Goal: Task Accomplishment & Management: Manage account settings

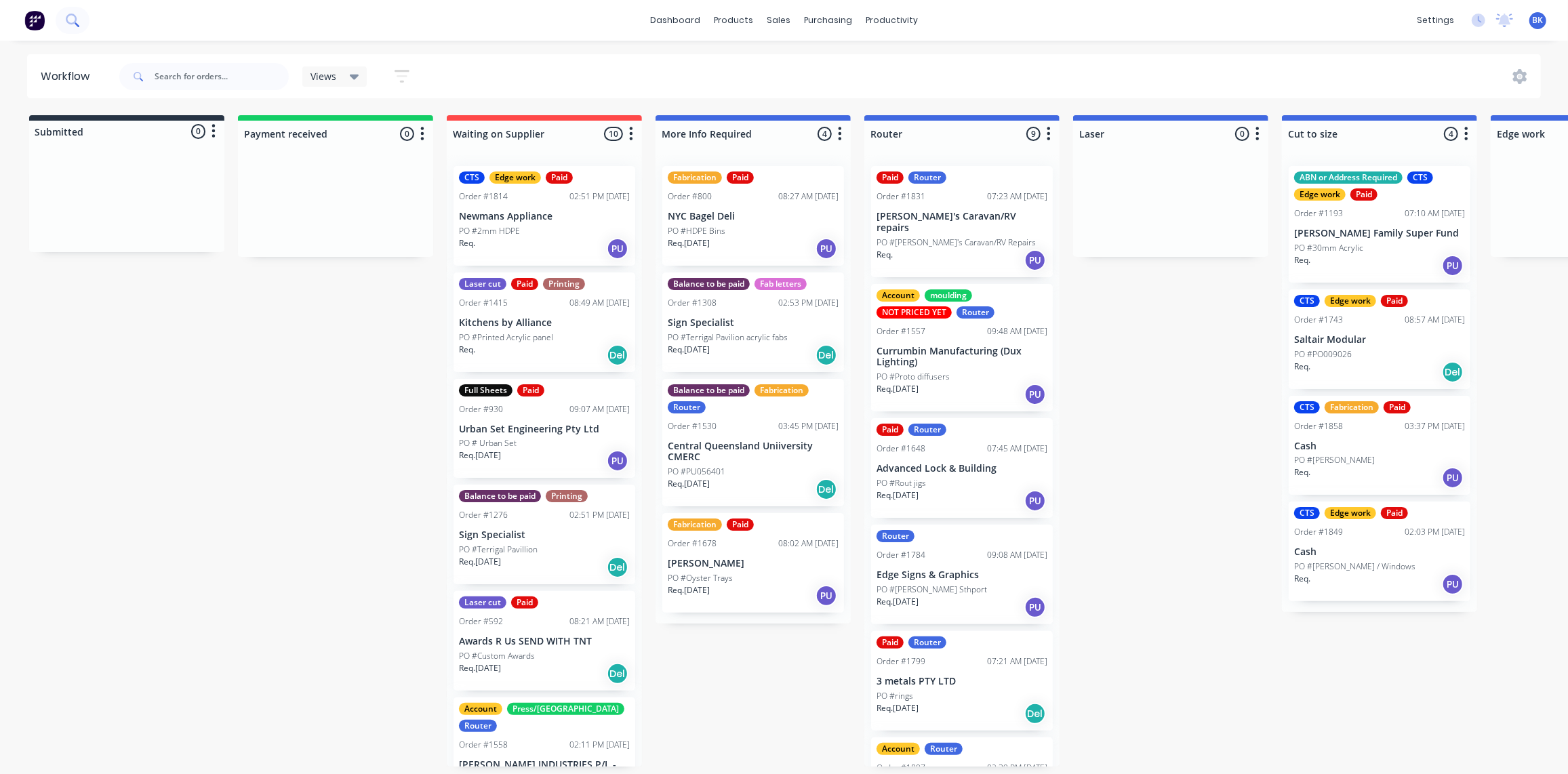
click at [72, 23] on icon at bounding box center [72, 19] width 11 height 11
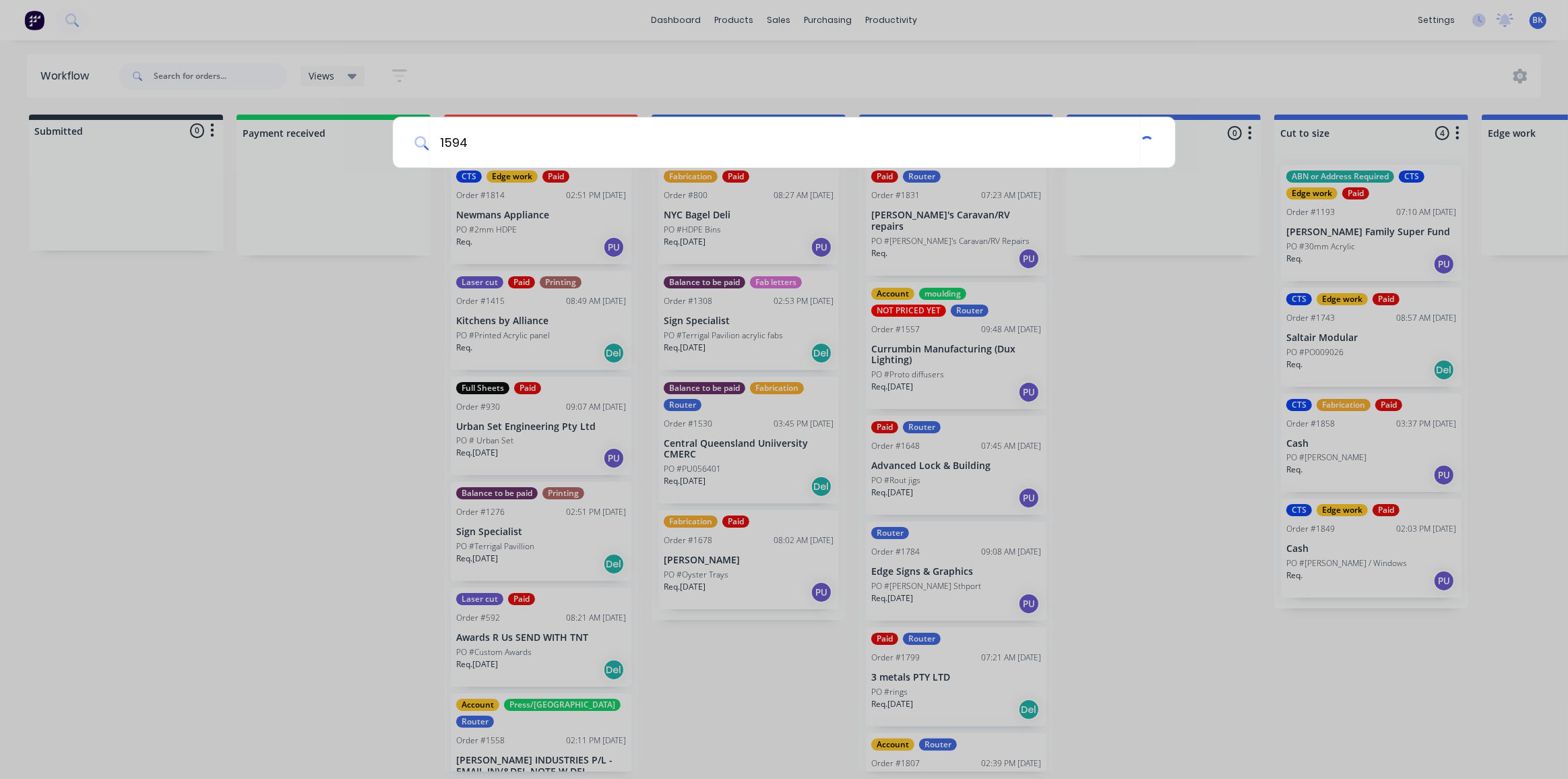
type input "1594"
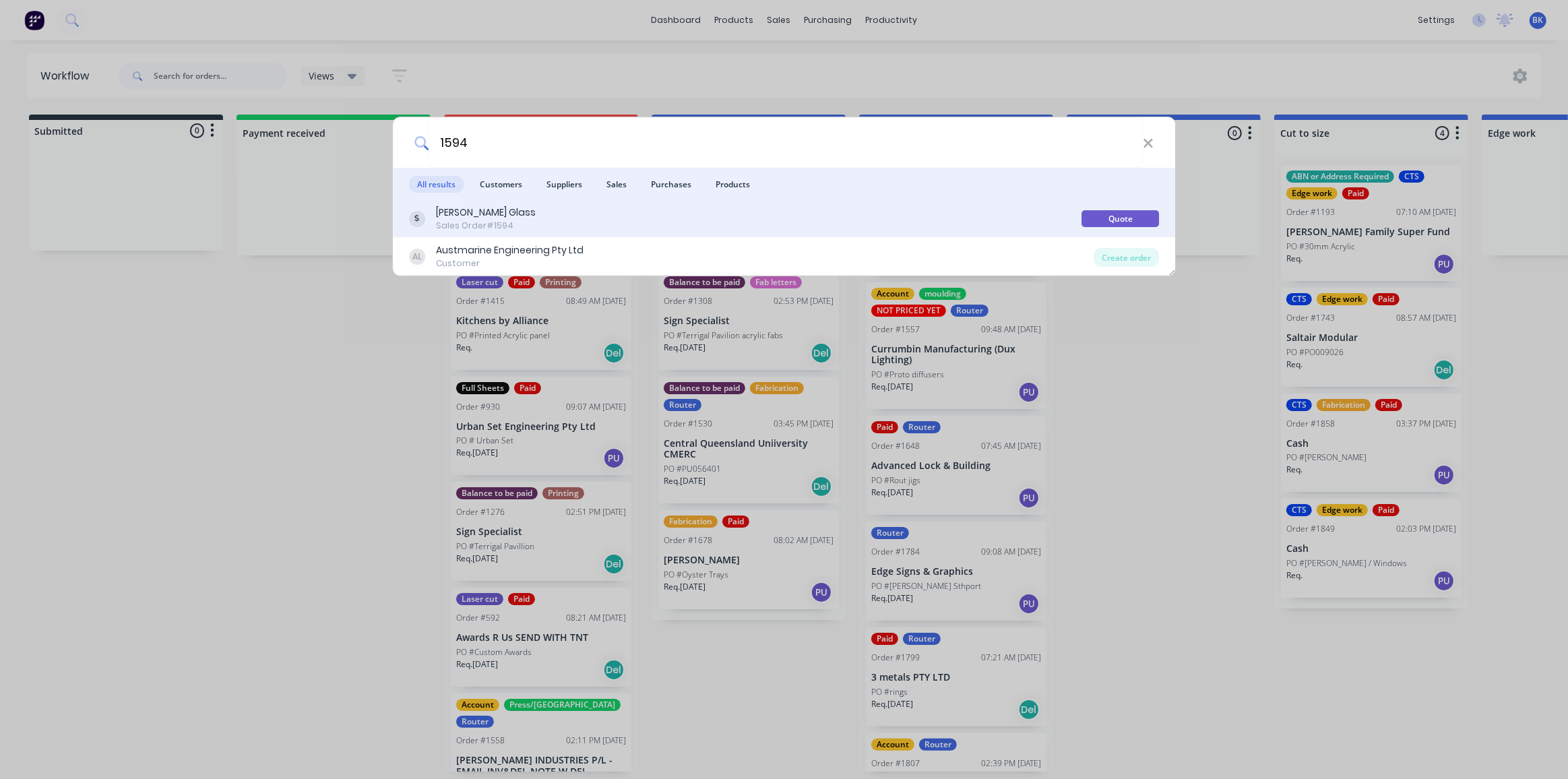
click at [430, 219] on div "[PERSON_NAME] Glass Sales Order #1594" at bounding box center [745, 219] width 673 height 26
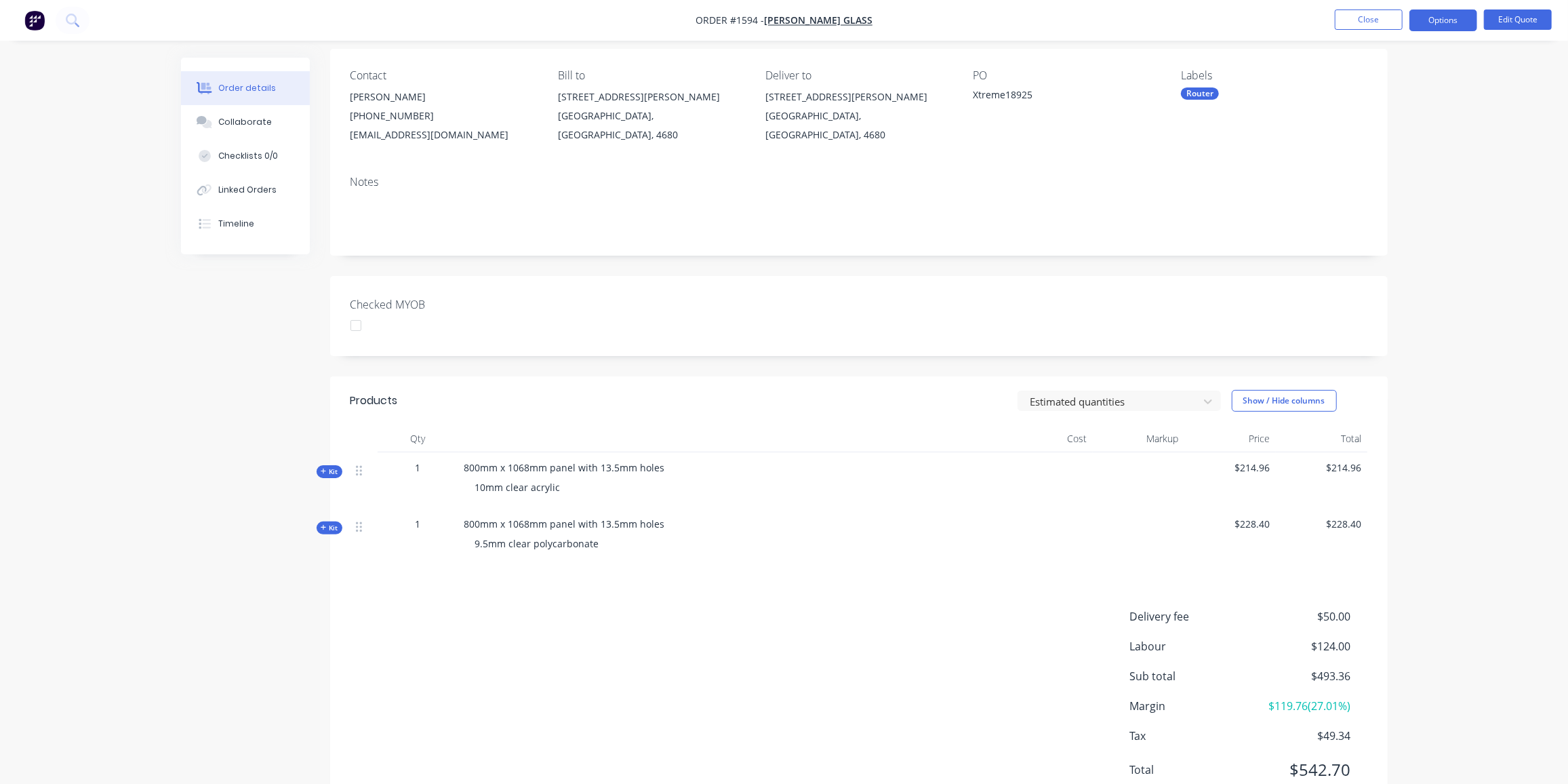
scroll to position [102, 0]
click at [1510, 24] on button "Edit Quote" at bounding box center [1517, 19] width 68 height 20
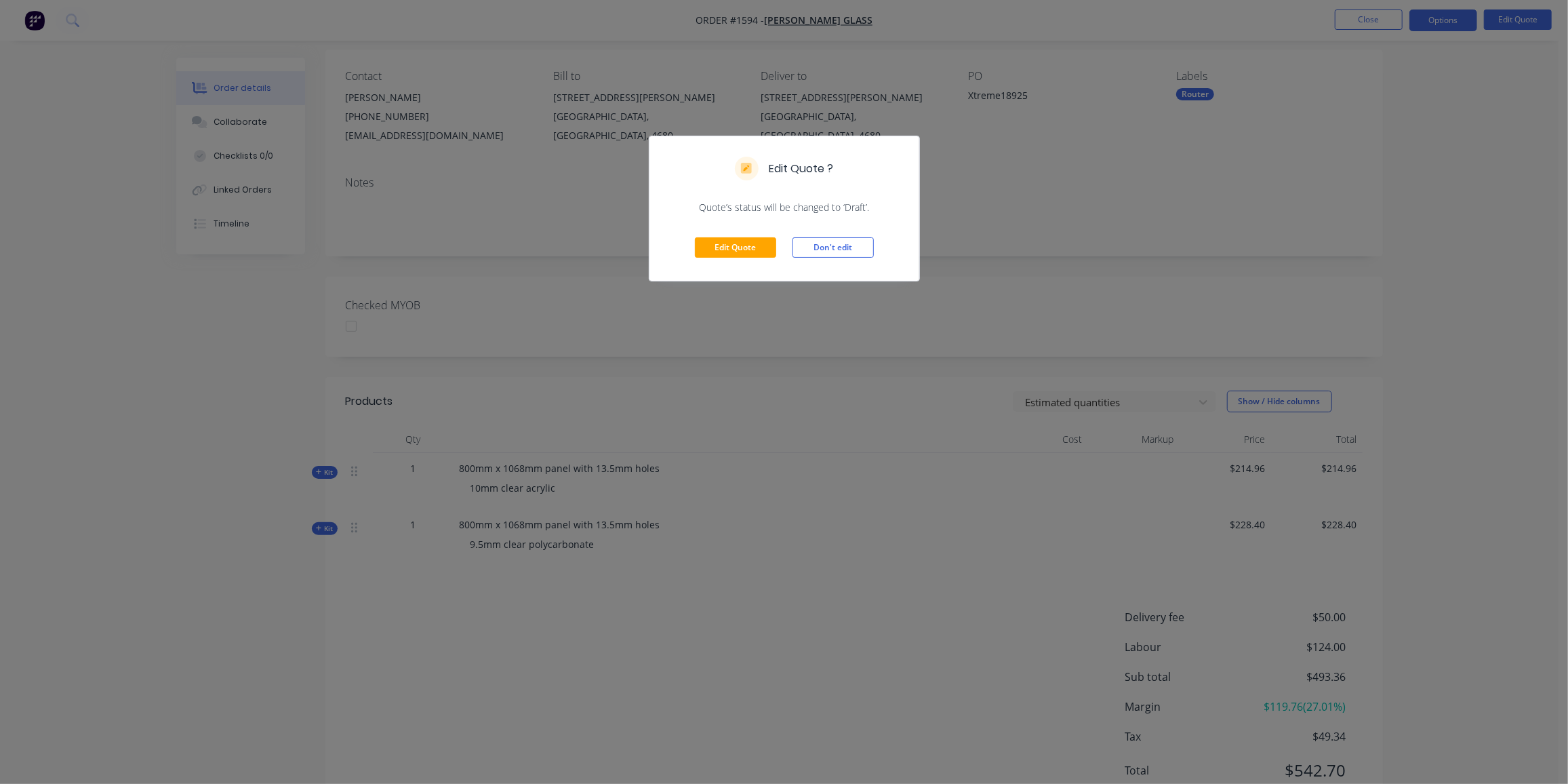
scroll to position [100, 0]
click at [725, 252] on button "Edit Quote" at bounding box center [735, 247] width 82 height 20
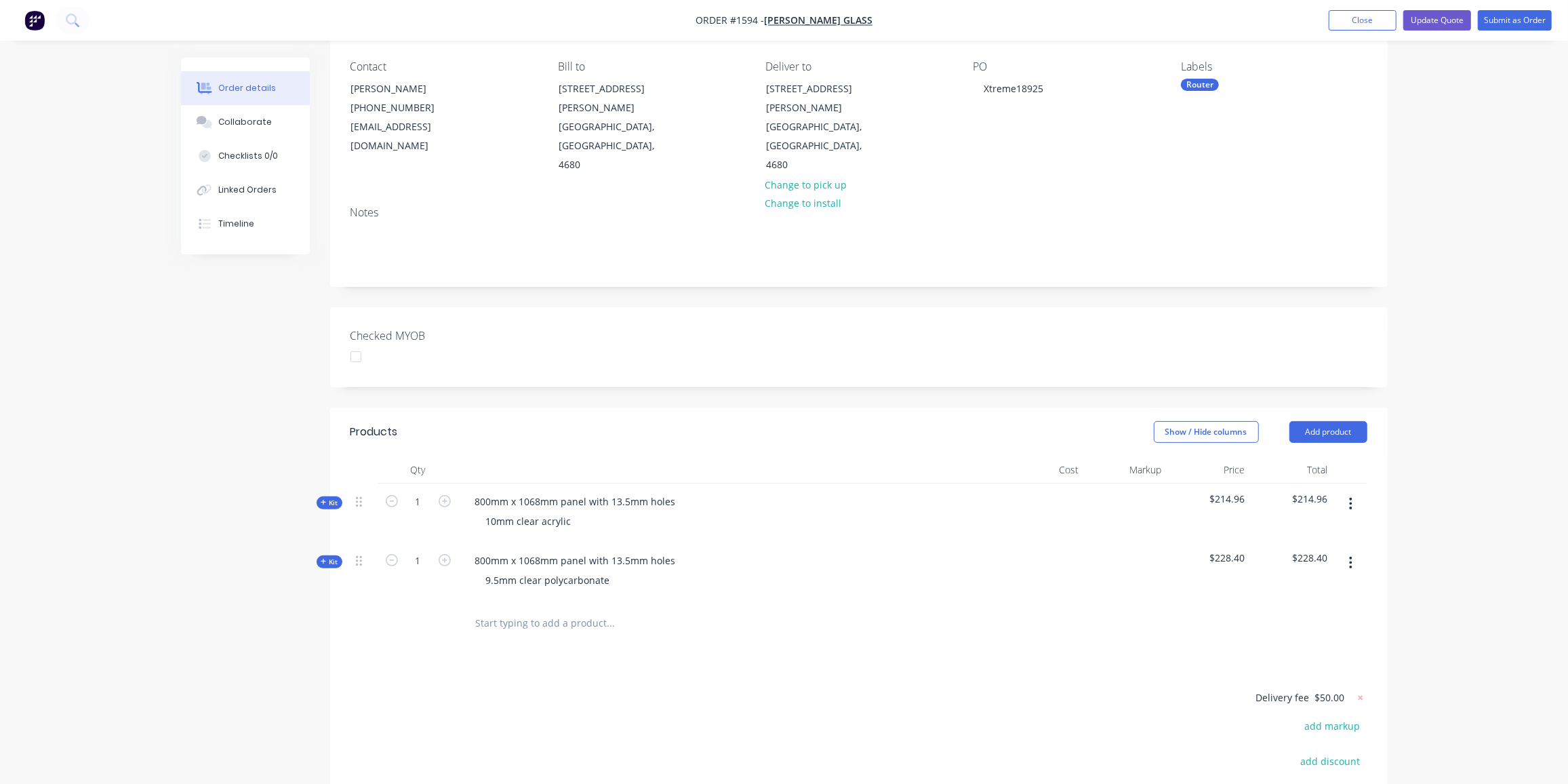
scroll to position [142, 0]
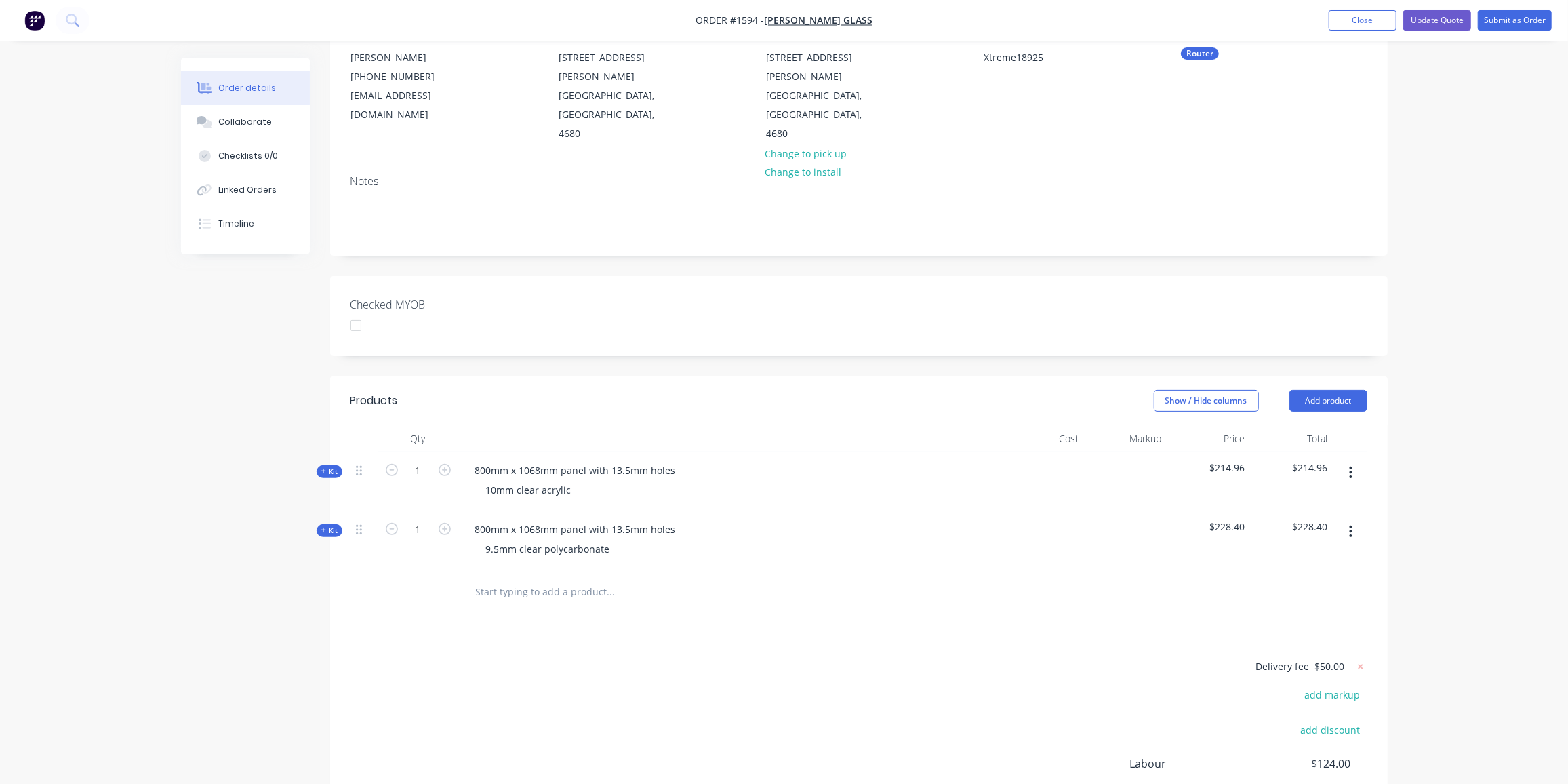
click at [1354, 520] on button "button" at bounding box center [1350, 531] width 32 height 24
click at [1287, 635] on button "Delete" at bounding box center [1303, 648] width 129 height 27
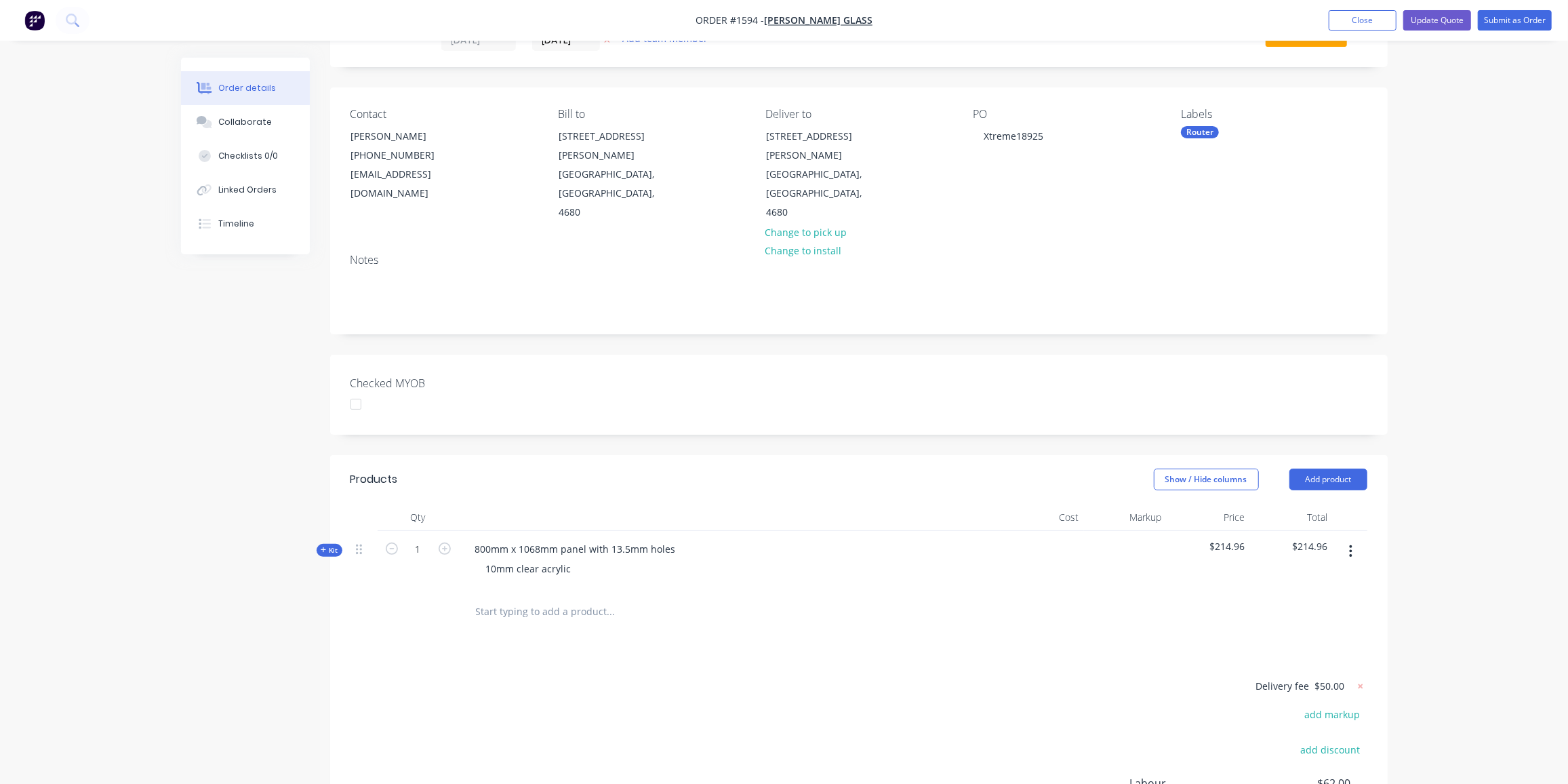
scroll to position [0, 0]
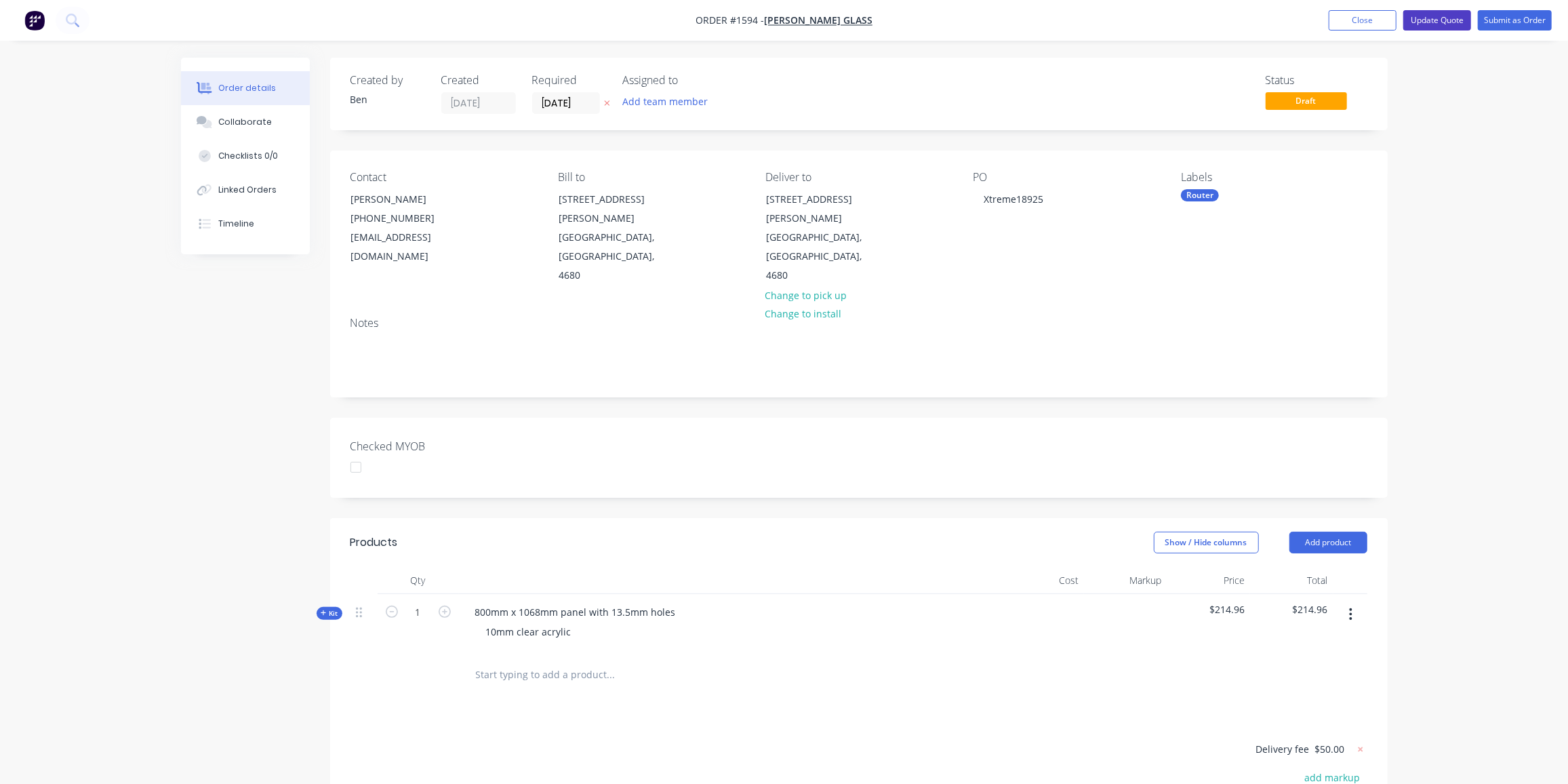
click at [1432, 18] on button "Update Quote" at bounding box center [1437, 20] width 68 height 20
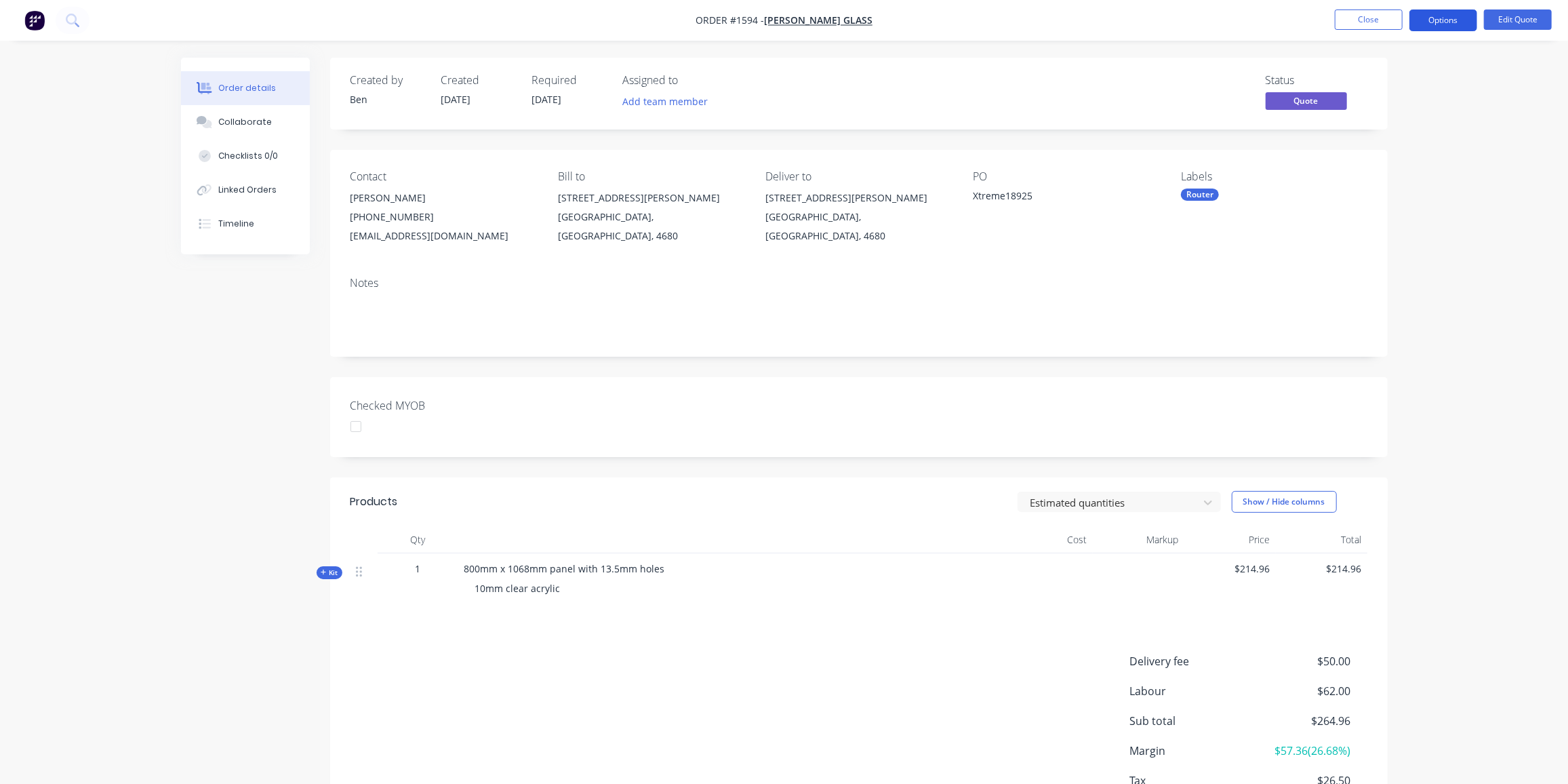
click at [1448, 18] on button "Options" at bounding box center [1443, 20] width 68 height 22
click at [1382, 103] on div "Proforma Invoice" at bounding box center [1402, 109] width 124 height 19
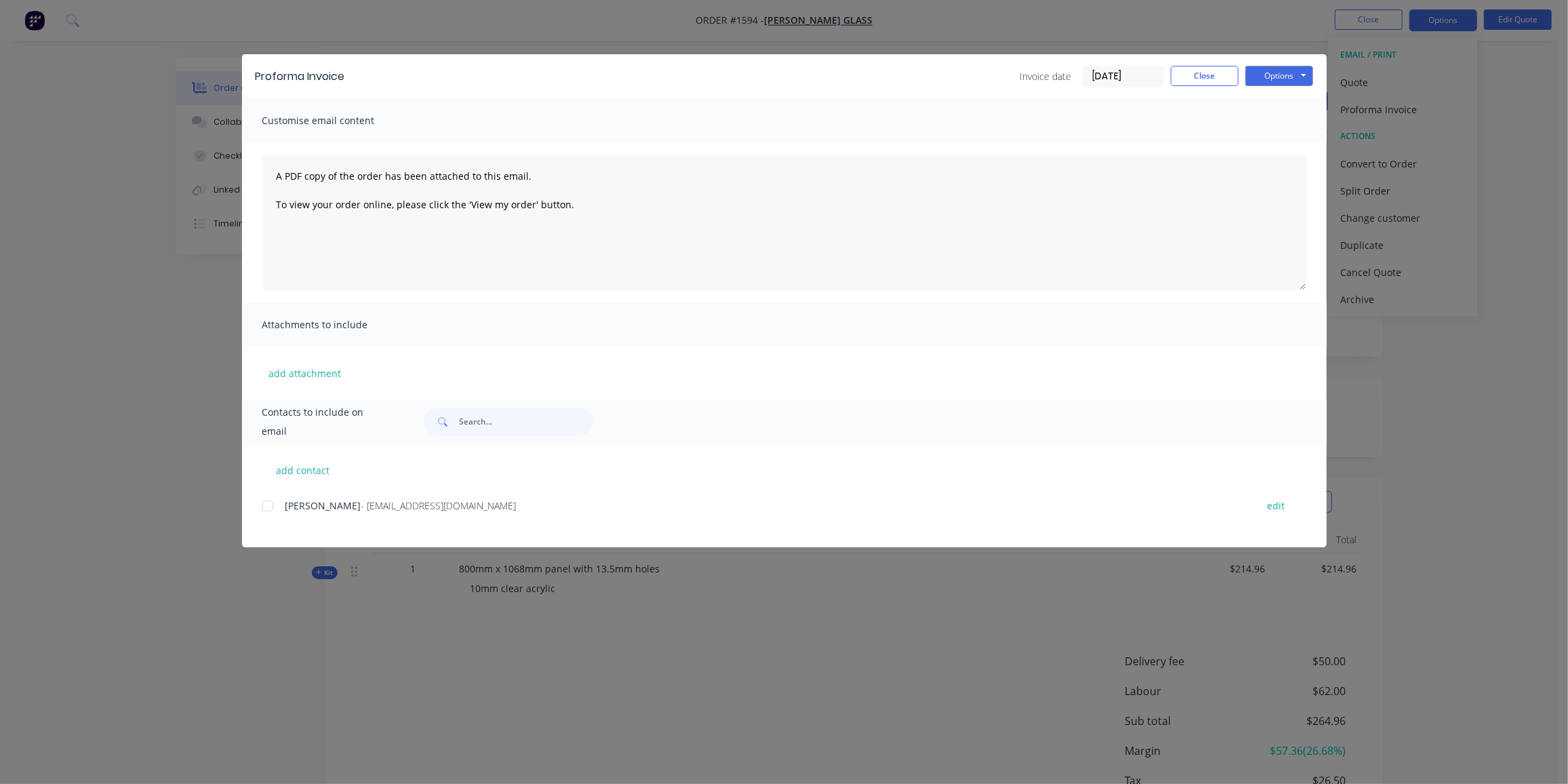
click at [266, 502] on div at bounding box center [267, 506] width 27 height 27
click at [1277, 72] on button "Options" at bounding box center [1279, 76] width 68 height 20
click at [1286, 139] on button "Email" at bounding box center [1289, 145] width 87 height 23
click at [1228, 71] on button "Close" at bounding box center [1204, 76] width 68 height 20
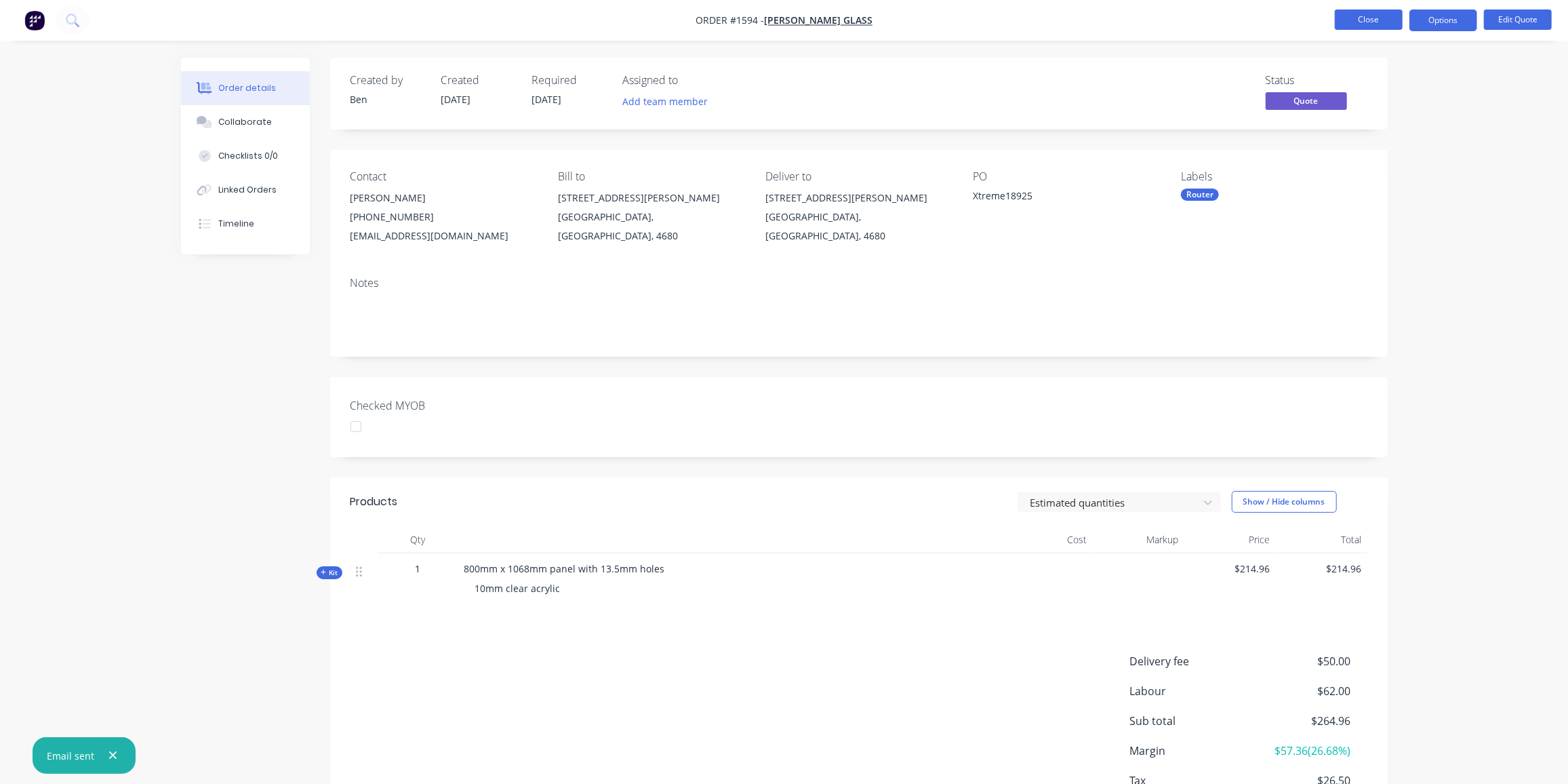
click at [1381, 13] on button "Close" at bounding box center [1368, 19] width 68 height 20
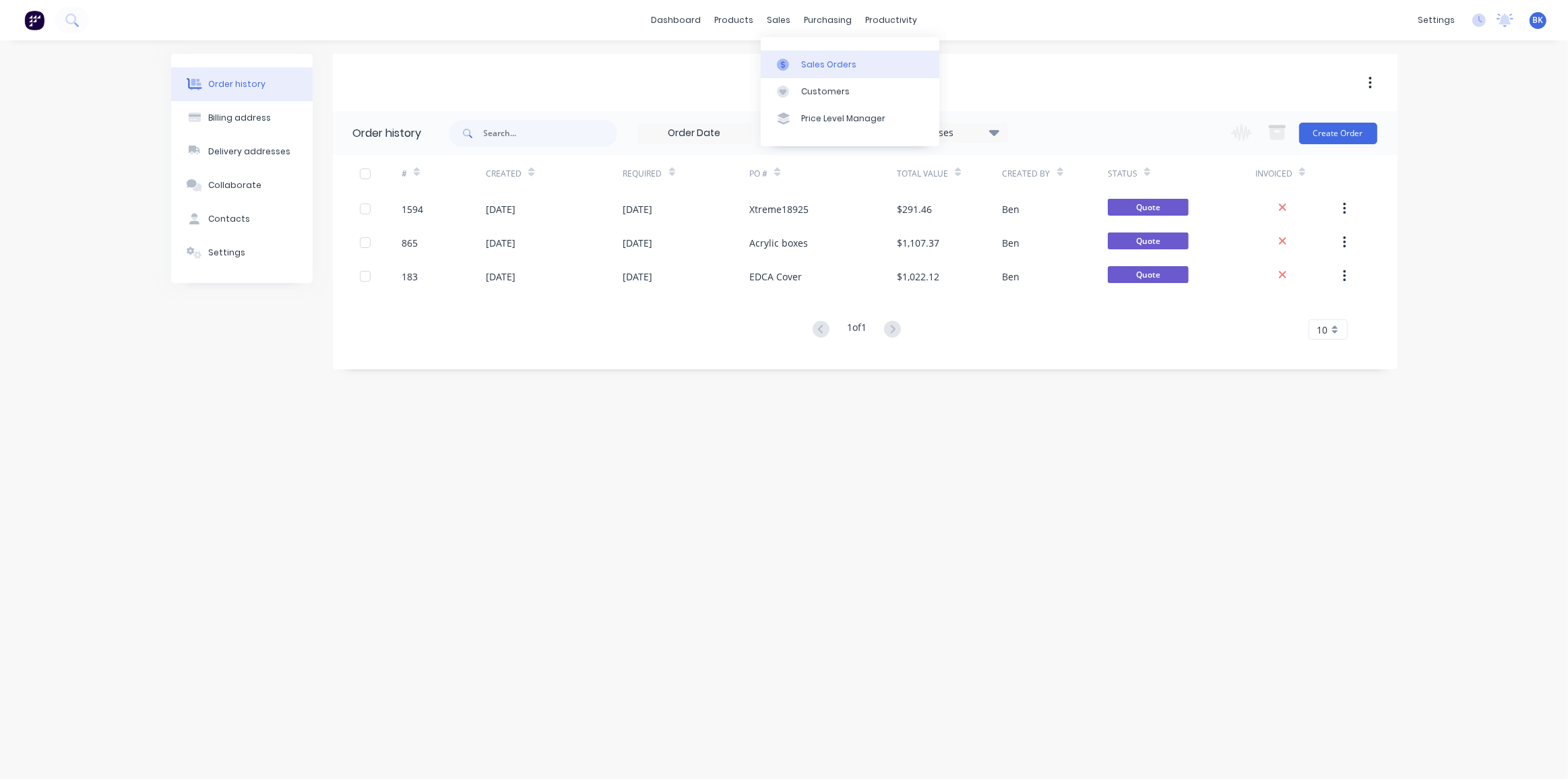
click at [803, 60] on div "Sales Orders" at bounding box center [829, 65] width 56 height 12
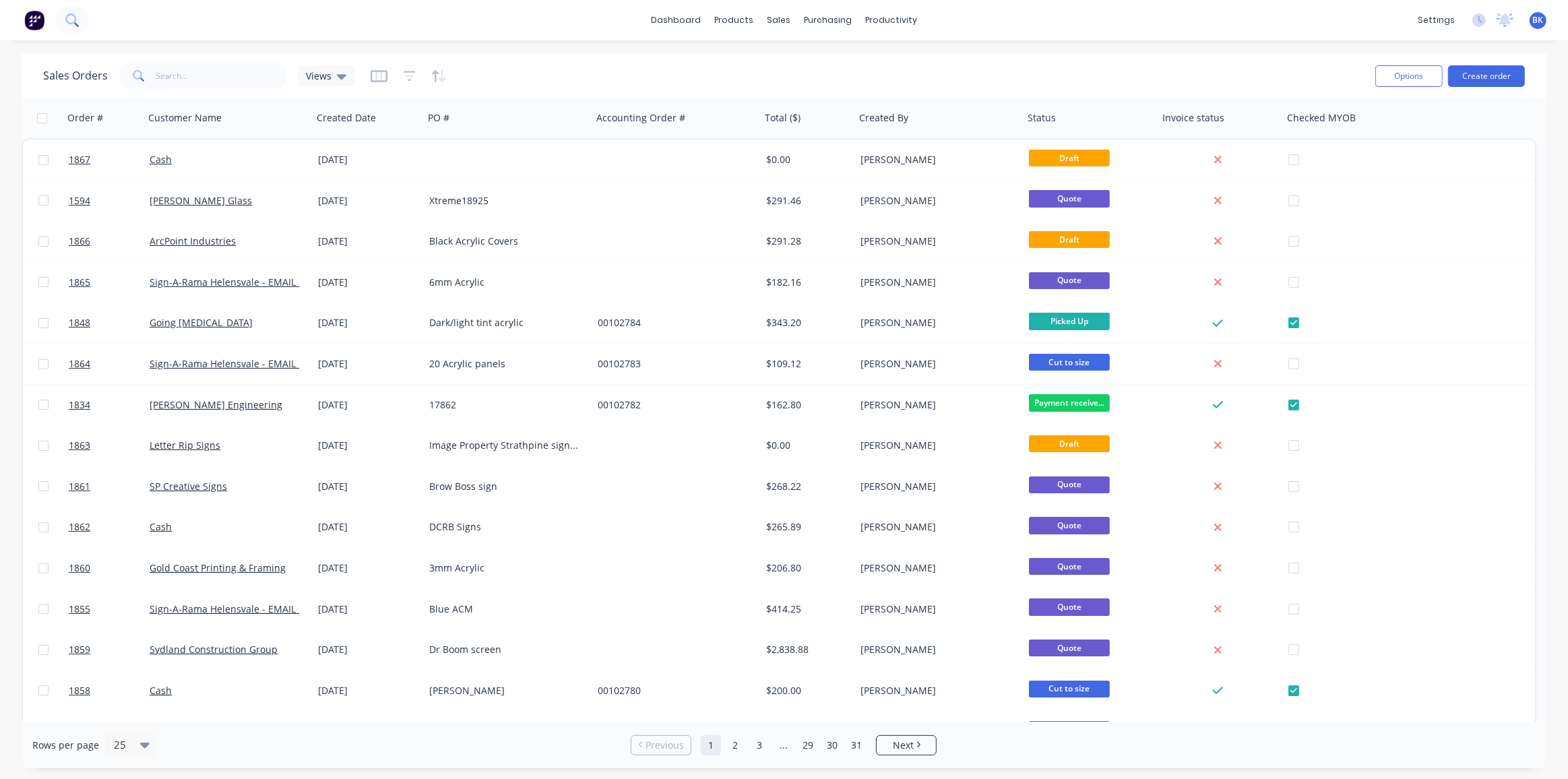
click at [76, 20] on icon at bounding box center [71, 19] width 11 height 11
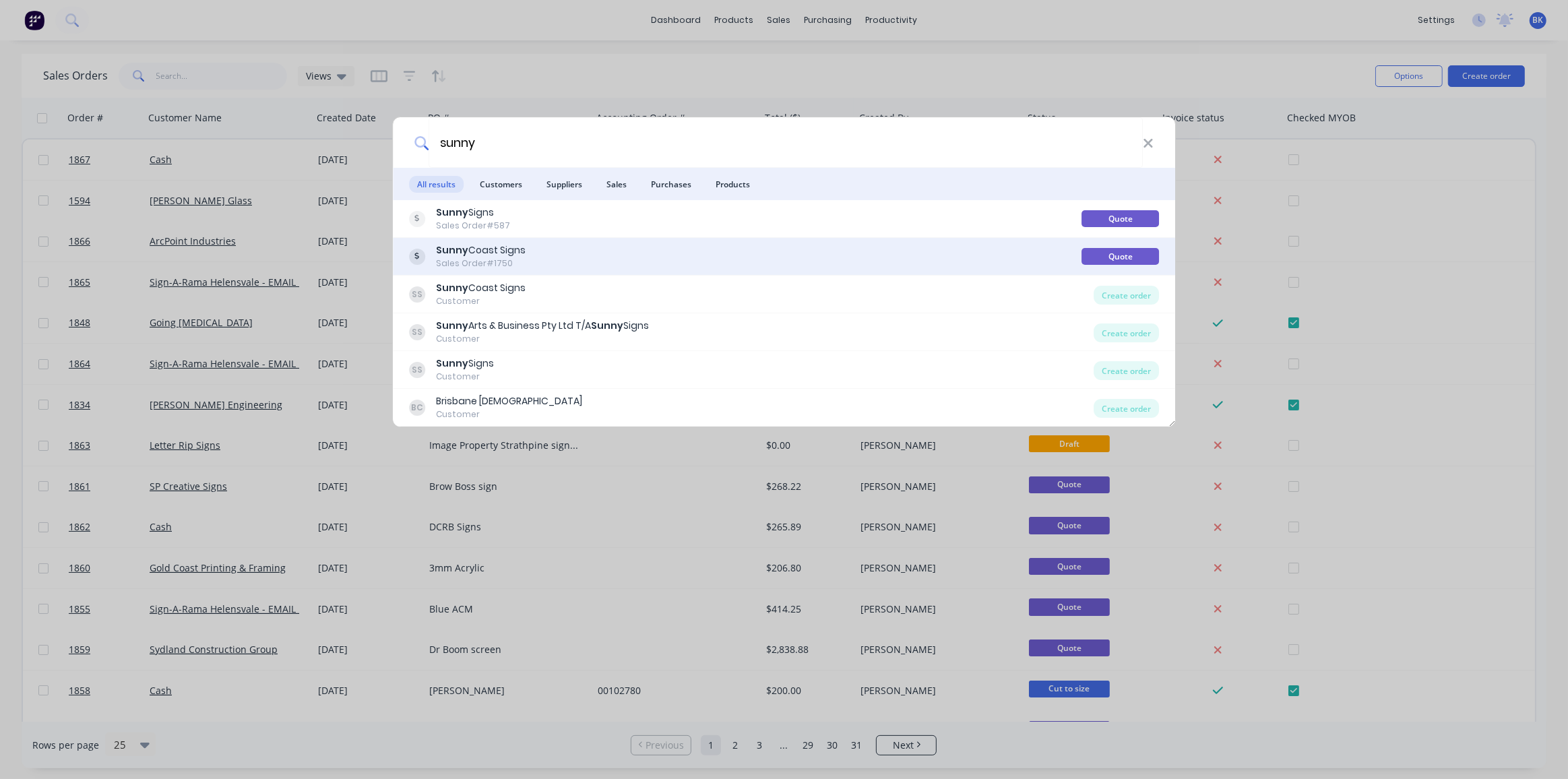
type input "sunny"
click at [528, 252] on div "Sunny Coast Signs Sales Order #1750" at bounding box center [745, 257] width 673 height 26
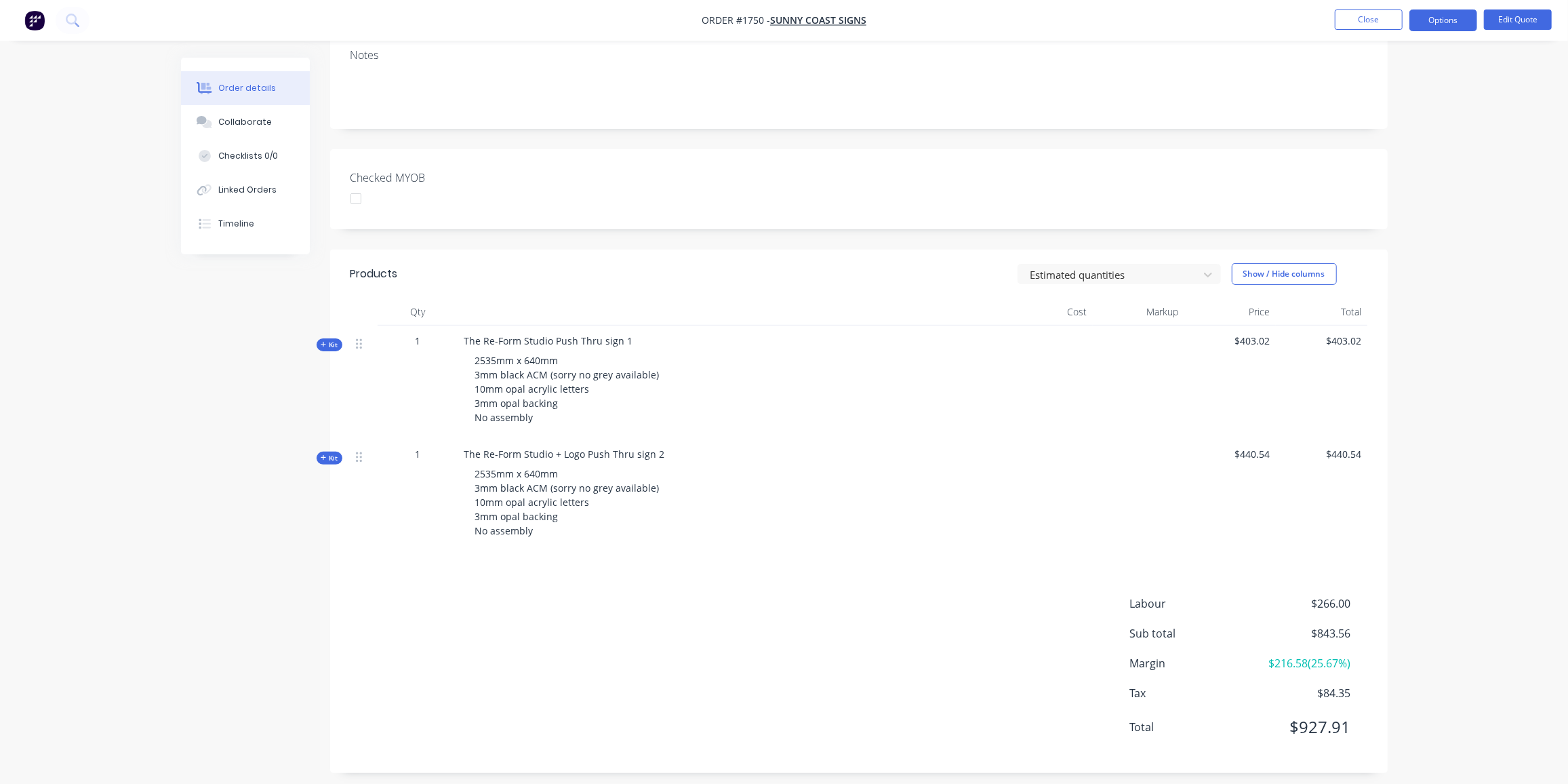
scroll to position [236, 0]
click at [1514, 17] on button "Edit Quote" at bounding box center [1517, 19] width 68 height 20
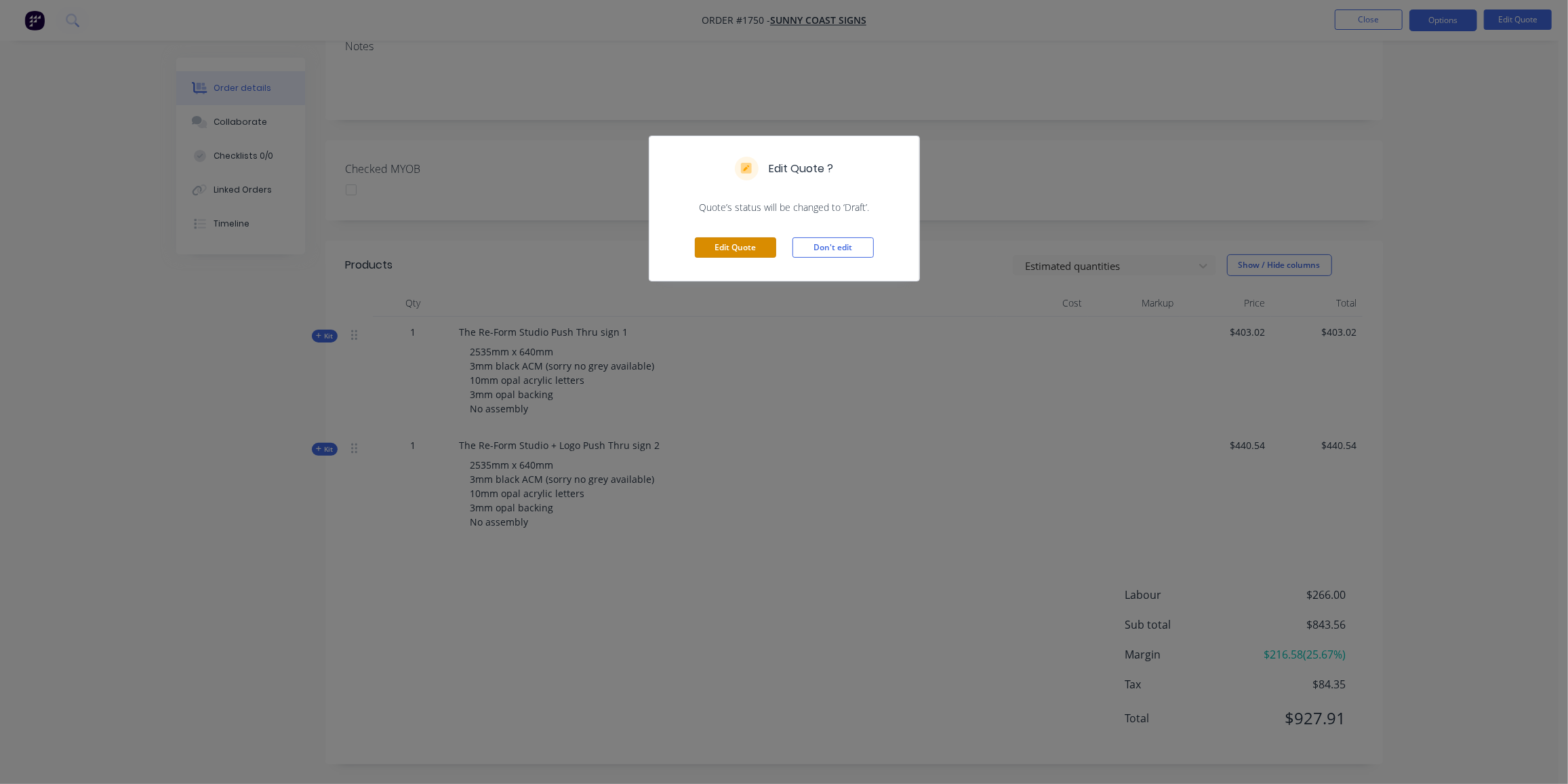
drag, startPoint x: 721, startPoint y: 247, endPoint x: 849, endPoint y: 264, distance: 129.1
click at [724, 246] on button "Edit Quote" at bounding box center [735, 247] width 82 height 20
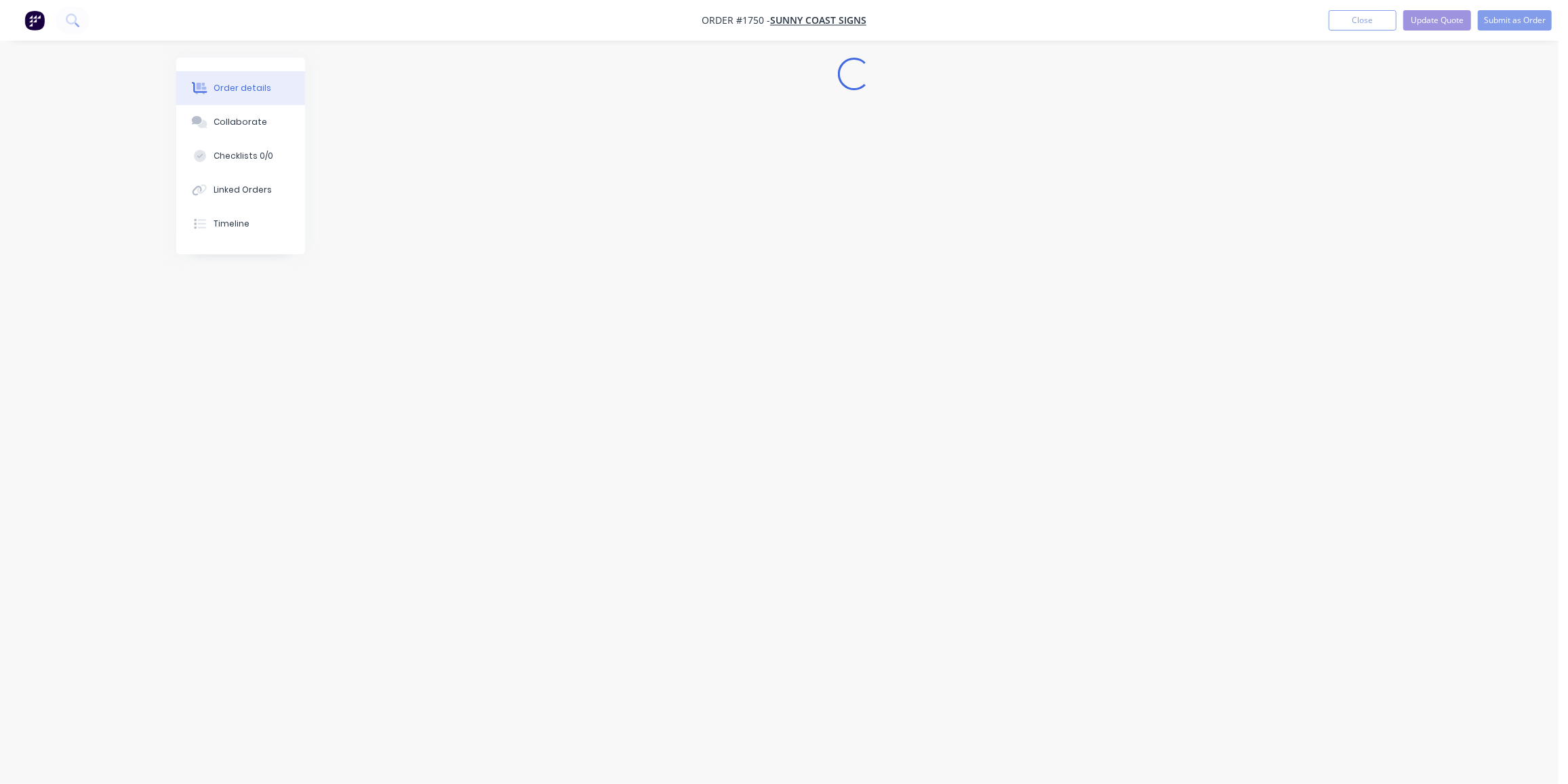
scroll to position [0, 0]
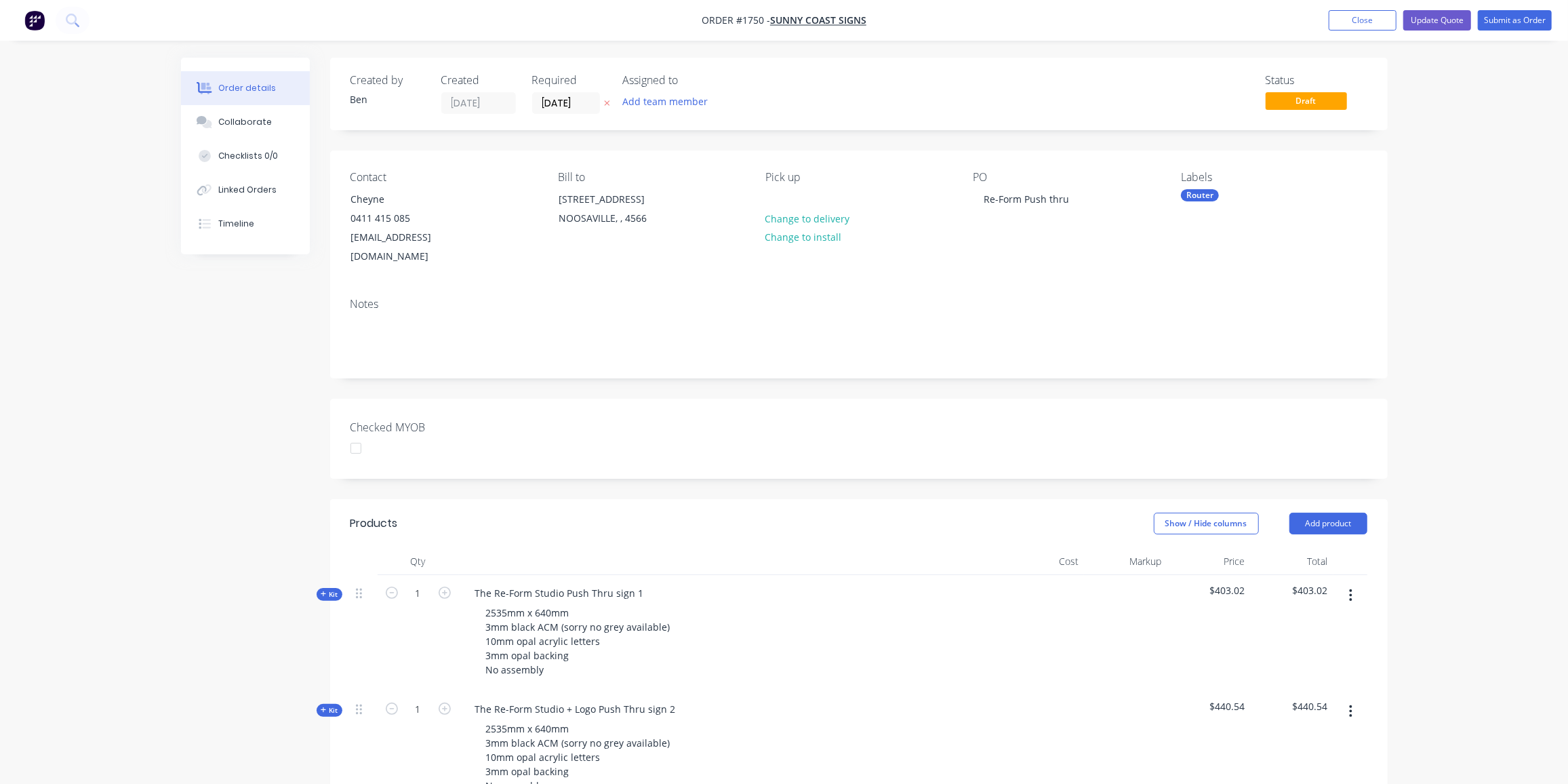
click at [1350, 588] on icon "button" at bounding box center [1351, 595] width 3 height 15
click at [1265, 703] on div "Delete" at bounding box center [1303, 712] width 104 height 19
click at [665, 583] on div "The Re-Form Studio + Logo Push Thru sign 2" at bounding box center [575, 593] width 222 height 19
click at [247, 124] on div "Collaborate" at bounding box center [245, 122] width 54 height 12
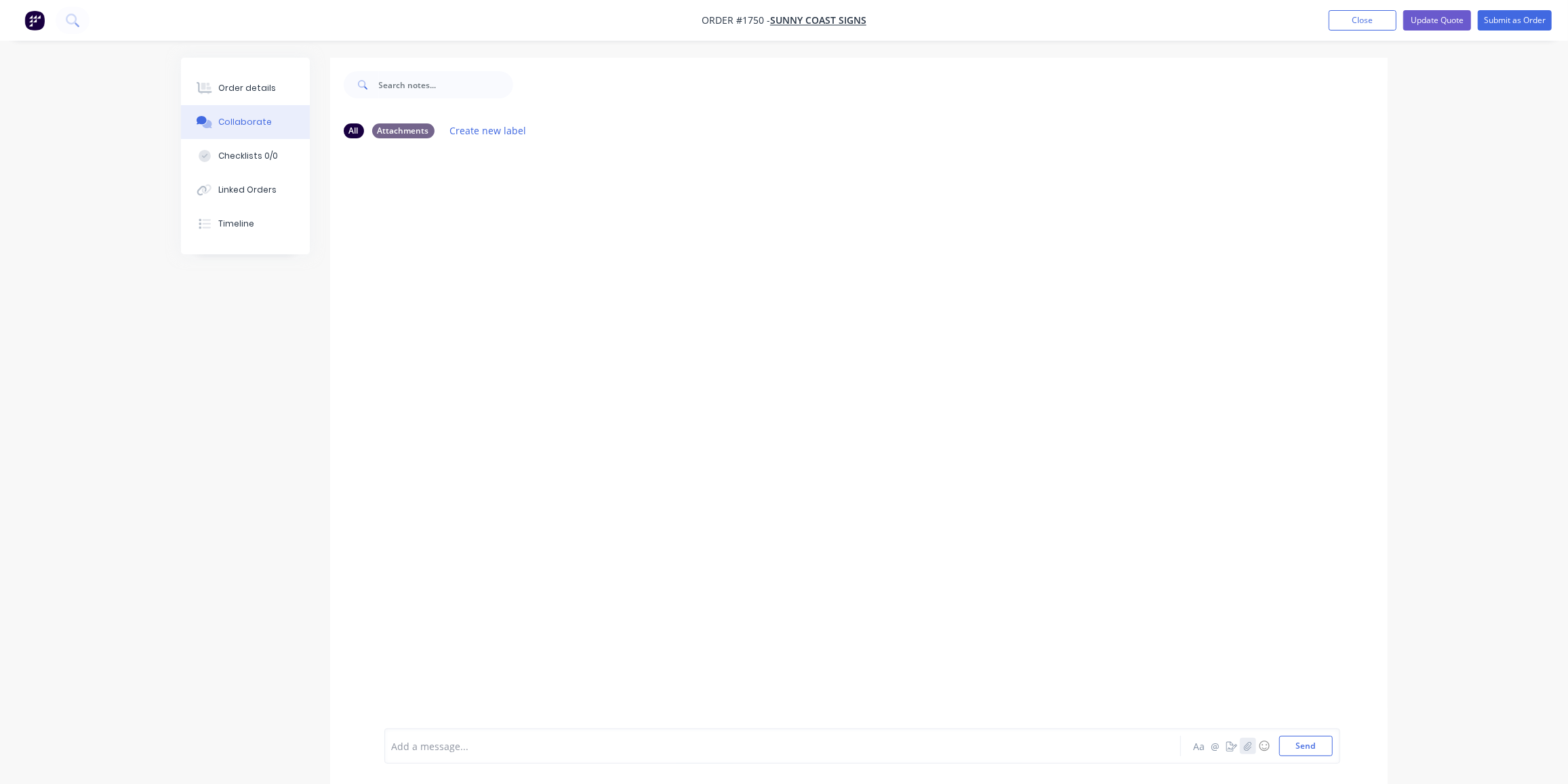
click at [1251, 737] on div "Aa @ ☺ Send" at bounding box center [1262, 746] width 141 height 20
click at [1249, 749] on icon "button" at bounding box center [1248, 745] width 8 height 9
click at [1310, 745] on button "Send" at bounding box center [1306, 746] width 54 height 20
click at [1416, 22] on button "Update Quote" at bounding box center [1437, 20] width 68 height 20
click at [1424, 19] on button "Options" at bounding box center [1443, 20] width 68 height 22
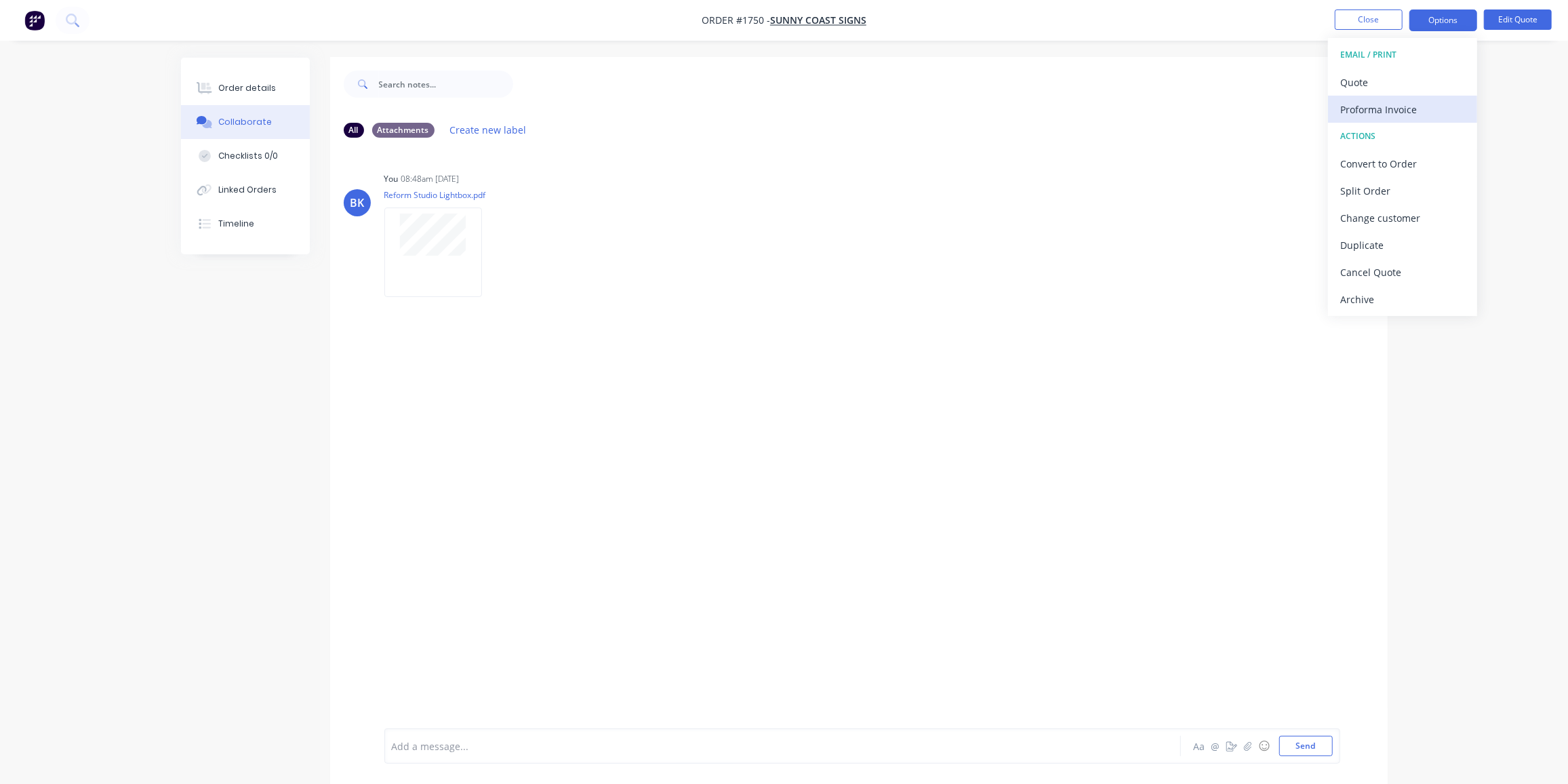
click at [1384, 107] on div "Proforma Invoice" at bounding box center [1402, 109] width 124 height 19
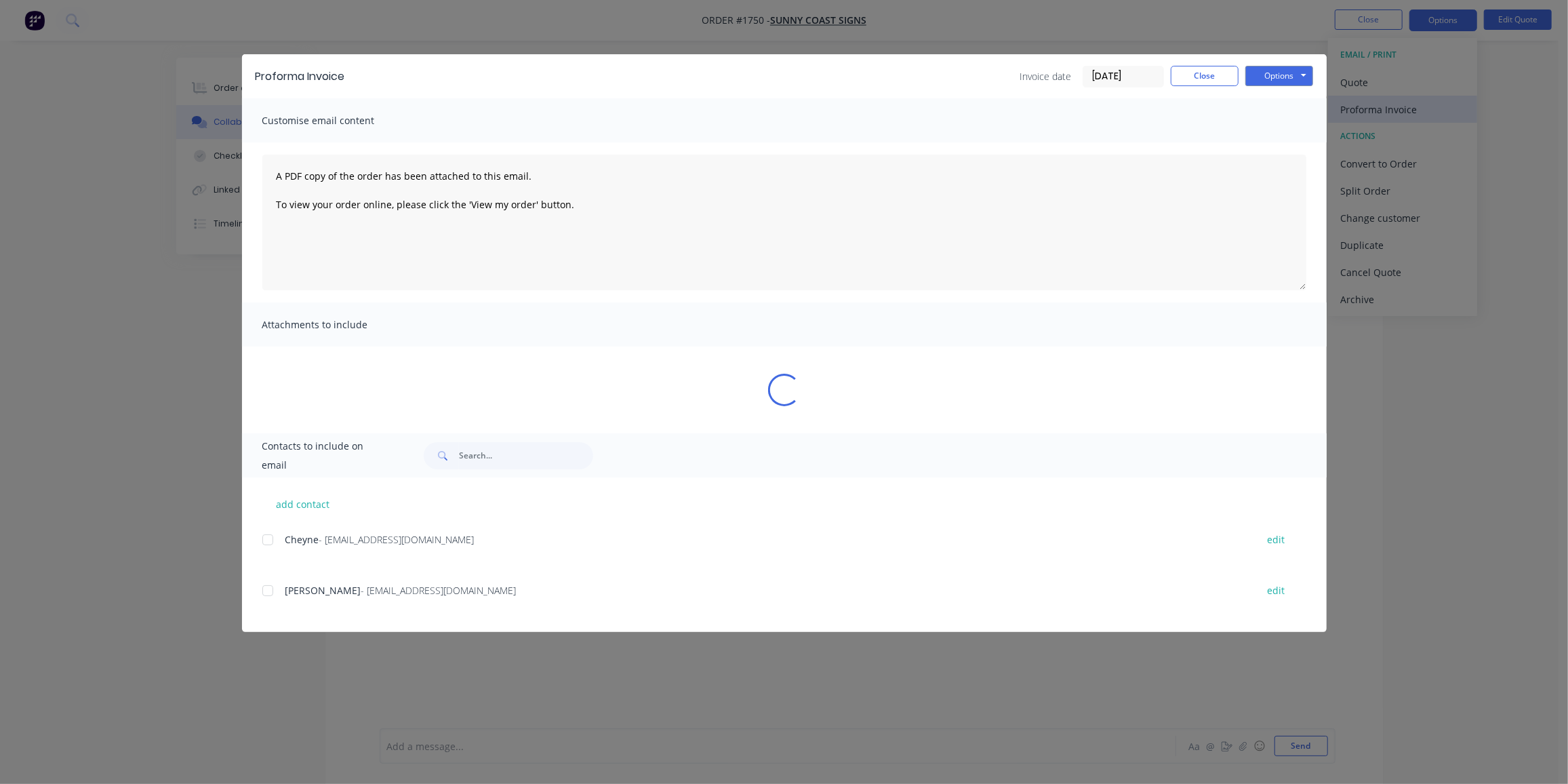
scroll to position [2, 0]
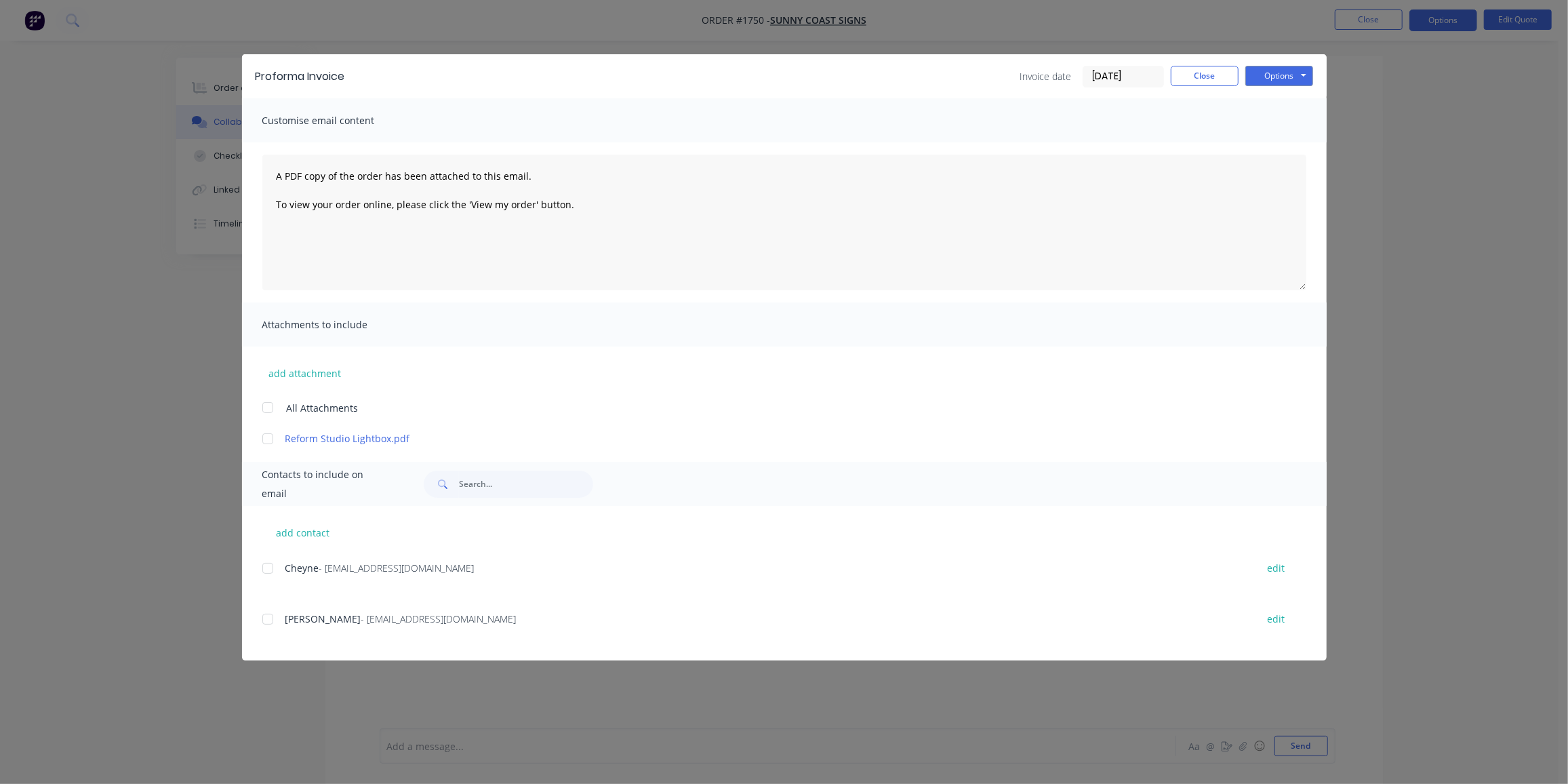
click at [273, 622] on div at bounding box center [267, 619] width 27 height 27
click at [268, 568] on div at bounding box center [267, 568] width 27 height 27
click at [1288, 70] on button "Options" at bounding box center [1279, 76] width 68 height 20
click at [1216, 79] on button "Close" at bounding box center [1204, 76] width 68 height 20
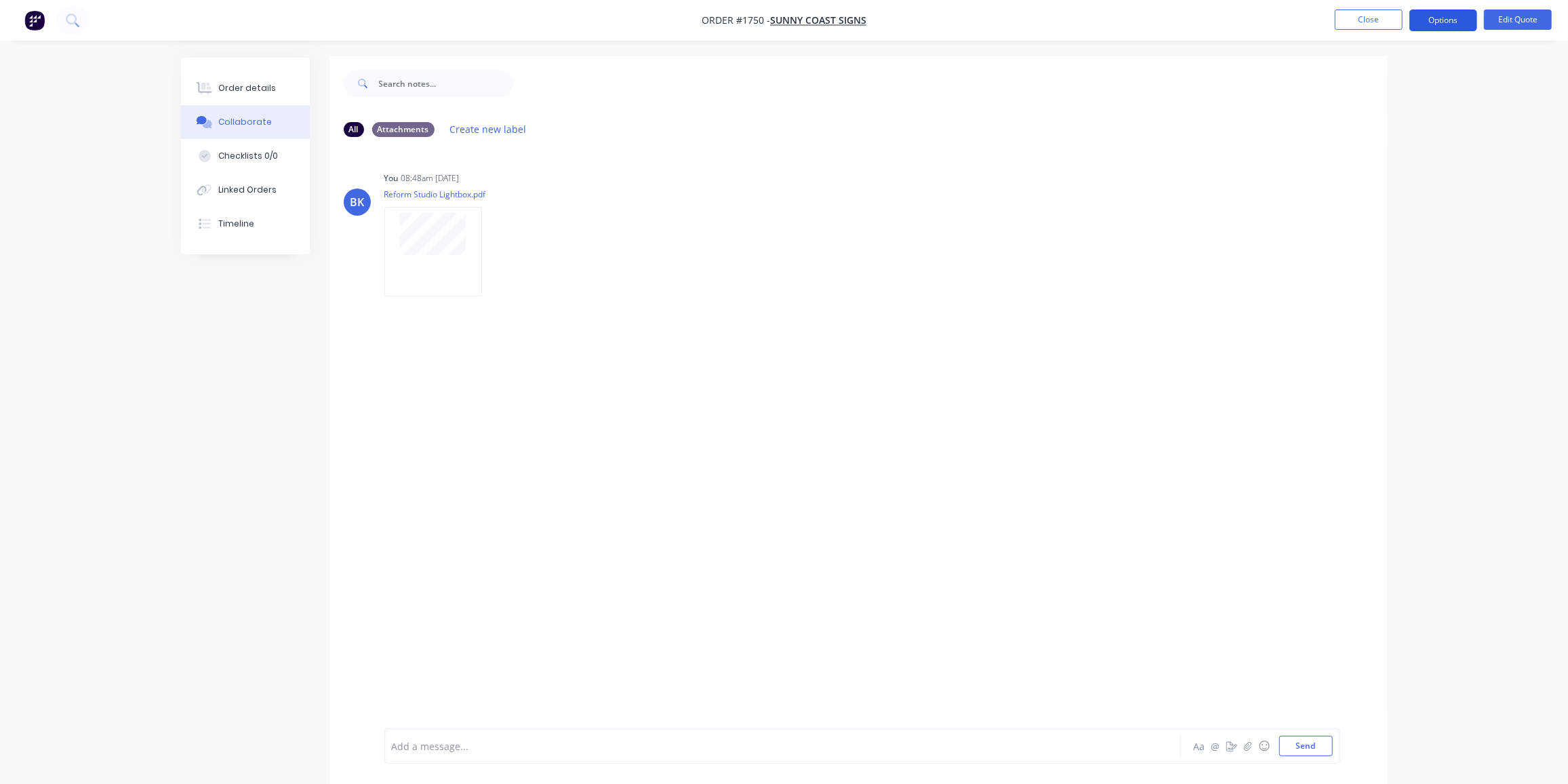
click at [1439, 16] on button "Options" at bounding box center [1443, 20] width 68 height 22
click at [1374, 100] on div "Proforma Invoice" at bounding box center [1402, 109] width 124 height 19
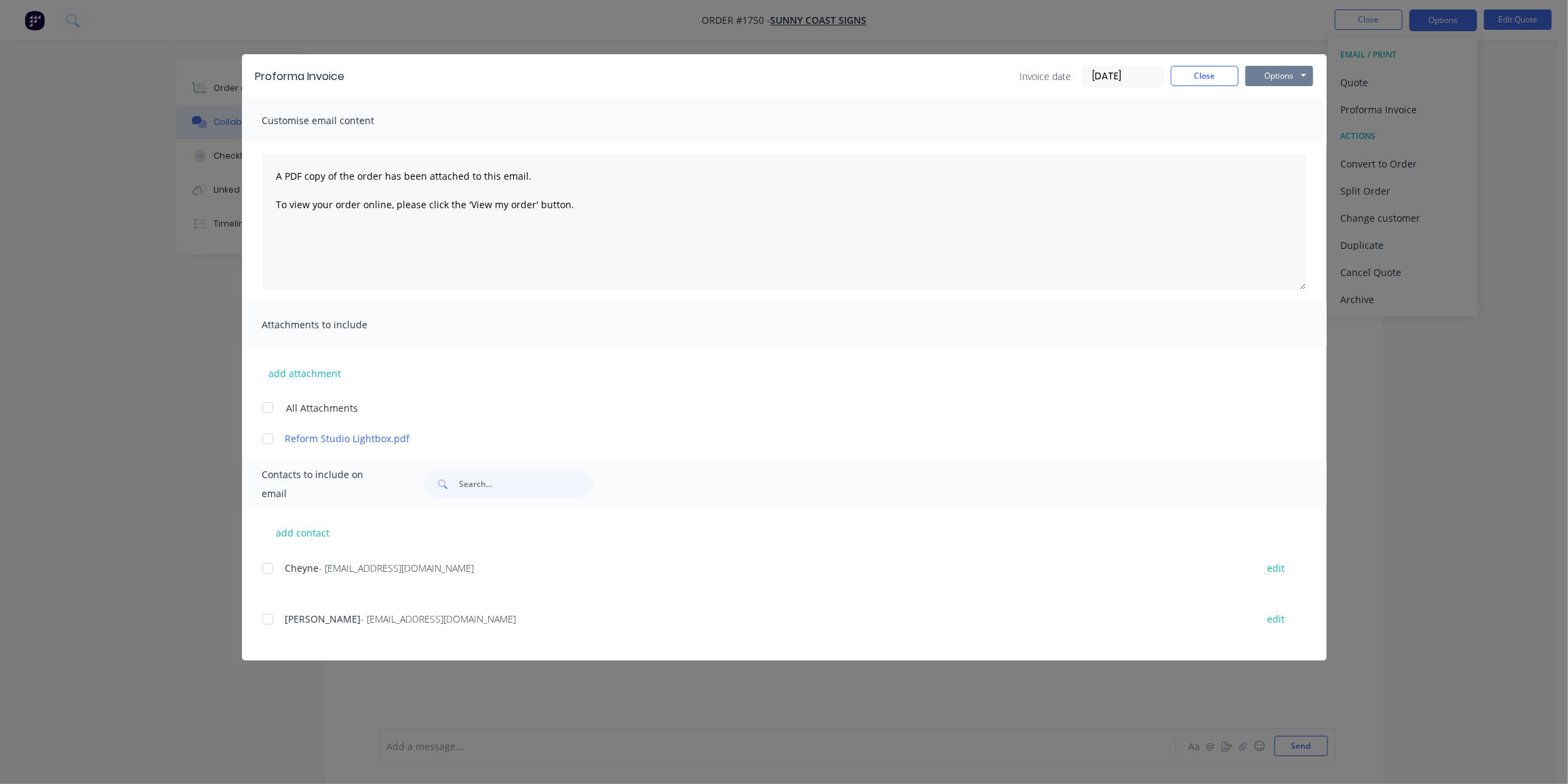
click at [1301, 79] on button "Options" at bounding box center [1279, 76] width 68 height 20
click at [1293, 139] on button "Email" at bounding box center [1289, 145] width 87 height 23
click at [1281, 74] on button "Options" at bounding box center [1279, 76] width 68 height 20
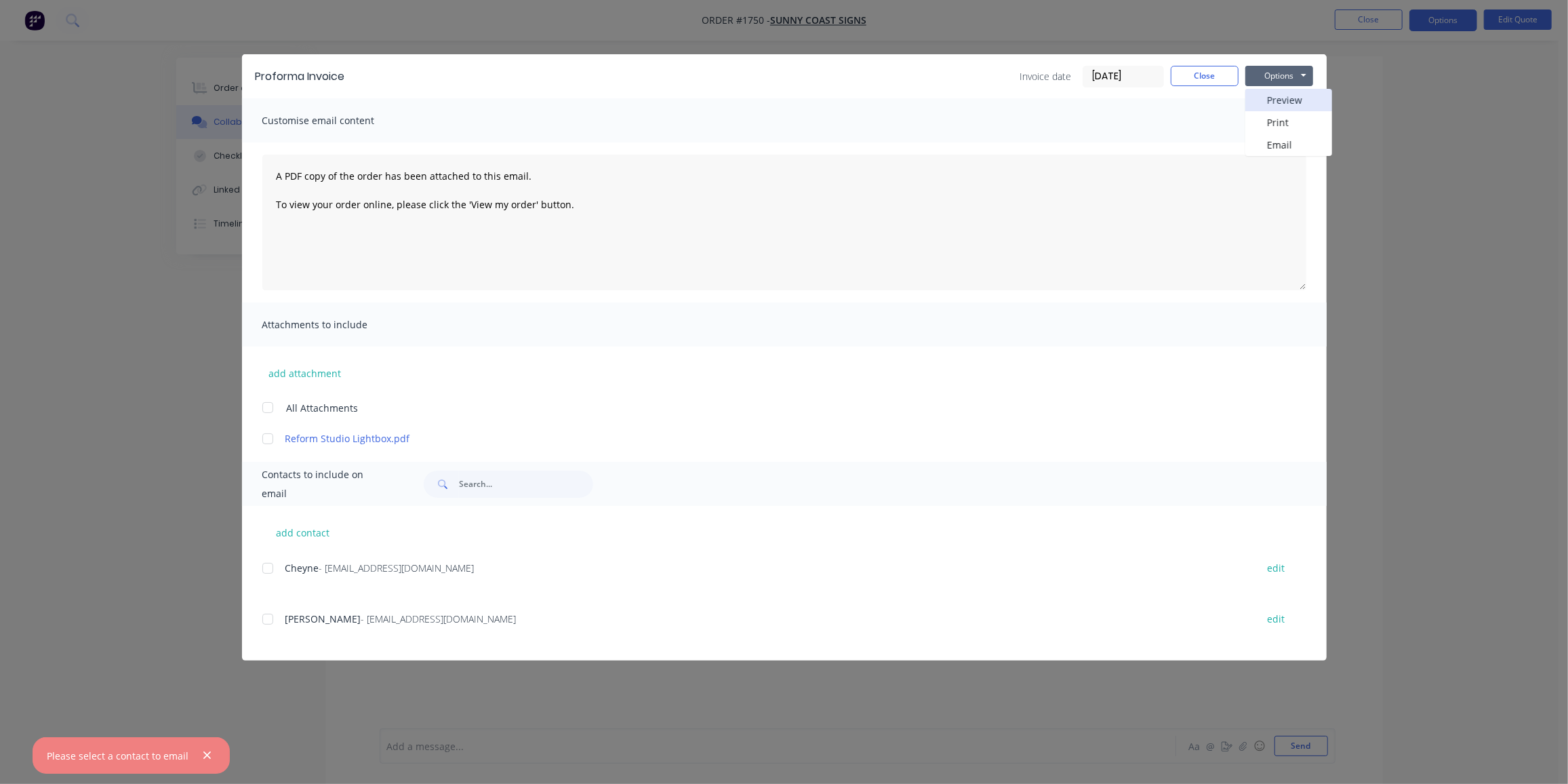
click at [1287, 103] on button "Preview" at bounding box center [1289, 100] width 87 height 23
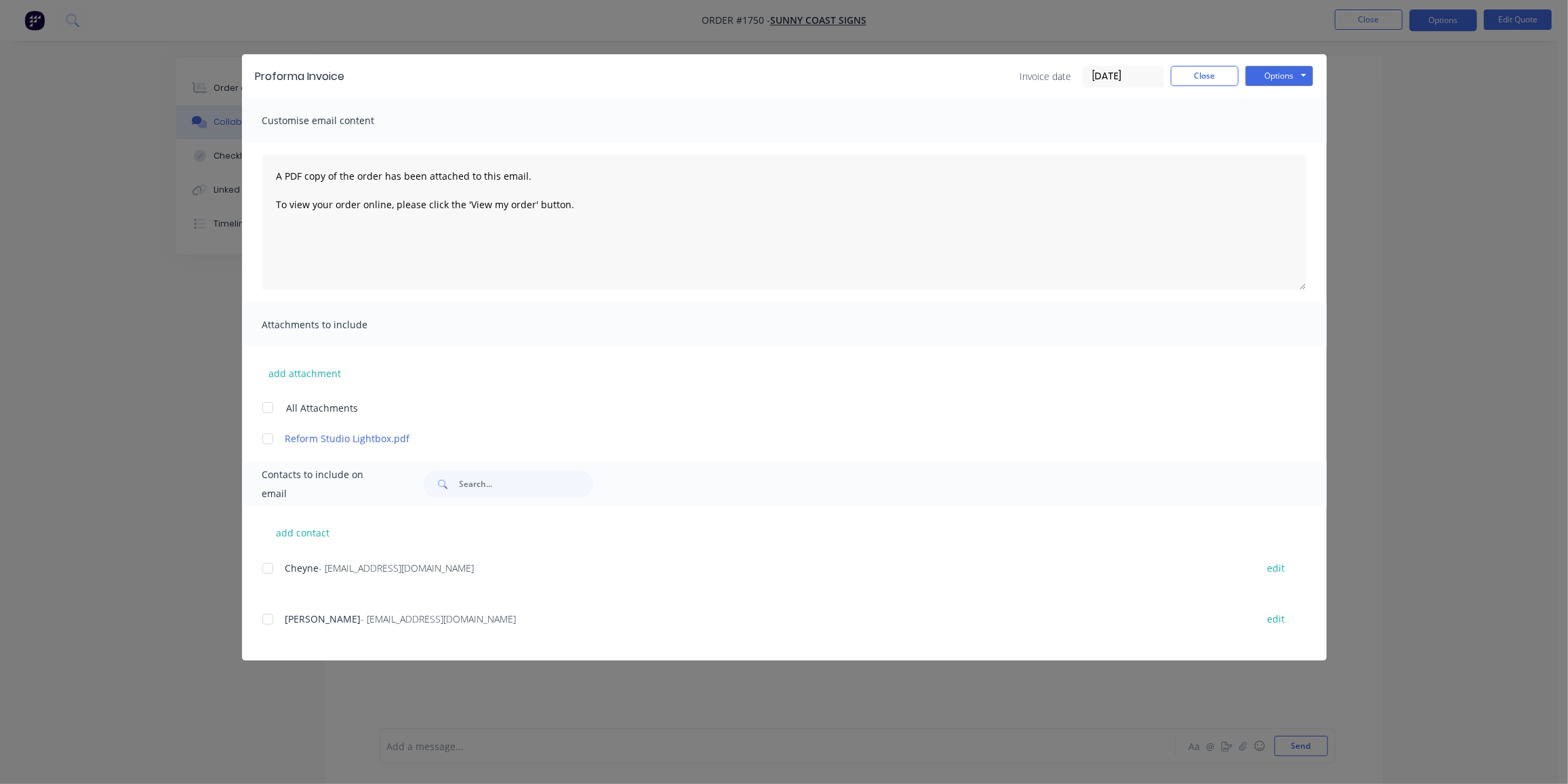
click at [274, 620] on div at bounding box center [267, 619] width 27 height 27
drag, startPoint x: 267, startPoint y: 433, endPoint x: 284, endPoint y: 439, distance: 18.0
click at [268, 434] on div at bounding box center [267, 439] width 27 height 27
click at [1268, 77] on button "Options" at bounding box center [1279, 76] width 68 height 20
click at [1268, 139] on button "Email" at bounding box center [1289, 145] width 87 height 23
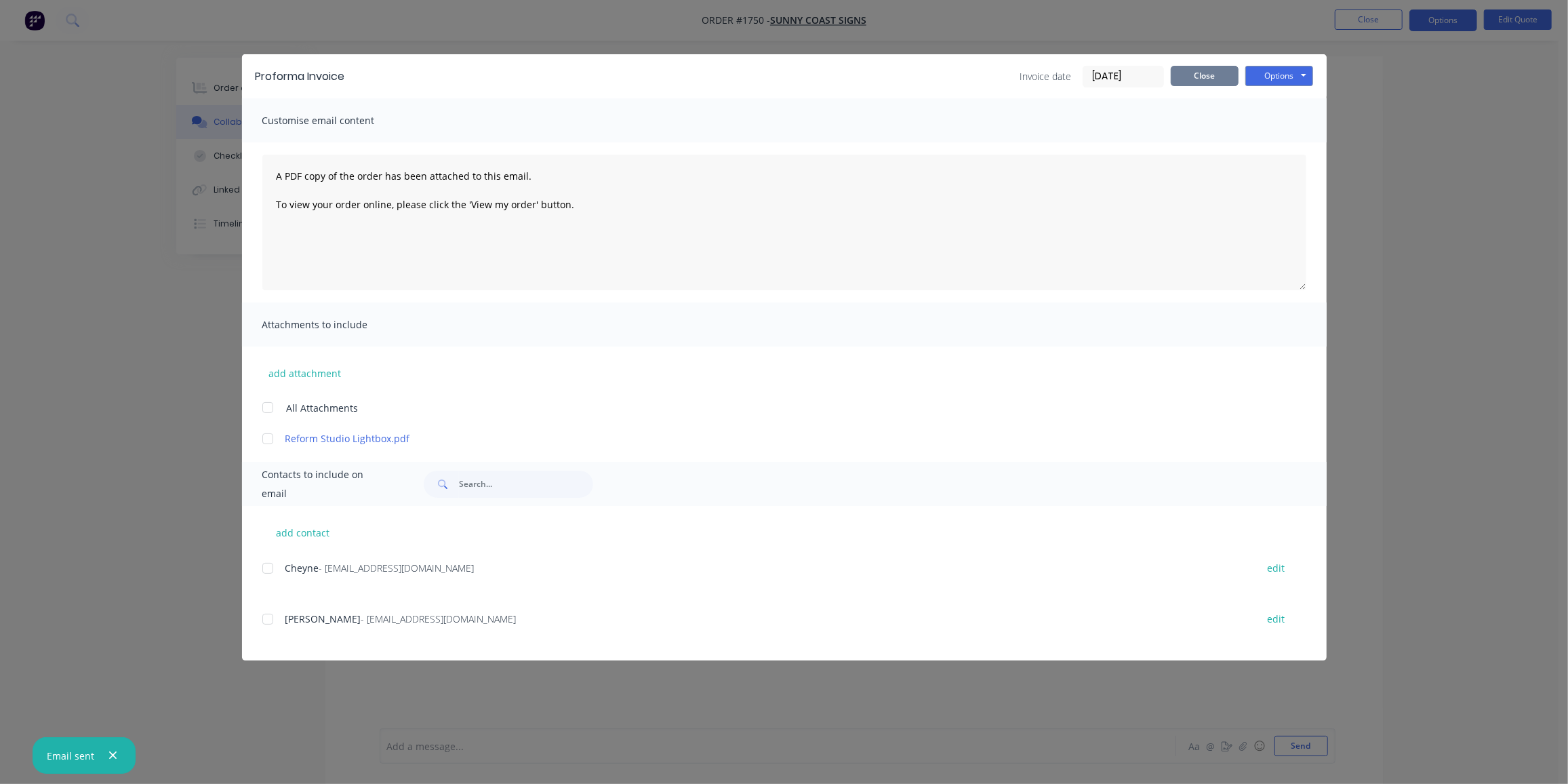
click at [1217, 76] on button "Close" at bounding box center [1204, 76] width 68 height 20
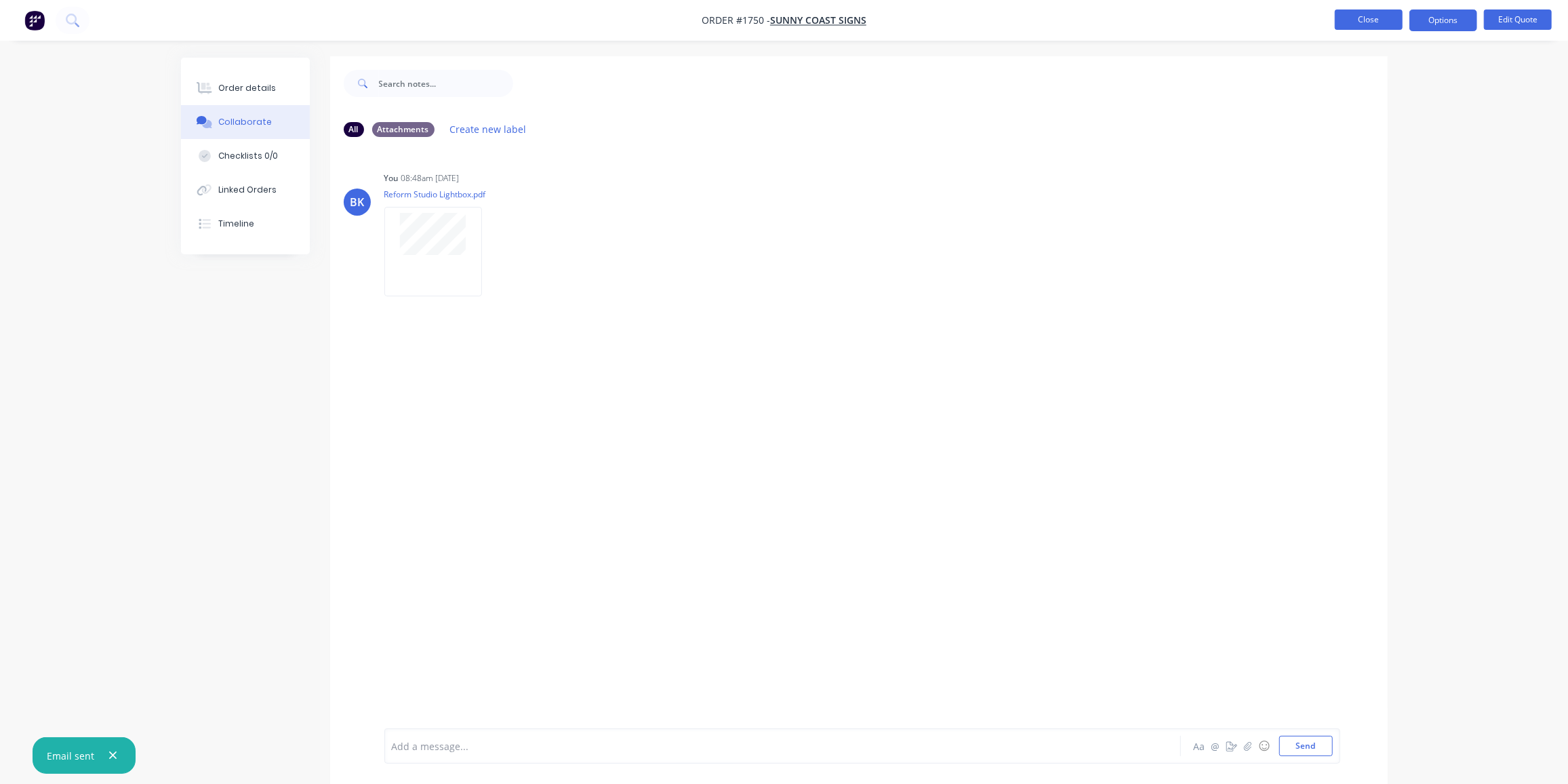
click at [1380, 13] on button "Close" at bounding box center [1368, 19] width 68 height 20
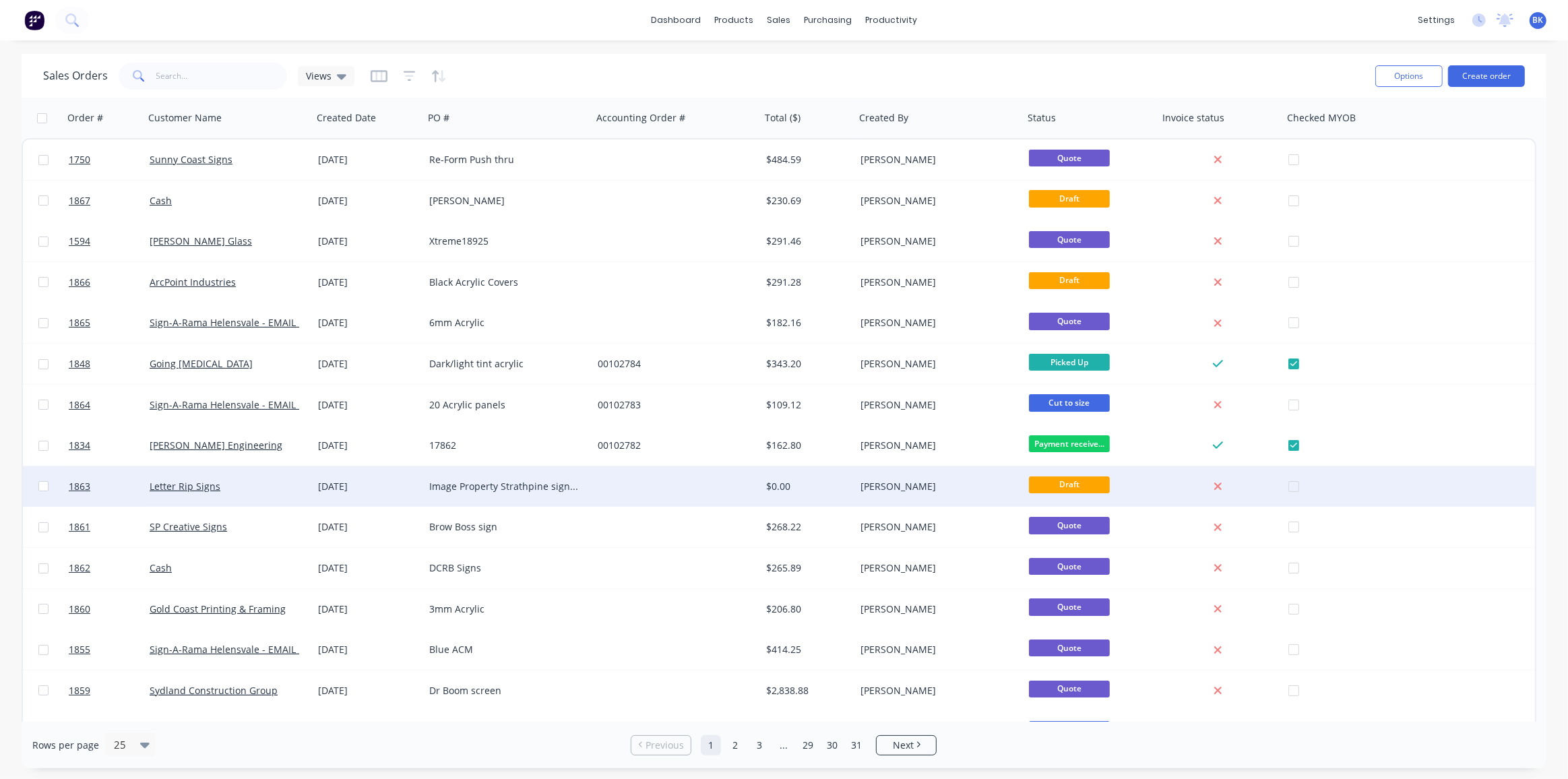
click at [627, 478] on div at bounding box center [677, 487] width 168 height 40
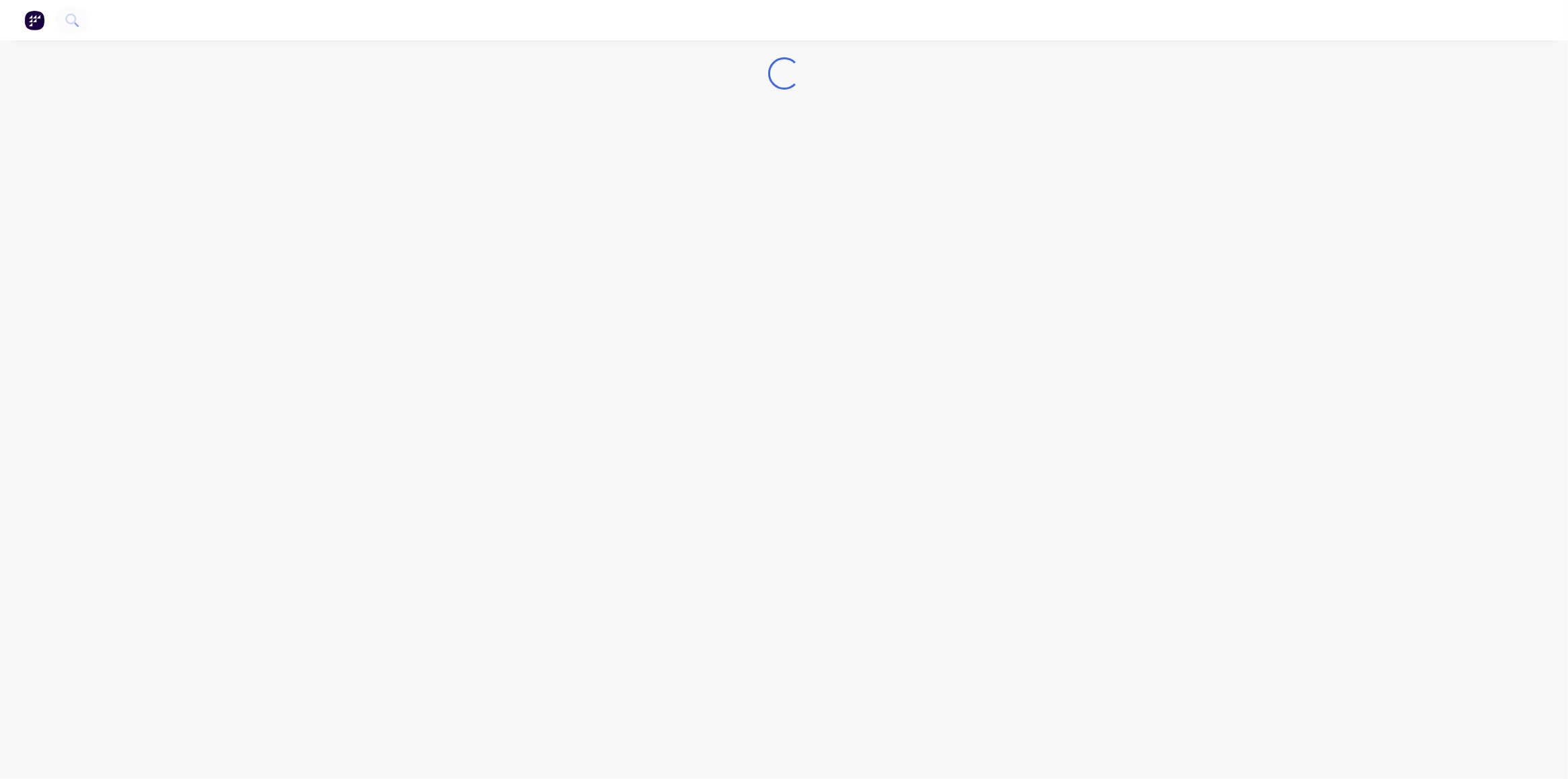
click at [627, 478] on div "Loading..." at bounding box center [784, 390] width 1568 height 779
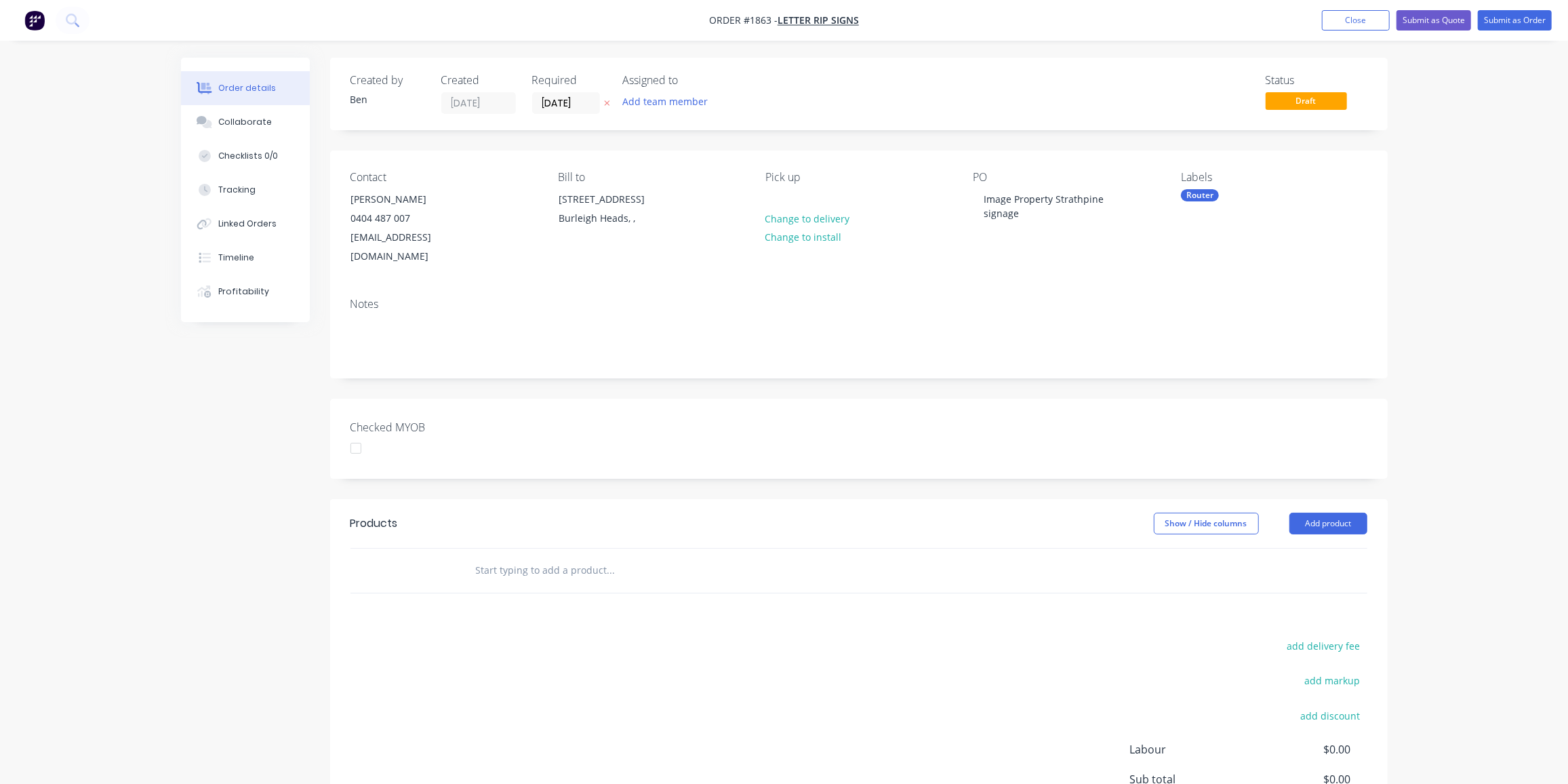
click at [1376, 19] on button "Close" at bounding box center [1356, 20] width 68 height 20
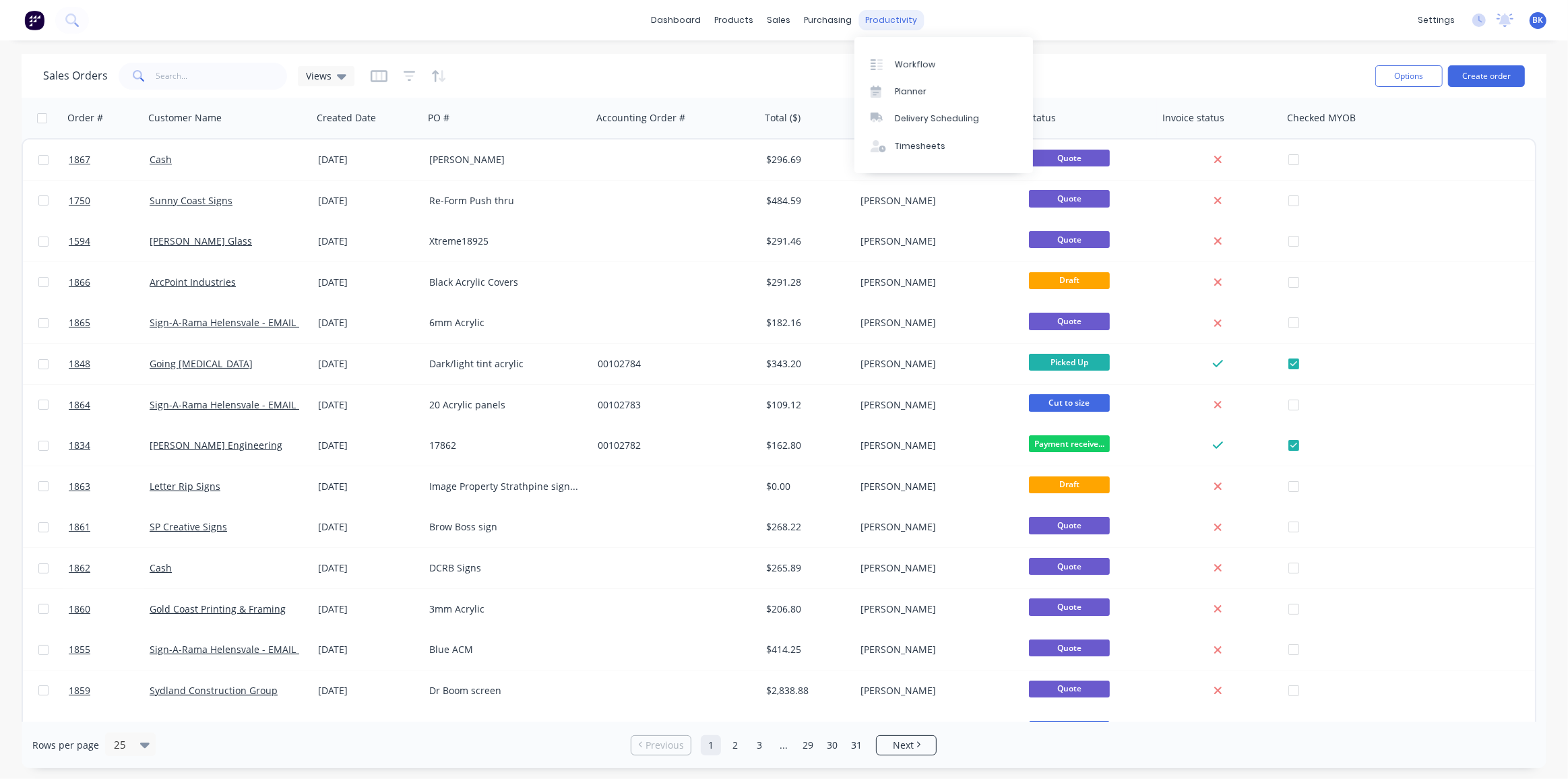
click at [888, 17] on div "productivity" at bounding box center [891, 20] width 66 height 20
click at [911, 60] on div "Workflow" at bounding box center [915, 65] width 40 height 12
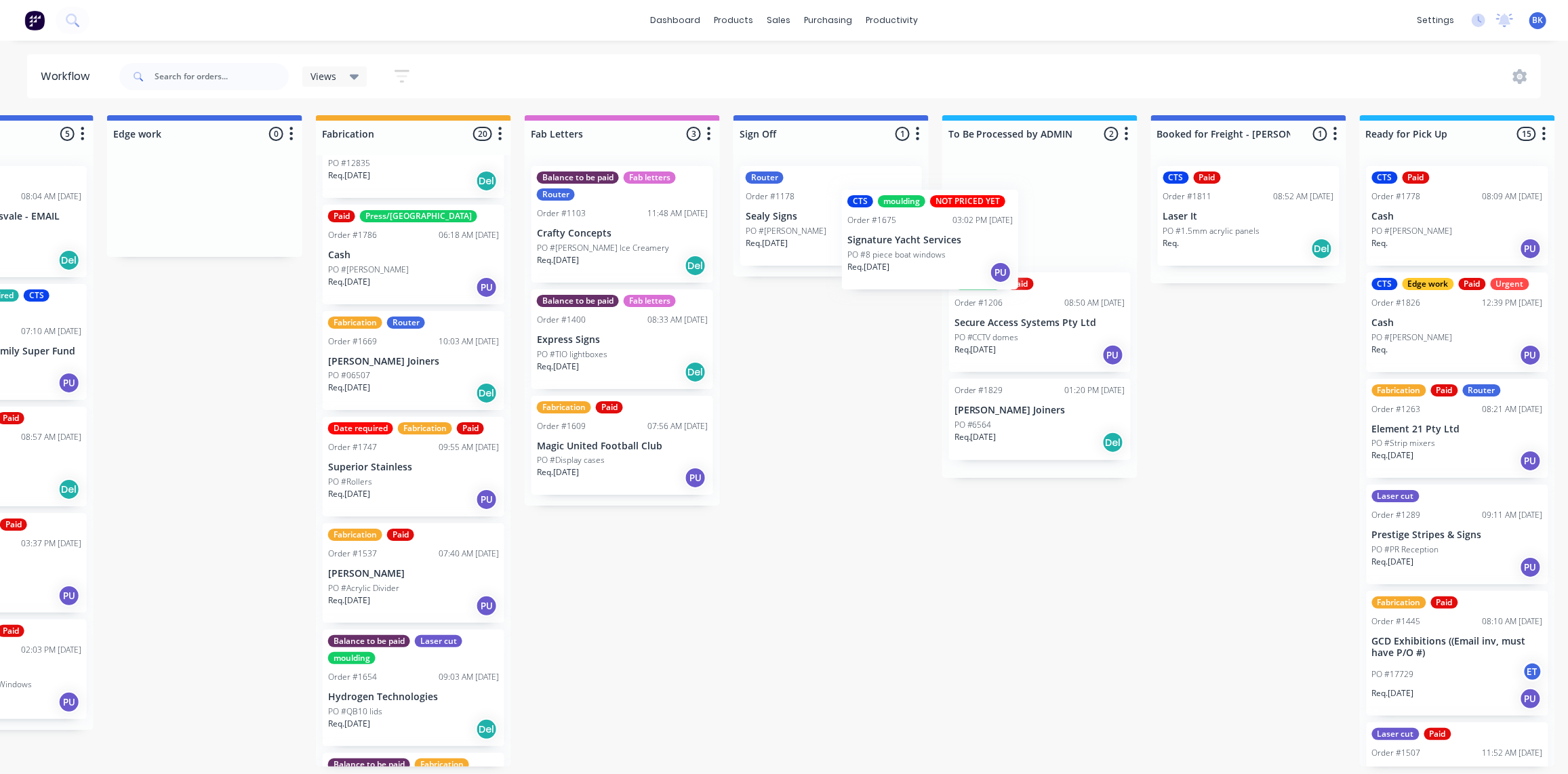
scroll to position [1, 1399]
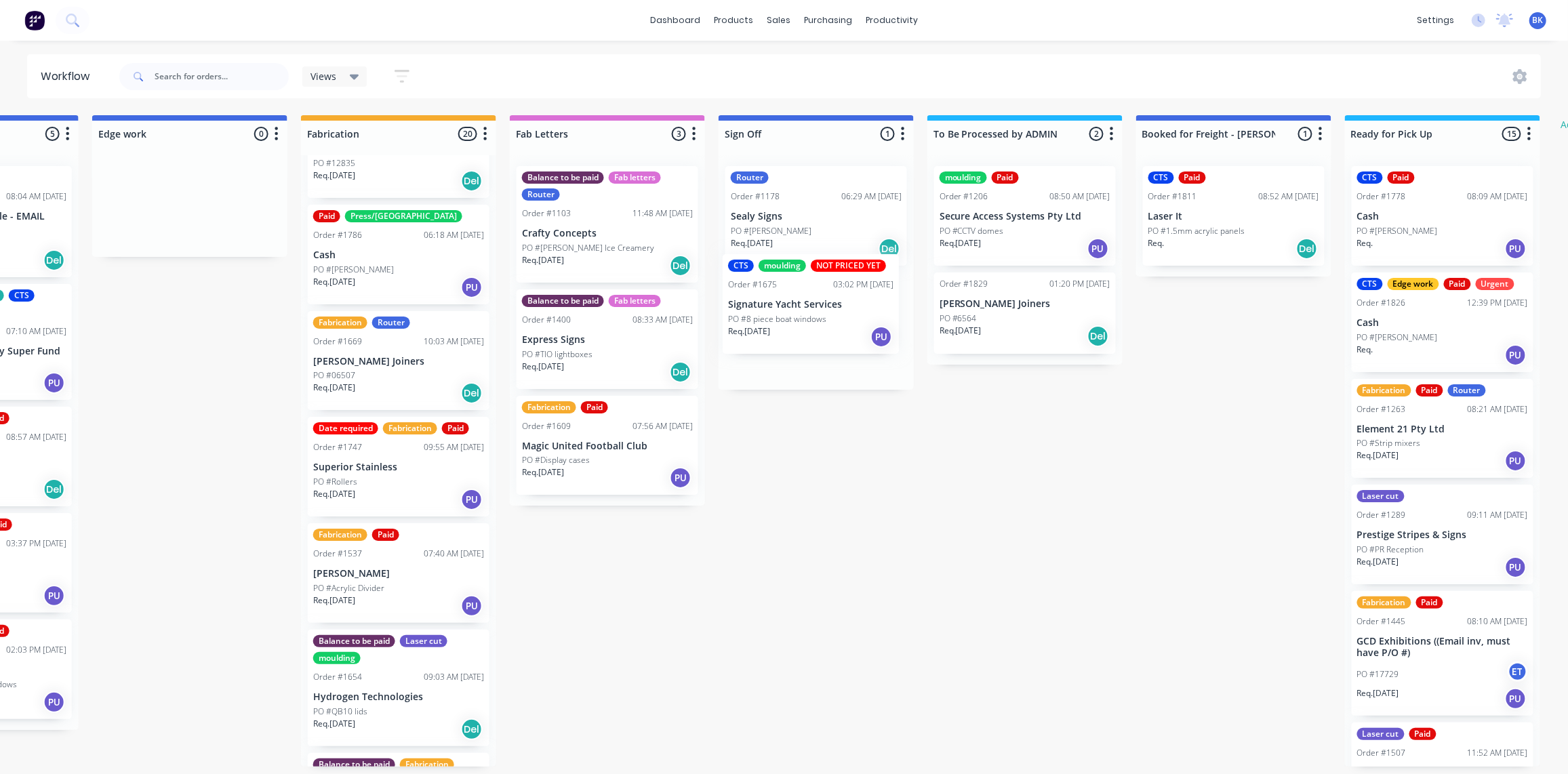
drag, startPoint x: 798, startPoint y: 364, endPoint x: 789, endPoint y: 308, distance: 56.7
click at [789, 308] on div "Submitted 0 Status colour #273444 hex #273444 Save Cancel Summaries Total order…" at bounding box center [213, 441] width 3244 height 651
click at [794, 326] on p "Signature Yacht Services" at bounding box center [816, 322] width 171 height 12
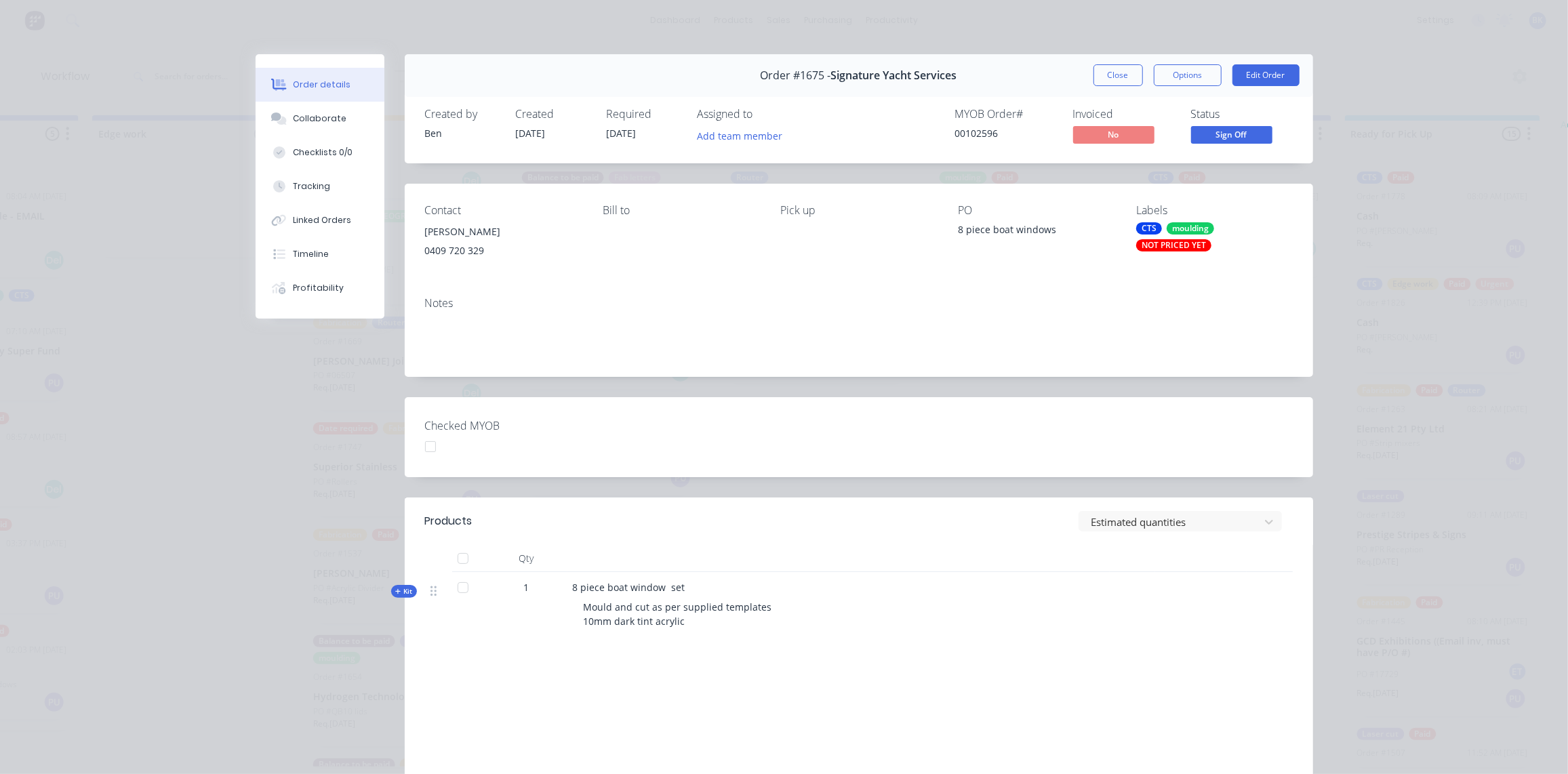
scroll to position [0, 1399]
click at [1266, 78] on button "Edit Order" at bounding box center [1266, 75] width 67 height 22
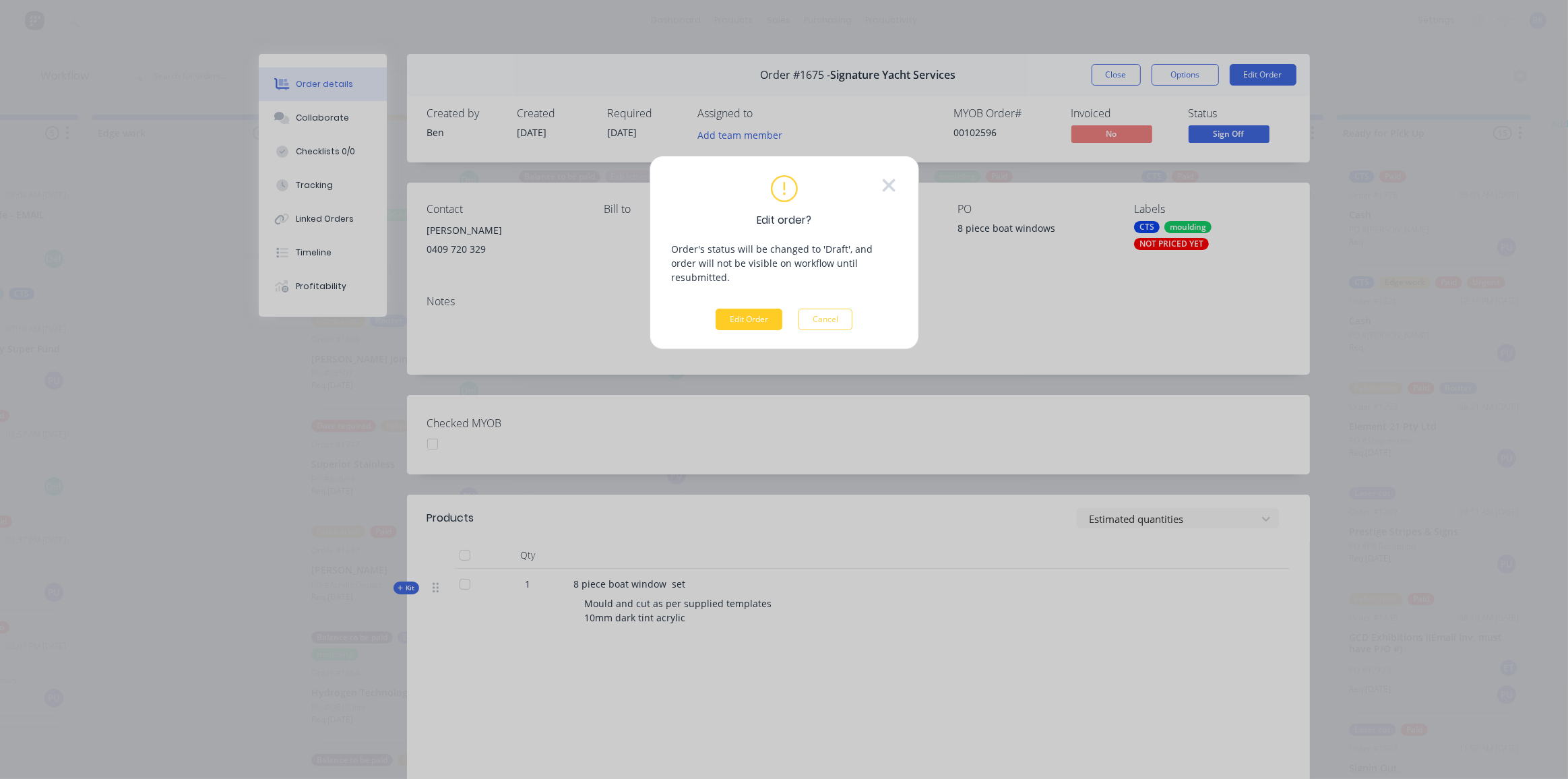
click at [738, 308] on button "Edit Order" at bounding box center [748, 319] width 66 height 22
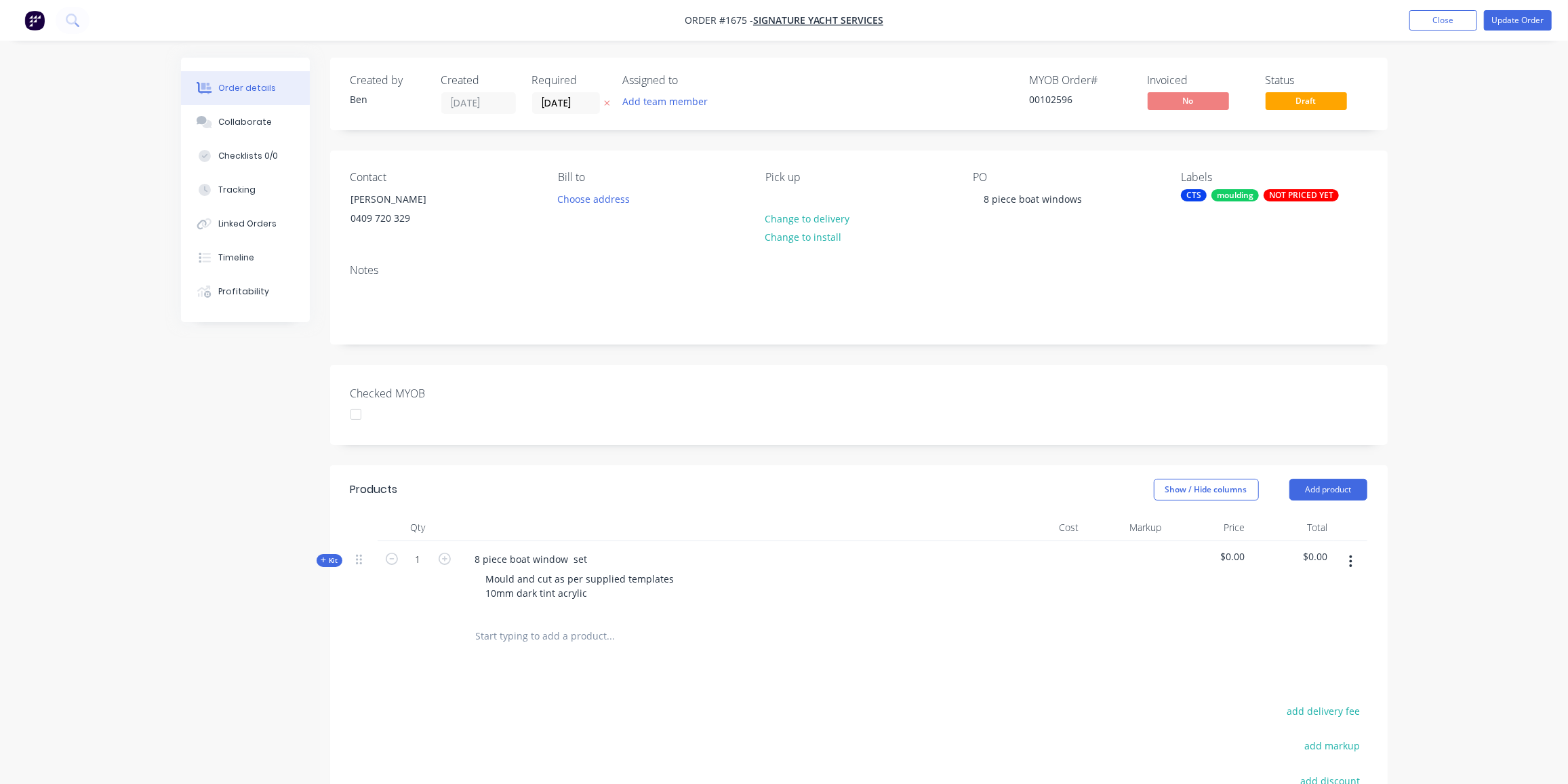
drag, startPoint x: 330, startPoint y: 560, endPoint x: 441, endPoint y: 516, distance: 119.4
click at [330, 560] on span "Kit" at bounding box center [330, 560] width 18 height 10
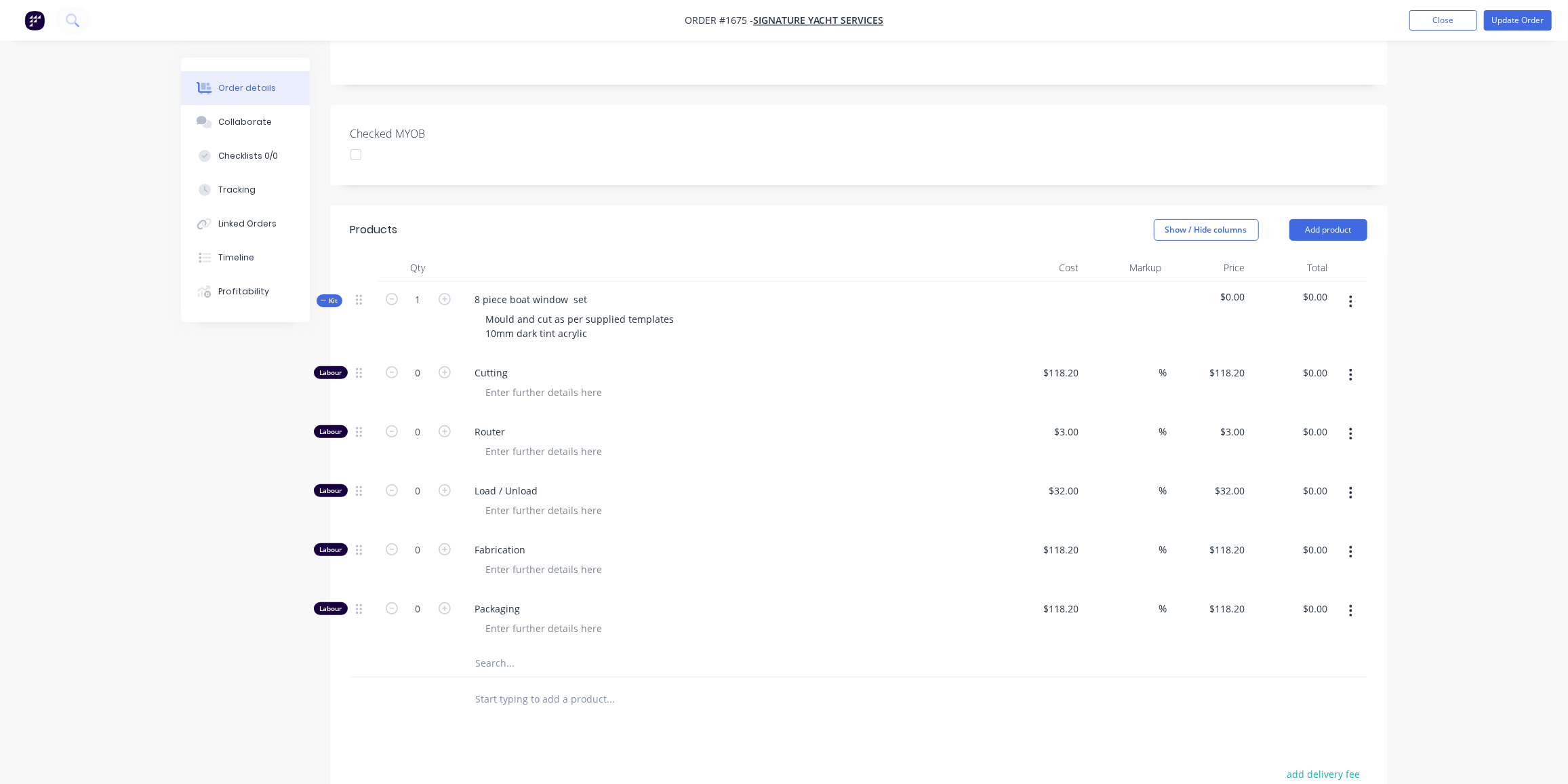
scroll to position [261, 0]
click at [417, 551] on input "0" at bounding box center [417, 549] width 35 height 20
type input "6"
type input "$709.20"
click at [508, 664] on input "text" at bounding box center [610, 663] width 271 height 27
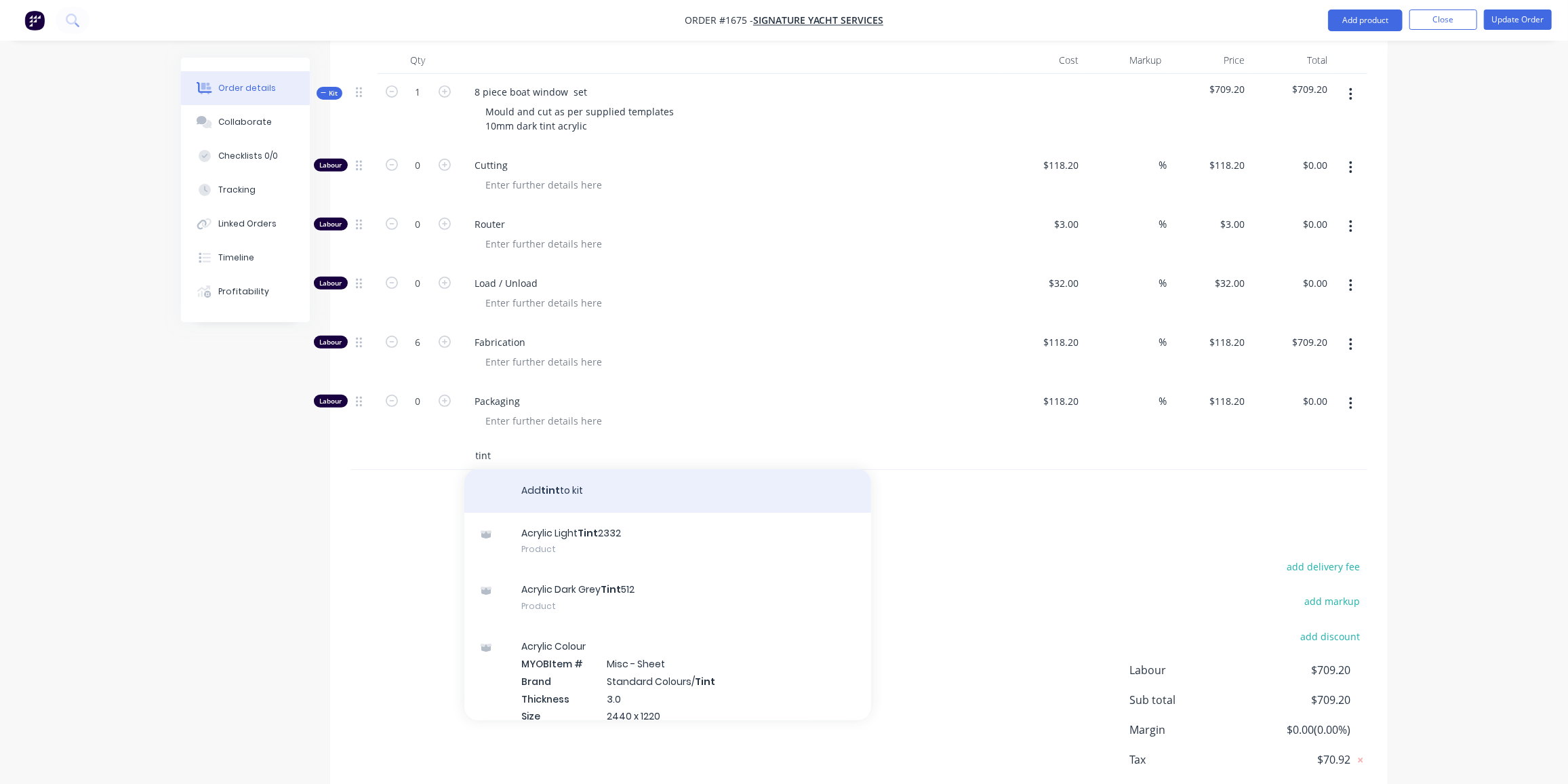
scroll to position [468, 0]
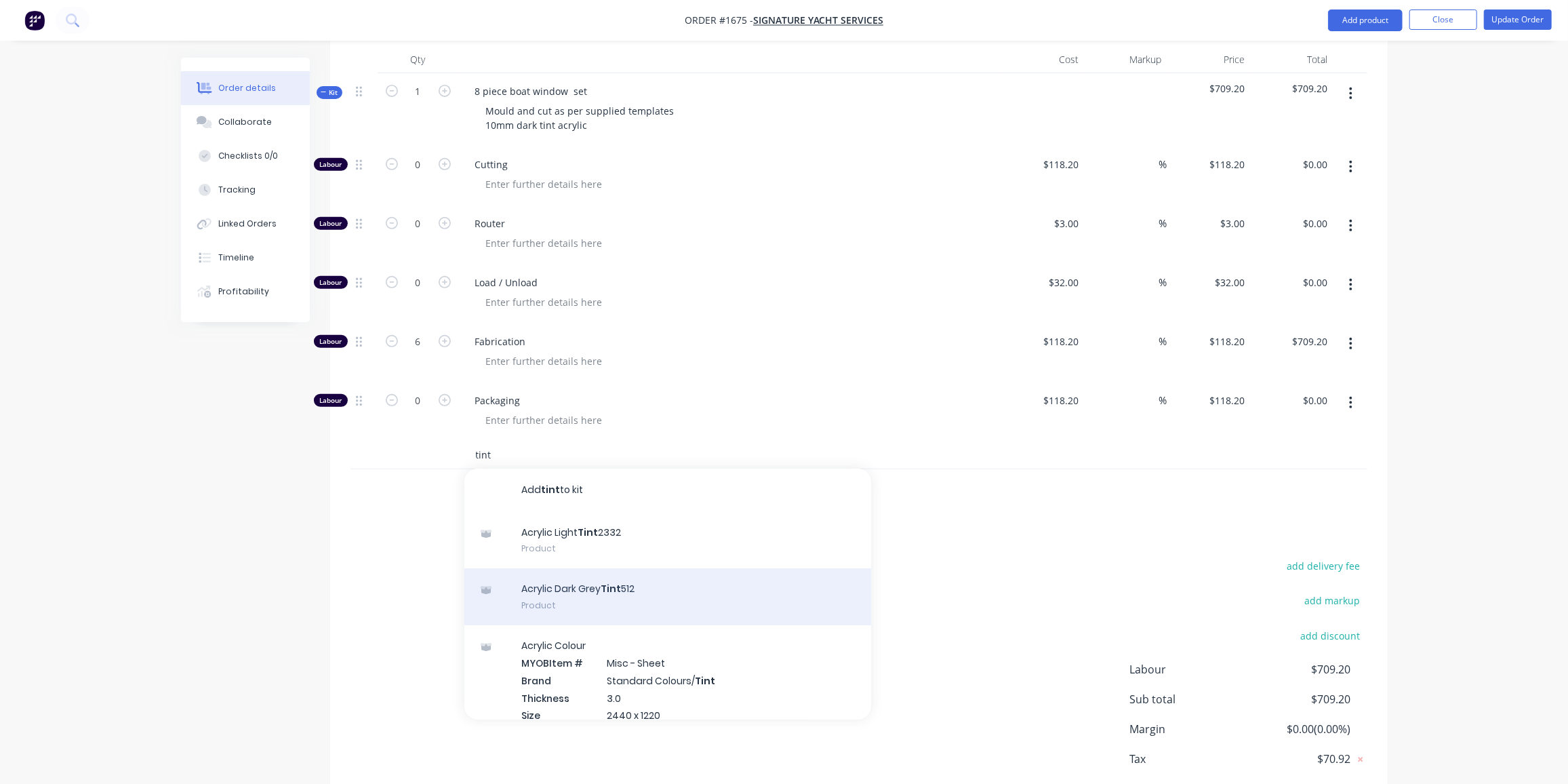
type input "tint"
click at [644, 586] on div "Acrylic Dark Grey Tint 512 Product" at bounding box center [667, 597] width 407 height 57
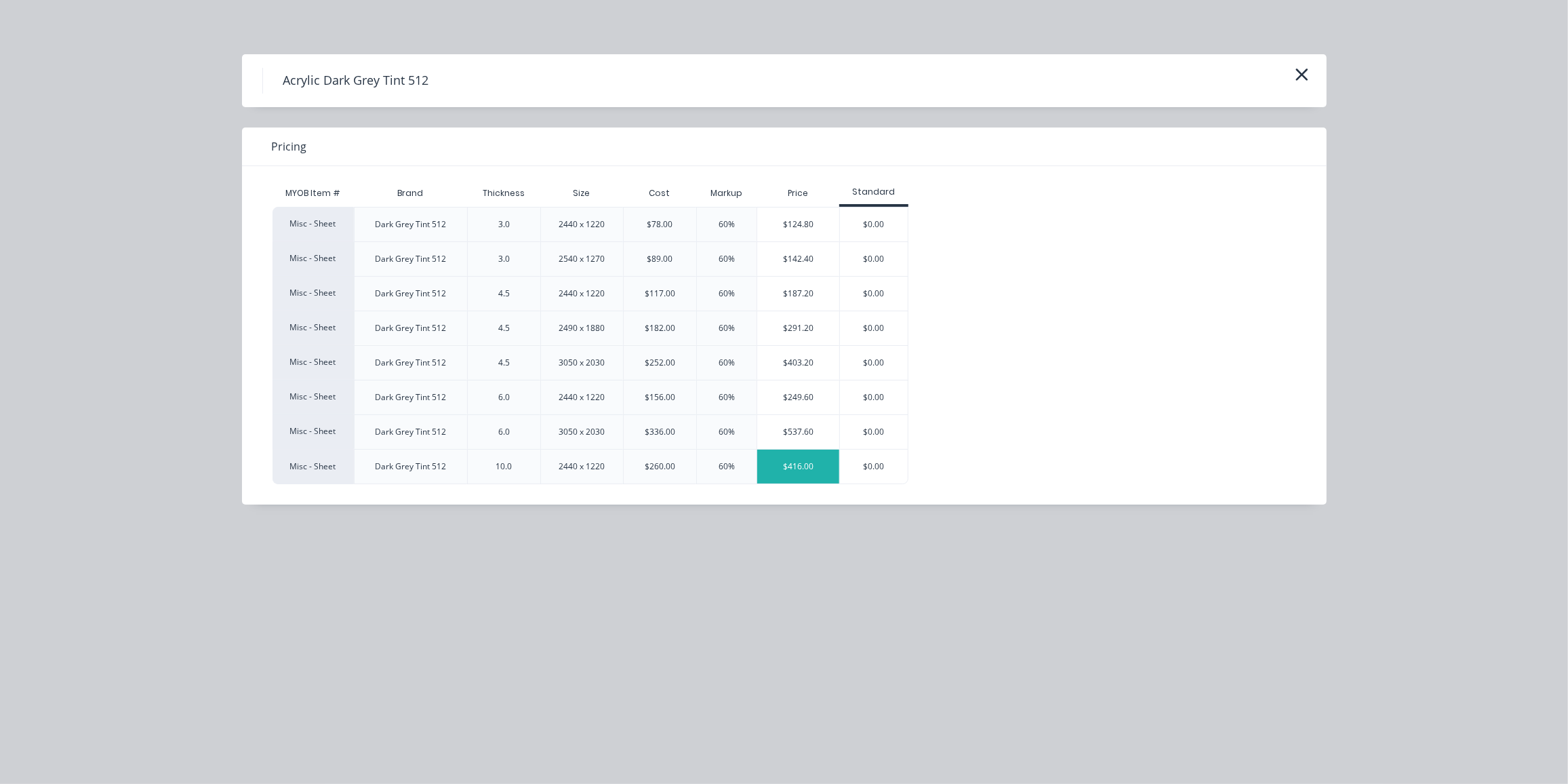
click at [791, 460] on div "$416.00" at bounding box center [798, 467] width 82 height 34
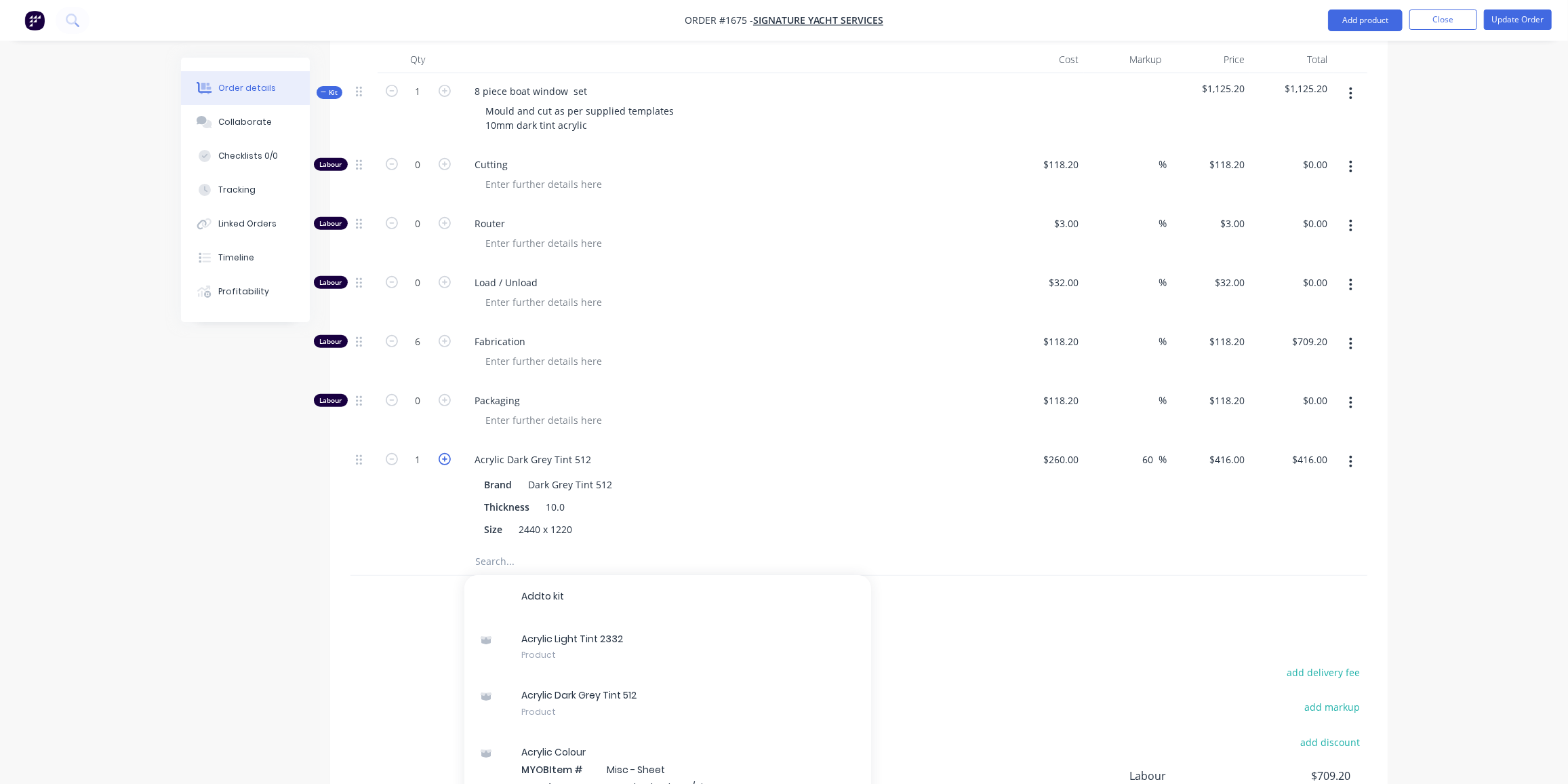
click at [444, 462] on icon "button" at bounding box center [445, 460] width 12 height 12
type input "2"
type input "$832.00"
click at [444, 461] on icon "button" at bounding box center [445, 460] width 12 height 12
type input "3"
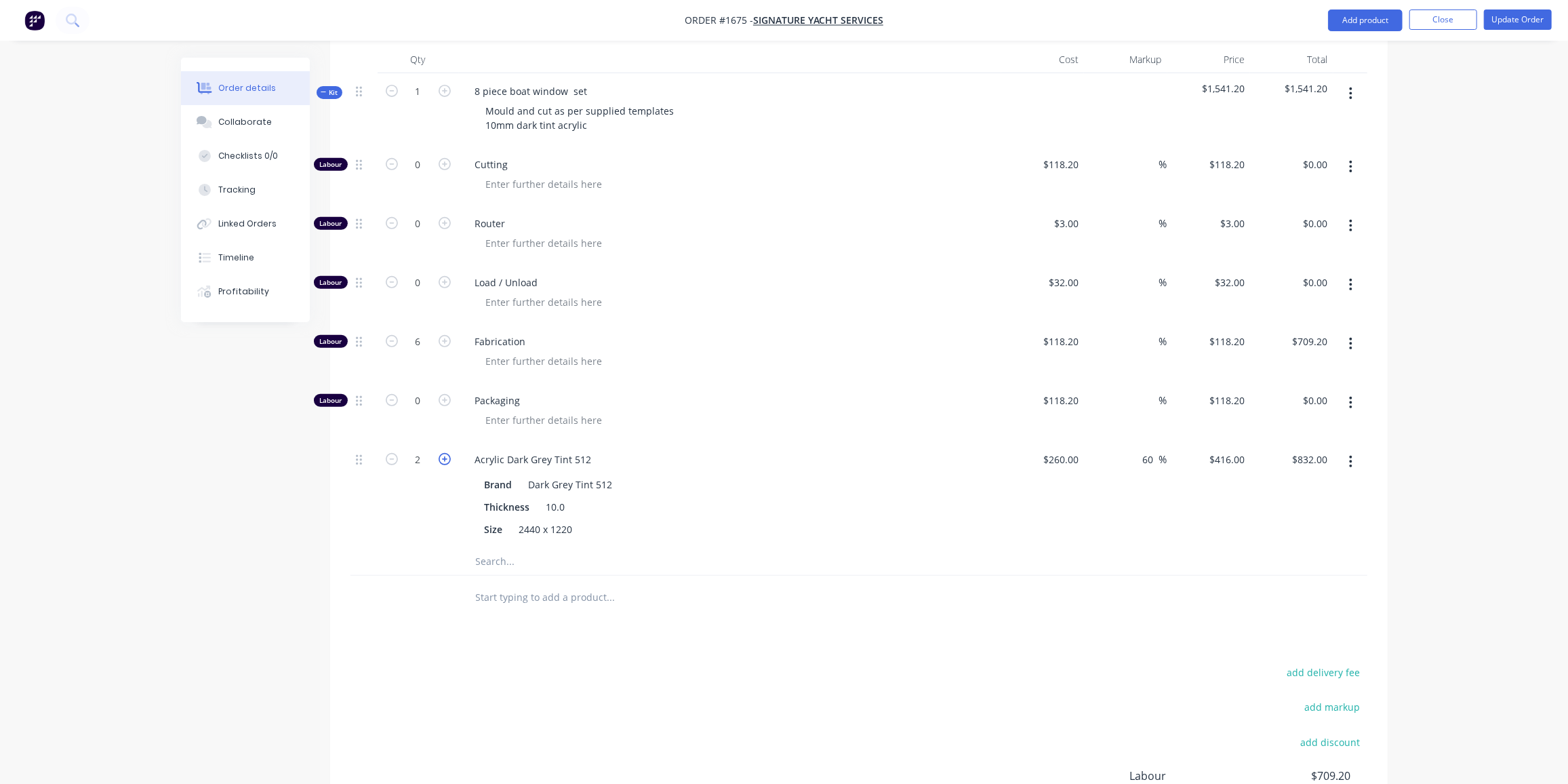
type input "$1,248.00"
click at [444, 461] on icon "button" at bounding box center [445, 460] width 12 height 12
type input "4"
type input "$1,664.00"
drag, startPoint x: 331, startPoint y: 611, endPoint x: 632, endPoint y: 446, distance: 343.3
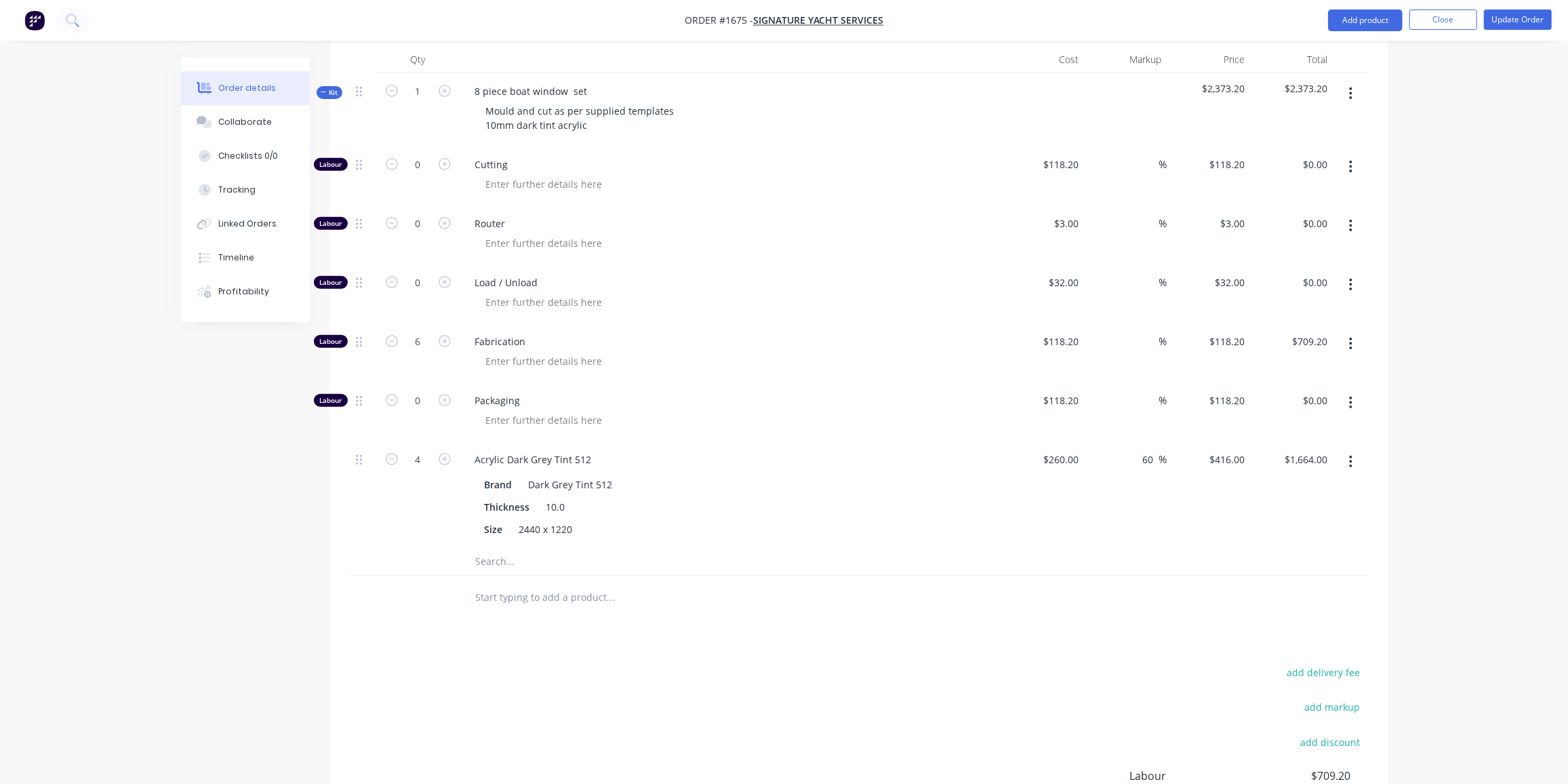
click at [334, 611] on div "Qty Cost Markup Price Total Kit 1 8 piece boat window set Mould and cut as per …" at bounding box center [859, 333] width 1058 height 574
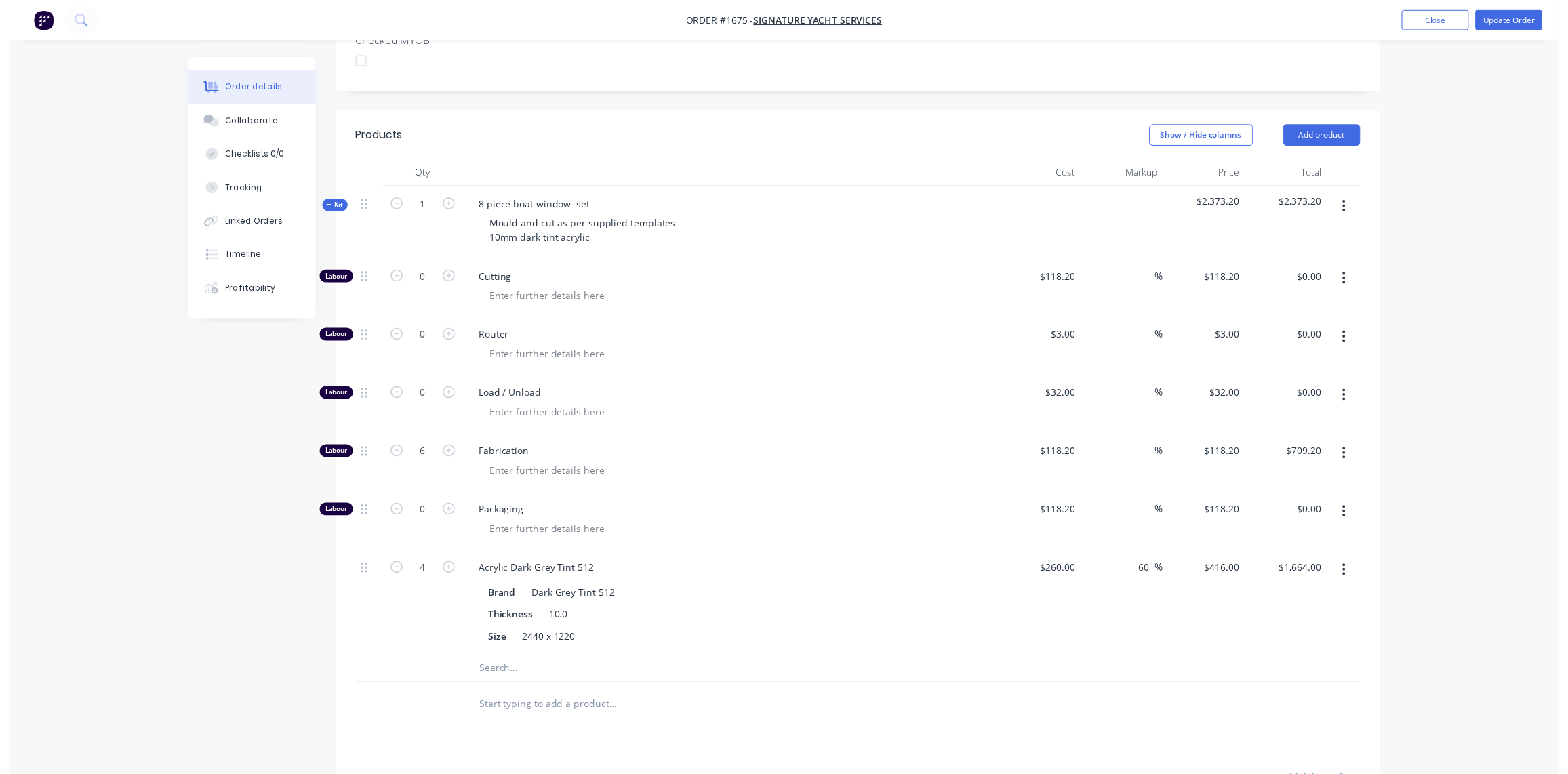
scroll to position [0, 0]
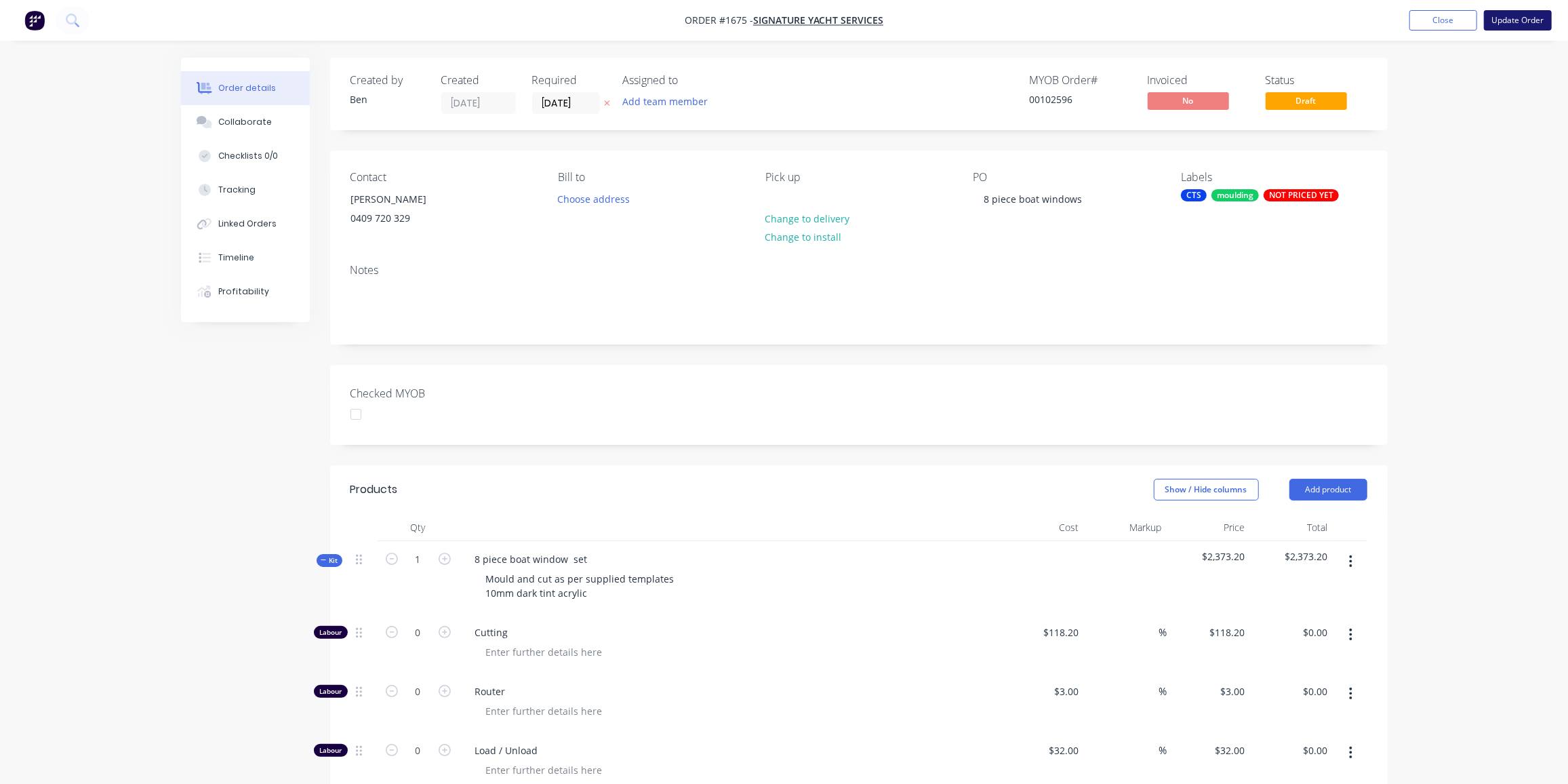
click at [1514, 23] on button "Update Order" at bounding box center [1517, 20] width 68 height 20
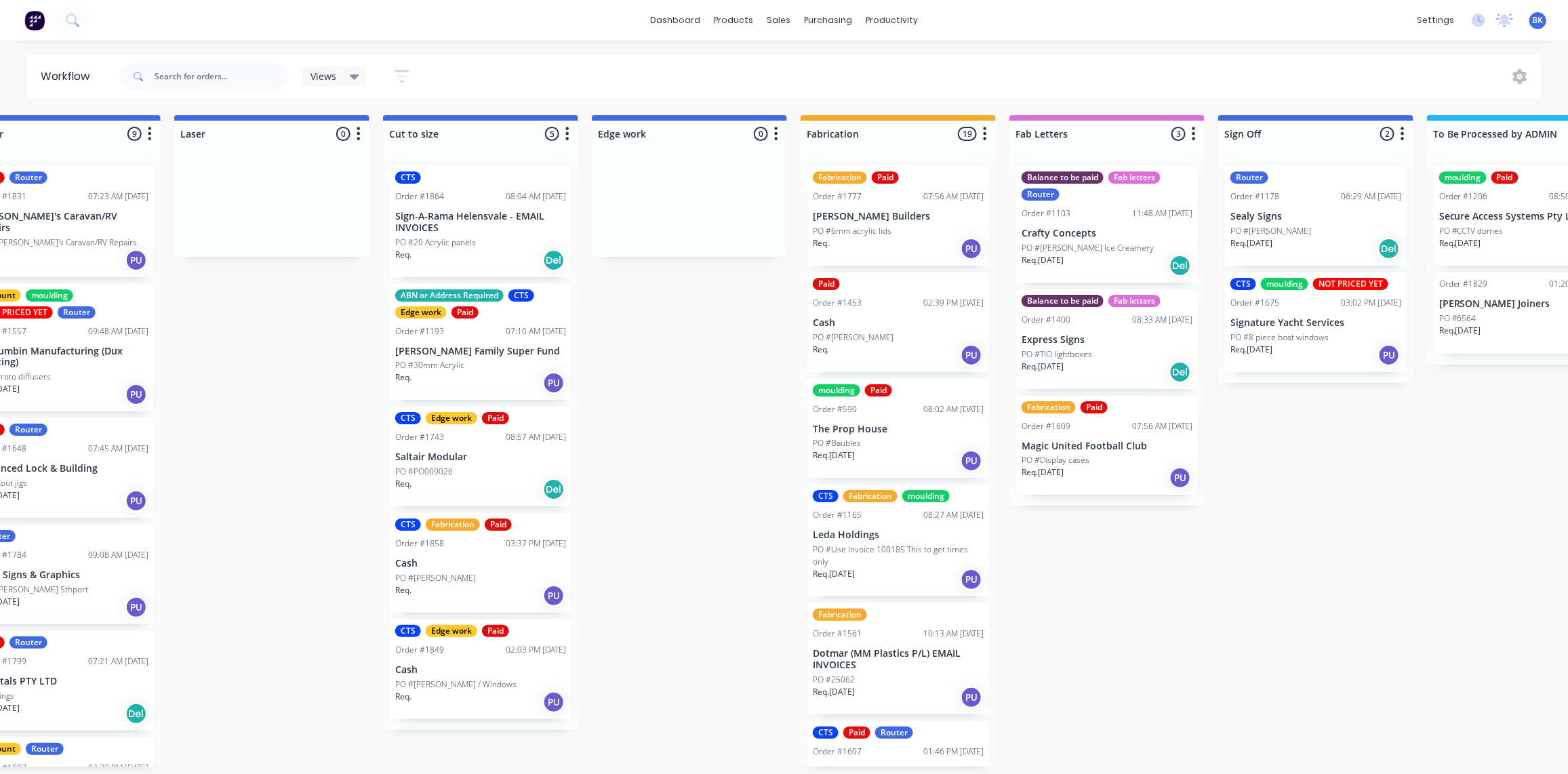
scroll to position [0, 899]
click at [1358, 292] on div "CTS moulding NOT PRICED YET Order #1675 03:02 PM [DATE] Signature Yacht Service…" at bounding box center [1316, 322] width 182 height 99
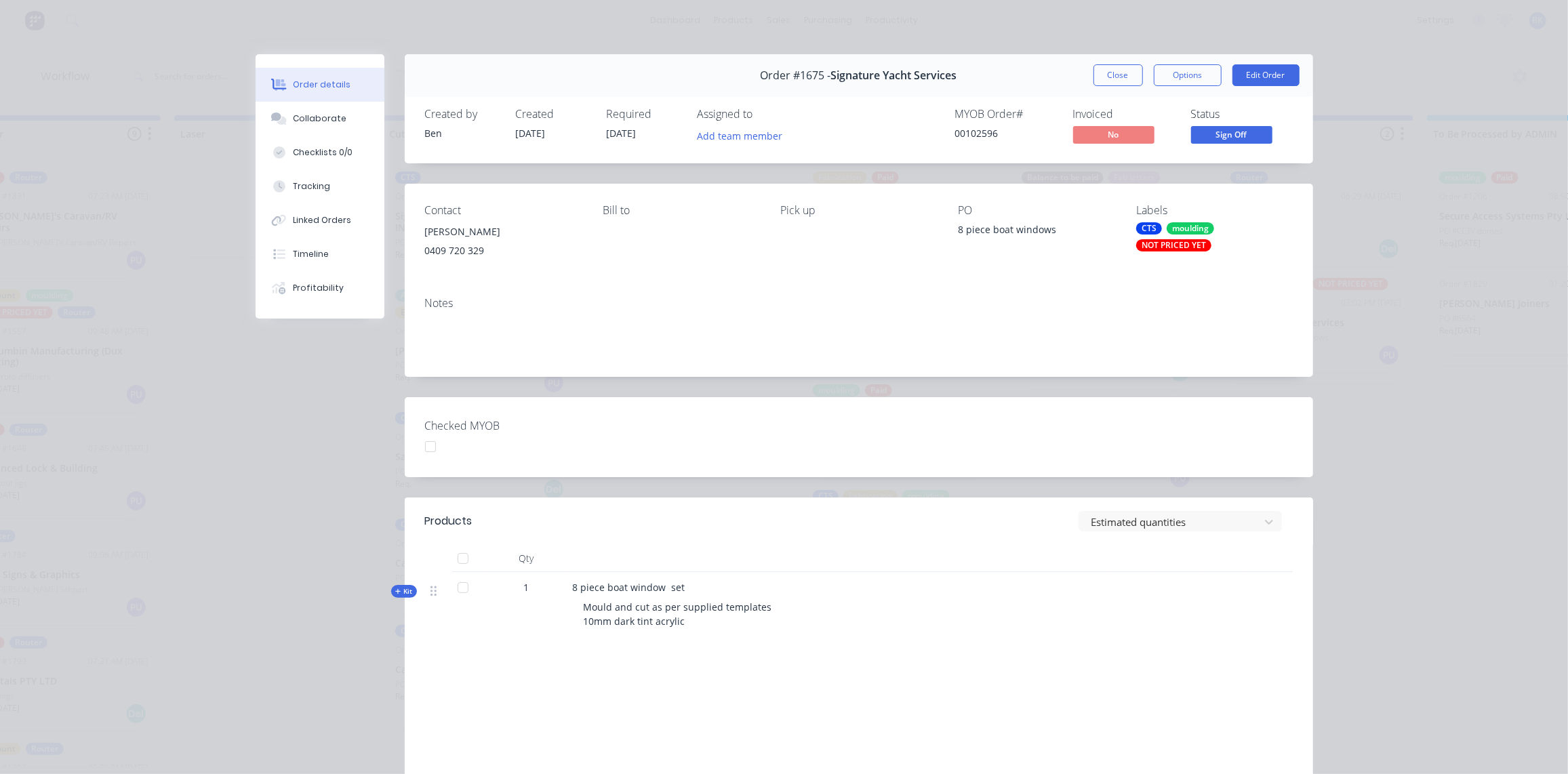
click at [1155, 247] on div "NOT PRICED YET" at bounding box center [1174, 246] width 75 height 12
click at [285, 118] on button "Collaborate" at bounding box center [320, 119] width 129 height 34
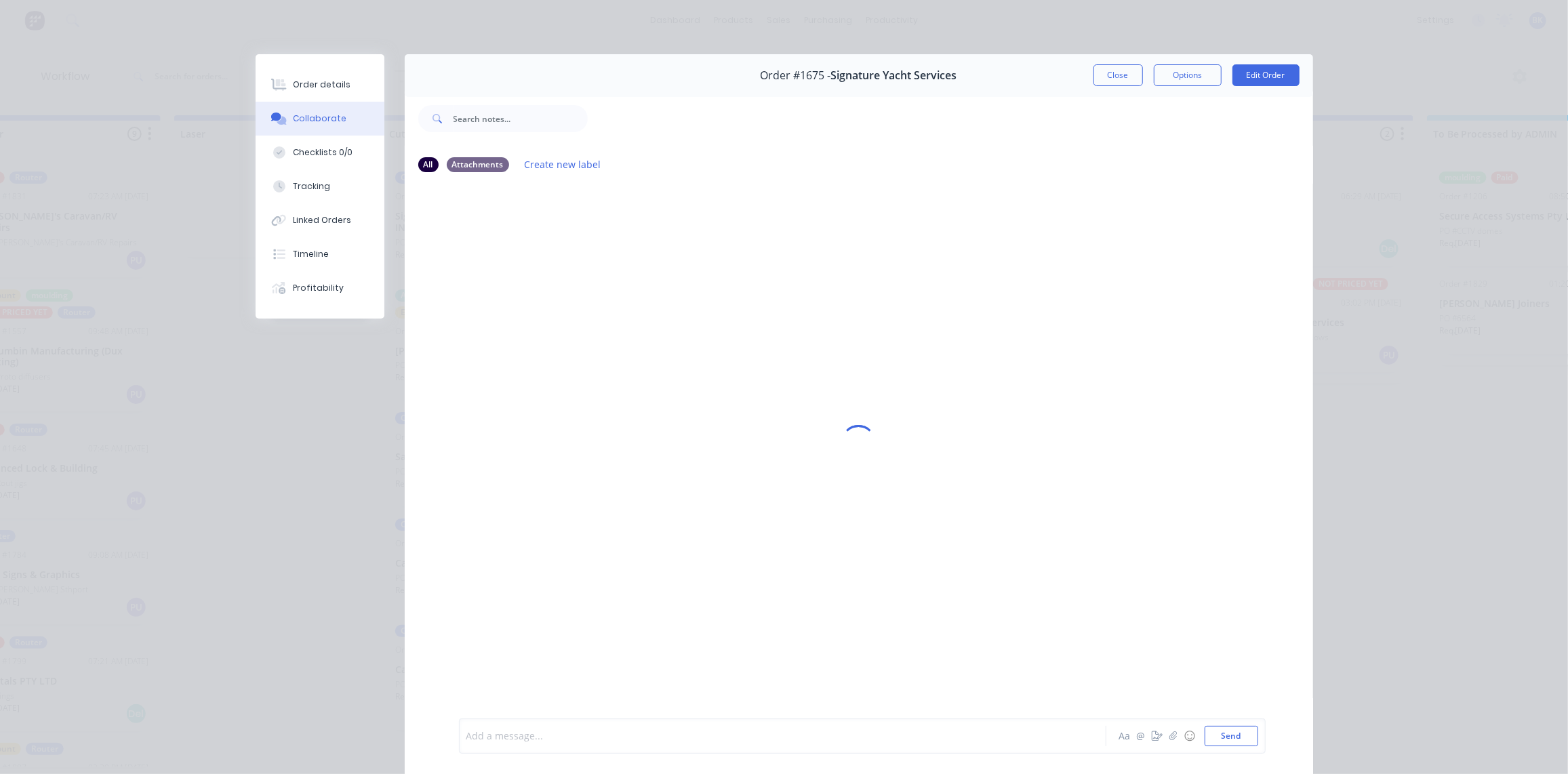
click at [529, 741] on div at bounding box center [763, 736] width 593 height 14
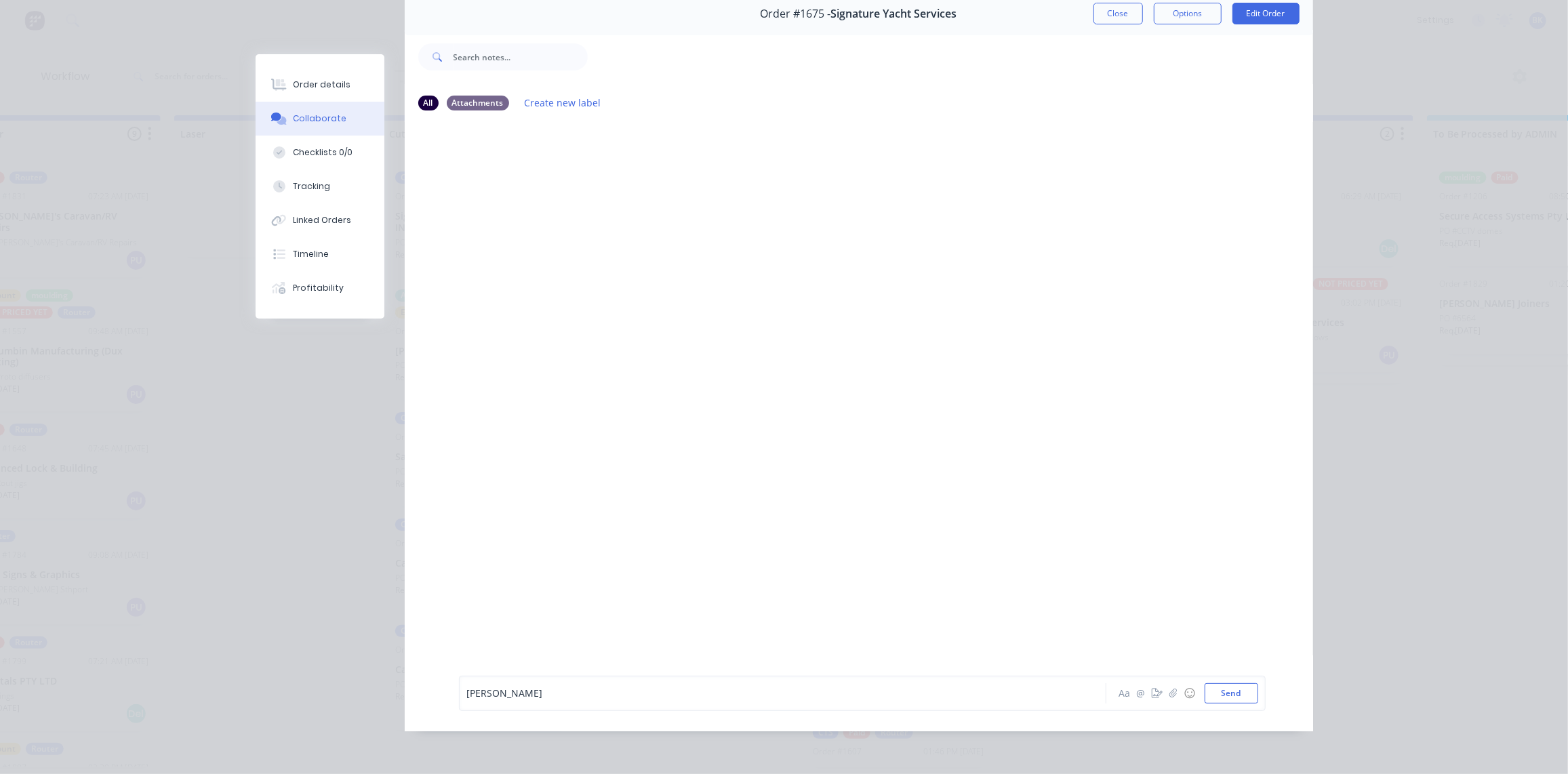
scroll to position [1, 899]
click at [1223, 690] on button "Send" at bounding box center [1231, 693] width 54 height 20
click at [1100, 4] on button "Close" at bounding box center [1119, 13] width 50 height 22
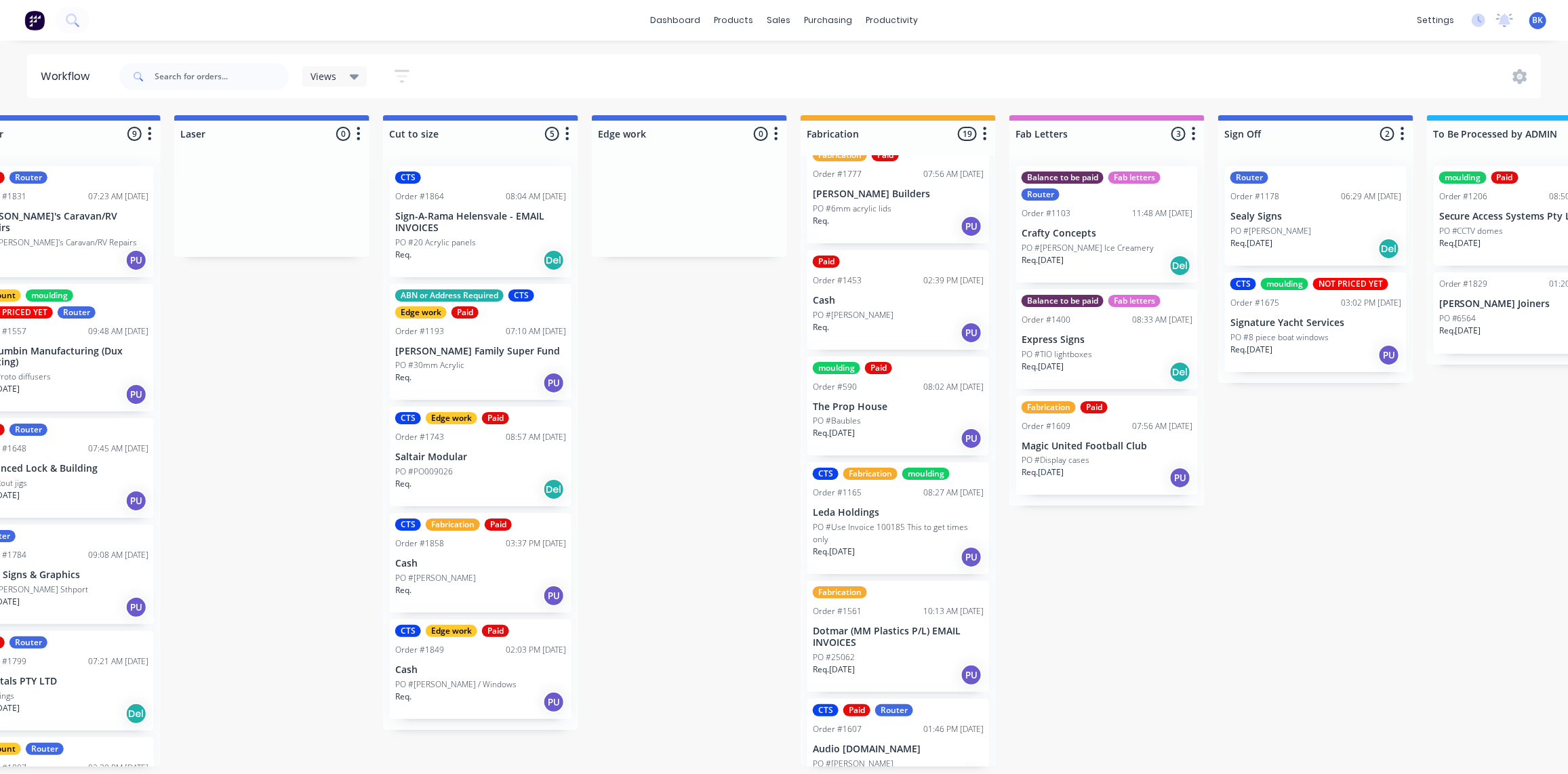
scroll to position [0, 899]
click at [508, 575] on div "PO #[PERSON_NAME]" at bounding box center [480, 578] width 171 height 12
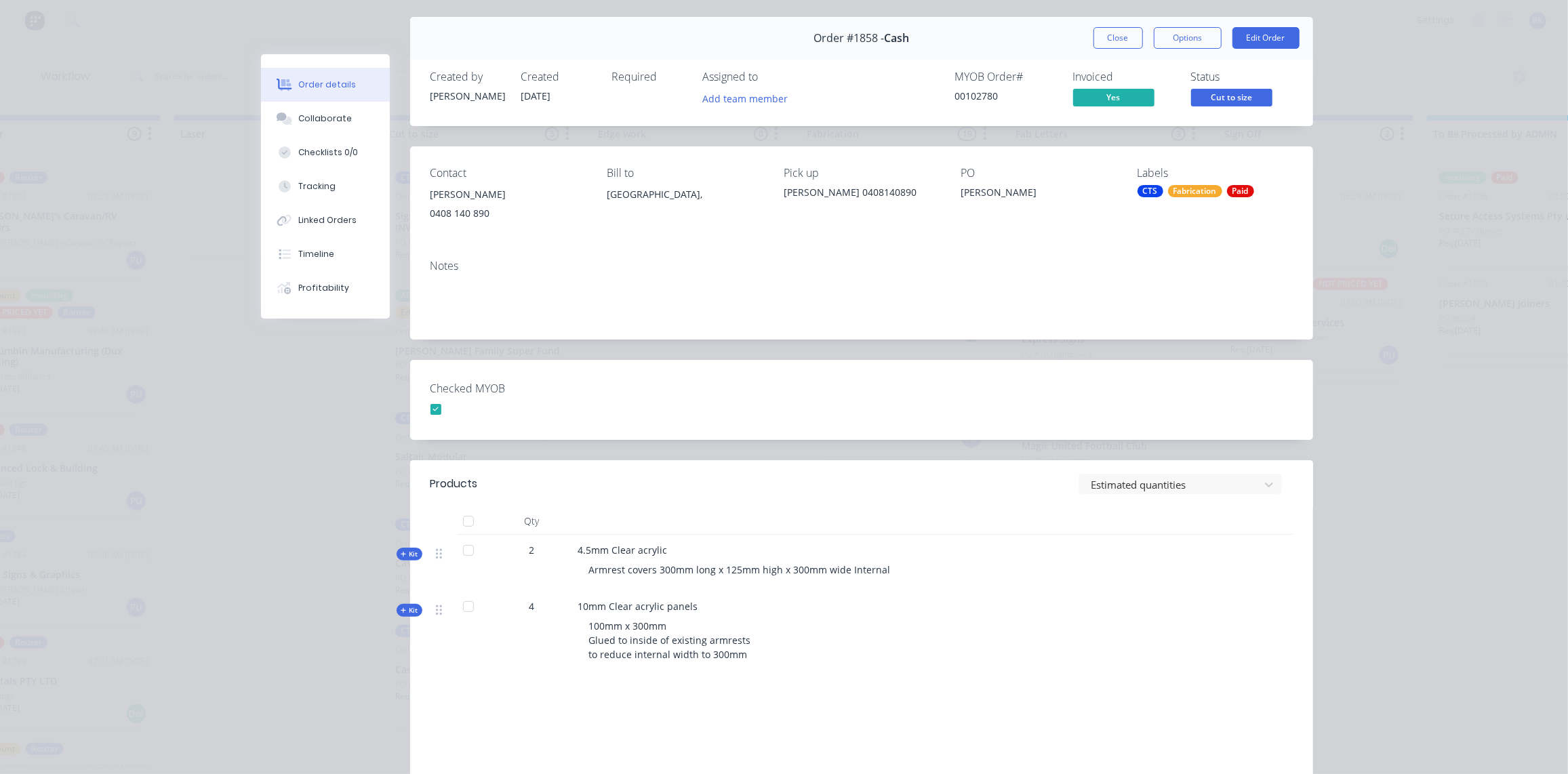
scroll to position [131, 0]
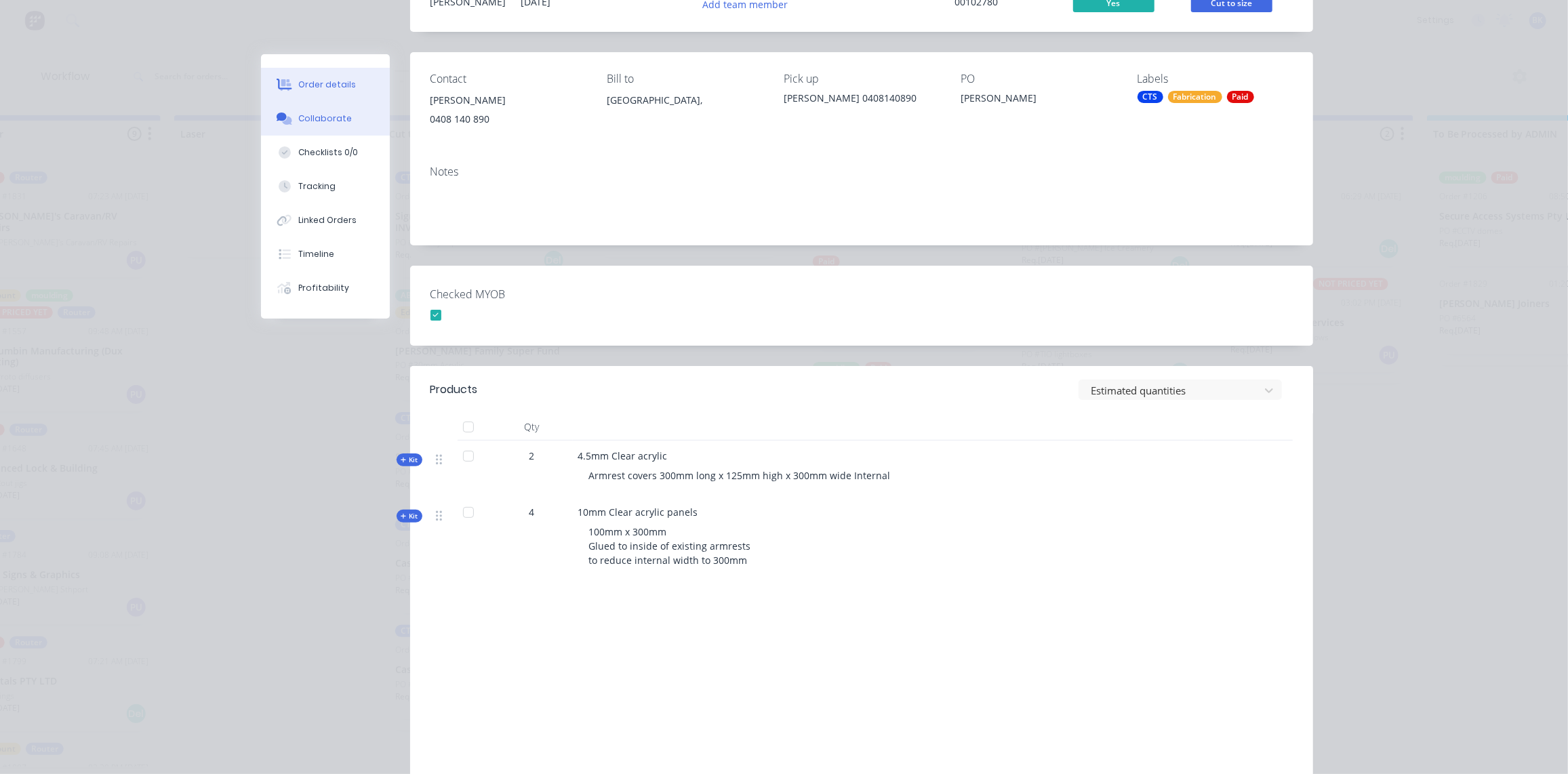
click at [309, 108] on button "Collaborate" at bounding box center [326, 119] width 129 height 34
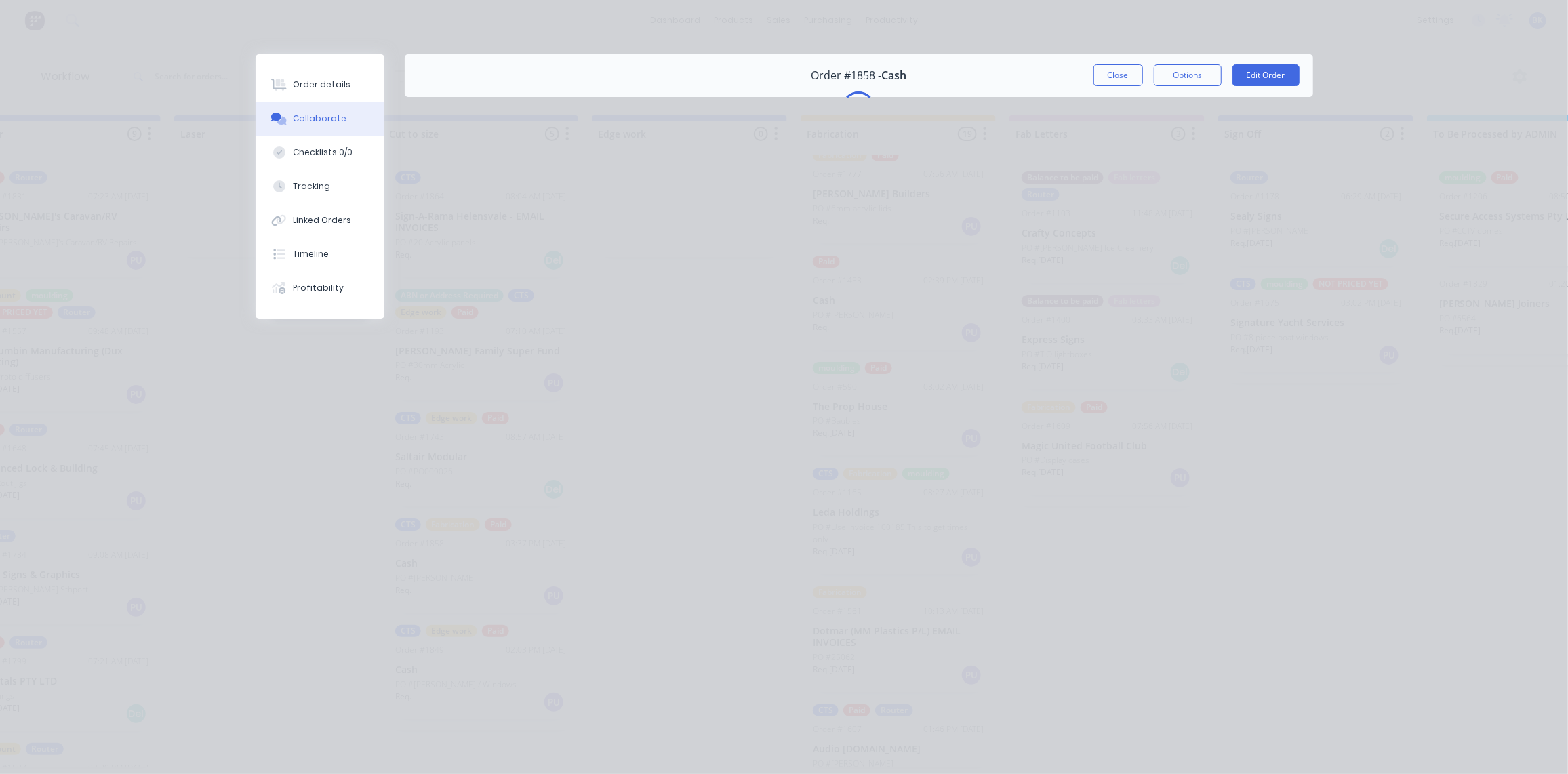
scroll to position [0, 0]
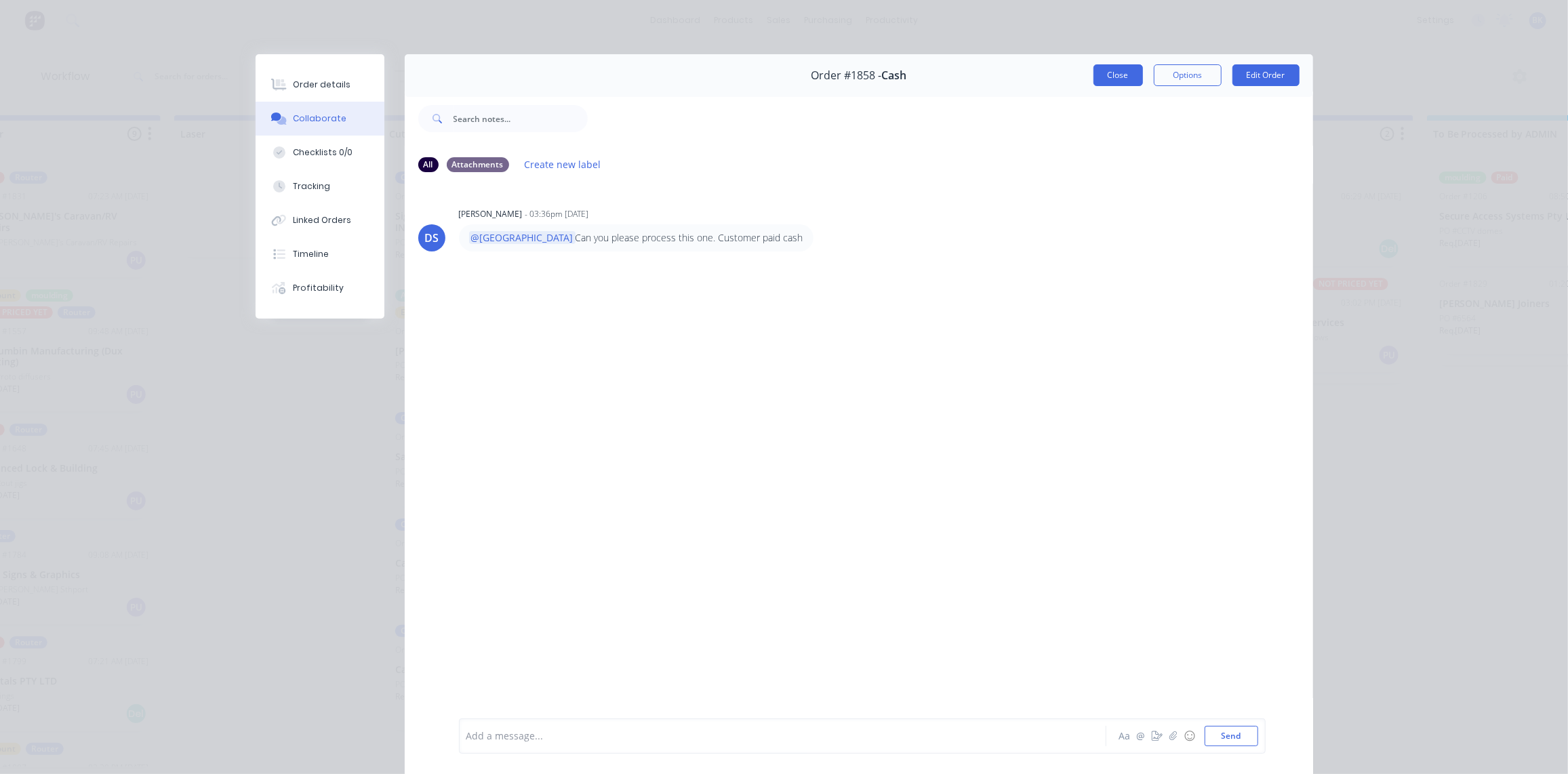
click at [1127, 73] on button "Close" at bounding box center [1119, 75] width 50 height 22
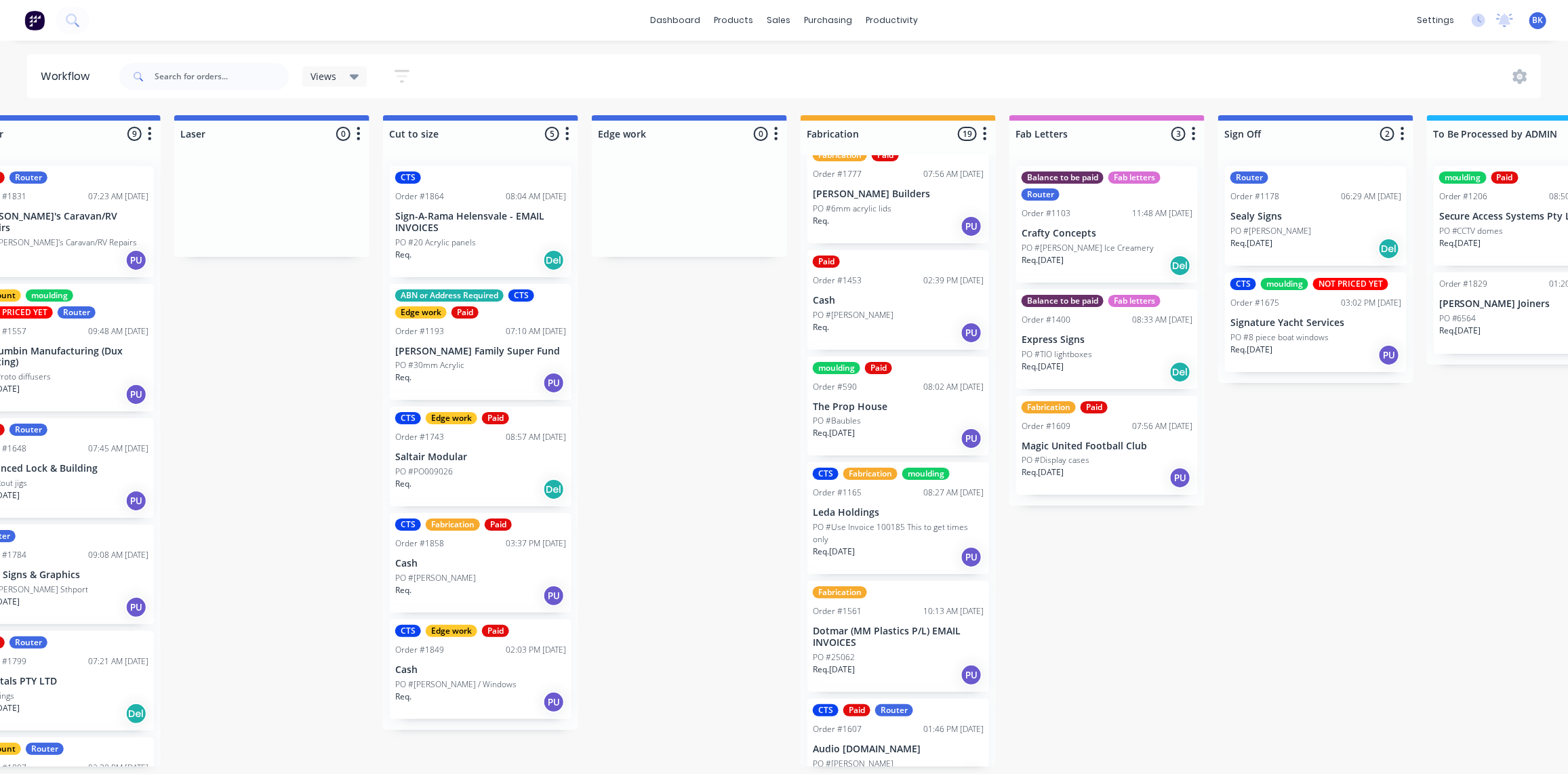
click at [485, 574] on div "PO #[PERSON_NAME]" at bounding box center [480, 578] width 171 height 12
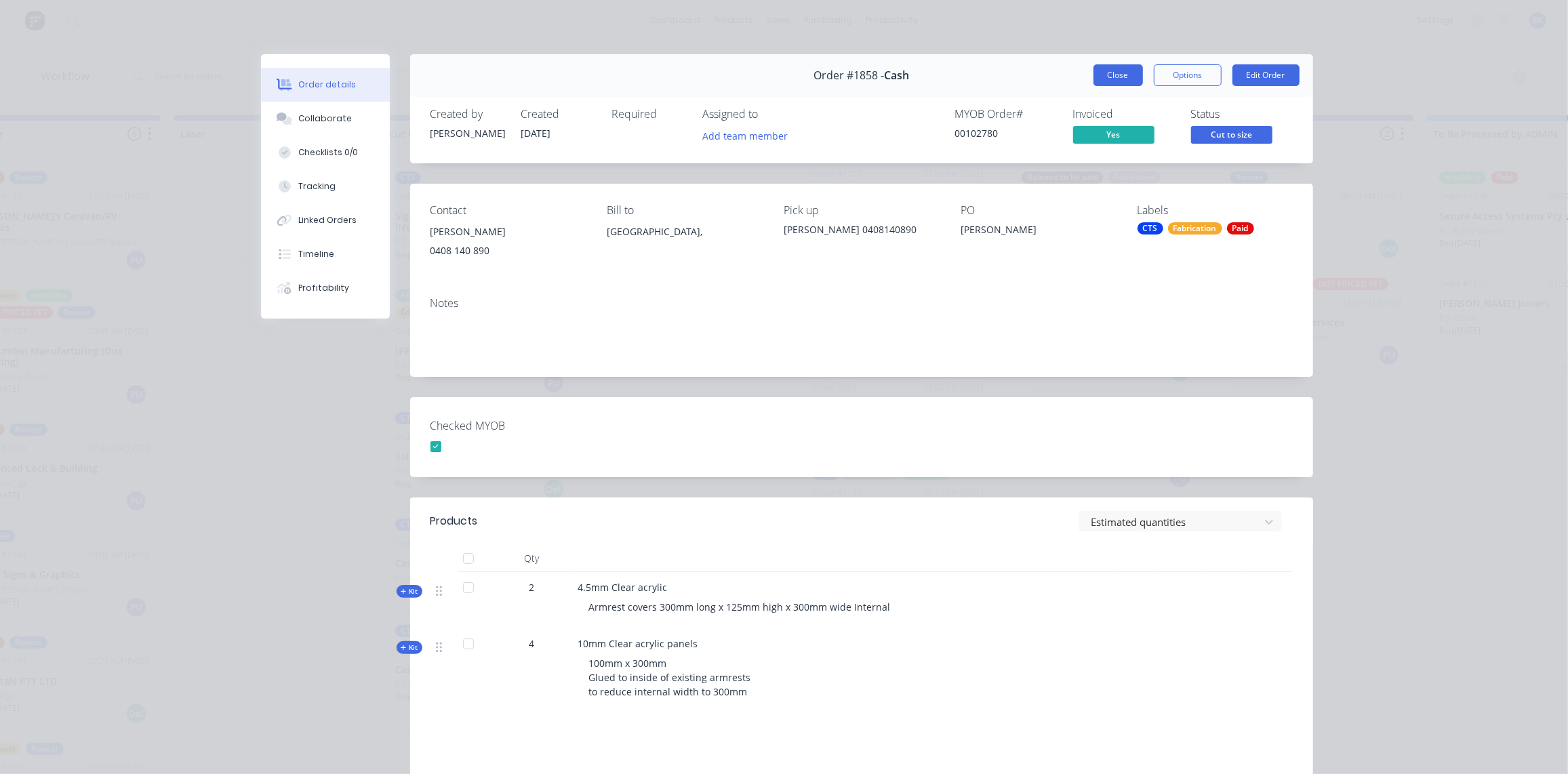
click at [1114, 73] on button "Close" at bounding box center [1119, 75] width 50 height 22
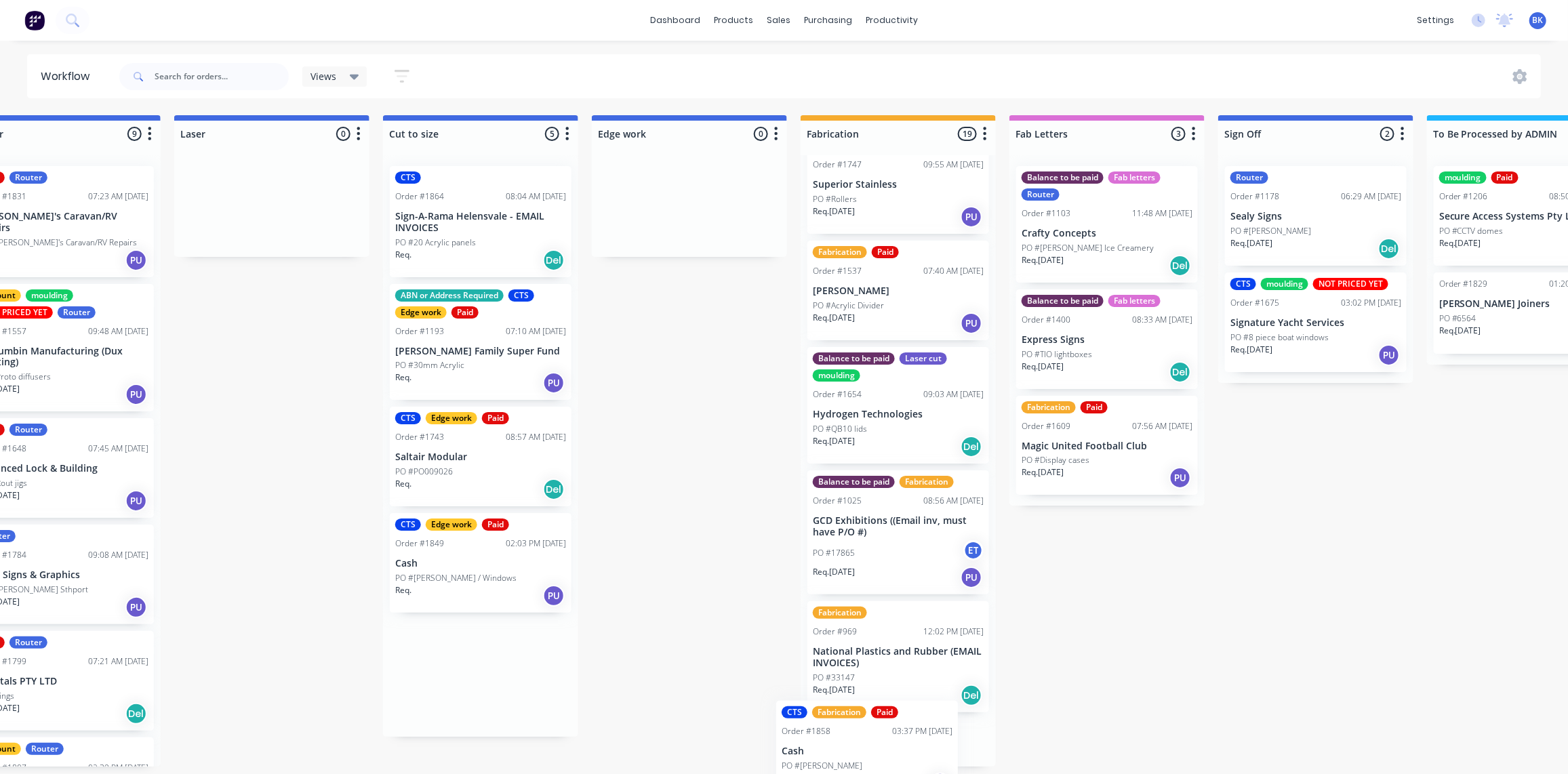
scroll to position [1647, 0]
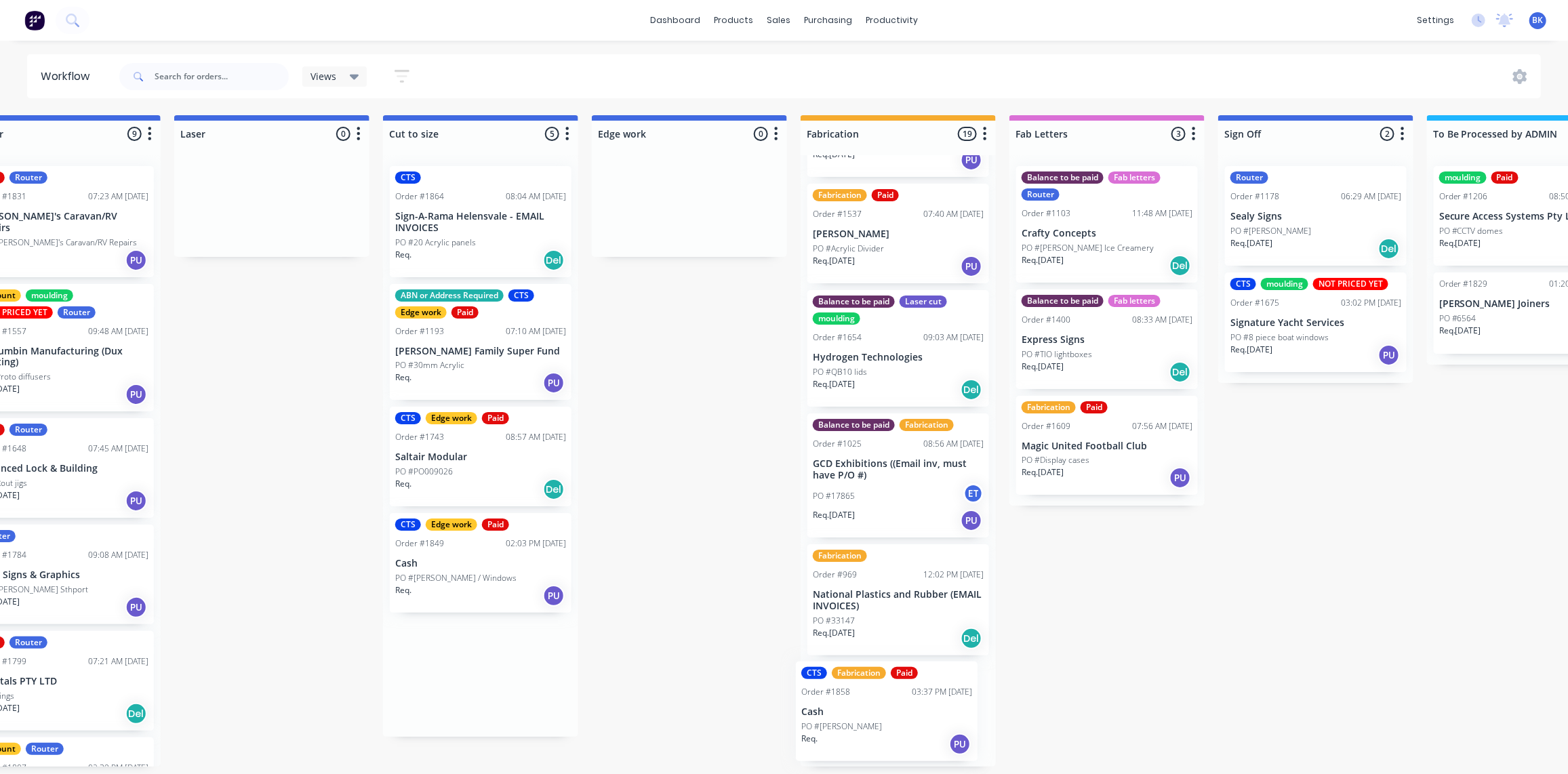
drag, startPoint x: 449, startPoint y: 561, endPoint x: 861, endPoint y: 710, distance: 438.1
click at [861, 710] on div "Submitted 0 Status colour #273444 hex #273444 Save Cancel Summaries Total order…" at bounding box center [712, 441] width 3244 height 651
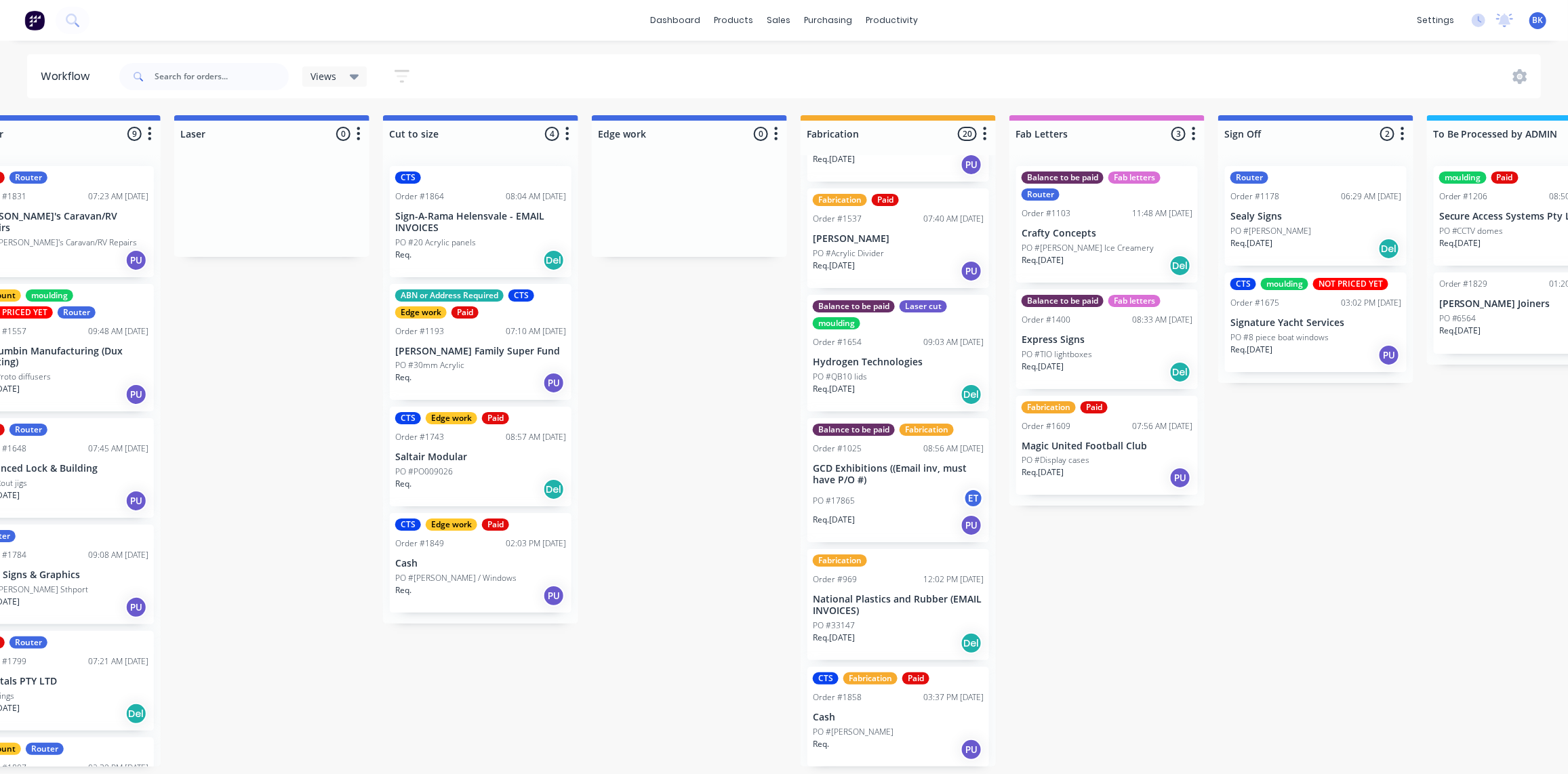
click at [466, 565] on p "Cash" at bounding box center [480, 563] width 171 height 12
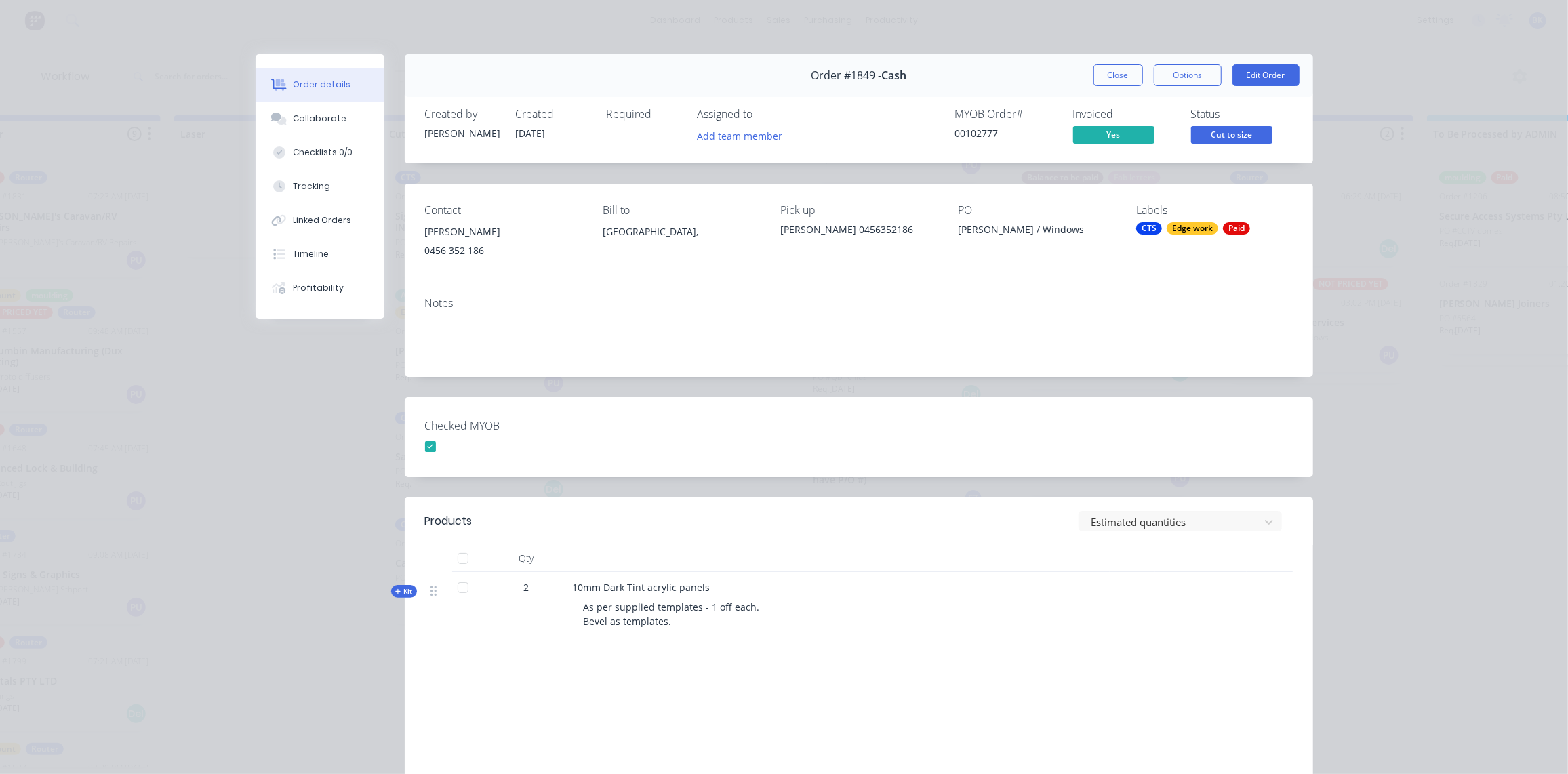
drag, startPoint x: 1105, startPoint y: 73, endPoint x: 1333, endPoint y: 178, distance: 251.0
click at [1105, 73] on button "Close" at bounding box center [1119, 75] width 50 height 22
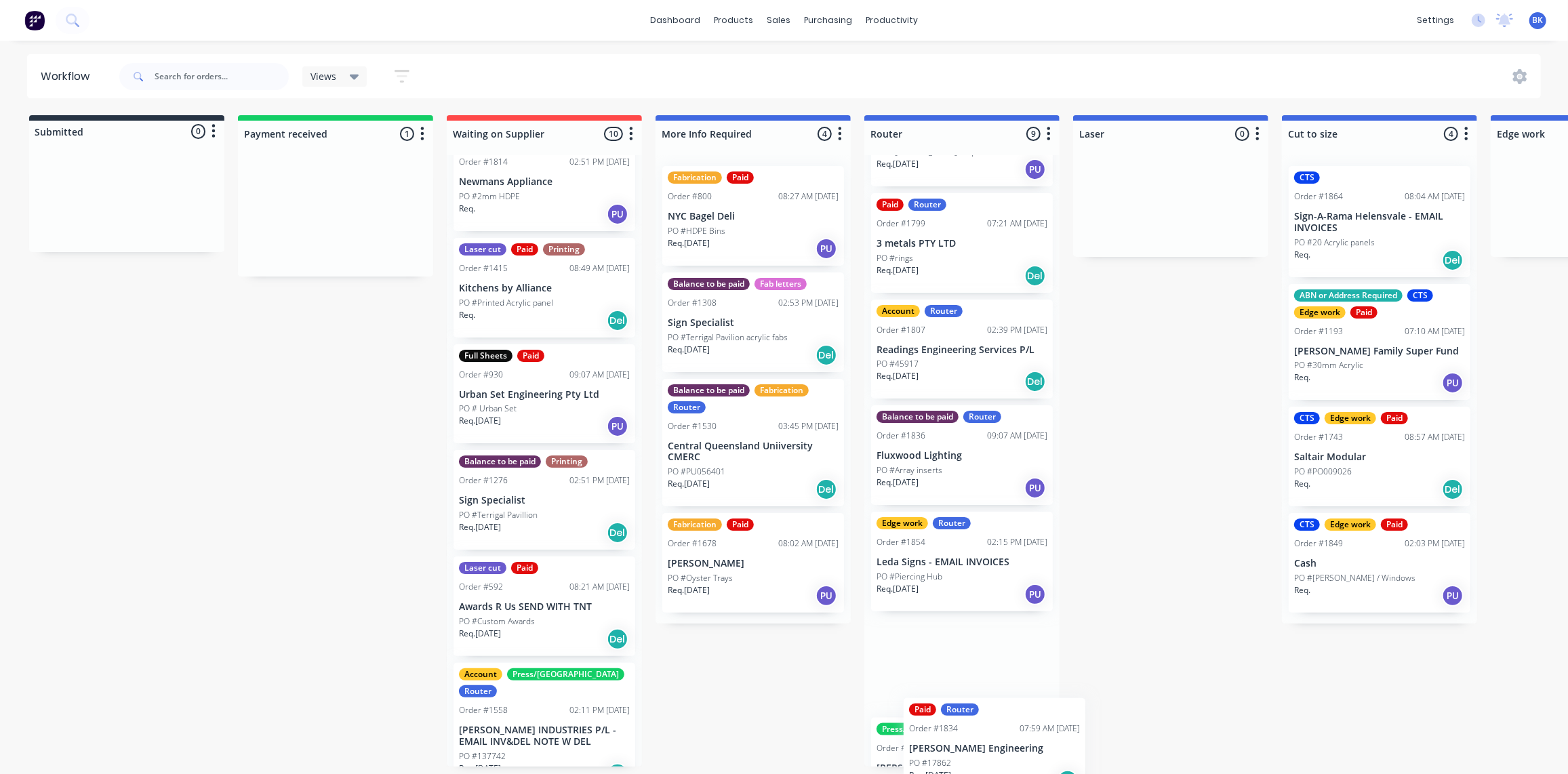
scroll to position [496, 0]
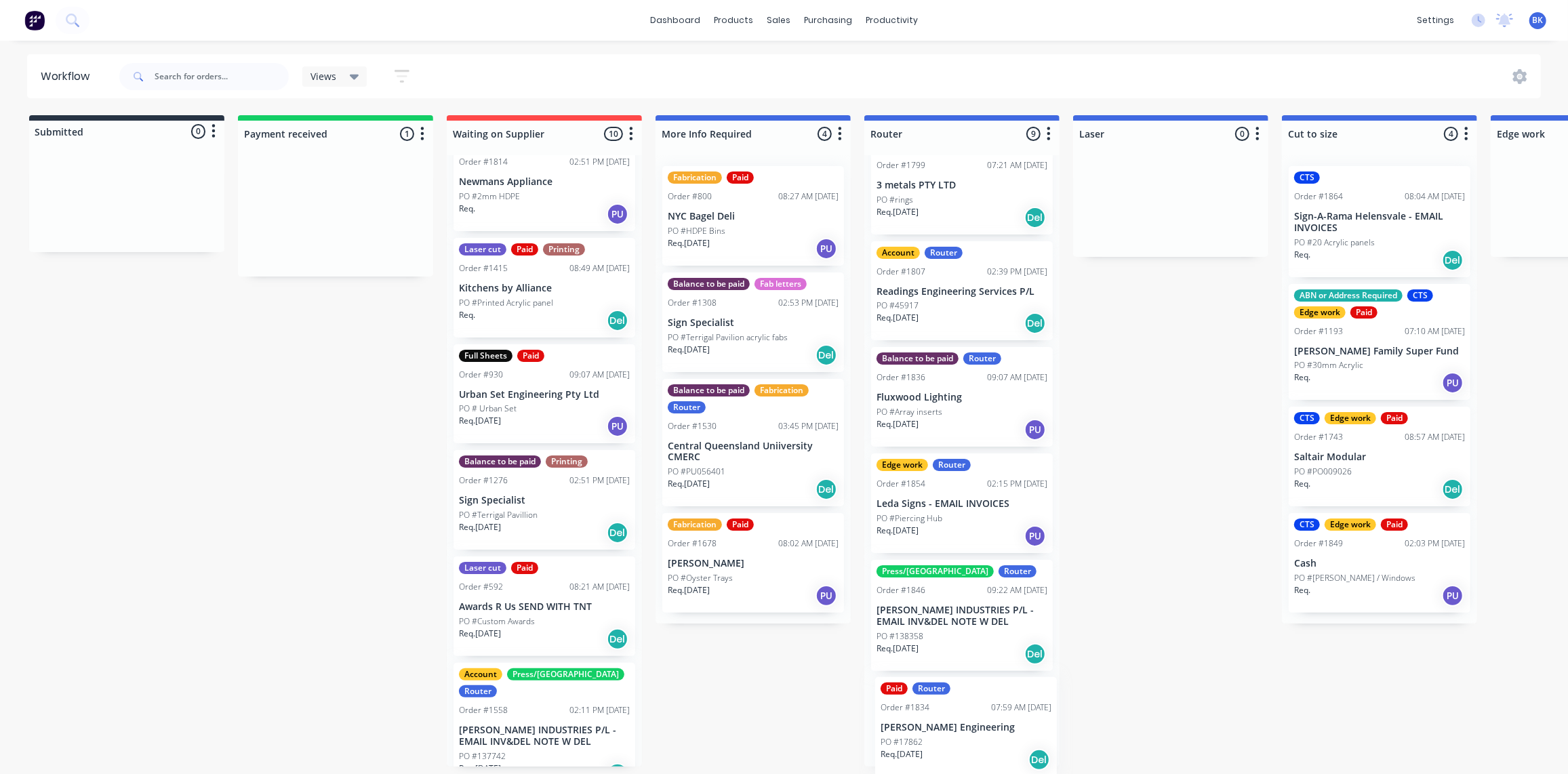
drag, startPoint x: 302, startPoint y: 219, endPoint x: 938, endPoint y: 725, distance: 812.7
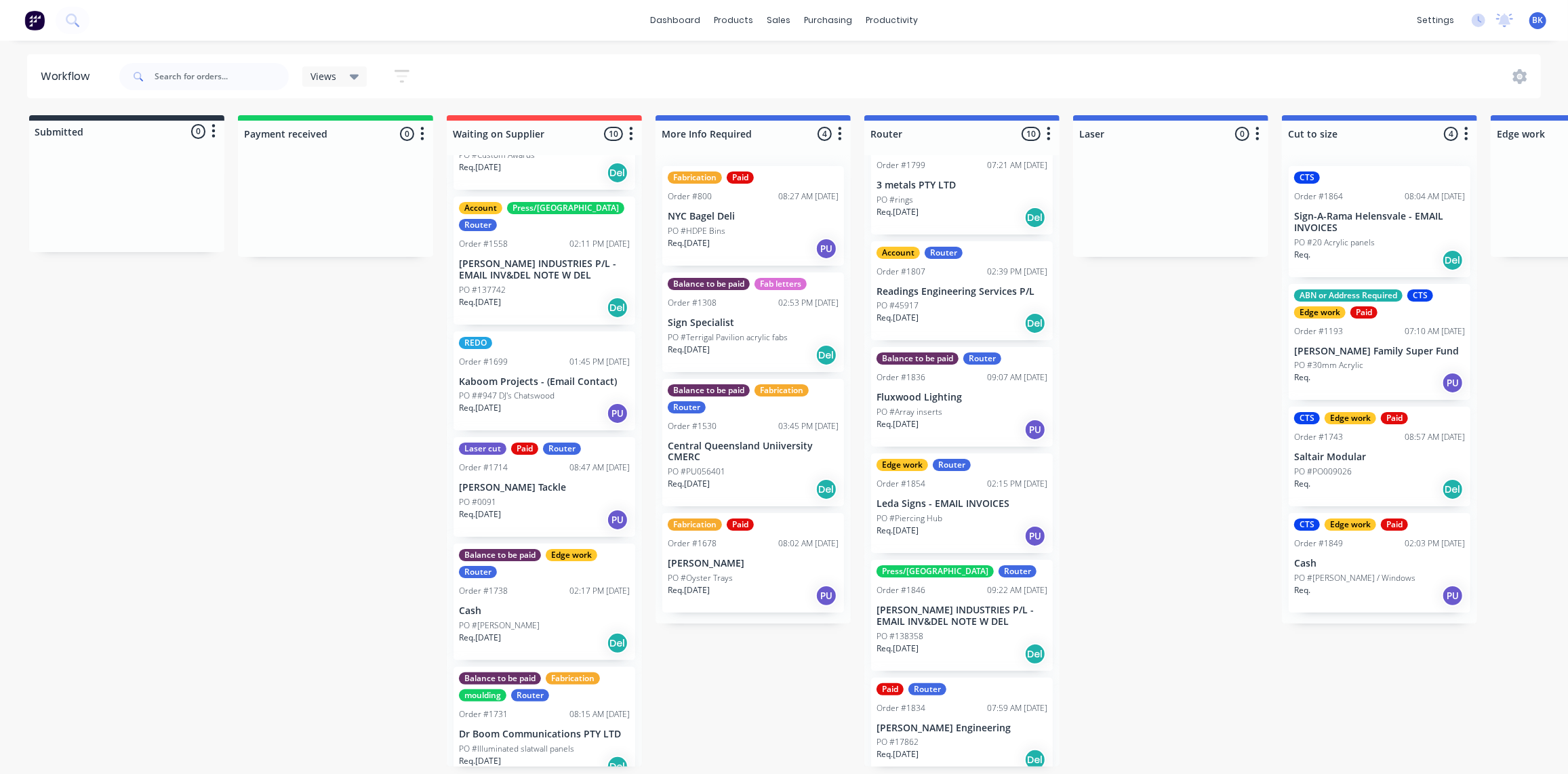
scroll to position [501, 0]
click at [802, 63] on div "Sales Orders" at bounding box center [829, 67] width 56 height 12
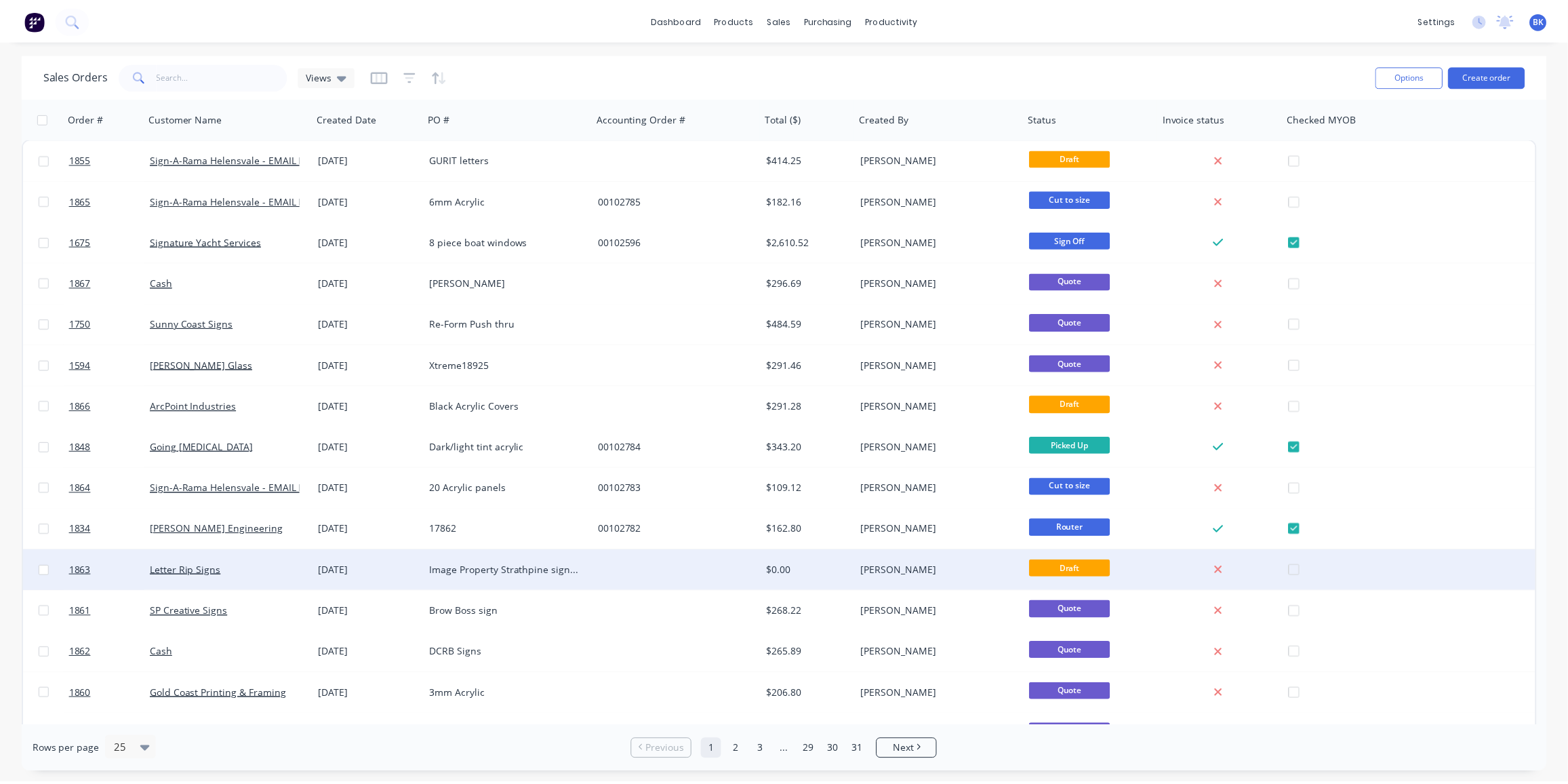
scroll to position [1, 0]
click at [577, 560] on div "Image Property Strathpine signage" at bounding box center [512, 571] width 169 height 40
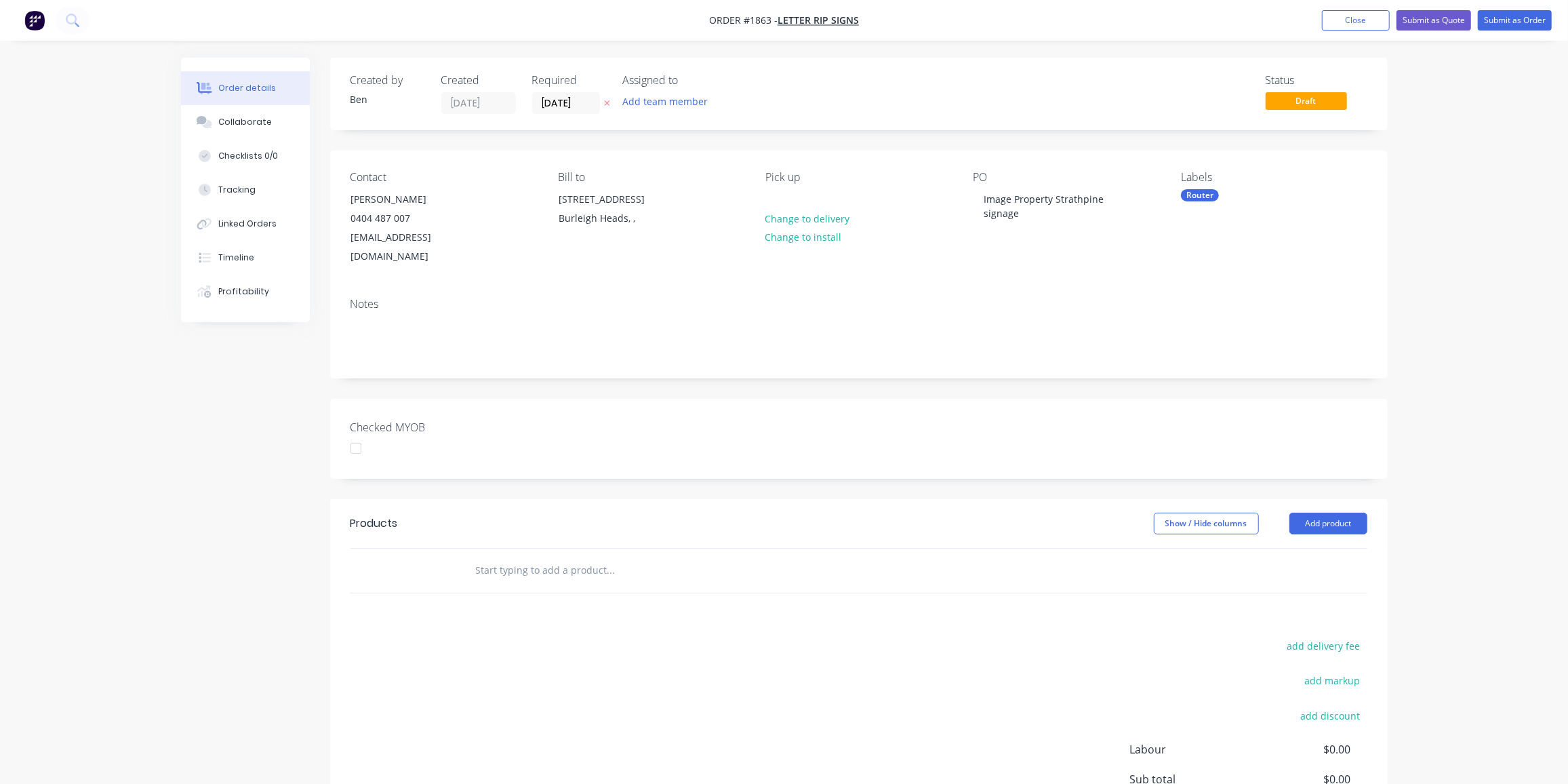
click at [515, 557] on input "text" at bounding box center [610, 570] width 271 height 27
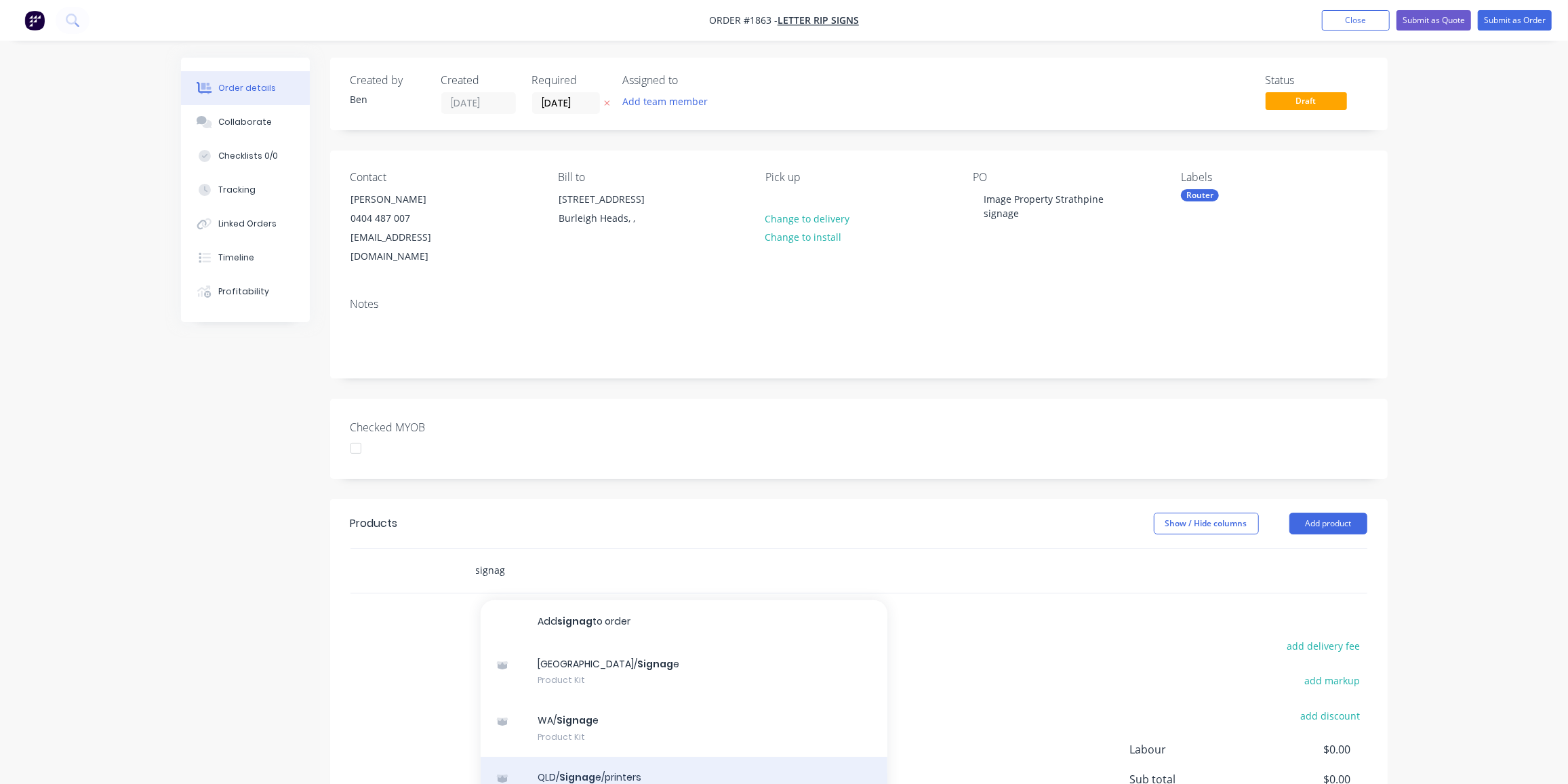
type input "signag"
click at [597, 757] on div "QLD/ Signag e/printers Product Kit" at bounding box center [683, 785] width 407 height 57
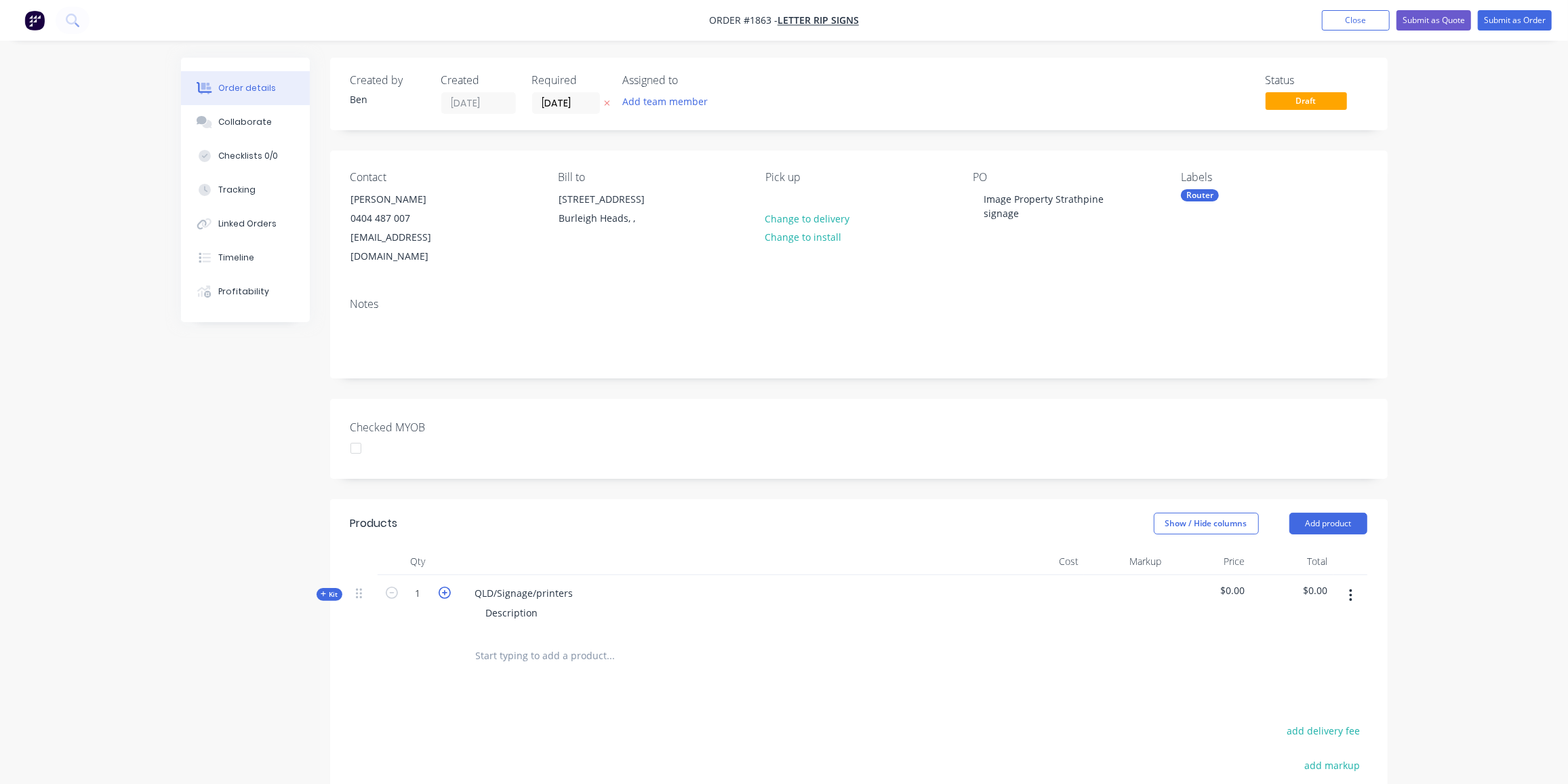
click at [442, 586] on icon "button" at bounding box center [445, 593] width 12 height 12
type input "2"
click at [580, 583] on div "QLD/Signage/printers" at bounding box center [524, 593] width 120 height 19
drag, startPoint x: 575, startPoint y: 572, endPoint x: 472, endPoint y: 581, distance: 103.4
click at [472, 583] on div "QLD/Signage/printers" at bounding box center [524, 593] width 120 height 19
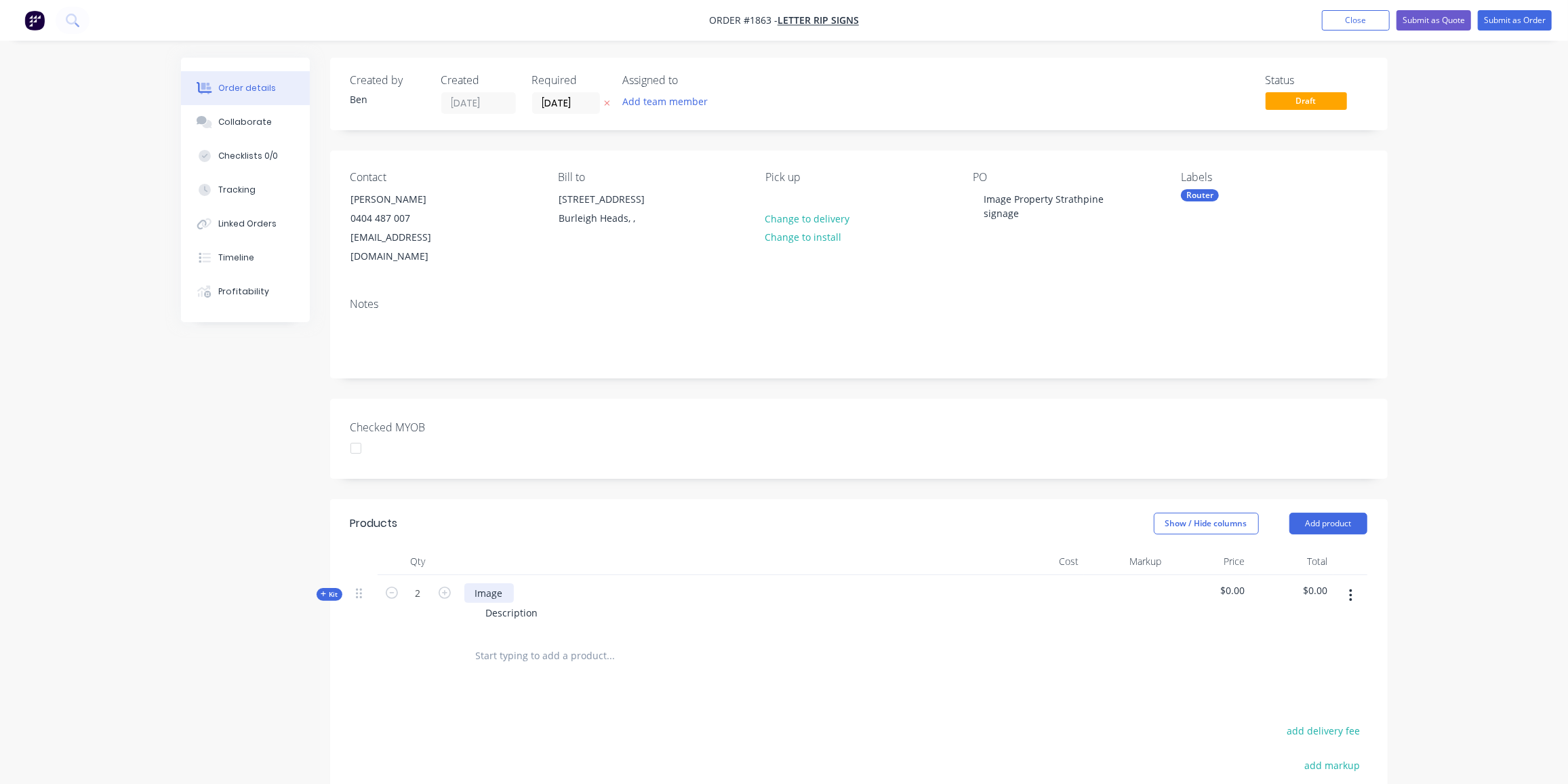
click at [512, 583] on div "Image" at bounding box center [489, 593] width 50 height 19
drag, startPoint x: 539, startPoint y: 593, endPoint x: 456, endPoint y: 579, distance: 84.2
click at [456, 579] on div "Kit 2 Image Property Sign 1 Description $0.00 $0.00" at bounding box center [859, 605] width 1017 height 59
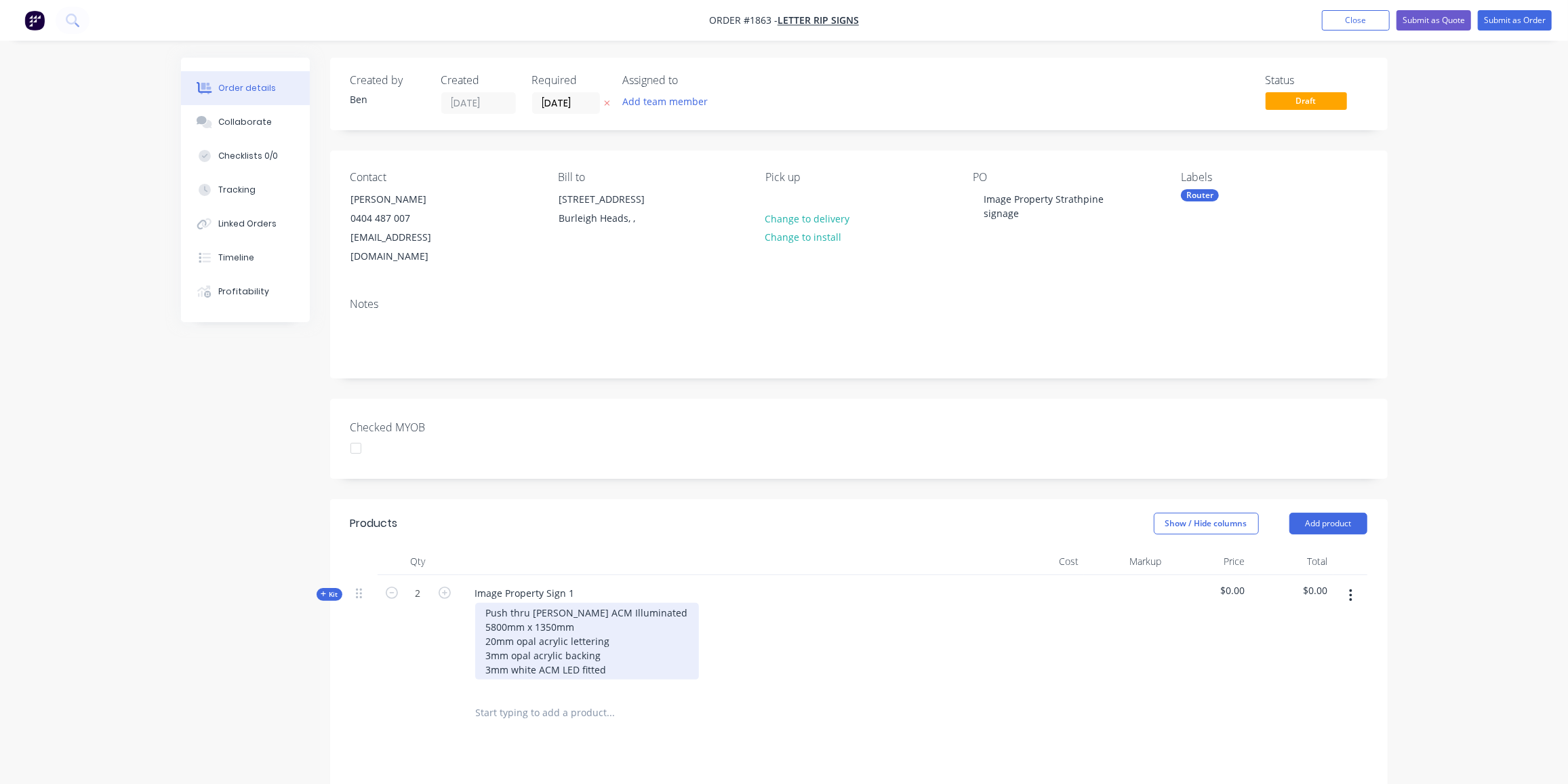
click at [560, 643] on div "Push thru [PERSON_NAME] ACM Illuminated 5800mm x 1350mm 20mm opal acrylic lette…" at bounding box center [587, 641] width 224 height 77
click at [575, 607] on div "Push thru [PERSON_NAME] ACM Illuminated 5800mm x 1350mm 20mm opal acrylic lette…" at bounding box center [587, 641] width 224 height 77
click at [661, 663] on div "Push thru [PERSON_NAME] ACM Illuminated 5800mm x 1350mm 3mm gloss white Grooved…" at bounding box center [645, 641] width 340 height 77
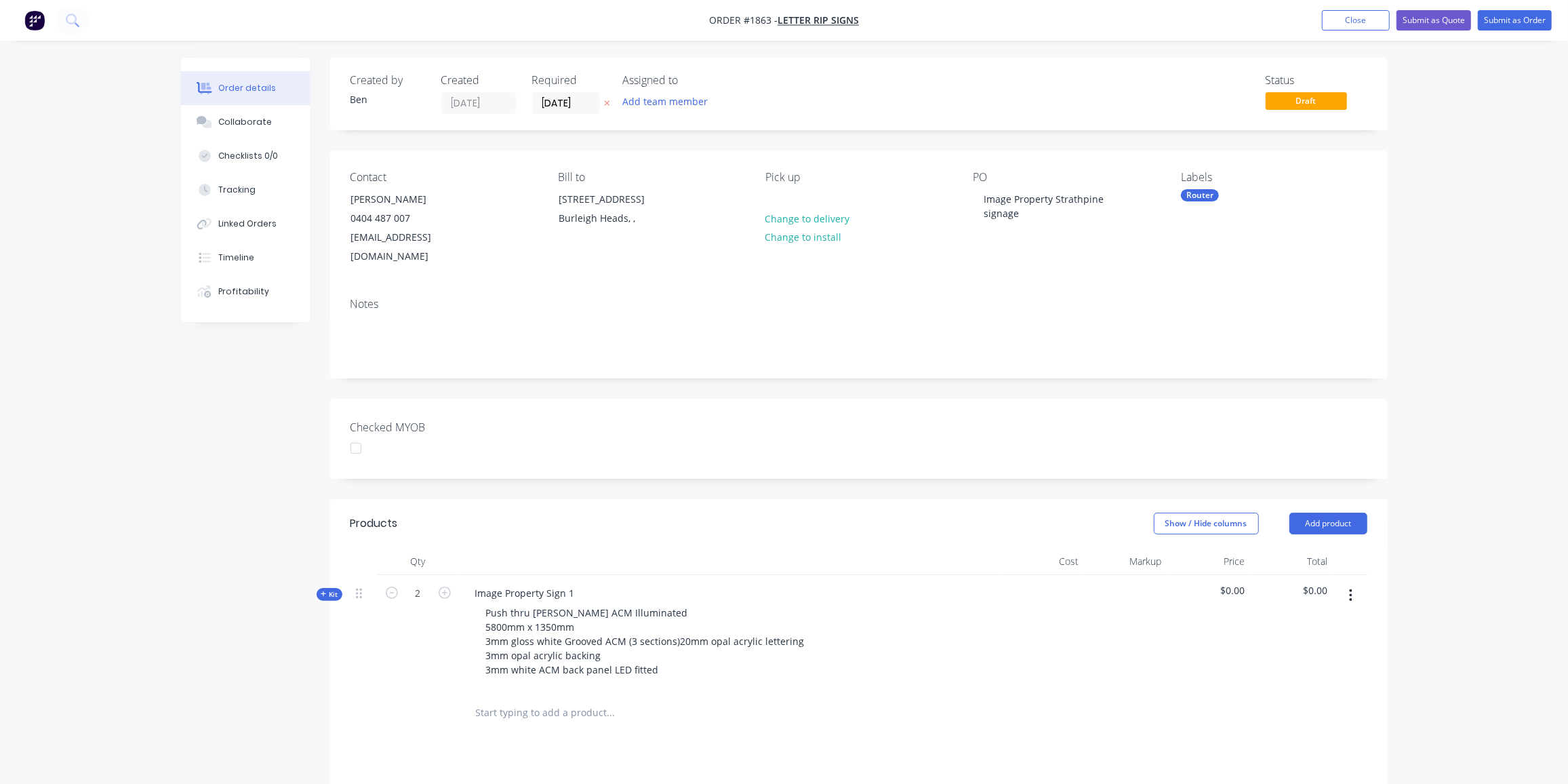
drag, startPoint x: 327, startPoint y: 573, endPoint x: 349, endPoint y: 571, distance: 22.1
click at [327, 590] on span "Kit" at bounding box center [330, 594] width 18 height 10
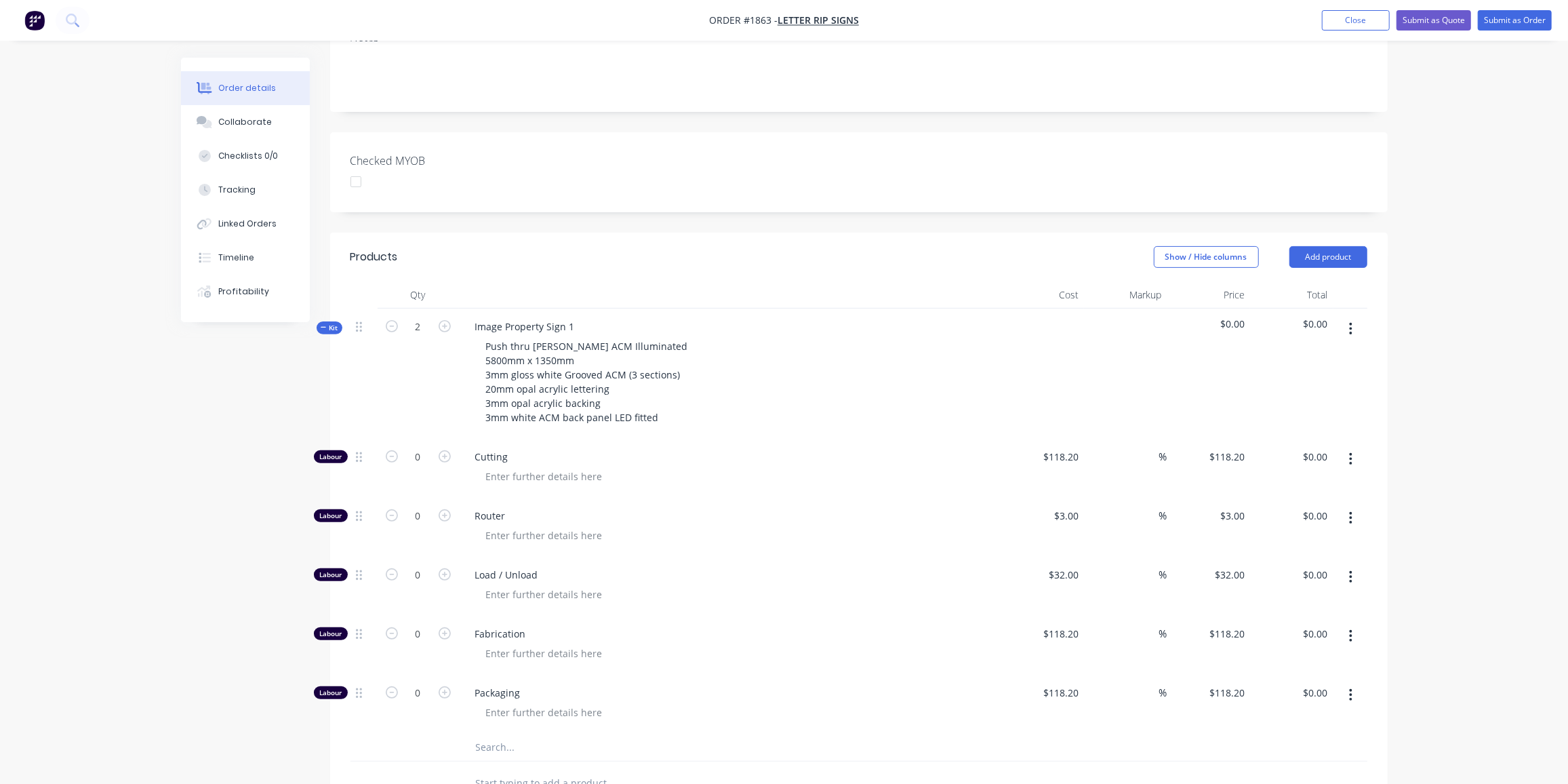
scroll to position [268, 0]
click at [424, 506] on input "0" at bounding box center [417, 516] width 35 height 20
type input "60"
type input "$180.00"
click at [423, 565] on input "0" at bounding box center [417, 575] width 35 height 20
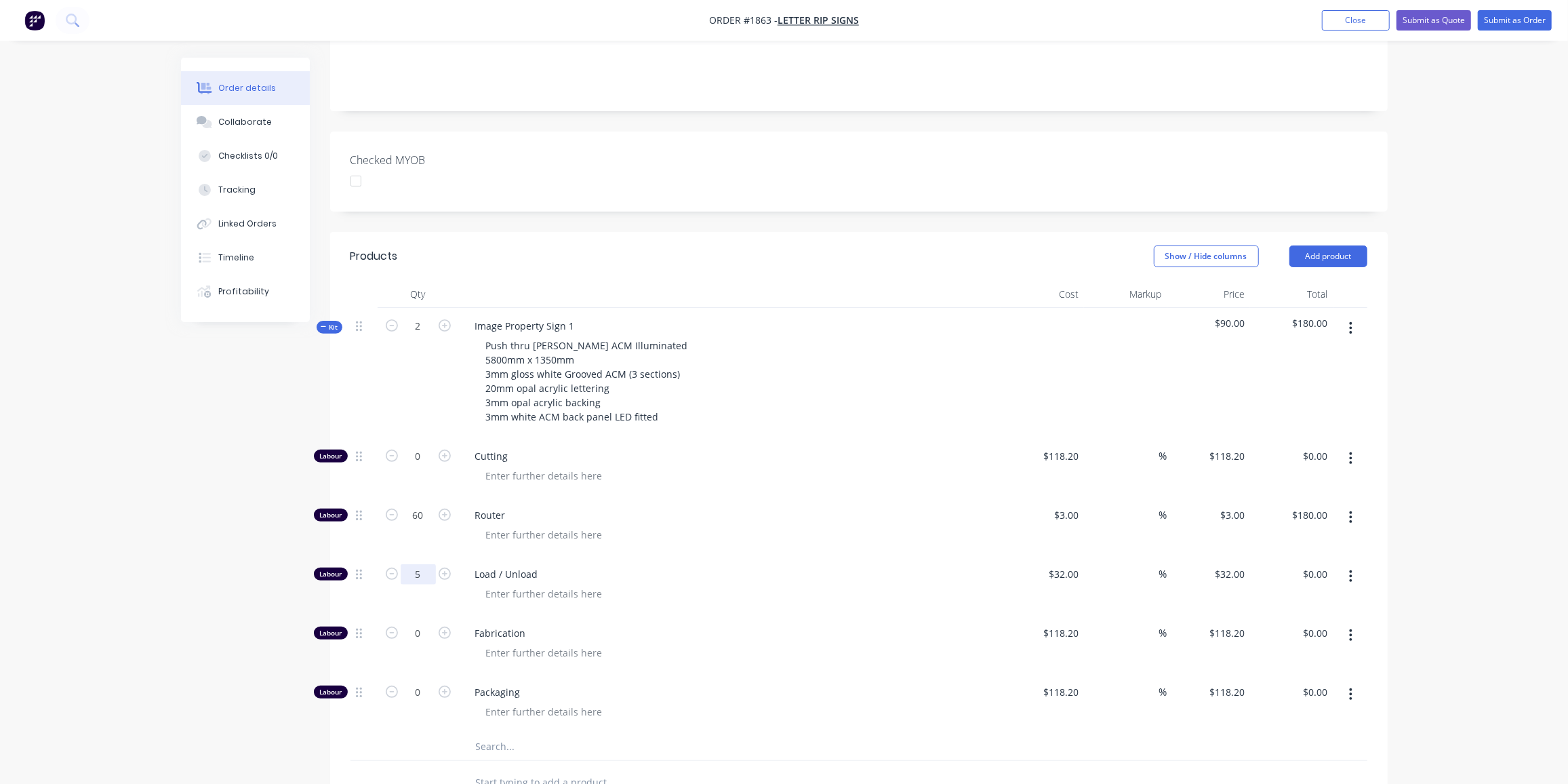
type input "5"
type input "$160.00"
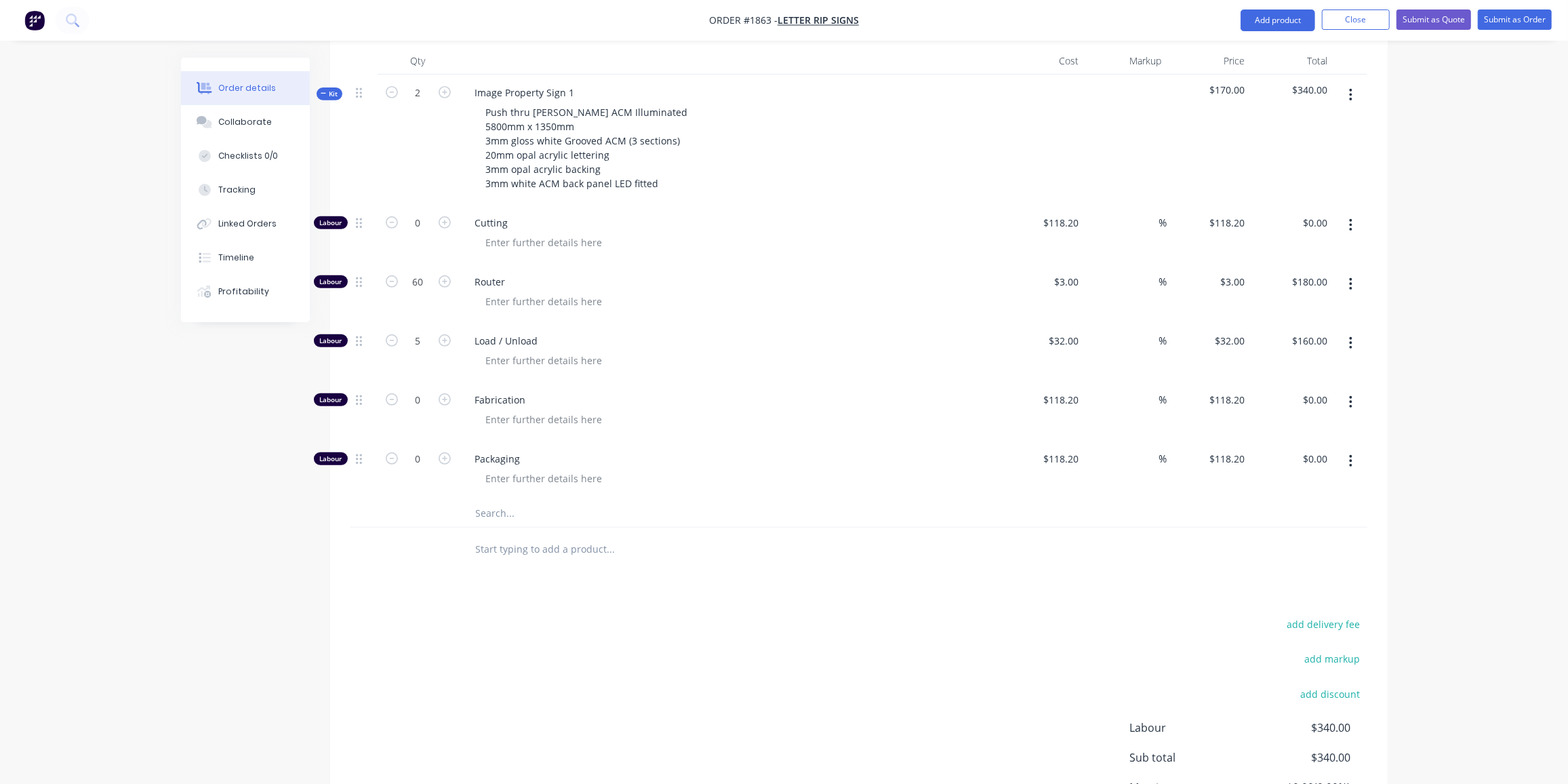
scroll to position [502, 0]
click at [512, 499] on input "text" at bounding box center [610, 513] width 271 height 27
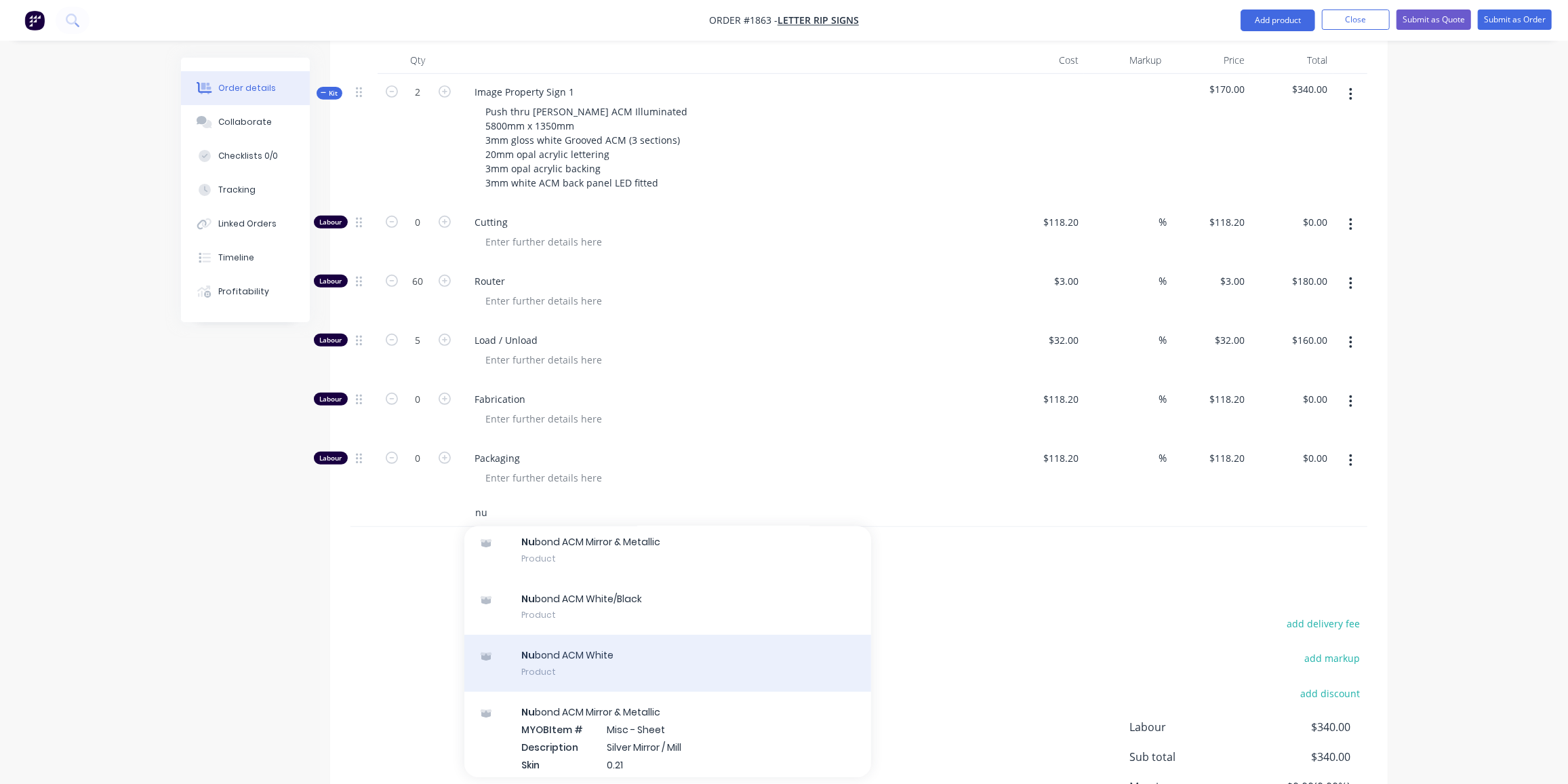
scroll to position [275, 0]
type input "nu"
click at [617, 635] on div "Nu bond ACM White Product" at bounding box center [667, 663] width 407 height 57
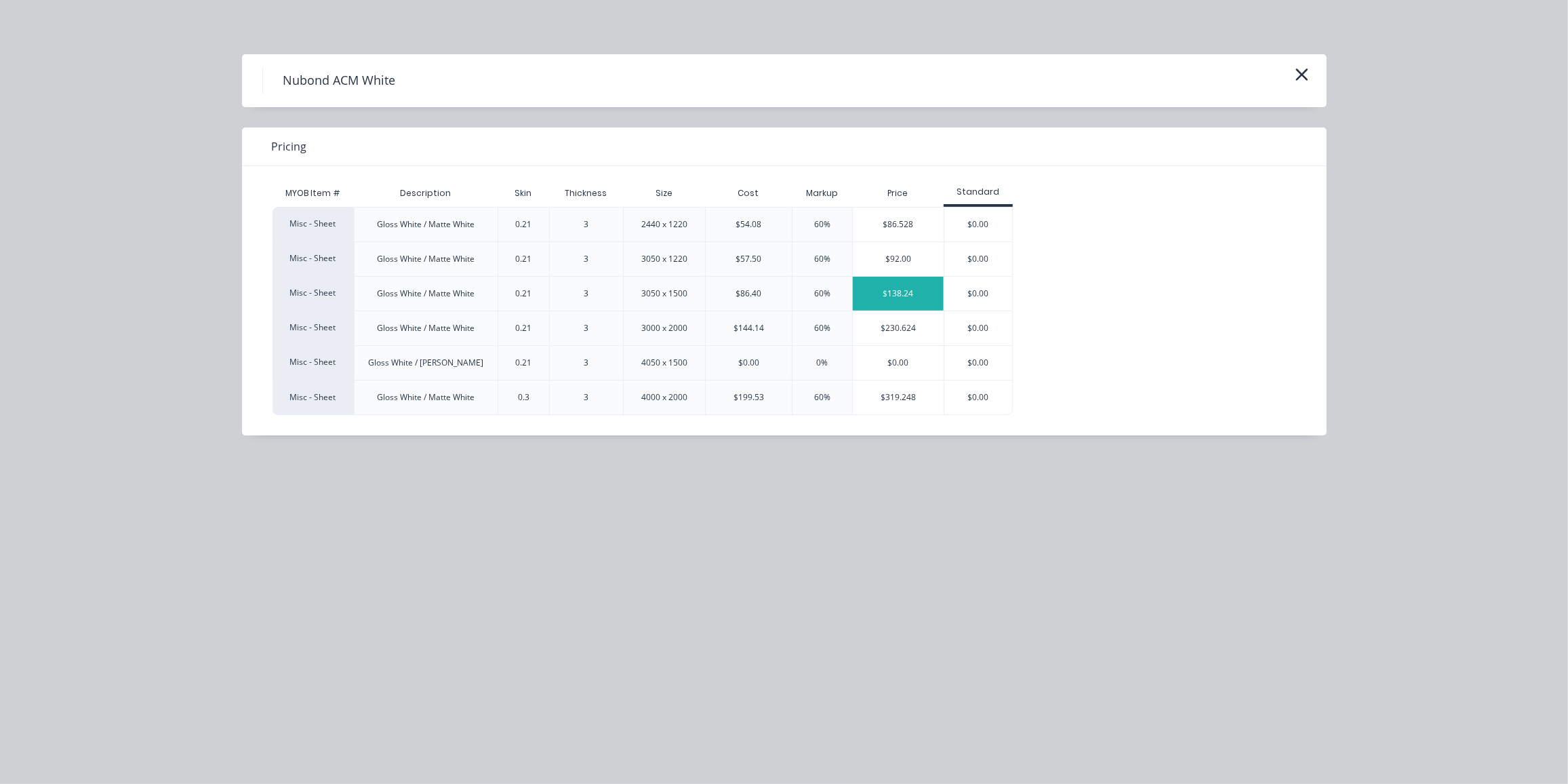
click at [890, 287] on div "$138.24" at bounding box center [898, 294] width 91 height 34
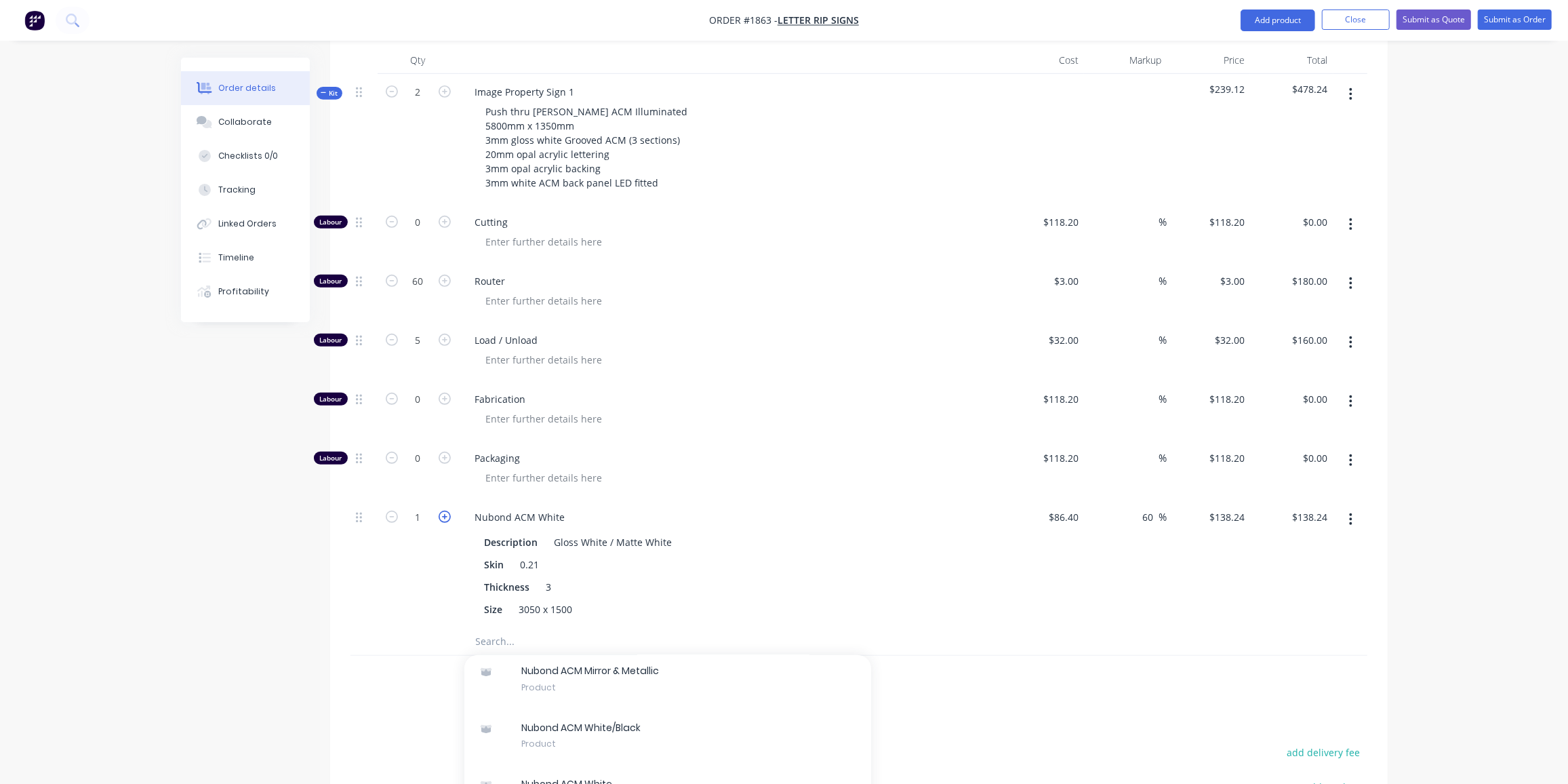
click at [442, 511] on icon "button" at bounding box center [445, 517] width 12 height 12
type input "2"
type input "$276.48"
click at [514, 628] on input "text" at bounding box center [610, 642] width 271 height 27
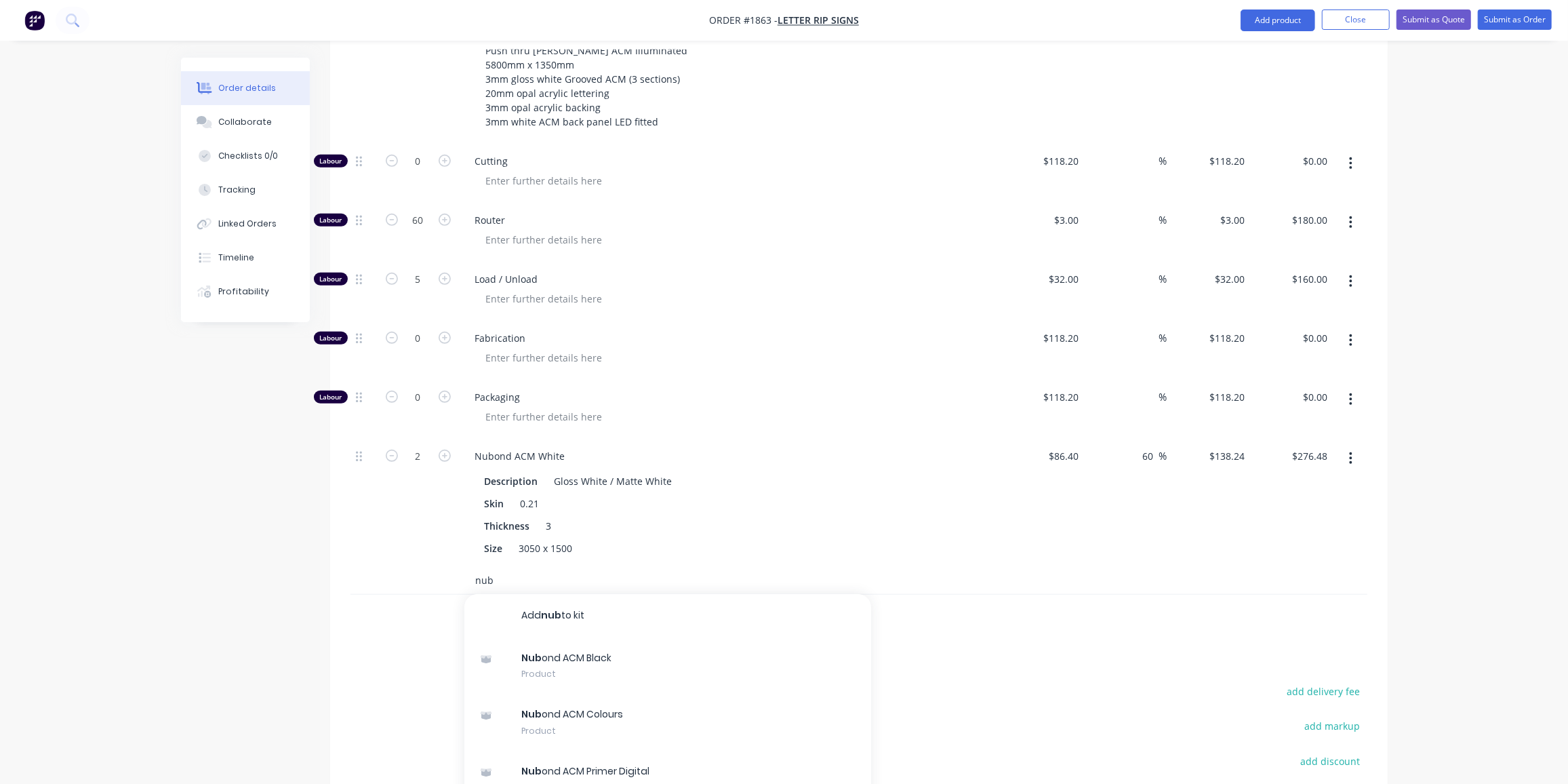
scroll to position [740, 0]
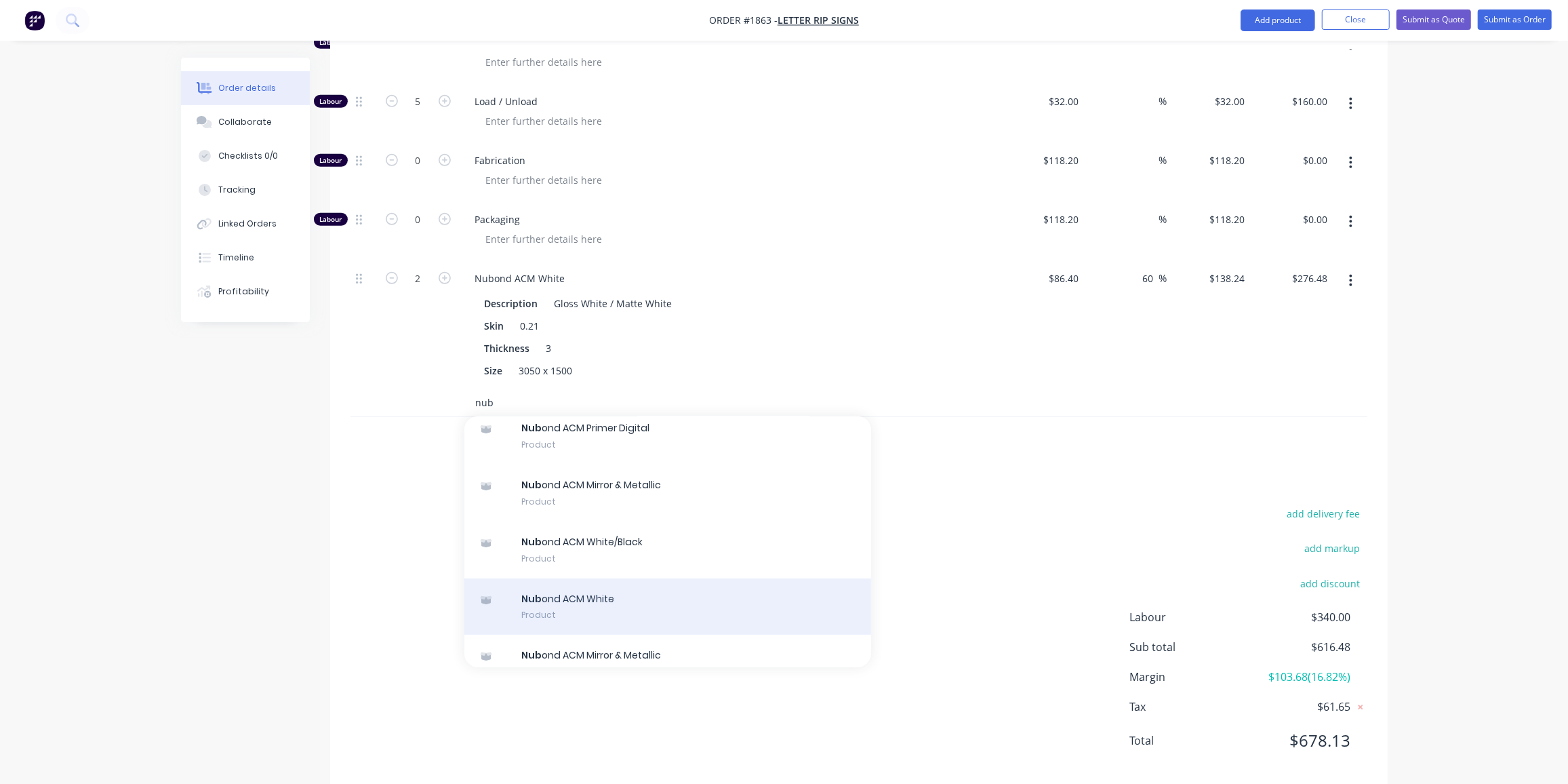
type input "nub"
click at [599, 583] on div "Nub ond ACM White Product" at bounding box center [667, 606] width 407 height 57
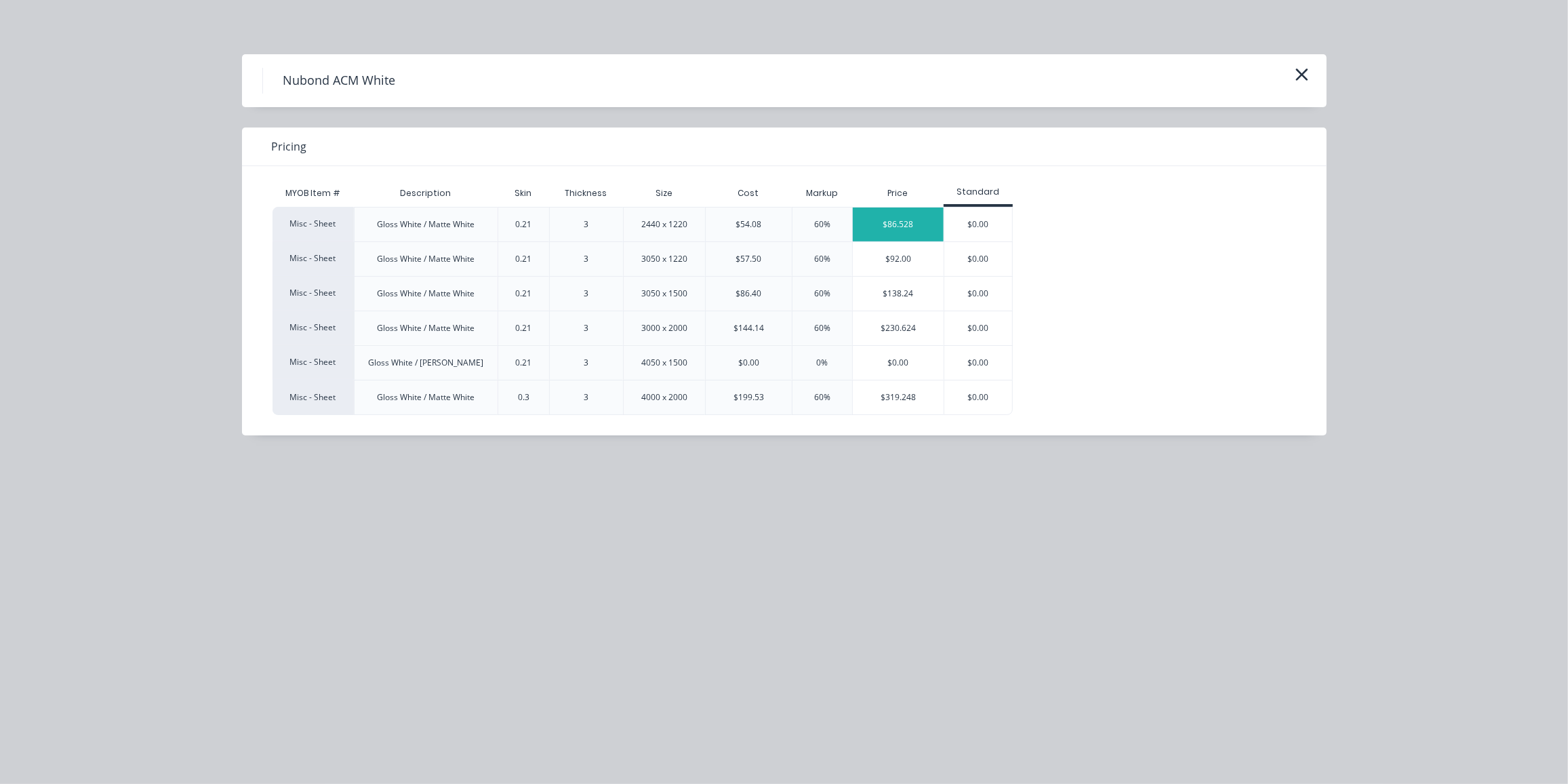
click at [905, 225] on div "$86.528" at bounding box center [898, 225] width 91 height 34
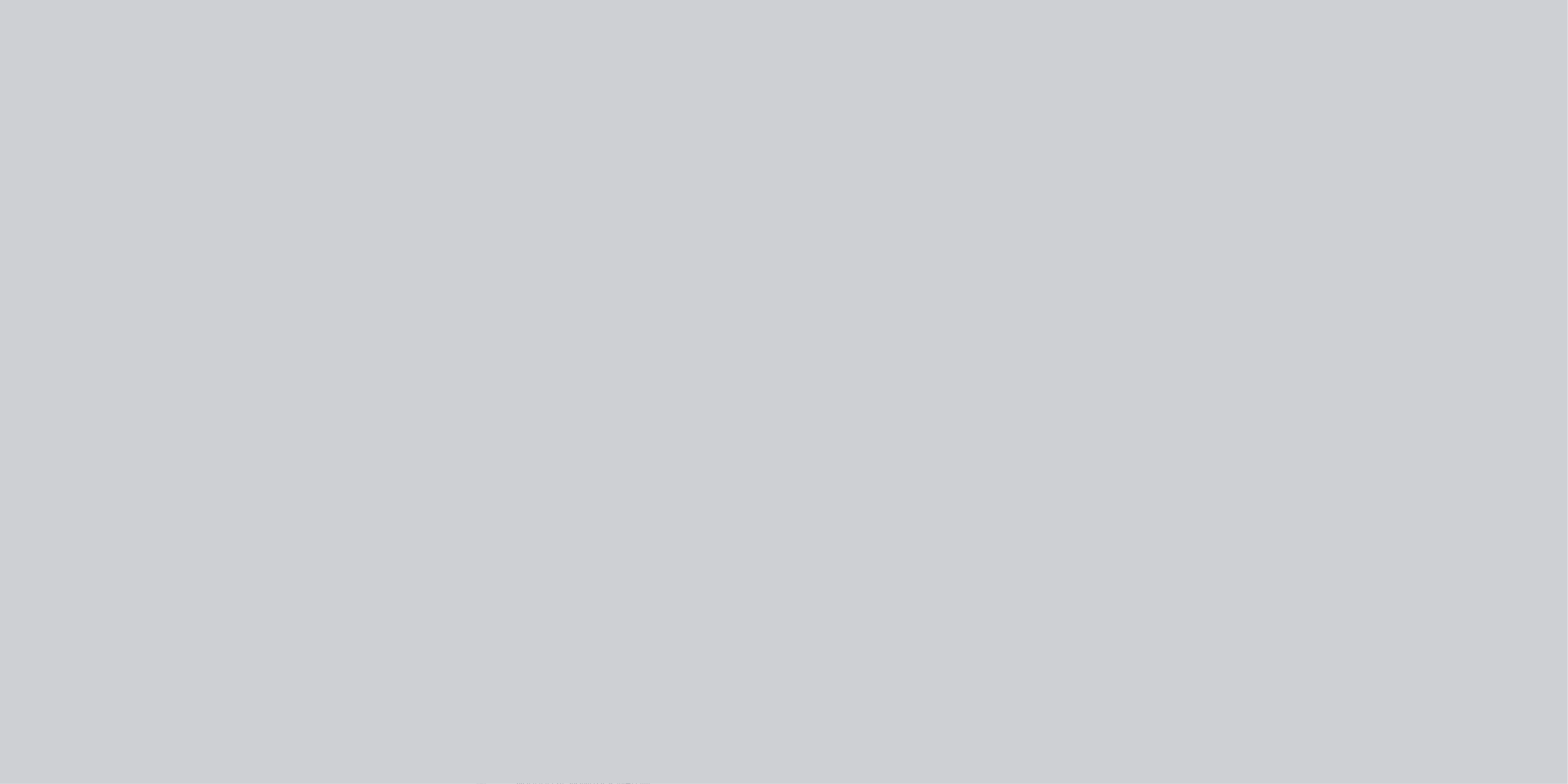
type input "$54.08"
type input "60"
type input "$86.528"
type input "$86.53"
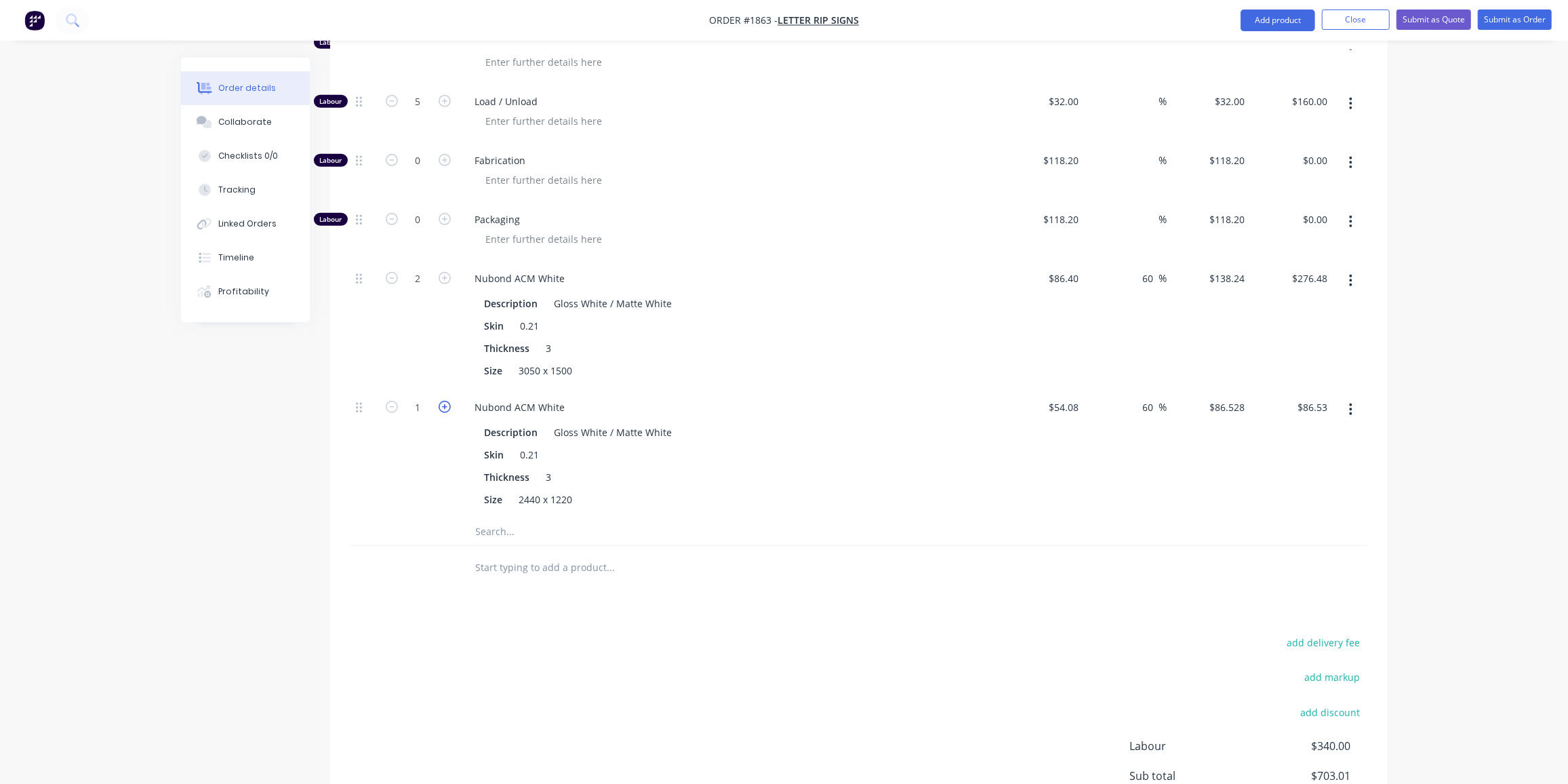
click at [444, 401] on icon "button" at bounding box center [445, 407] width 12 height 12
type input "2"
type input "$173.06"
drag, startPoint x: 449, startPoint y: 644, endPoint x: 456, endPoint y: 639, distance: 8.6
click at [449, 644] on div "add delivery fee add markup add discount Labour $340.00 Sub total $789.54 Margi…" at bounding box center [859, 765] width 1017 height 262
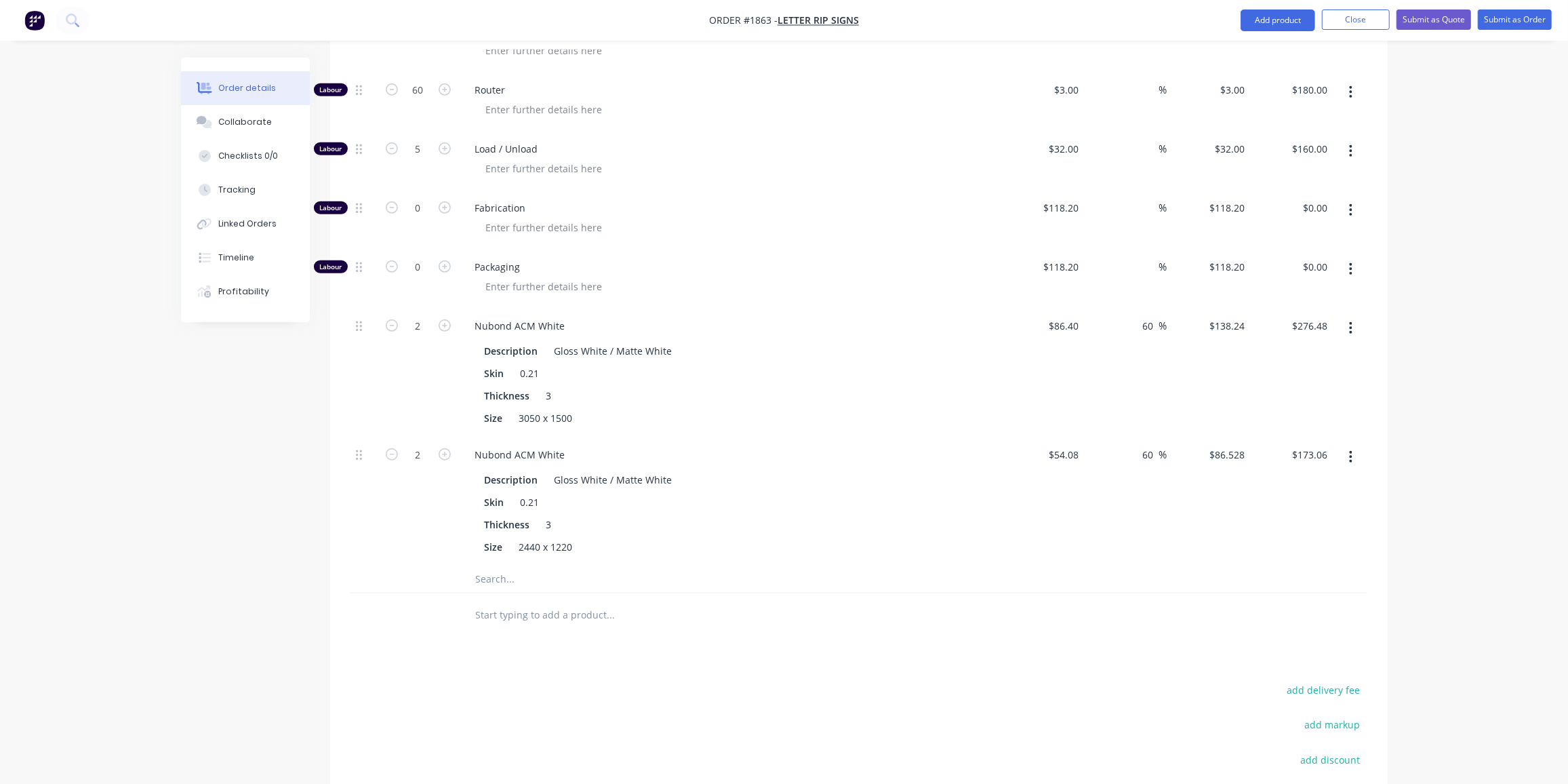
scroll to position [693, 0]
click at [535, 565] on input "text" at bounding box center [610, 579] width 271 height 27
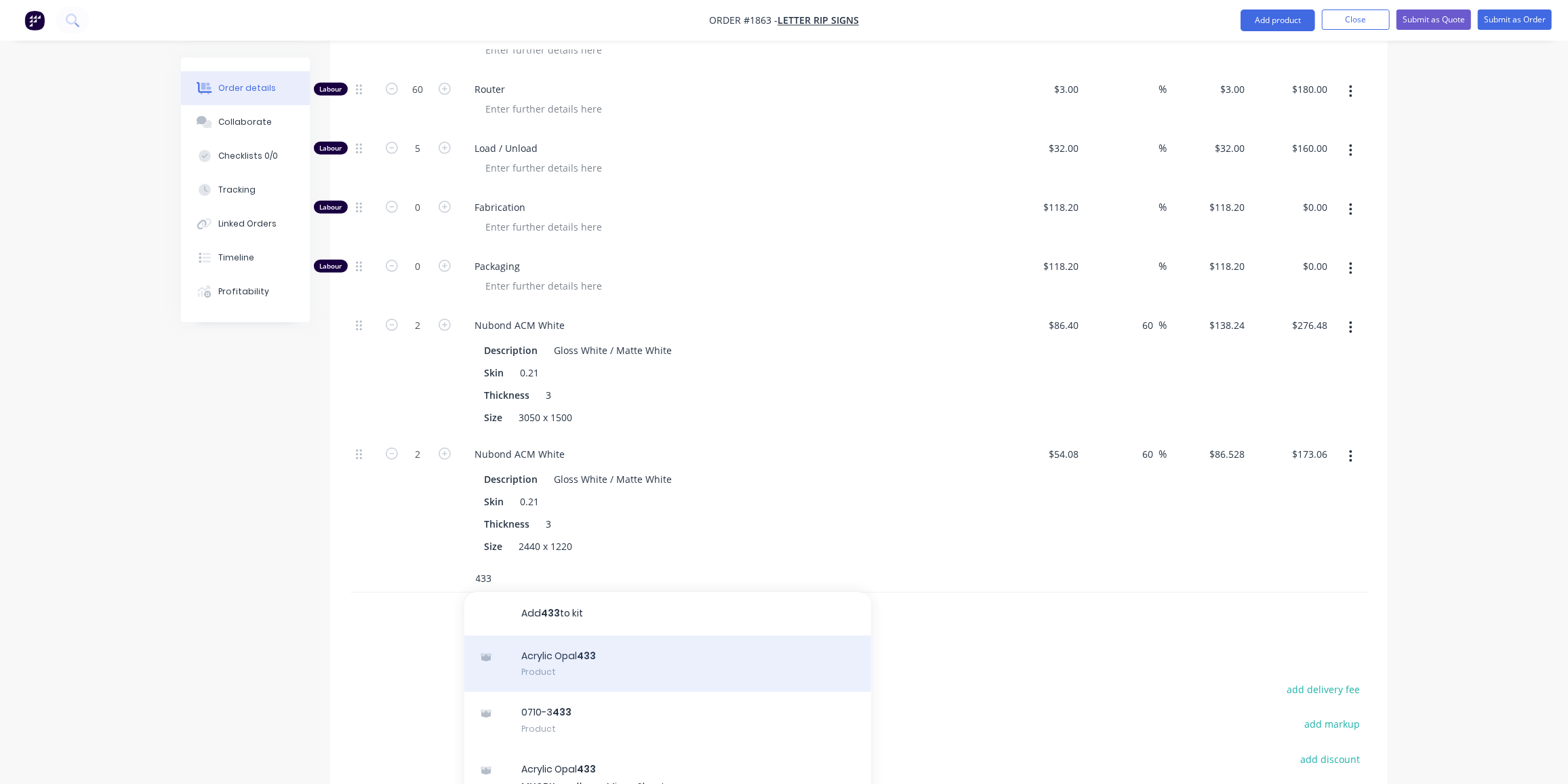
type input "433"
click at [633, 648] on div "Acrylic Opal 433 Product" at bounding box center [667, 663] width 407 height 57
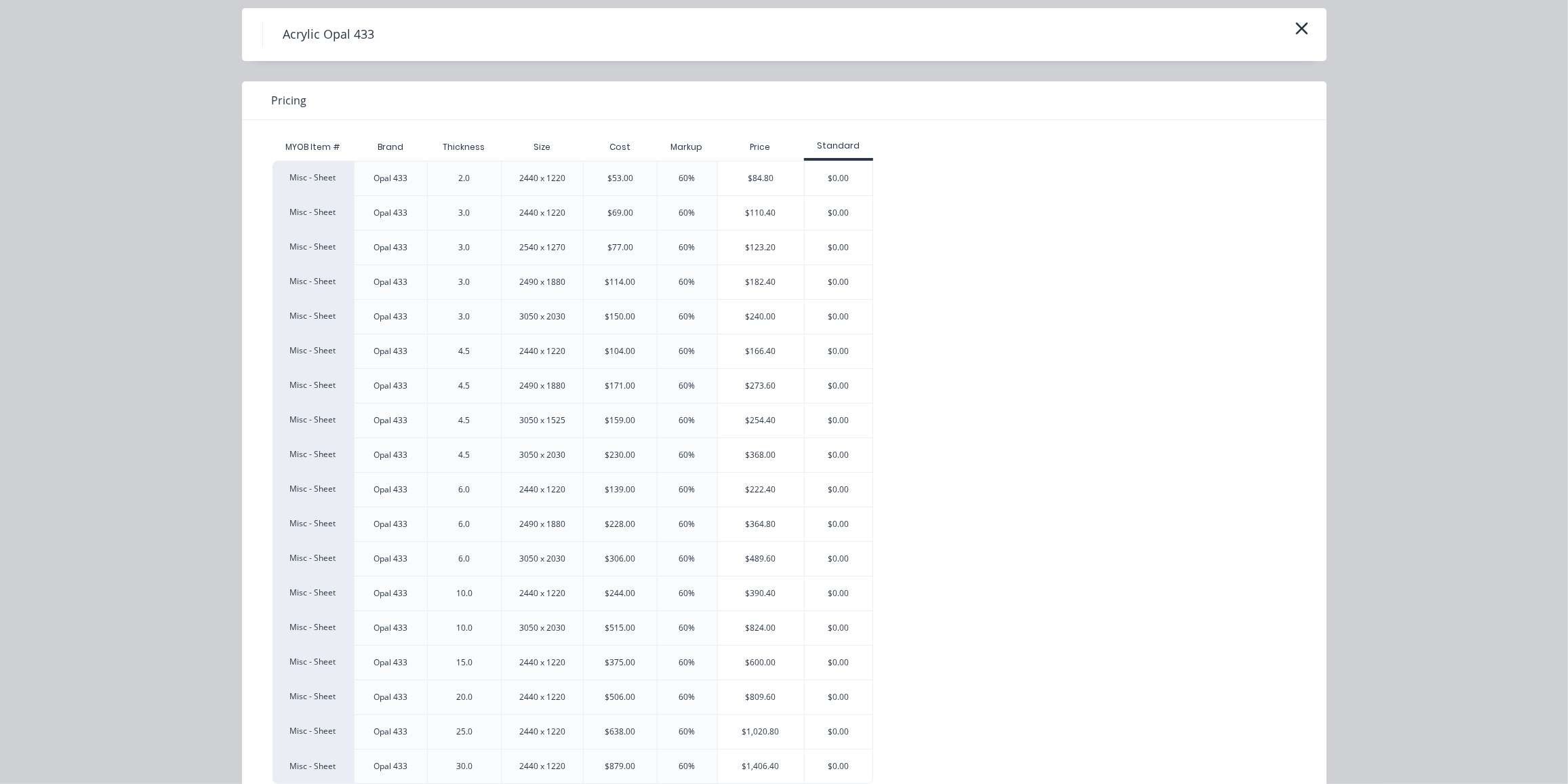
scroll to position [79, 0]
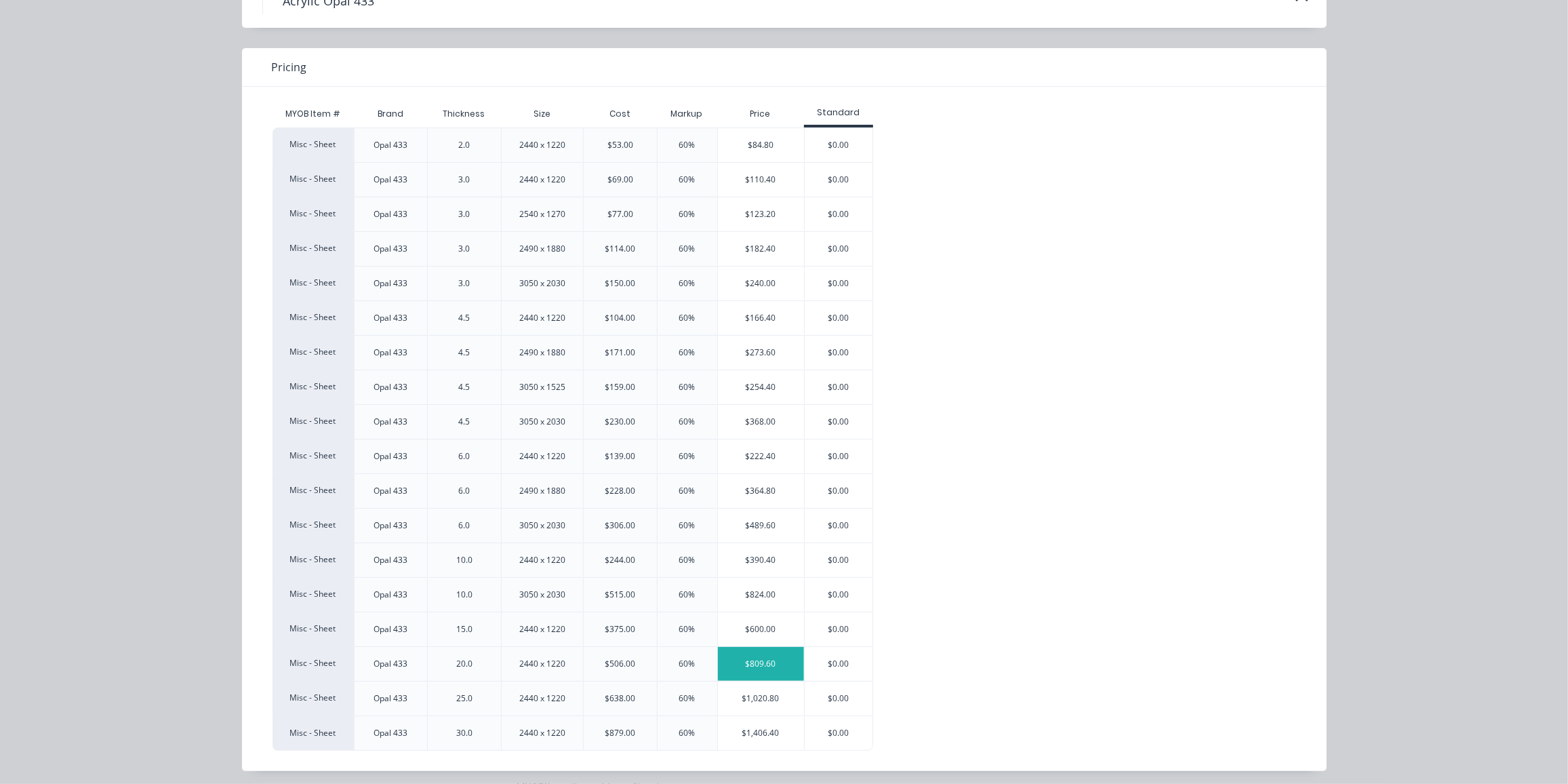
click at [740, 657] on div "$809.60" at bounding box center [761, 664] width 86 height 34
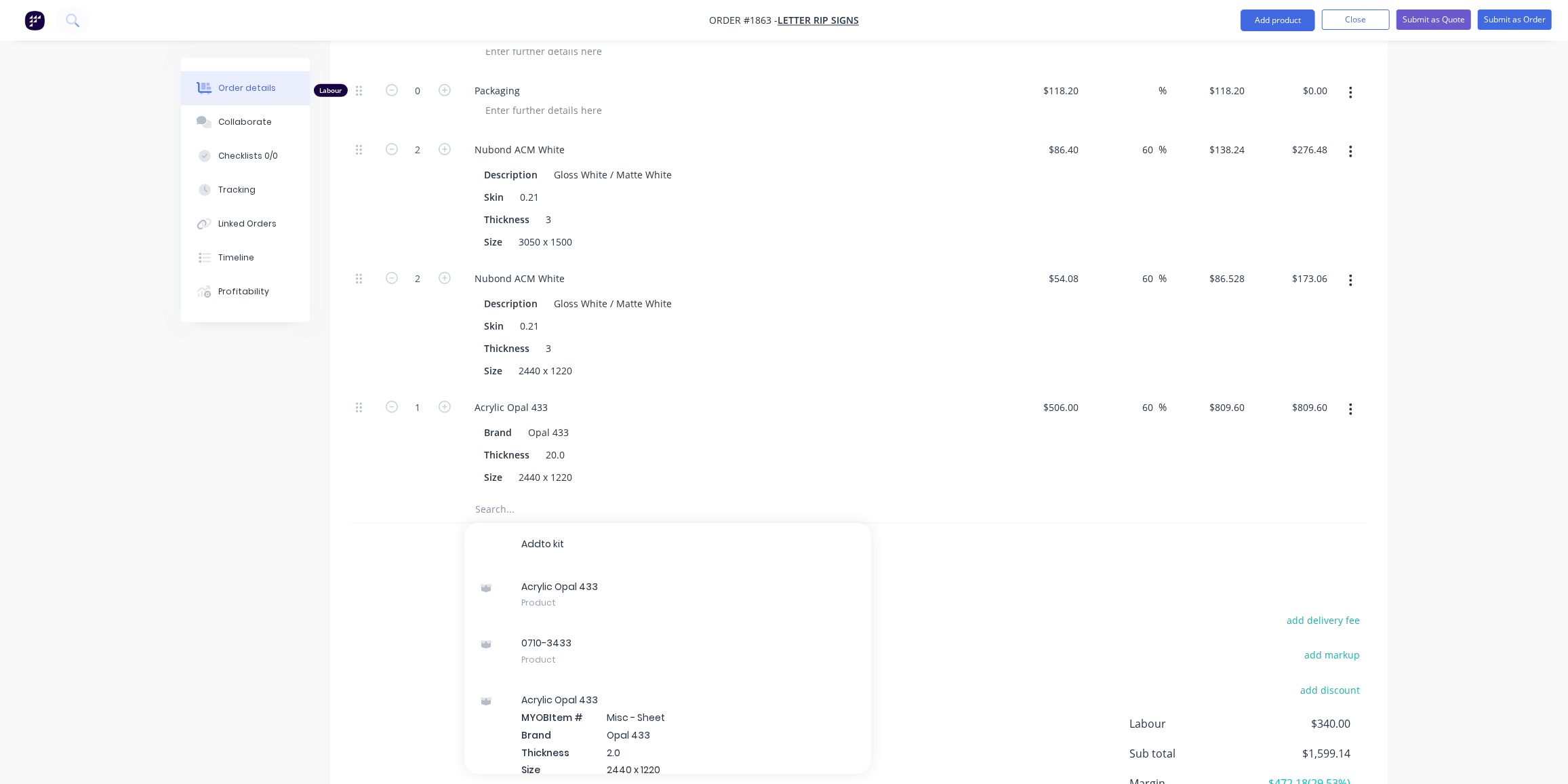
scroll to position [870, 0]
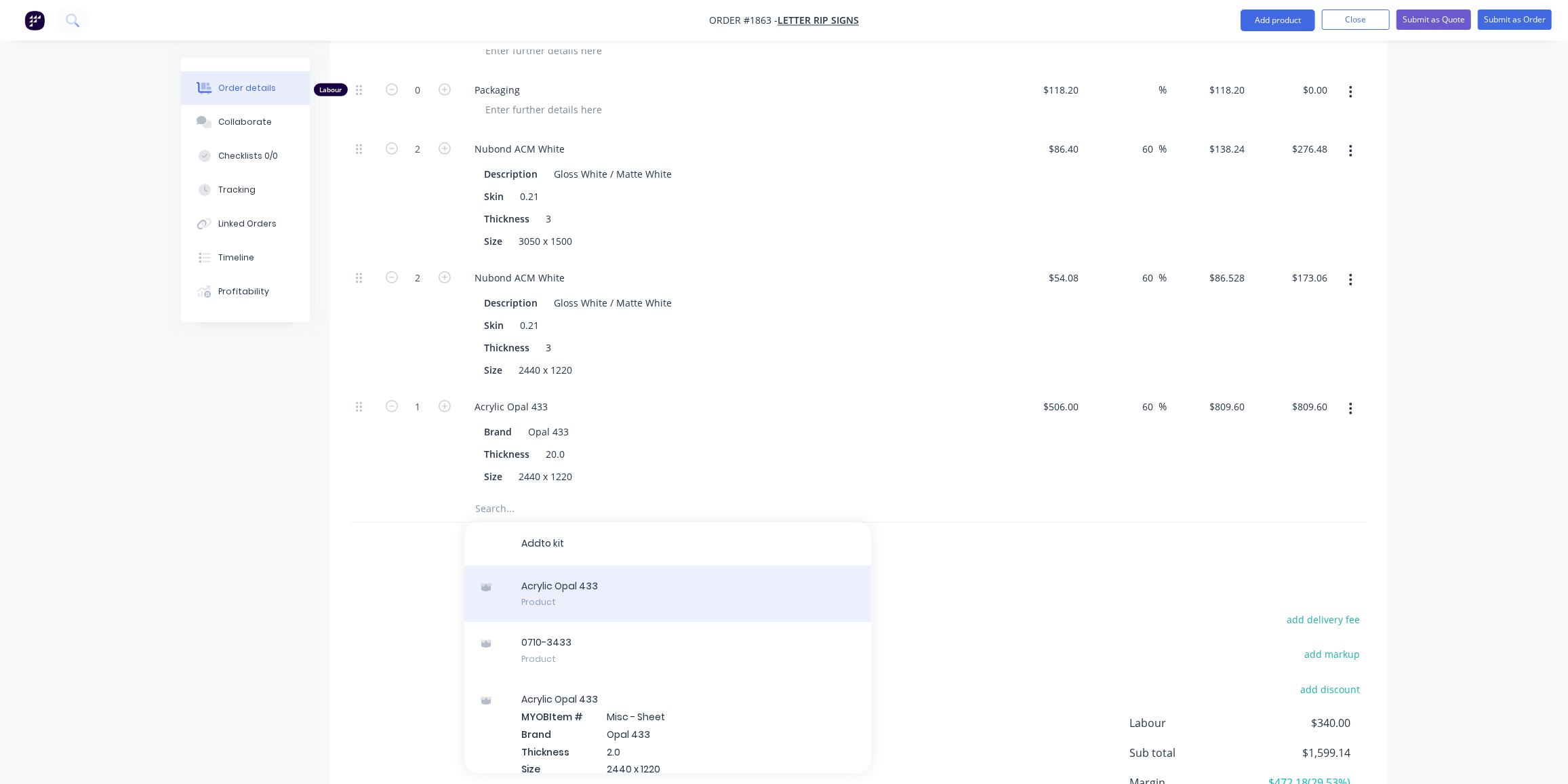
click at [605, 565] on div "A c r y l i c O p a l 4 3 3 Product" at bounding box center [667, 593] width 407 height 57
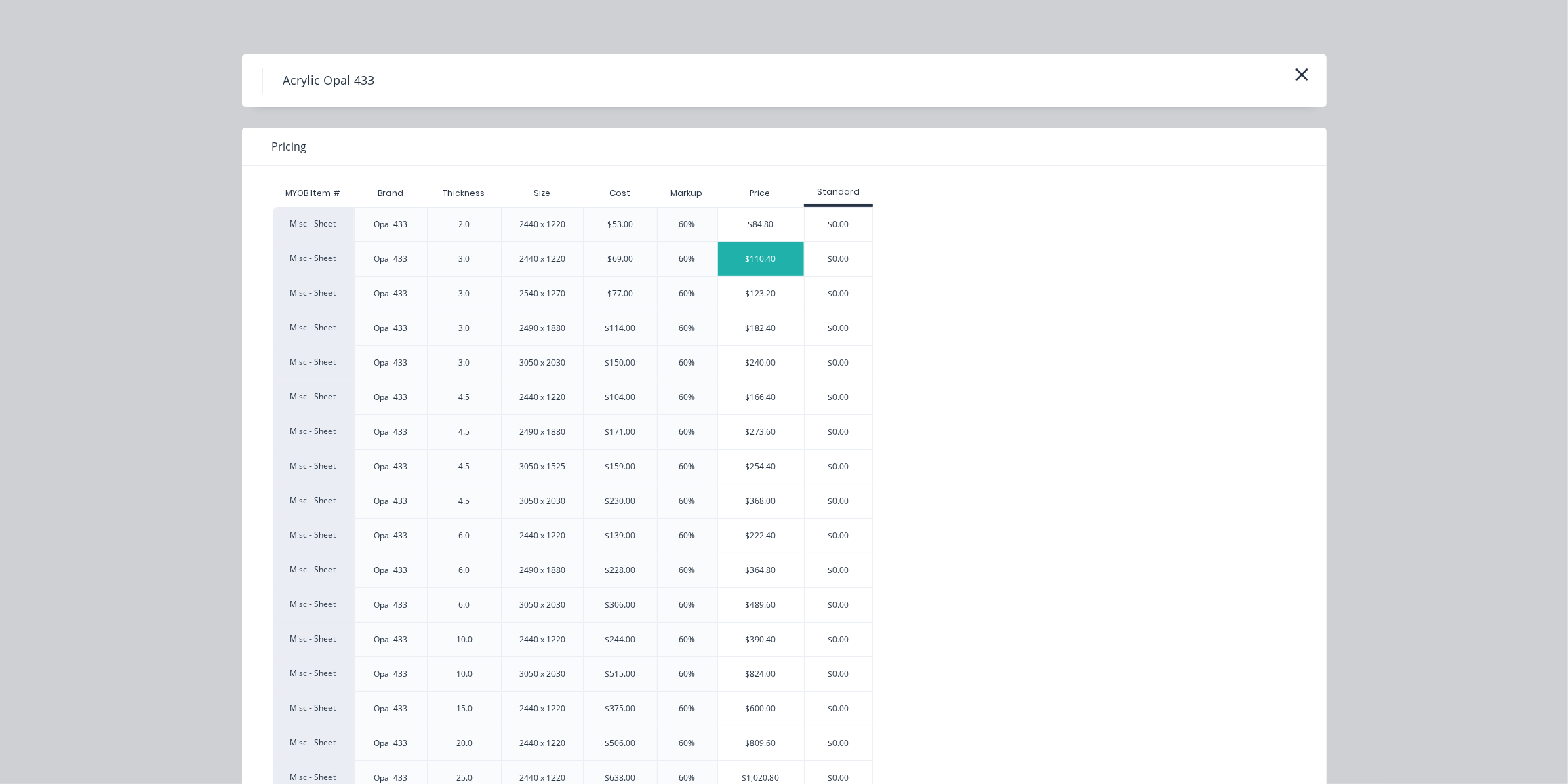
click at [756, 254] on div "$110.40" at bounding box center [761, 259] width 86 height 34
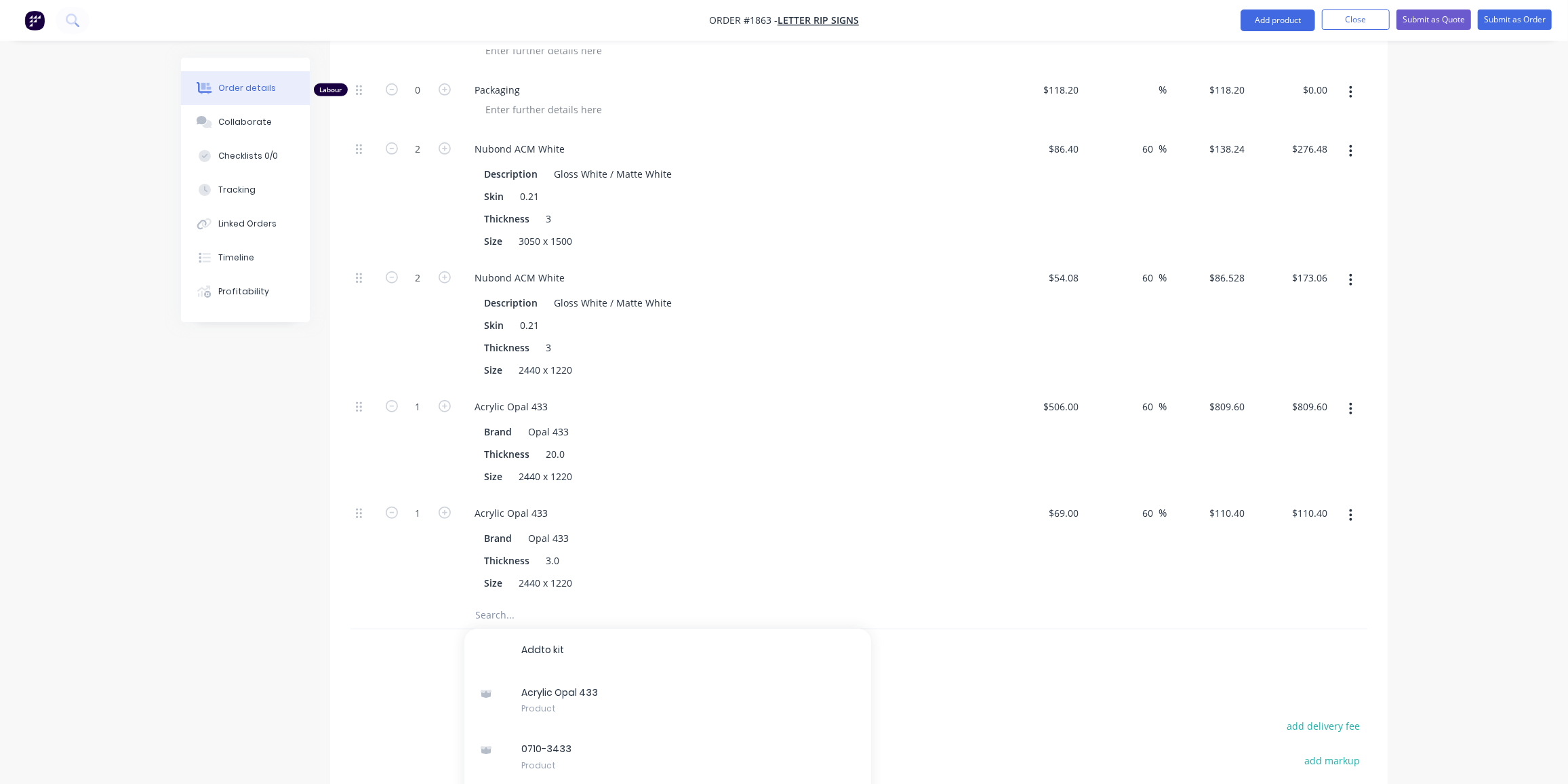
click at [320, 530] on div "Created by [PERSON_NAME] Created [DATE] Required [DATE] Assigned to Add team me…" at bounding box center [784, 103] width 1207 height 1832
click at [449, 142] on icon "button" at bounding box center [445, 149] width 12 height 12
type input "3"
type input "$414.72"
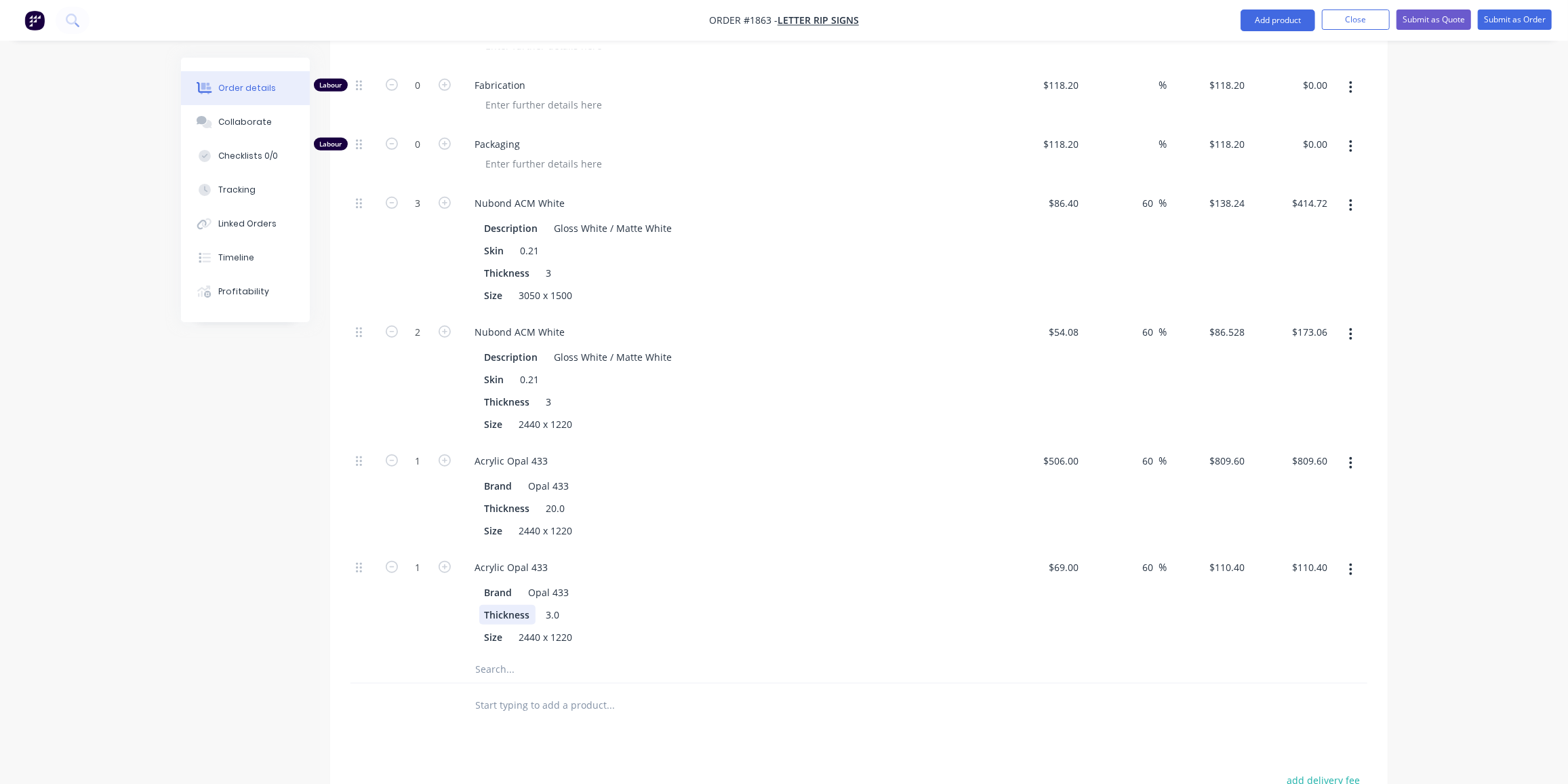
scroll to position [816, 0]
click at [449, 560] on icon "button" at bounding box center [445, 566] width 12 height 12
type input "2"
type input "$220.80"
click at [748, 604] on div "Thickness 3.0" at bounding box center [728, 614] width 496 height 19
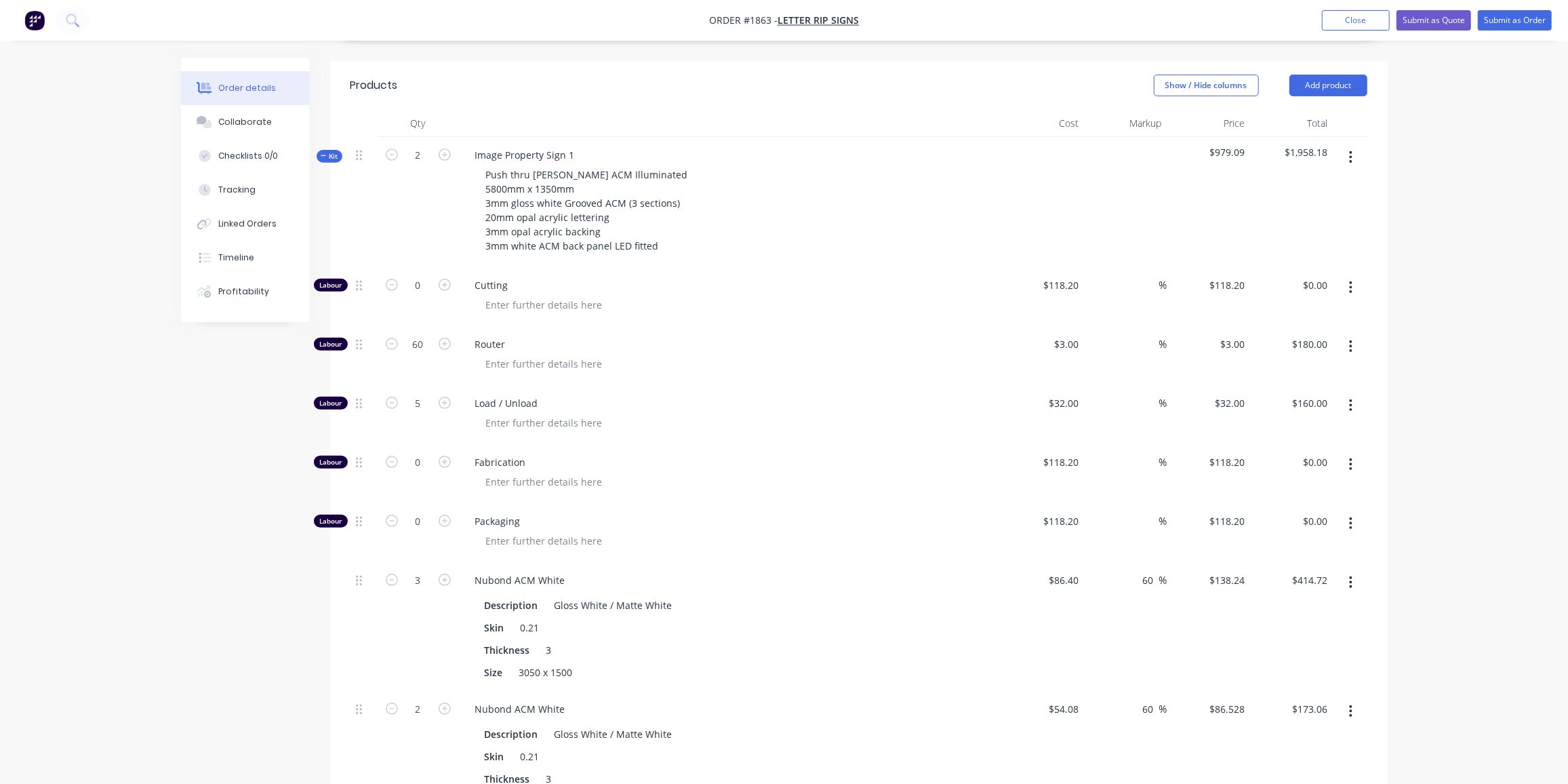
scroll to position [438, 0]
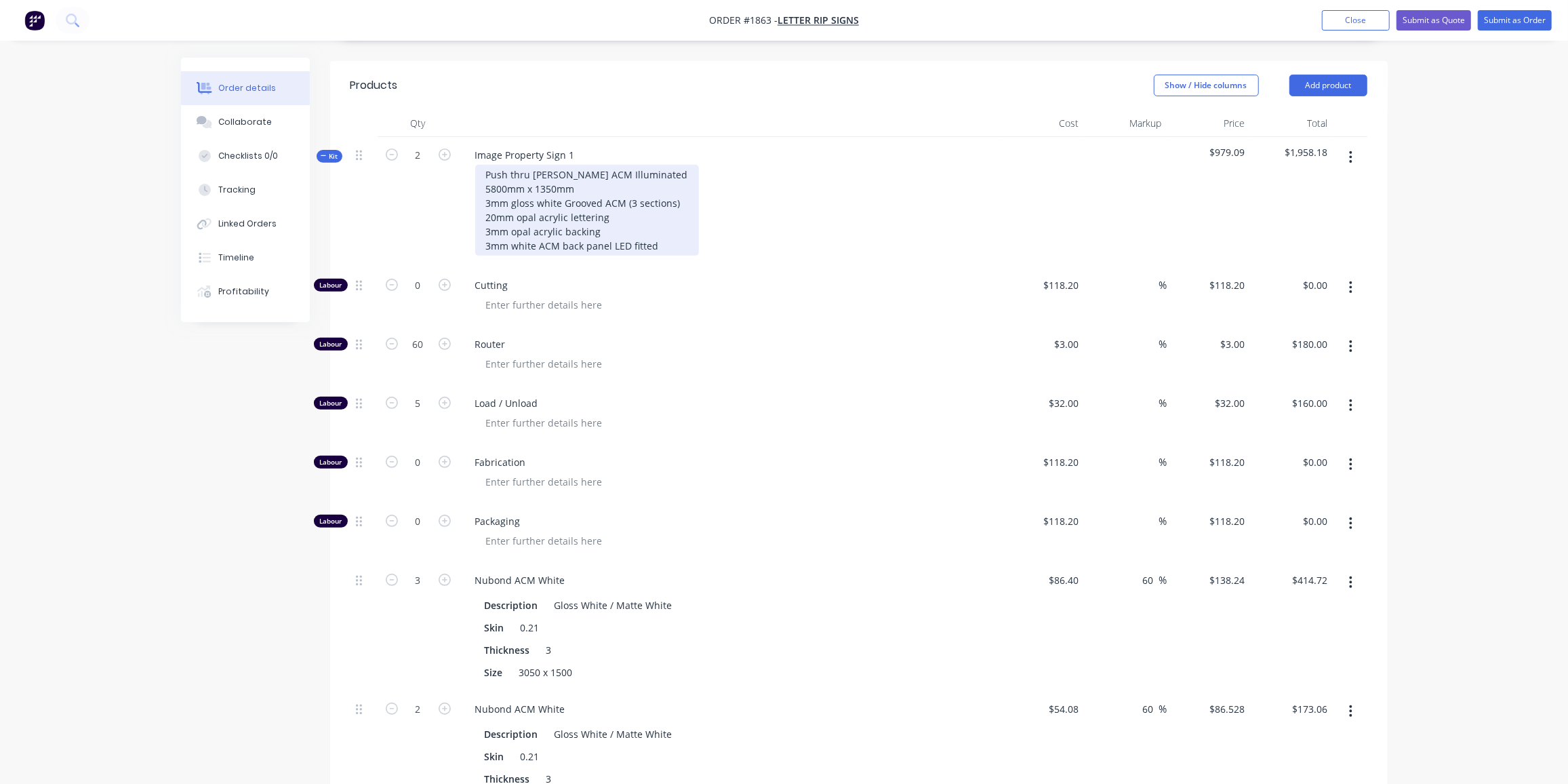
click at [653, 231] on div "Push thru [PERSON_NAME] ACM Illuminated 5800mm x 1350mm 3mm gloss white Grooved…" at bounding box center [587, 210] width 224 height 91
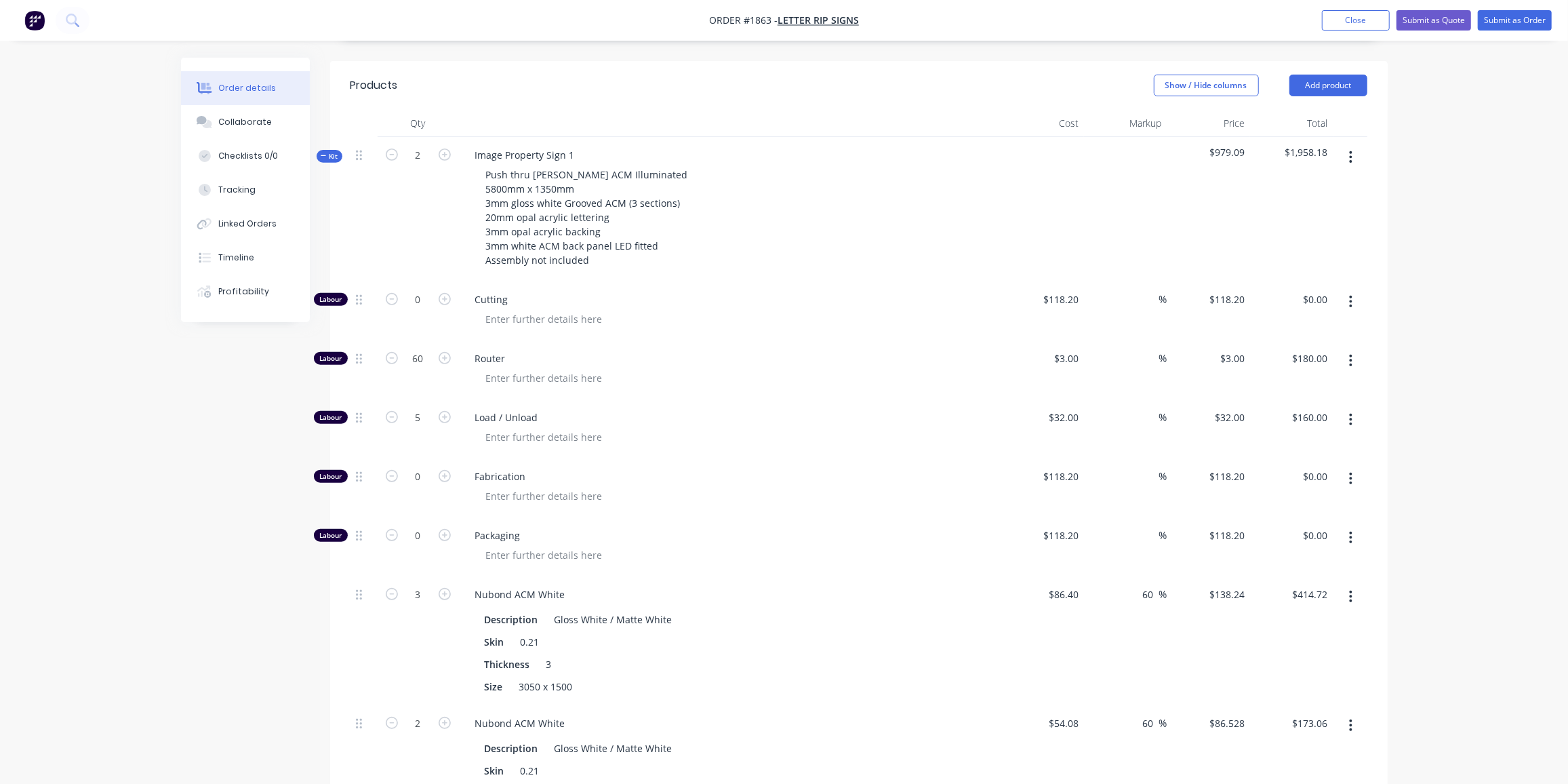
click at [179, 468] on div "Order details Collaborate Checklists 0/0 Tracking Linked Orders Timeline Profit…" at bounding box center [784, 542] width 1234 height 1846
click at [337, 150] on button "Kit" at bounding box center [329, 156] width 26 height 13
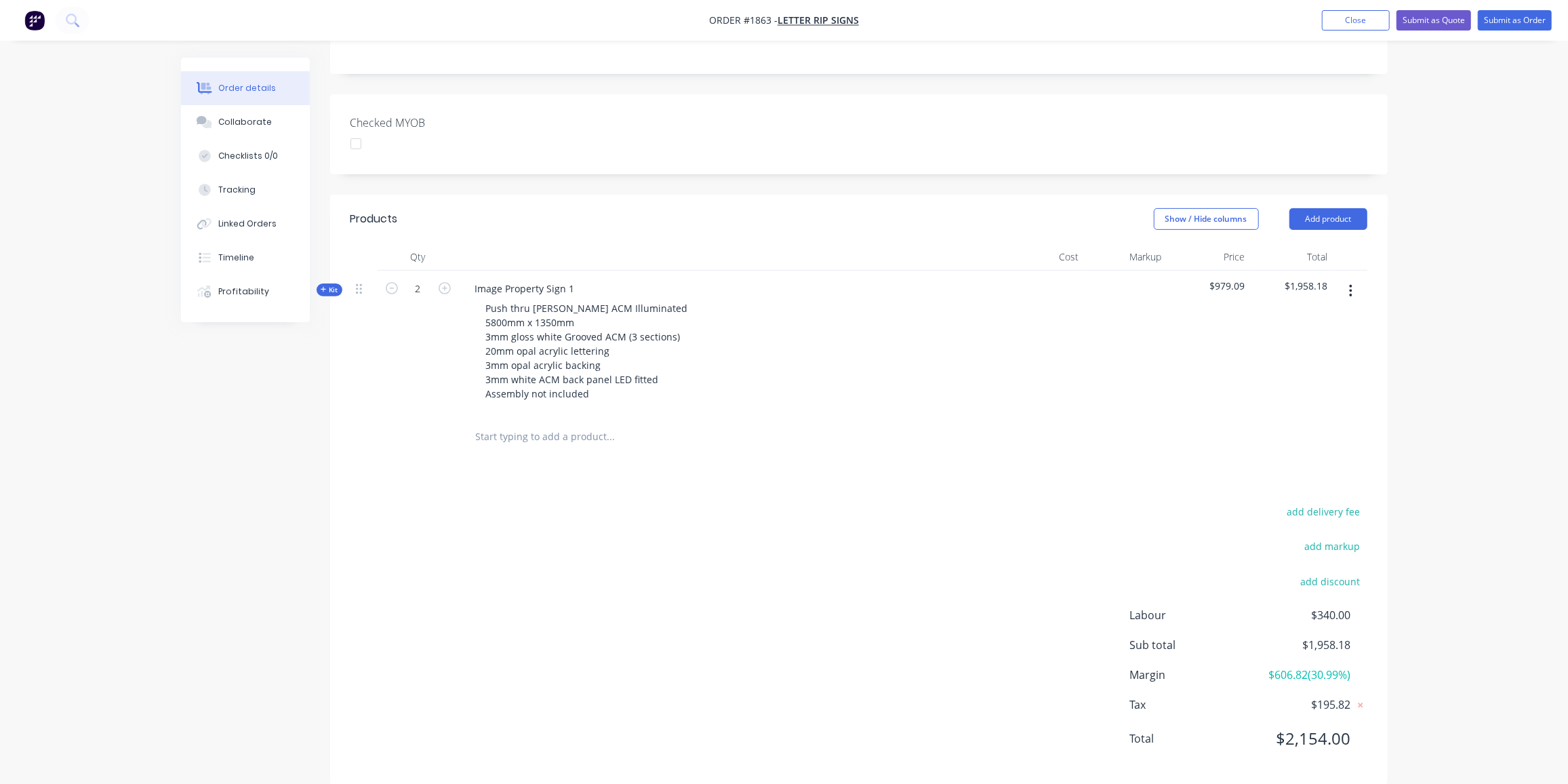
click at [332, 285] on span "Kit" at bounding box center [330, 289] width 18 height 10
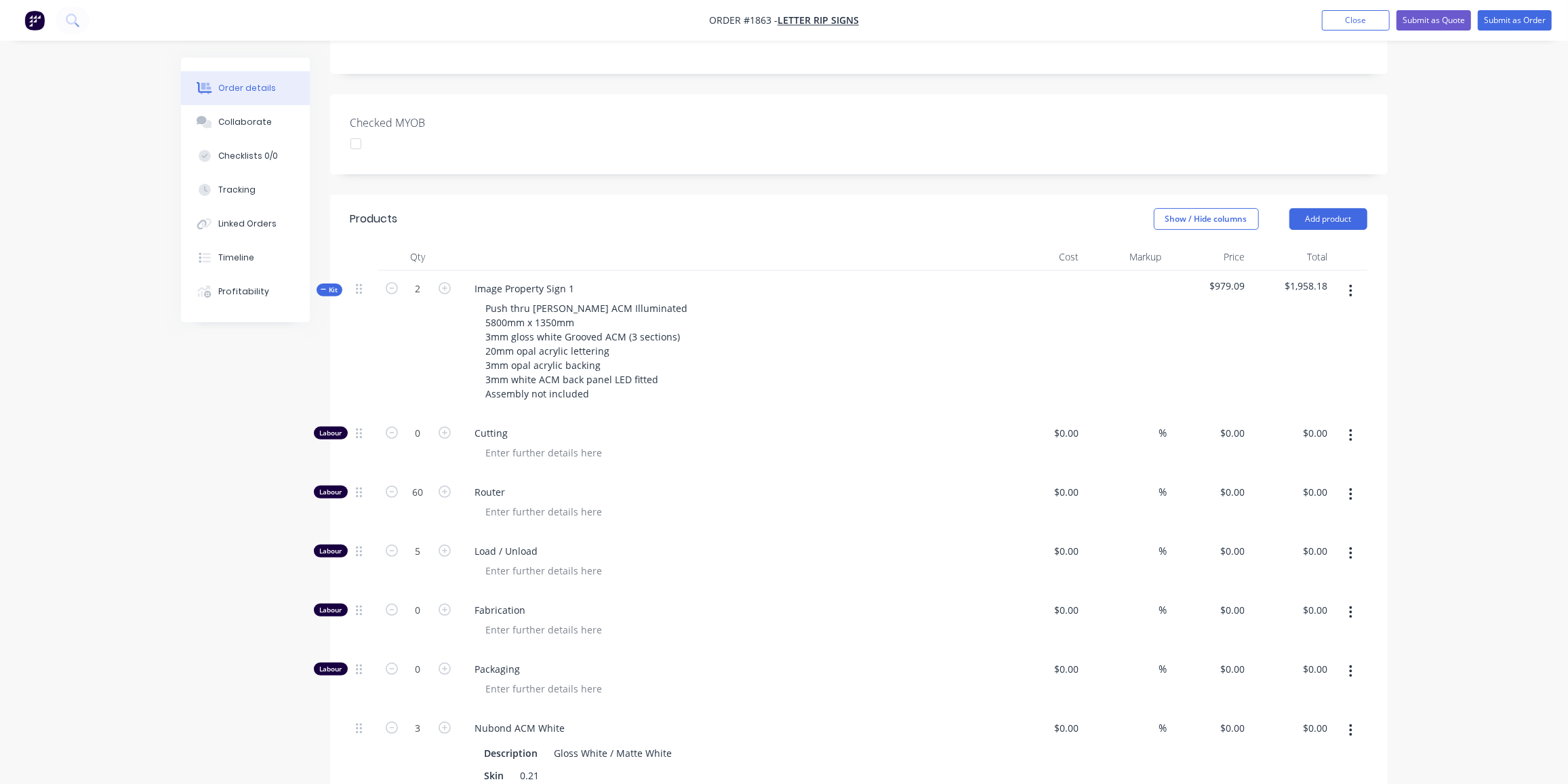
type input "$118.20"
type input "$3.00"
type input "$180.00"
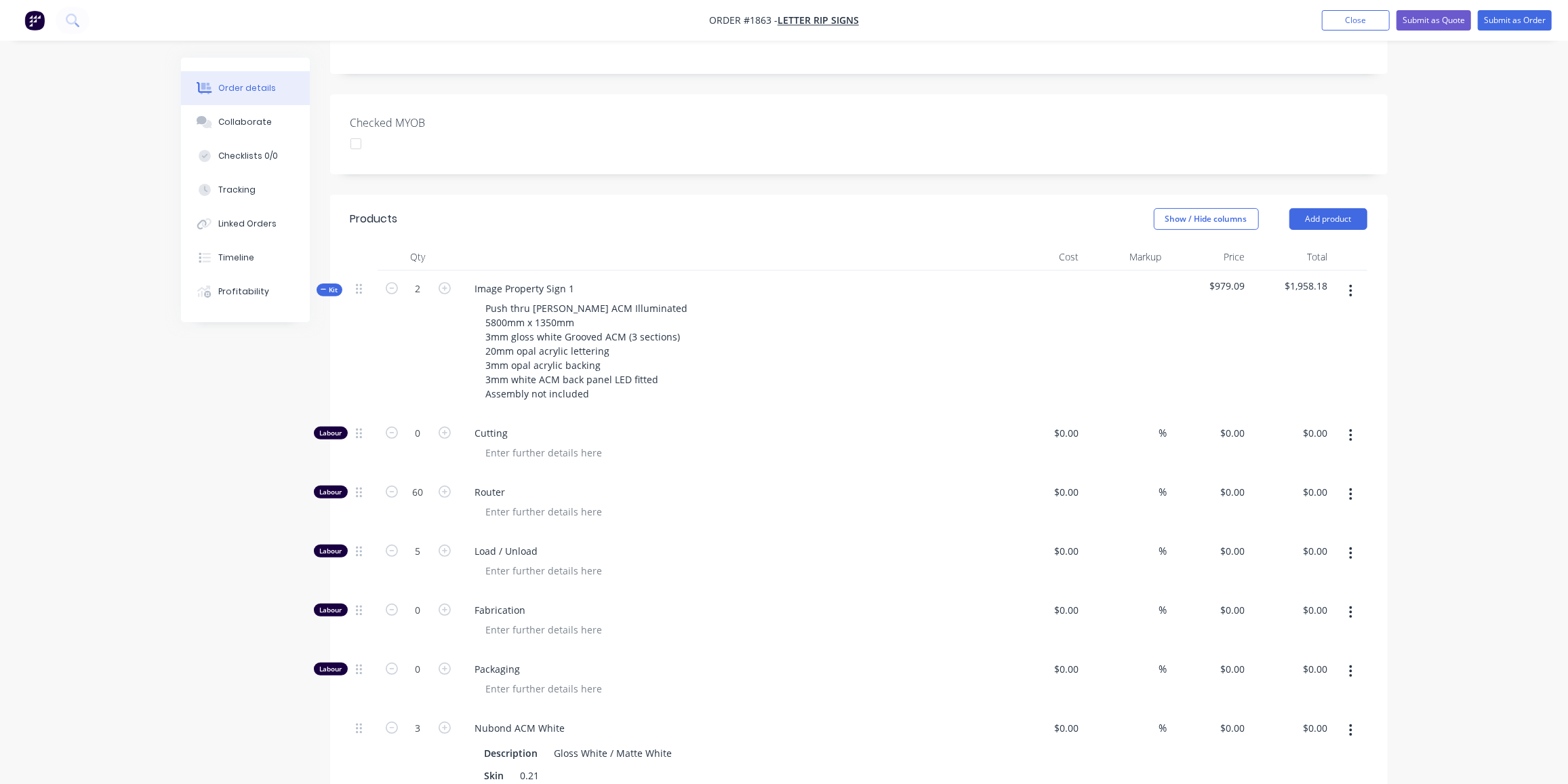
type input "$32.00"
type input "$160.00"
type input "$118.20"
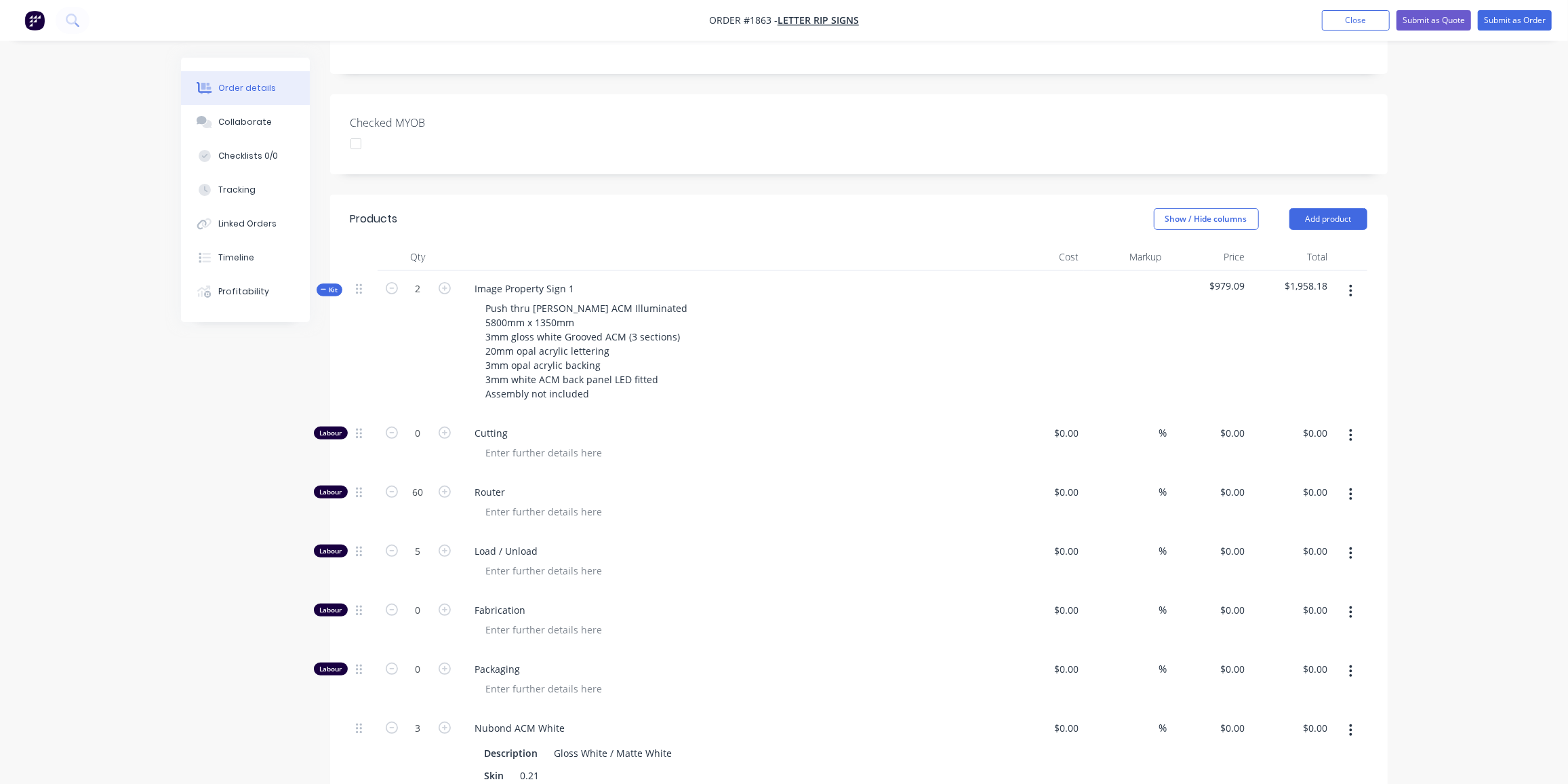
type input "$118.20"
type input "$86.40"
type input "60"
type input "$138.24"
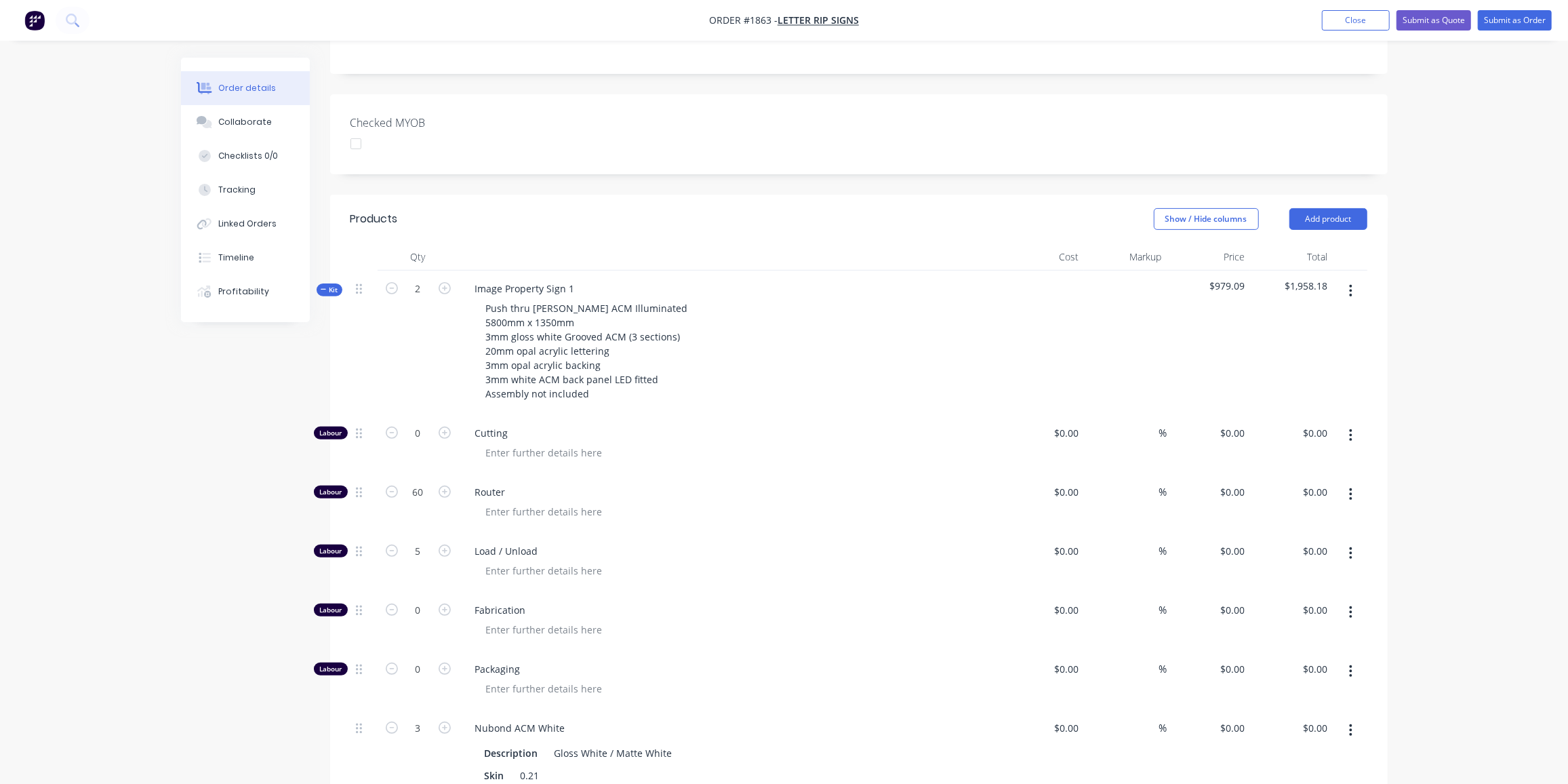
type input "$414.72"
type input "$54.08"
type input "60"
type input "$86.528"
type input "$173.06"
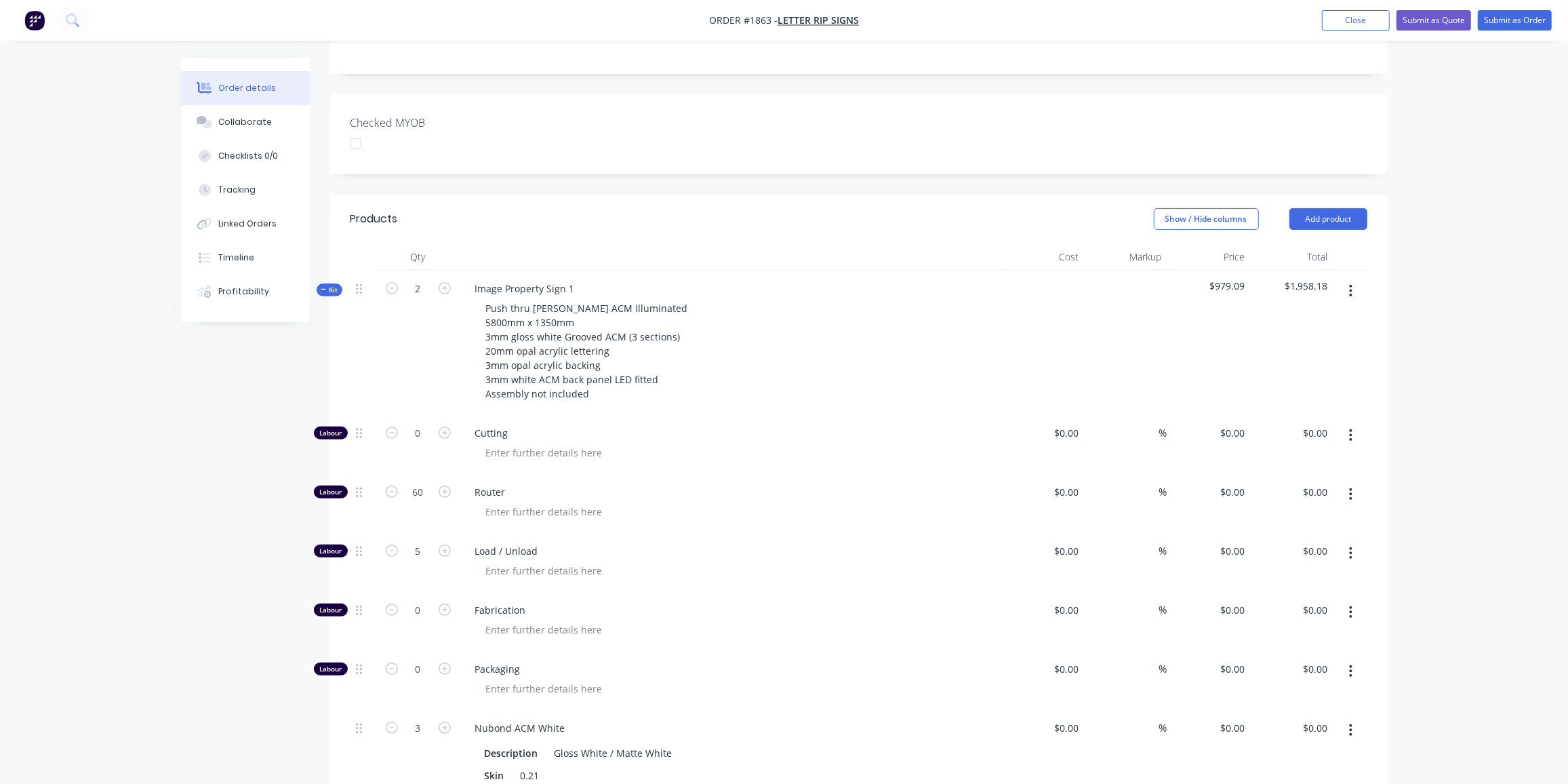
type input "$506.00"
type input "60"
type input "$809.60"
type input "$69.00"
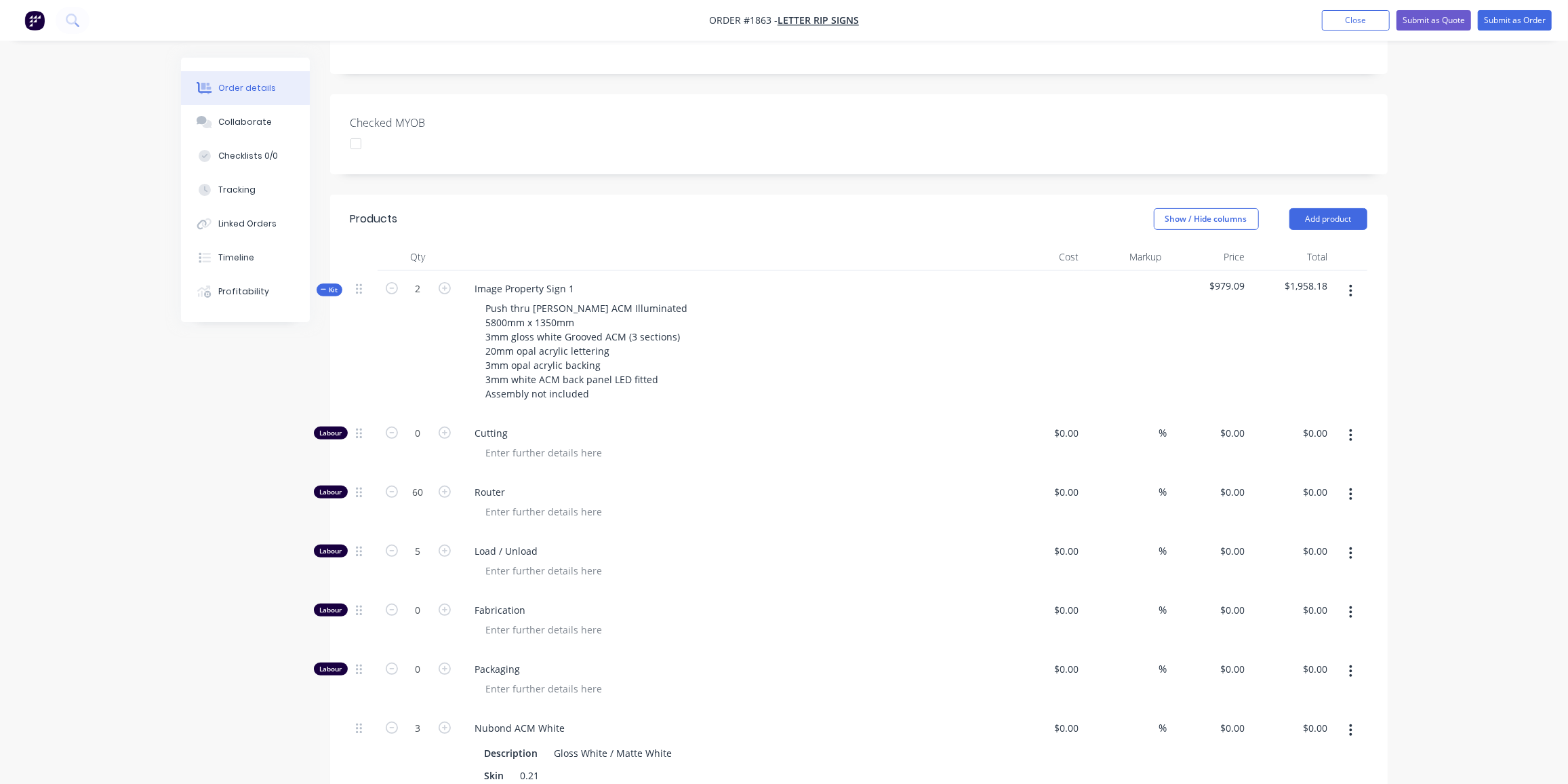
type input "60"
type input "$110.40"
type input "$220.80"
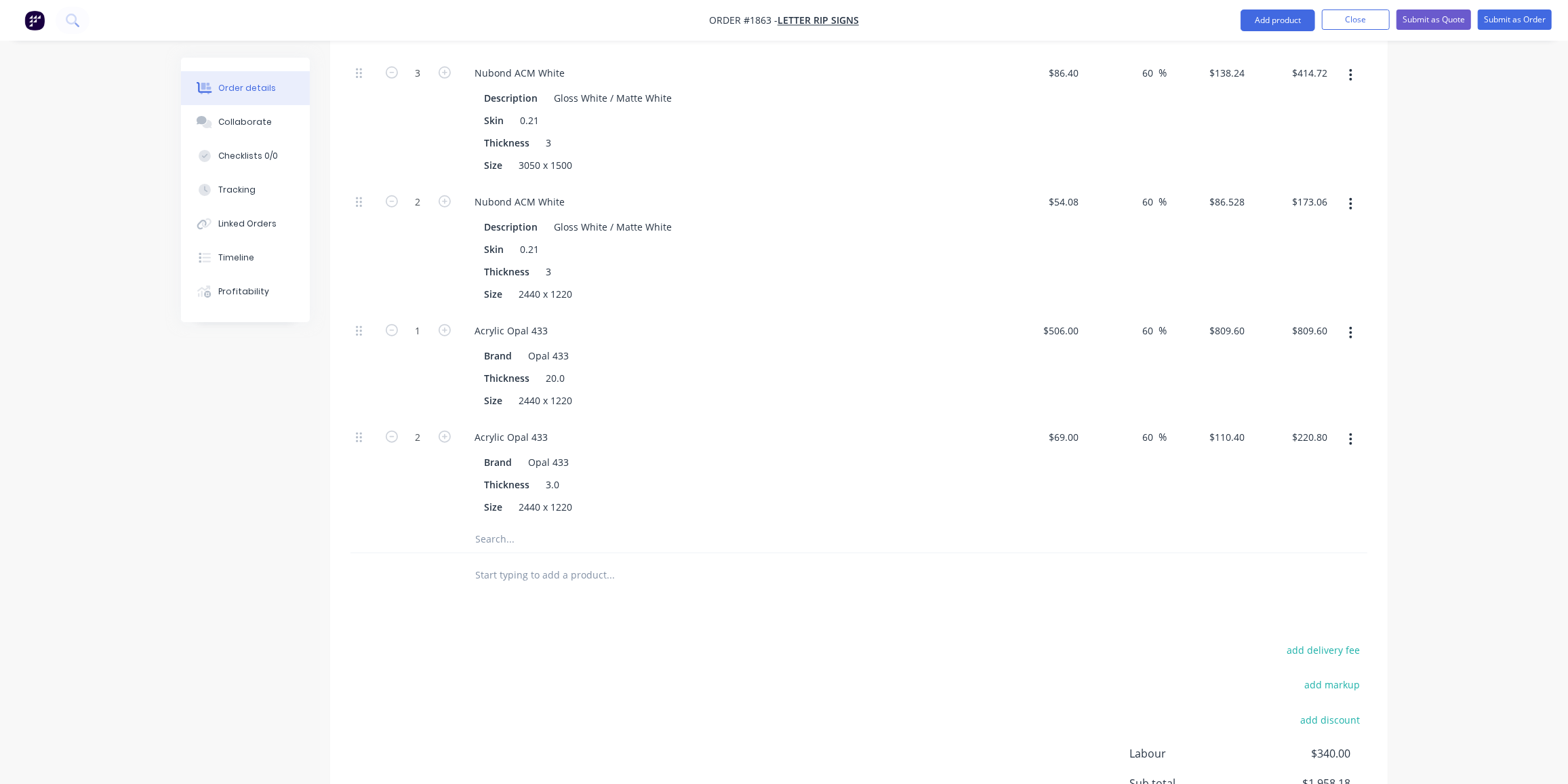
click at [493, 526] on input "text" at bounding box center [610, 539] width 271 height 27
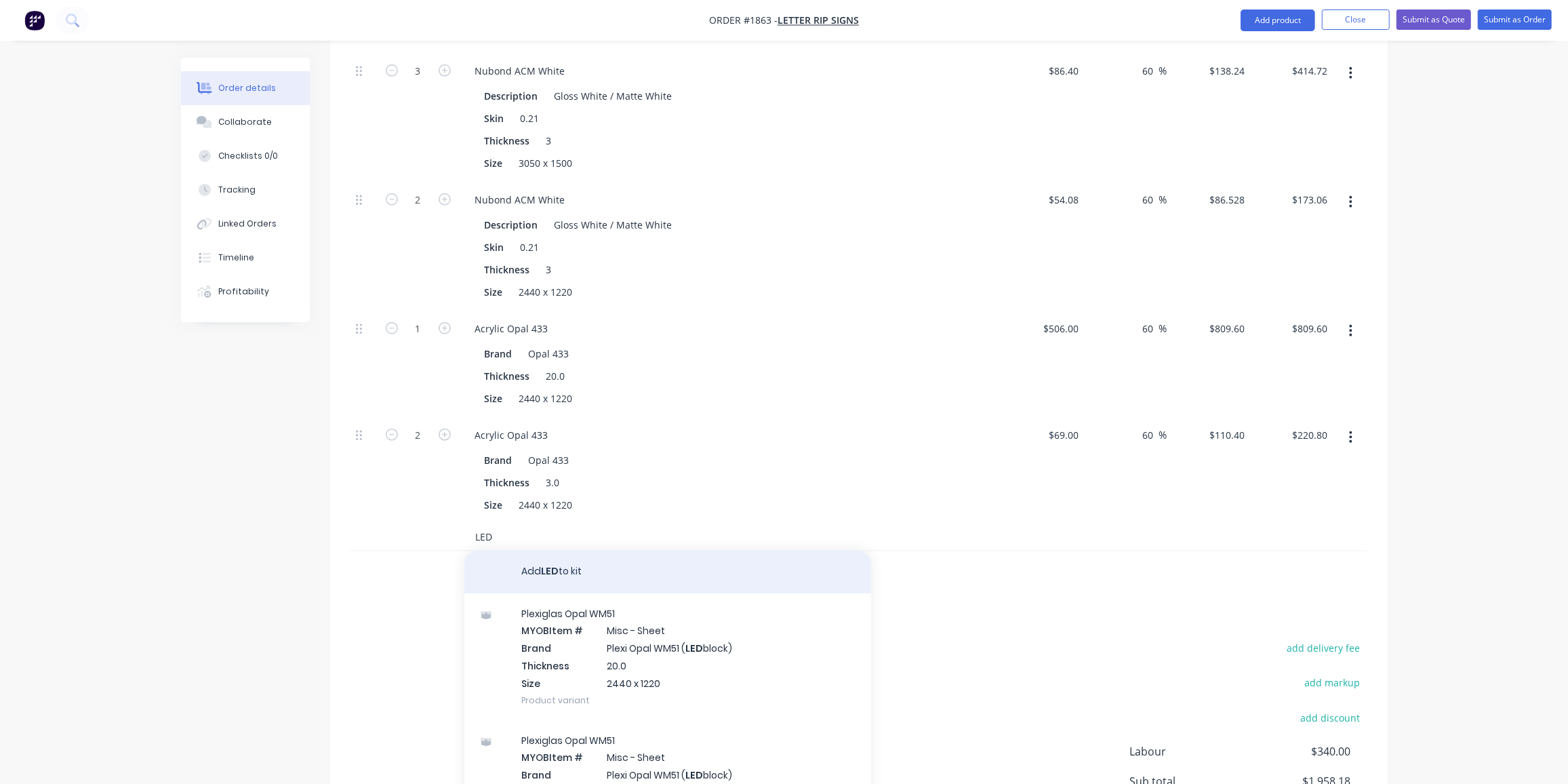
scroll to position [2, 0]
type input "LED"
click at [585, 549] on button "Add LED to kit" at bounding box center [667, 571] width 407 height 44
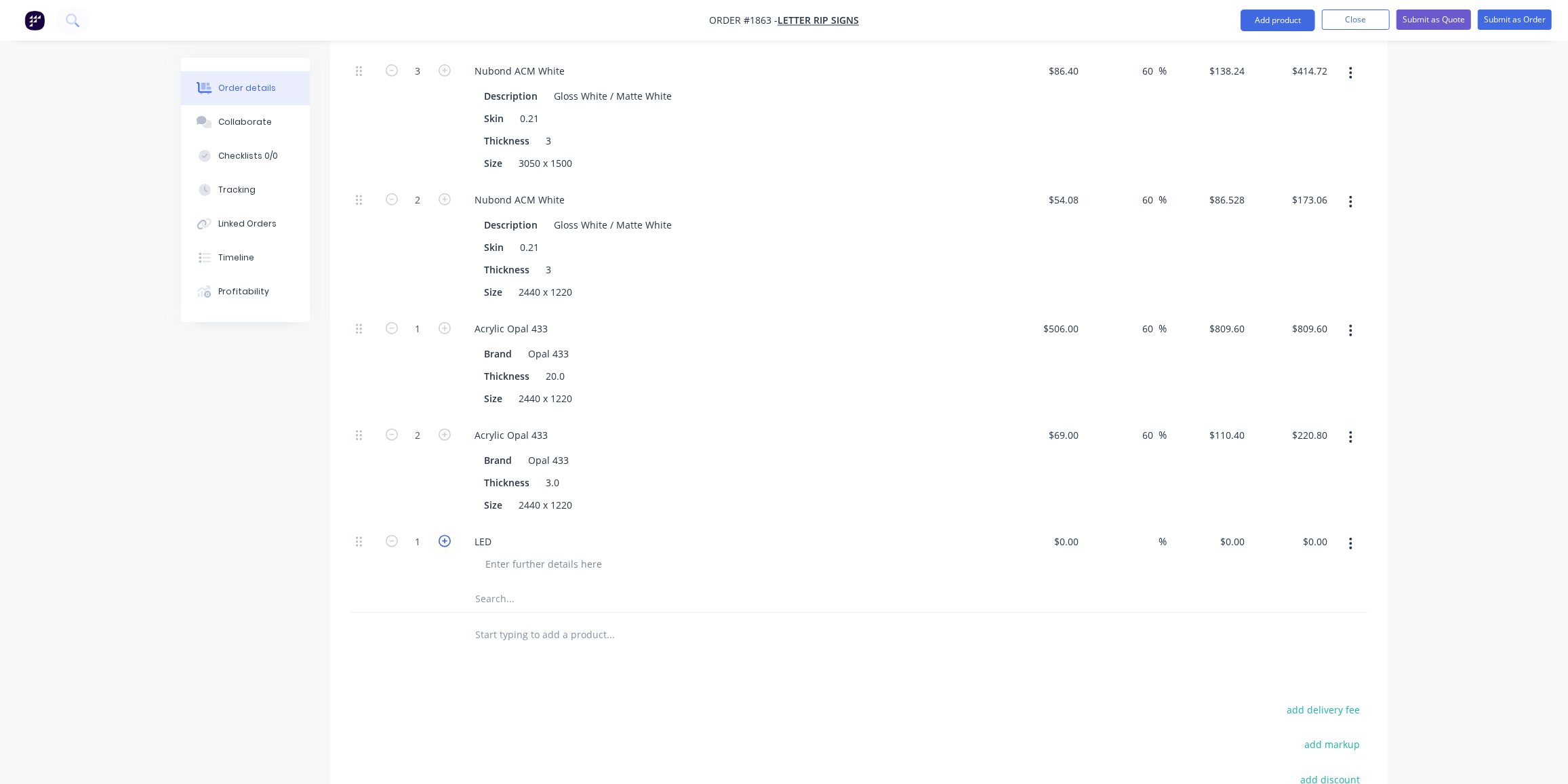
click at [448, 535] on icon "button" at bounding box center [445, 541] width 12 height 12
type input "2"
click at [1065, 532] on div "$0.00" at bounding box center [1065, 541] width 37 height 19
type input "$380.00"
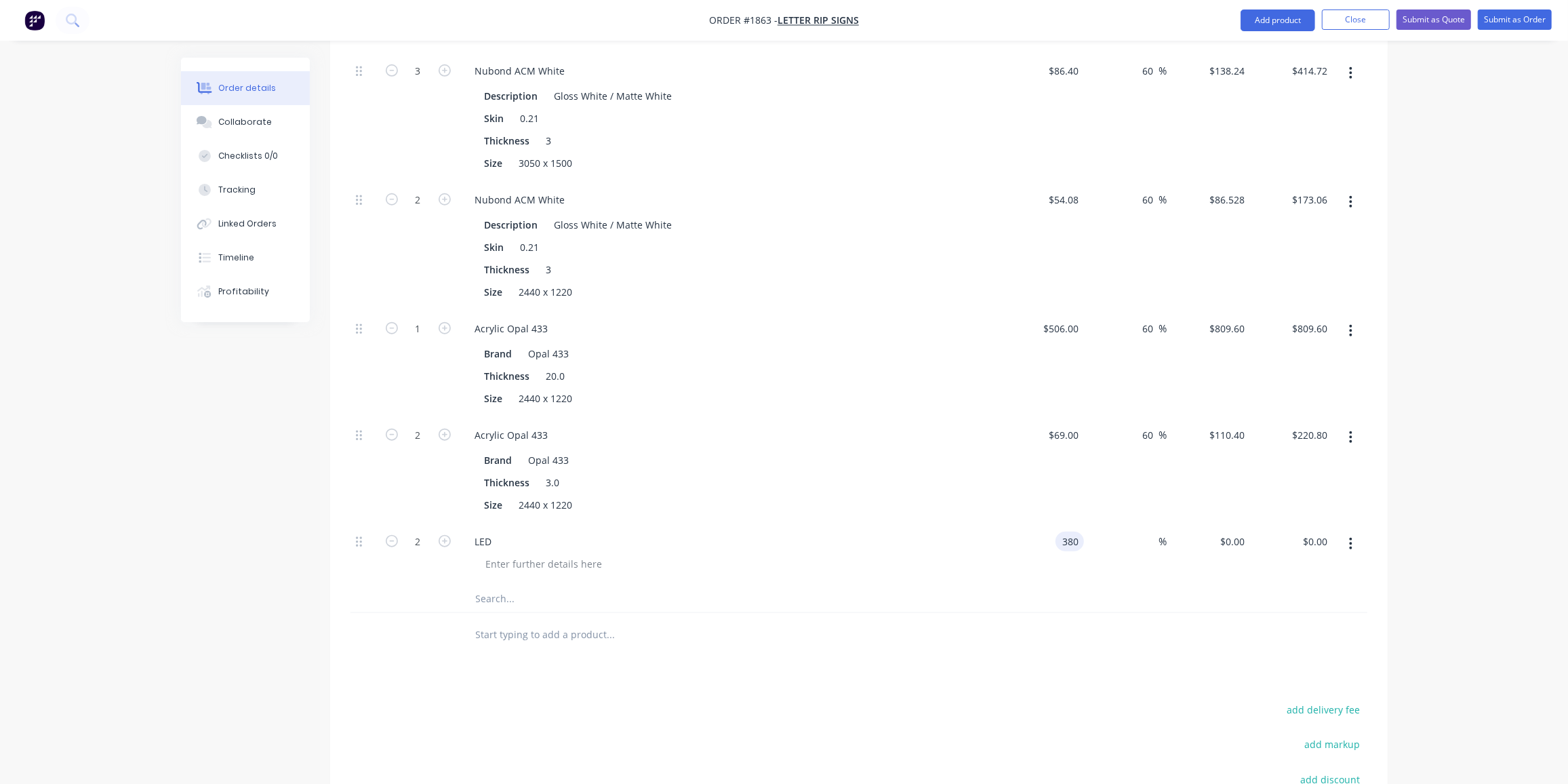
type input "$760.00"
type input "35"
type input "513"
type input "$1,026.00"
type input "$513.00"
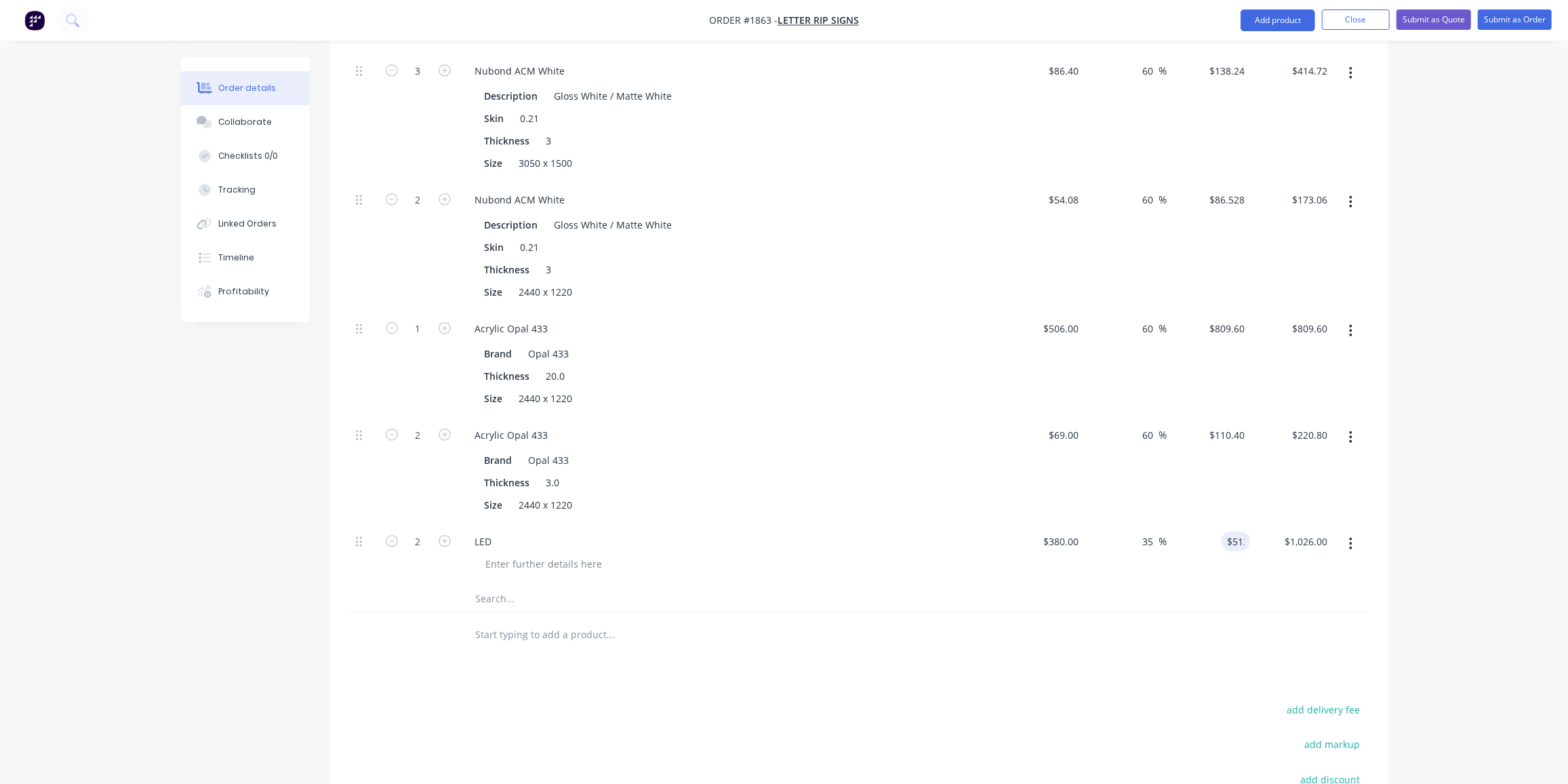
click at [812, 613] on div at bounding box center [703, 635] width 488 height 44
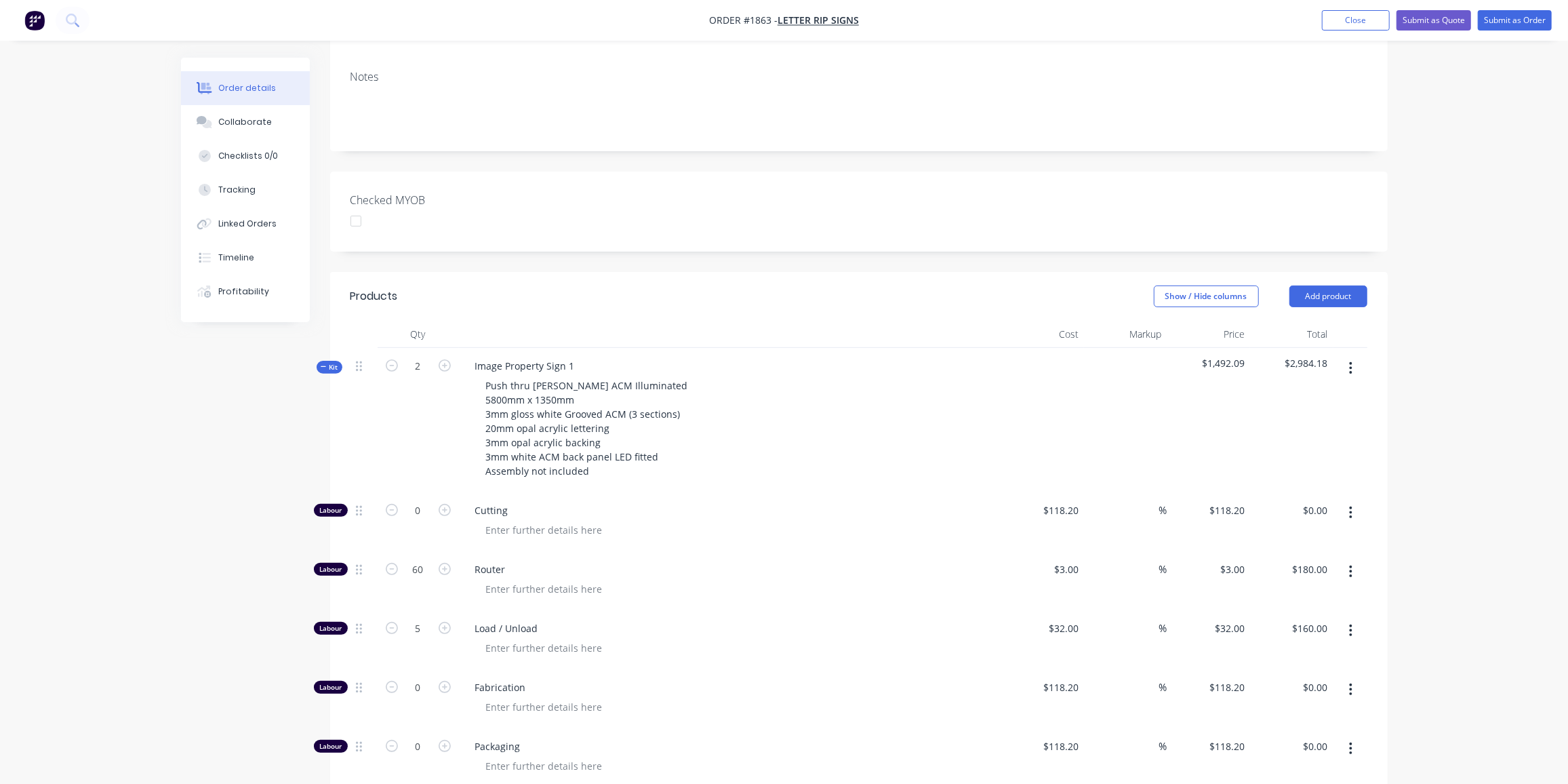
scroll to position [258, 0]
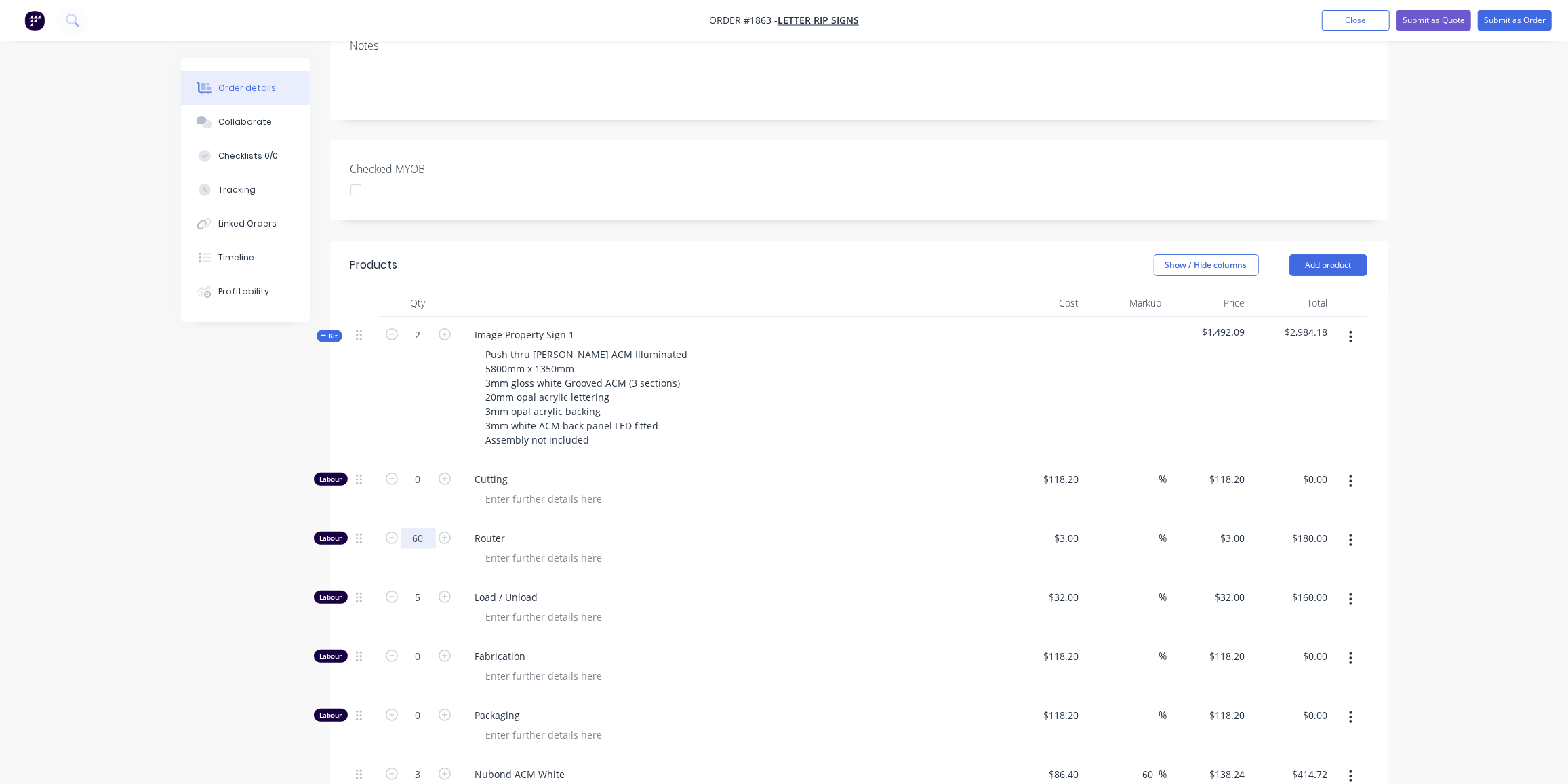
click at [428, 528] on input "60" at bounding box center [417, 538] width 35 height 20
type input "85"
type input "$255.00"
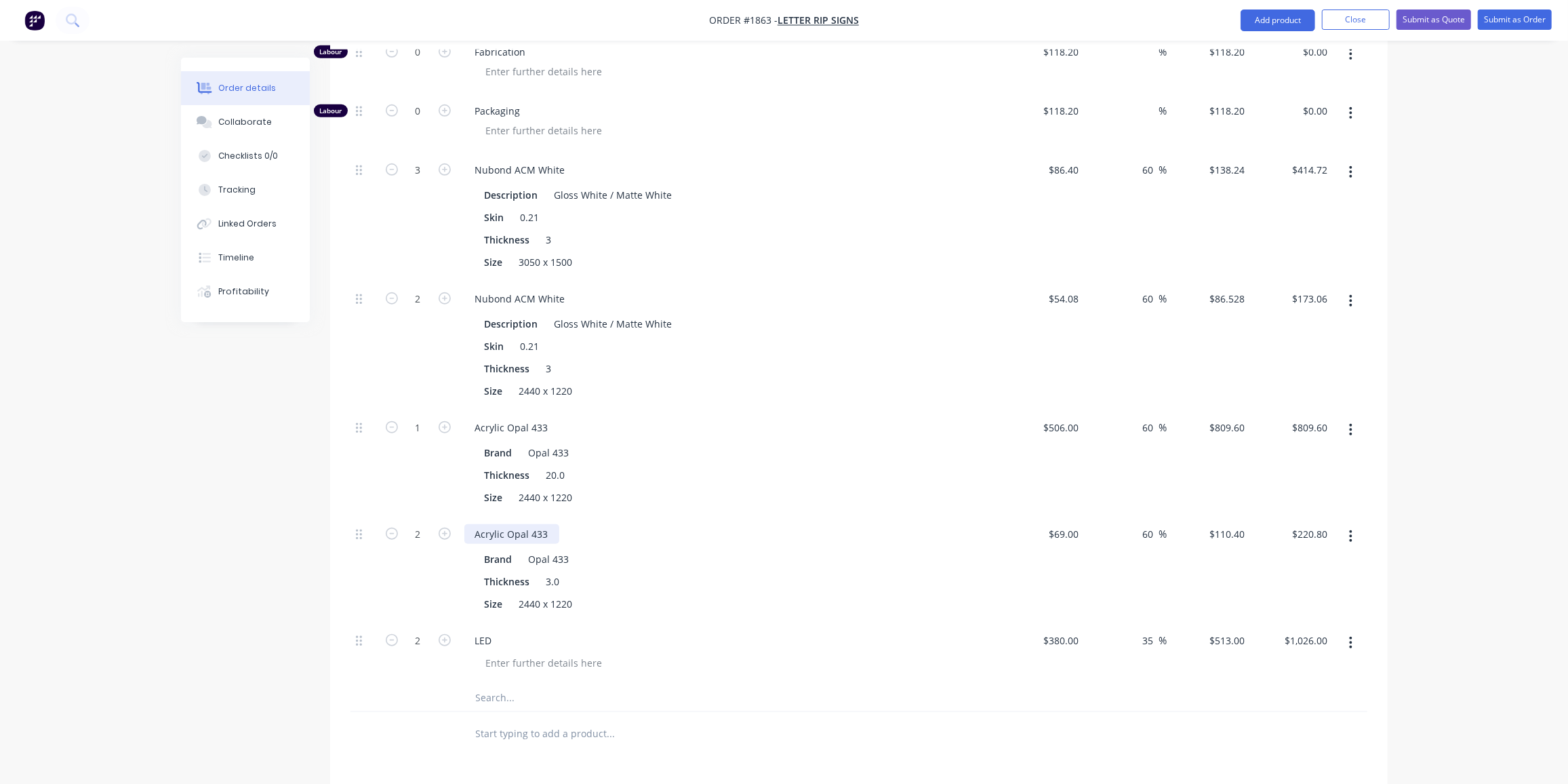
scroll to position [863, 0]
click at [409, 418] on input "1" at bounding box center [417, 428] width 35 height 20
type input "0.5"
type input "$404.80"
click at [696, 485] on div "Acrylic Opal 433 Brand Opal 433 Thickness 20.0 Size 2440 x 1220" at bounding box center [730, 463] width 543 height 107
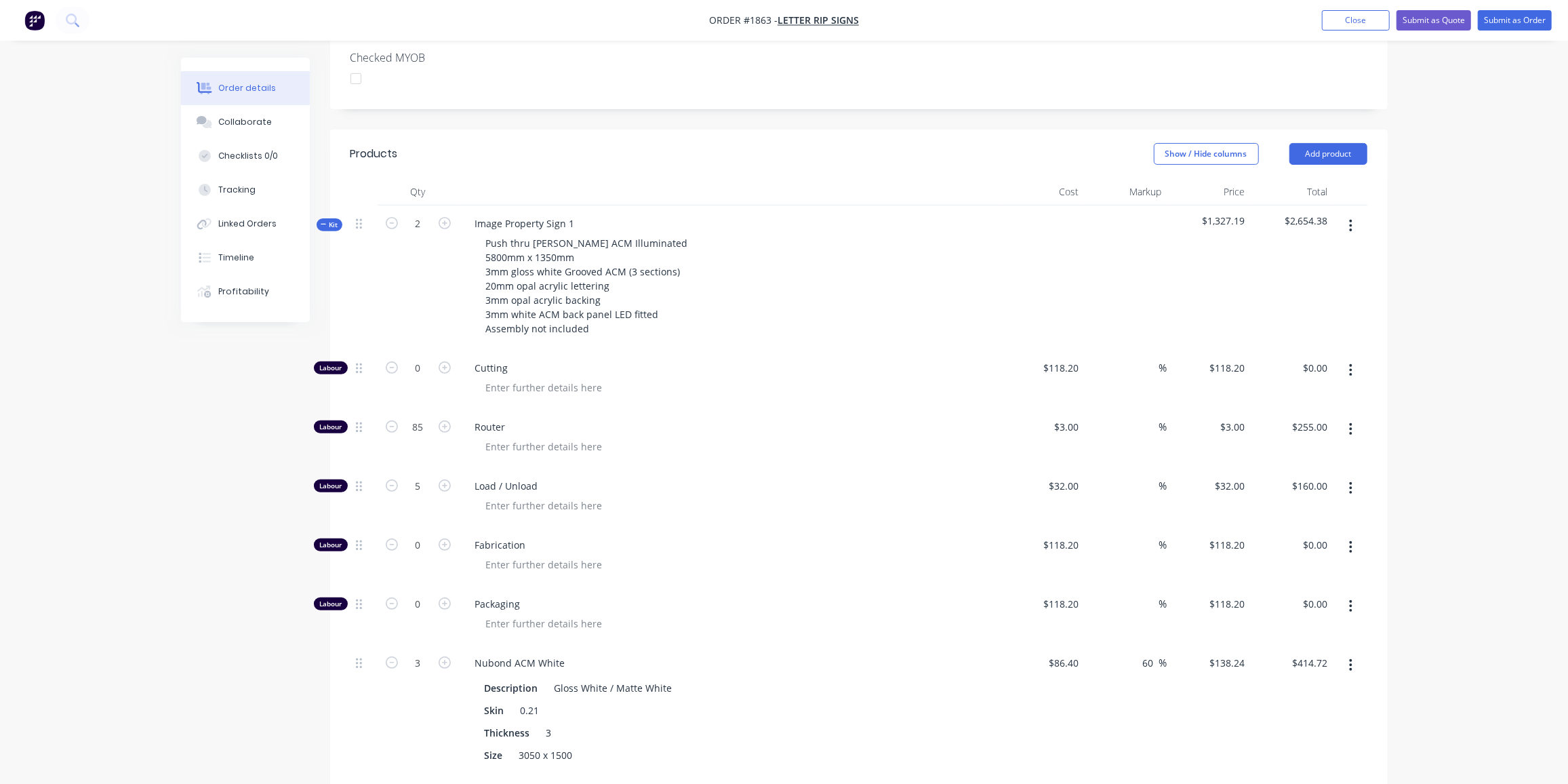
click at [323, 221] on icon "button" at bounding box center [324, 224] width 6 height 7
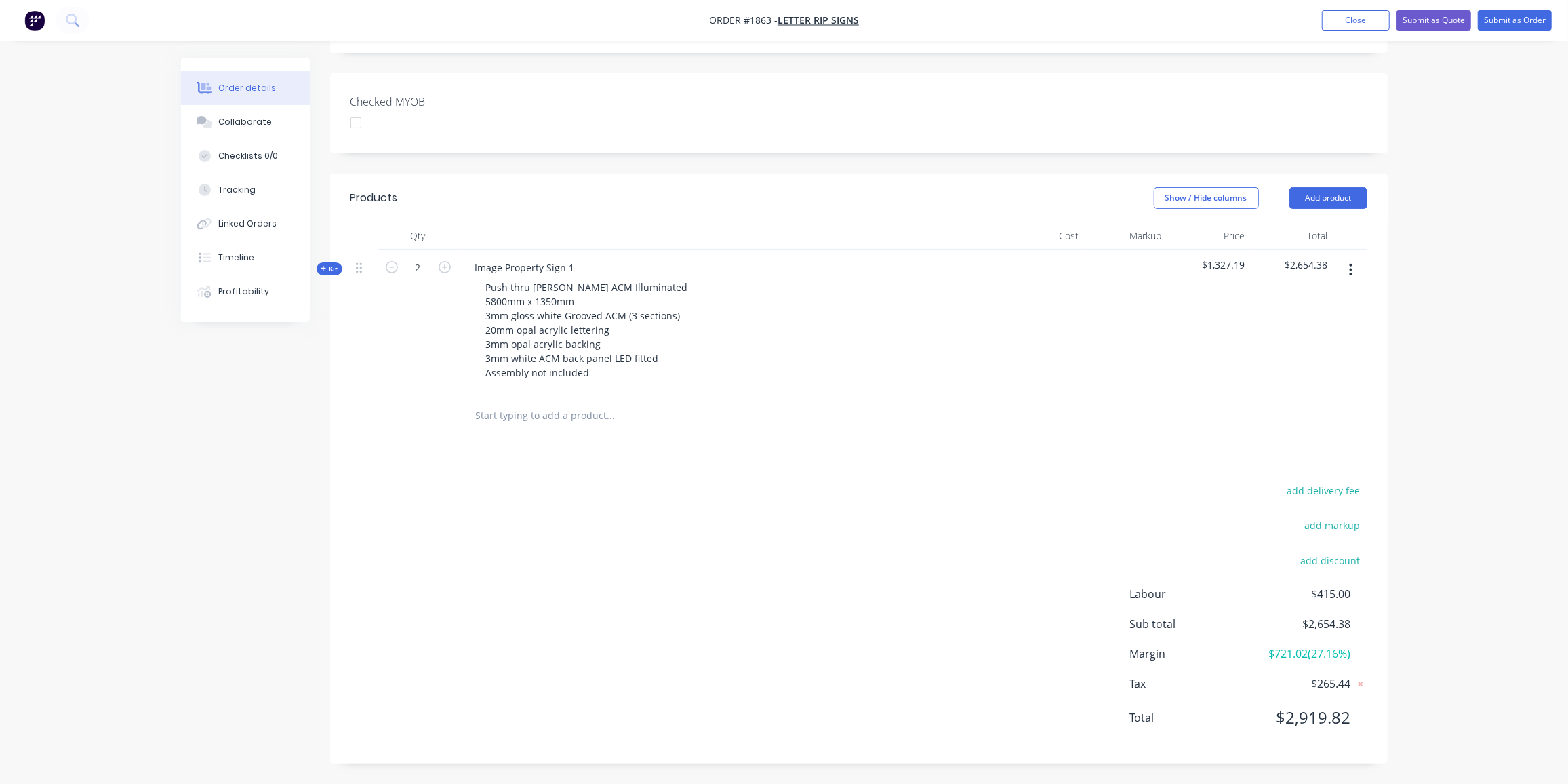
scroll to position [305, 0]
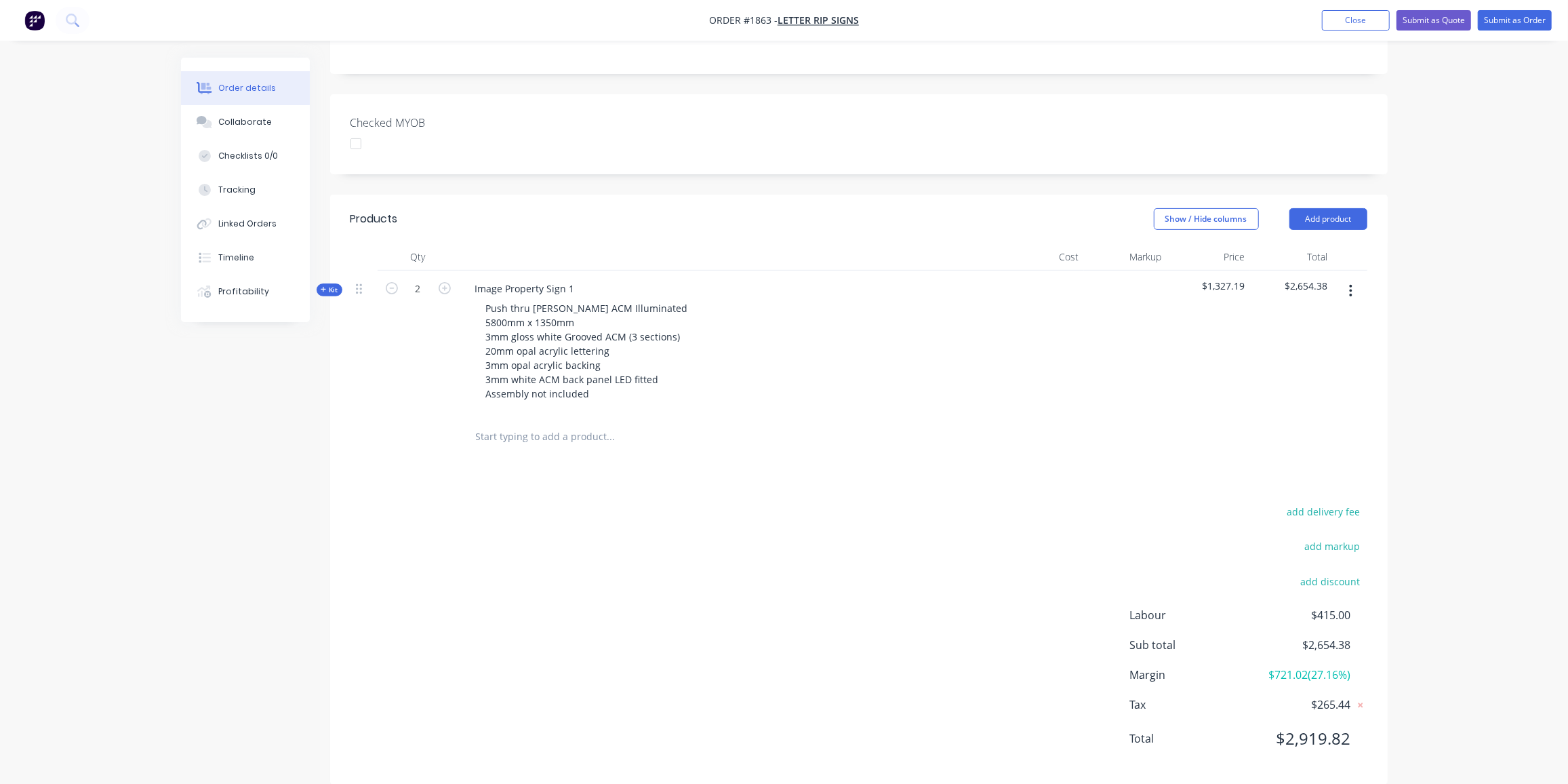
click at [1350, 285] on icon "button" at bounding box center [1350, 291] width 2 height 12
click at [321, 286] on icon "button" at bounding box center [324, 289] width 6 height 7
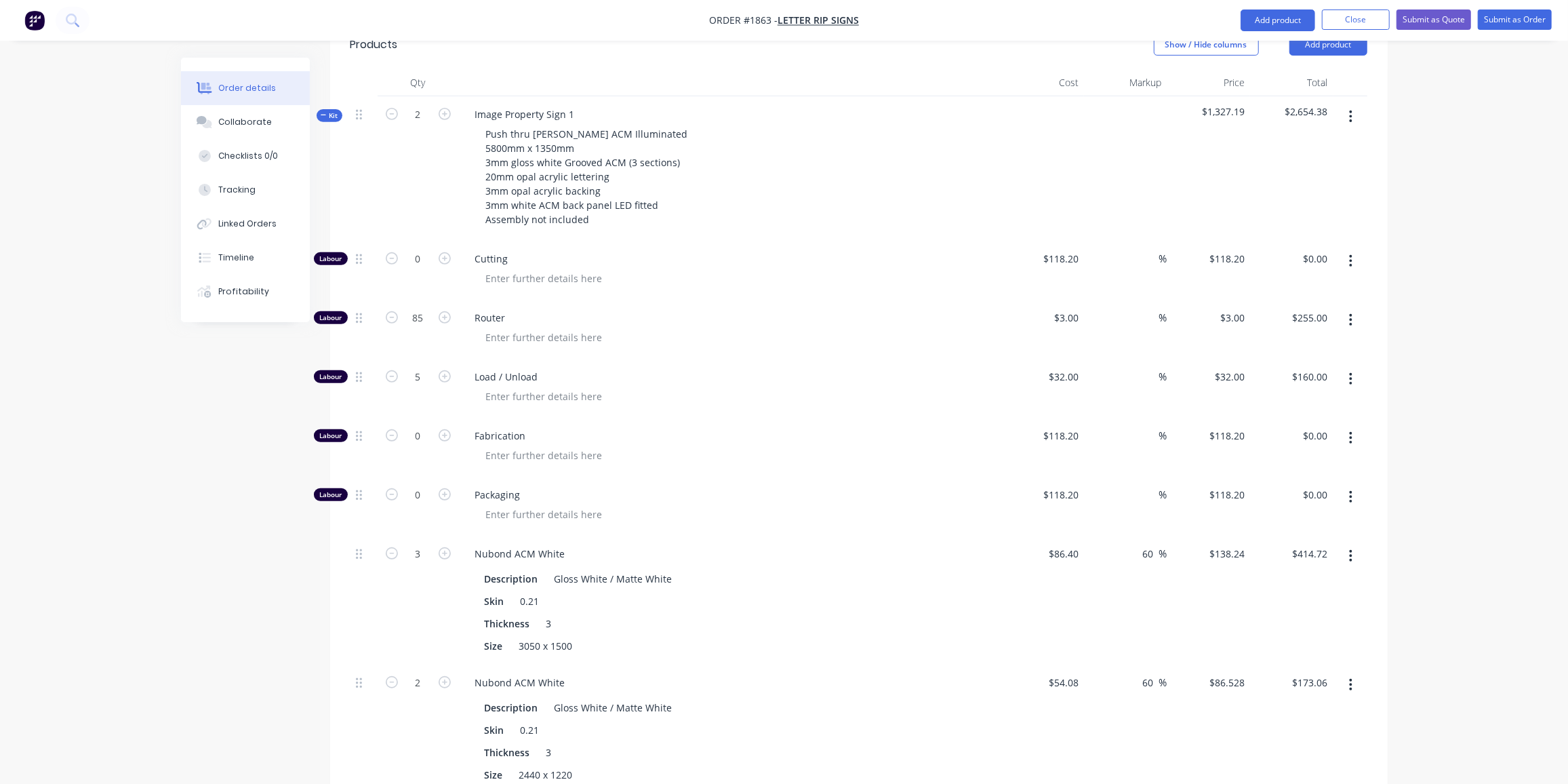
scroll to position [479, 0]
click at [431, 426] on input "0" at bounding box center [417, 436] width 35 height 20
type input "4"
type input "$472.80"
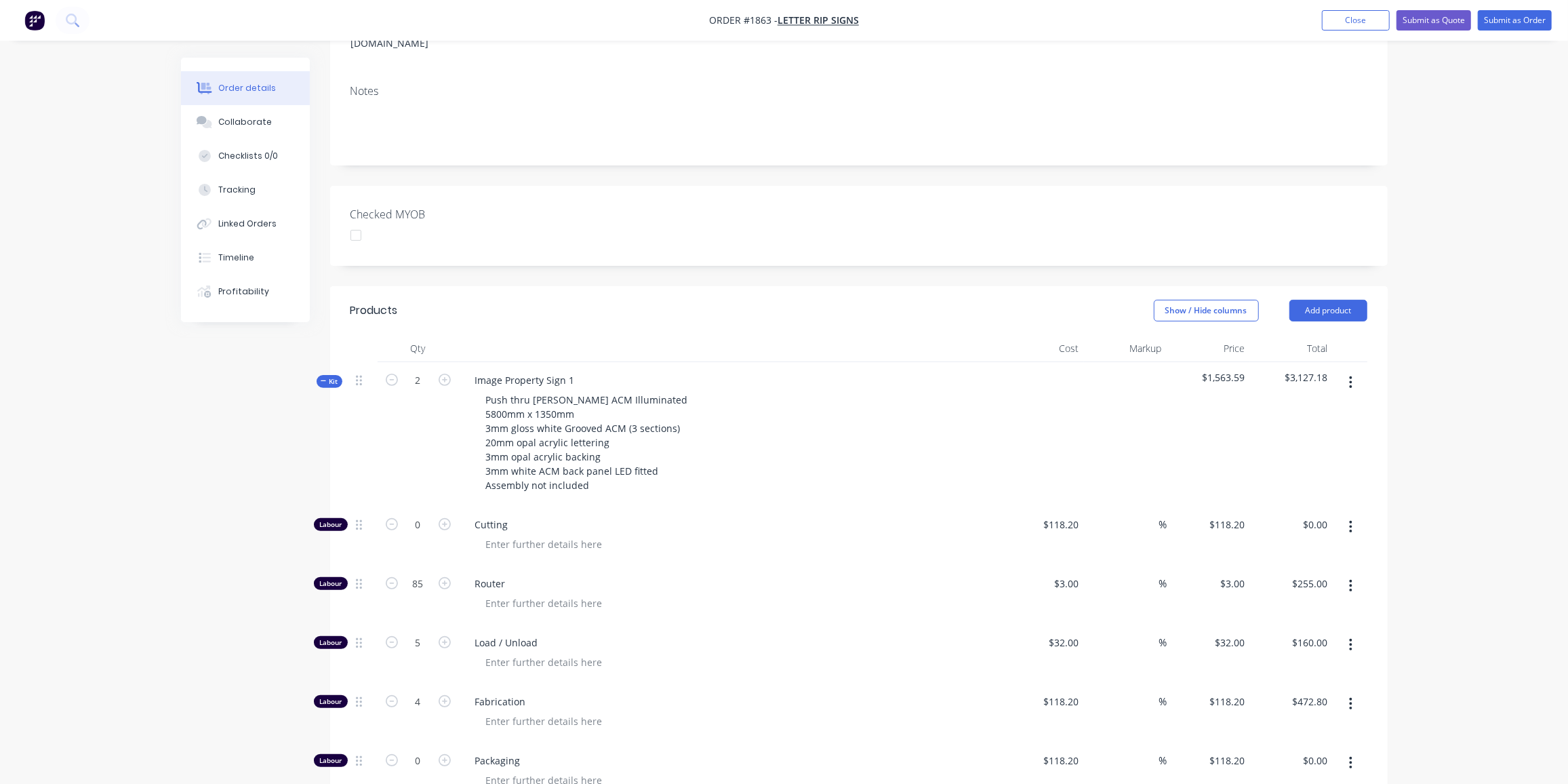
scroll to position [212, 0]
drag, startPoint x: 327, startPoint y: 359, endPoint x: 558, endPoint y: 362, distance: 231.0
click at [327, 377] on span "Kit" at bounding box center [330, 382] width 18 height 10
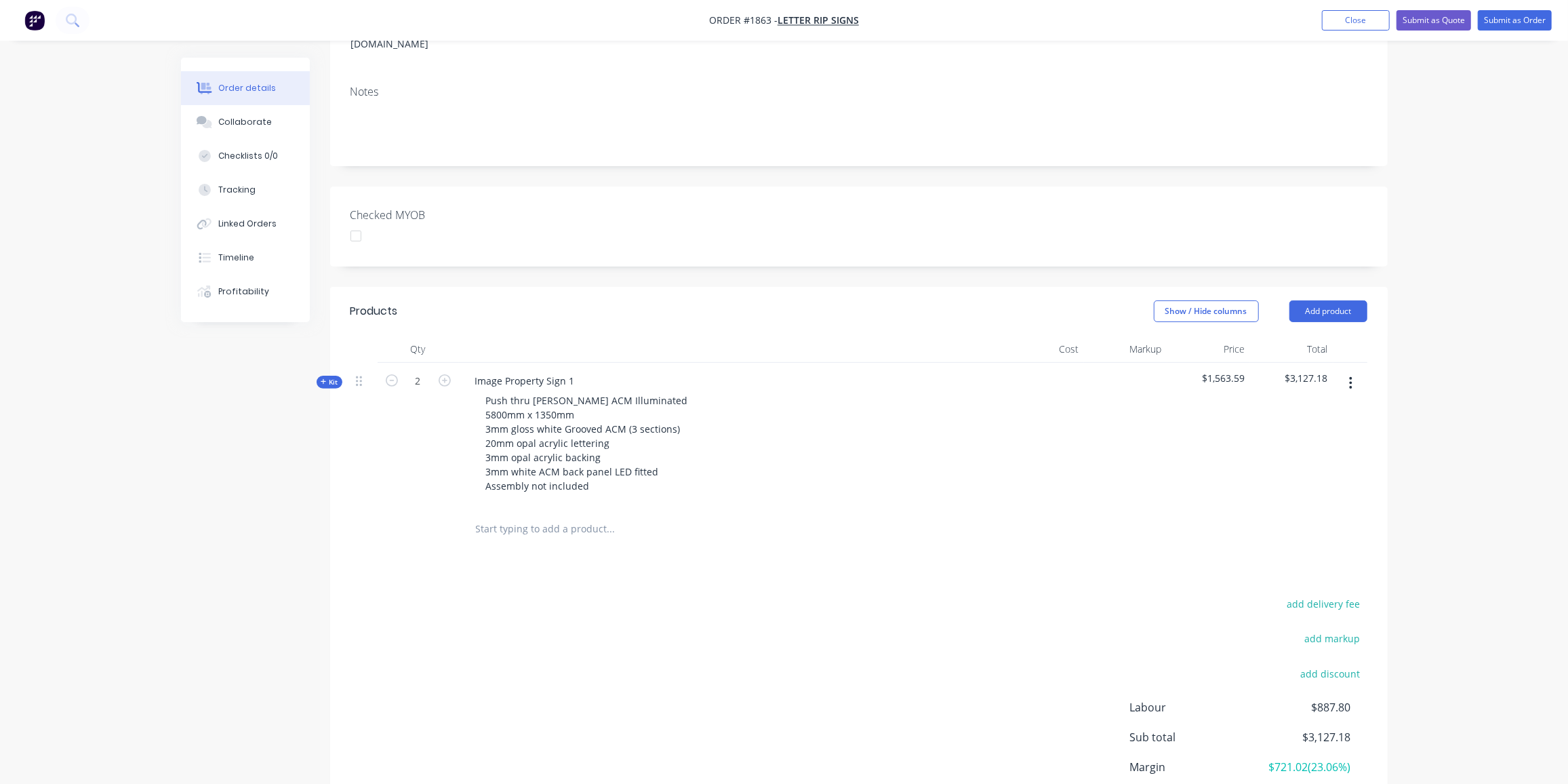
click at [1355, 371] on button "button" at bounding box center [1350, 383] width 32 height 24
click at [1309, 464] on div "Duplicate" at bounding box center [1303, 473] width 104 height 19
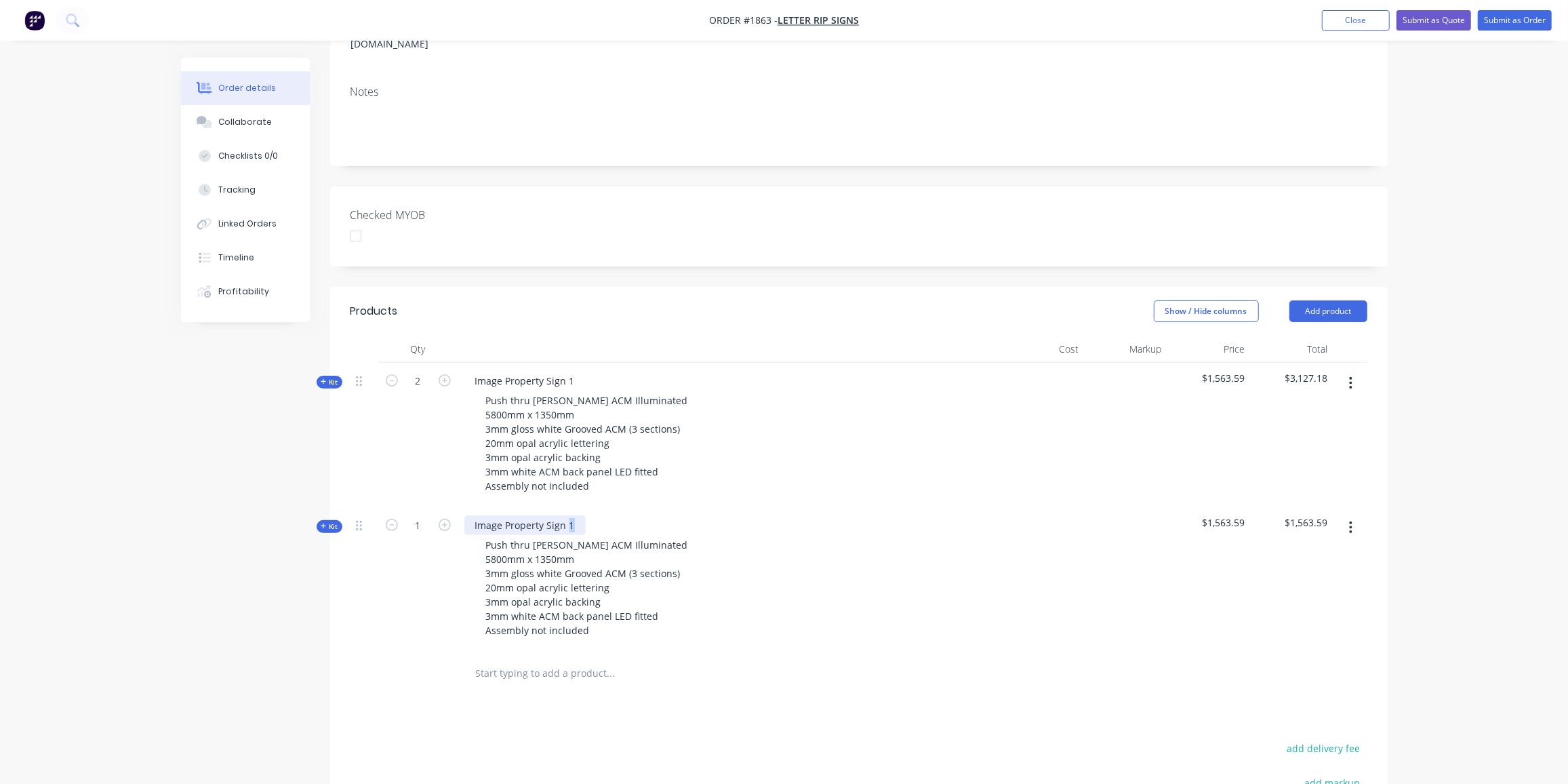
click at [567, 516] on div "Image Property Sign 1" at bounding box center [525, 525] width 121 height 19
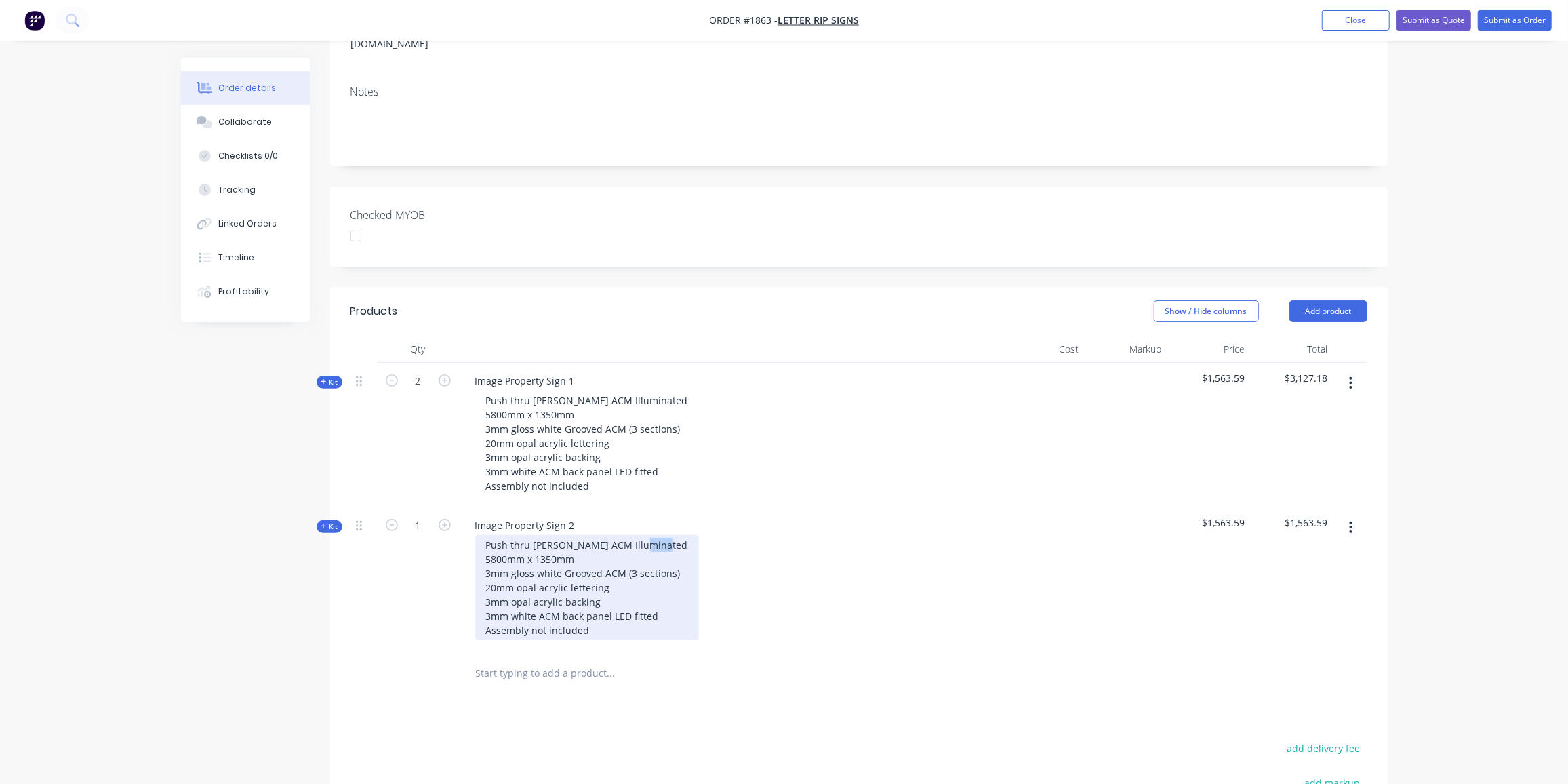
drag, startPoint x: 508, startPoint y: 534, endPoint x: 465, endPoint y: 544, distance: 44.1
click at [465, 544] on div "Push thru [PERSON_NAME] ACM Illuminated 5800mm x 1350mm 3mm gloss white Grooved…" at bounding box center [730, 587] width 532 height 105
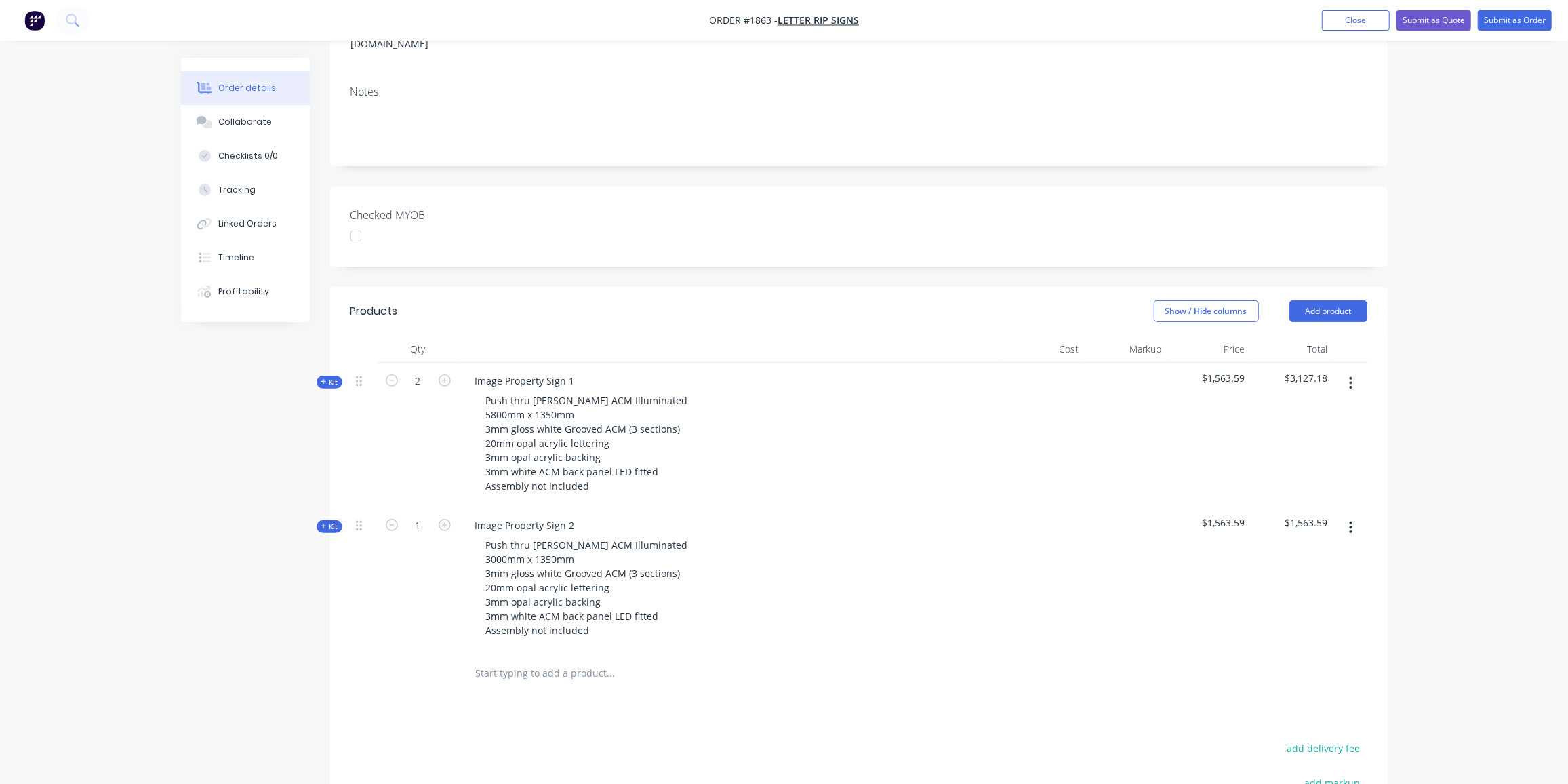
click at [411, 597] on div "1" at bounding box center [418, 579] width 82 height 145
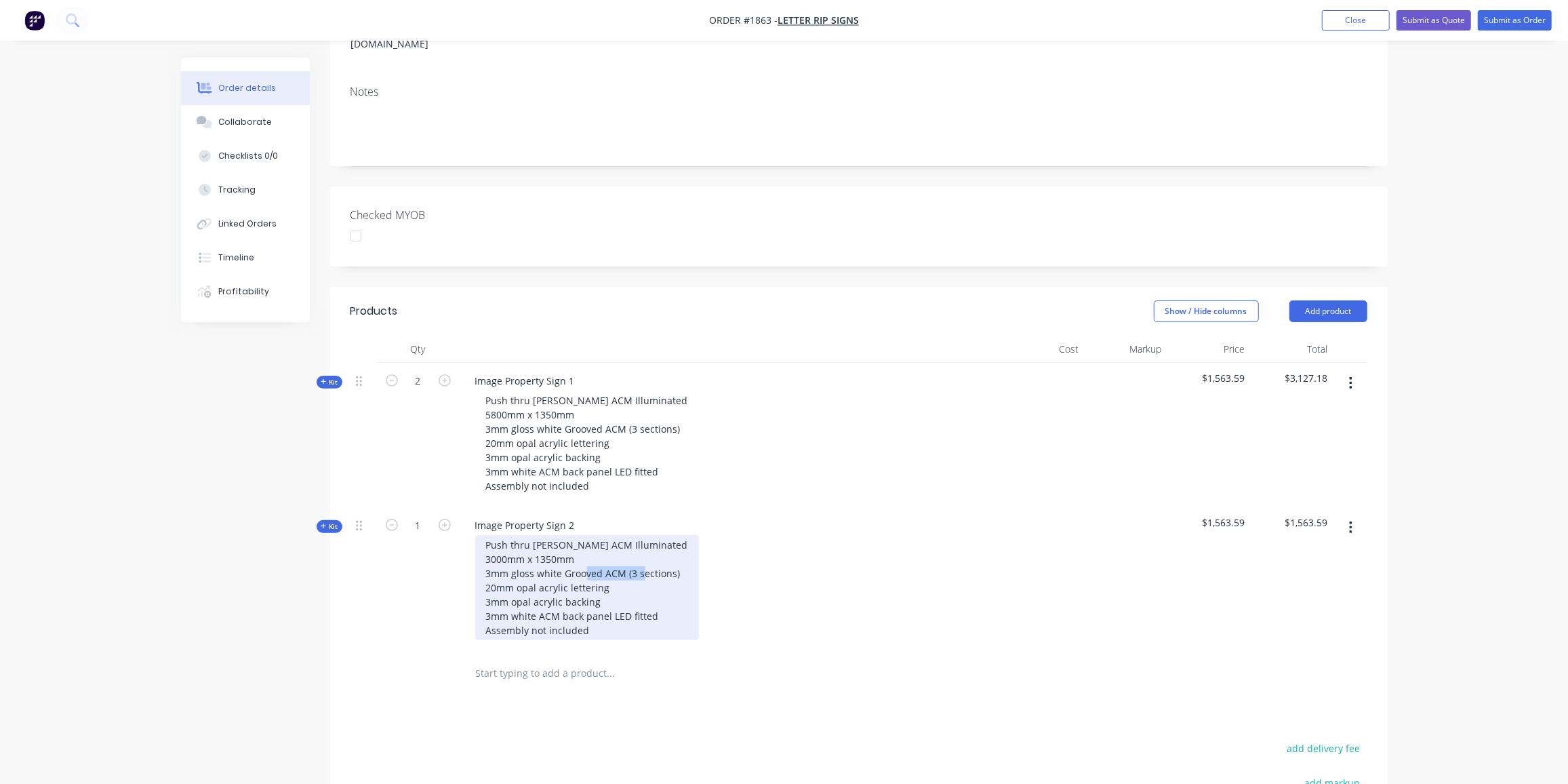
drag, startPoint x: 665, startPoint y: 552, endPoint x: 627, endPoint y: 558, distance: 38.5
click at [627, 558] on div "Push thru [PERSON_NAME] ACM Illuminated 3000mm x 1350mm 3mm gloss white Grooved…" at bounding box center [587, 587] width 224 height 105
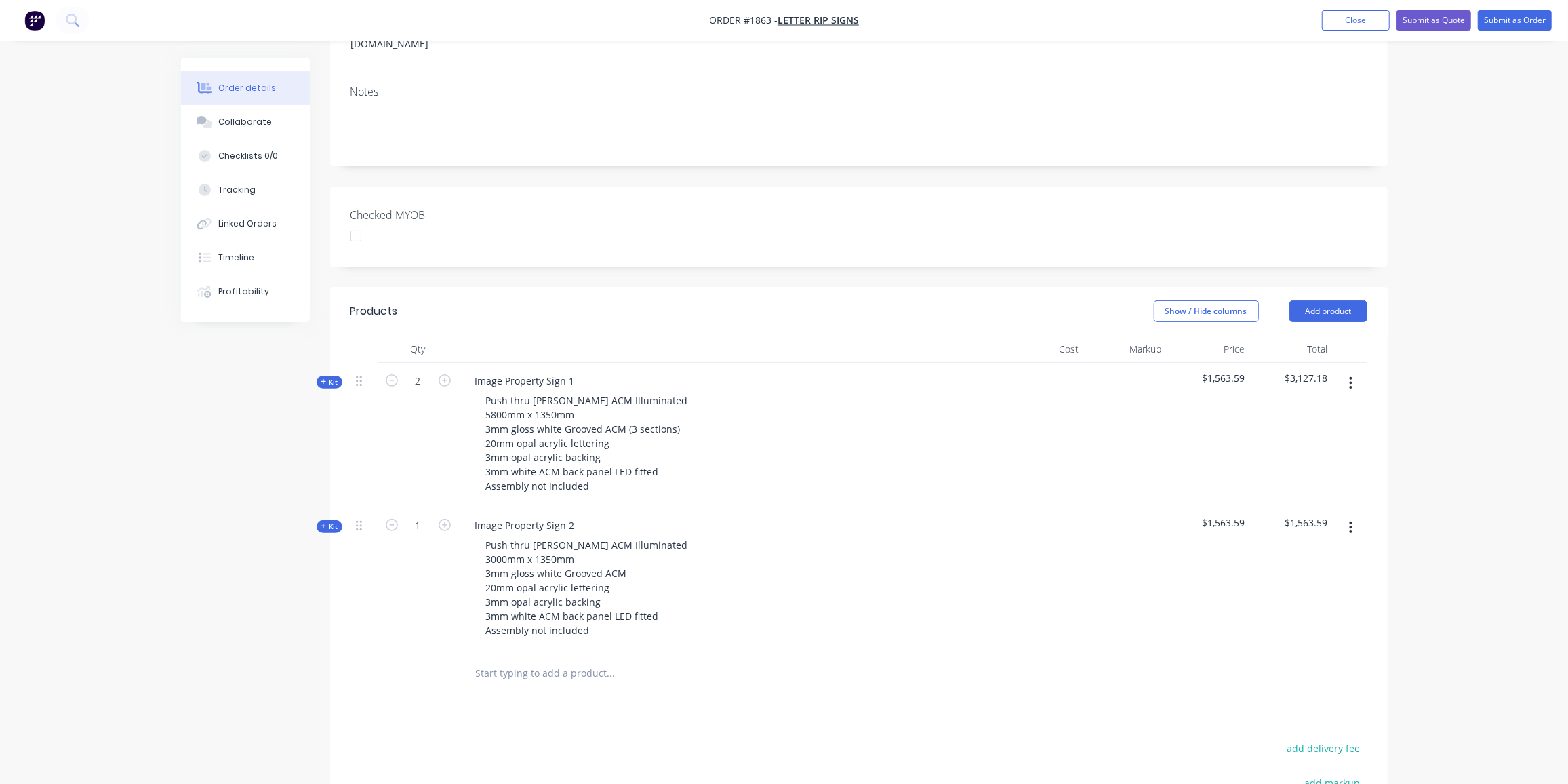
click at [331, 377] on span "Kit" at bounding box center [330, 382] width 18 height 10
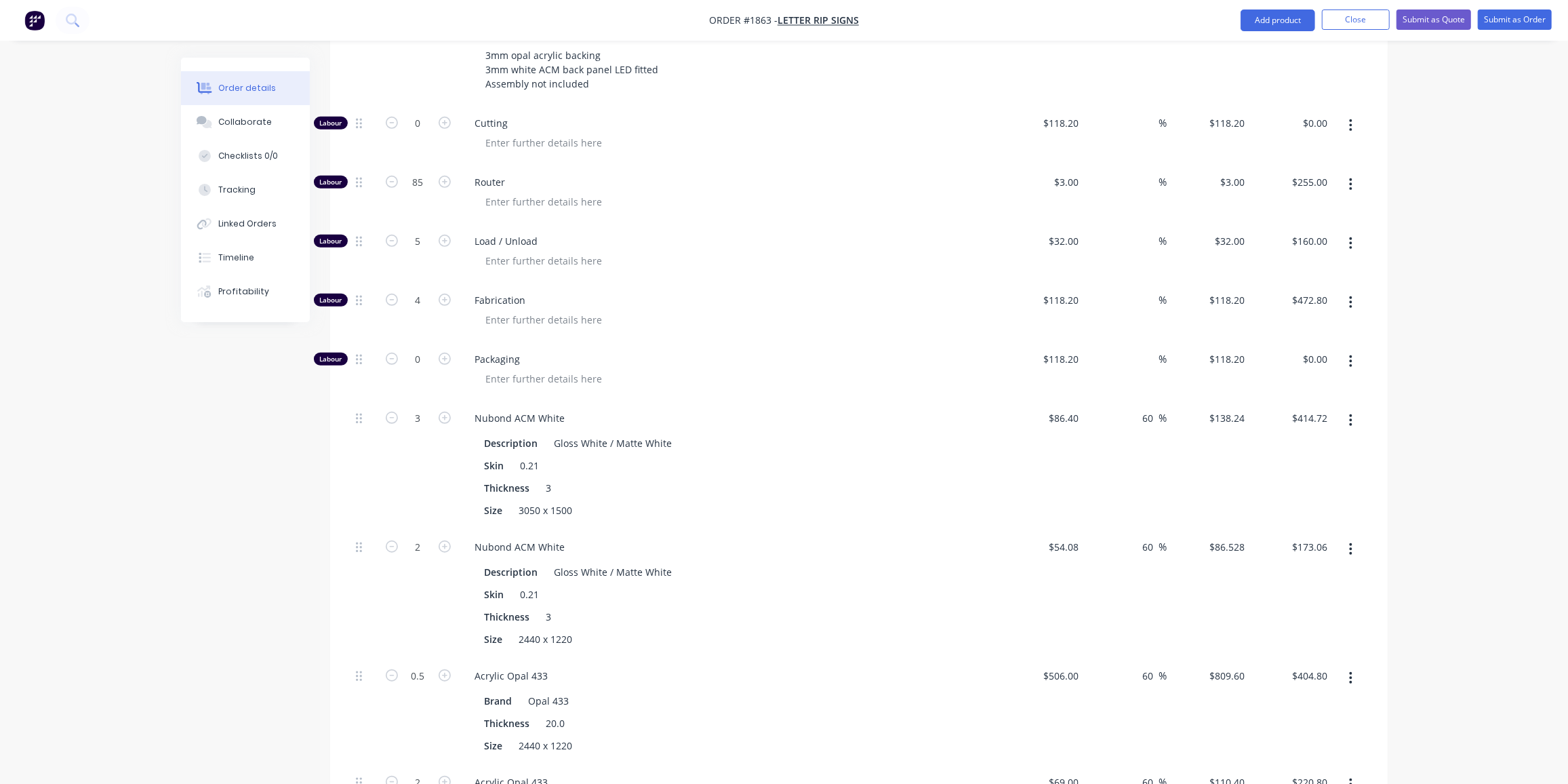
scroll to position [637, 0]
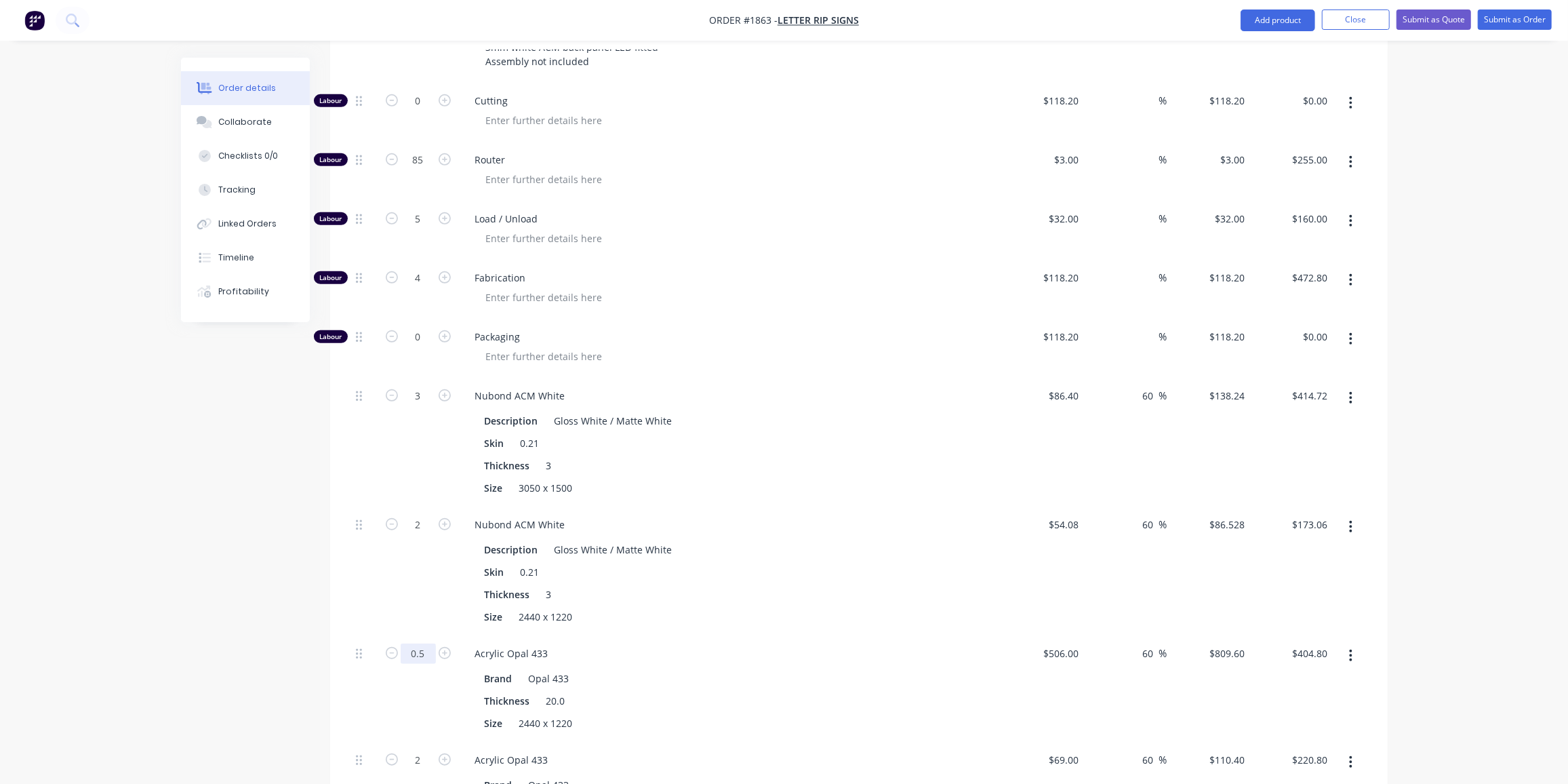
click at [417, 644] on input "0.5" at bounding box center [417, 654] width 35 height 20
type input "0.66"
type input "$534.34"
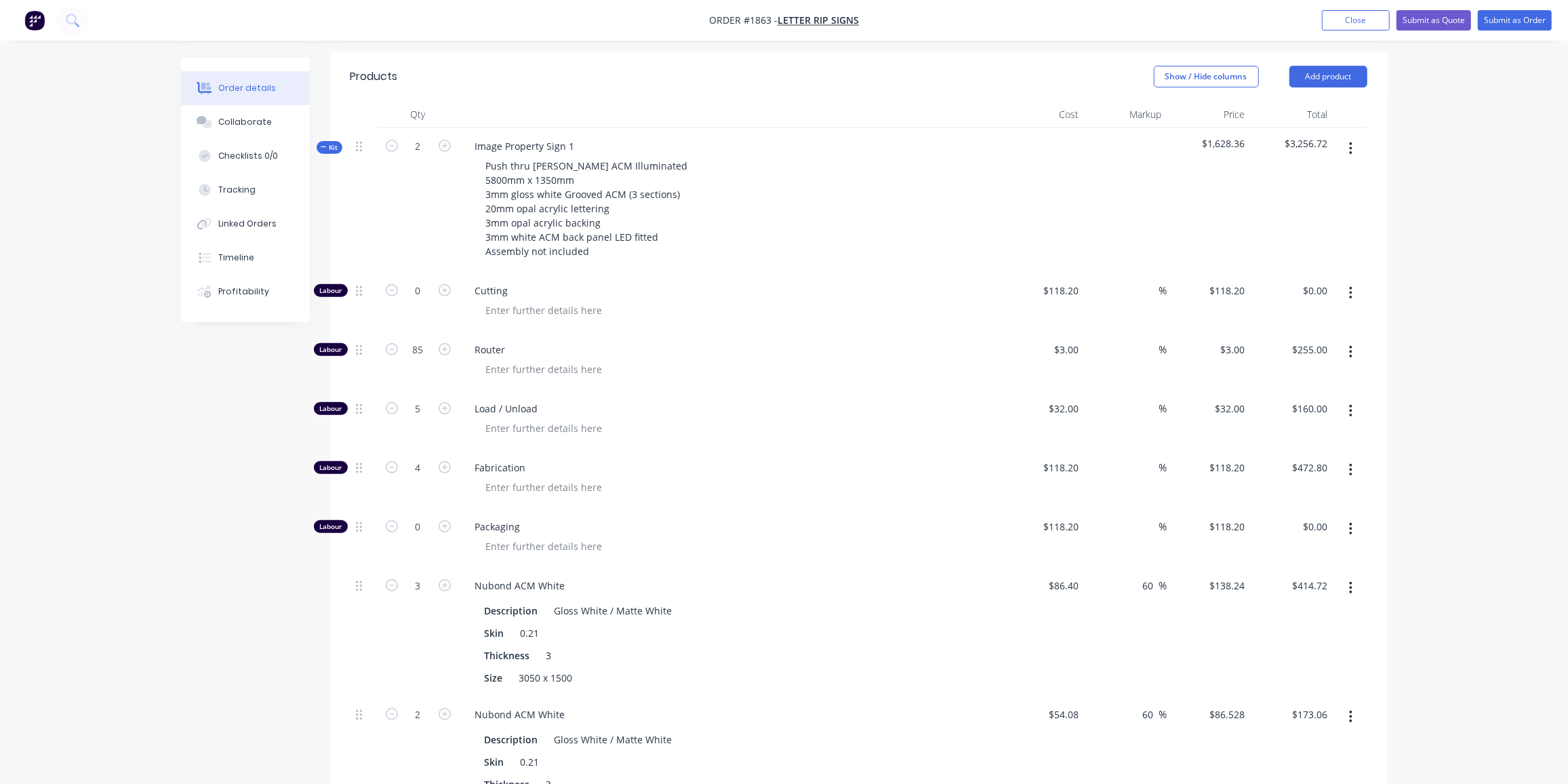
scroll to position [447, 0]
click at [330, 142] on span "Kit" at bounding box center [330, 147] width 18 height 10
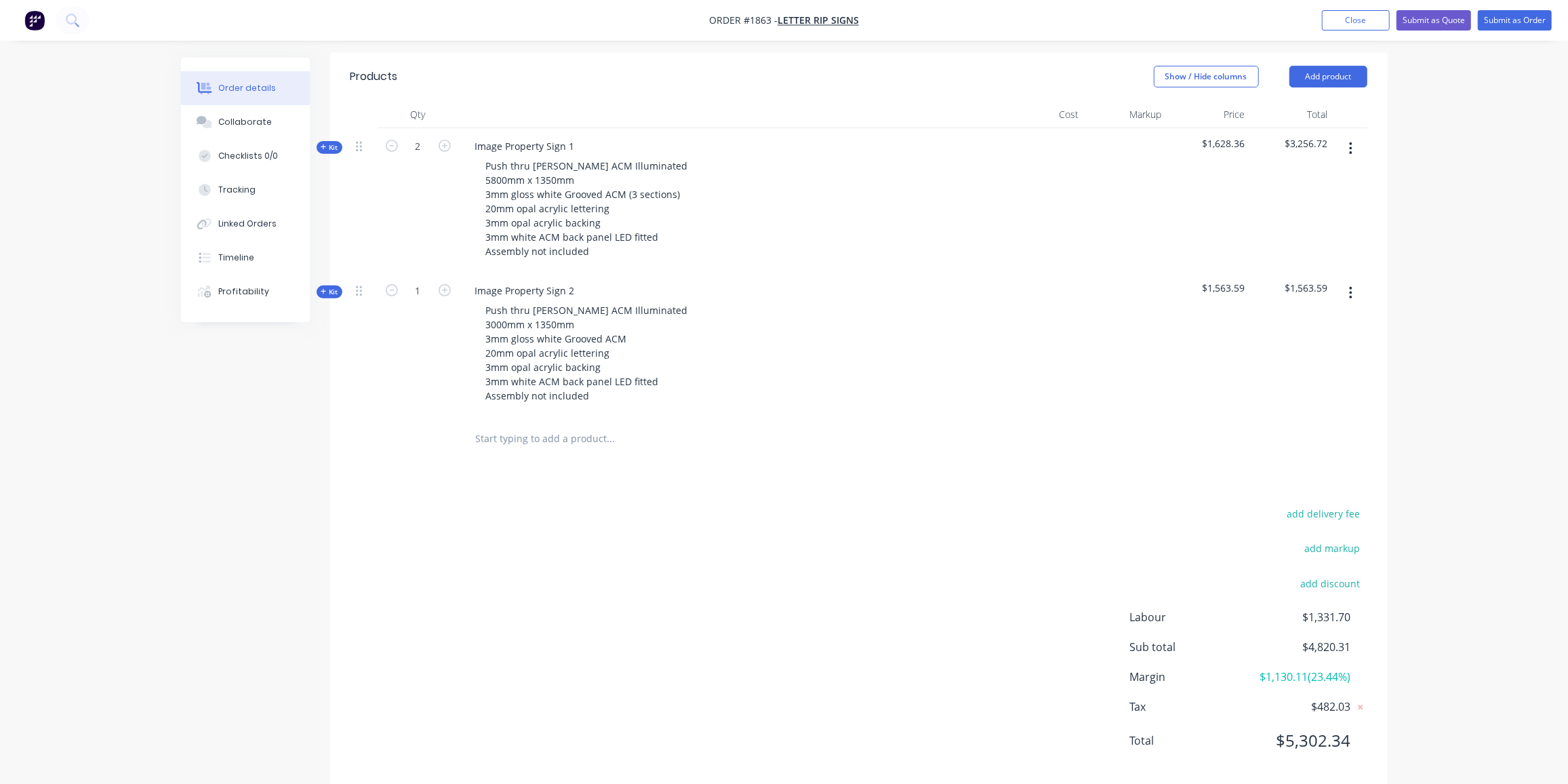
click at [617, 569] on div "add delivery fee add markup add discount Labour $1,331.70 Sub total $4,820.31 M…" at bounding box center [859, 635] width 1017 height 262
click at [335, 287] on span "Kit" at bounding box center [330, 292] width 18 height 10
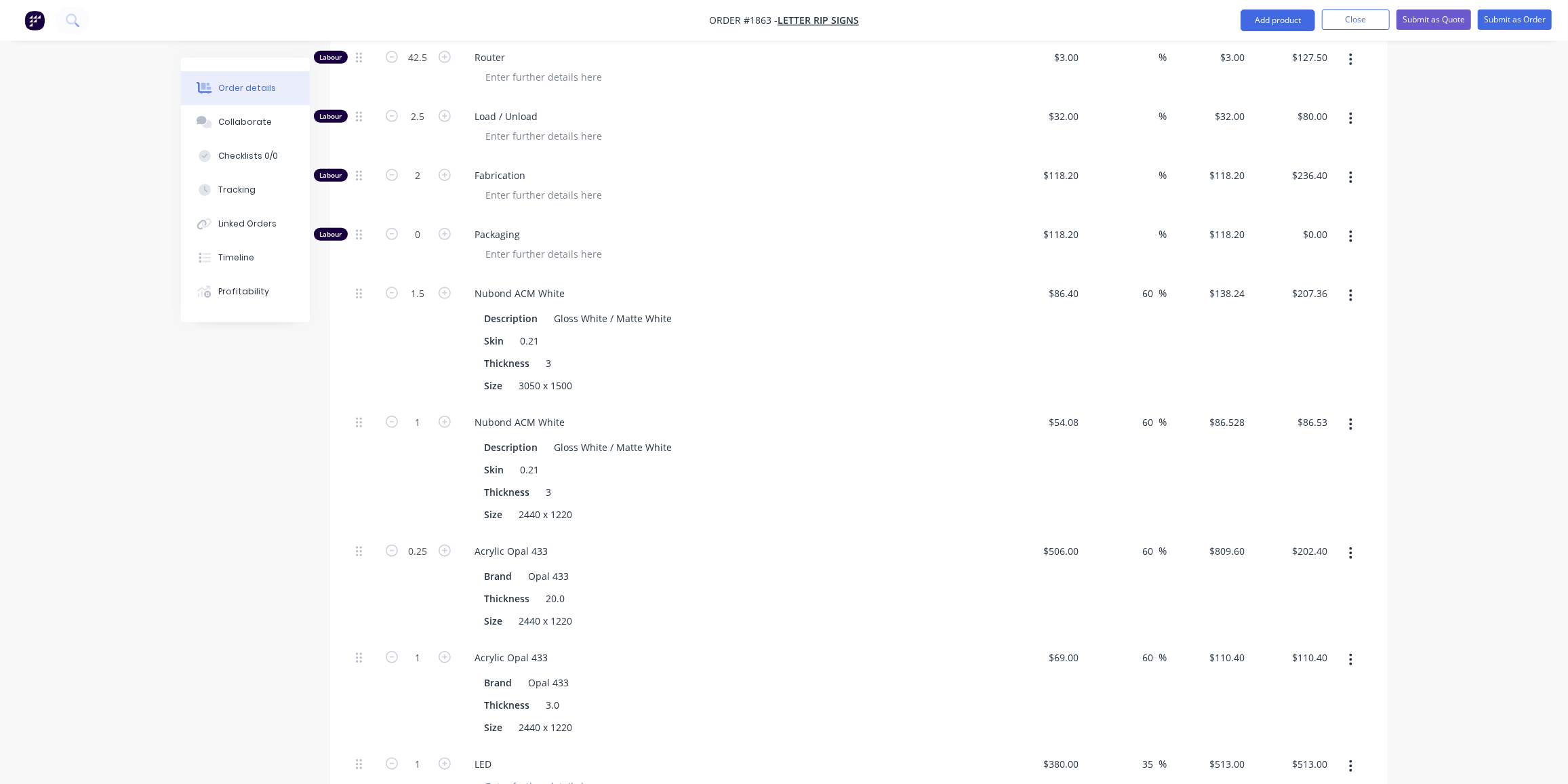
scroll to position [884, 0]
click at [417, 541] on input "0.25" at bounding box center [417, 551] width 35 height 20
type input "0.2"
type input "$161.92"
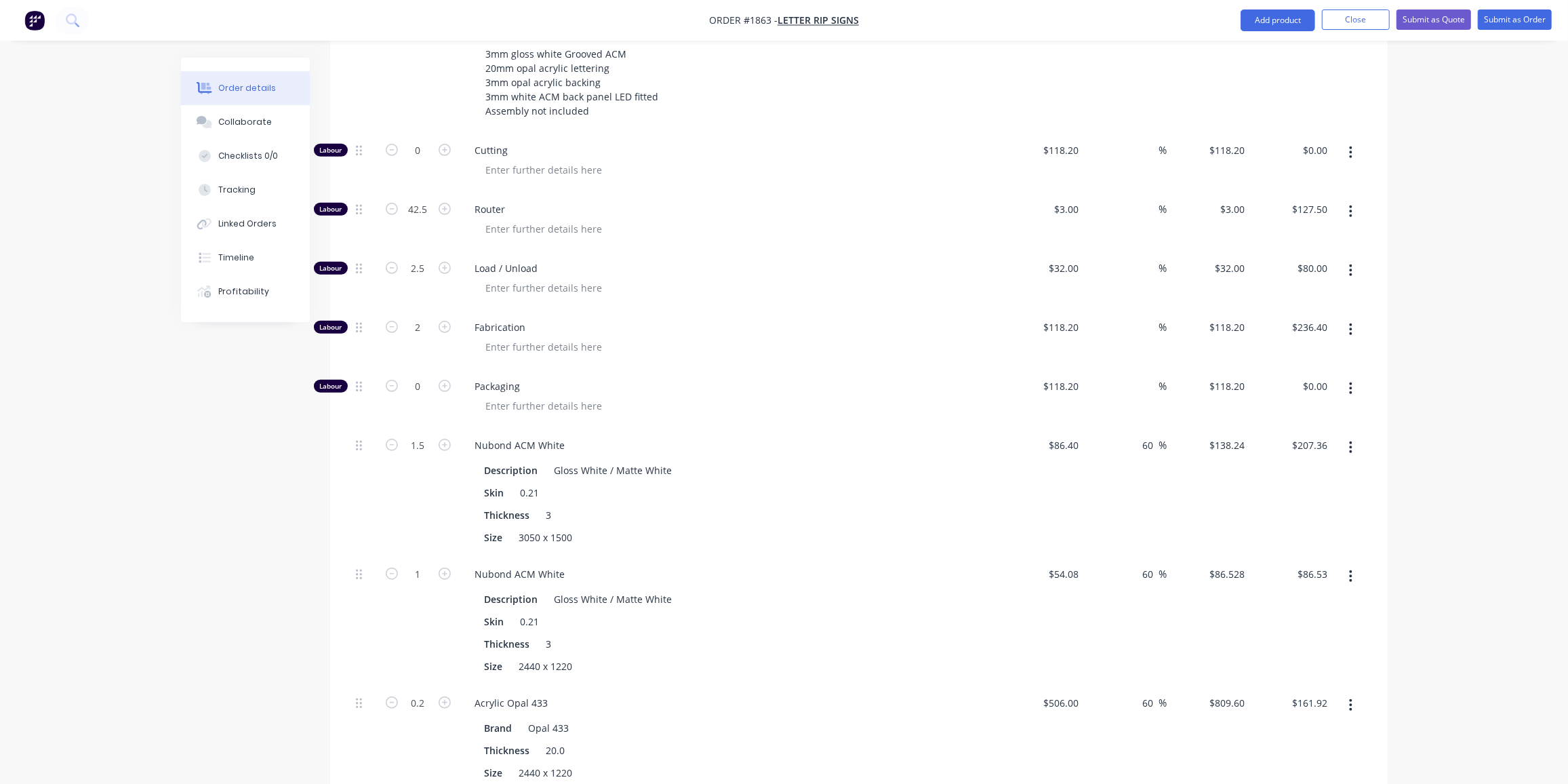
scroll to position [731, 0]
click at [424, 436] on input "1.5" at bounding box center [417, 446] width 35 height 20
type input "1"
type input "$138.24"
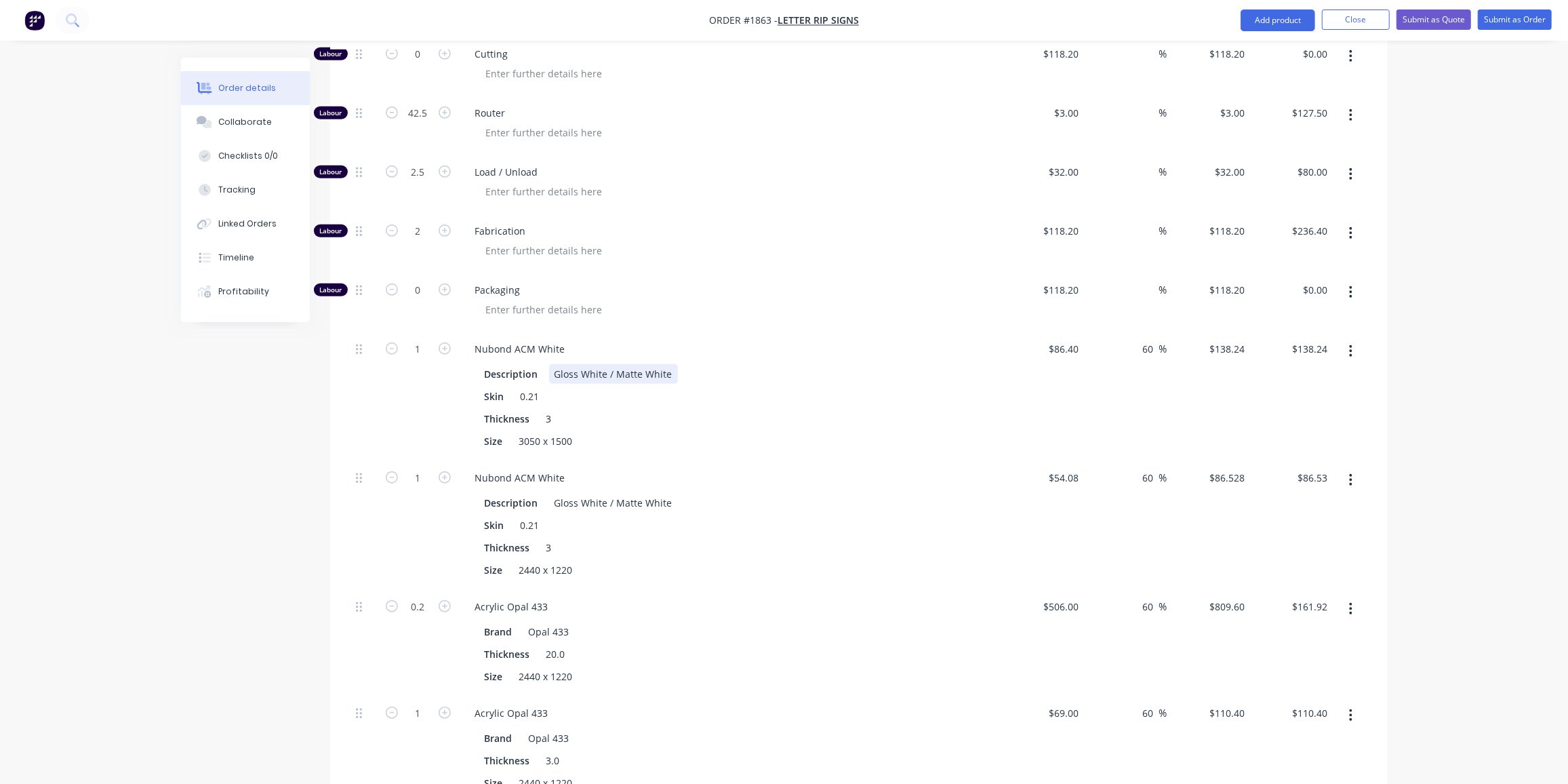
scroll to position [828, 0]
click at [1349, 339] on button "button" at bounding box center [1350, 351] width 32 height 24
click at [1256, 432] on div "Delete" at bounding box center [1303, 441] width 104 height 19
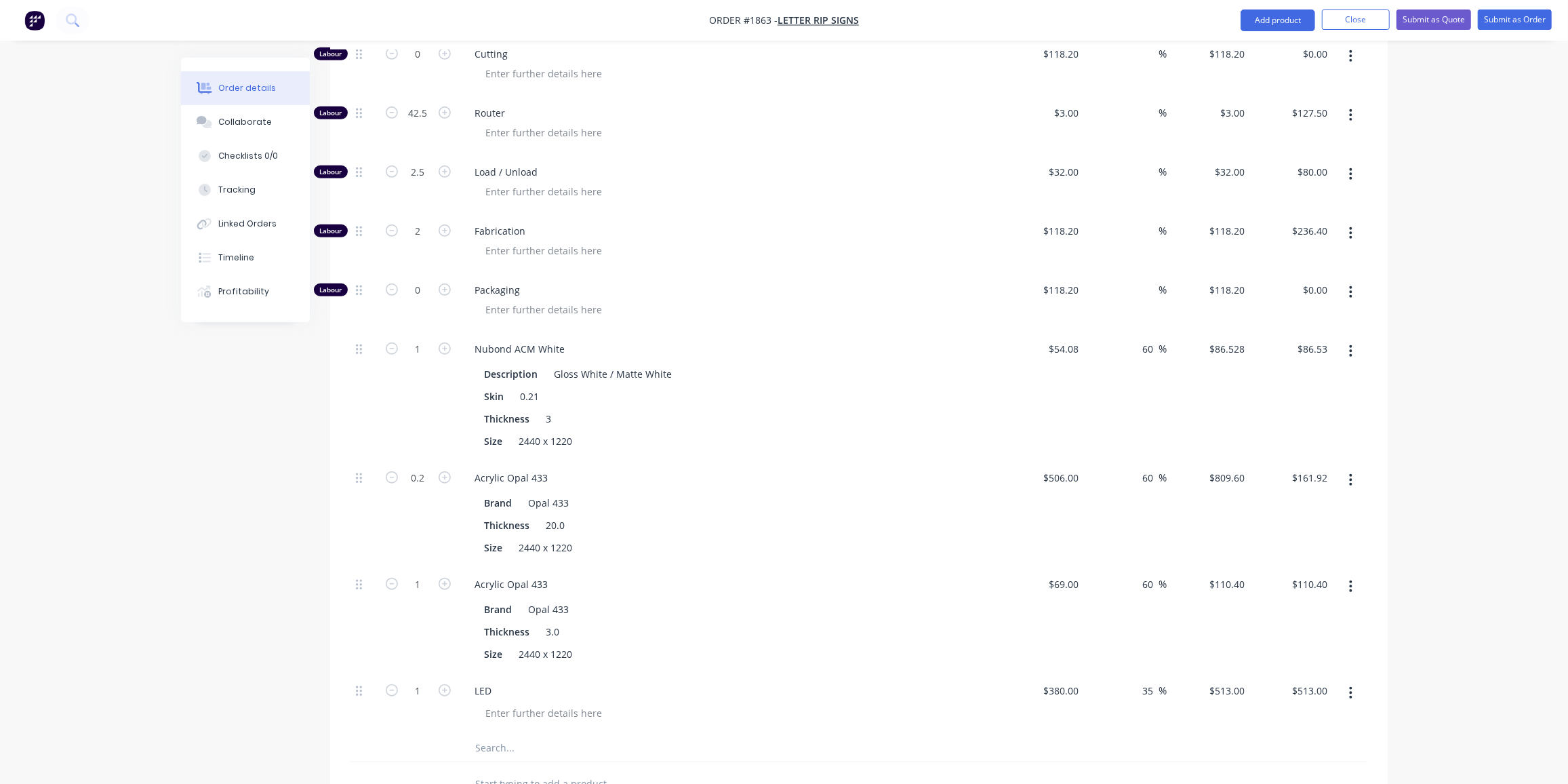
click at [501, 735] on input "text" at bounding box center [610, 748] width 271 height 27
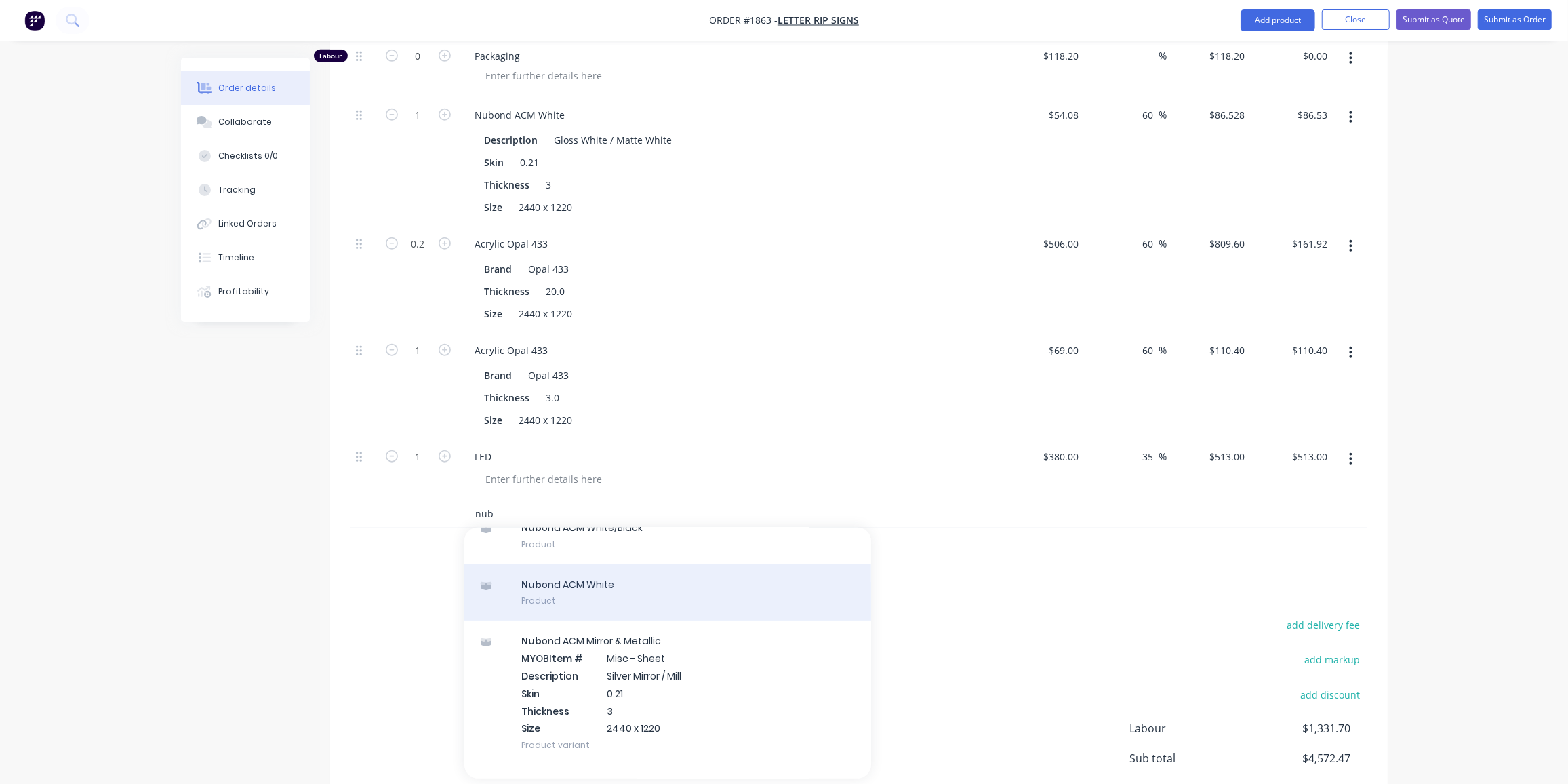
scroll to position [291, 0]
type input "nub"
click at [616, 572] on div "Nub ond ACM White Product" at bounding box center [667, 593] width 407 height 57
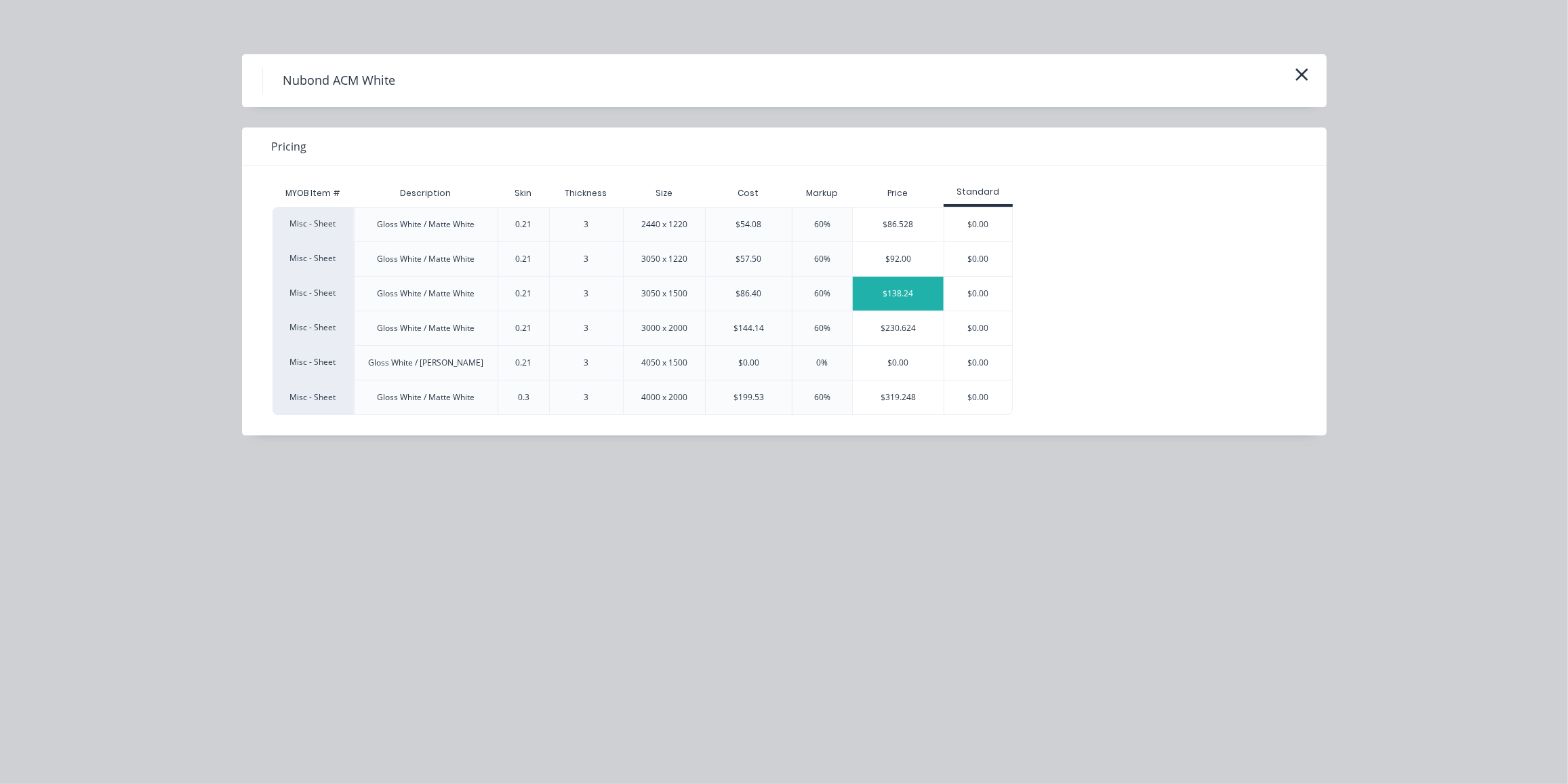
click at [882, 300] on div "$138.24" at bounding box center [898, 294] width 91 height 34
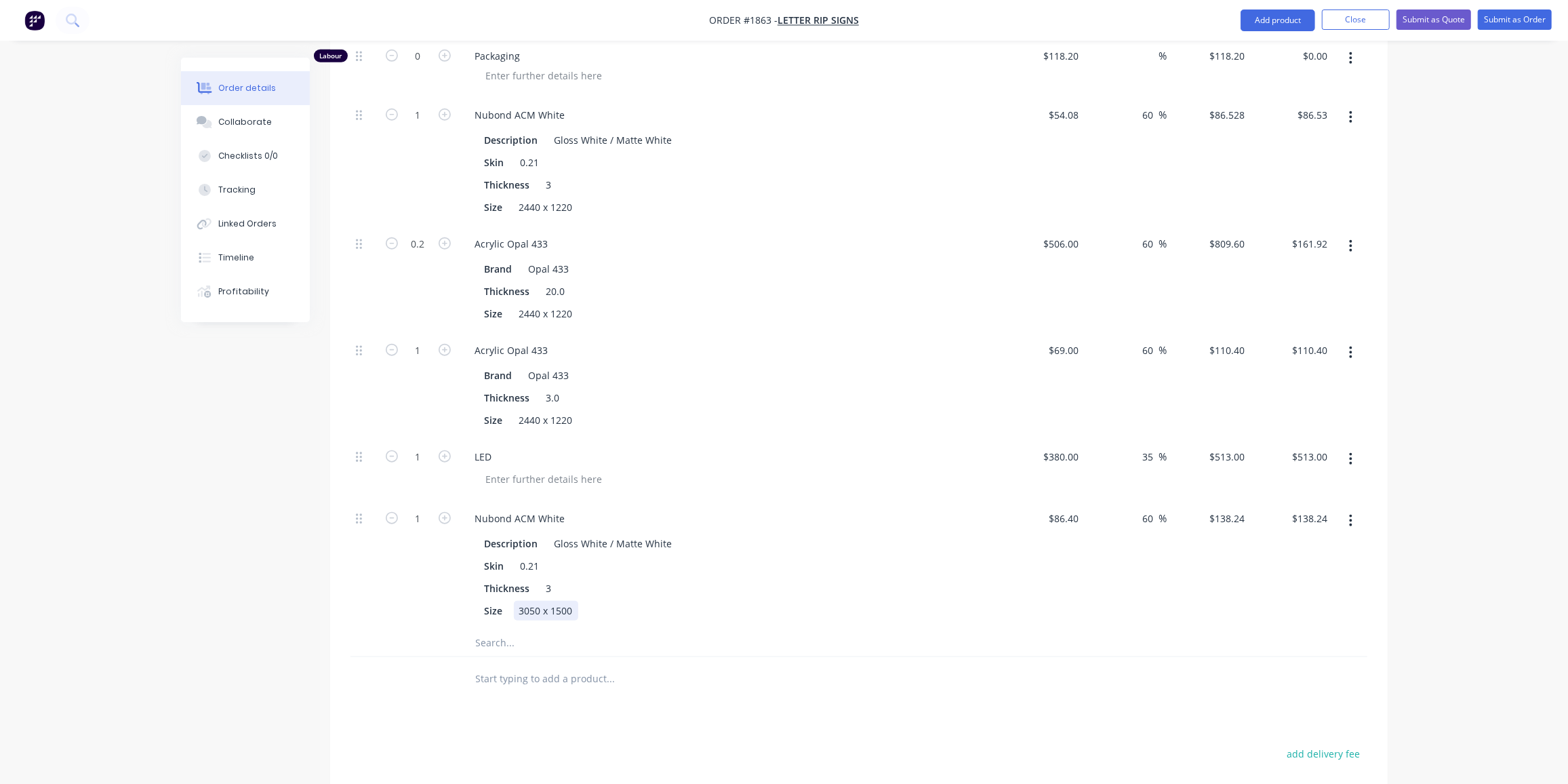
click at [961, 601] on div "Size 3050 x 1500" at bounding box center [728, 611] width 496 height 19
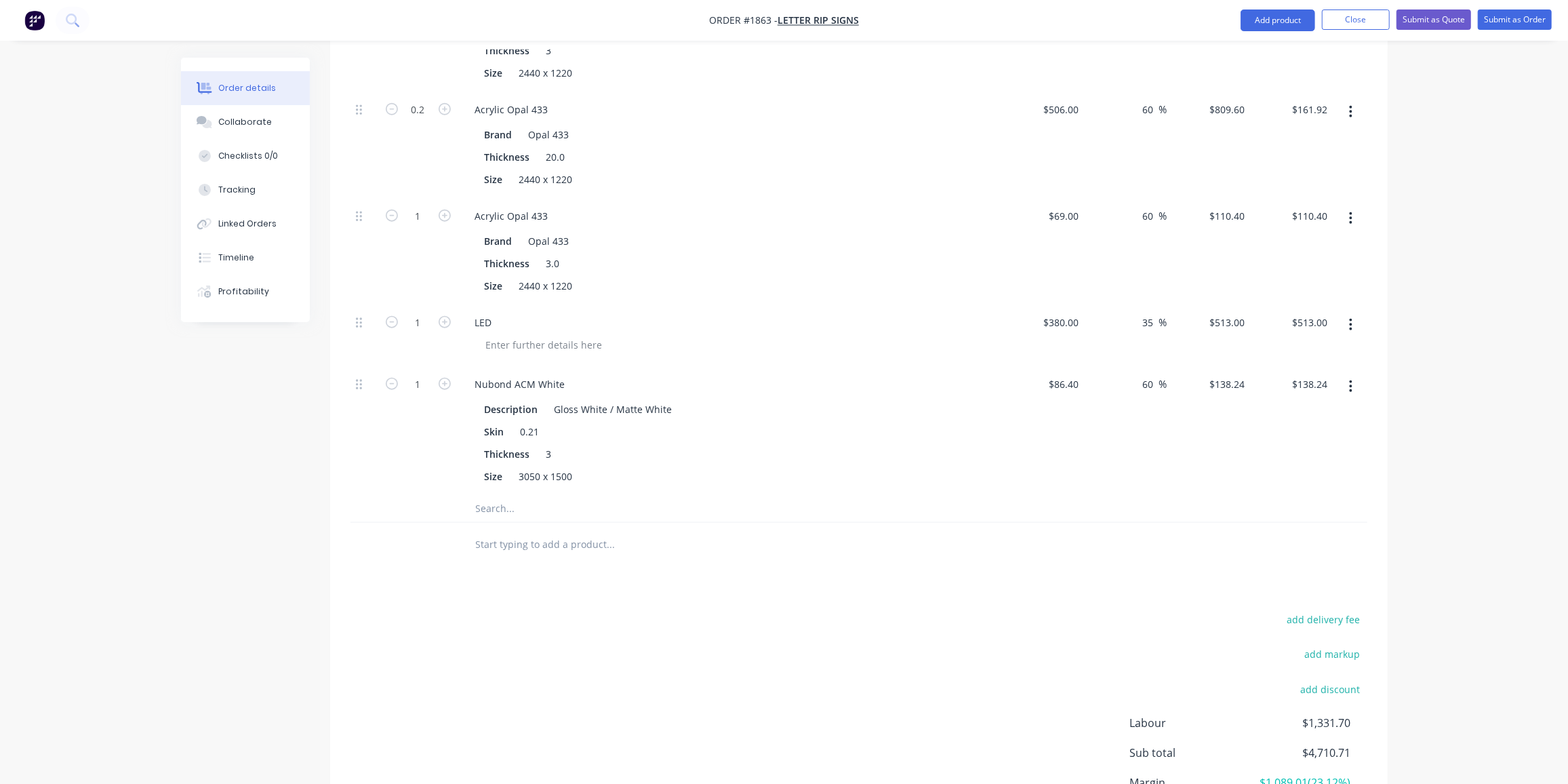
click at [781, 467] on div "Size 3050 x 1500" at bounding box center [728, 476] width 496 height 19
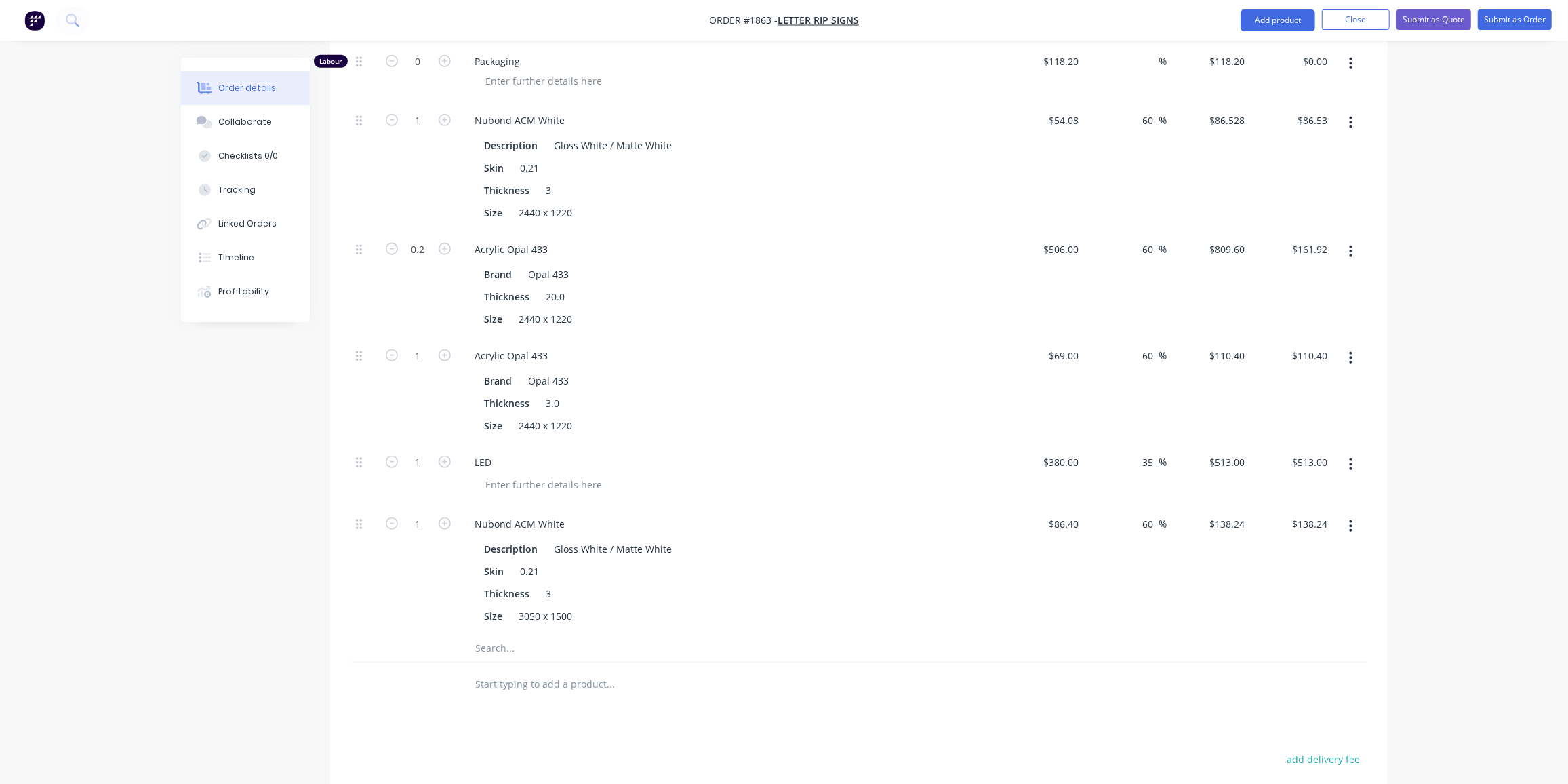
scroll to position [1057, 0]
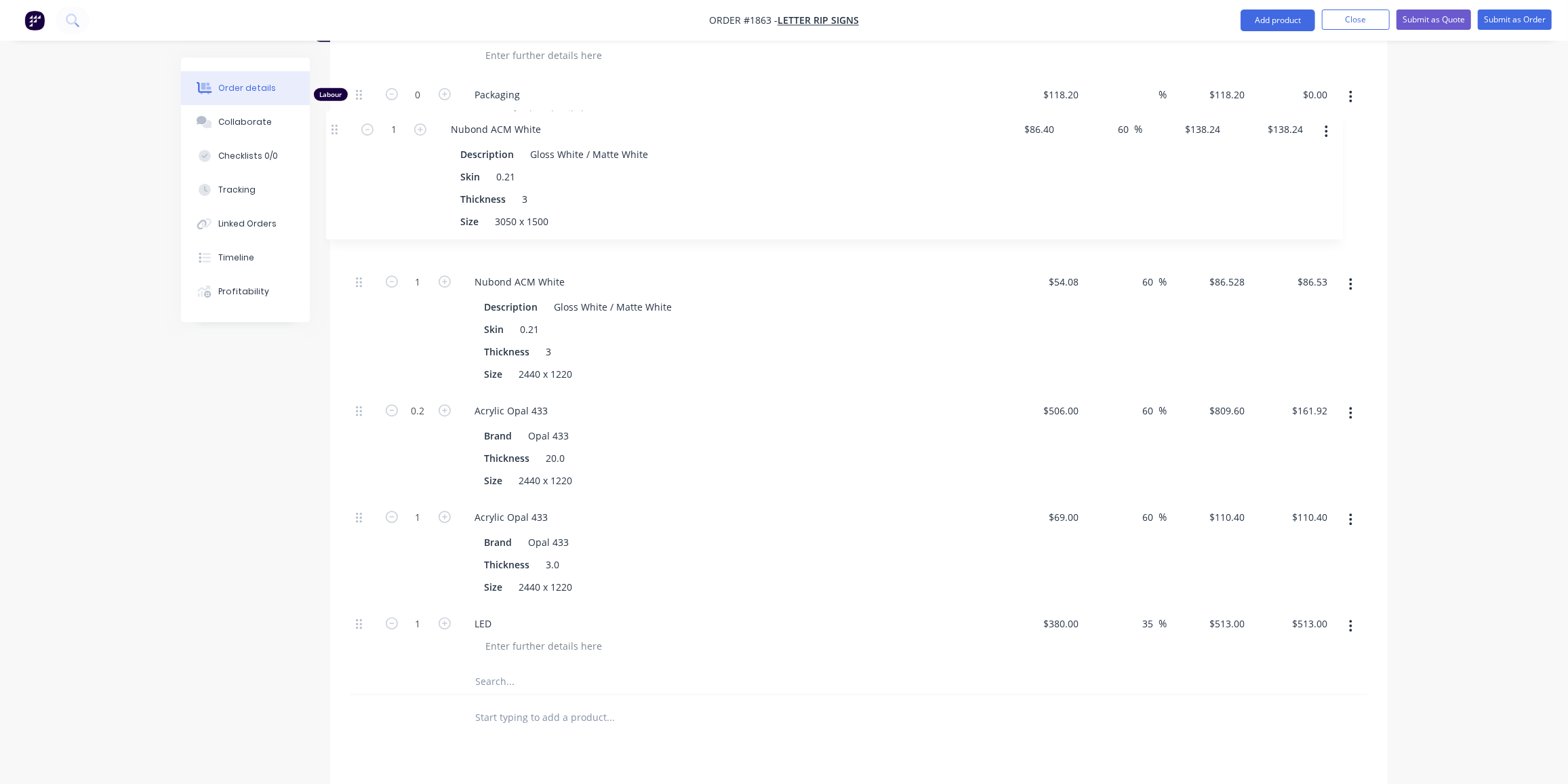
drag, startPoint x: 361, startPoint y: 504, endPoint x: 337, endPoint y: 124, distance: 380.8
click at [337, 124] on div "Qty Cost Markup Price Total Kit 2 Image Property Sign 1 Push thru [PERSON_NAME]…" at bounding box center [859, 132] width 1058 height 1216
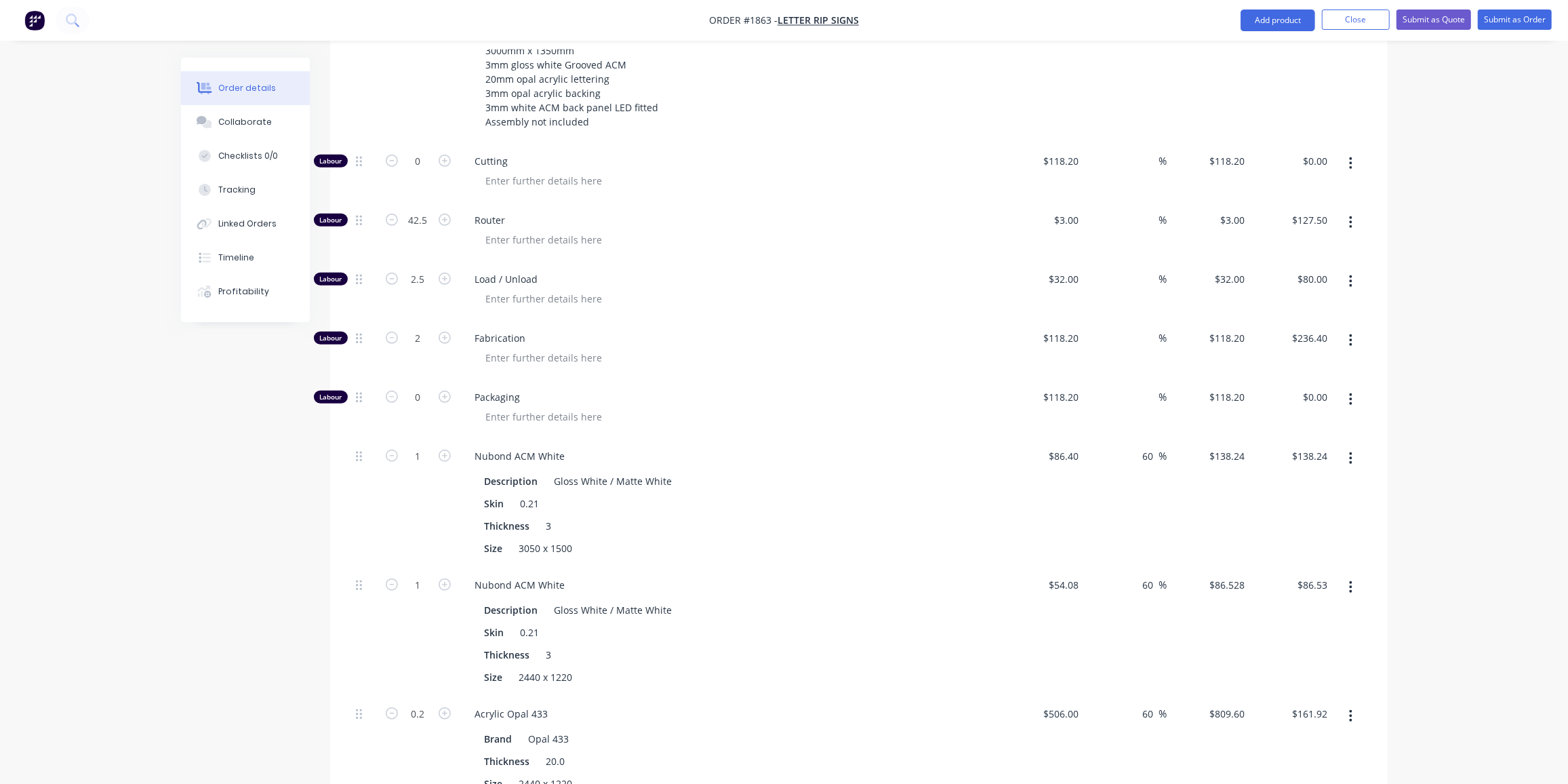
scroll to position [720, 0]
click at [428, 211] on input "42.5" at bounding box center [417, 221] width 35 height 20
type input "25"
type input "$75.00"
click at [417, 270] on input "2.5" at bounding box center [417, 280] width 35 height 20
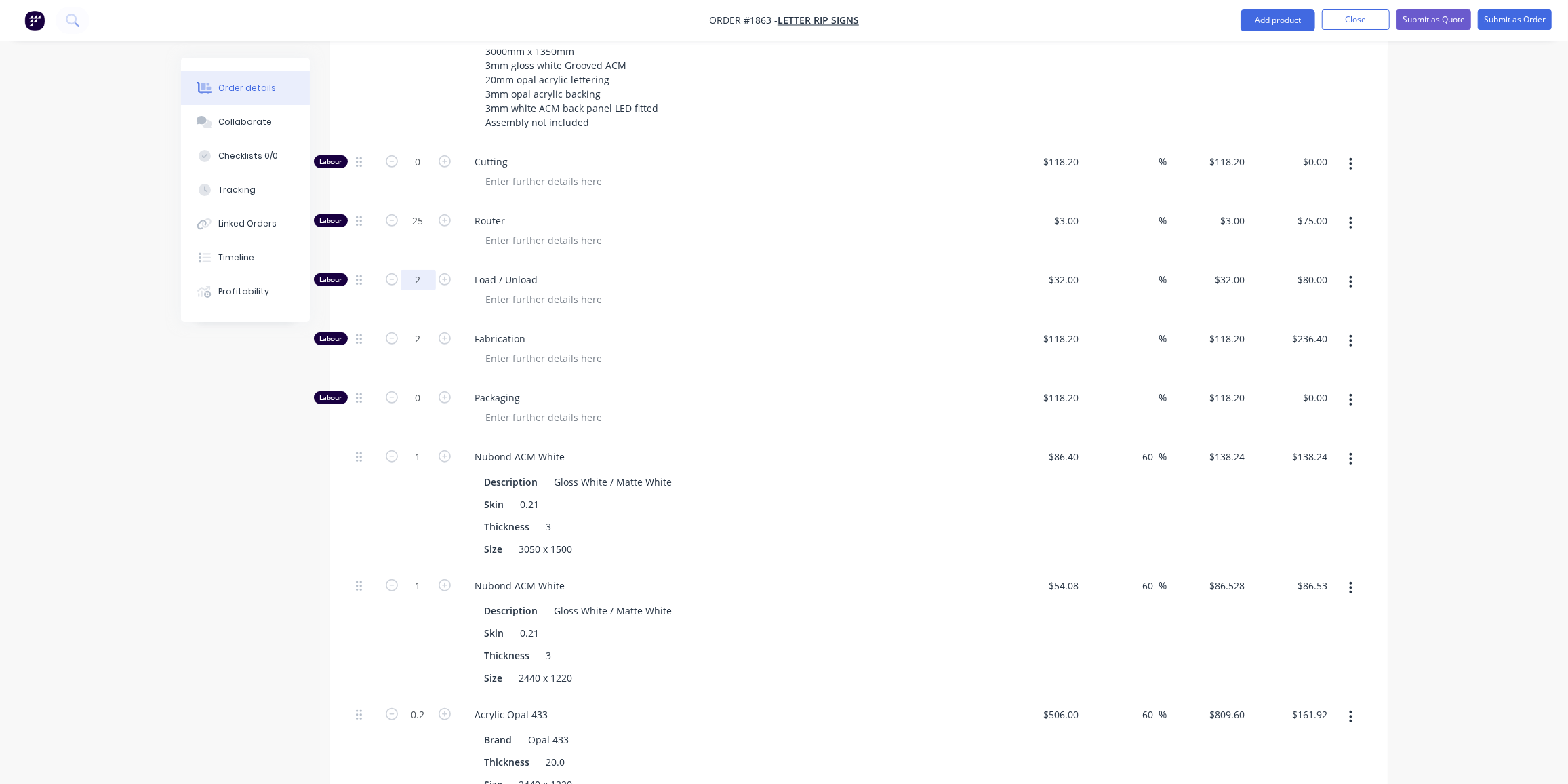
type input "2"
type input "$64.00"
click at [416, 329] on input "2" at bounding box center [417, 339] width 35 height 20
click at [332, 659] on div "Qty Cost Markup Price Total Kit 2 Image Property Sign 1 Push thru [PERSON_NAME]…" at bounding box center [859, 435] width 1058 height 1216
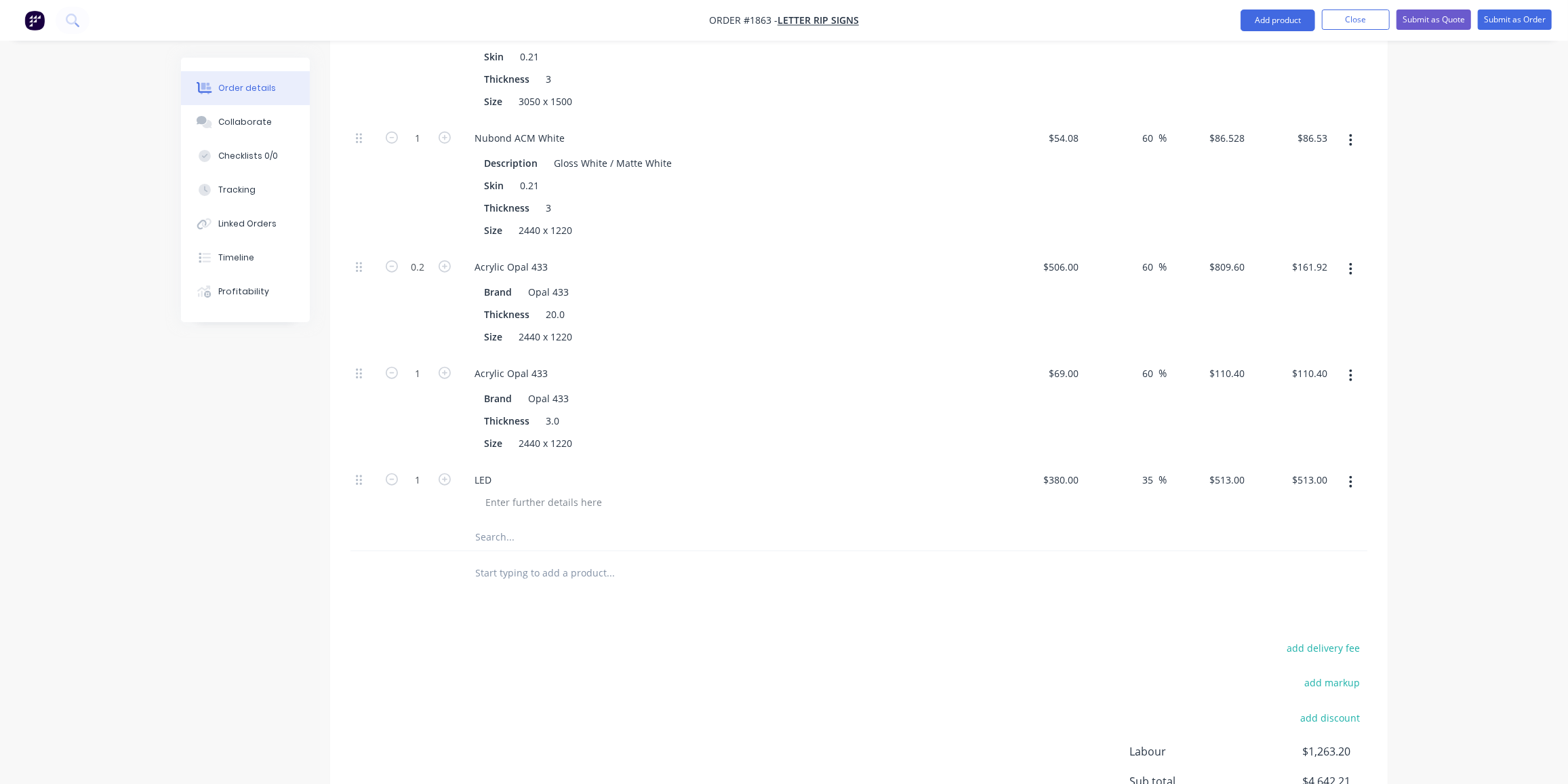
scroll to position [1169, 0]
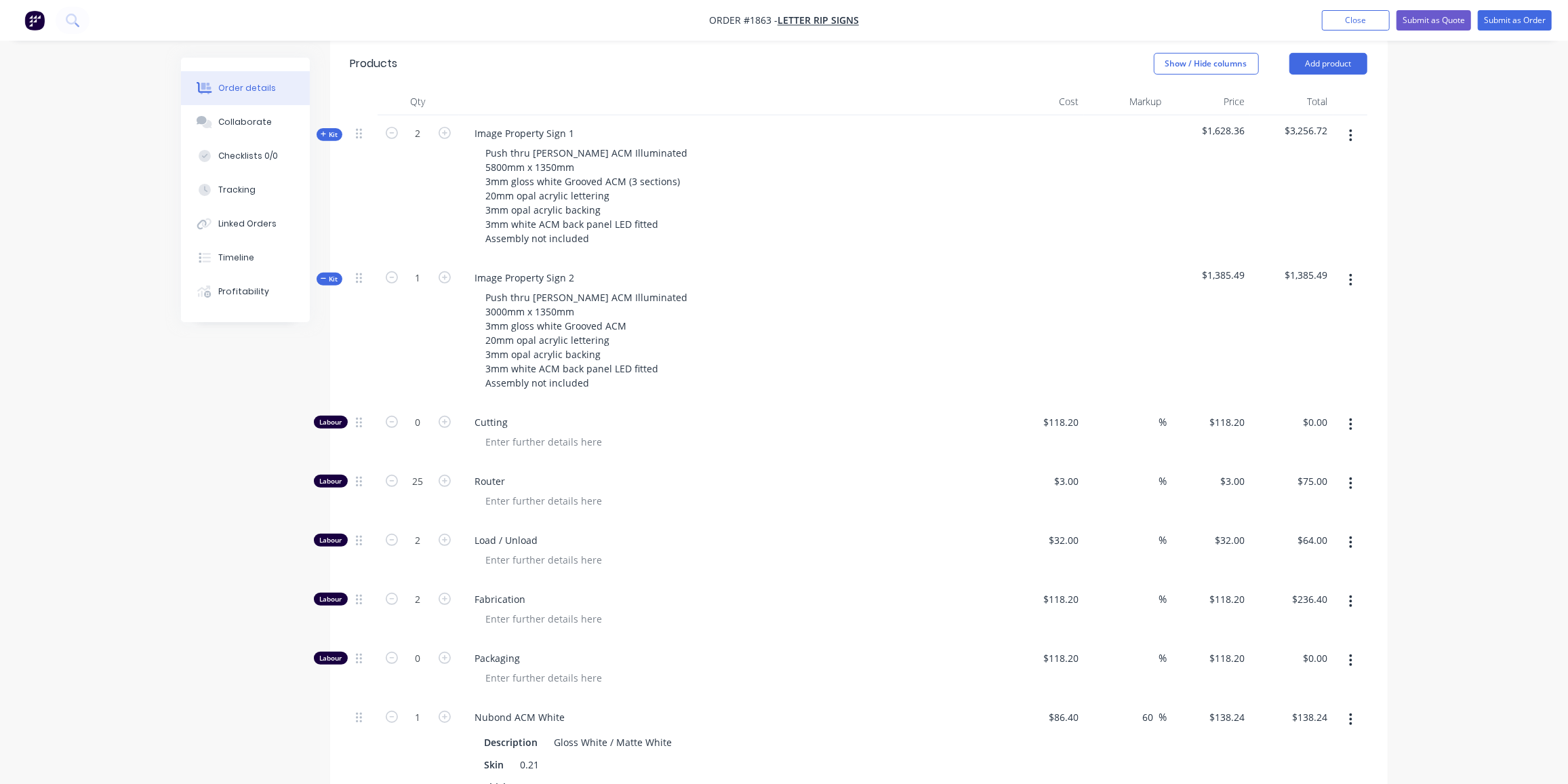
click at [327, 274] on span "Kit" at bounding box center [330, 278] width 18 height 10
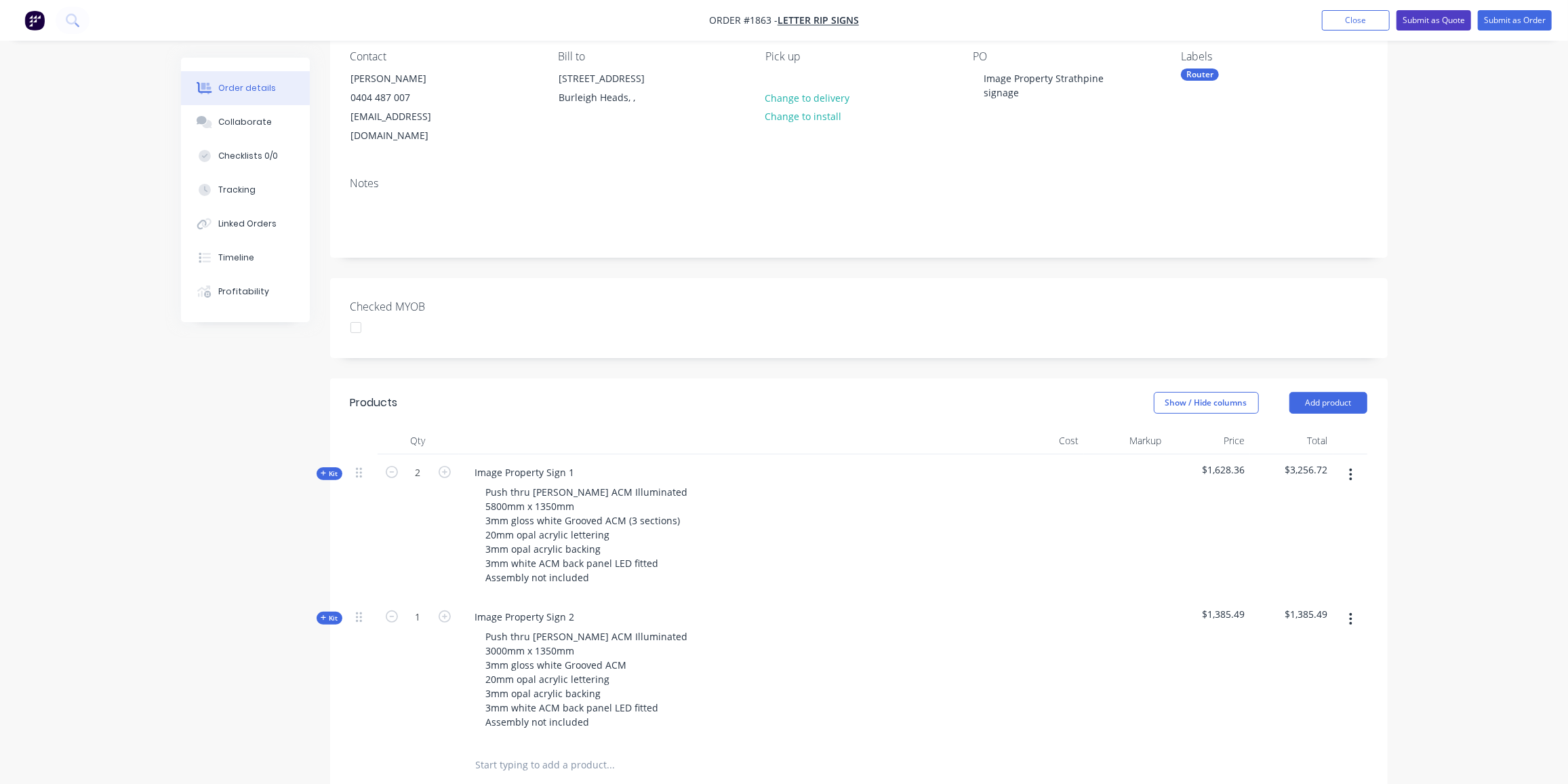
scroll to position [121, 0]
click at [1442, 15] on button "Submit as Quote" at bounding box center [1434, 20] width 75 height 20
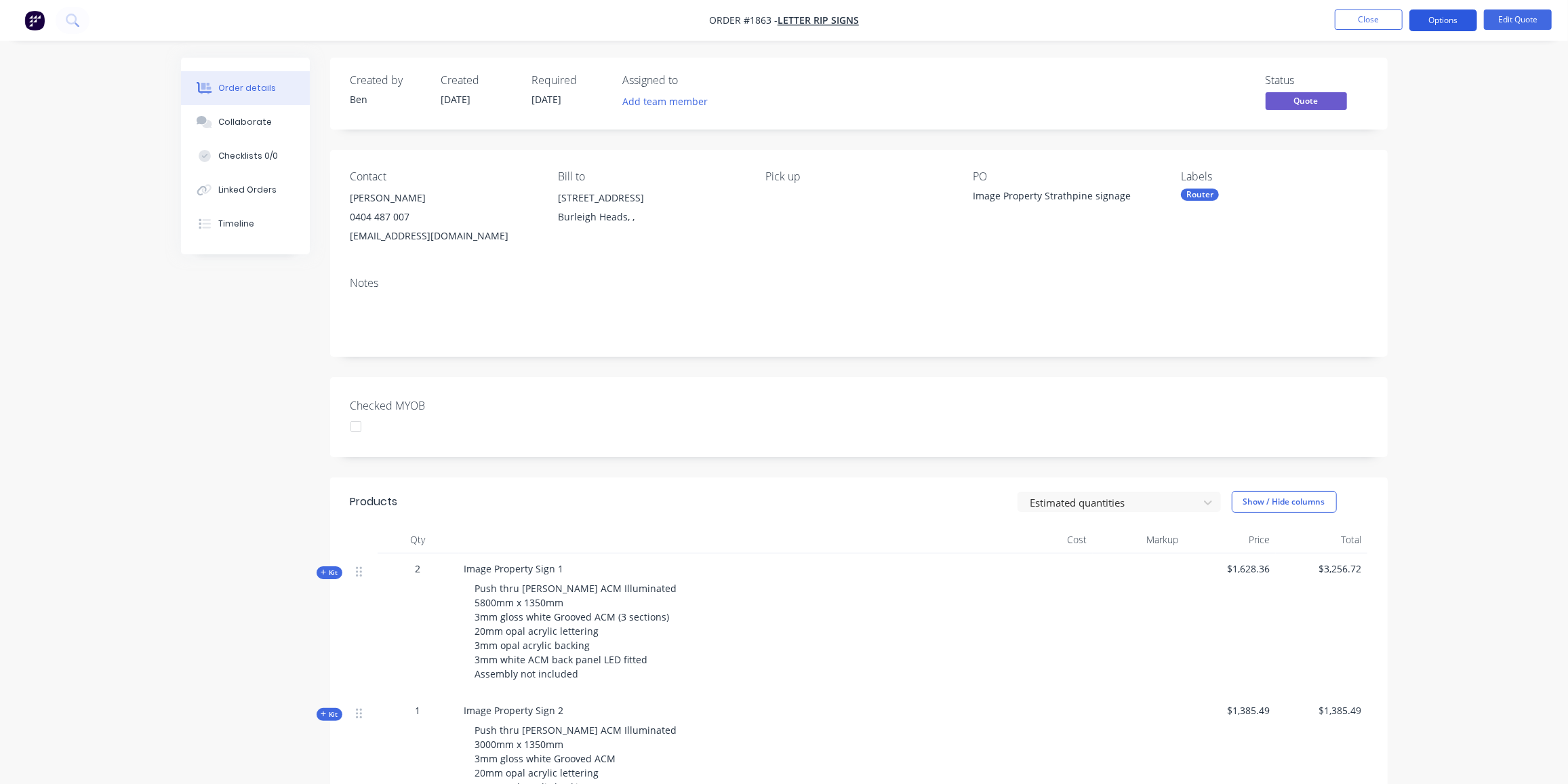
click at [1454, 15] on button "Options" at bounding box center [1443, 20] width 68 height 22
click at [1346, 79] on div "Quote" at bounding box center [1402, 82] width 124 height 19
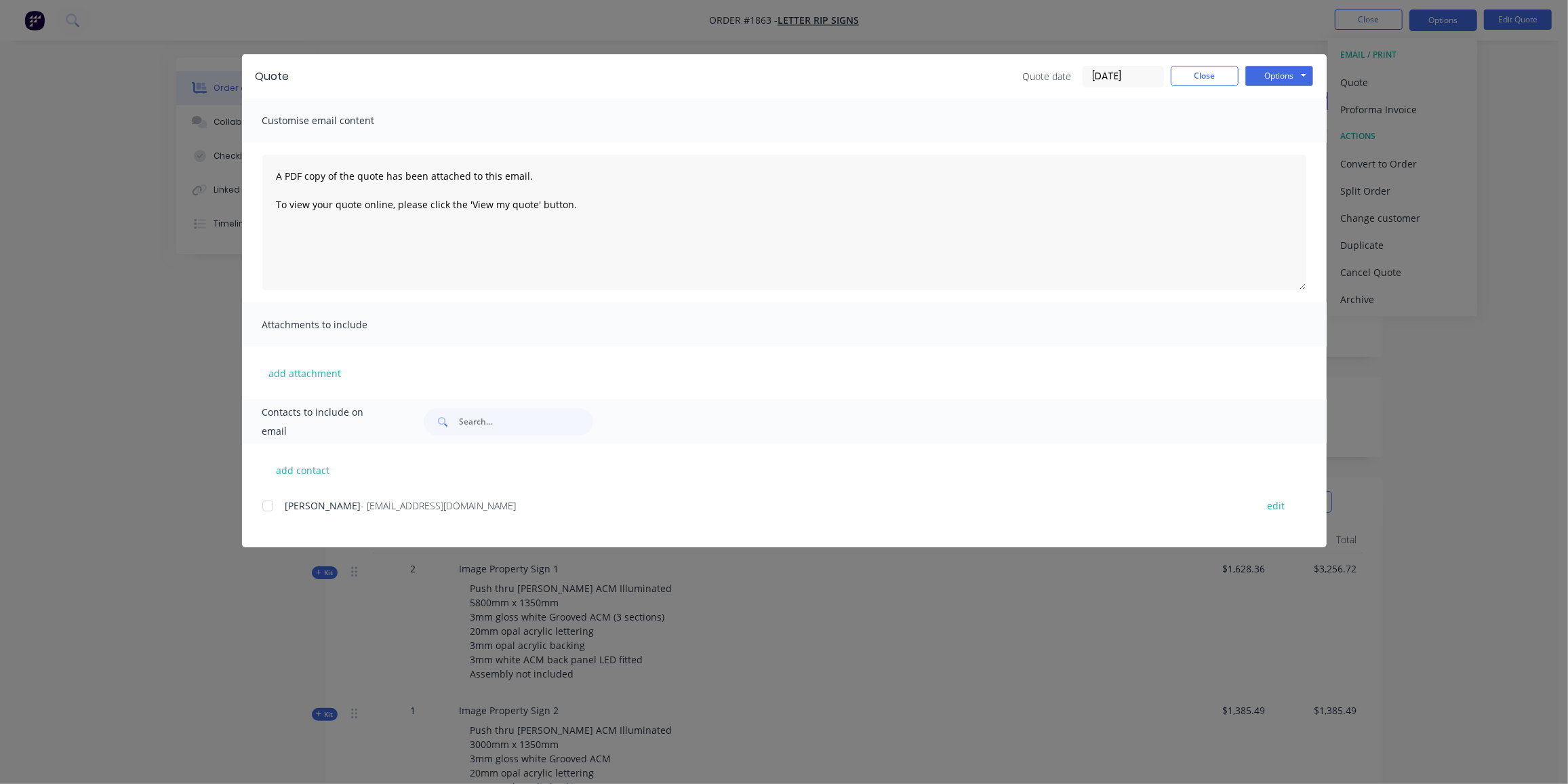
click at [273, 503] on div at bounding box center [267, 506] width 27 height 27
click at [1265, 82] on button "Options" at bounding box center [1279, 76] width 68 height 20
click at [1267, 98] on button "Preview" at bounding box center [1289, 100] width 87 height 23
click at [270, 507] on div at bounding box center [267, 506] width 27 height 27
click at [1271, 81] on button "Options" at bounding box center [1279, 76] width 68 height 20
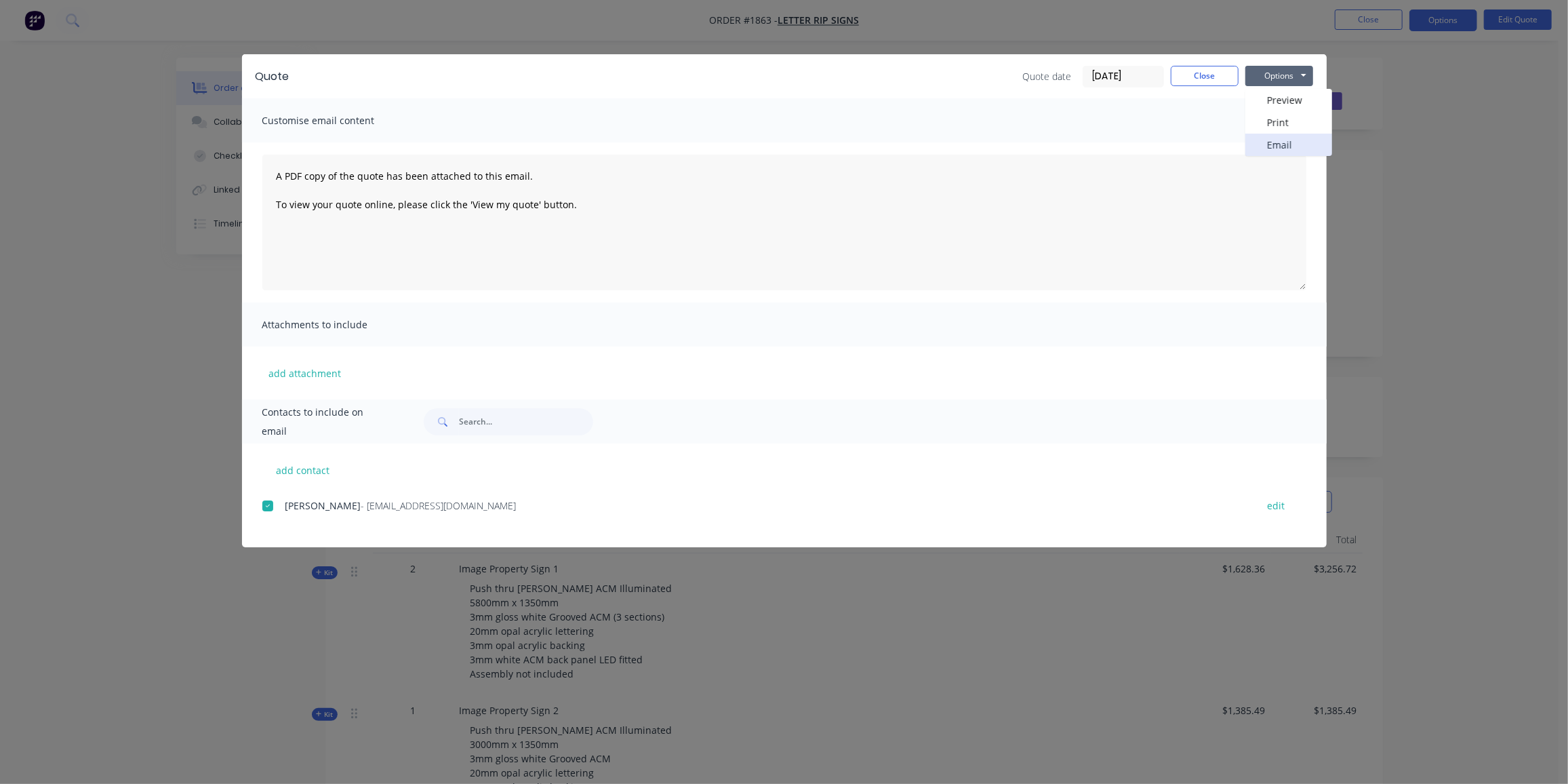
click at [1283, 140] on button "Email" at bounding box center [1289, 145] width 87 height 23
drag, startPoint x: 1213, startPoint y: 77, endPoint x: 1165, endPoint y: 84, distance: 48.5
click at [1213, 77] on button "Close" at bounding box center [1204, 76] width 68 height 20
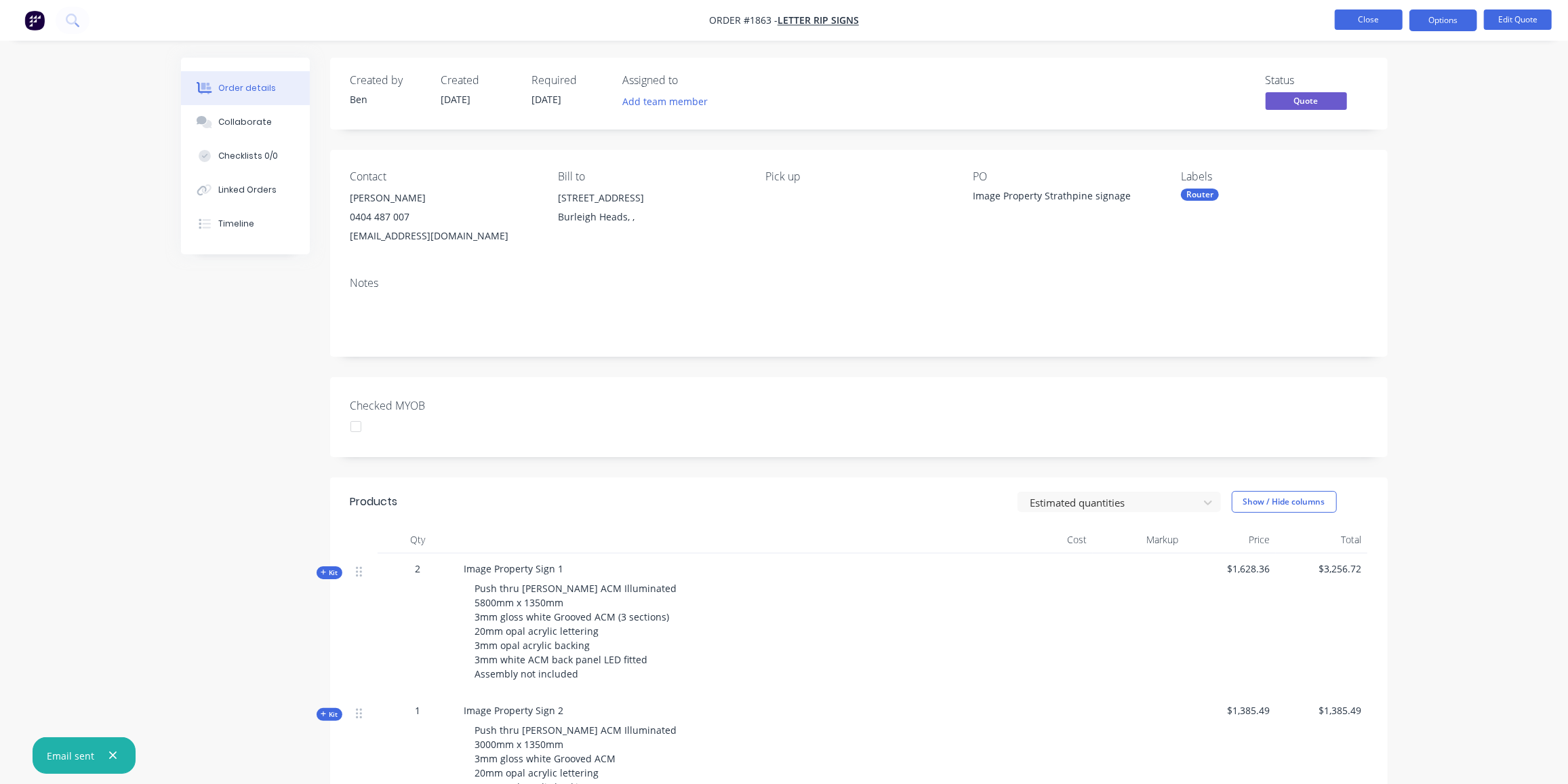
click at [1368, 17] on button "Close" at bounding box center [1368, 19] width 68 height 20
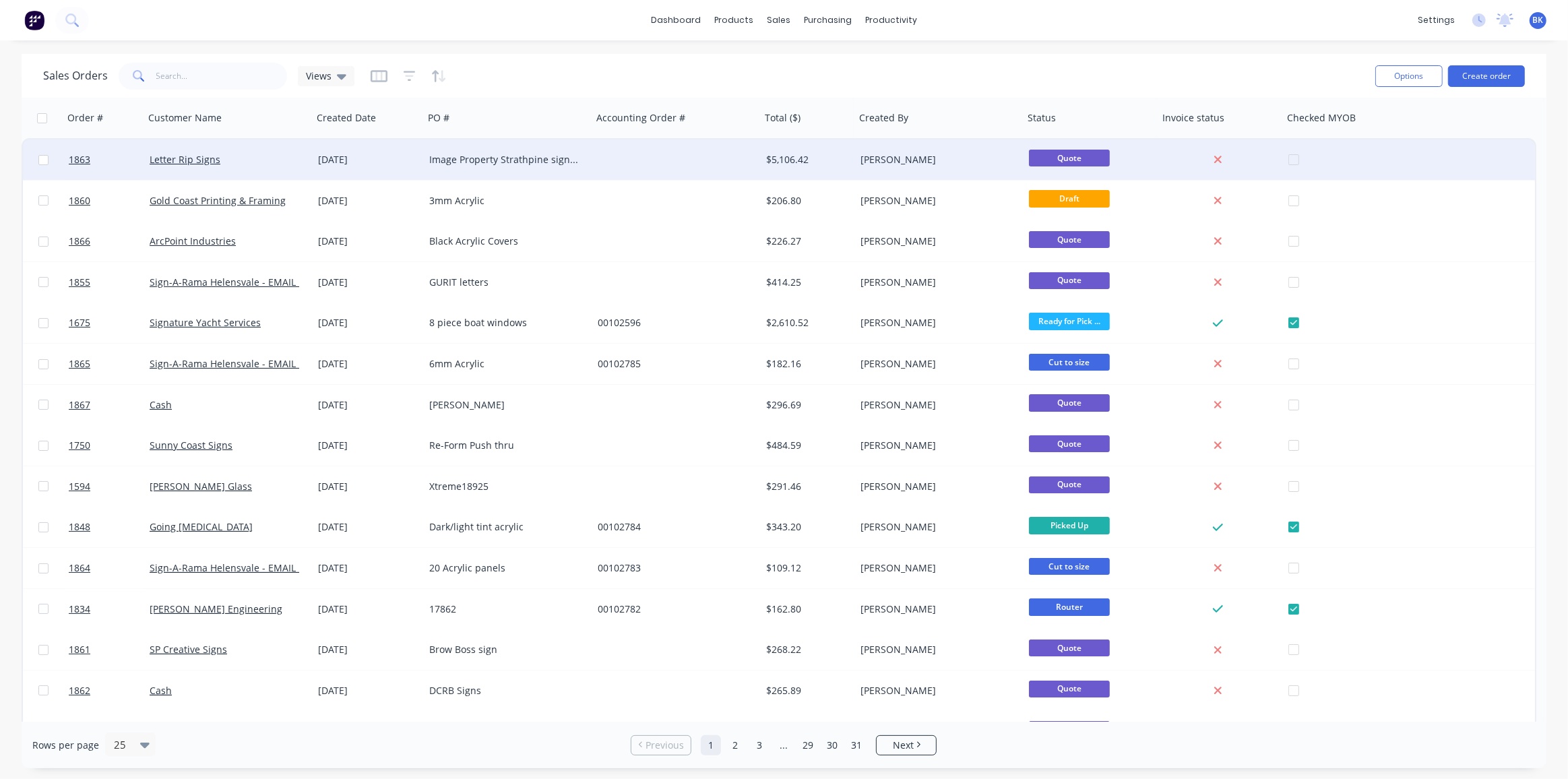
click at [725, 172] on div at bounding box center [677, 160] width 168 height 40
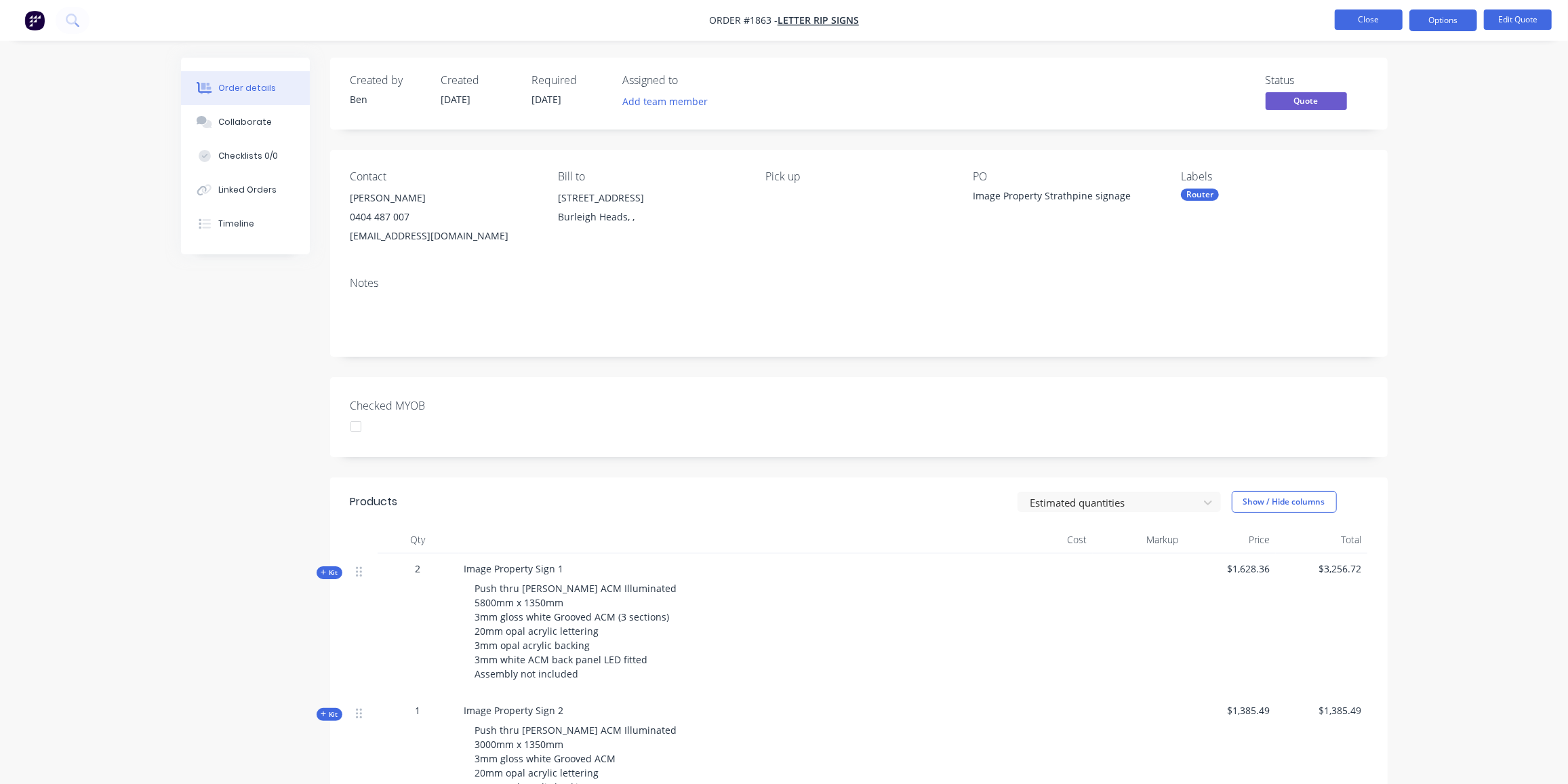
click at [1347, 25] on button "Close" at bounding box center [1368, 19] width 68 height 20
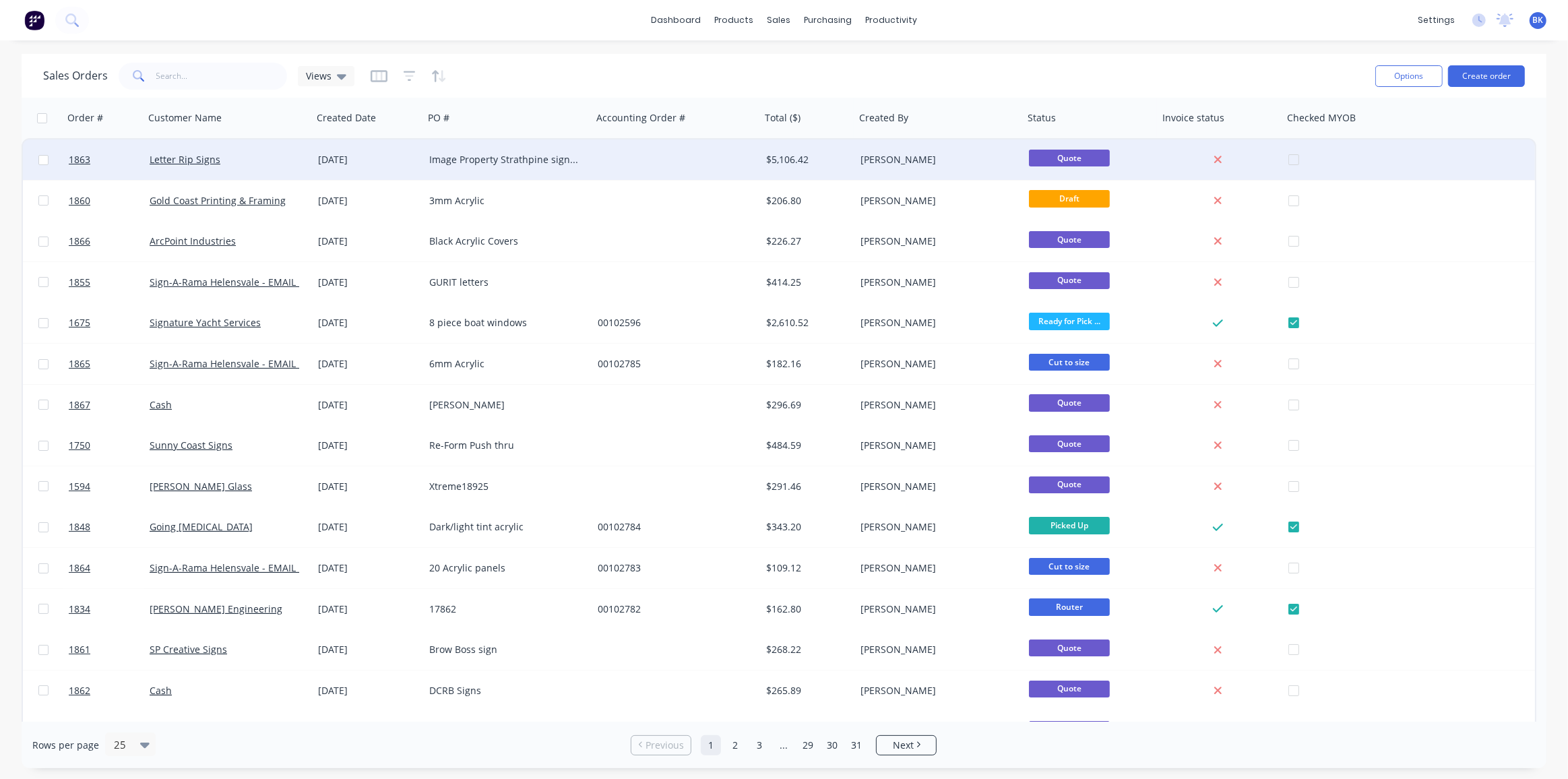
click at [668, 159] on div at bounding box center [677, 160] width 168 height 40
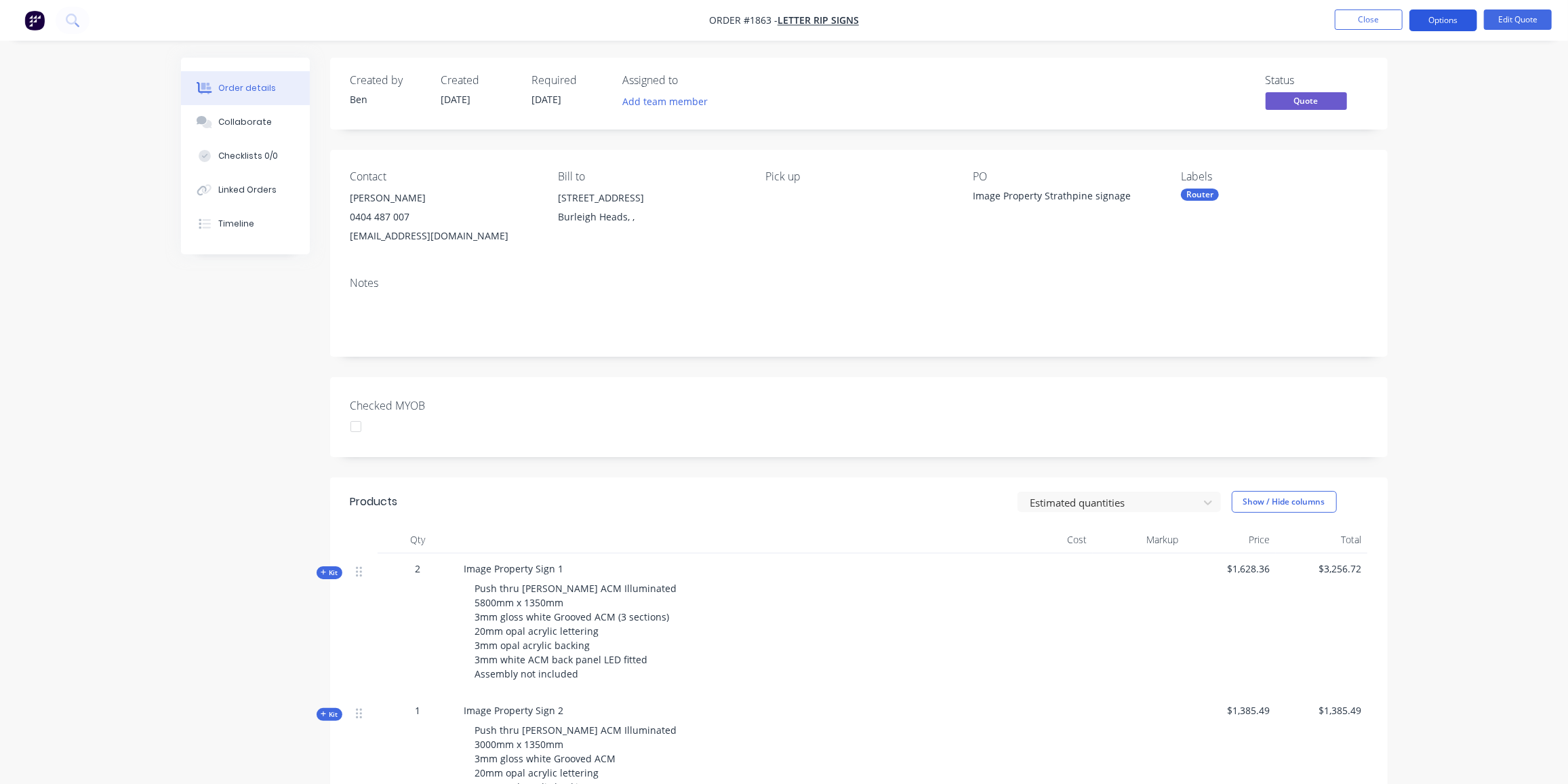
click at [1439, 20] on button "Options" at bounding box center [1443, 20] width 68 height 22
click at [1387, 238] on div "Duplicate" at bounding box center [1402, 245] width 124 height 19
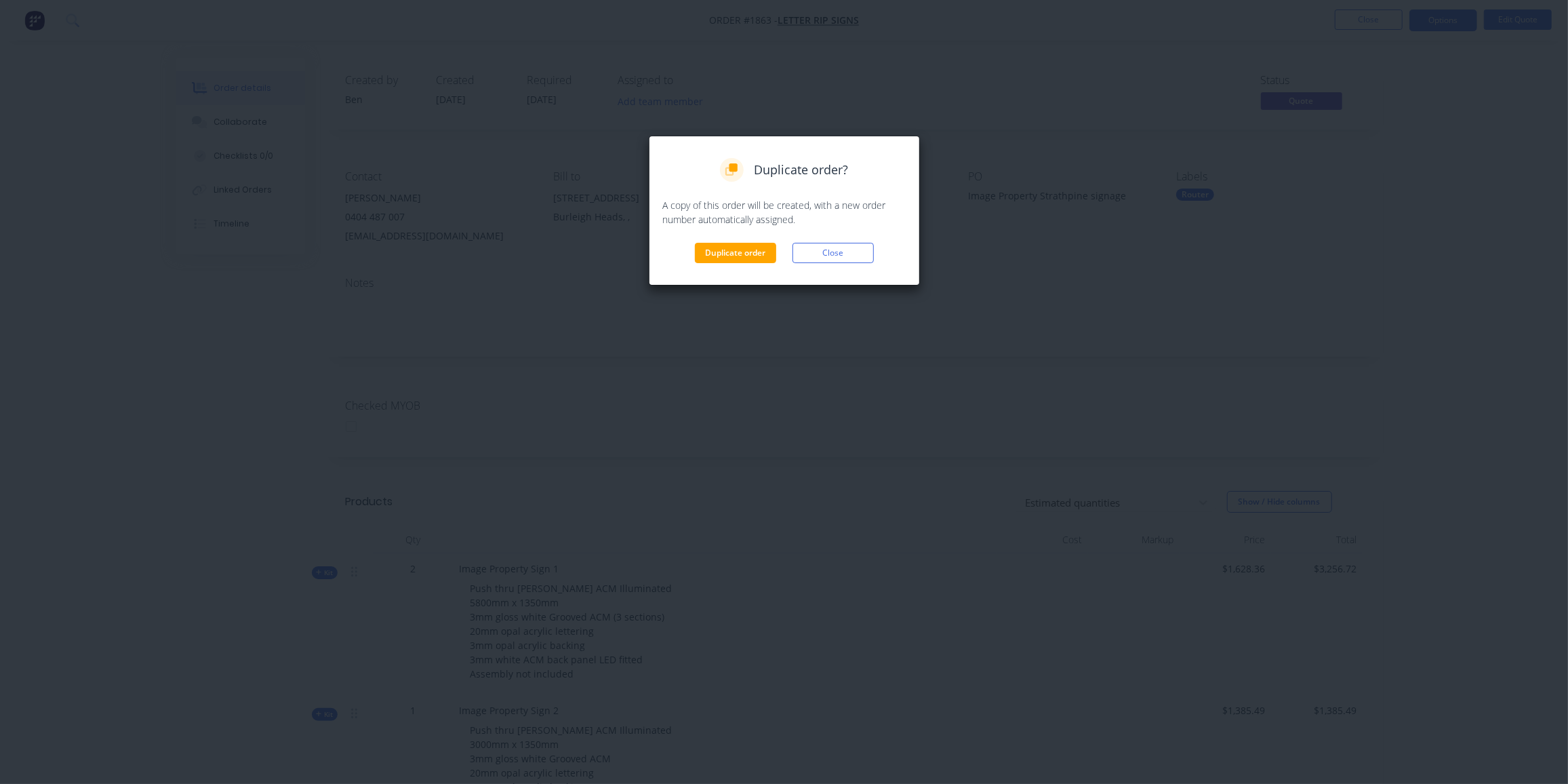
click at [728, 238] on div "Duplicate order? A copy of this order will be created, with a new order number …" at bounding box center [784, 210] width 243 height 105
click at [727, 244] on button "Duplicate order" at bounding box center [735, 253] width 82 height 20
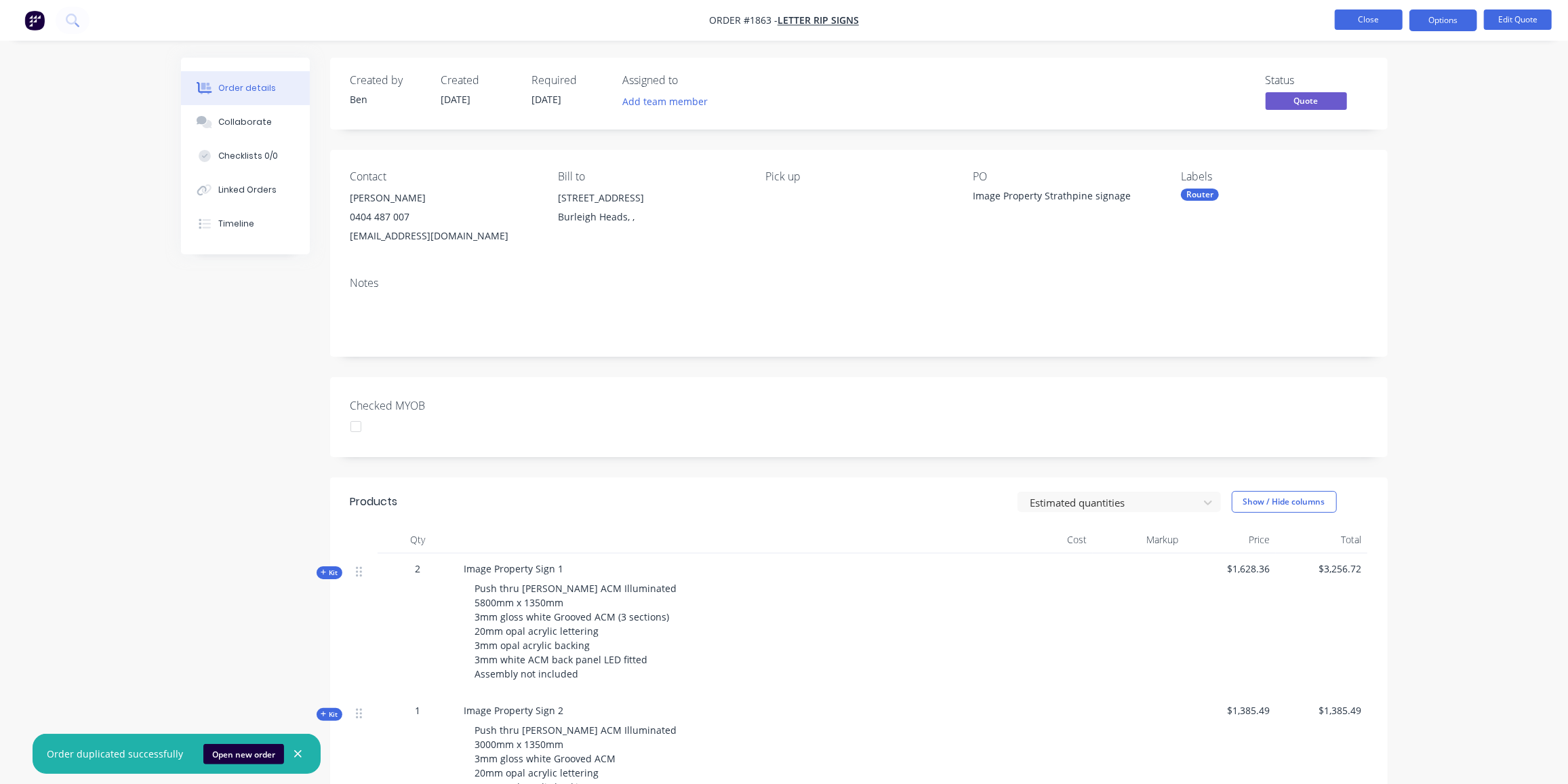
click at [1371, 22] on button "Close" at bounding box center [1368, 19] width 68 height 20
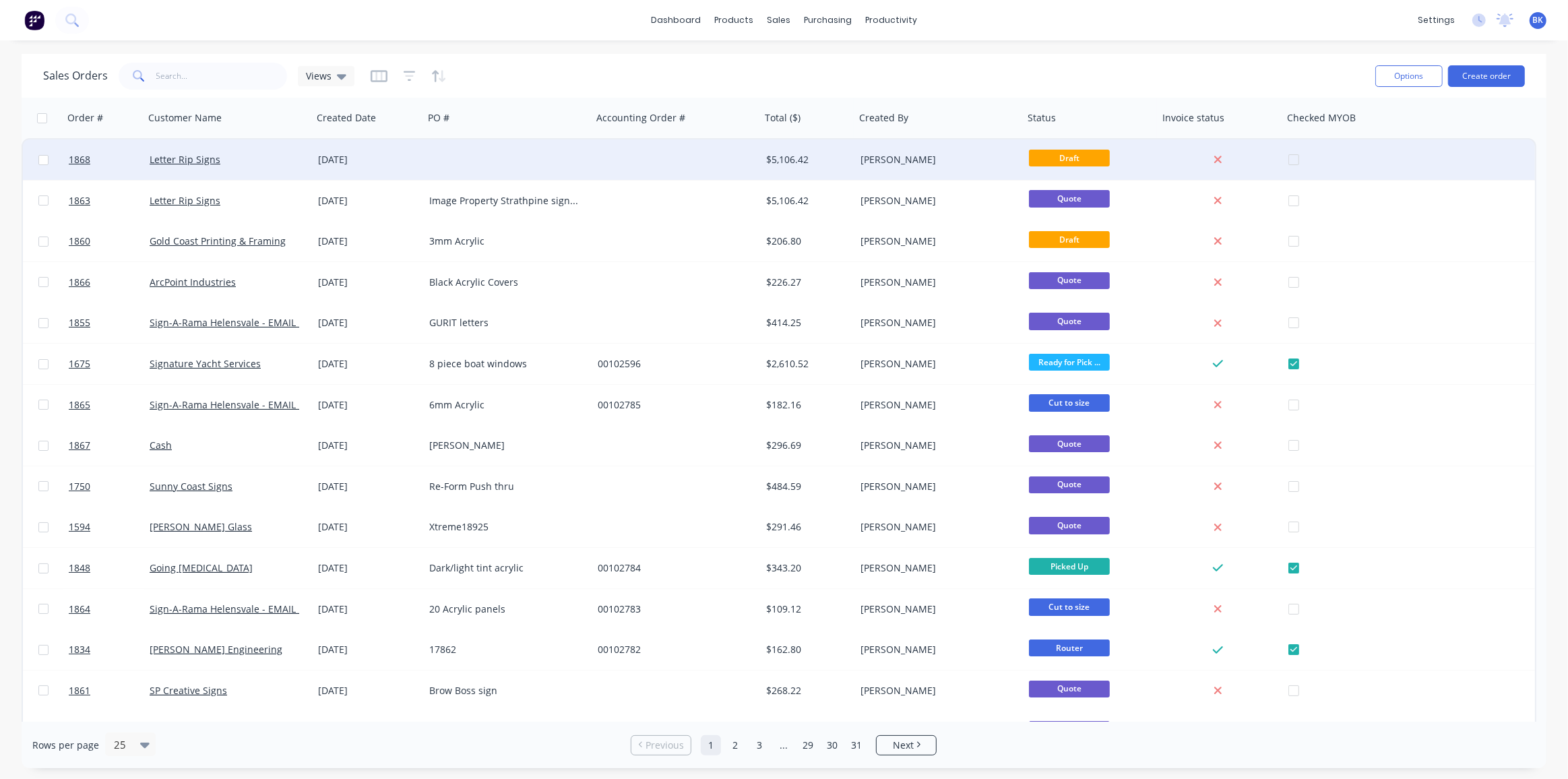
click at [801, 168] on div "$5,106.42" at bounding box center [808, 160] width 94 height 40
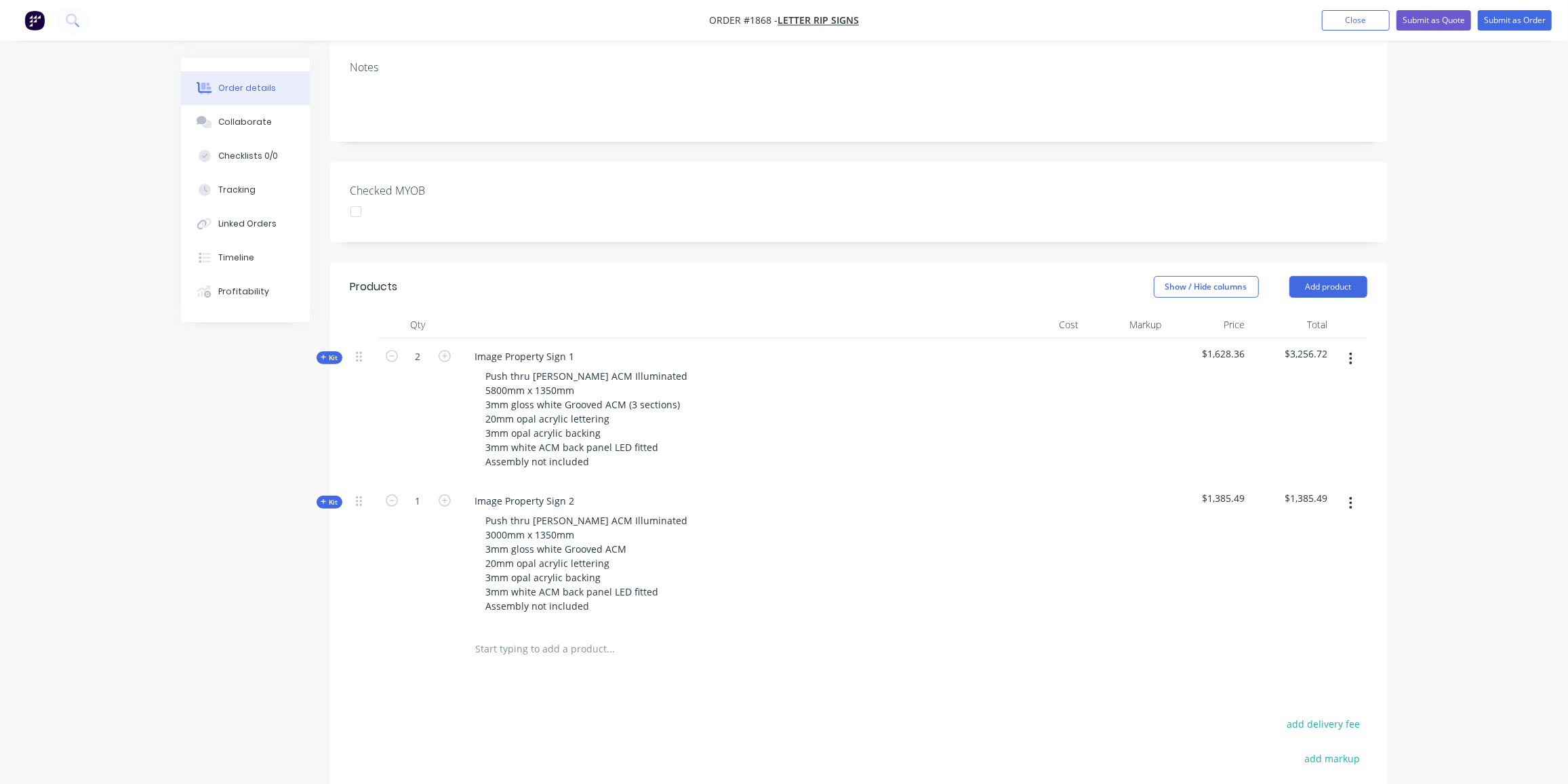
click at [1347, 491] on button "button" at bounding box center [1350, 502] width 32 height 24
click at [1276, 611] on div "Delete" at bounding box center [1303, 620] width 104 height 19
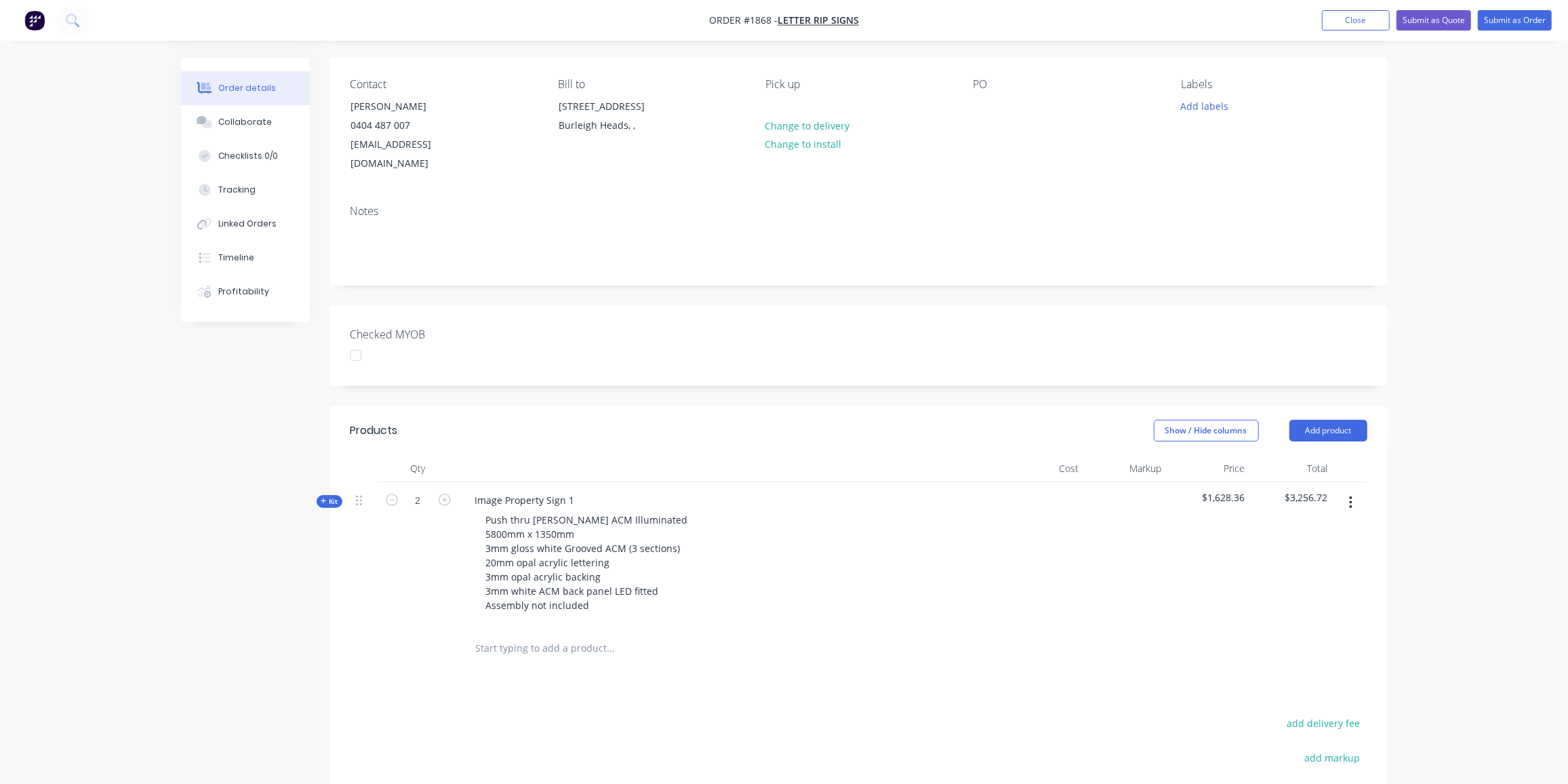
scroll to position [93, 0]
click at [394, 495] on icon "button" at bounding box center [392, 501] width 12 height 12
type input "1"
drag, startPoint x: 574, startPoint y: 478, endPoint x: 566, endPoint y: 485, distance: 10.6
click at [566, 491] on div "Image Property Sign 1" at bounding box center [525, 500] width 121 height 19
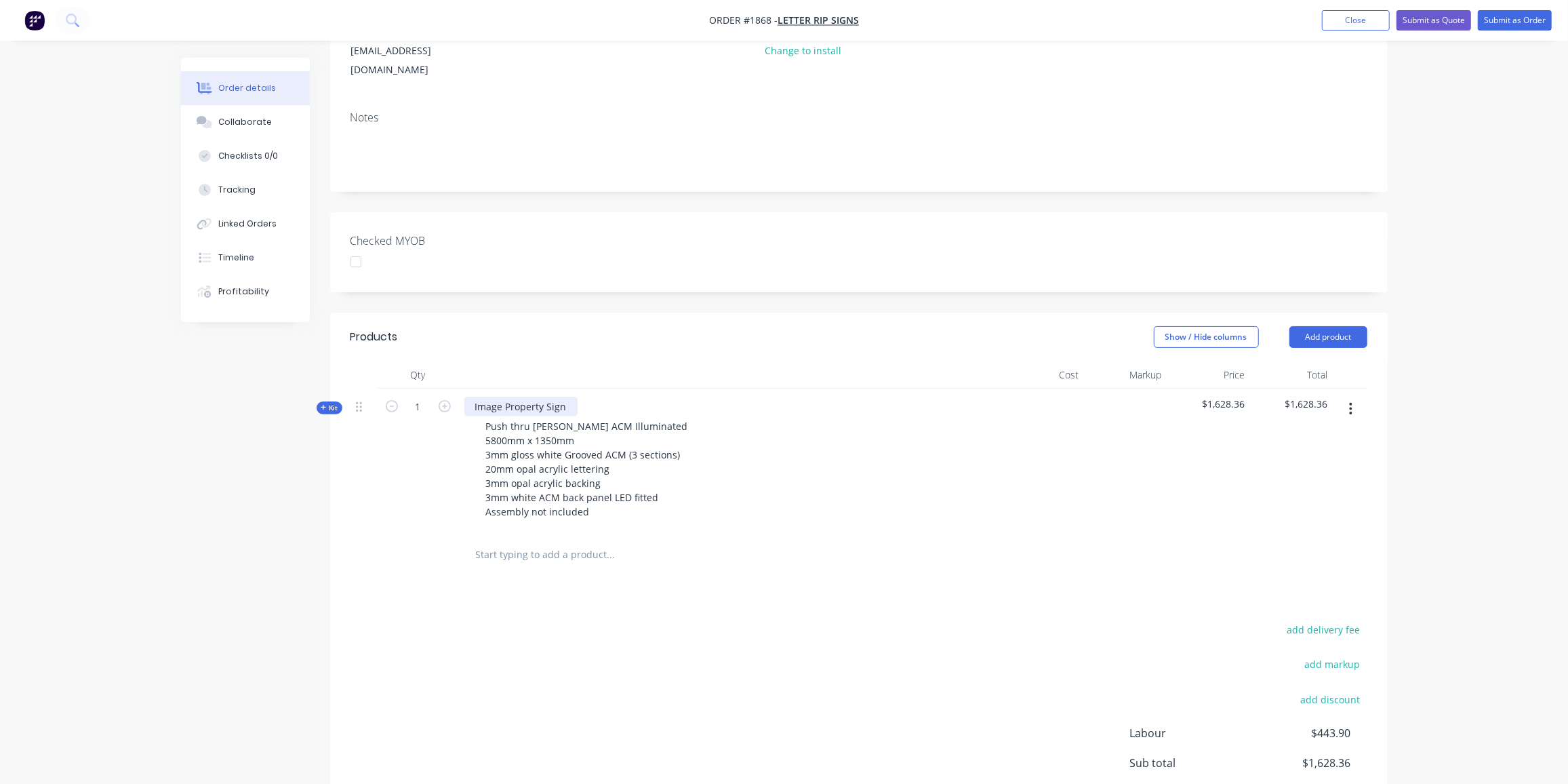
scroll to position [187, 0]
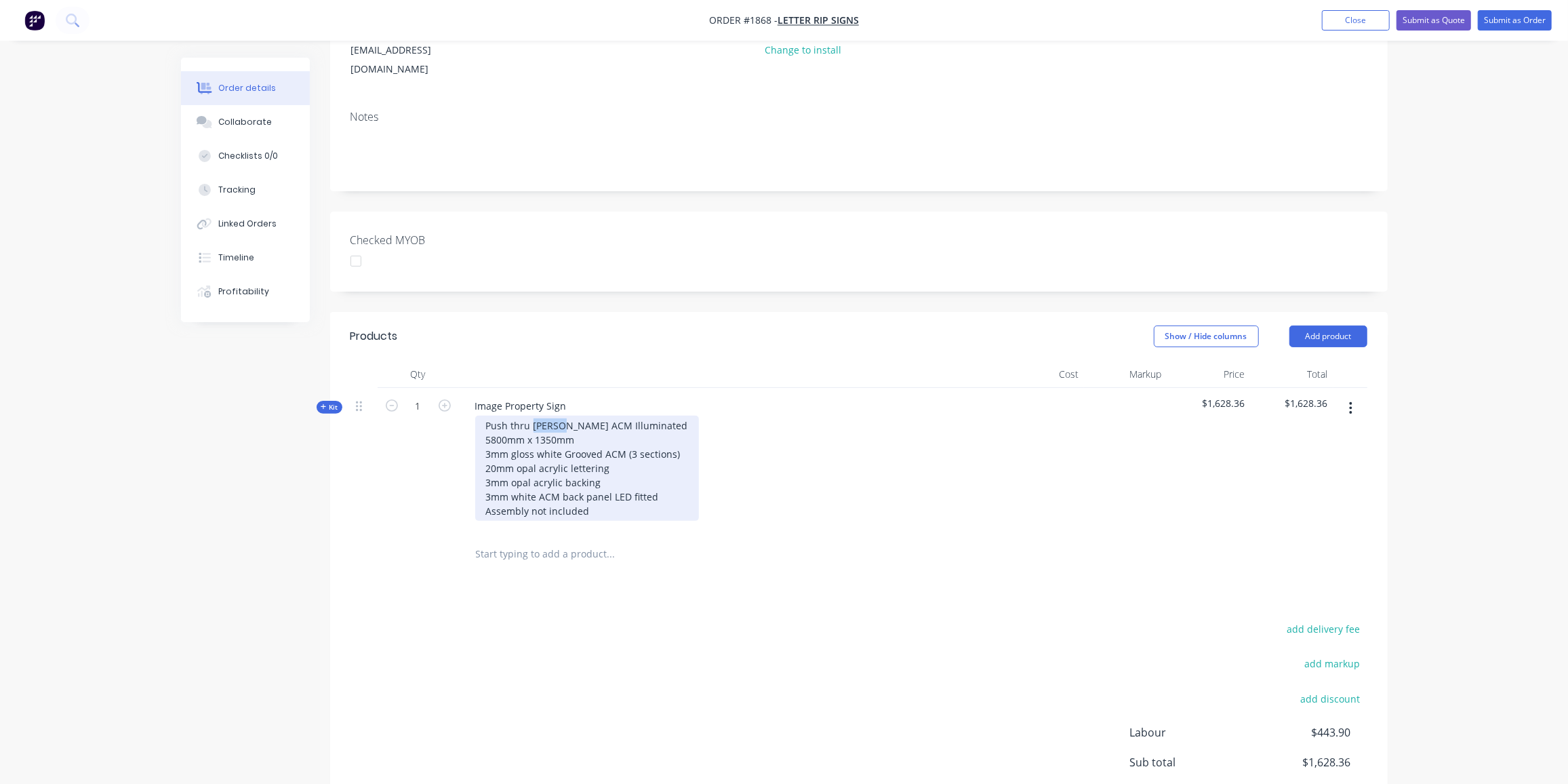
drag, startPoint x: 559, startPoint y: 405, endPoint x: 533, endPoint y: 410, distance: 26.5
click at [533, 416] on div "Push thru [PERSON_NAME] ACM Illuminated 5800mm x 1350mm 3mm gloss white Grooved…" at bounding box center [587, 468] width 224 height 105
drag, startPoint x: 507, startPoint y: 418, endPoint x: 476, endPoint y: 422, distance: 31.3
click at [476, 422] on div "Push thru ACM Illuminated 5800mm x 1350mm 3mm gloss white Grooved ACM (3 sectio…" at bounding box center [583, 468] width 216 height 105
drag, startPoint x: 555, startPoint y: 418, endPoint x: 537, endPoint y: 421, distance: 18.2
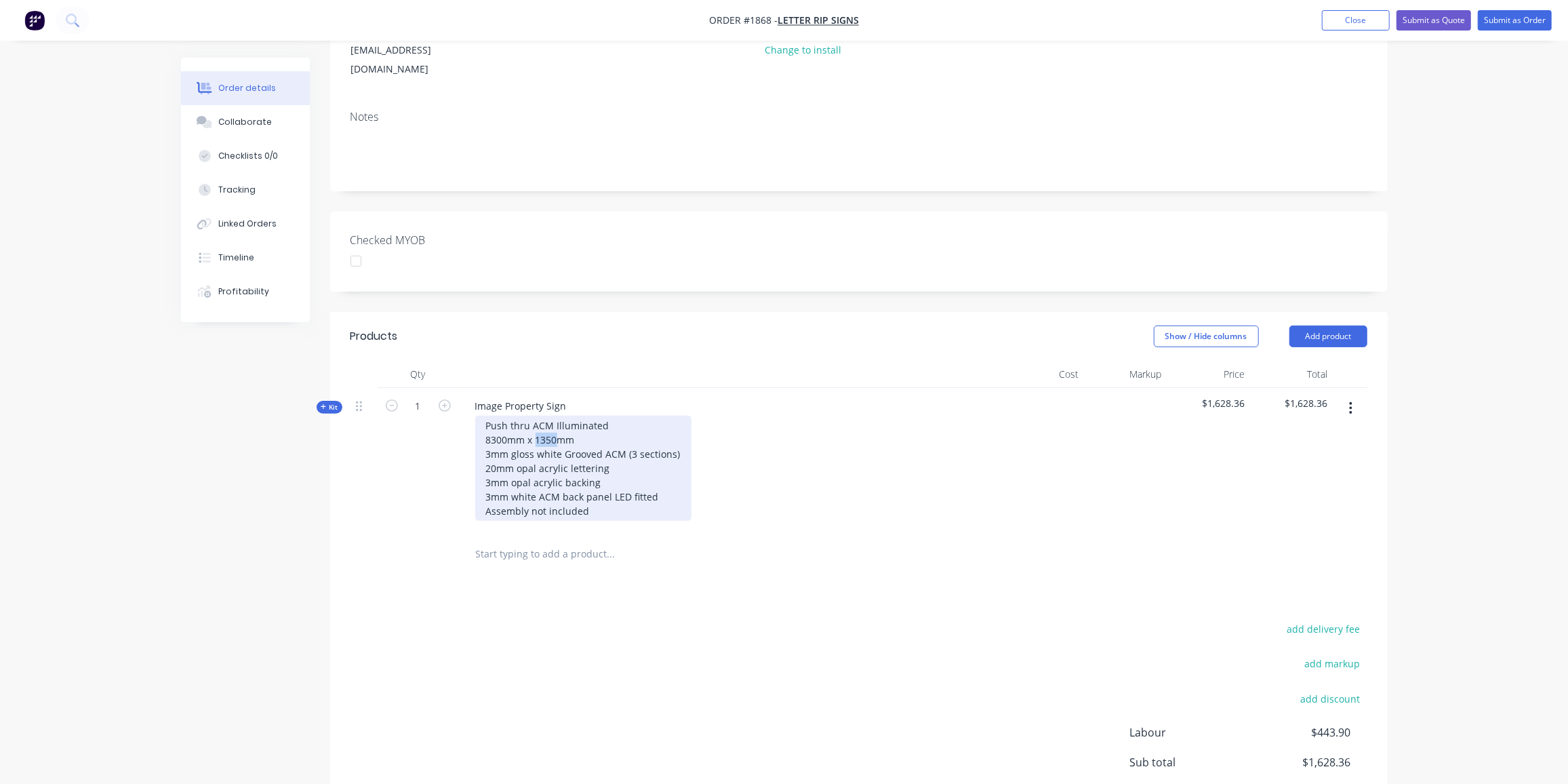
click at [537, 421] on div "Push thru ACM Illuminated 8300mm x 1350mm 3mm gloss white Grooved ACM (3 sectio…" at bounding box center [583, 468] width 216 height 105
click at [605, 421] on div "Push thru ACM Illuminated 8300mm x 900mm 3mm gloss white Grooved ACM (3 section…" at bounding box center [583, 468] width 216 height 105
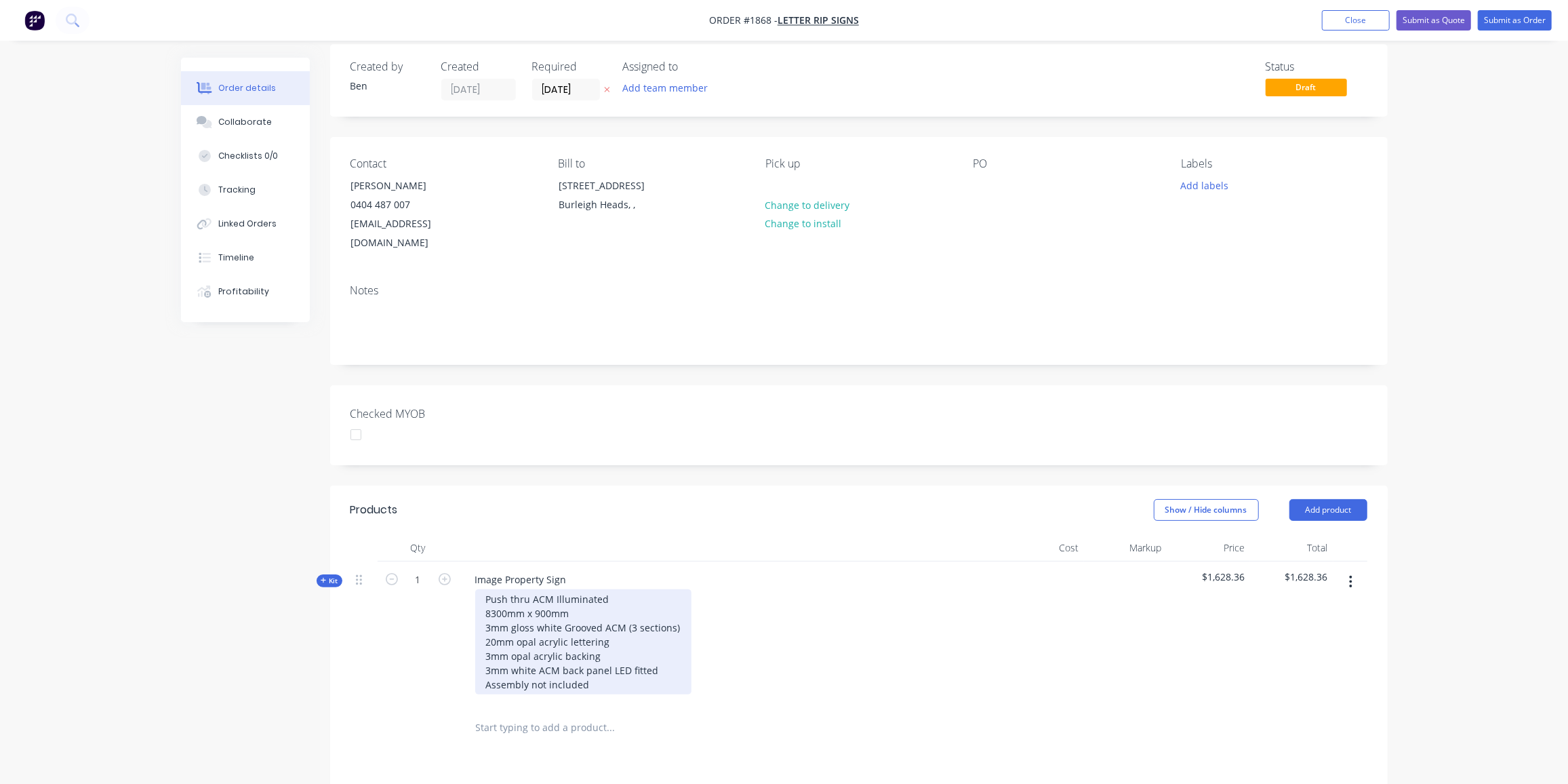
scroll to position [0, 0]
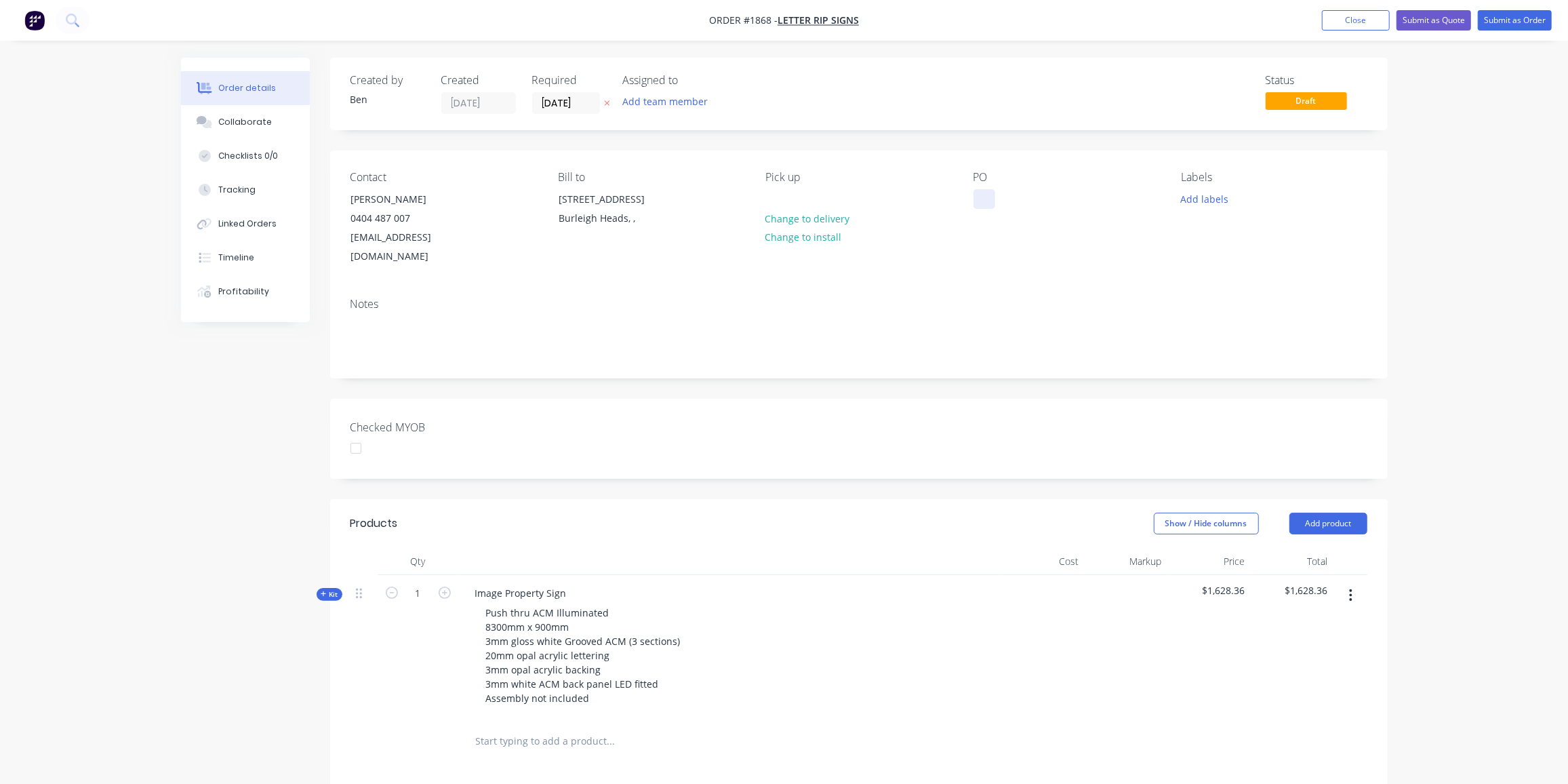
click at [983, 199] on div at bounding box center [984, 198] width 22 height 19
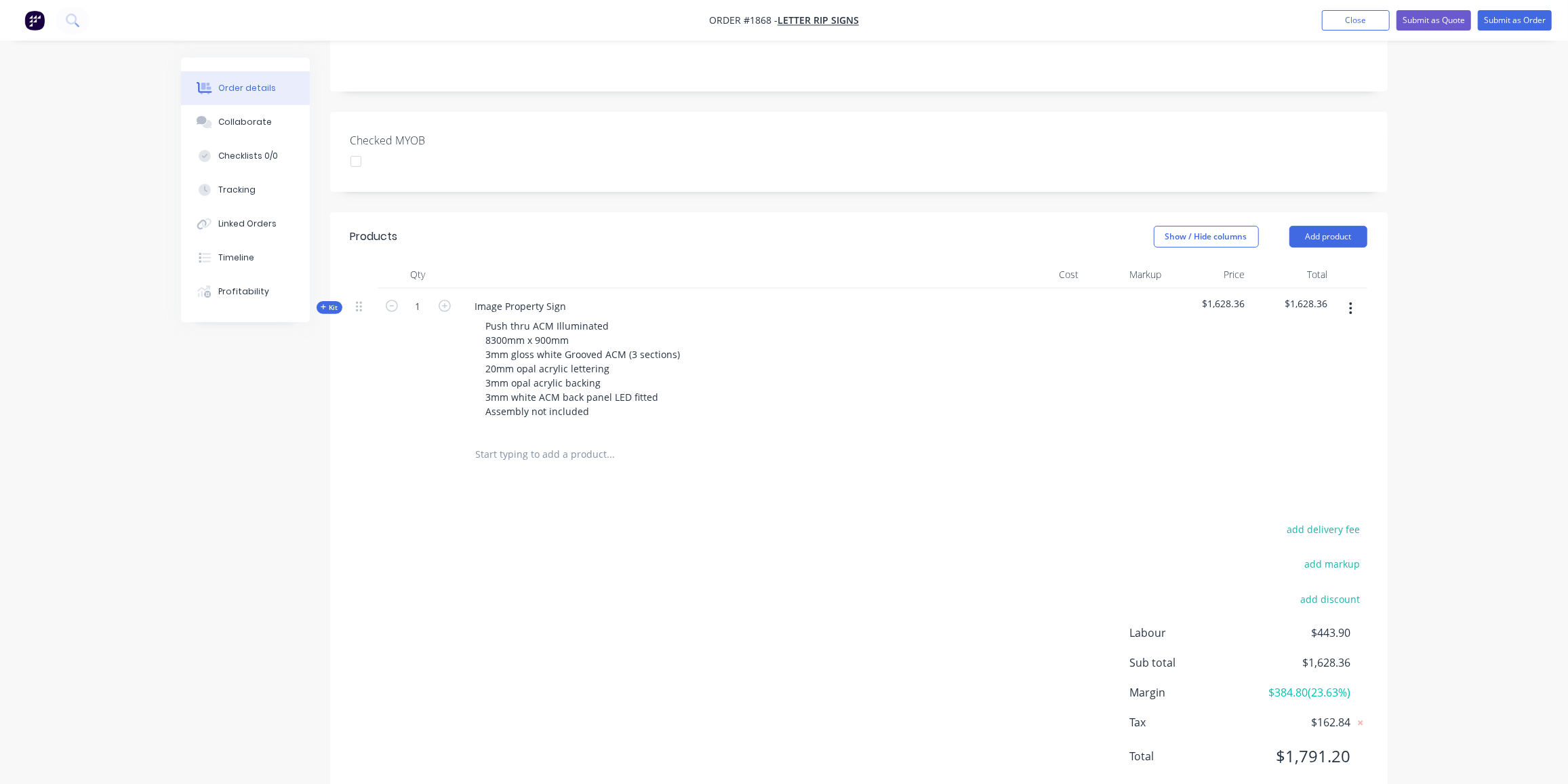
scroll to position [305, 0]
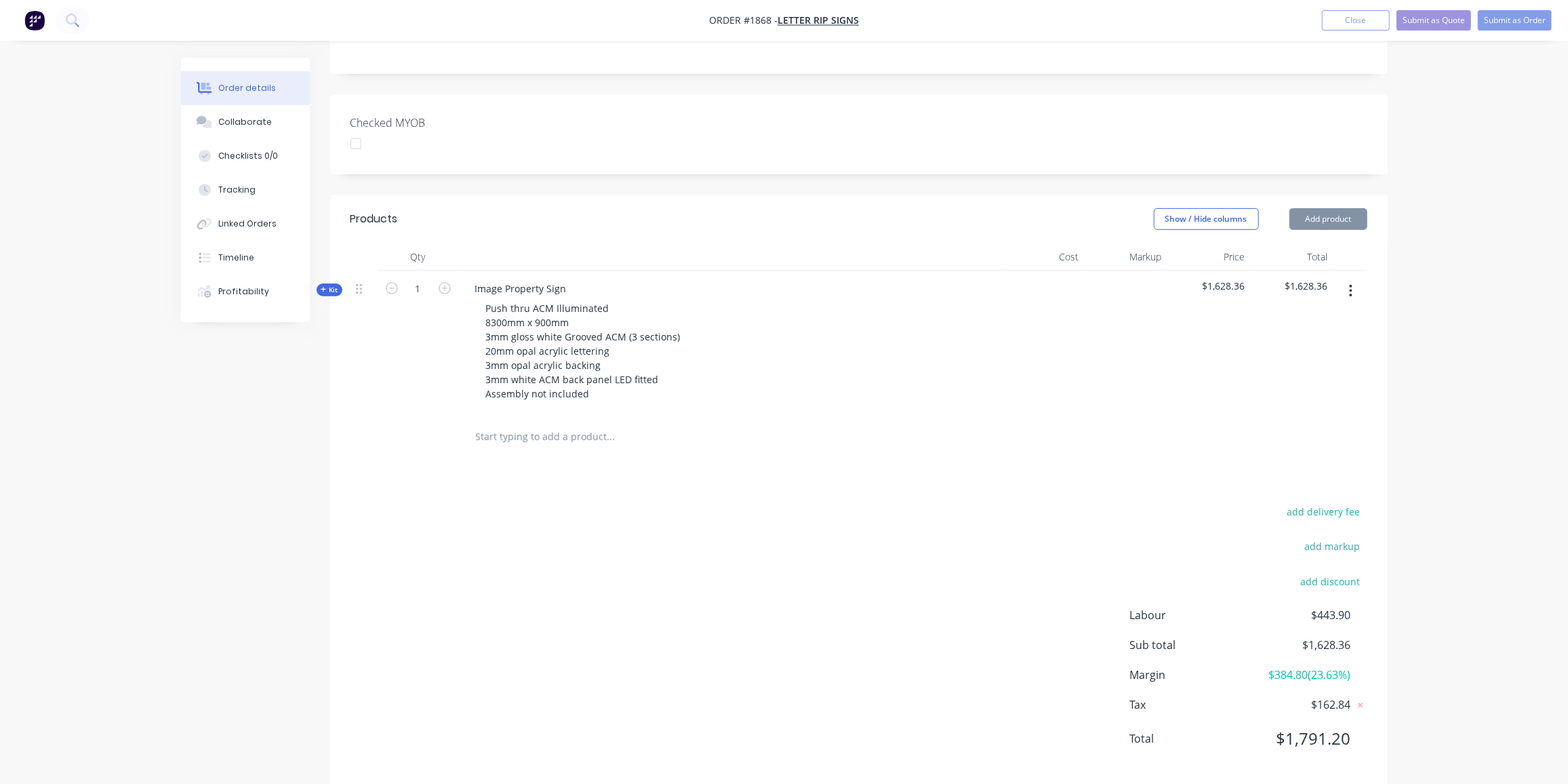
click at [337, 285] on span "Kit" at bounding box center [330, 289] width 18 height 10
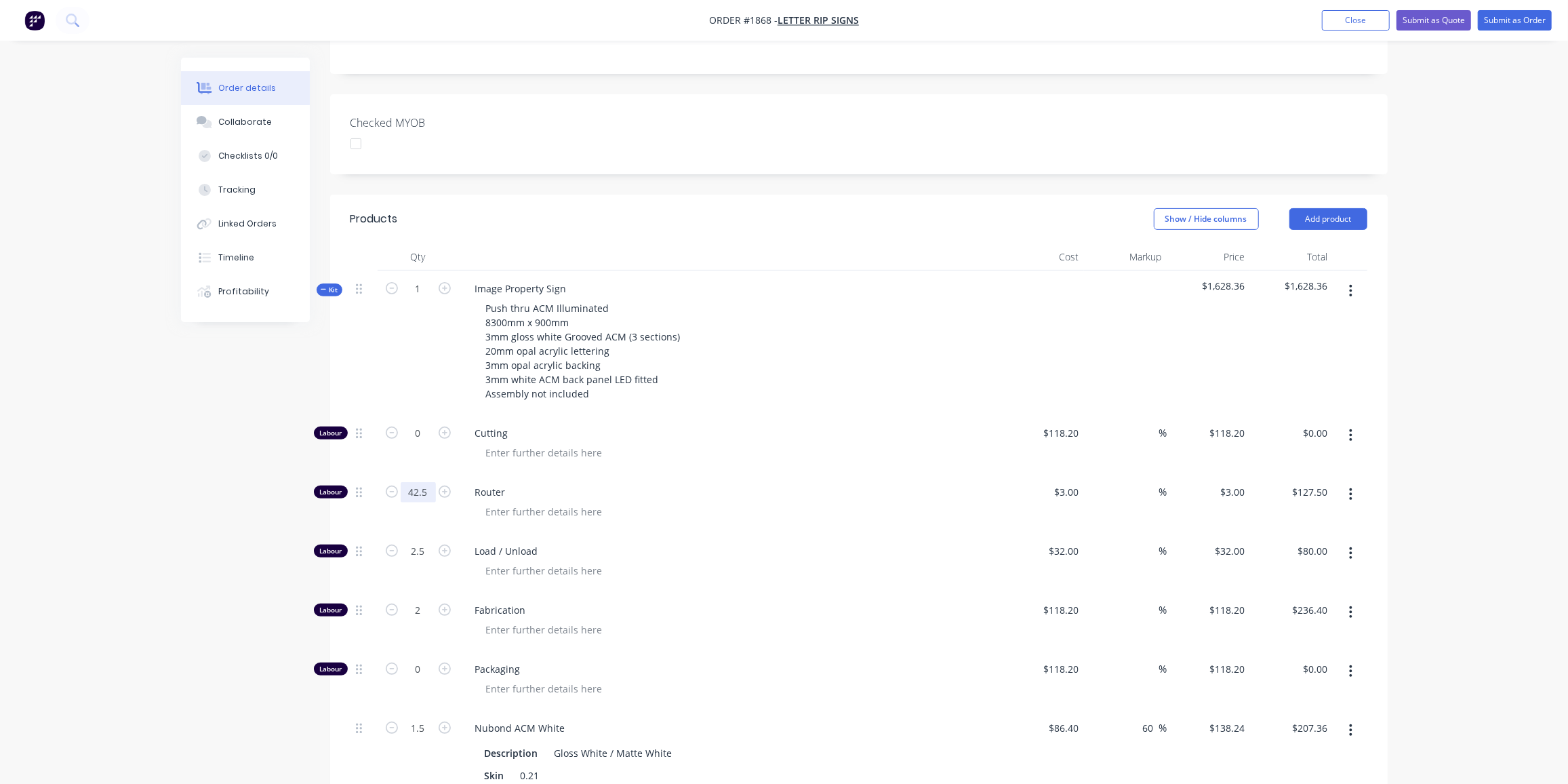
click at [428, 482] on input "42.5" at bounding box center [417, 492] width 35 height 20
type input "60"
type input "$180.00"
click at [417, 541] on input "2.5" at bounding box center [417, 551] width 35 height 20
type input "4"
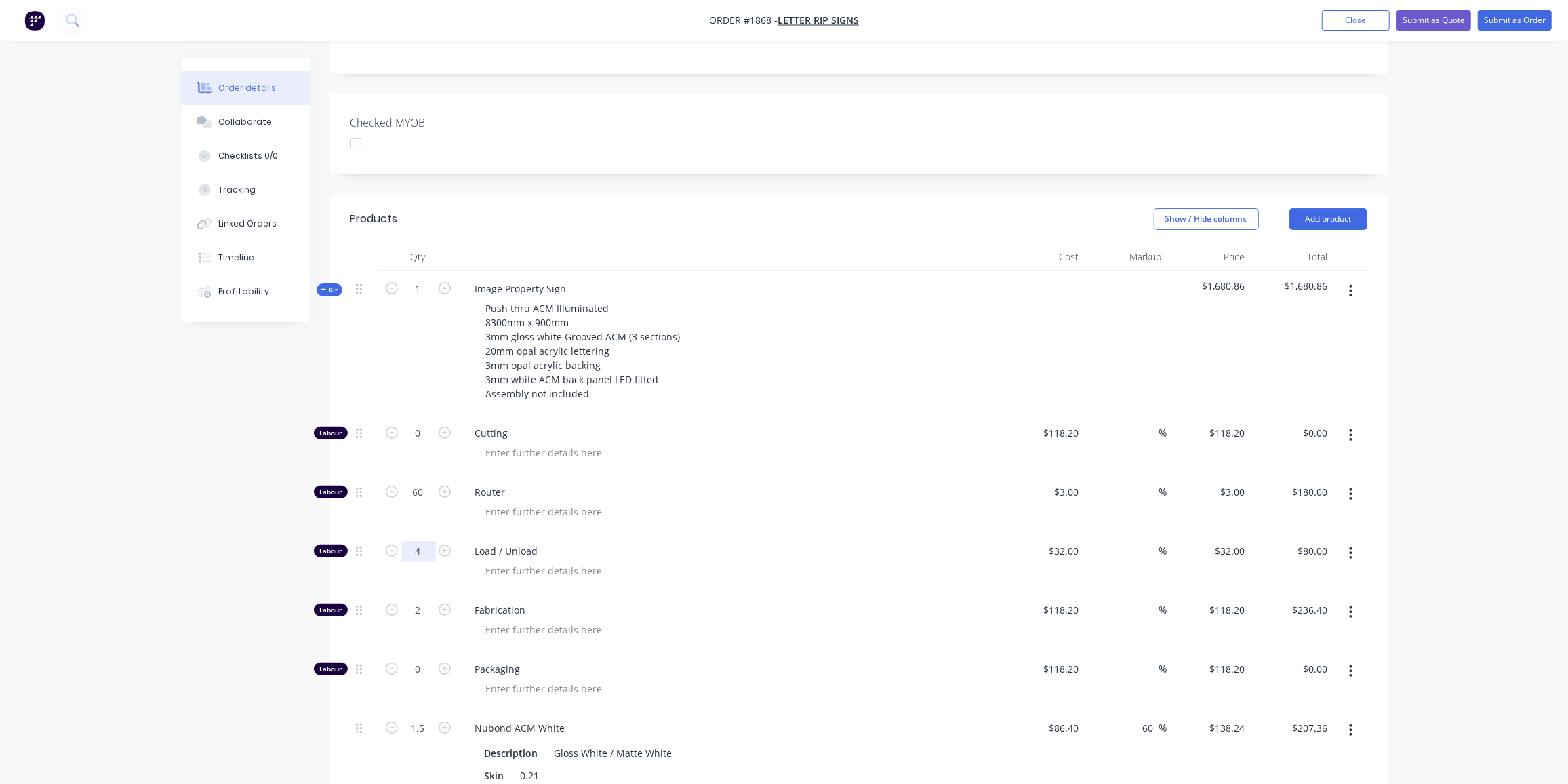
type input "$128.00"
click at [574, 603] on span "Fabrication" at bounding box center [735, 610] width 521 height 14
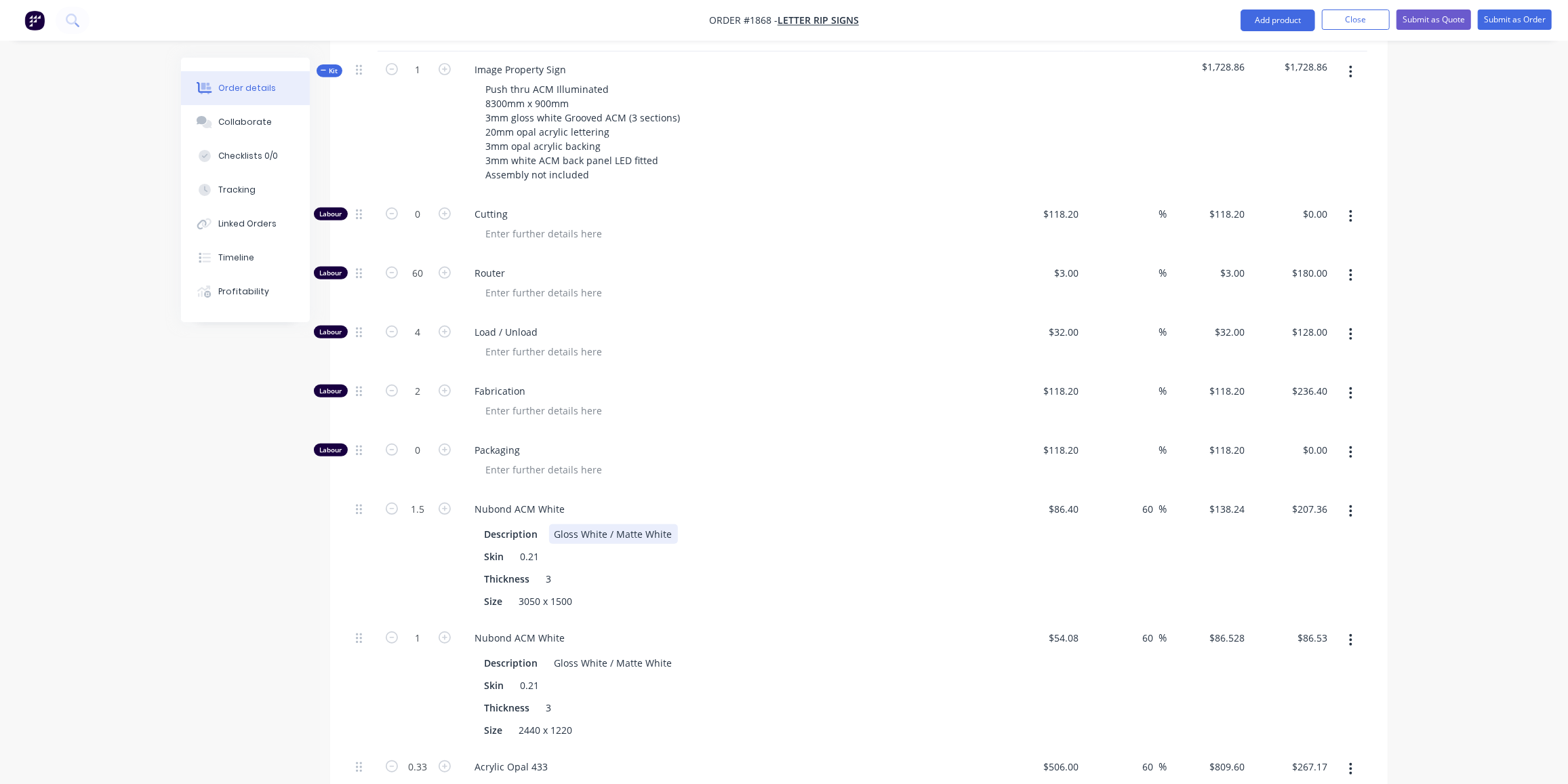
scroll to position [524, 0]
click at [429, 499] on input "1.5" at bounding box center [417, 509] width 35 height 20
type input "3"
type input "$414.72"
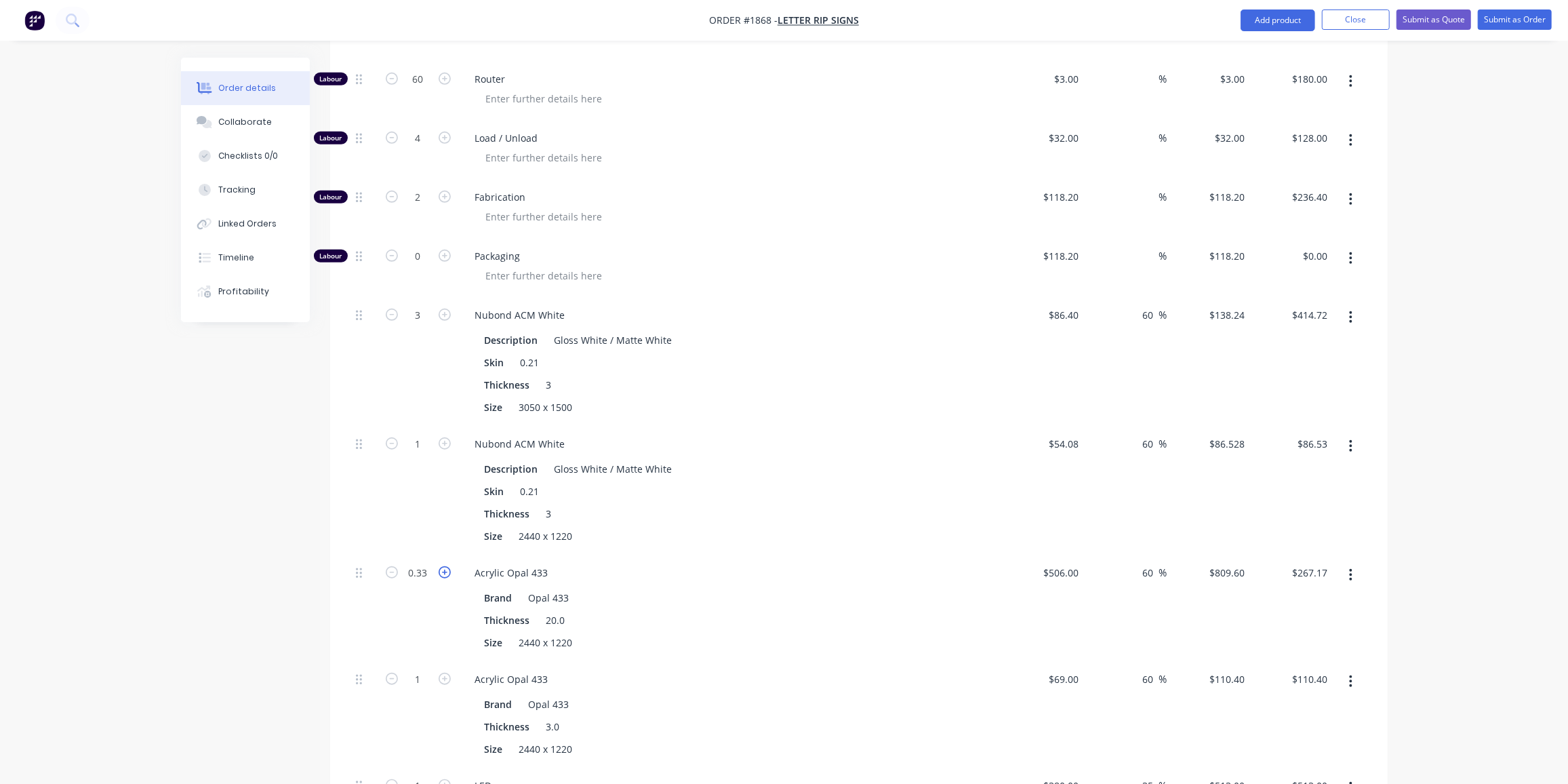
scroll to position [719, 0]
click at [428, 561] on input "0.33" at bounding box center [417, 571] width 35 height 20
type input "0.5"
type input "$404.80"
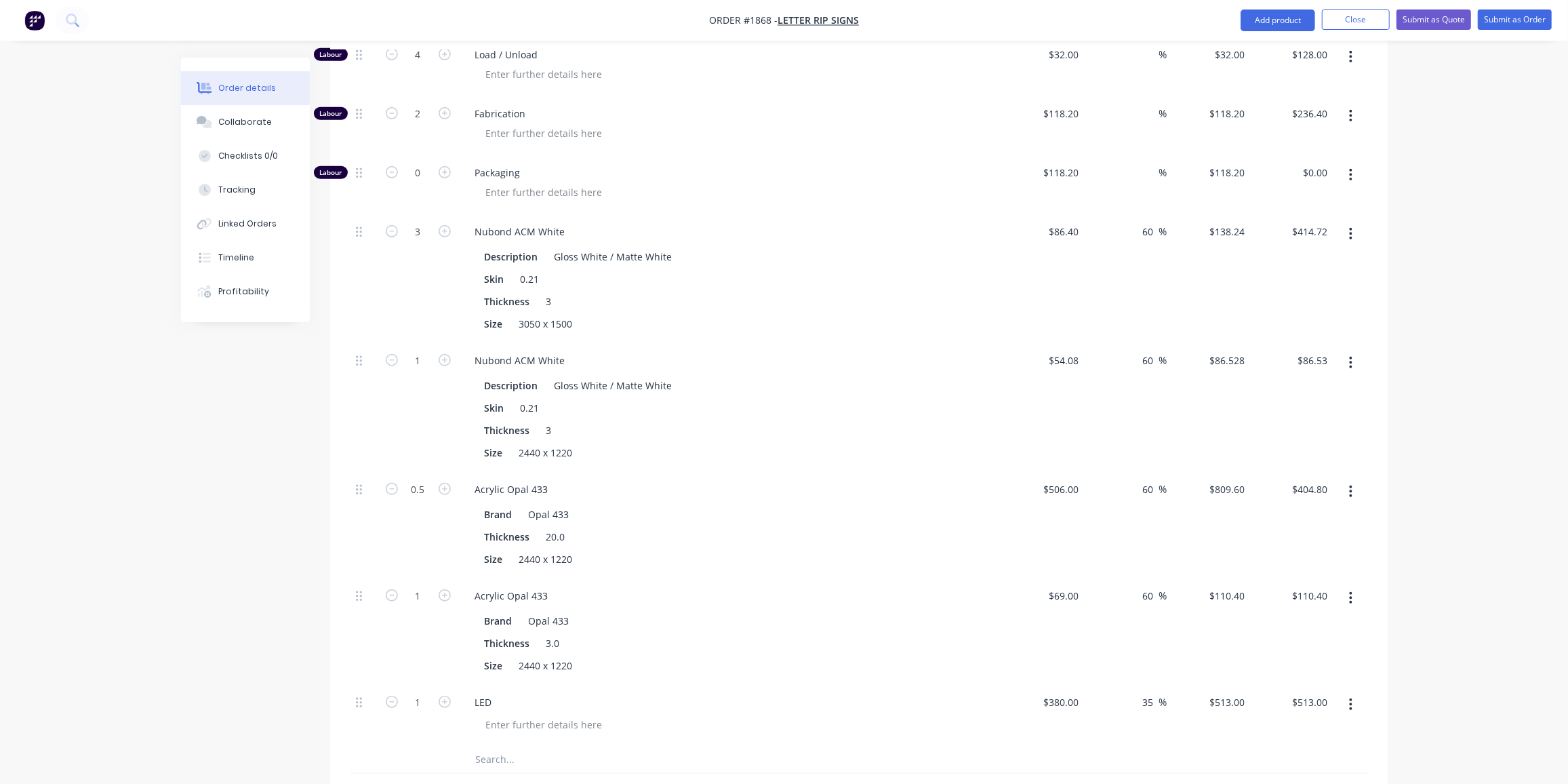
scroll to position [802, 0]
click at [198, 534] on div "Created by [PERSON_NAME] Created [DATE] Required [DATE] Assigned to Add team me…" at bounding box center [784, 209] width 1207 height 1908
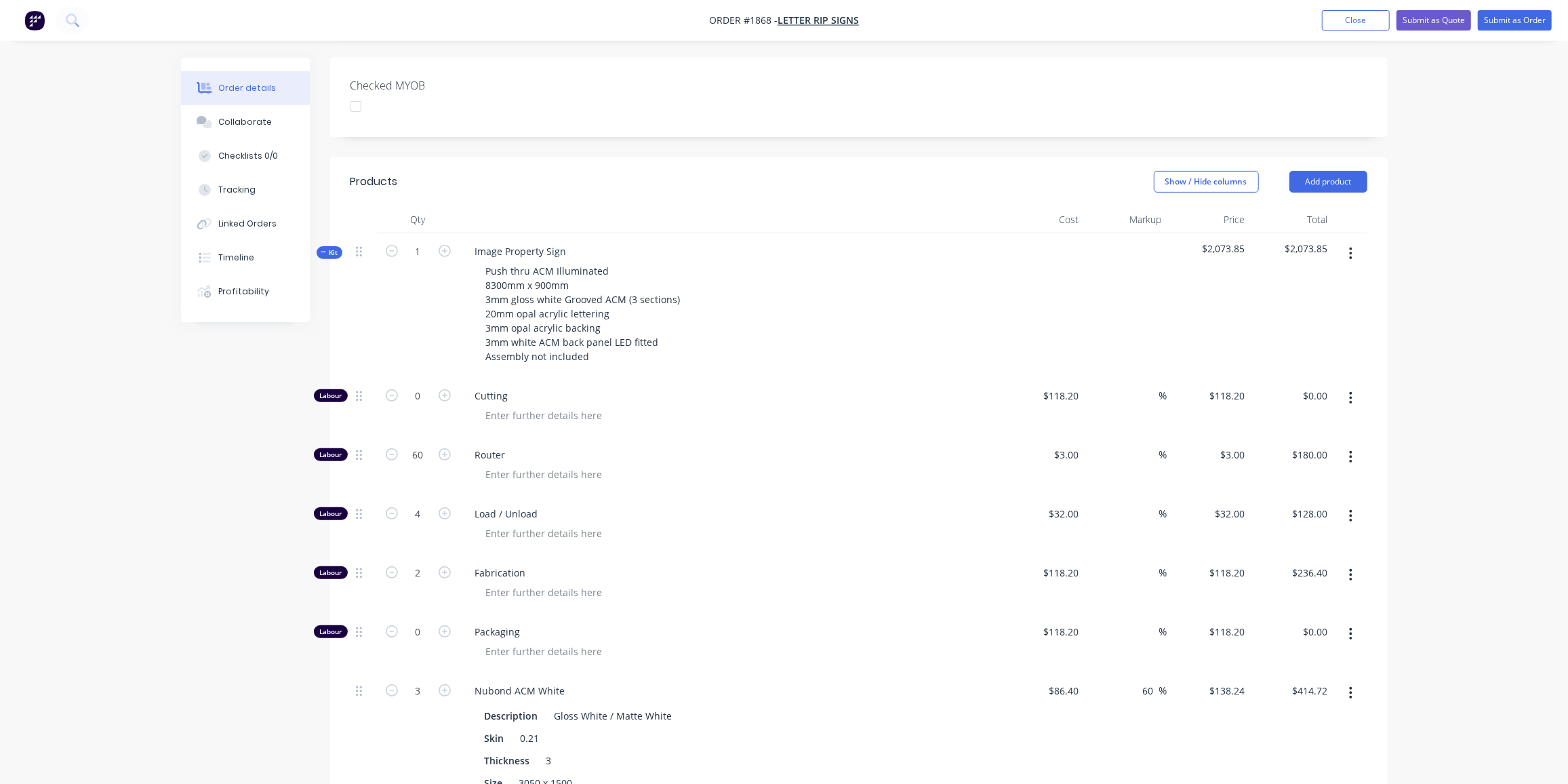
click at [327, 249] on icon "button" at bounding box center [324, 252] width 6 height 7
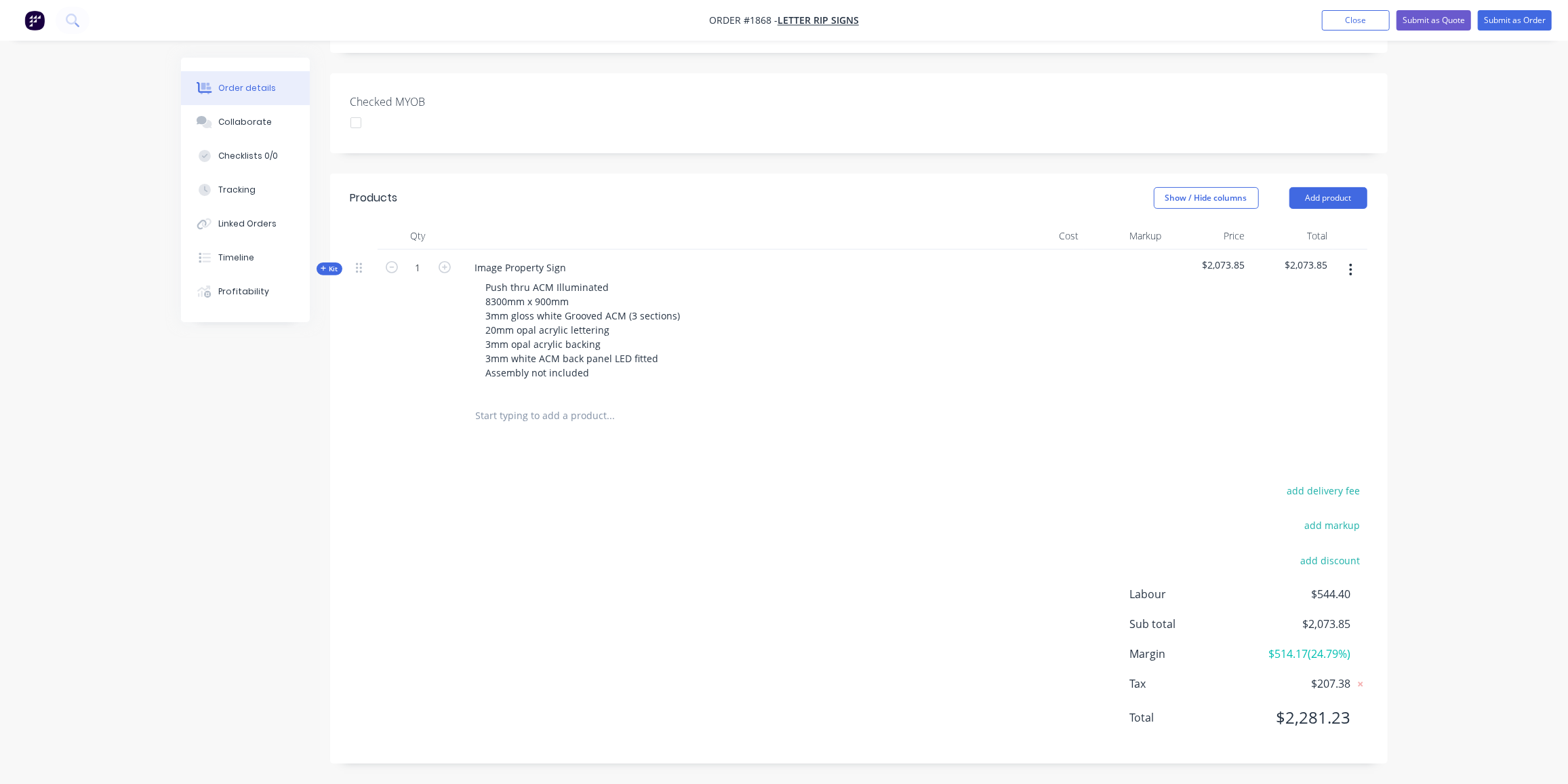
scroll to position [305, 0]
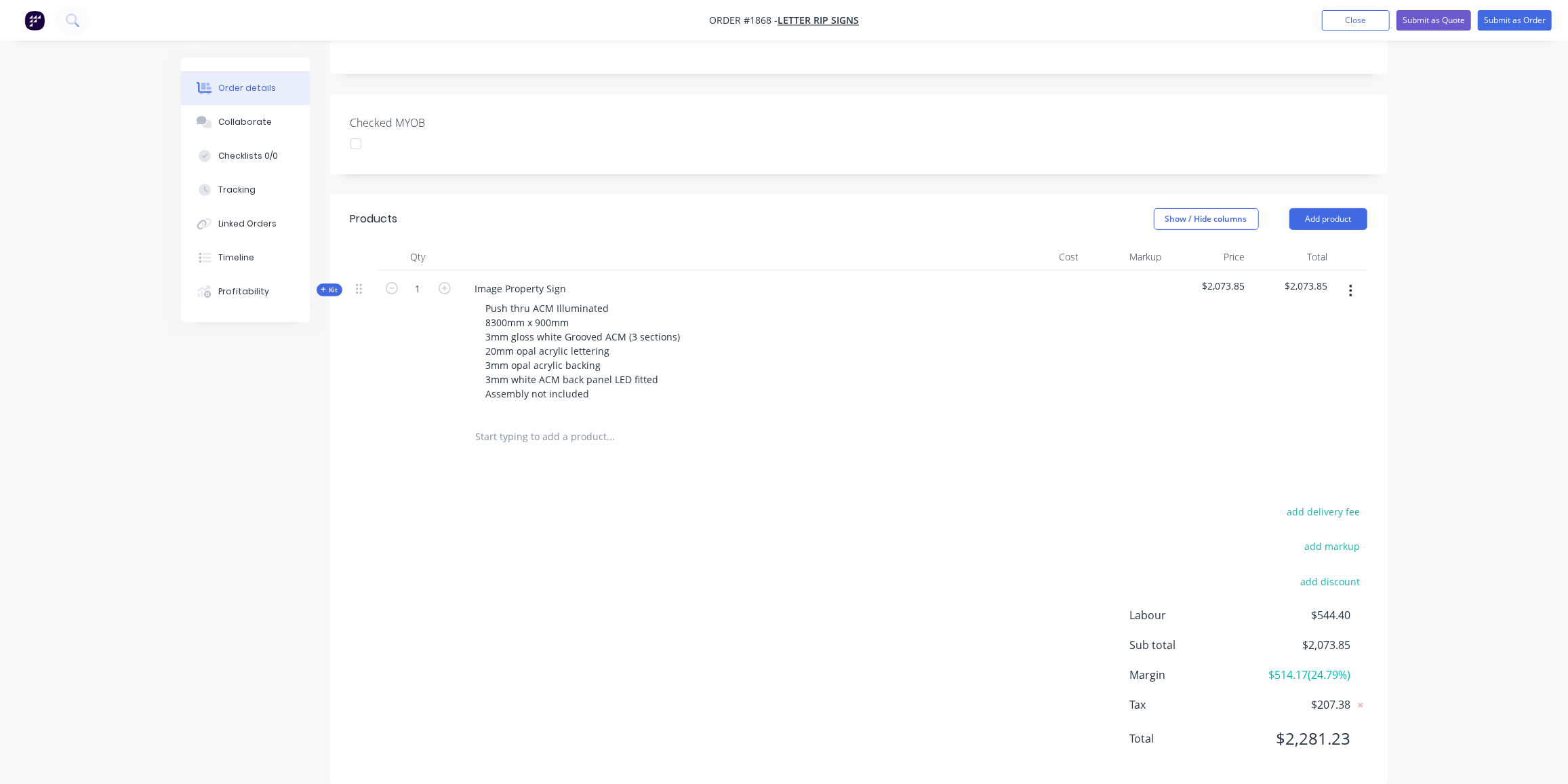
click at [407, 431] on div at bounding box center [418, 437] width 82 height 44
click at [334, 285] on span "Kit" at bounding box center [330, 289] width 18 height 10
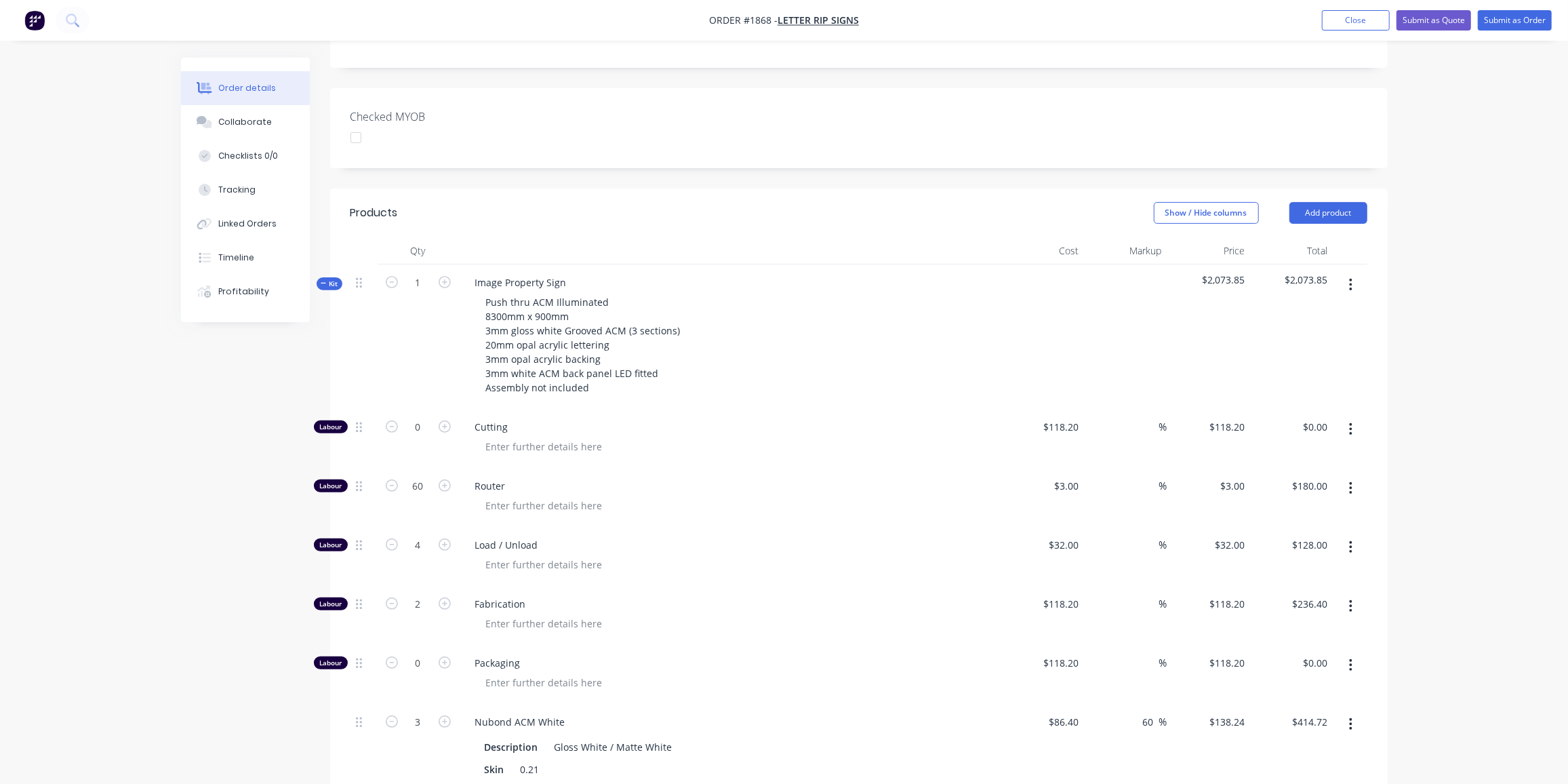
scroll to position [310, 0]
click at [330, 280] on span "Kit" at bounding box center [330, 285] width 18 height 10
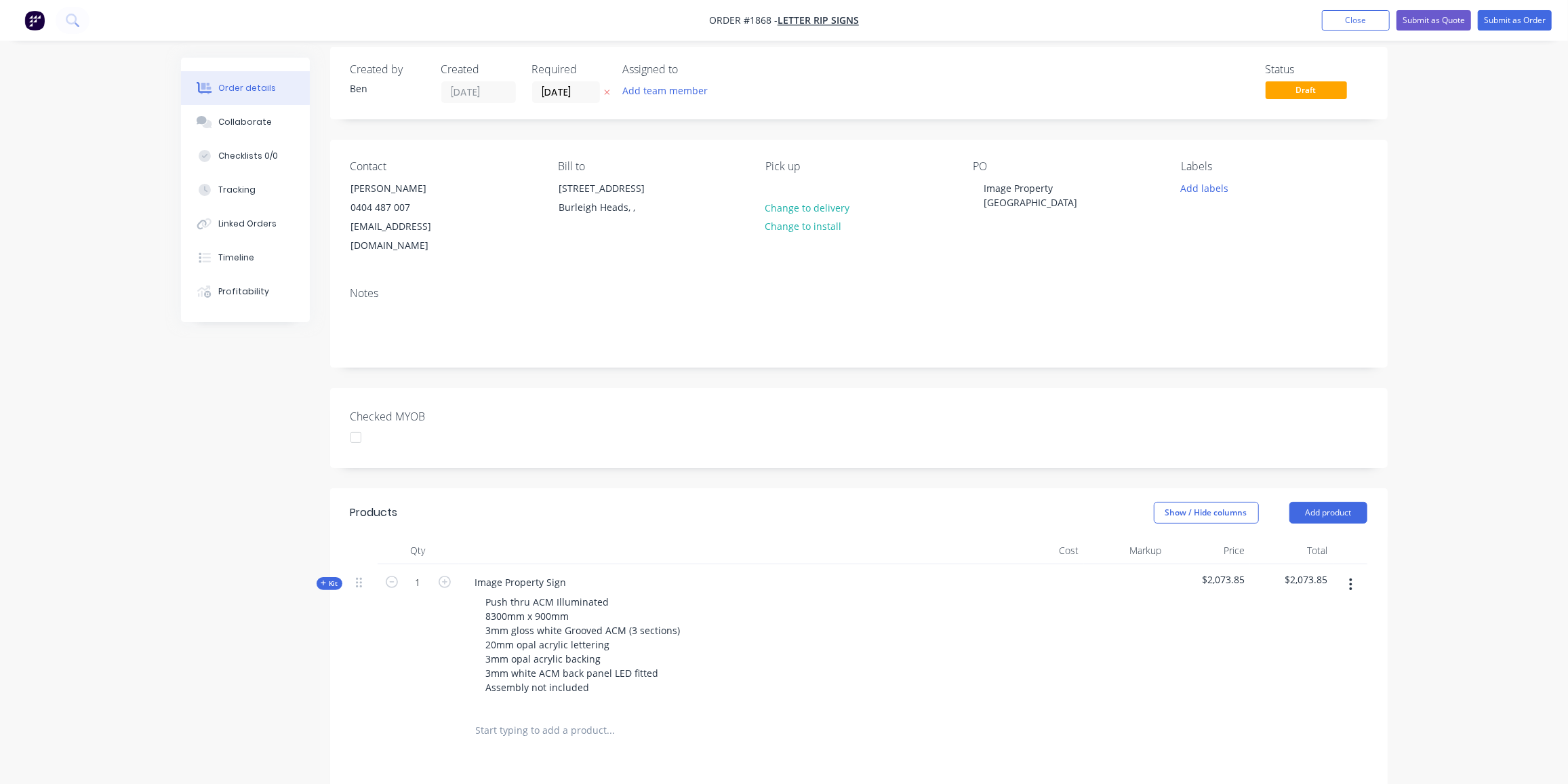
scroll to position [0, 0]
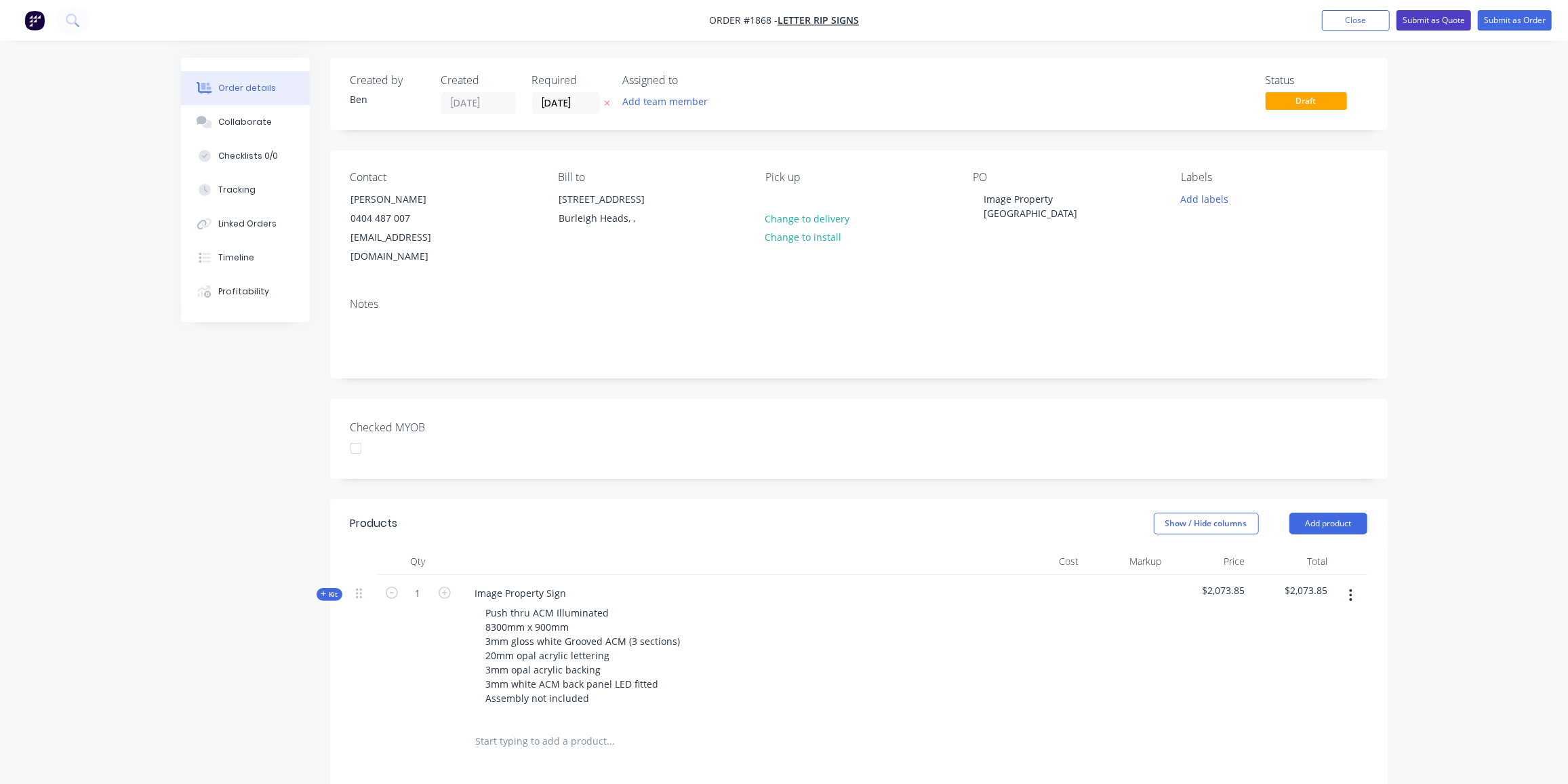
click at [1416, 18] on button "Submit as Quote" at bounding box center [1434, 20] width 75 height 20
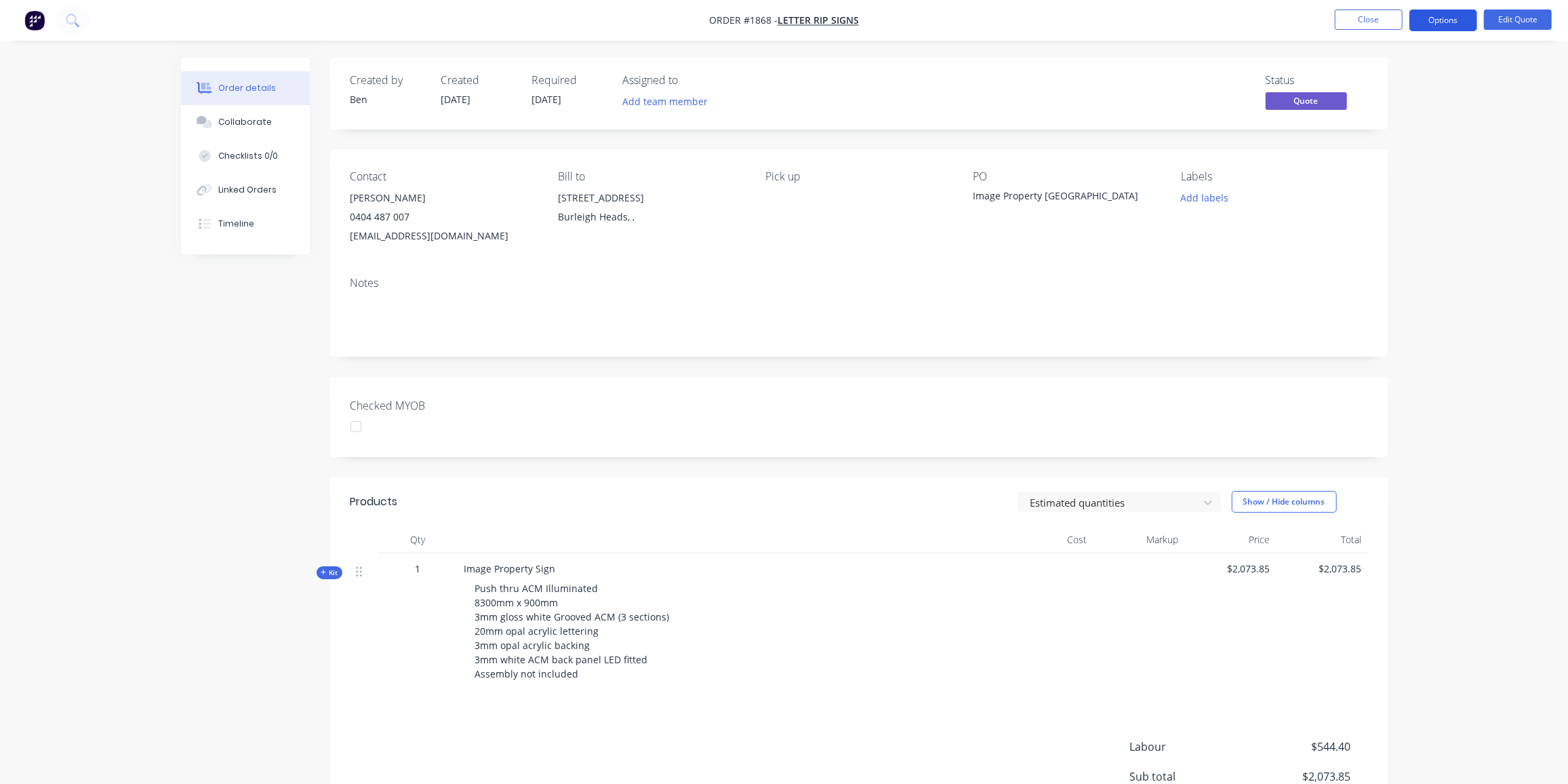
click at [1435, 14] on button "Options" at bounding box center [1443, 20] width 68 height 22
click at [1366, 88] on div "Quote" at bounding box center [1402, 82] width 124 height 19
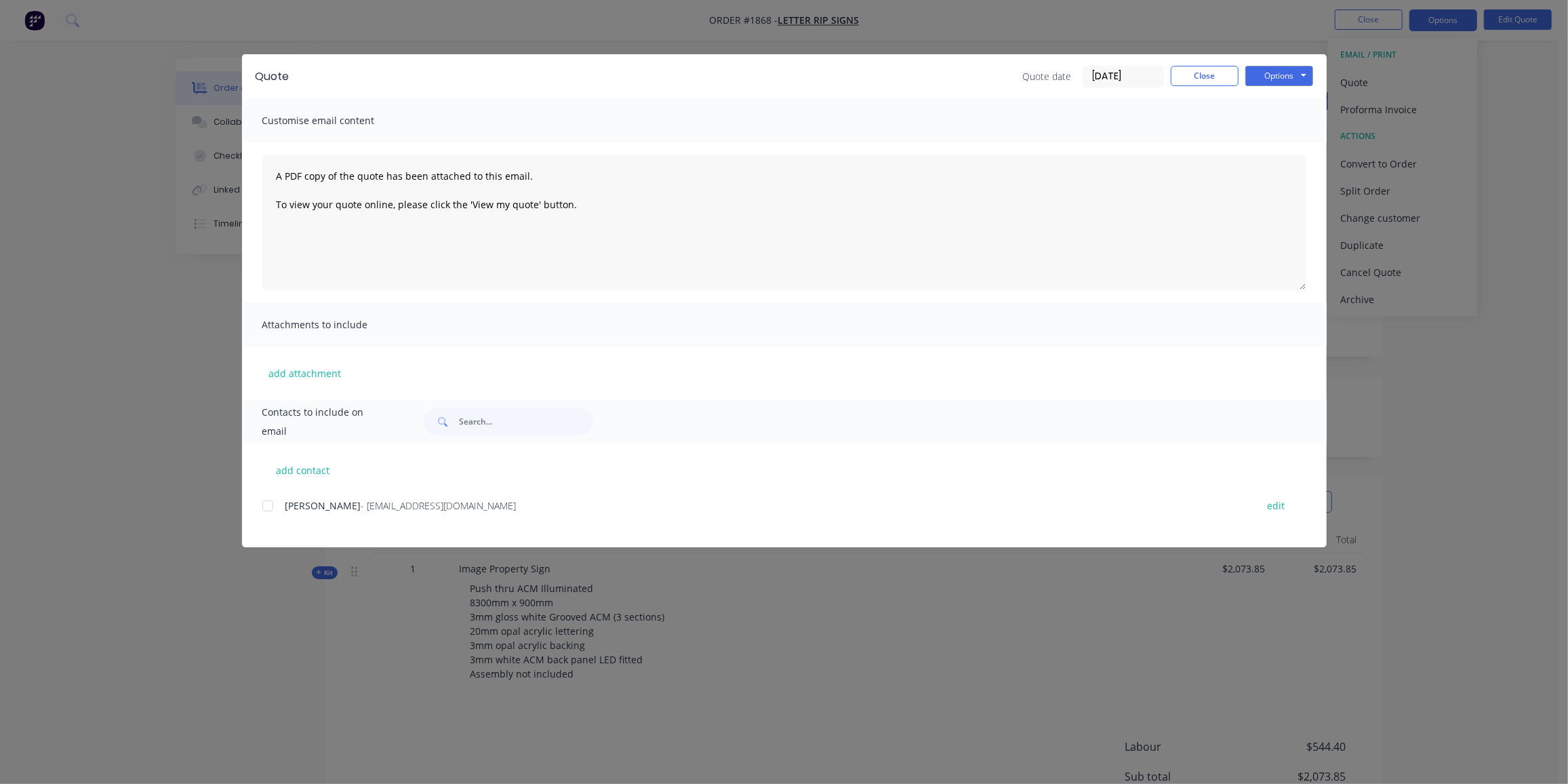
click at [273, 509] on div at bounding box center [267, 506] width 27 height 27
click at [1263, 77] on button "Options" at bounding box center [1279, 76] width 68 height 20
click at [1271, 145] on button "Email" at bounding box center [1289, 145] width 87 height 23
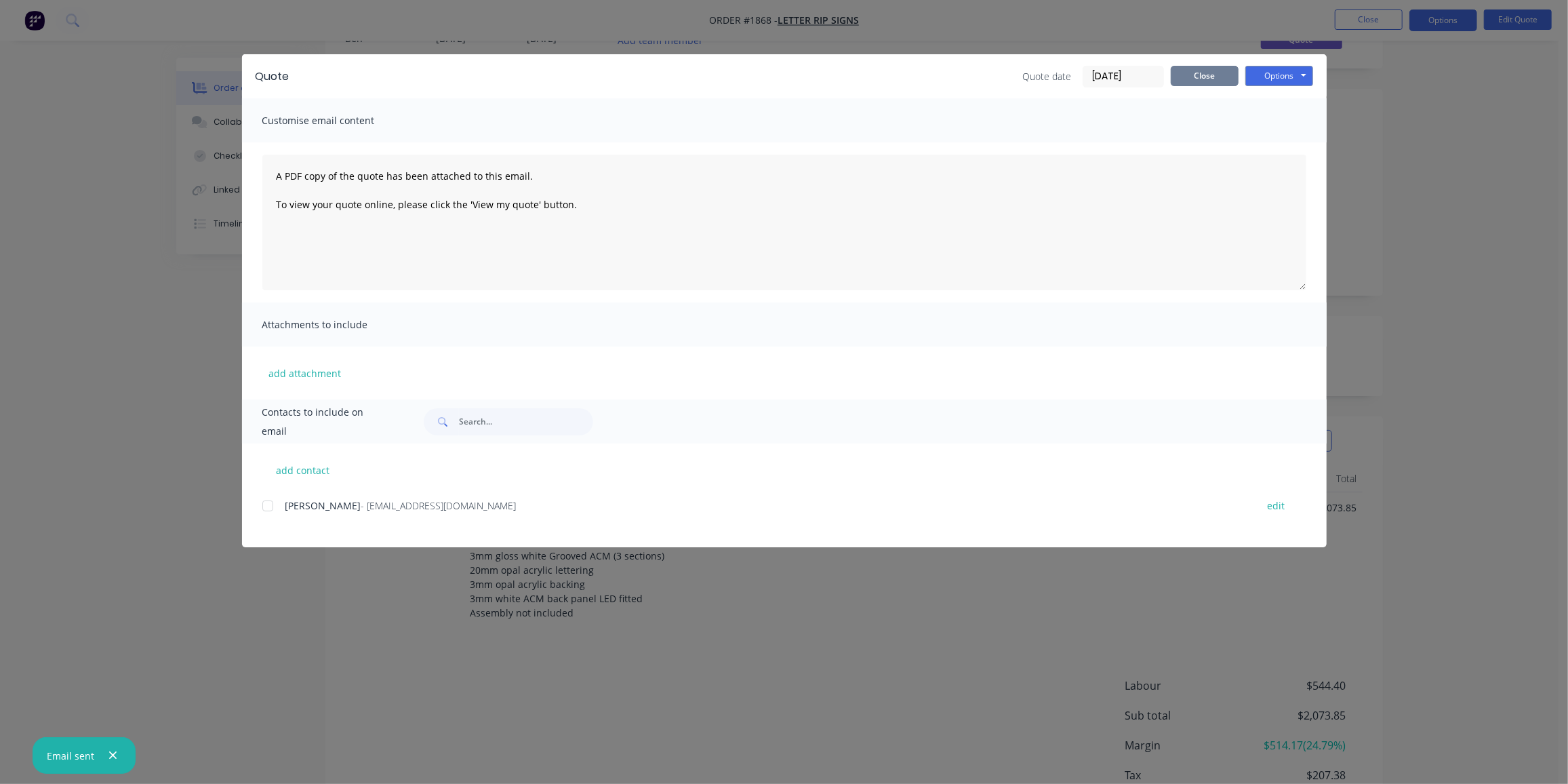
click at [1203, 72] on button "Close" at bounding box center [1204, 76] width 68 height 20
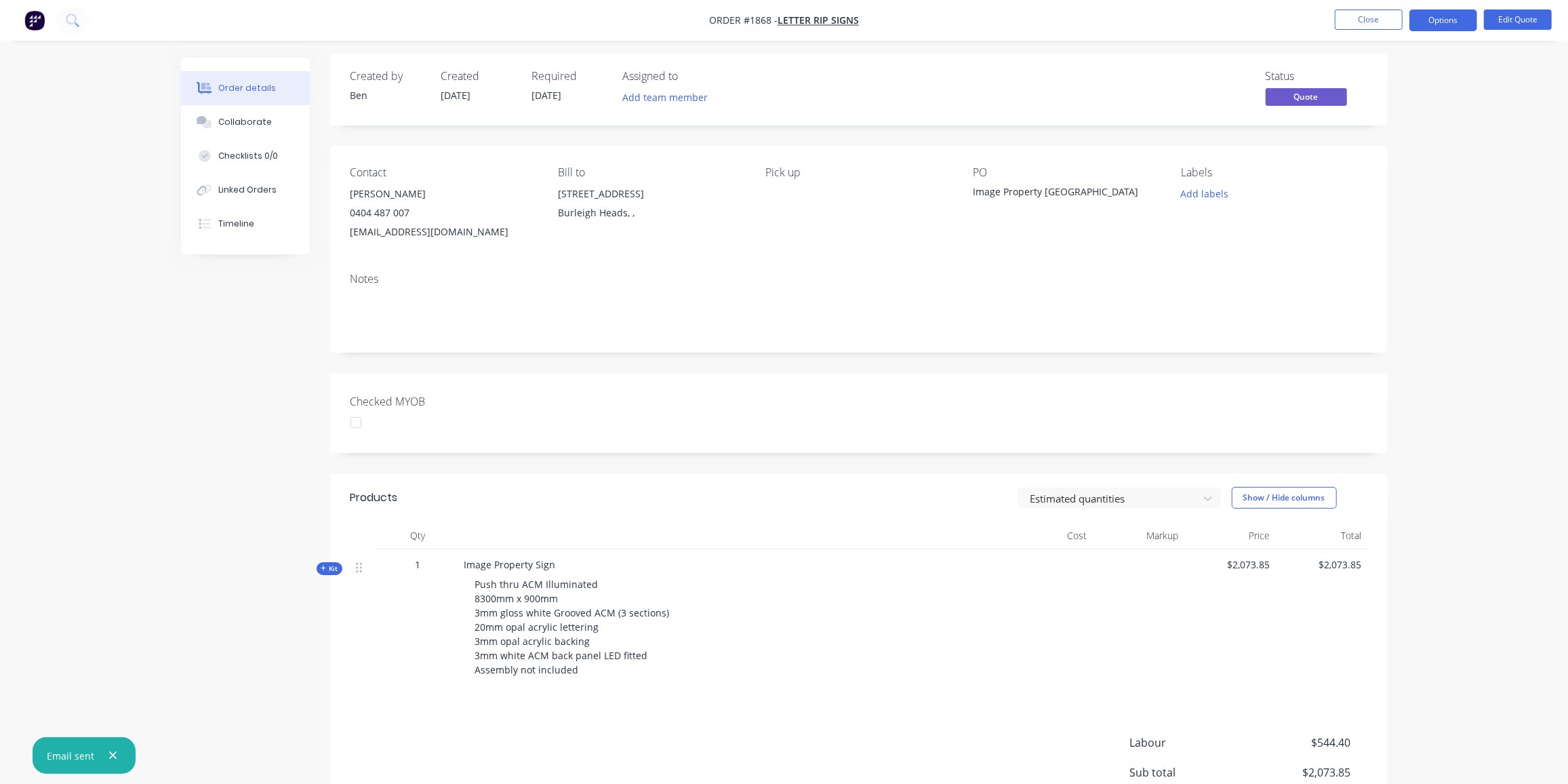
scroll to position [0, 0]
click at [1358, 23] on button "Close" at bounding box center [1368, 19] width 68 height 20
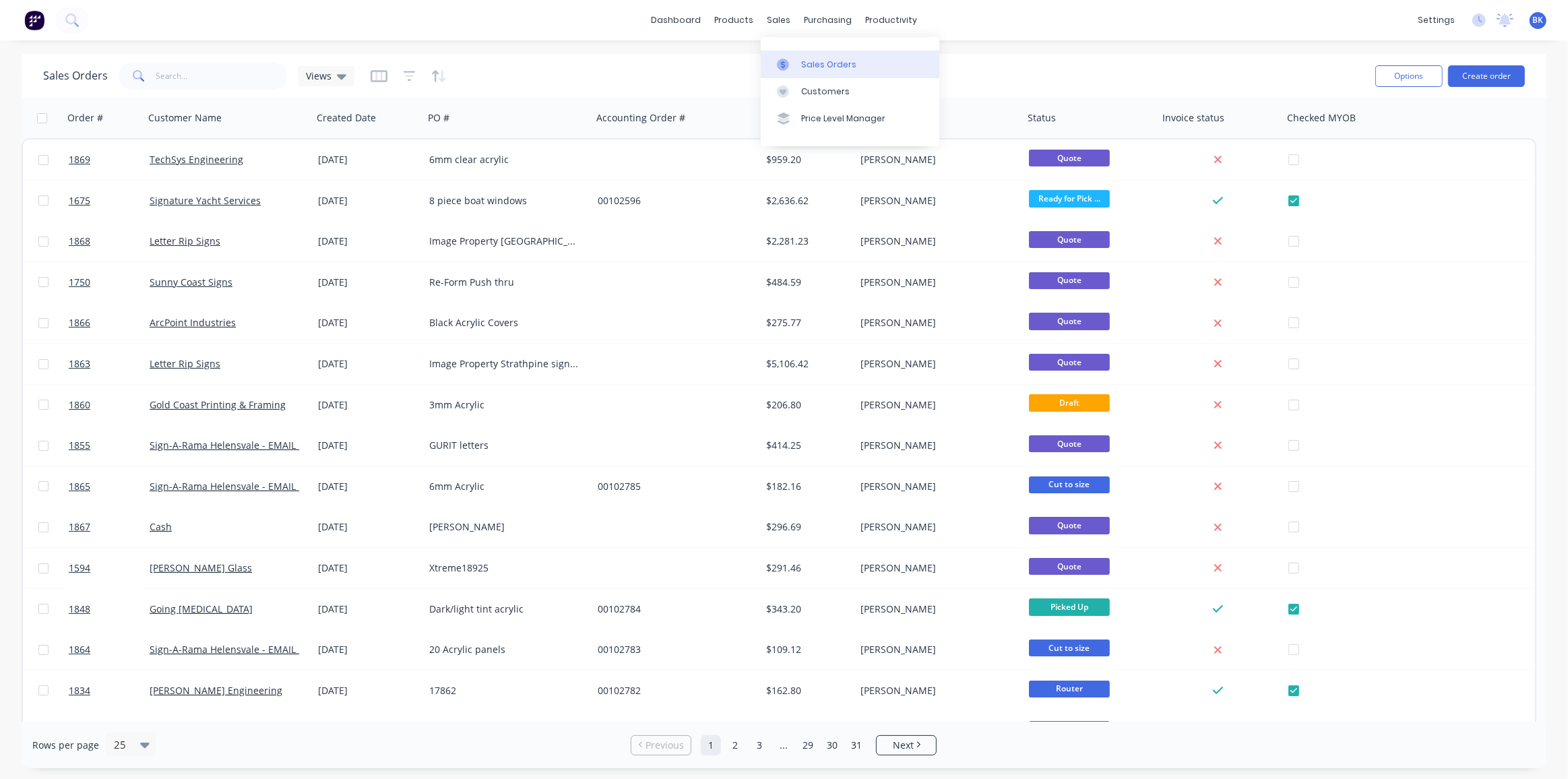
click at [798, 59] on link "Sales Orders" at bounding box center [850, 63] width 178 height 27
click at [1464, 71] on button "Create order" at bounding box center [1485, 77] width 76 height 22
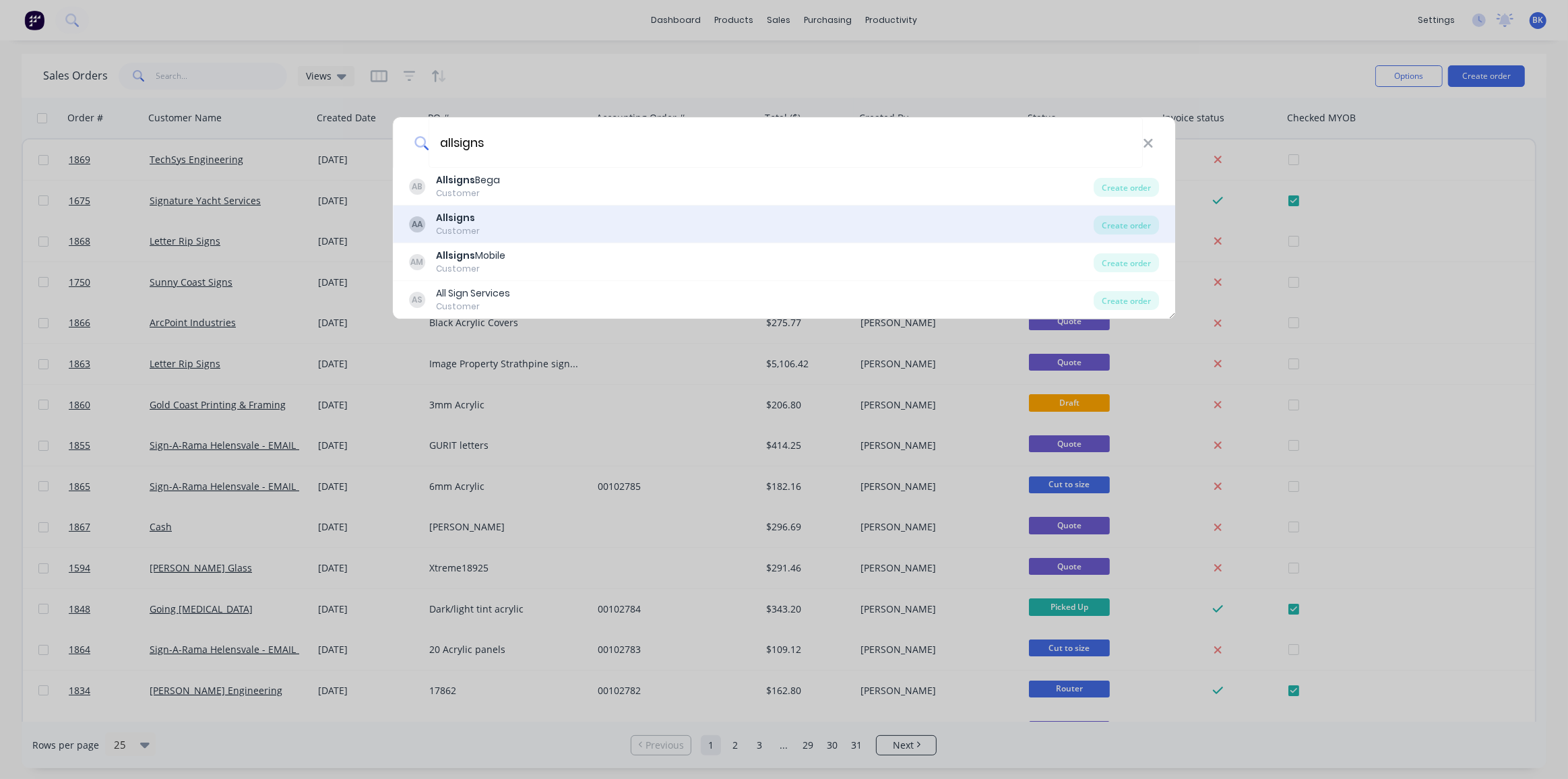
type input "allsigns"
click at [555, 218] on div "AA Allsigns Customer" at bounding box center [751, 224] width 685 height 26
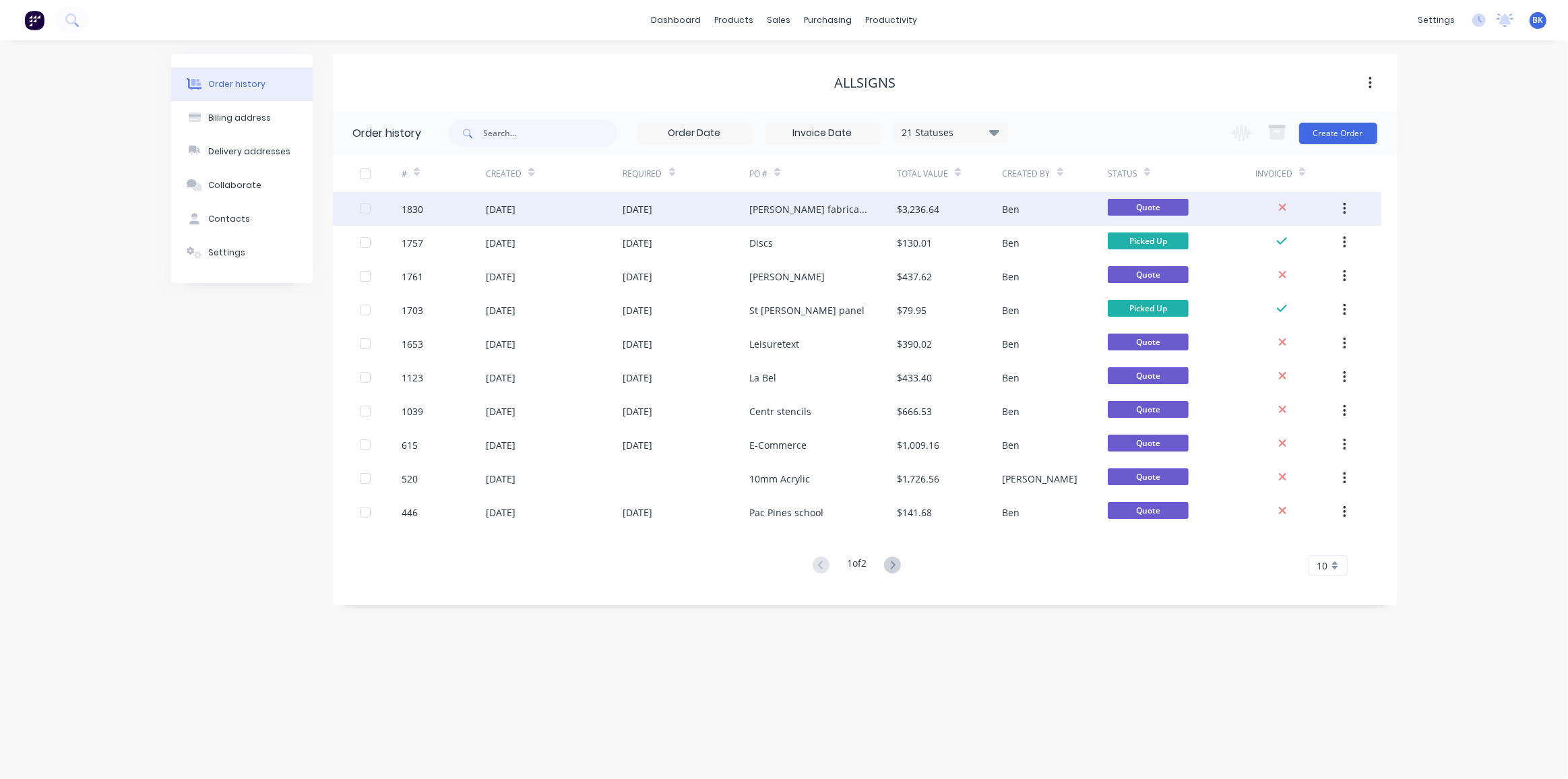
click at [708, 209] on div "[DATE]" at bounding box center [687, 209] width 127 height 34
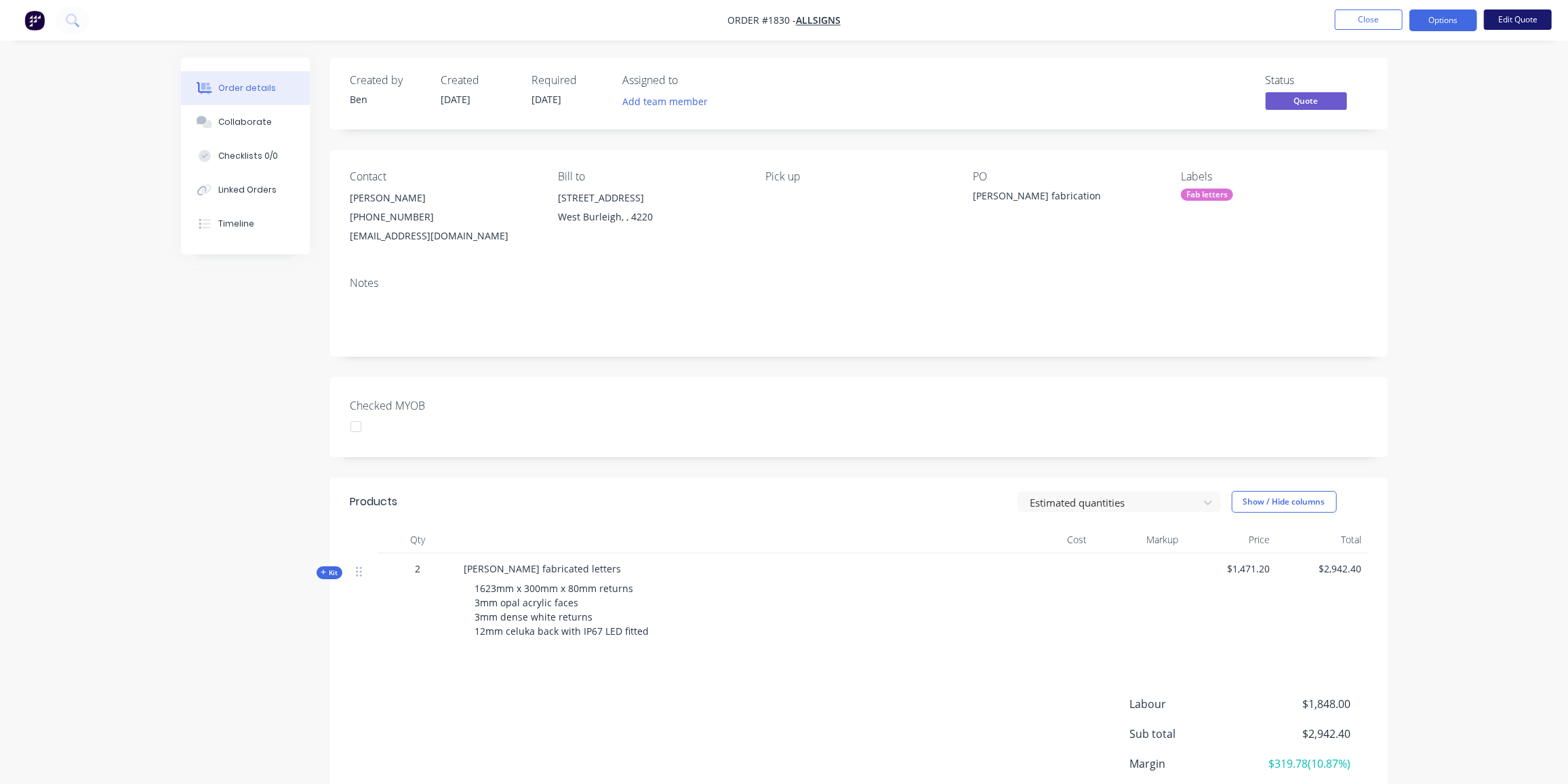
click at [1520, 18] on button "Edit Quote" at bounding box center [1517, 19] width 68 height 20
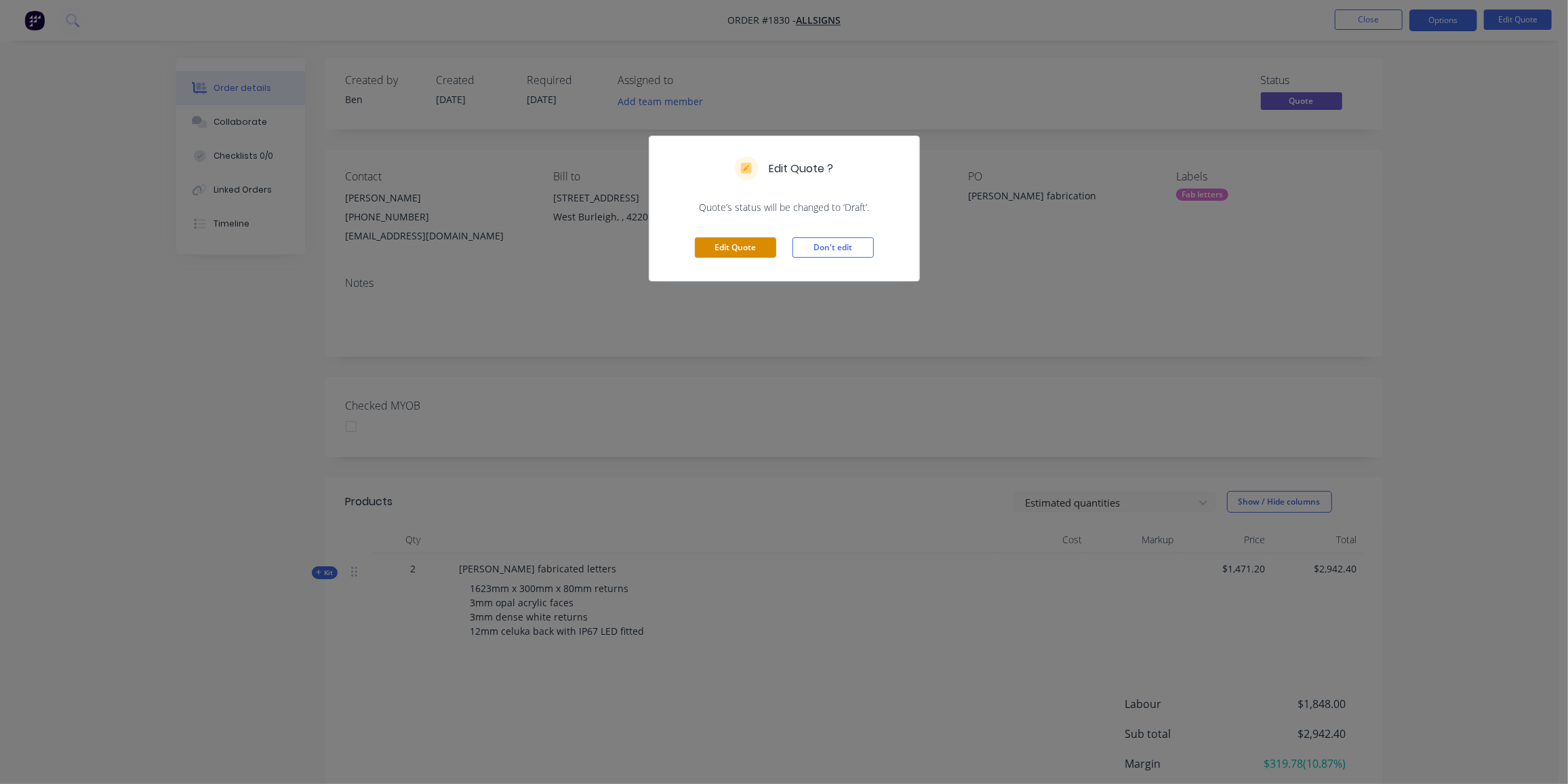
click at [727, 248] on button "Edit Quote" at bounding box center [735, 247] width 82 height 20
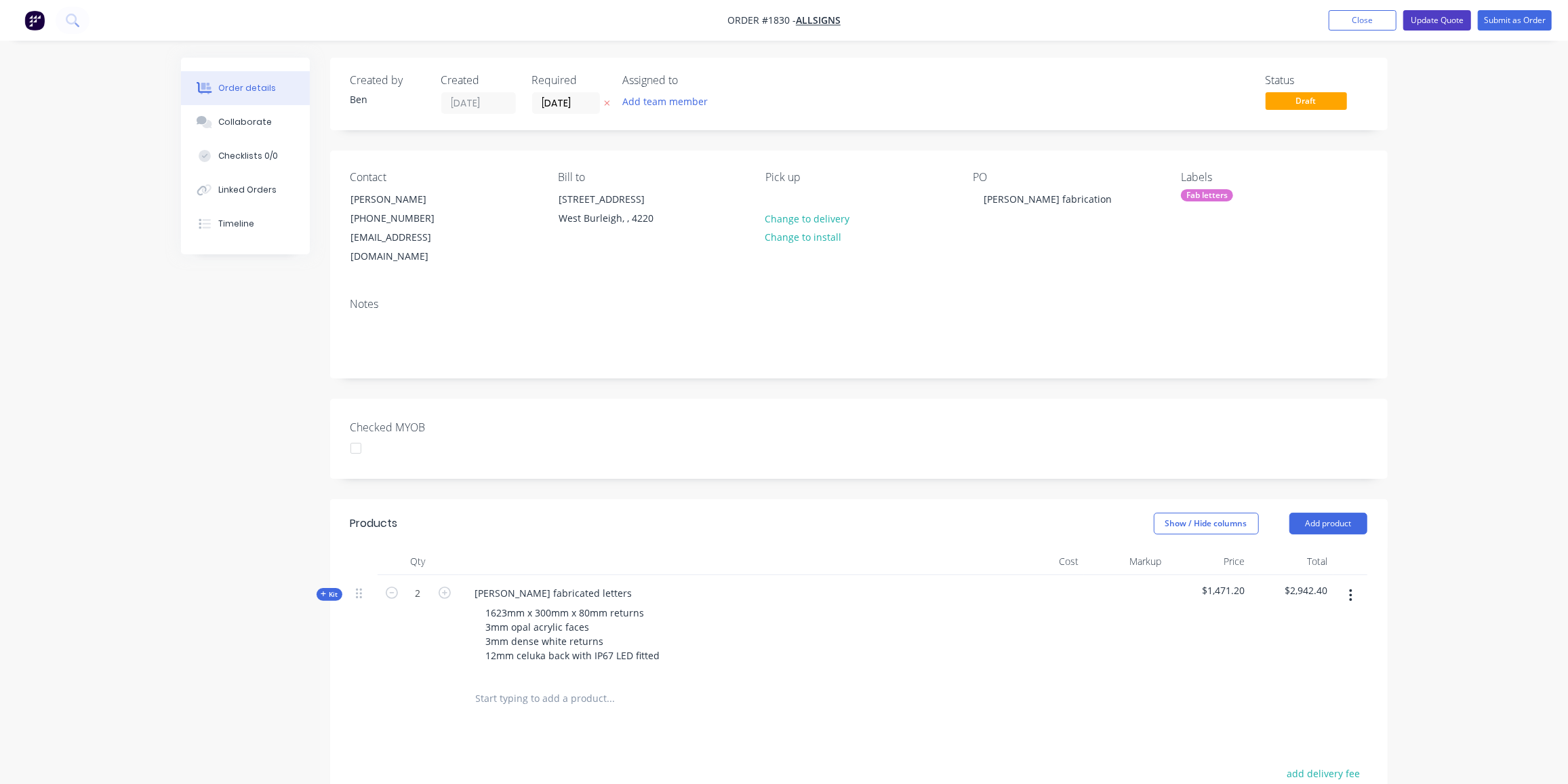
click at [1444, 19] on button "Update Quote" at bounding box center [1437, 20] width 68 height 20
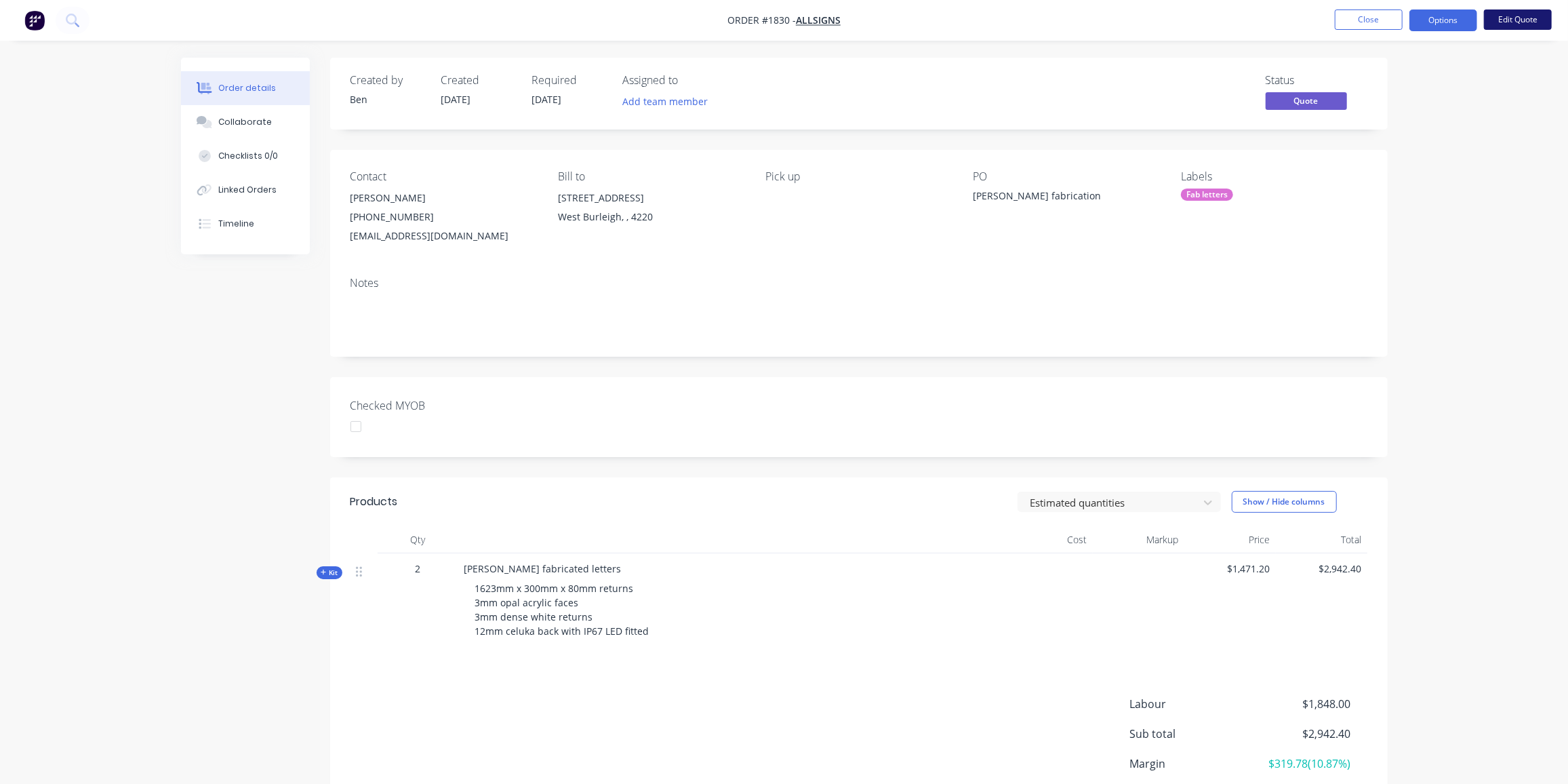
click at [1500, 18] on button "Edit Quote" at bounding box center [1517, 19] width 68 height 20
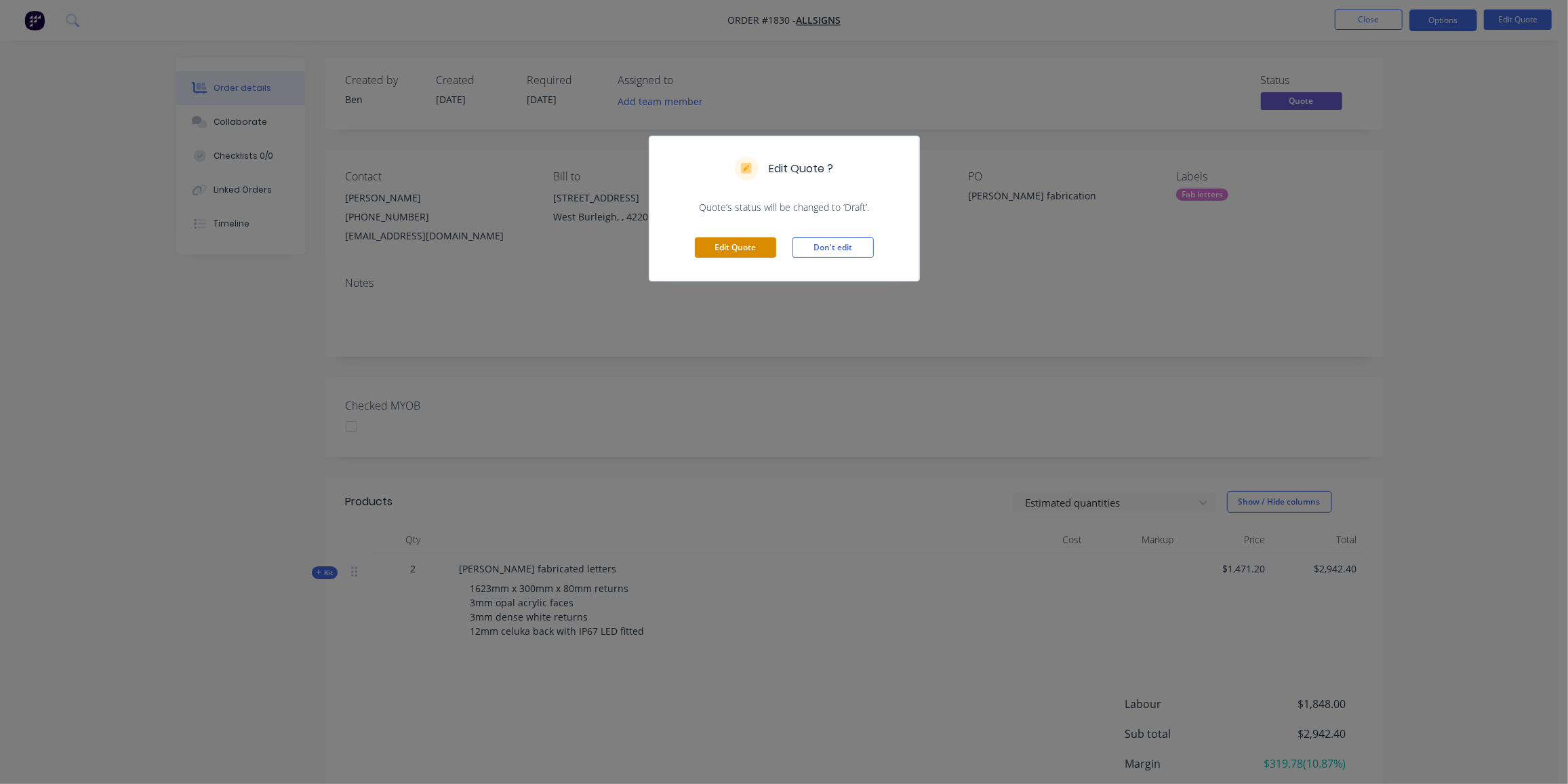
click at [746, 250] on button "Edit Quote" at bounding box center [735, 247] width 82 height 20
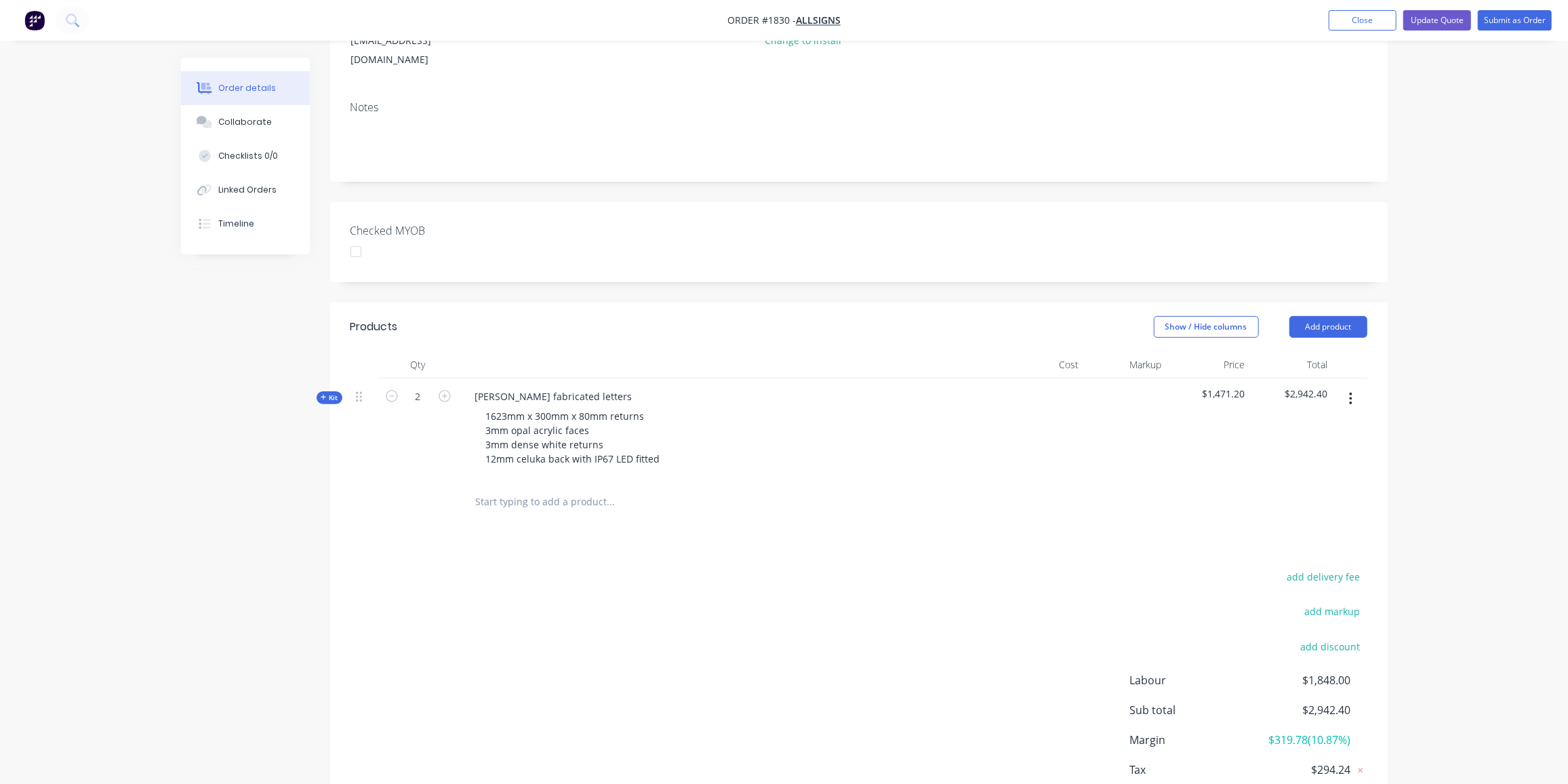
scroll to position [198, 0]
click at [1356, 386] on button "button" at bounding box center [1350, 397] width 32 height 24
click at [1295, 478] on div "Duplicate" at bounding box center [1303, 488] width 104 height 19
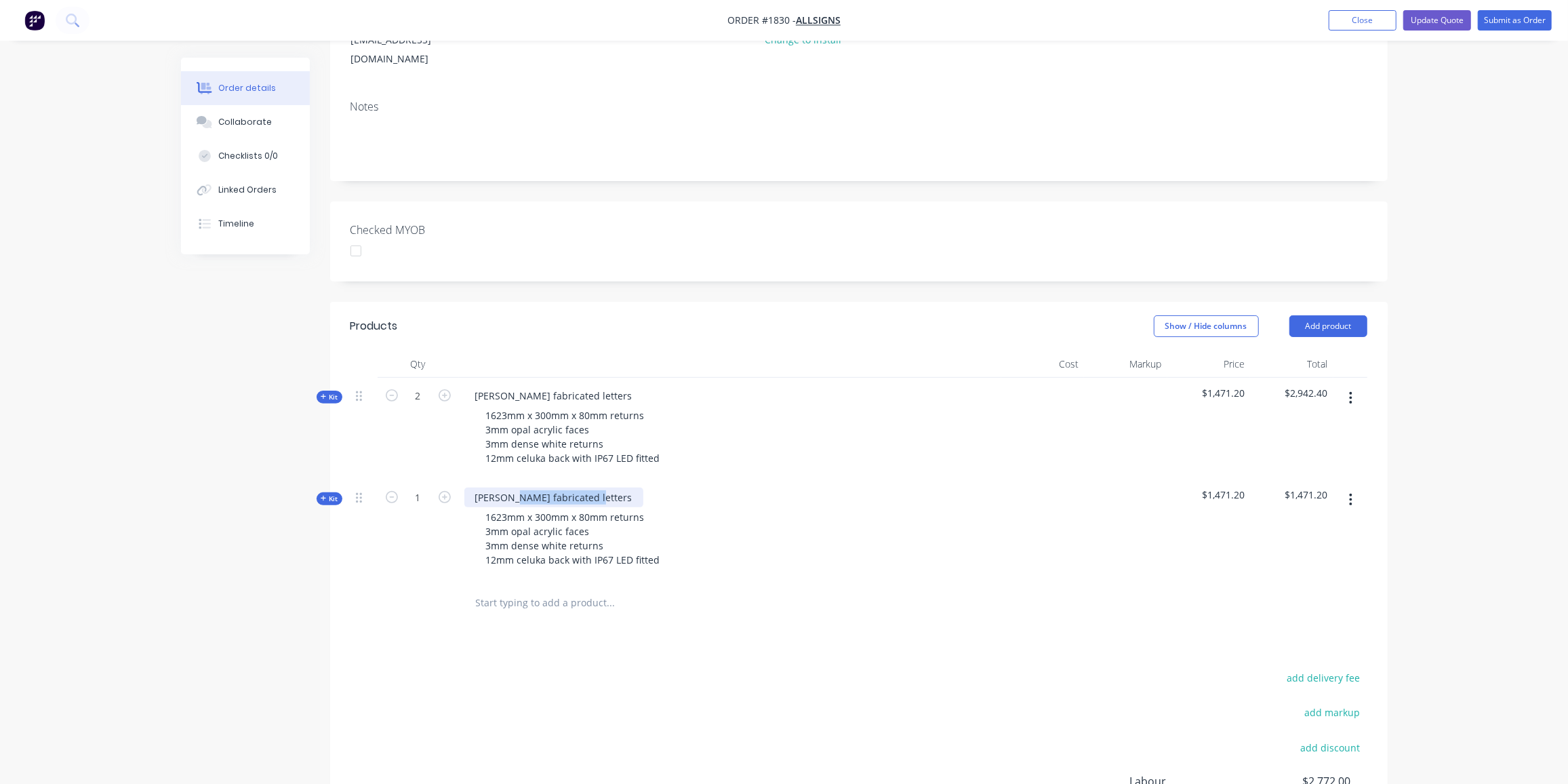
drag, startPoint x: 592, startPoint y: 478, endPoint x: 516, endPoint y: 480, distance: 76.0
click at [516, 488] on div "[PERSON_NAME] fabricated letters" at bounding box center [554, 497] width 179 height 19
drag, startPoint x: 648, startPoint y: 496, endPoint x: 578, endPoint y: 495, distance: 70.0
click at [578, 507] on div "1623mm x 300mm x 80mm returns 3mm opal acrylic faces 3mm dense white returns 12…" at bounding box center [573, 538] width 196 height 62
click at [491, 512] on div "1623mm x 300mm x 30mm 3mm opal acrylic faces 3mm dense white returns 12mm celuk…" at bounding box center [573, 538] width 196 height 62
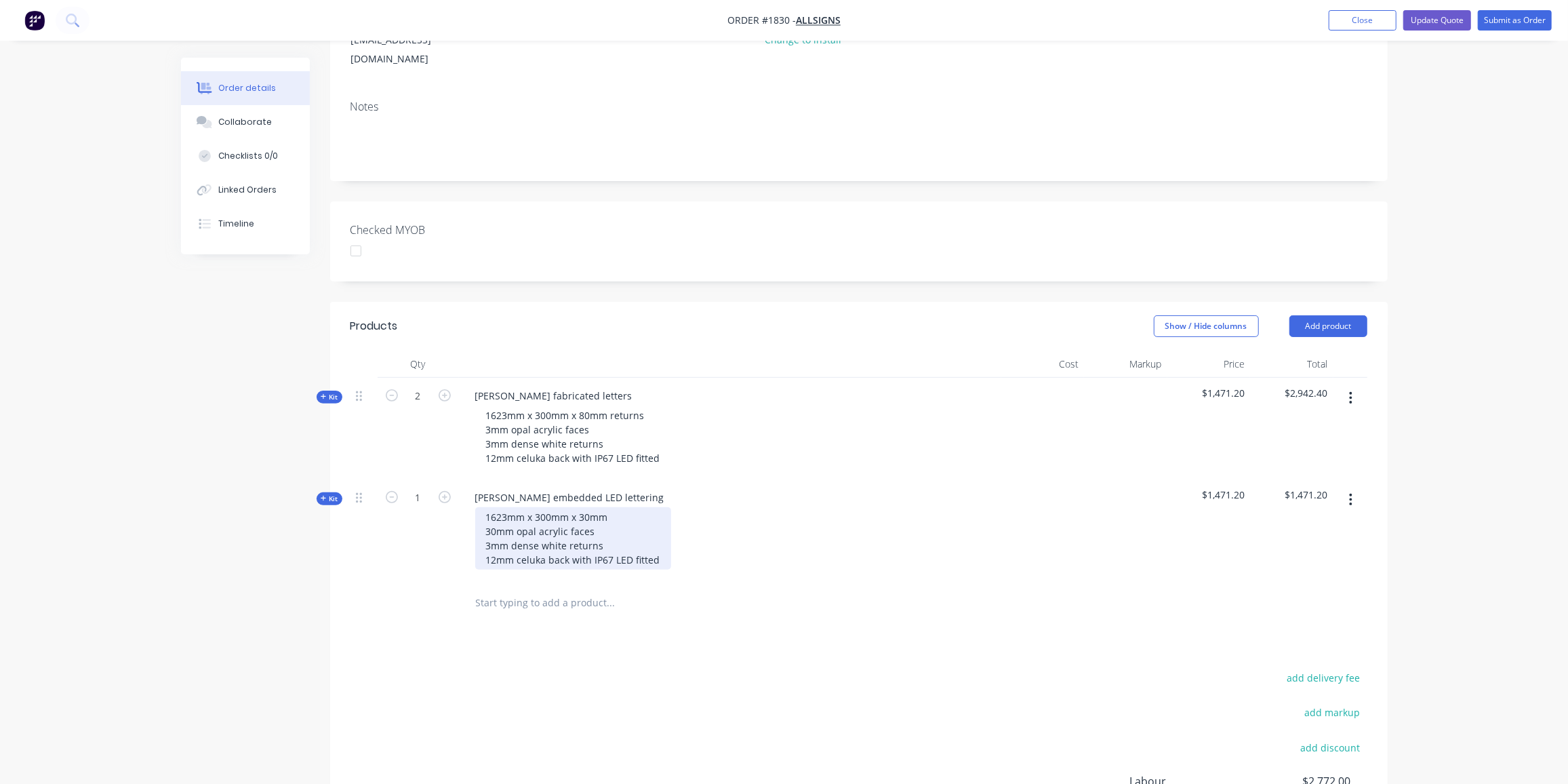
click at [513, 511] on div "1623mm x 300mm x 30mm 30mm opal acrylic faces 3mm dense white returns 12mm celu…" at bounding box center [573, 538] width 196 height 62
drag, startPoint x: 607, startPoint y: 524, endPoint x: 467, endPoint y: 524, distance: 140.0
click at [467, 524] on div "1623mm x 300mm x 30mm 30mm LED opal acrylic faces 3mm dense white returns 12mm …" at bounding box center [730, 538] width 532 height 62
drag, startPoint x: 662, startPoint y: 537, endPoint x: 479, endPoint y: 535, distance: 183.0
click at [479, 535] on div "1623mm x 300mm x 30mm 30mm LED opal acrylic faces 6mm white acrylic backs 12mm …" at bounding box center [573, 538] width 196 height 62
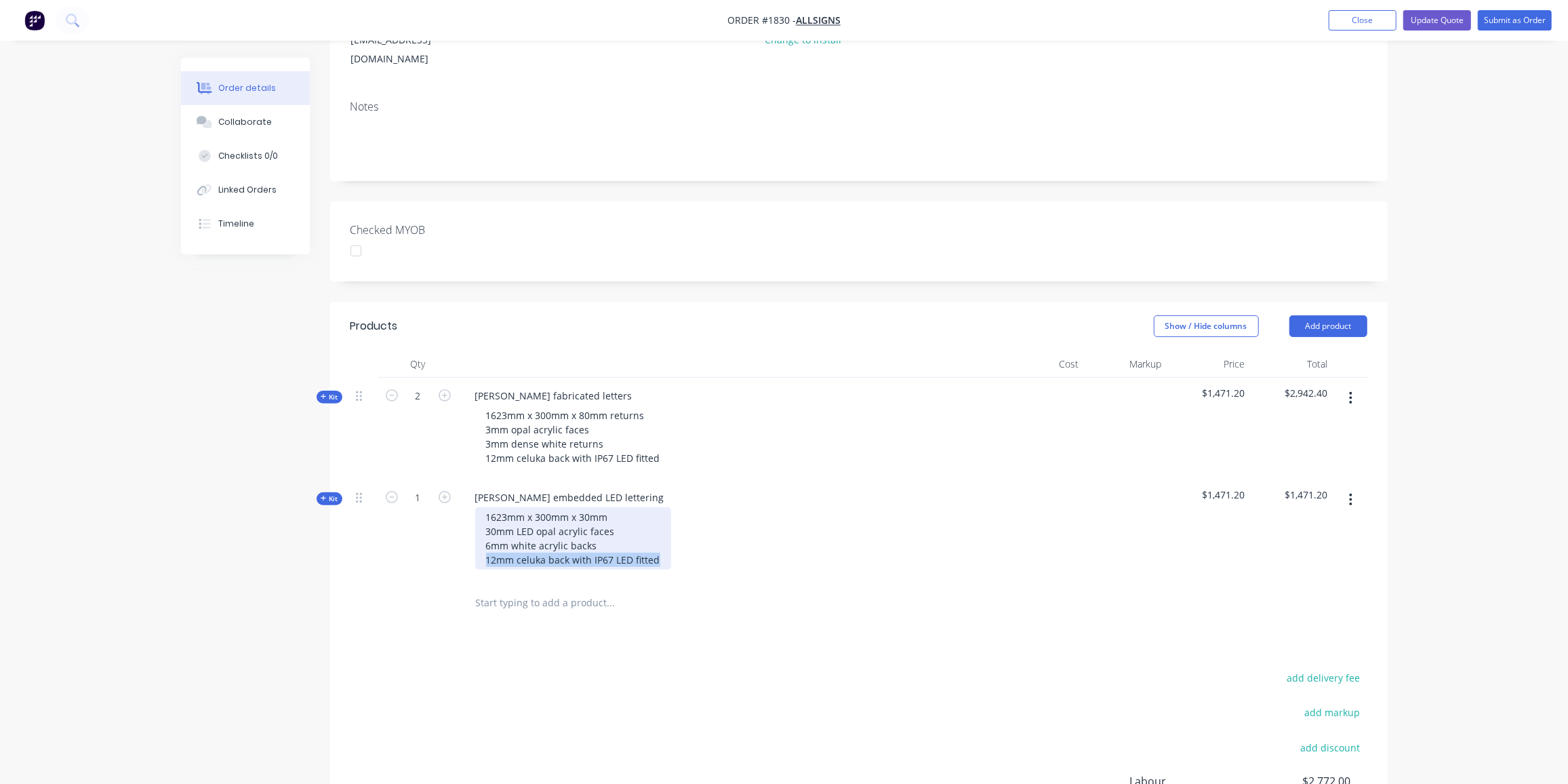
click at [600, 540] on div "1623mm x 300mm x 30mm 30mm LED opal acrylic faces 6mm white acrylic backs 12mm …" at bounding box center [573, 538] width 196 height 62
drag, startPoint x: 592, startPoint y: 541, endPoint x: 379, endPoint y: 544, distance: 213.0
click at [379, 544] on div "Kit 1 [PERSON_NAME] embedded LED lettering 1623mm x 300mm x 30mm 30mm LED opal …" at bounding box center [859, 530] width 1017 height 102
click at [506, 538] on div "1623mm x 300mm x 30mm 30mm LED opal acrylic faces 6mm white acrylic backs IP67 …" at bounding box center [550, 538] width 151 height 62
click at [563, 537] on div "1623mm x 300mm x 30mm 30mm LED opal acrylic faces 6mm white acrylic backs IP64 …" at bounding box center [550, 538] width 151 height 62
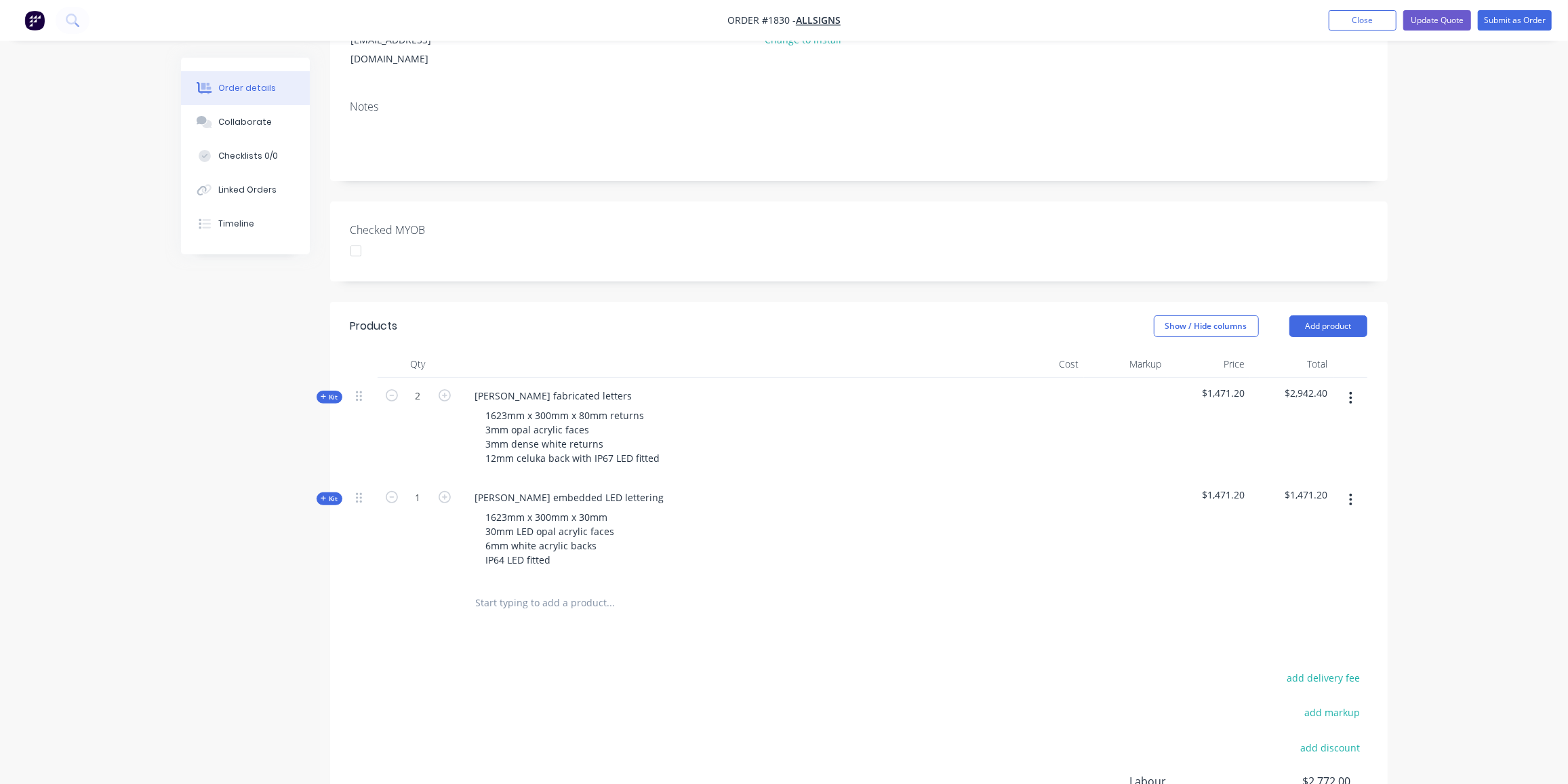
click at [324, 496] on icon "button" at bounding box center [323, 499] width 5 height 5
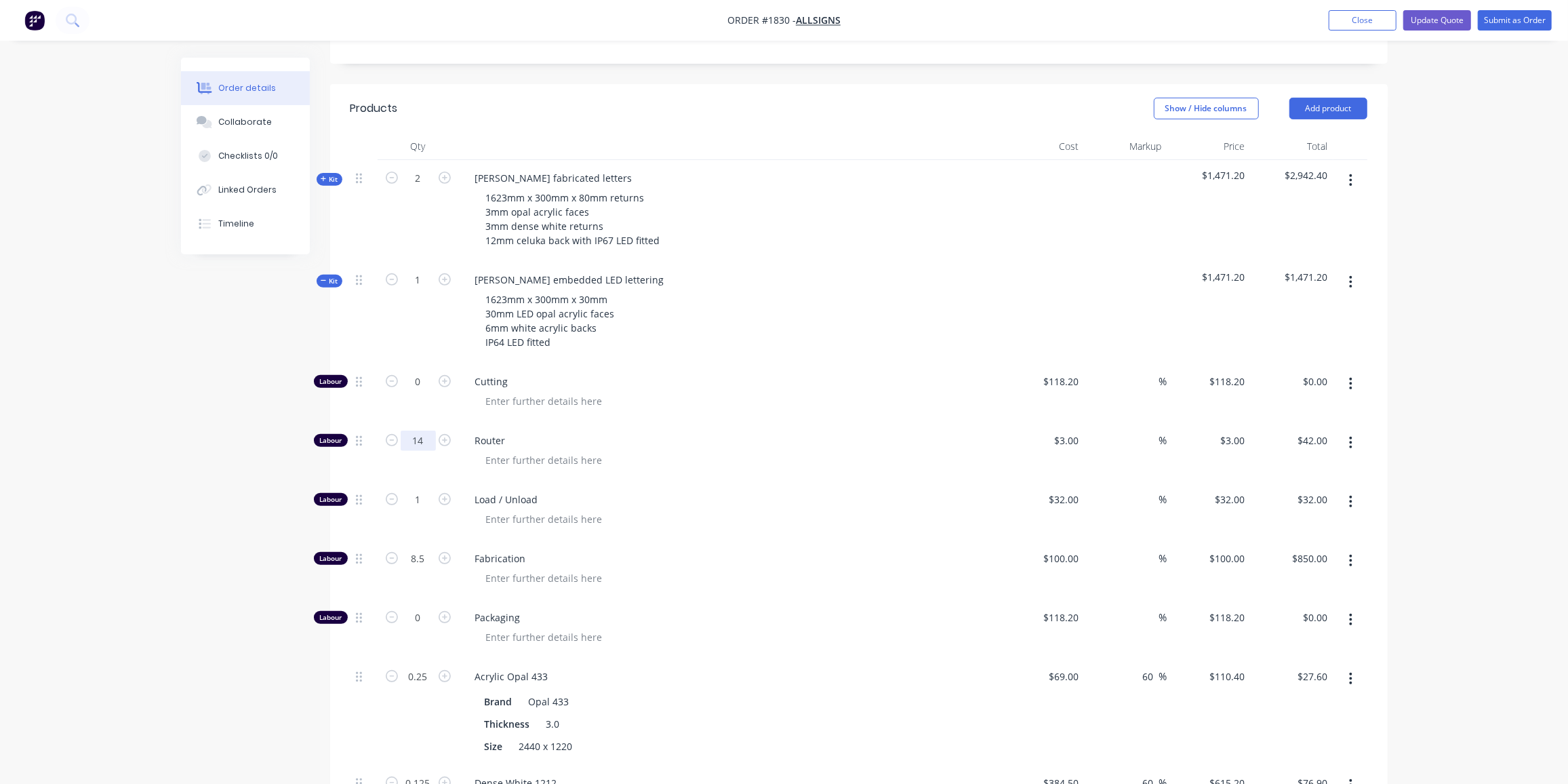
click at [412, 431] on input "14" at bounding box center [417, 441] width 35 height 20
type input "65"
type input "$195.00"
click at [424, 492] on input "1" at bounding box center [417, 502] width 35 height 20
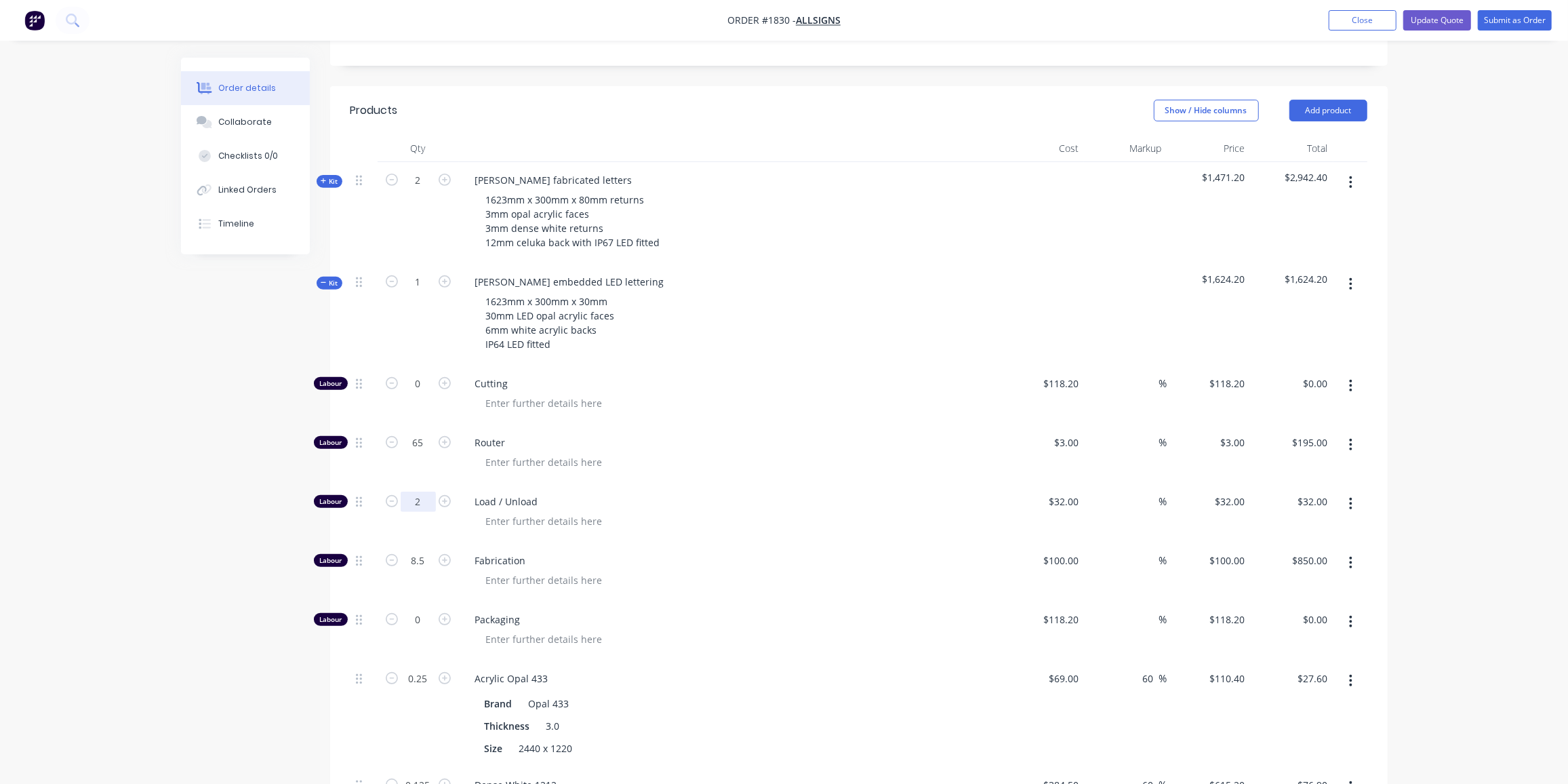
type input "2"
type input "$64.00"
click at [411, 551] on input "8.5" at bounding box center [417, 561] width 35 height 20
type input "4"
type input "$400.00"
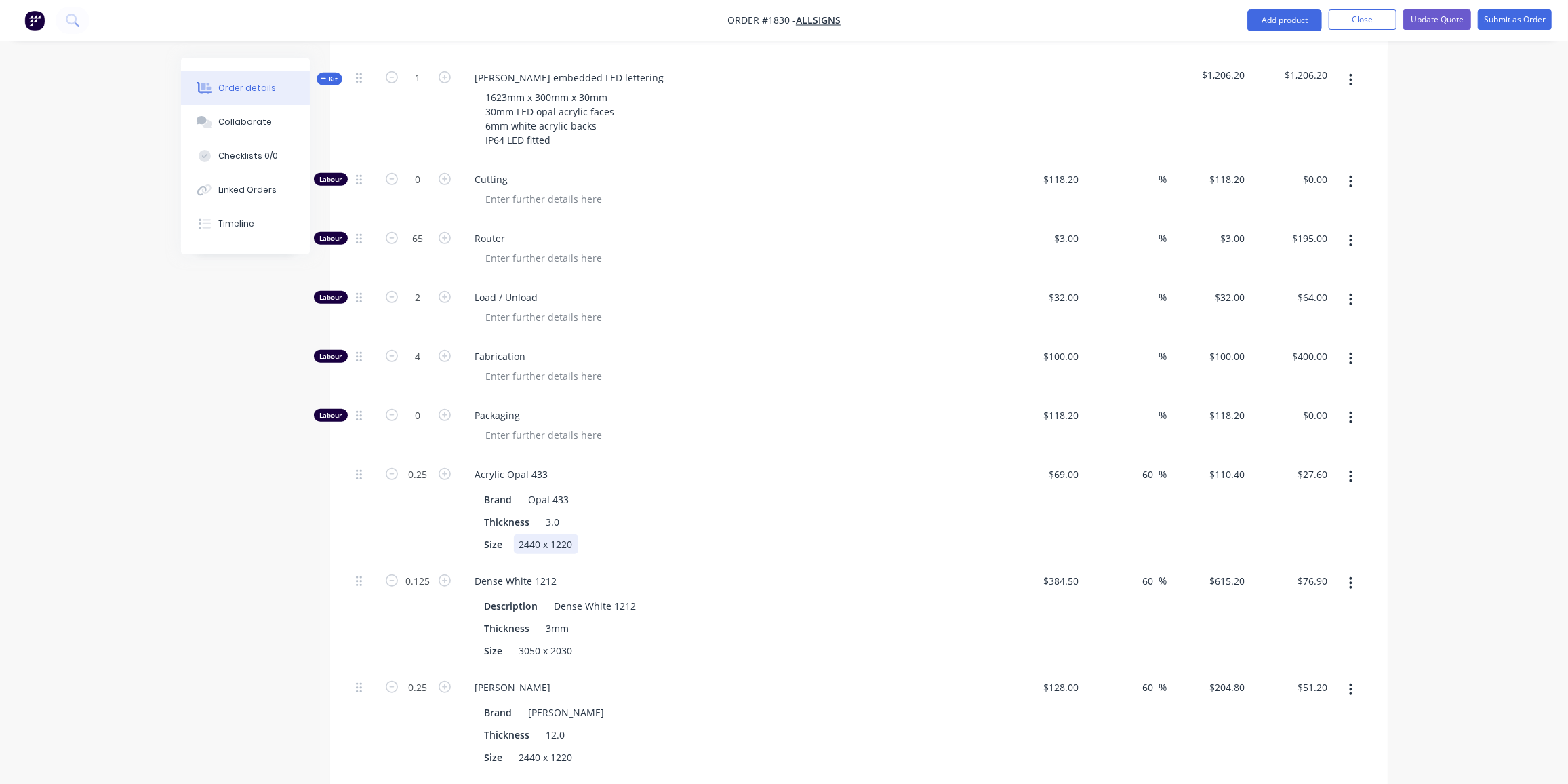
scroll to position [618, 0]
click at [1353, 464] on button "button" at bounding box center [1350, 476] width 32 height 24
drag, startPoint x: 1302, startPoint y: 537, endPoint x: 1332, endPoint y: 513, distance: 38.4
click at [1304, 557] on div "Delete" at bounding box center [1303, 566] width 104 height 19
click at [1349, 464] on button "button" at bounding box center [1350, 476] width 32 height 24
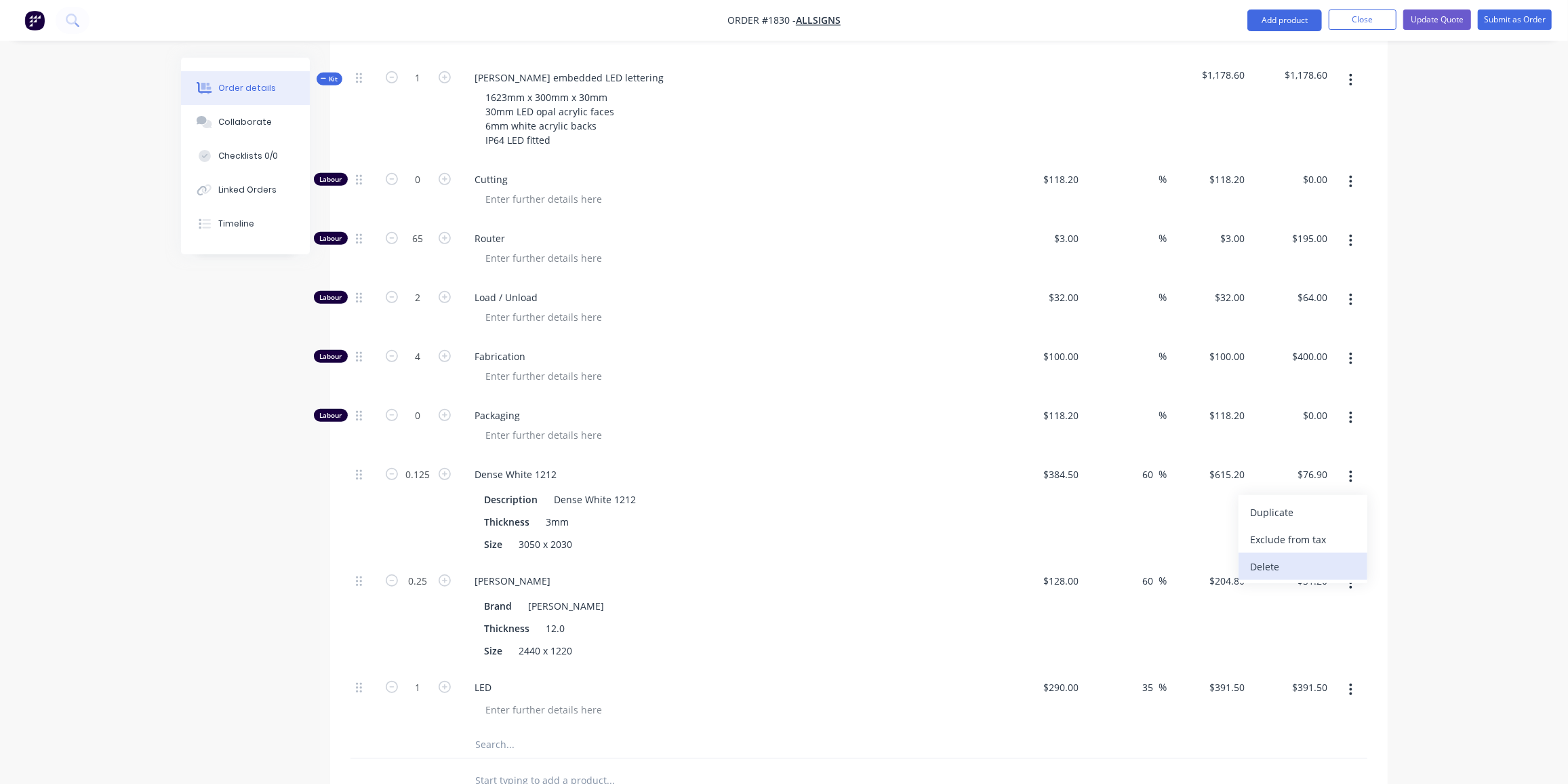
click at [1291, 557] on div "Delete" at bounding box center [1303, 566] width 104 height 19
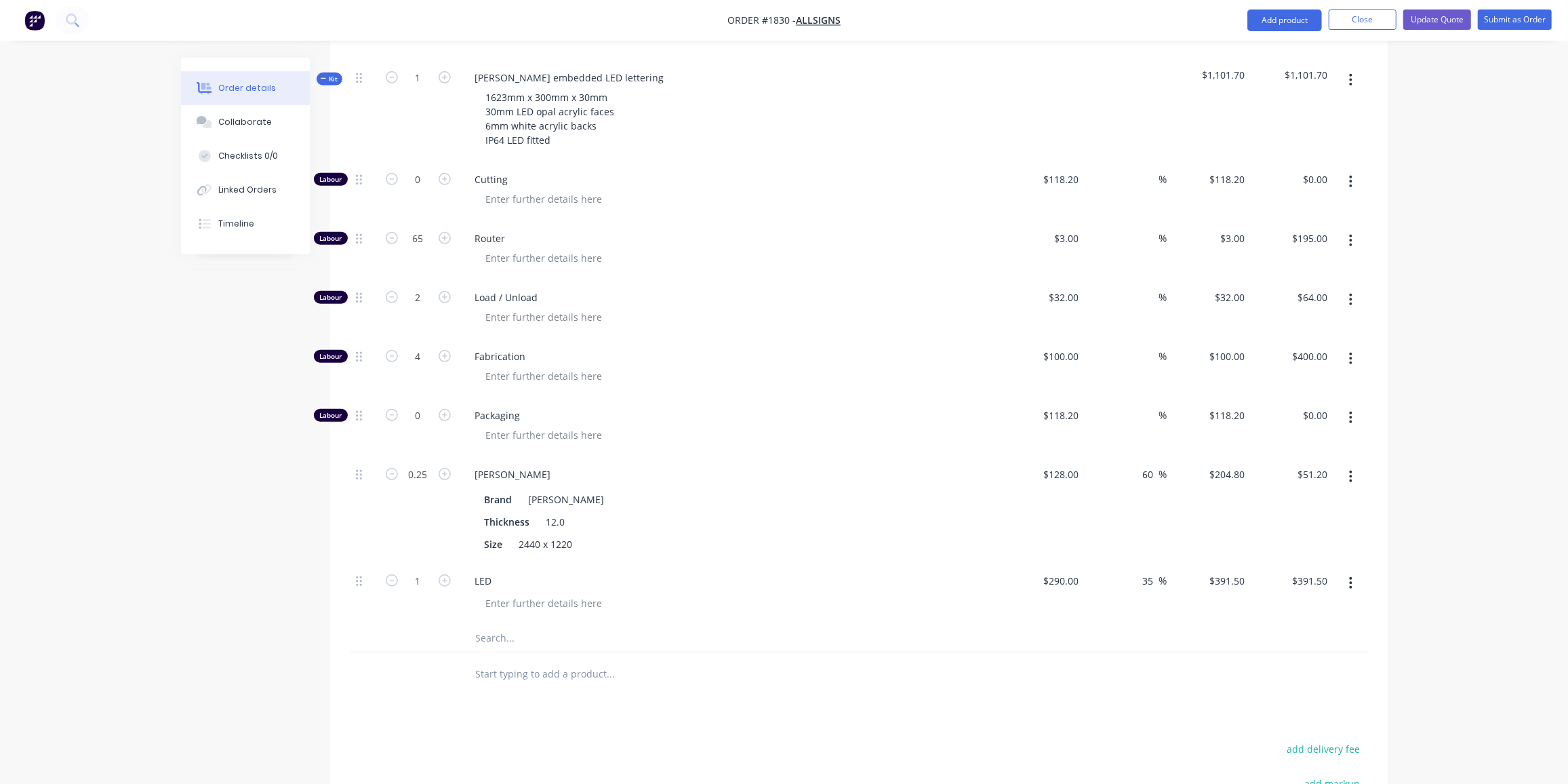
click at [1343, 464] on button "button" at bounding box center [1350, 476] width 32 height 24
click at [1302, 557] on div "Delete" at bounding box center [1303, 566] width 104 height 19
click at [1010, 546] on div at bounding box center [859, 568] width 1017 height 44
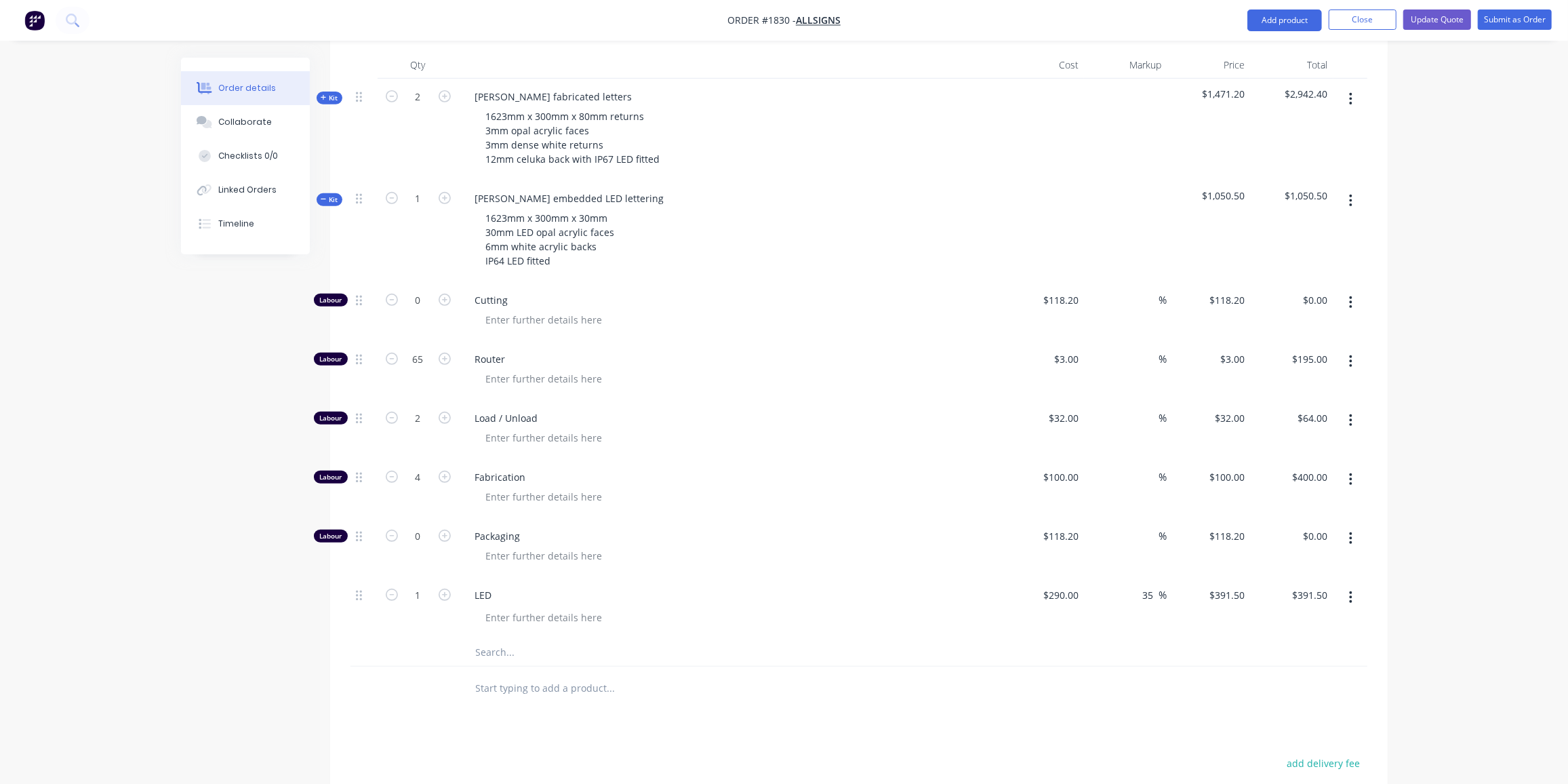
scroll to position [495, 0]
click at [491, 640] on input "text" at bounding box center [610, 653] width 271 height 27
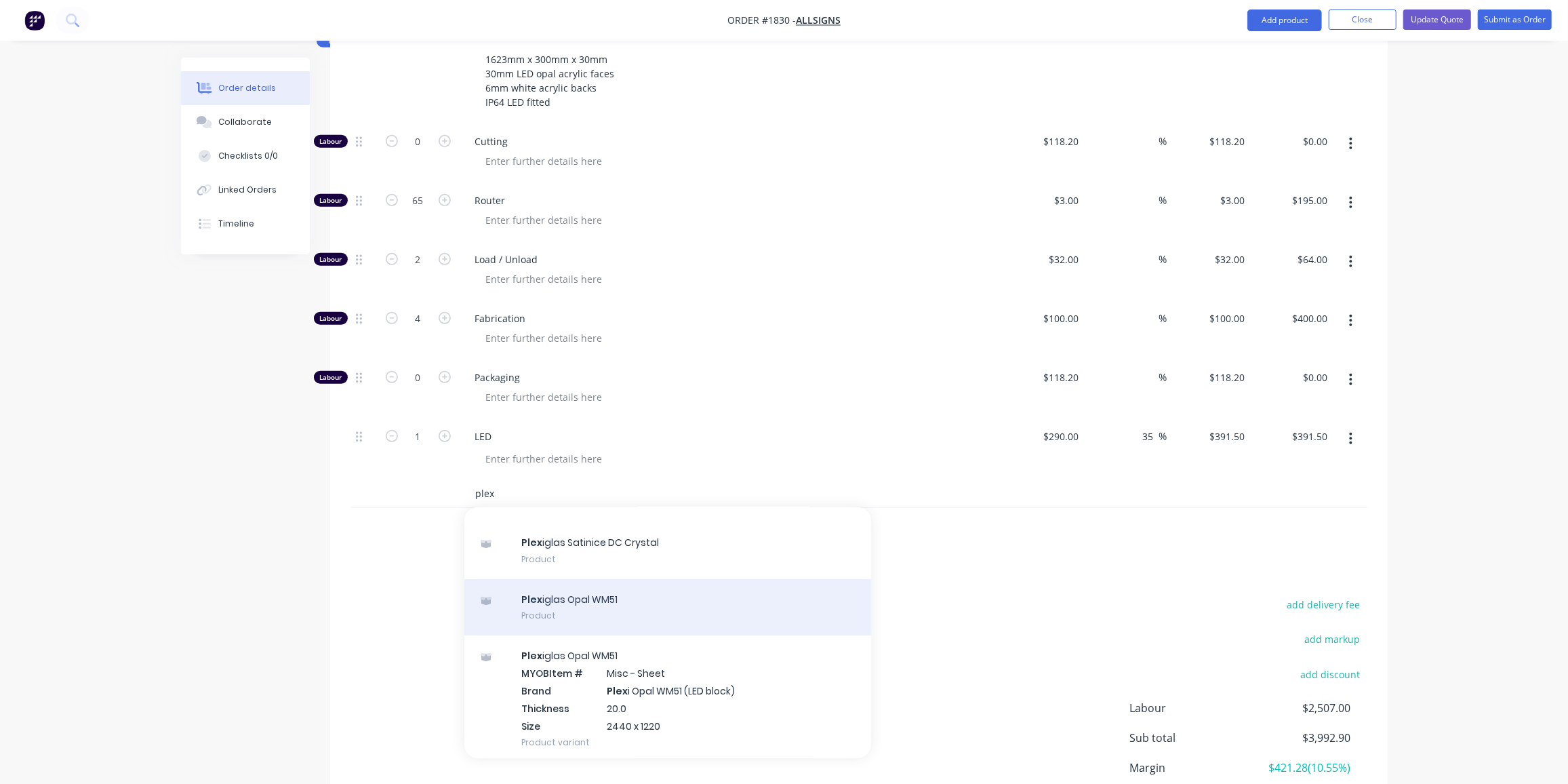
scroll to position [257, 0]
type input "plex"
click at [607, 583] on div "Plex iglas Opal WM51 Product" at bounding box center [667, 607] width 407 height 57
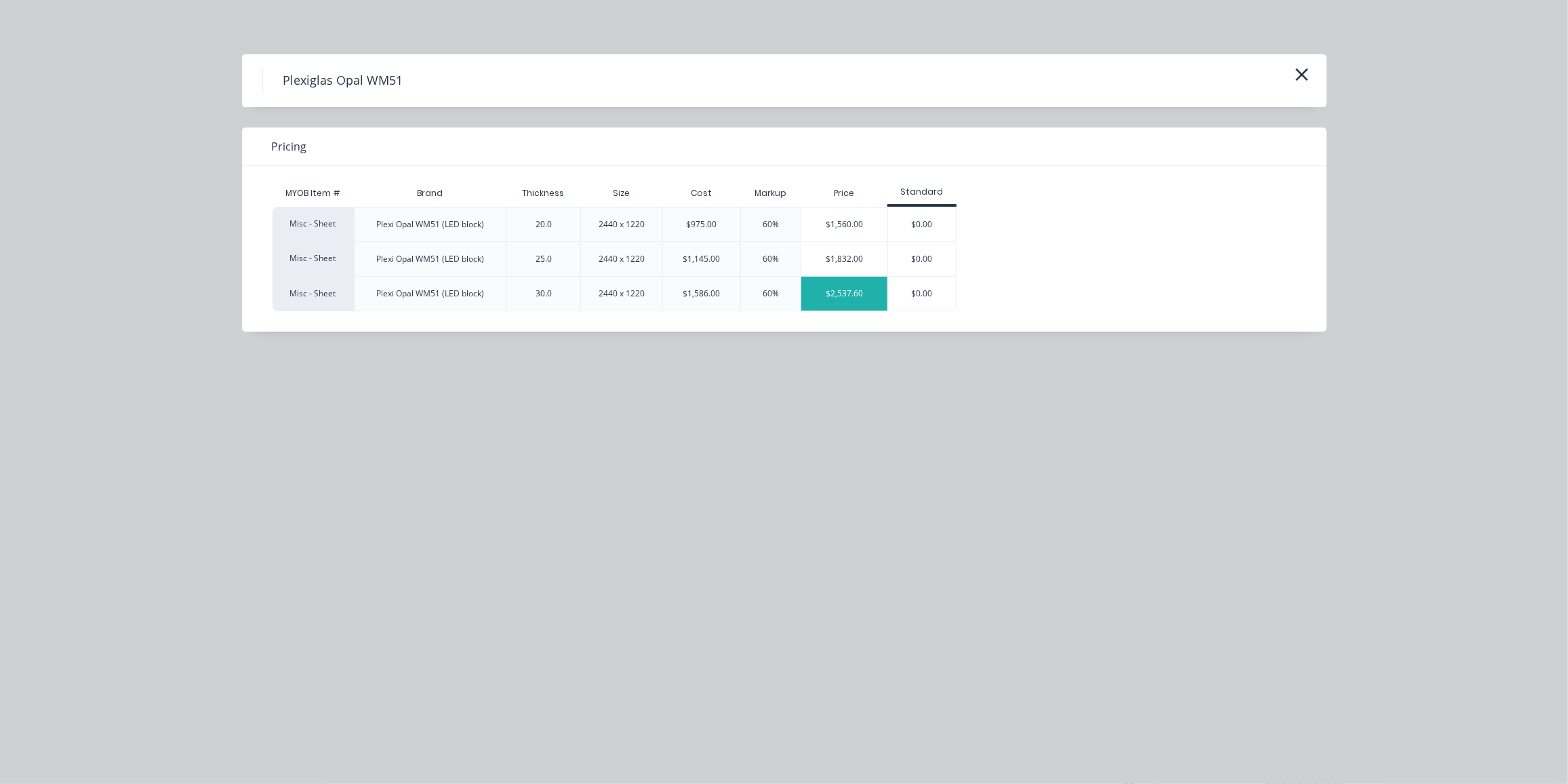
click at [826, 298] on div "$2,537.60" at bounding box center [844, 294] width 86 height 34
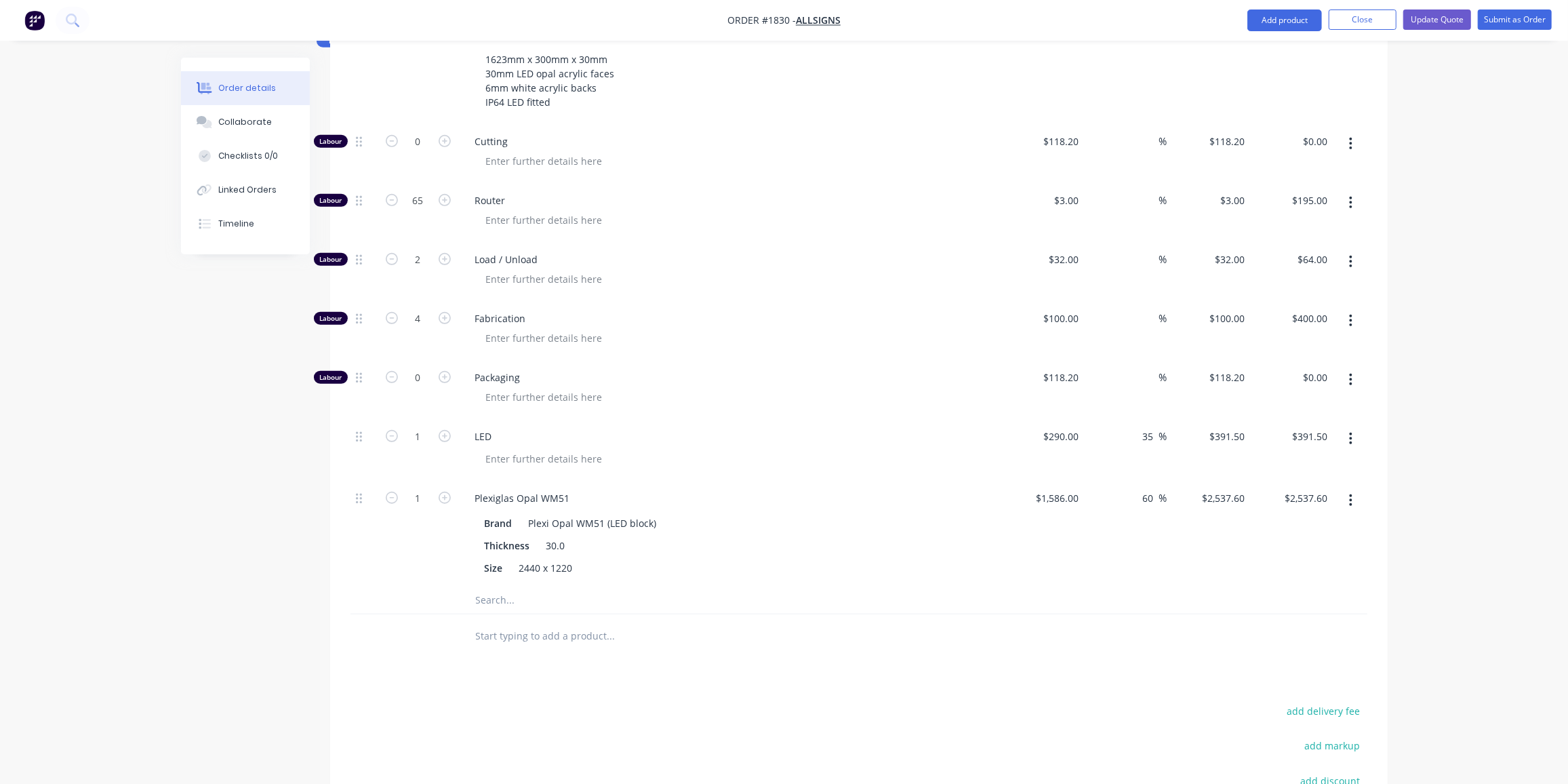
click at [489, 586] on input "text" at bounding box center [610, 600] width 271 height 27
click at [498, 586] on input "whitre" at bounding box center [610, 600] width 271 height 27
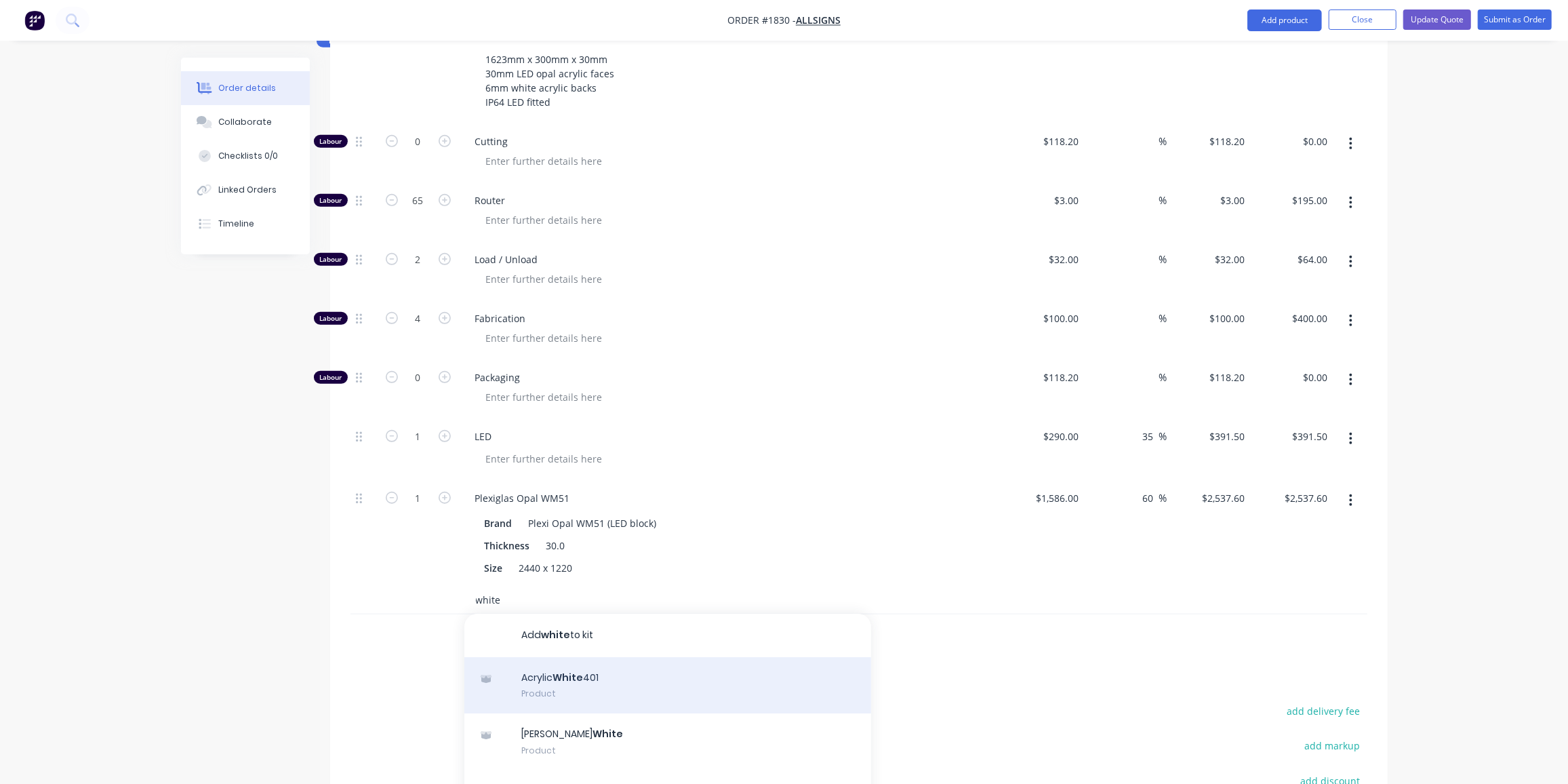
type input "white"
click at [644, 657] on div "Acrylic White 401 Product" at bounding box center [667, 685] width 407 height 57
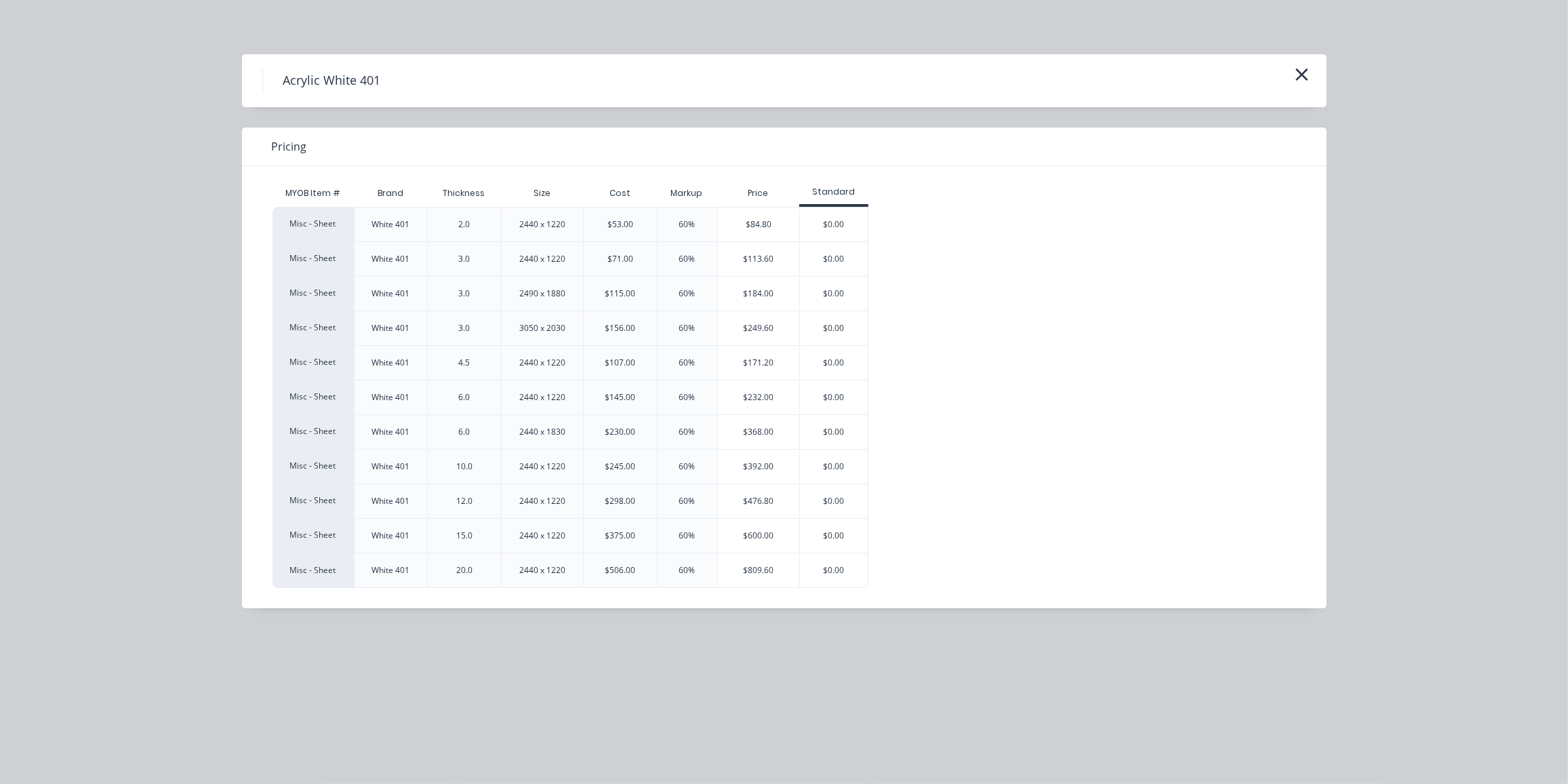
click at [761, 405] on div "$232.00" at bounding box center [760, 397] width 82 height 34
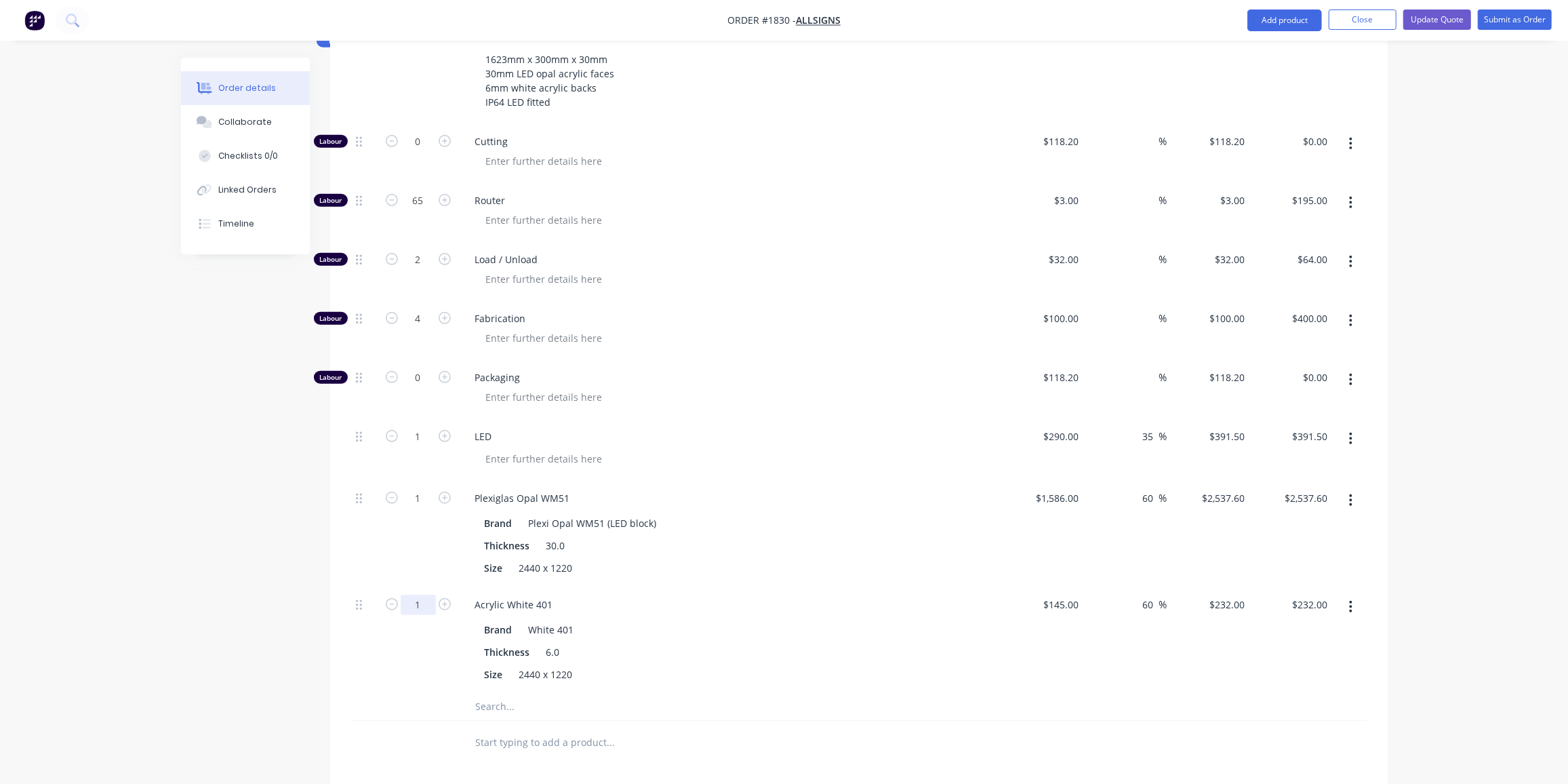
click at [424, 595] on input "1" at bounding box center [417, 605] width 35 height 20
type input "0.5"
type input "$116.00"
type input "0.5"
type input "$1,268.80"
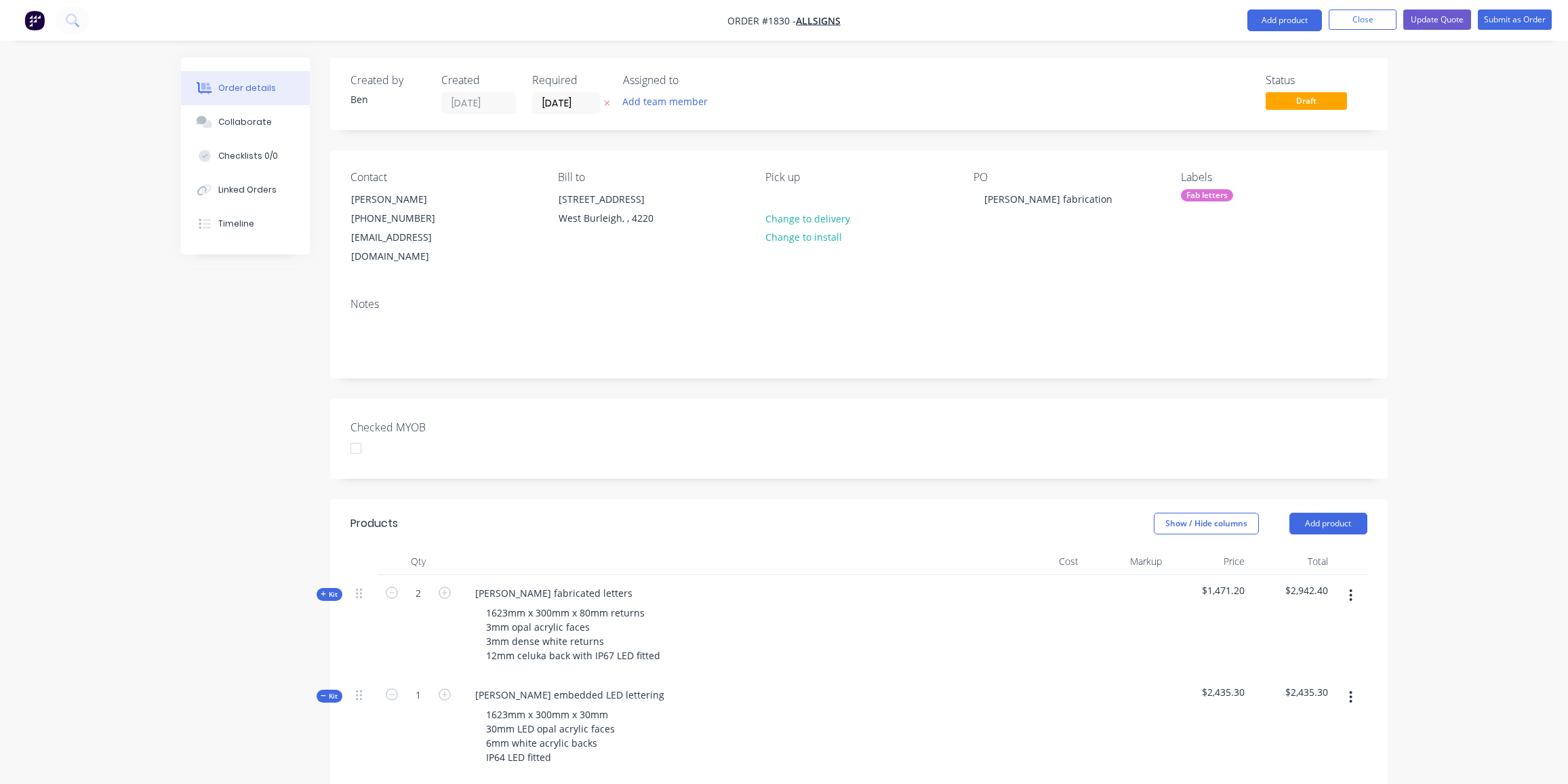
scroll to position [656, 0]
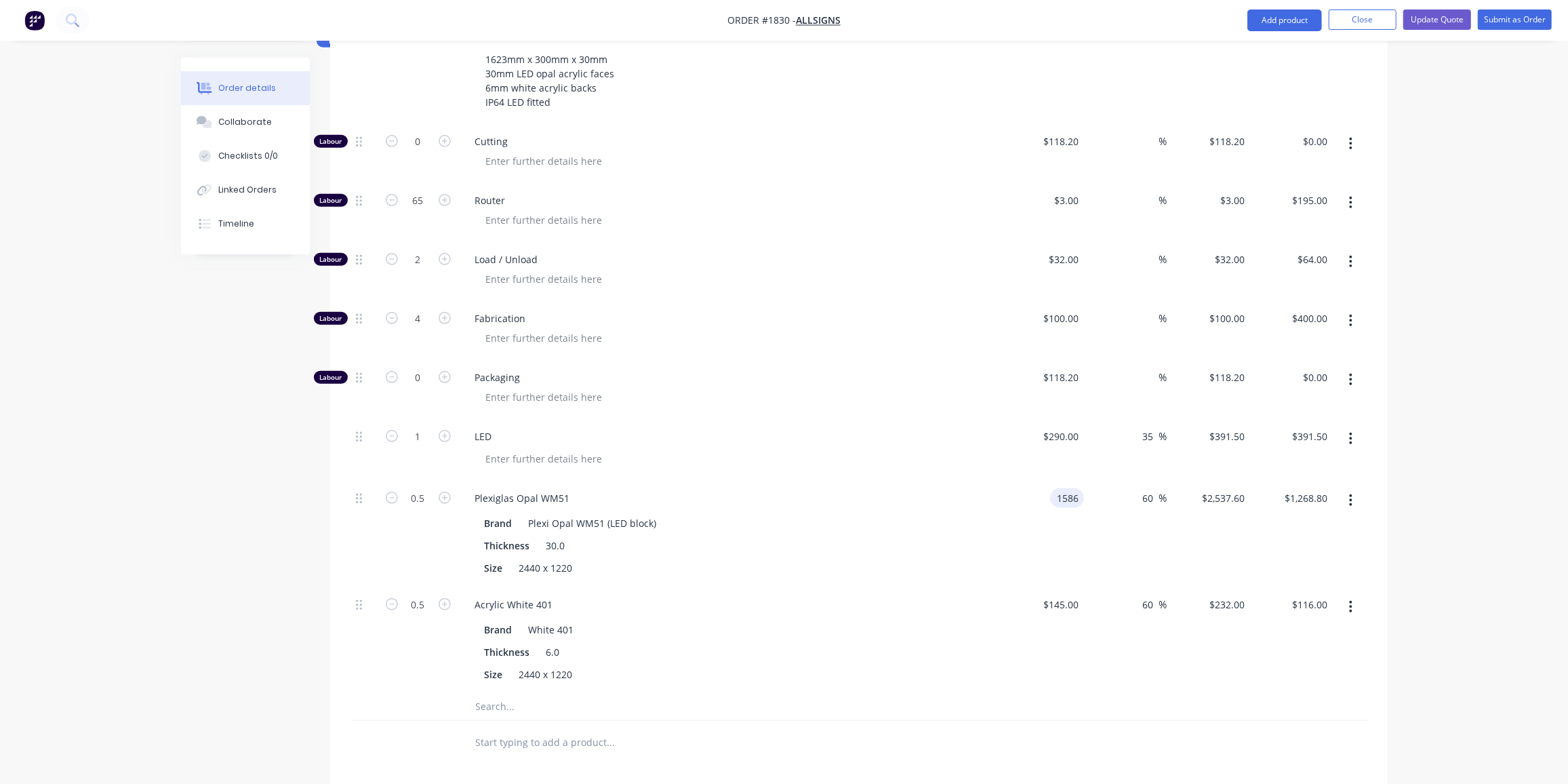
click at [1039, 480] on div "1586 1586" at bounding box center [1042, 533] width 83 height 107
type input "$1,825.00"
type input "$2,920.00"
type input "$1,460.00"
click at [699, 665] on div "Size 2440 x 1220" at bounding box center [728, 674] width 496 height 19
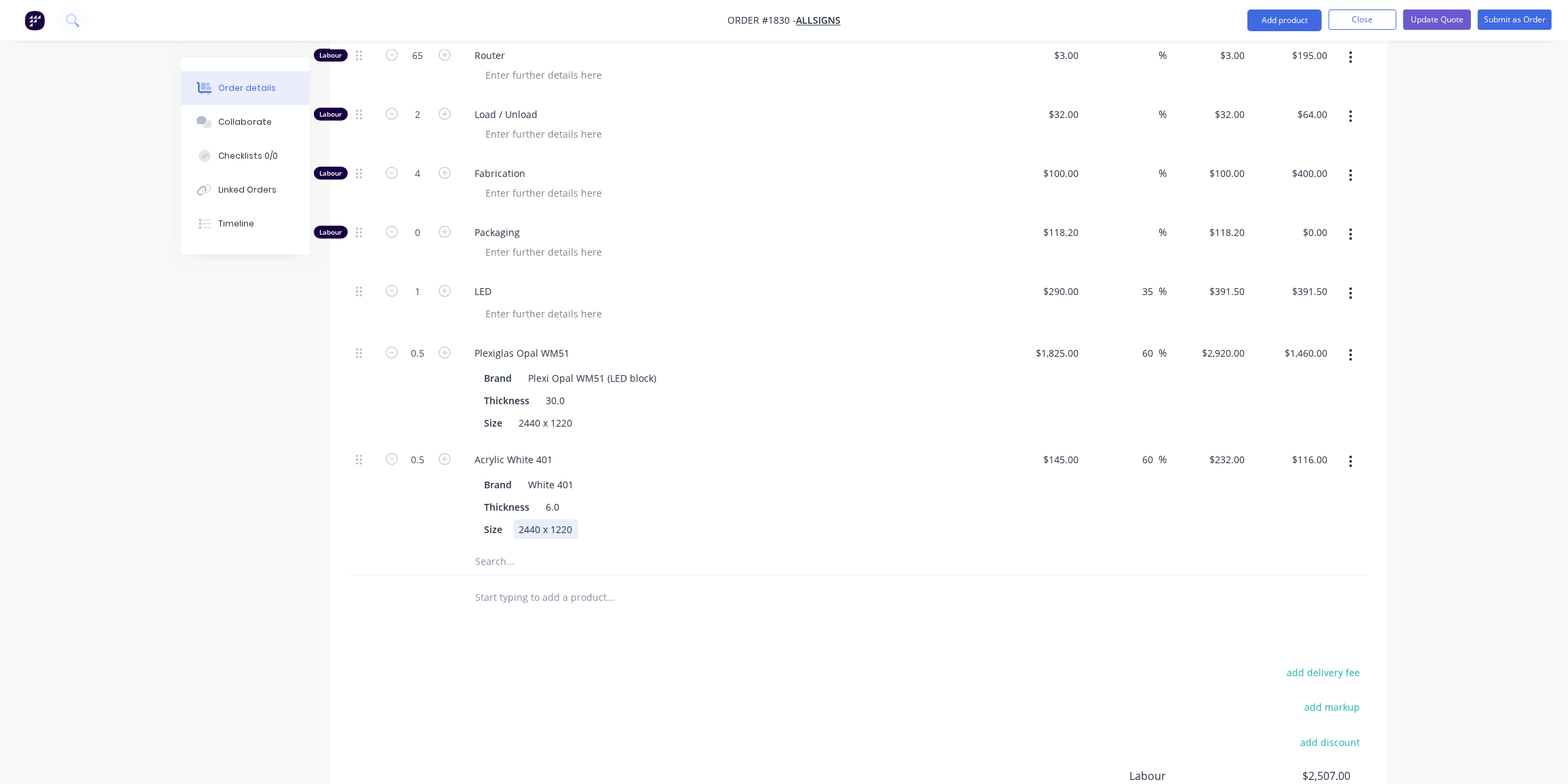
scroll to position [801, 0]
click at [309, 605] on div "Created by Ben Created 09/10/25 Required 09/10/25 Assigned to Add team member S…" at bounding box center [784, 110] width 1207 height 1709
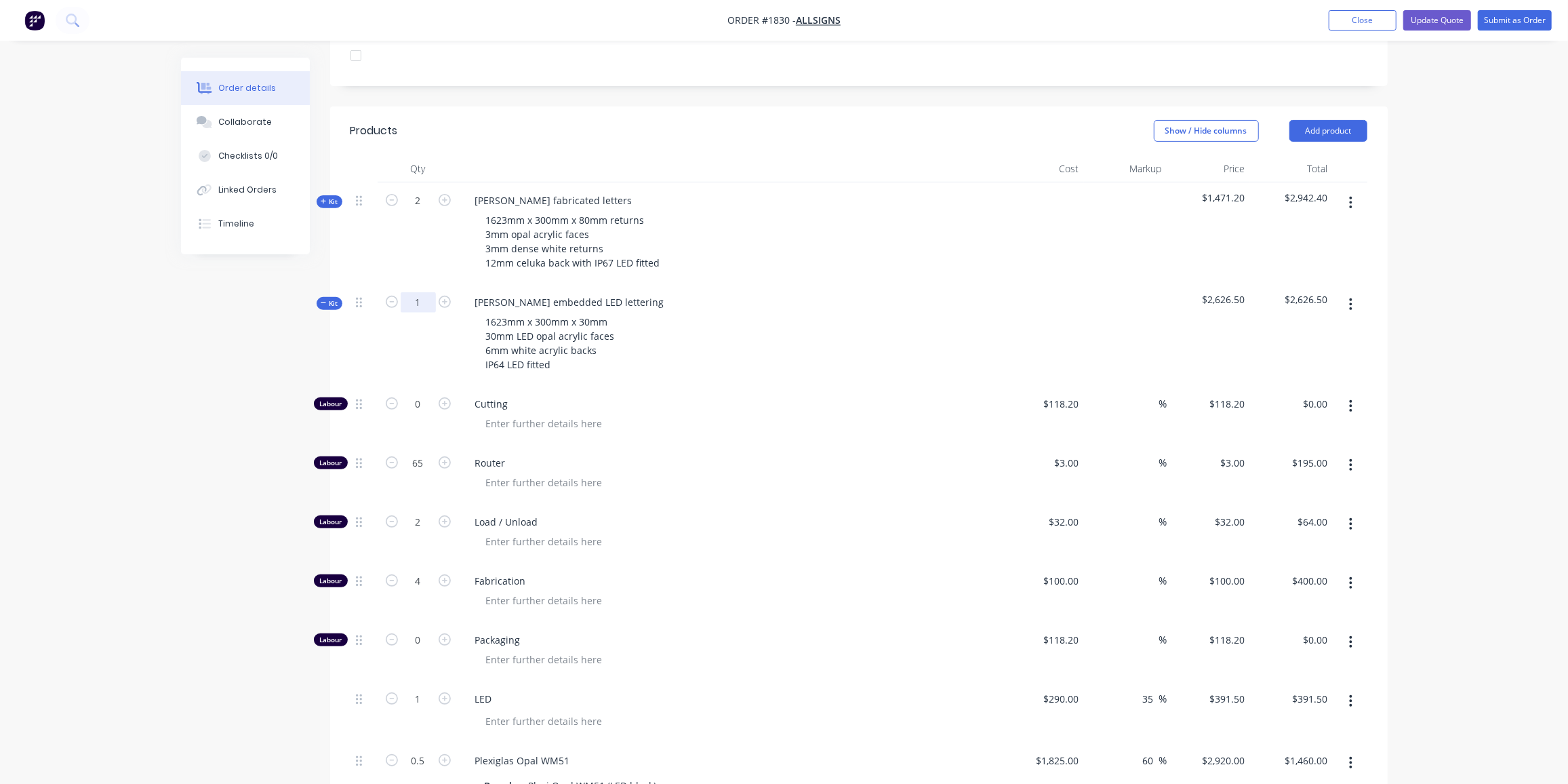
scroll to position [393, 0]
click at [423, 292] on input "1" at bounding box center [417, 303] width 35 height 20
type input "2"
type input "130"
type input "$390.00"
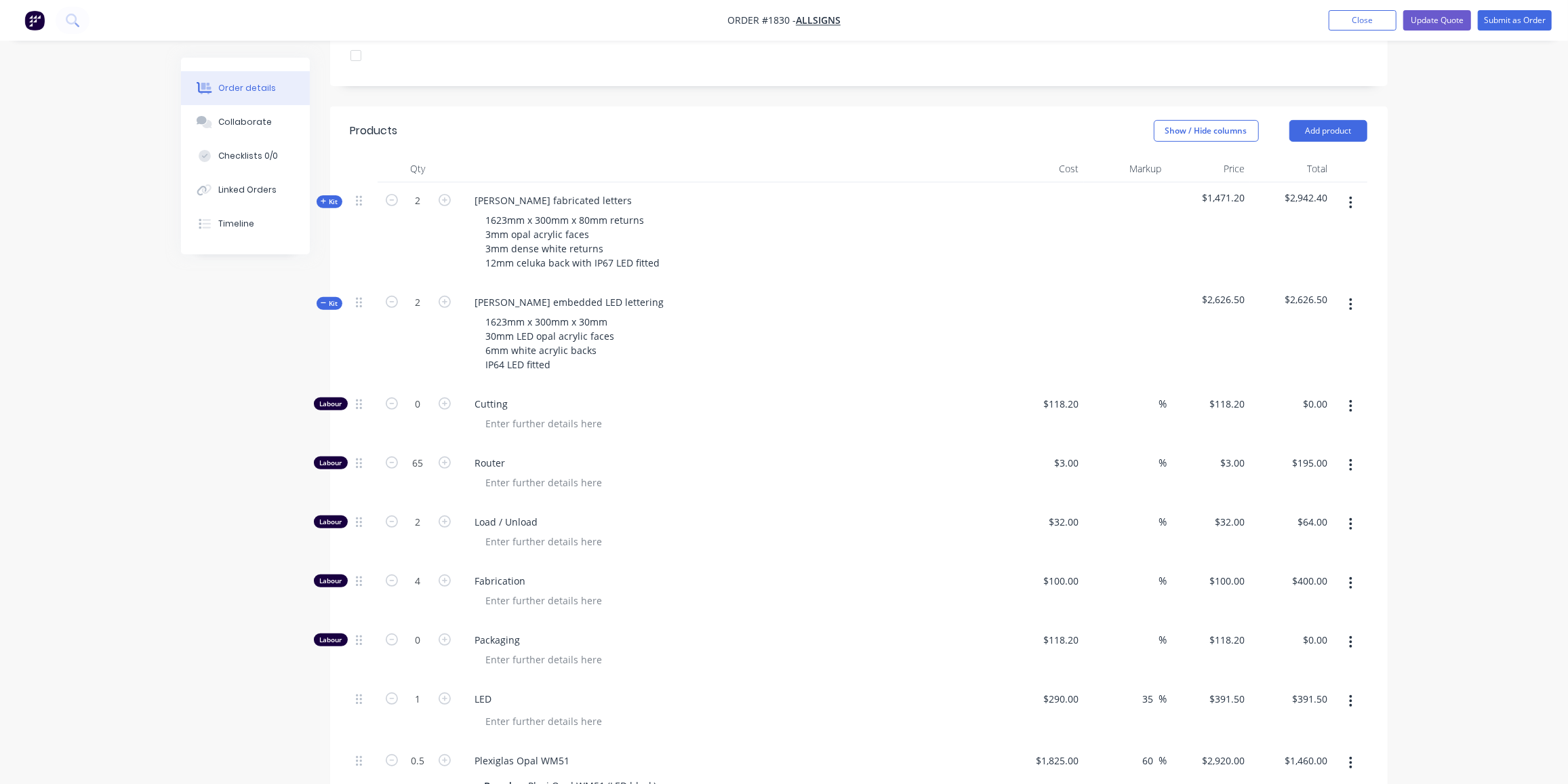
type input "4"
type input "$128.00"
type input "8"
type input "$800.00"
type input "2"
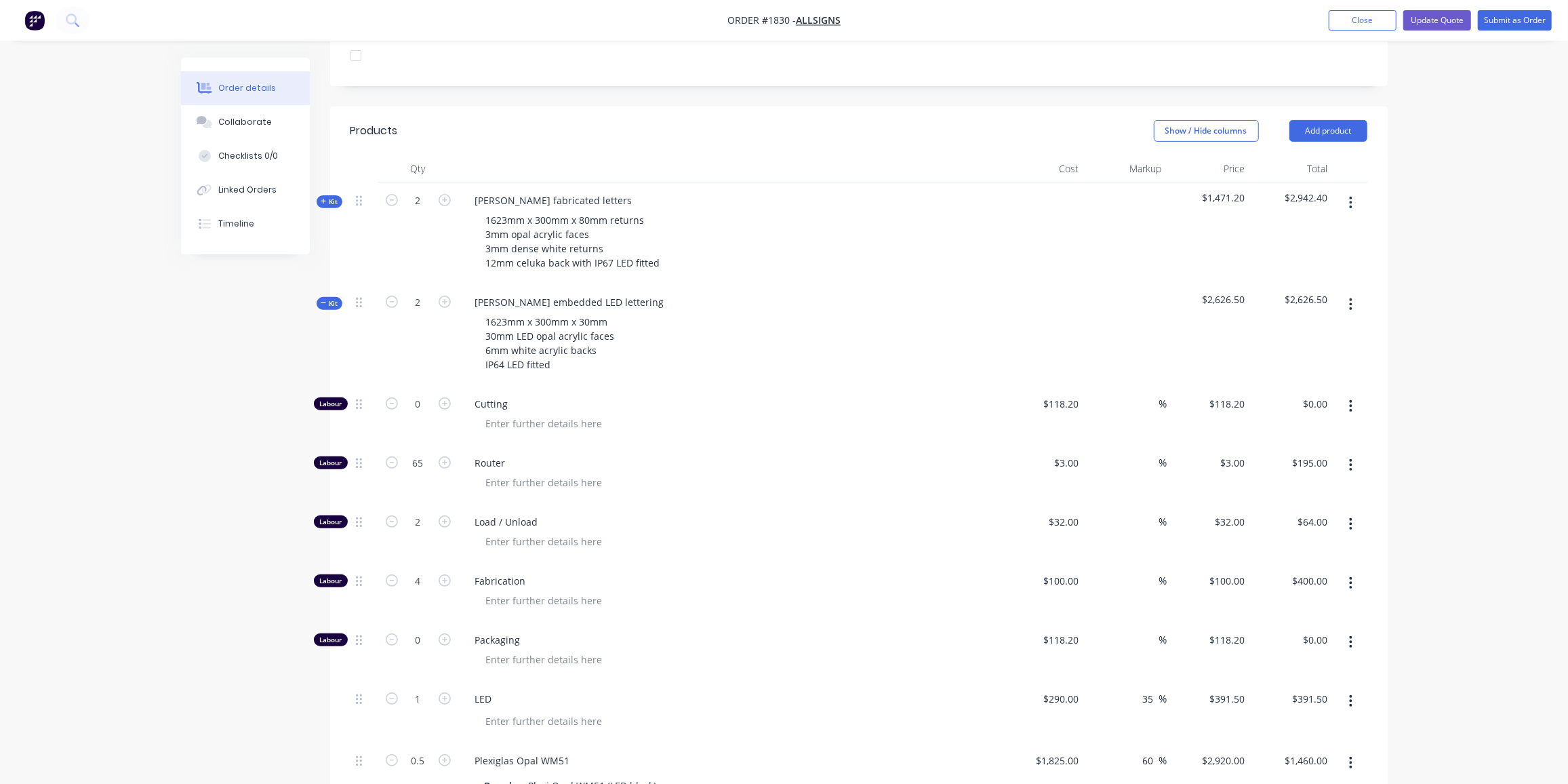
type input "$783.00"
type input "1"
type input "$2,920.00"
type input "1"
type input "$232.00"
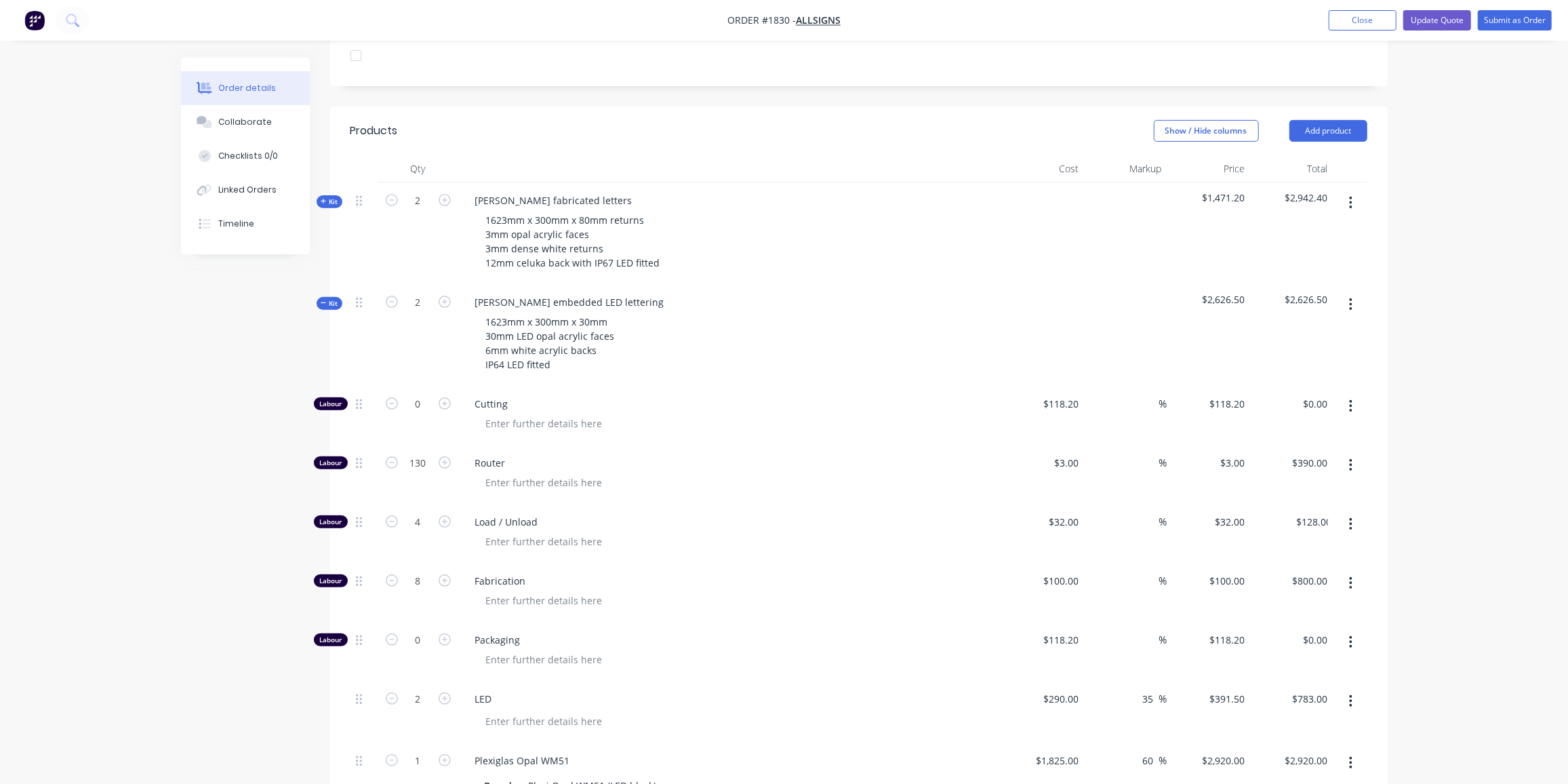
click at [10, 351] on div "Order details Collaborate Checklists 0/0 Linked Orders Timeline Order details C…" at bounding box center [784, 490] width 1568 height 1766
click at [415, 453] on input "130" at bounding box center [417, 464] width 35 height 20
type input "70"
type input "$210.00"
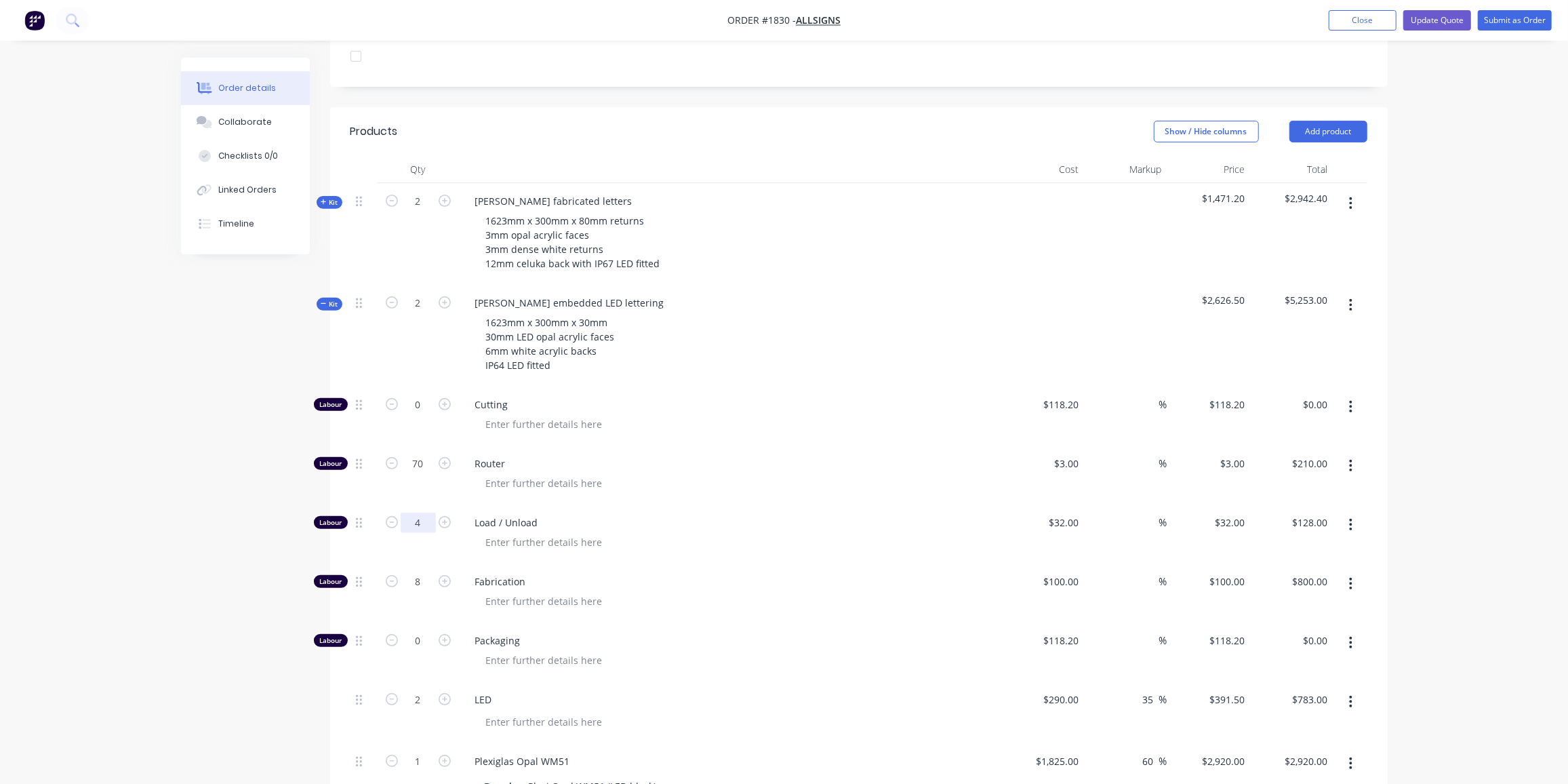
click at [423, 513] on input "4" at bounding box center [417, 523] width 35 height 20
type input "2"
type input "$64.00"
click at [116, 480] on div "Order details Collaborate Checklists 0/0 Linked Orders Timeline Order details C…" at bounding box center [784, 488] width 1568 height 1766
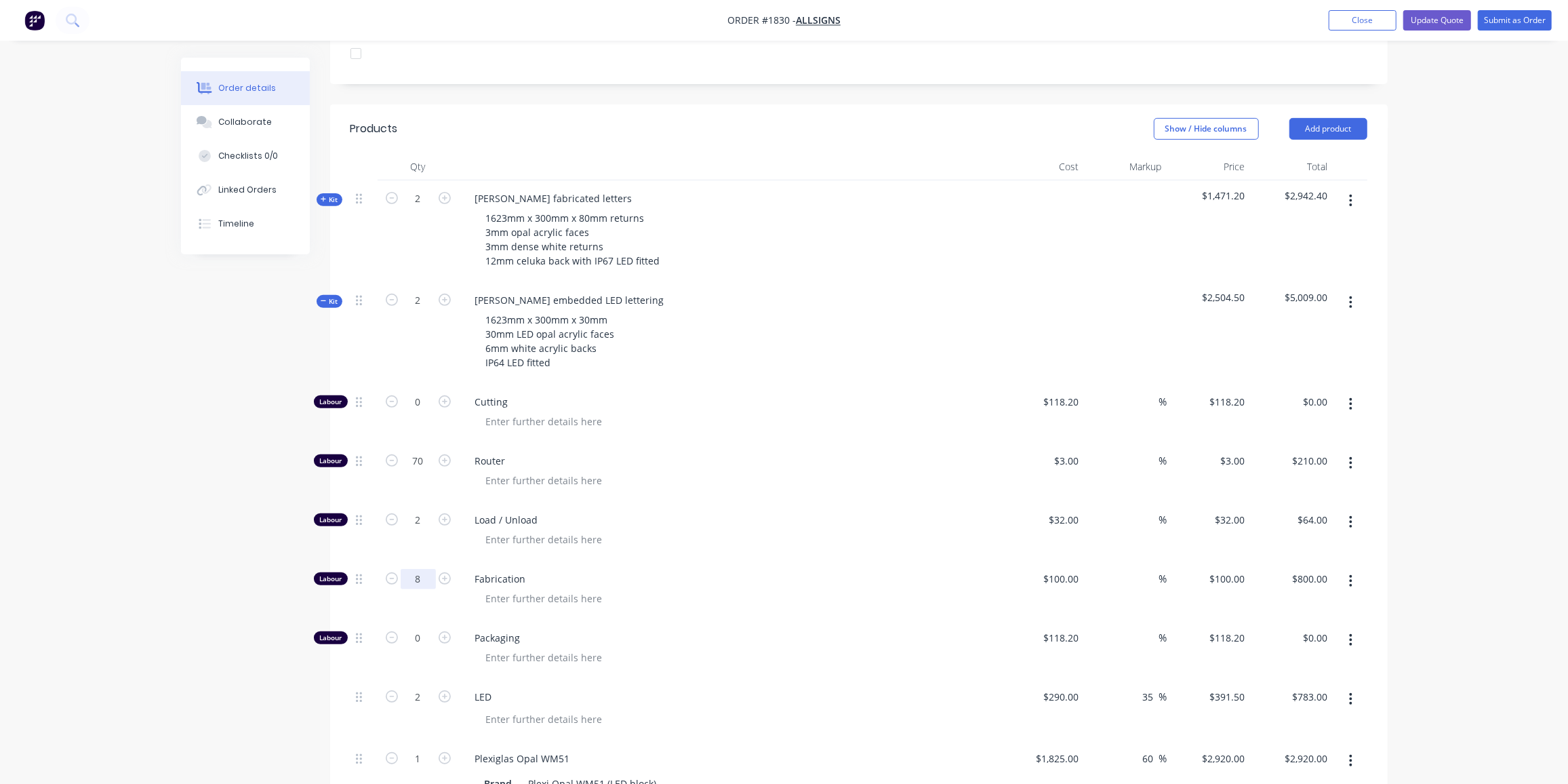
click at [430, 569] on input "8" at bounding box center [417, 579] width 35 height 20
type input "4"
type input "$400.00"
drag, startPoint x: 153, startPoint y: 562, endPoint x: 404, endPoint y: 544, distance: 251.6
click at [153, 562] on div "Order details Collaborate Checklists 0/0 Linked Orders Timeline Order details C…" at bounding box center [784, 488] width 1568 height 1766
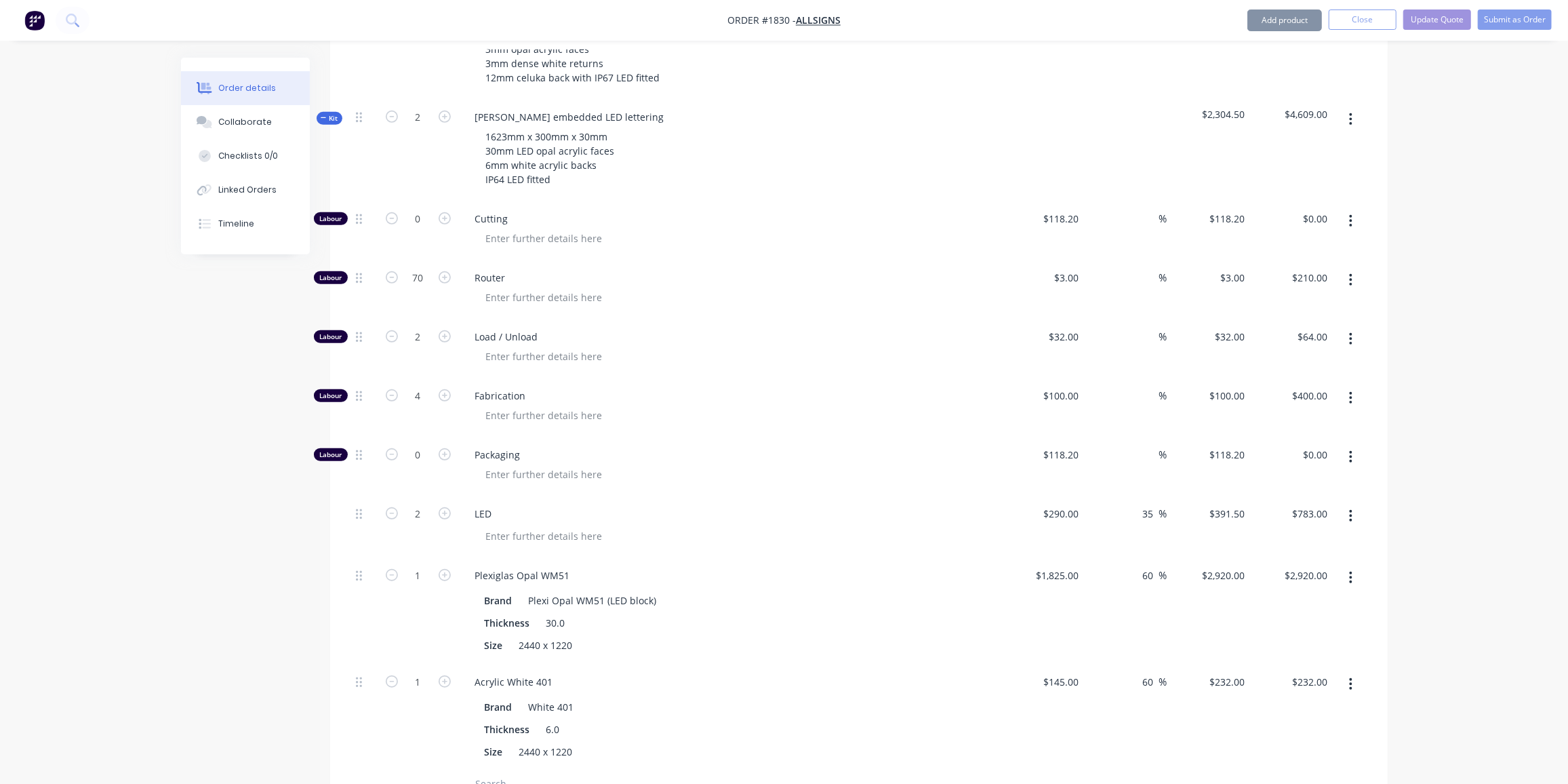
scroll to position [579, 0]
click at [422, 503] on input "2" at bounding box center [417, 513] width 35 height 20
drag, startPoint x: 82, startPoint y: 527, endPoint x: 103, endPoint y: 521, distance: 21.8
click at [82, 527] on div "Order details Collaborate Checklists 0/0 Linked Orders Timeline Order details C…" at bounding box center [784, 304] width 1568 height 1766
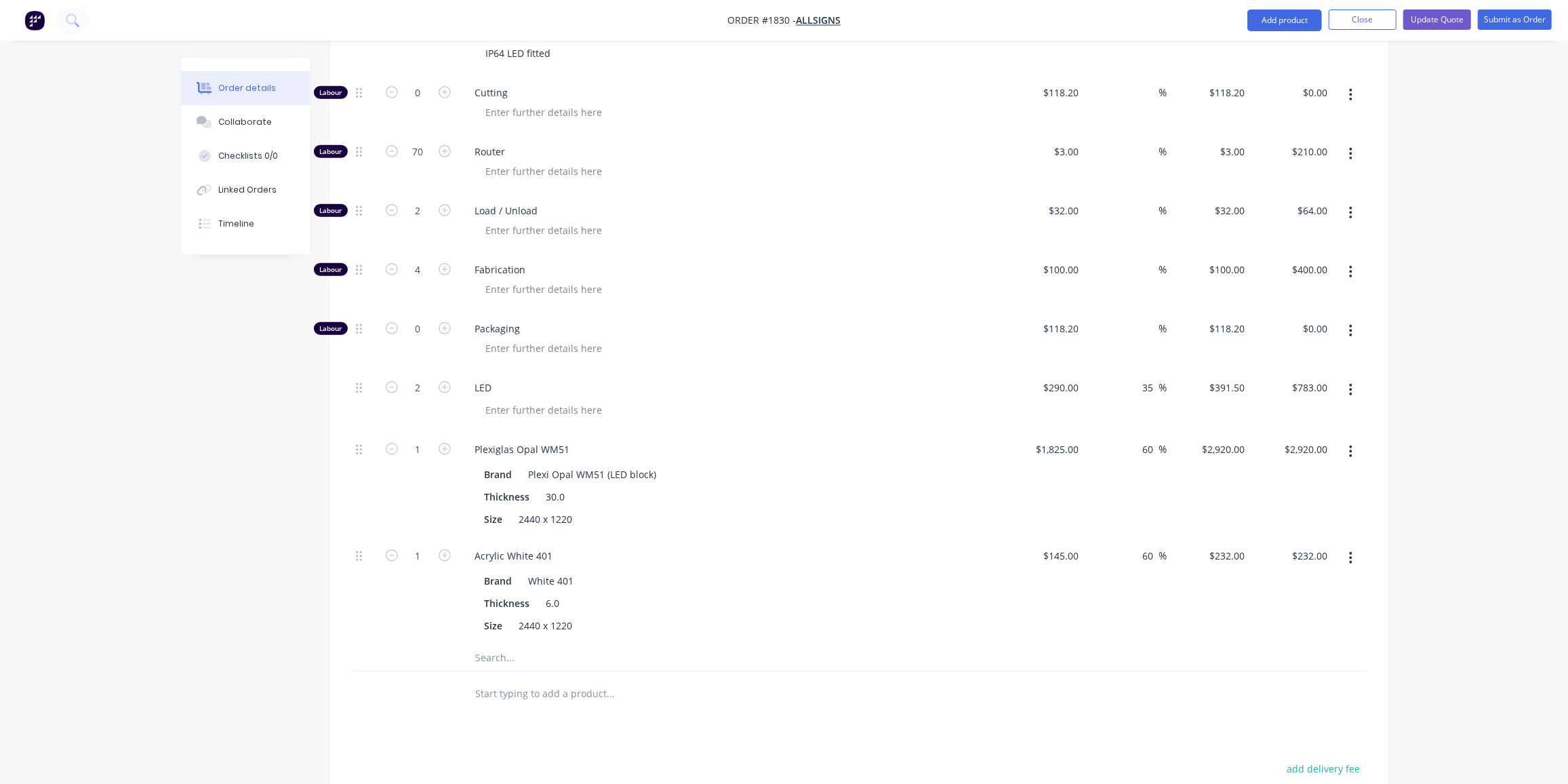
scroll to position [705, 0]
click at [412, 438] on input "1" at bounding box center [417, 448] width 35 height 20
type input "0.5"
type input "$1,460.00"
drag, startPoint x: 199, startPoint y: 551, endPoint x: 293, endPoint y: 549, distance: 94.0
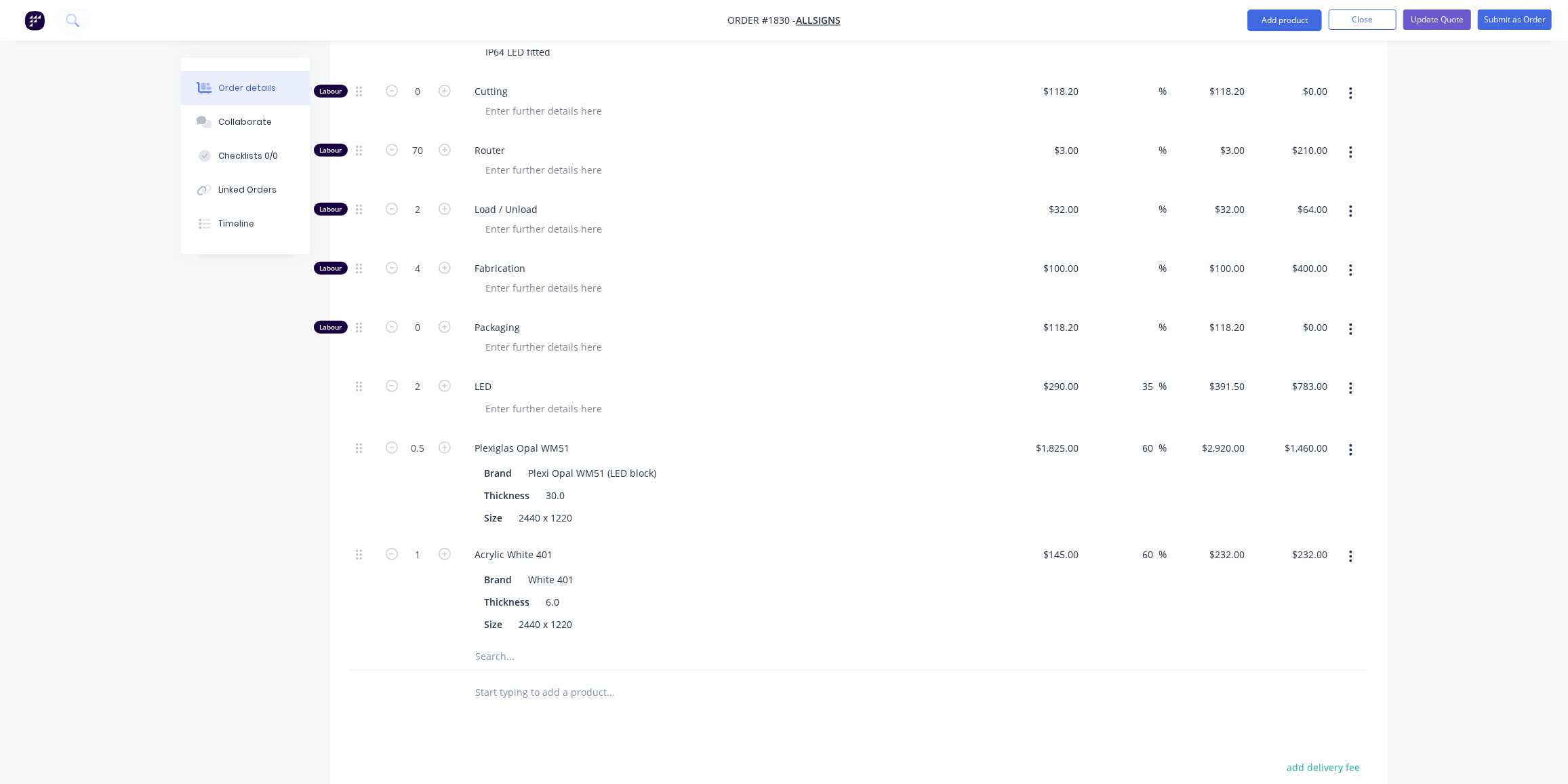
click at [230, 551] on div "Created by Ben Created 09/10/25 Required 09/10/25 Assigned to Add team member S…" at bounding box center [784, 206] width 1207 height 1709
click at [422, 544] on input "1" at bounding box center [417, 555] width 35 height 20
type input "0.5"
type input "$116.00"
click at [305, 587] on div "Created by Ben Created 09/10/25 Required 09/10/25 Assigned to Add team member S…" at bounding box center [784, 206] width 1207 height 1709
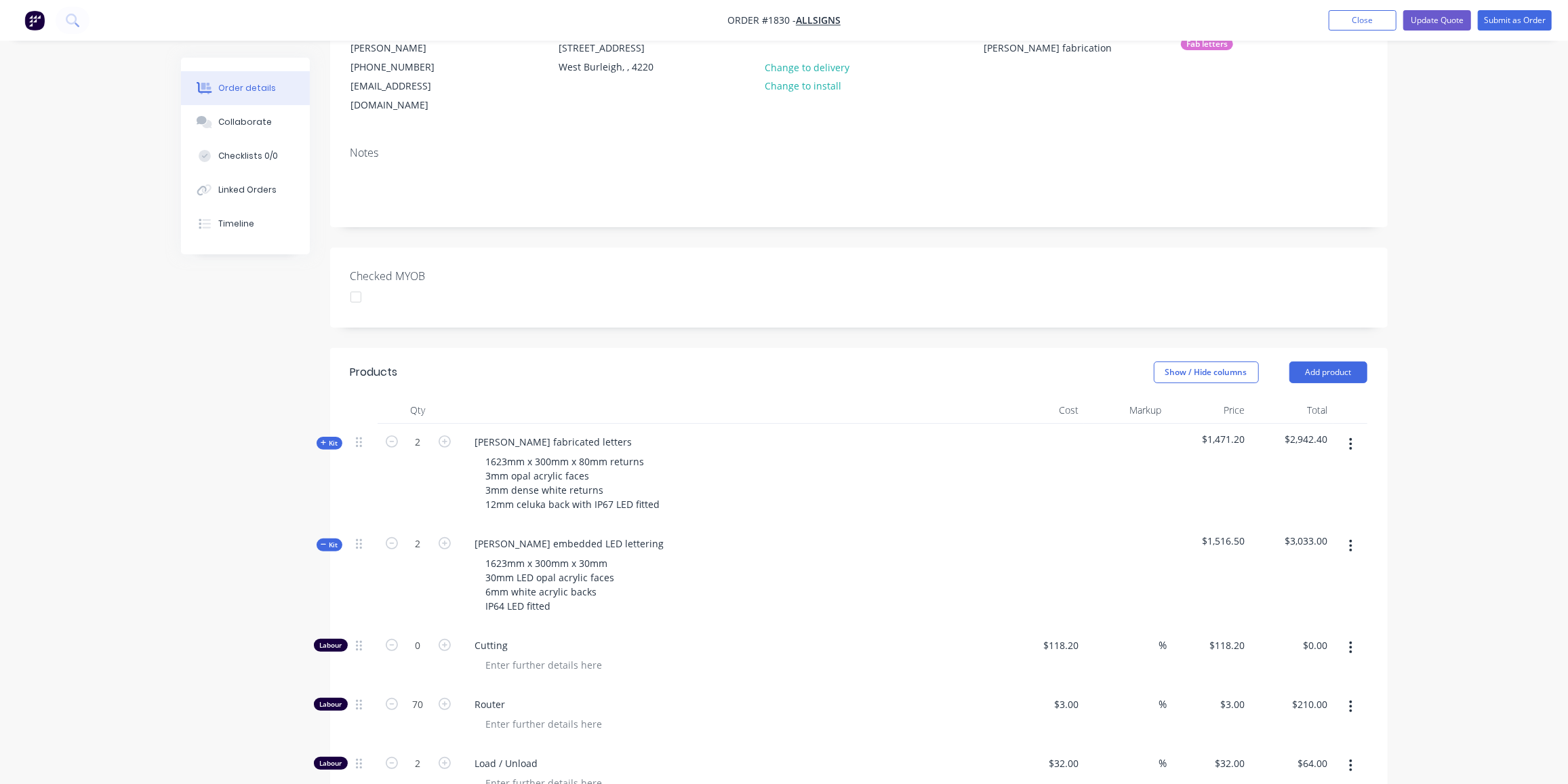
scroll to position [151, 0]
click at [334, 541] on span "Kit" at bounding box center [330, 545] width 18 height 10
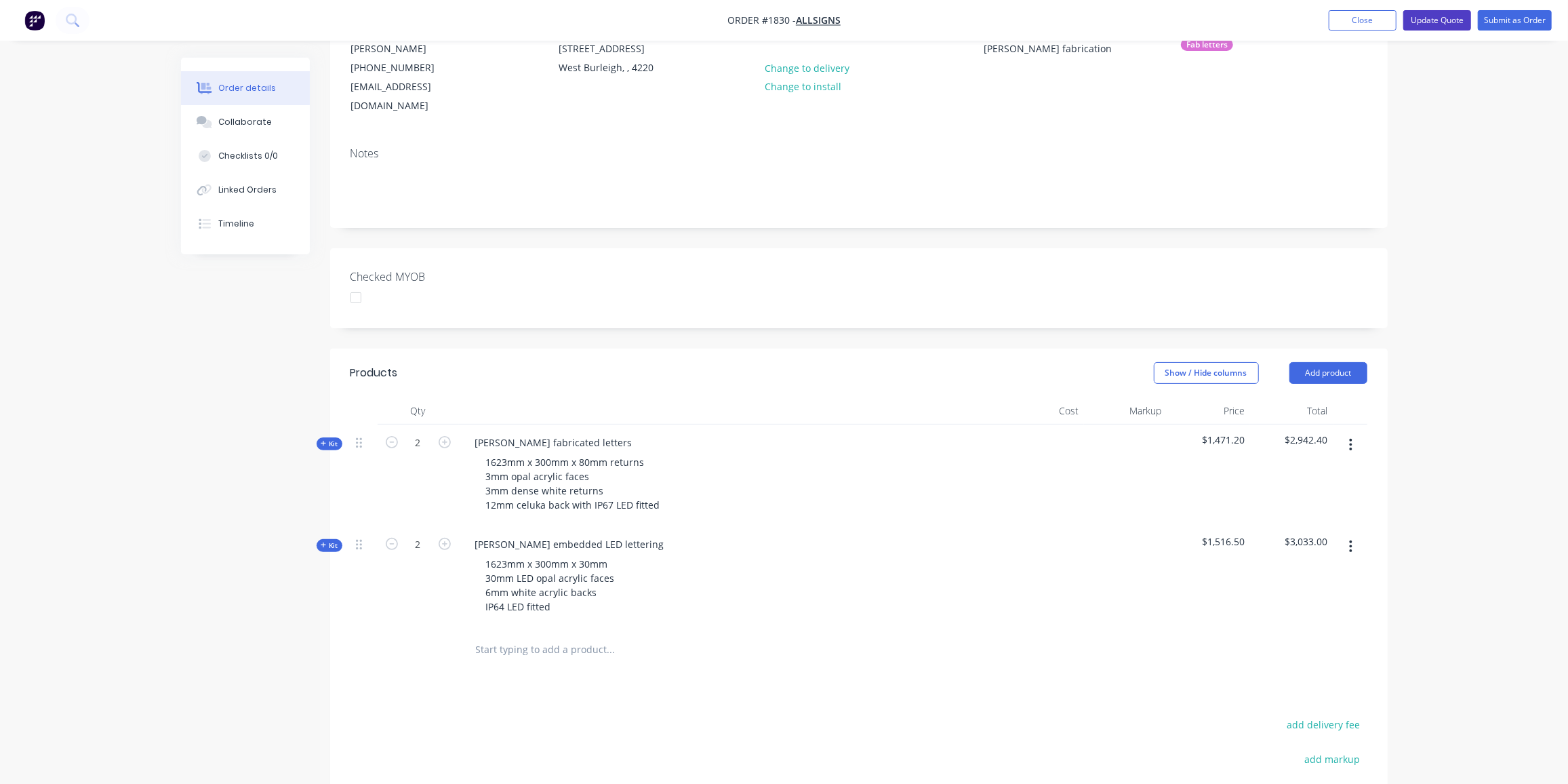
click at [1452, 19] on button "Update Quote" at bounding box center [1437, 20] width 68 height 20
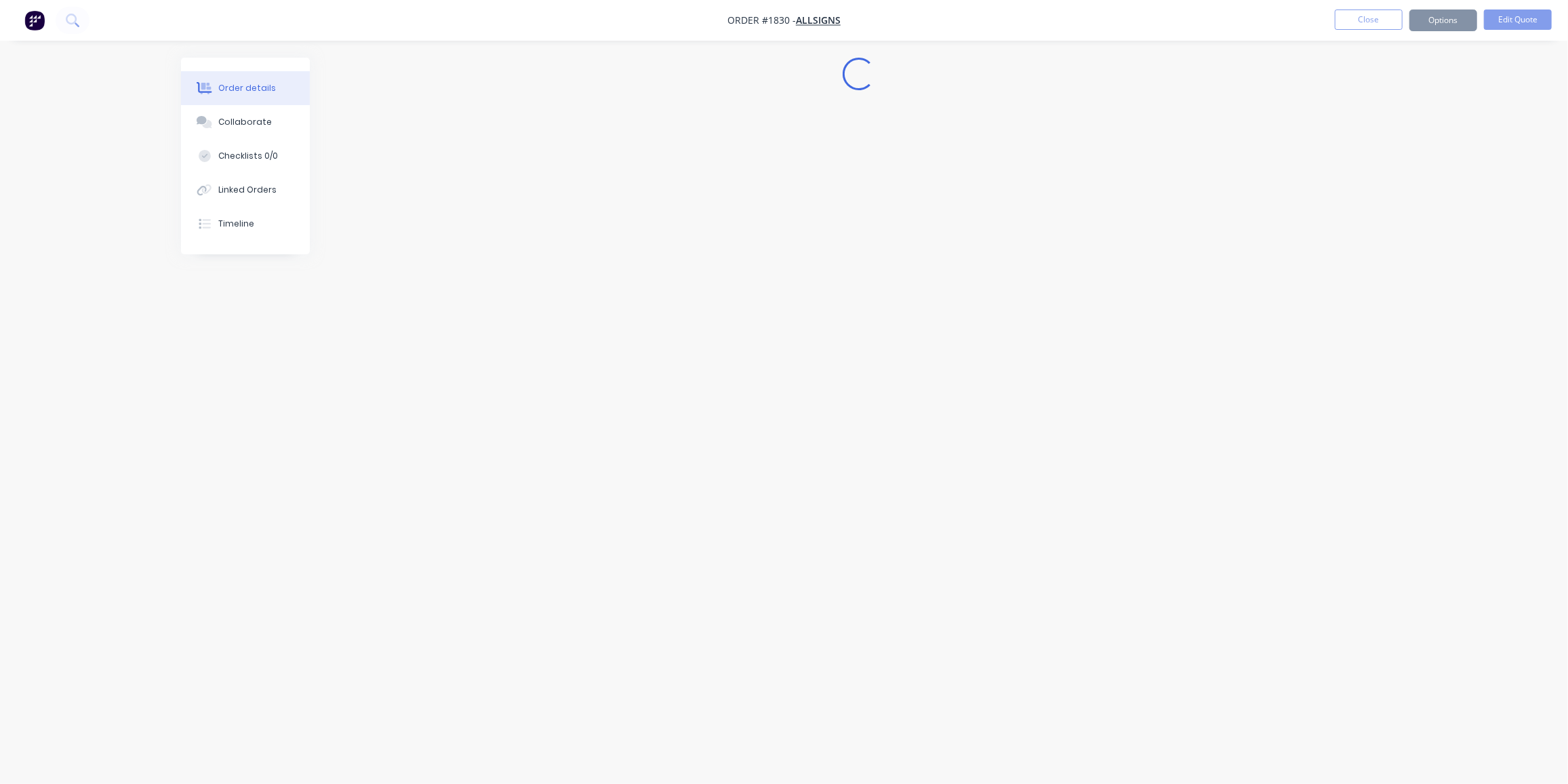
scroll to position [0, 0]
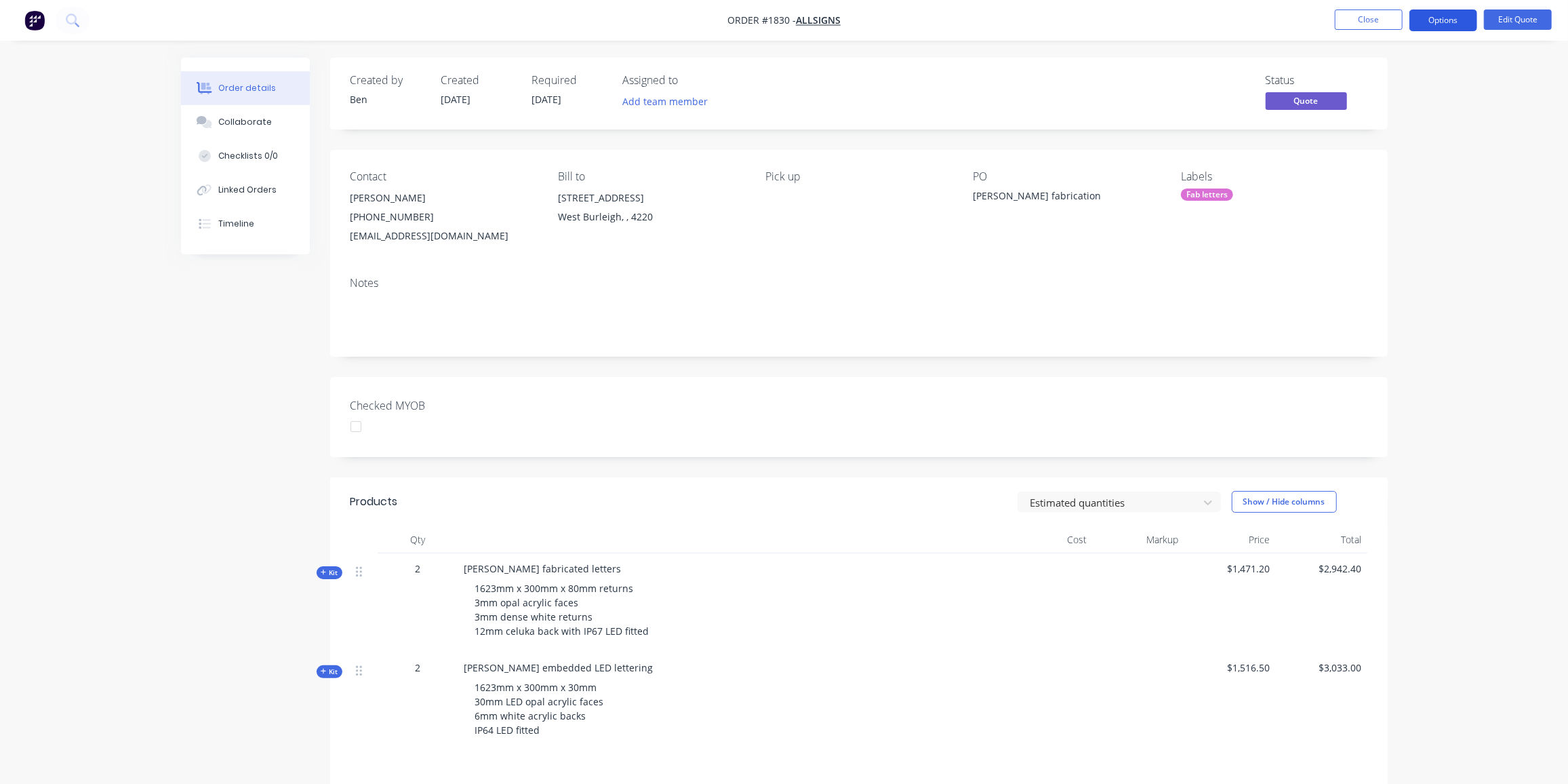
click at [1434, 19] on button "Options" at bounding box center [1443, 20] width 68 height 22
click at [1360, 74] on div "Quote" at bounding box center [1402, 82] width 124 height 19
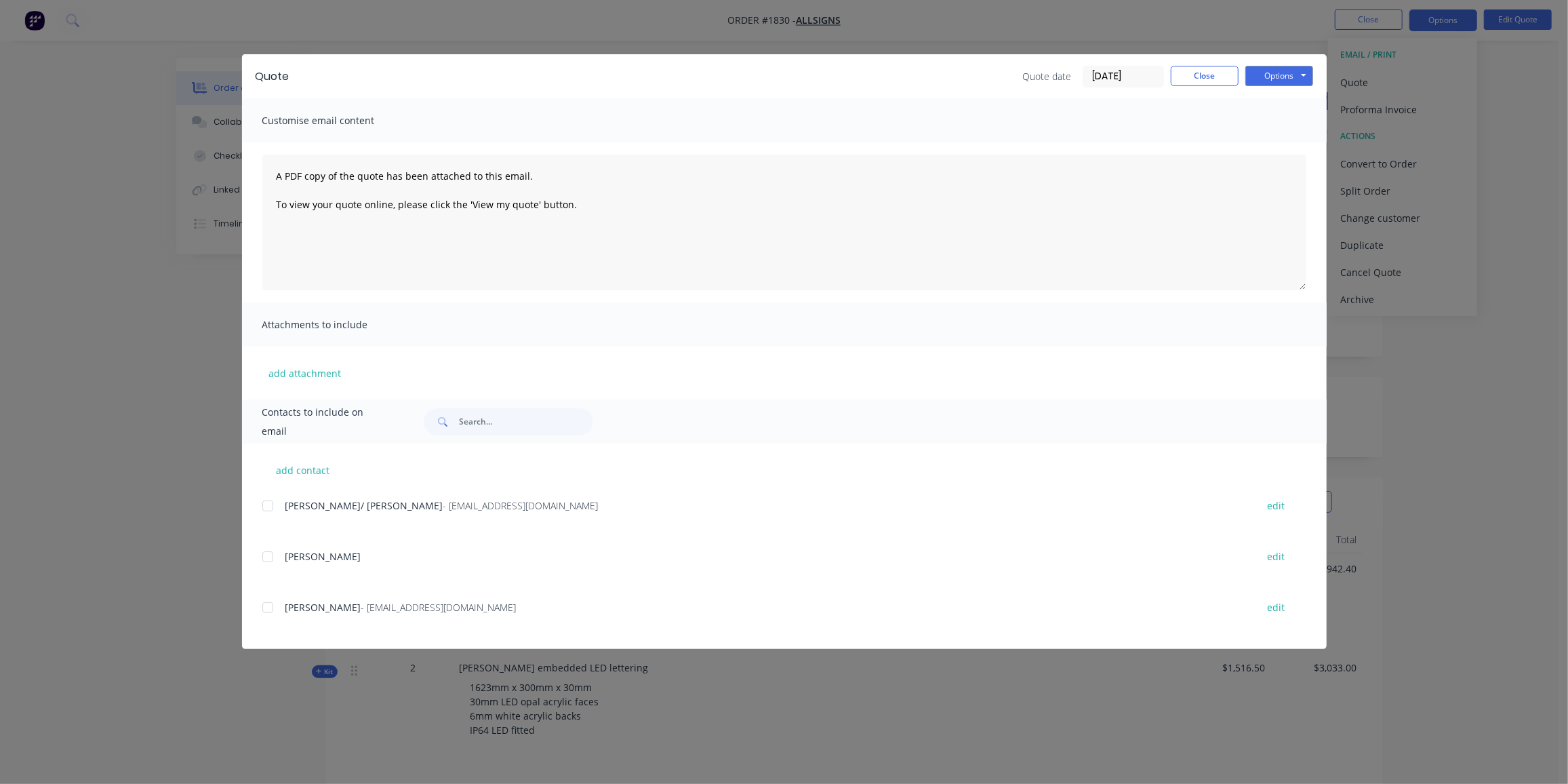
click at [266, 607] on div at bounding box center [267, 607] width 27 height 27
click at [1267, 79] on button "Options" at bounding box center [1279, 76] width 68 height 20
click at [1293, 144] on button "Email" at bounding box center [1289, 145] width 87 height 23
drag, startPoint x: 1217, startPoint y: 79, endPoint x: 1231, endPoint y: 71, distance: 16.1
click at [1217, 79] on button "Close" at bounding box center [1204, 76] width 68 height 20
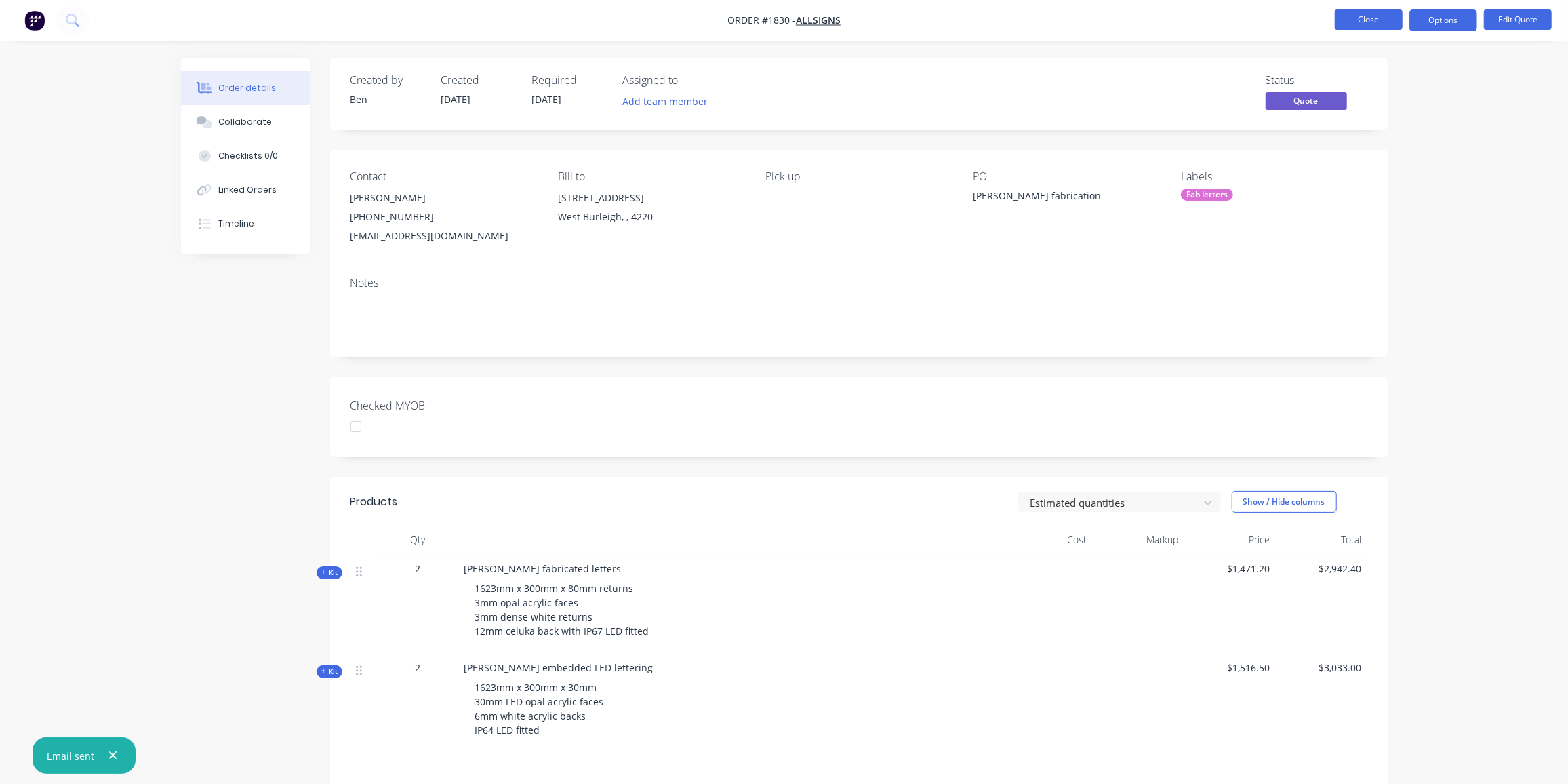
click at [1388, 23] on button "Close" at bounding box center [1368, 19] width 68 height 20
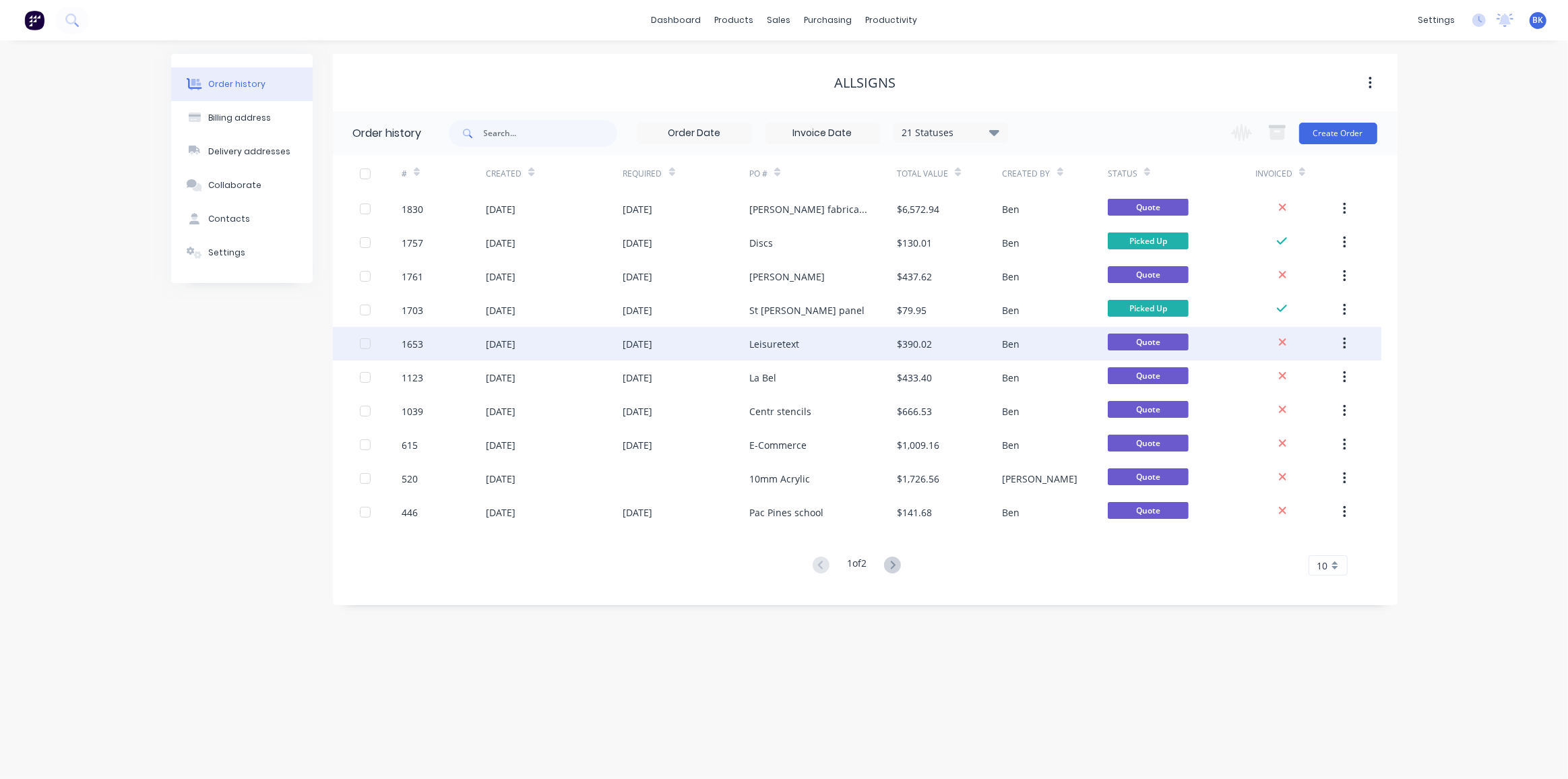
click at [697, 337] on div "[DATE]" at bounding box center [687, 344] width 127 height 34
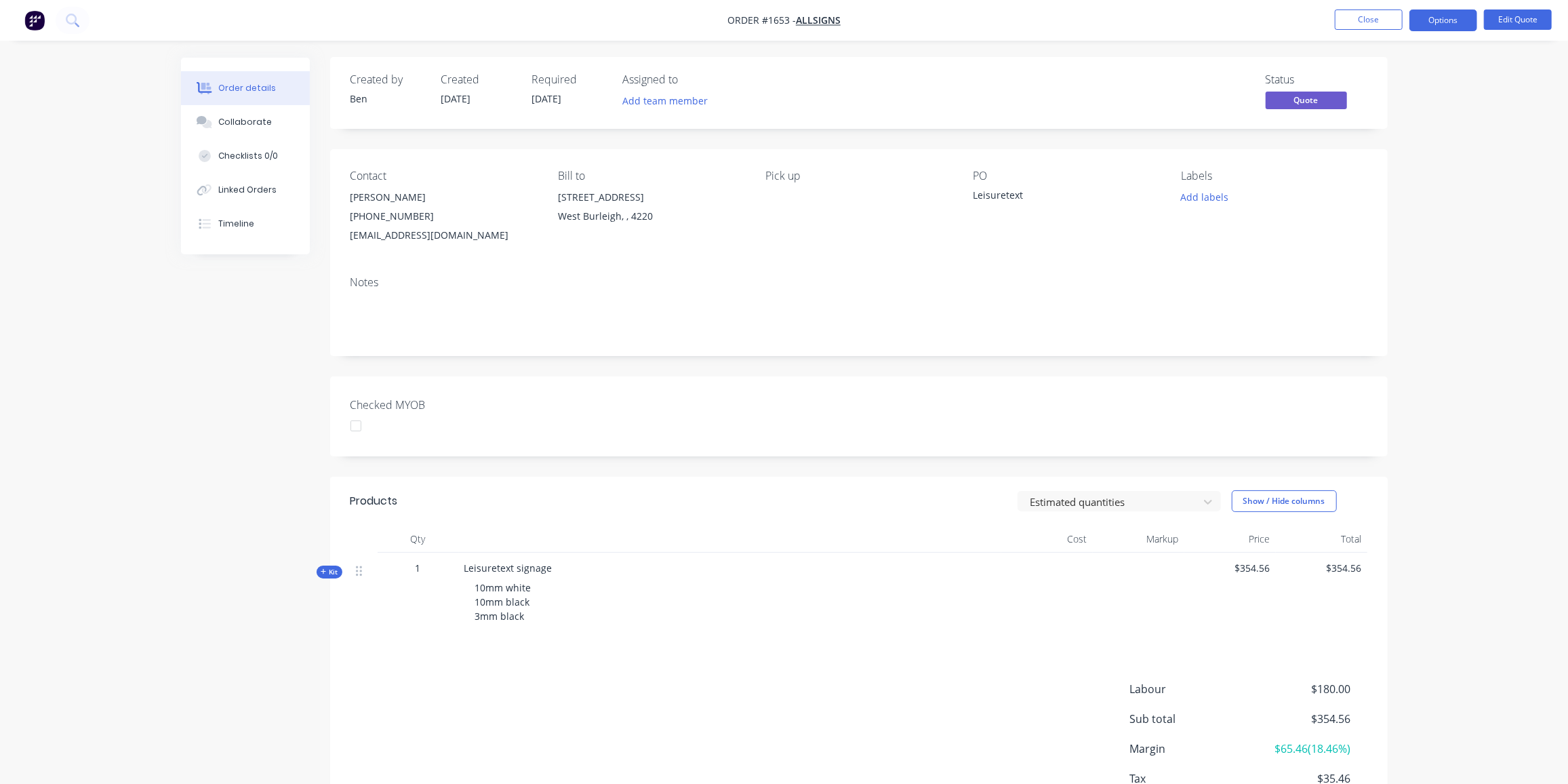
scroll to position [2, 0]
click at [1519, 19] on button "Edit Quote" at bounding box center [1517, 19] width 68 height 20
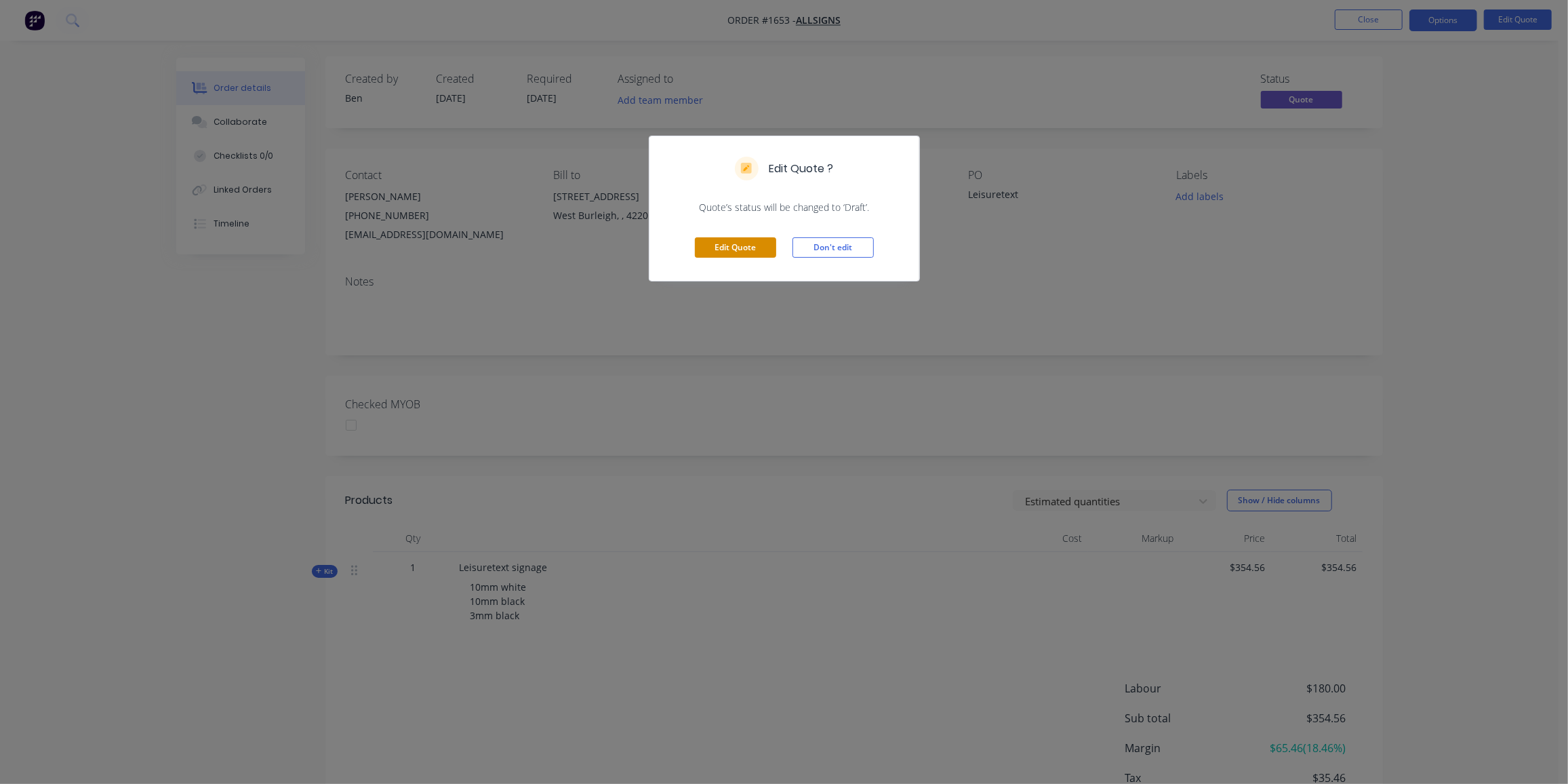
click at [735, 251] on button "Edit Quote" at bounding box center [735, 247] width 82 height 20
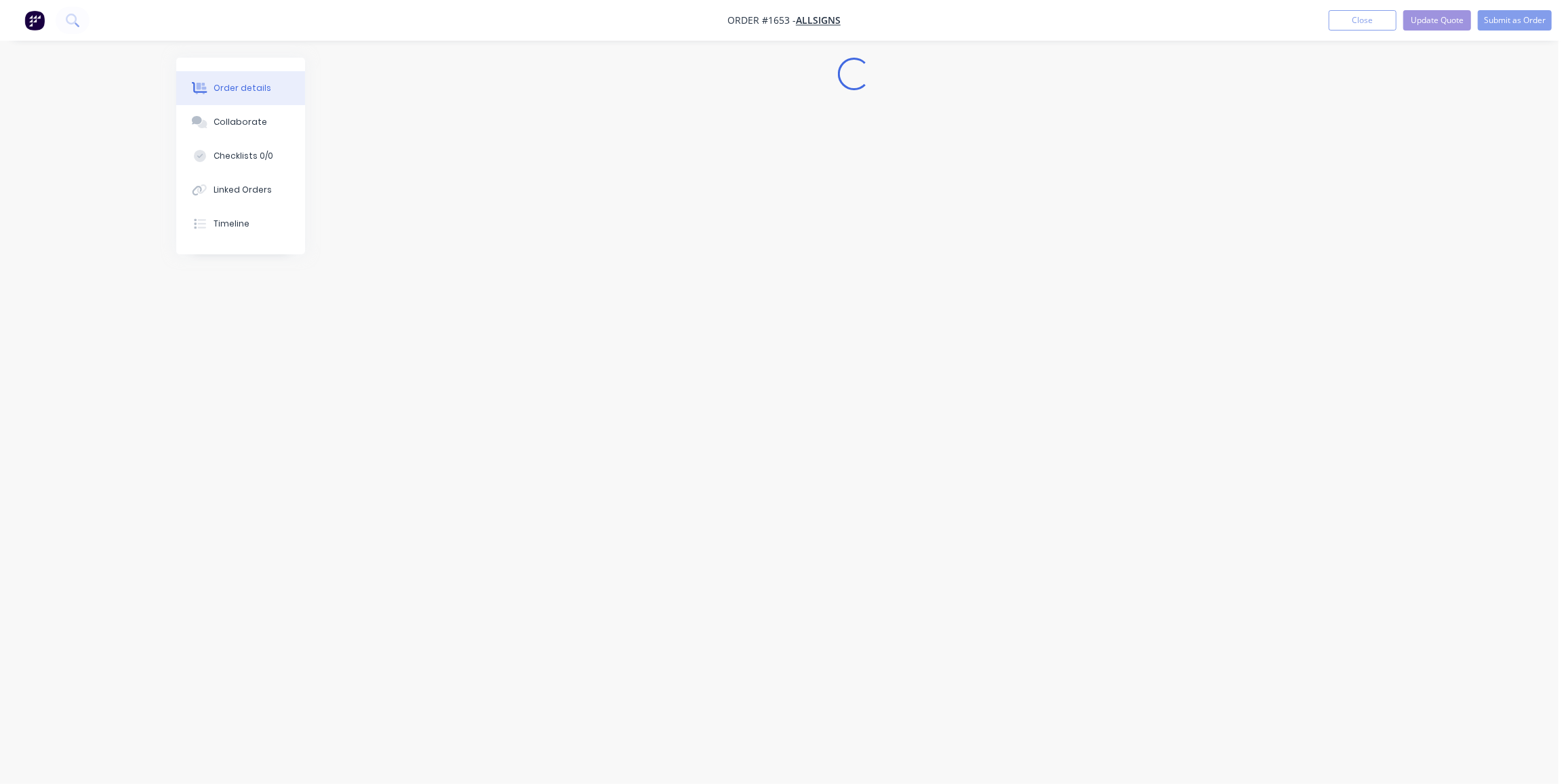
scroll to position [0, 0]
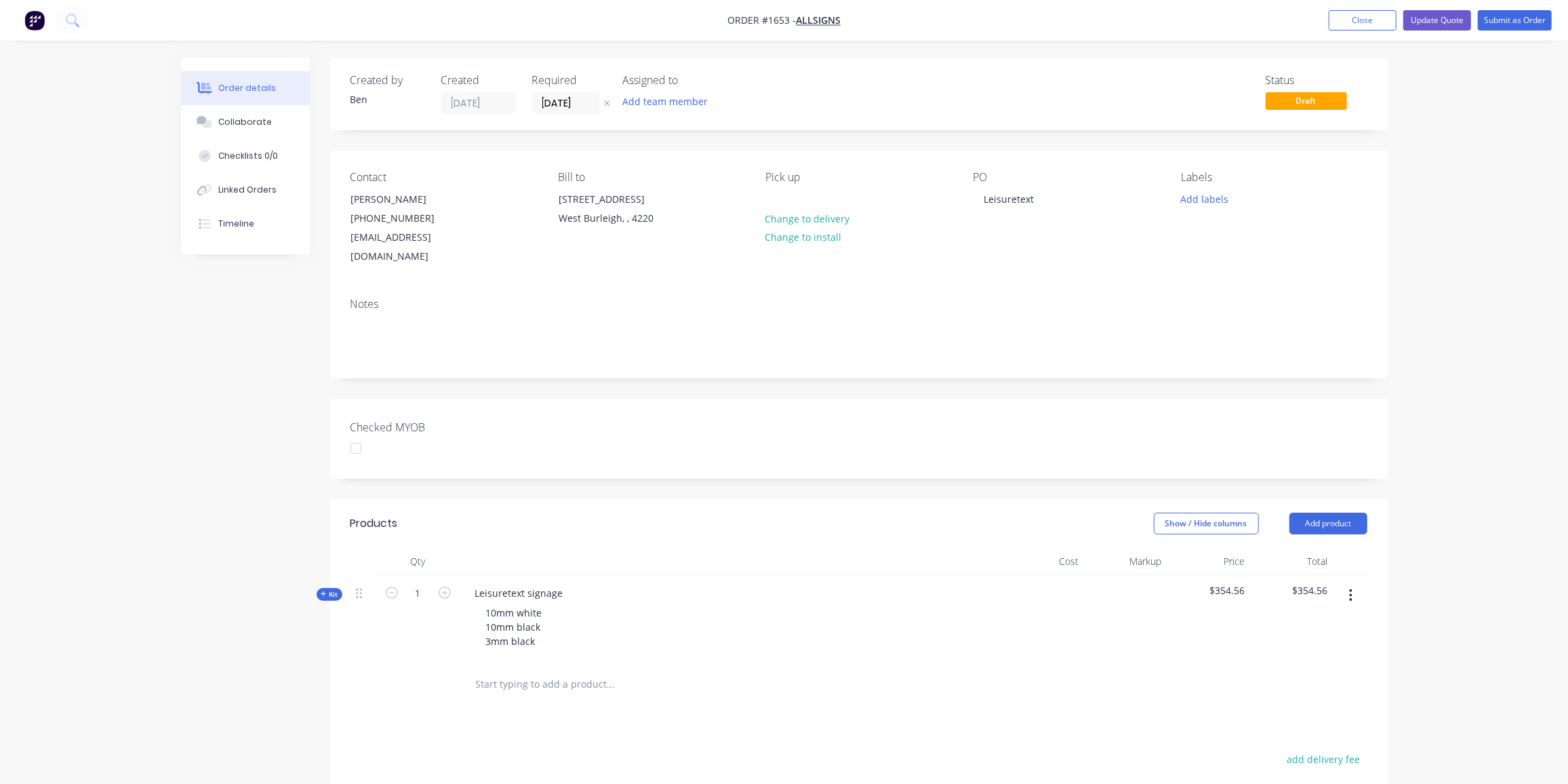
click at [321, 590] on span "Kit" at bounding box center [330, 594] width 18 height 10
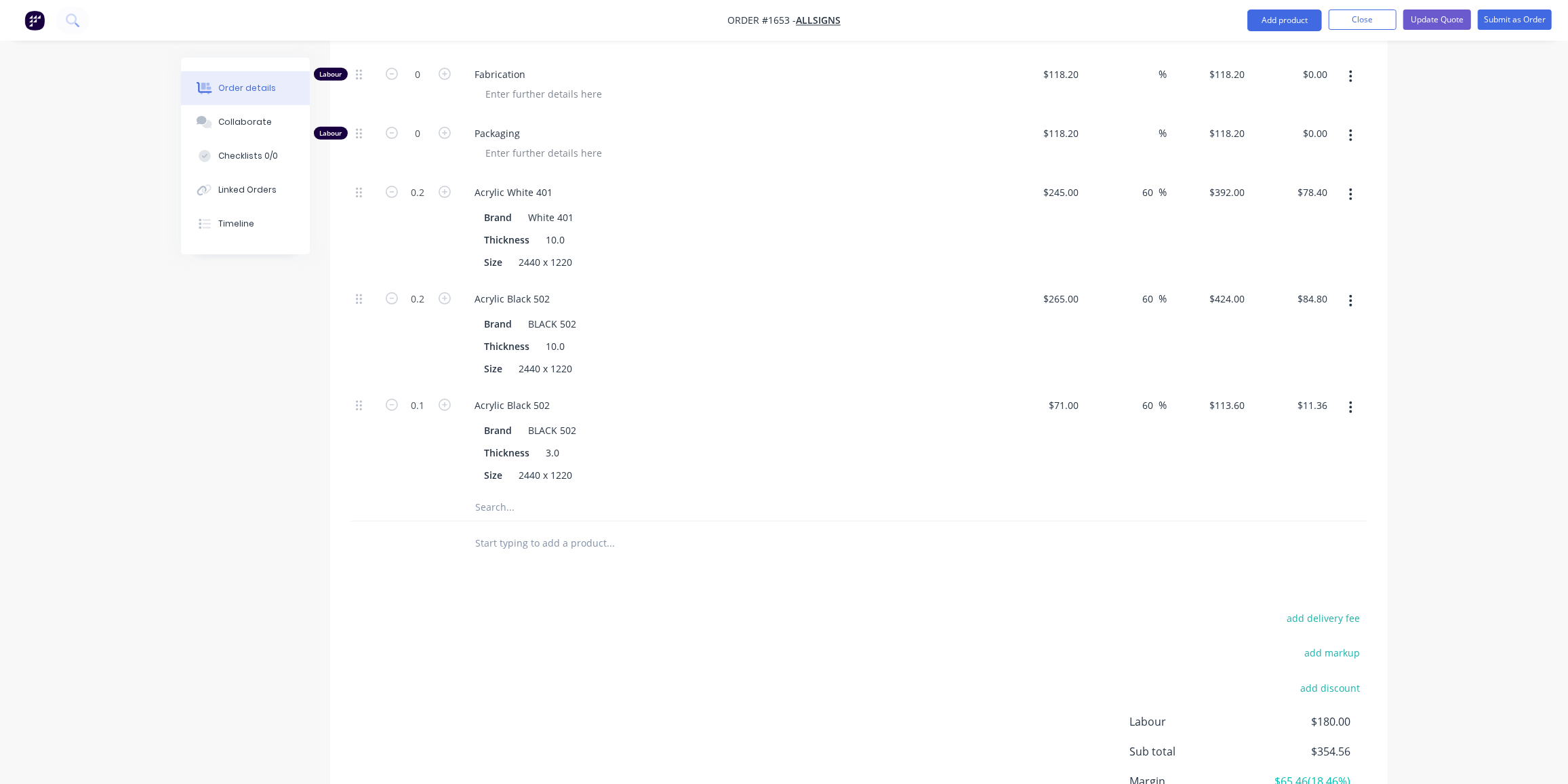
scroll to position [784, 0]
click at [503, 493] on input "text" at bounding box center [610, 506] width 271 height 27
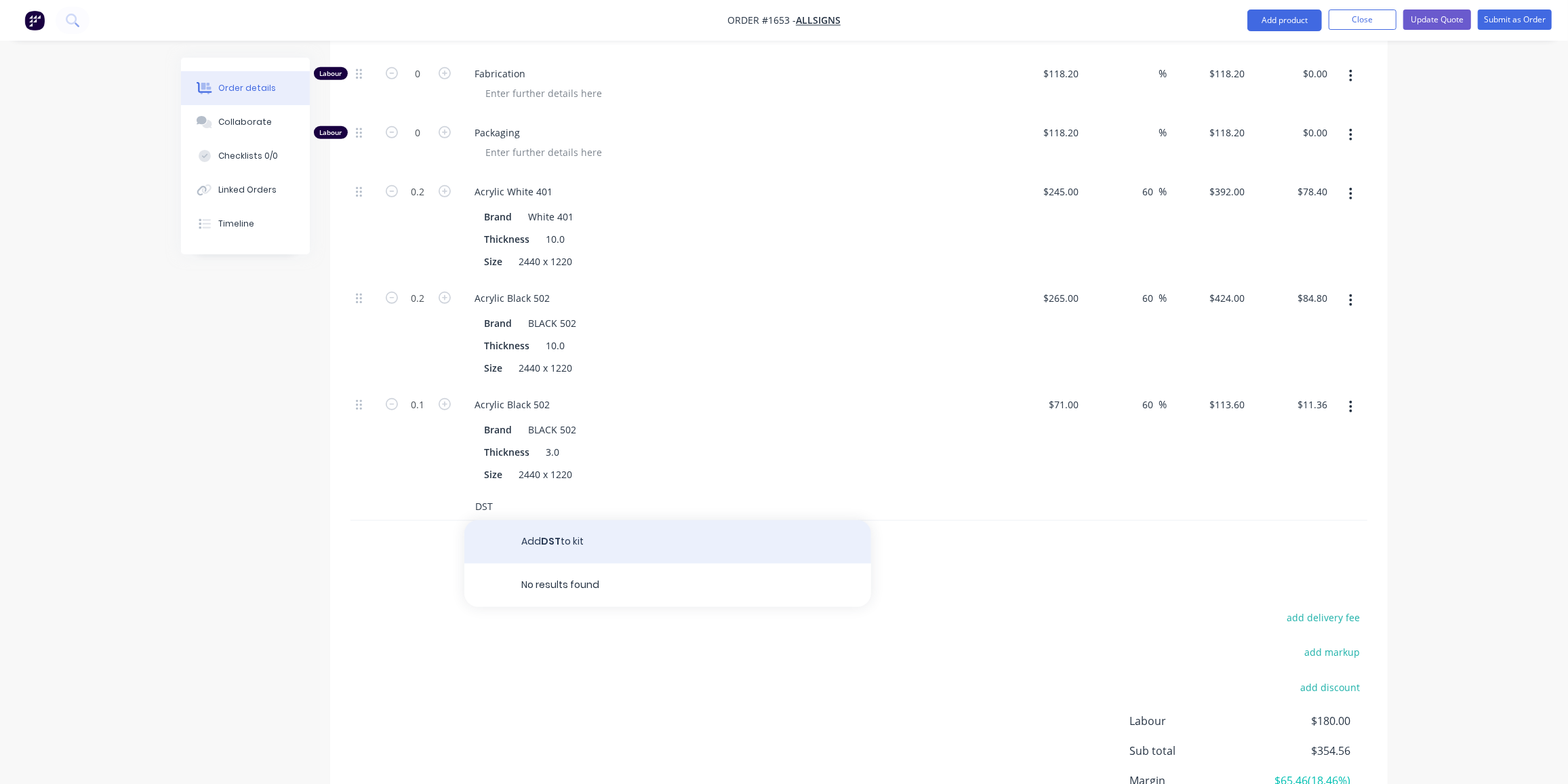
type input "DST"
click at [564, 520] on button "Add DST to kit" at bounding box center [667, 542] width 407 height 44
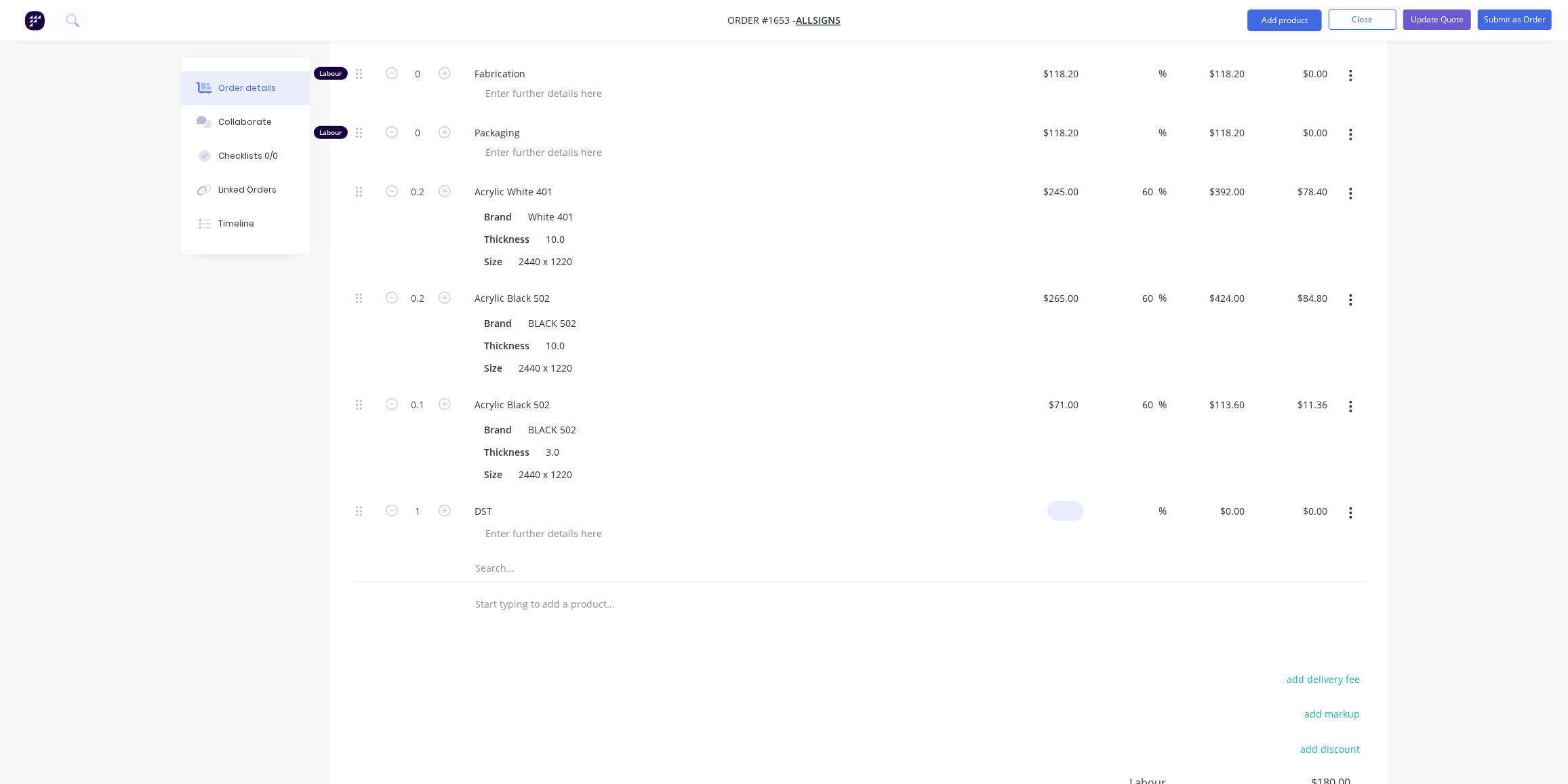
click at [1078, 502] on input at bounding box center [1068, 511] width 31 height 19
type input "$35.00"
click at [441, 505] on icon "button" at bounding box center [445, 511] width 12 height 12
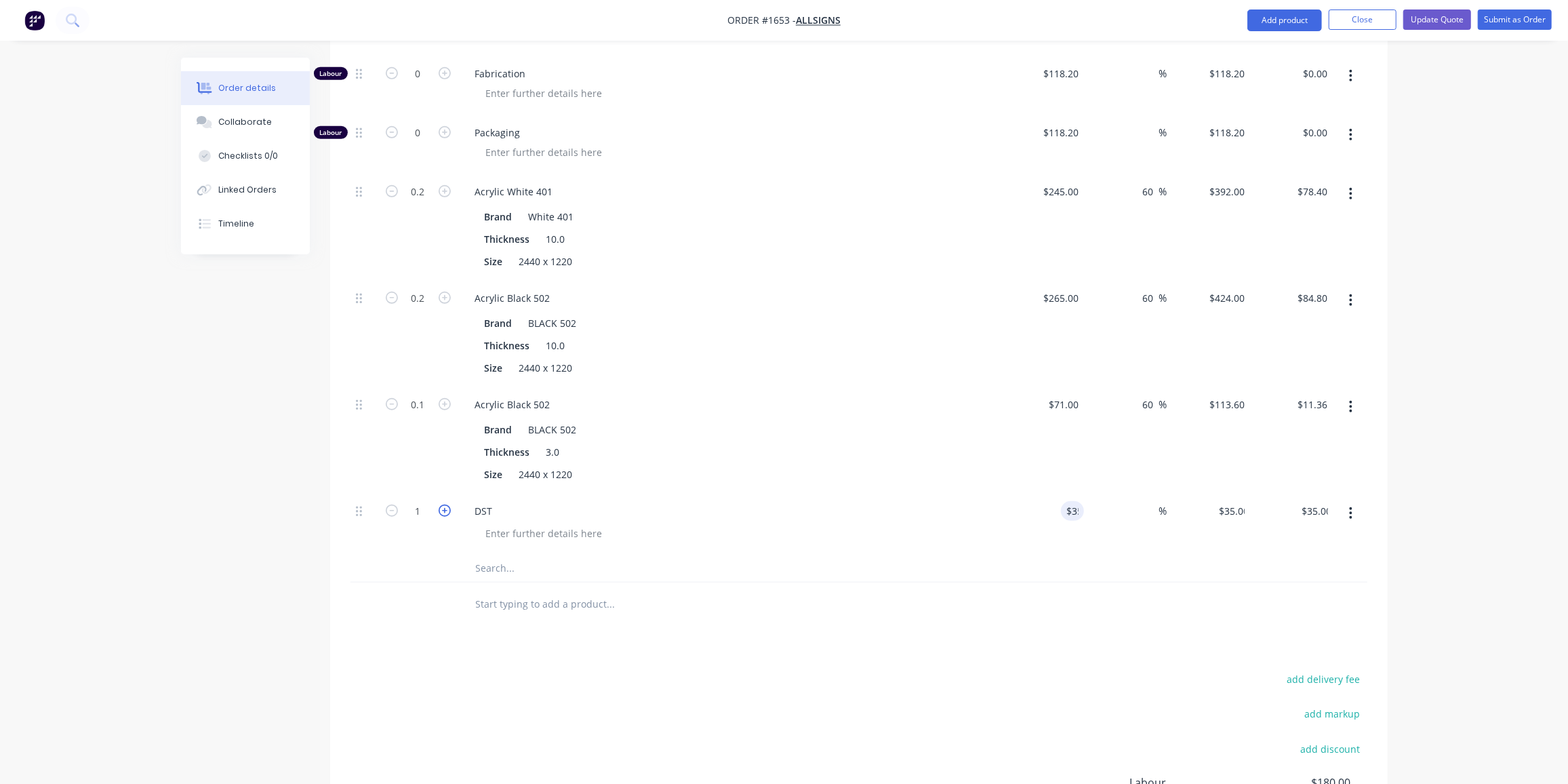
type input "2"
type input "$70.00"
click at [441, 505] on icon "button" at bounding box center [445, 511] width 12 height 12
type input "3"
type input "$105.00"
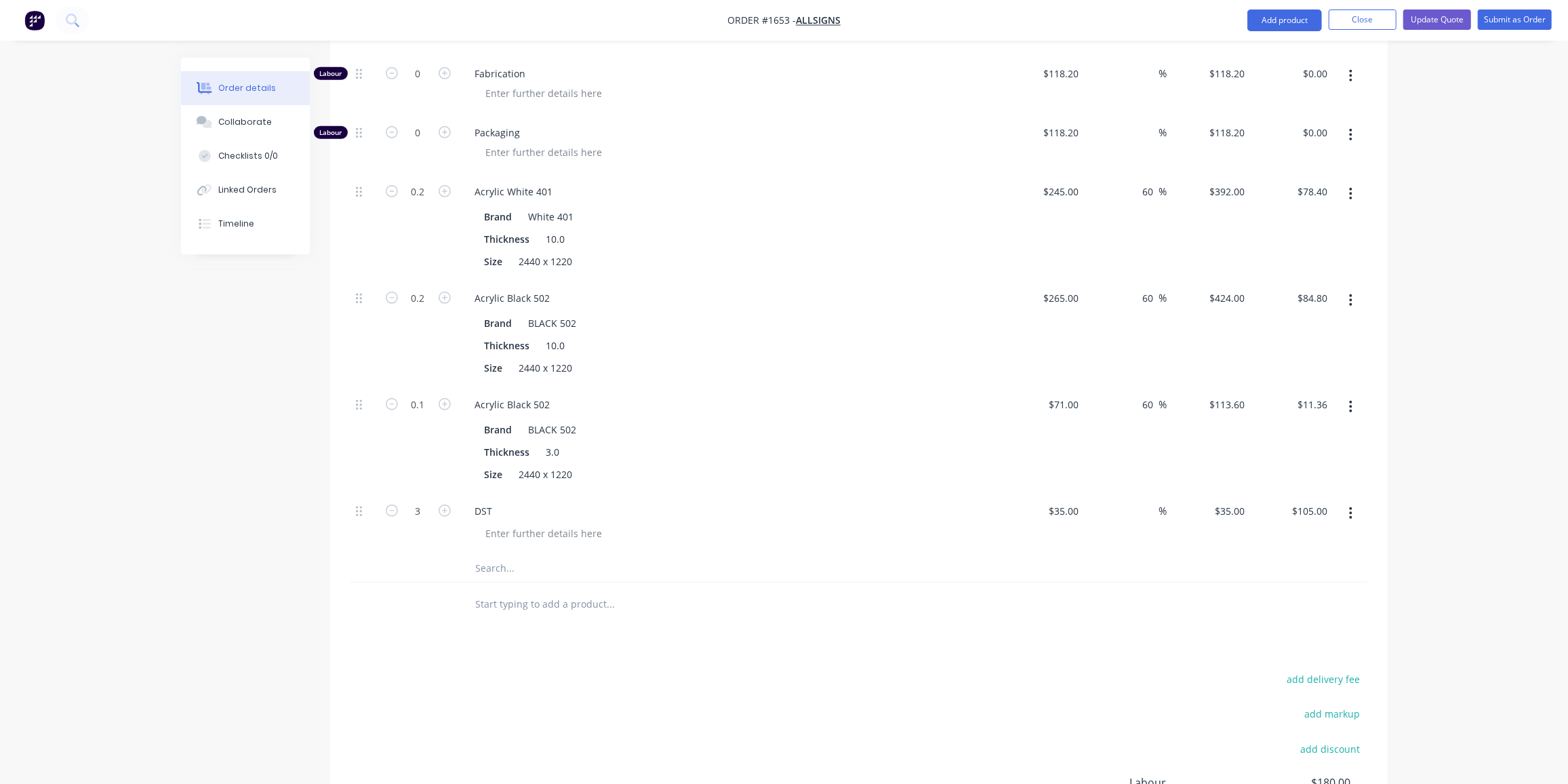
click at [317, 634] on div "Created by Ben Created 23/09/25 Required 23/09/25 Assigned to Add team member S…" at bounding box center [784, 123] width 1207 height 1699
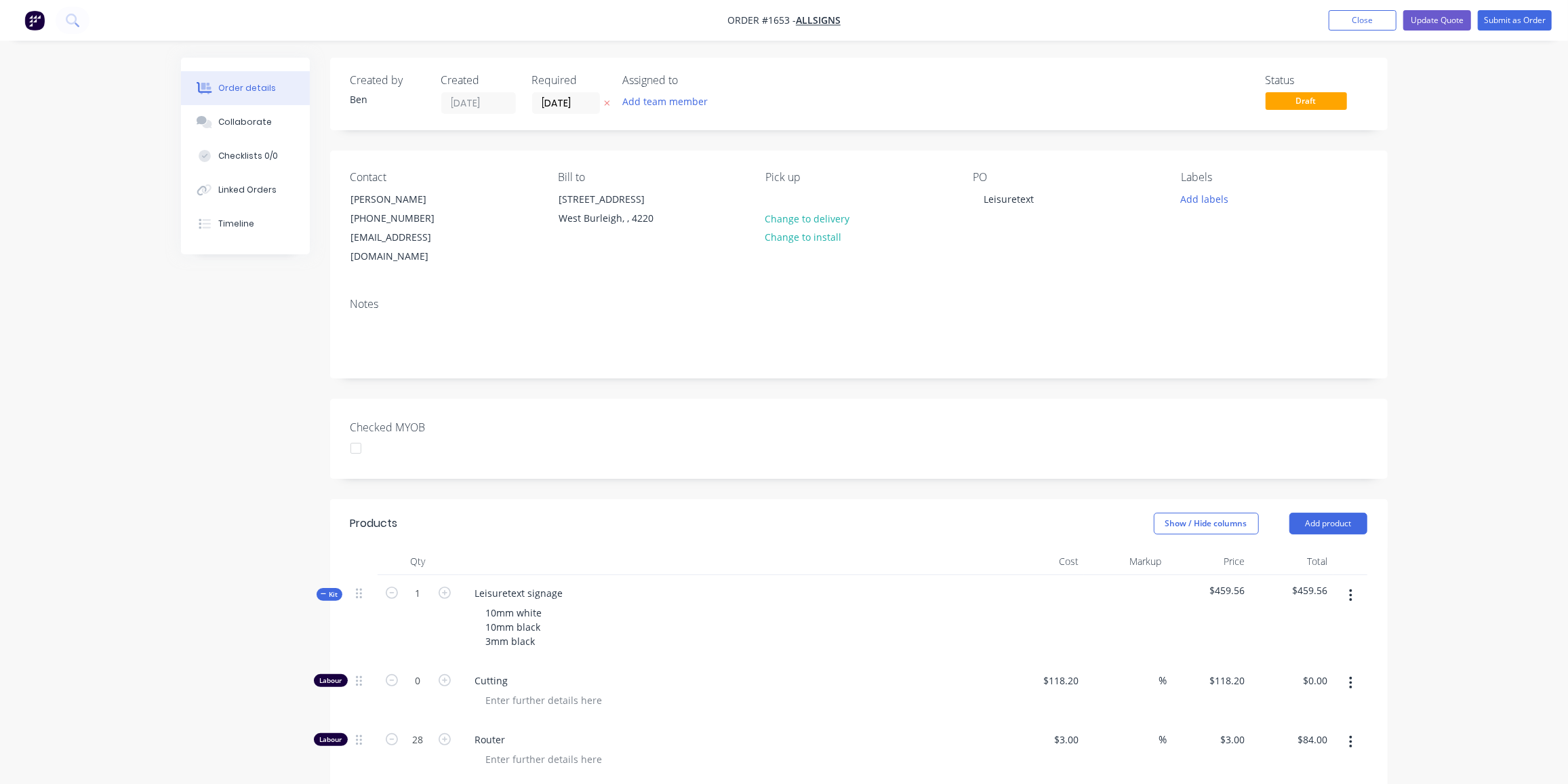
drag, startPoint x: 337, startPoint y: 569, endPoint x: 353, endPoint y: 574, distance: 16.8
click at [336, 590] on span "Kit" at bounding box center [330, 594] width 18 height 10
click at [534, 622] on div "10mm white 10mm black 3mm black" at bounding box center [515, 627] width 79 height 48
click at [543, 603] on div "10mm white 10mm black 3mm black" at bounding box center [515, 634] width 79 height 62
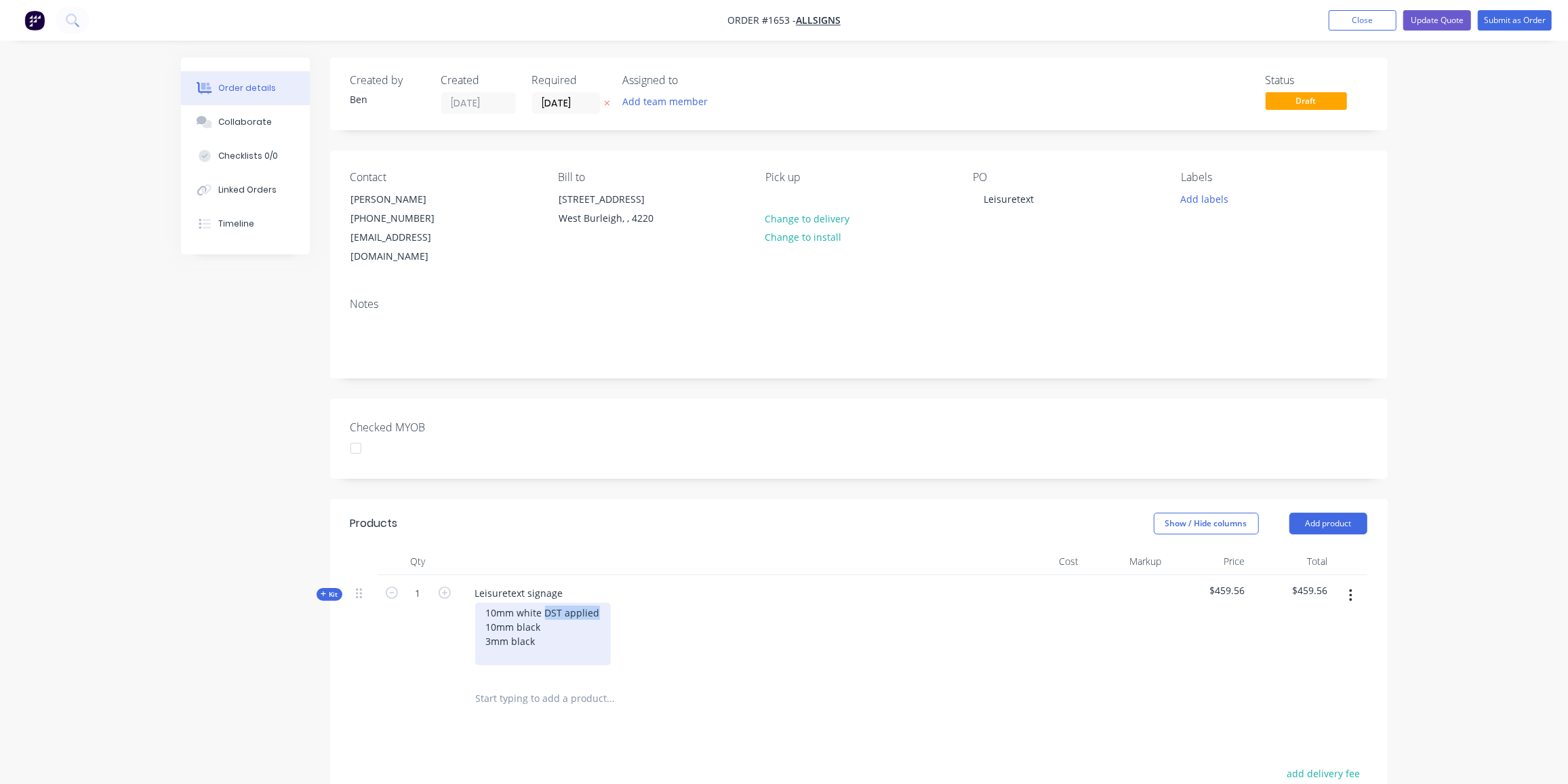
drag, startPoint x: 599, startPoint y: 592, endPoint x: 544, endPoint y: 592, distance: 55.0
click at [544, 603] on div "10mm white DST applied 10mm black 3mm black" at bounding box center [543, 634] width 135 height 62
copy div "DST applied"
click at [549, 609] on div "10mm white DST applied 10mm black 3mm black" at bounding box center [543, 634] width 135 height 62
click at [543, 625] on div "10mm white DST applied 10mm black DST applied 3mm black" at bounding box center [543, 634] width 135 height 62
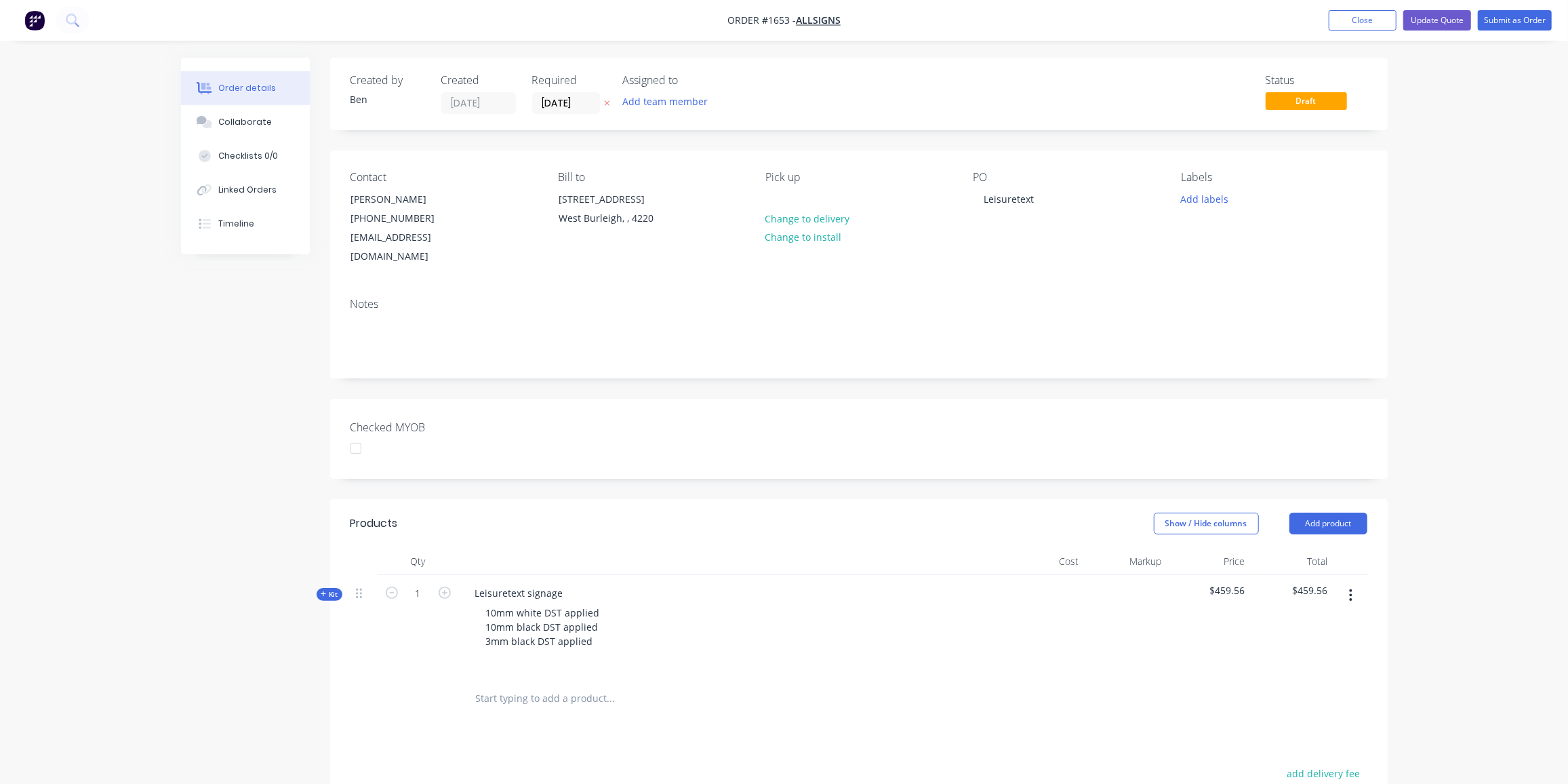
drag, startPoint x: 166, startPoint y: 659, endPoint x: 171, endPoint y: 653, distance: 7.8
click at [168, 656] on div "Order details Collaborate Checklists 0/0 Linked Orders Timeline Order details C…" at bounding box center [784, 534] width 1568 height 1067
click at [1507, 23] on button "Submit as Order" at bounding box center [1514, 20] width 74 height 20
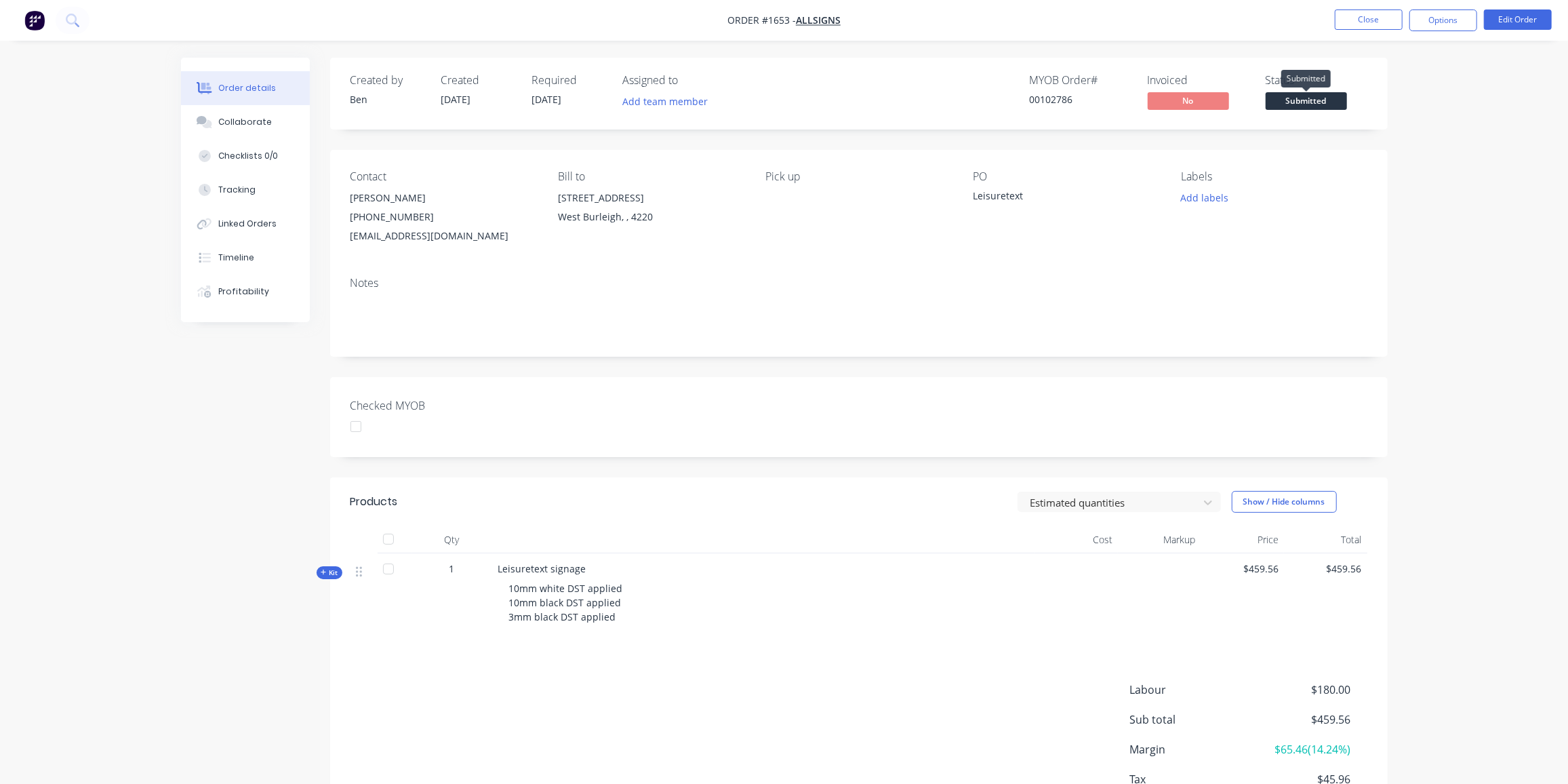
click at [1311, 101] on span "Submitted" at bounding box center [1306, 101] width 82 height 17
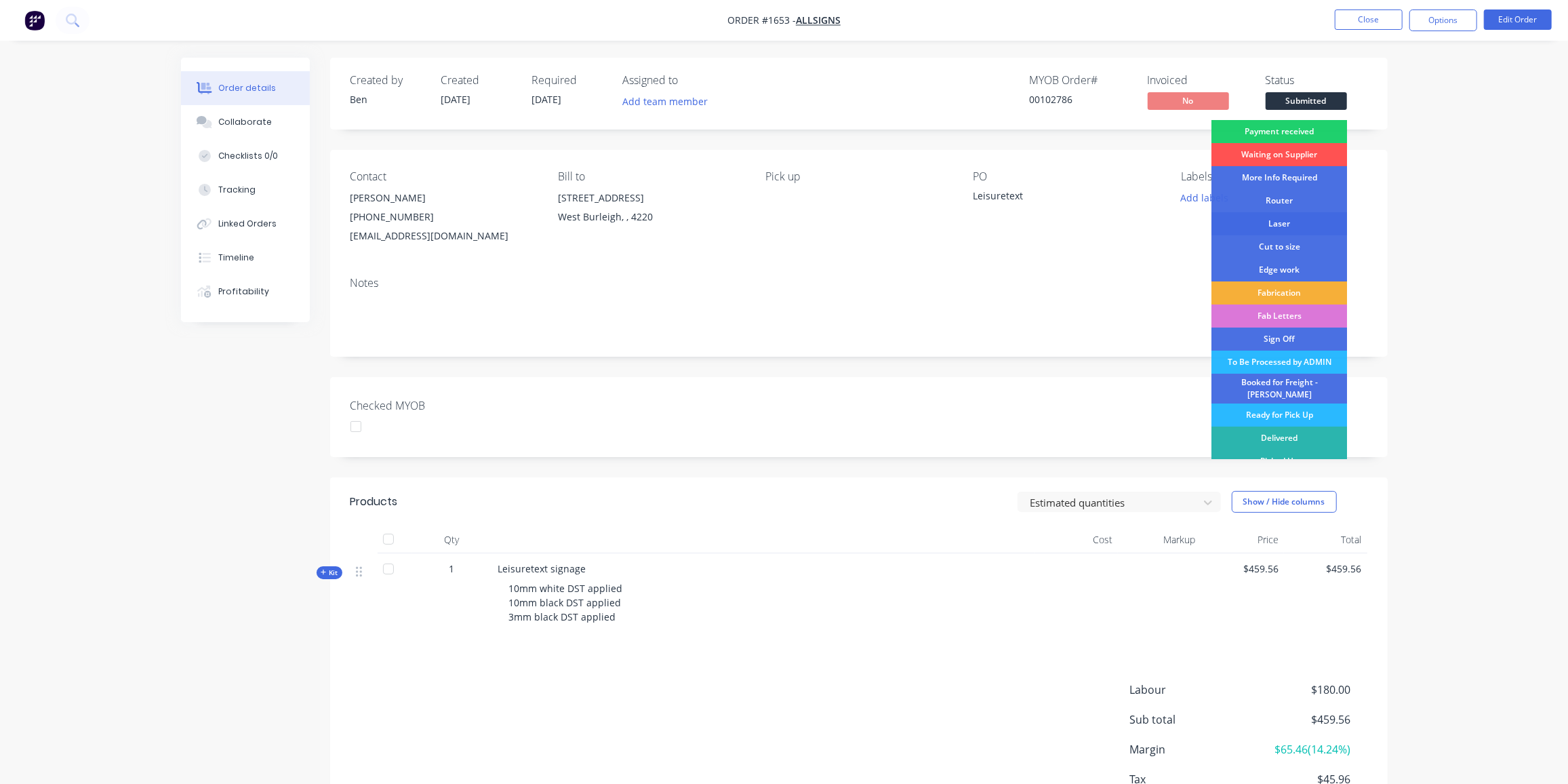
click at [1268, 217] on div "Laser" at bounding box center [1280, 224] width 135 height 23
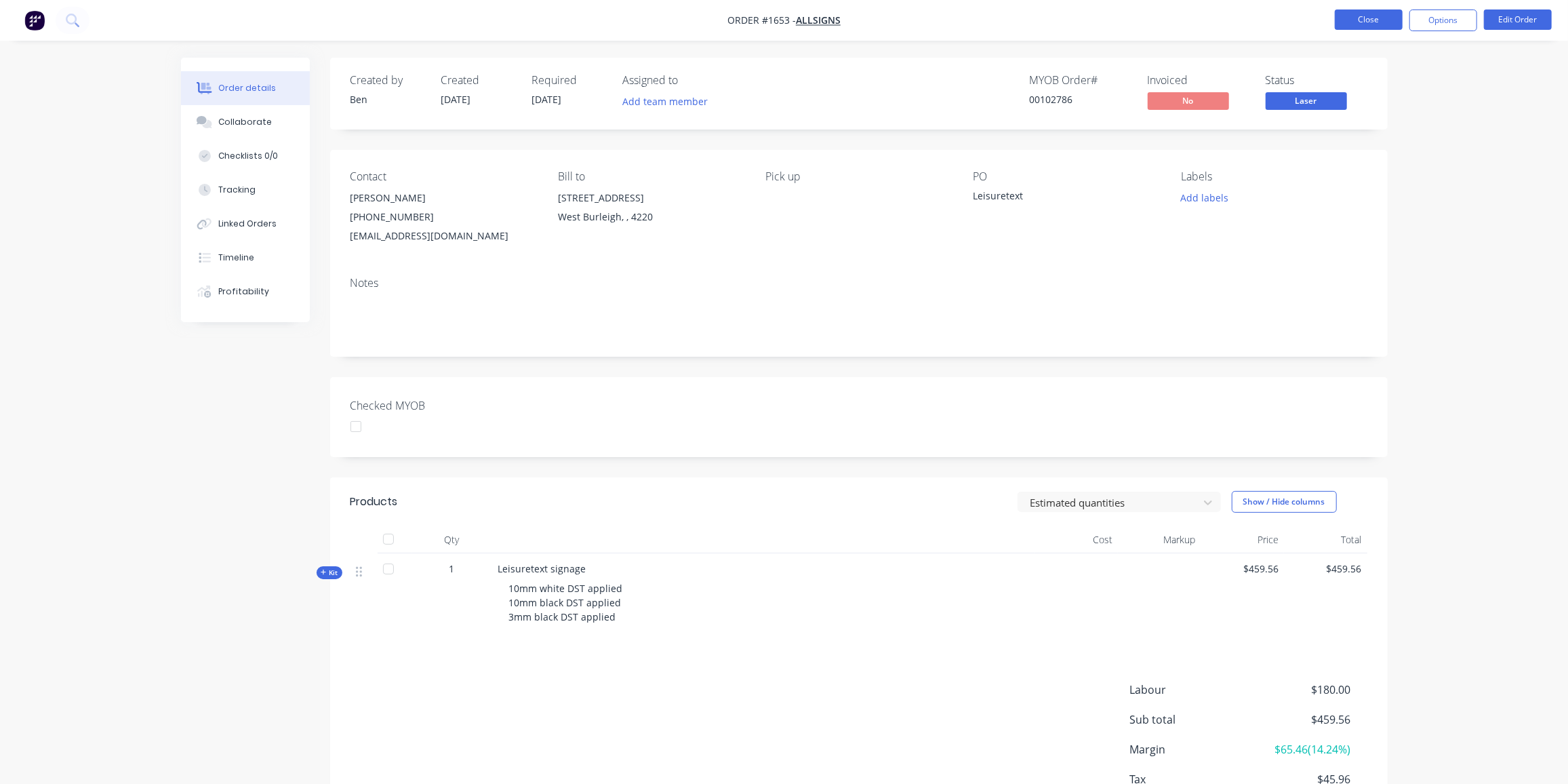
click at [1355, 18] on button "Close" at bounding box center [1368, 19] width 68 height 20
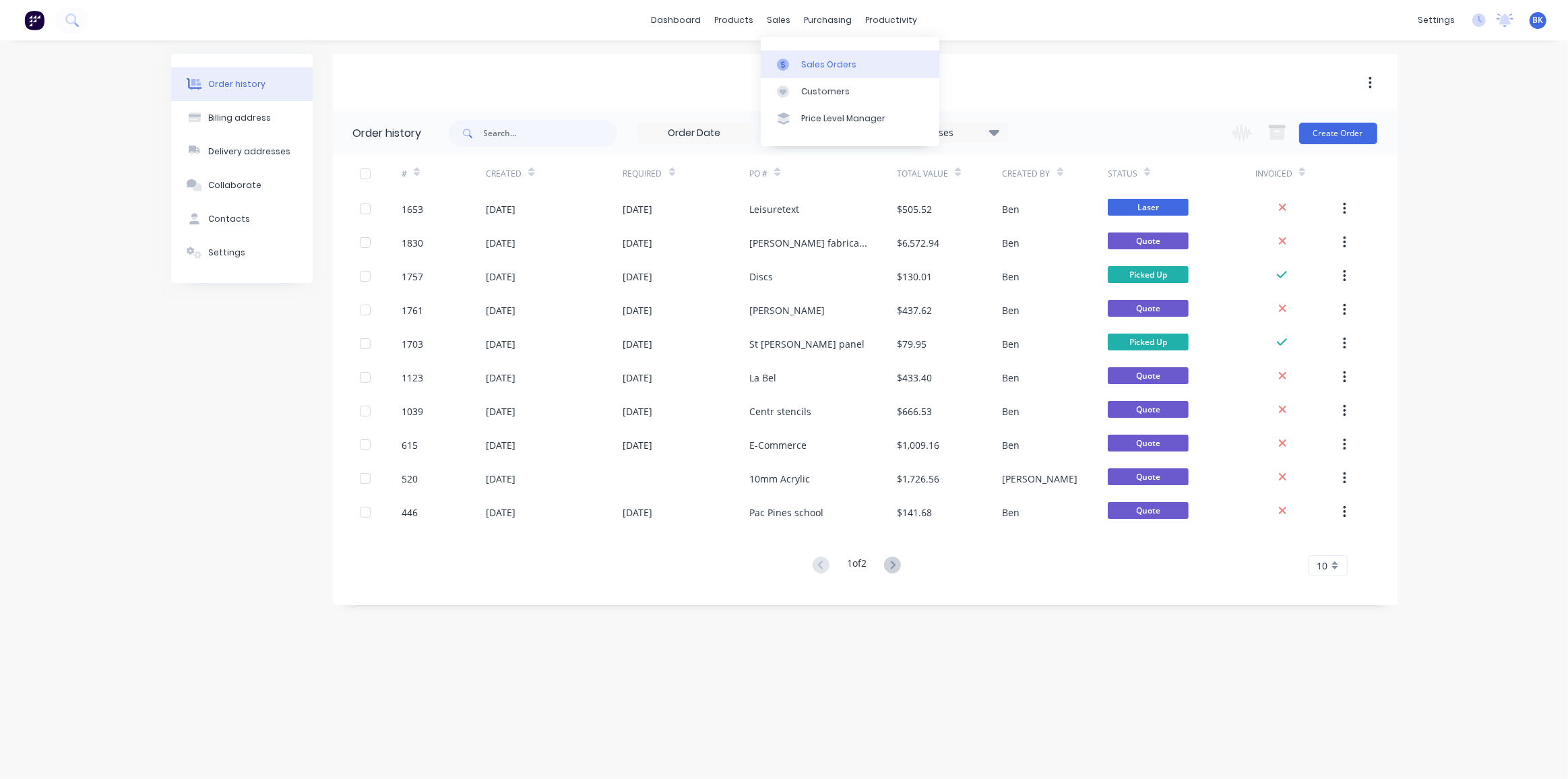
click at [832, 66] on div "Sales Orders" at bounding box center [829, 65] width 56 height 12
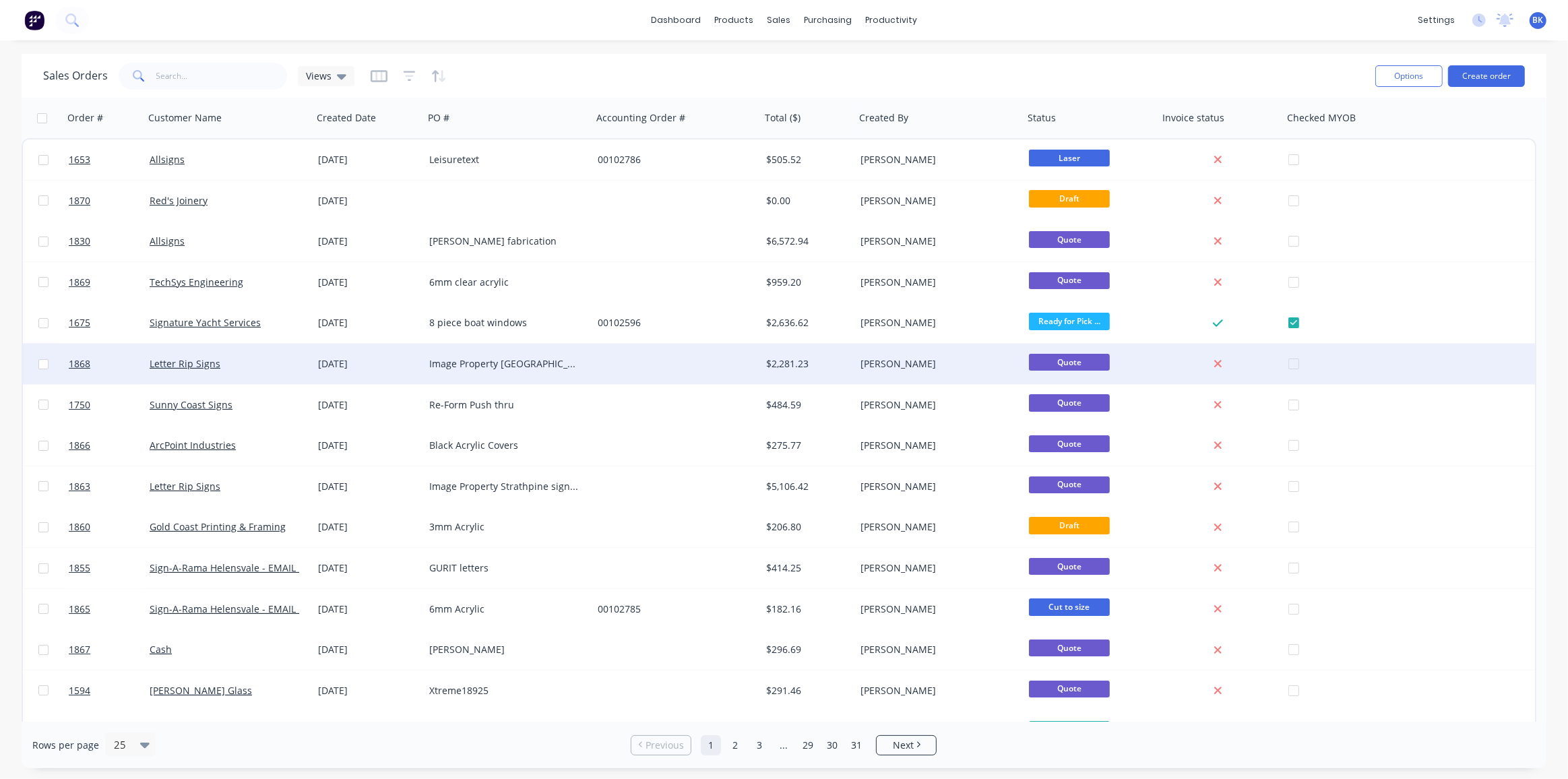
click at [450, 366] on div "Image Property [GEOGRAPHIC_DATA]" at bounding box center [504, 363] width 150 height 13
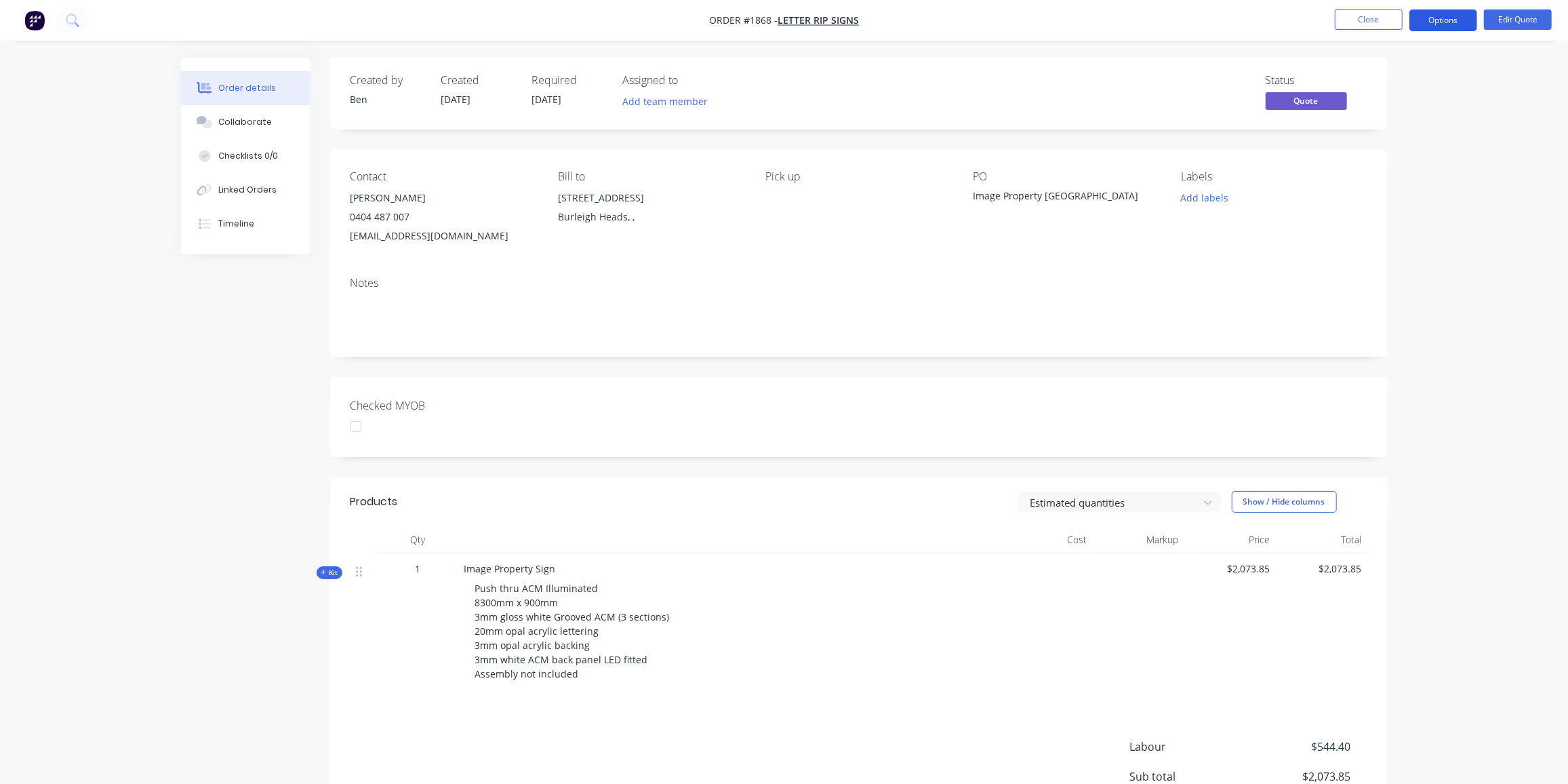
click at [1438, 16] on button "Options" at bounding box center [1443, 20] width 68 height 22
click at [1388, 242] on div "Duplicate" at bounding box center [1402, 245] width 124 height 19
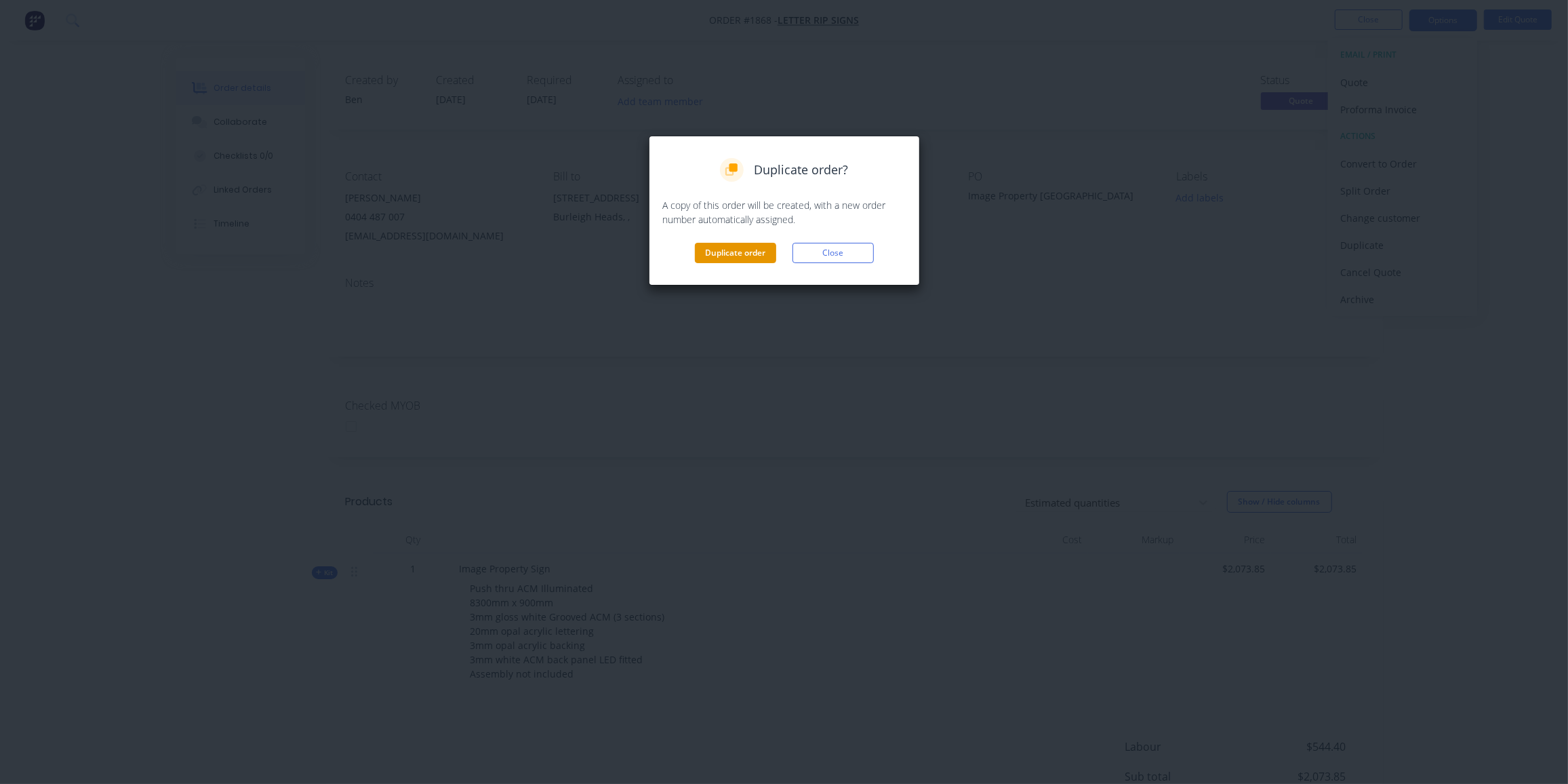
click at [731, 256] on button "Duplicate order" at bounding box center [735, 253] width 82 height 20
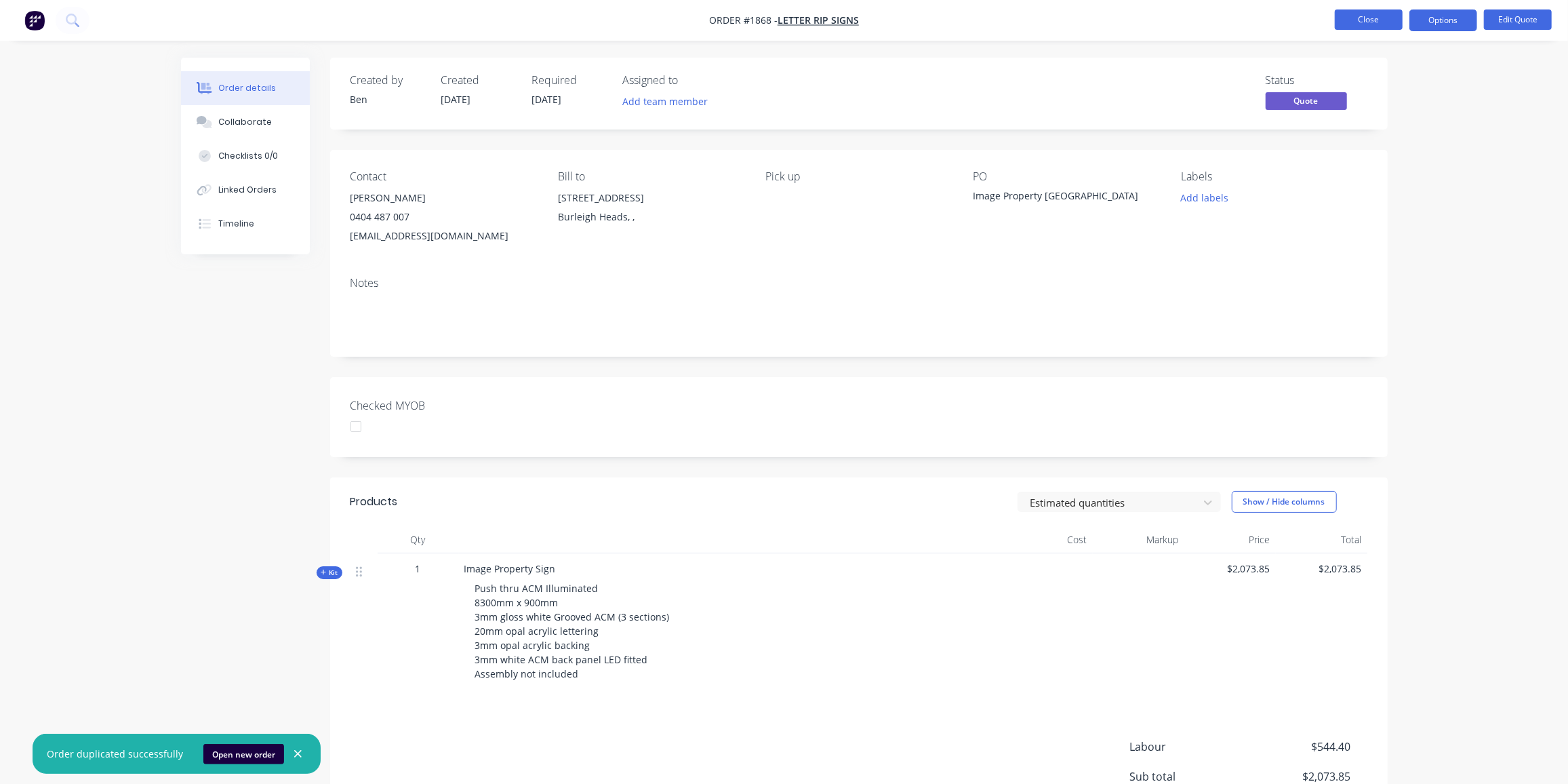
click at [1366, 20] on button "Close" at bounding box center [1368, 19] width 68 height 20
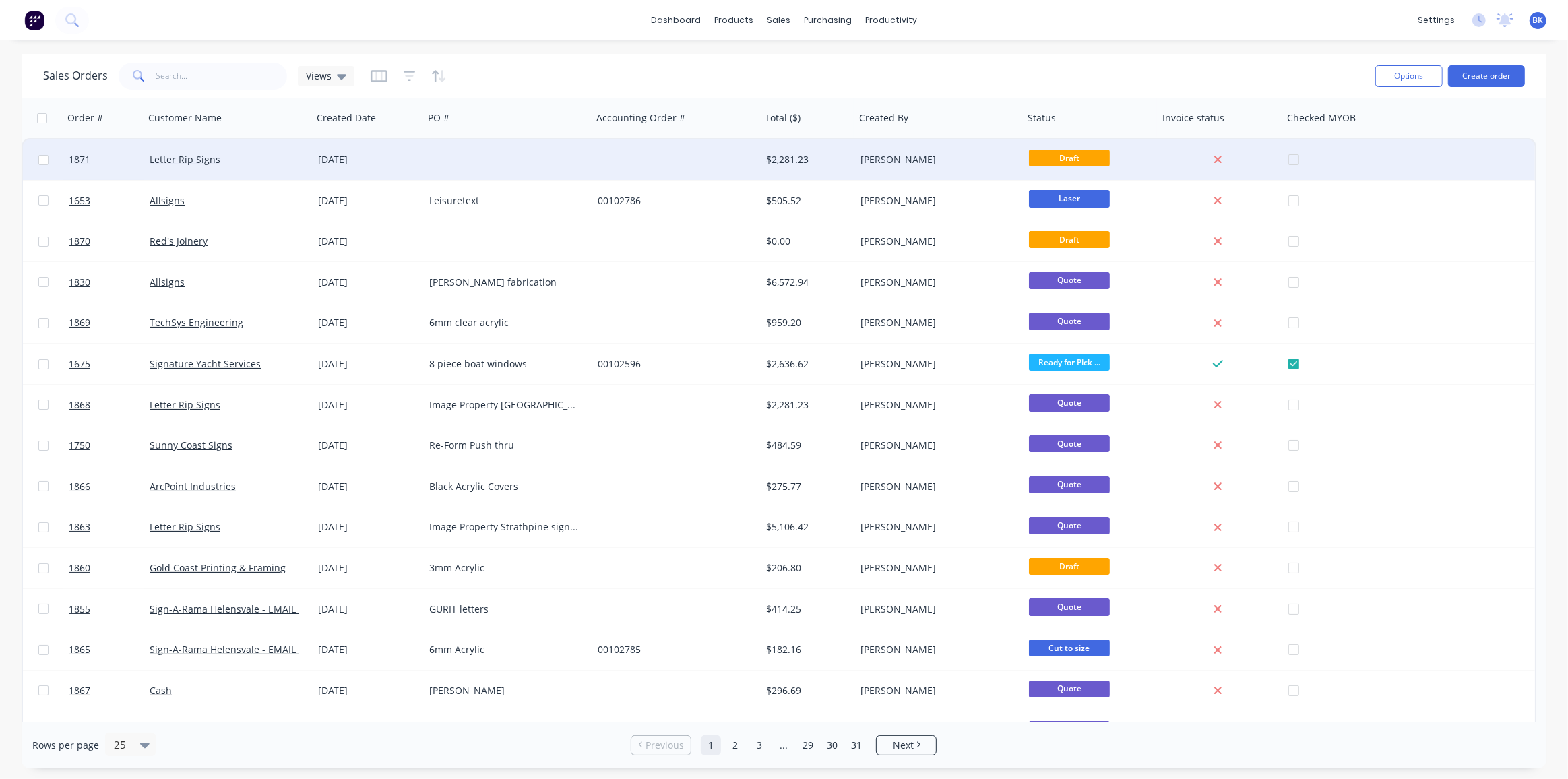
click at [614, 161] on div at bounding box center [677, 160] width 168 height 40
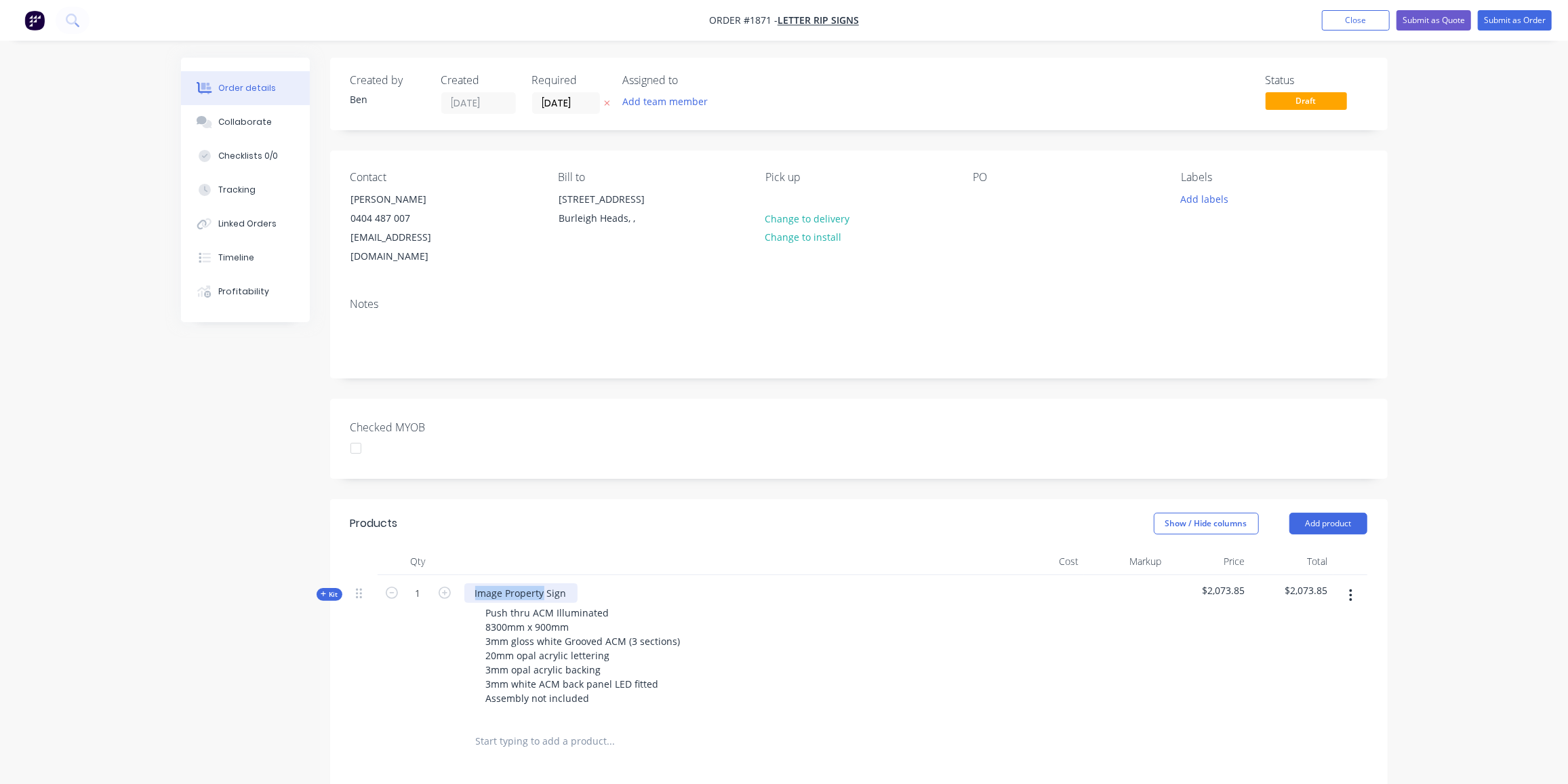
drag, startPoint x: 543, startPoint y: 570, endPoint x: 475, endPoint y: 576, distance: 68.3
click at [475, 583] on div "Image Property Sign" at bounding box center [521, 593] width 113 height 19
copy div "Image Property"
click at [989, 196] on div at bounding box center [984, 198] width 22 height 19
paste div
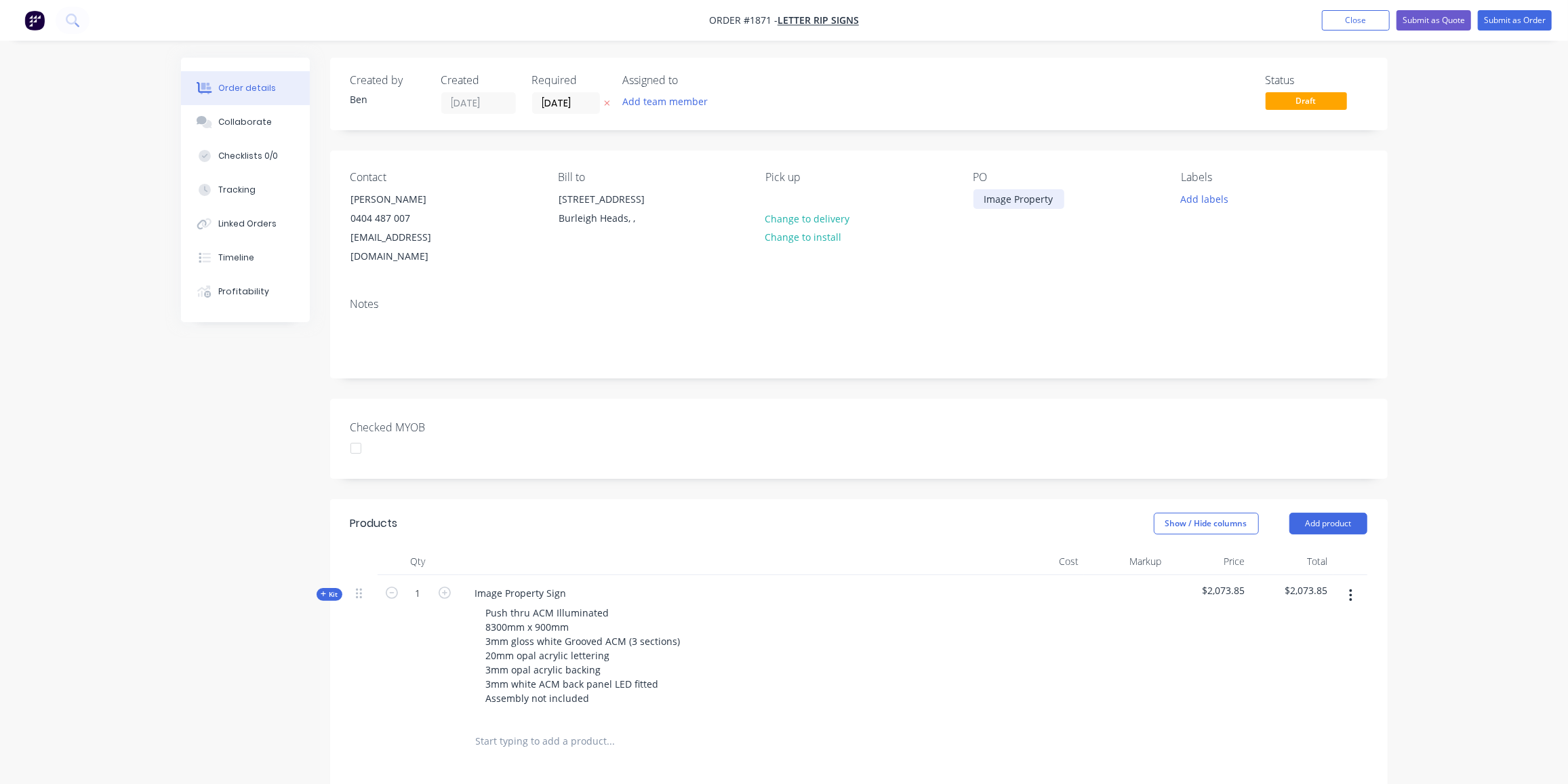
click at [1060, 194] on div "Image Property" at bounding box center [1018, 198] width 91 height 19
click at [1215, 195] on button "Add labels" at bounding box center [1205, 198] width 62 height 19
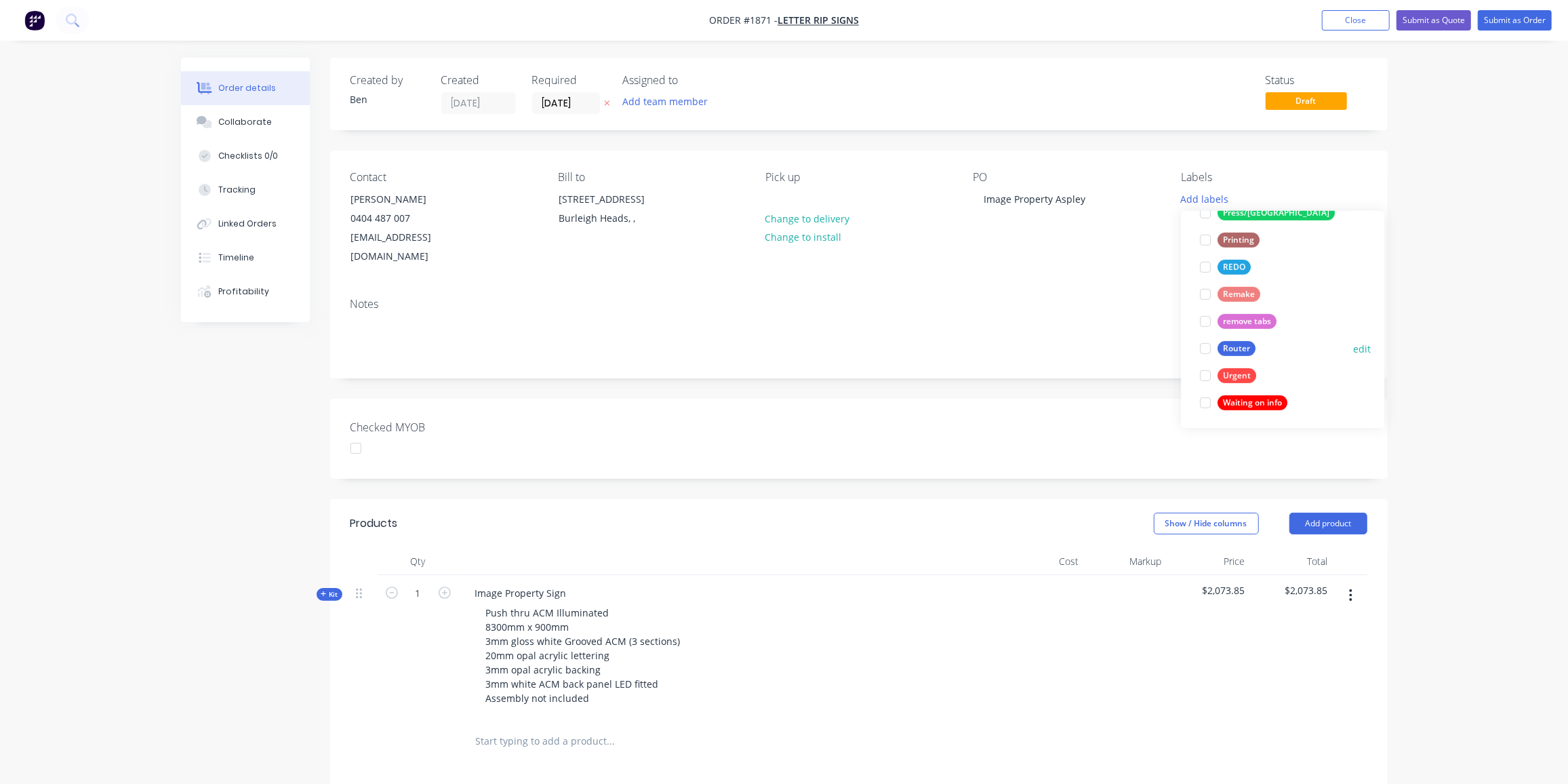
scroll to position [567, 0]
click at [1243, 340] on button "Router" at bounding box center [1228, 349] width 66 height 19
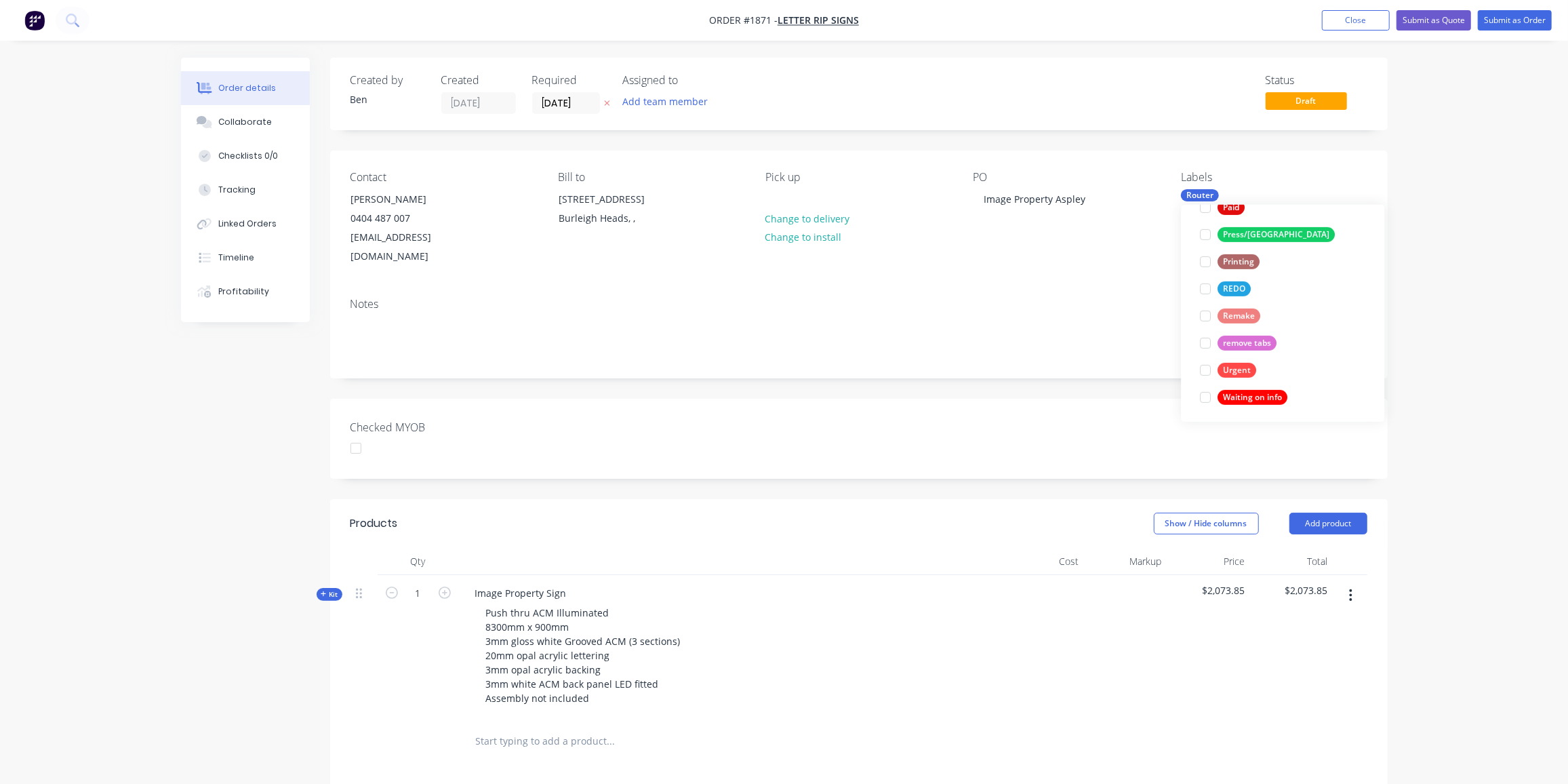
scroll to position [0, 0]
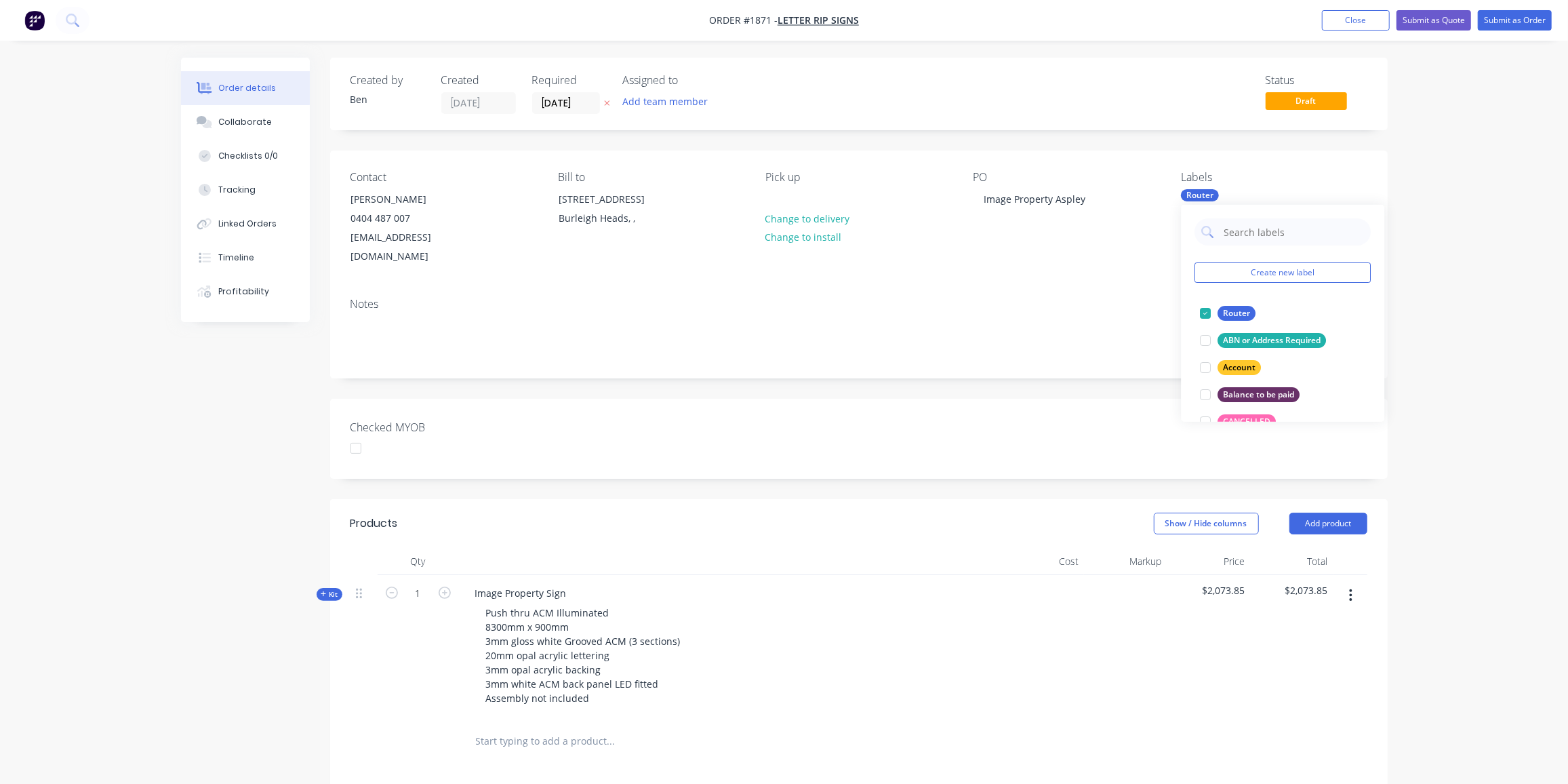
click at [782, 603] on div "Push thru ACM Illuminated 8300mm x 900mm 3mm gloss white Grooved ACM (3 section…" at bounding box center [730, 655] width 532 height 105
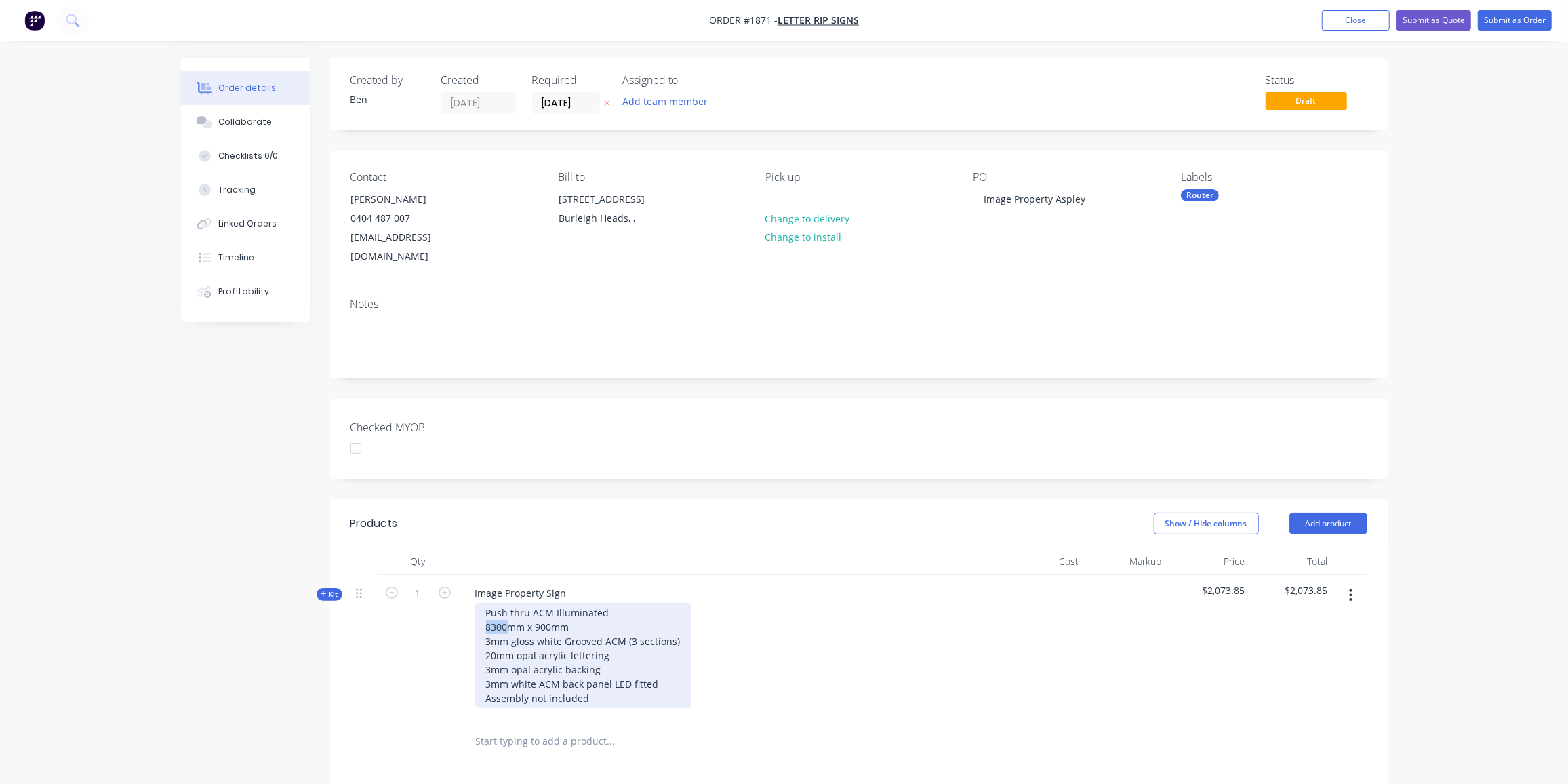
drag, startPoint x: 509, startPoint y: 608, endPoint x: 475, endPoint y: 607, distance: 34.0
click at [475, 607] on div "Push thru ACM Illuminated 8300mm x 900mm 3mm gloss white Grooved ACM (3 section…" at bounding box center [583, 655] width 216 height 105
click at [551, 610] on div "Push thru ACM Illuminated 10190mm x 900mm 3mm gloss white Grooved ACM (3 sectio…" at bounding box center [583, 655] width 216 height 105
click at [554, 607] on div "Push thru ACM Illuminated 10190mm x 900mm 3mm gloss white Grooved ACM (3 sectio…" at bounding box center [583, 655] width 216 height 105
drag, startPoint x: 554, startPoint y: 606, endPoint x: 542, endPoint y: 607, distance: 12.0
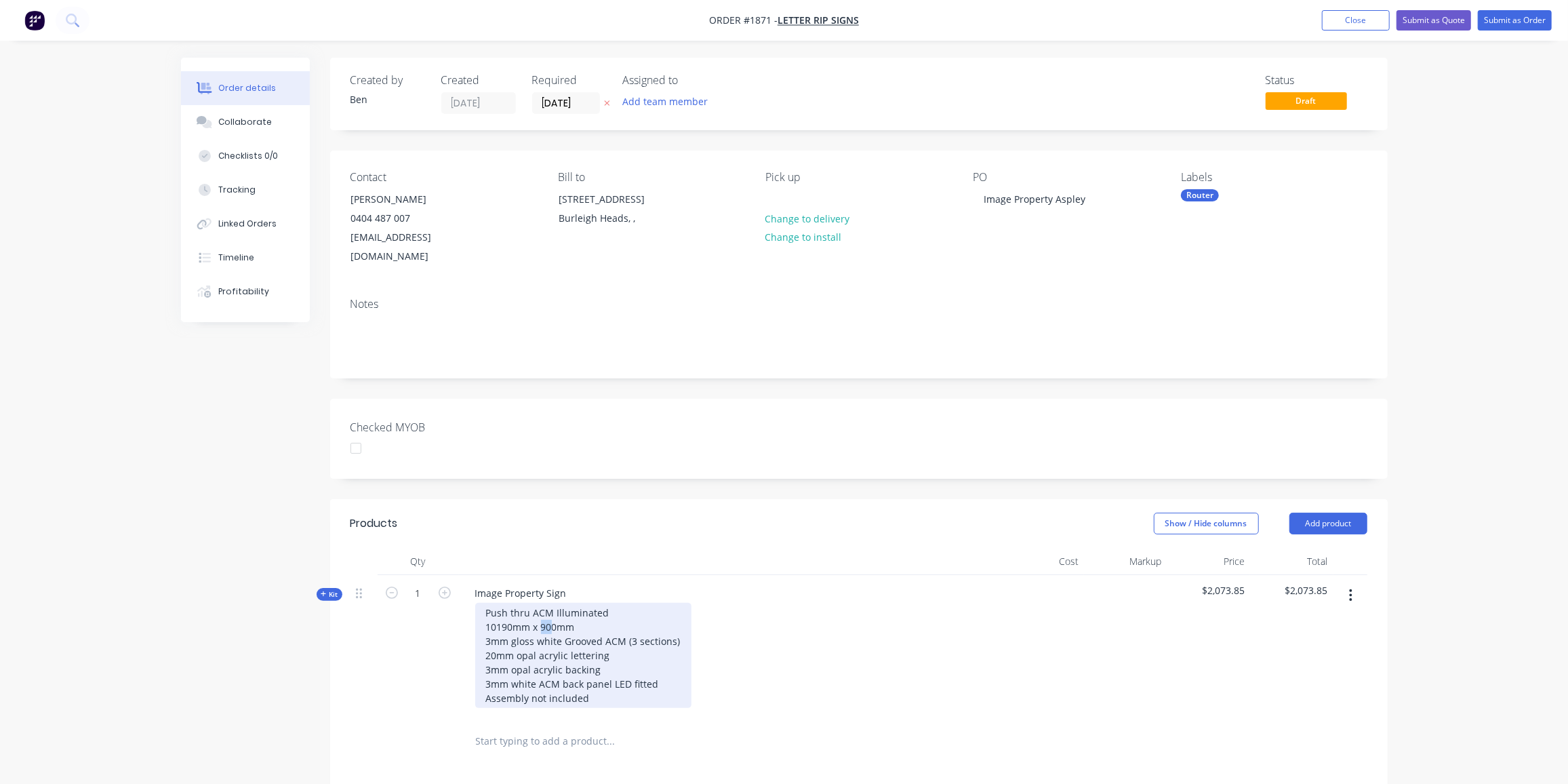
click at [542, 607] on div "Push thru ACM Illuminated 10190mm x 900mm 3mm gloss white Grooved ACM (3 sectio…" at bounding box center [583, 655] width 216 height 105
click at [630, 621] on div "Push thru ACM Illuminated 10190mm x 840mm 3mm gloss white Grooved ACM (3 sectio…" at bounding box center [583, 655] width 216 height 105
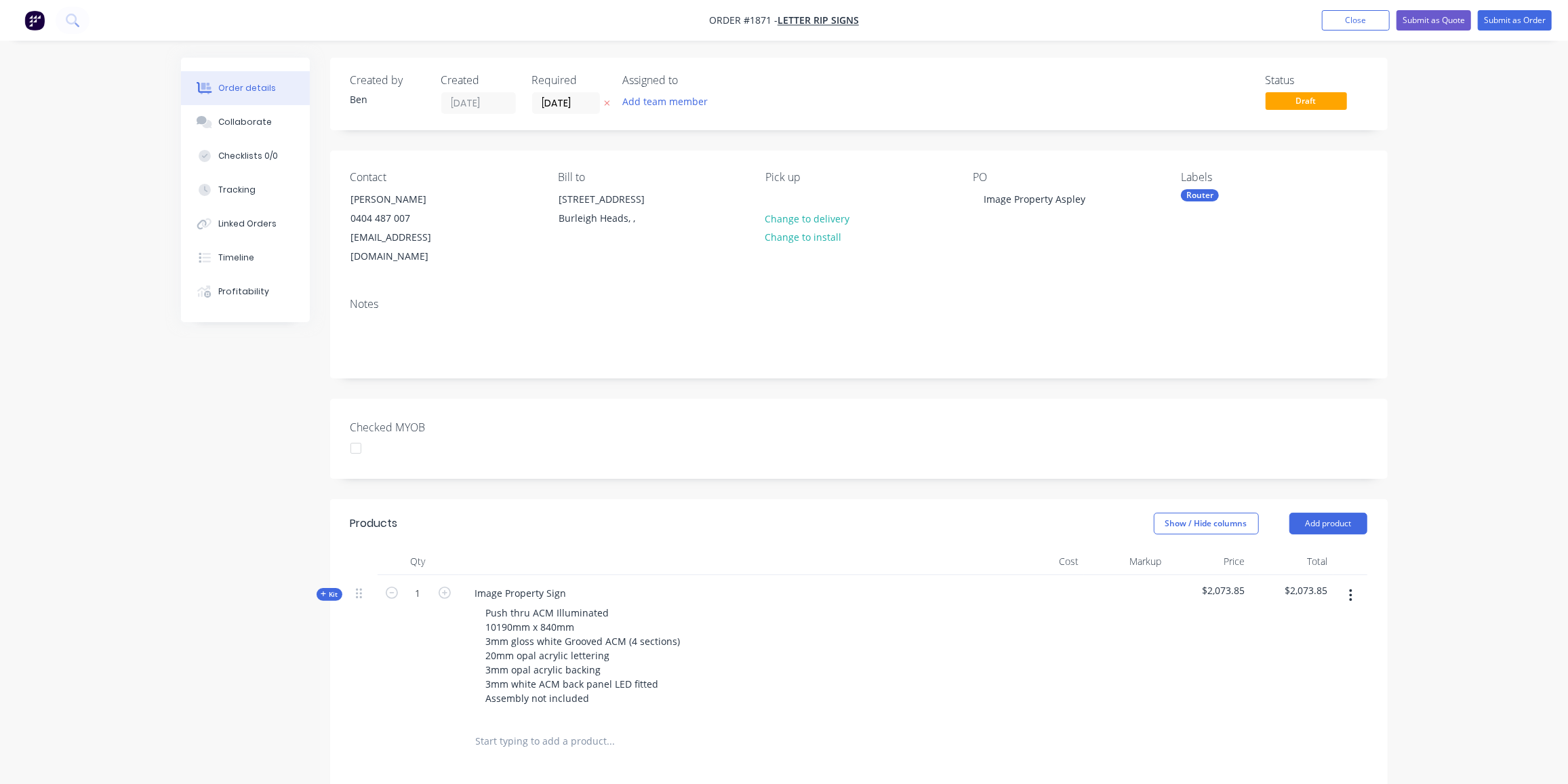
click at [979, 631] on div "Push thru ACM Illuminated 10190mm x 840mm 3mm gloss white Grooved ACM (4 sectio…" at bounding box center [730, 655] width 532 height 105
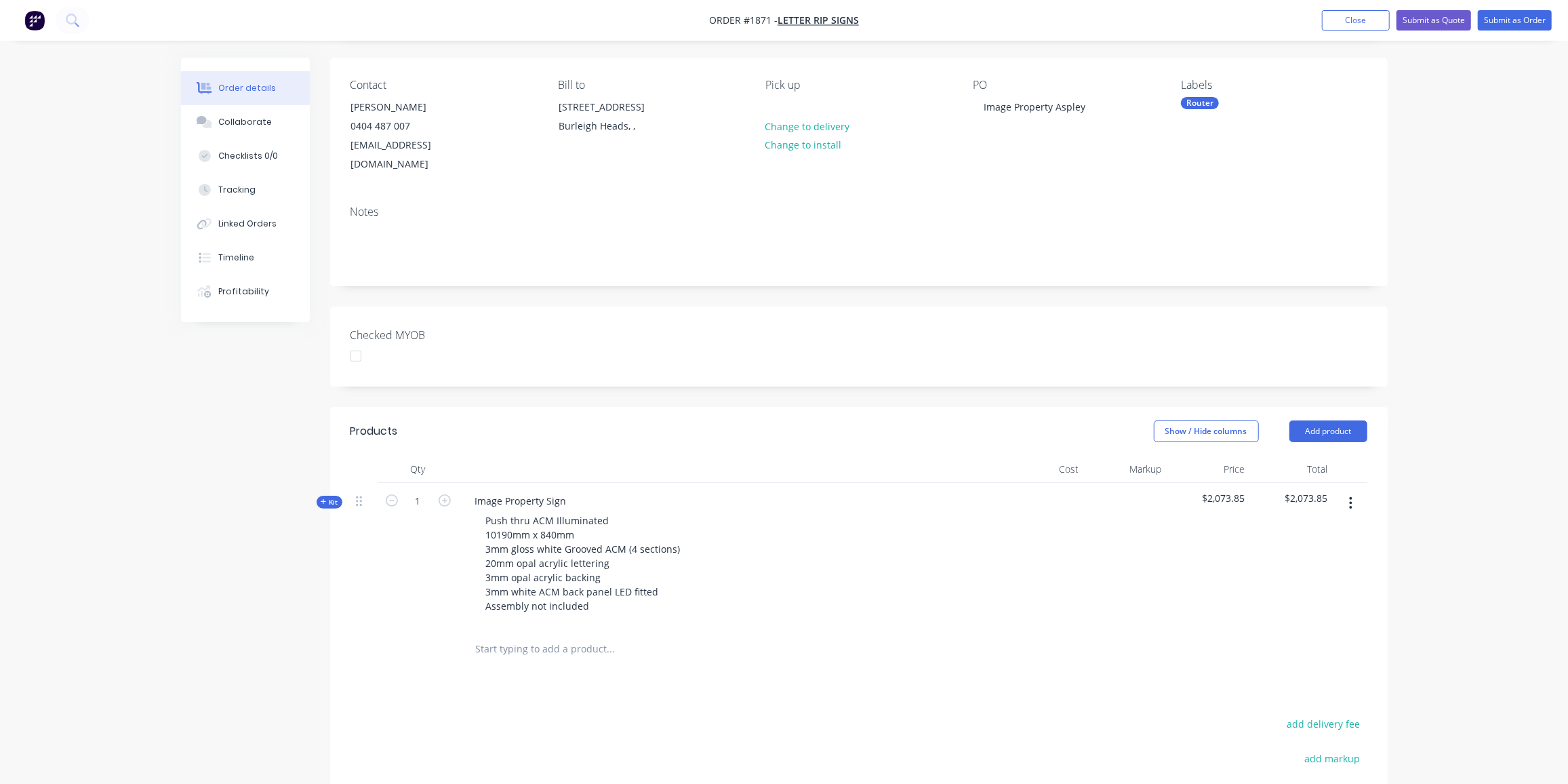
scroll to position [93, 0]
click at [327, 497] on span "Kit" at bounding box center [330, 502] width 18 height 10
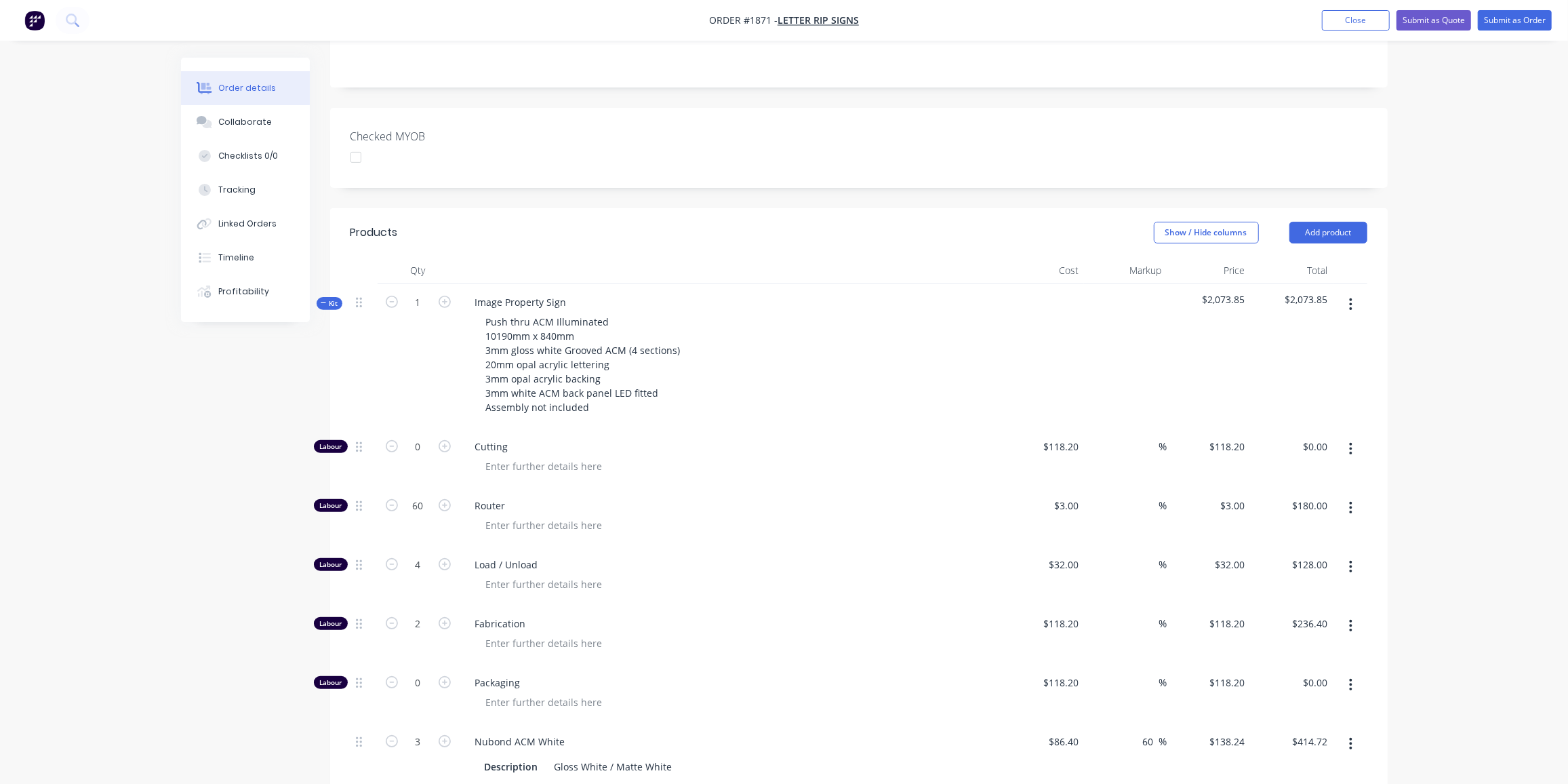
scroll to position [292, 0]
click at [432, 495] on input "60" at bounding box center [417, 506] width 35 height 20
type input "68"
type input "$204.00"
click at [428, 555] on input "4" at bounding box center [417, 565] width 35 height 20
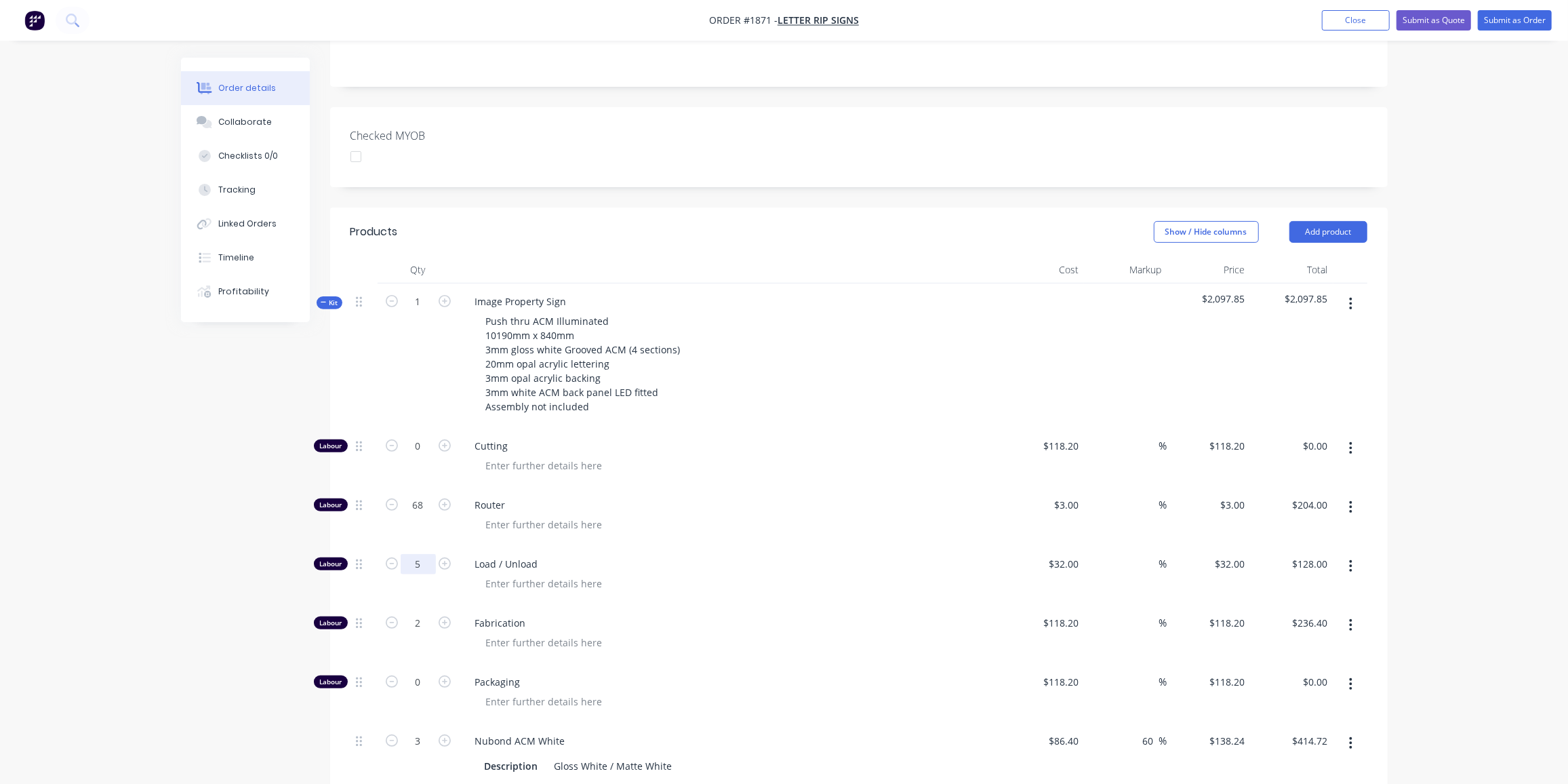
type input "5"
type input "$160.00"
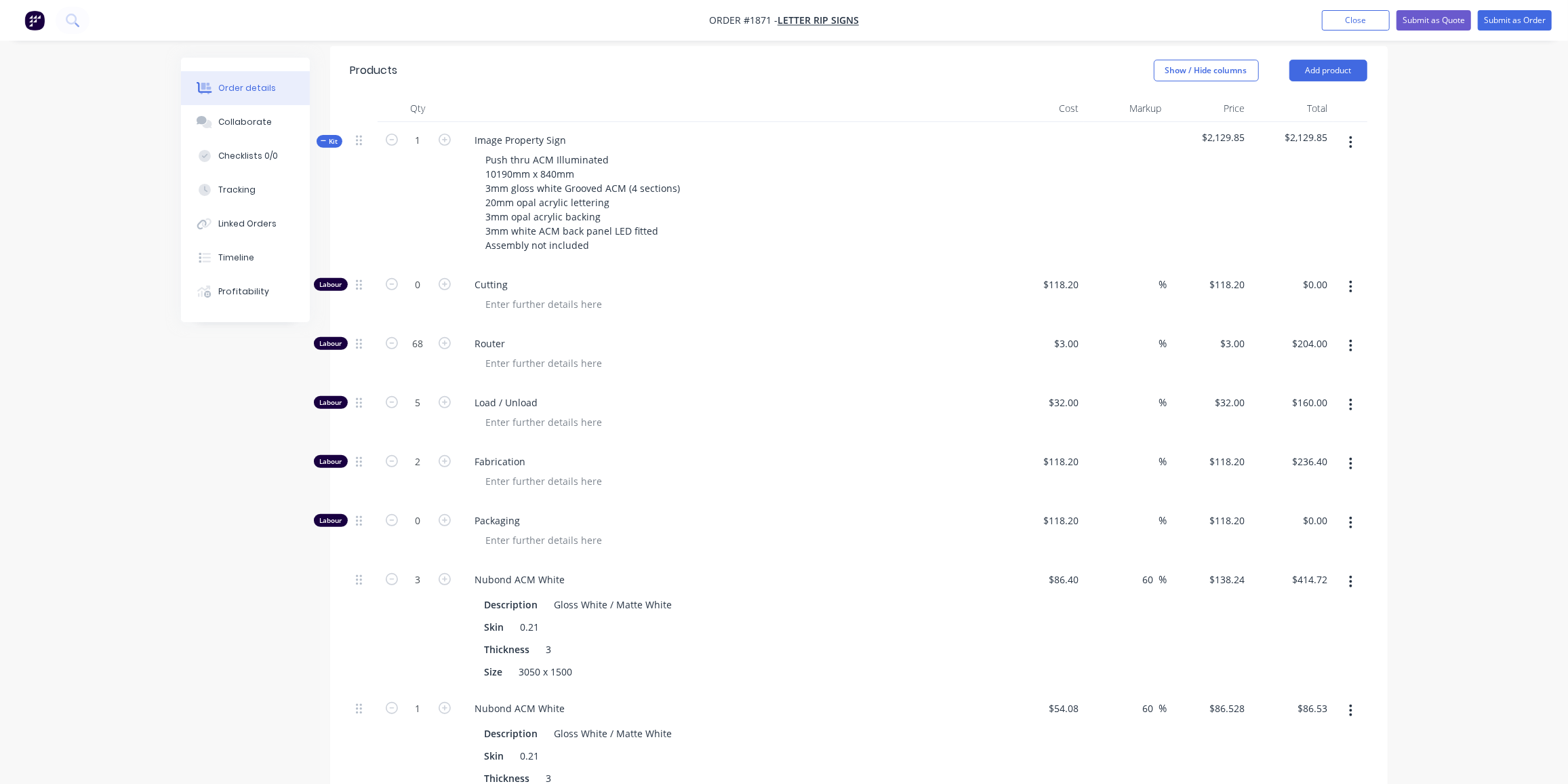
scroll to position [453, 0]
click at [417, 569] on input "3" at bounding box center [417, 579] width 35 height 20
type input "1"
type input "$138.24"
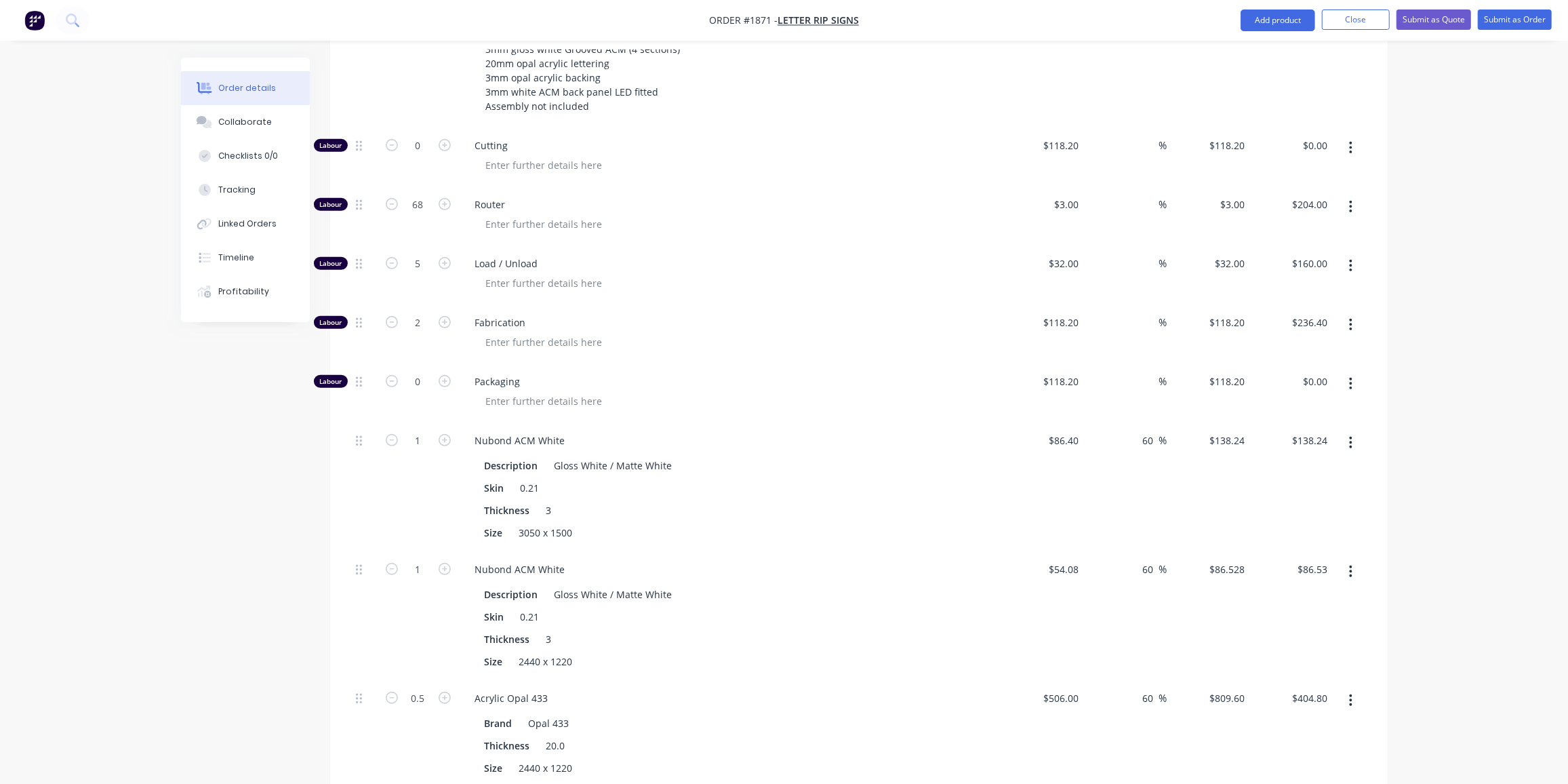
scroll to position [621, 0]
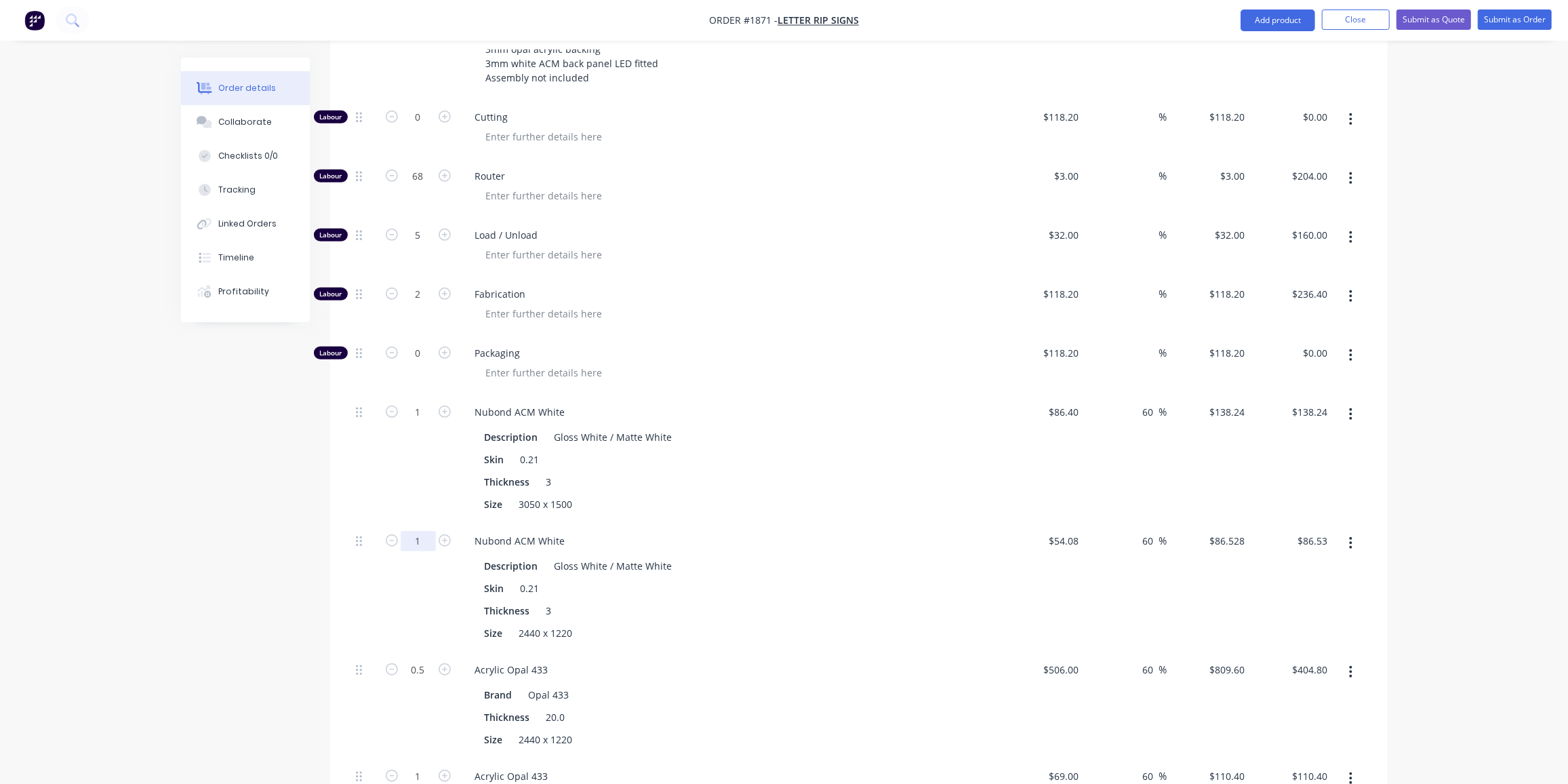
click at [423, 531] on input "1" at bounding box center [417, 541] width 35 height 20
type input "3"
type input "$259.58"
click at [427, 531] on input "3" at bounding box center [417, 541] width 35 height 20
type input "4"
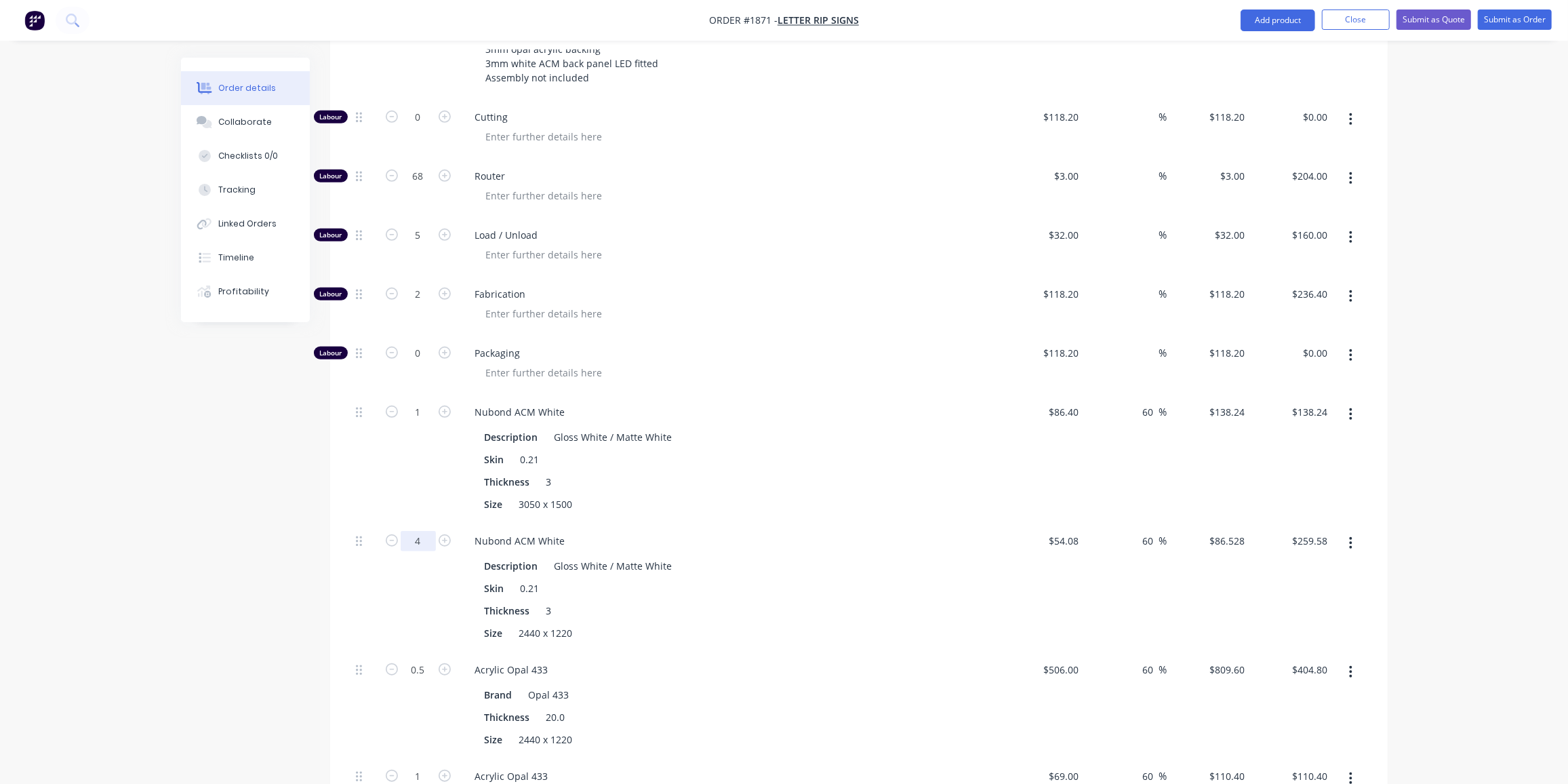
type input "$346.11"
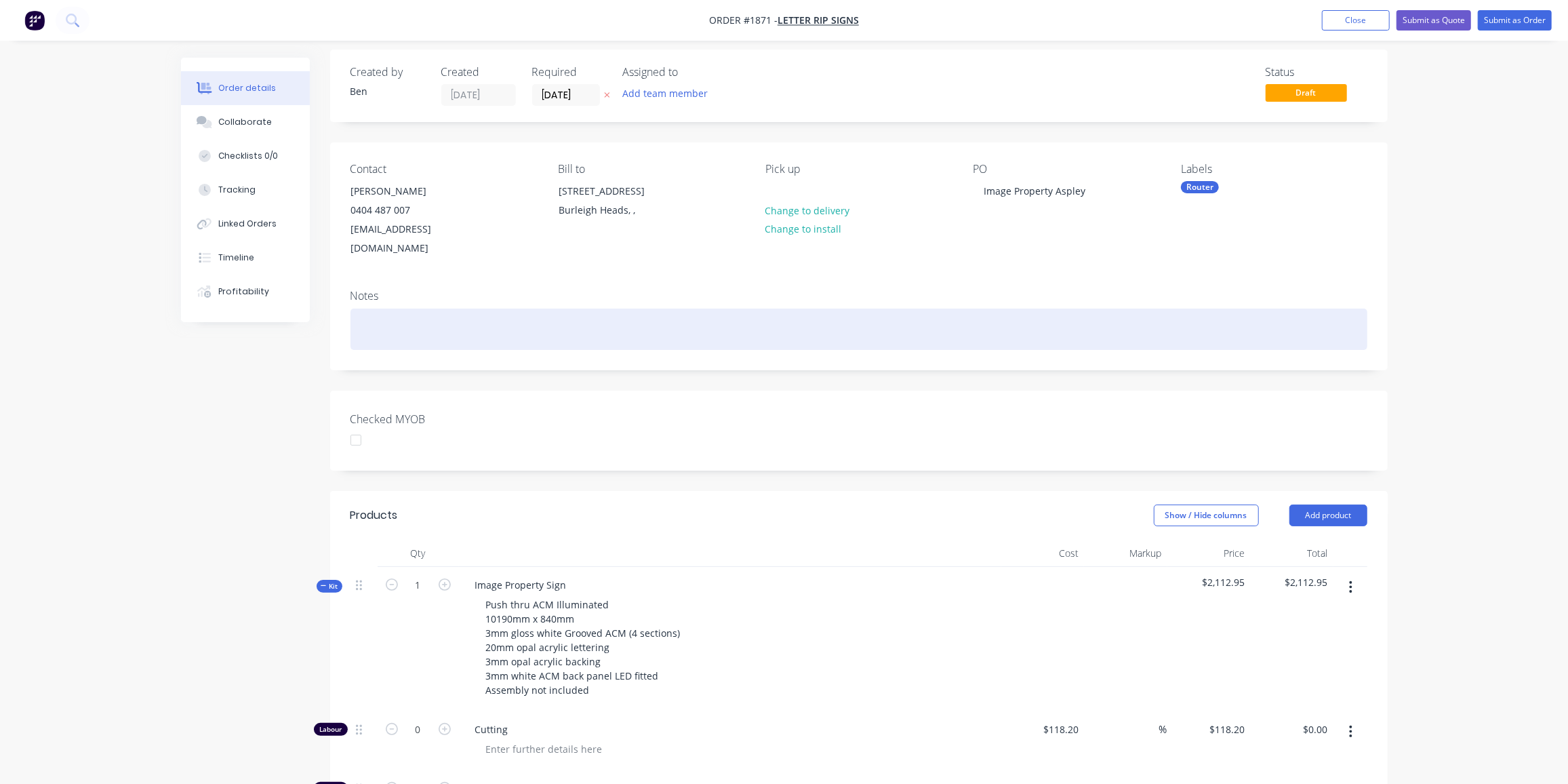
scroll to position [0, 0]
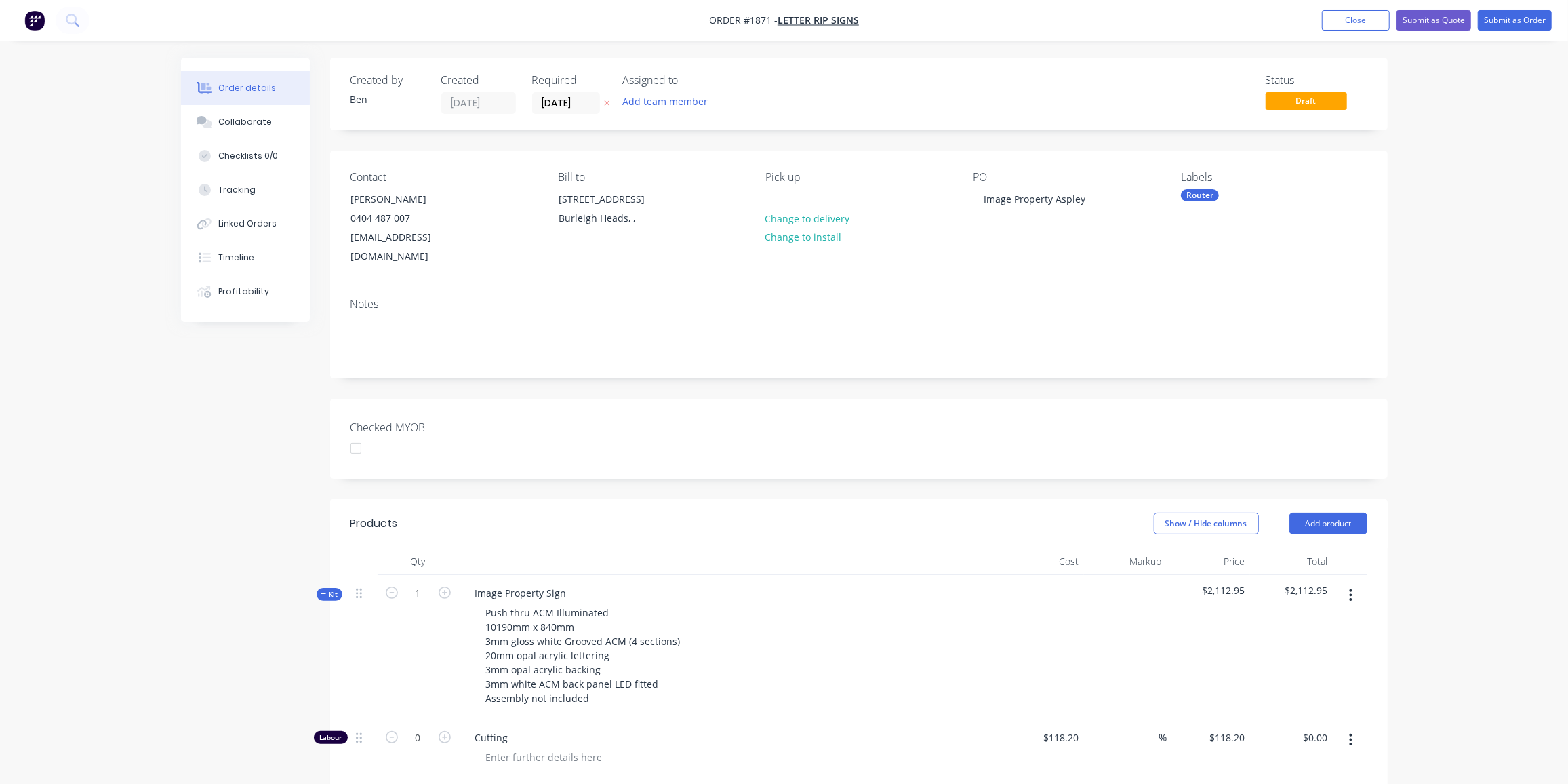
click at [327, 590] on span "Kit" at bounding box center [330, 594] width 18 height 10
click at [1440, 17] on button "Submit as Quote" at bounding box center [1434, 20] width 75 height 20
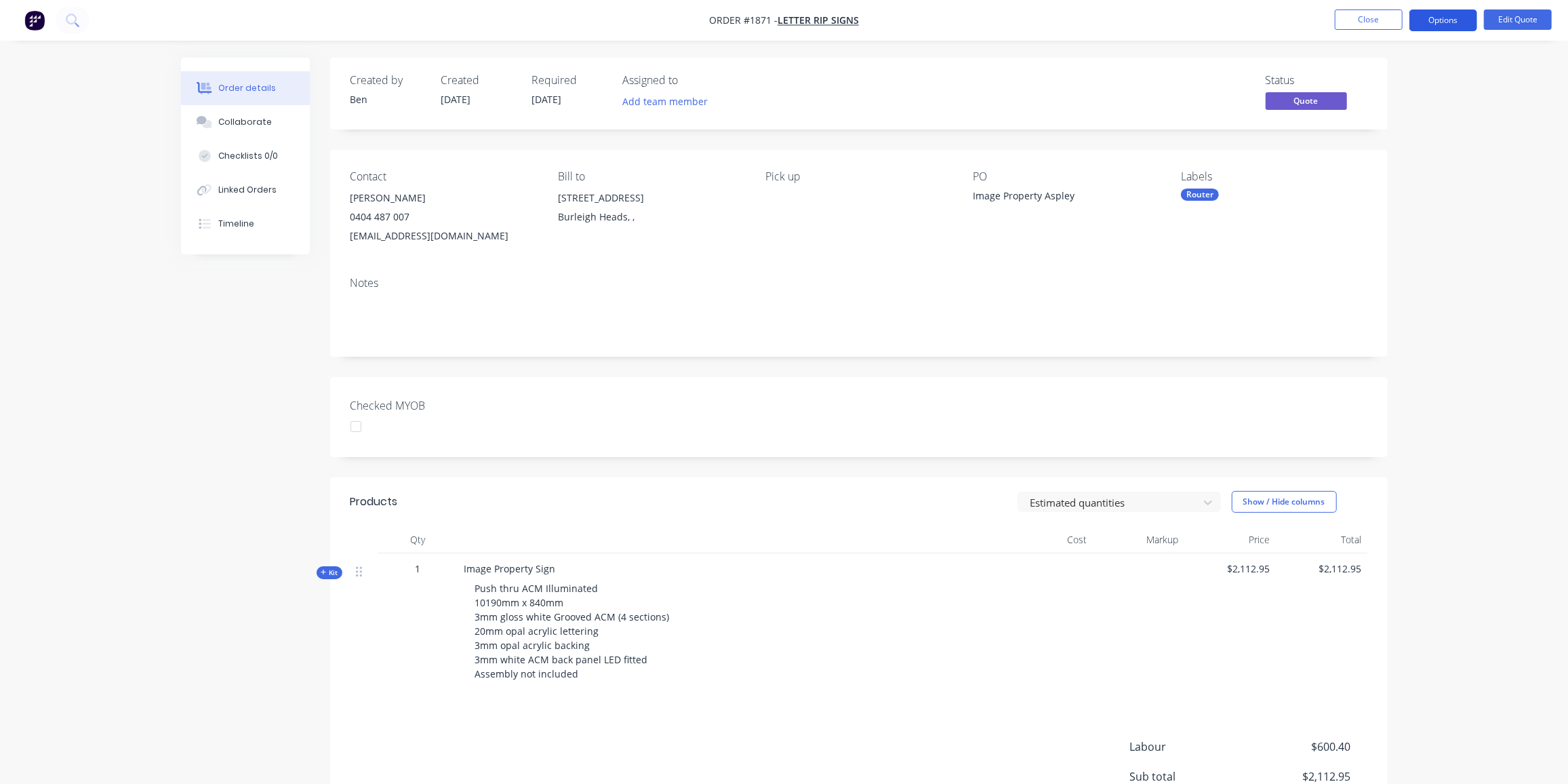
click at [1447, 20] on button "Options" at bounding box center [1443, 20] width 68 height 22
click at [1374, 82] on div "Quote" at bounding box center [1402, 82] width 124 height 19
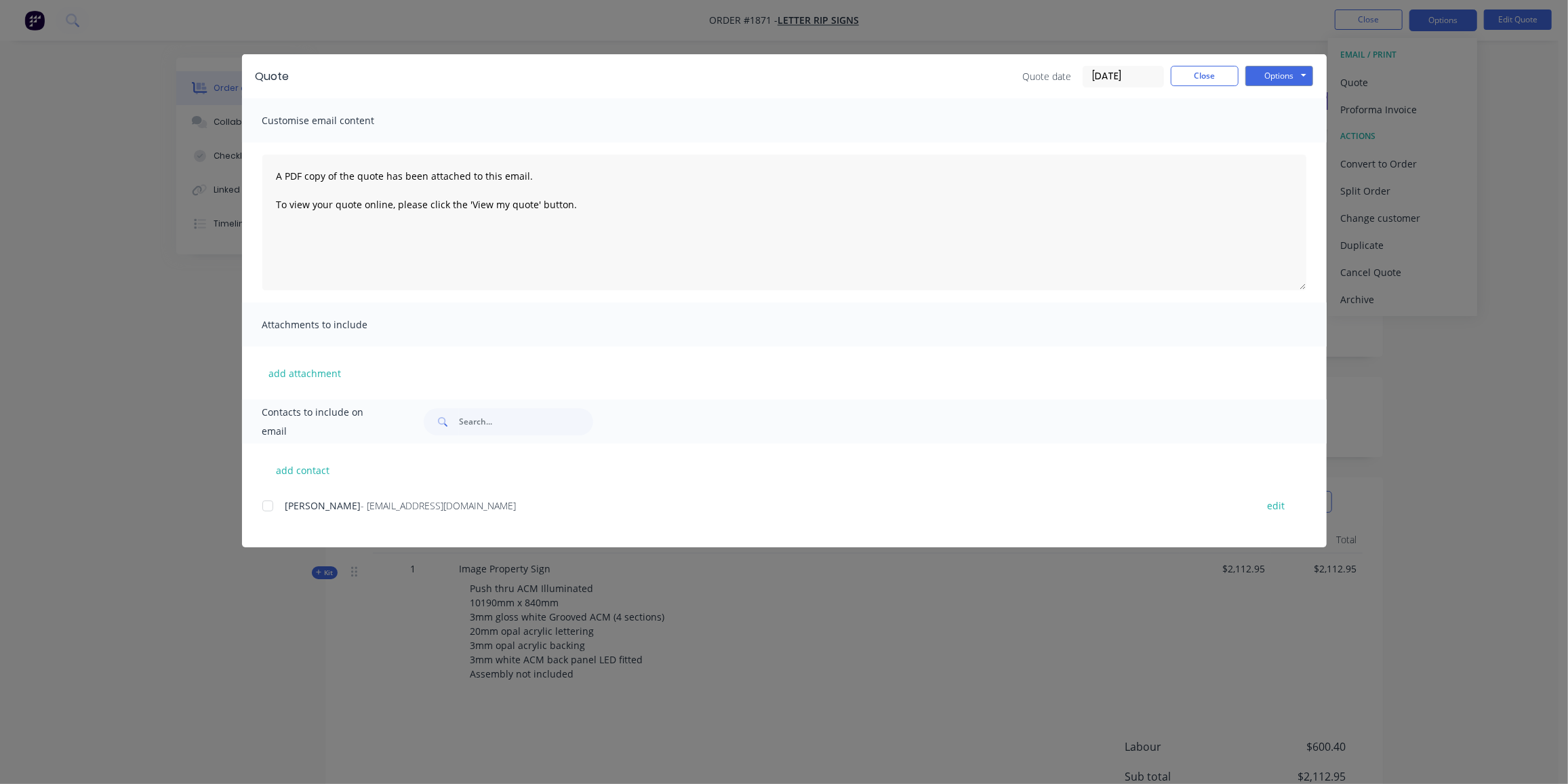
click at [271, 503] on div at bounding box center [267, 506] width 27 height 27
click at [1301, 77] on button "Options" at bounding box center [1279, 76] width 68 height 20
click at [1301, 140] on button "Email" at bounding box center [1289, 145] width 87 height 23
drag, startPoint x: 1189, startPoint y: 71, endPoint x: 1137, endPoint y: 106, distance: 62.7
click at [1189, 71] on button "Close" at bounding box center [1204, 76] width 68 height 20
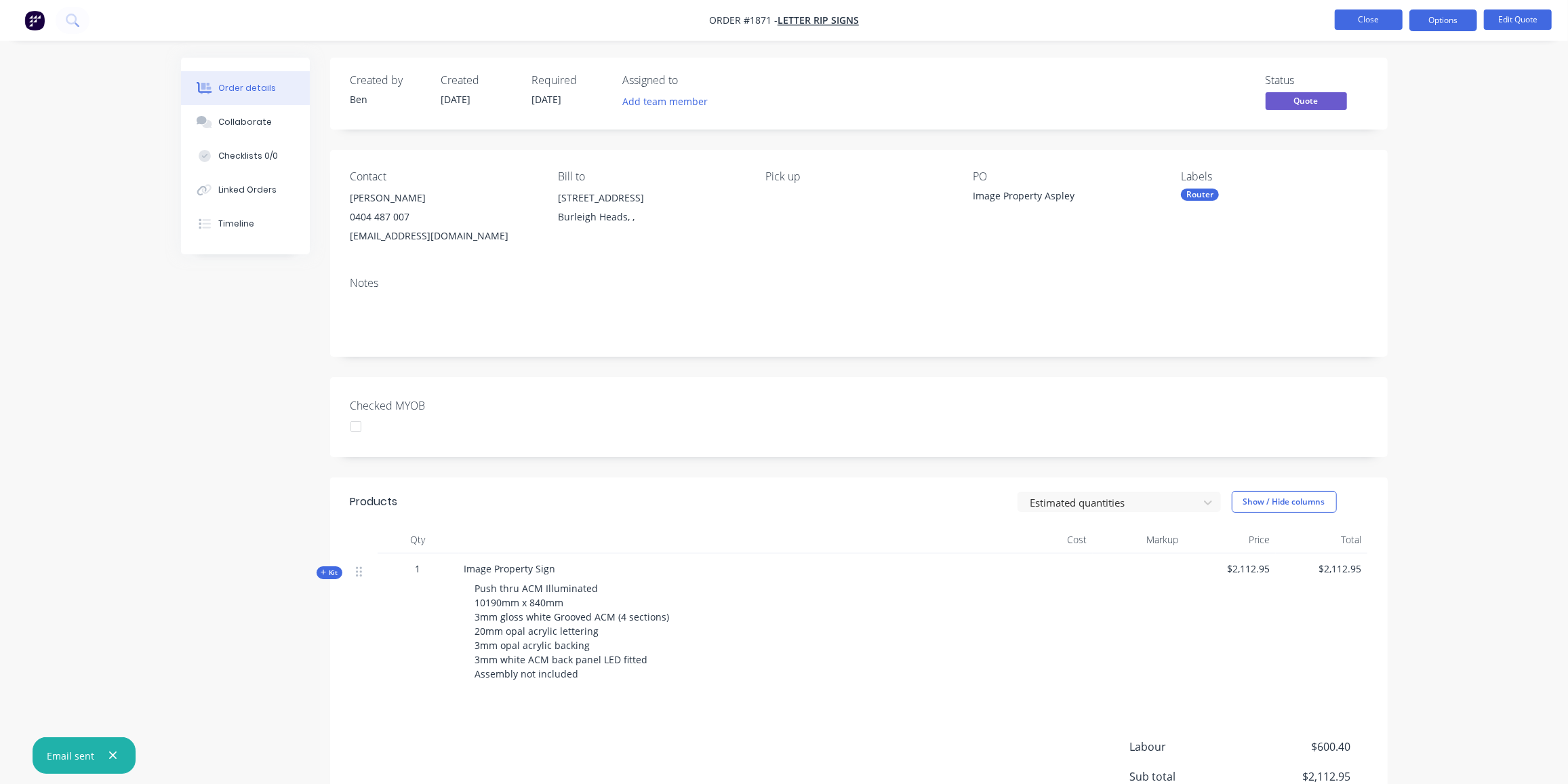
click at [1389, 16] on button "Close" at bounding box center [1368, 19] width 68 height 20
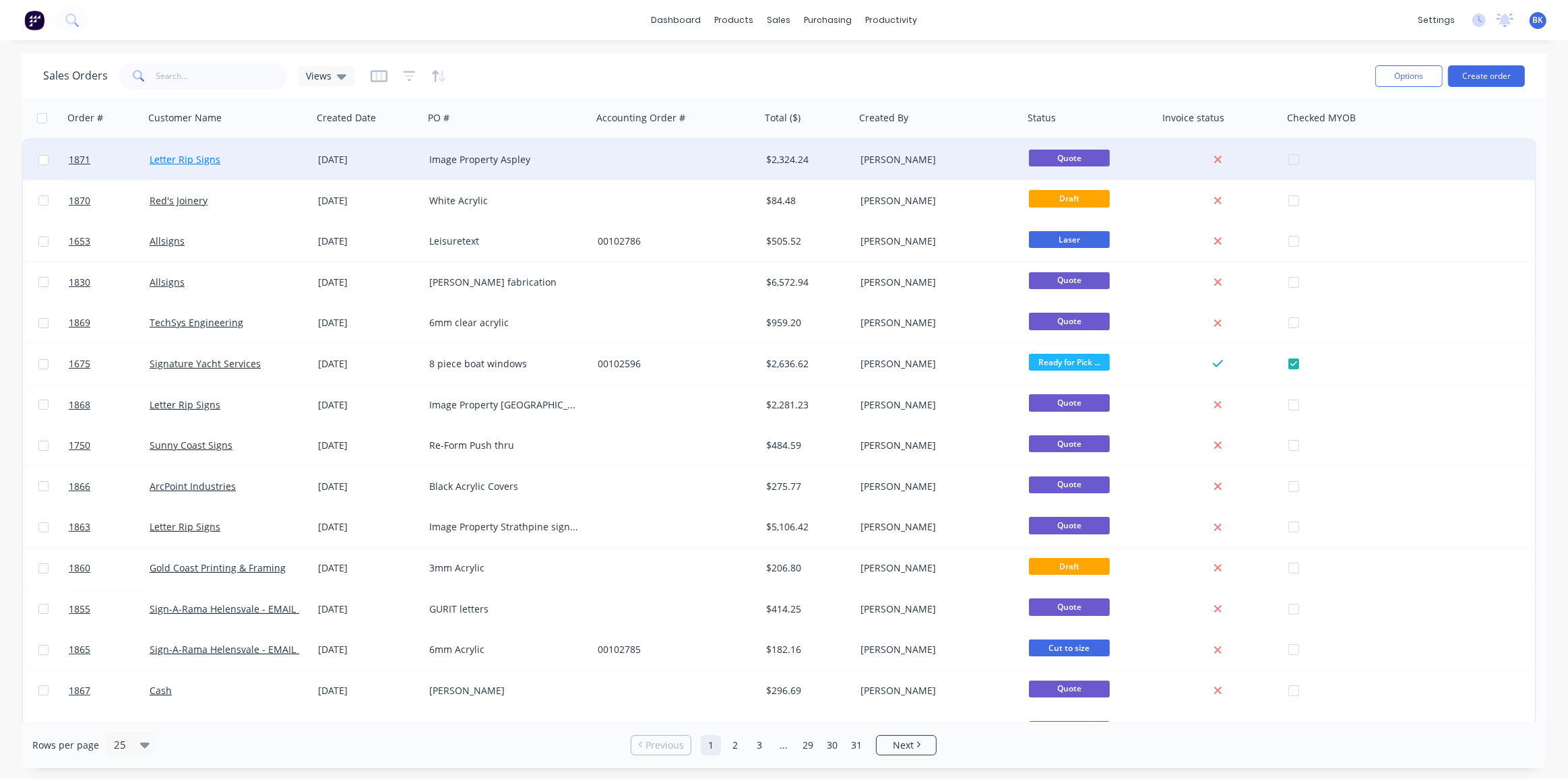
click at [185, 155] on link "Letter Rip Signs" at bounding box center [185, 159] width 71 height 13
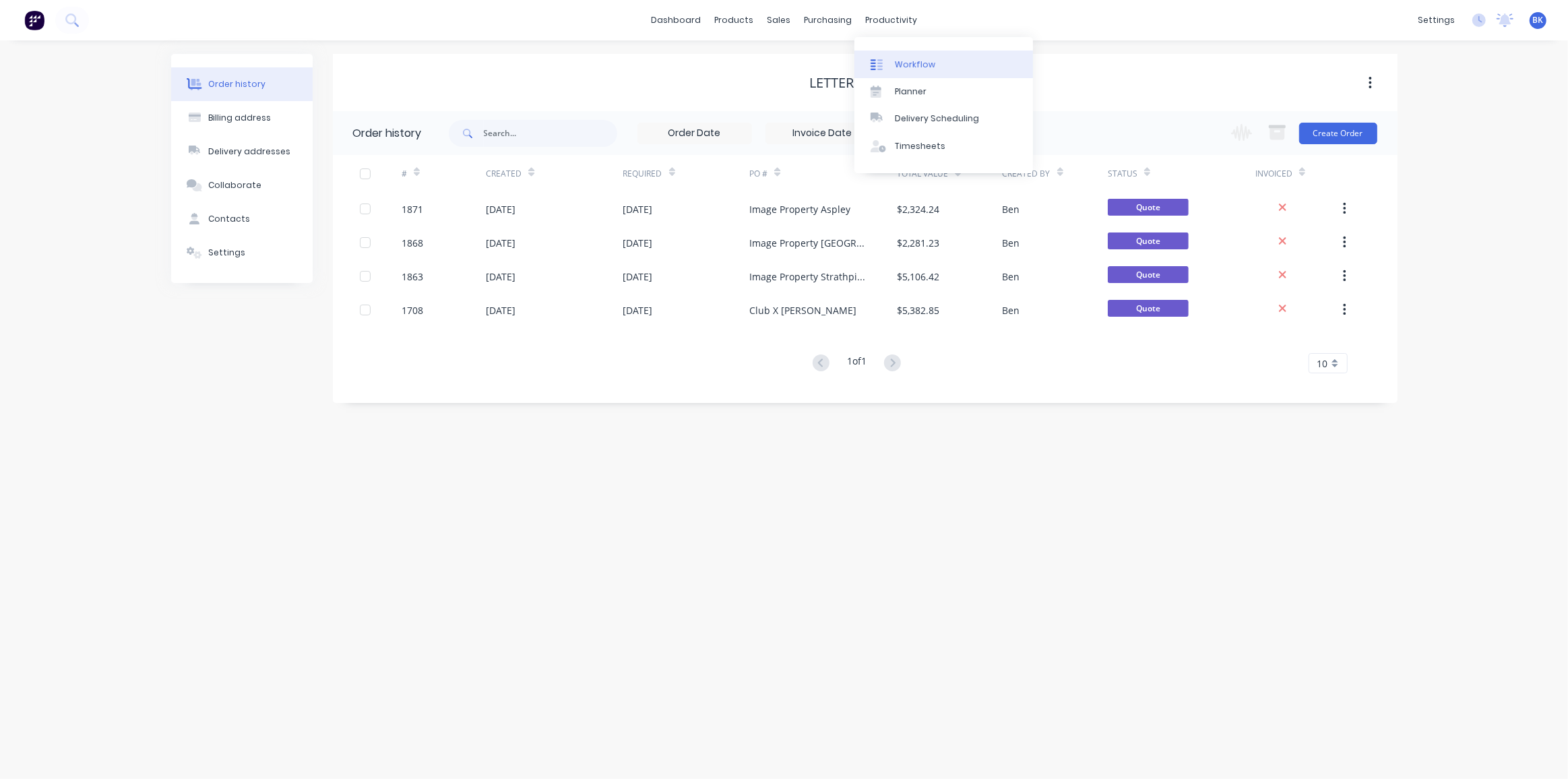
click at [920, 60] on div "Workflow" at bounding box center [915, 65] width 40 height 12
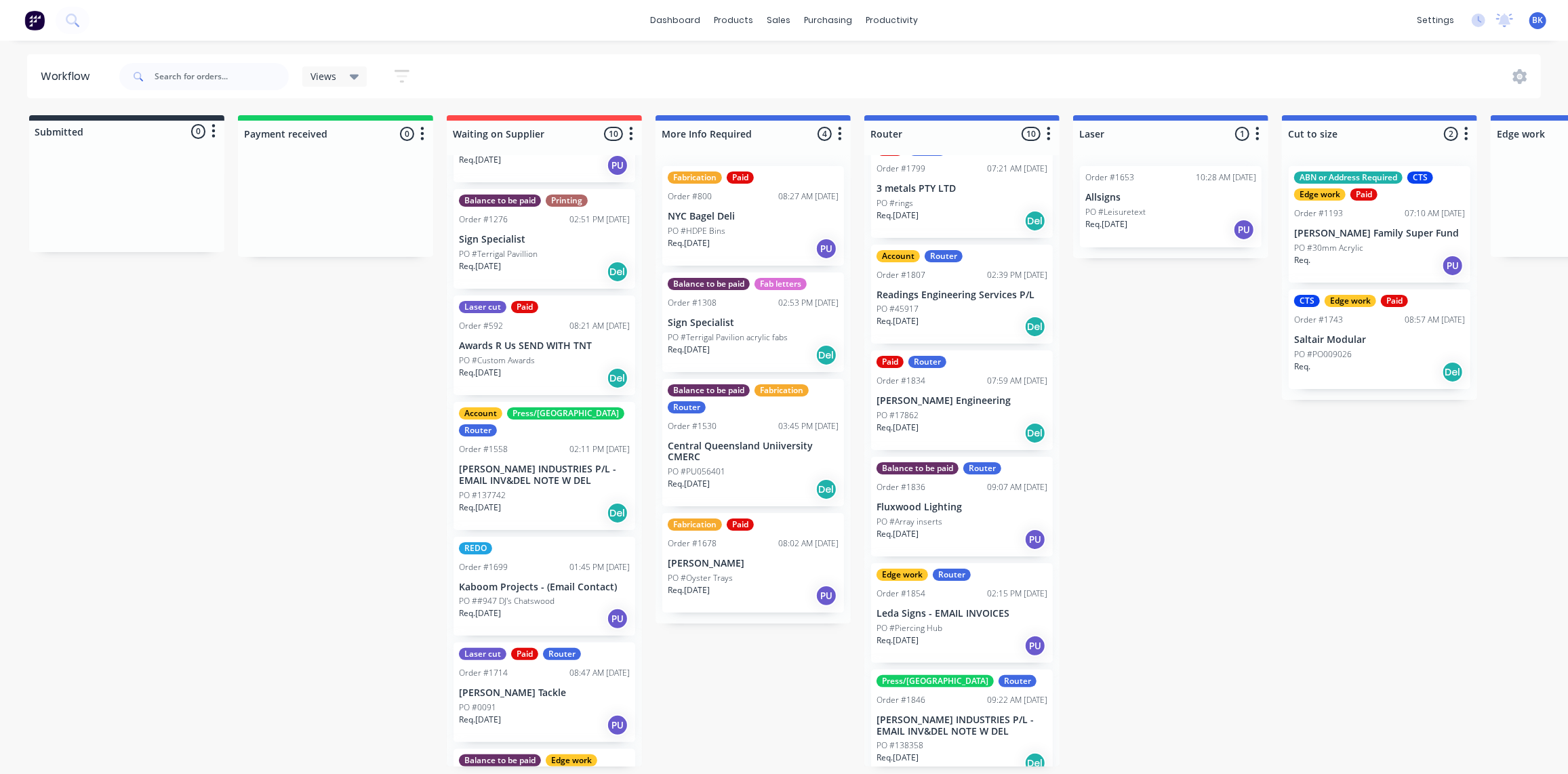
scroll to position [1, 0]
click at [763, 340] on p "PO #Terrigal Pavilion acrylic fabs" at bounding box center [728, 337] width 120 height 12
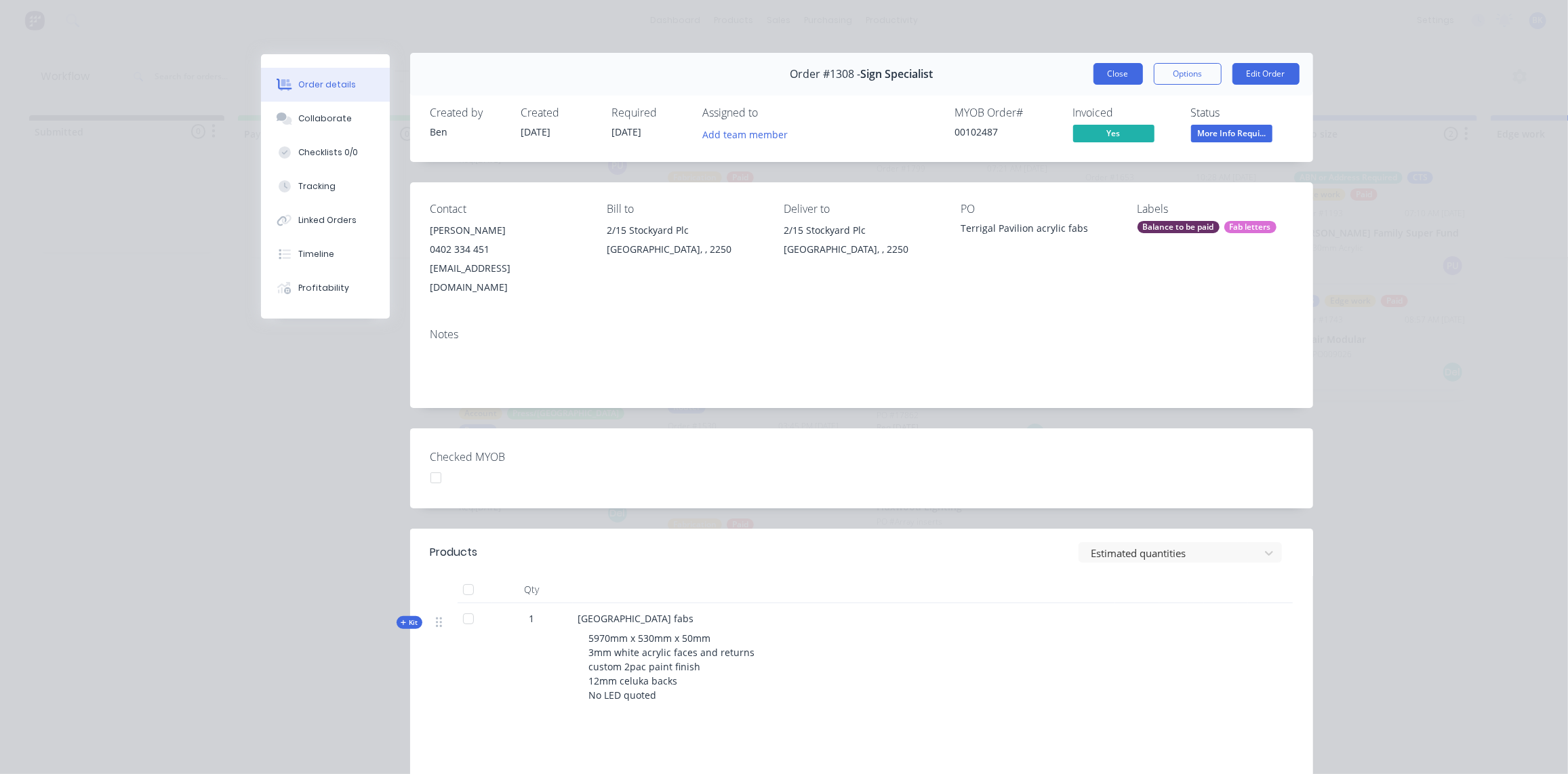
scroll to position [2, 0]
click at [1119, 70] on button "Close" at bounding box center [1119, 73] width 50 height 22
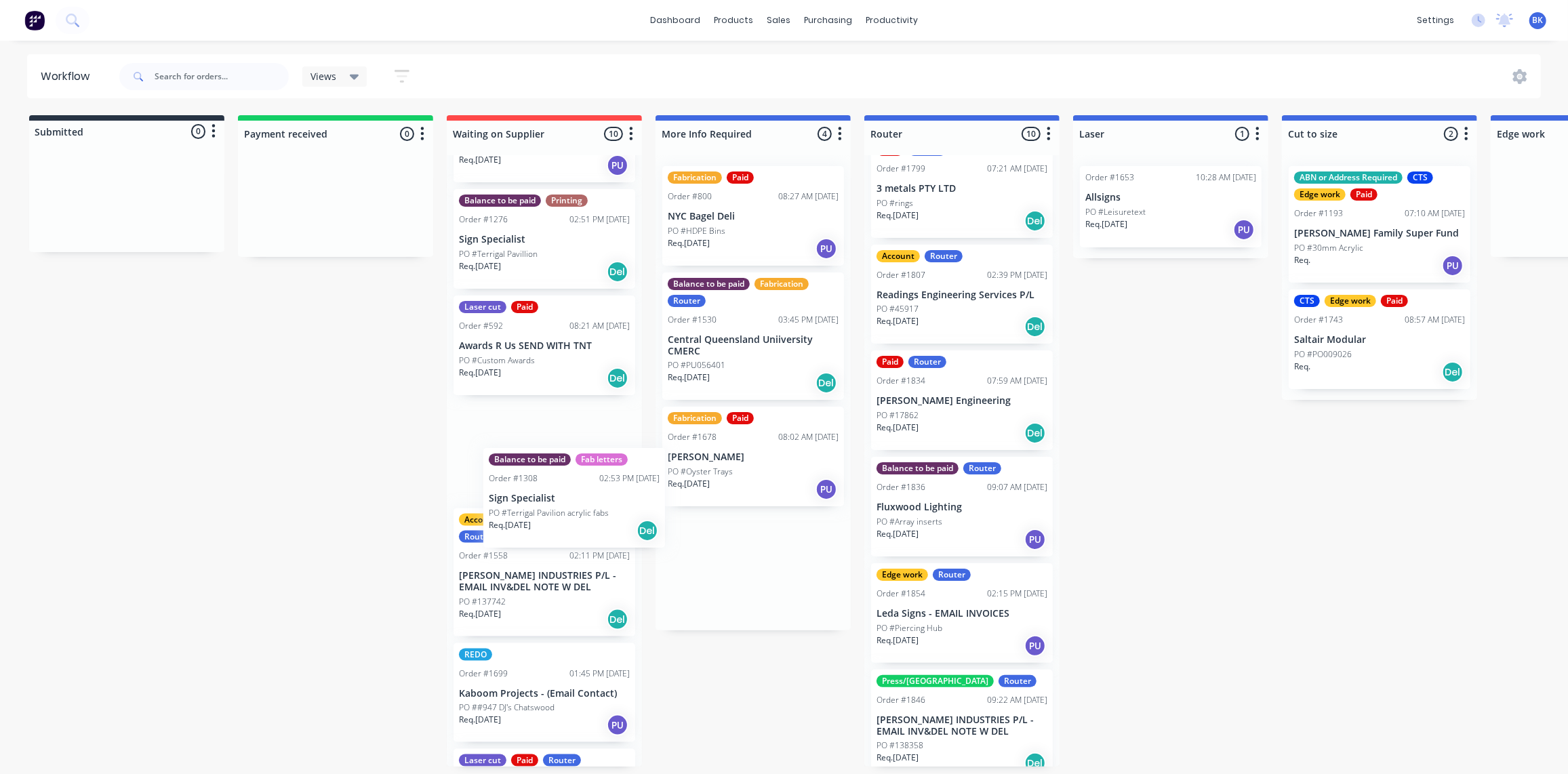
drag, startPoint x: 737, startPoint y: 329, endPoint x: 534, endPoint y: 484, distance: 255.4
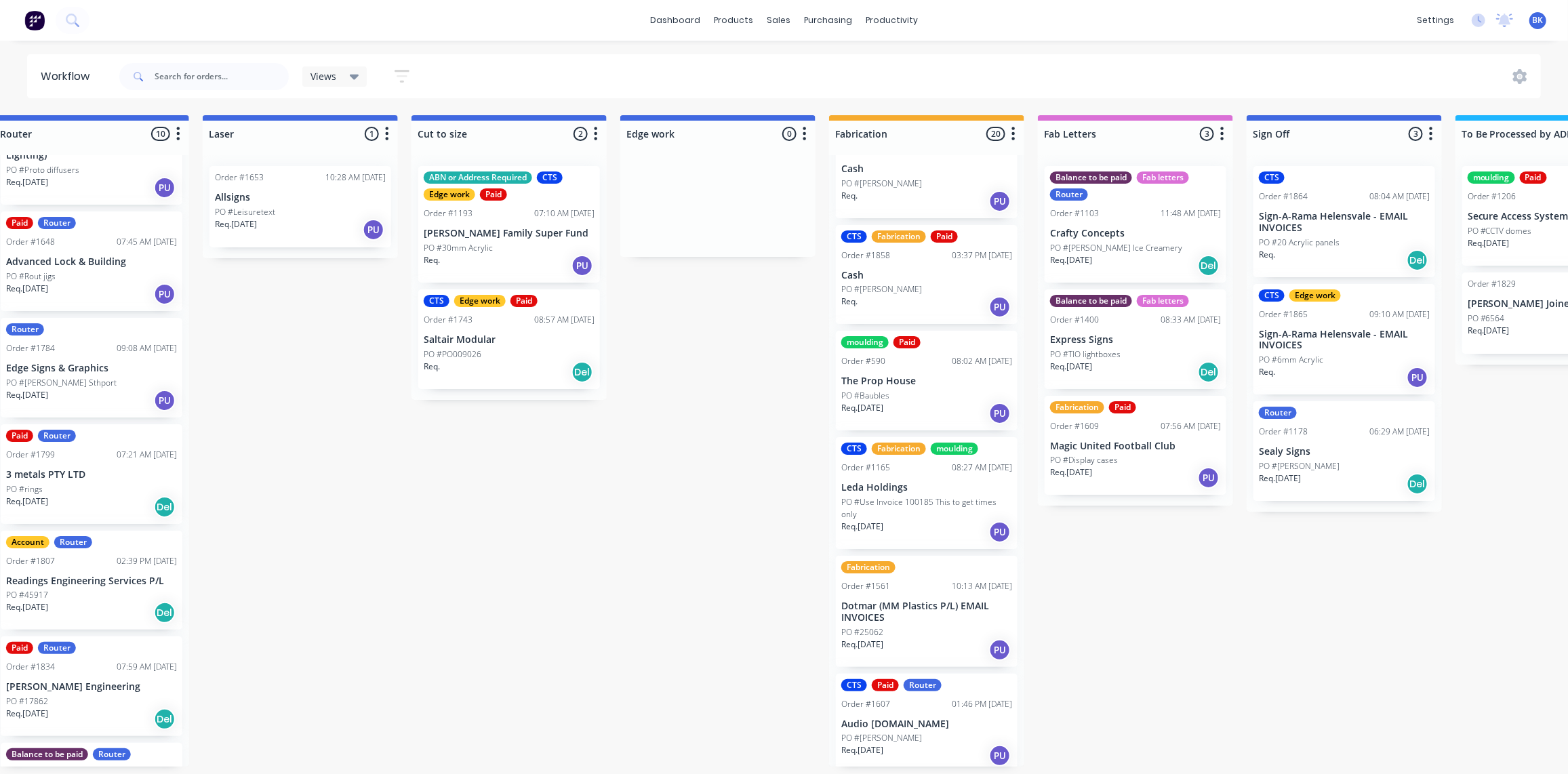
scroll to position [0, 0]
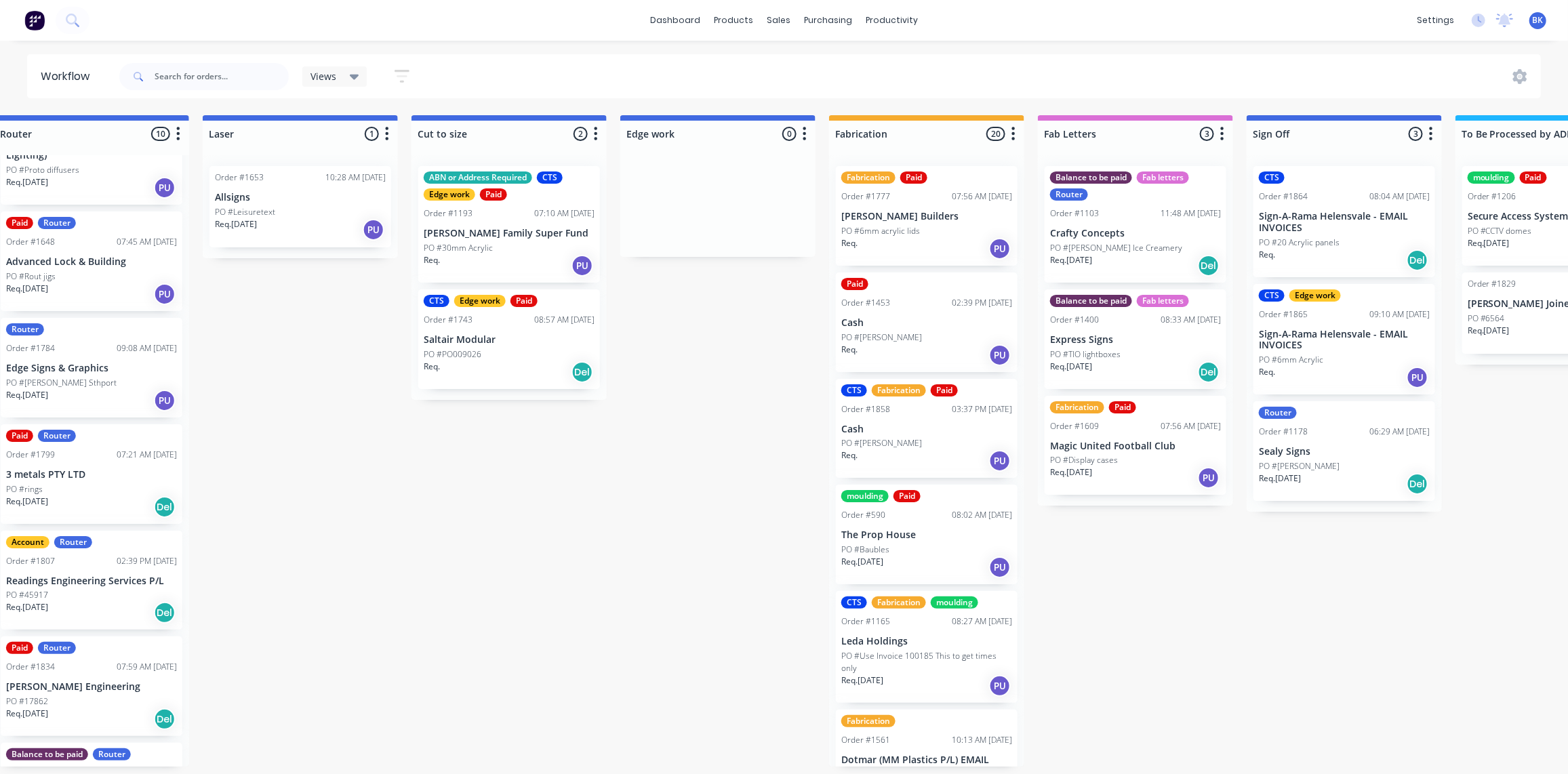
drag, startPoint x: 504, startPoint y: 347, endPoint x: 493, endPoint y: 342, distance: 12.1
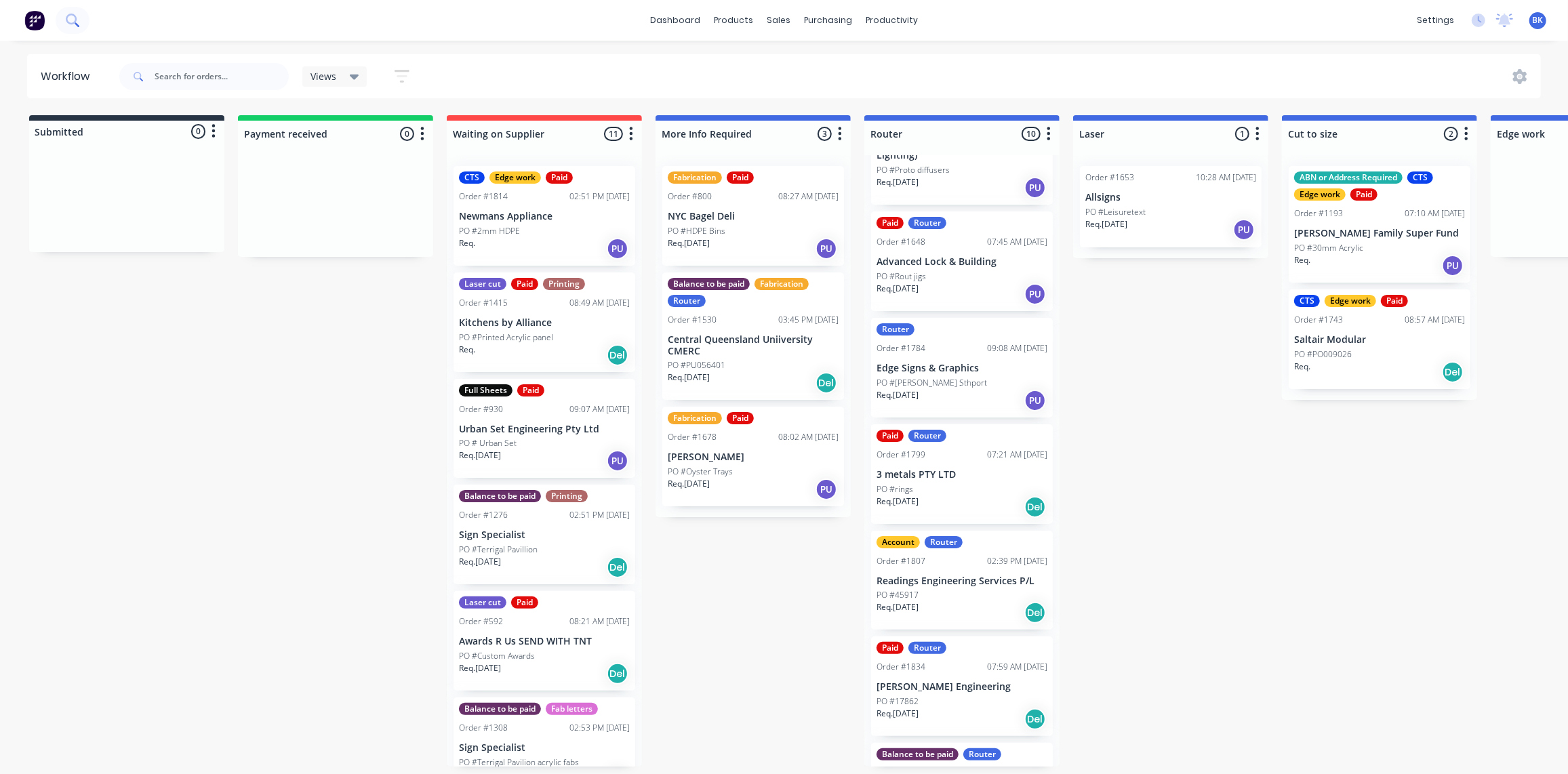
click at [72, 19] on icon at bounding box center [72, 19] width 13 height 13
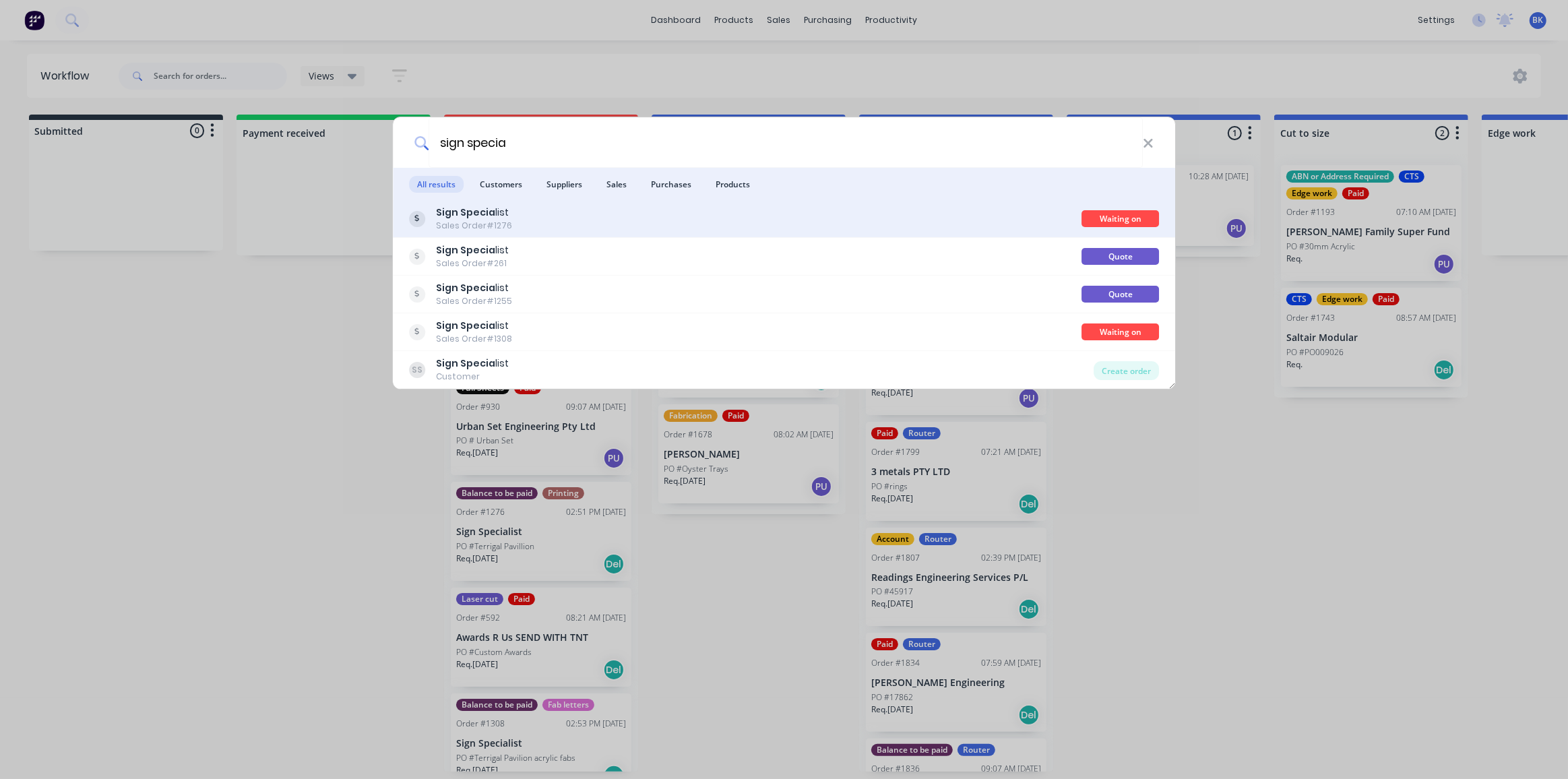
type input "sign specia"
click at [453, 211] on b "Sign Specia" at bounding box center [465, 212] width 59 height 13
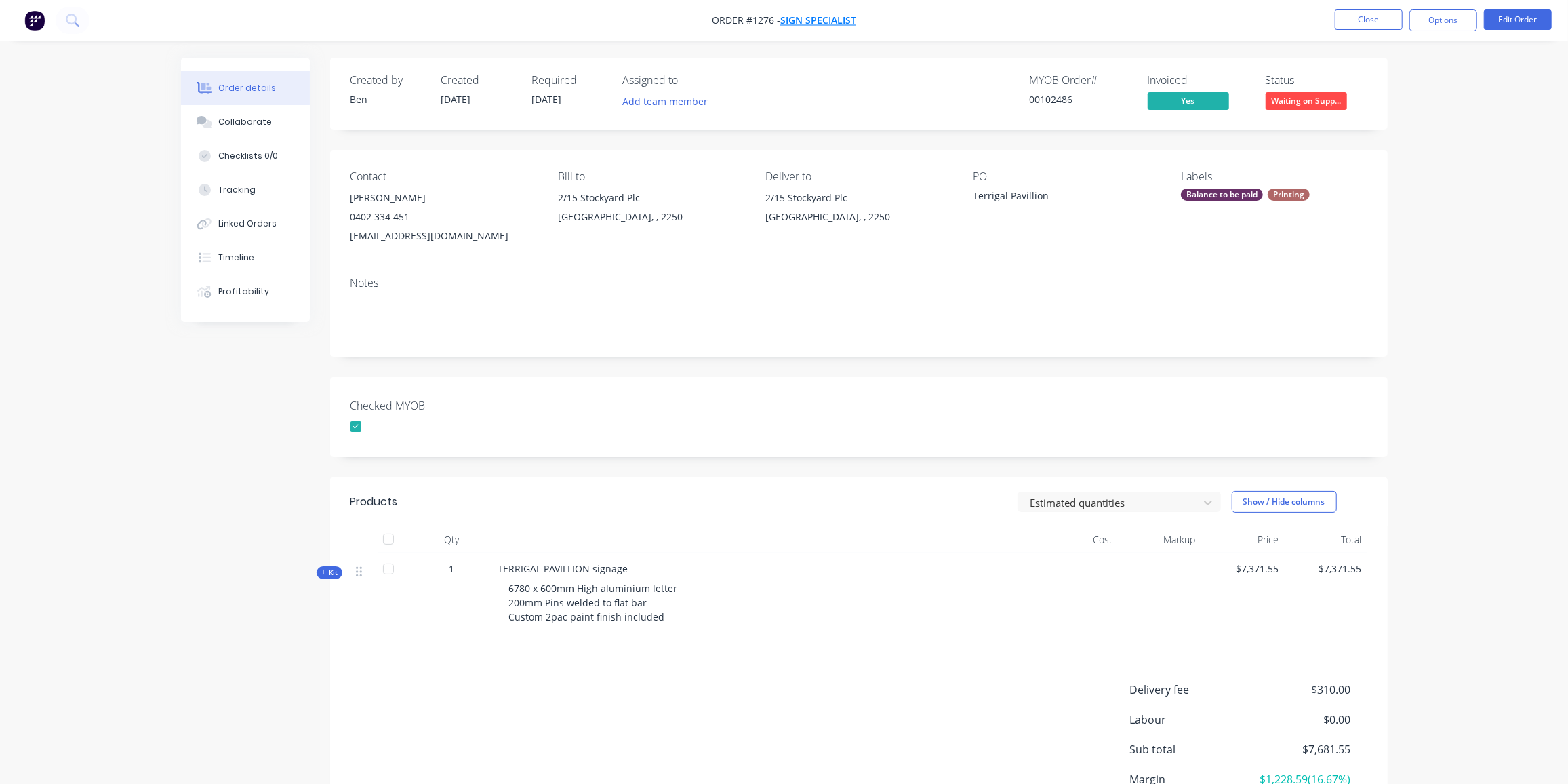
click at [830, 23] on span "Sign Specialist" at bounding box center [819, 20] width 76 height 13
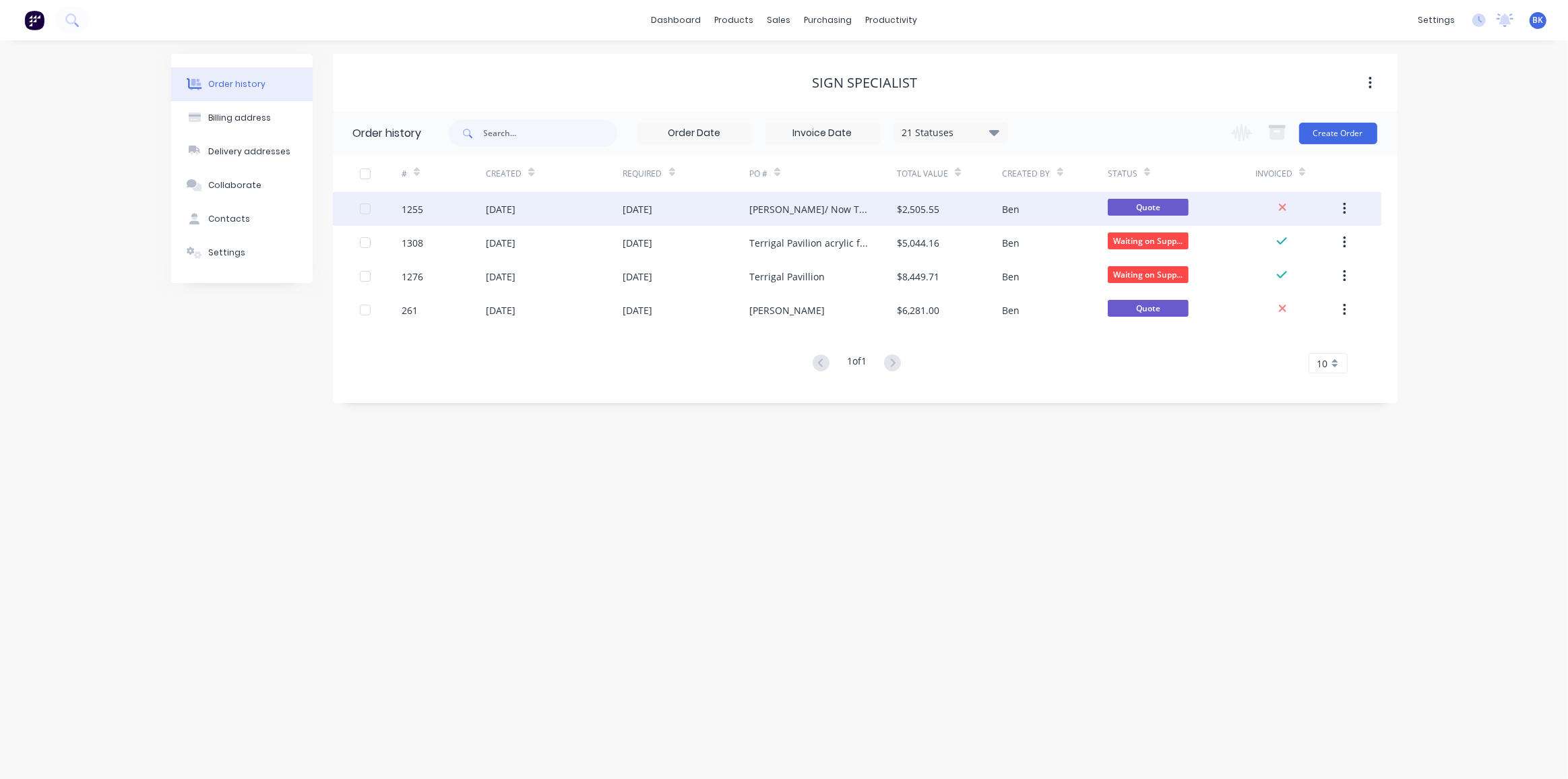
click at [765, 213] on div "COZZI/ Now The Tropic" at bounding box center [809, 209] width 120 height 14
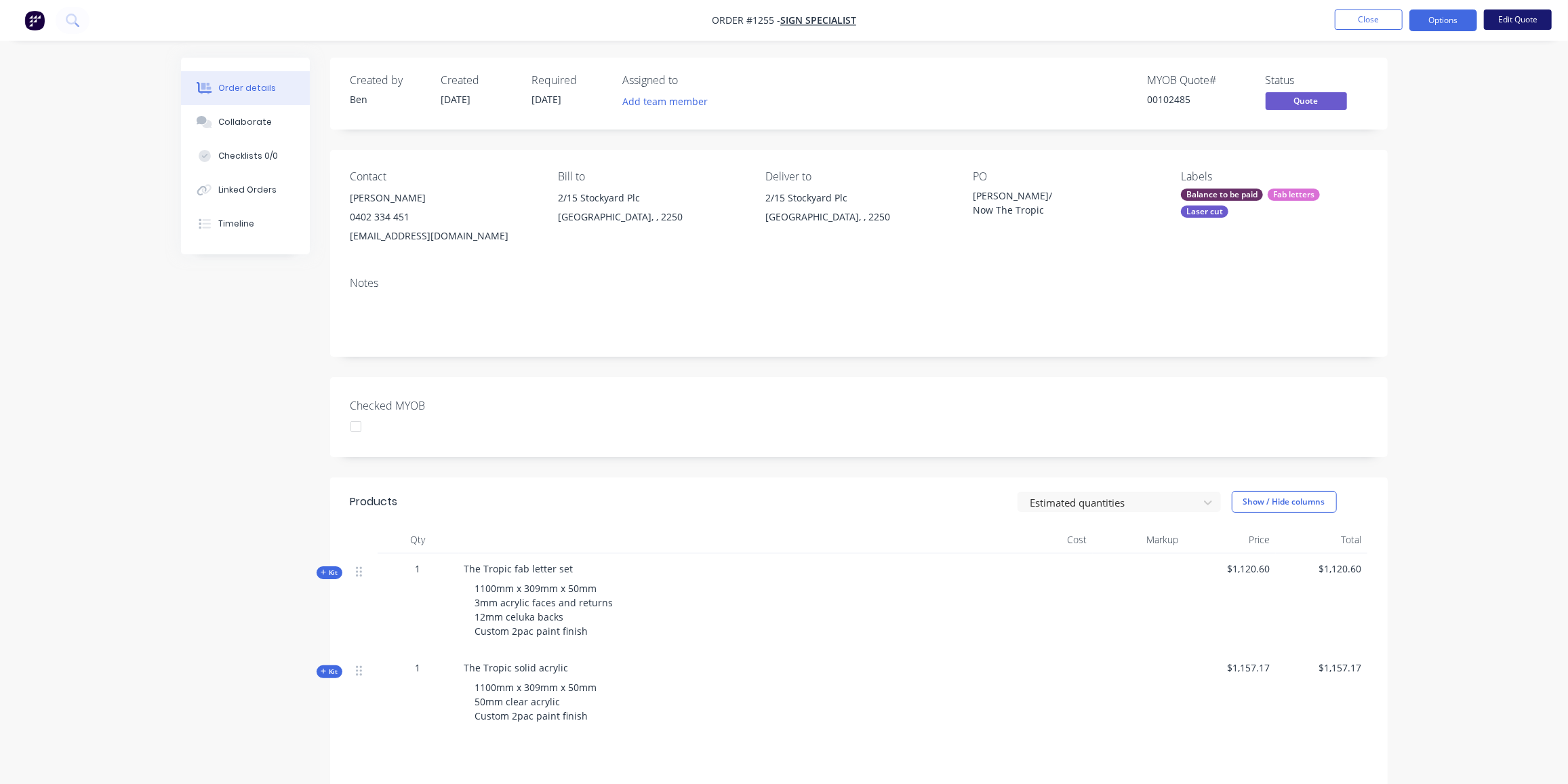
click at [1525, 19] on button "Edit Quote" at bounding box center [1517, 19] width 68 height 20
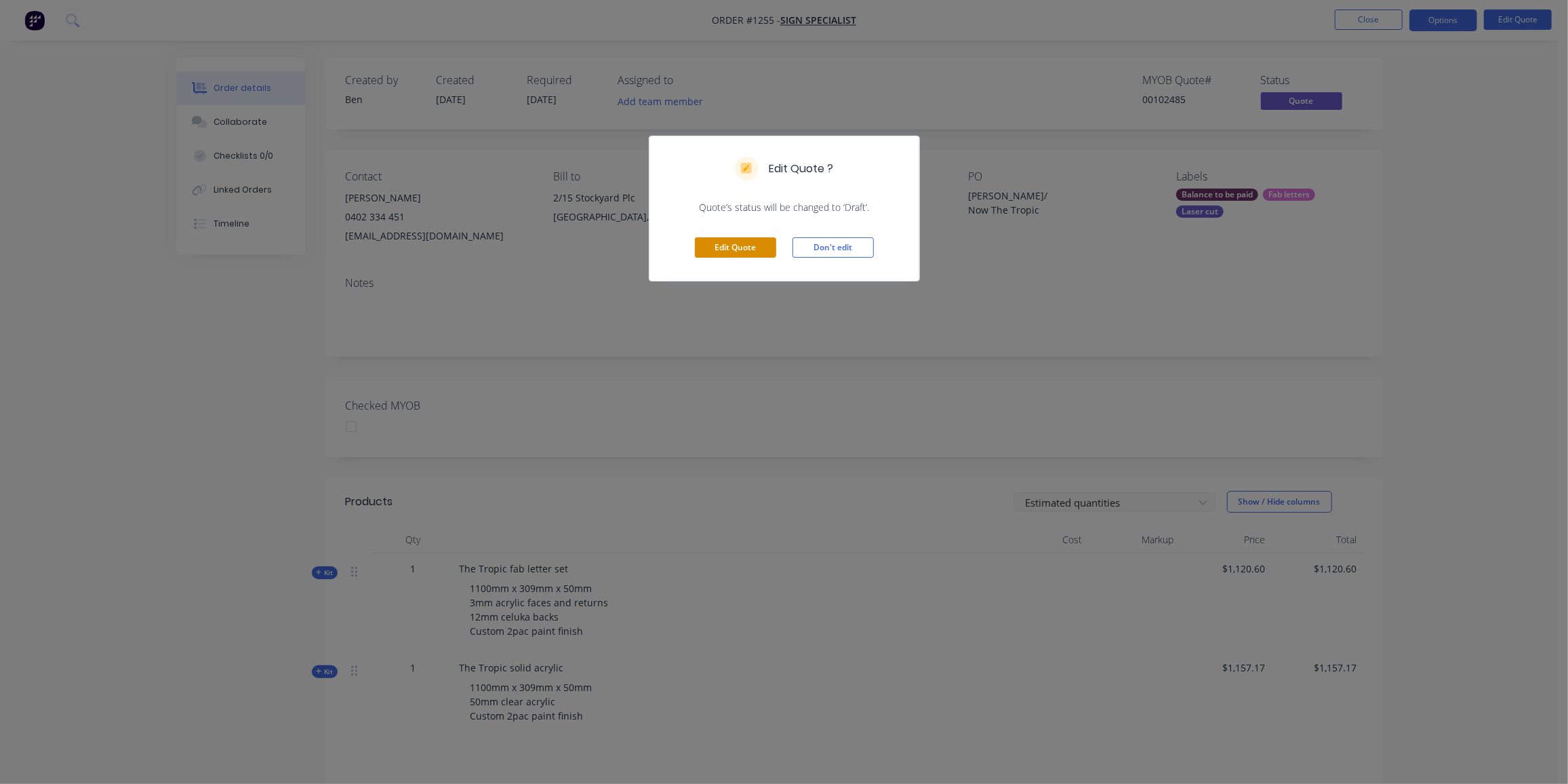
click at [721, 242] on button "Edit Quote" at bounding box center [735, 247] width 82 height 20
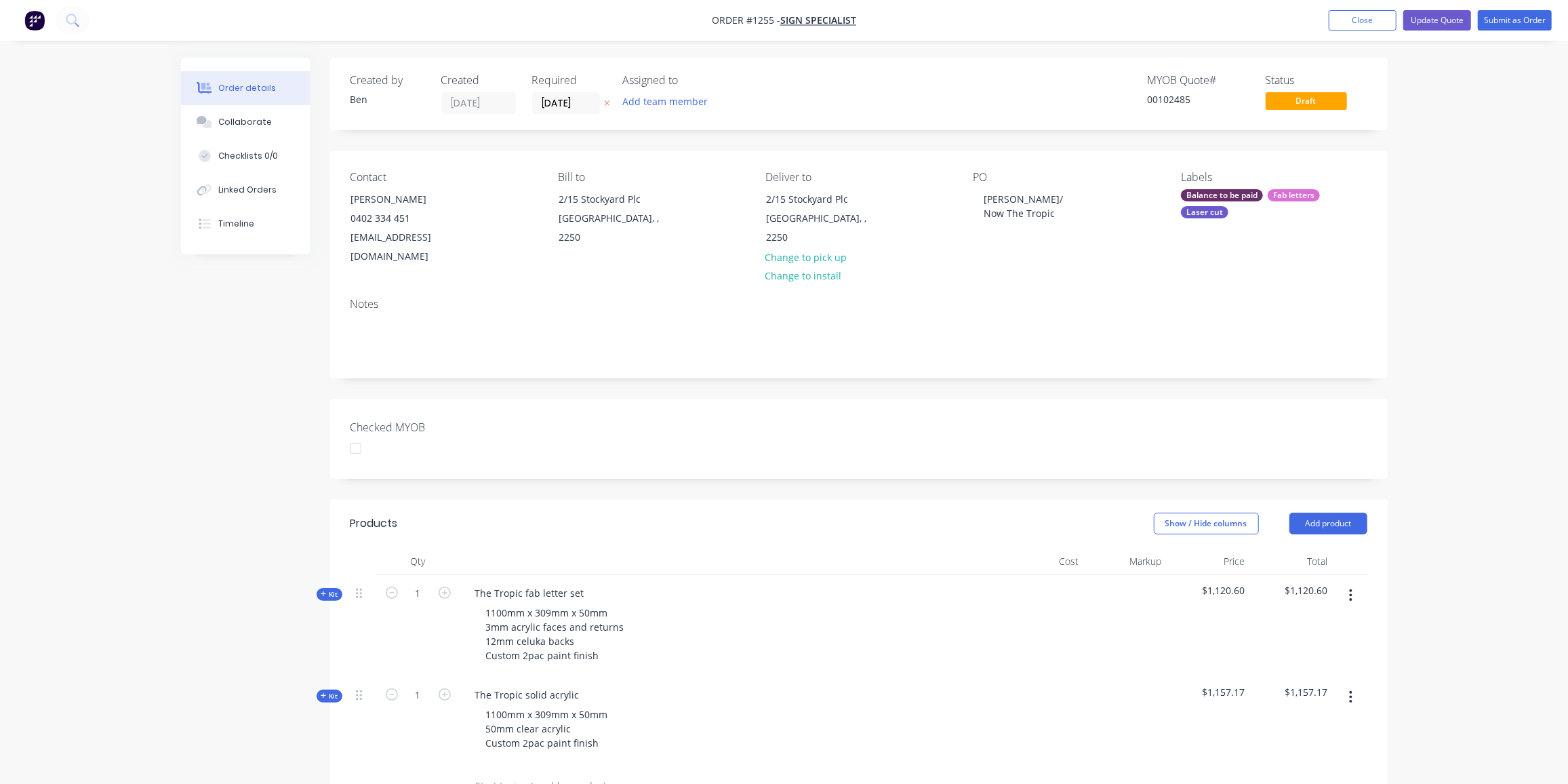
click at [1349, 583] on button "button" at bounding box center [1350, 595] width 32 height 24
click at [1276, 703] on div "Delete" at bounding box center [1303, 712] width 104 height 19
drag, startPoint x: 575, startPoint y: 572, endPoint x: 547, endPoint y: 577, distance: 28.4
click at [547, 583] on div "The Tropic solid acrylic" at bounding box center [527, 593] width 126 height 19
drag, startPoint x: 589, startPoint y: 592, endPoint x: 578, endPoint y: 594, distance: 11.2
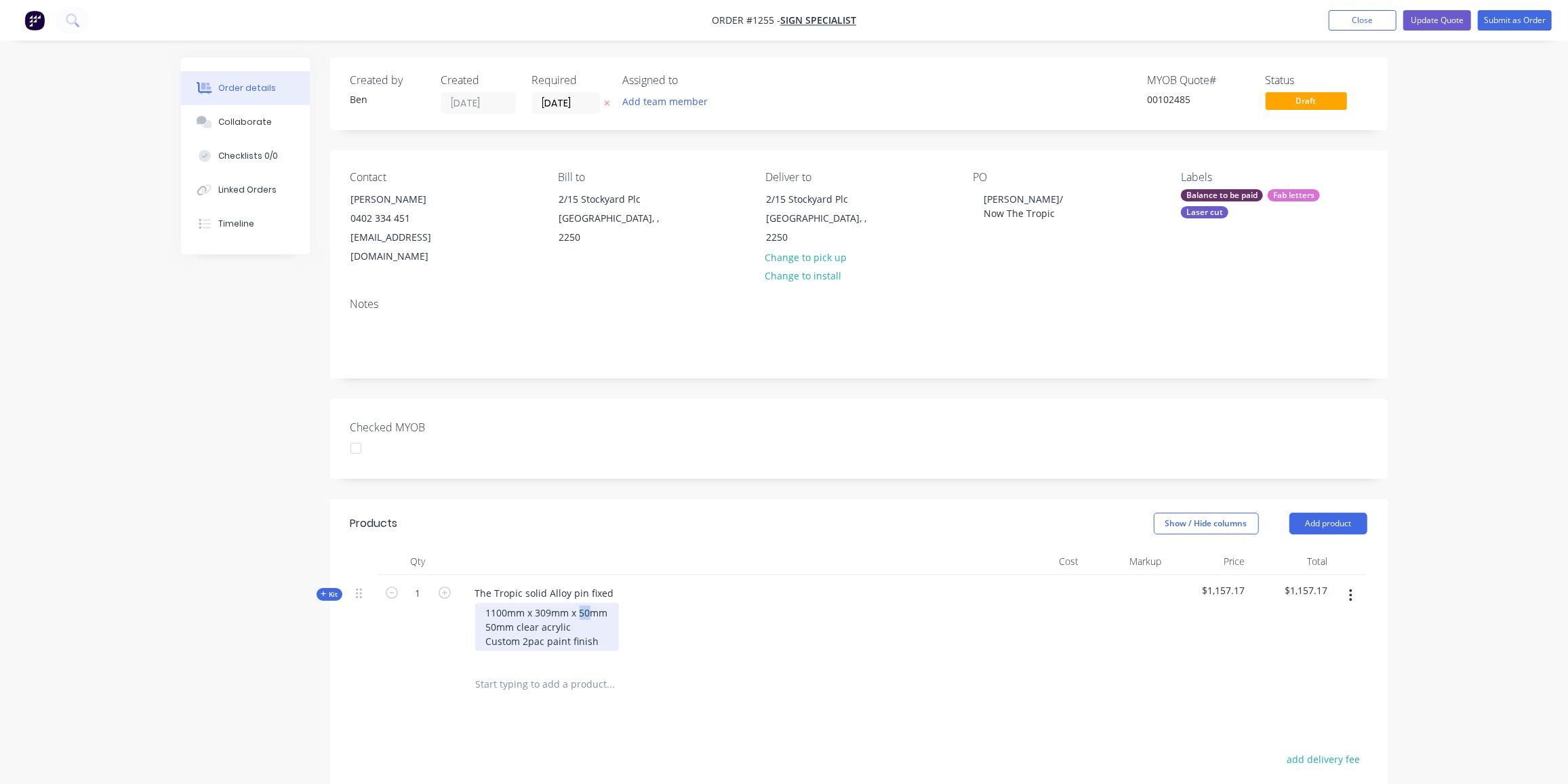
click at [578, 603] on div "1100mm x 309mm x 50mm 50mm clear acrylic Custom 2pac paint finish" at bounding box center [547, 627] width 144 height 48
drag, startPoint x: 569, startPoint y: 607, endPoint x: 425, endPoint y: 604, distance: 144.0
click at [425, 604] on div "Kit 1 The Tropic solid Alloy pin fixed 1100mm x 309mm x 6mm 50mm clear acrylic …" at bounding box center [859, 619] width 1017 height 88
click at [599, 624] on div "1100mm x 309mm x 6mm 6mm ally plate Custom 2pac paint finish" at bounding box center [544, 627] width 138 height 48
click at [336, 590] on span "Kit" at bounding box center [330, 594] width 18 height 10
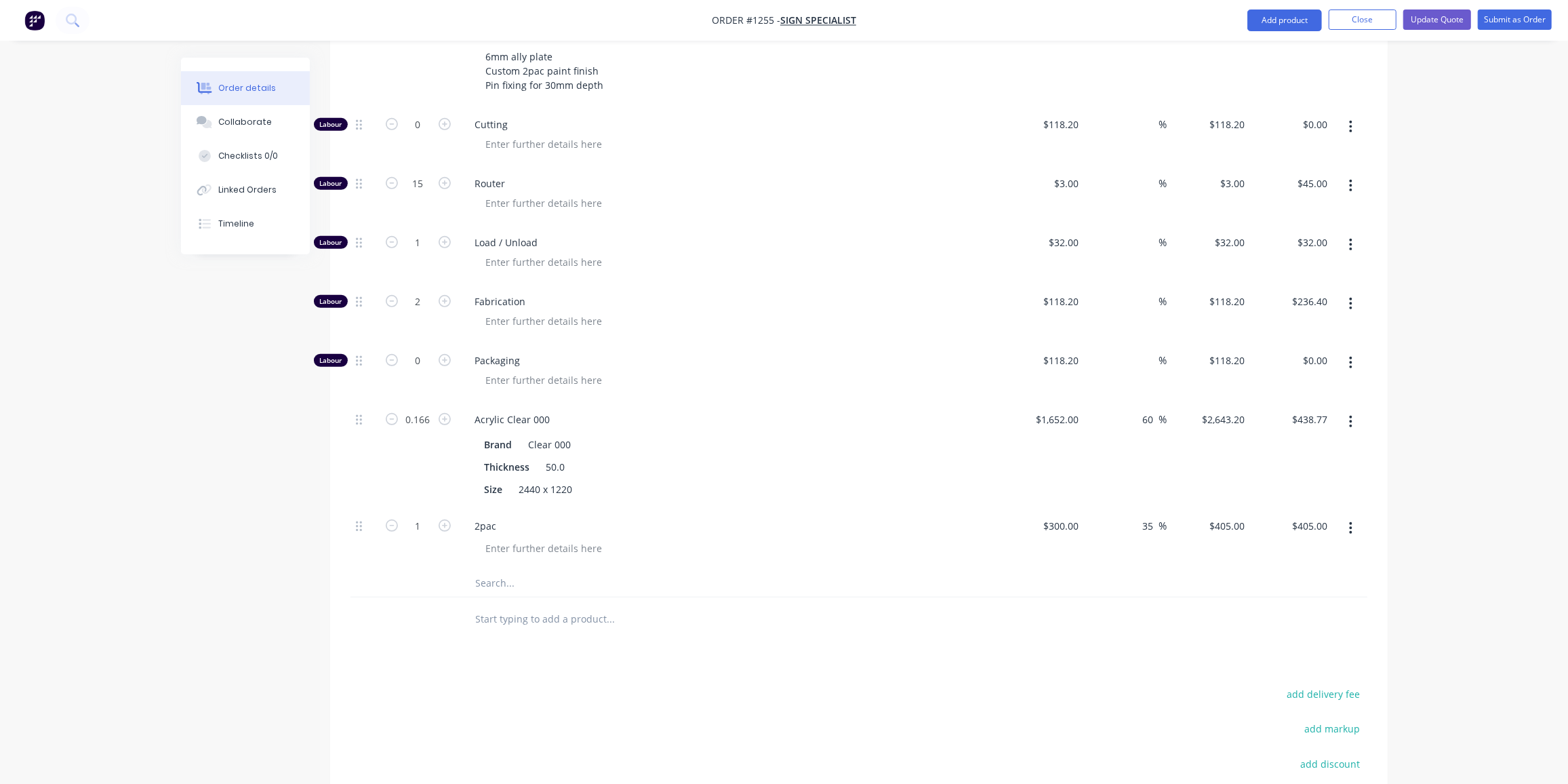
scroll to position [572, 0]
click at [1351, 412] on icon "button" at bounding box center [1351, 419] width 3 height 15
click at [1274, 501] on div "Delete" at bounding box center [1303, 510] width 104 height 19
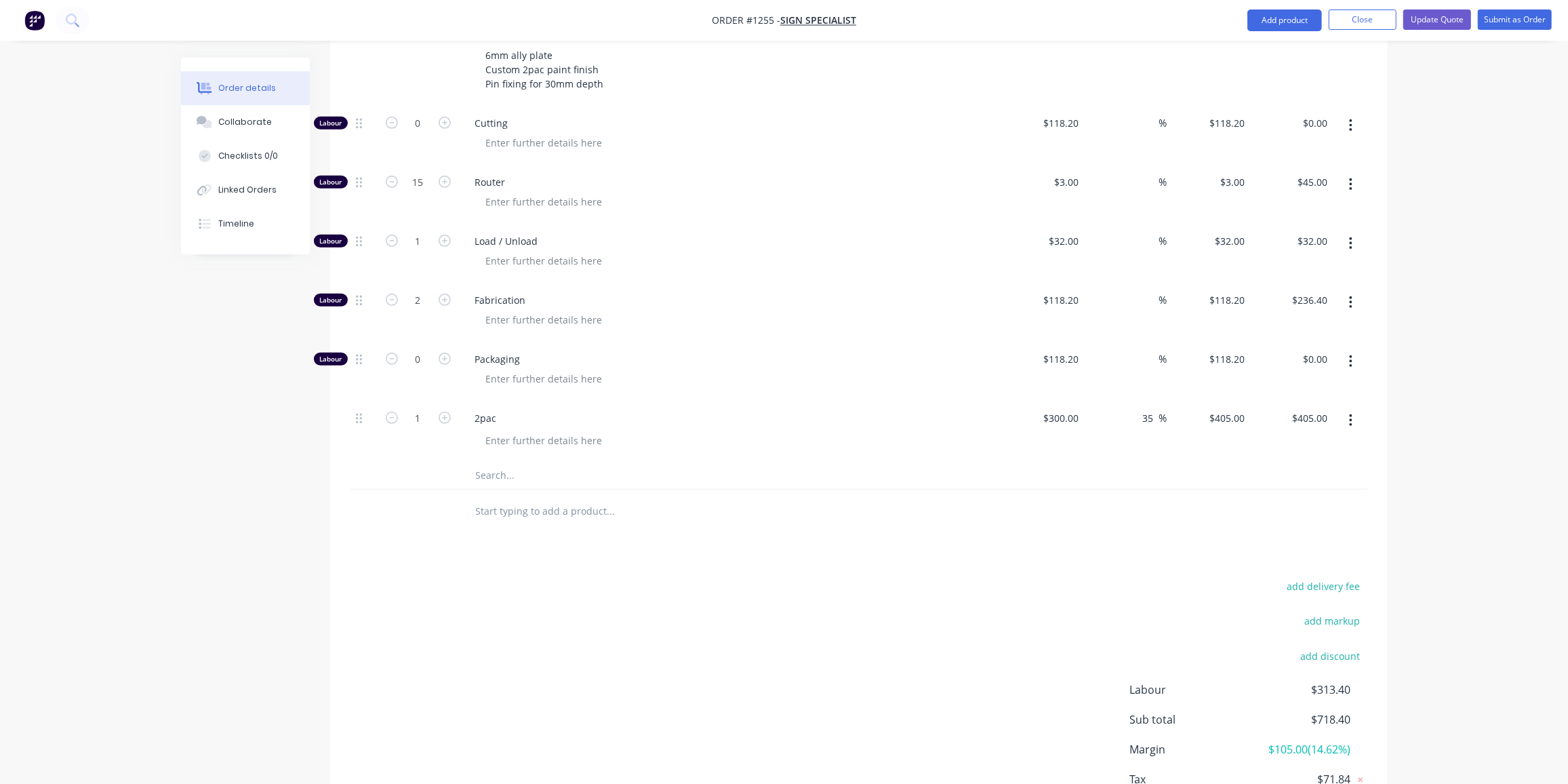
click at [498, 462] on input "text" at bounding box center [610, 475] width 271 height 27
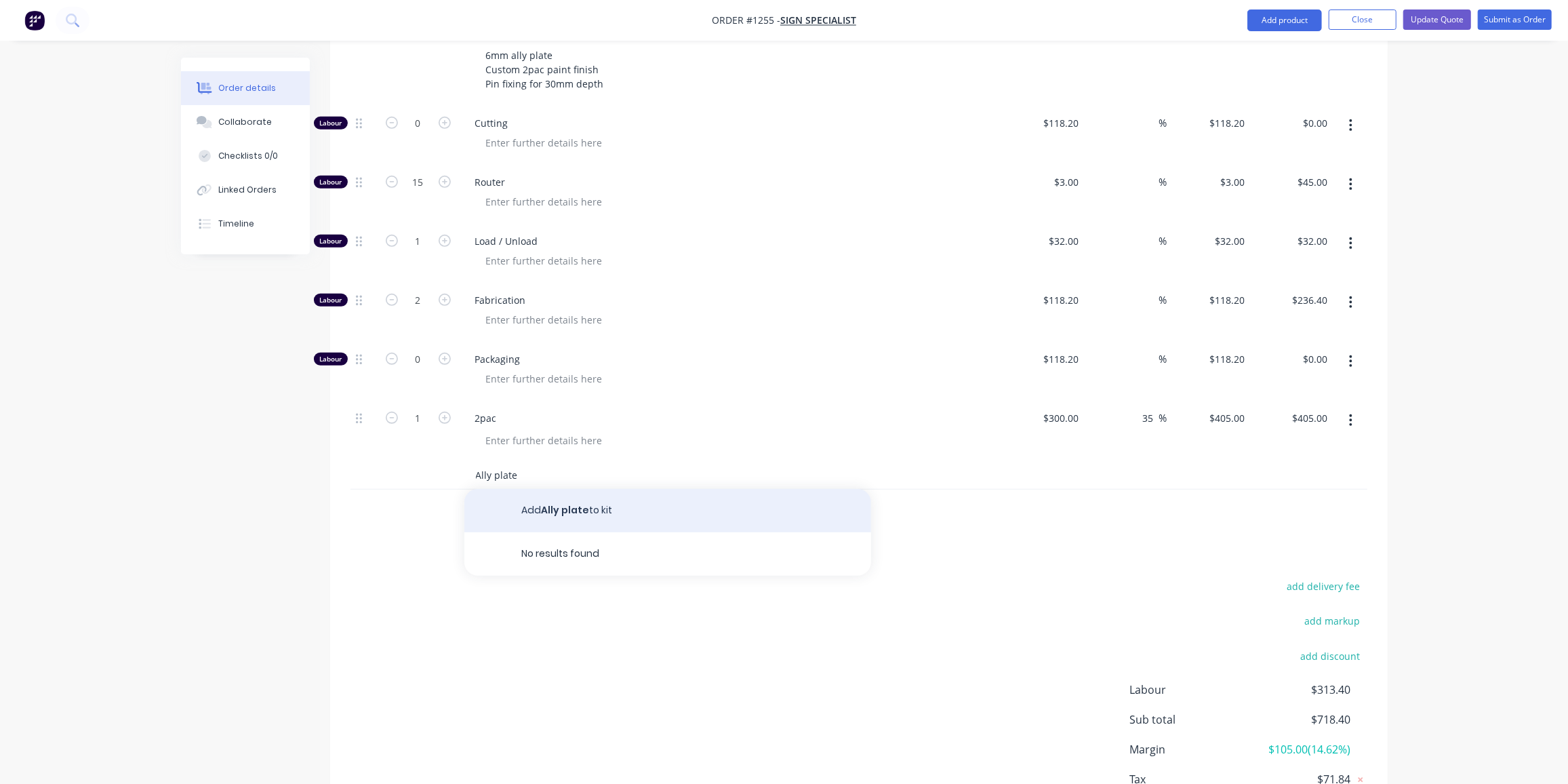
type input "Ally plate"
click at [587, 489] on button "Add Ally plate to kit" at bounding box center [667, 511] width 407 height 44
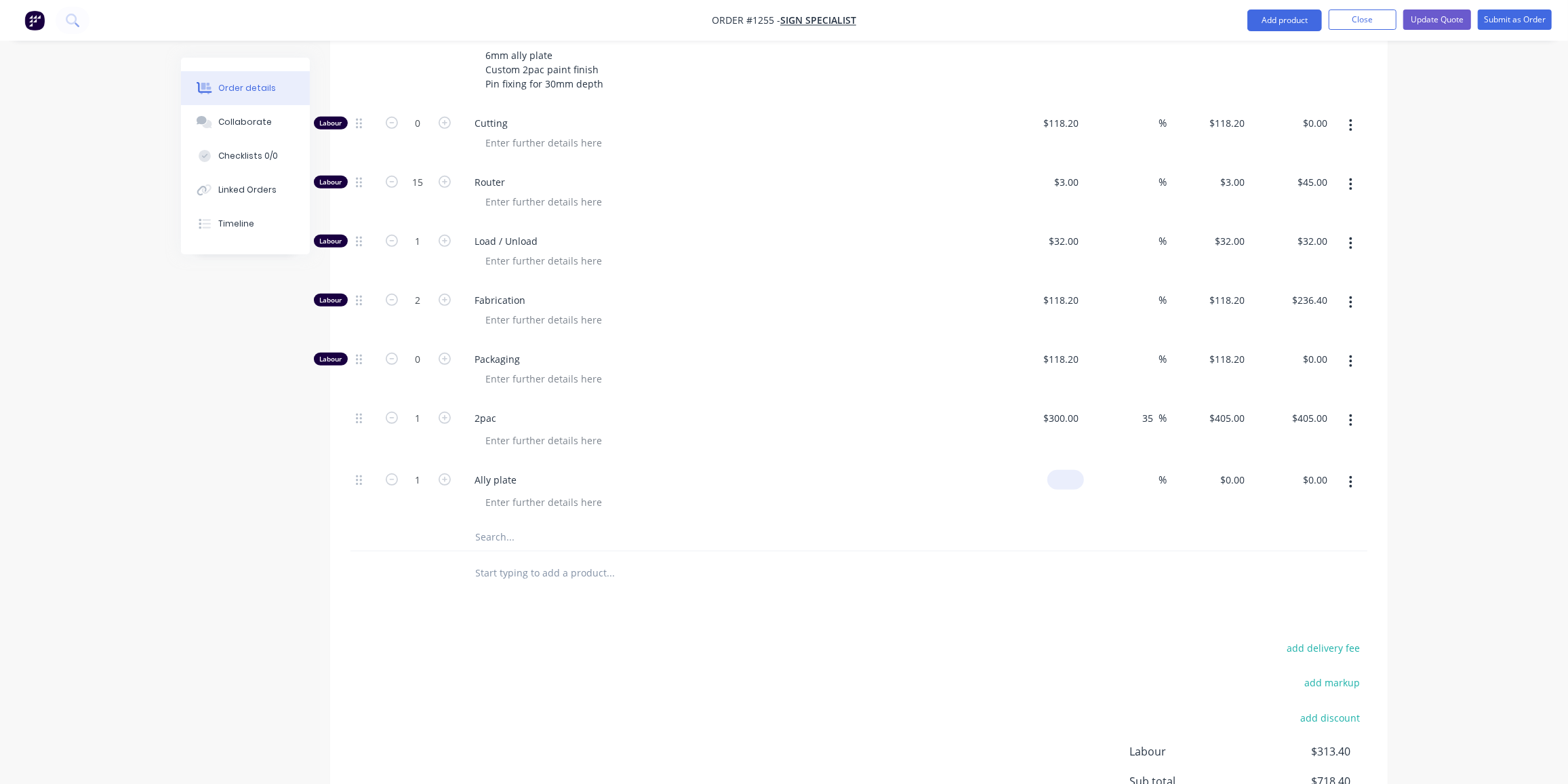
click at [1065, 470] on div "$0.00" at bounding box center [1065, 479] width 37 height 19
type input "5"
type input "$460.00"
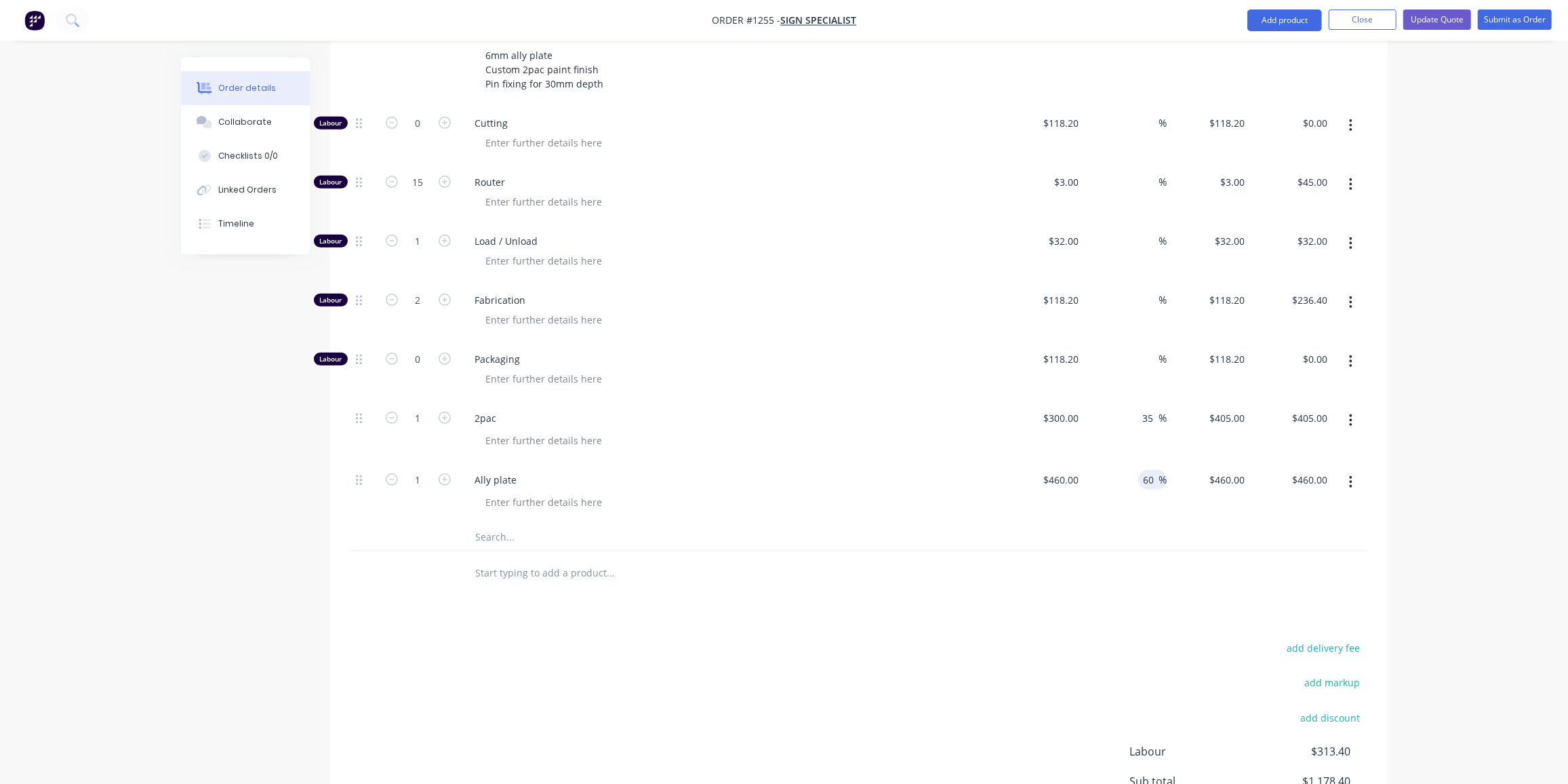
type input "60"
type input "736"
type input "$736.00"
click at [409, 470] on input "1" at bounding box center [417, 480] width 35 height 20
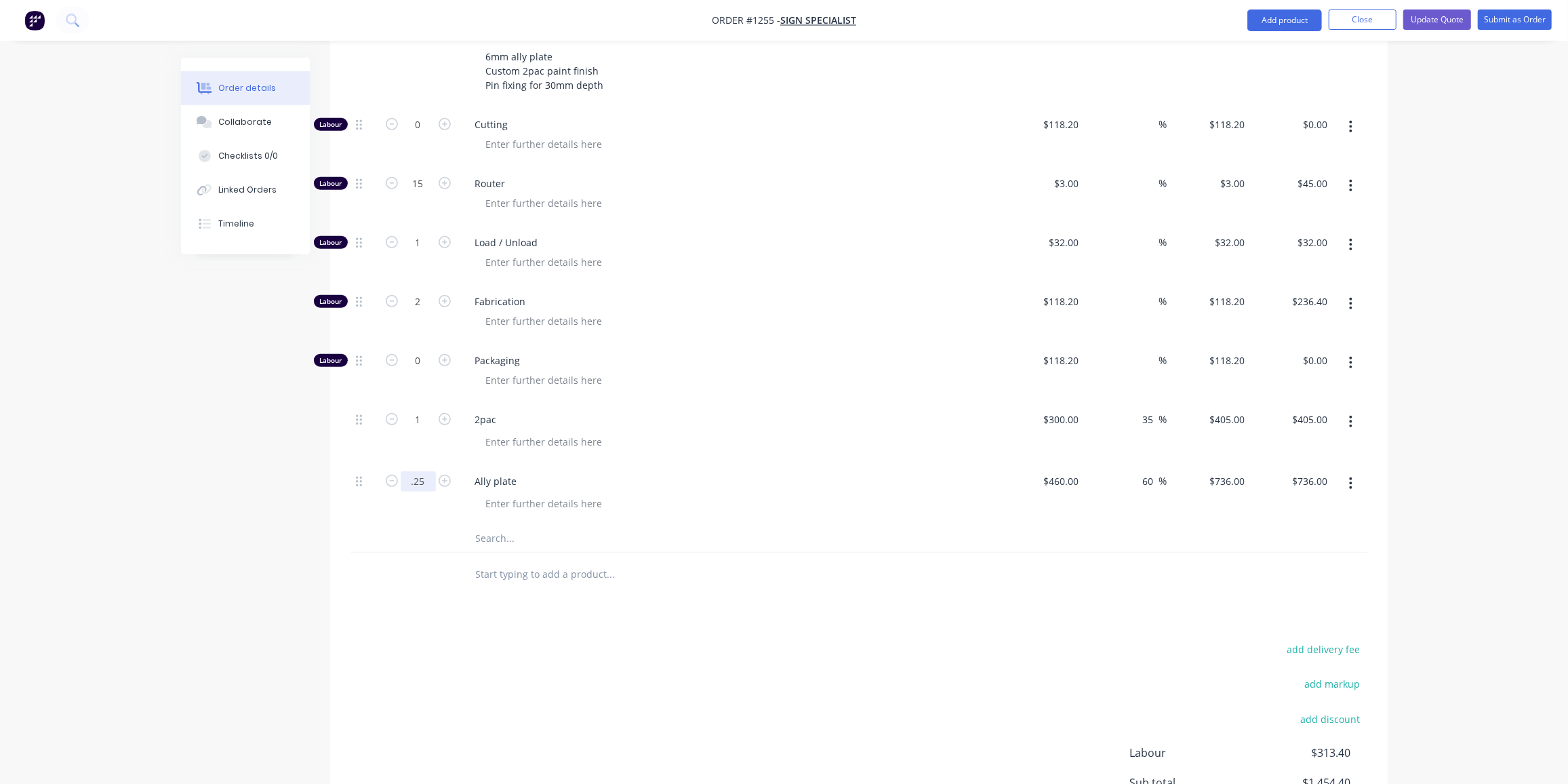
type input "0.25"
type input "$184.00"
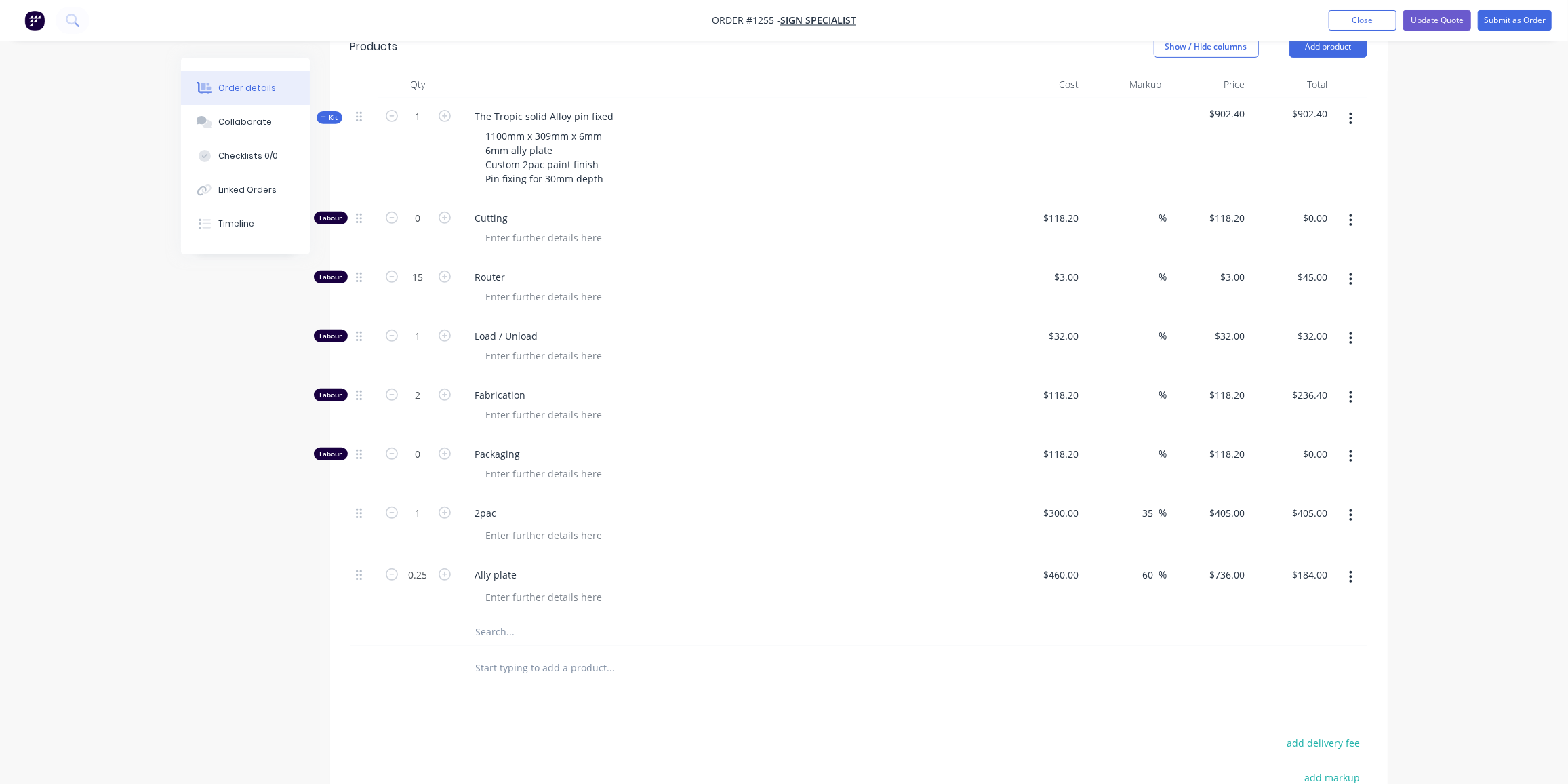
scroll to position [496, 0]
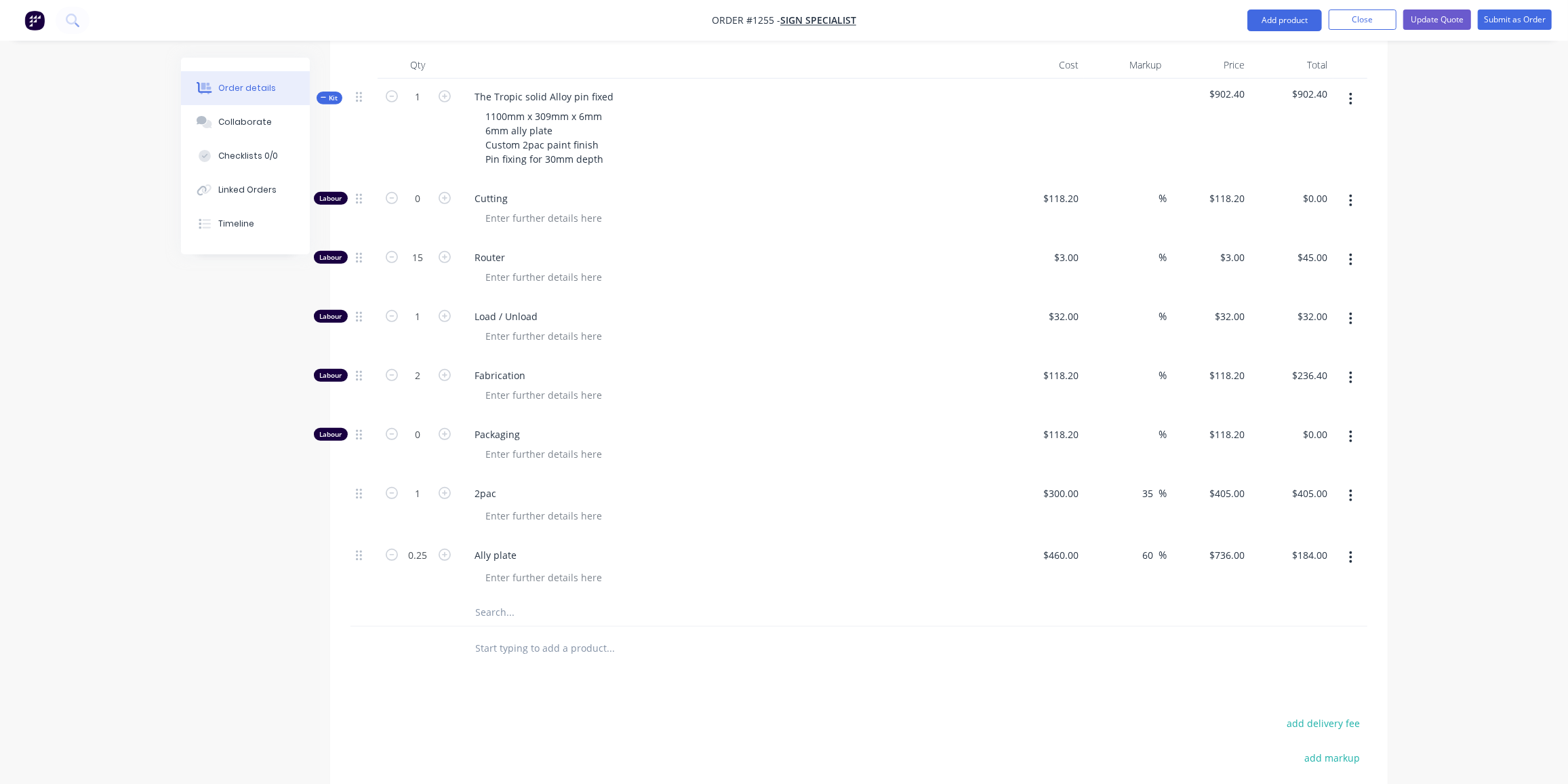
click at [994, 310] on span "Load / Unload" at bounding box center [735, 317] width 521 height 14
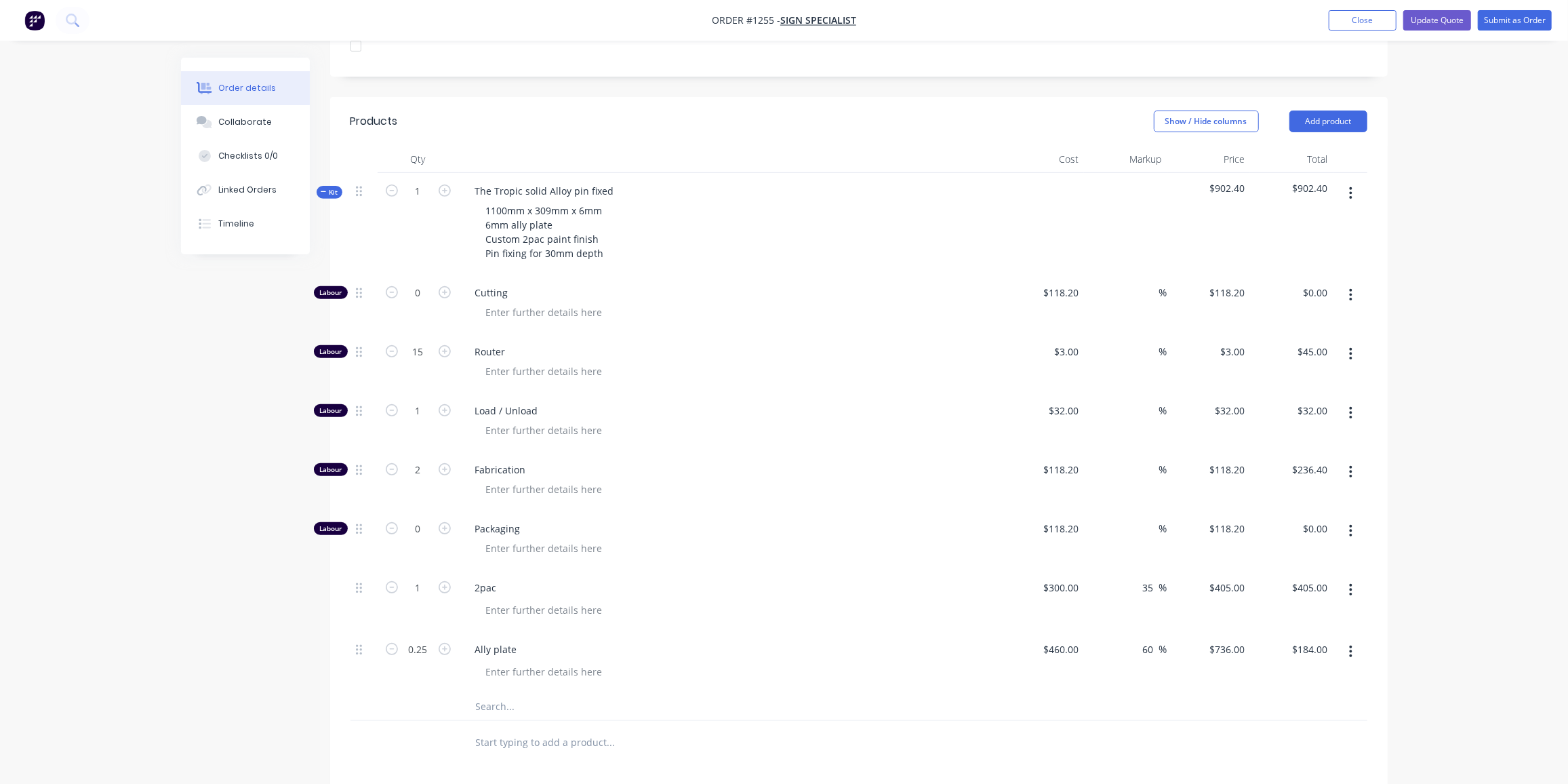
scroll to position [432, 0]
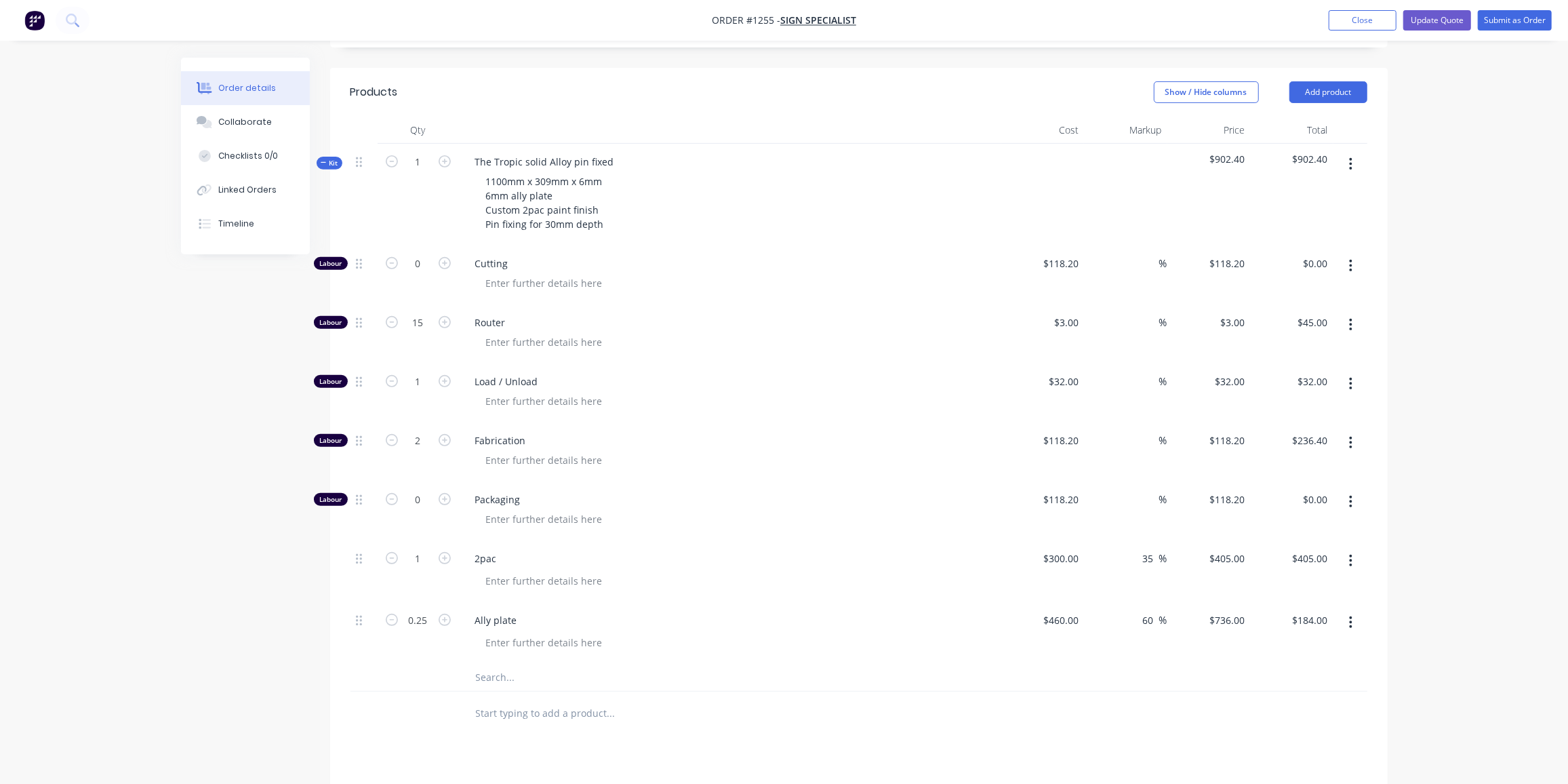
click at [437, 432] on button "button" at bounding box center [445, 439] width 18 height 14
type input "3"
type input "$354.60"
click at [429, 431] on input "3" at bounding box center [417, 441] width 35 height 20
type input "0"
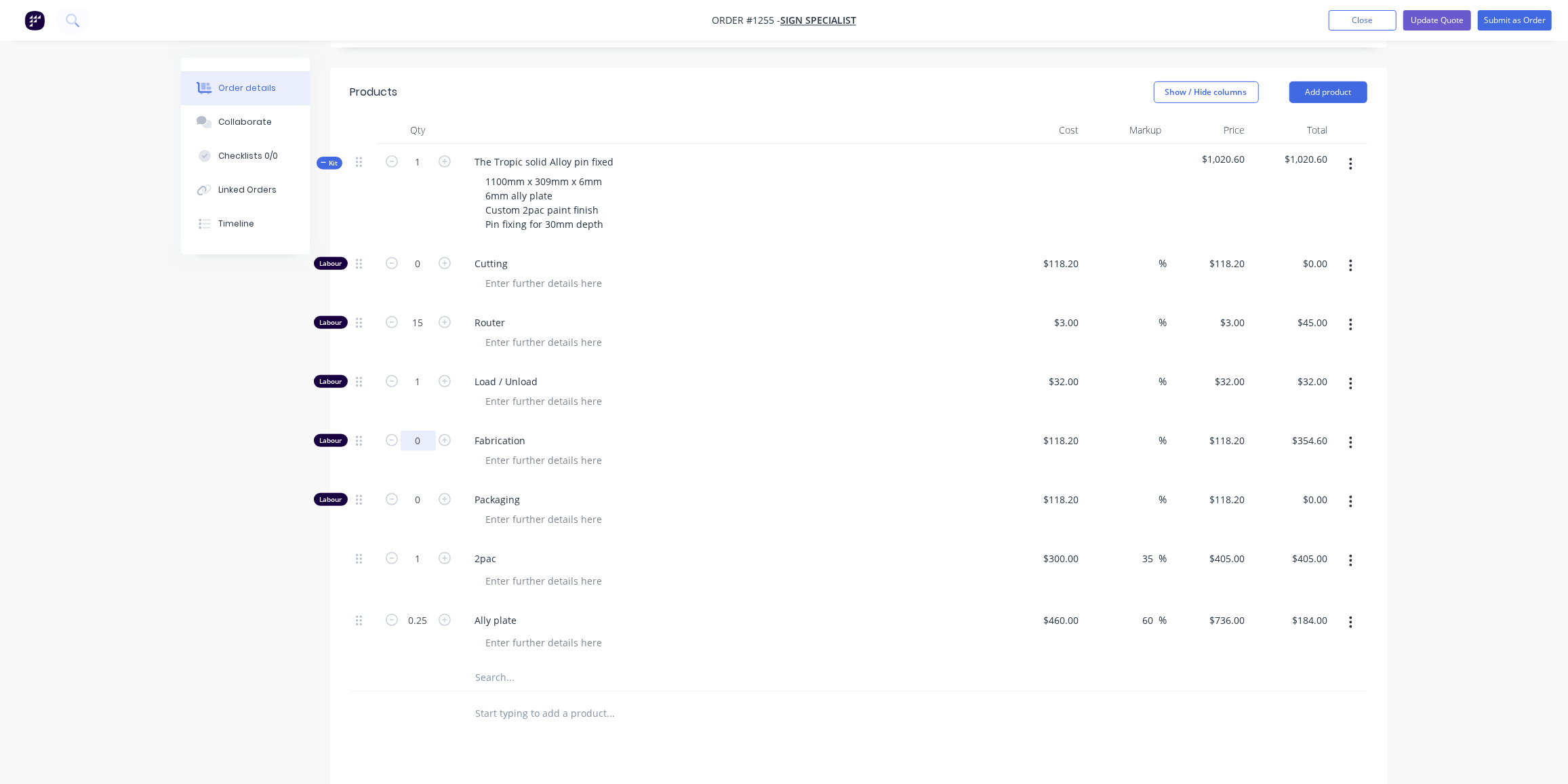
type input "$0.00"
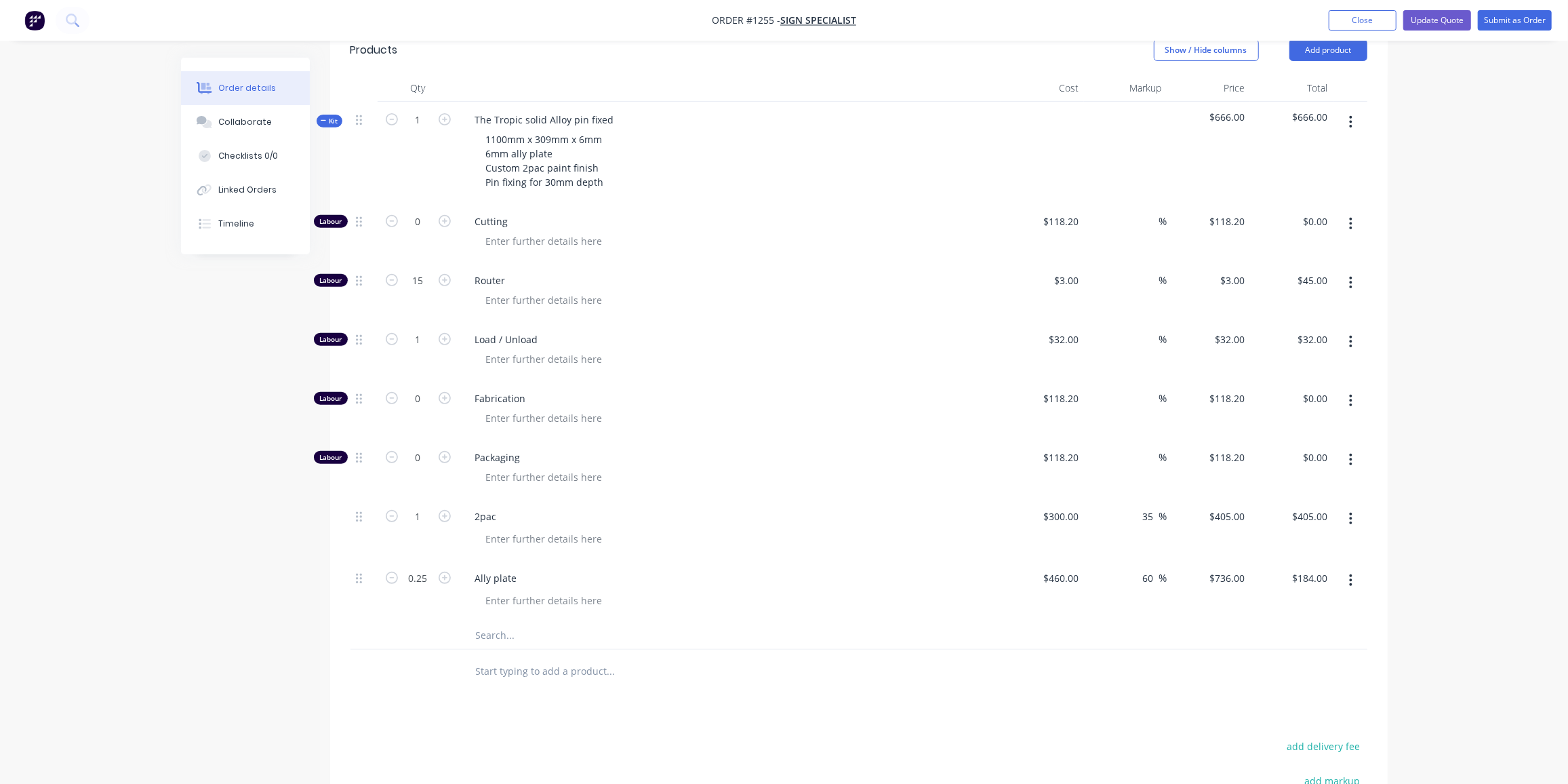
drag, startPoint x: 299, startPoint y: 514, endPoint x: 360, endPoint y: 347, distance: 177.8
click at [301, 512] on div "Created by Ben Created 15/09/25 Required 22/08/25 Assigned to Add team member M…" at bounding box center [784, 312] width 1207 height 1456
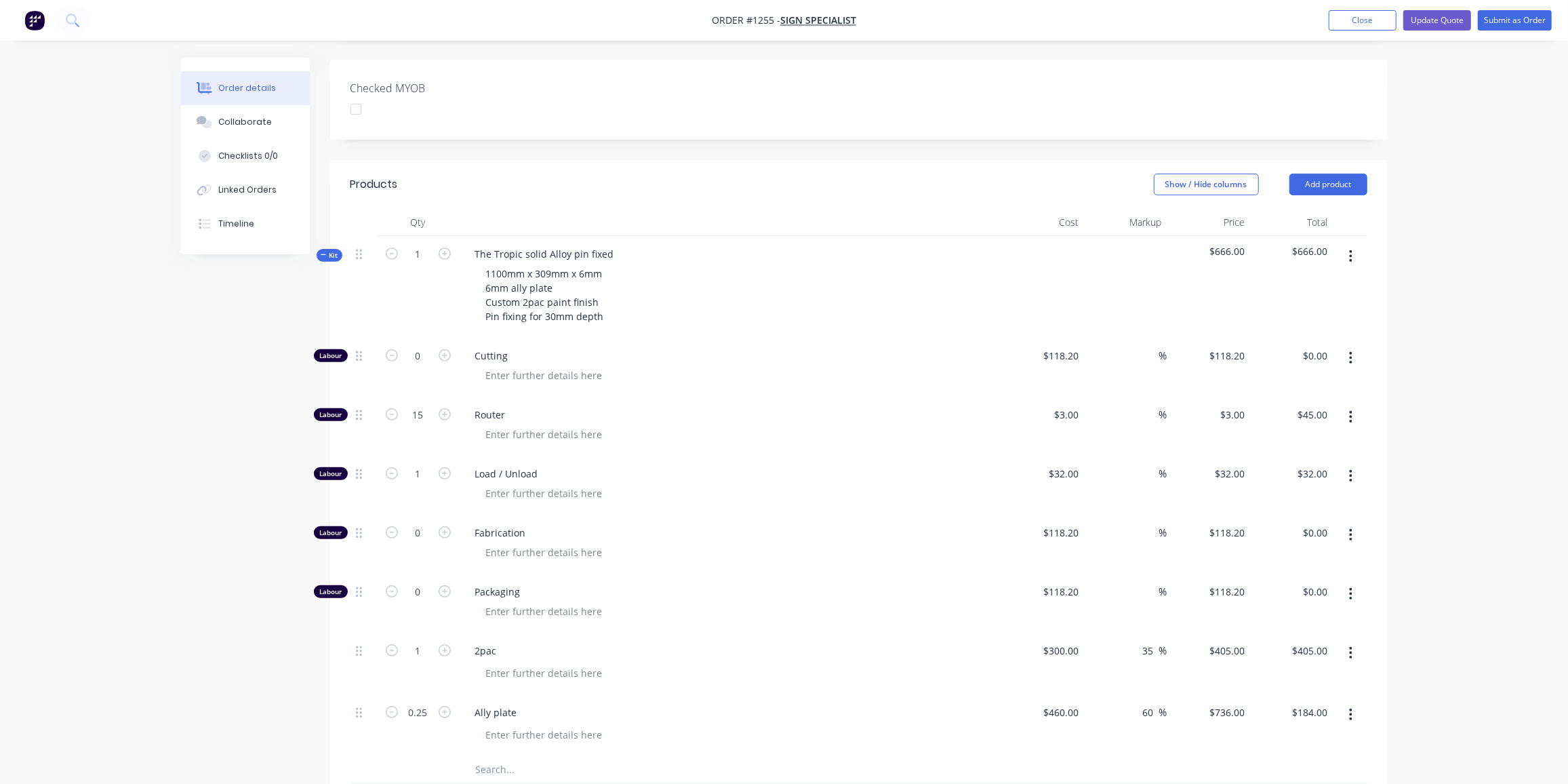
click at [330, 250] on span "Kit" at bounding box center [330, 255] width 18 height 10
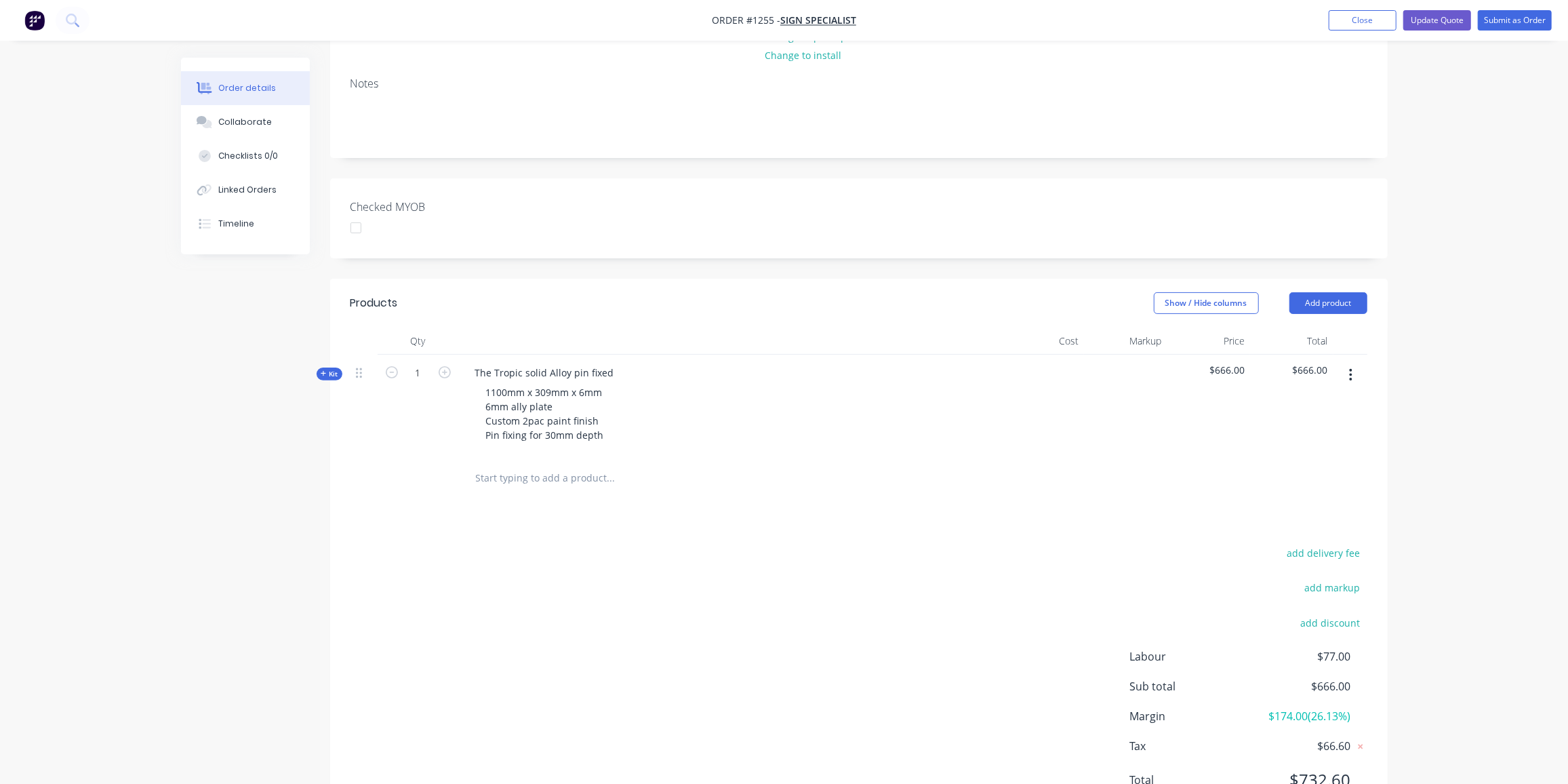
scroll to position [220, 0]
click at [1450, 23] on button "Update Quote" at bounding box center [1437, 20] width 68 height 20
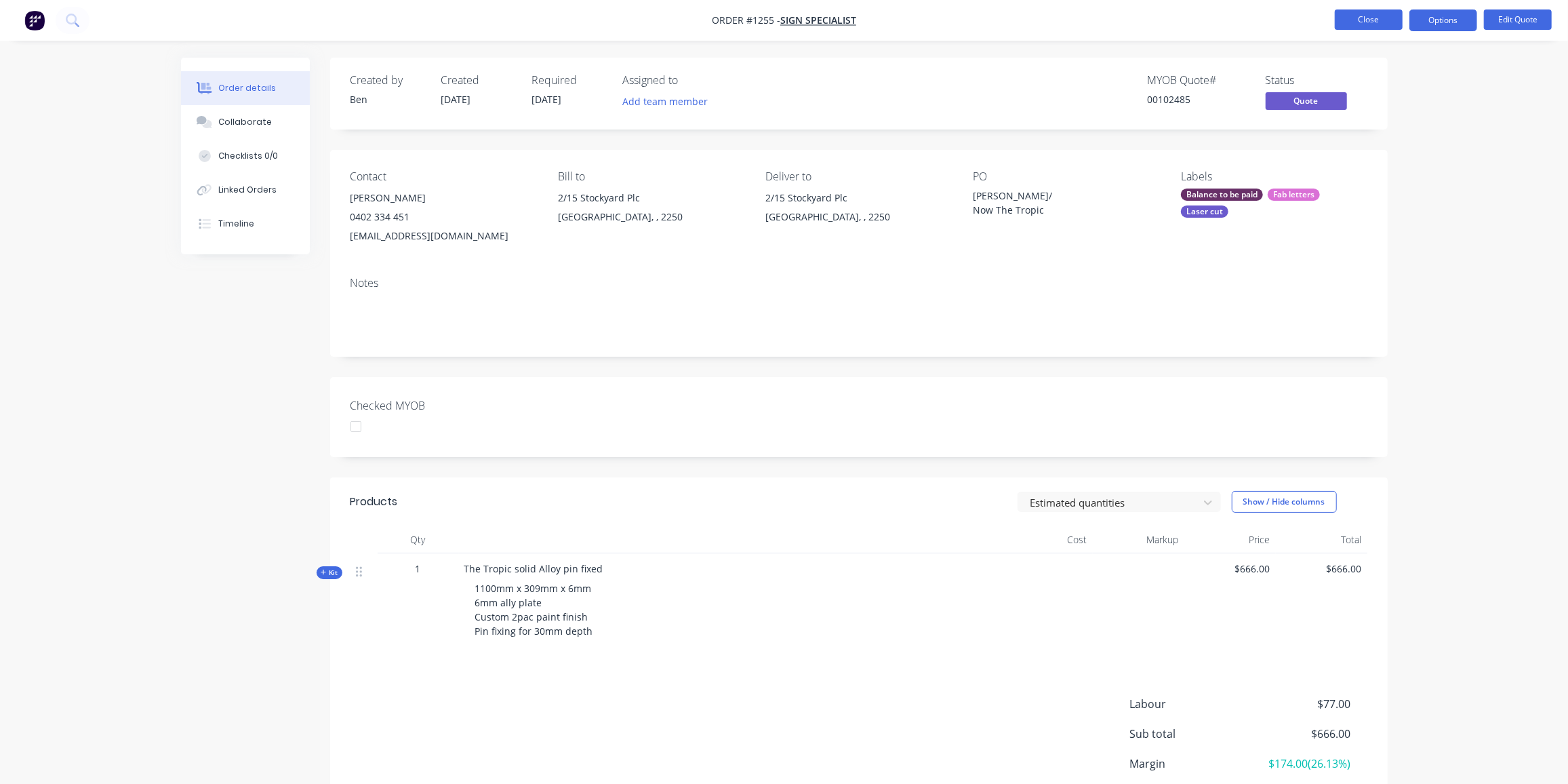
click at [1362, 15] on button "Close" at bounding box center [1368, 19] width 68 height 20
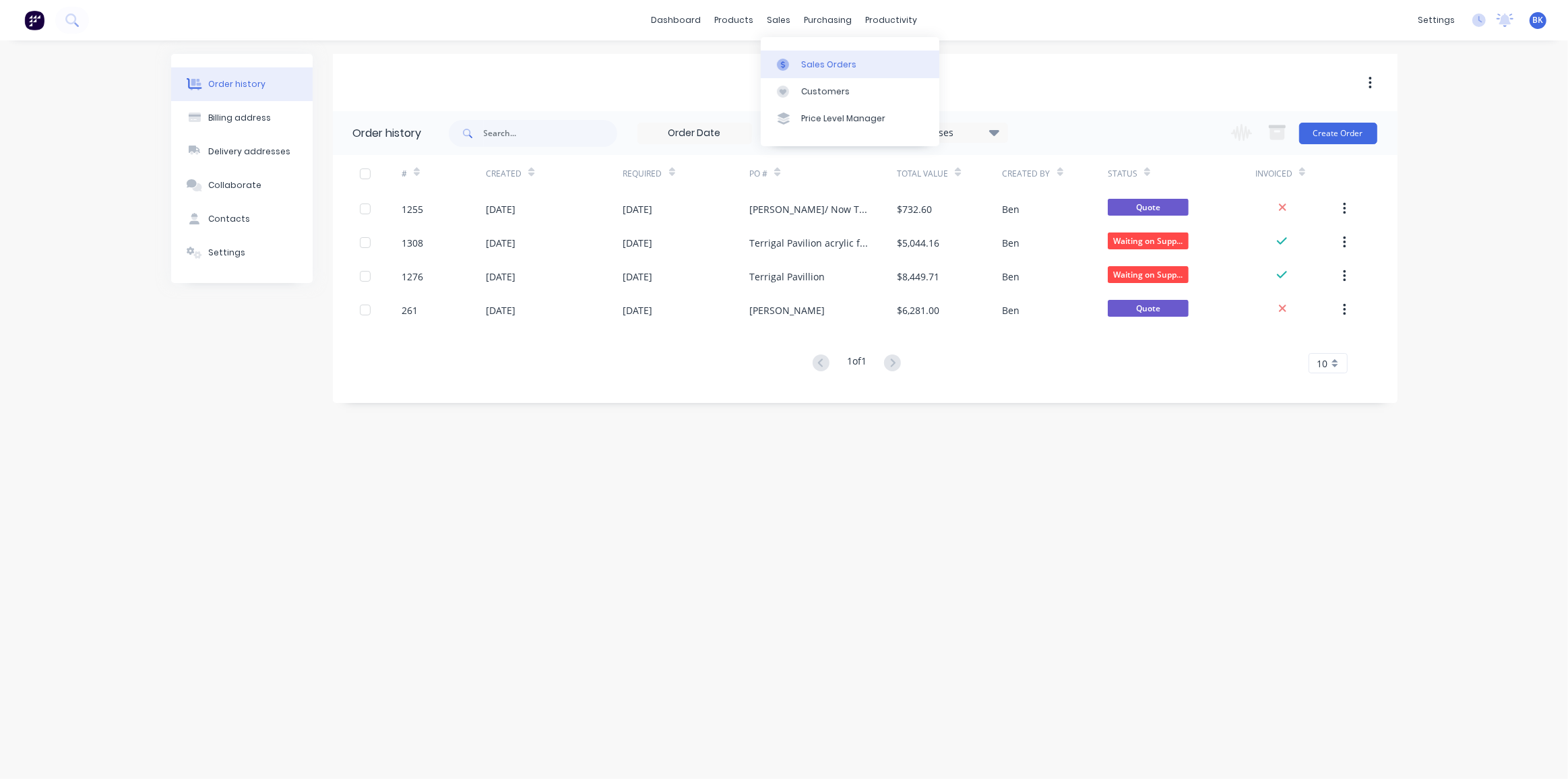
drag, startPoint x: 805, startPoint y: 60, endPoint x: 849, endPoint y: 70, distance: 45.1
click at [805, 60] on div "Sales Orders" at bounding box center [829, 65] width 56 height 12
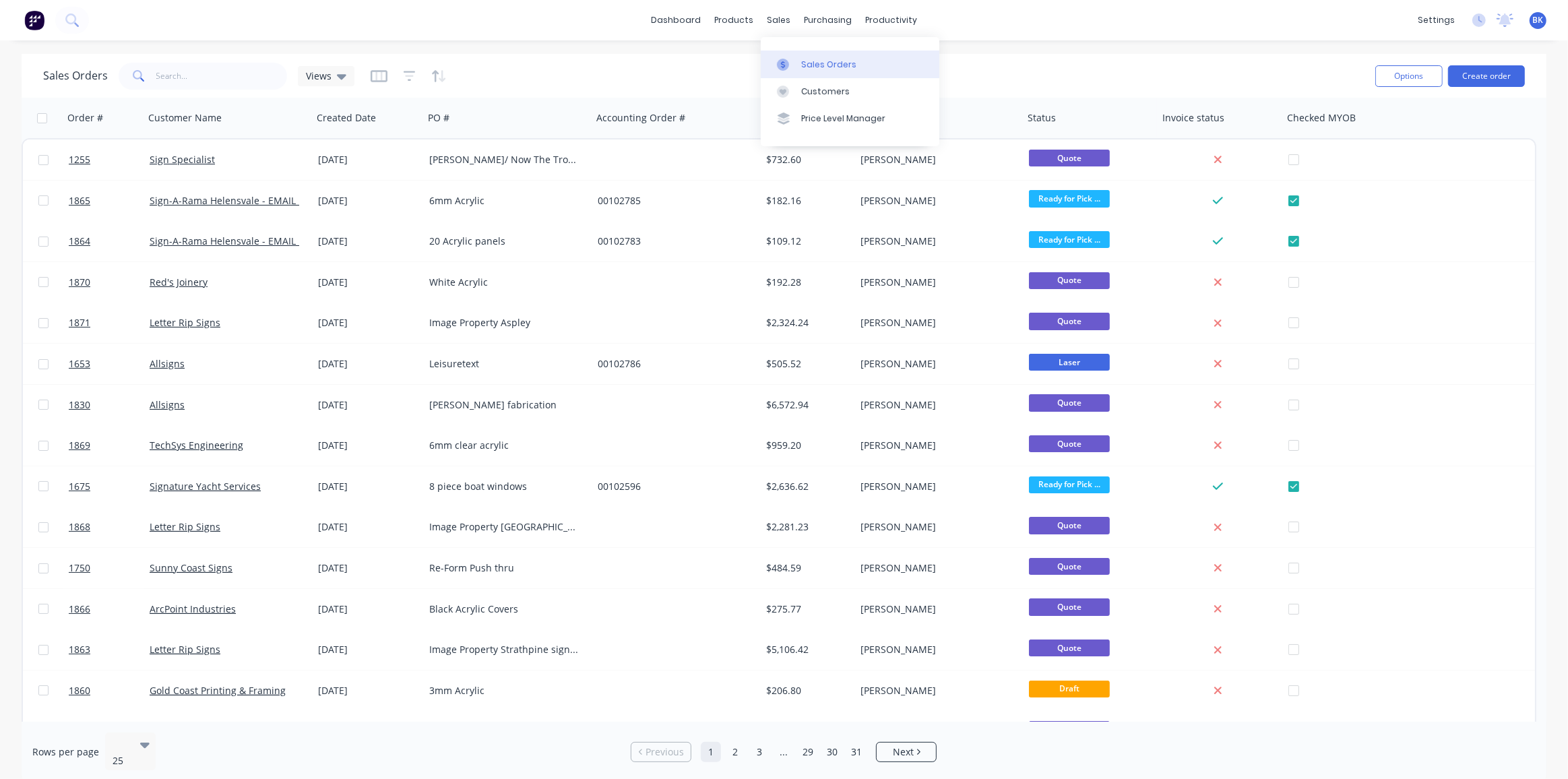
click at [808, 60] on div "Sales Orders" at bounding box center [829, 65] width 56 height 12
click at [1463, 70] on button "Create order" at bounding box center [1485, 77] width 76 height 22
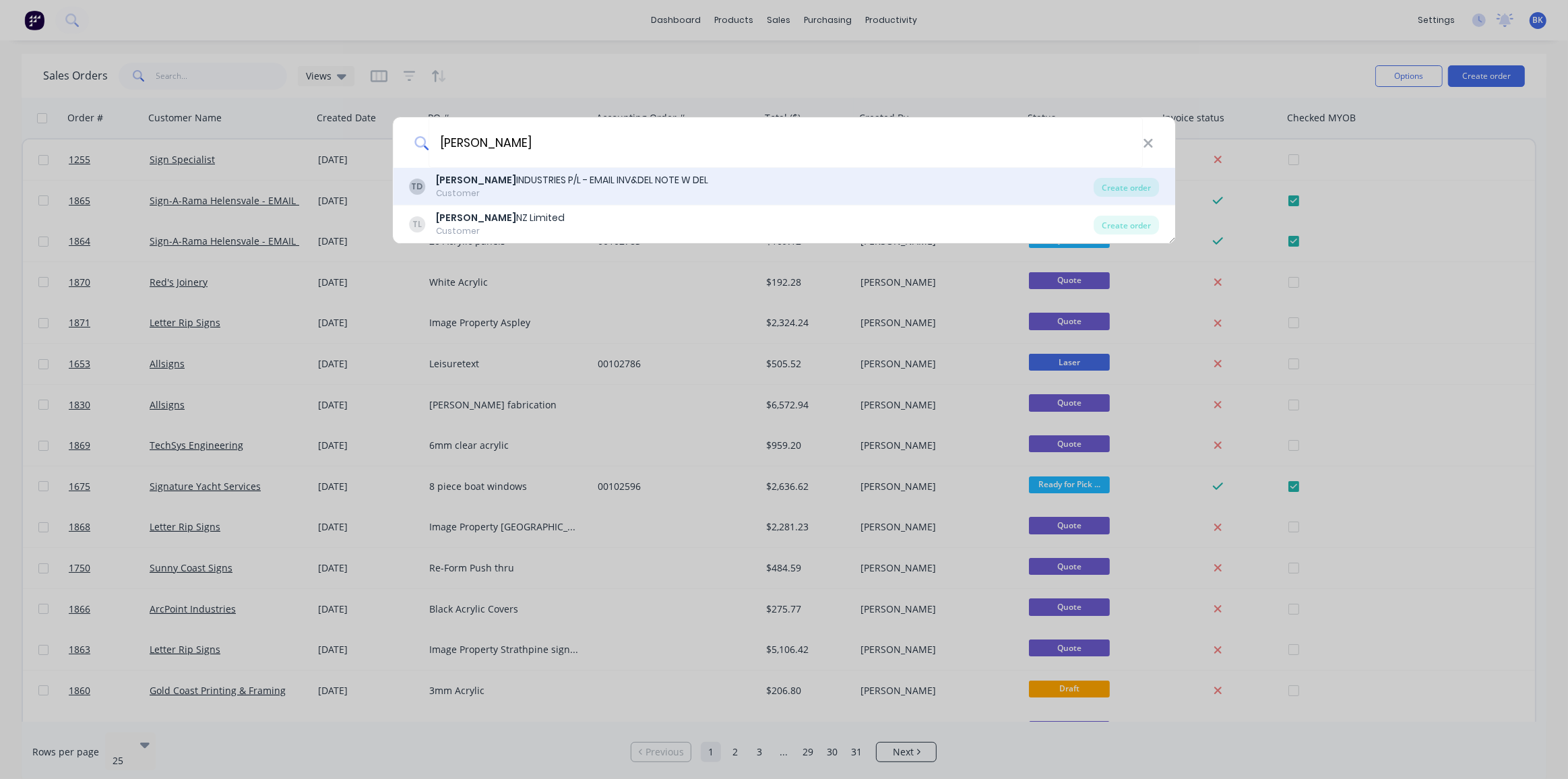
type input "tyree"
click at [609, 192] on div "Customer" at bounding box center [572, 193] width 272 height 12
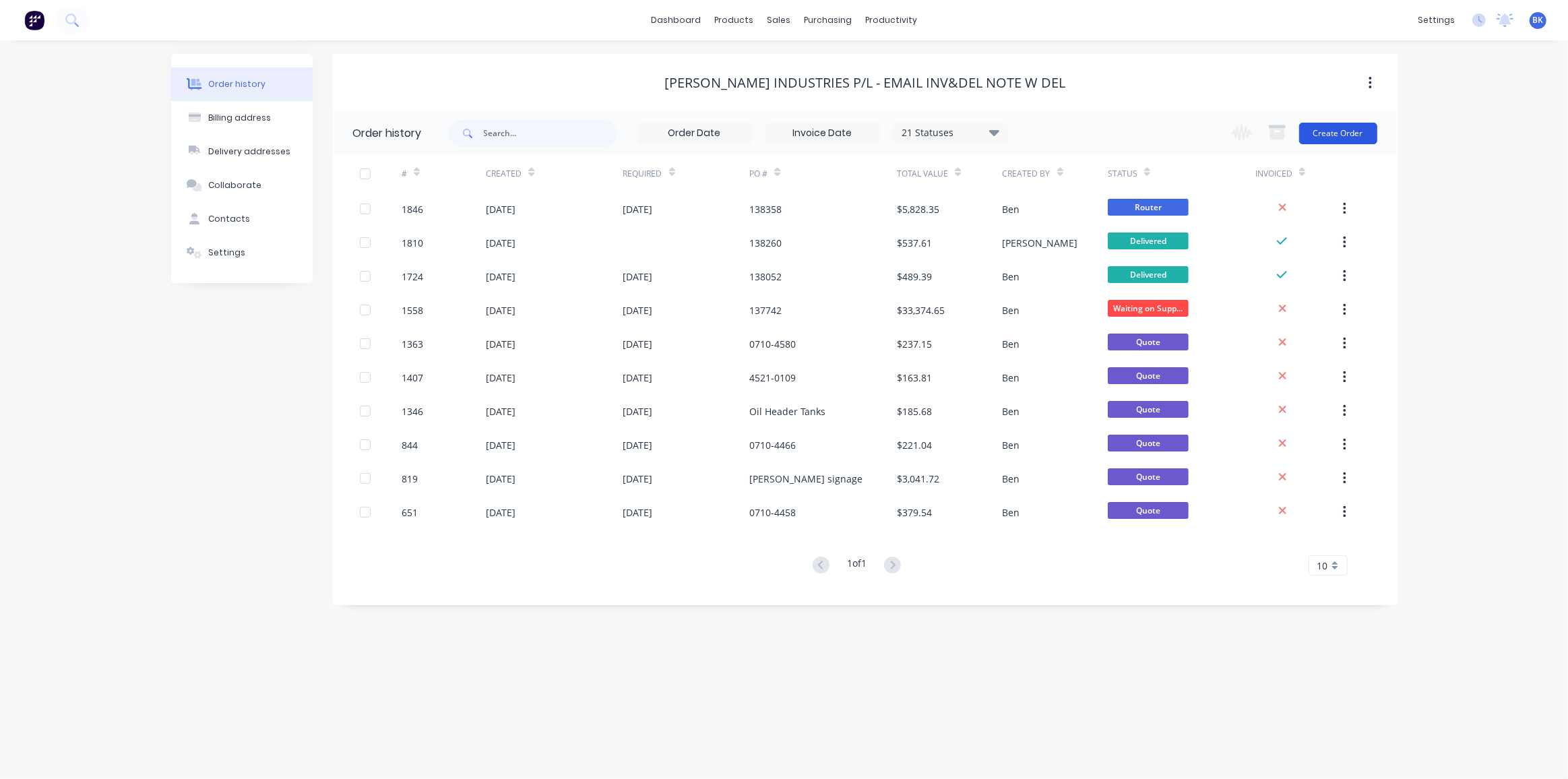
click at [1340, 127] on button "Create Order" at bounding box center [1338, 134] width 78 height 22
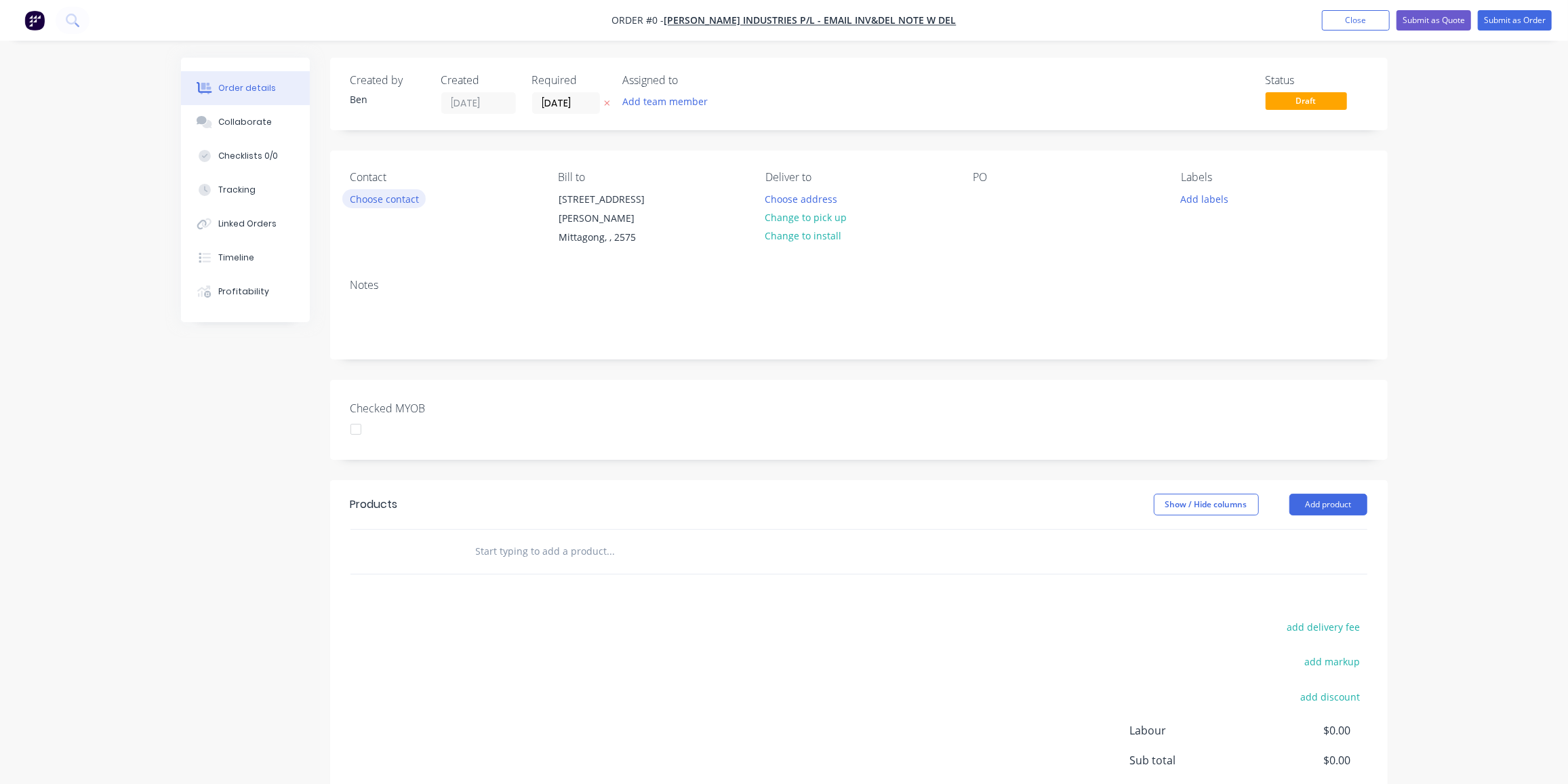
click at [401, 203] on button "Choose contact" at bounding box center [383, 198] width 83 height 19
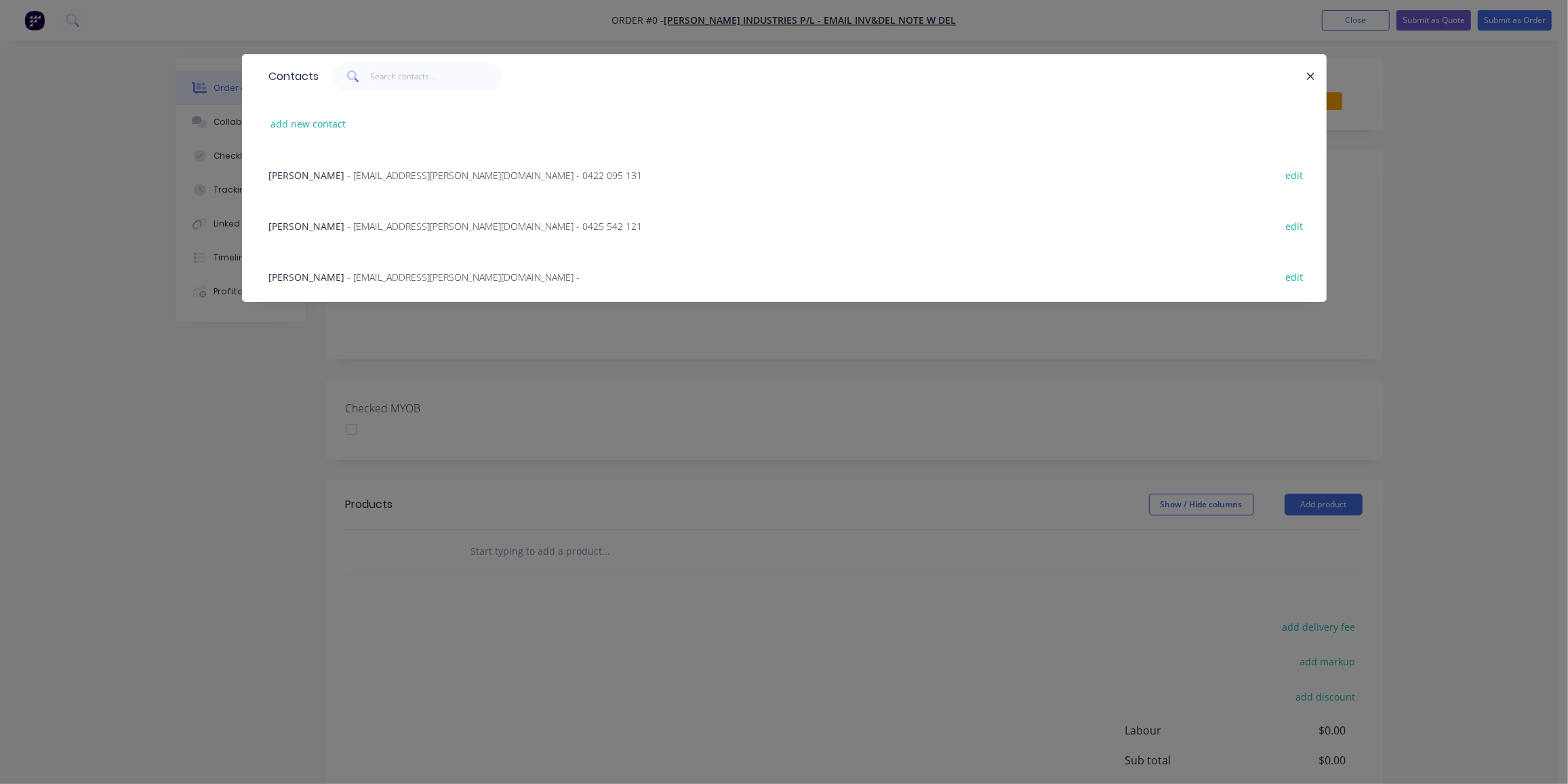
click at [305, 168] on div "Jamie Brittle - jbrittle@tyree.com.au - 0422 095 131" at bounding box center [456, 175] width 374 height 14
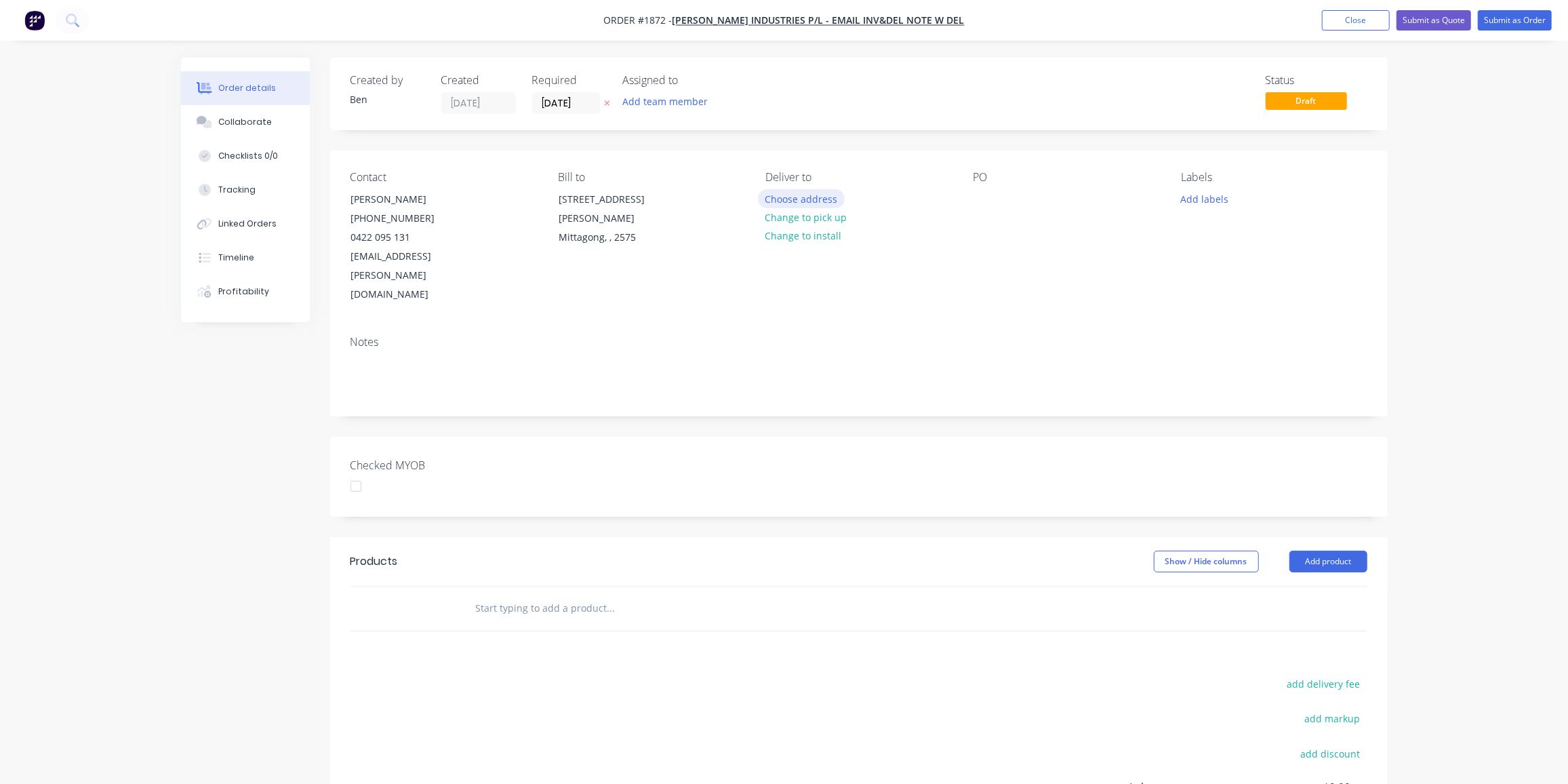
click at [819, 203] on button "Choose address" at bounding box center [801, 198] width 87 height 19
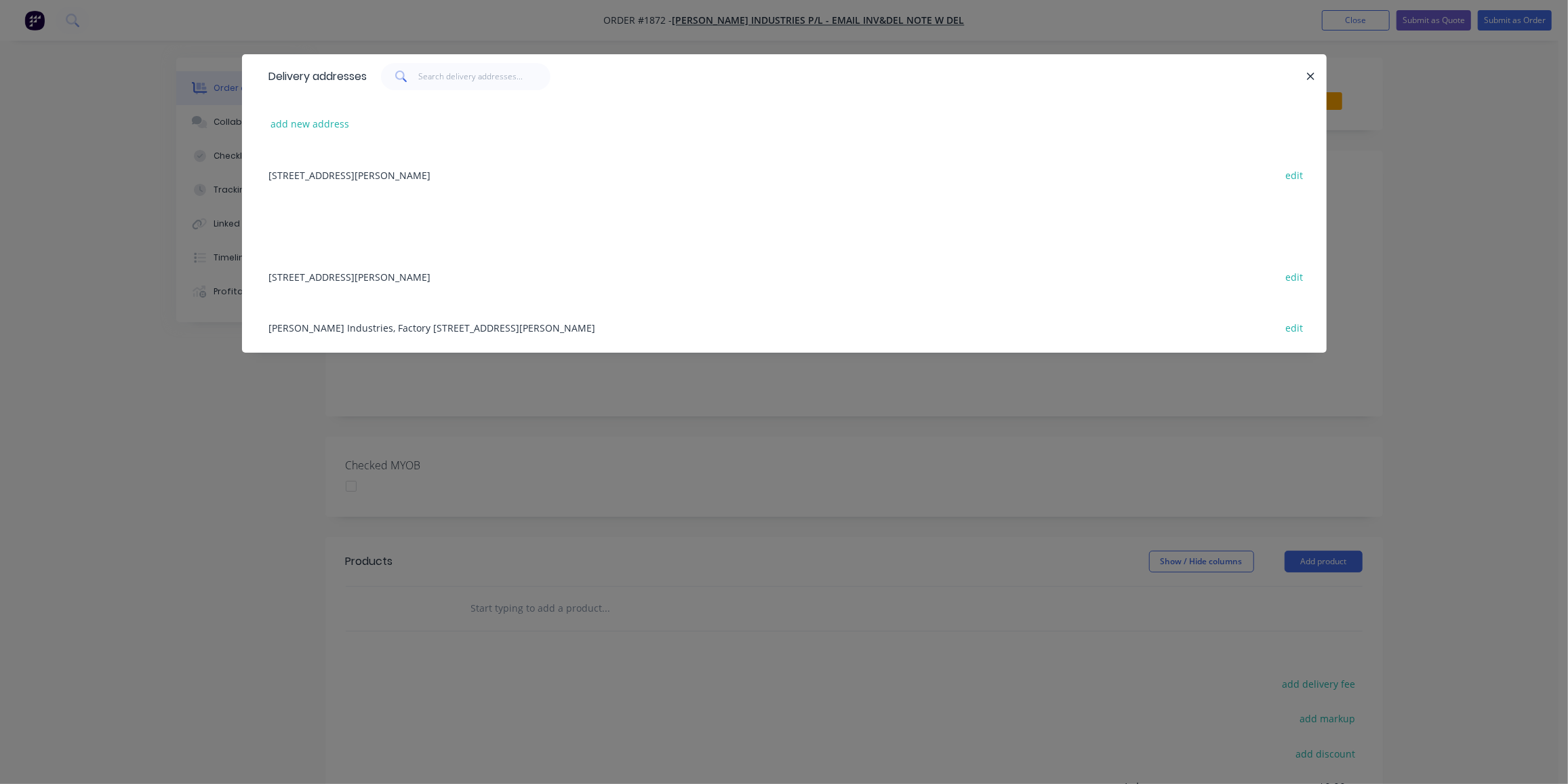
click at [536, 325] on div "Tyree Industries, Factory 1, Door 4 Tyree Place, Braemar, New South Wales, Aust…" at bounding box center [784, 327] width 1044 height 51
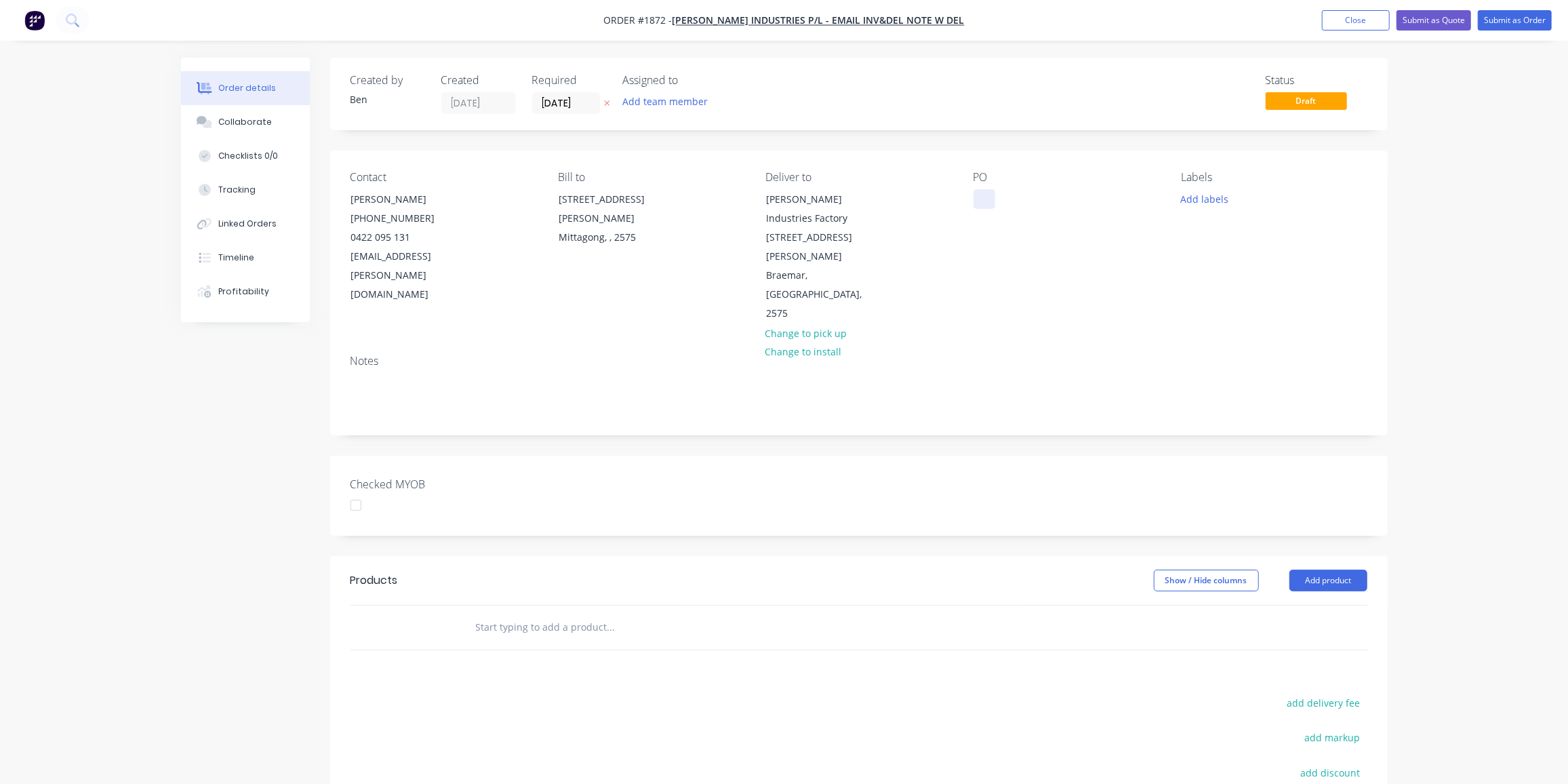
click at [990, 198] on div at bounding box center [984, 198] width 22 height 19
click at [1221, 194] on button "Add labels" at bounding box center [1205, 198] width 62 height 19
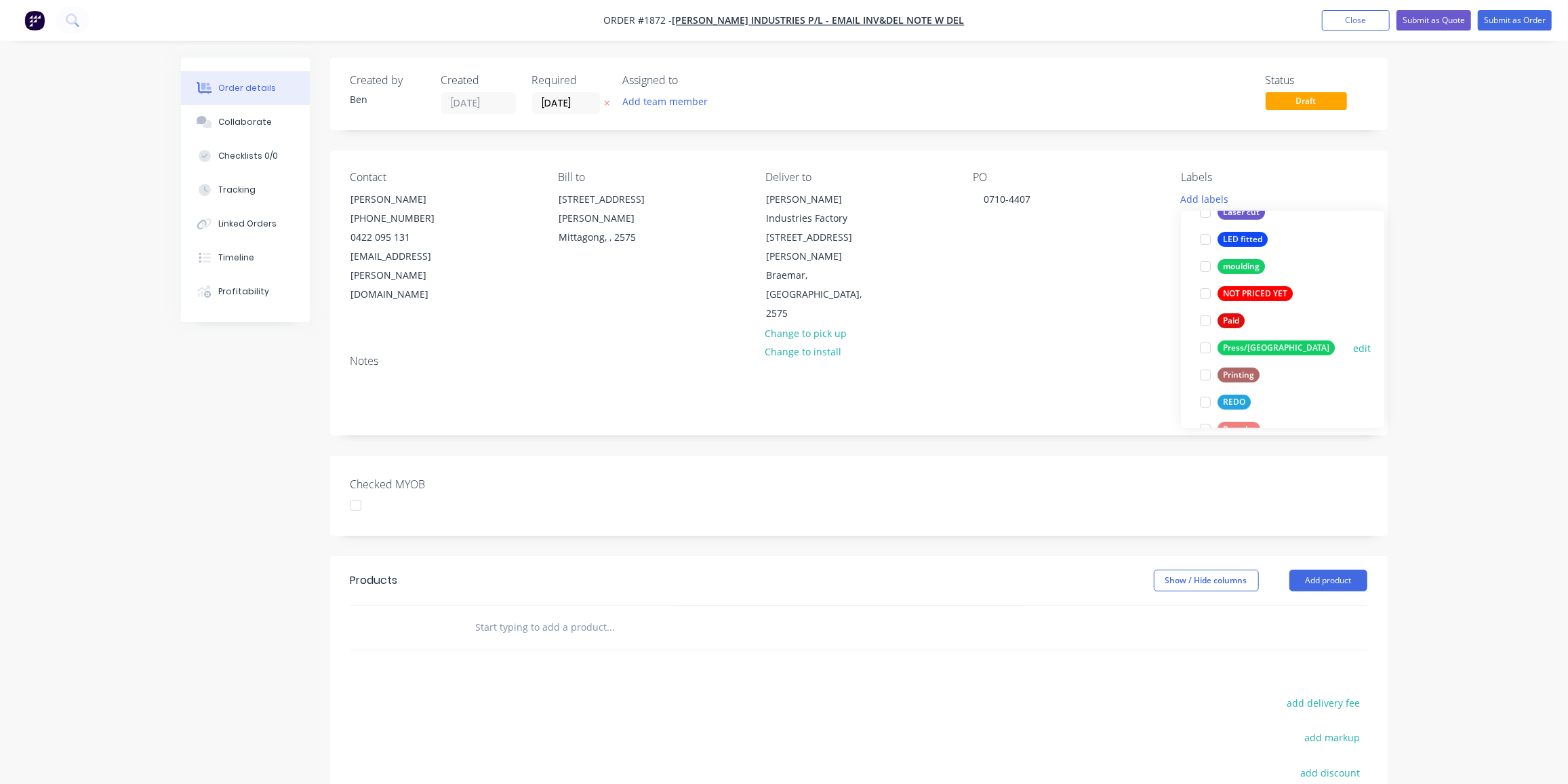
scroll to position [433, 0]
click at [1248, 345] on div "Press/[GEOGRAPHIC_DATA]" at bounding box center [1276, 347] width 117 height 15
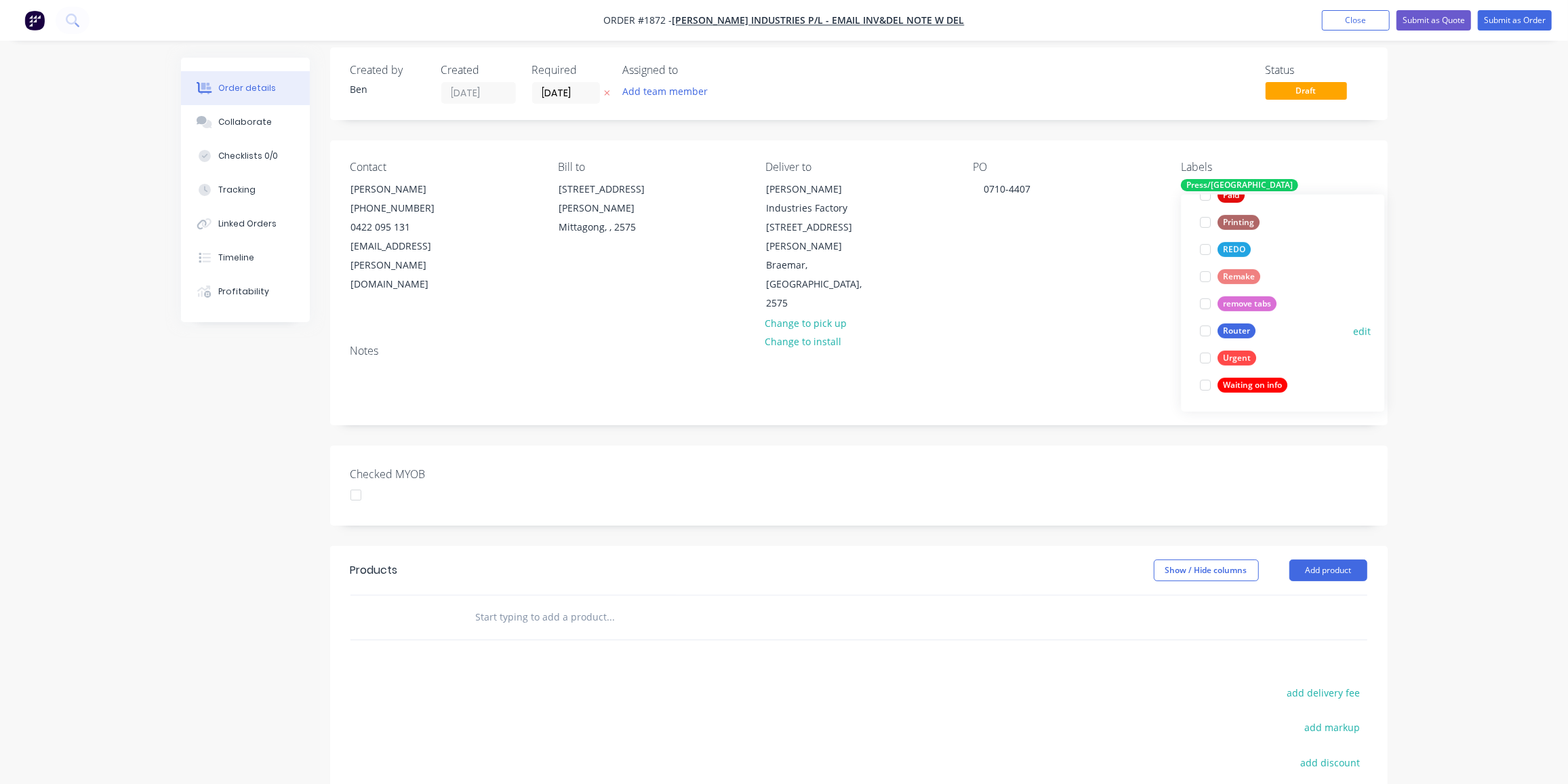
scroll to position [10, 0]
click at [1228, 324] on div "Router" at bounding box center [1236, 331] width 38 height 15
drag, startPoint x: 466, startPoint y: 615, endPoint x: 470, endPoint y: 589, distance: 26.3
click at [467, 615] on div "Products Show / Hide columns Add product add delivery fee add markup add discou…" at bounding box center [859, 756] width 1058 height 420
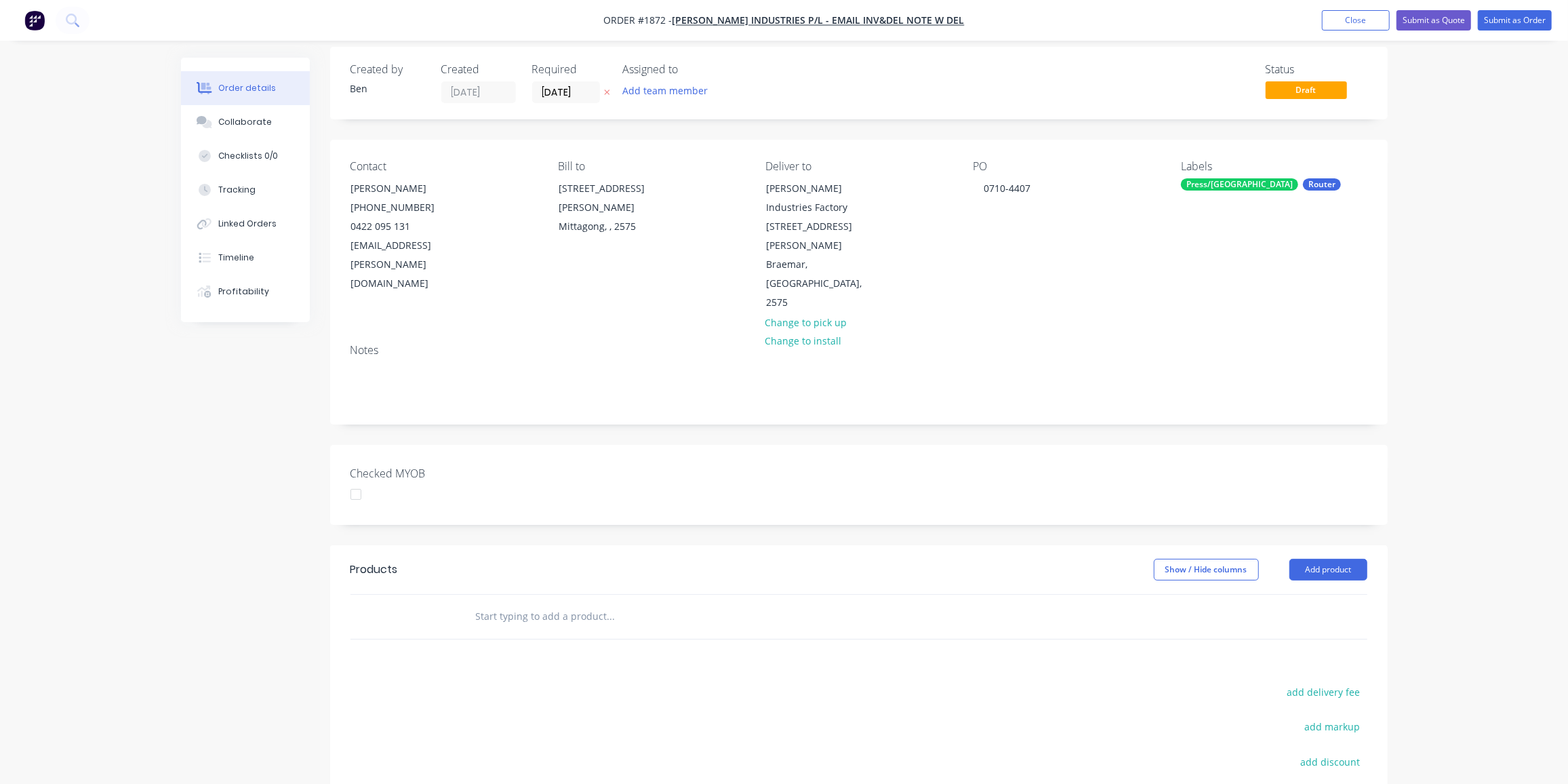
click at [526, 603] on input "text" at bounding box center [610, 616] width 271 height 27
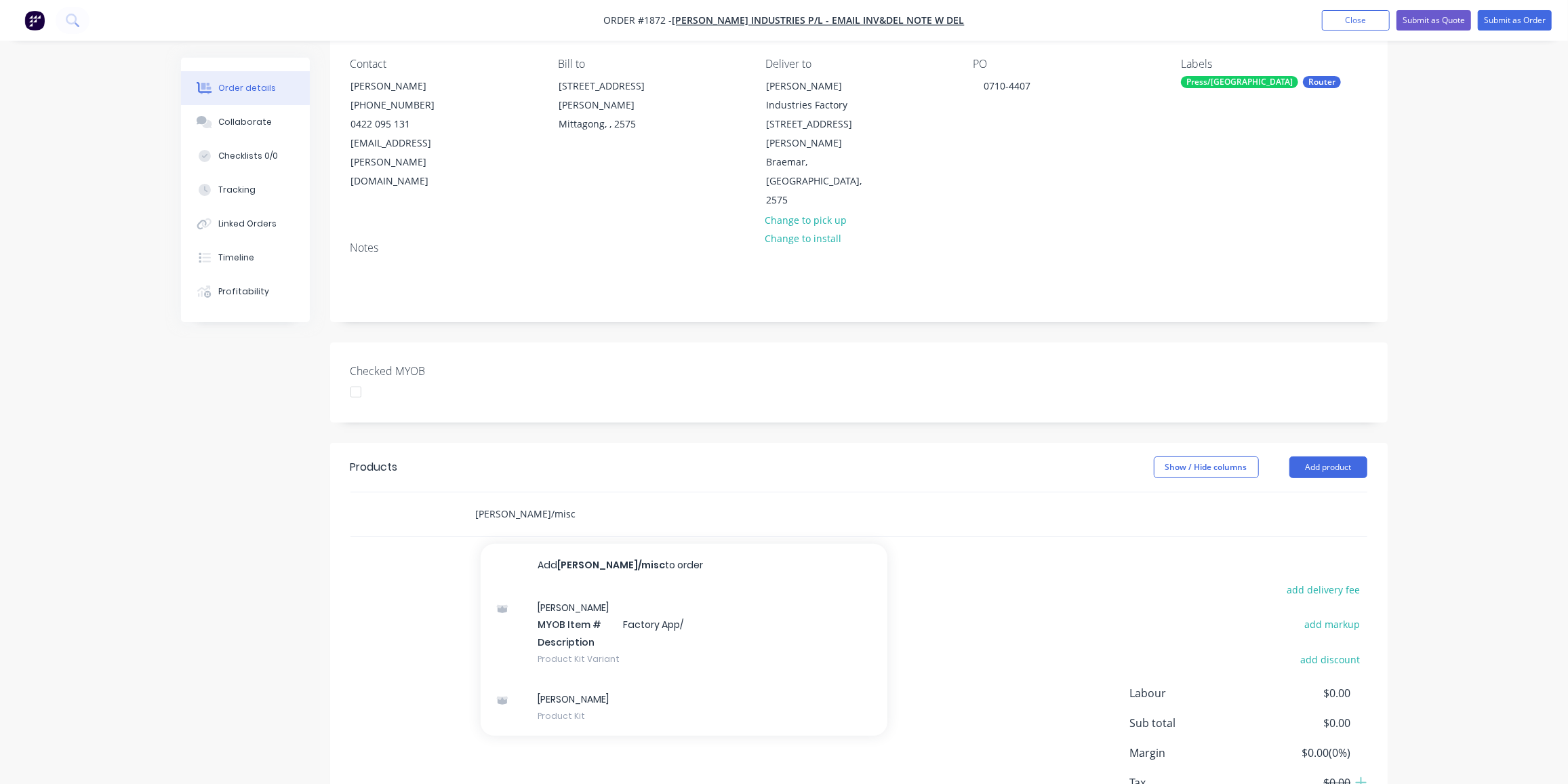
scroll to position [146, 0]
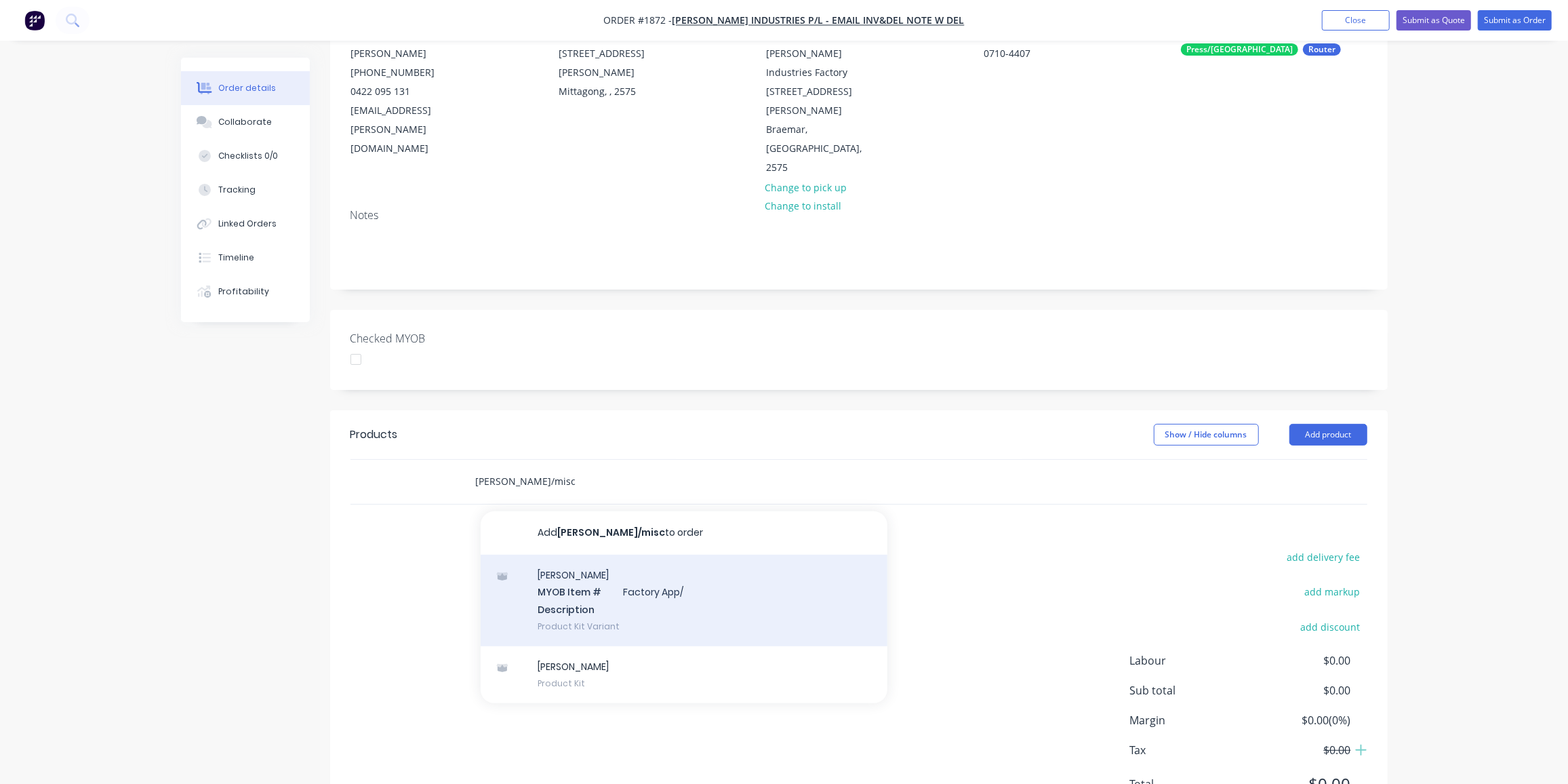
type input "tyree/misc"
click at [639, 555] on div "Tyree Misc MYOB Item # Factory App/ Description Product Kit Variant" at bounding box center [683, 600] width 407 height 92
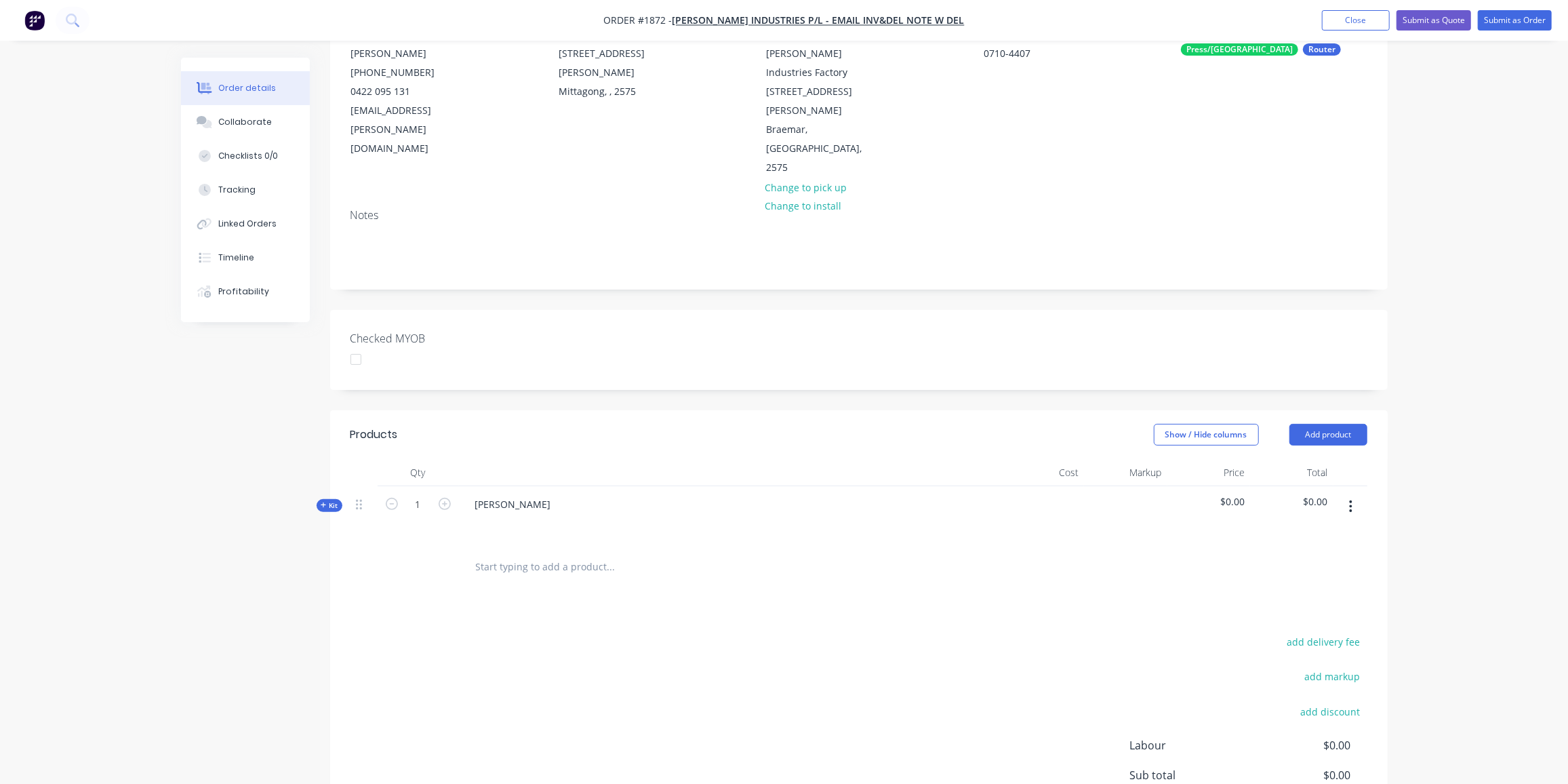
click at [326, 502] on icon "button" at bounding box center [324, 505] width 6 height 7
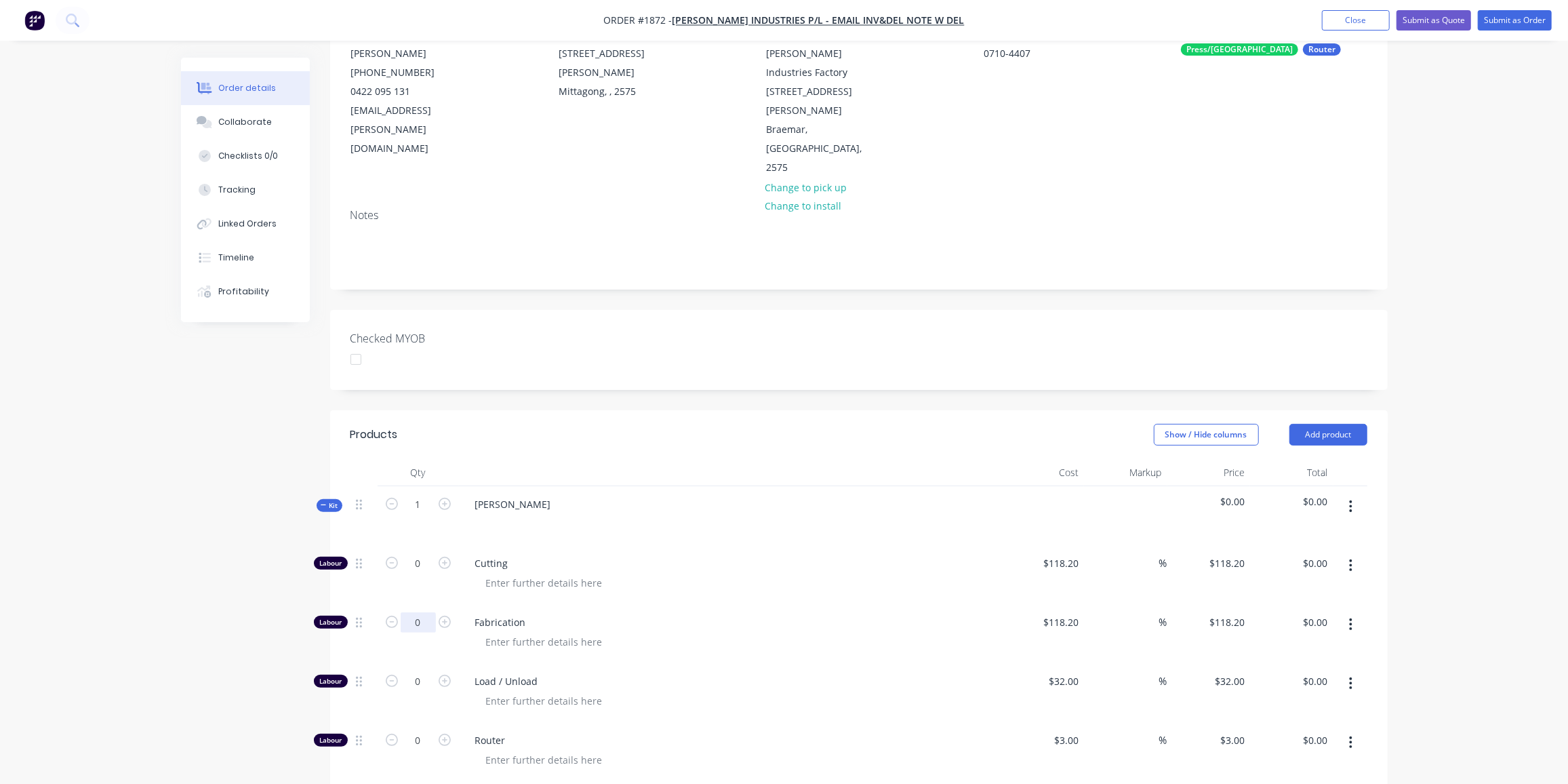
click at [417, 613] on input "0" at bounding box center [417, 623] width 35 height 20
type input "10"
type input "$1,182.00"
click at [417, 671] on input "0" at bounding box center [417, 681] width 35 height 20
click at [416, 612] on input "10" at bounding box center [417, 622] width 35 height 20
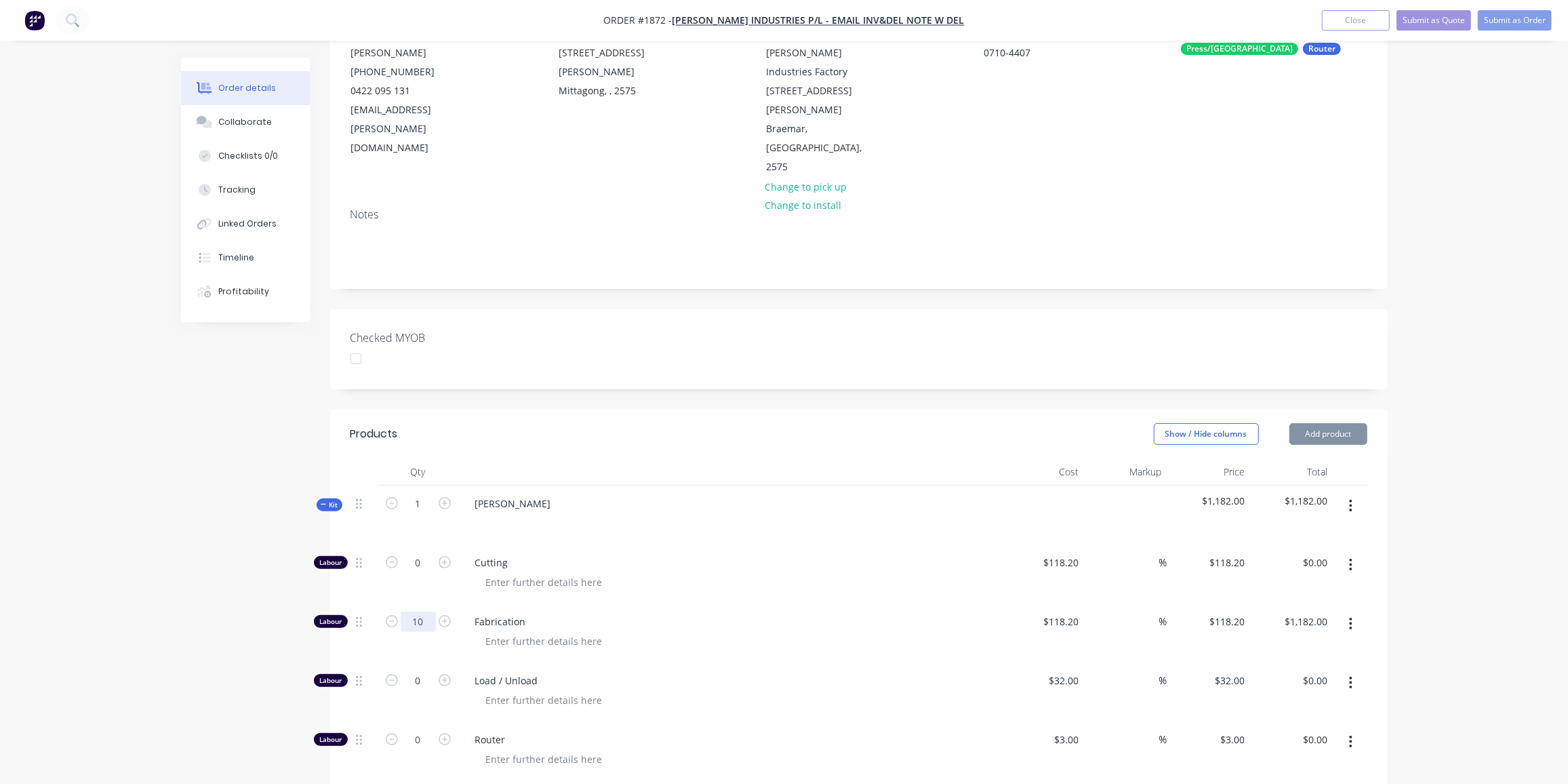
scroll to position [146, 0]
click at [429, 671] on input "0" at bounding box center [417, 681] width 35 height 20
type input "1"
type input "$32.00"
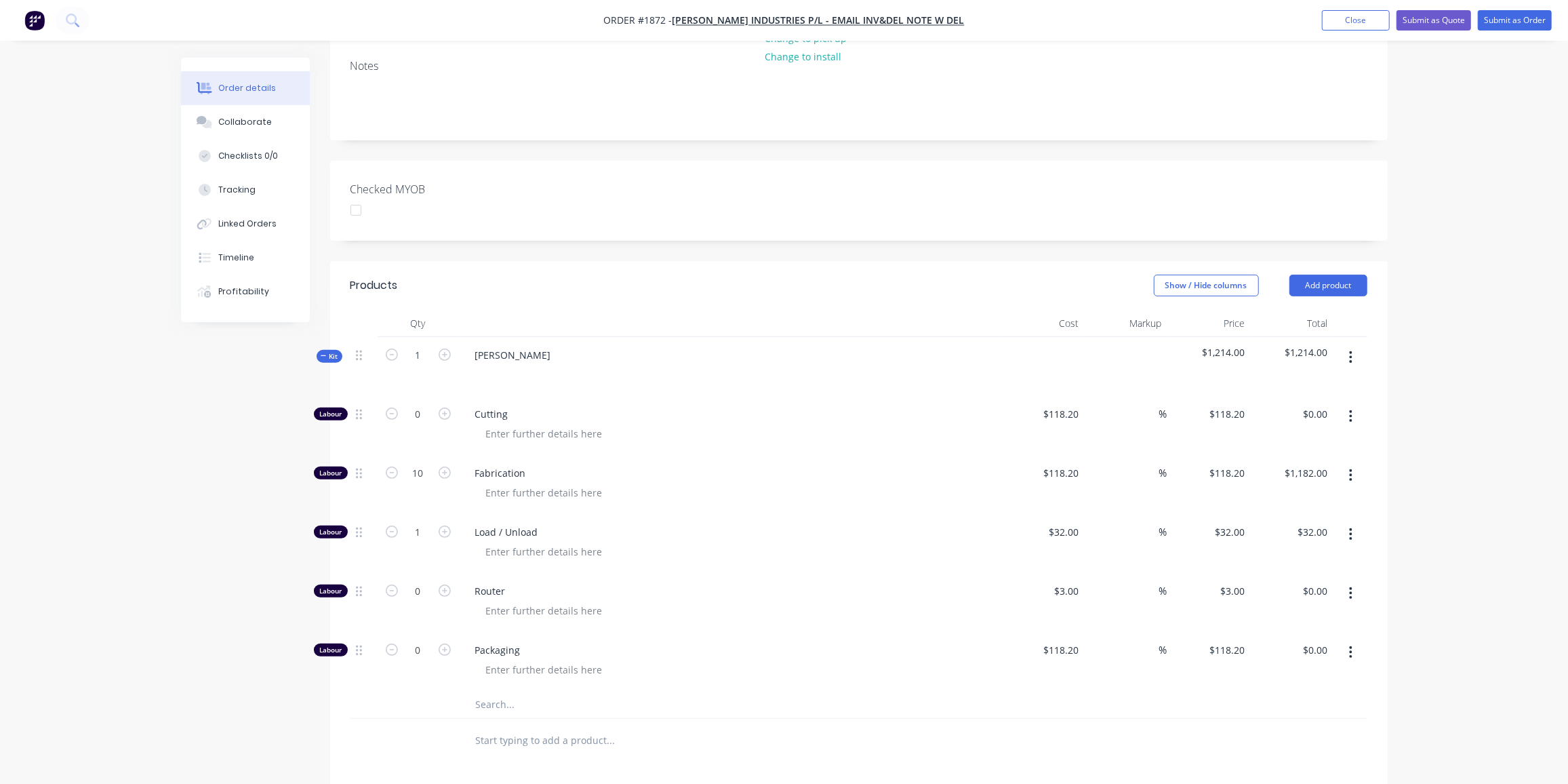
scroll to position [295, 0]
click at [431, 464] on input "10" at bounding box center [417, 474] width 35 height 20
type input "2.25"
type input "$265.95"
click at [421, 581] on input "0" at bounding box center [417, 591] width 35 height 20
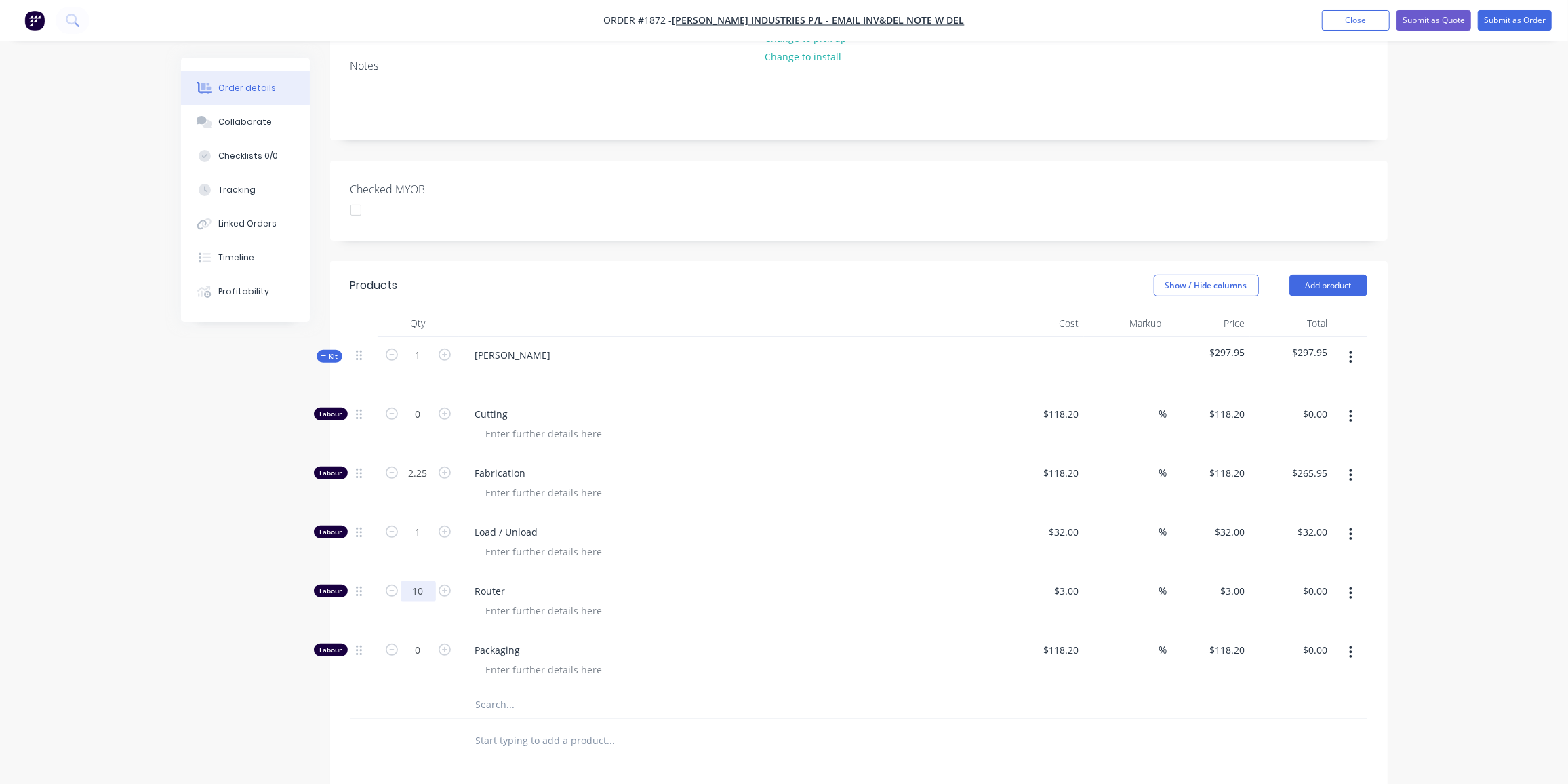
type input "10"
type input "$30.00"
click at [523, 691] on input "text" at bounding box center [610, 705] width 271 height 27
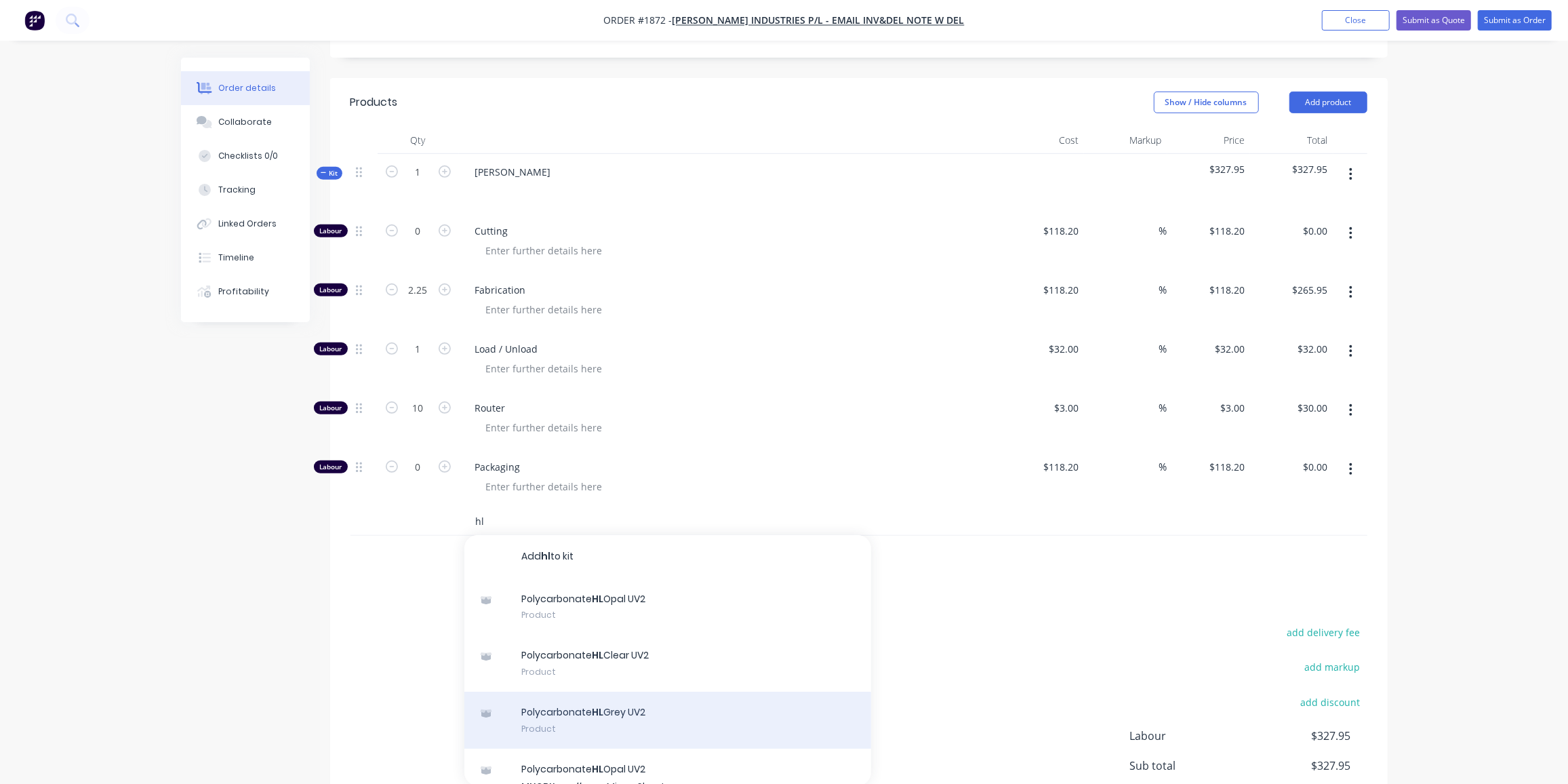
scroll to position [0, 0]
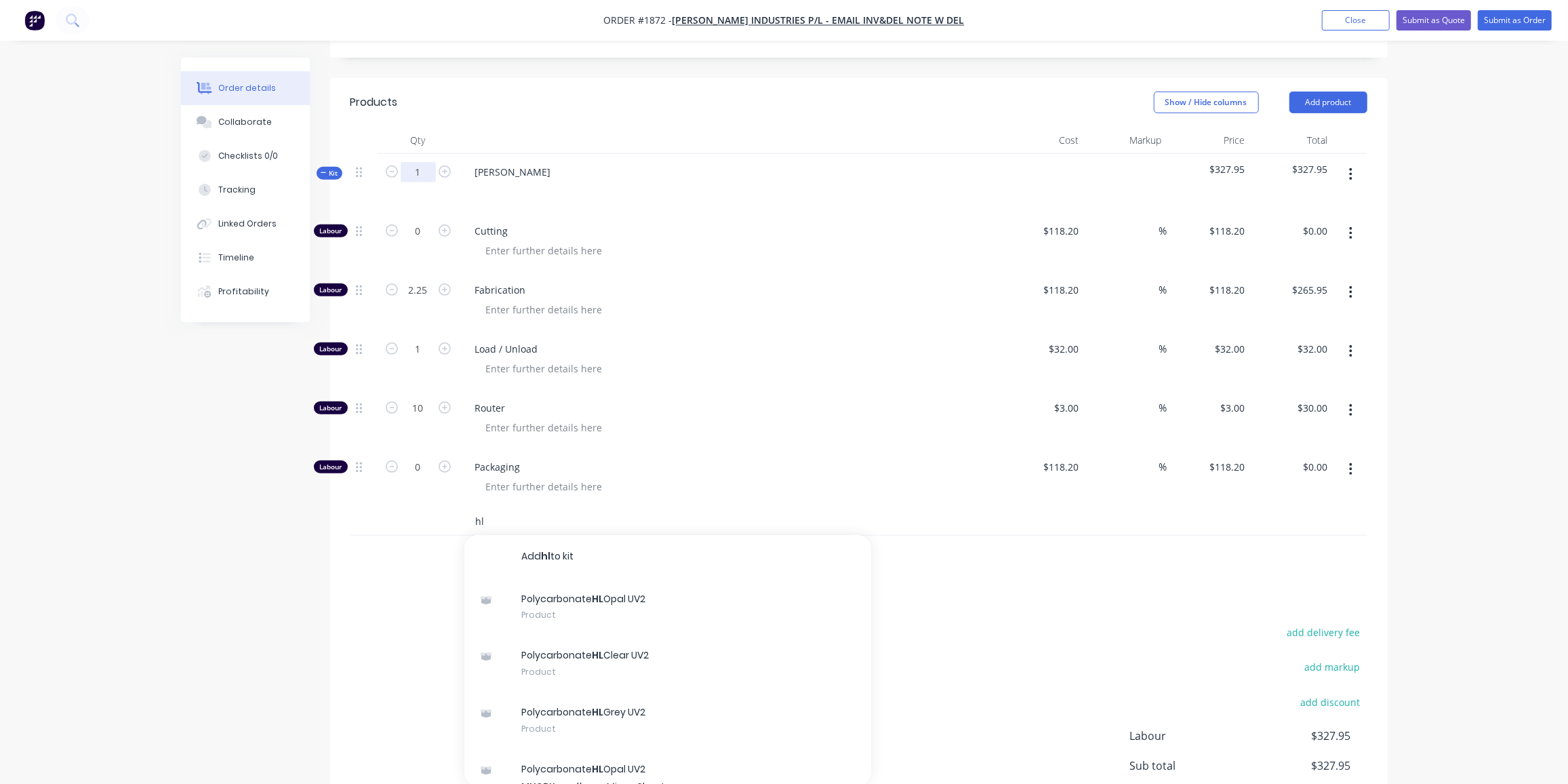
type input "hl"
click at [417, 162] on input "1" at bounding box center [417, 172] width 35 height 20
type input "3"
type input "6.75"
type input "$797.85"
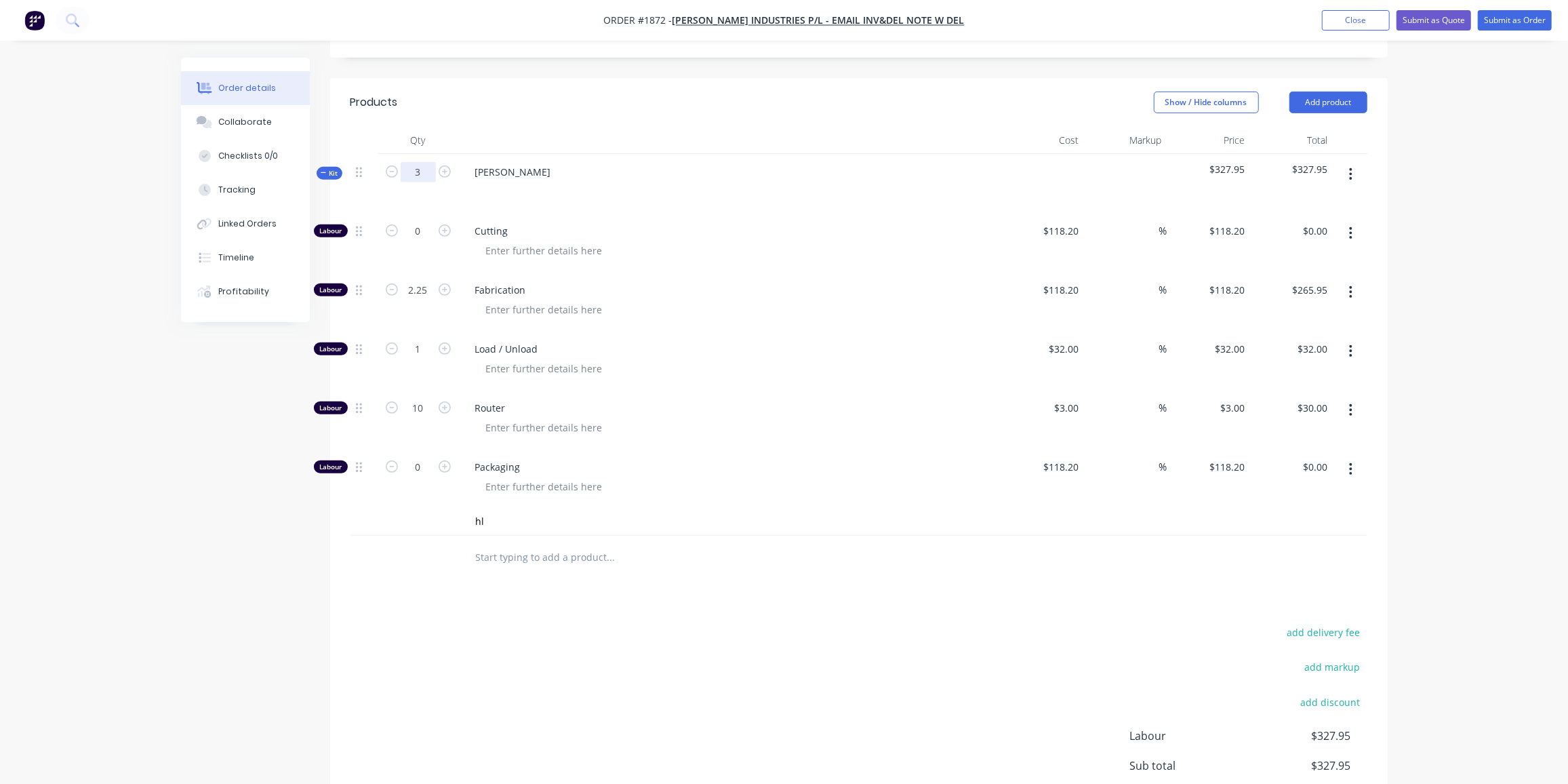
type input "3"
type input "$96.00"
type input "30"
type input "$90.00"
click at [428, 280] on input "6.75" at bounding box center [417, 290] width 35 height 20
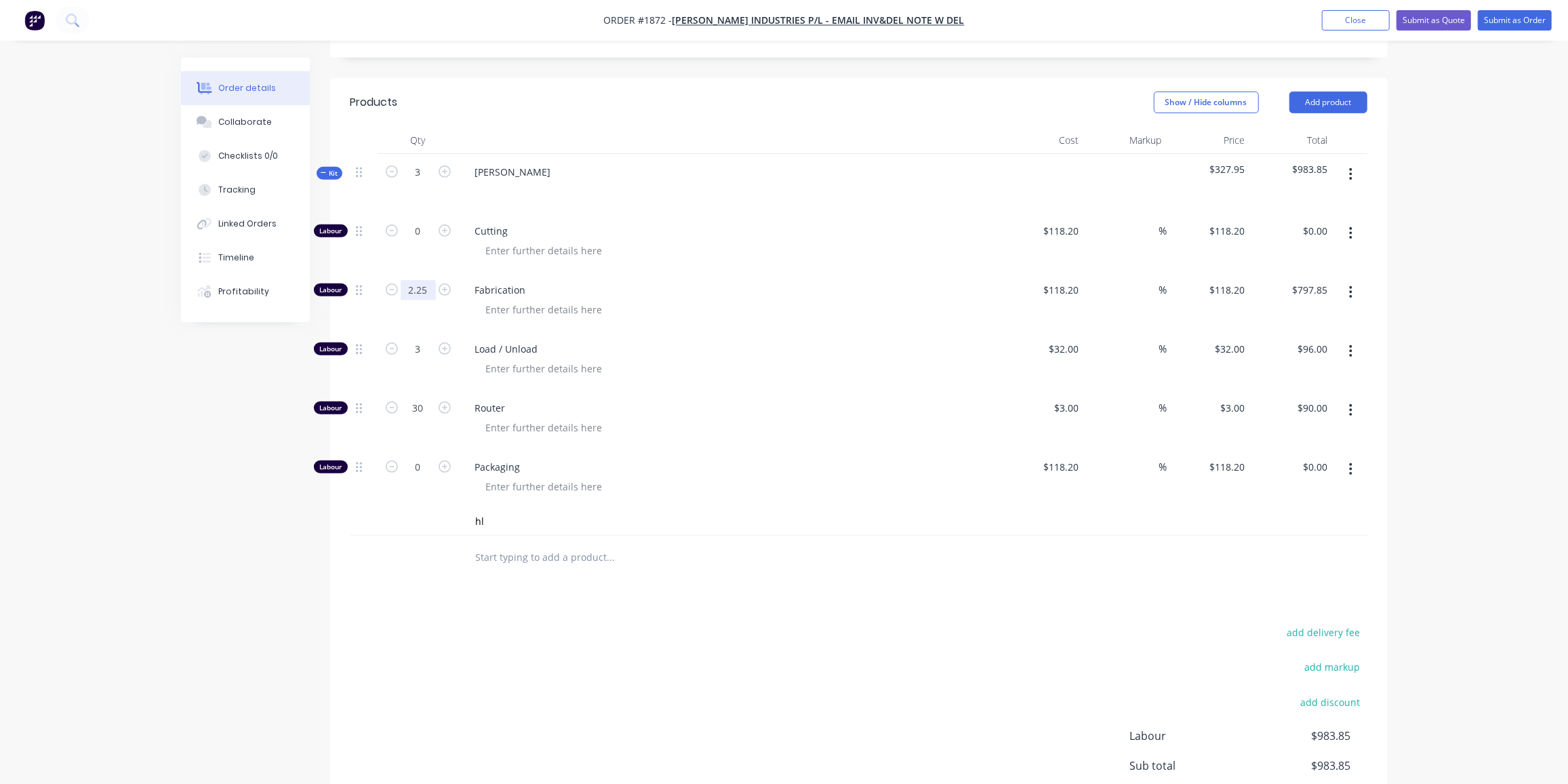
type input "2.25"
type input "$265.95"
click at [427, 339] on input "3" at bounding box center [417, 349] width 35 height 20
type input "1"
type input "$32.00"
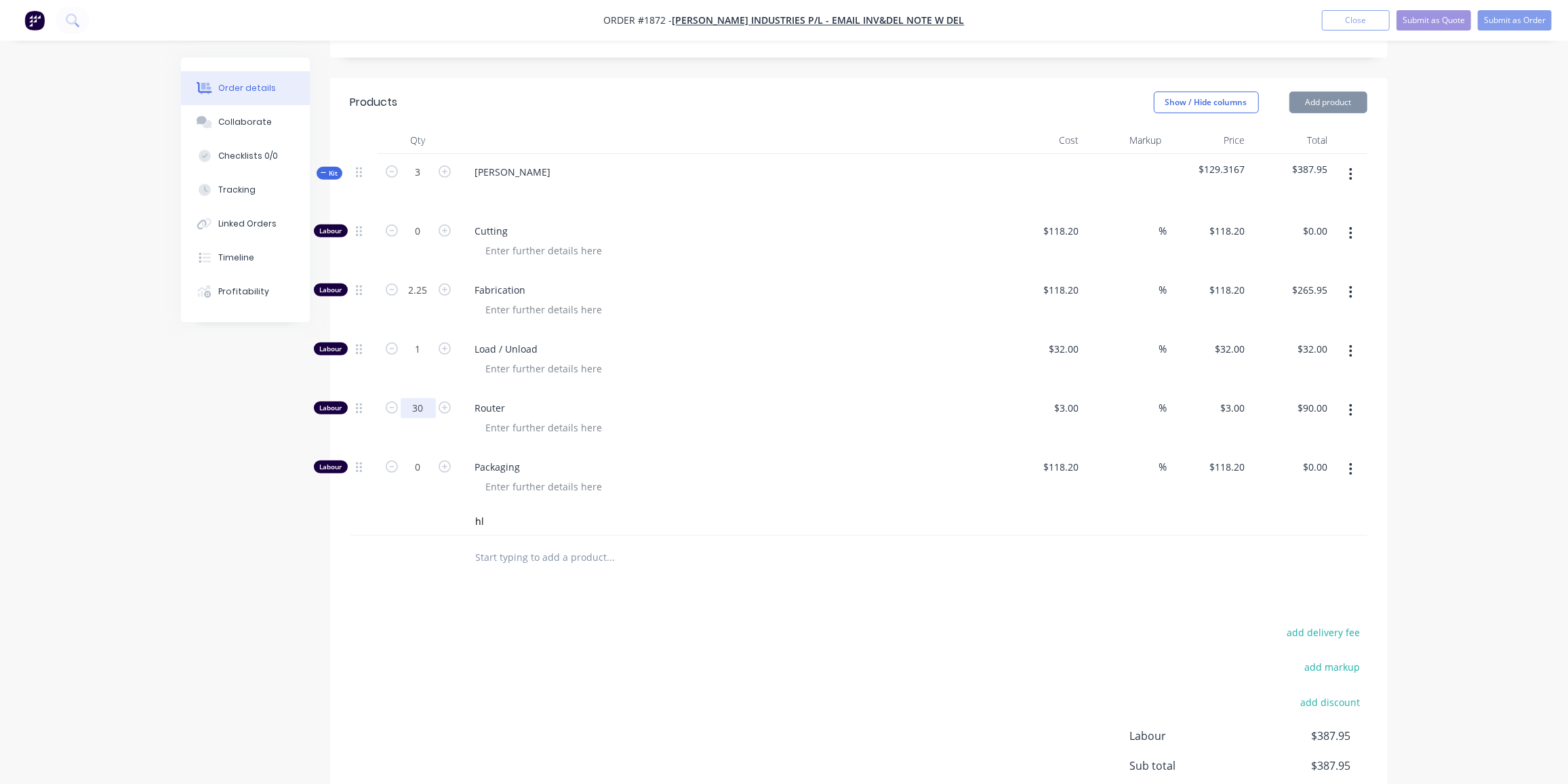
click at [426, 398] on input "30" at bounding box center [417, 408] width 35 height 20
type input "10"
type input "$30.00"
click at [513, 508] on input "hl" at bounding box center [610, 521] width 271 height 27
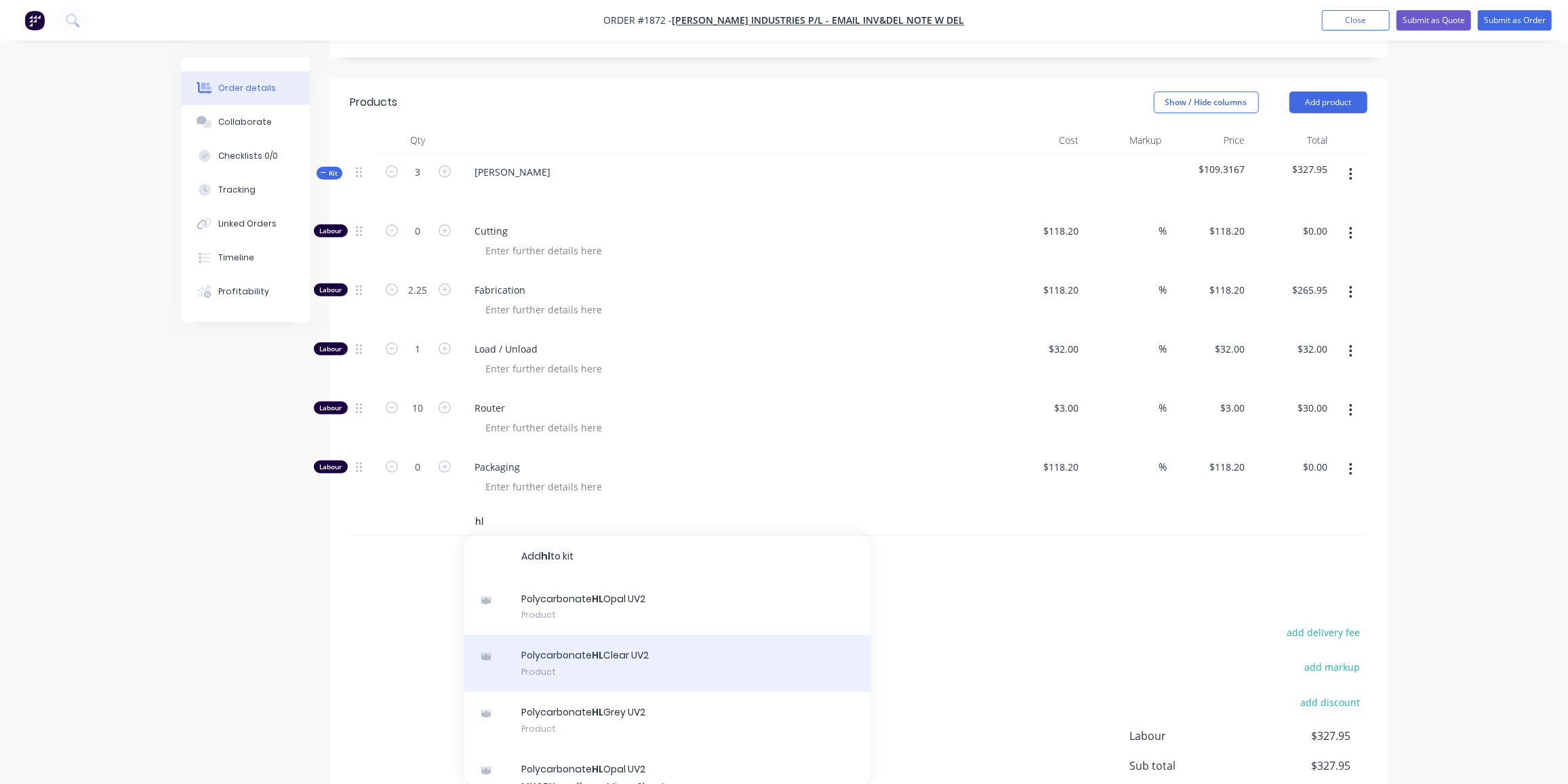
click at [666, 635] on div "Polycarbonate HL Clear UV2 Product" at bounding box center [667, 663] width 407 height 57
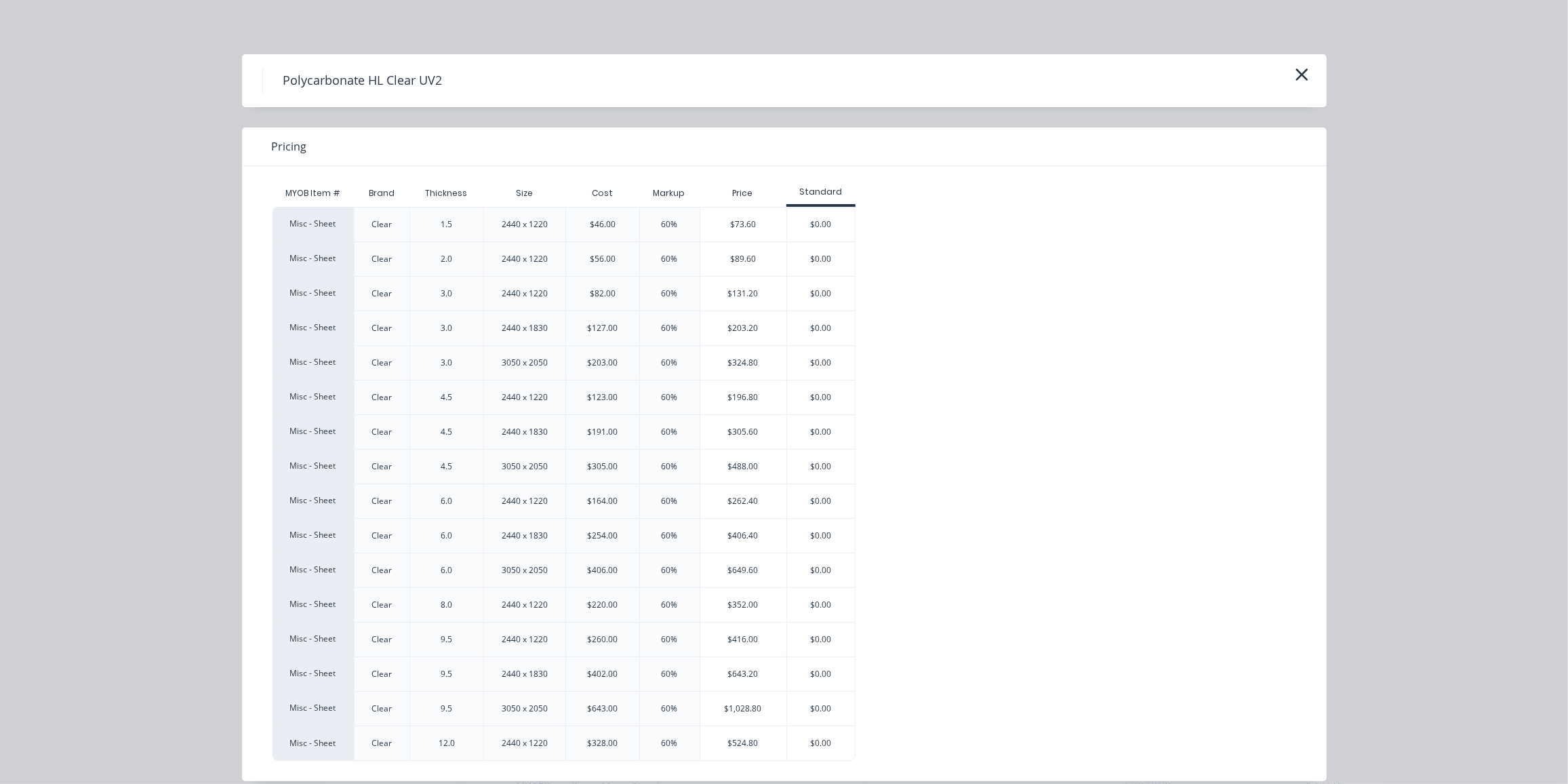
click at [723, 506] on div "$262.40" at bounding box center [743, 502] width 86 height 34
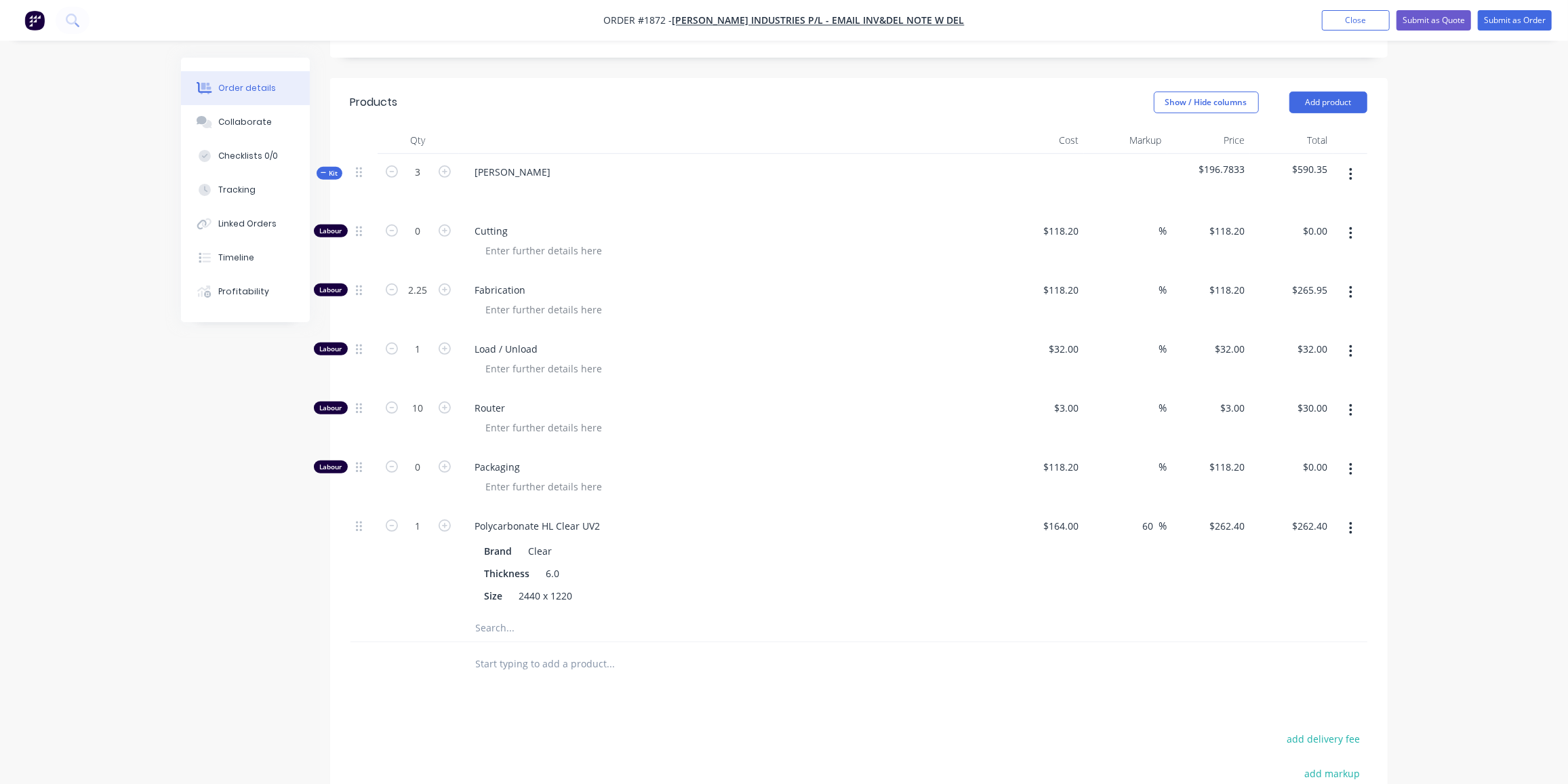
click at [332, 168] on span "Kit" at bounding box center [330, 173] width 18 height 10
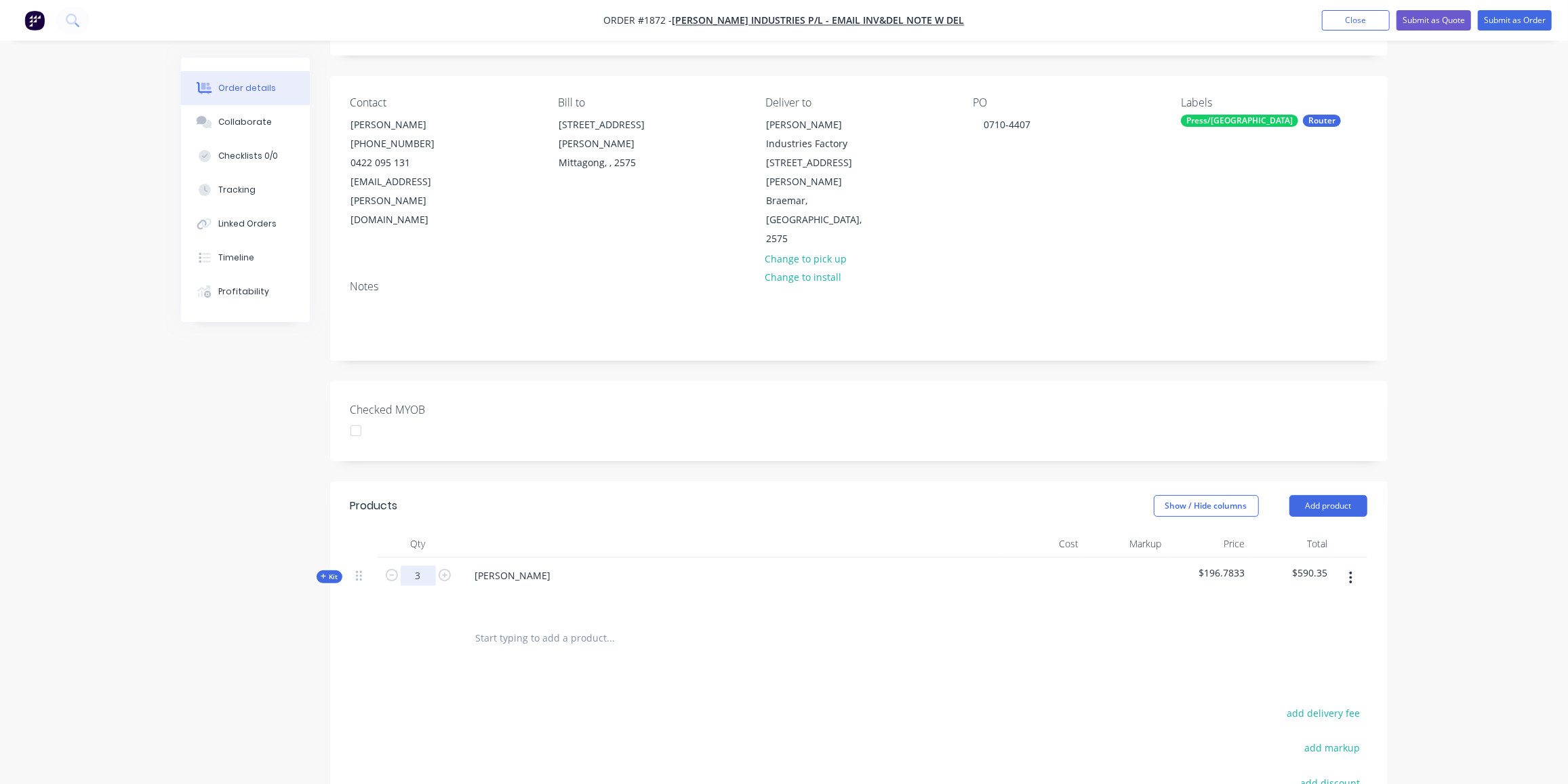
click at [414, 565] on input "3" at bounding box center [417, 576] width 35 height 20
type input "1"
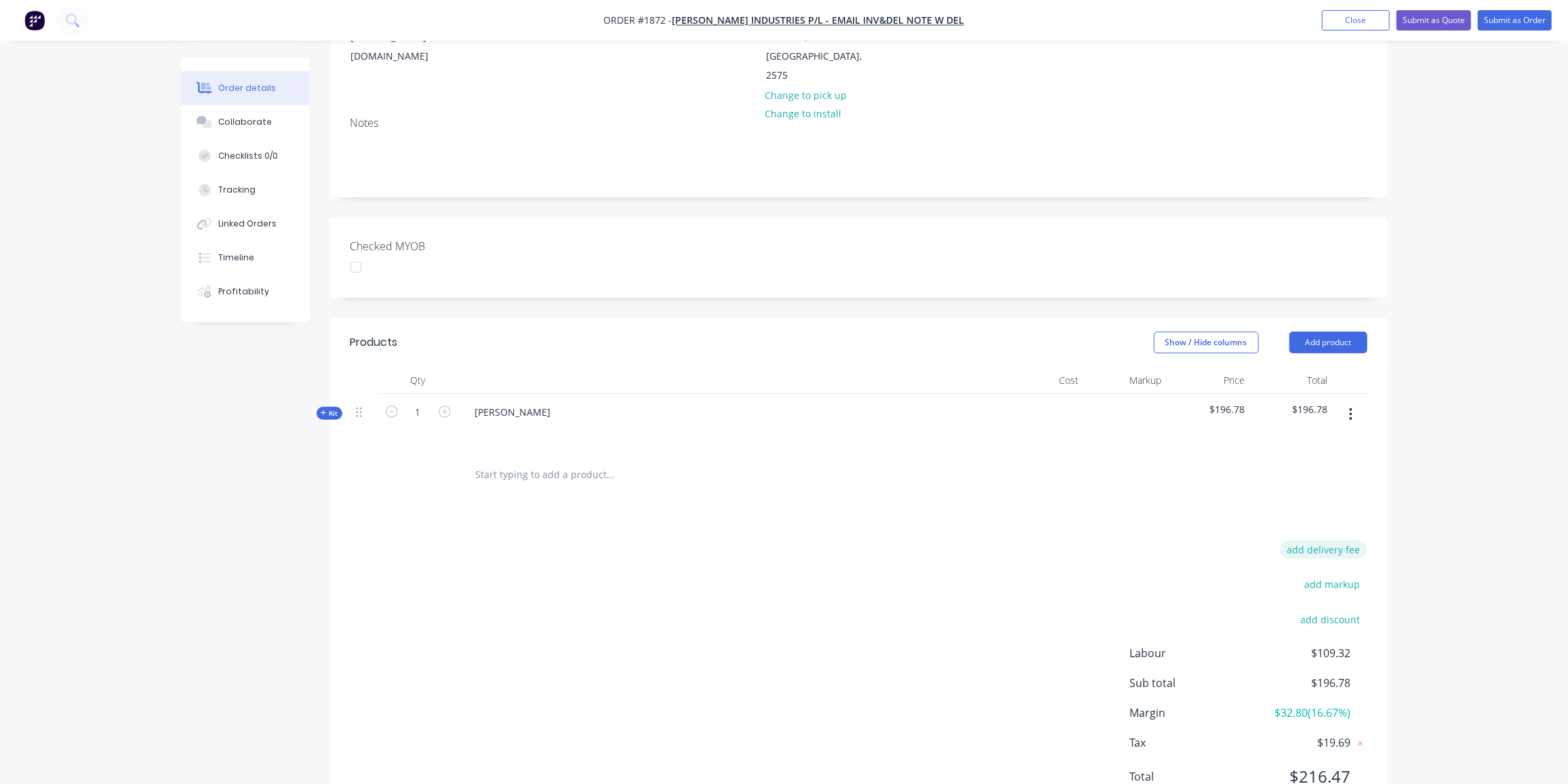
click at [1325, 541] on button "add delivery fee" at bounding box center [1324, 550] width 88 height 19
type input "50"
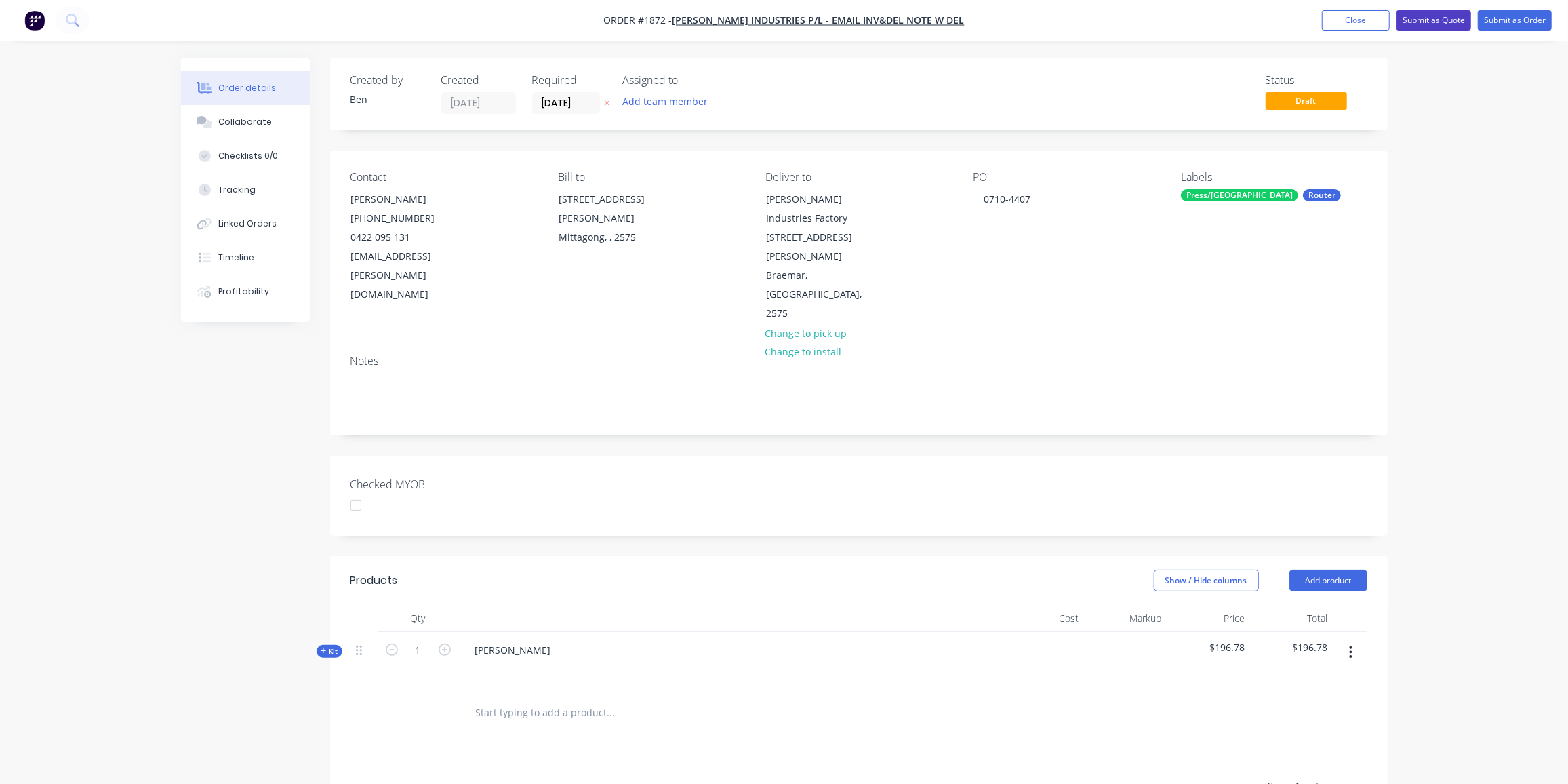
click at [1424, 21] on button "Submit as Quote" at bounding box center [1434, 20] width 75 height 20
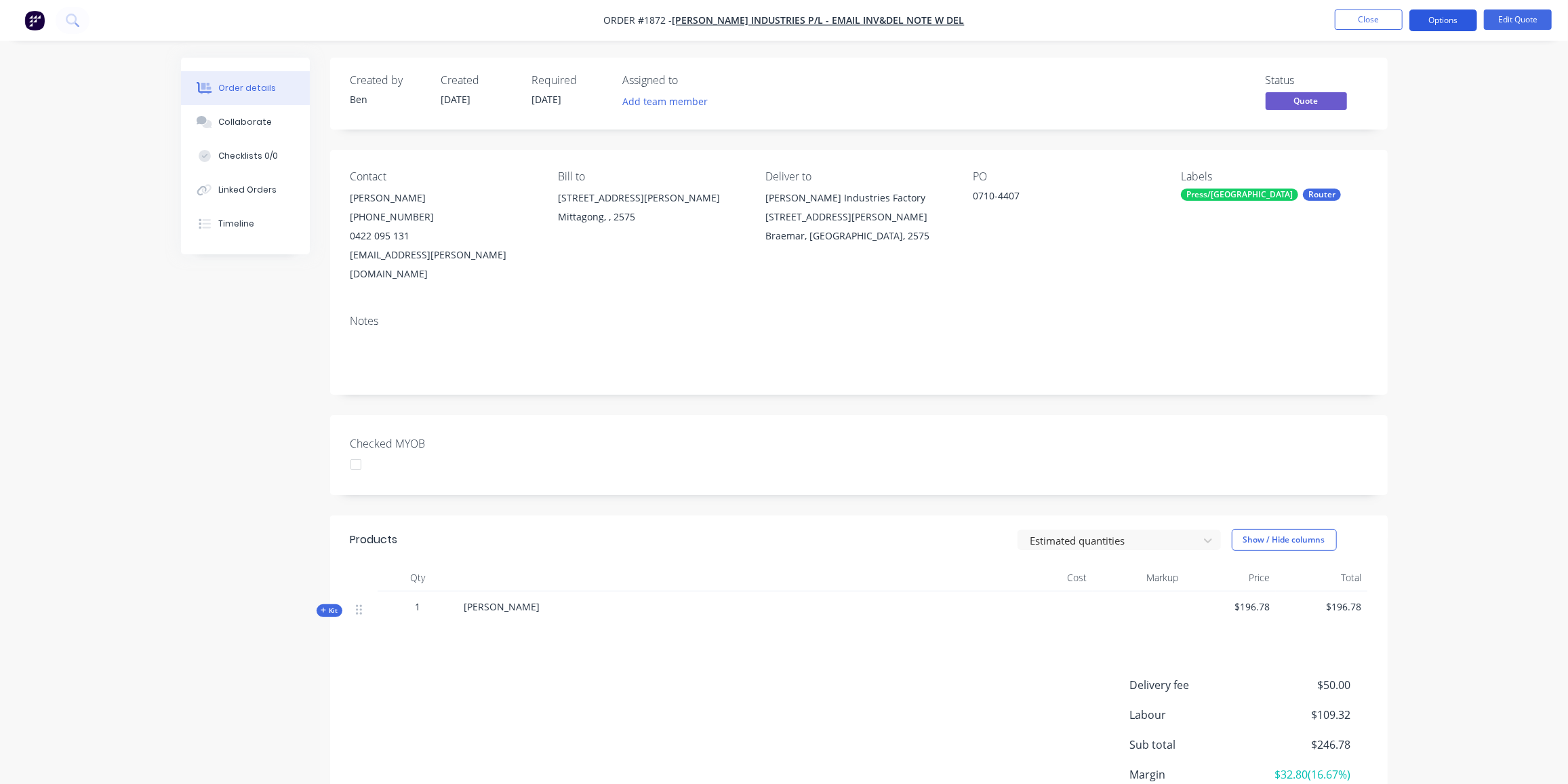
click at [1449, 19] on button "Options" at bounding box center [1443, 20] width 68 height 22
click at [1373, 82] on div "Quote" at bounding box center [1402, 82] width 124 height 19
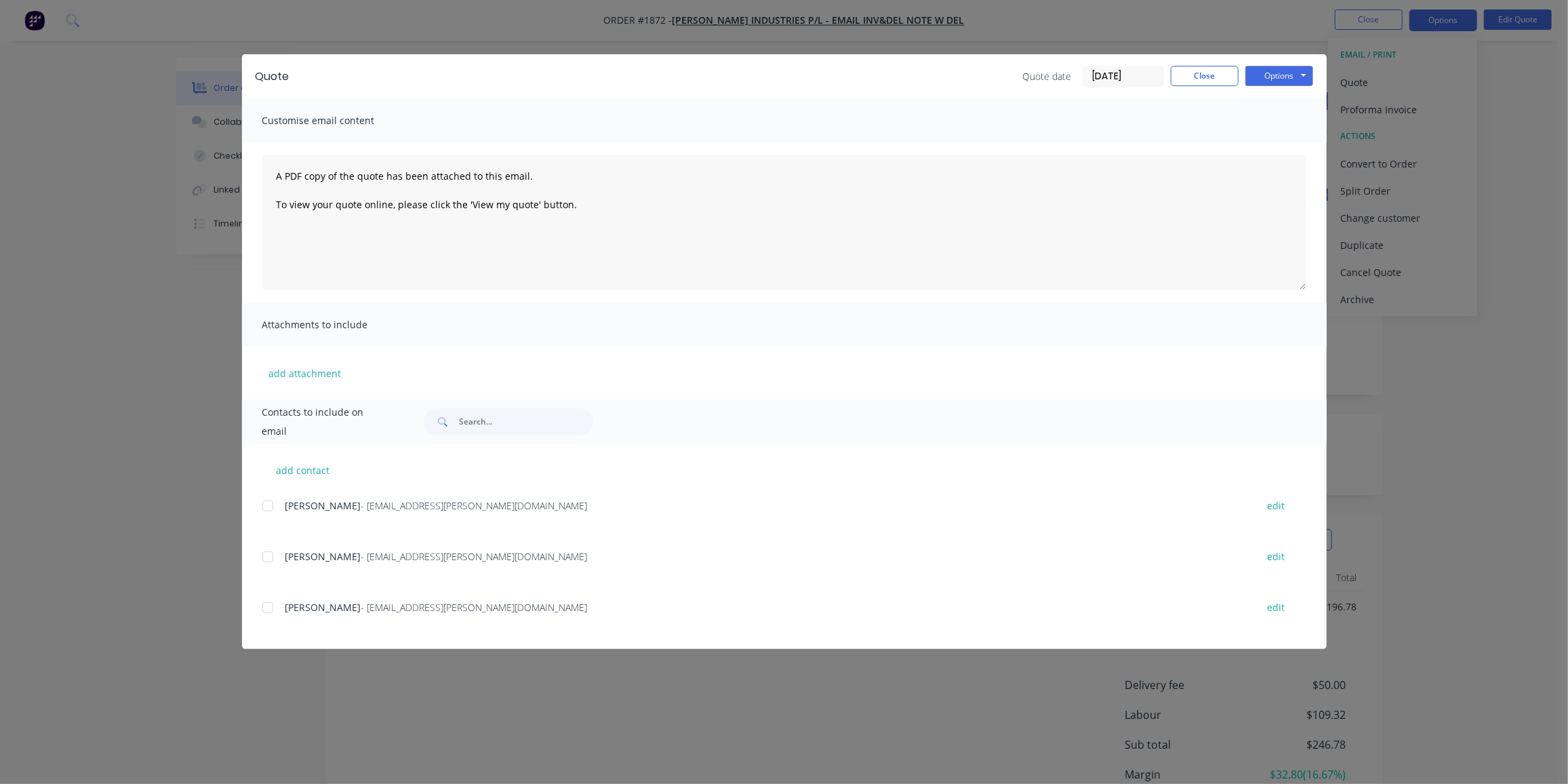
click at [268, 506] on div at bounding box center [267, 506] width 27 height 27
click at [1265, 77] on button "Options" at bounding box center [1279, 76] width 68 height 20
click at [1267, 97] on button "Preview" at bounding box center [1289, 100] width 87 height 23
click at [273, 502] on div at bounding box center [267, 506] width 27 height 27
click at [1263, 77] on button "Options" at bounding box center [1279, 76] width 68 height 20
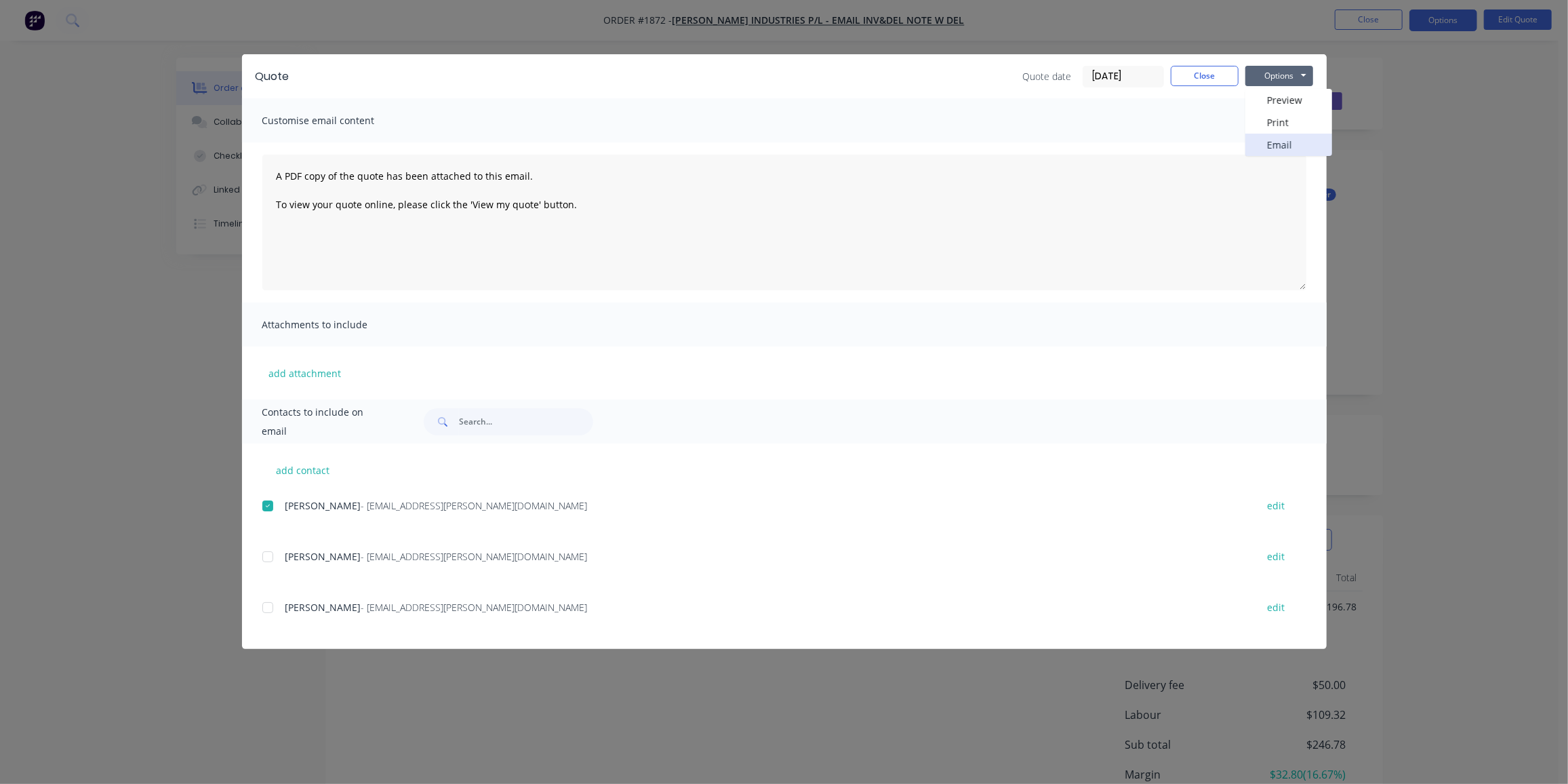
click at [1281, 143] on button "Email" at bounding box center [1289, 145] width 87 height 23
click at [1221, 75] on button "Close" at bounding box center [1204, 76] width 68 height 20
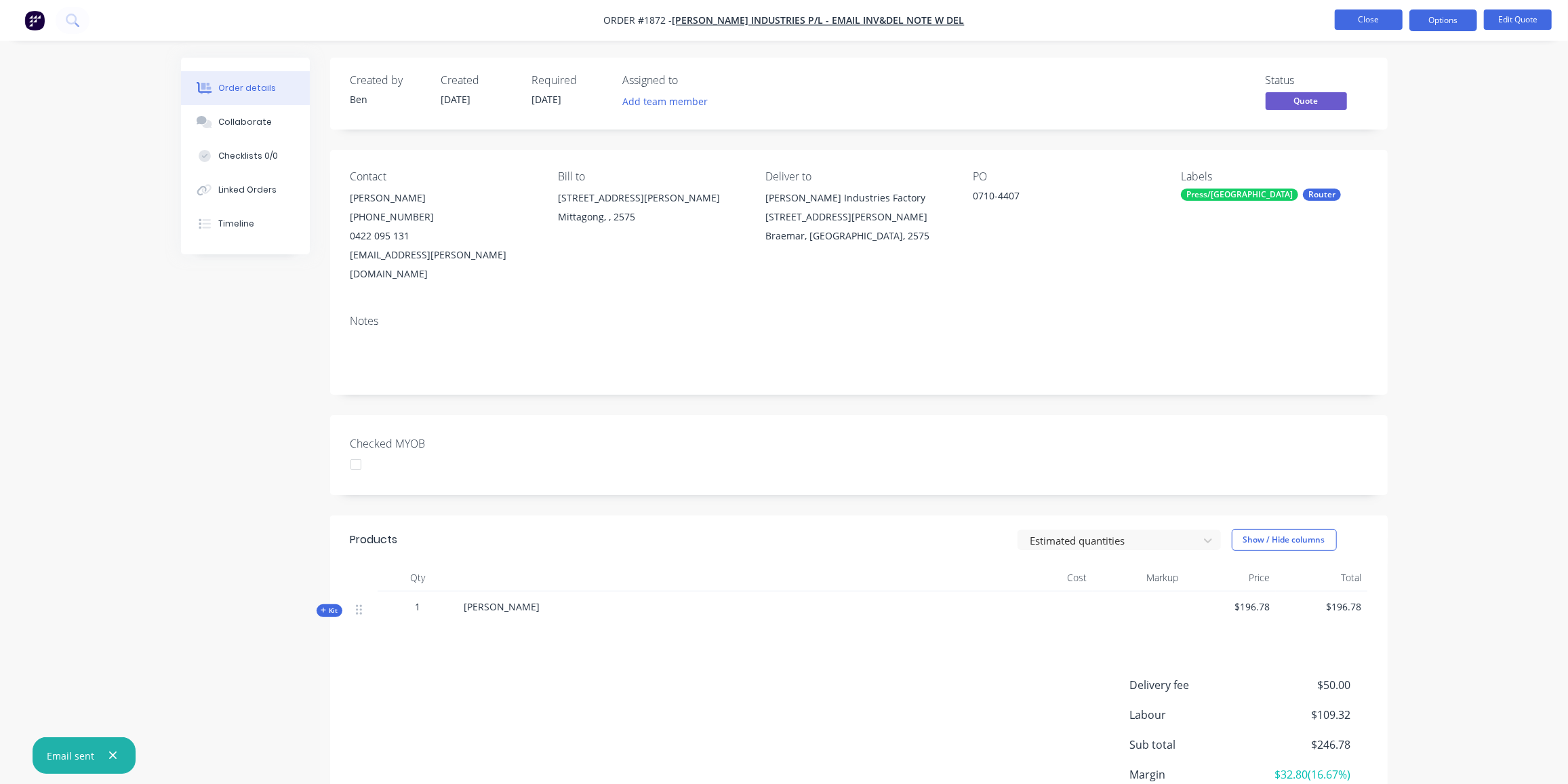
click at [1340, 16] on button "Close" at bounding box center [1368, 19] width 68 height 20
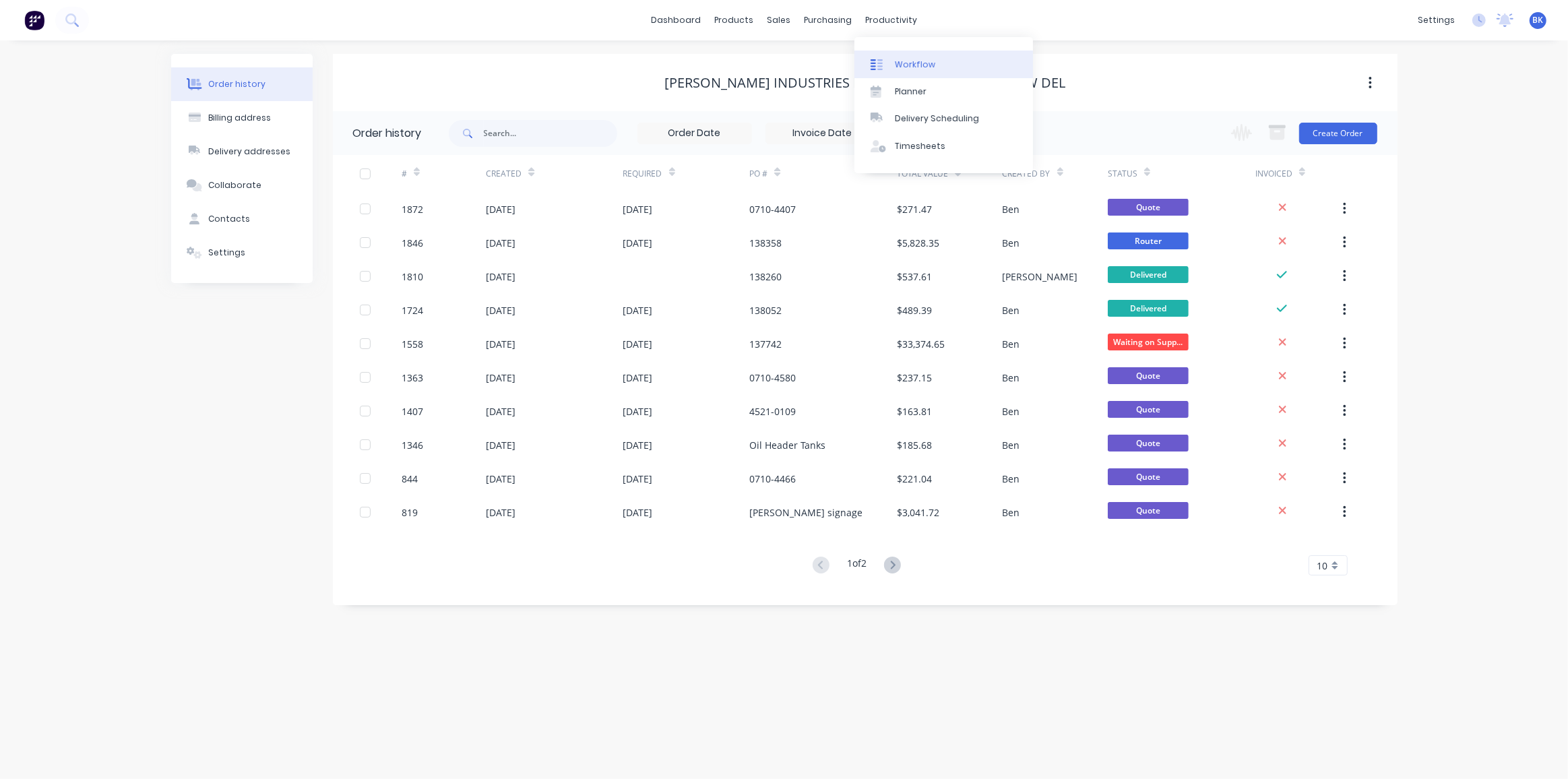
click at [894, 67] on div "Workflow" at bounding box center [915, 65] width 40 height 12
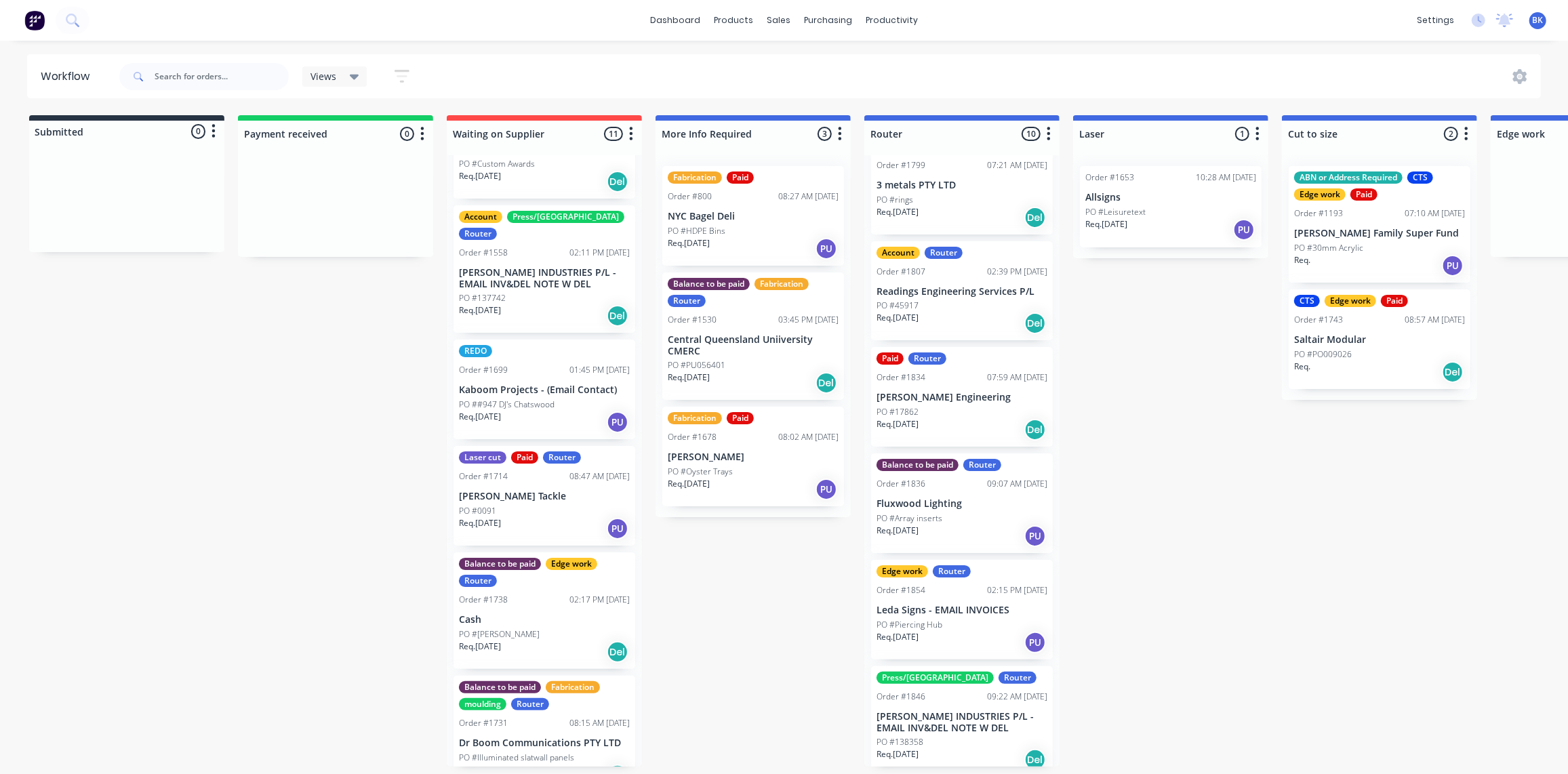
scroll to position [598, 0]
click at [512, 517] on div "Req. 29/09/25 PU" at bounding box center [544, 528] width 171 height 23
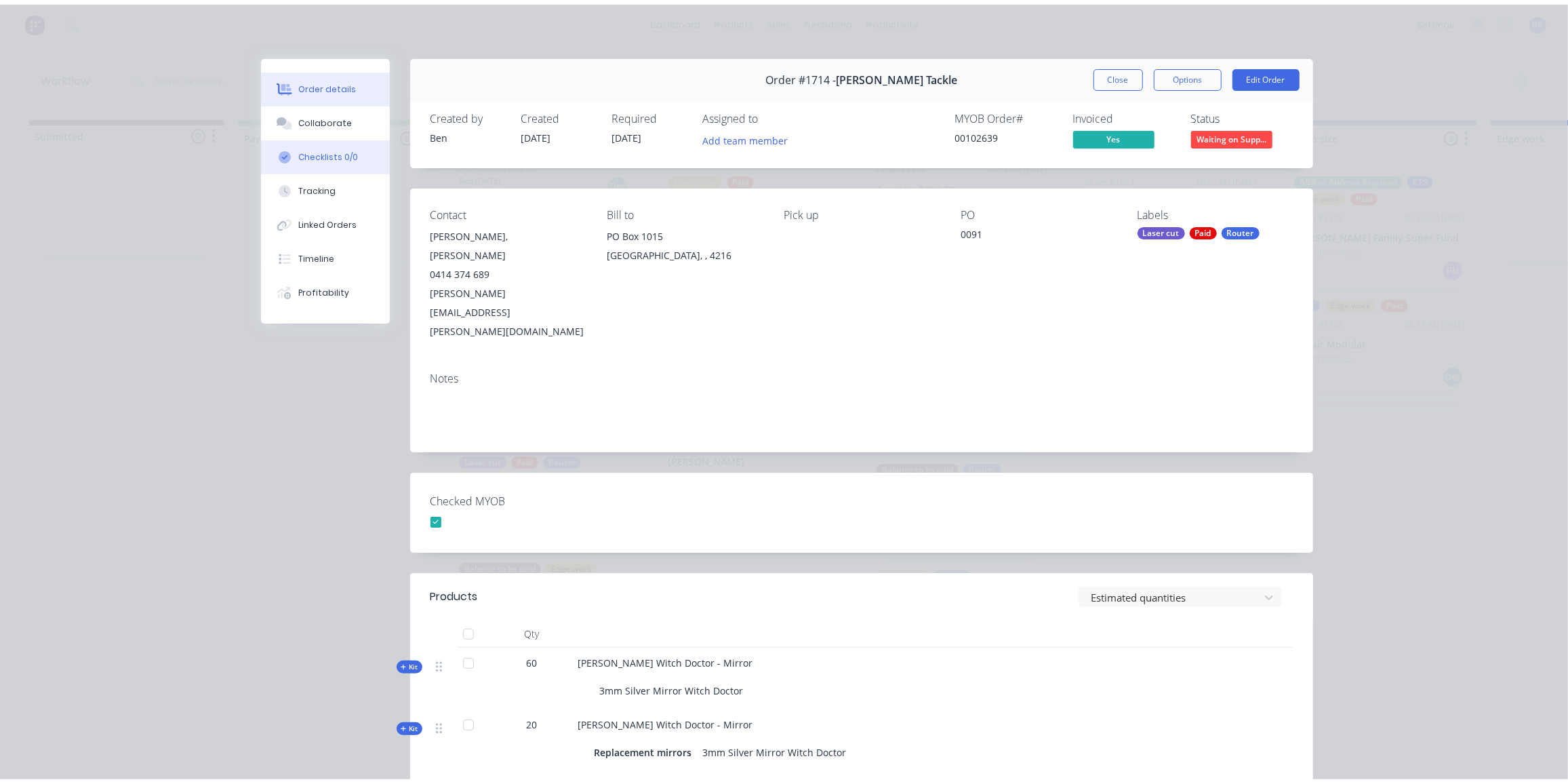
scroll to position [0, 0]
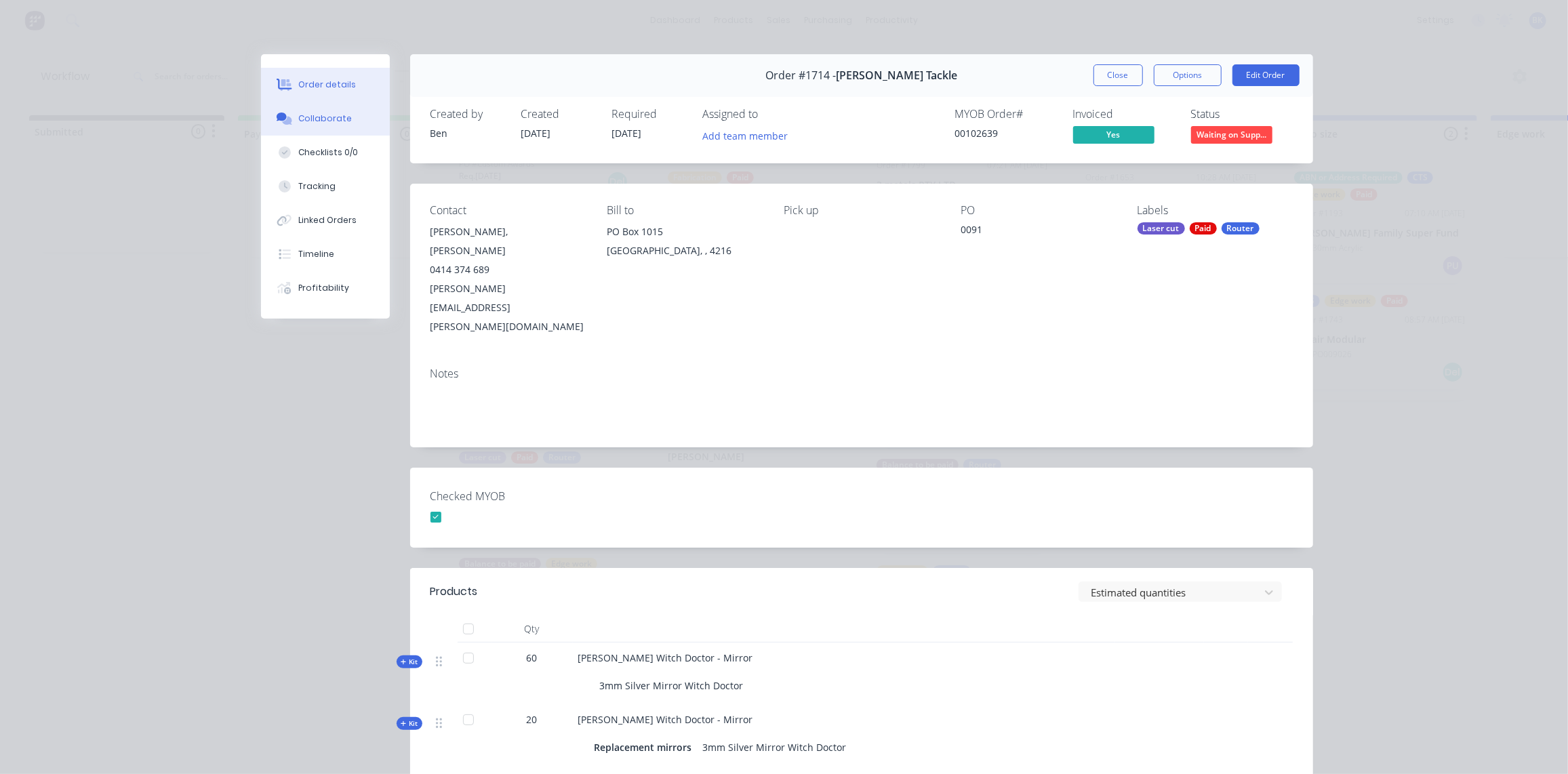
click at [352, 119] on button "Collaborate" at bounding box center [326, 119] width 129 height 34
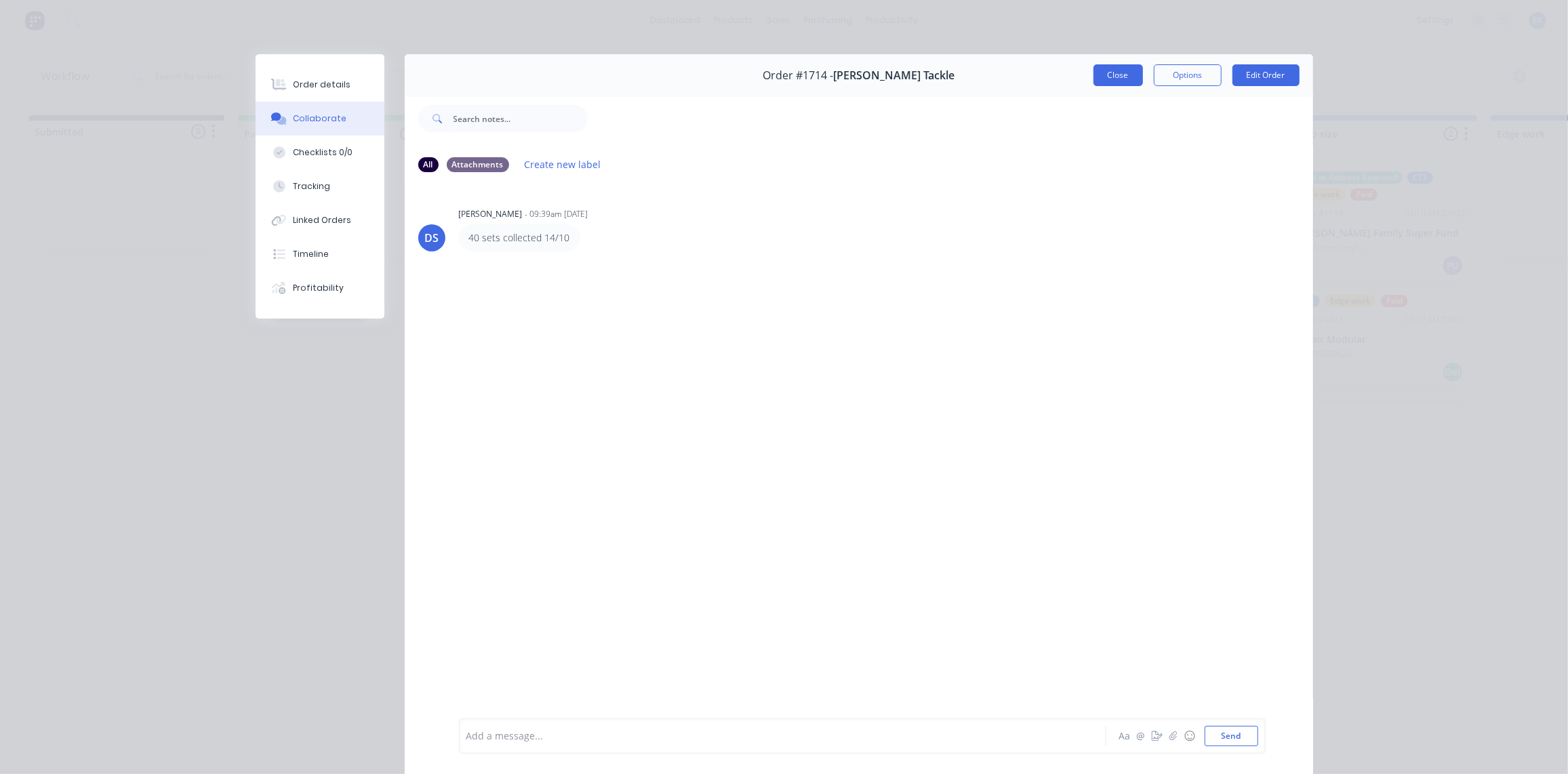
click at [1124, 69] on button "Close" at bounding box center [1119, 75] width 50 height 22
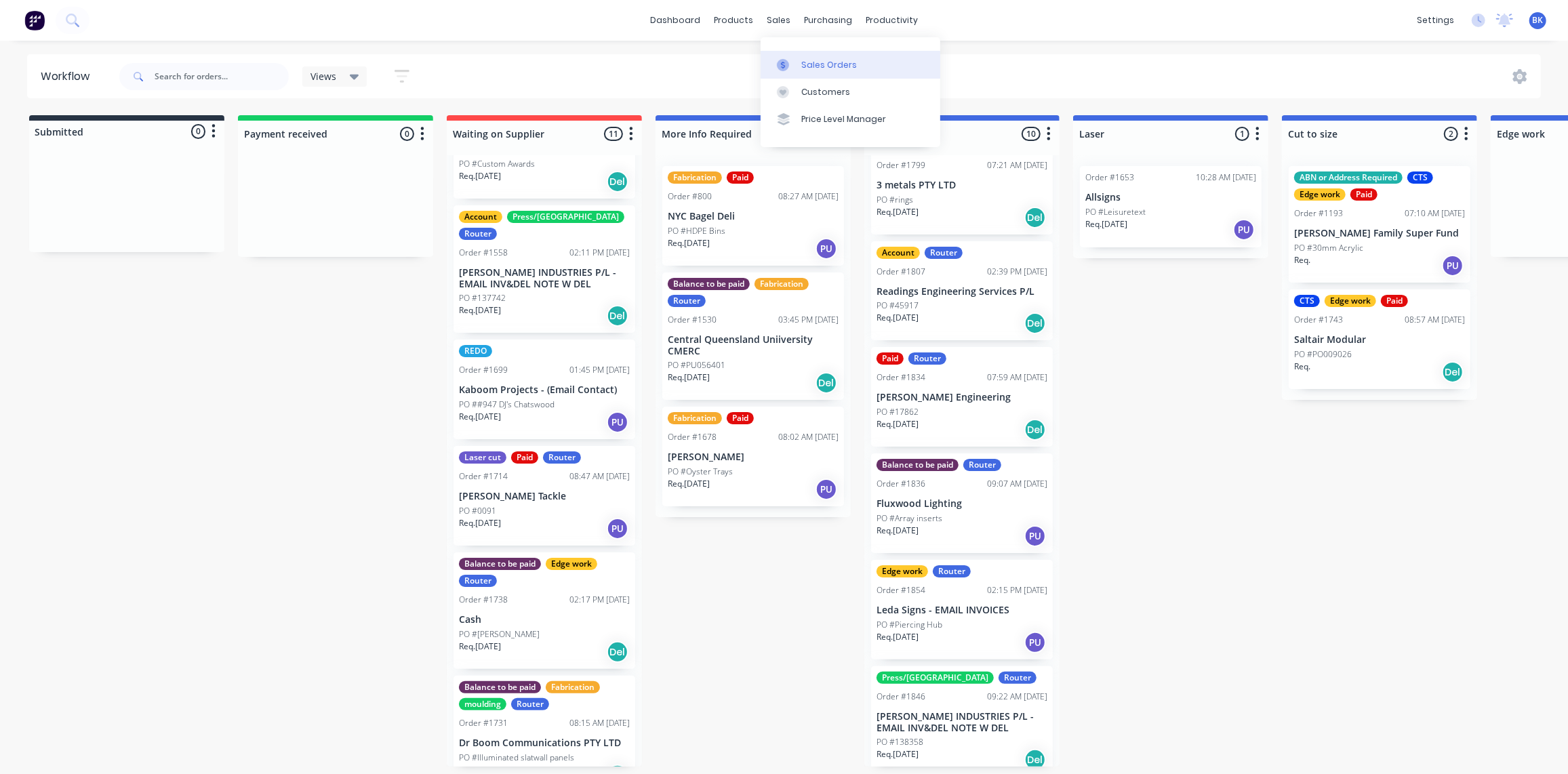
click at [804, 55] on link "Sales Orders" at bounding box center [850, 64] width 180 height 27
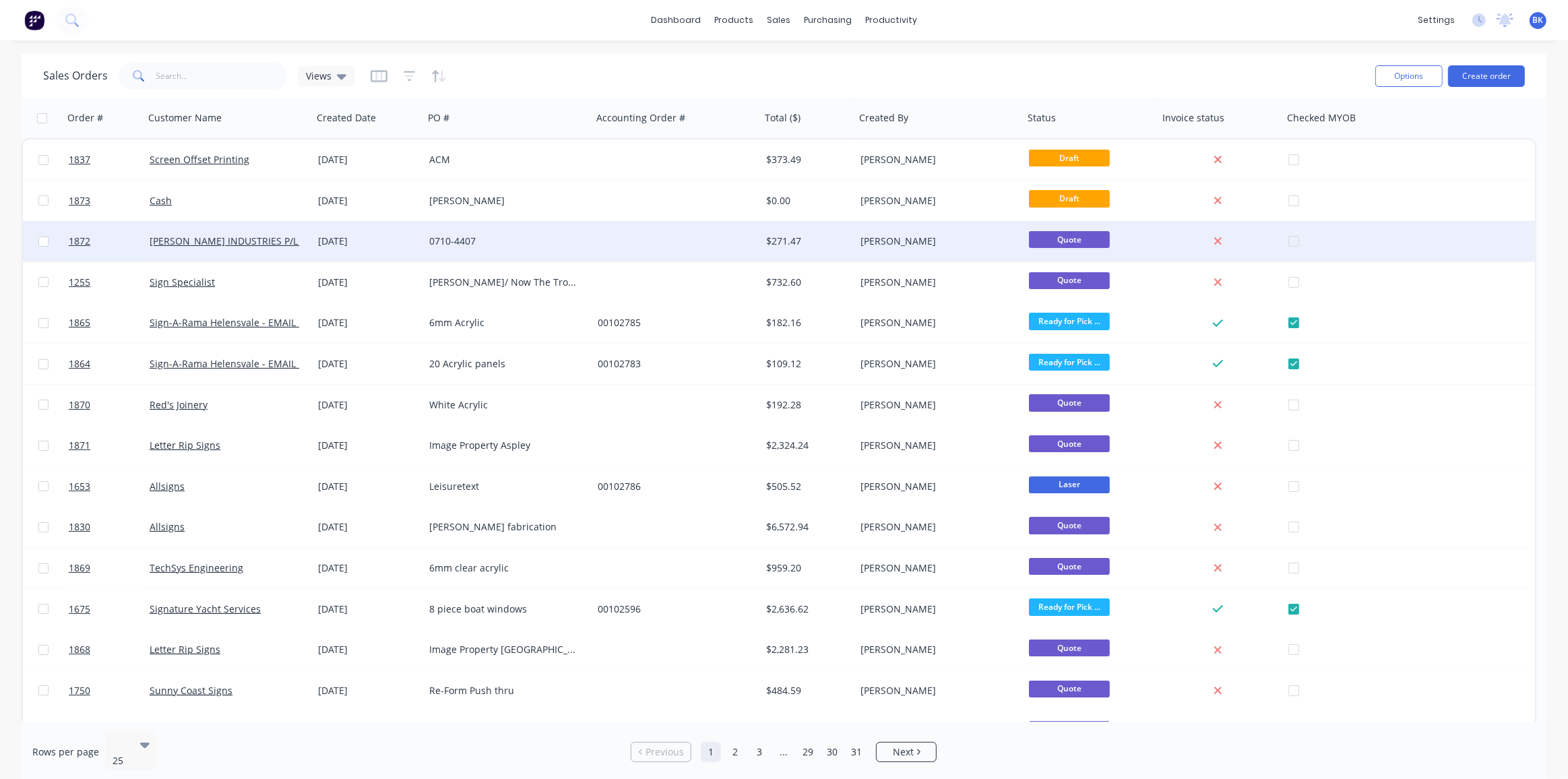
click at [417, 244] on div "[DATE]" at bounding box center [368, 241] width 100 height 13
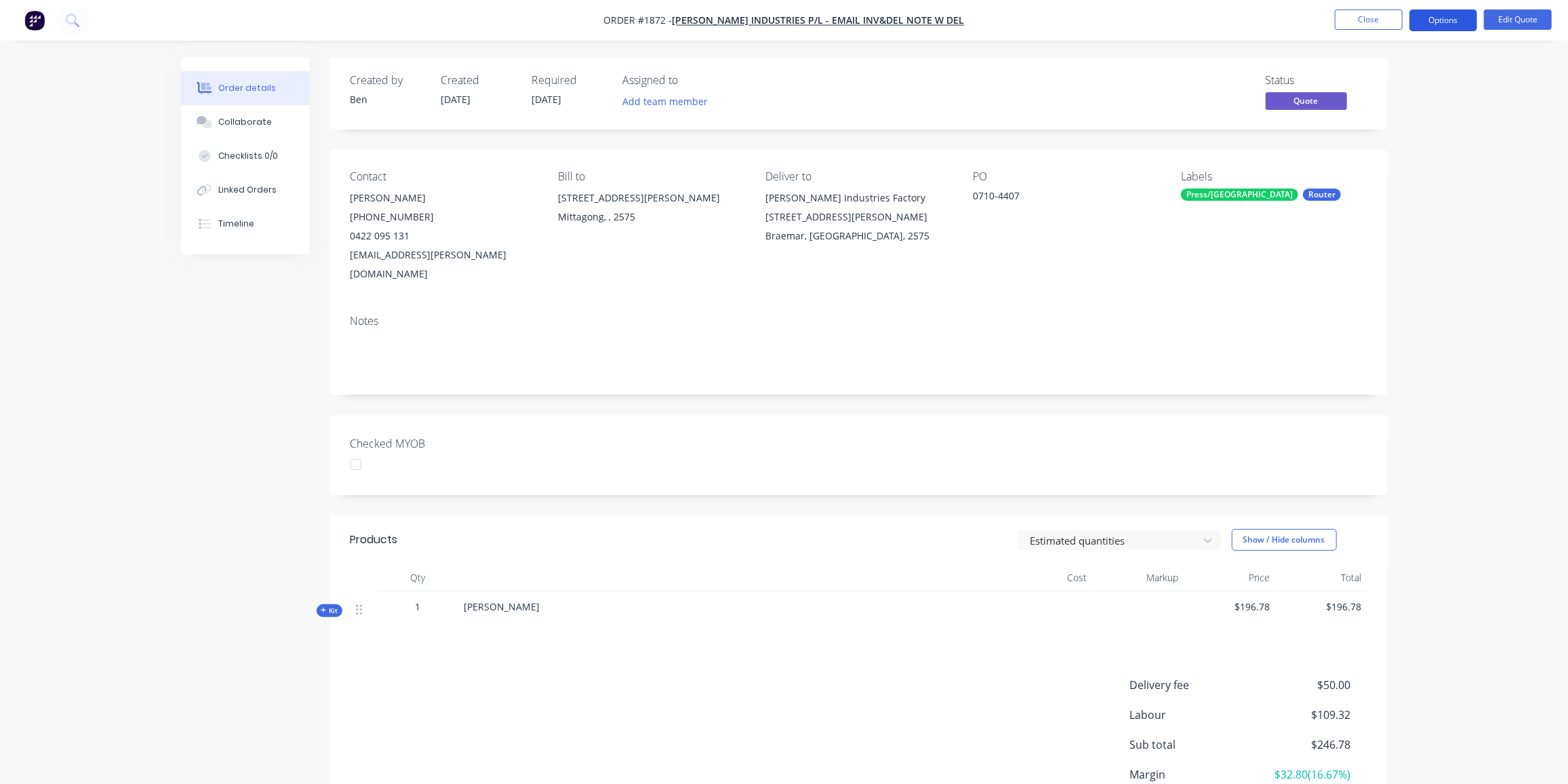
click at [1441, 21] on button "Options" at bounding box center [1443, 20] width 68 height 22
click at [1514, 20] on button "Edit Quote" at bounding box center [1517, 19] width 68 height 20
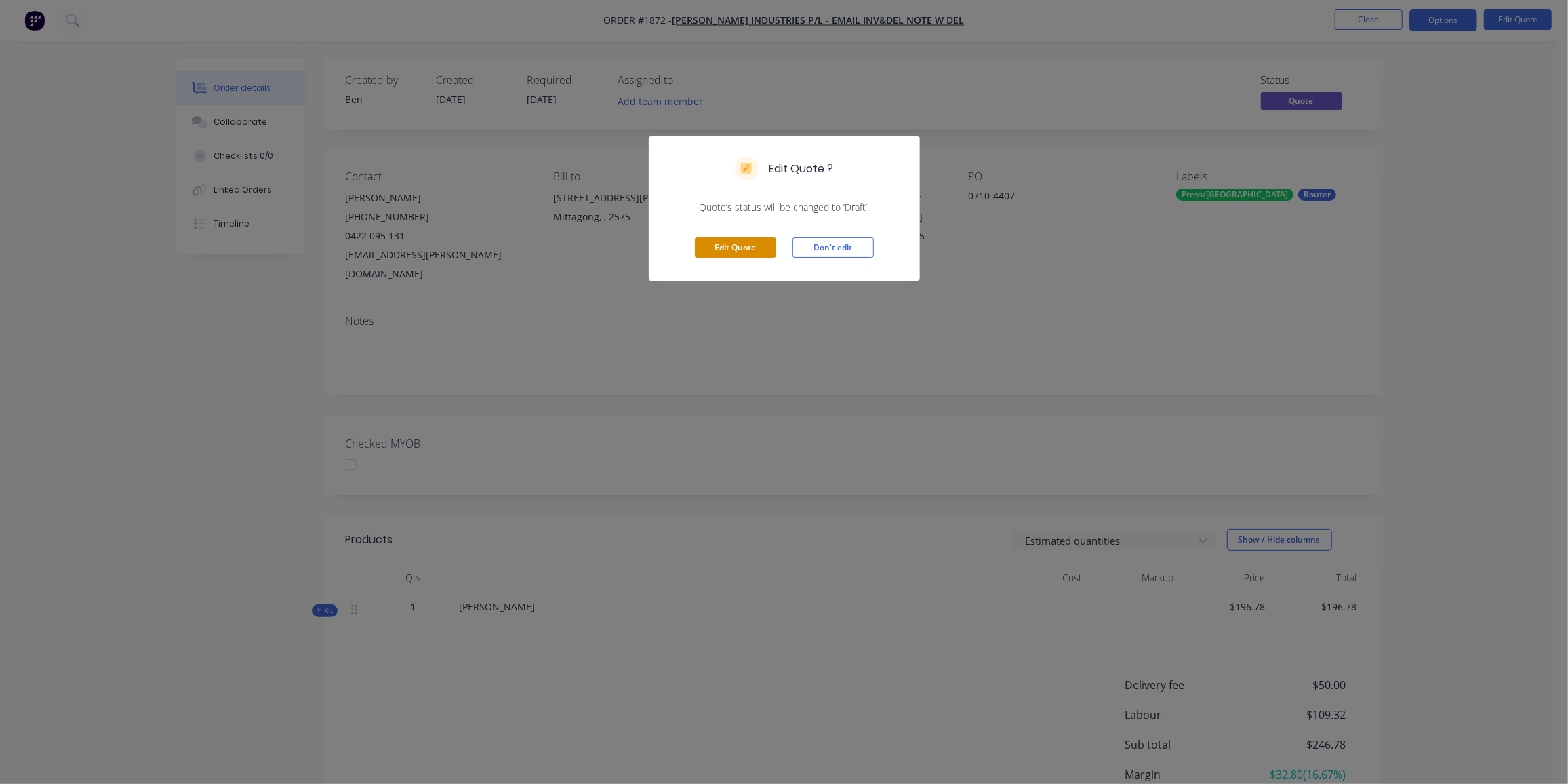
click at [721, 243] on button "Edit Quote" at bounding box center [735, 247] width 82 height 20
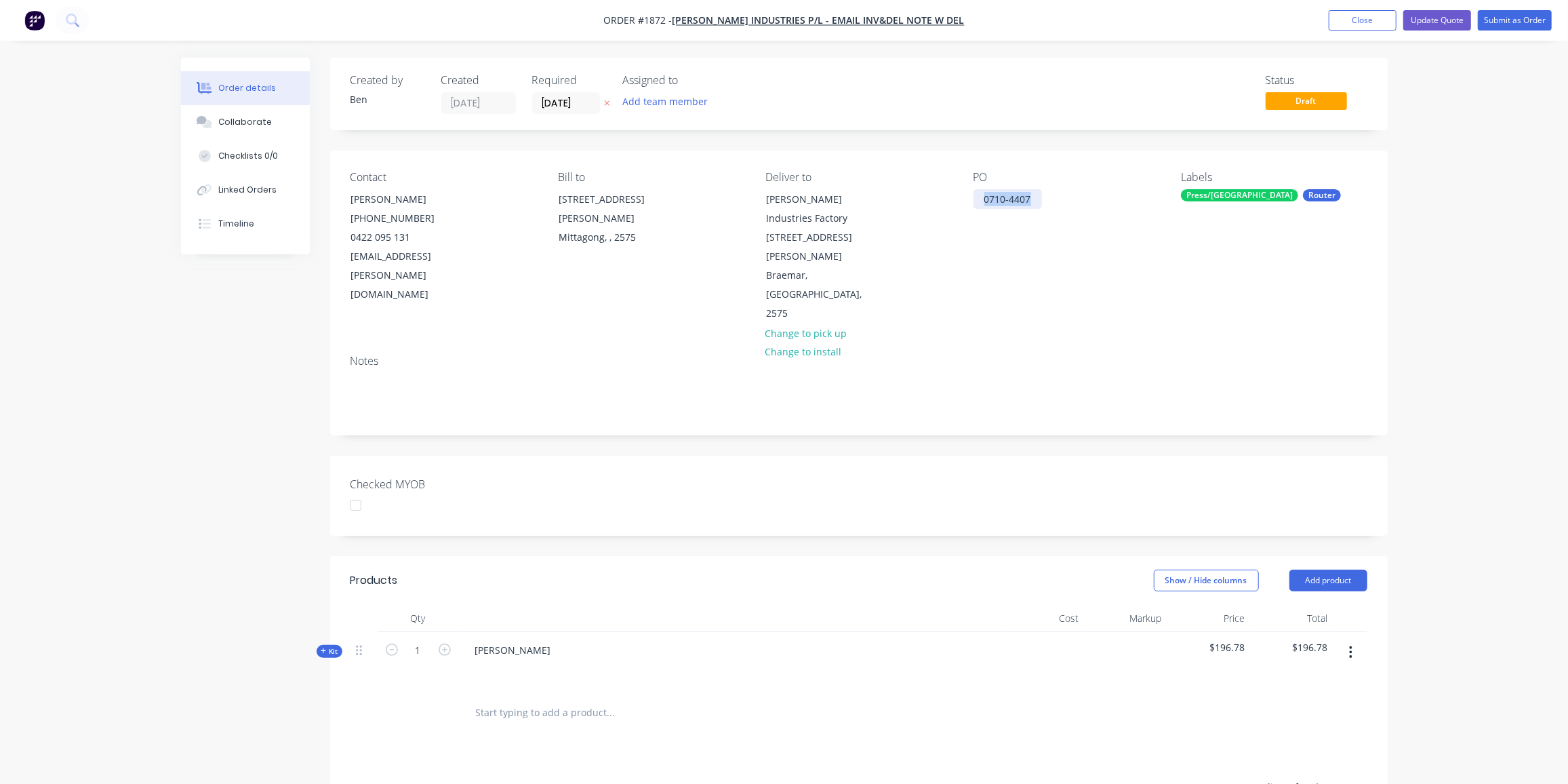
drag, startPoint x: 1037, startPoint y: 198, endPoint x: 951, endPoint y: 197, distance: 86.0
click at [951, 197] on div "Contact Jamie Brittle (02) 4872 6114 0422 095 131 jbrittle@tyree.com.au Bill to…" at bounding box center [859, 247] width 1058 height 194
click at [329, 646] on span "Kit" at bounding box center [330, 651] width 18 height 10
drag, startPoint x: 522, startPoint y: 596, endPoint x: 453, endPoint y: 593, distance: 69.1
click at [453, 632] on div "Kit 1 Tyree Misc $196.78 $196.78" at bounding box center [859, 662] width 1017 height 59
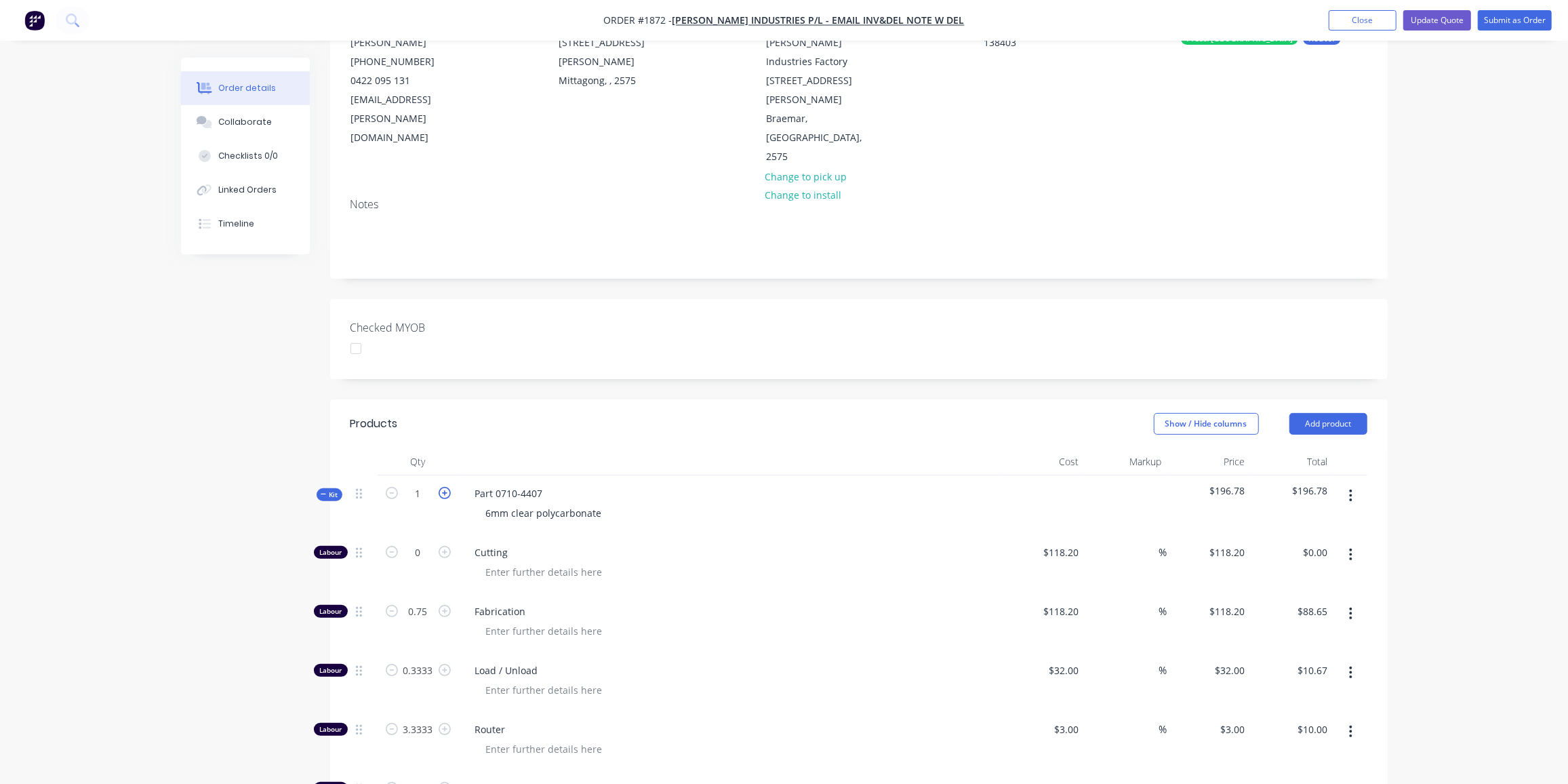
scroll to position [157, 0]
click at [446, 486] on icon "button" at bounding box center [445, 492] width 12 height 12
type input "2"
type input "1.5"
type input "$177.30"
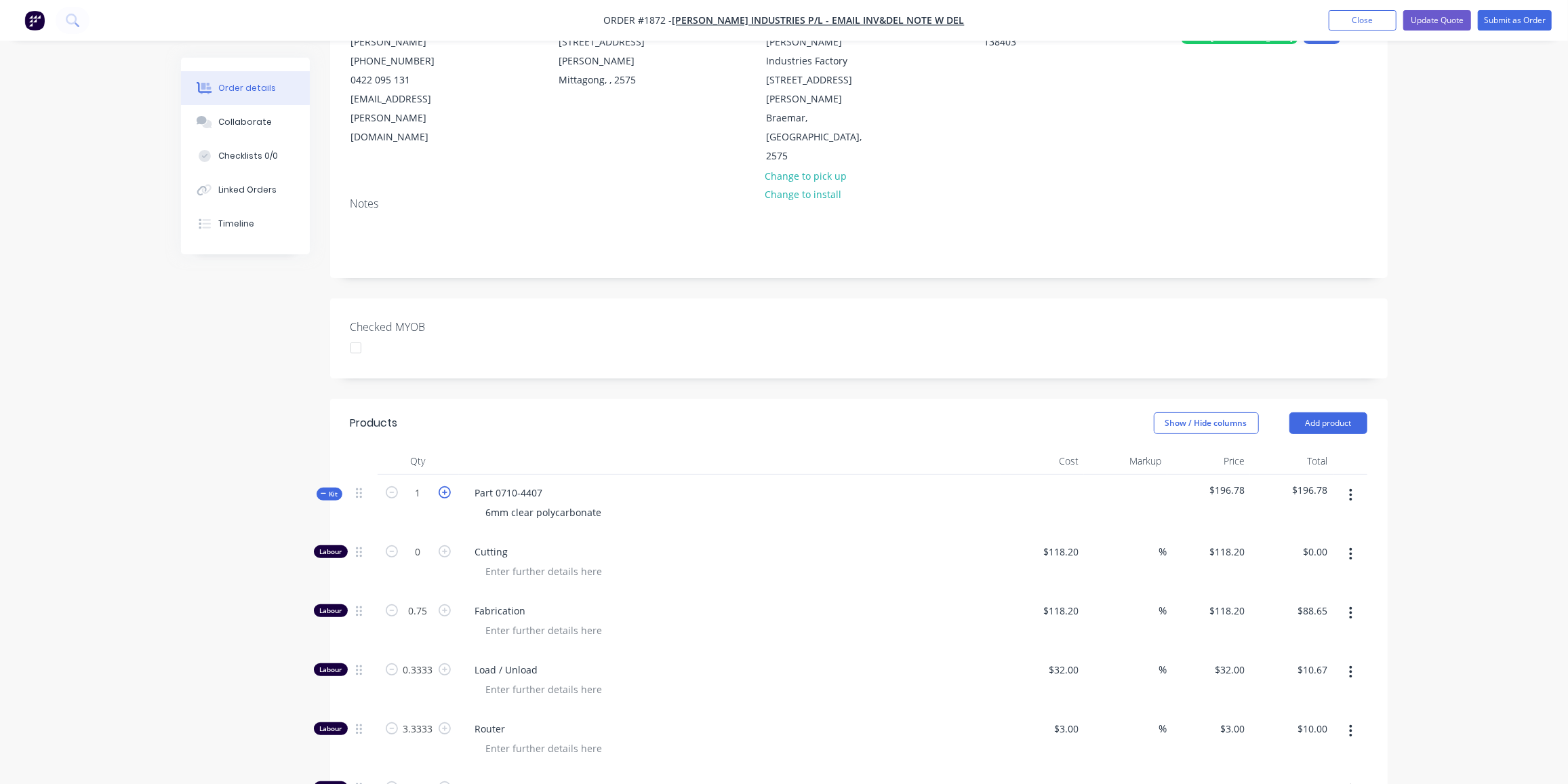
type input "0.6666"
type input "$21.33"
type input "6.6666"
type input "$20.00"
type input "0.6666"
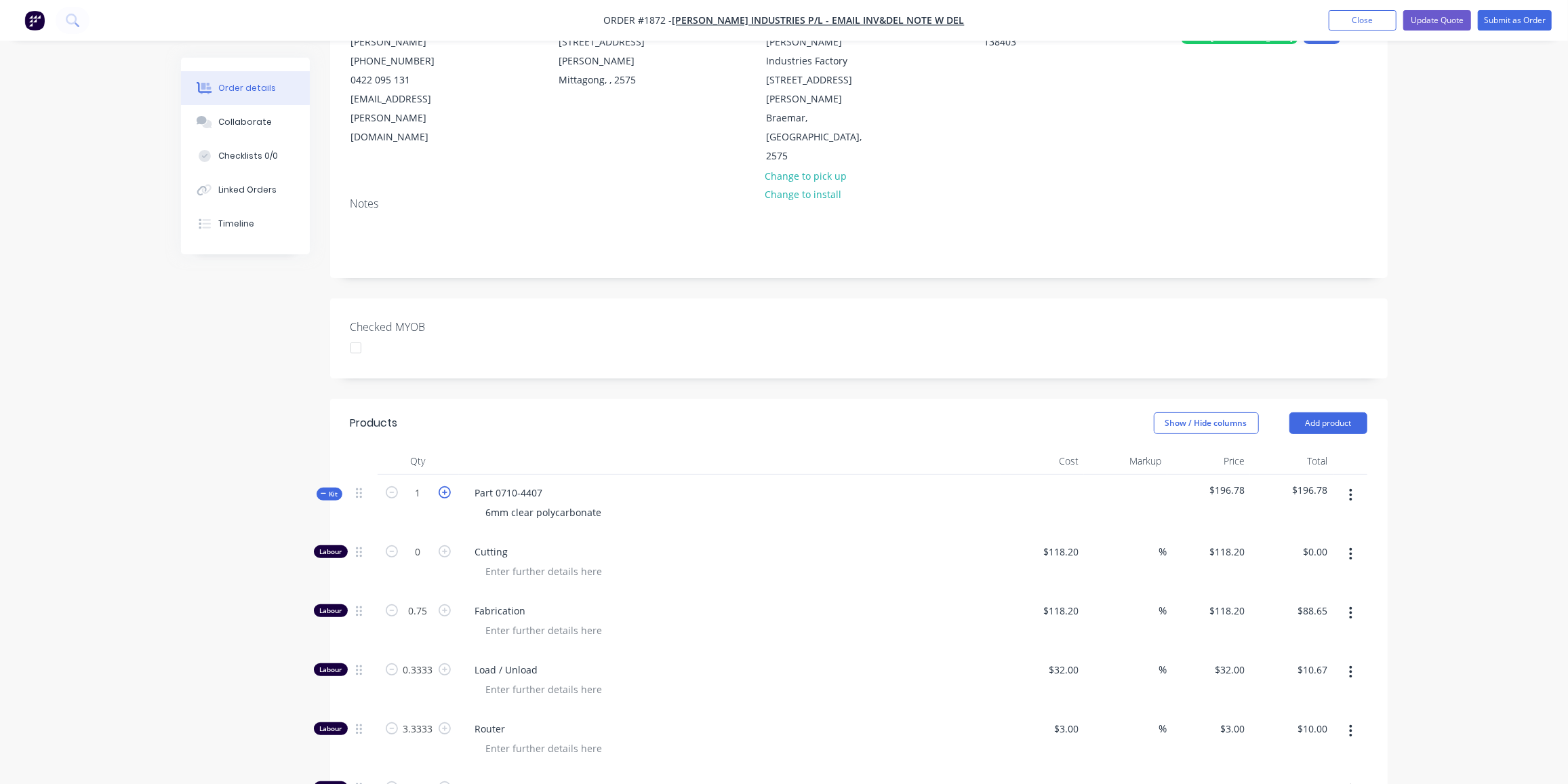
type input "$174.92"
click at [446, 486] on icon "button" at bounding box center [445, 492] width 12 height 12
type input "3"
type input "2.25"
type input "$265.95"
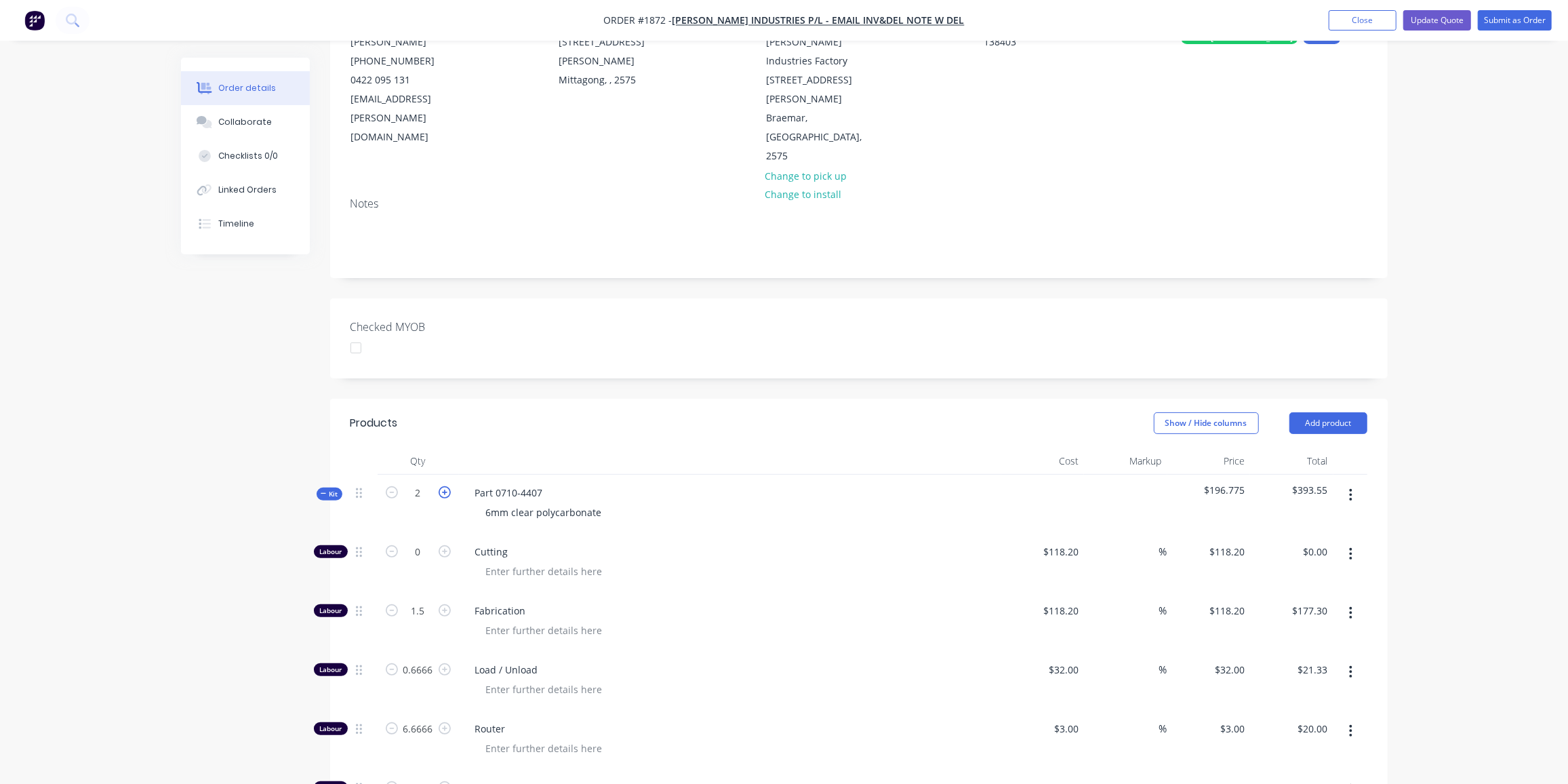
type input "0.9999"
type input "$32.00"
type input "9.9999"
type input "$30.00"
type input "0.9999"
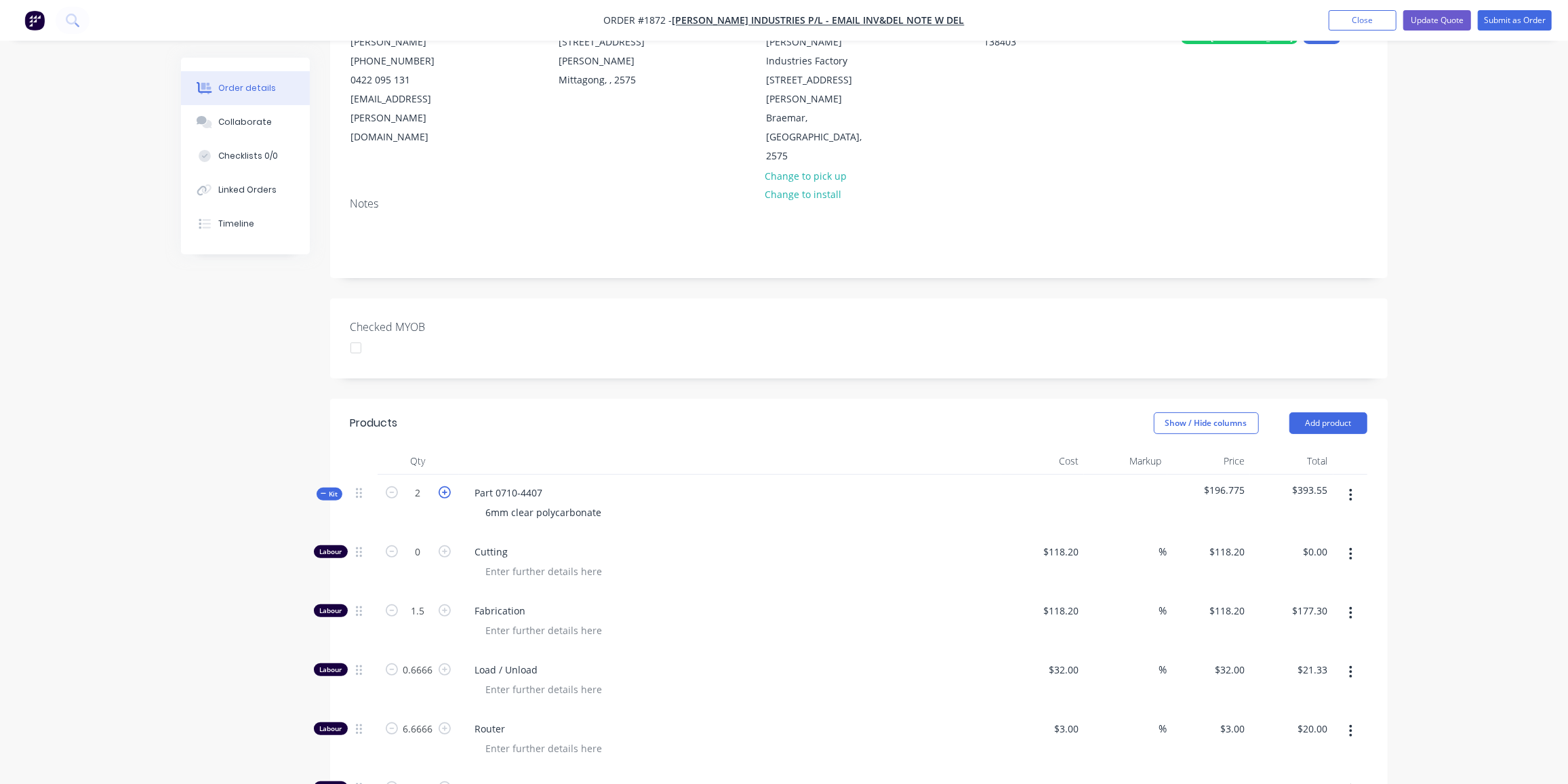
type input "$262.37"
click at [187, 465] on div "Created by Ben Created 14/10/25 Required 14/10/25 Assigned to Add team member S…" at bounding box center [784, 623] width 1207 height 1446
click at [432, 660] on input "0.9999" at bounding box center [417, 670] width 35 height 20
type input "1"
click at [427, 719] on input "9.9999" at bounding box center [417, 729] width 35 height 20
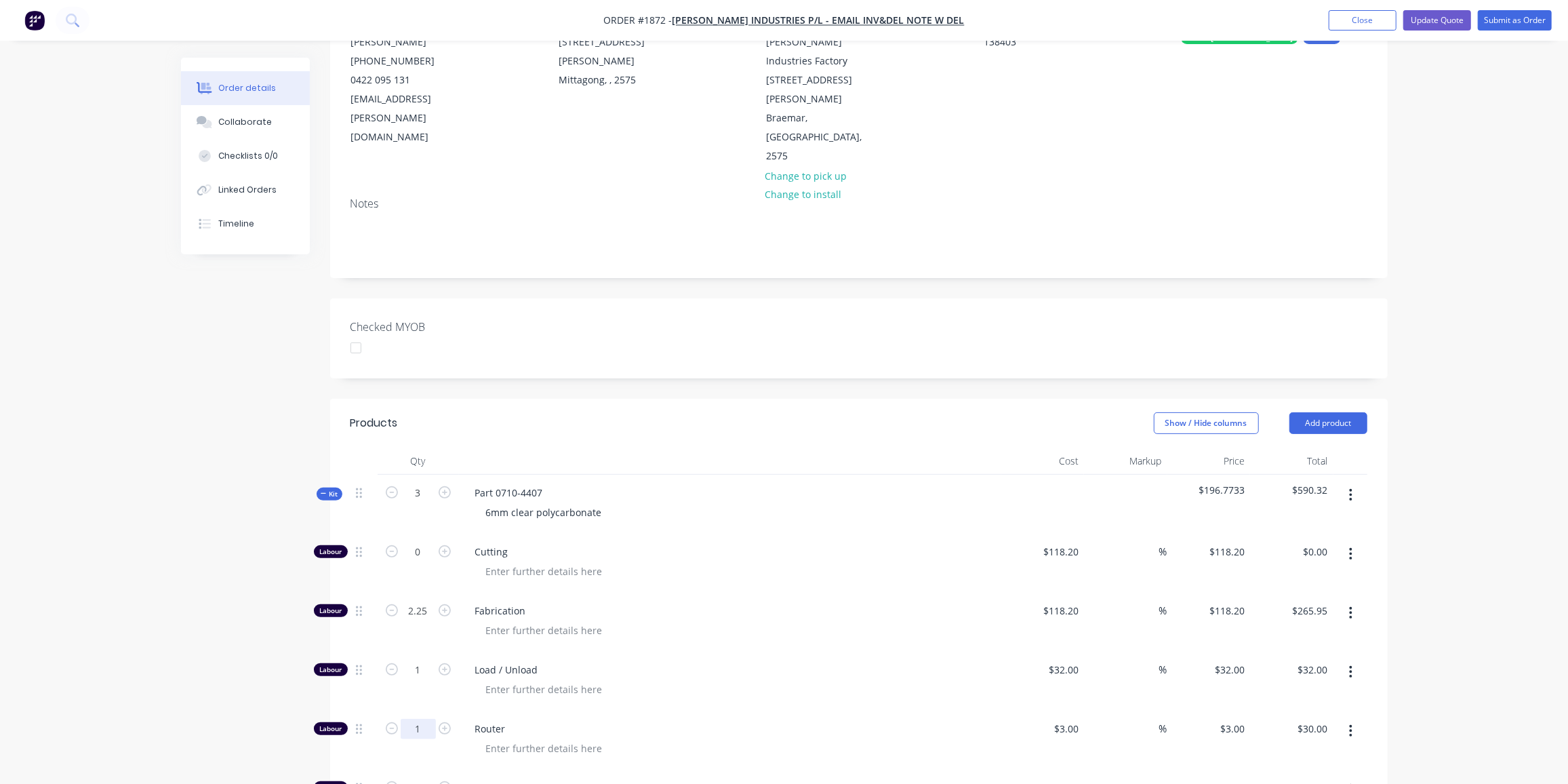
type input "1"
type input "$3.00"
drag, startPoint x: 141, startPoint y: 632, endPoint x: 310, endPoint y: 607, distance: 170.8
click at [143, 632] on div "Order details Collaborate Checklists 0/0 Linked Orders Timeline Order details C…" at bounding box center [784, 595] width 1568 height 1504
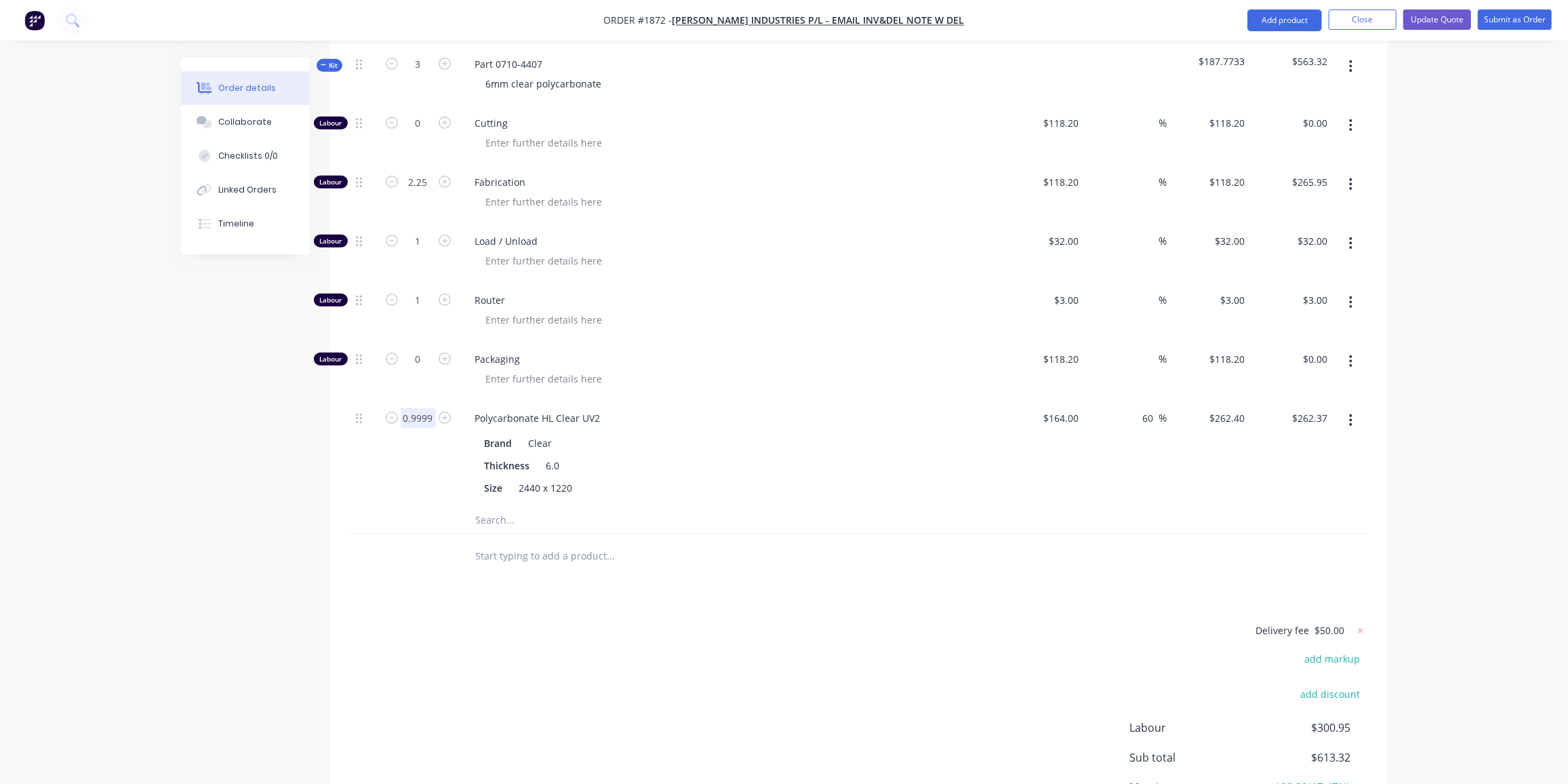
click at [432, 408] on input "0.9999" at bounding box center [417, 418] width 35 height 20
type input "1"
type input "$262.40"
click at [221, 417] on div "Created by Ben Created 14/10/25 Required 14/10/25 Assigned to Add team member S…" at bounding box center [784, 194] width 1207 height 1446
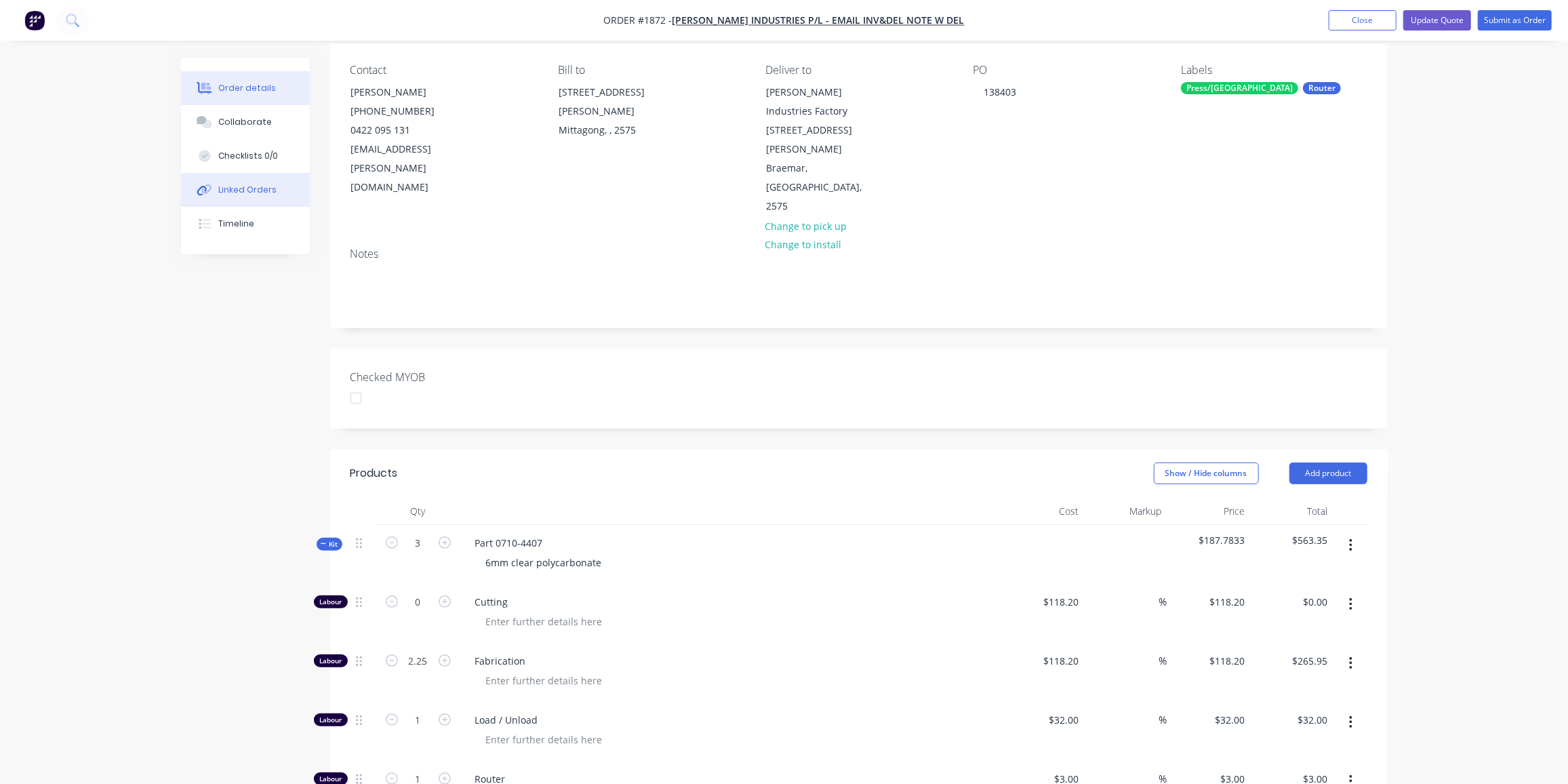
scroll to position [107, 0]
click at [239, 122] on div "Collaborate" at bounding box center [245, 122] width 54 height 12
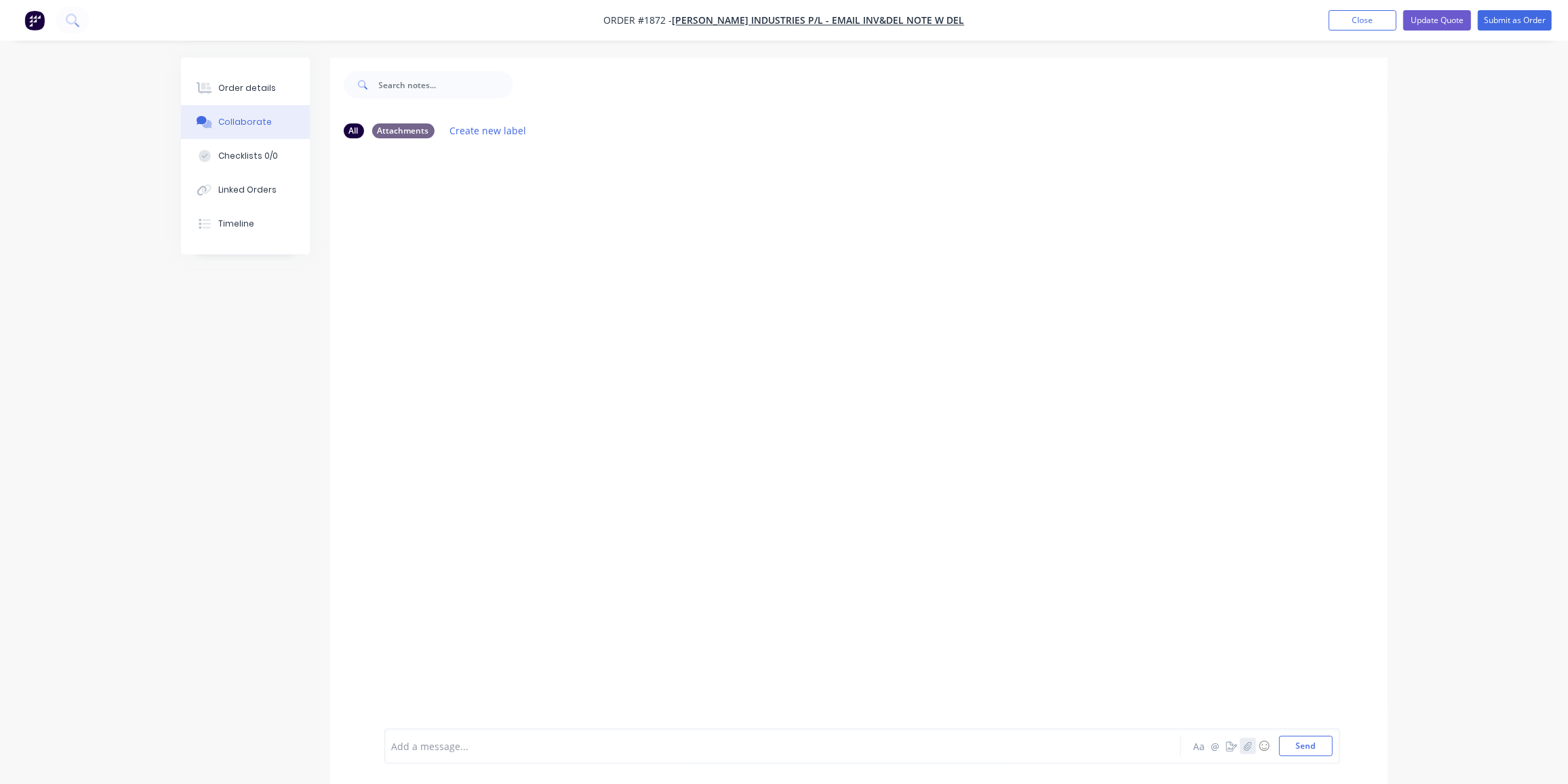
click at [1248, 746] on icon "button" at bounding box center [1248, 745] width 8 height 9
click at [1251, 751] on button "button" at bounding box center [1248, 746] width 16 height 16
click at [1304, 746] on button "Send" at bounding box center [1306, 746] width 54 height 20
click at [1254, 747] on button "button" at bounding box center [1248, 746] width 16 height 16
click at [1315, 496] on div "BK You 11:45am 14/10/25 138403.pdf Labels Download Delete" at bounding box center [859, 439] width 1058 height 579
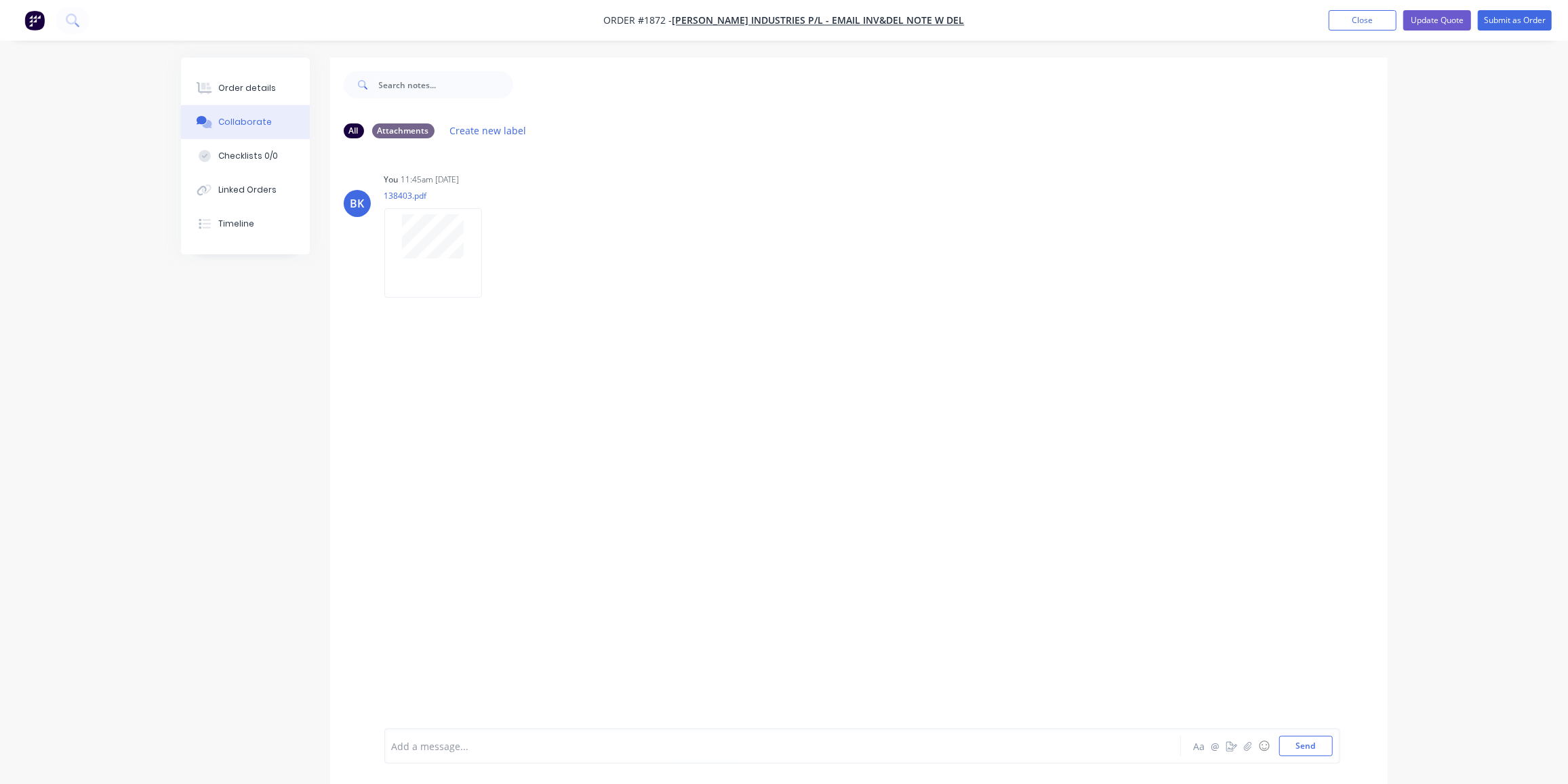
click at [1222, 540] on div "BK You 11:45am 14/10/25 138403.pdf Labels Download Delete" at bounding box center [859, 439] width 1058 height 579
click at [1250, 744] on icon "button" at bounding box center [1248, 746] width 8 height 9
click at [1315, 745] on button "Send" at bounding box center [1306, 746] width 54 height 20
click at [1386, 24] on button "Close" at bounding box center [1362, 20] width 68 height 20
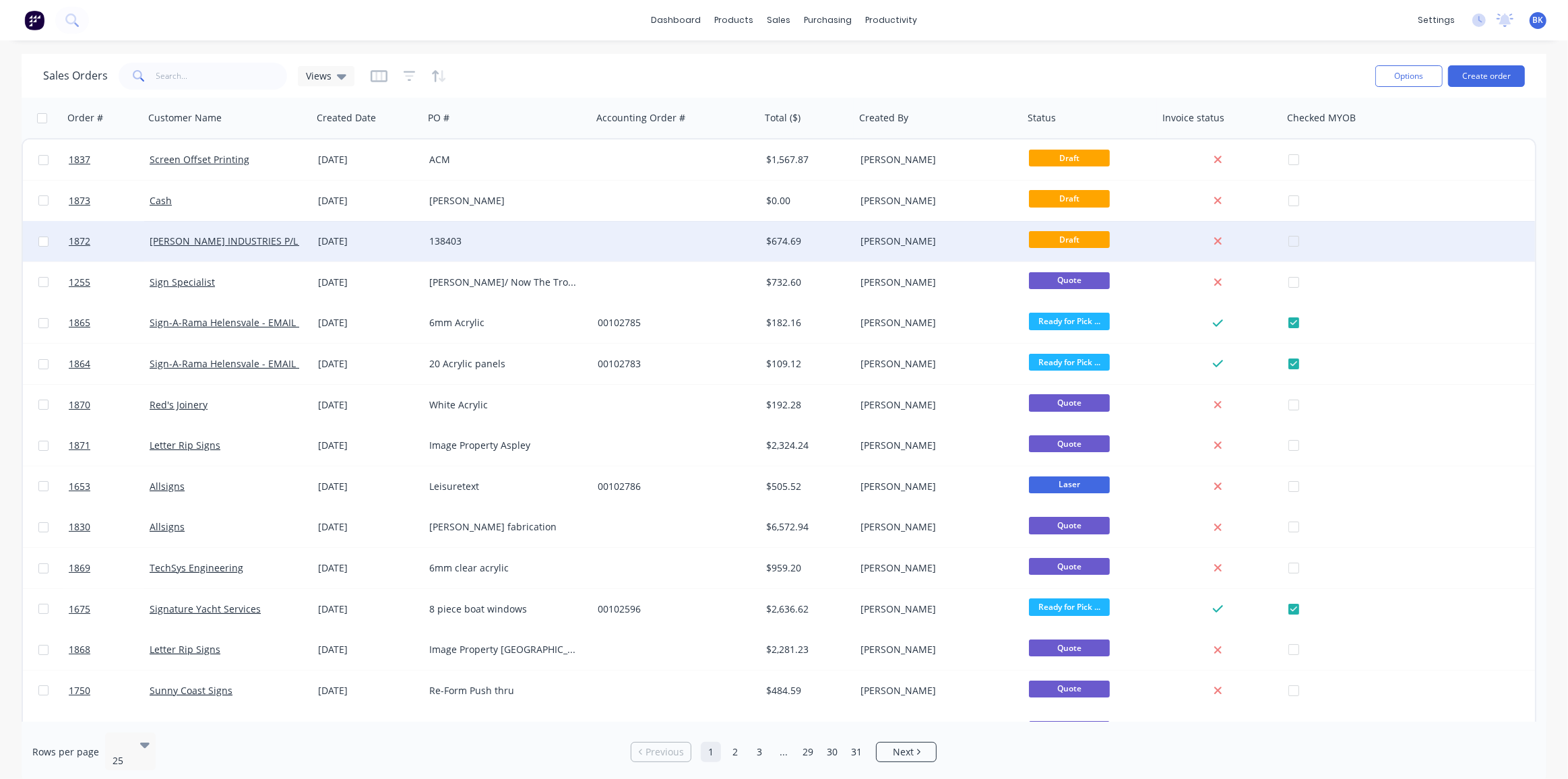
click at [409, 238] on div "[DATE]" at bounding box center [368, 241] width 100 height 13
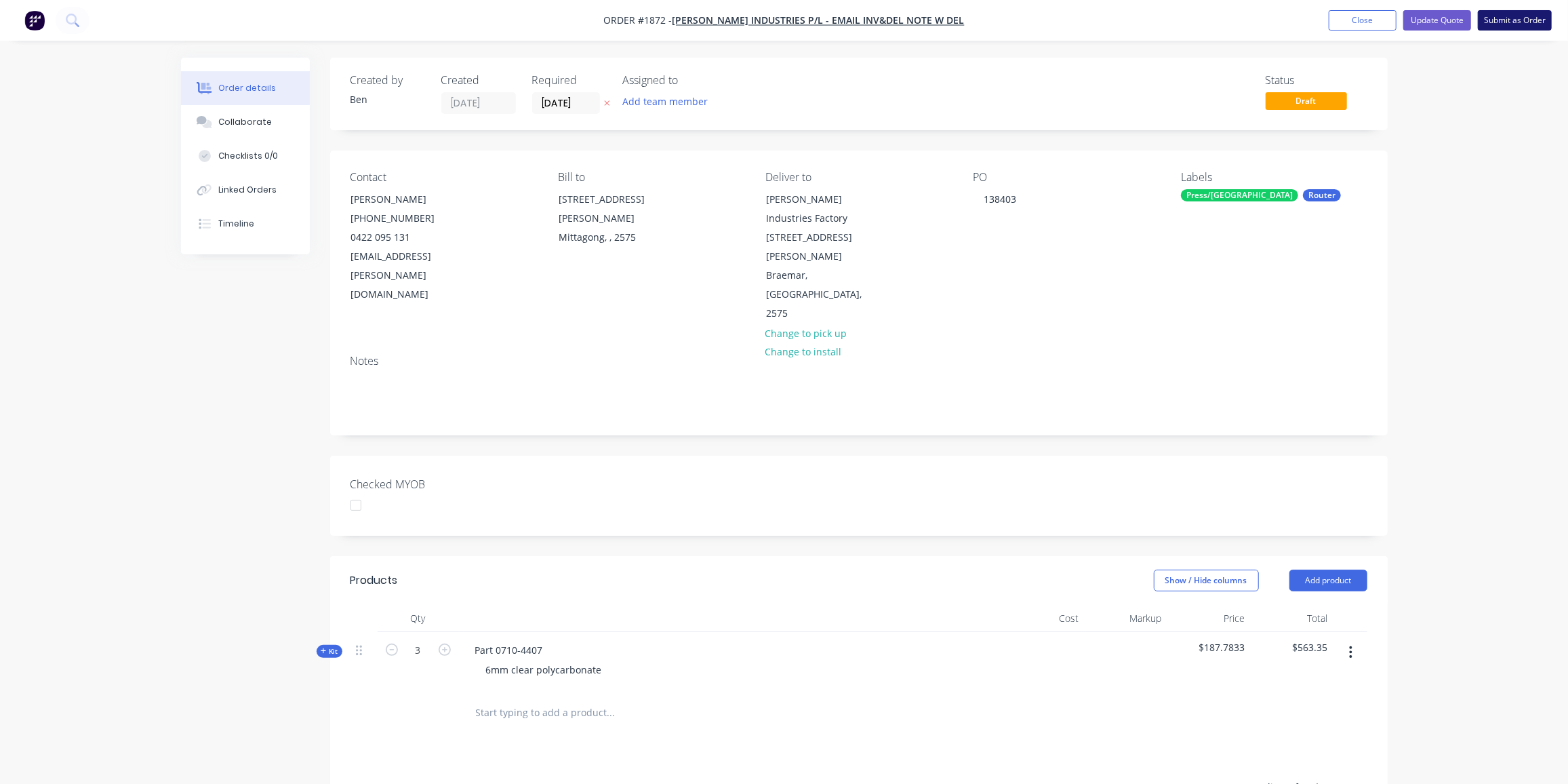
click at [1520, 18] on button "Submit as Order" at bounding box center [1514, 20] width 74 height 20
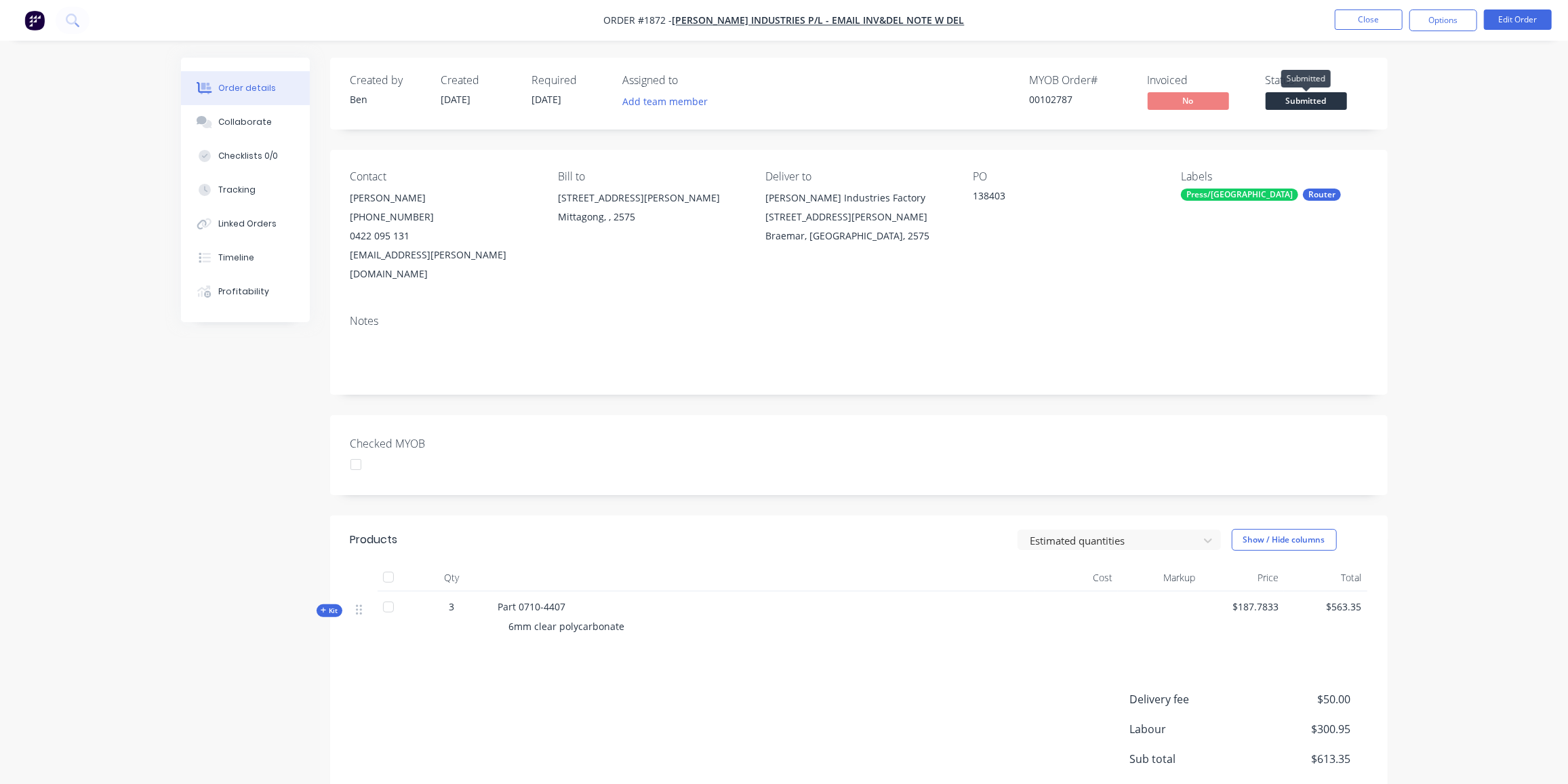
click at [1301, 98] on span "Submitted" at bounding box center [1306, 101] width 82 height 17
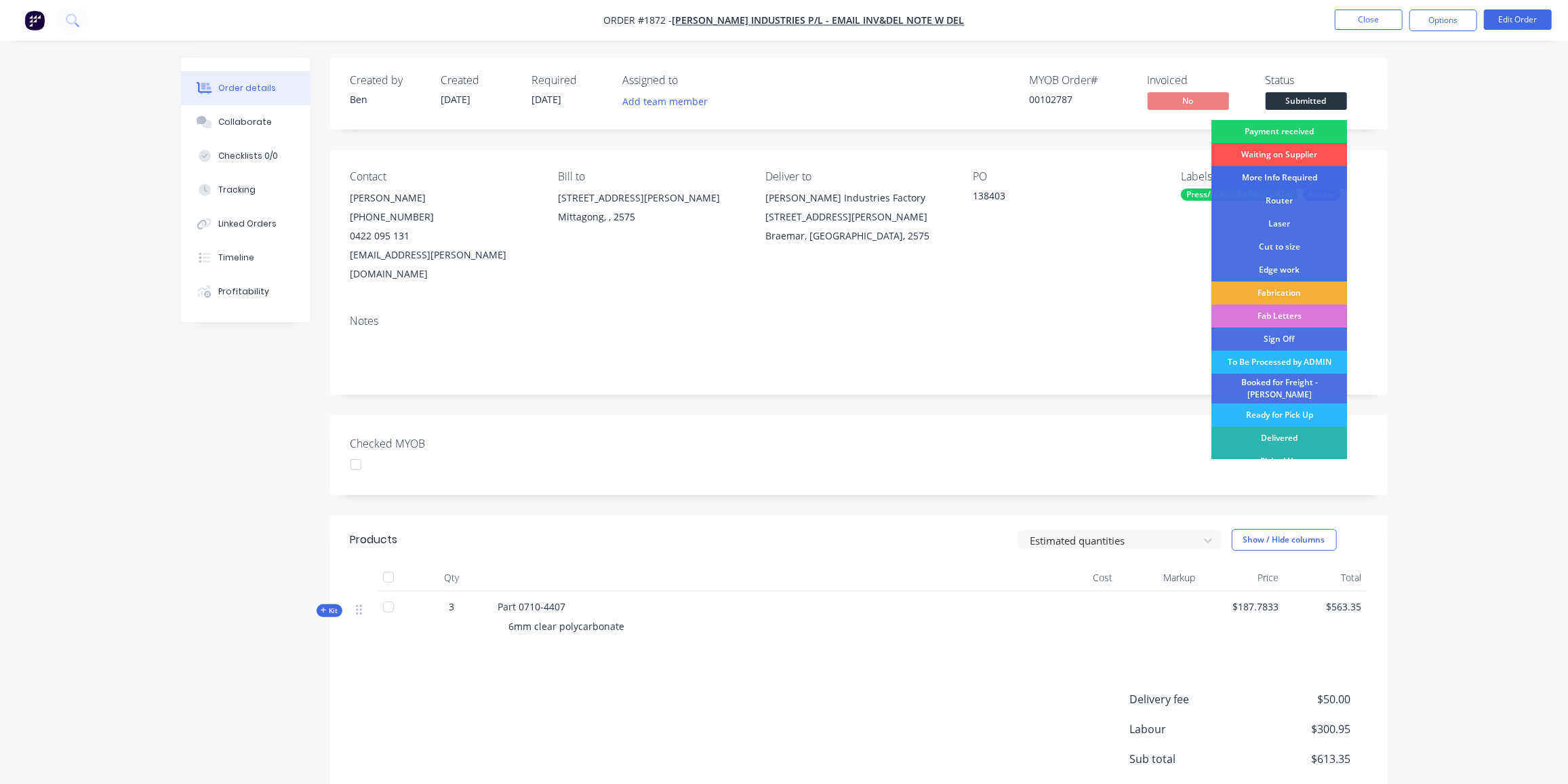
click at [1292, 173] on div "More Info Required" at bounding box center [1280, 178] width 135 height 23
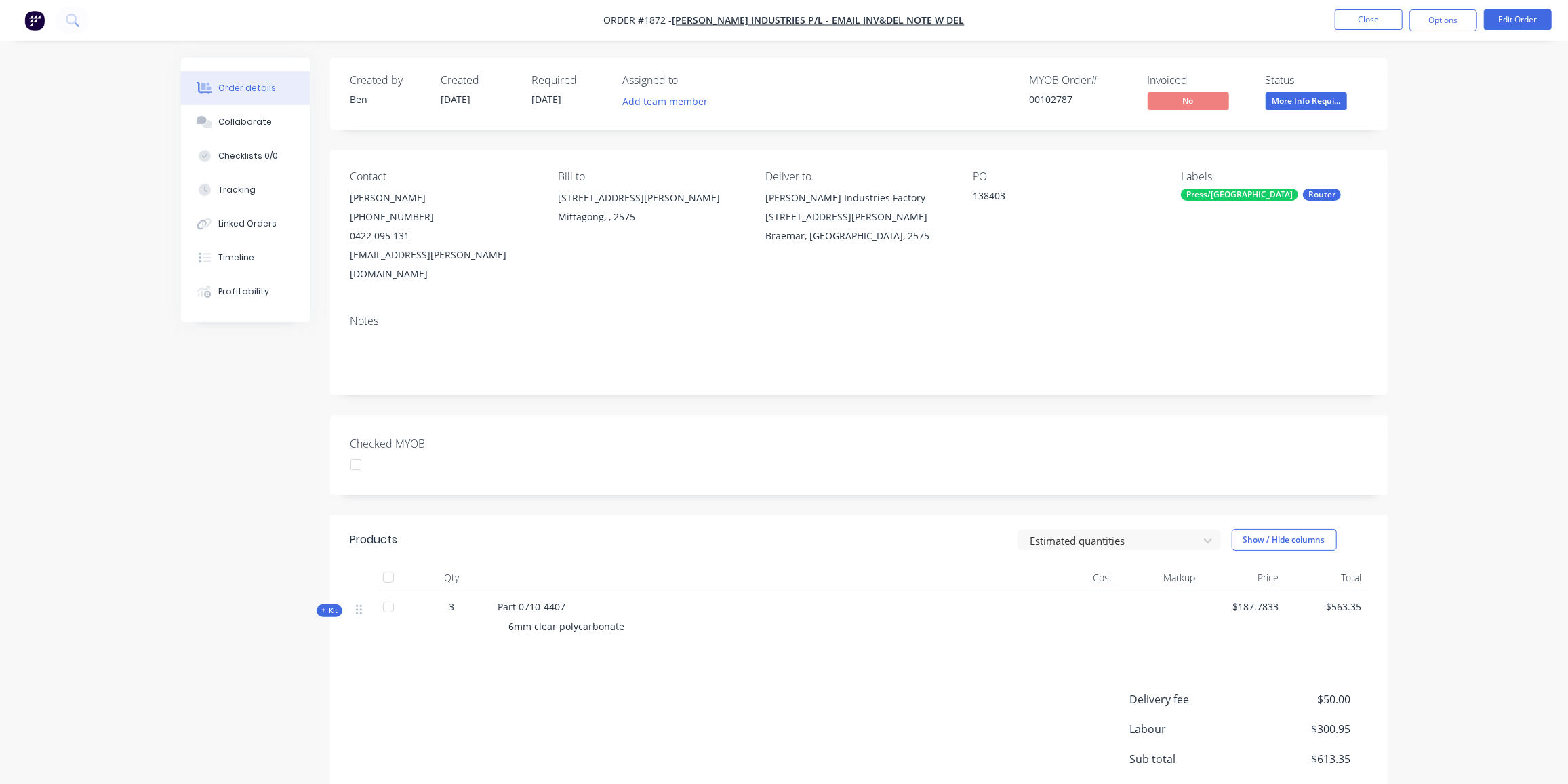
click at [721, 592] on div "Part 0710-4407 6mm clear polycarbonate" at bounding box center [764, 620] width 543 height 56
click at [1379, 17] on button "Close" at bounding box center [1368, 19] width 68 height 20
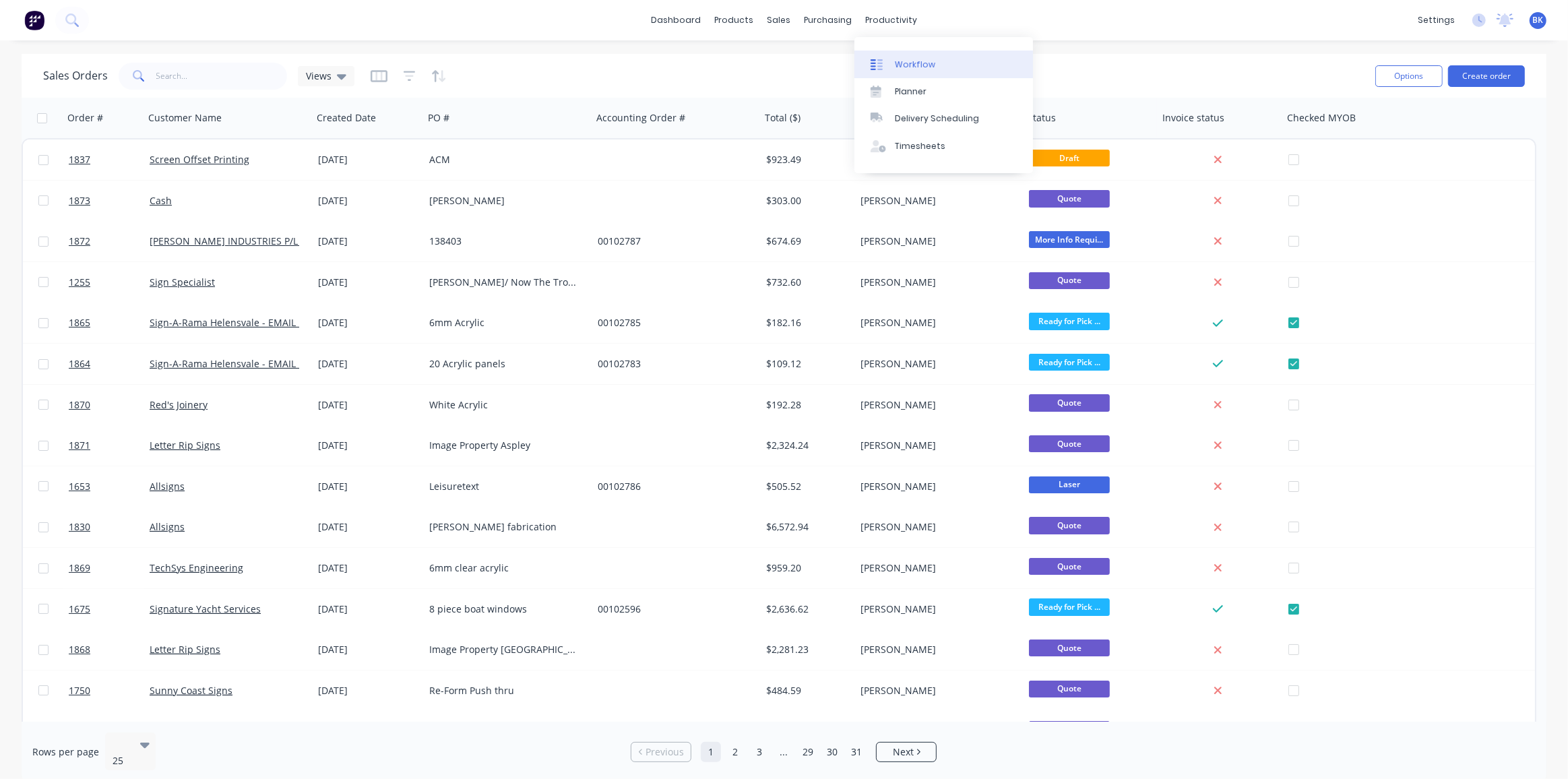
click at [907, 59] on div "Workflow" at bounding box center [915, 65] width 40 height 12
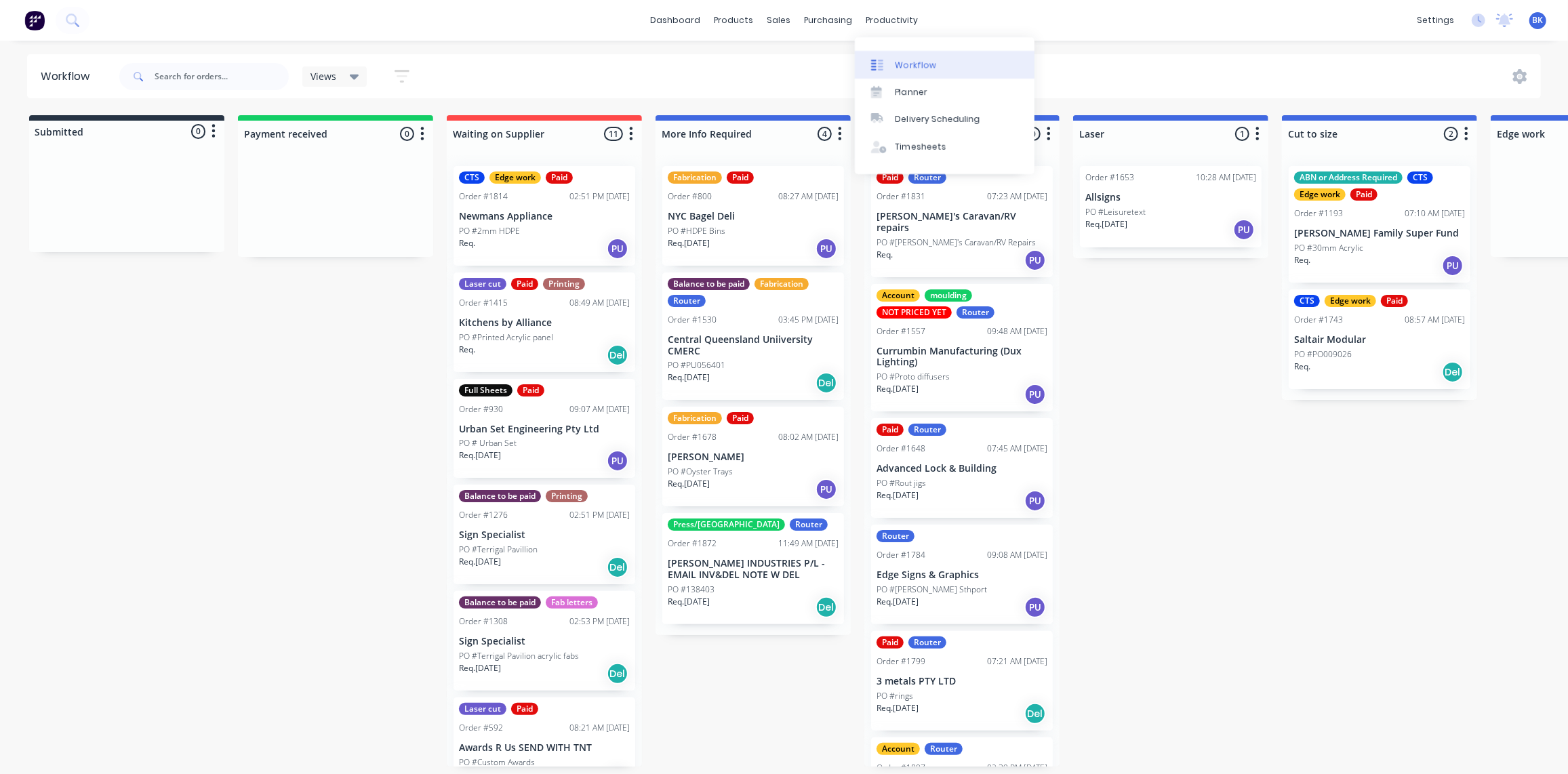
click at [938, 58] on link "Workflow" at bounding box center [945, 64] width 180 height 27
click at [922, 68] on div "Workflow" at bounding box center [916, 65] width 40 height 12
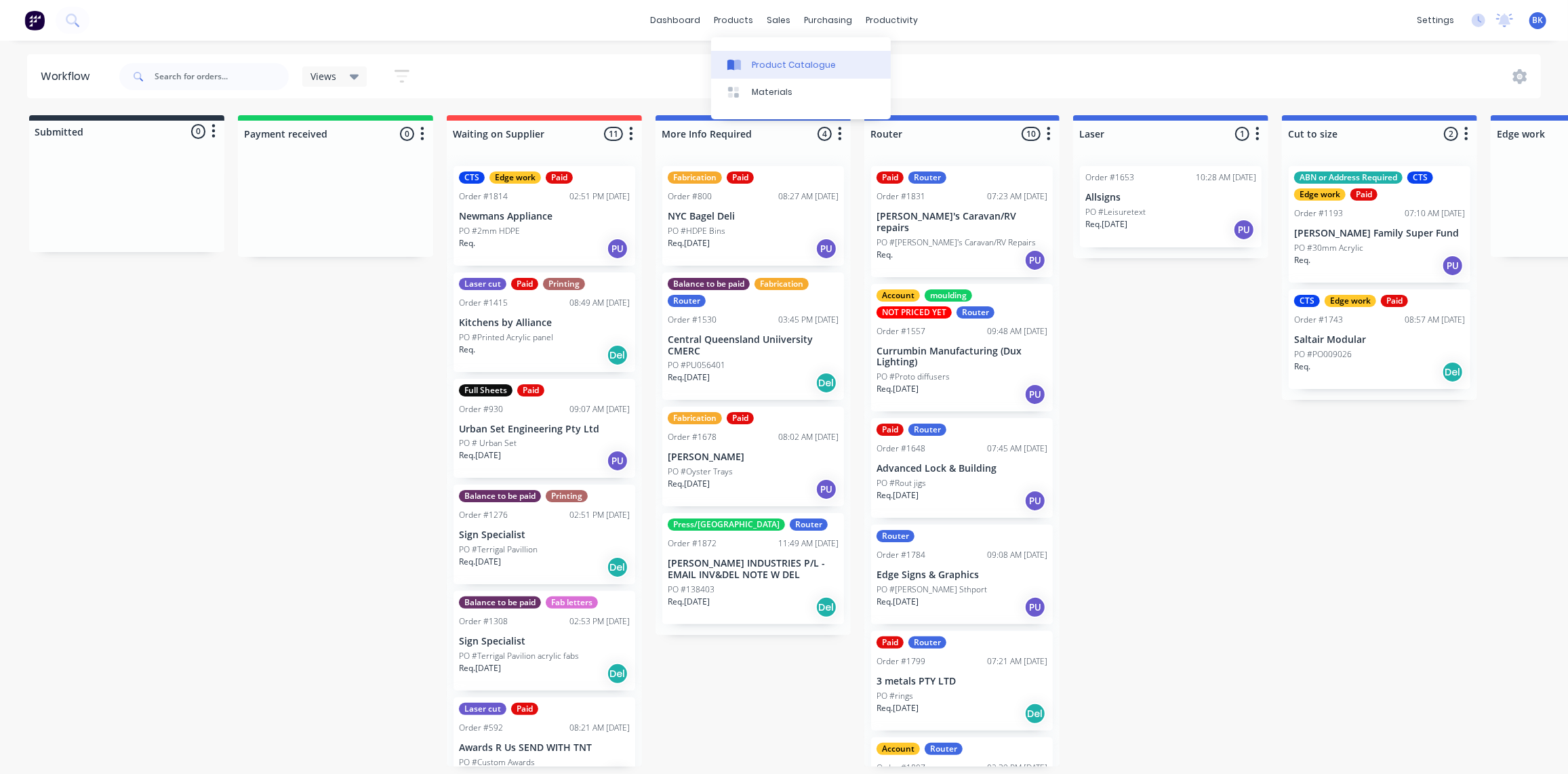
drag, startPoint x: 761, startPoint y: 70, endPoint x: 748, endPoint y: 71, distance: 13.0
click at [761, 69] on div "Product Catalogue" at bounding box center [794, 65] width 84 height 12
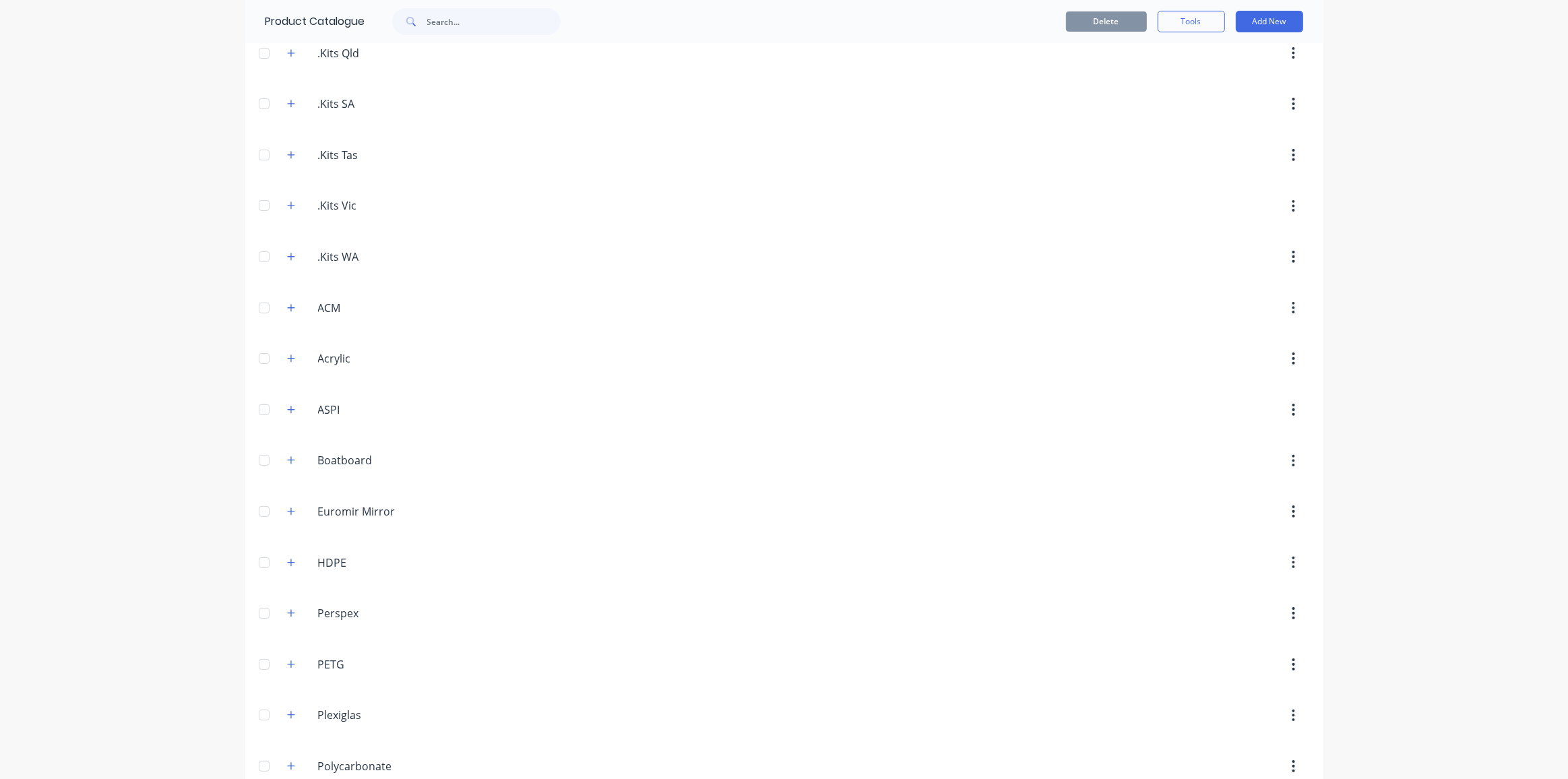
scroll to position [267, 0]
click at [283, 355] on button "button" at bounding box center [291, 359] width 17 height 17
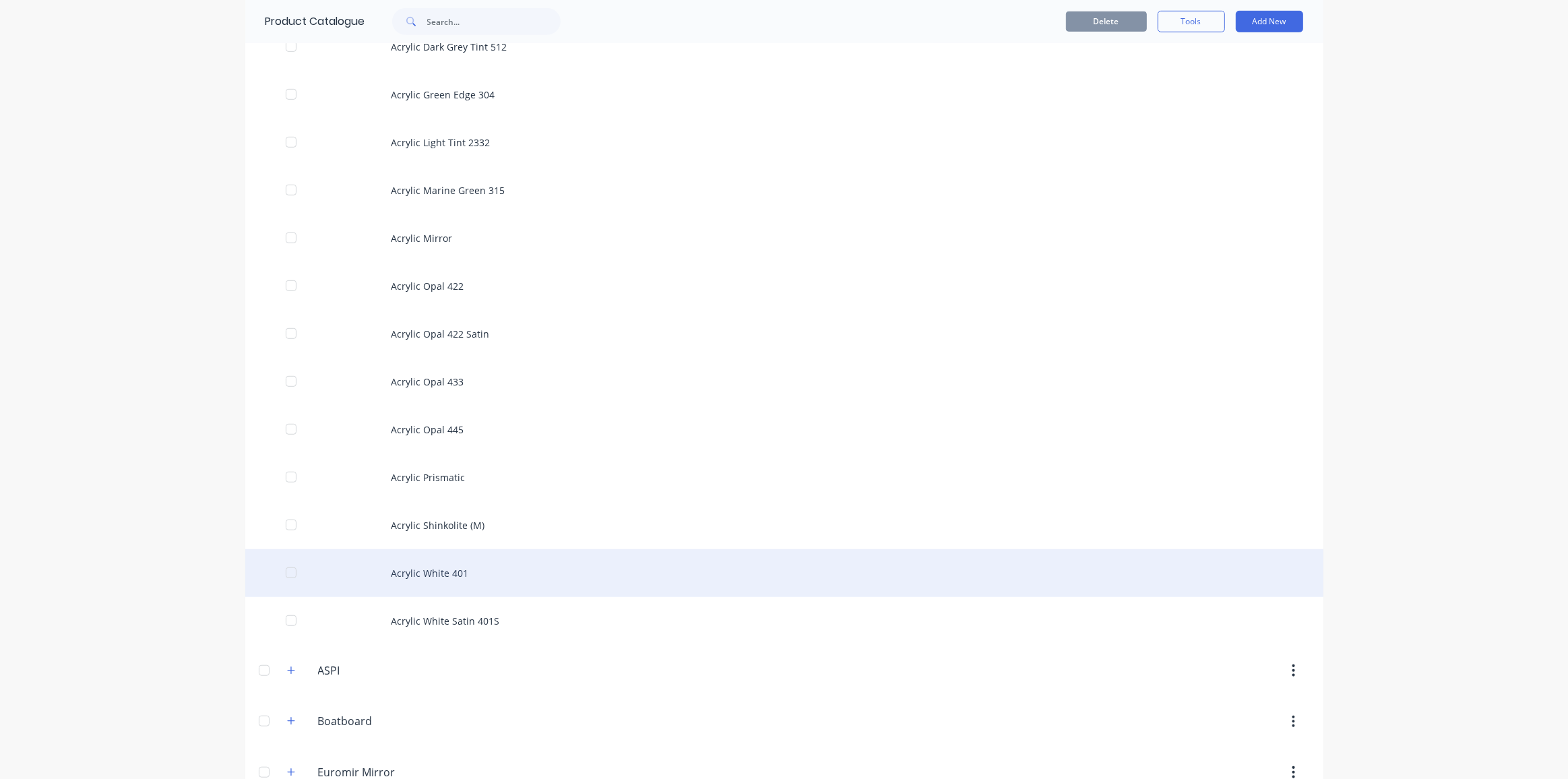
scroll to position [867, 0]
click at [419, 571] on div "Acrylic White 401" at bounding box center [783, 573] width 1078 height 48
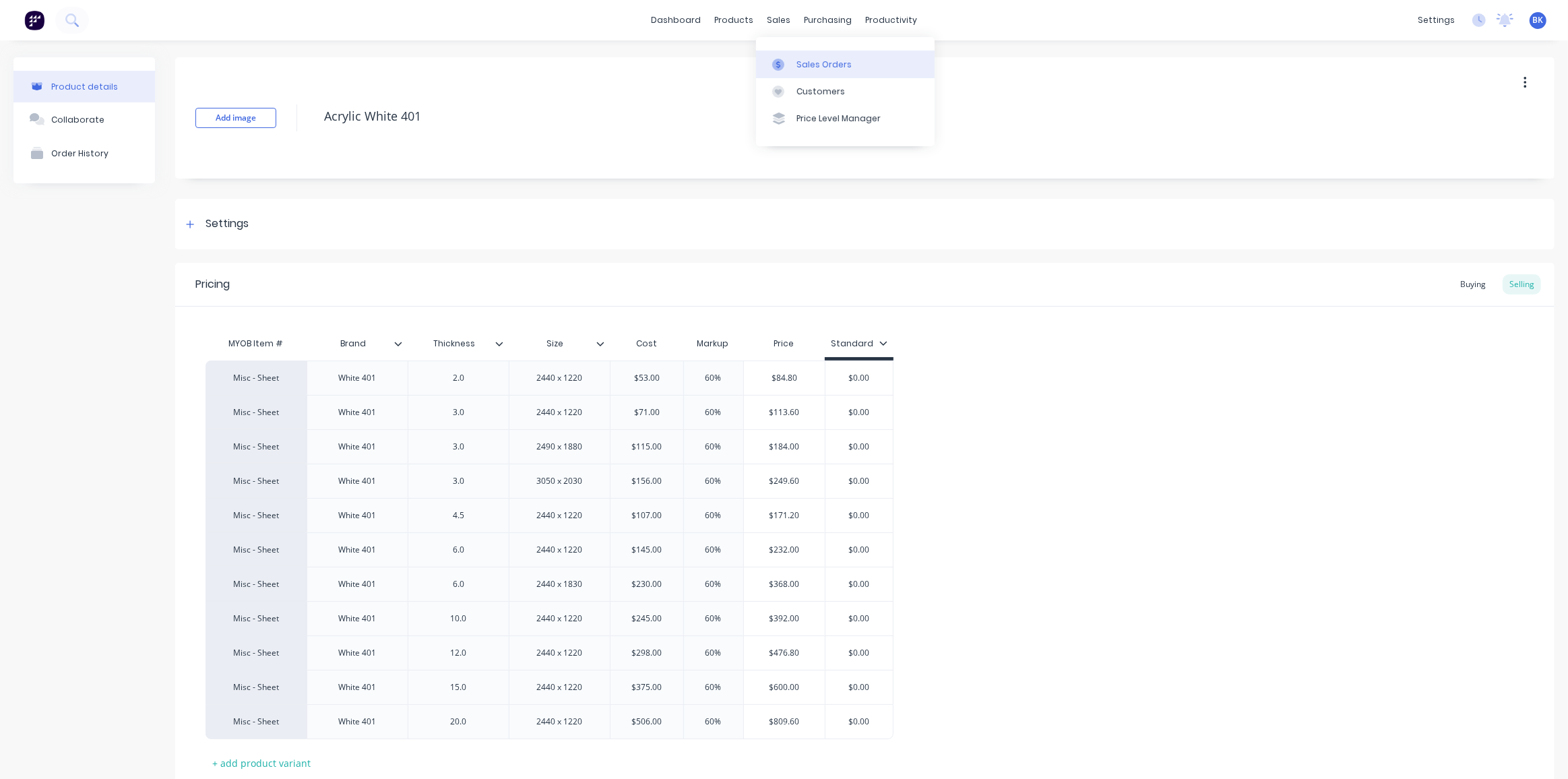
click at [808, 57] on link "Sales Orders" at bounding box center [845, 63] width 178 height 27
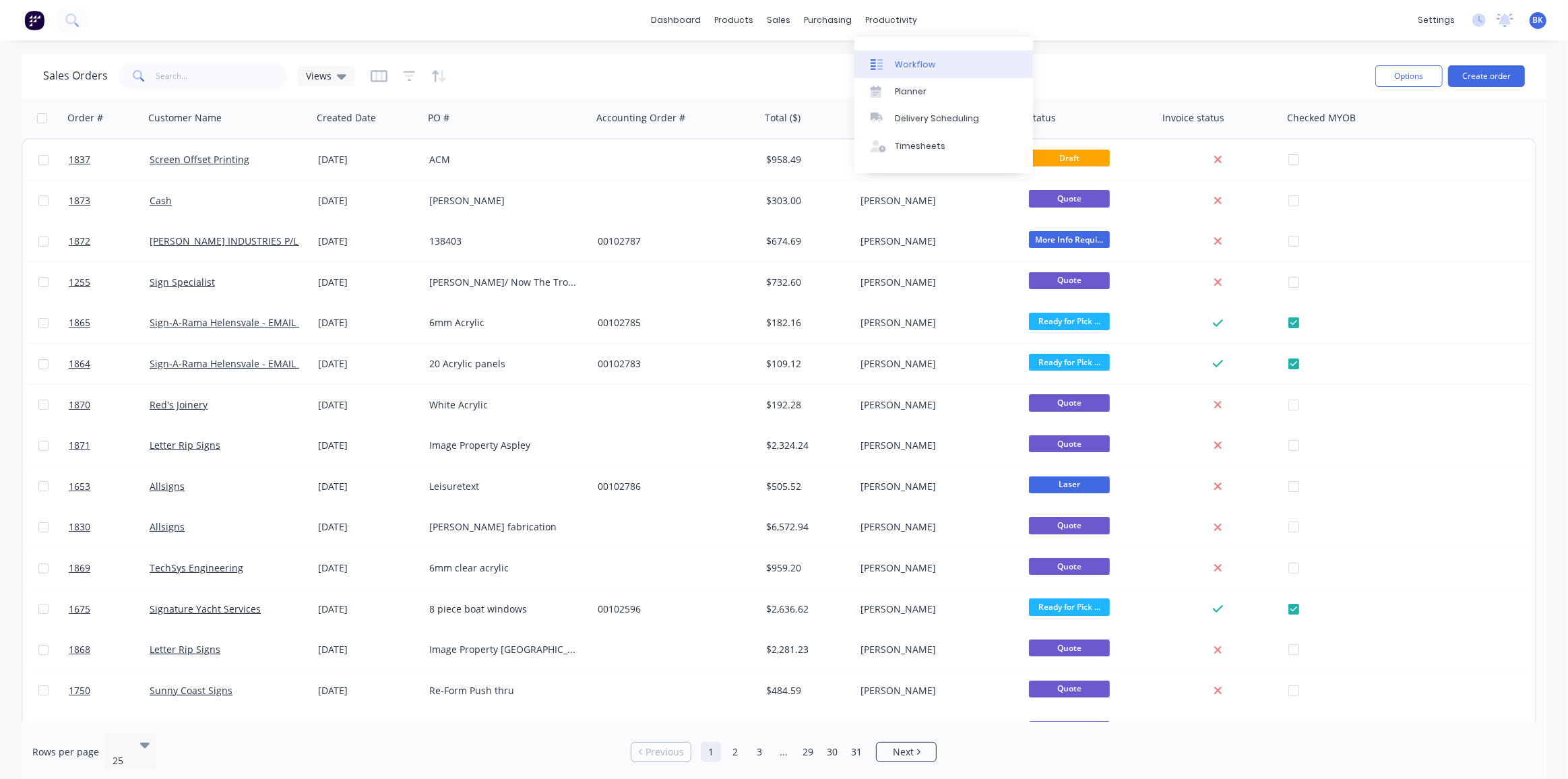
click at [898, 57] on link "Workflow" at bounding box center [943, 63] width 178 height 27
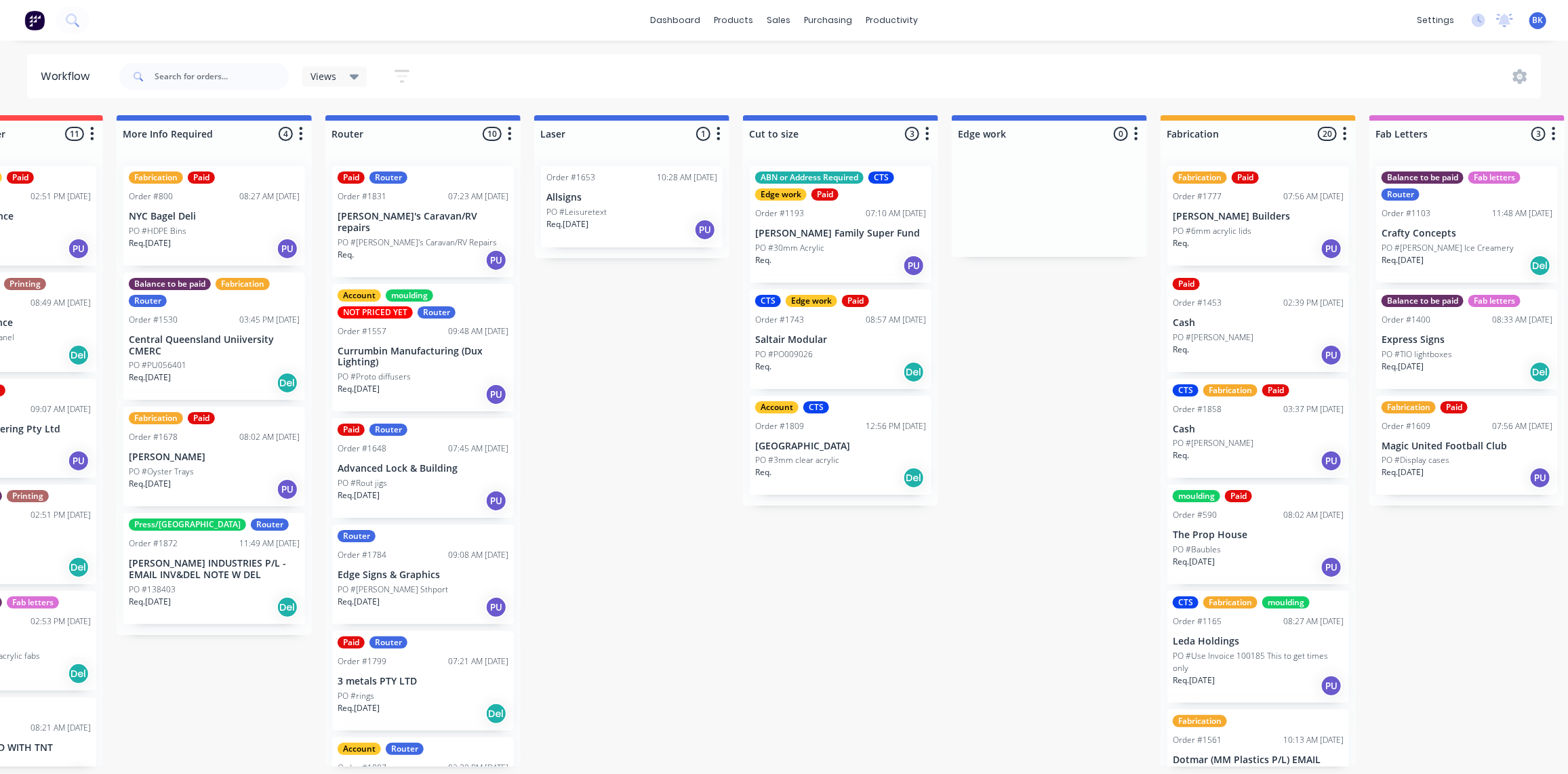
scroll to position [0, 754]
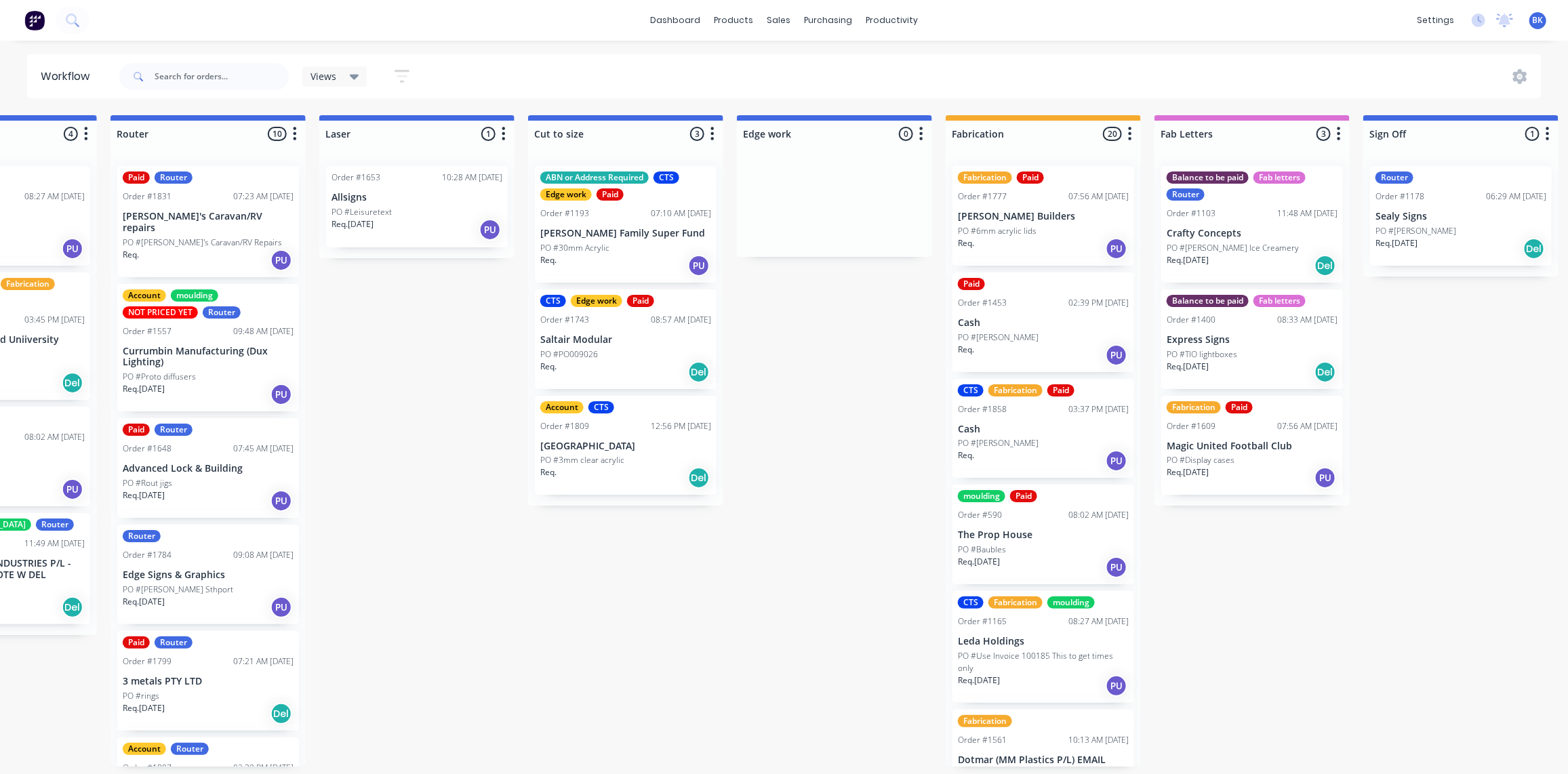
click at [1065, 336] on div "PO #[PERSON_NAME]" at bounding box center [1043, 337] width 171 height 12
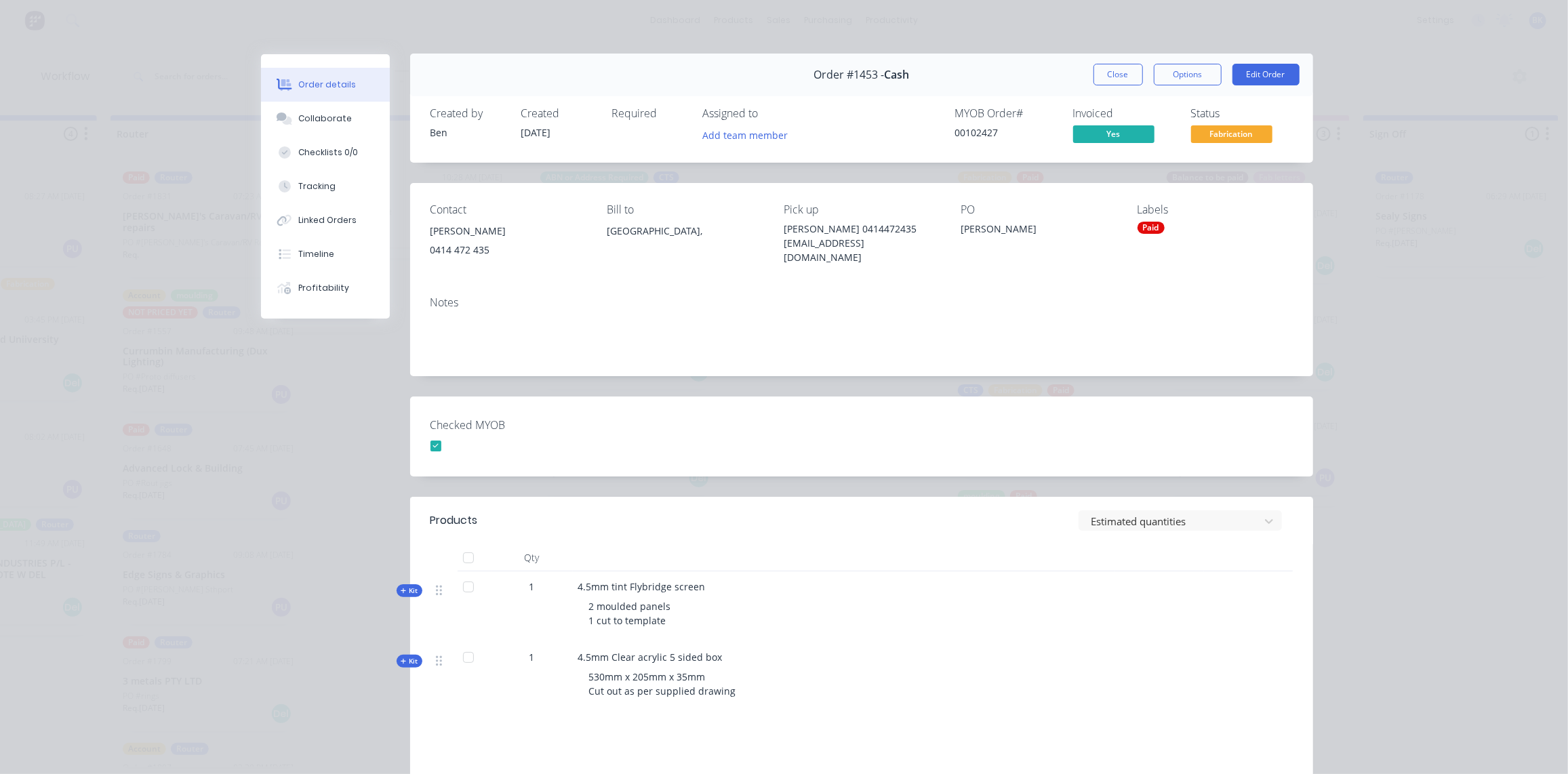
scroll to position [0, 0]
click at [1121, 71] on button "Close" at bounding box center [1119, 75] width 50 height 22
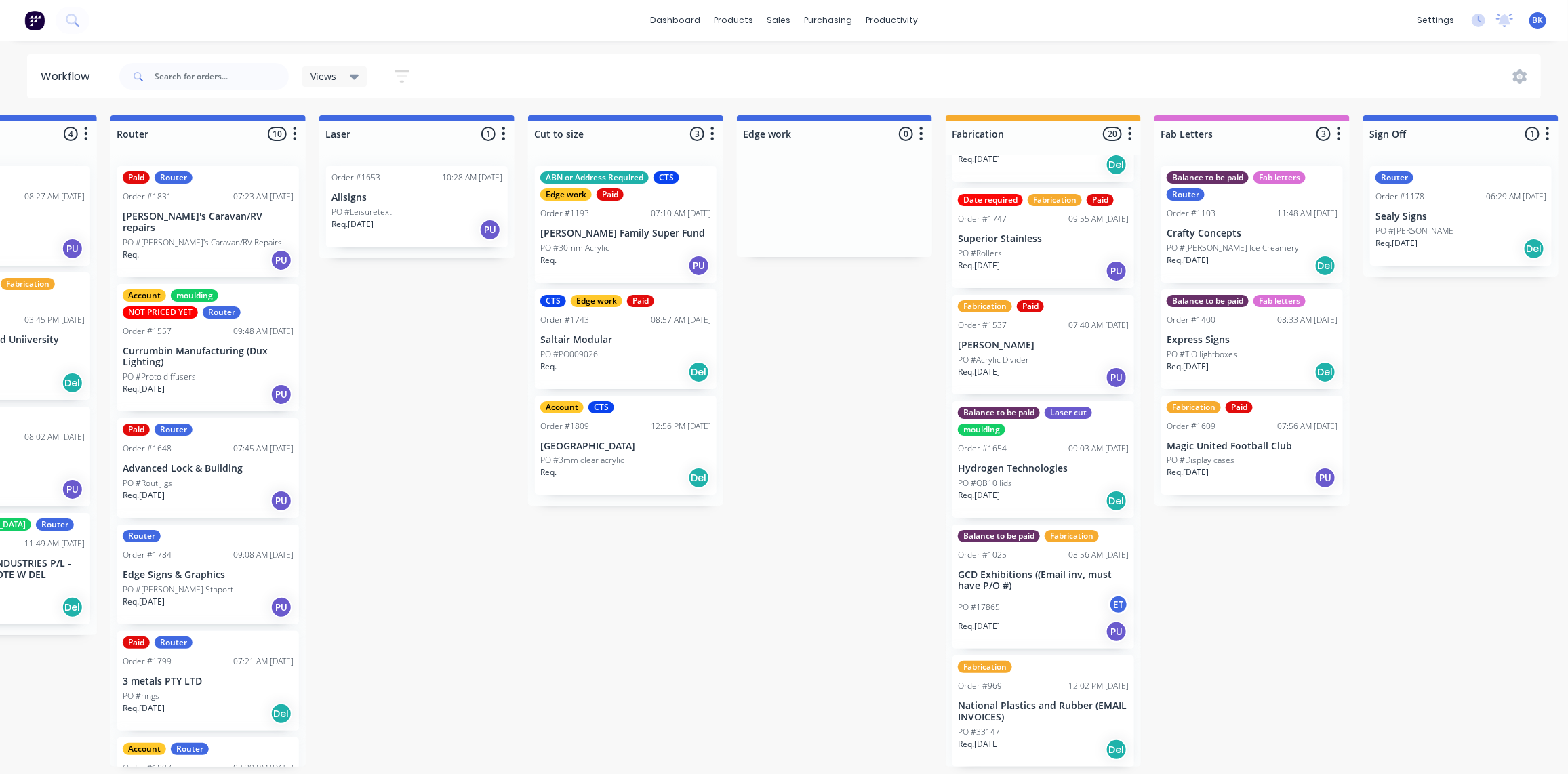
scroll to position [1, 754]
click at [659, 463] on div "PO #3mm clear acrylic" at bounding box center [626, 460] width 171 height 12
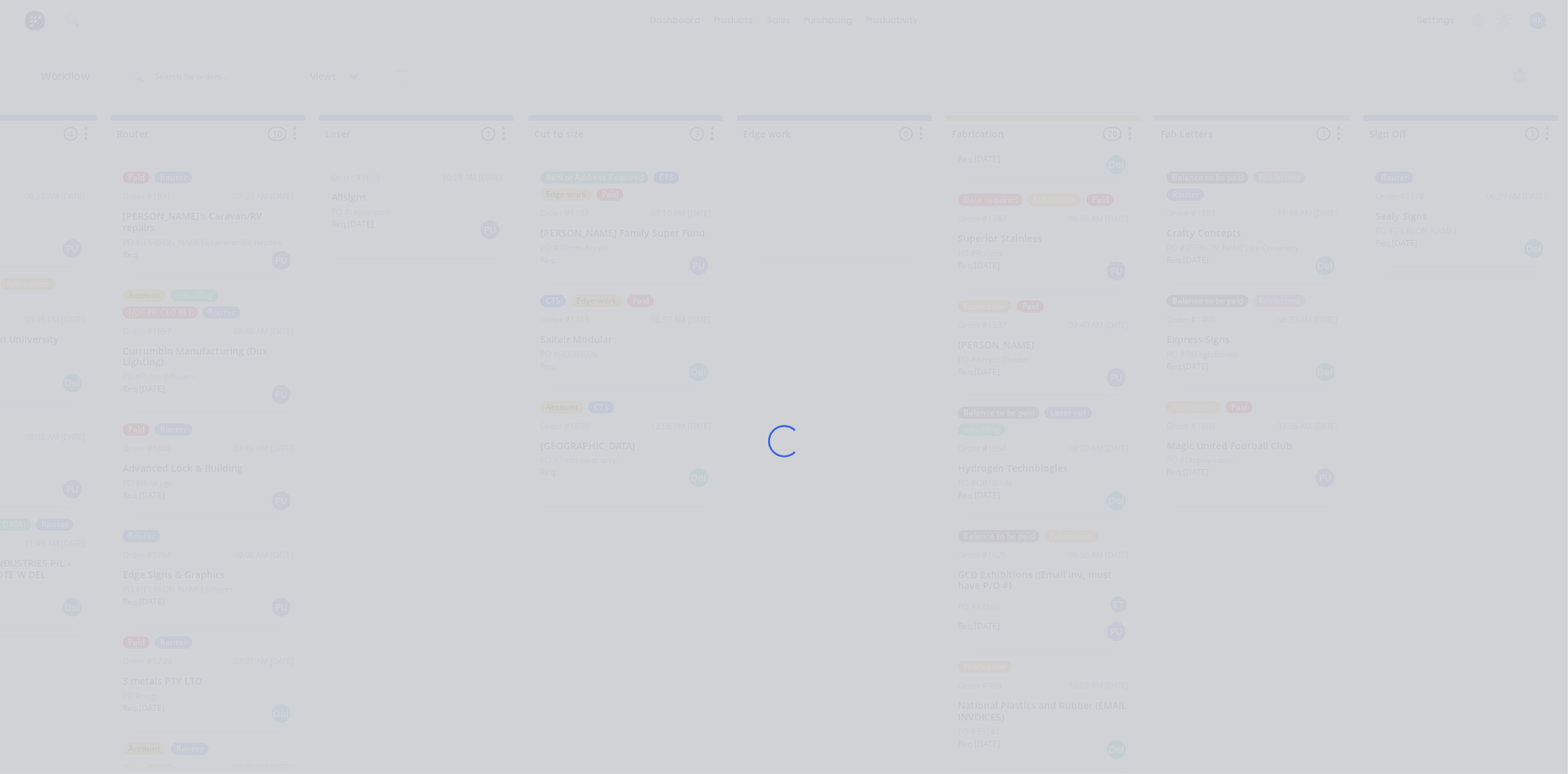
scroll to position [0, 754]
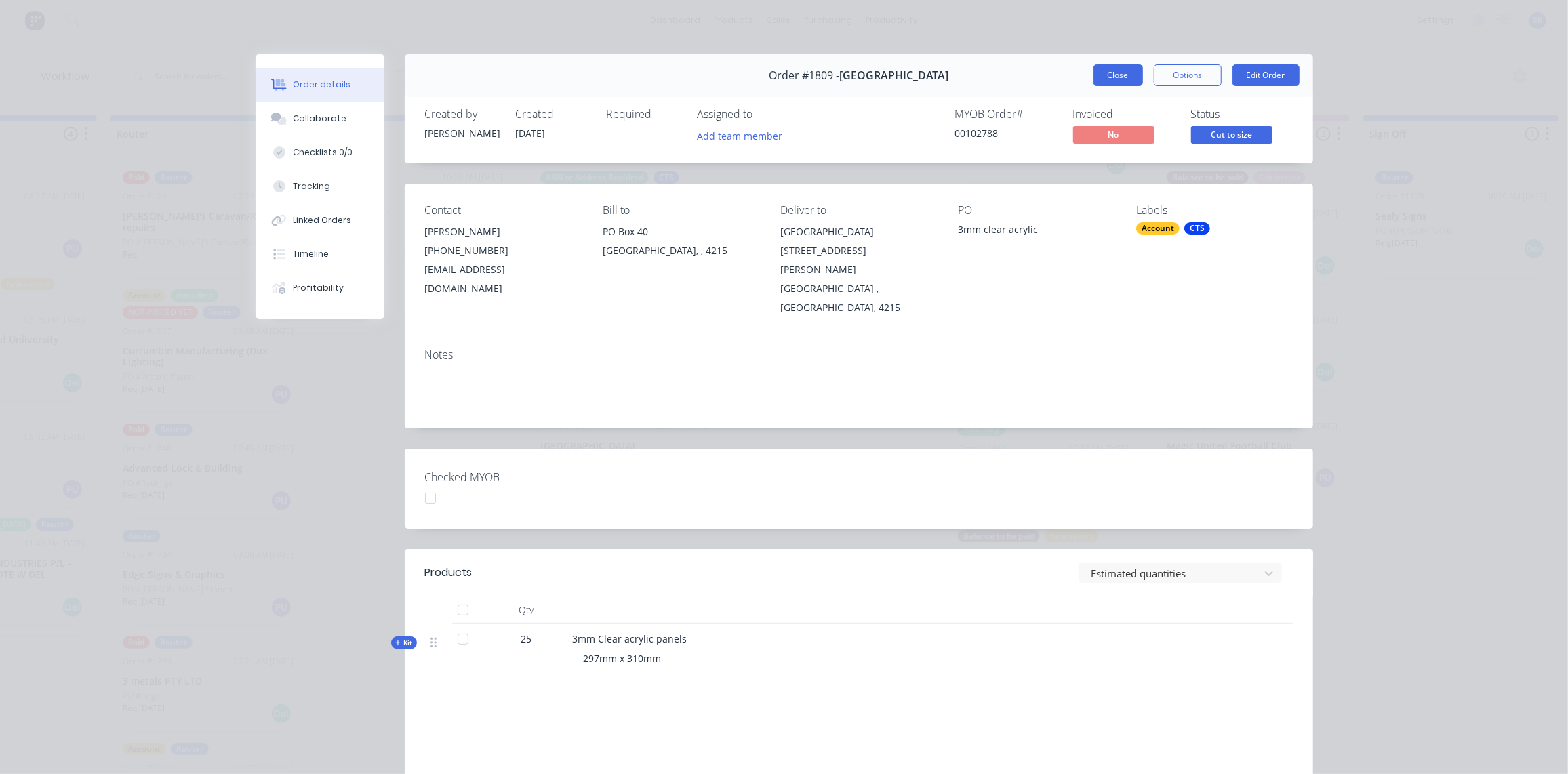
click at [1097, 69] on button "Close" at bounding box center [1119, 75] width 50 height 22
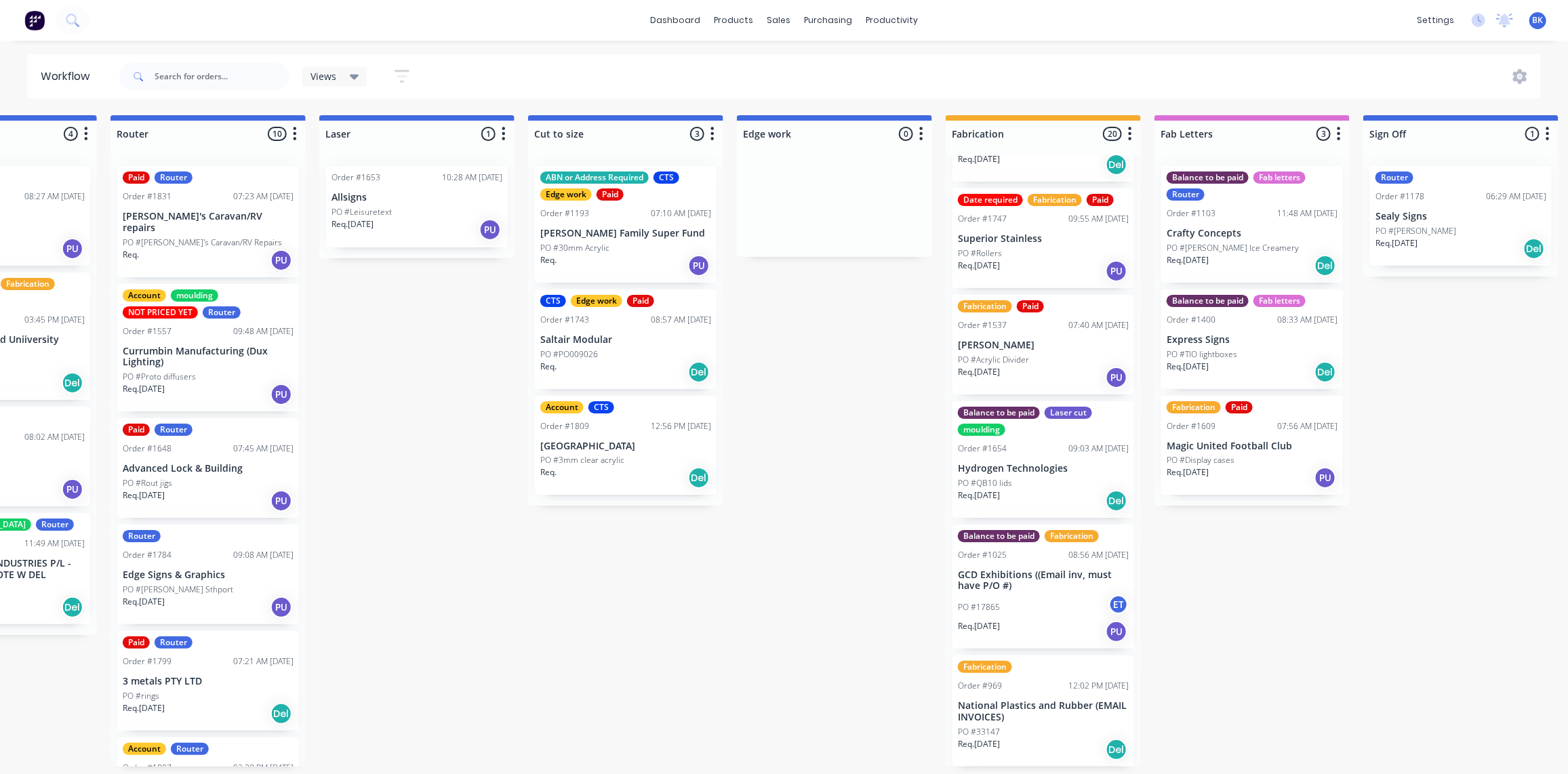
click at [648, 369] on div "Req. Del" at bounding box center [626, 372] width 171 height 23
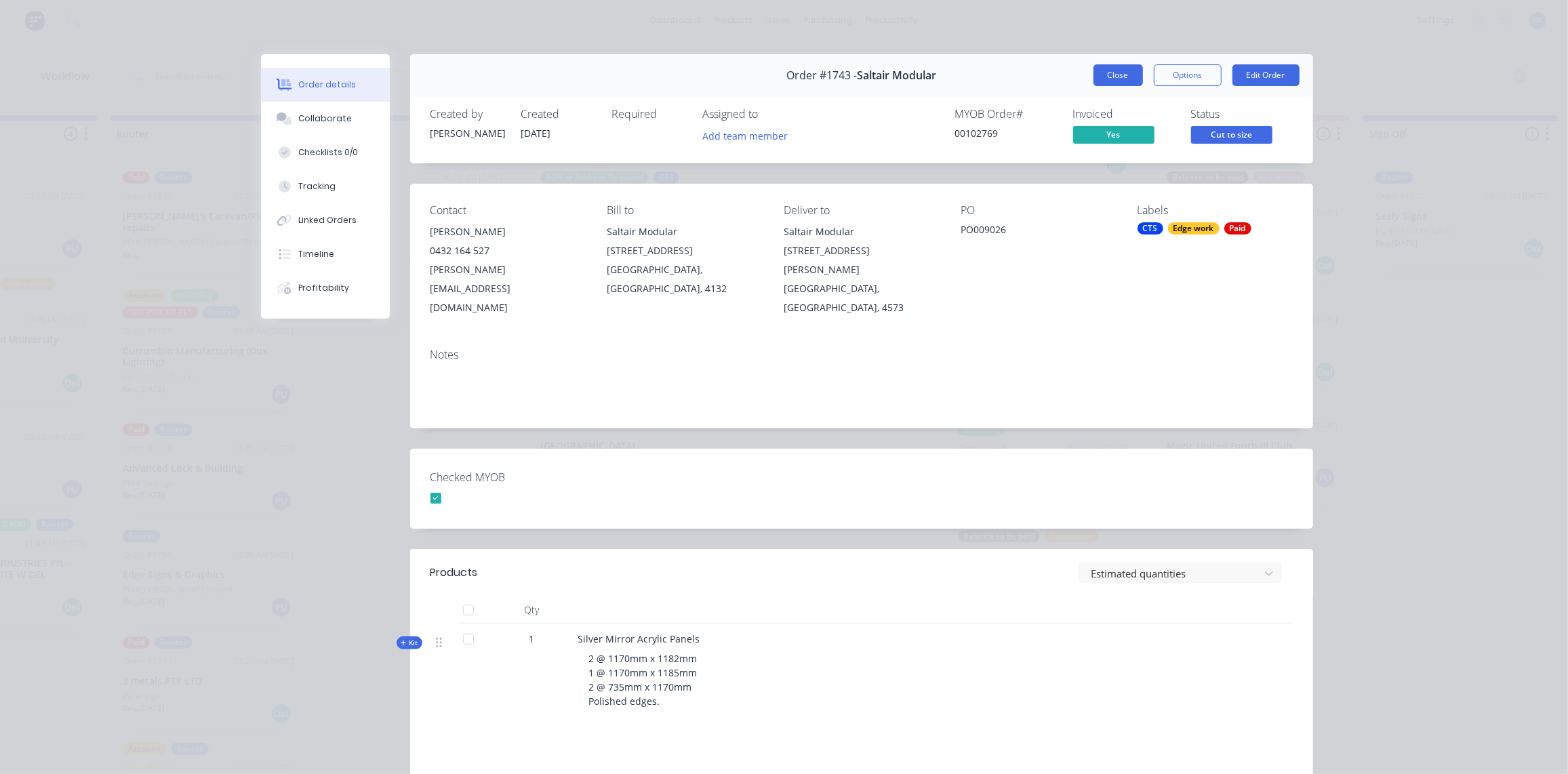
click at [1111, 77] on button "Close" at bounding box center [1119, 75] width 50 height 22
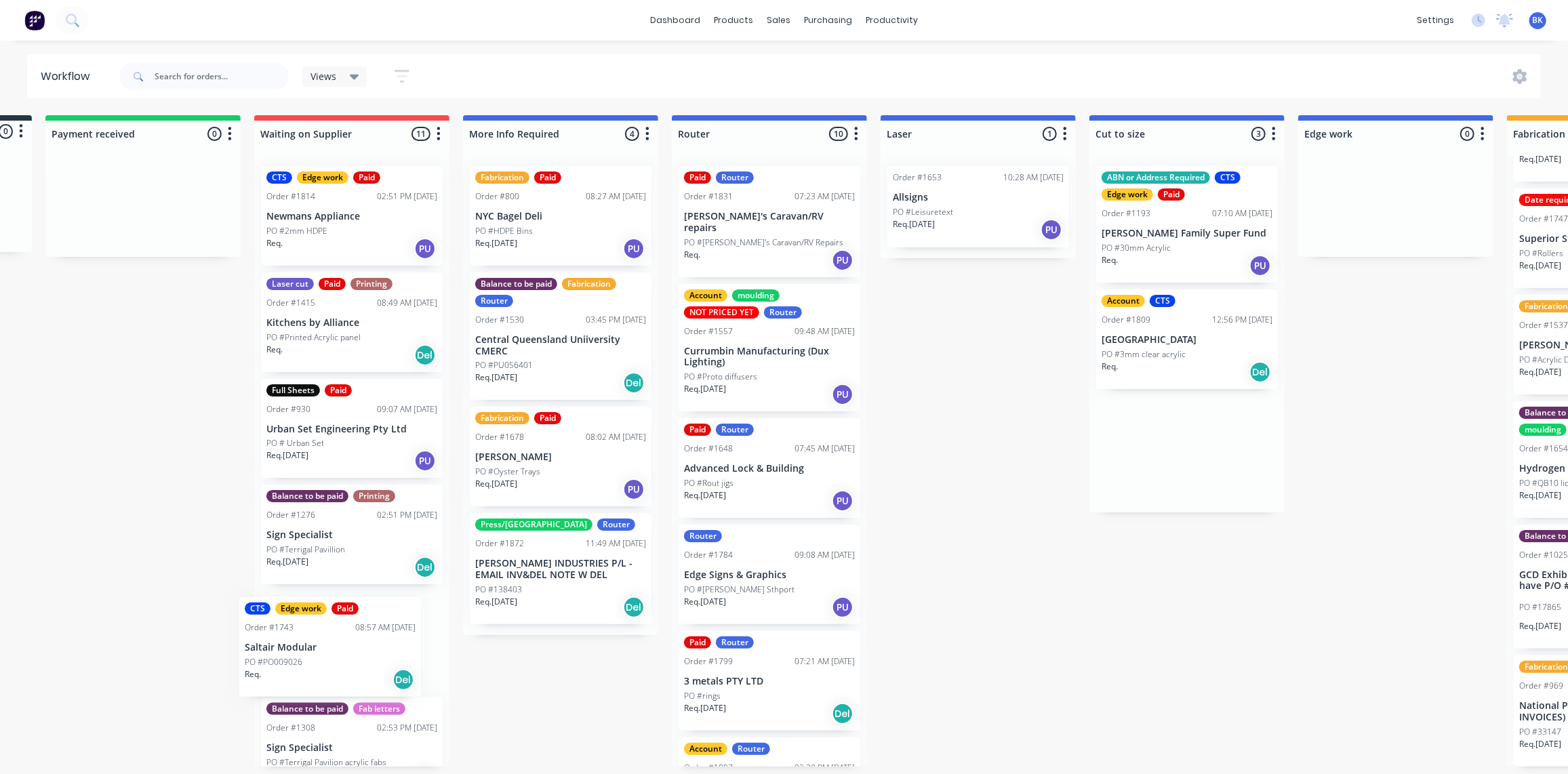
scroll to position [1, 187]
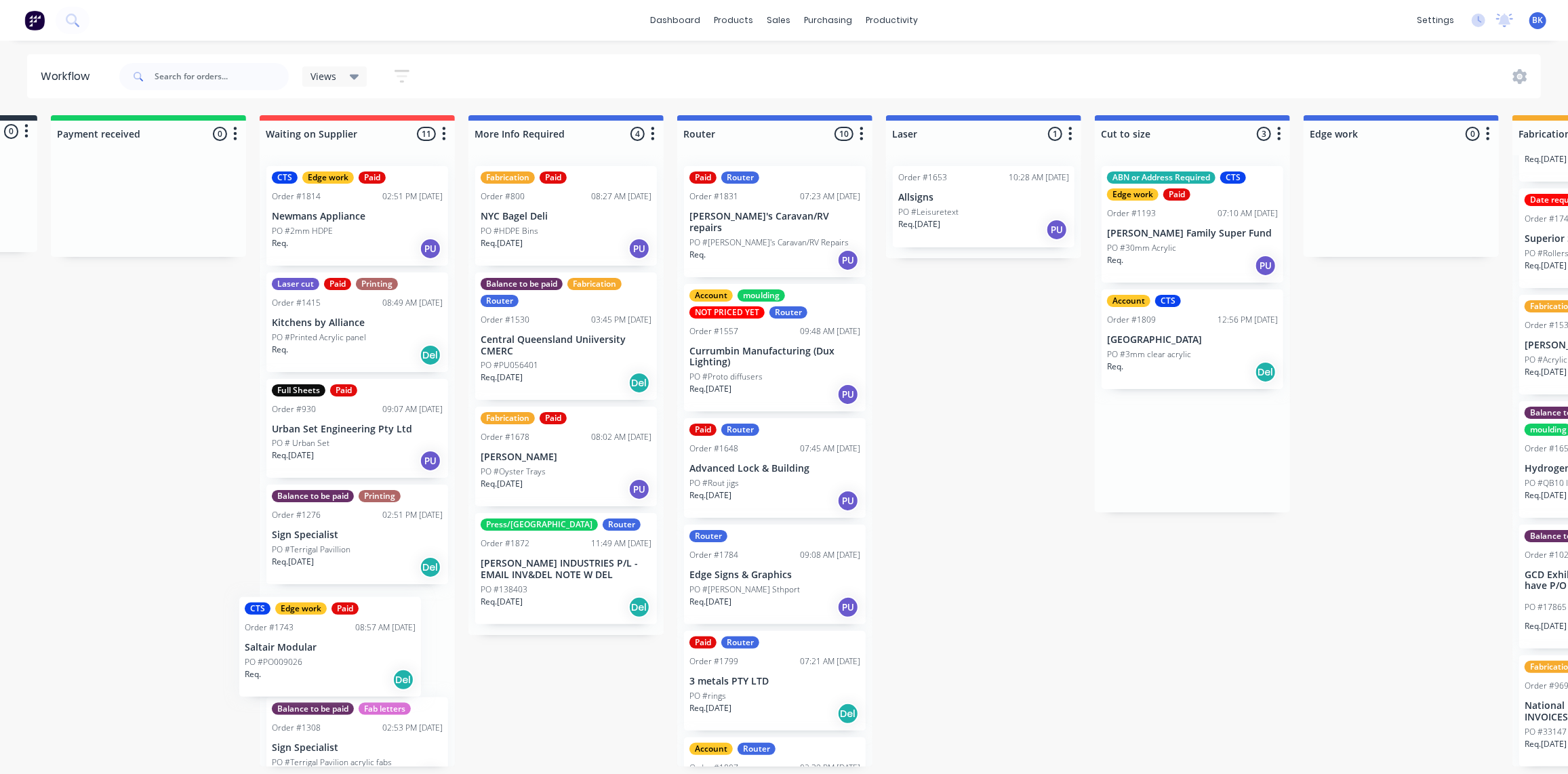
drag, startPoint x: 628, startPoint y: 333, endPoint x: 347, endPoint y: 658, distance: 429.6
click at [346, 659] on div "Submitted 0 Status colour #273444 hex #273444 Save Cancel Summaries Total order…" at bounding box center [1424, 441] width 3244 height 651
click at [1189, 228] on p "[PERSON_NAME] Family Super Fund" at bounding box center [1193, 233] width 171 height 12
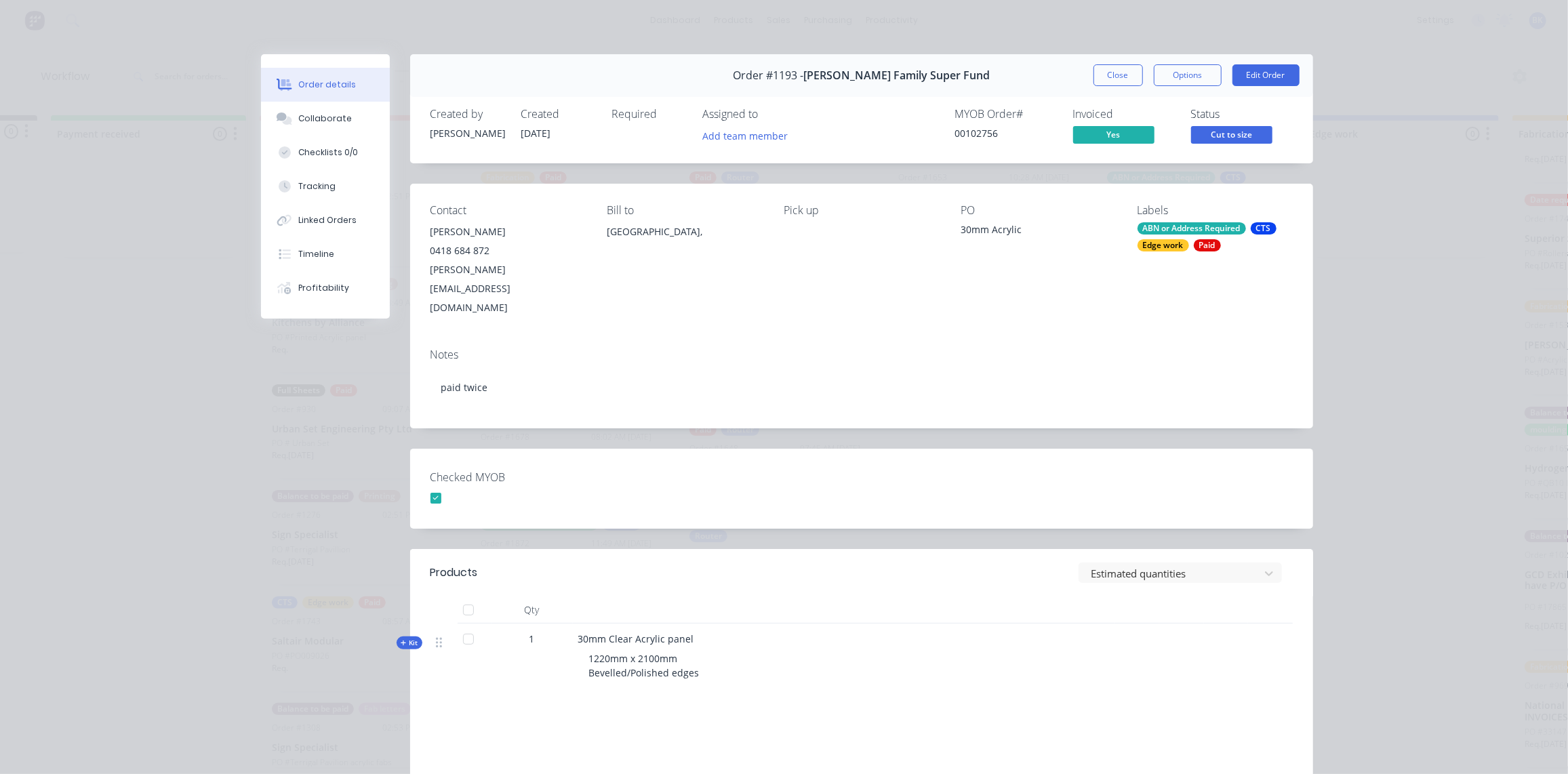
click at [1117, 76] on button "Close" at bounding box center [1119, 75] width 50 height 22
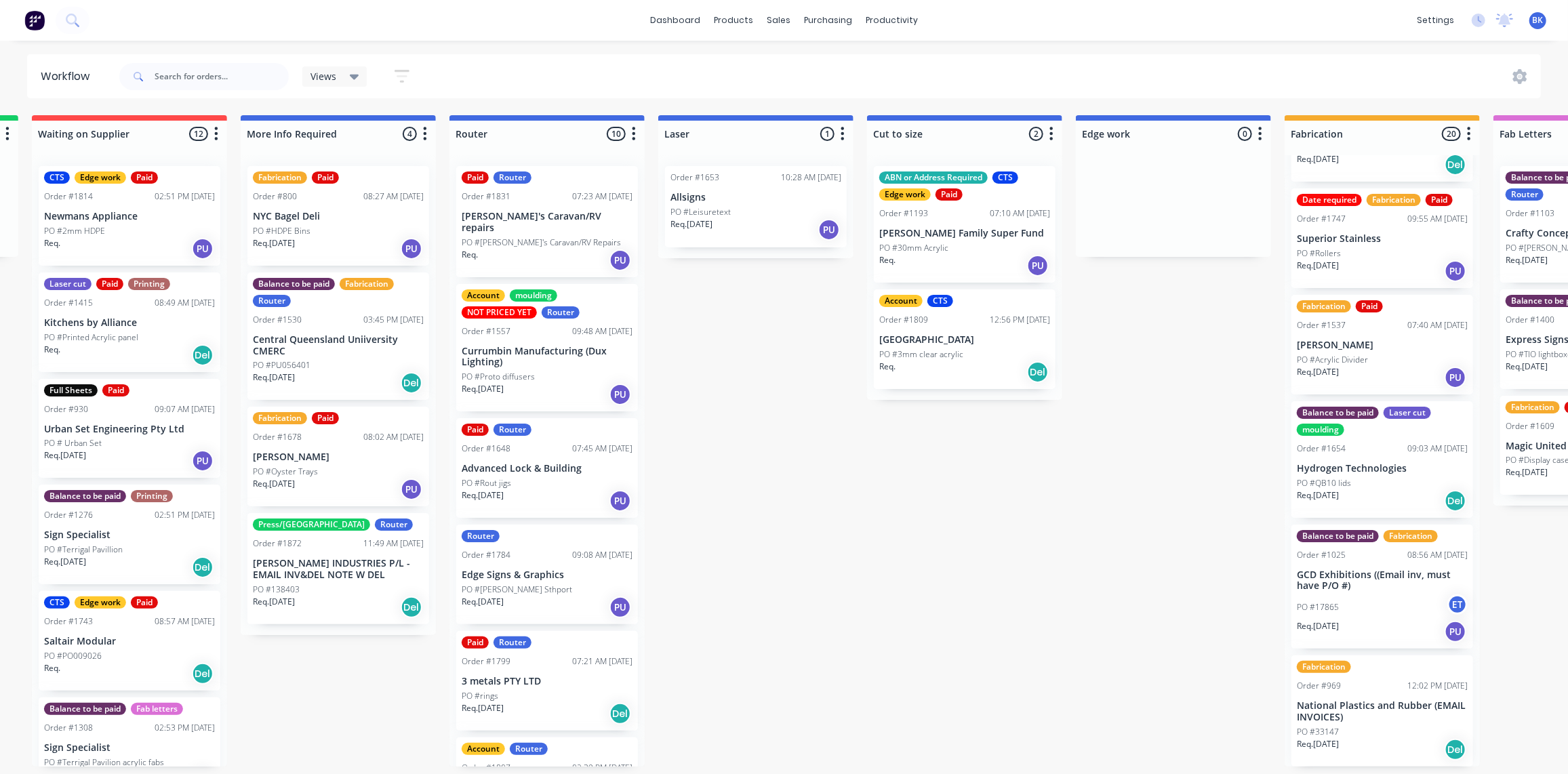
scroll to position [1, 415]
click at [968, 232] on p "[PERSON_NAME] Family Super Fund" at bounding box center [965, 233] width 171 height 12
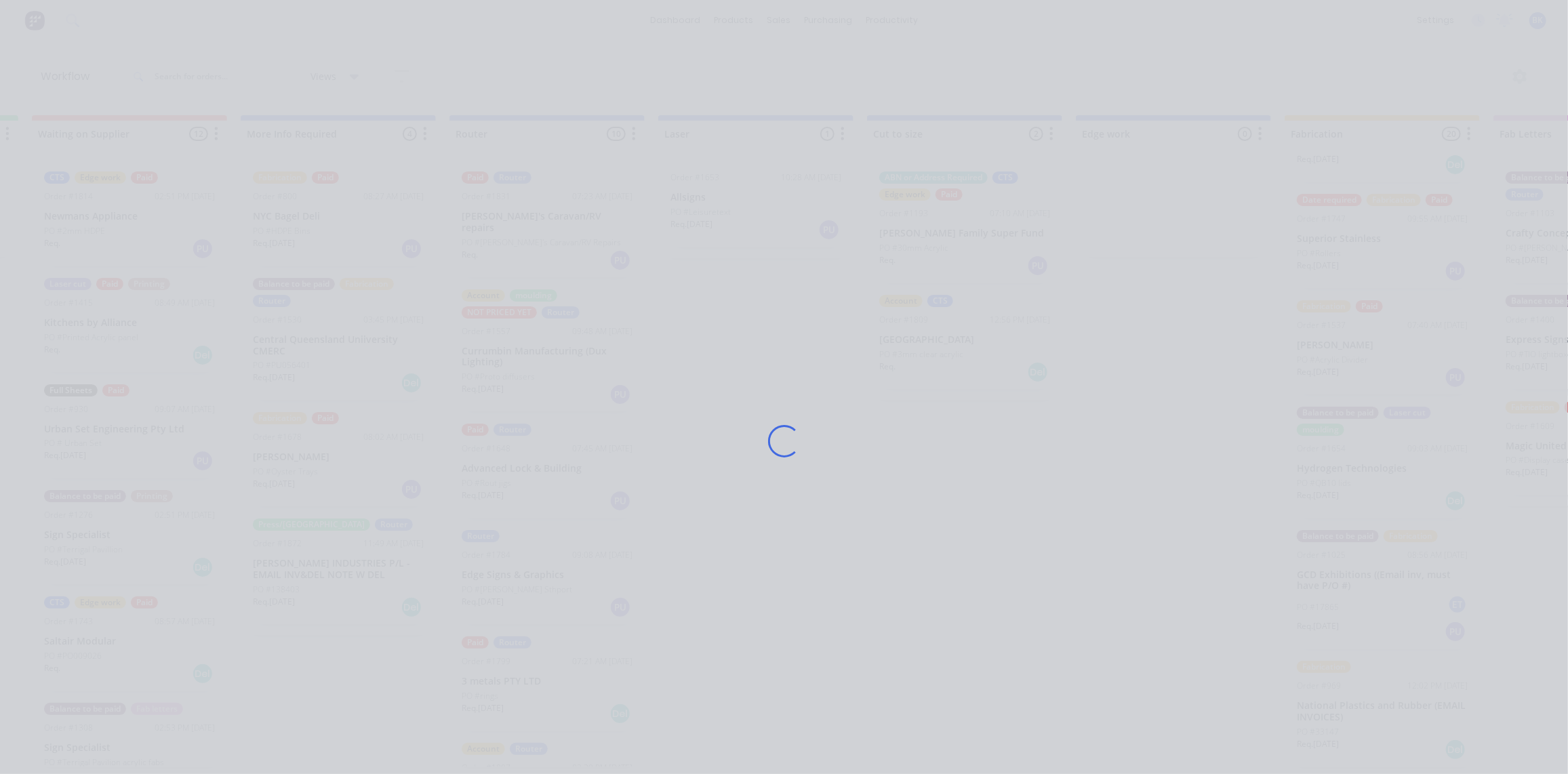
scroll to position [0, 0]
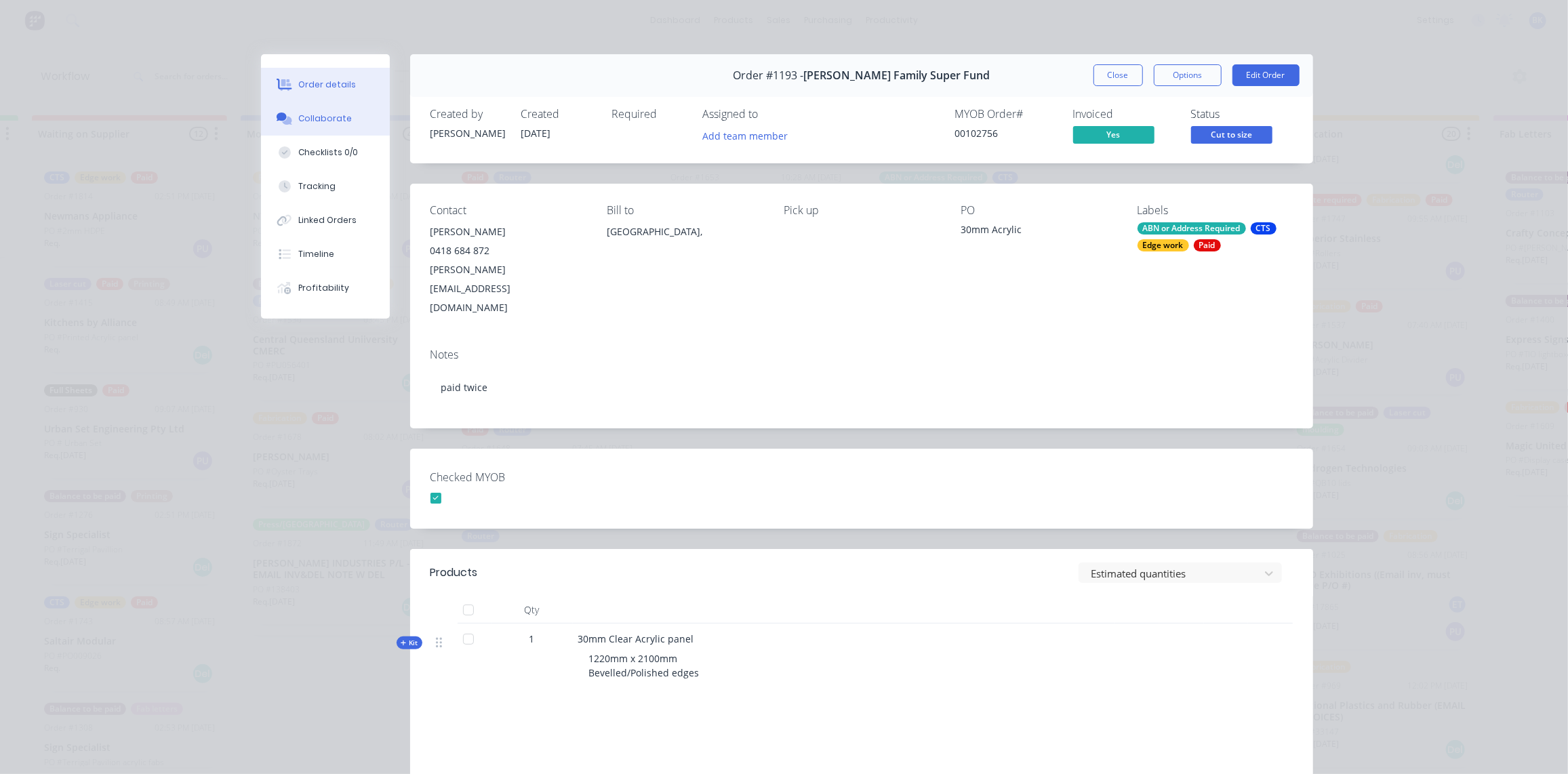
click at [324, 124] on div "Collaborate" at bounding box center [325, 119] width 54 height 12
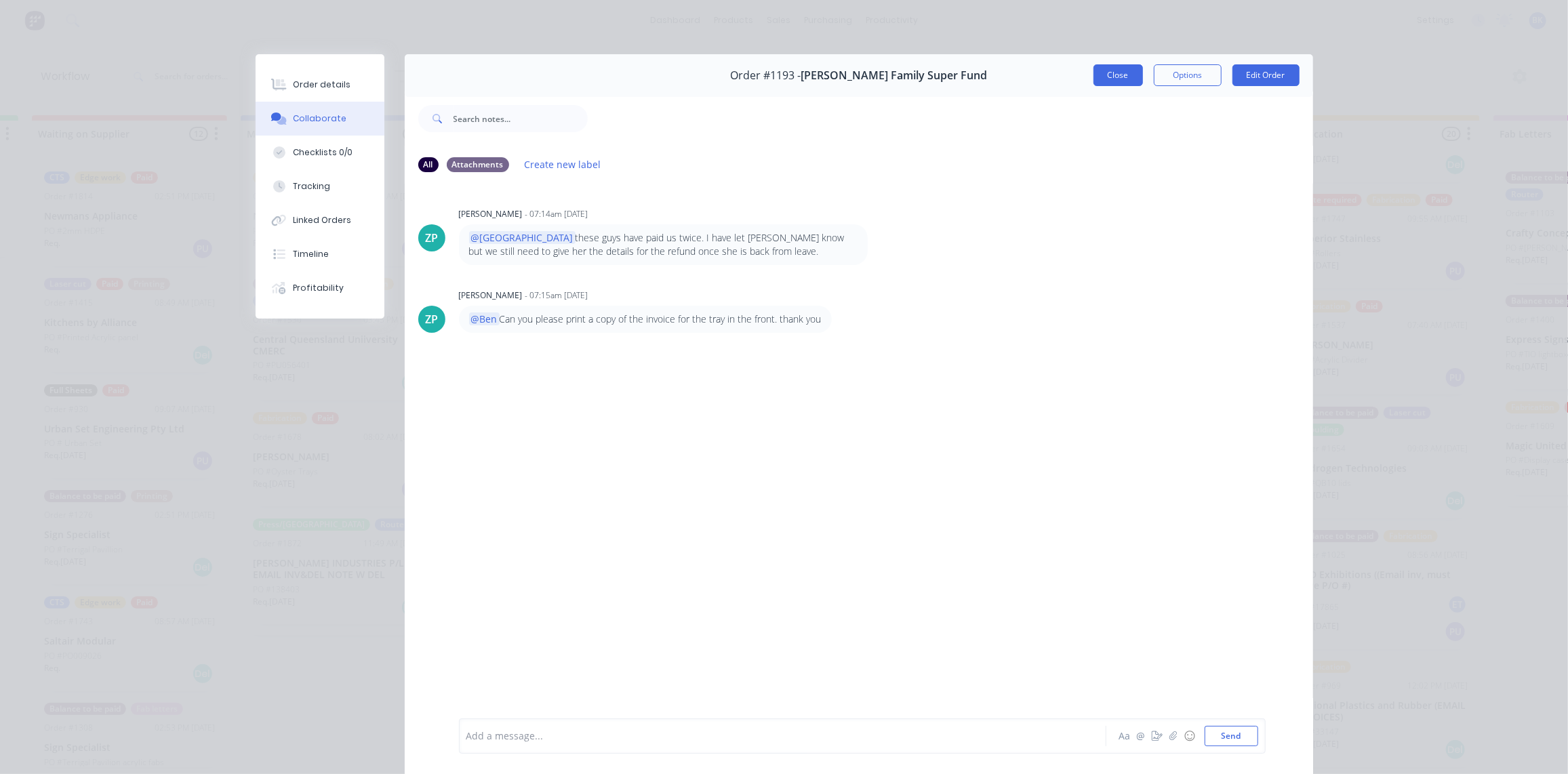
click at [1123, 75] on button "Close" at bounding box center [1119, 75] width 50 height 22
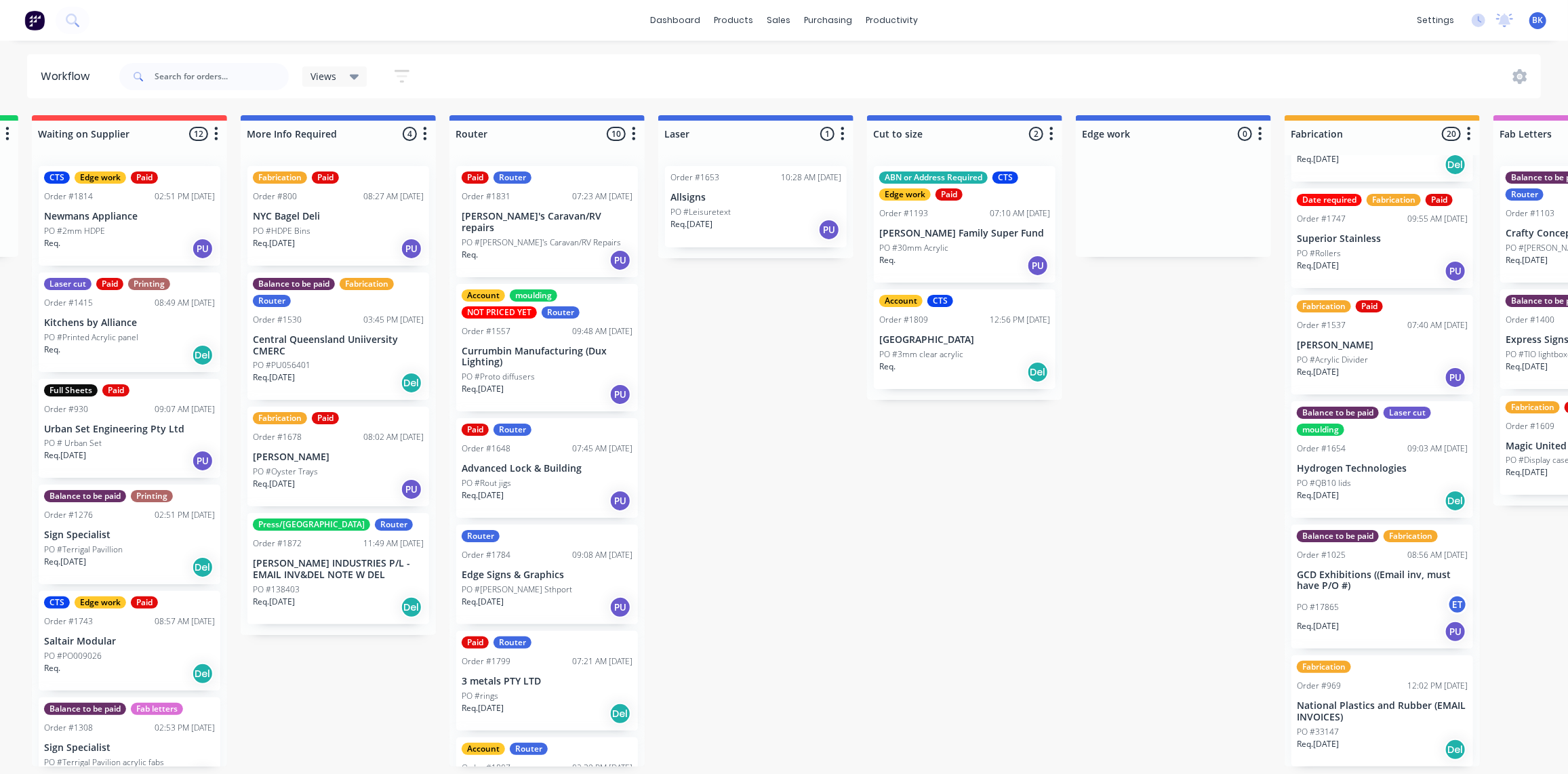
click at [959, 236] on p "[PERSON_NAME] Family Super Fund" at bounding box center [965, 233] width 171 height 12
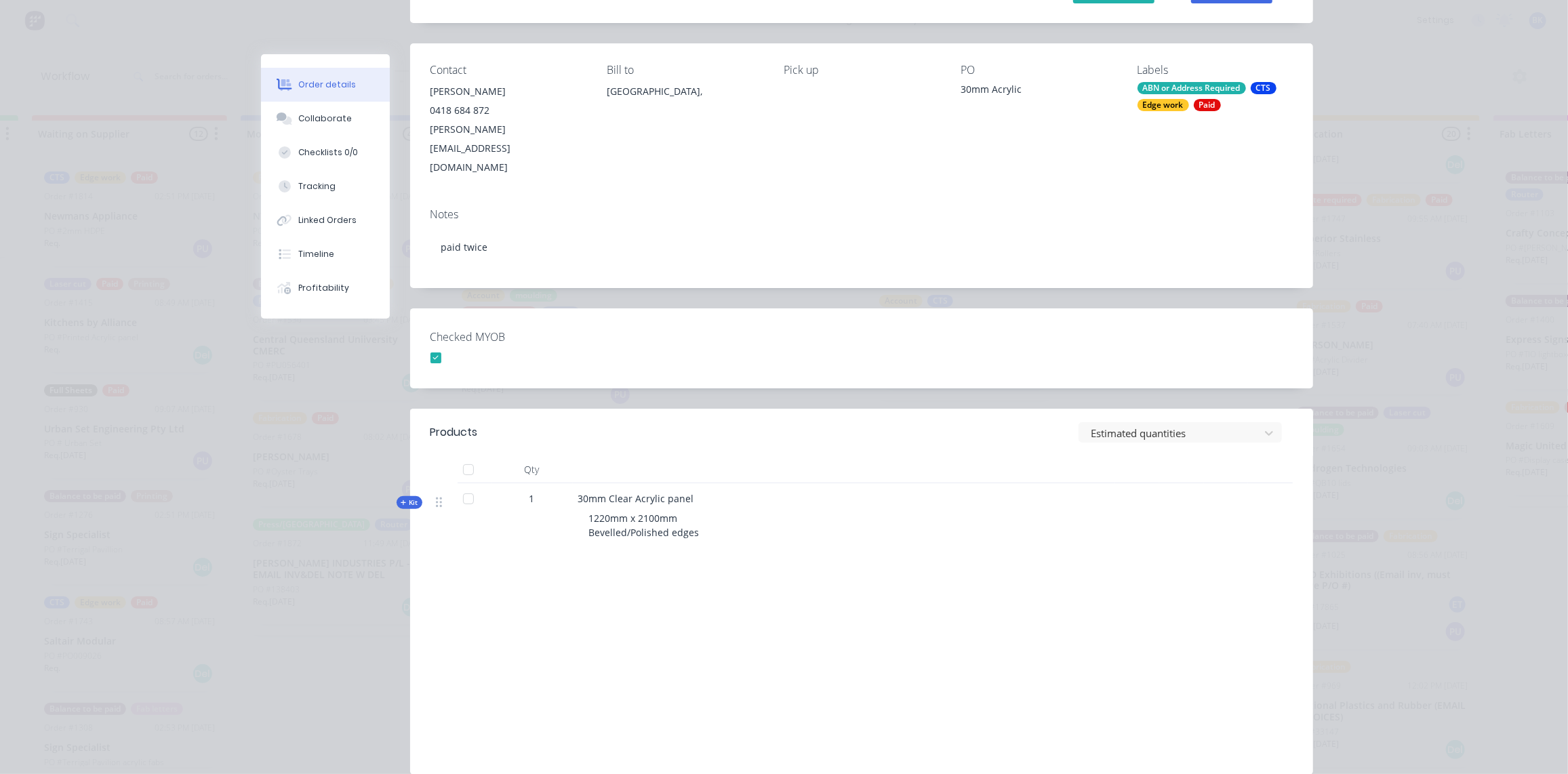
scroll to position [166, 0]
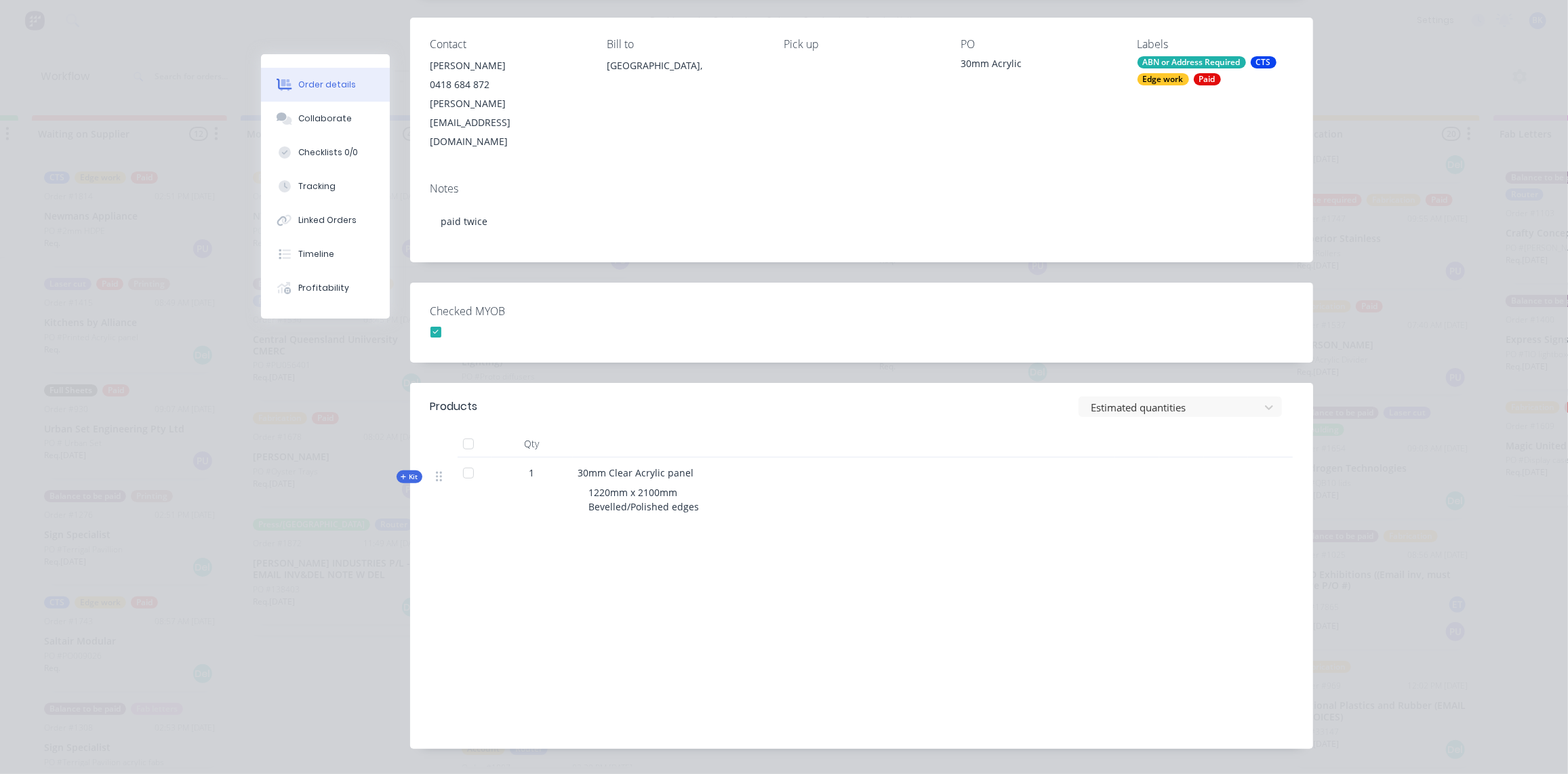
click at [403, 472] on span "Kit" at bounding box center [409, 476] width 18 height 10
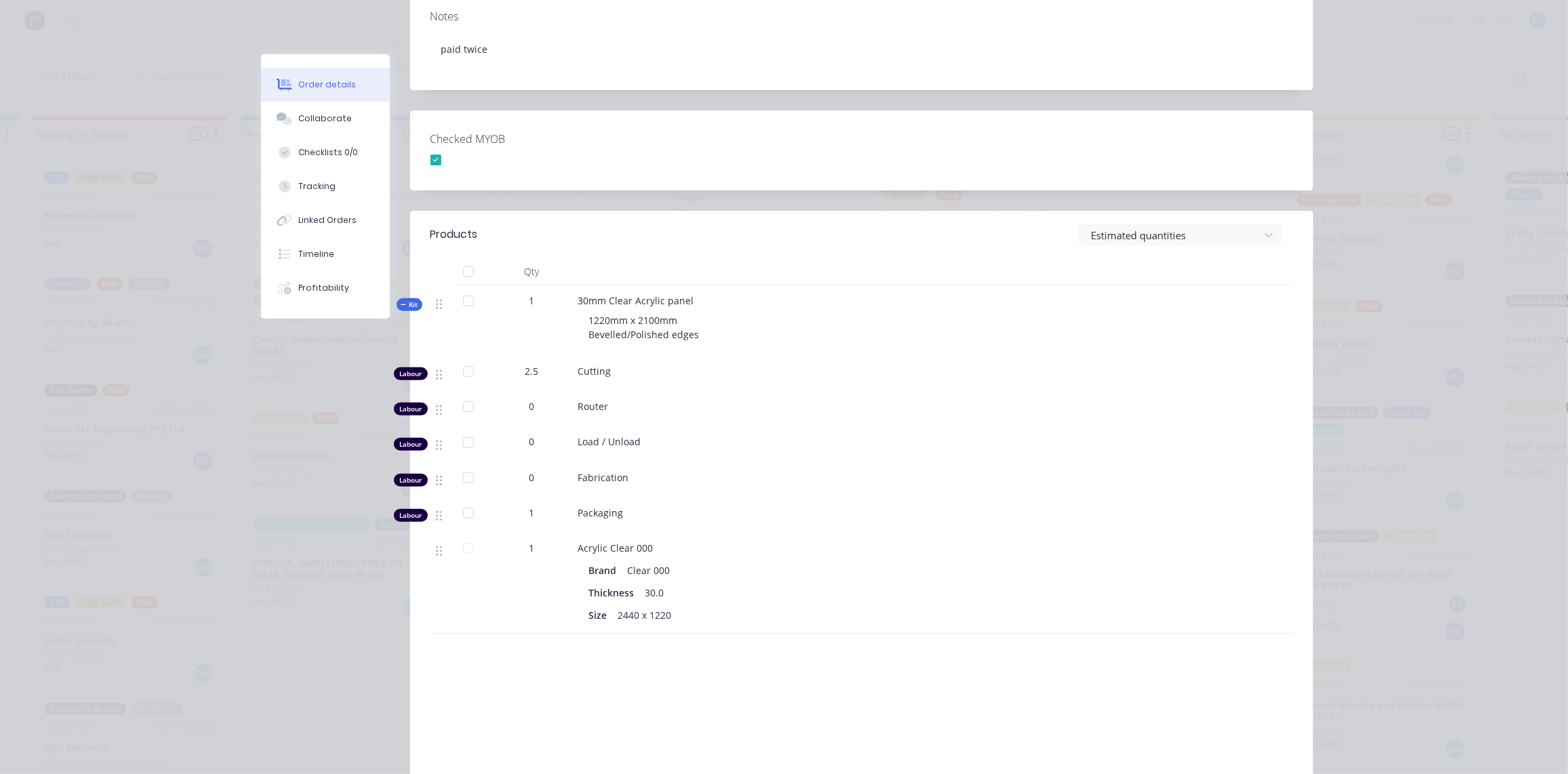
scroll to position [338, 0]
click at [406, 299] on span "Kit" at bounding box center [409, 304] width 18 height 10
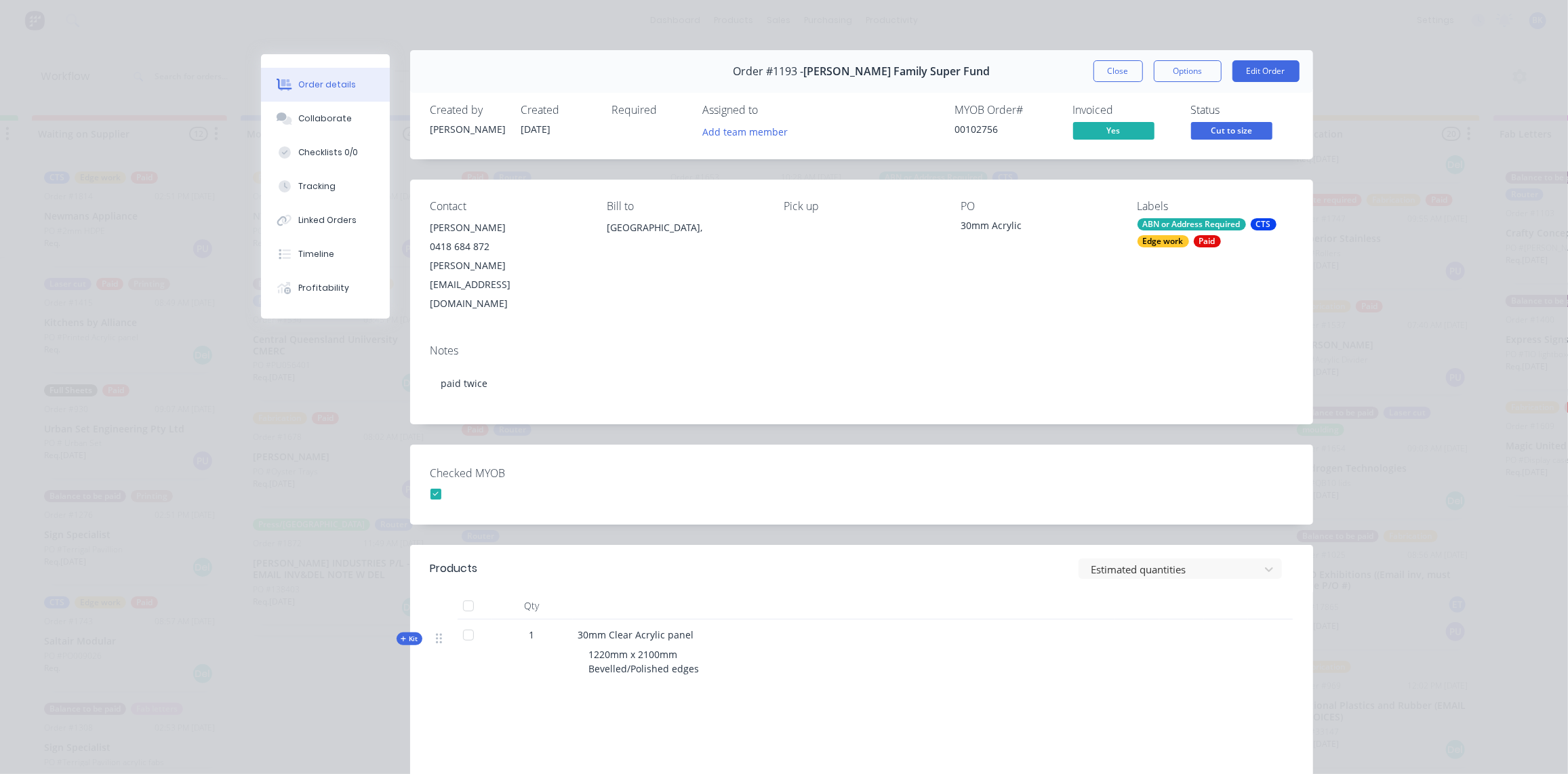
scroll to position [0, 0]
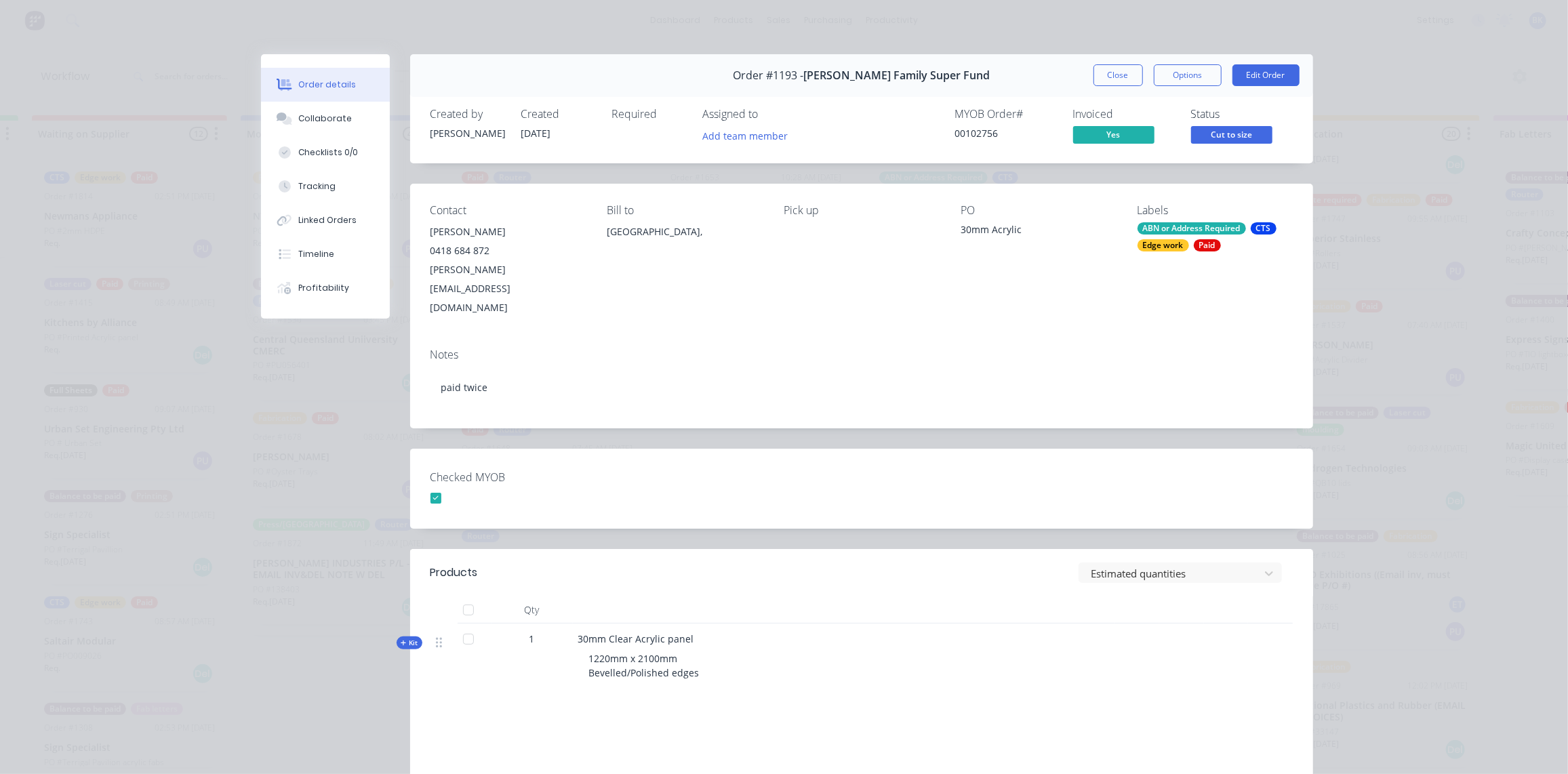
click at [1105, 77] on button "Close" at bounding box center [1119, 75] width 50 height 22
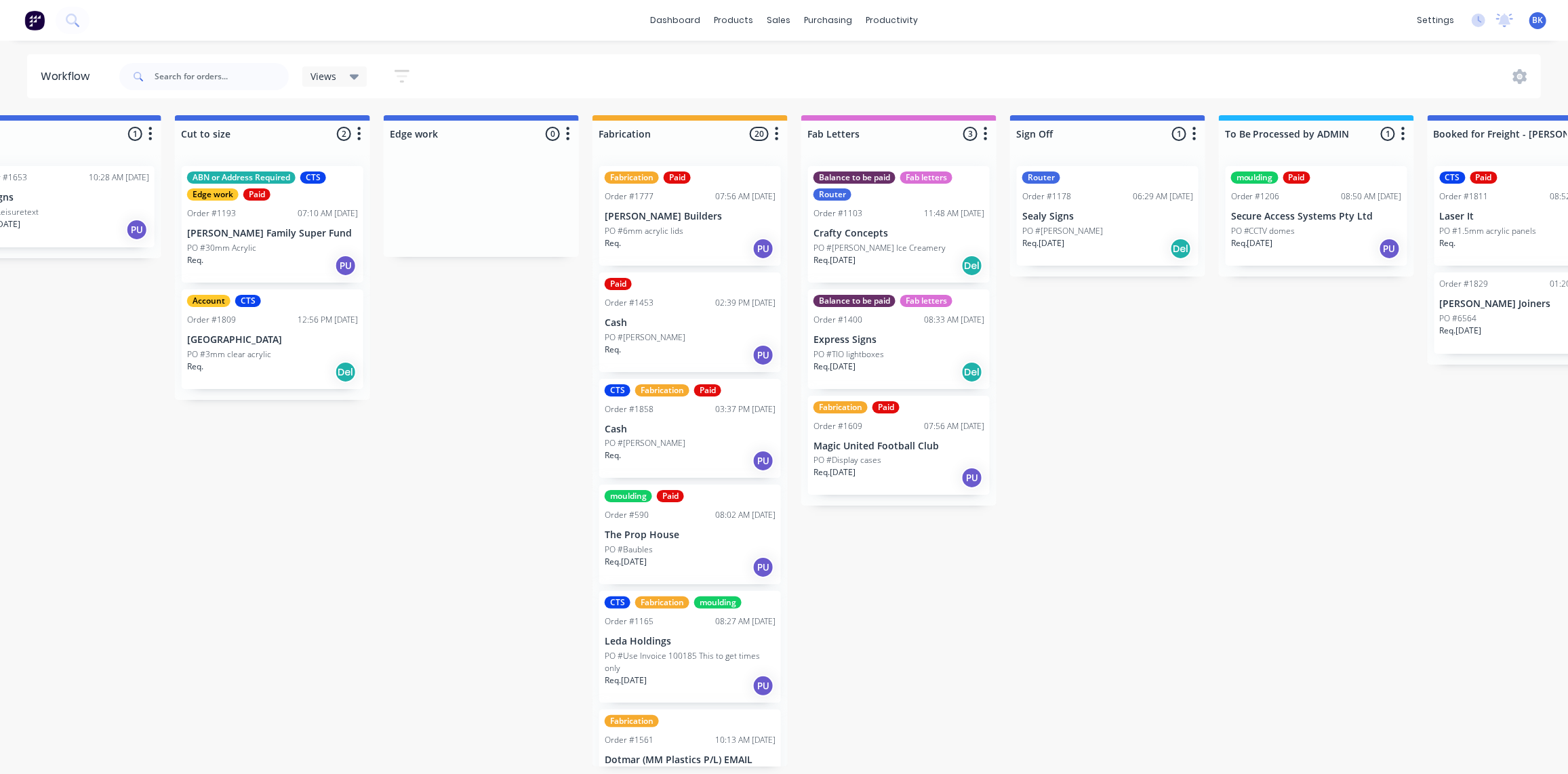
scroll to position [1, 1107]
drag, startPoint x: 1137, startPoint y: 445, endPoint x: 1156, endPoint y: 446, distance: 19.0
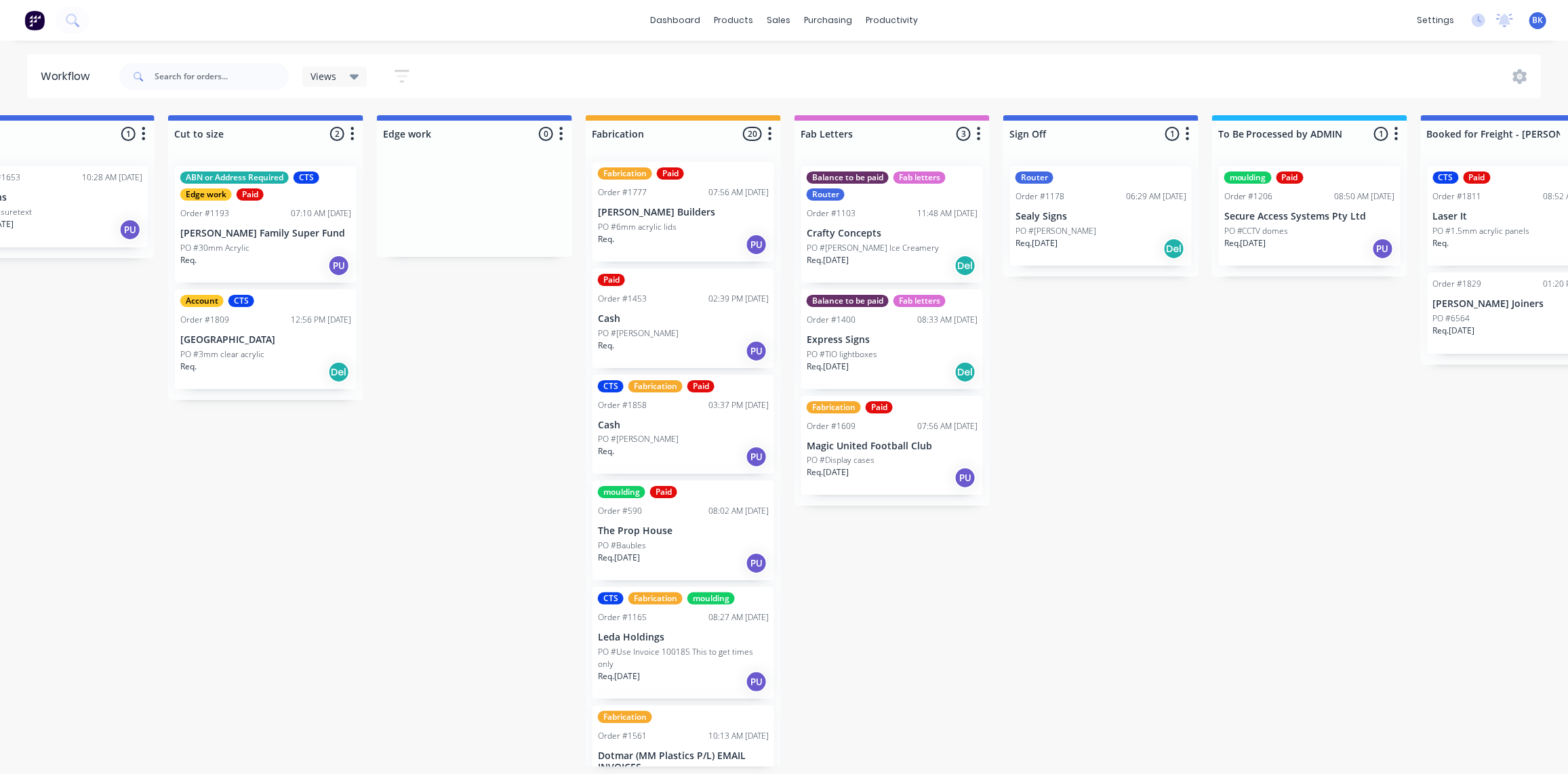
scroll to position [0, 0]
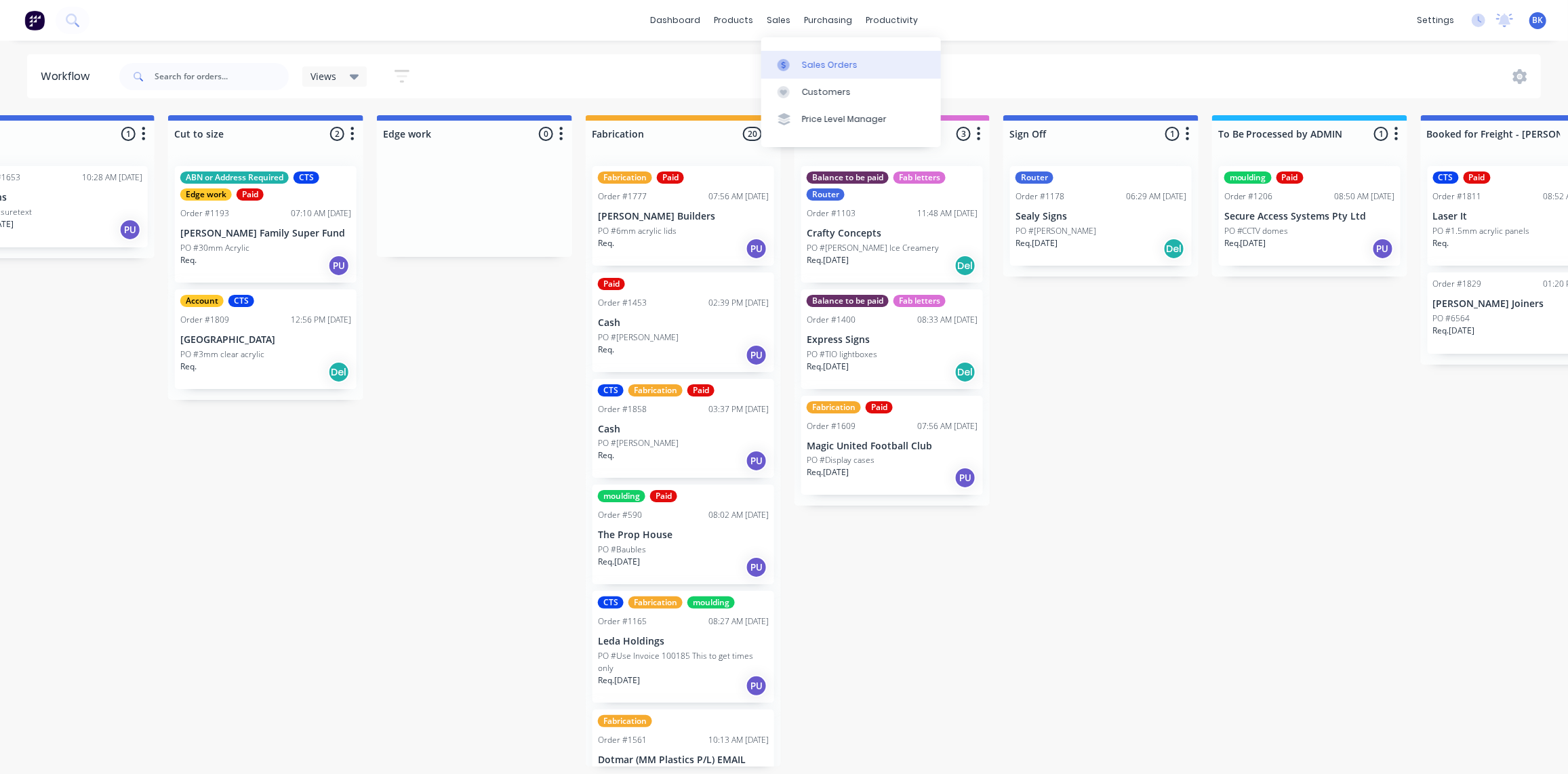
click at [792, 57] on link "Sales Orders" at bounding box center [850, 64] width 180 height 27
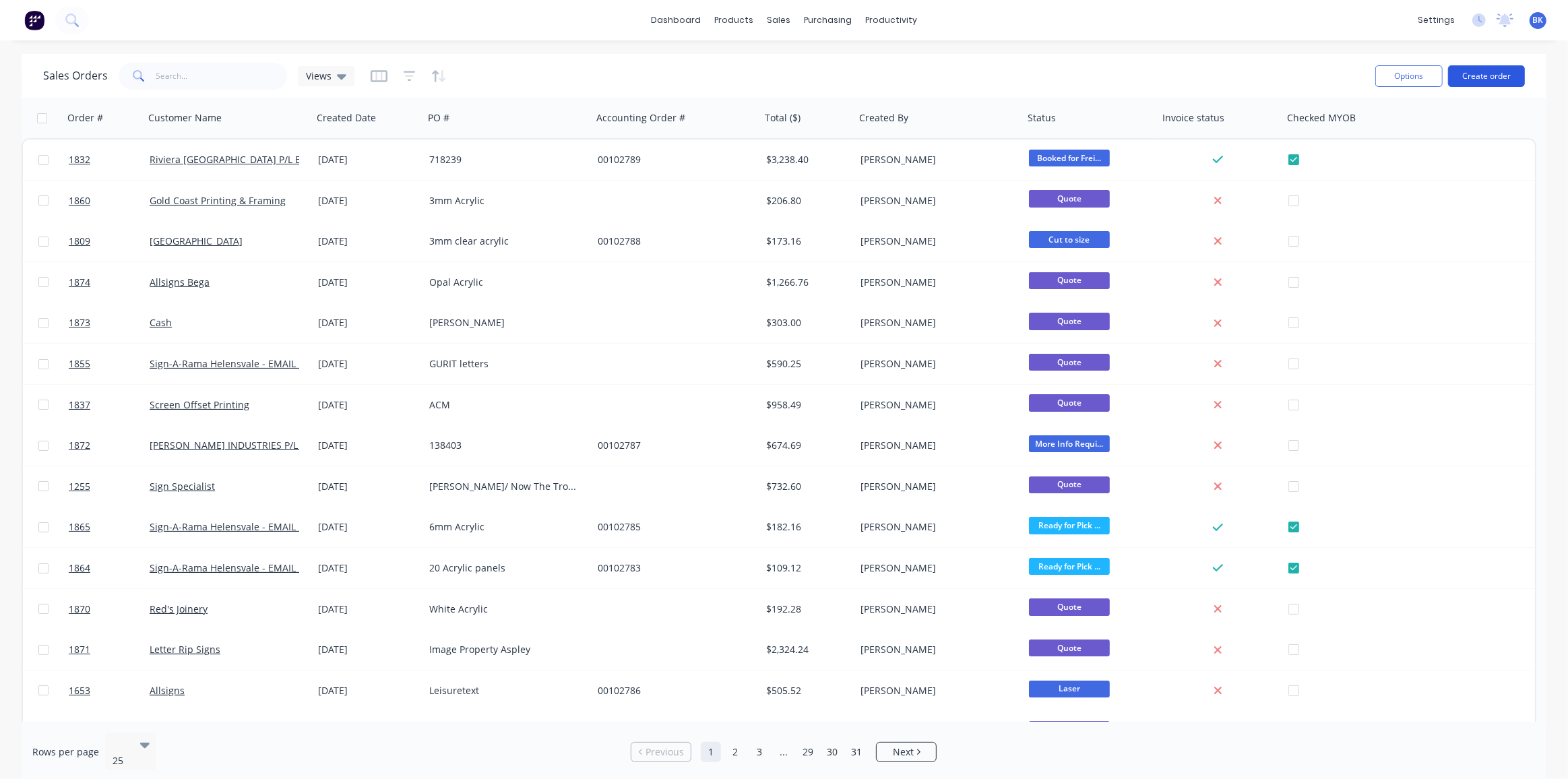
click at [1475, 71] on button "Create order" at bounding box center [1485, 77] width 76 height 22
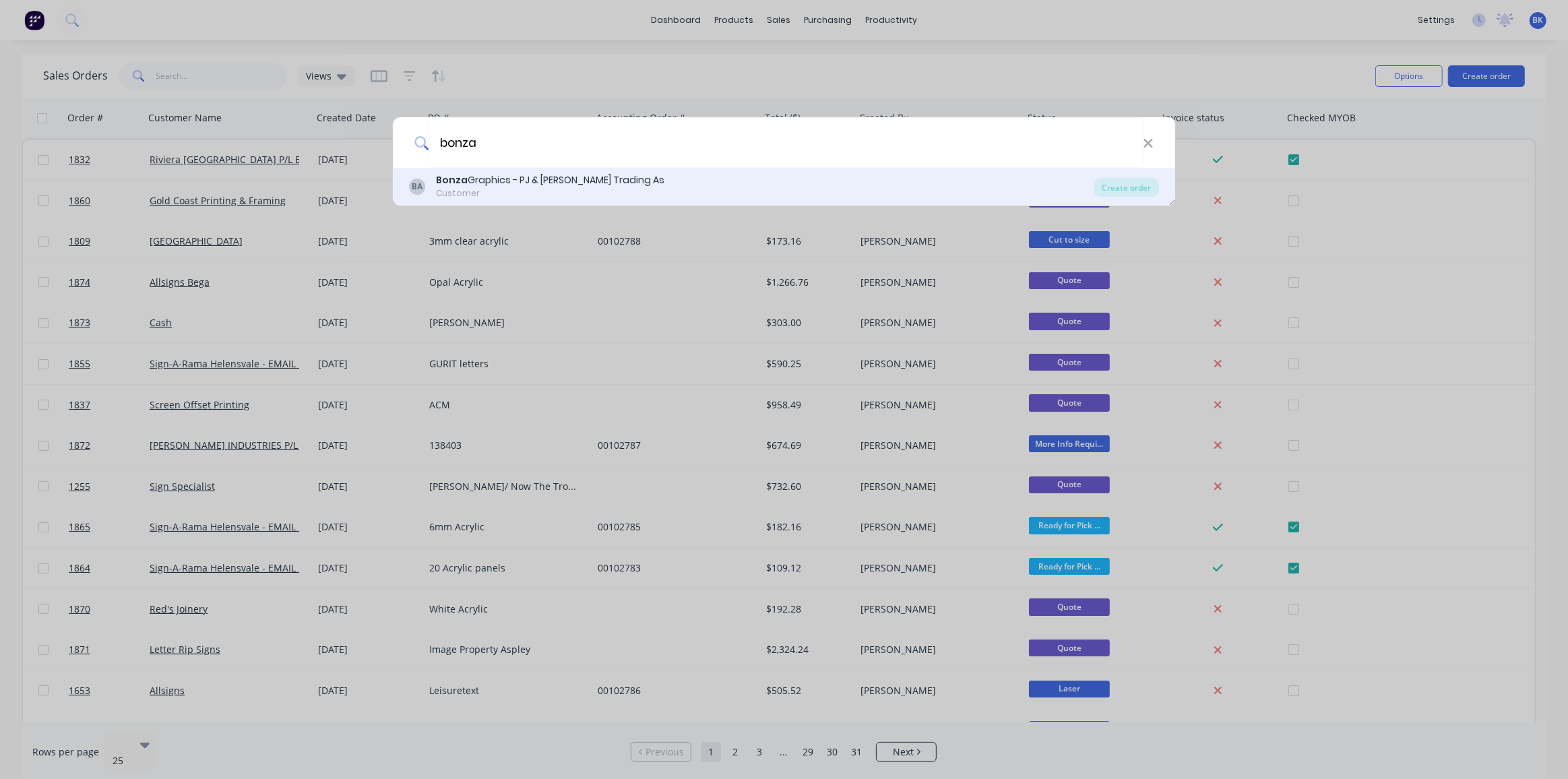
type input "bonza"
click at [578, 192] on div "Customer" at bounding box center [550, 193] width 229 height 12
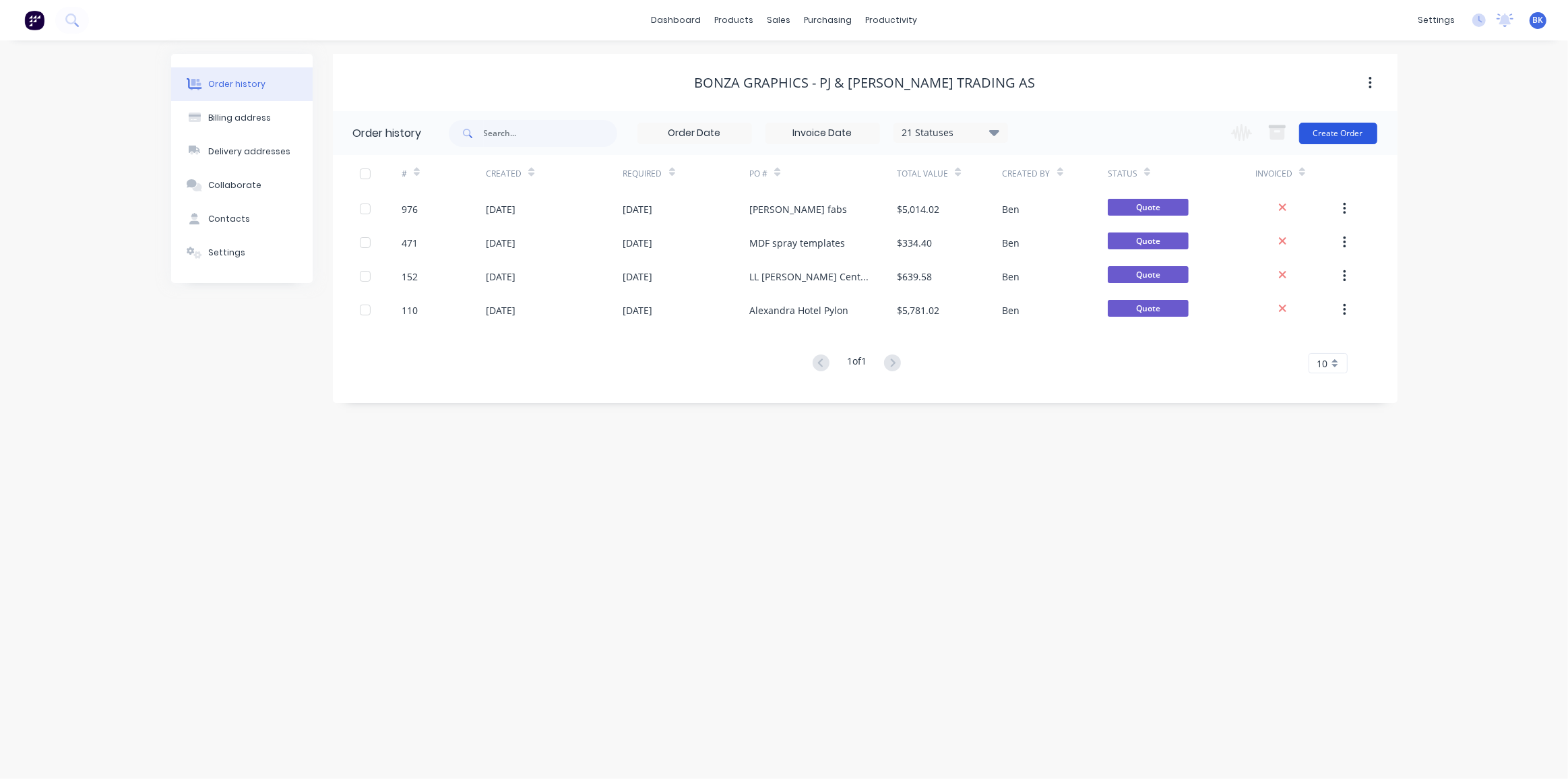
click at [1324, 131] on button "Create Order" at bounding box center [1338, 134] width 78 height 22
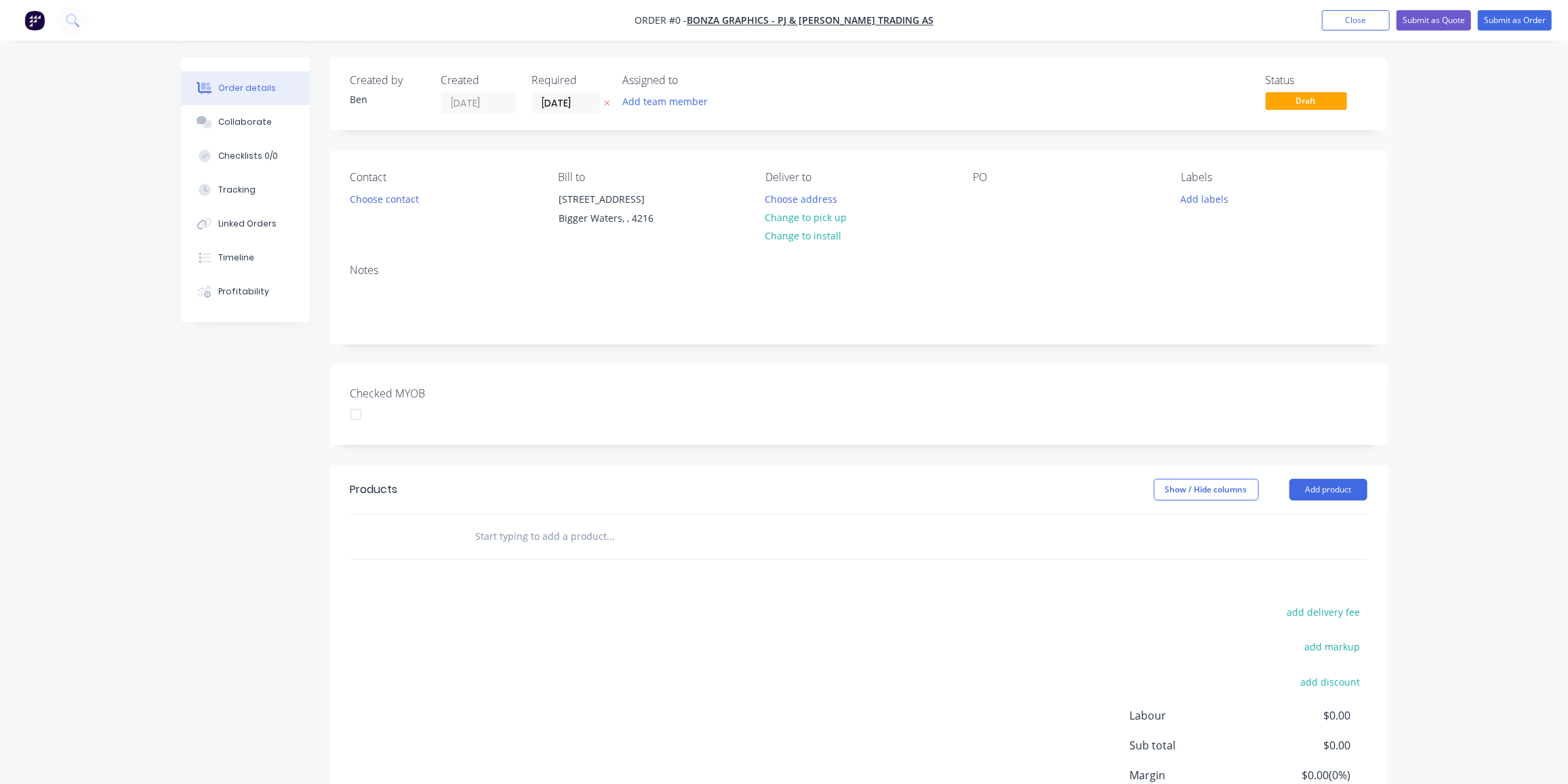
click at [395, 208] on div "Contact Choose contact" at bounding box center [443, 201] width 186 height 61
click at [392, 204] on button "Choose contact" at bounding box center [383, 198] width 83 height 19
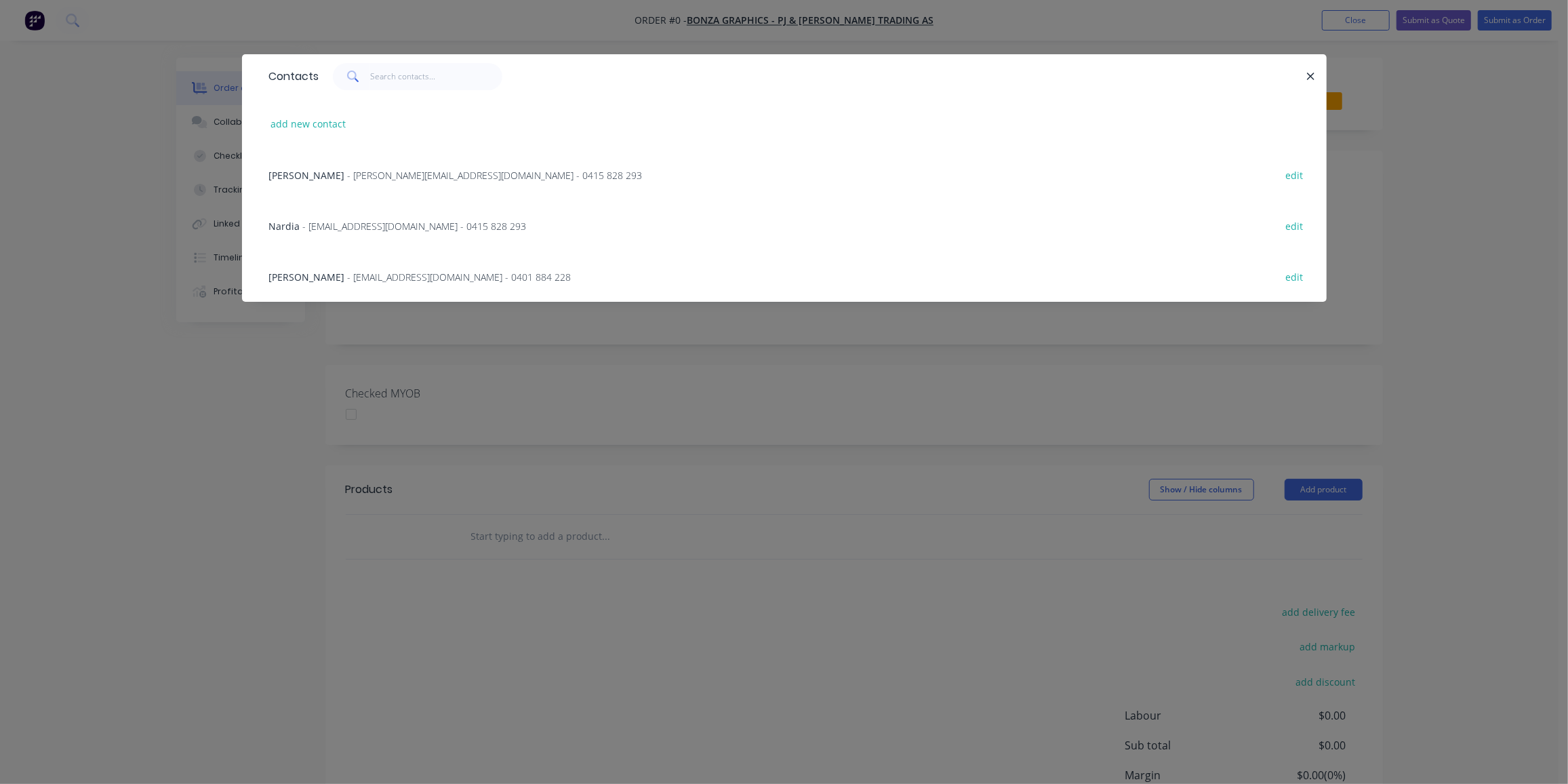
click at [364, 175] on span "- pete@bonzagraphics.com.au - 0415 828 293" at bounding box center [494, 175] width 295 height 13
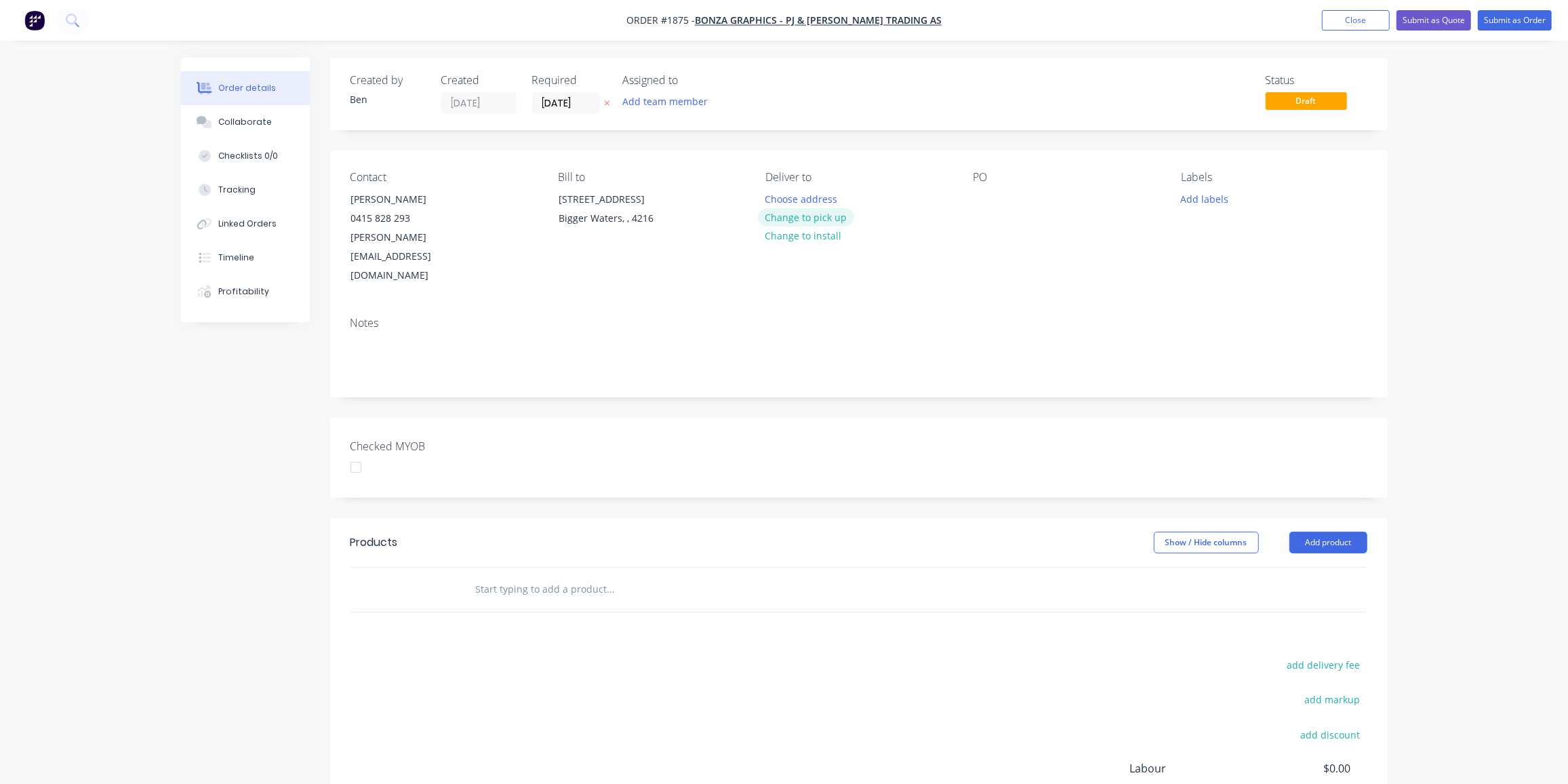
drag, startPoint x: 782, startPoint y: 215, endPoint x: 1006, endPoint y: 197, distance: 224.7
click at [783, 215] on button "Change to pick up" at bounding box center [806, 218] width 96 height 19
click at [980, 201] on div at bounding box center [984, 198] width 22 height 19
click at [972, 203] on div "Contact Peter Macgregor 0415 828 293 pete@bonzagraphics.com.au Bill to Unit 5, …" at bounding box center [859, 229] width 1058 height 156
click at [983, 199] on div at bounding box center [984, 198] width 22 height 19
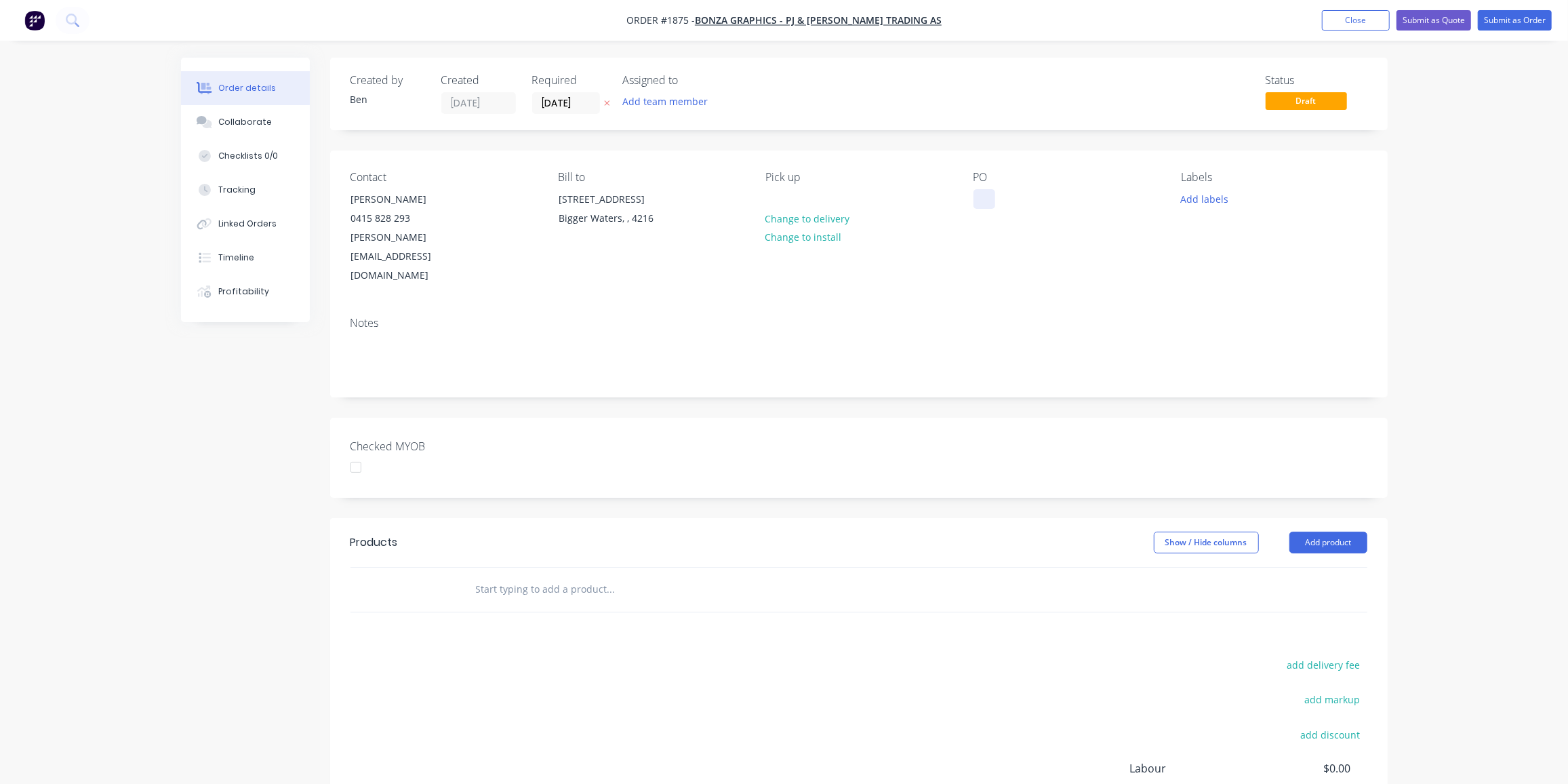
paste div
click at [1212, 199] on button "Add labels" at bounding box center [1205, 198] width 62 height 19
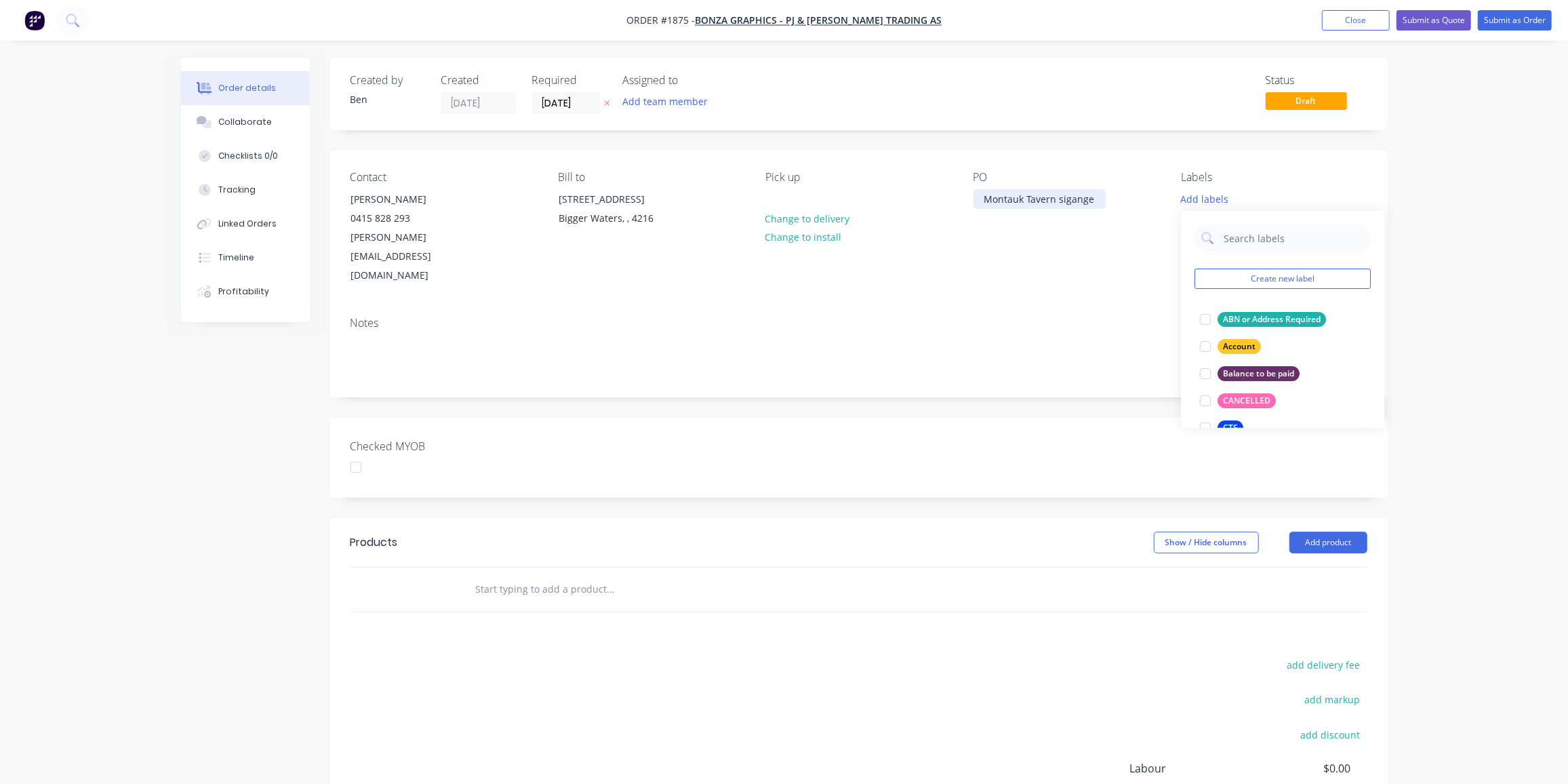
click at [1074, 201] on div "Montauk Tavern sigange" at bounding box center [1039, 198] width 132 height 19
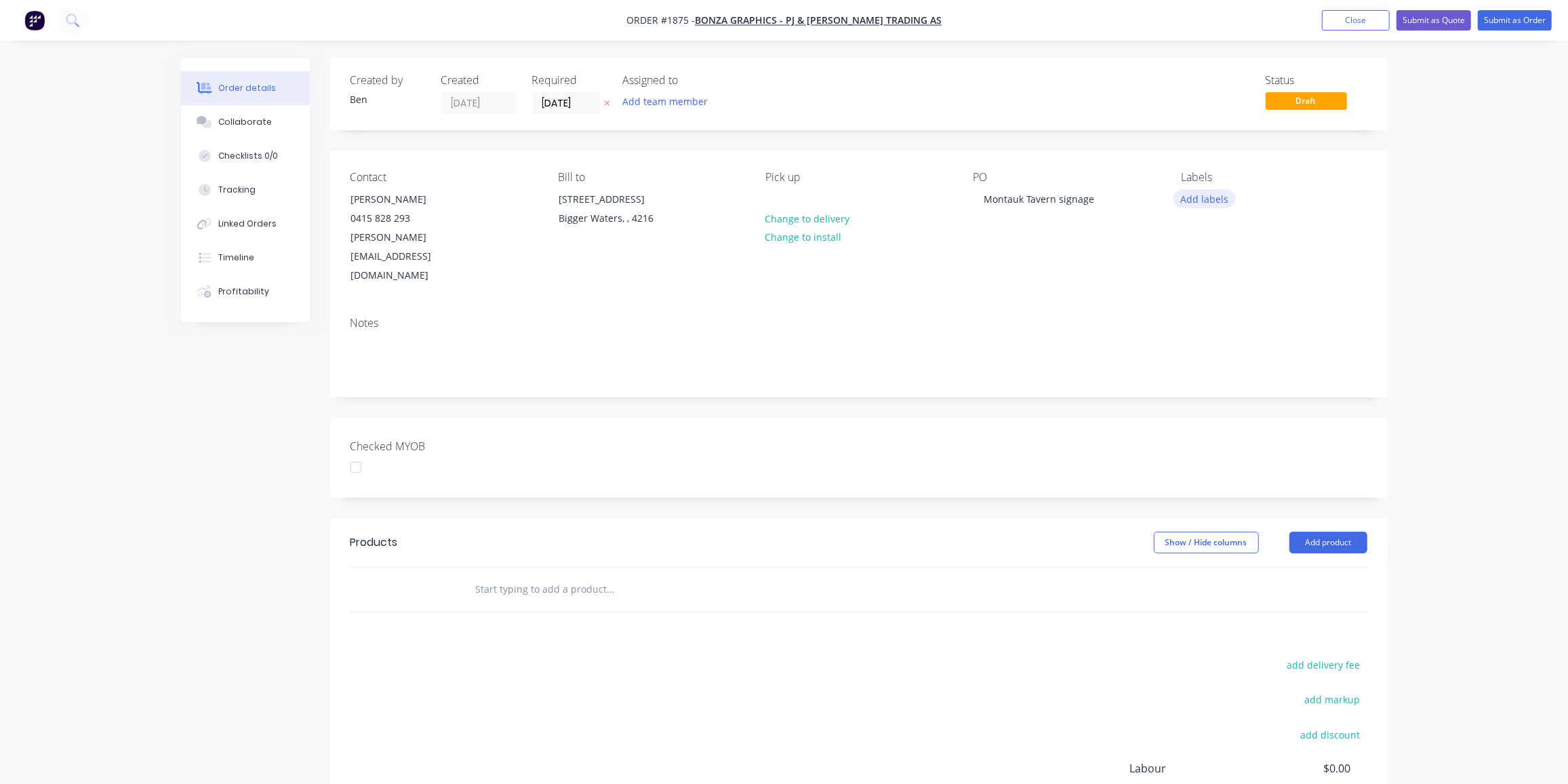
click at [1203, 199] on button "Add labels" at bounding box center [1205, 198] width 62 height 19
click at [1249, 307] on div "Laser cut" at bounding box center [1241, 306] width 47 height 15
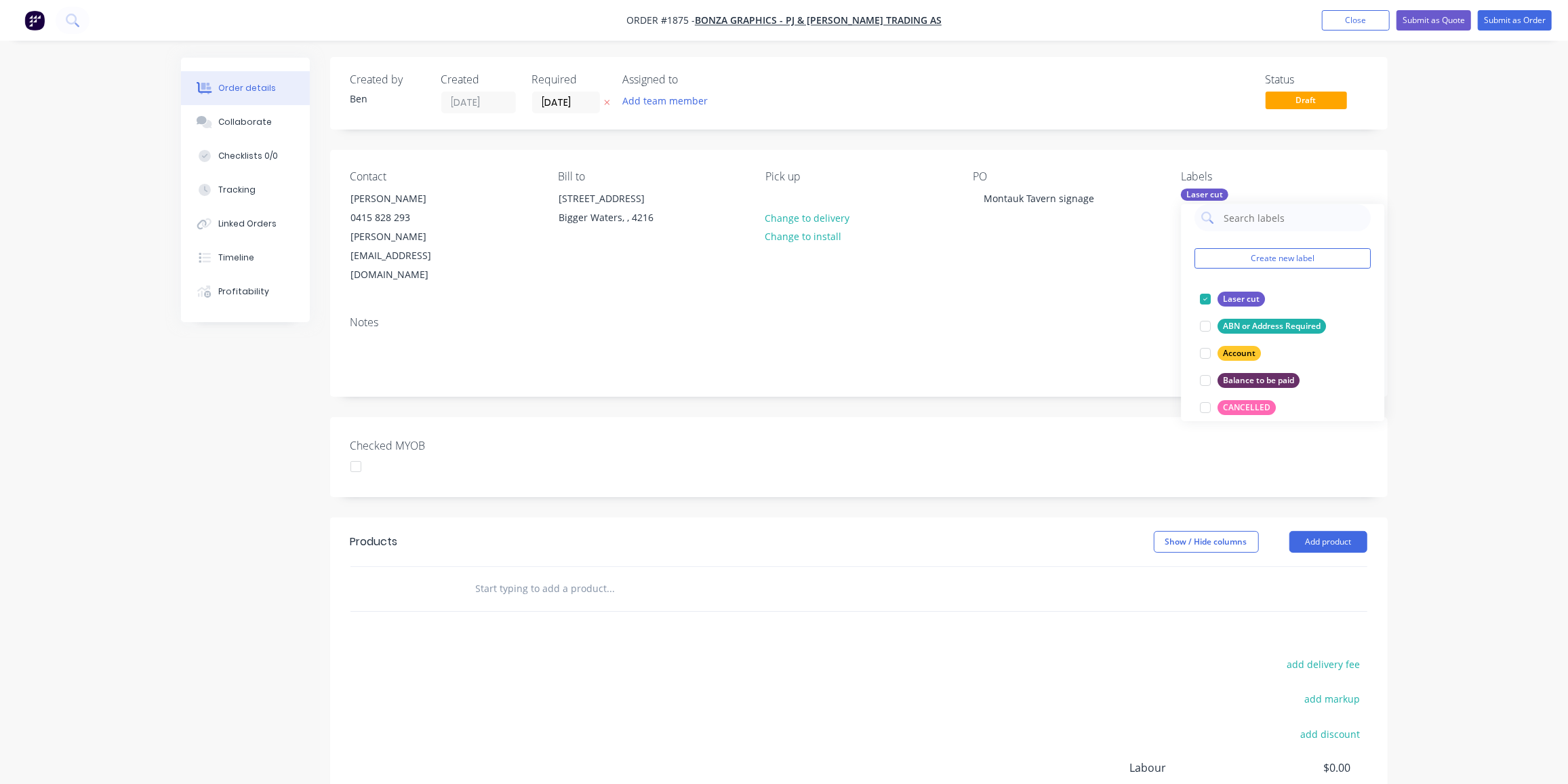
click at [596, 576] on input "text" at bounding box center [610, 589] width 271 height 27
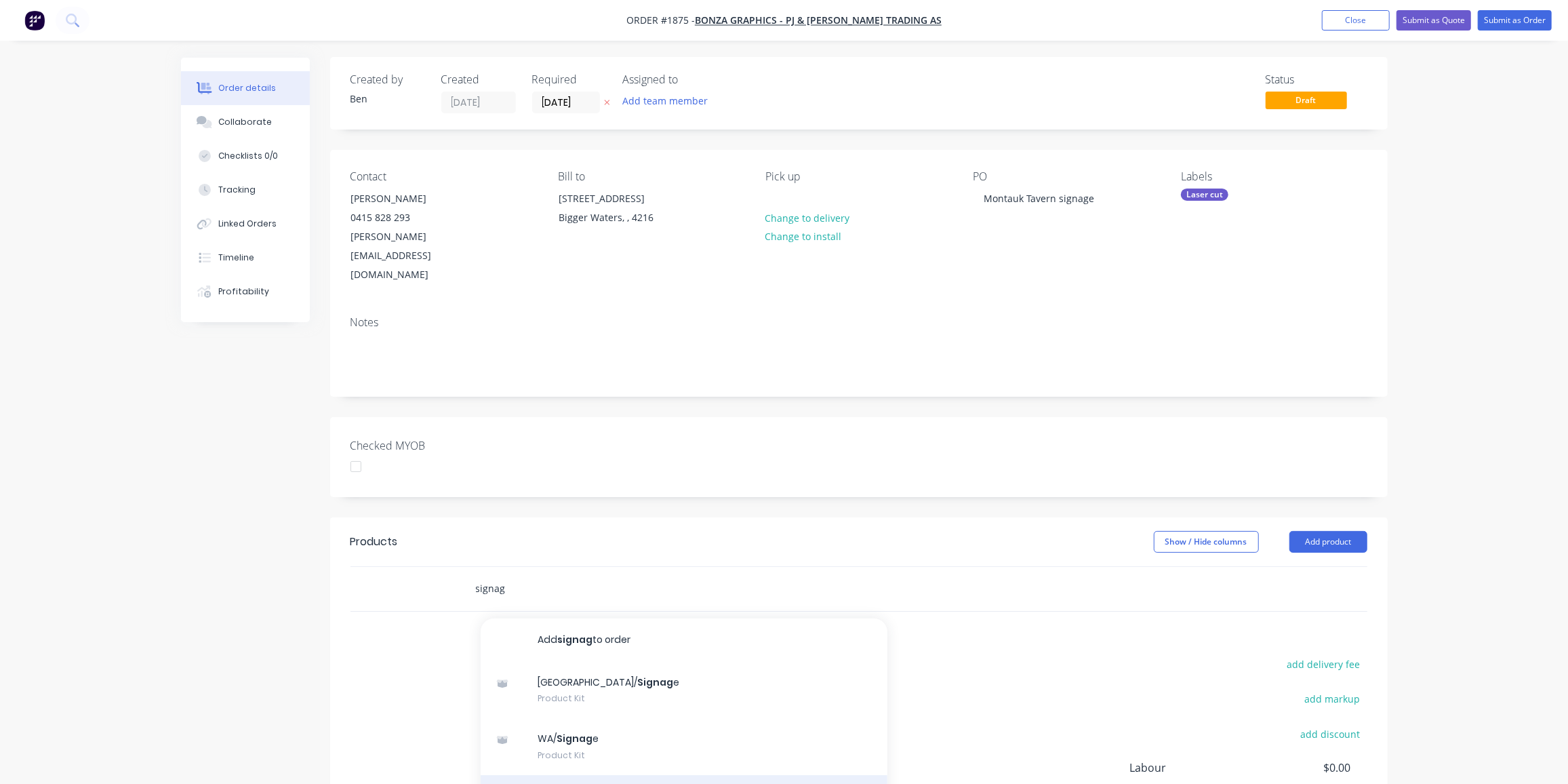
type input "signag"
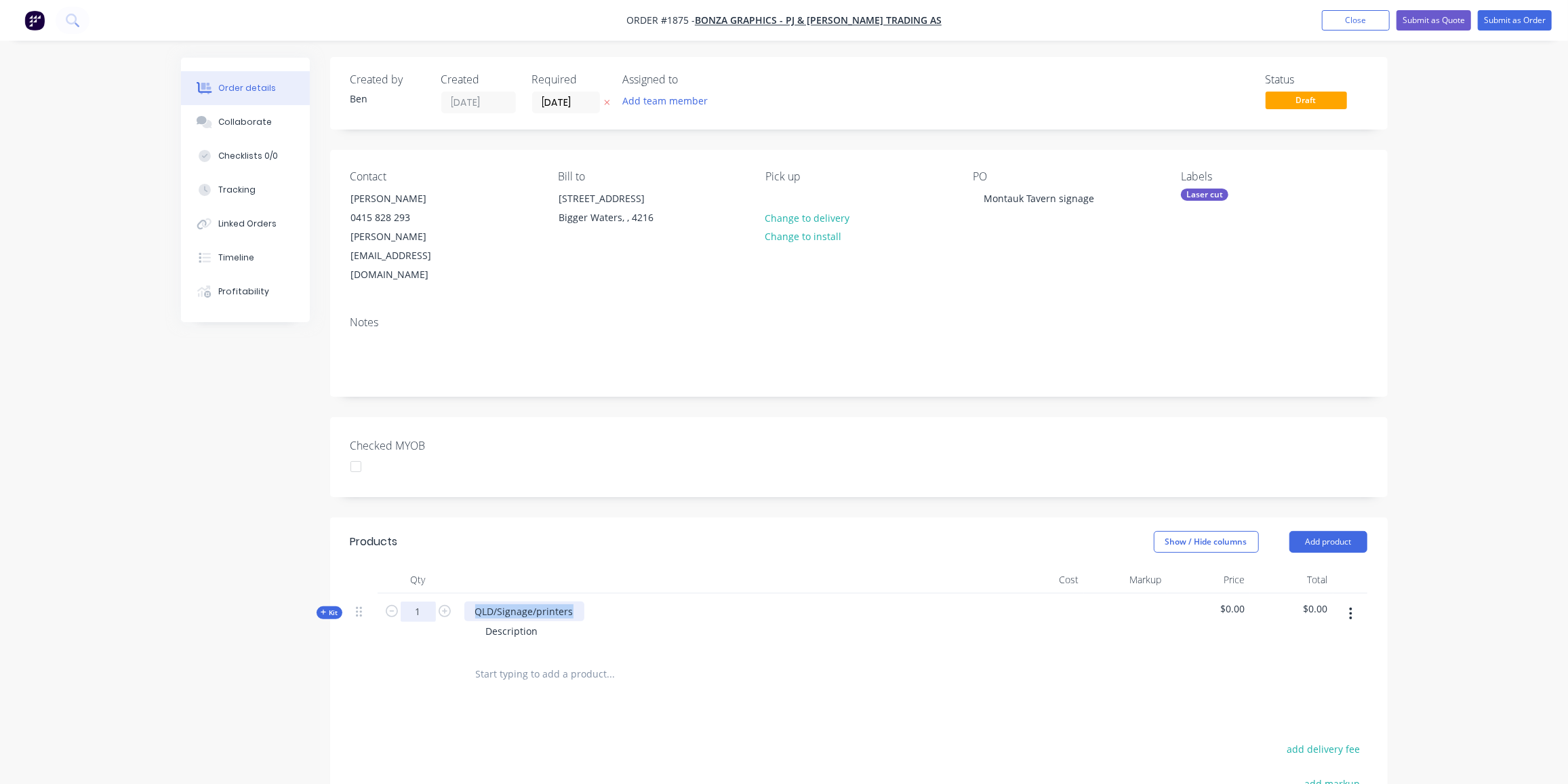
drag, startPoint x: 560, startPoint y: 570, endPoint x: 428, endPoint y: 562, distance: 132.2
click at [428, 593] on div "Kit 1 QLD/Signage/printers Description $0.00 $0.00" at bounding box center [859, 623] width 1017 height 59
paste div
drag, startPoint x: 567, startPoint y: 568, endPoint x: 592, endPoint y: 610, distance: 48.9
click at [567, 602] on div "Montauk Tavern sigange" at bounding box center [530, 611] width 132 height 19
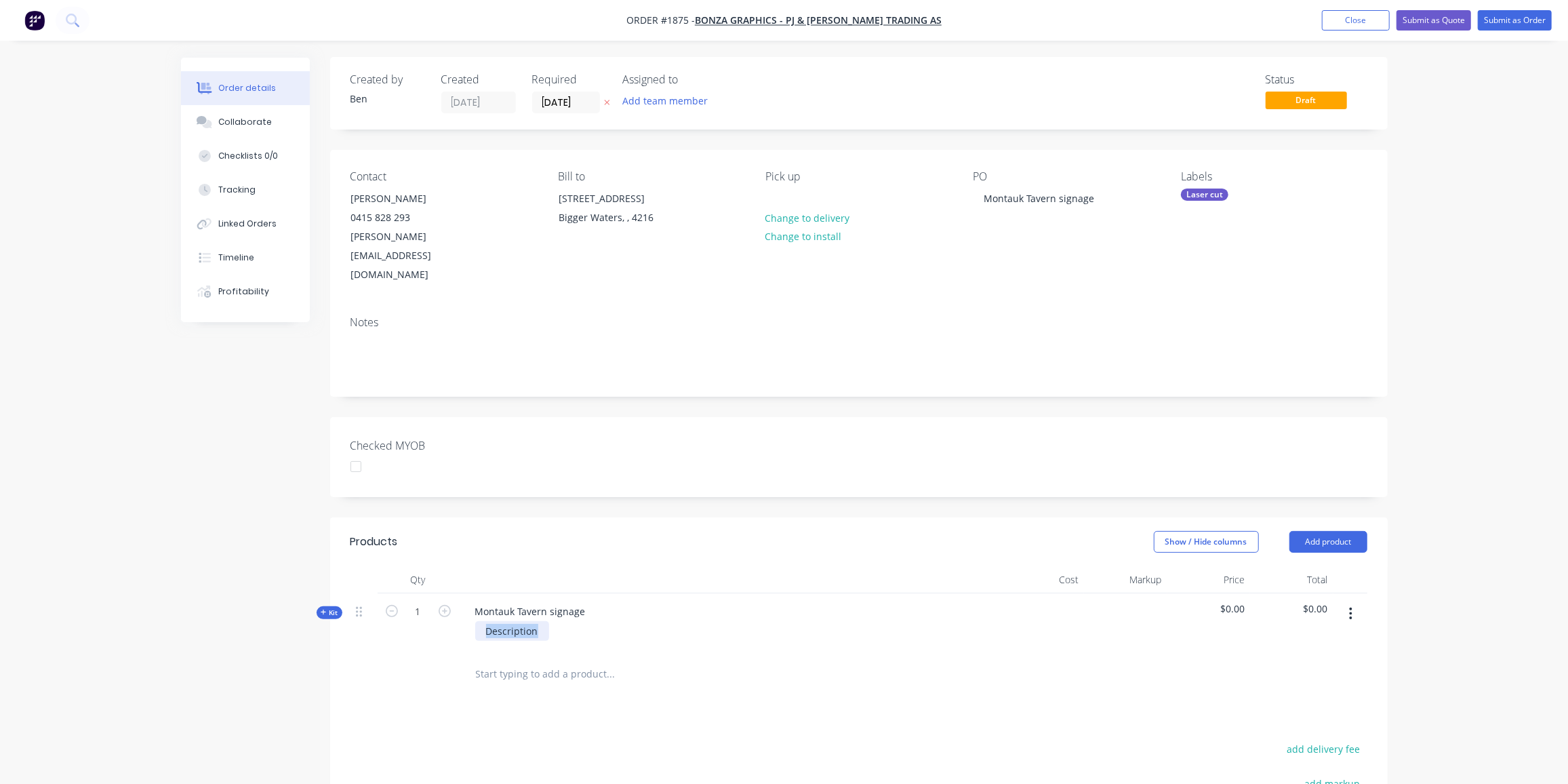
drag, startPoint x: 543, startPoint y: 593, endPoint x: 447, endPoint y: 595, distance: 96.0
click at [447, 595] on div "Kit 1 Montauk Tavern signage Description $0.00 $0.00" at bounding box center [859, 623] width 1017 height 59
click at [332, 607] on span "Kit" at bounding box center [330, 612] width 18 height 10
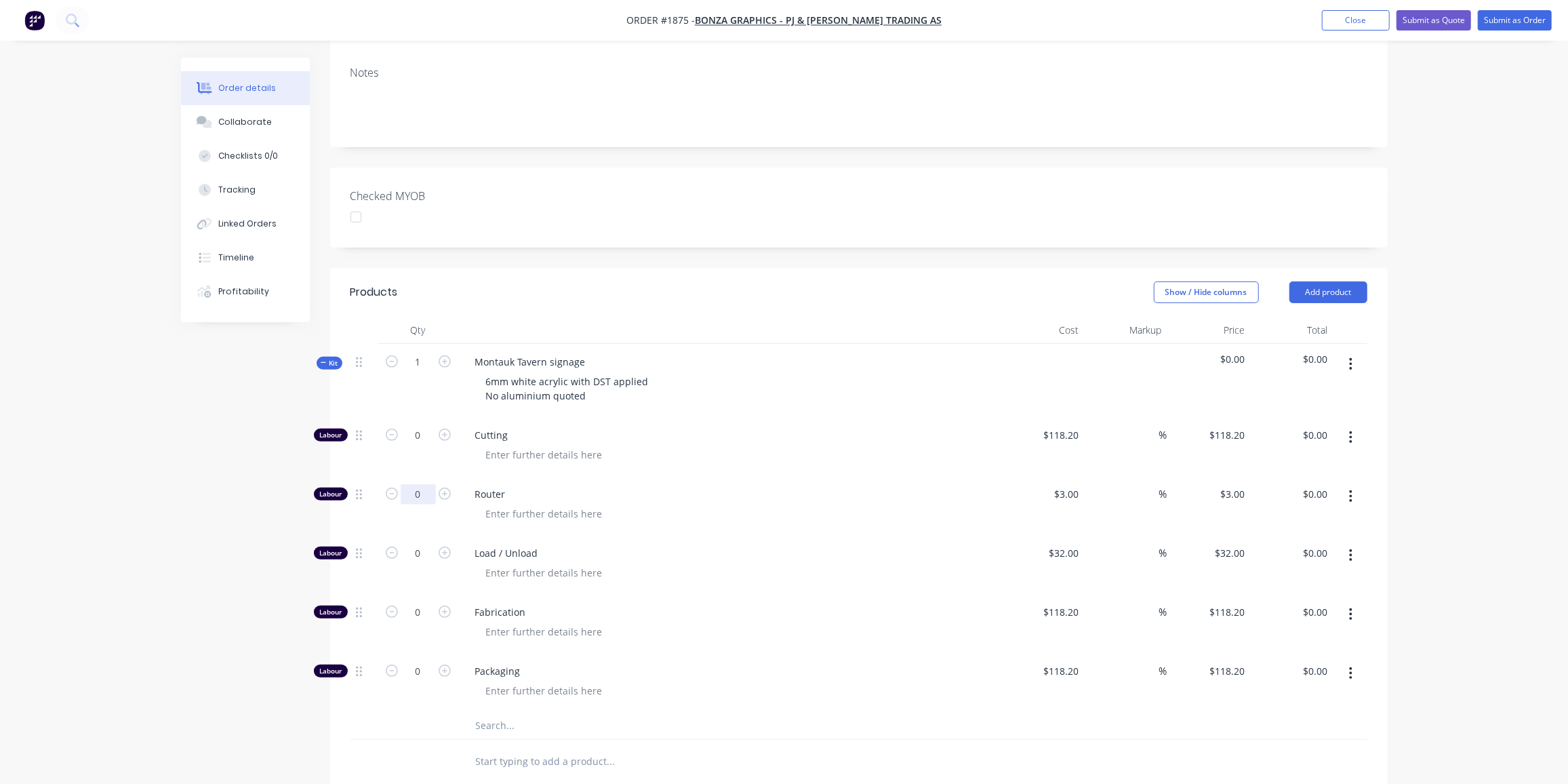
scroll to position [250, 0]
click at [424, 485] on input "0" at bounding box center [417, 495] width 35 height 20
click at [422, 544] on input "0" at bounding box center [417, 554] width 35 height 20
click at [420, 485] on input "0" at bounding box center [417, 495] width 35 height 20
type input "48"
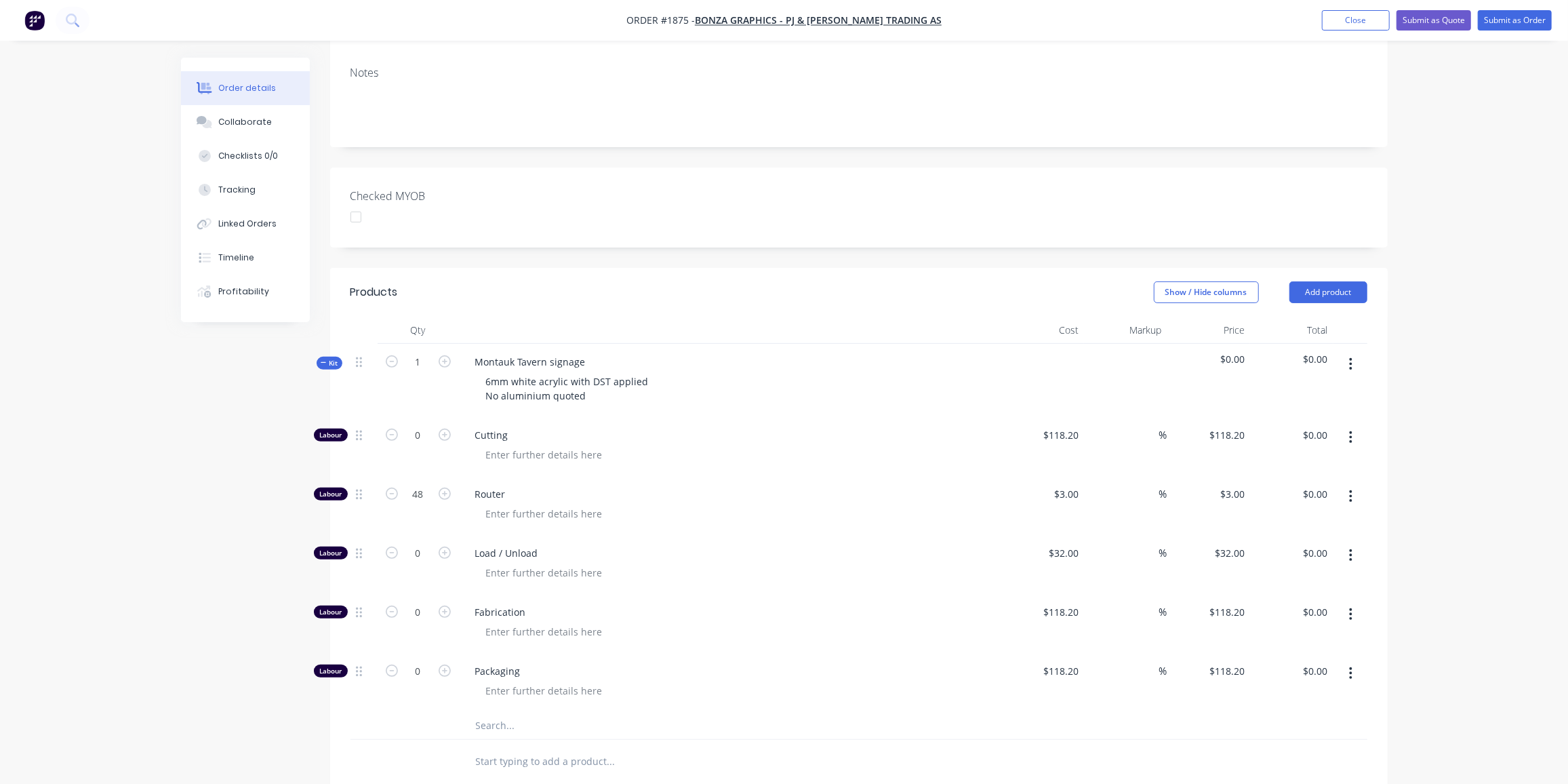
type input "$144.00"
click at [435, 544] on input "0" at bounding box center [417, 554] width 35 height 20
type input "1"
type input "$32.00"
click at [528, 712] on input "text" at bounding box center [610, 726] width 271 height 27
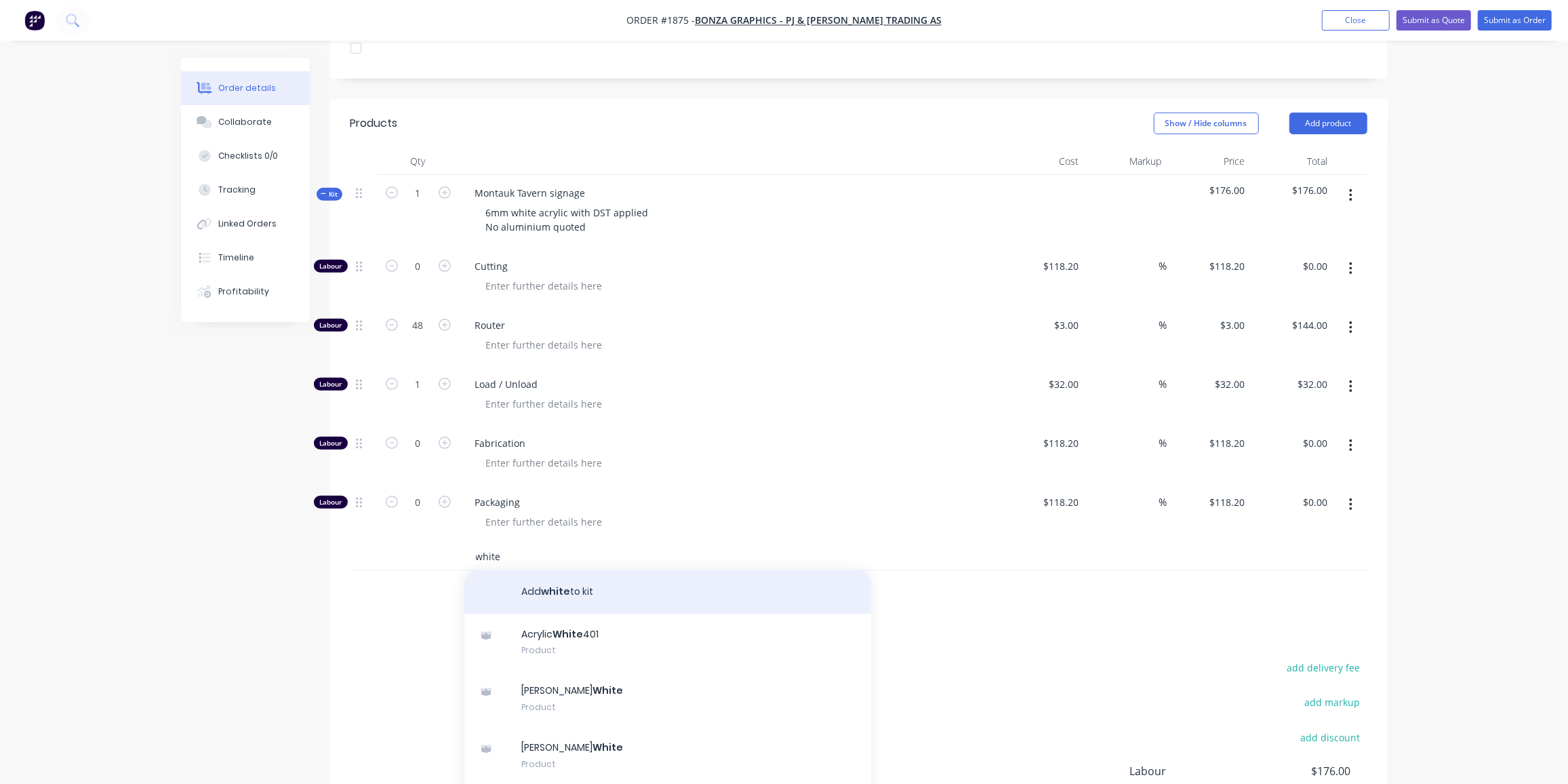
scroll to position [427, 0]
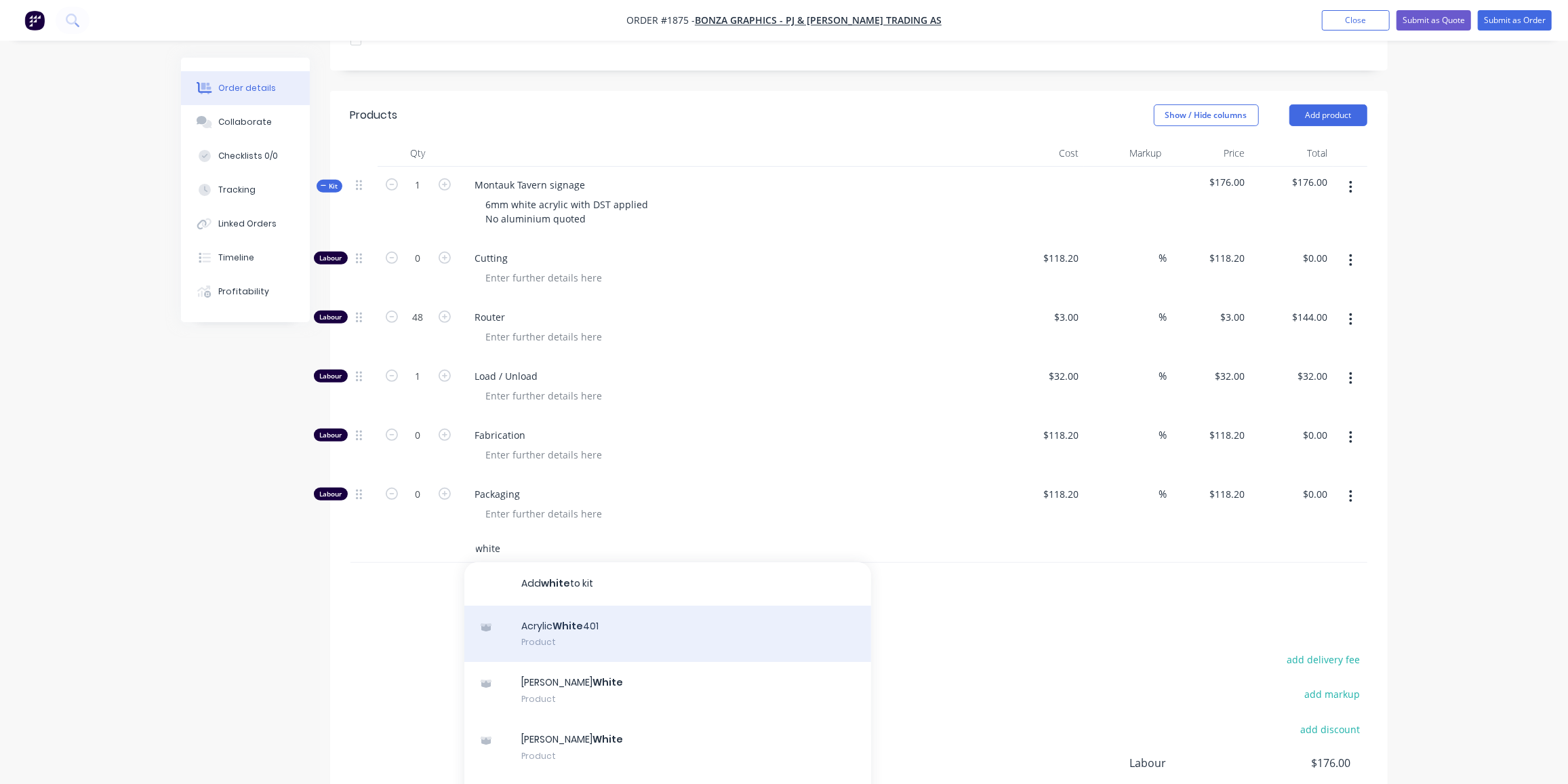
type input "white"
click at [607, 606] on div "Acrylic White 401 Product" at bounding box center [667, 634] width 407 height 57
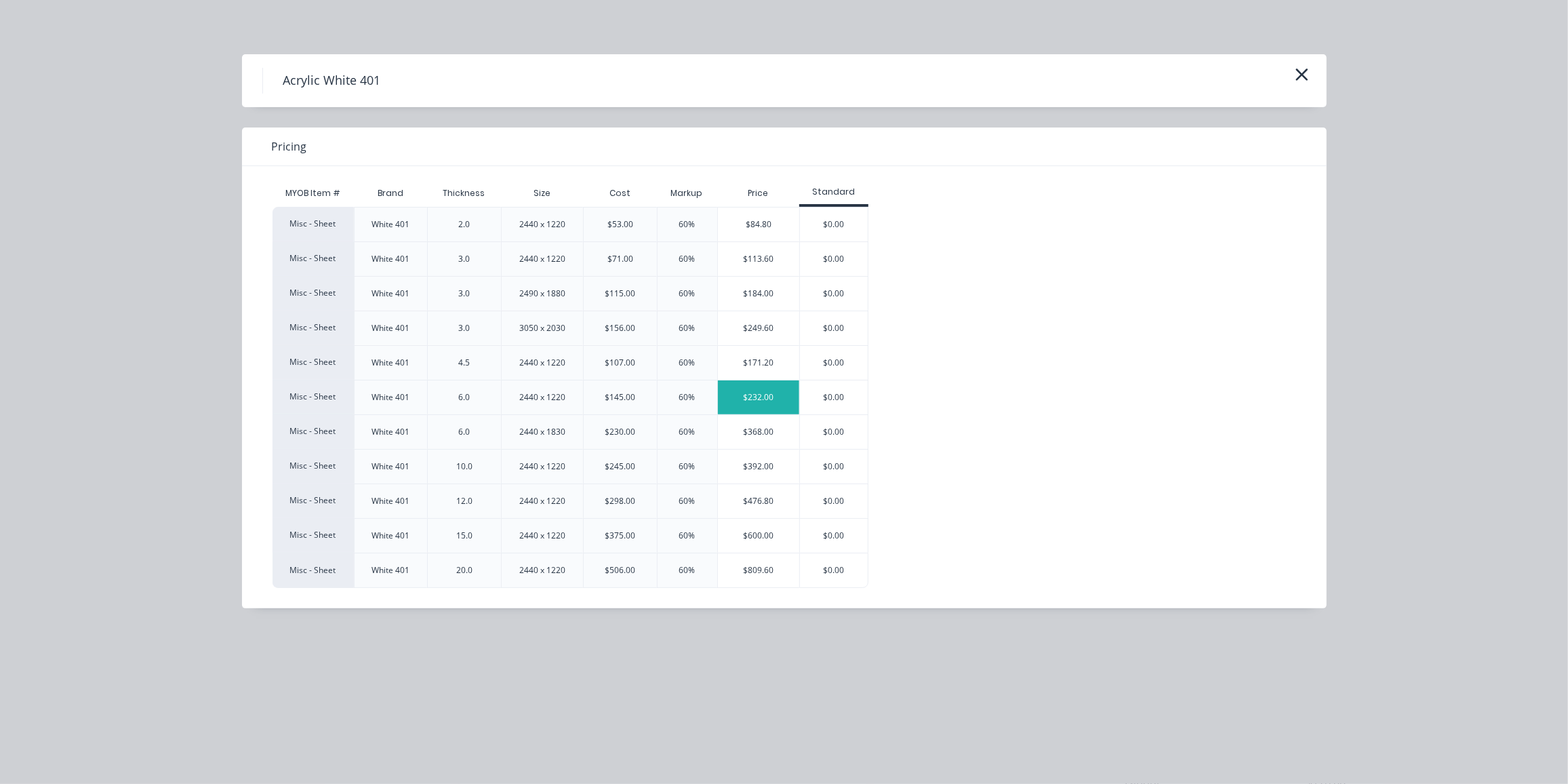
click at [746, 401] on div "$232.00" at bounding box center [760, 397] width 82 height 34
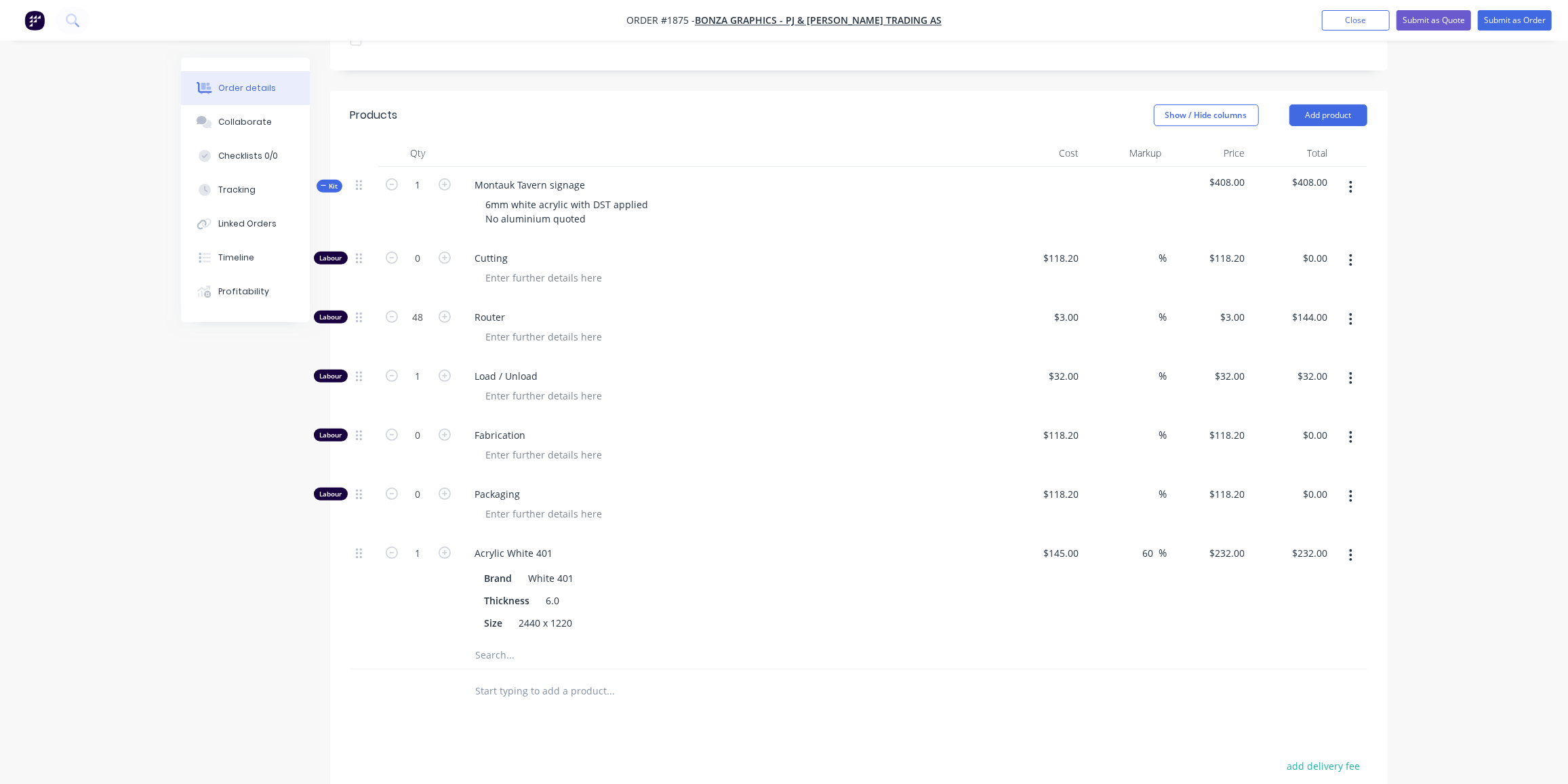
click at [613, 670] on div at bounding box center [703, 691] width 488 height 44
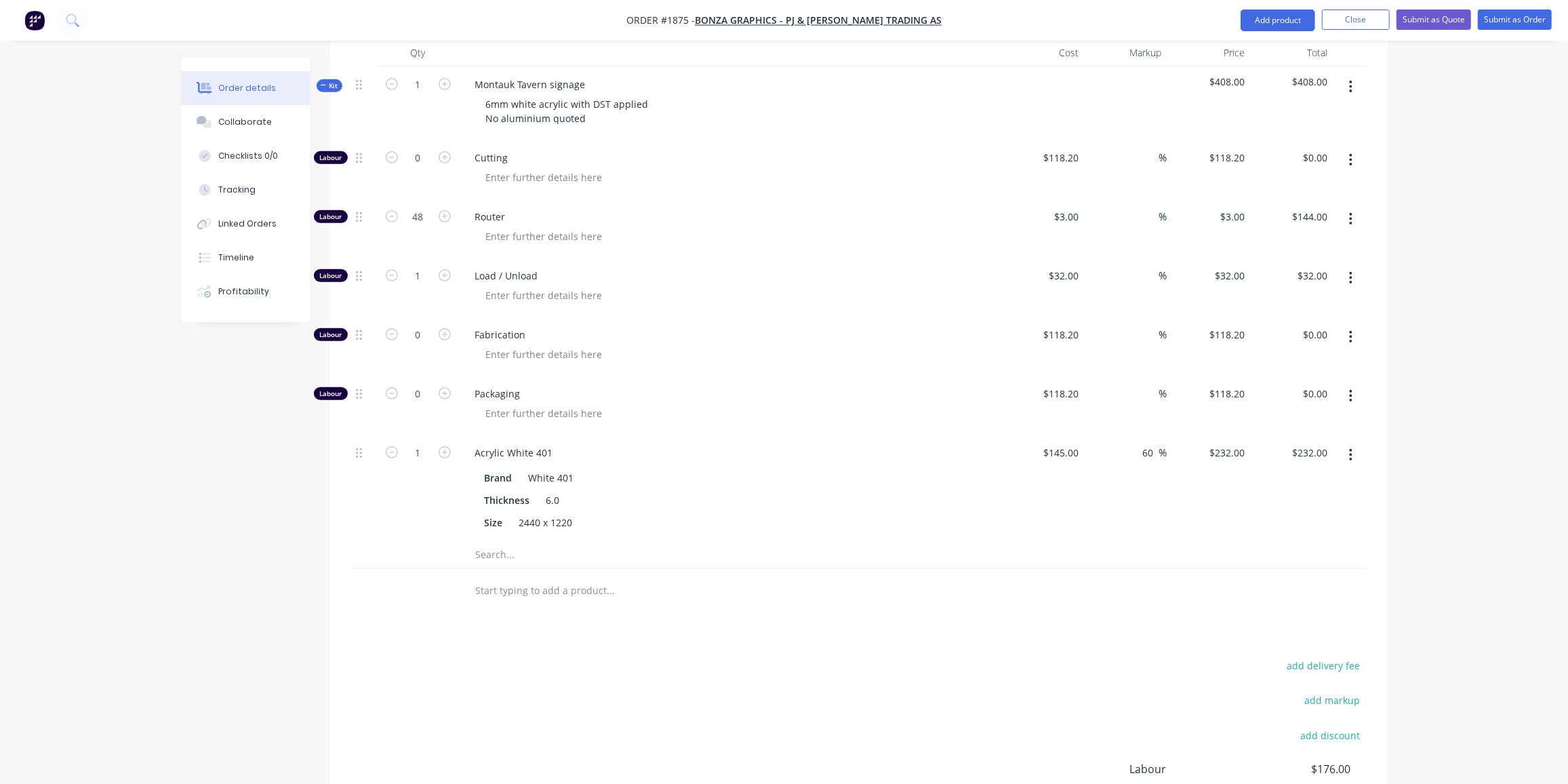
scroll to position [530, 0]
click at [410, 441] on input "1" at bounding box center [417, 451] width 35 height 20
type input "0.66"
type input "$153.12"
drag, startPoint x: 476, startPoint y: 507, endPoint x: 480, endPoint y: 513, distance: 7.2
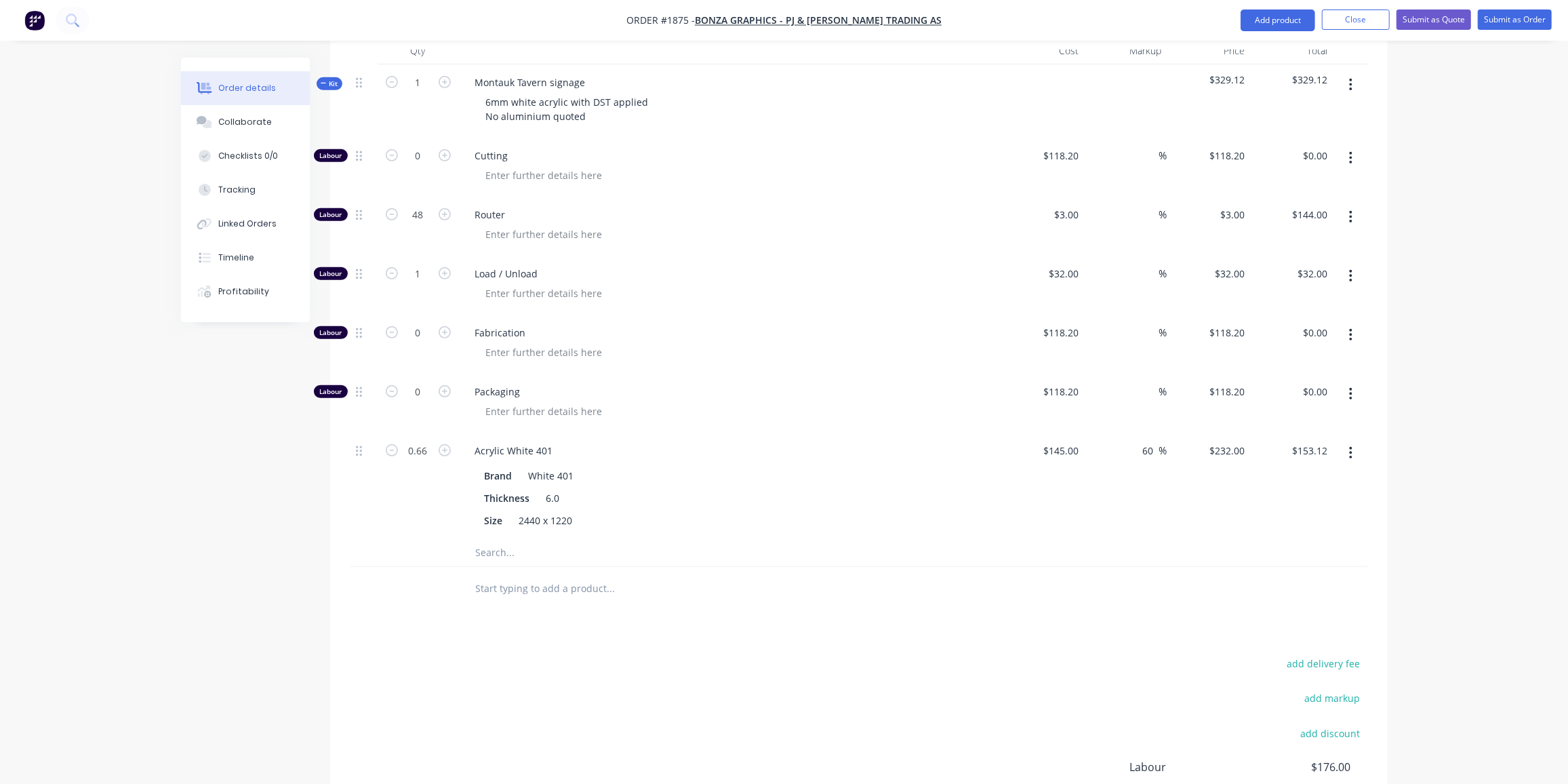
click at [477, 539] on input "text" at bounding box center [610, 552] width 271 height 27
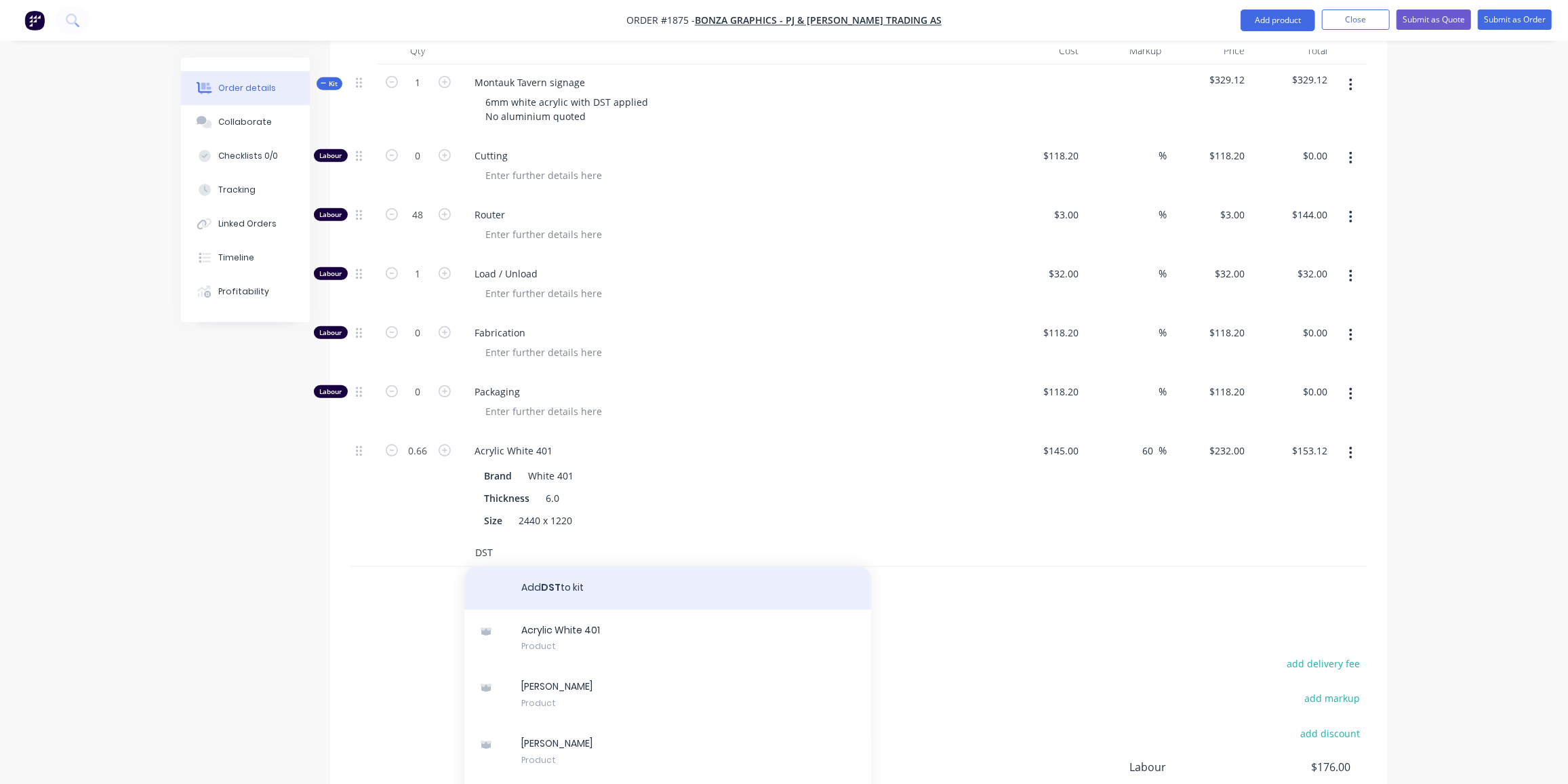
type input "DST"
click at [607, 566] on button "Add DST to kit" at bounding box center [667, 588] width 407 height 44
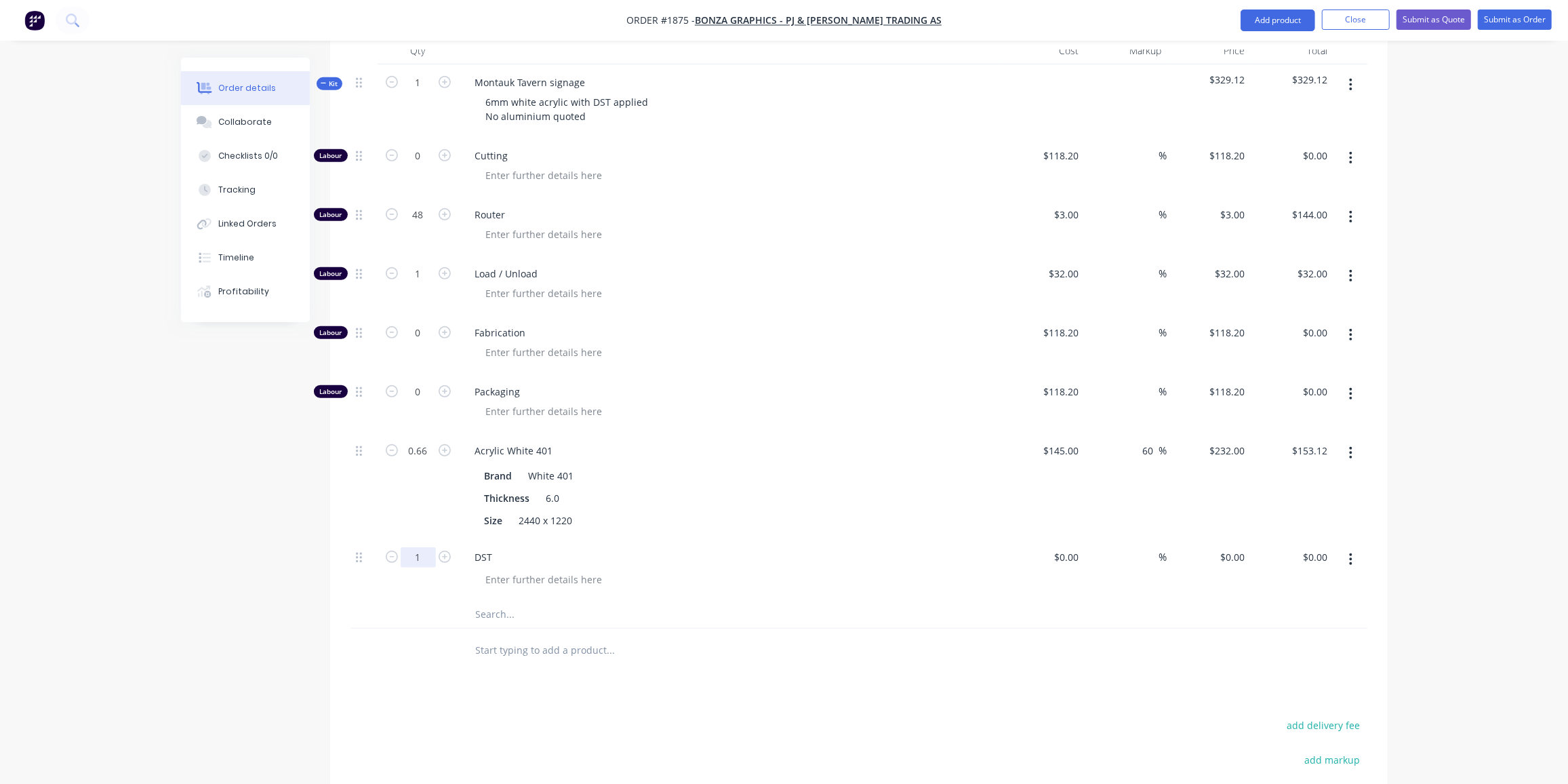
click at [428, 548] on input "1" at bounding box center [417, 558] width 35 height 20
type input "5"
click at [1075, 548] on input at bounding box center [1068, 557] width 31 height 19
type input "$35.00"
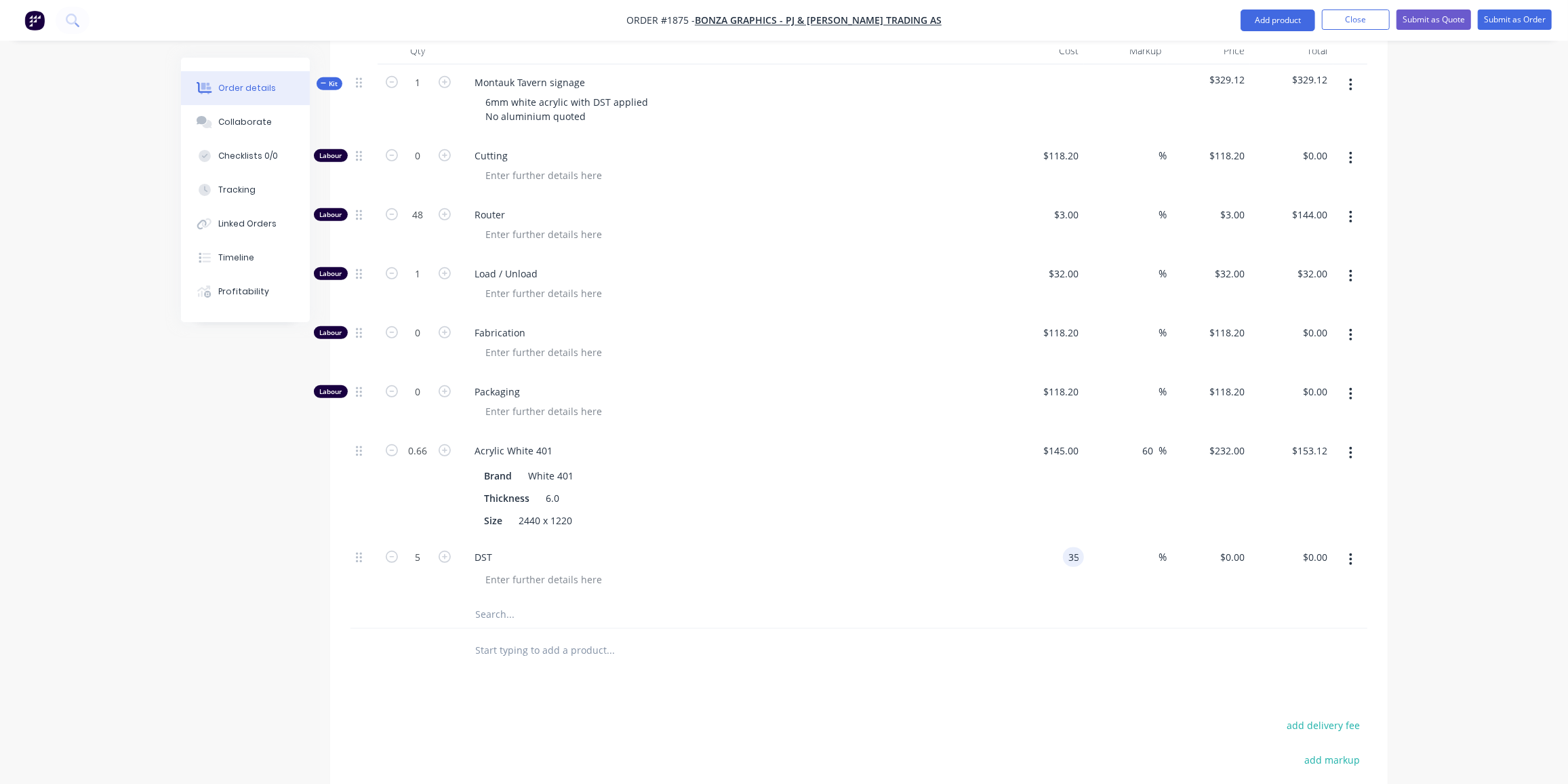
type input "$175.00"
click at [749, 570] on div at bounding box center [735, 579] width 521 height 19
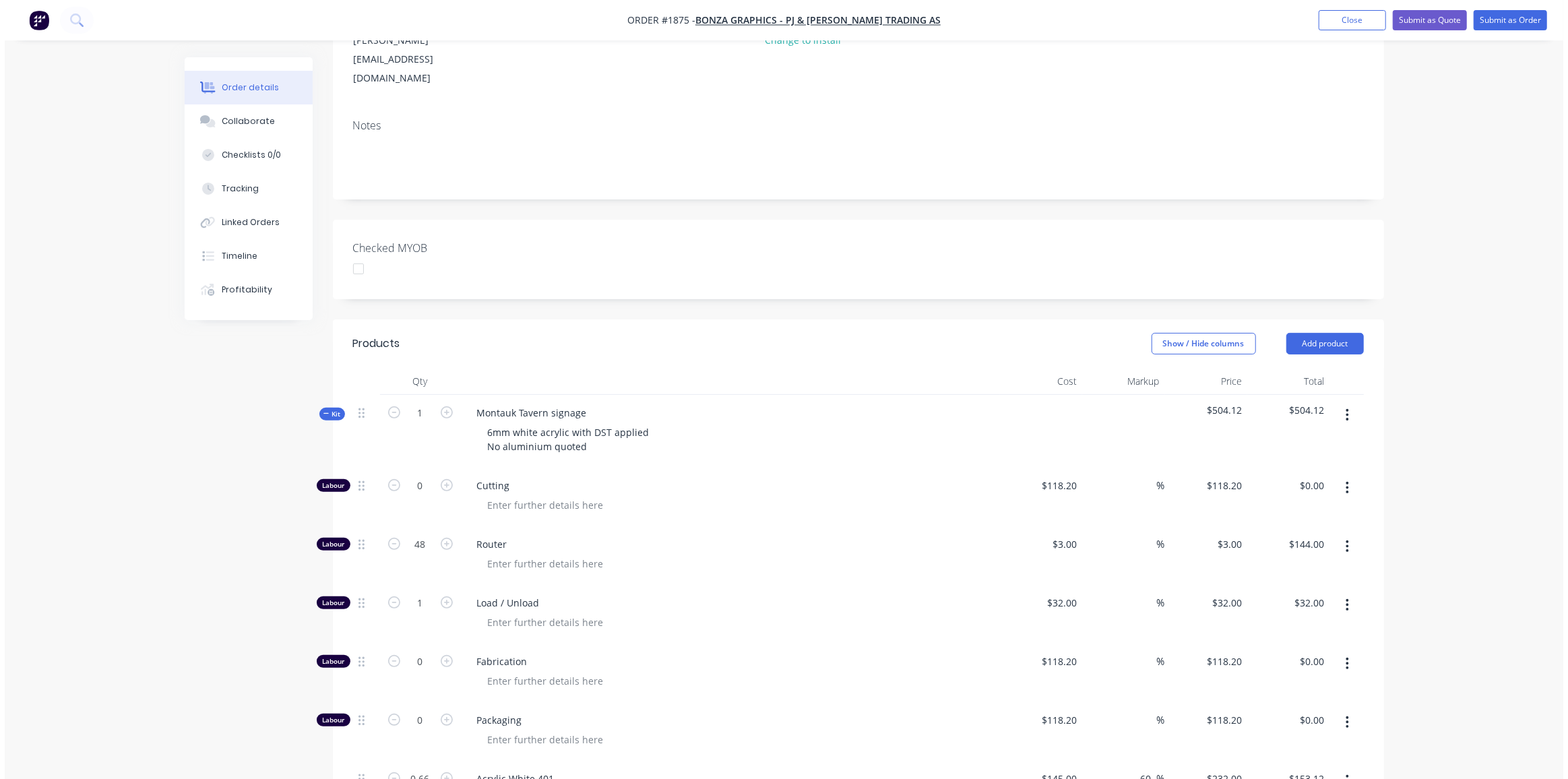
scroll to position [0, 0]
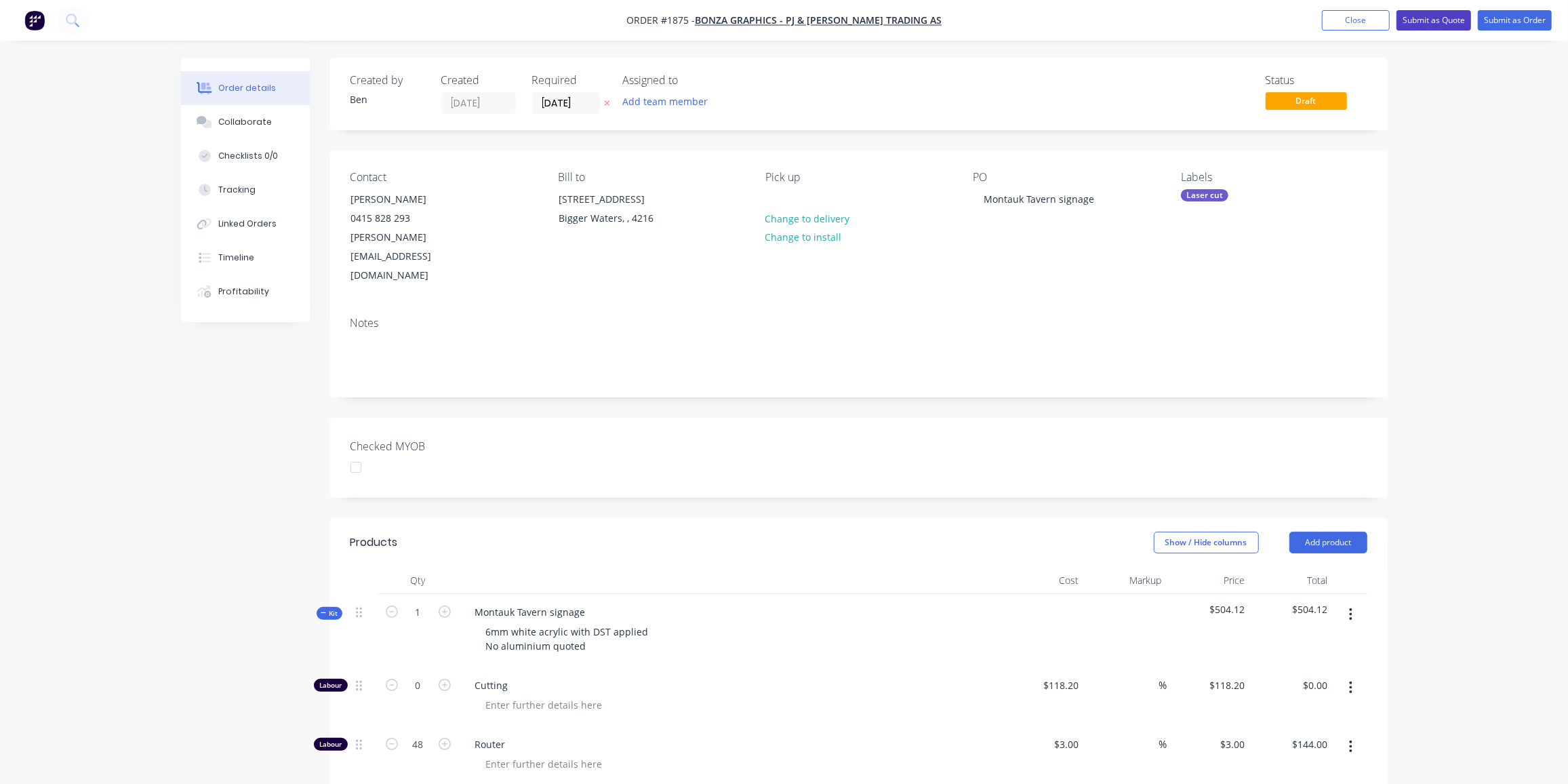
click at [1436, 18] on button "Submit as Quote" at bounding box center [1434, 20] width 75 height 20
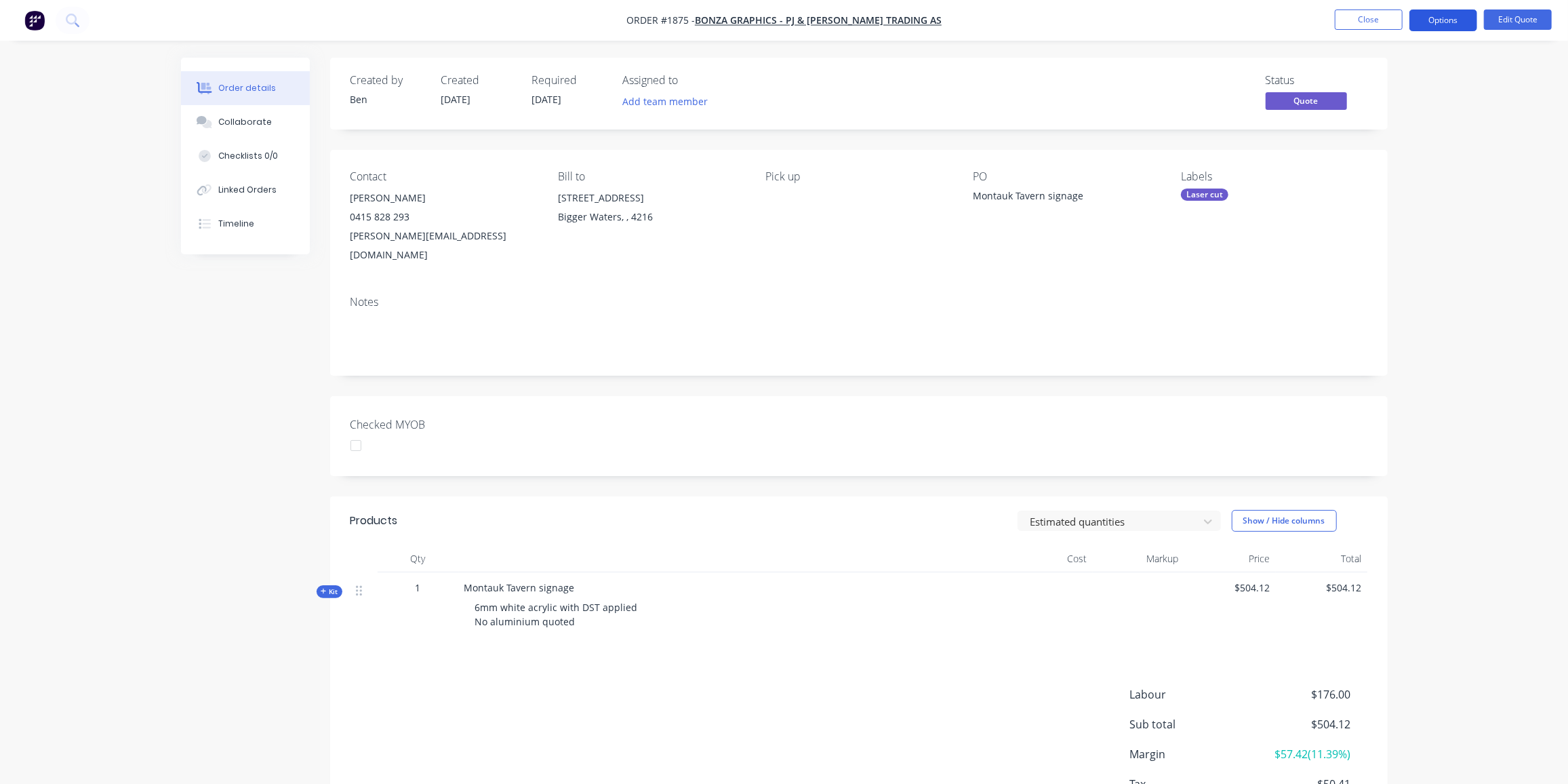
click at [1458, 21] on button "Options" at bounding box center [1443, 20] width 68 height 22
click at [1371, 77] on div "Quote" at bounding box center [1402, 82] width 124 height 19
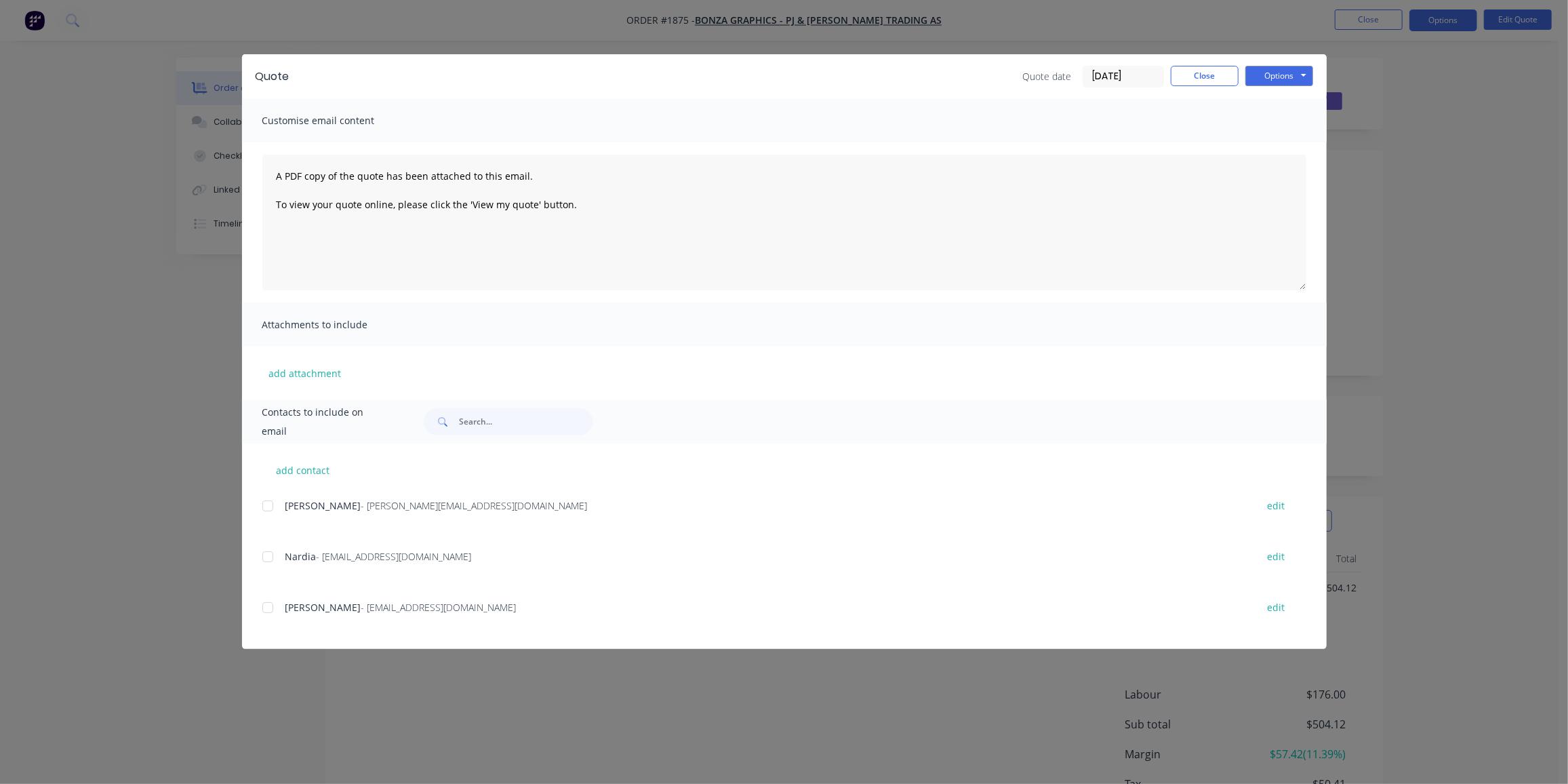
click at [278, 509] on div at bounding box center [267, 506] width 27 height 27
click at [1271, 81] on button "Options" at bounding box center [1279, 76] width 68 height 20
click at [1277, 99] on button "Preview" at bounding box center [1289, 100] width 87 height 23
click at [272, 504] on div at bounding box center [267, 506] width 27 height 27
click at [1291, 69] on button "Options" at bounding box center [1279, 76] width 68 height 20
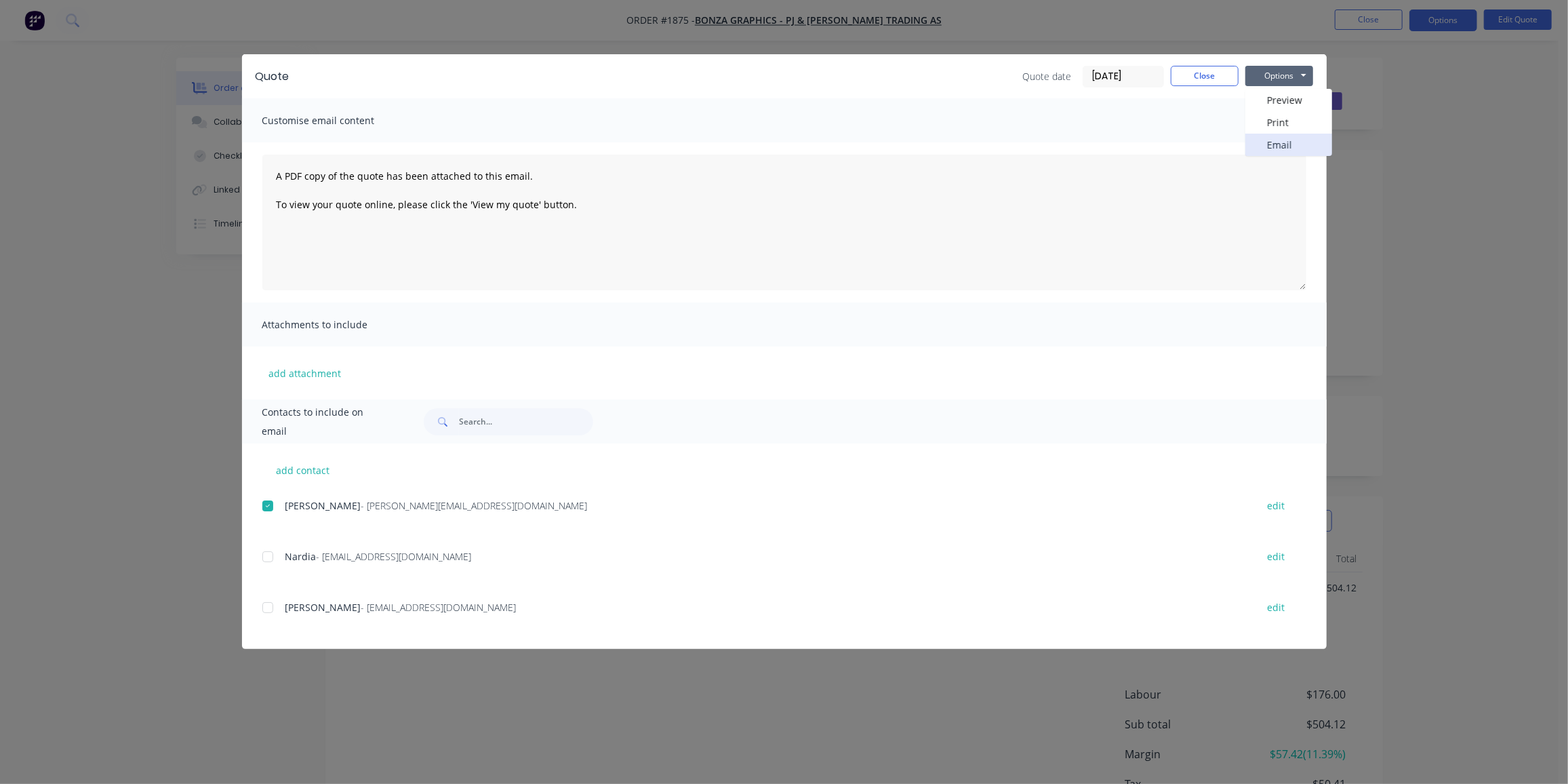
click at [1290, 151] on button "Email" at bounding box center [1289, 145] width 87 height 23
drag, startPoint x: 1219, startPoint y: 69, endPoint x: 1297, endPoint y: 23, distance: 90.6
click at [1219, 69] on button "Close" at bounding box center [1204, 76] width 68 height 20
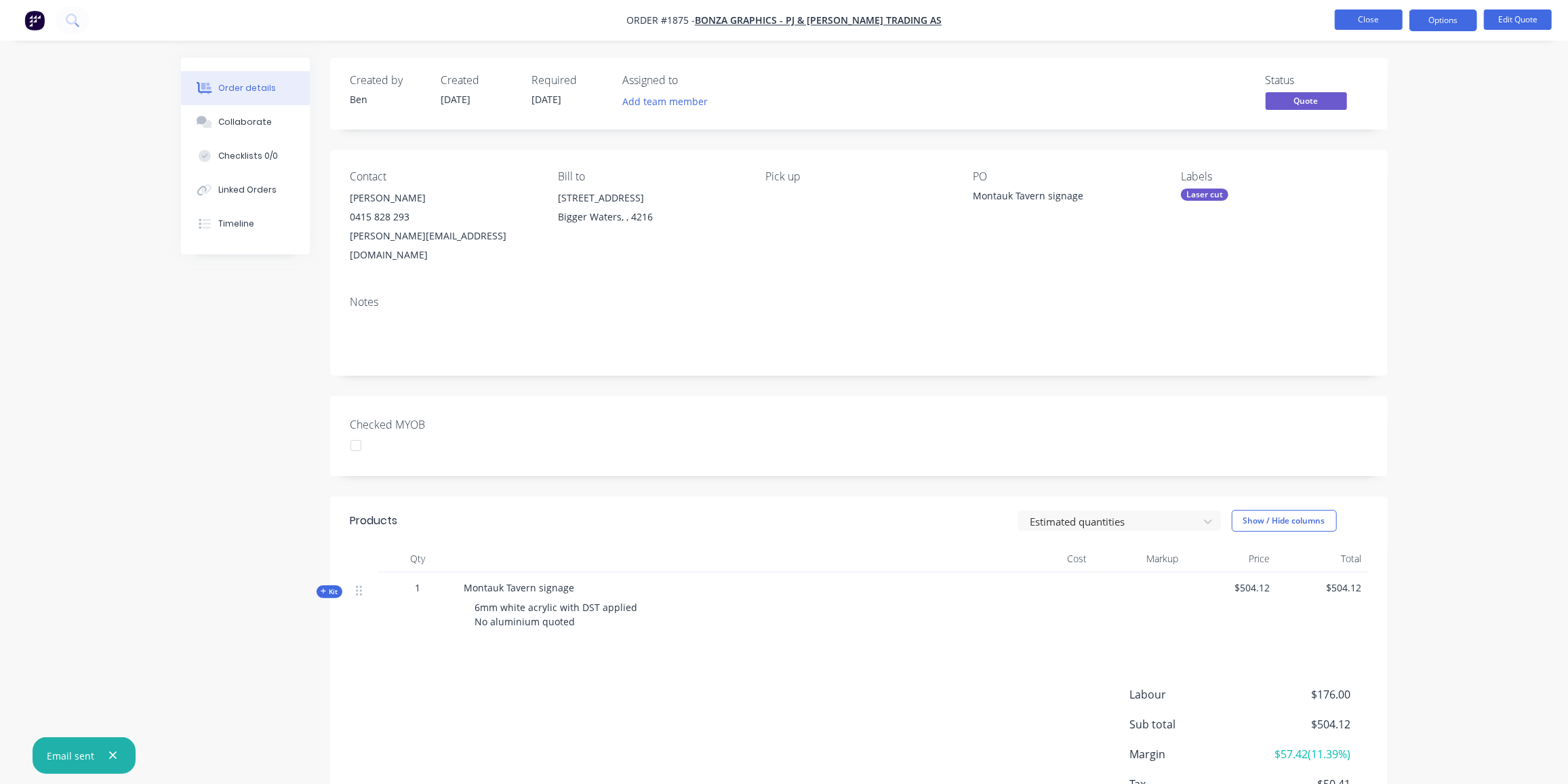
click at [1347, 13] on button "Close" at bounding box center [1368, 19] width 68 height 20
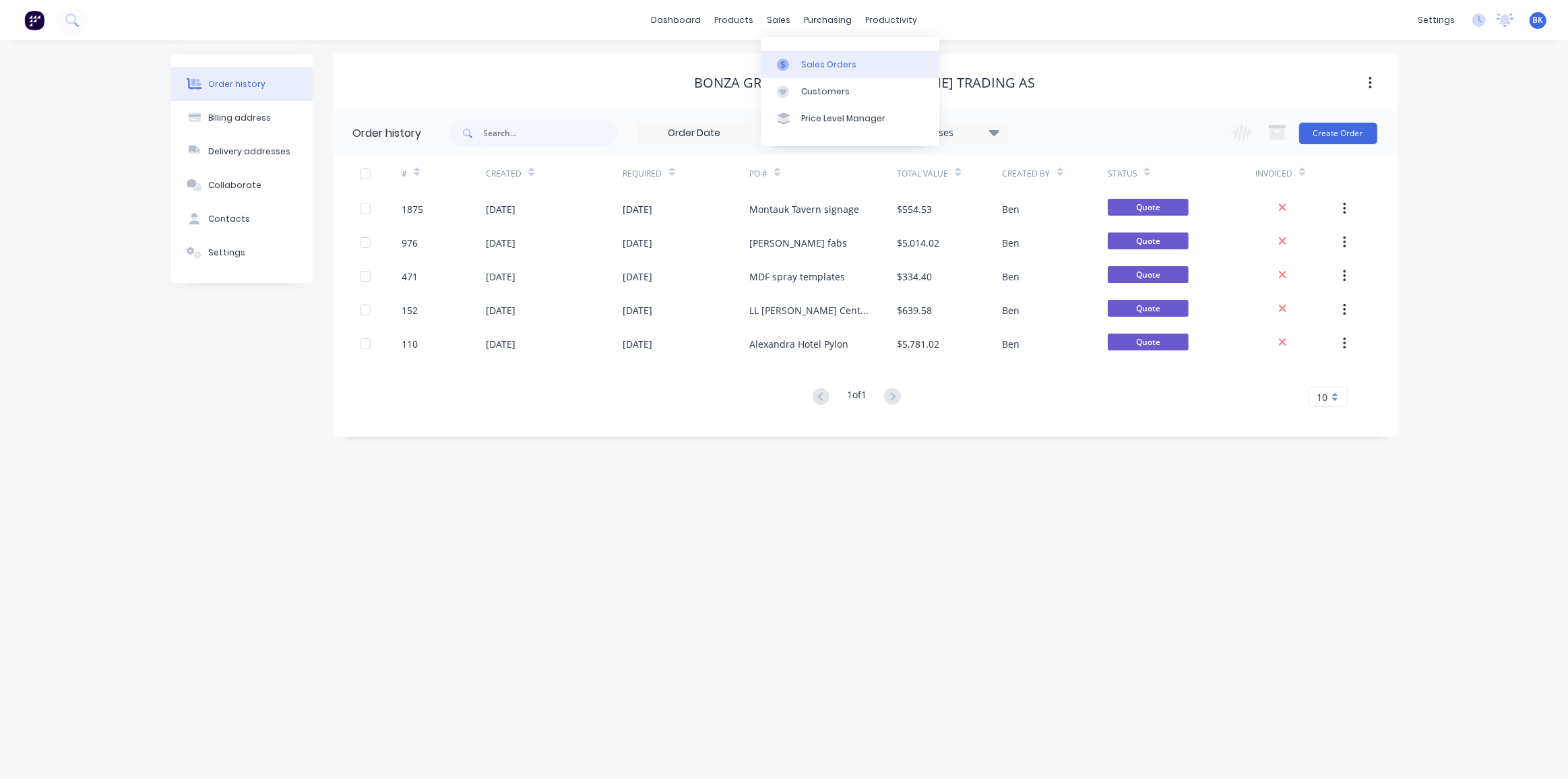
click at [813, 60] on div "Sales Orders" at bounding box center [829, 65] width 56 height 12
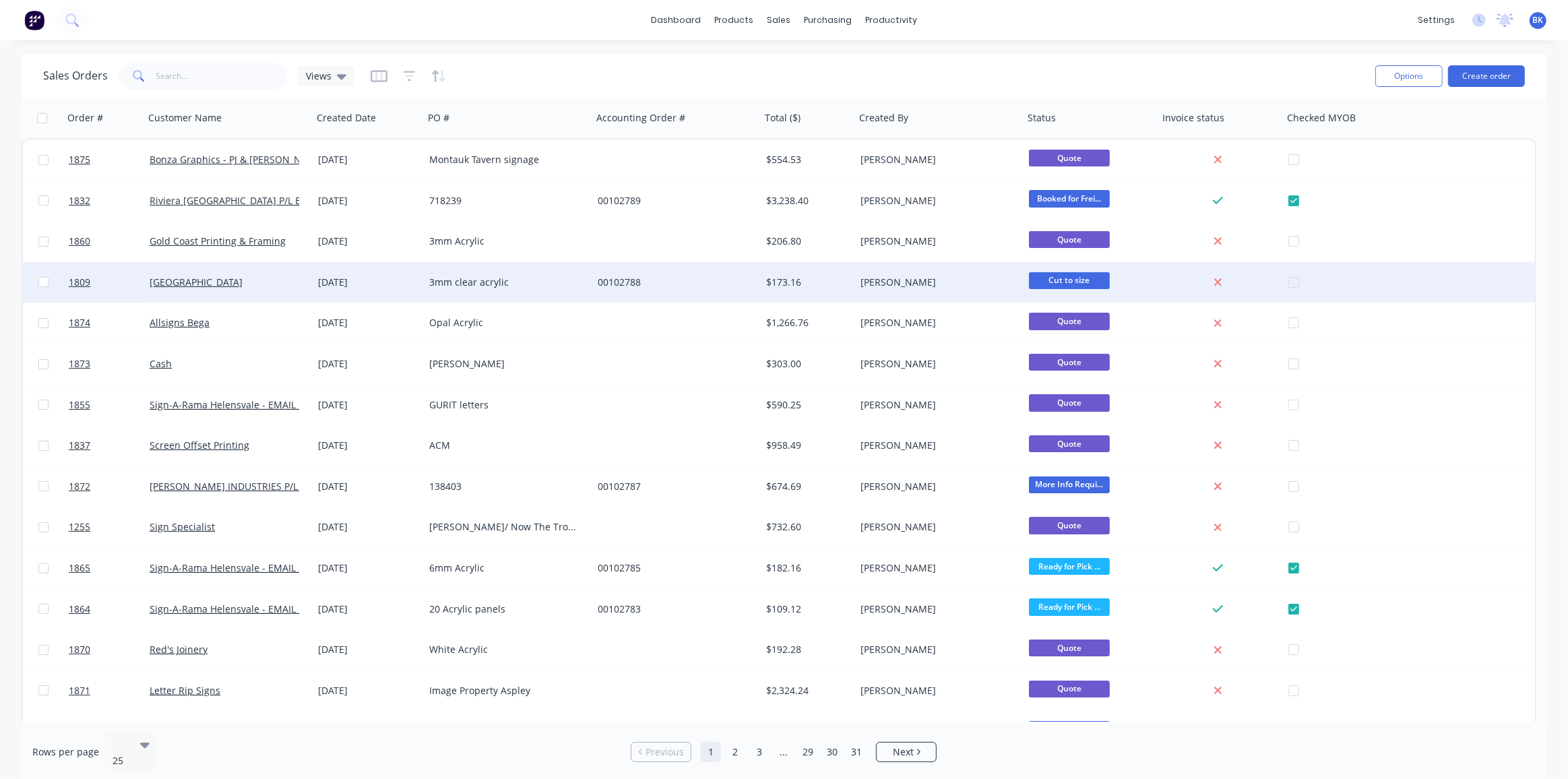
click at [614, 277] on div "00102788" at bounding box center [673, 282] width 150 height 13
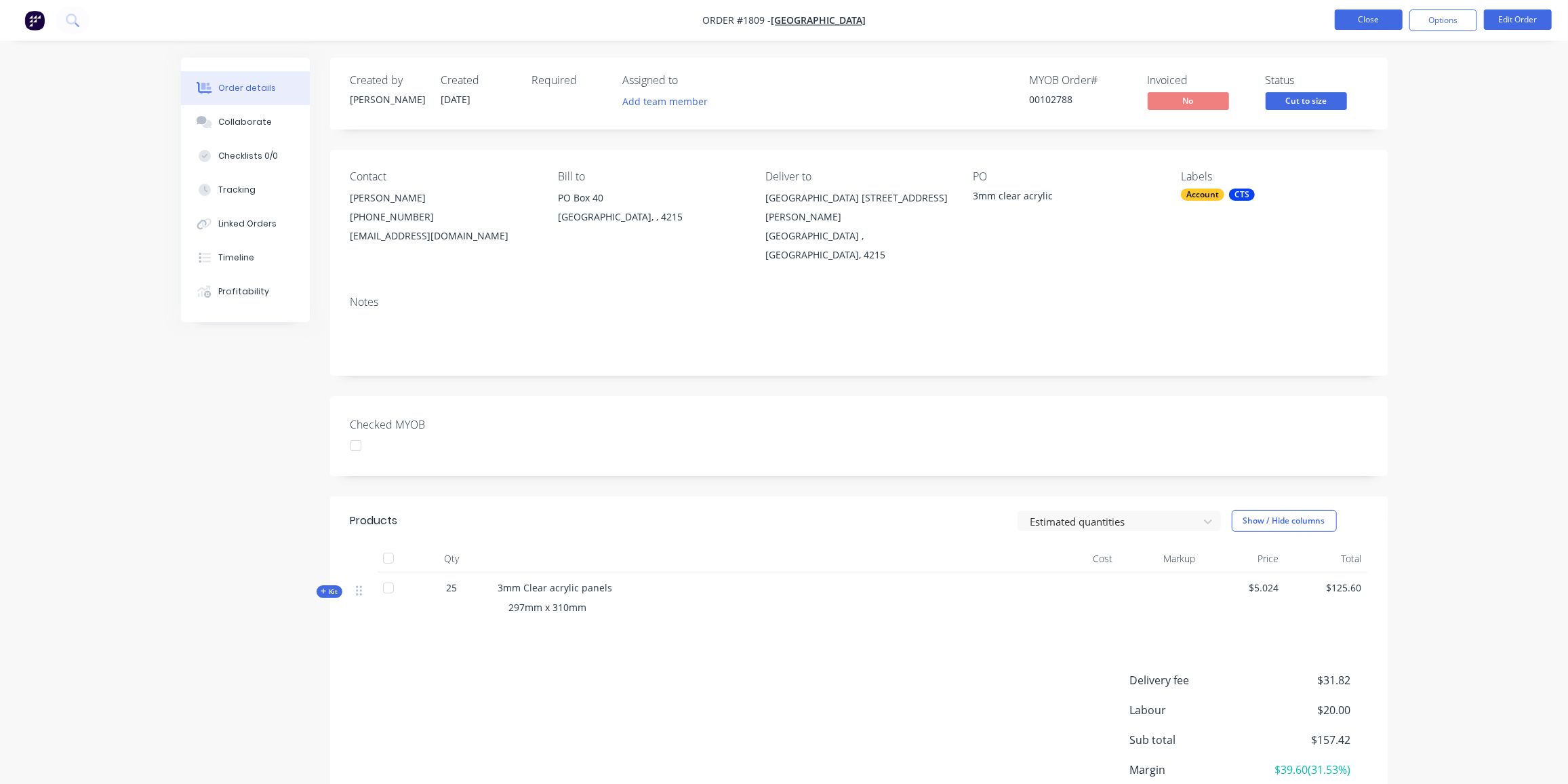
click at [1382, 11] on button "Close" at bounding box center [1368, 19] width 68 height 20
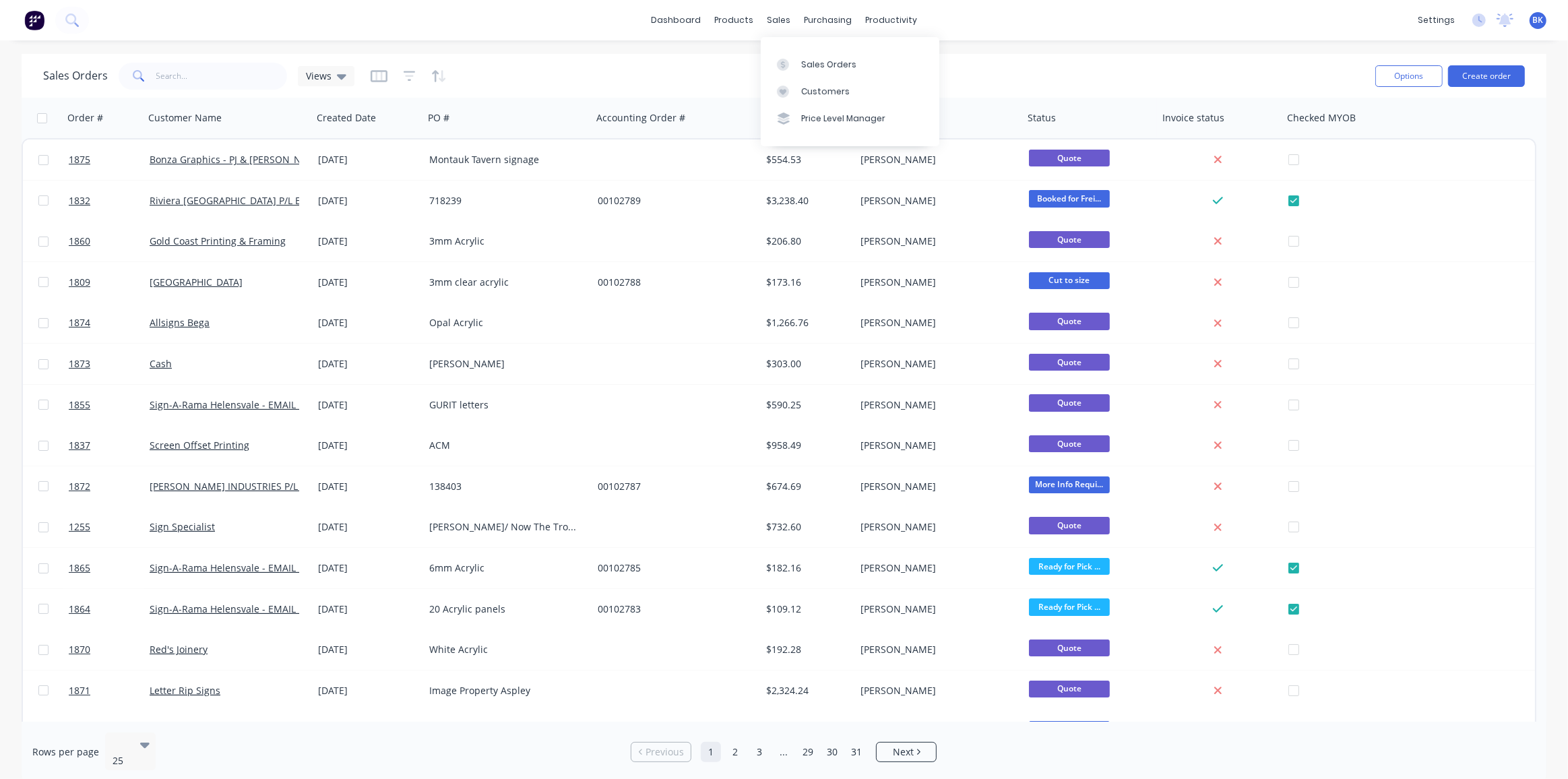
click at [790, 49] on div "Sales Orders Customers Price Level Manager" at bounding box center [850, 91] width 178 height 108
click at [793, 56] on link "Sales Orders" at bounding box center [850, 63] width 178 height 27
click at [1487, 74] on button "Create order" at bounding box center [1485, 77] width 76 height 22
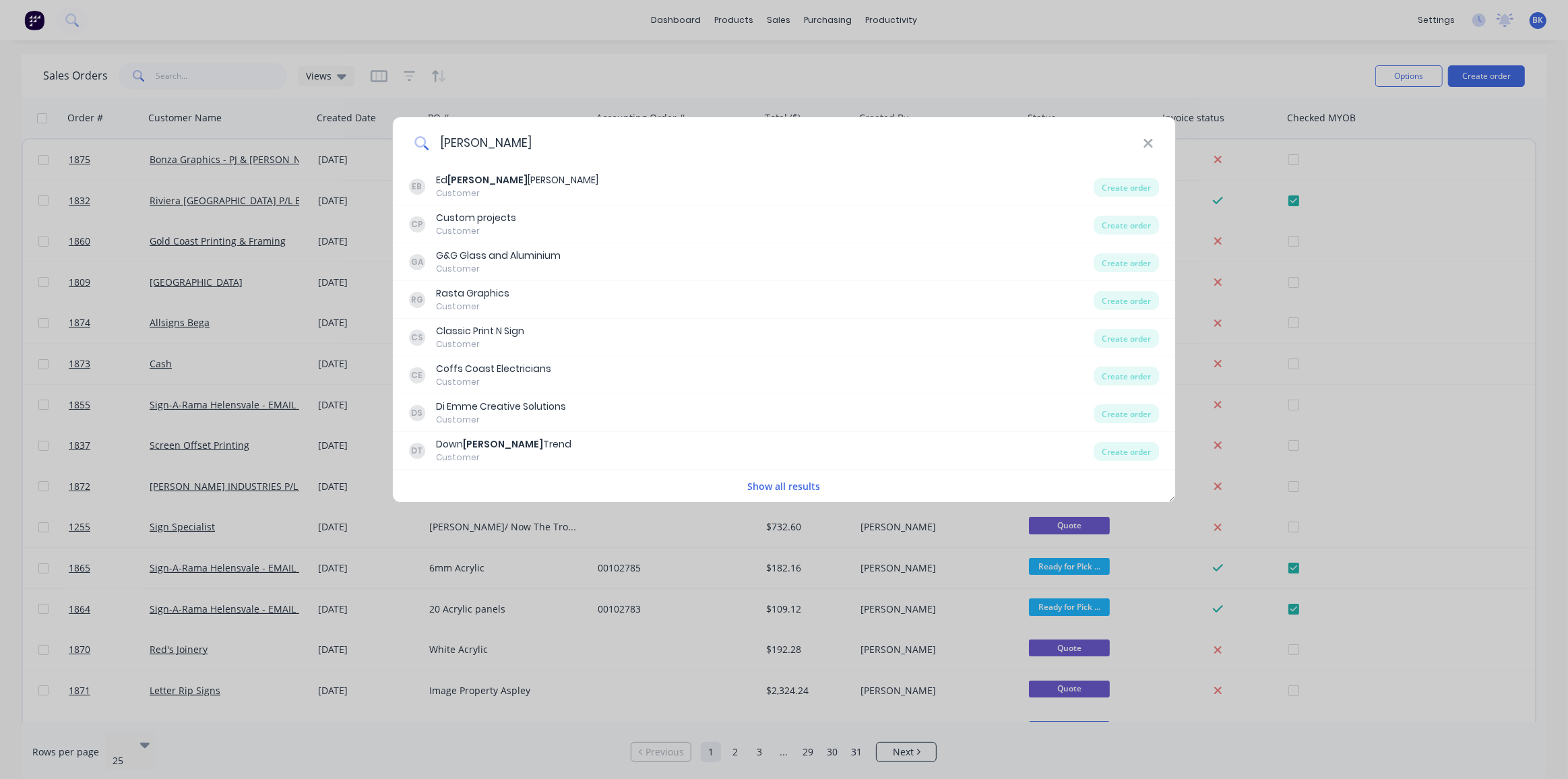
click at [541, 144] on input "ward" at bounding box center [786, 142] width 714 height 50
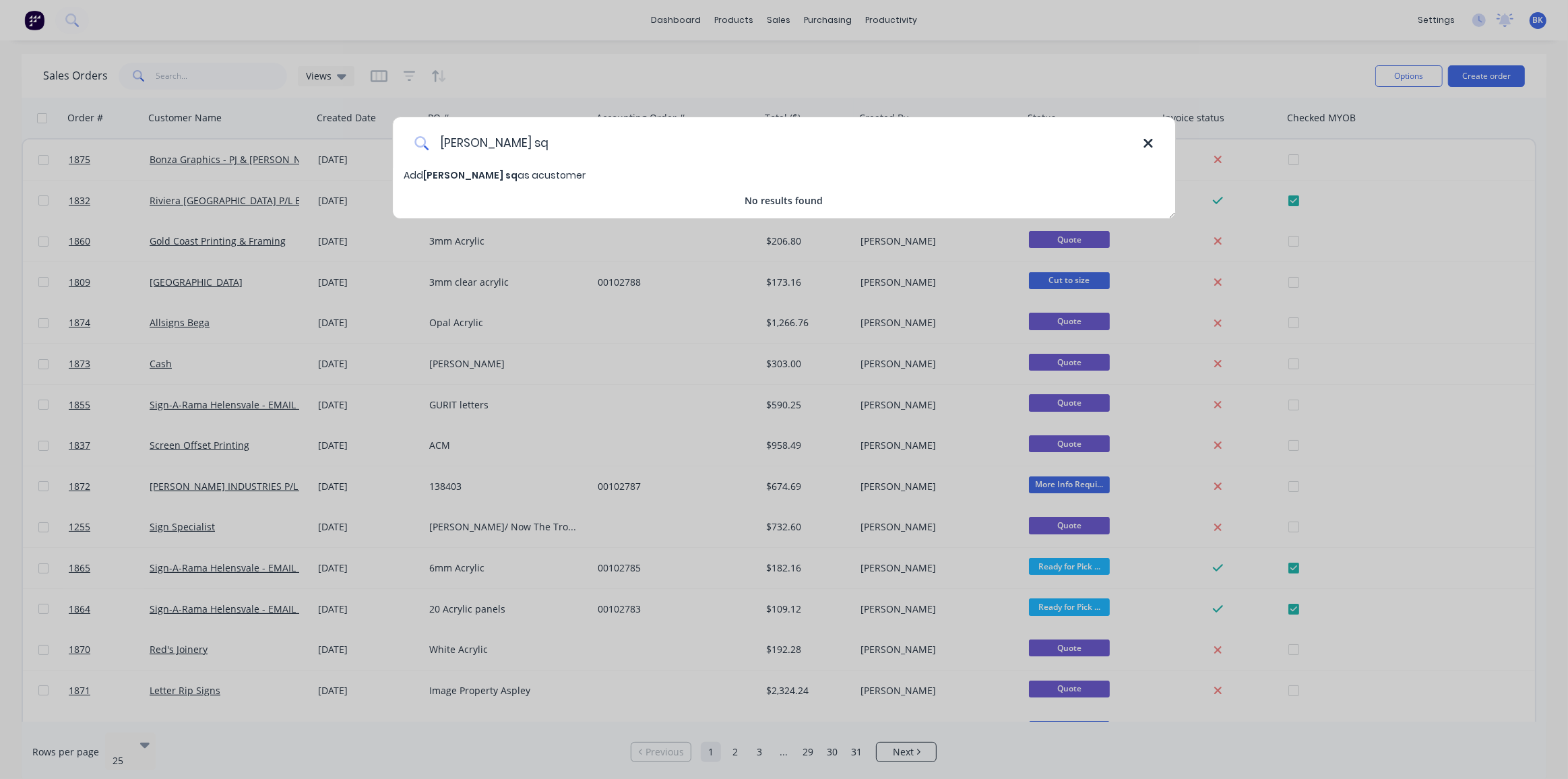
type input "ward sq"
click at [1152, 145] on icon at bounding box center [1148, 143] width 11 height 15
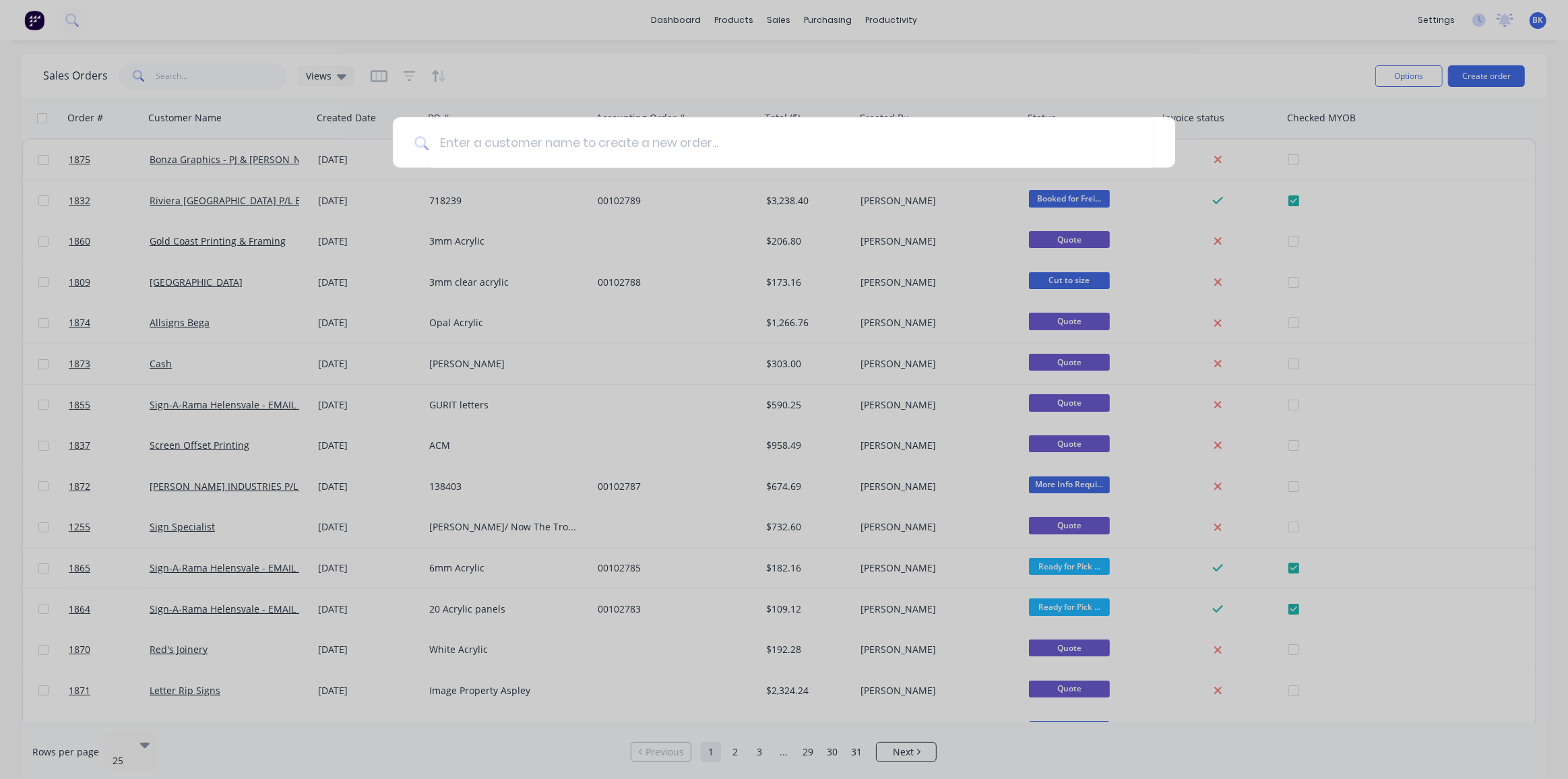
click at [1353, 29] on div at bounding box center [784, 390] width 1568 height 779
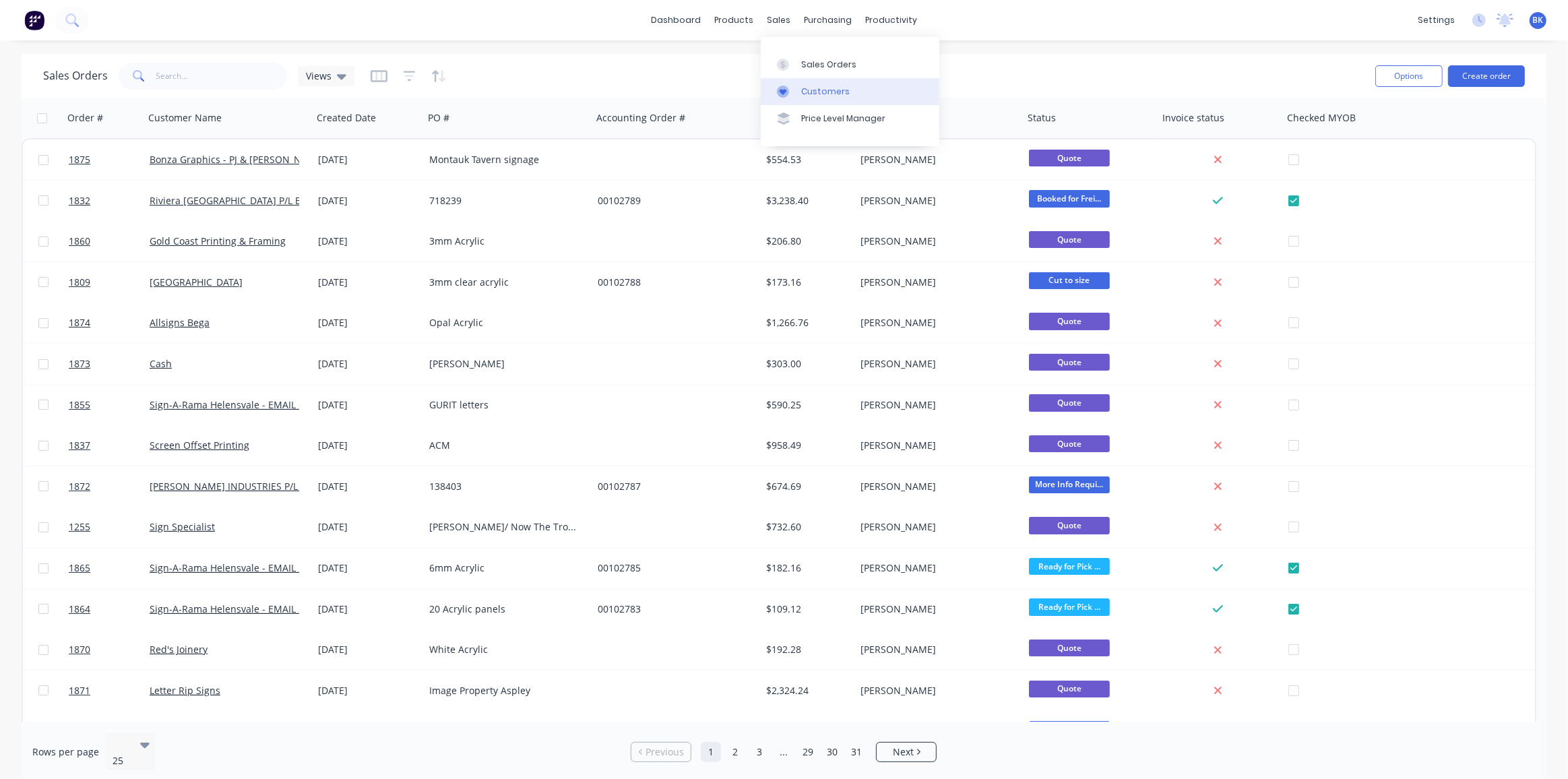
click at [798, 84] on link "Customers" at bounding box center [850, 91] width 178 height 27
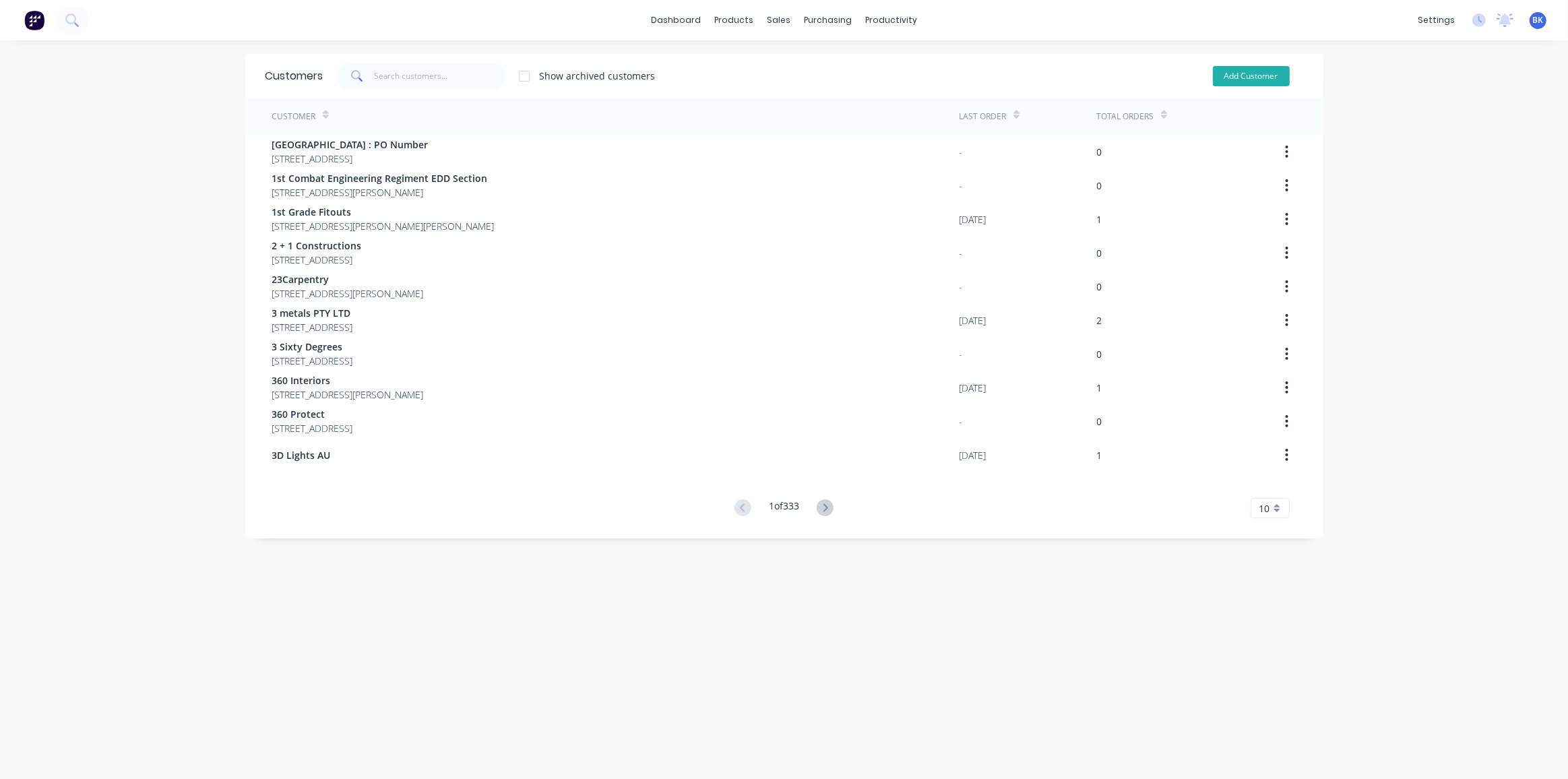
click at [1218, 77] on button "Add Customer" at bounding box center [1251, 76] width 76 height 20
select select "AU"
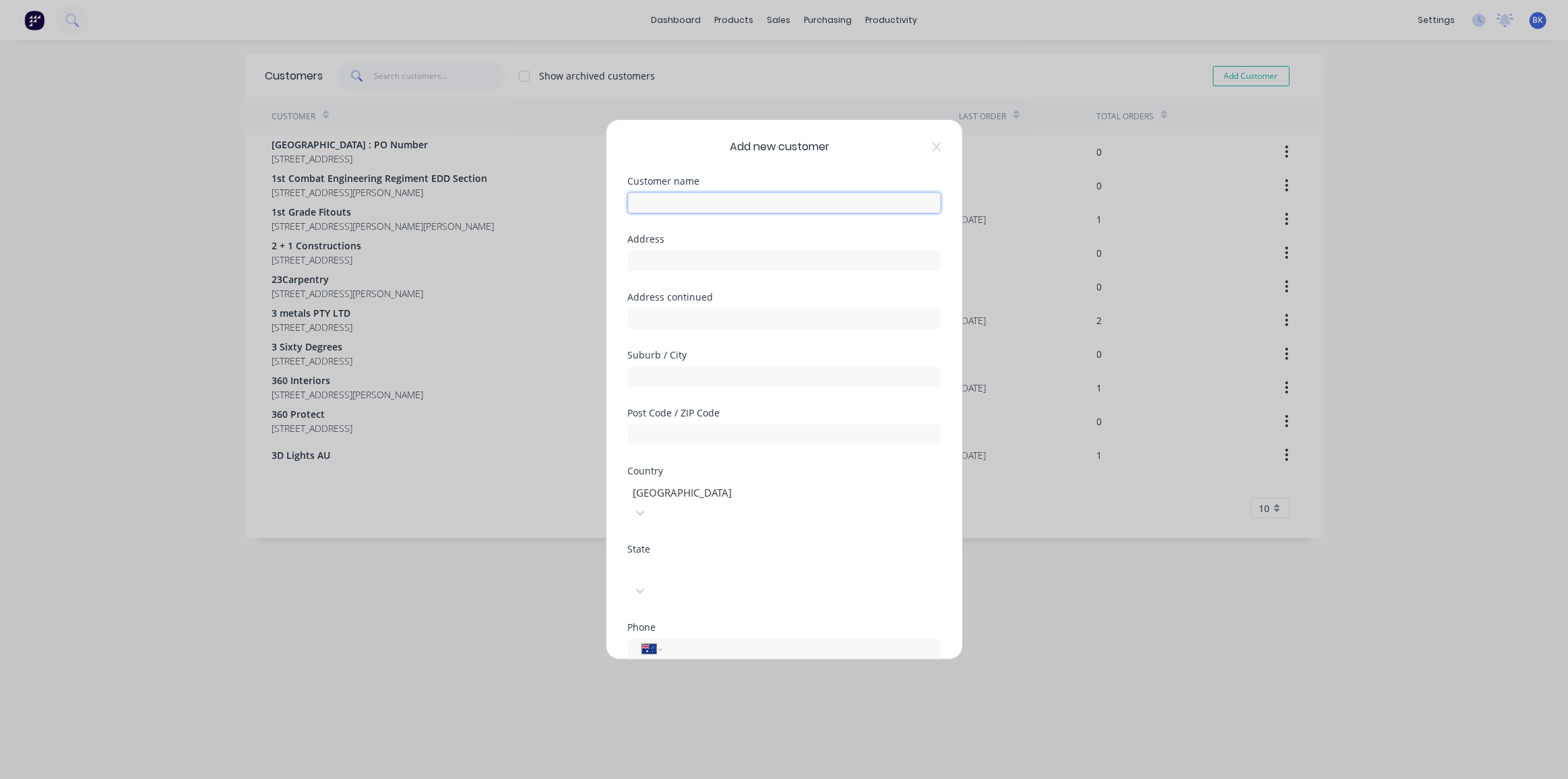
click at [690, 206] on input "text" at bounding box center [784, 202] width 313 height 20
type input "Ward Squires"
click at [806, 639] on div "International Afghanistan Åland Islands Albania Algeria American Samoa Andorra …" at bounding box center [784, 649] width 313 height 20
click at [758, 641] on input "tel" at bounding box center [799, 649] width 254 height 15
paste input "0422 529 258"
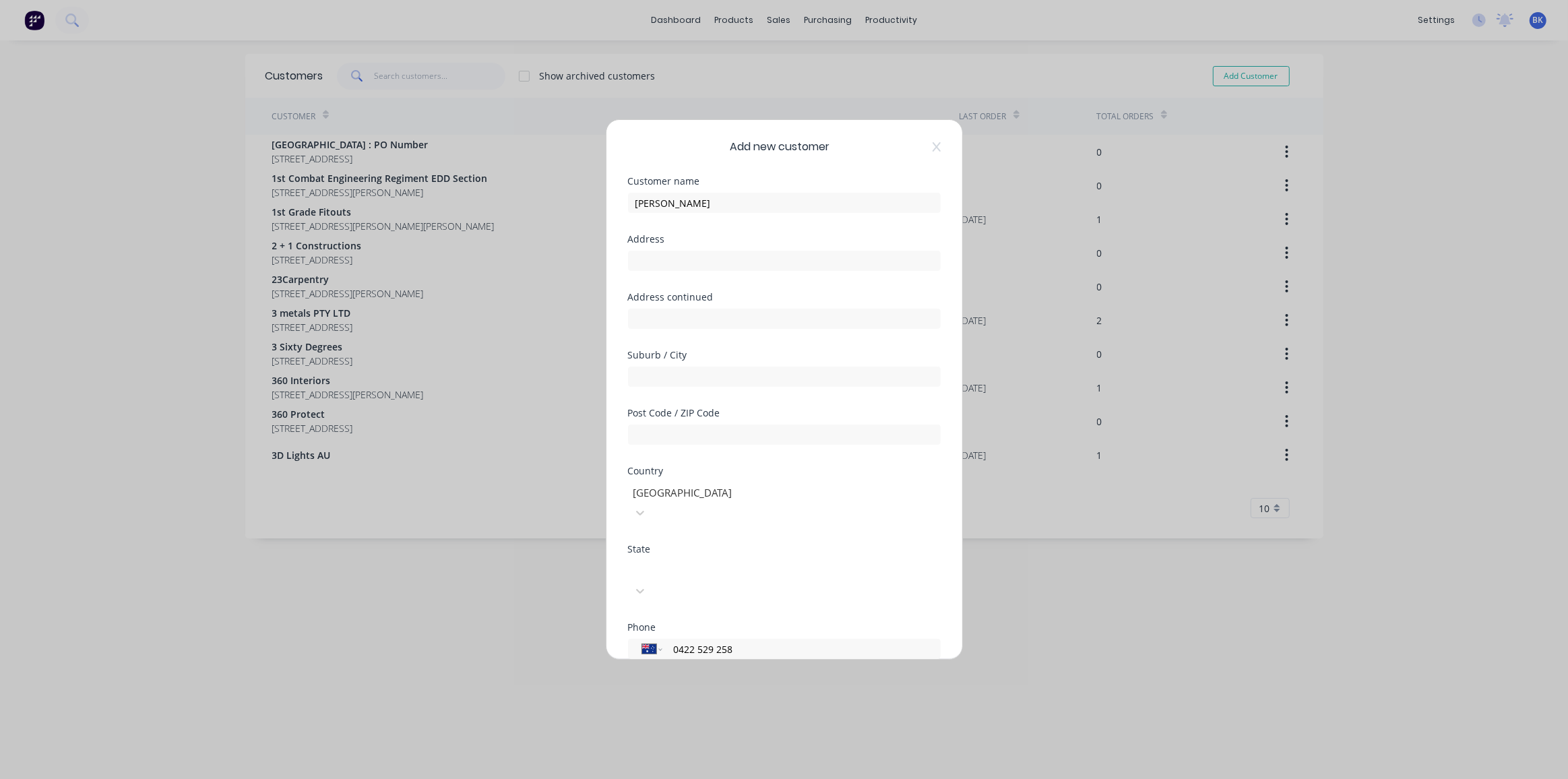
type input "0422 529 258"
click at [826, 561] on div at bounding box center [728, 570] width 194 height 17
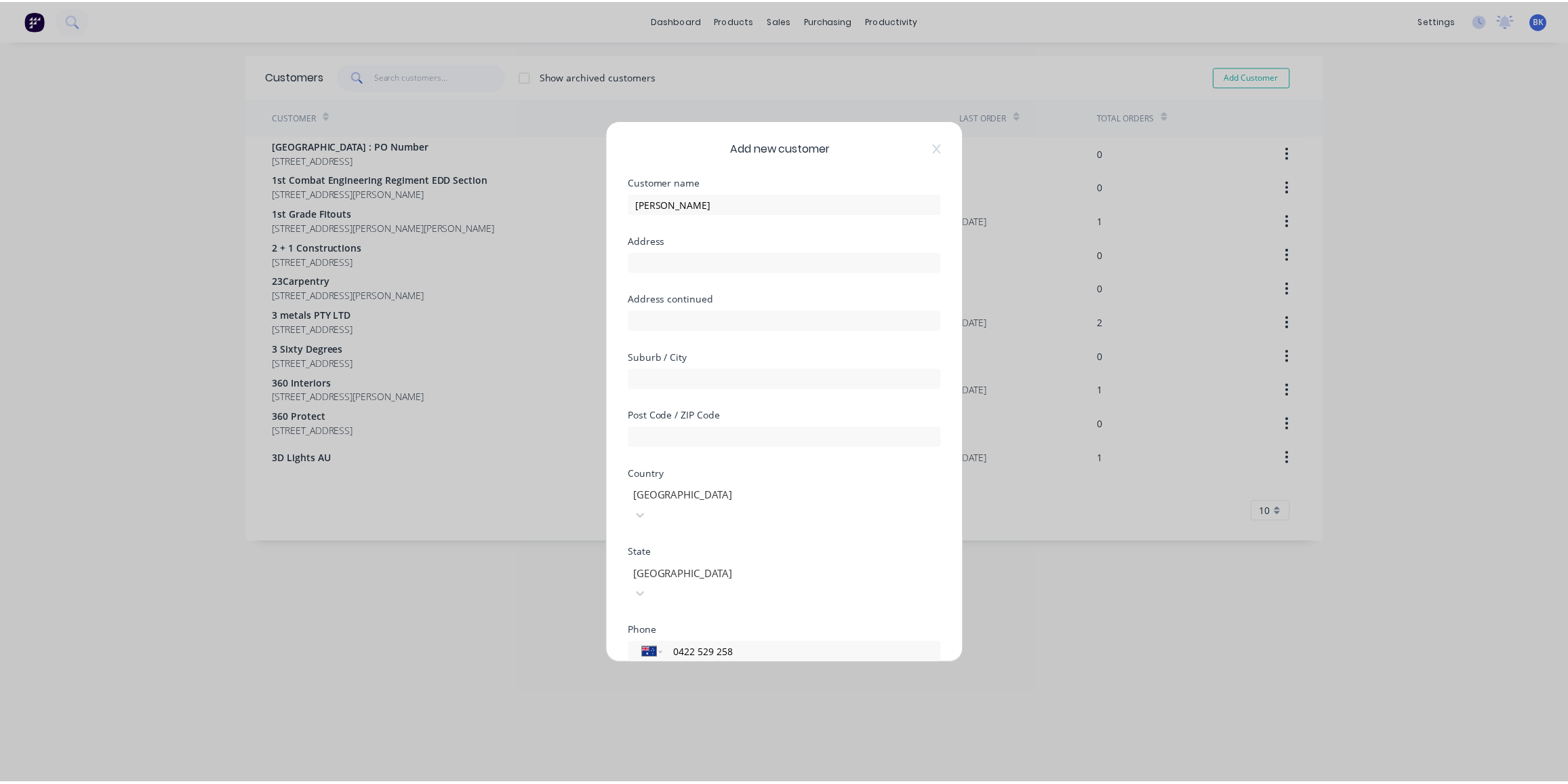
scroll to position [118, 0]
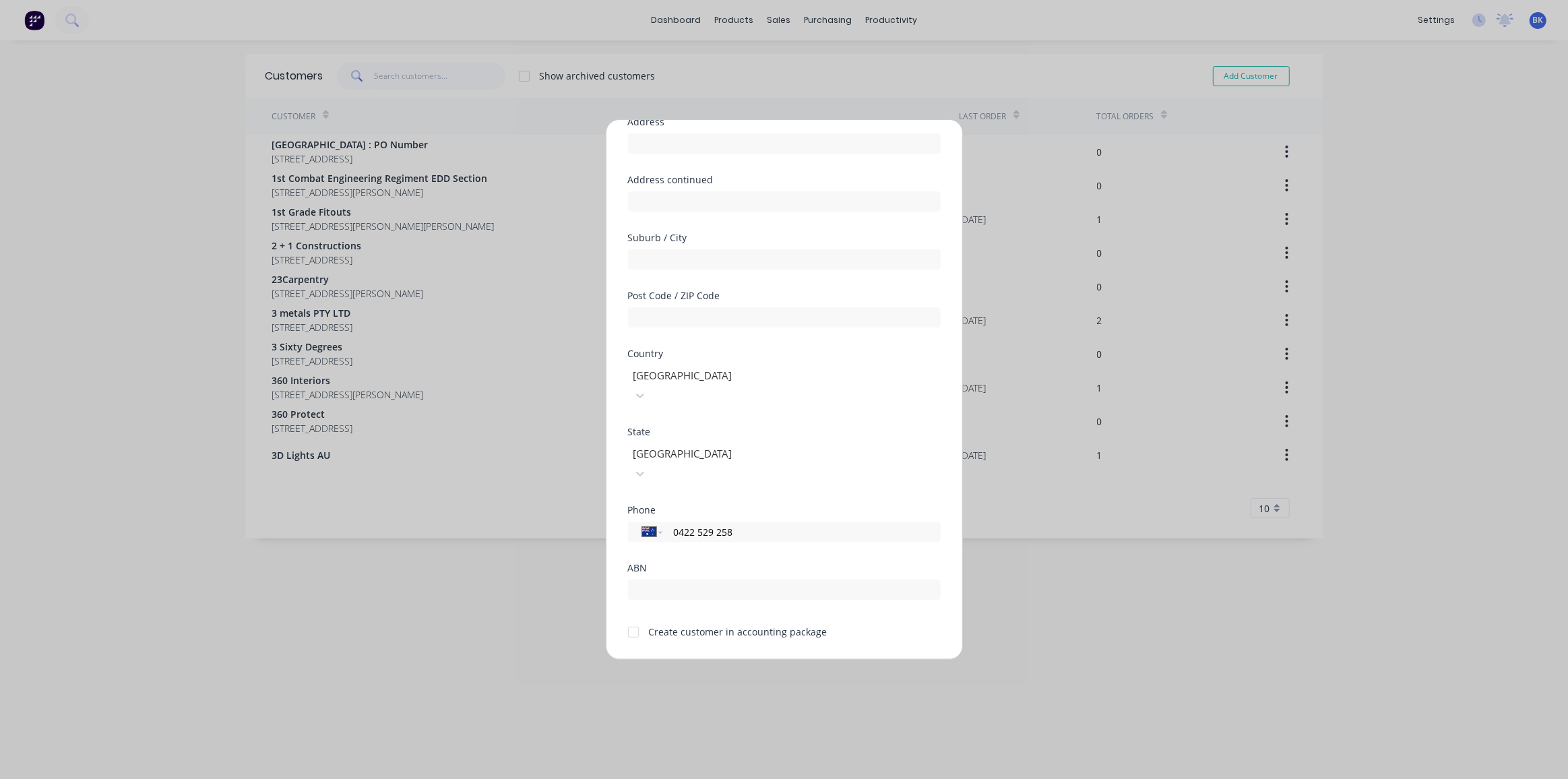
click at [634, 619] on div at bounding box center [633, 632] width 27 height 27
click at [708, 661] on button "Save" at bounding box center [742, 672] width 74 height 22
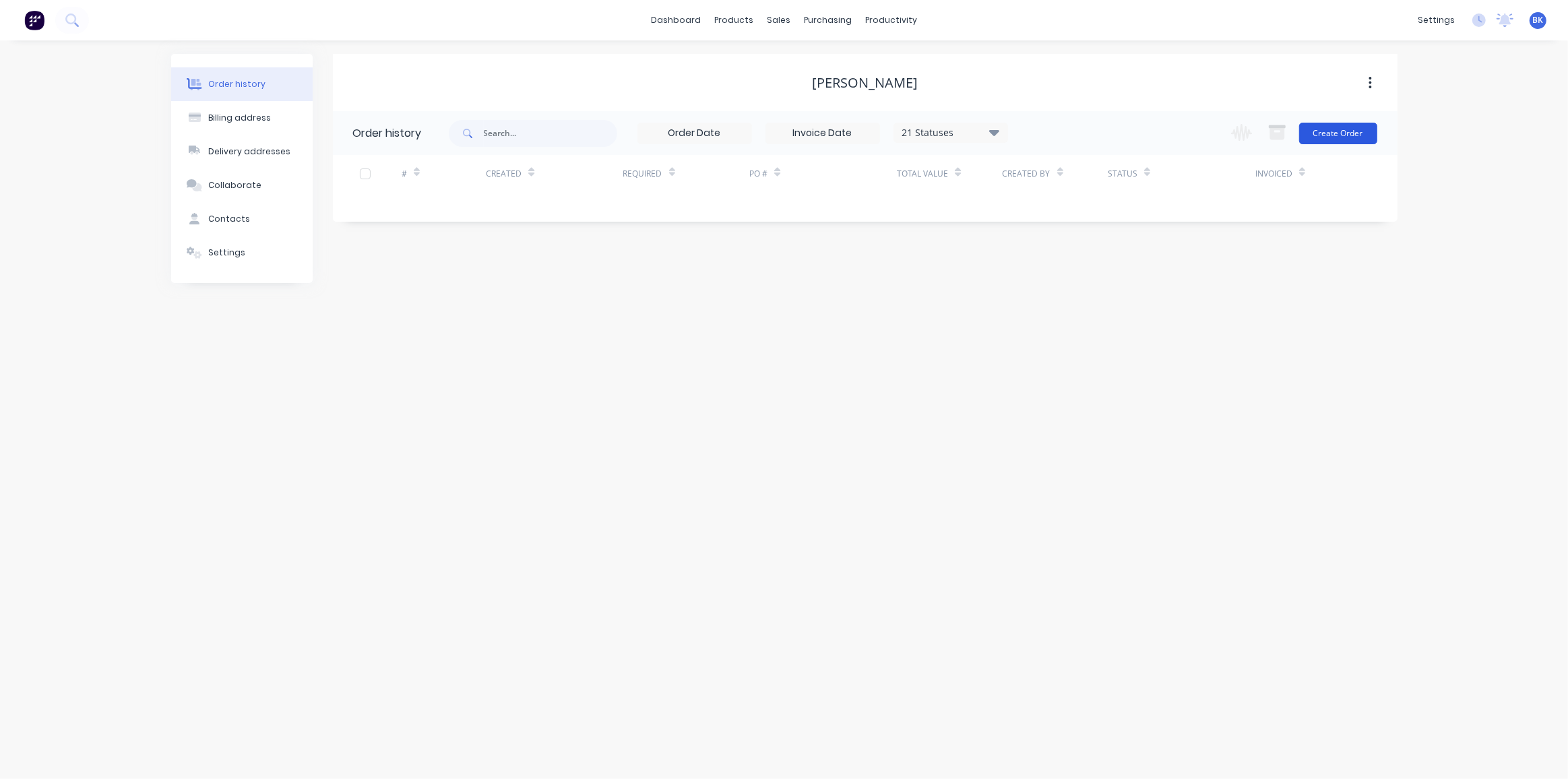
click at [1343, 130] on button "Create Order" at bounding box center [1338, 134] width 78 height 22
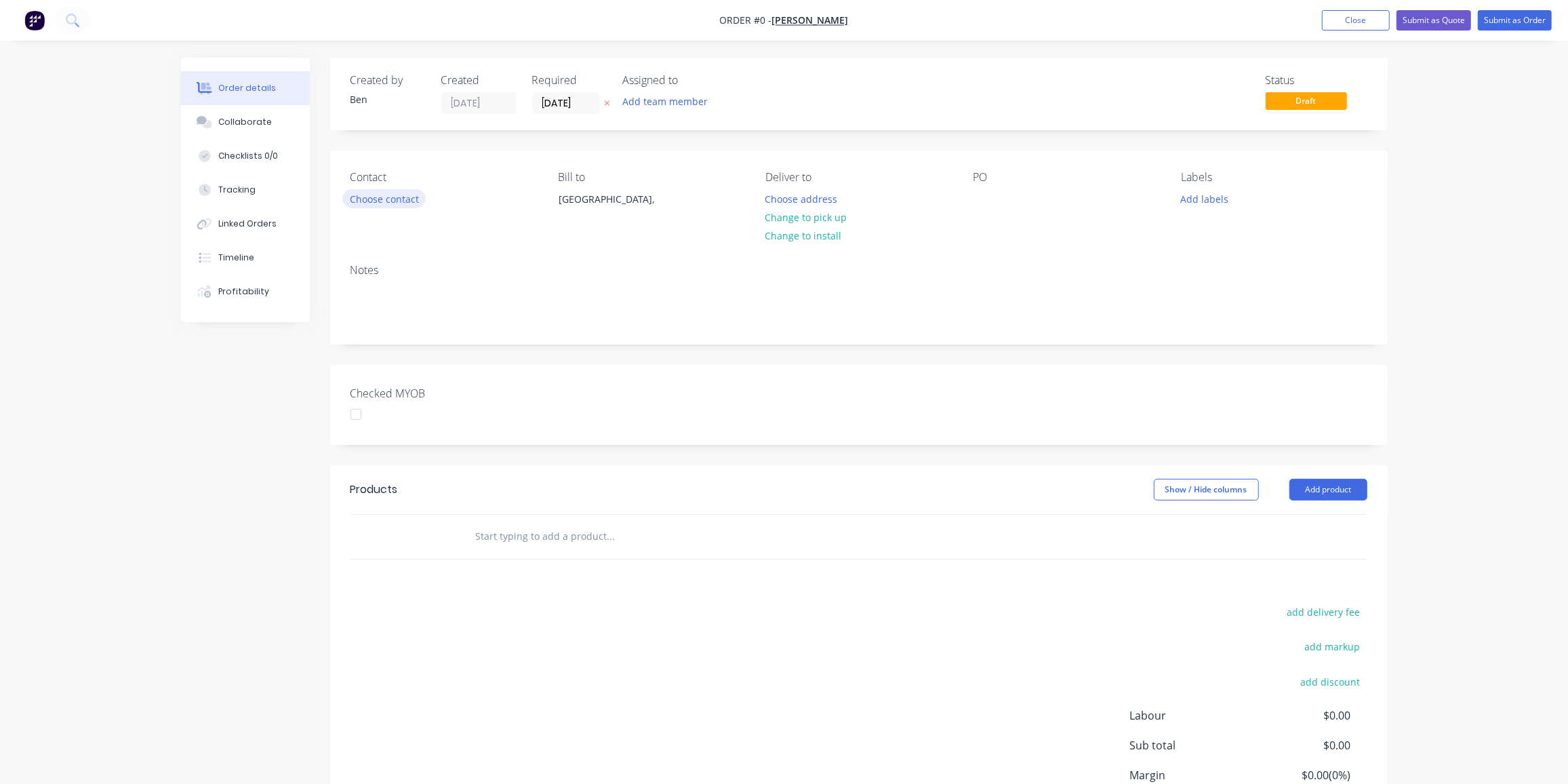
click at [400, 196] on button "Choose contact" at bounding box center [383, 198] width 83 height 19
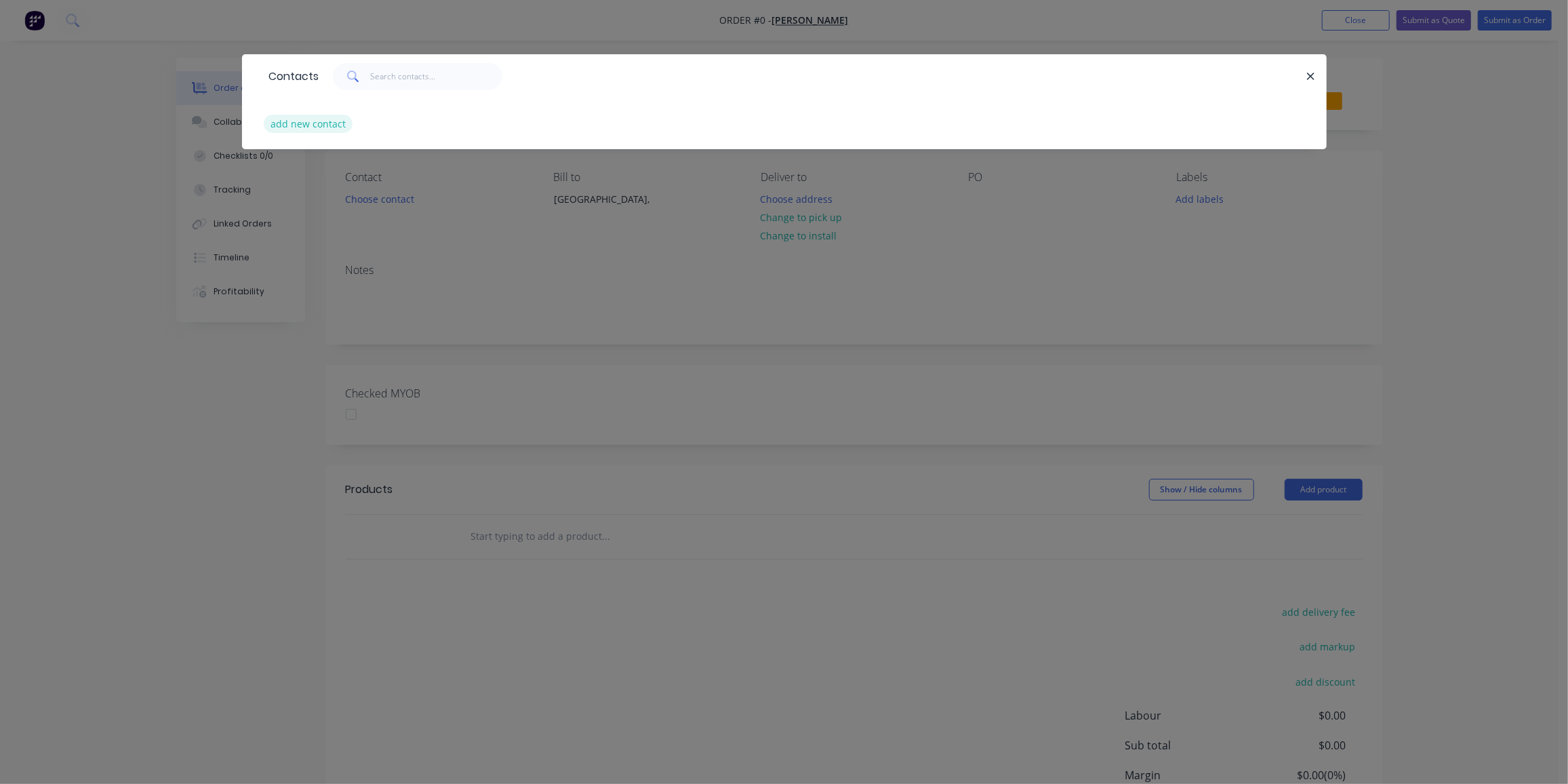
click at [347, 129] on button "add new contact" at bounding box center [308, 124] width 89 height 19
select select "AU"
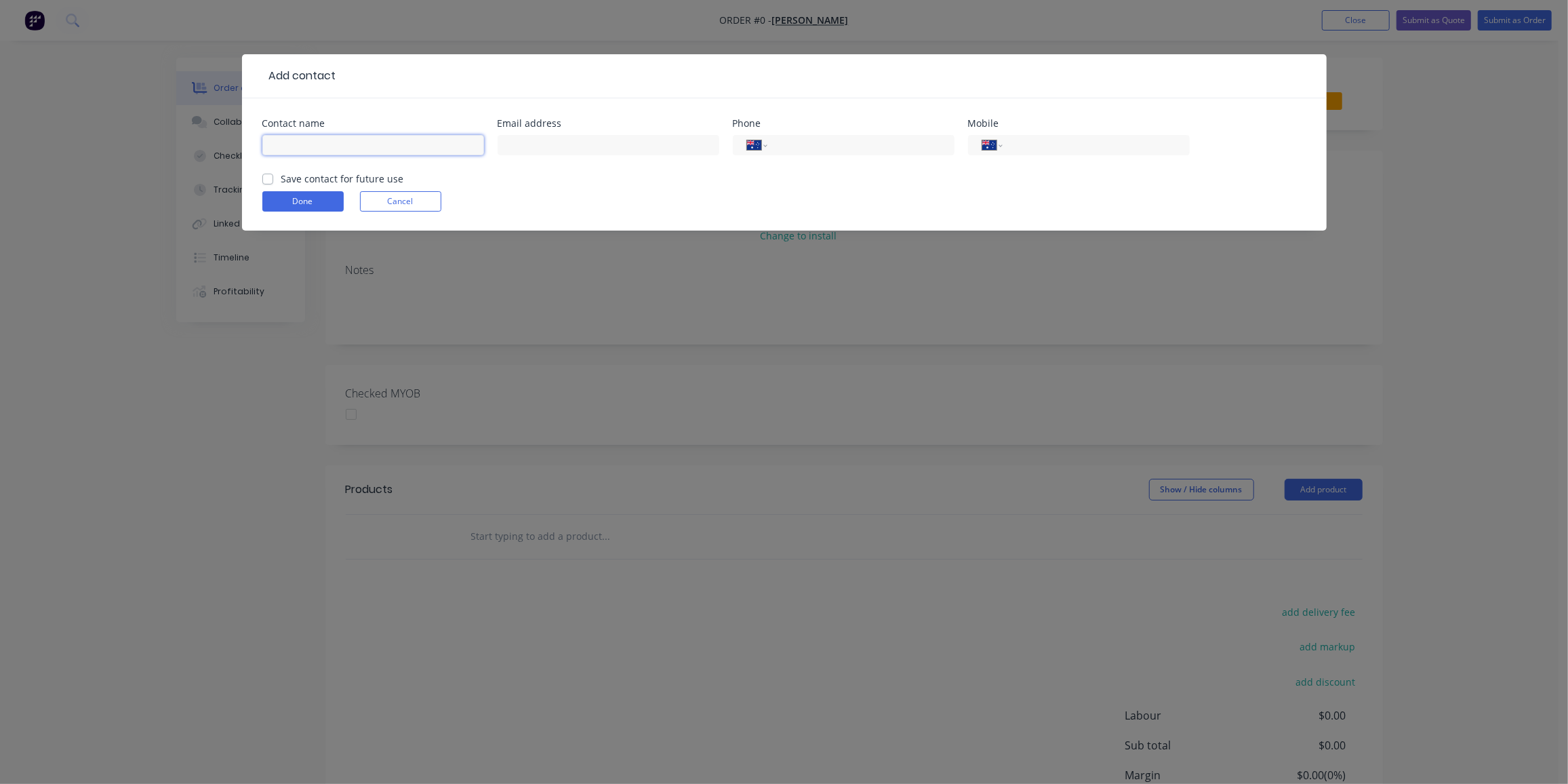
click at [385, 142] on input "text" at bounding box center [373, 145] width 222 height 20
paste input "Ward Squires <ward.squires@gmail.com>"
drag, startPoint x: 330, startPoint y: 143, endPoint x: 508, endPoint y: 166, distance: 179.5
click at [508, 166] on div "Contact name Ward Squires <ward.squires@gmail.com> Email address Phone Internat…" at bounding box center [784, 145] width 1044 height 53
type input "Ward Squires"
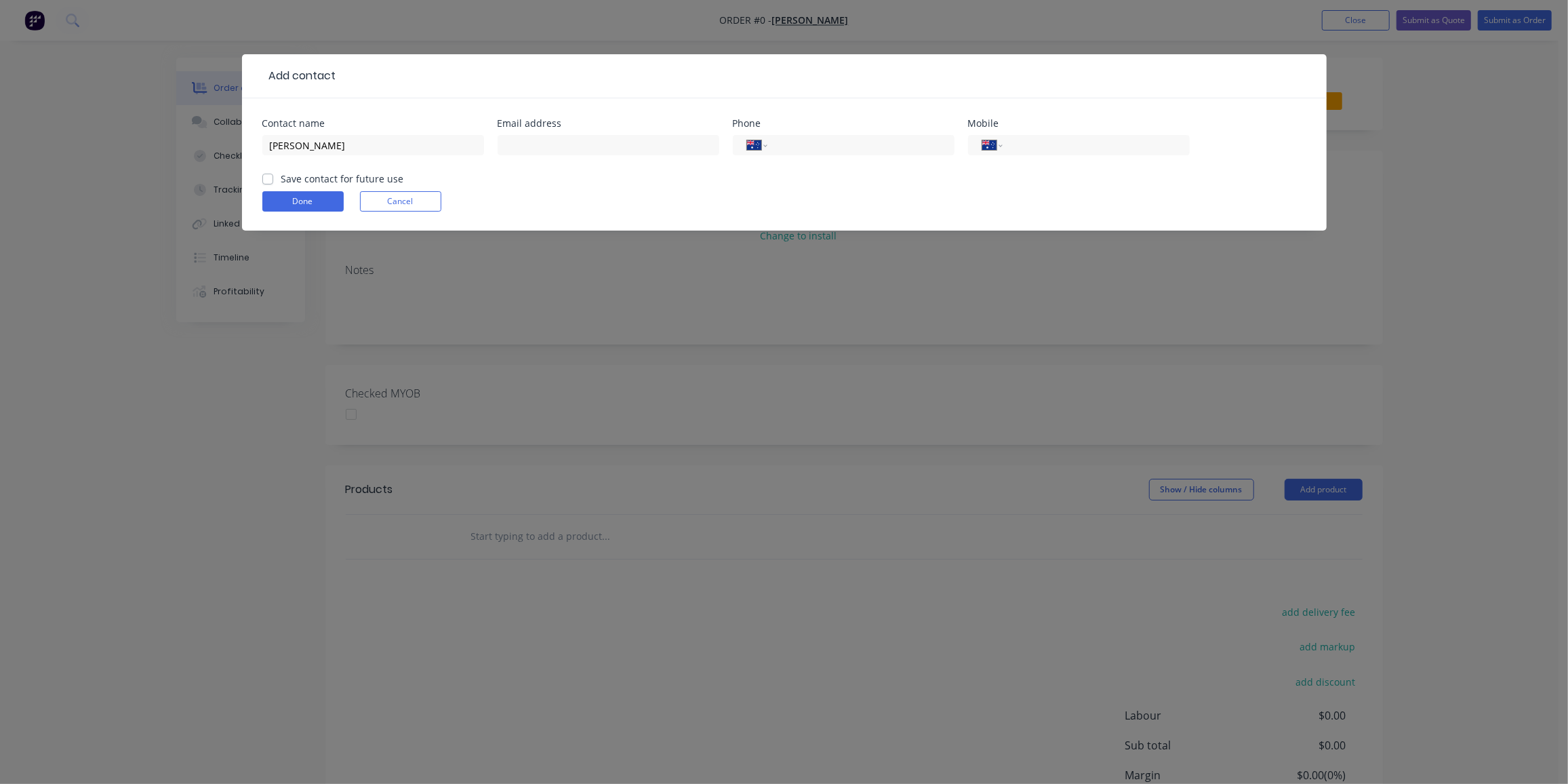
click at [532, 133] on div at bounding box center [608, 151] width 222 height 40
click at [532, 137] on input "text" at bounding box center [608, 145] width 222 height 20
paste input "<ward.squires@gmail.com>"
drag, startPoint x: 511, startPoint y: 143, endPoint x: 452, endPoint y: 166, distance: 63.3
click at [452, 166] on div "Contact name Ward Squires Email address <ward.squires@gmail.com> Phone Internat…" at bounding box center [784, 145] width 1044 height 53
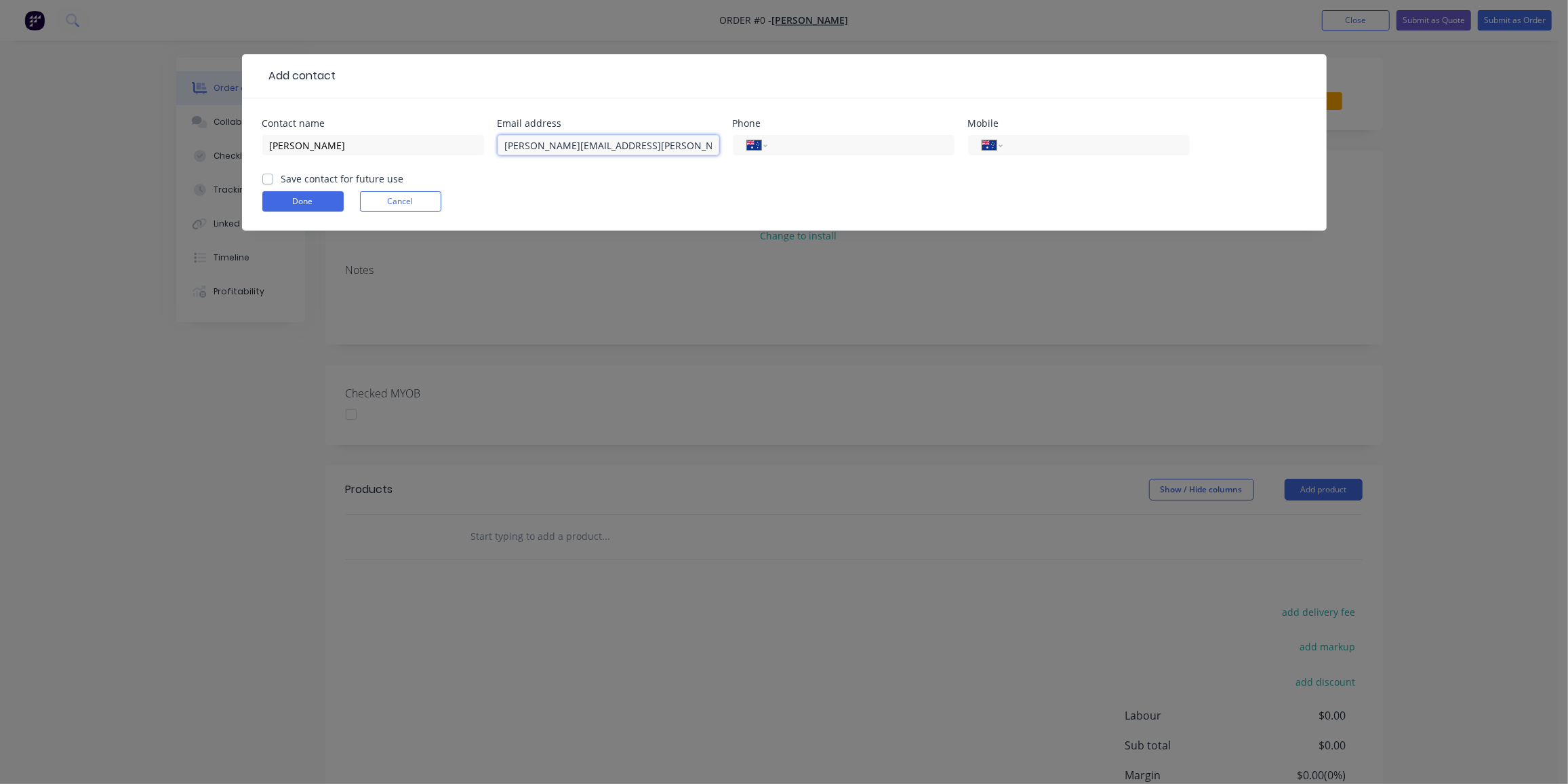
click at [691, 150] on input "ward.squires@gmail.com>" at bounding box center [608, 145] width 222 height 20
type input "ward.squires@gmail.com"
click at [1122, 147] on input "tel" at bounding box center [1093, 145] width 162 height 16
paste input "0422 529 258"
type input "0422 529 258"
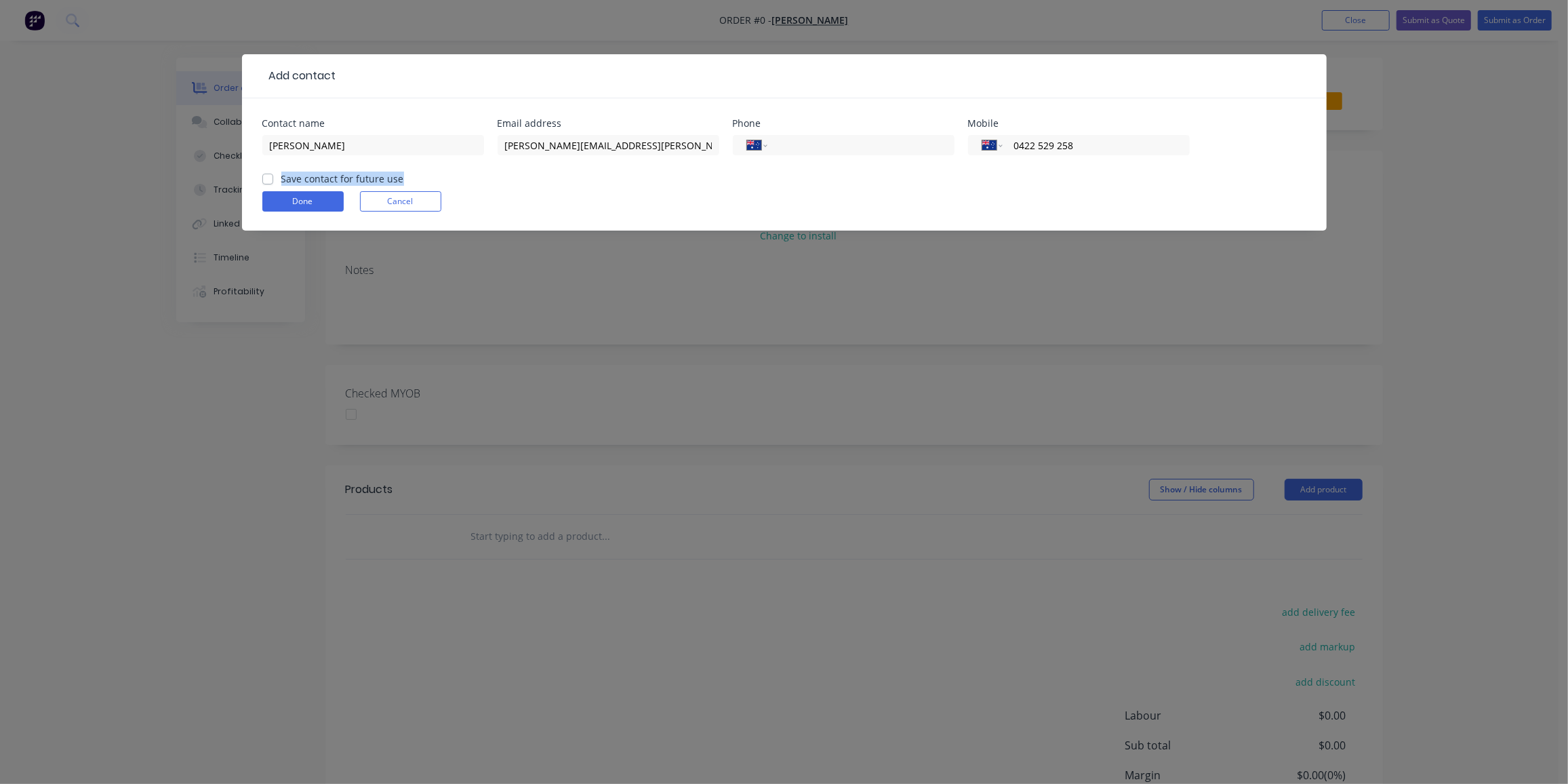
click at [262, 175] on div "Contact name Ward Squires Email address ward.squires@gmail.com Phone Internatio…" at bounding box center [784, 164] width 1084 height 132
click at [274, 181] on div "Save contact for future use" at bounding box center [334, 179] width 141 height 14
click at [281, 178] on label "Save contact for future use" at bounding box center [343, 179] width 123 height 14
click at [263, 178] on input "Save contact for future use" at bounding box center [268, 178] width 11 height 13
checkbox input "true"
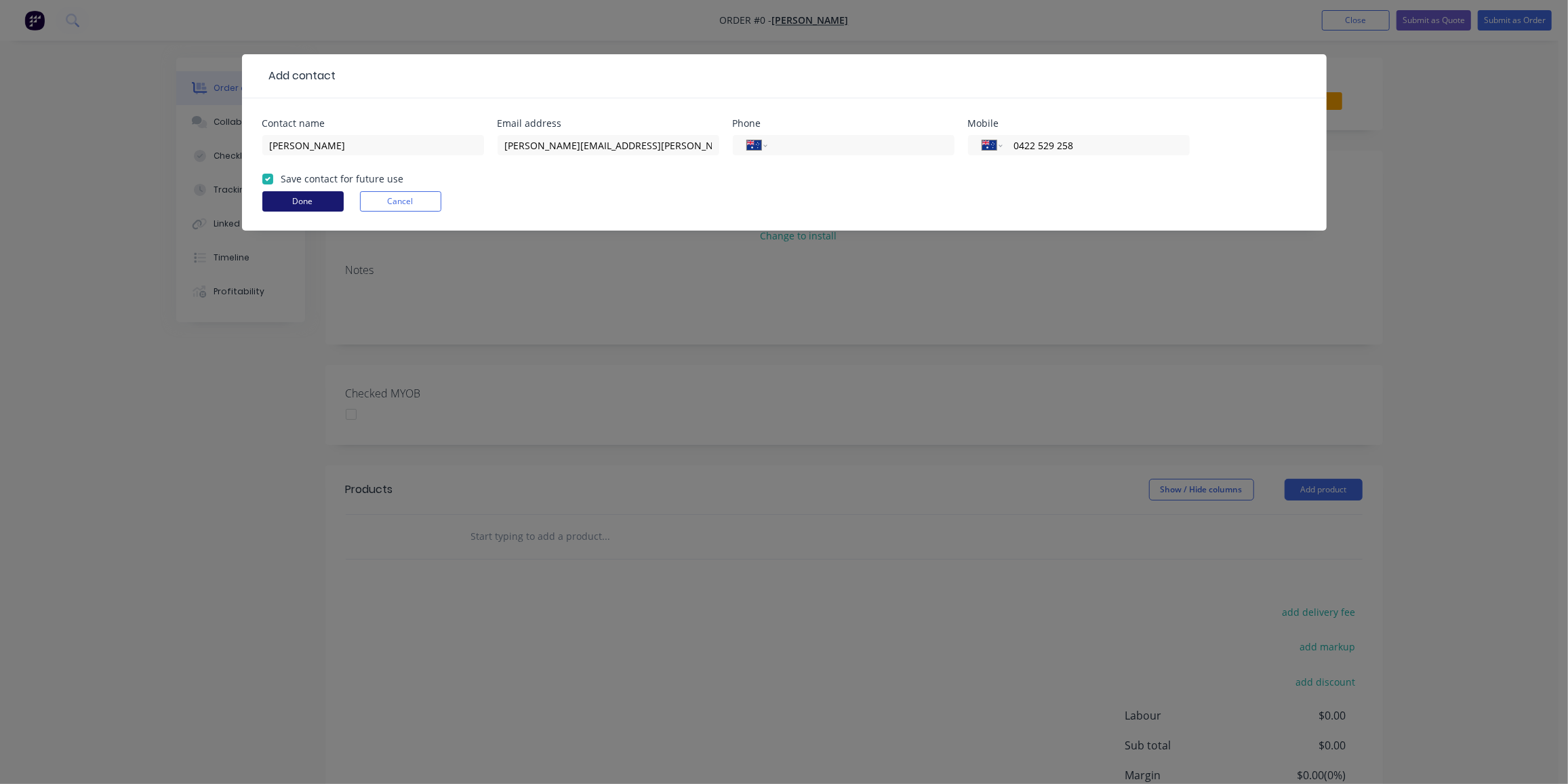
click at [289, 199] on button "Done" at bounding box center [303, 201] width 82 height 20
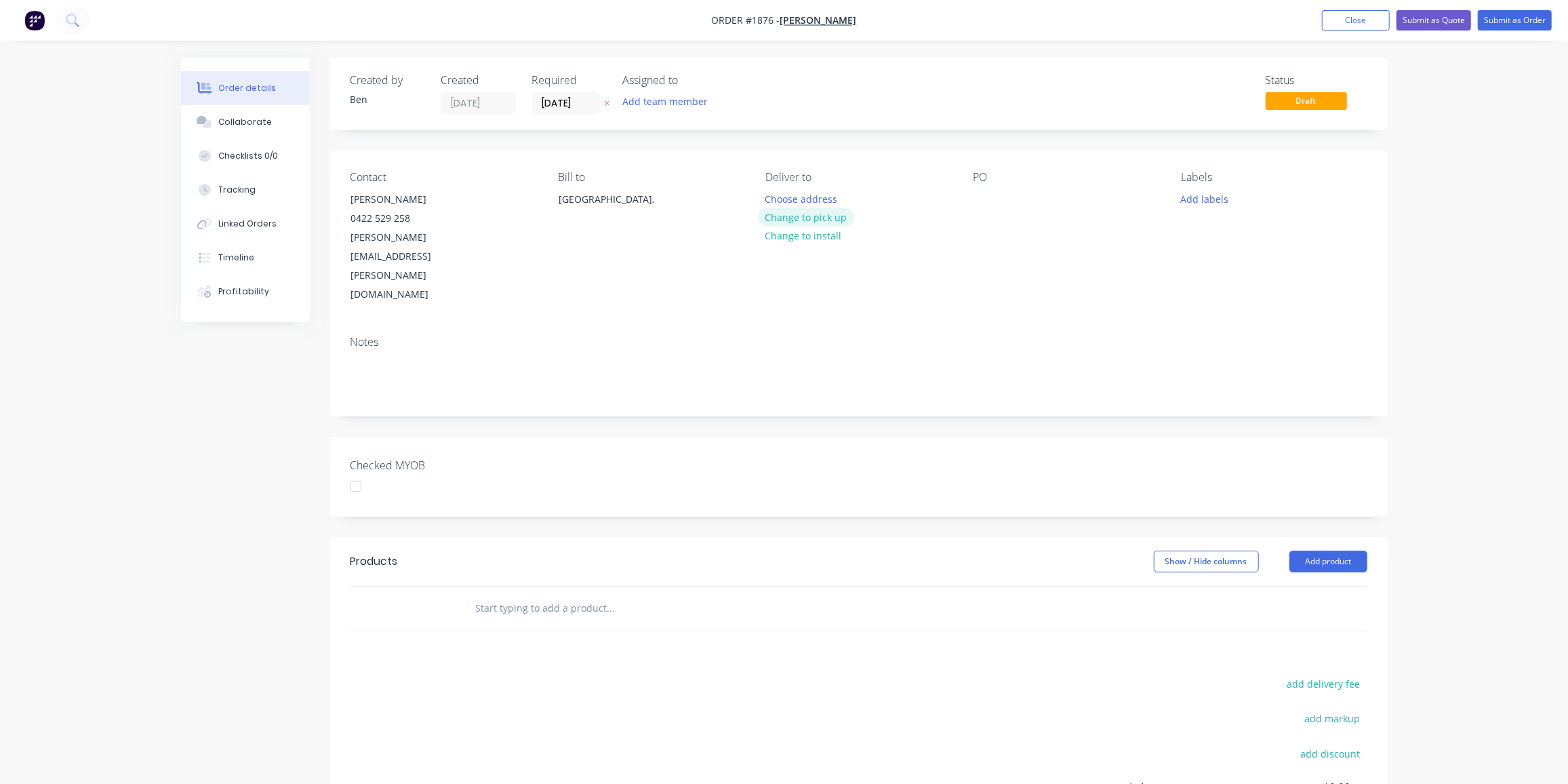
click at [802, 219] on button "Change to pick up" at bounding box center [806, 218] width 96 height 19
click at [981, 199] on div at bounding box center [984, 198] width 22 height 19
click at [1201, 194] on button "Add labels" at bounding box center [1205, 198] width 62 height 19
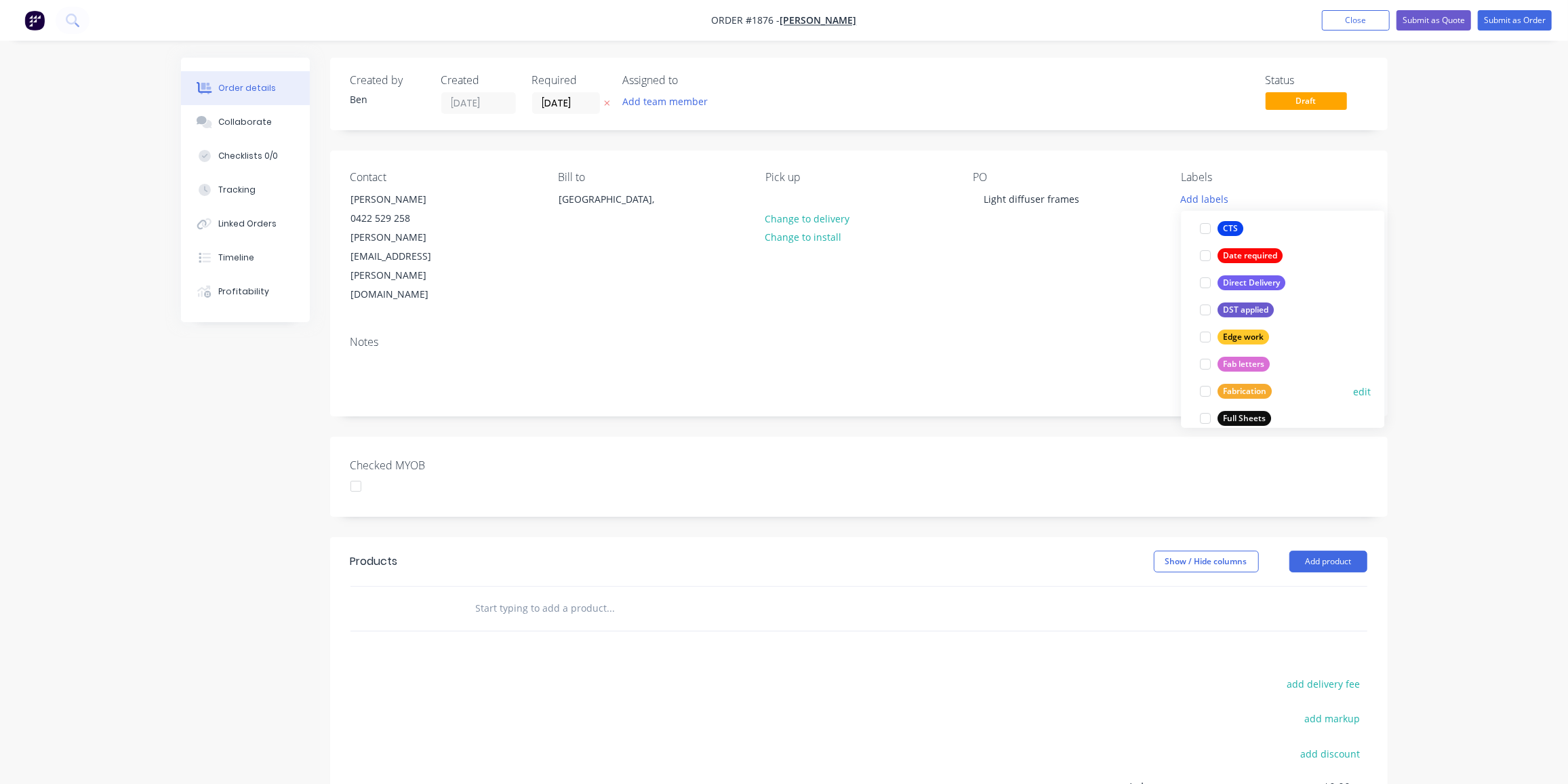
scroll to position [200, 0]
click at [1251, 393] on div "Fabrication" at bounding box center [1245, 390] width 54 height 15
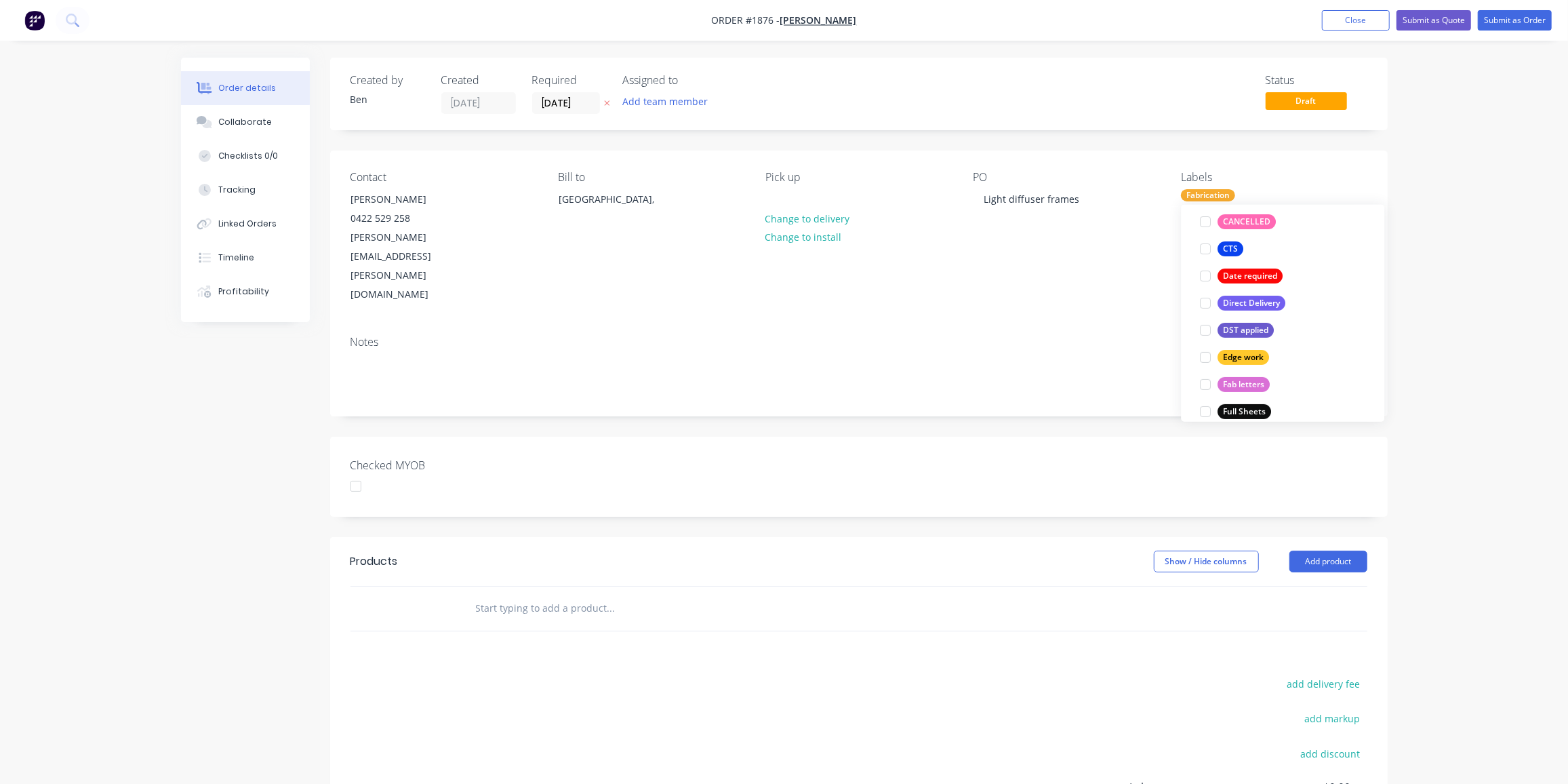
scroll to position [0, 0]
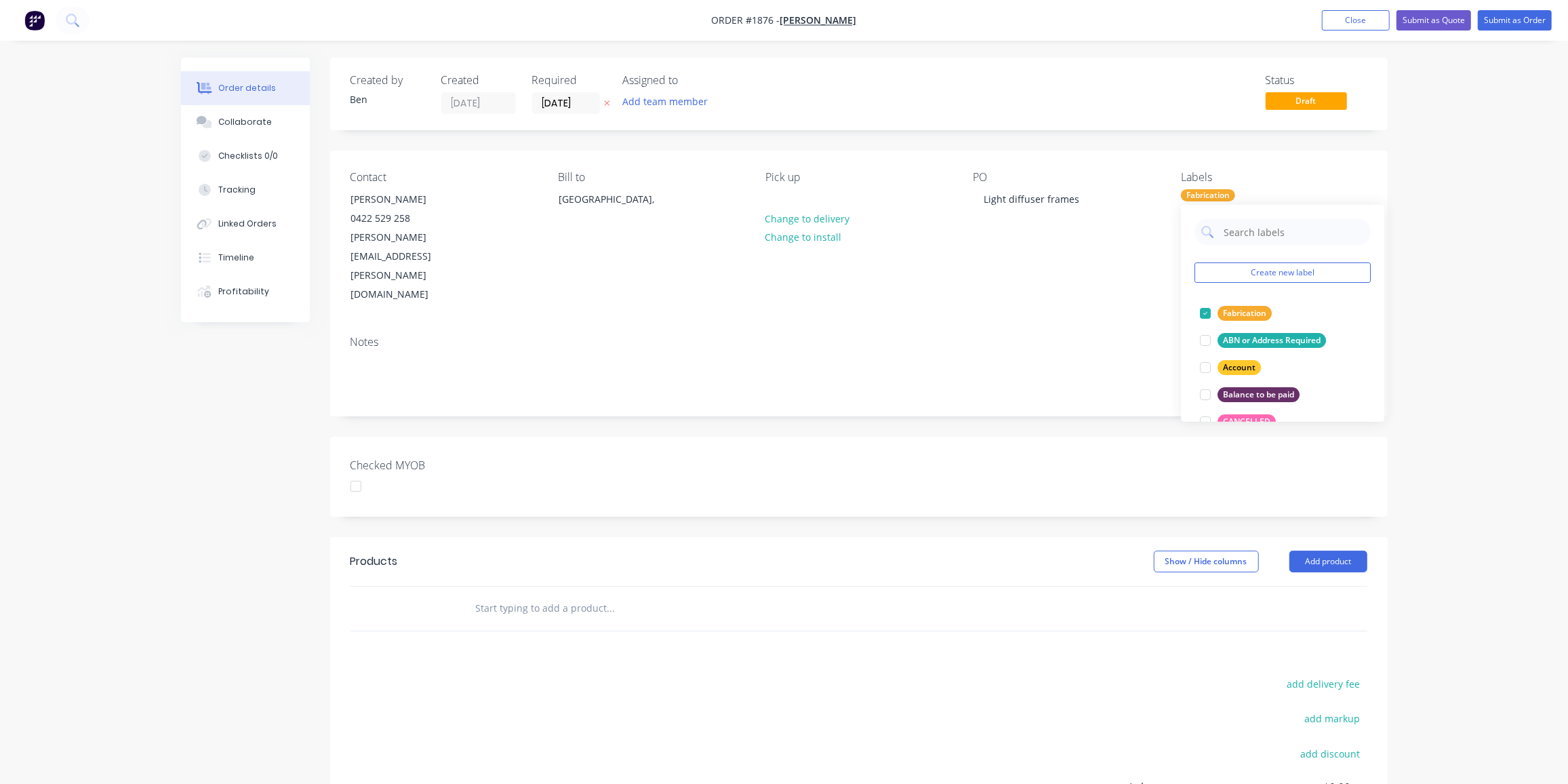
click at [536, 595] on input "text" at bounding box center [610, 608] width 271 height 27
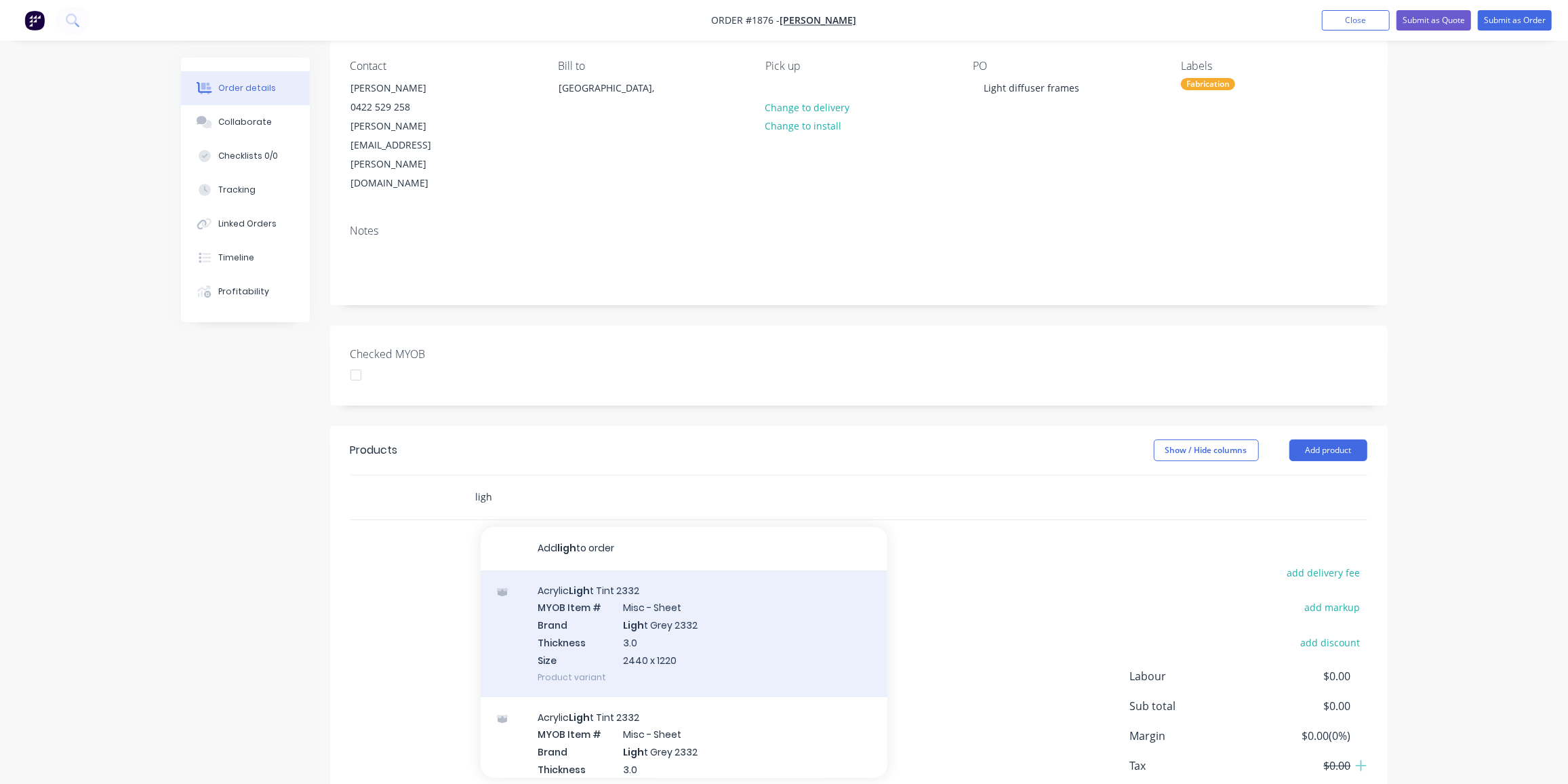
scroll to position [135, 0]
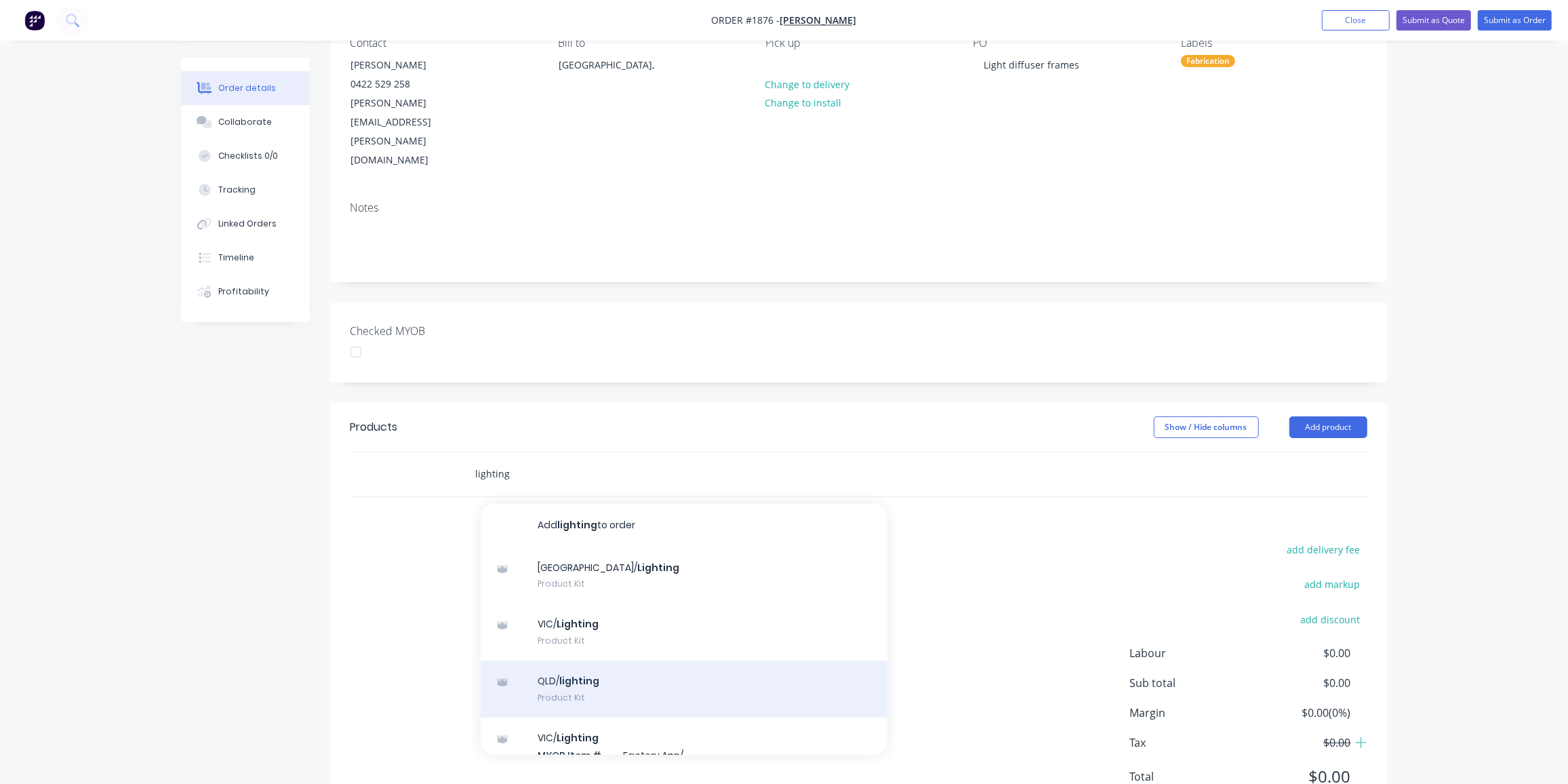
type input "lighting"
click at [640, 660] on div "QLD/ lighting Product Kit" at bounding box center [683, 688] width 407 height 57
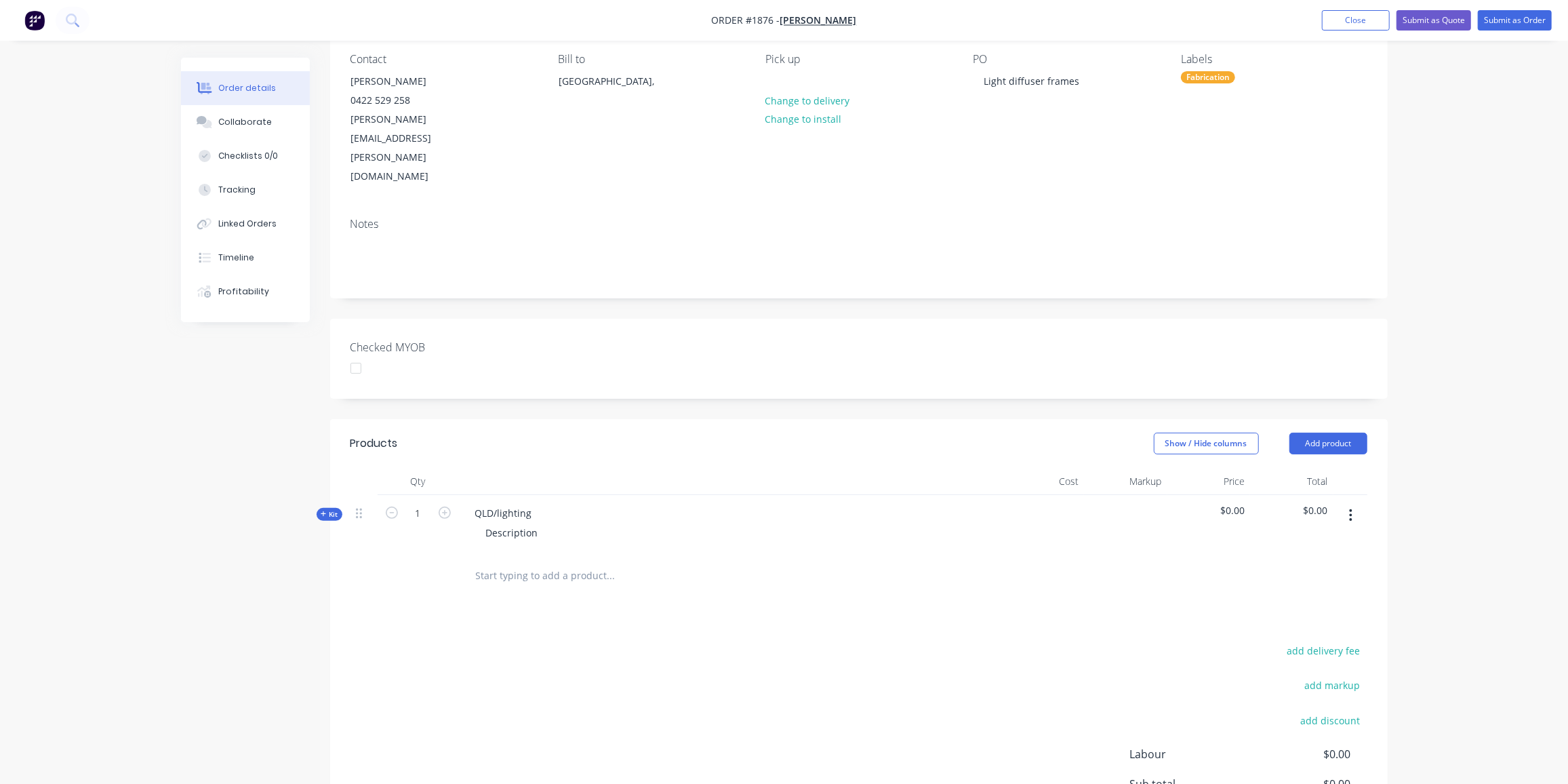
scroll to position [117, 0]
click at [407, 504] on input "1" at bounding box center [417, 514] width 35 height 20
type input "6"
drag, startPoint x: 528, startPoint y: 457, endPoint x: 537, endPoint y: 456, distance: 9.1
click at [528, 504] on div "QLD/lighting" at bounding box center [503, 513] width 79 height 19
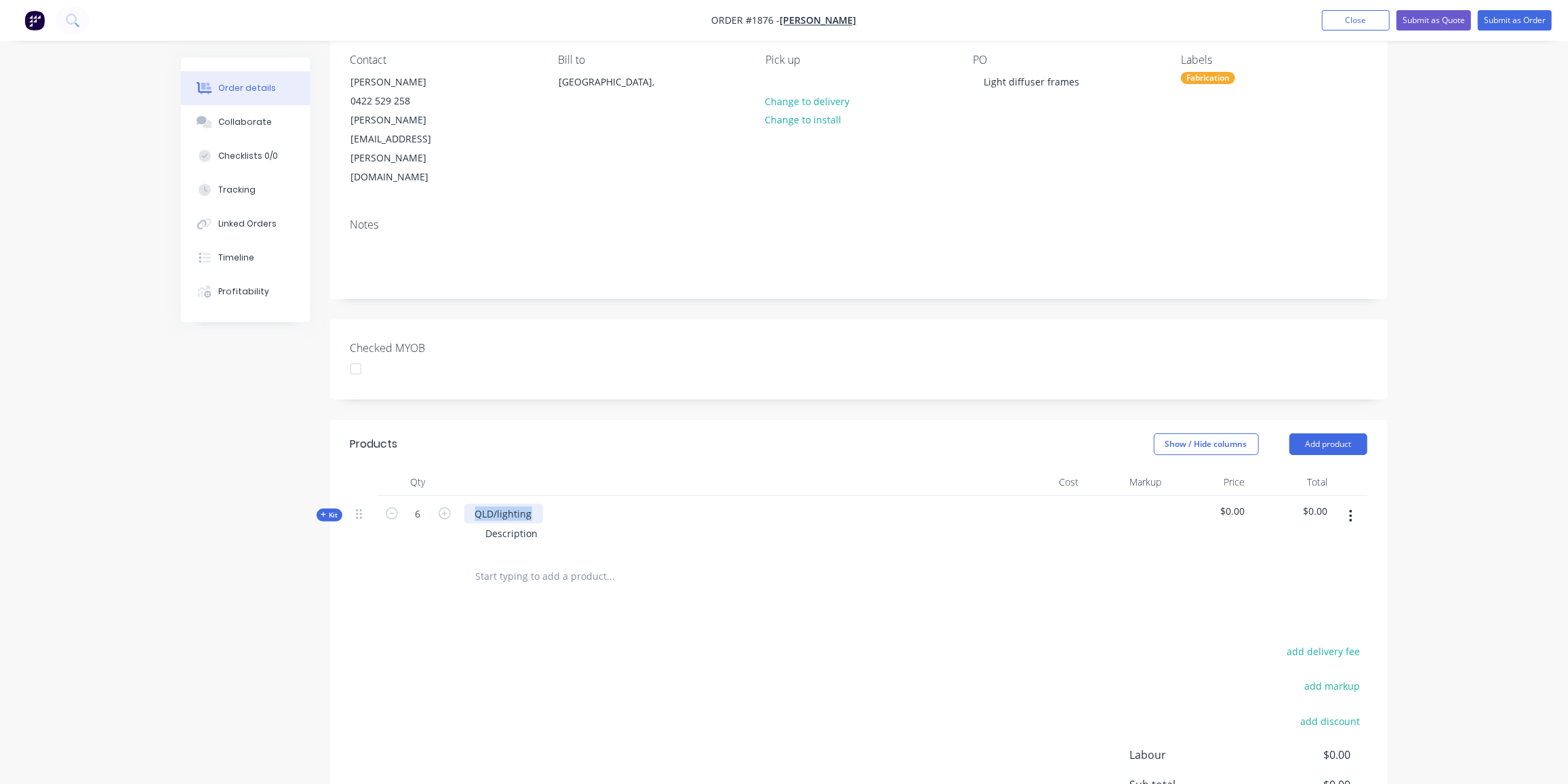
drag, startPoint x: 530, startPoint y: 453, endPoint x: 468, endPoint y: 460, distance: 62.4
click at [468, 504] on div "QLD/lighting" at bounding box center [503, 513] width 79 height 19
drag, startPoint x: 540, startPoint y: 474, endPoint x: 466, endPoint y: 475, distance: 74.0
click at [466, 523] on div "Description" at bounding box center [730, 533] width 532 height 19
click at [564, 523] on div "3mm opal acrylic" at bounding box center [524, 533] width 99 height 19
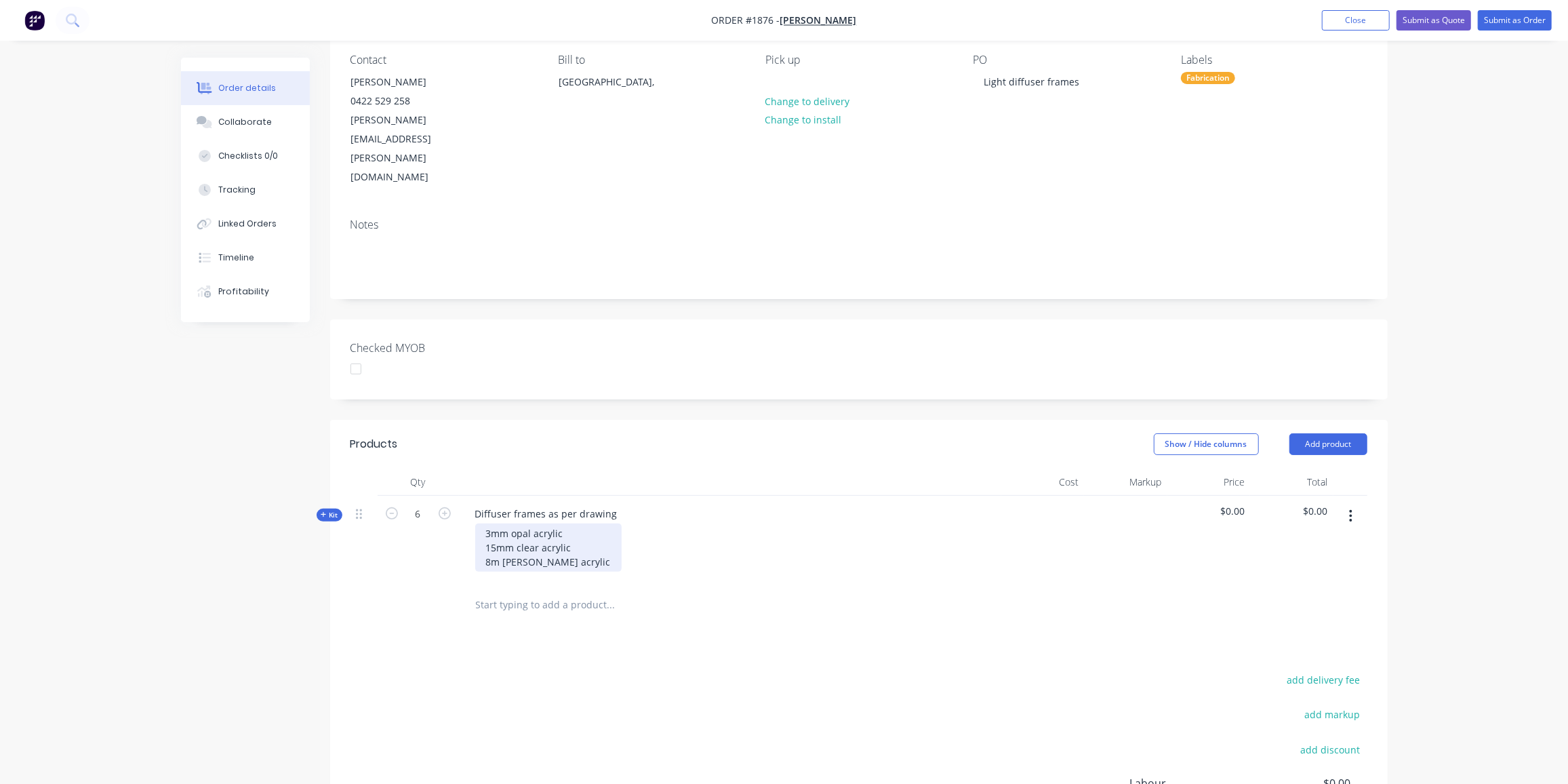
drag, startPoint x: 504, startPoint y: 502, endPoint x: 553, endPoint y: 562, distance: 77.5
click at [504, 523] on div "3mm opal acrylic 15mm clear acrylic 8m mclear acrylic" at bounding box center [548, 548] width 146 height 48
click at [563, 523] on div "3mm opal acrylic 15mm clear acrylic 8mm clear acrylic" at bounding box center [529, 548] width 107 height 48
click at [486, 523] on div "3mm opal acrylic 15mm clear acrylic 8mm clear acrylic" at bounding box center [529, 548] width 107 height 48
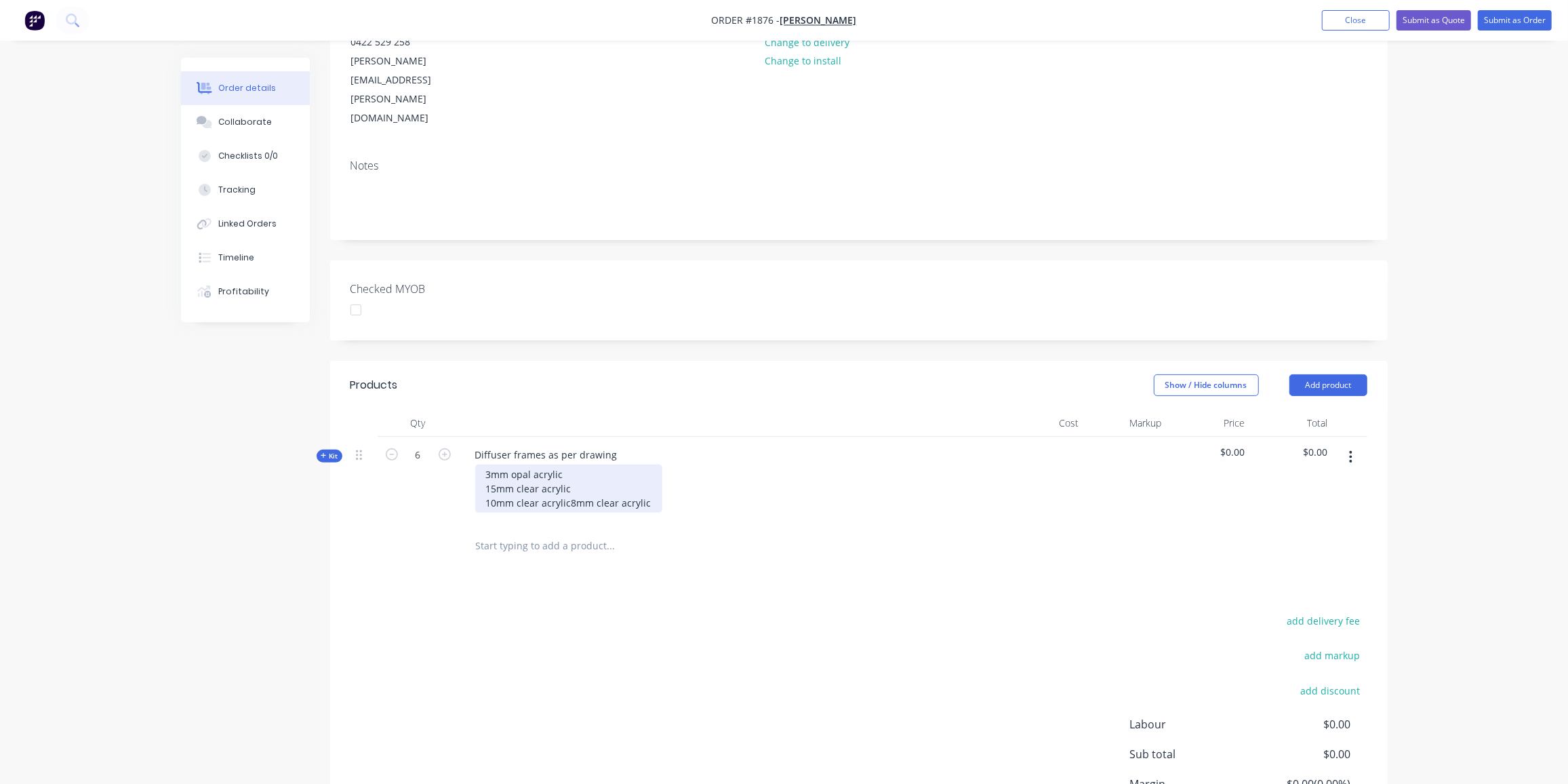
scroll to position [229, 0]
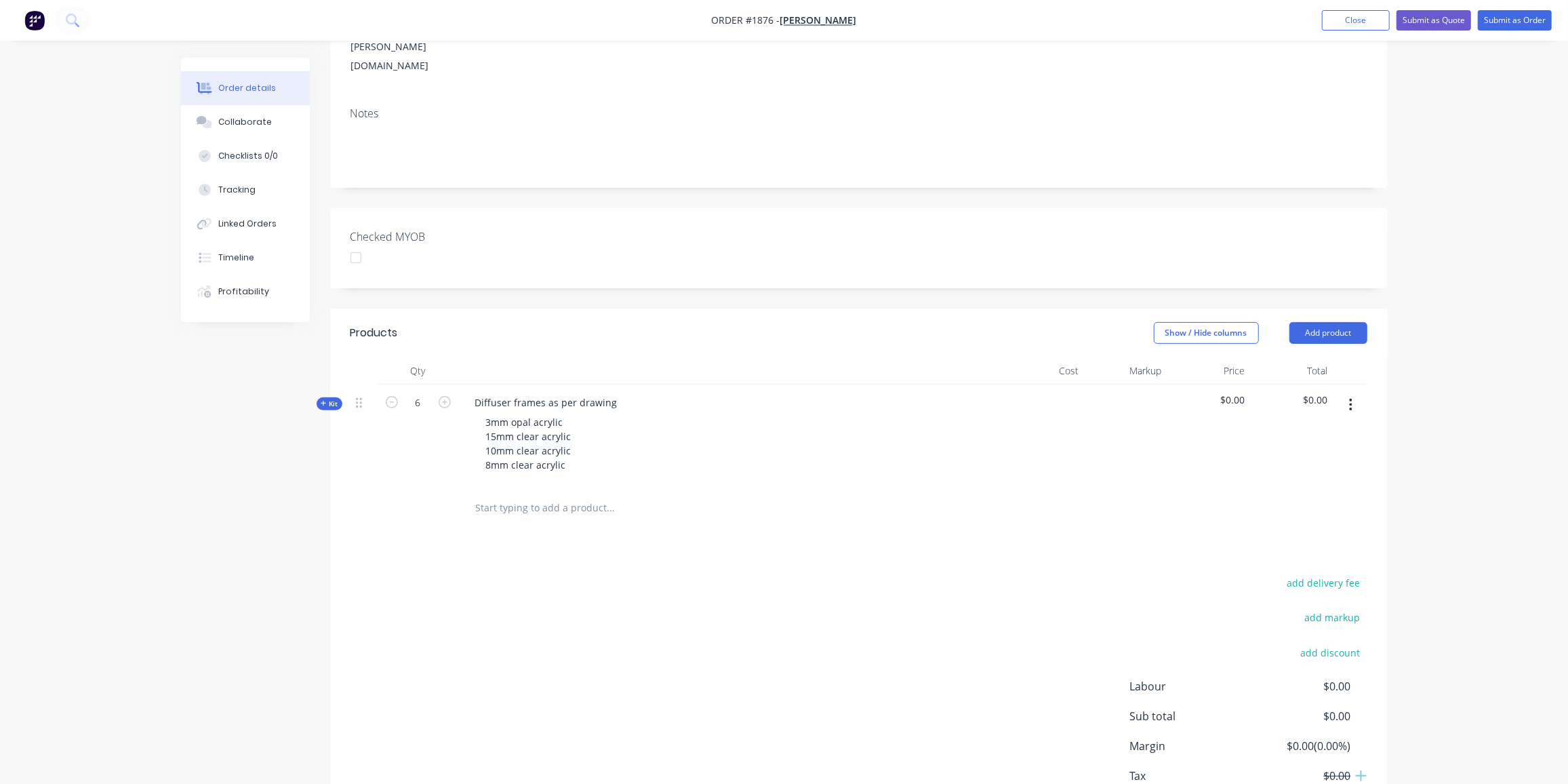
click at [321, 401] on icon "button" at bounding box center [323, 403] width 5 height 5
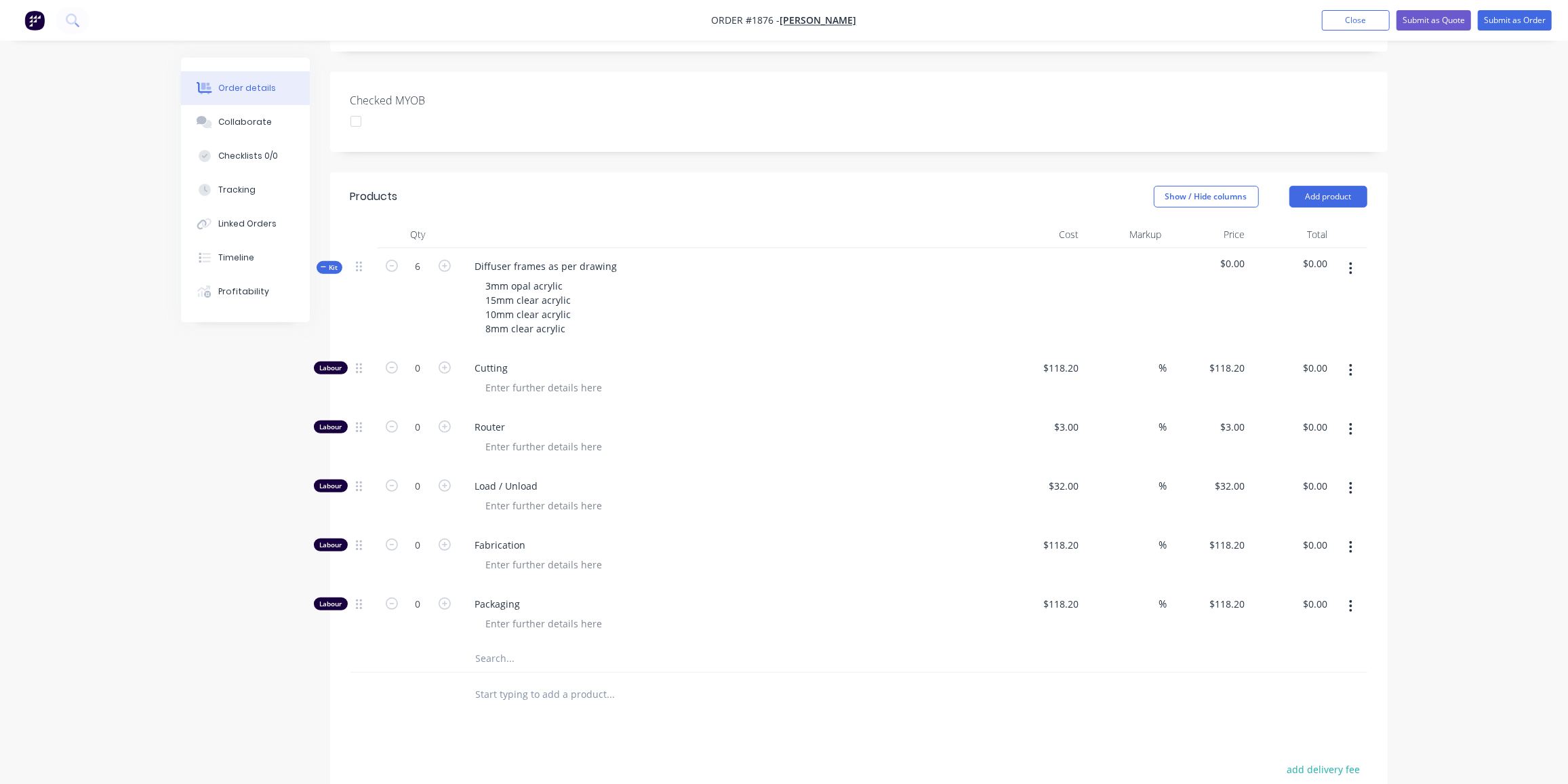
scroll to position [475, 0]
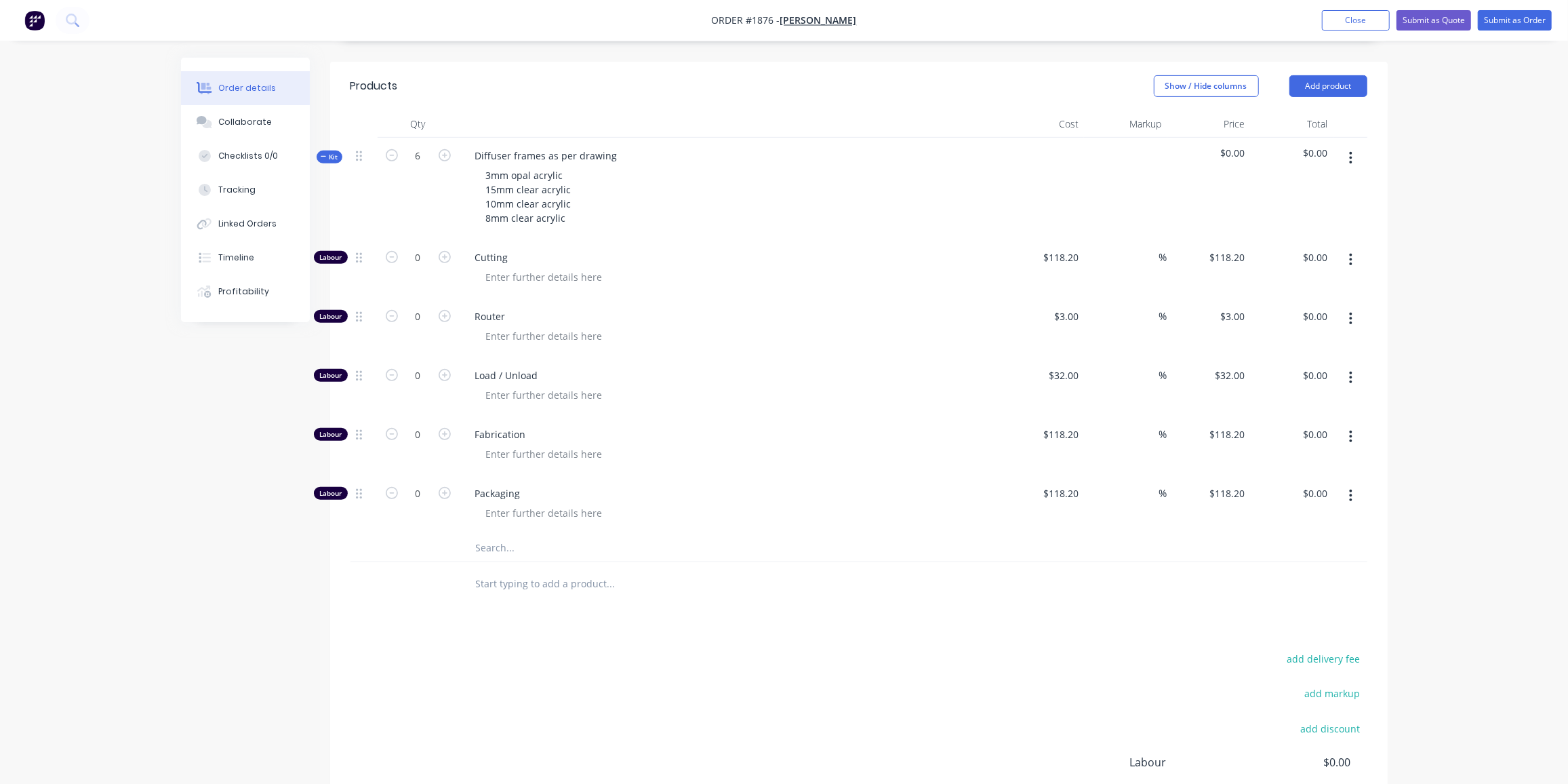
click at [504, 534] on input "text" at bounding box center [610, 548] width 271 height 27
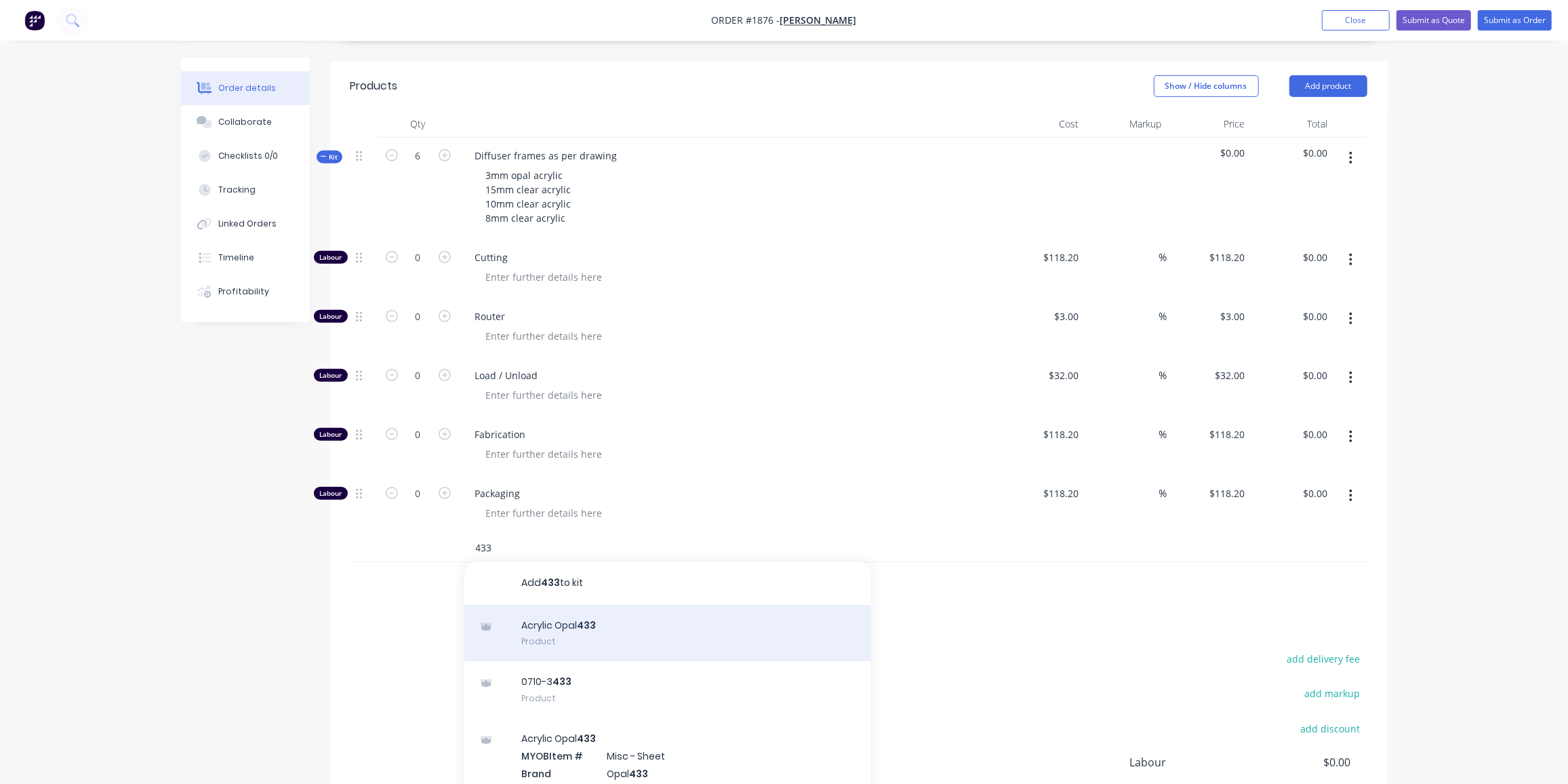
type input "433"
click at [549, 605] on div "Acrylic Opal 433 Product" at bounding box center [667, 633] width 407 height 57
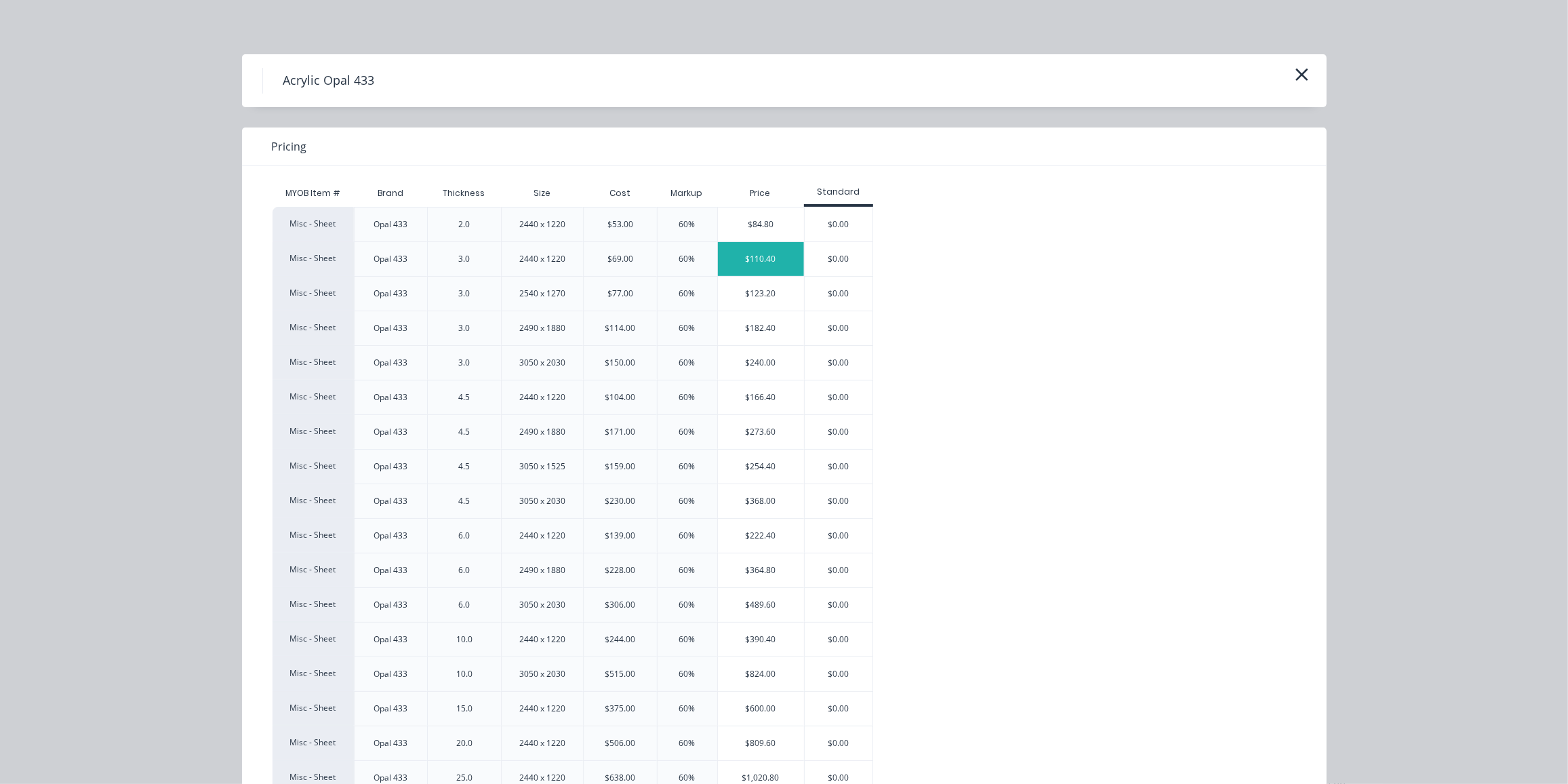
click at [766, 260] on div "$110.40" at bounding box center [761, 259] width 86 height 34
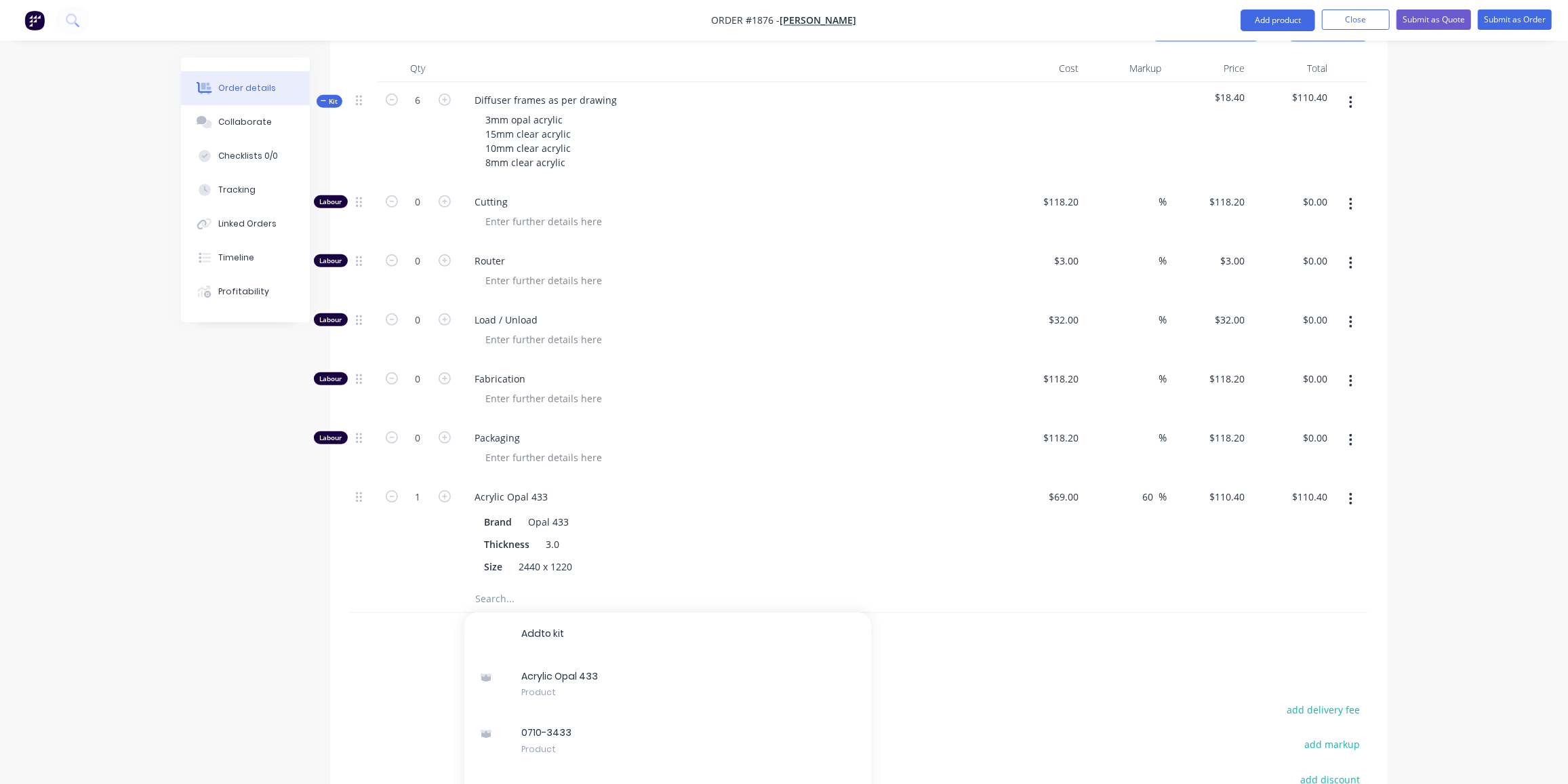
scroll to position [531, 0]
click at [651, 534] on div "Thickness 3.0" at bounding box center [728, 544] width 496 height 19
click at [575, 586] on input "text" at bounding box center [610, 599] width 271 height 27
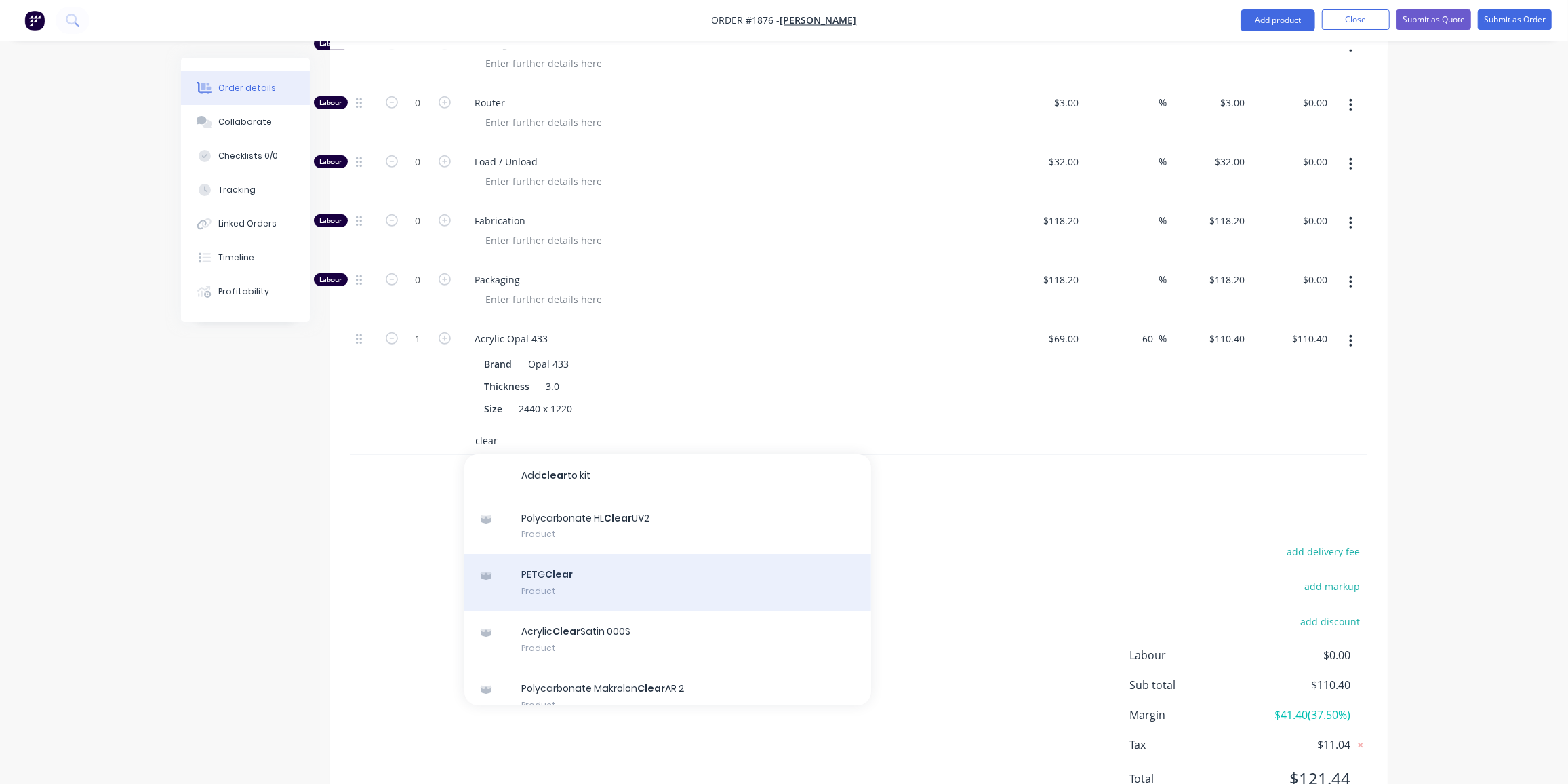
scroll to position [0, 0]
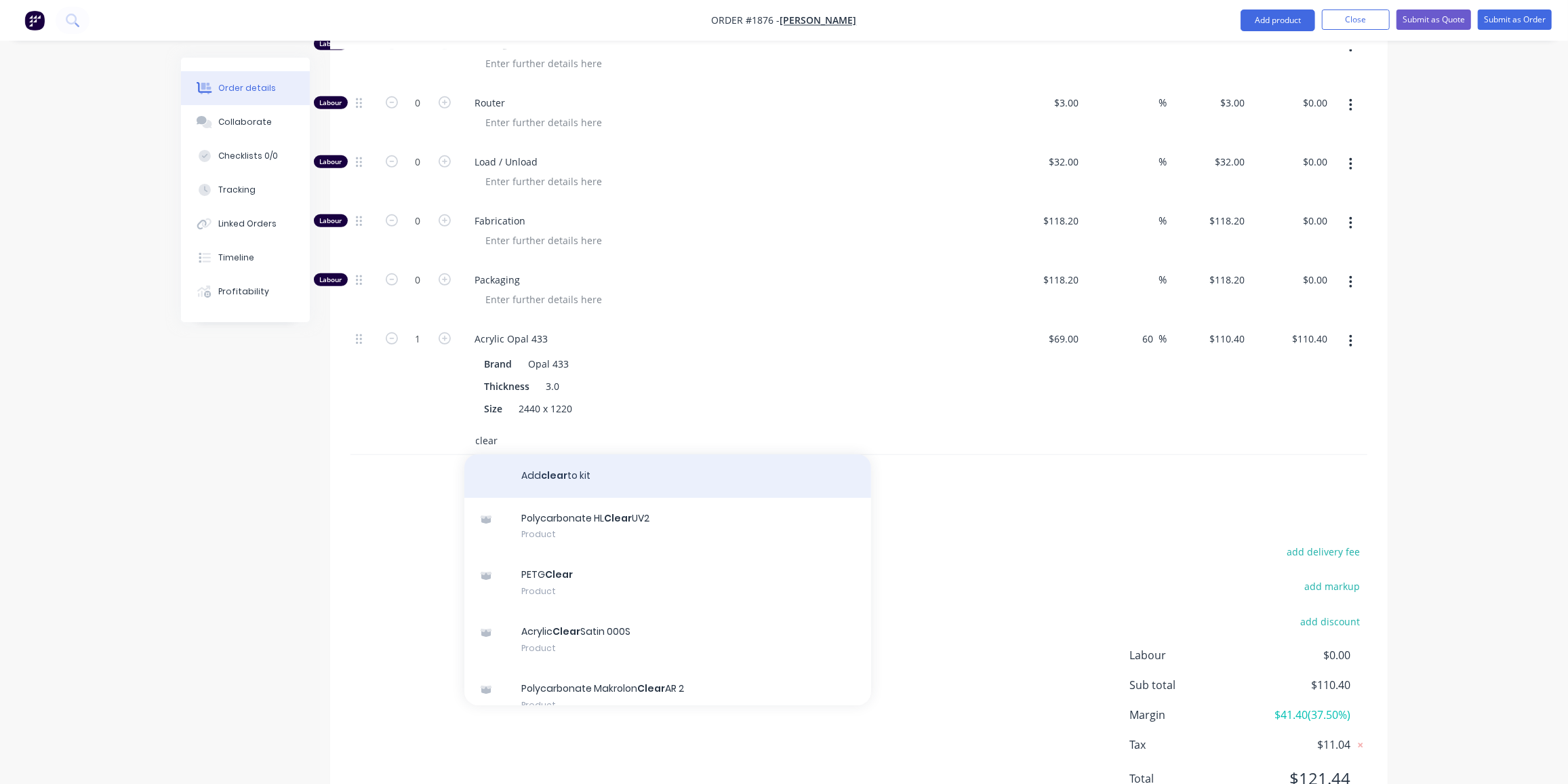
type input "clear"
click at [609, 454] on button "Add clear to kit" at bounding box center [667, 476] width 407 height 44
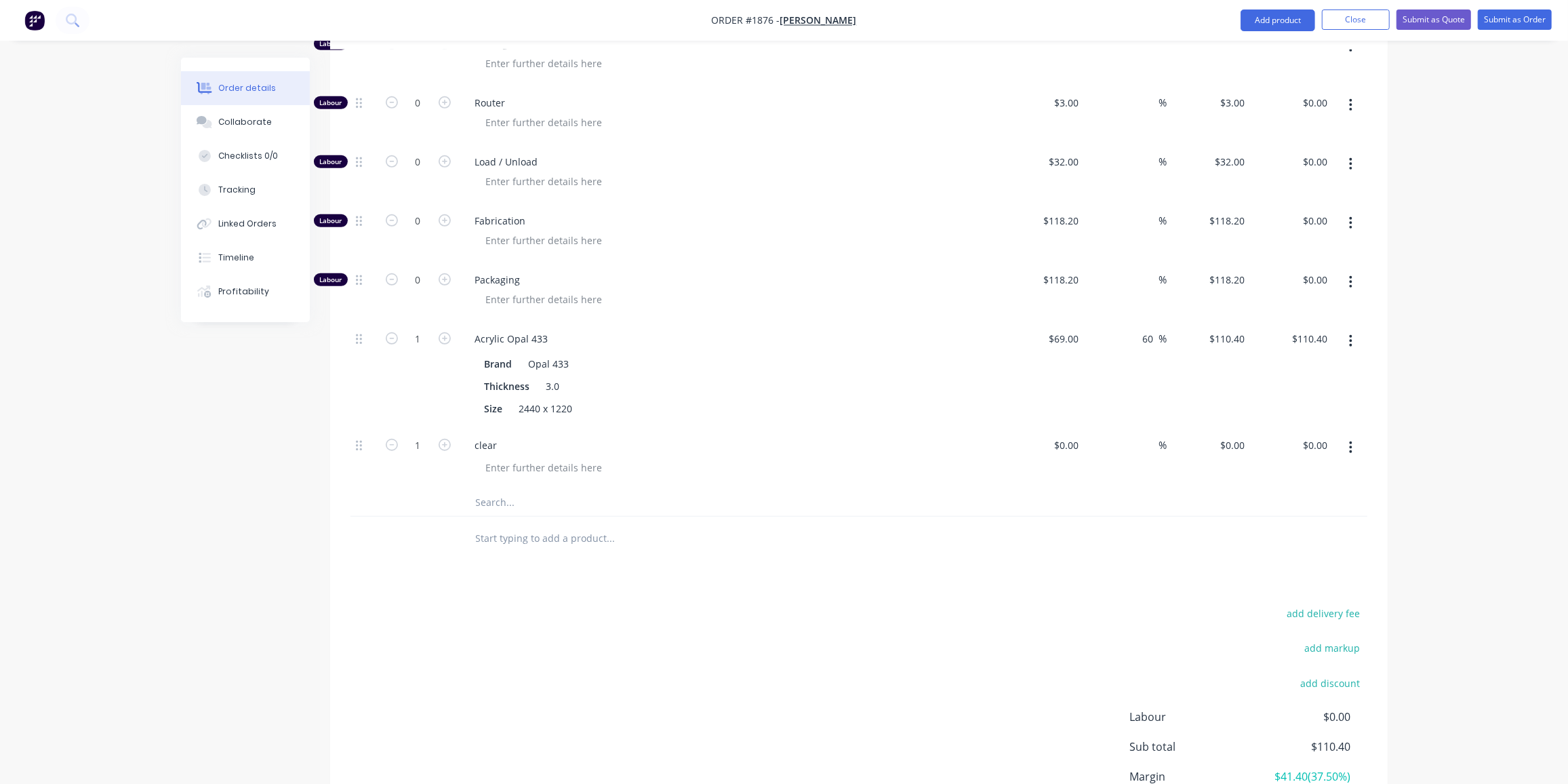
click at [1355, 436] on button "button" at bounding box center [1350, 447] width 32 height 24
click at [1268, 555] on div "Delete" at bounding box center [1303, 564] width 104 height 19
click at [522, 427] on input "text" at bounding box center [610, 440] width 271 height 27
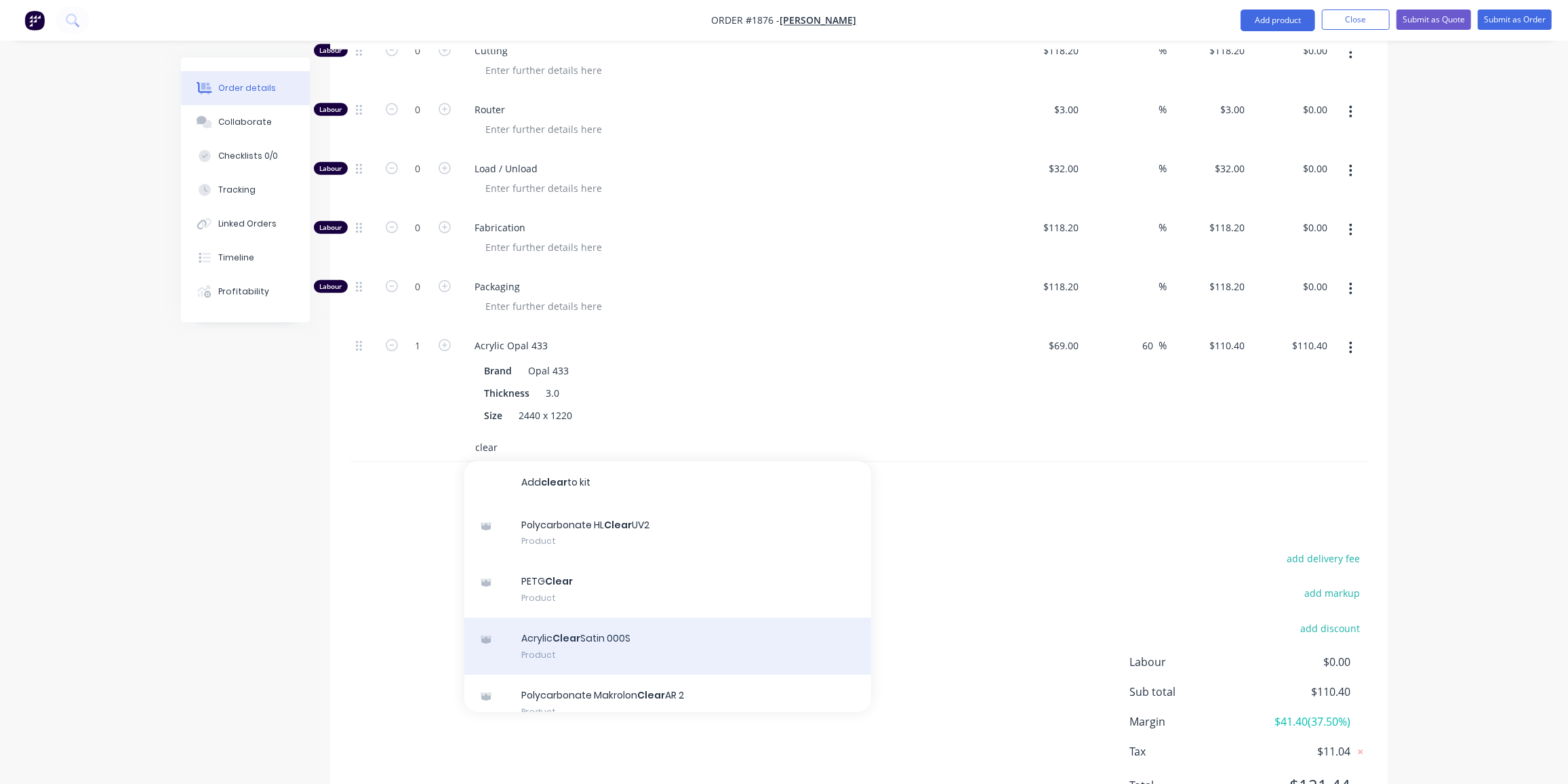
scroll to position [689, 0]
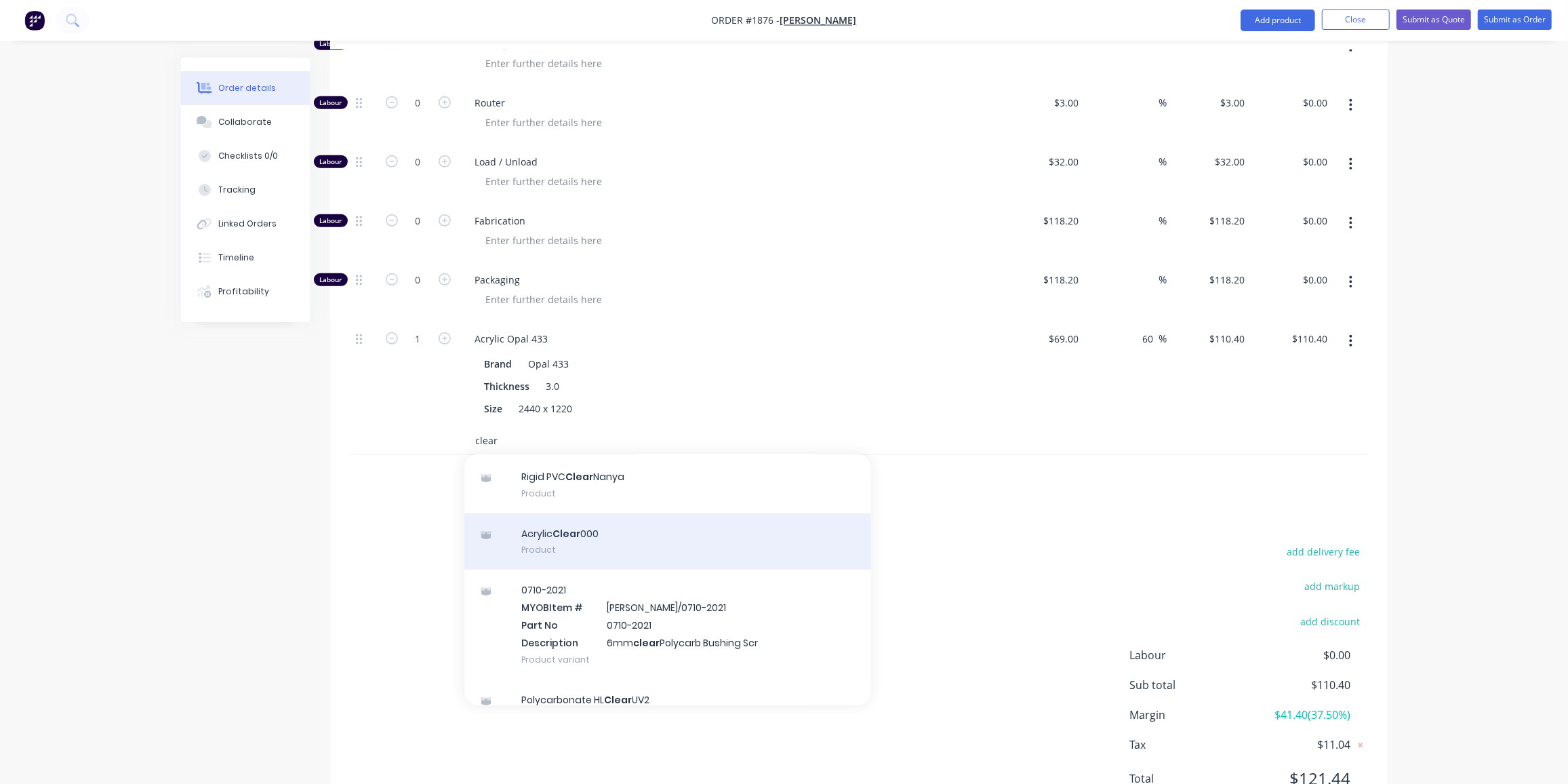
type input "clear"
click at [606, 513] on div "Acrylic Clear 000 Product" at bounding box center [667, 541] width 407 height 57
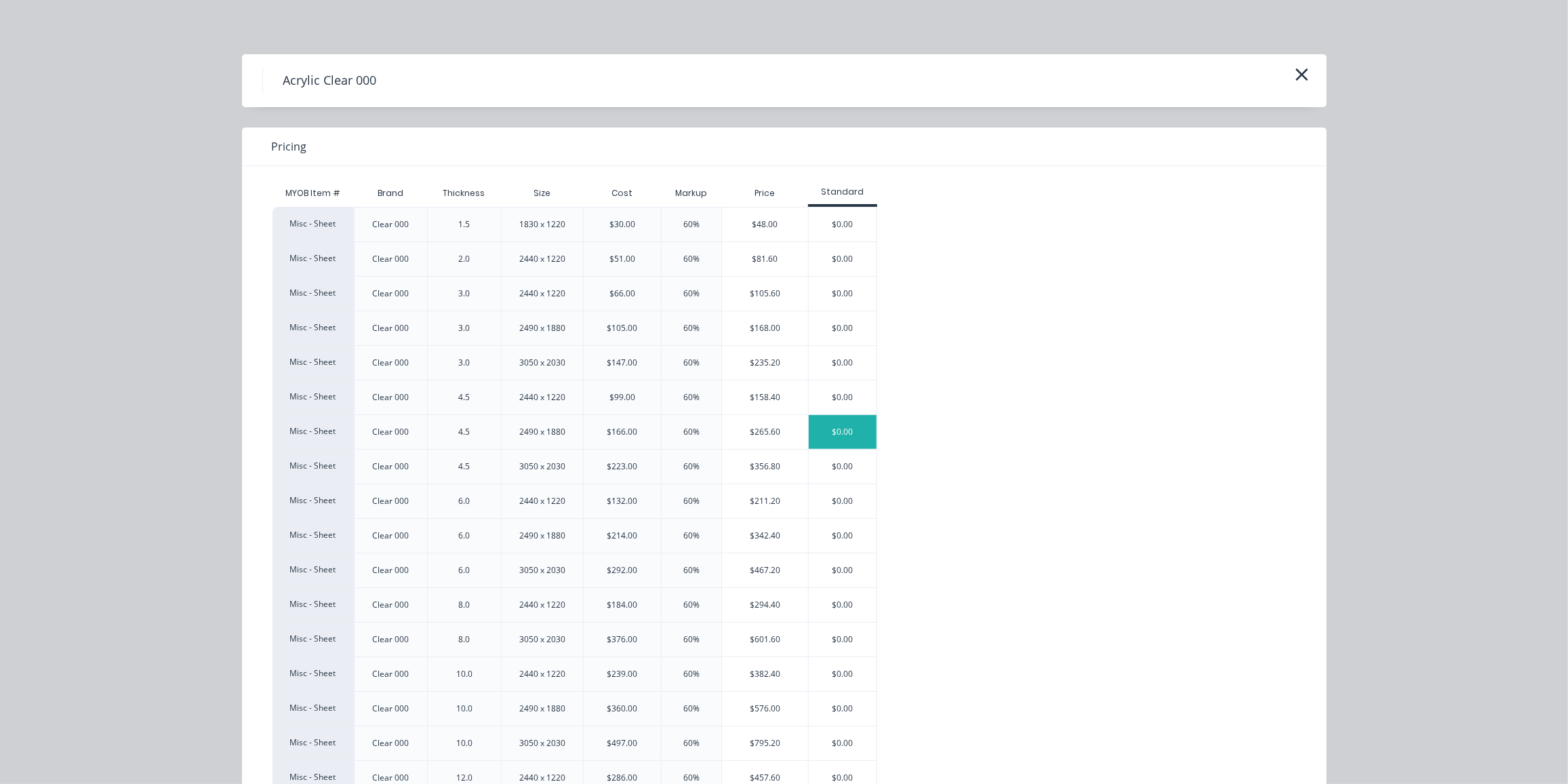
scroll to position [268, 0]
click at [760, 639] on div "$601.60" at bounding box center [765, 640] width 86 height 34
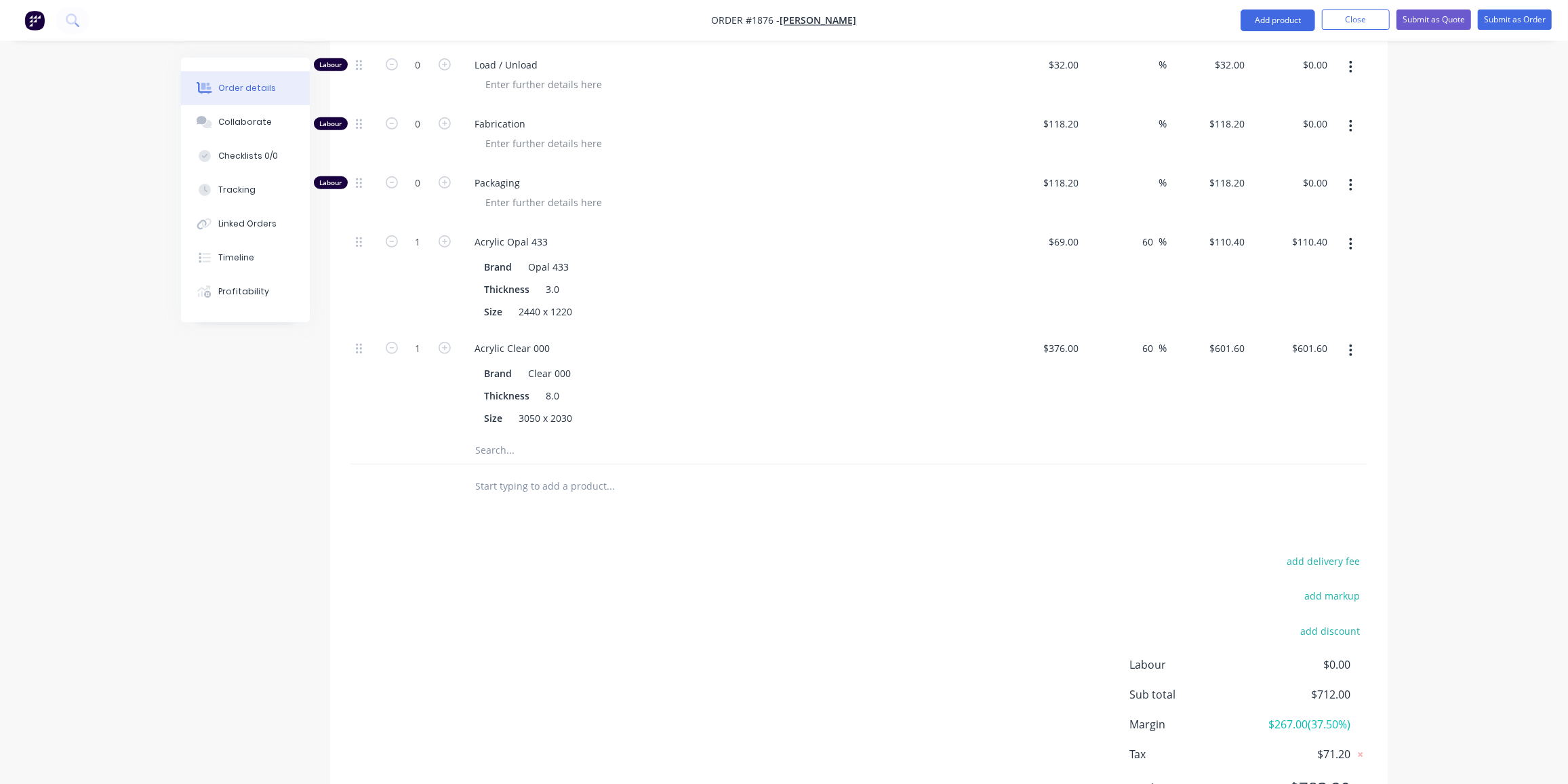
scroll to position [796, 0]
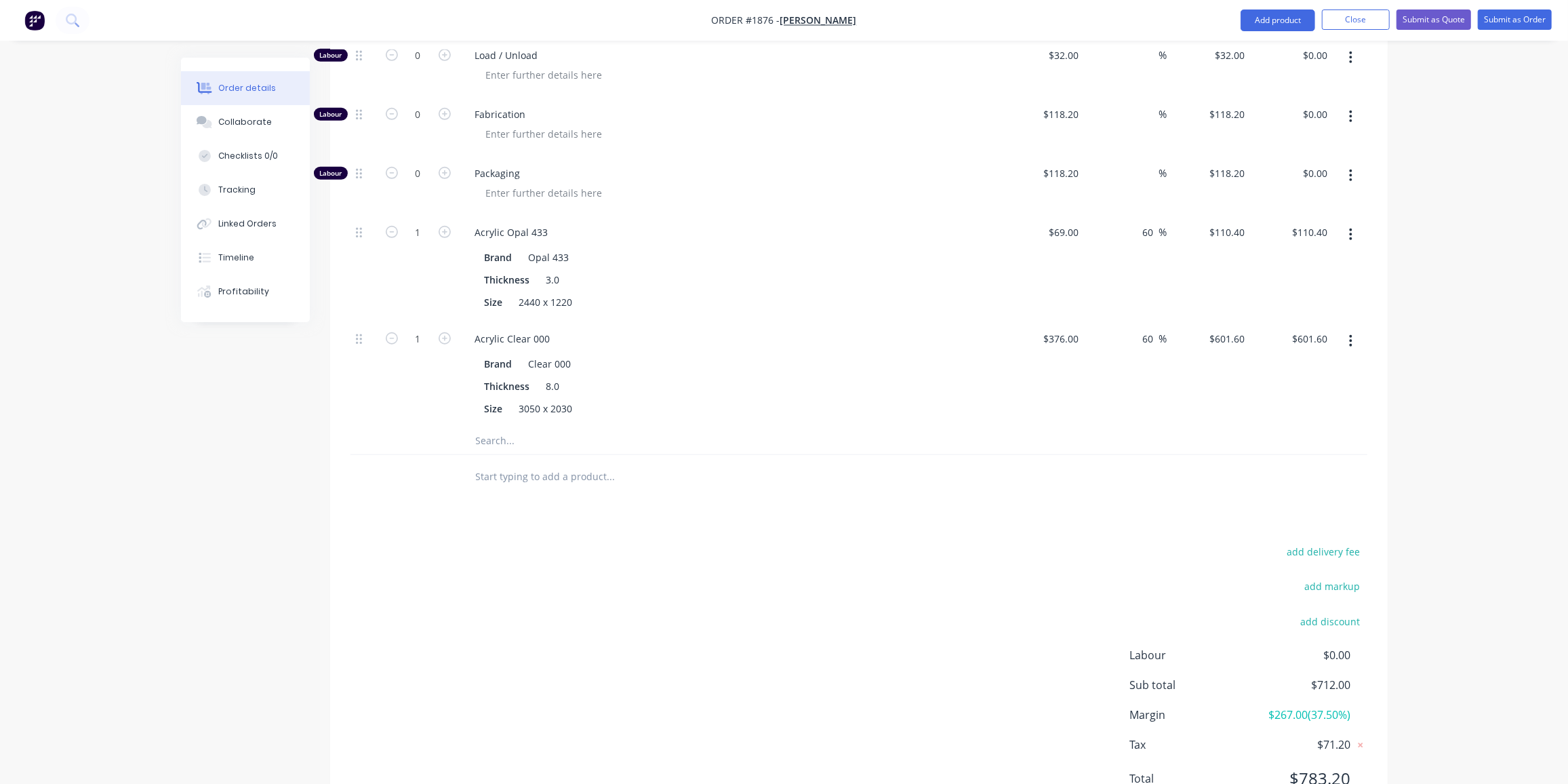
click at [498, 427] on input "text" at bounding box center [610, 440] width 271 height 27
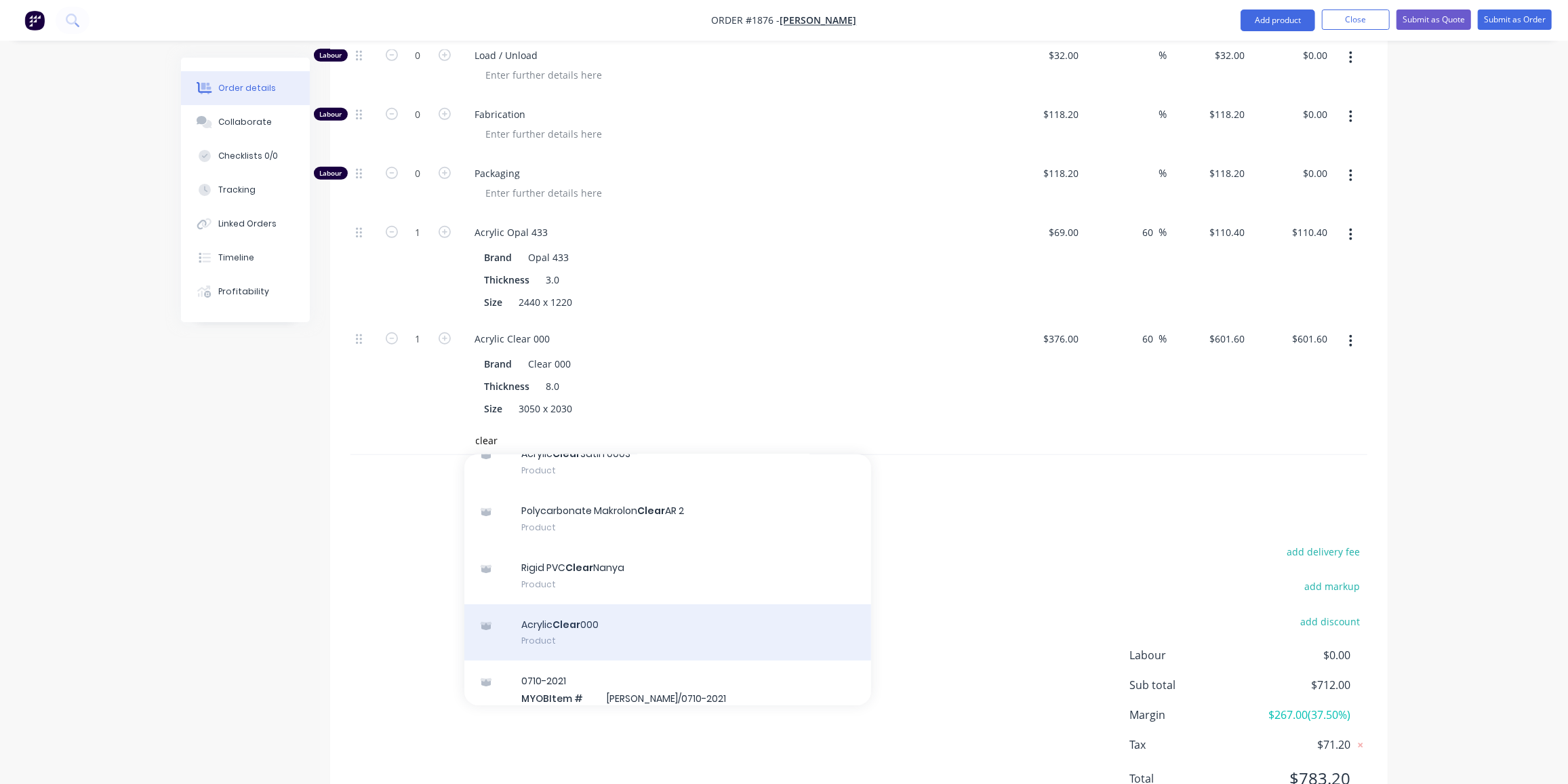
scroll to position [193, 0]
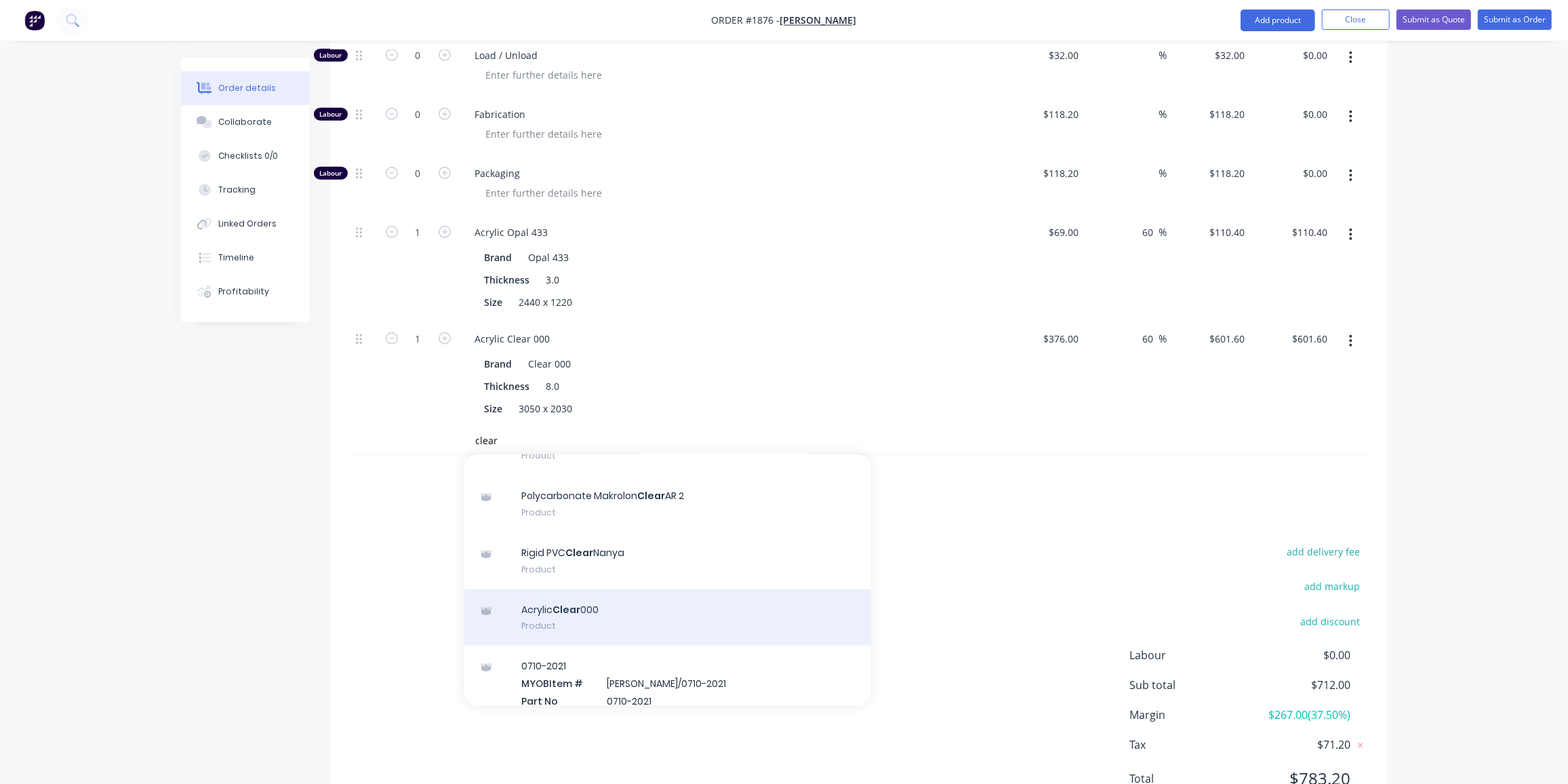
type input "clear"
click at [567, 590] on div "Acrylic Clear 000 Product" at bounding box center [667, 618] width 407 height 57
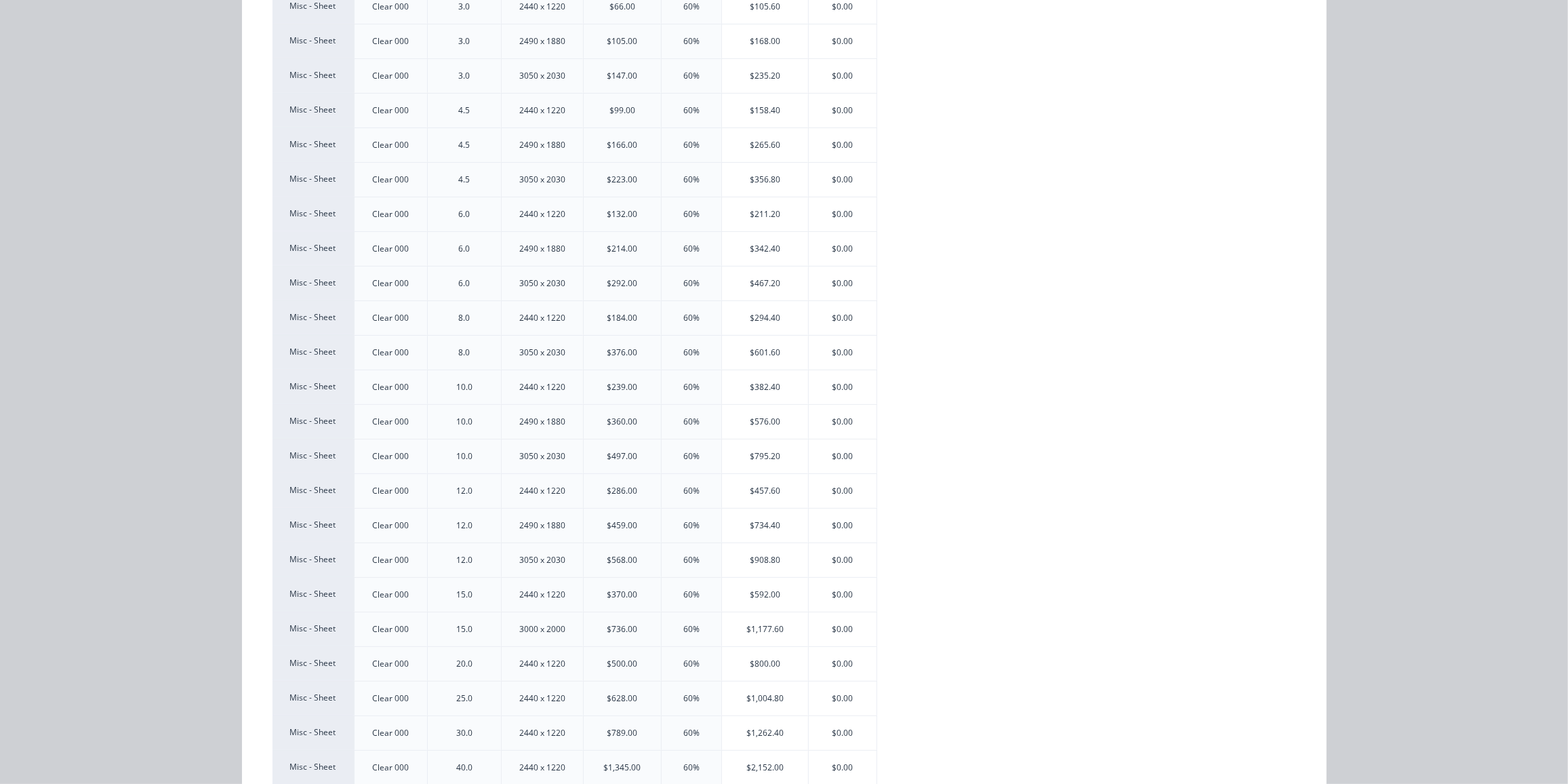
scroll to position [287, 0]
click at [739, 589] on div "$592.00" at bounding box center [765, 595] width 86 height 34
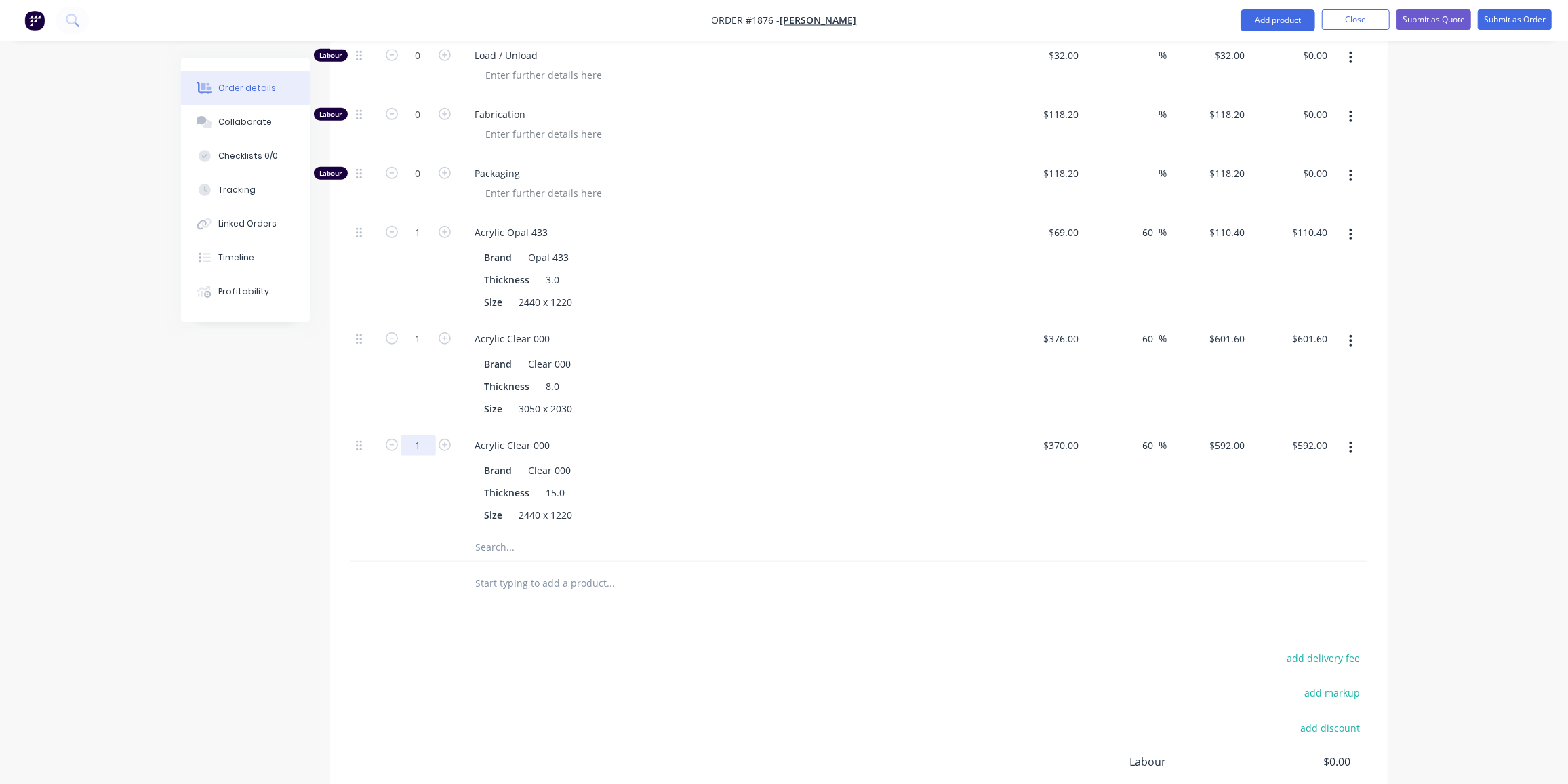
click at [428, 436] on input "1" at bounding box center [417, 446] width 35 height 20
type input "0.042"
type input "$24.86"
click at [449, 649] on div "add delivery fee add markup add discount Labour $0.00 Sub total $736.86 Margin …" at bounding box center [859, 780] width 1017 height 262
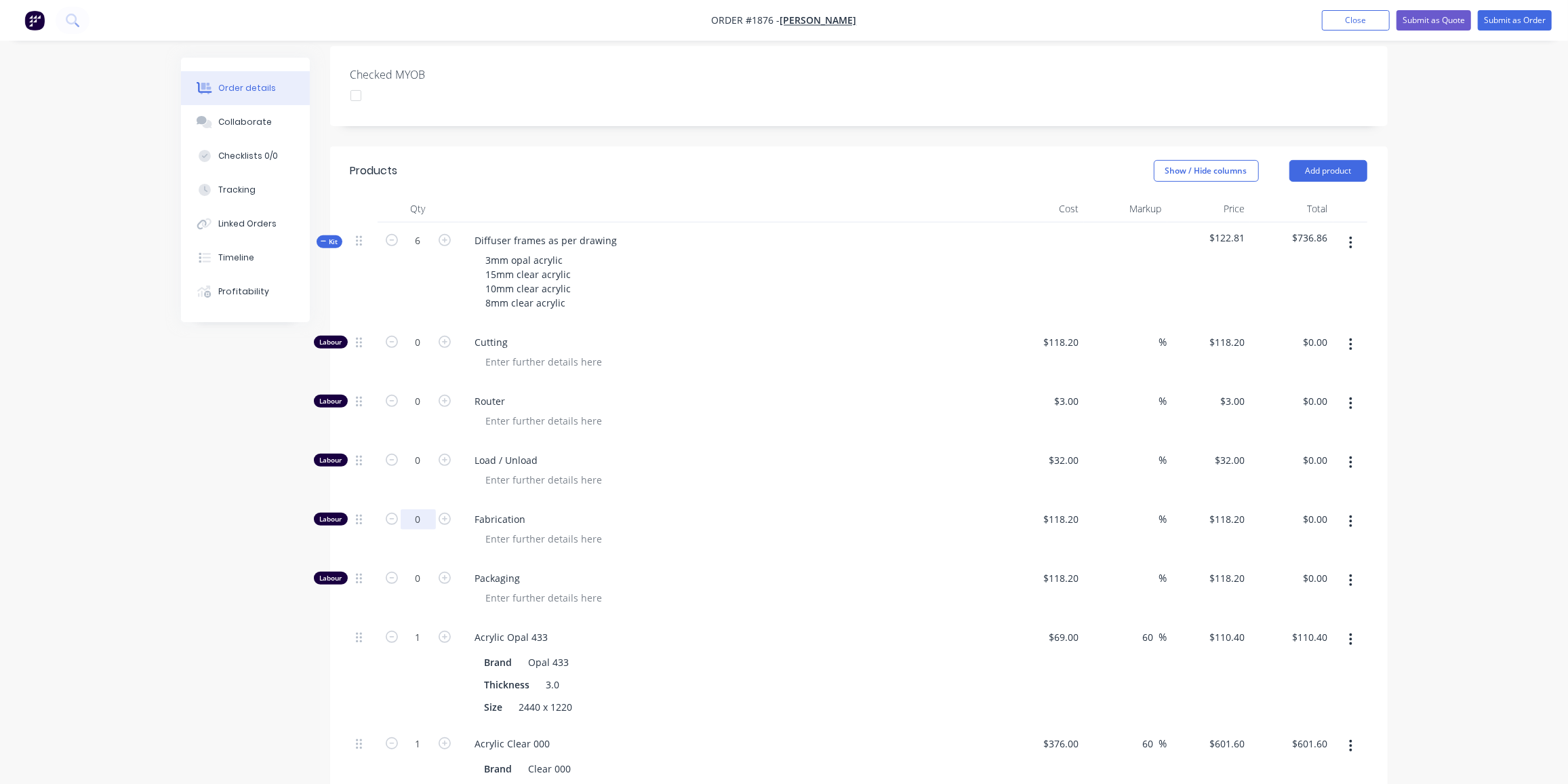
scroll to position [390, 0]
click at [427, 510] on input "0" at bounding box center [417, 520] width 35 height 20
type input "12"
type input "$1,418.40"
click at [416, 392] on input "0" at bounding box center [417, 402] width 35 height 20
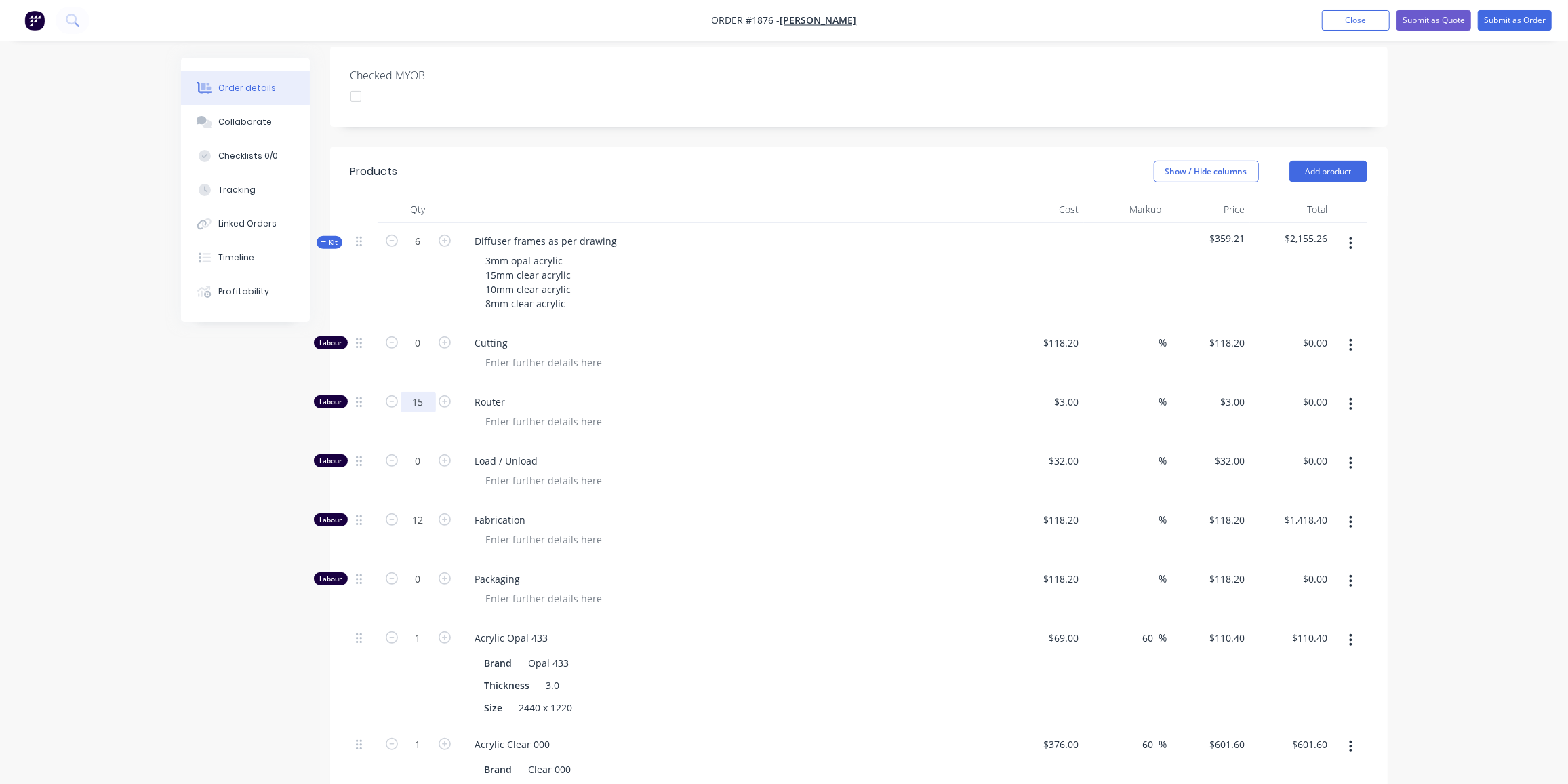
type input "15"
type input "$45.00"
click at [421, 443] on div "0" at bounding box center [418, 473] width 82 height 59
click at [414, 451] on input "0" at bounding box center [417, 461] width 35 height 20
type input "1"
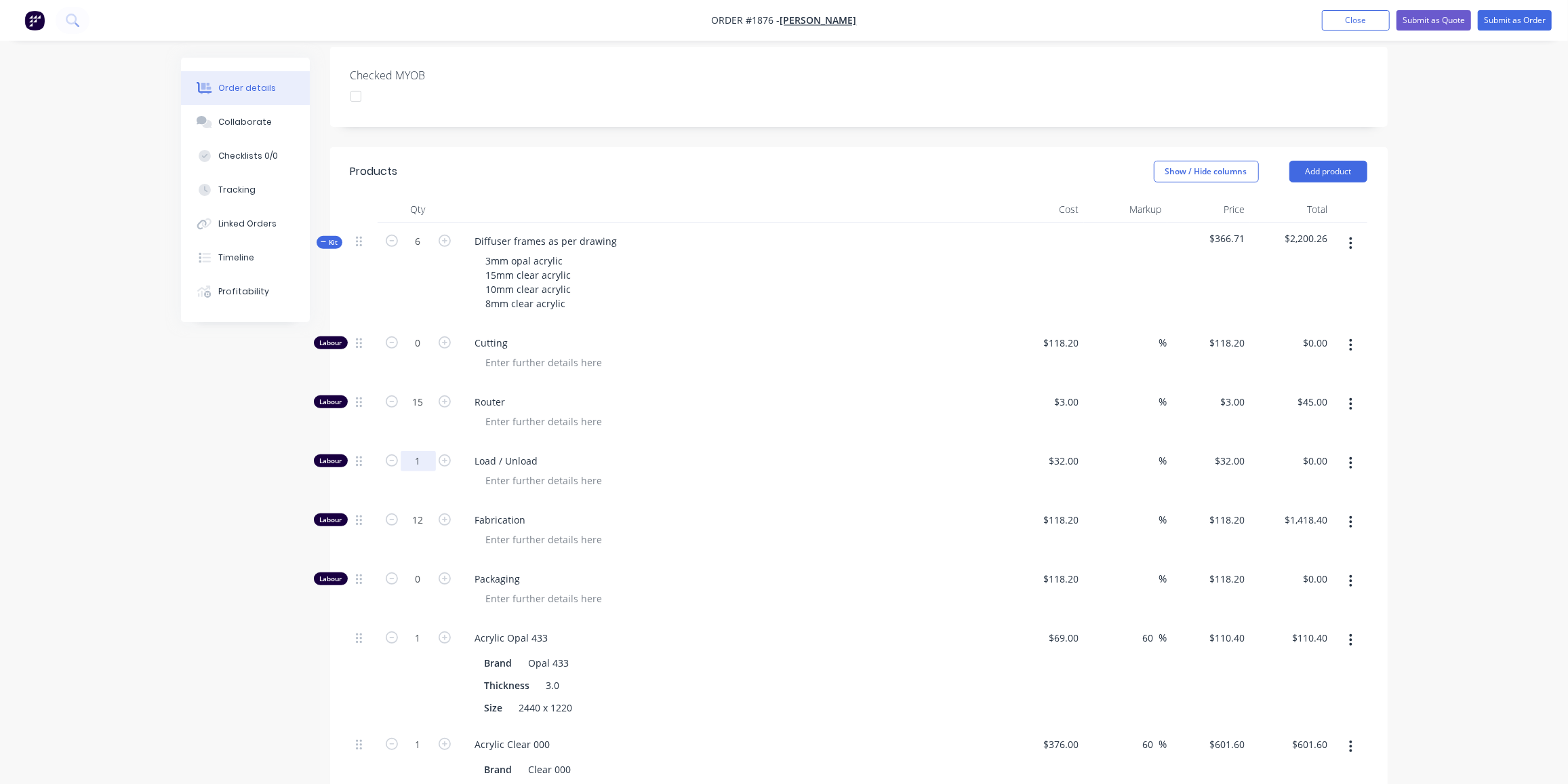
type input "$32.00"
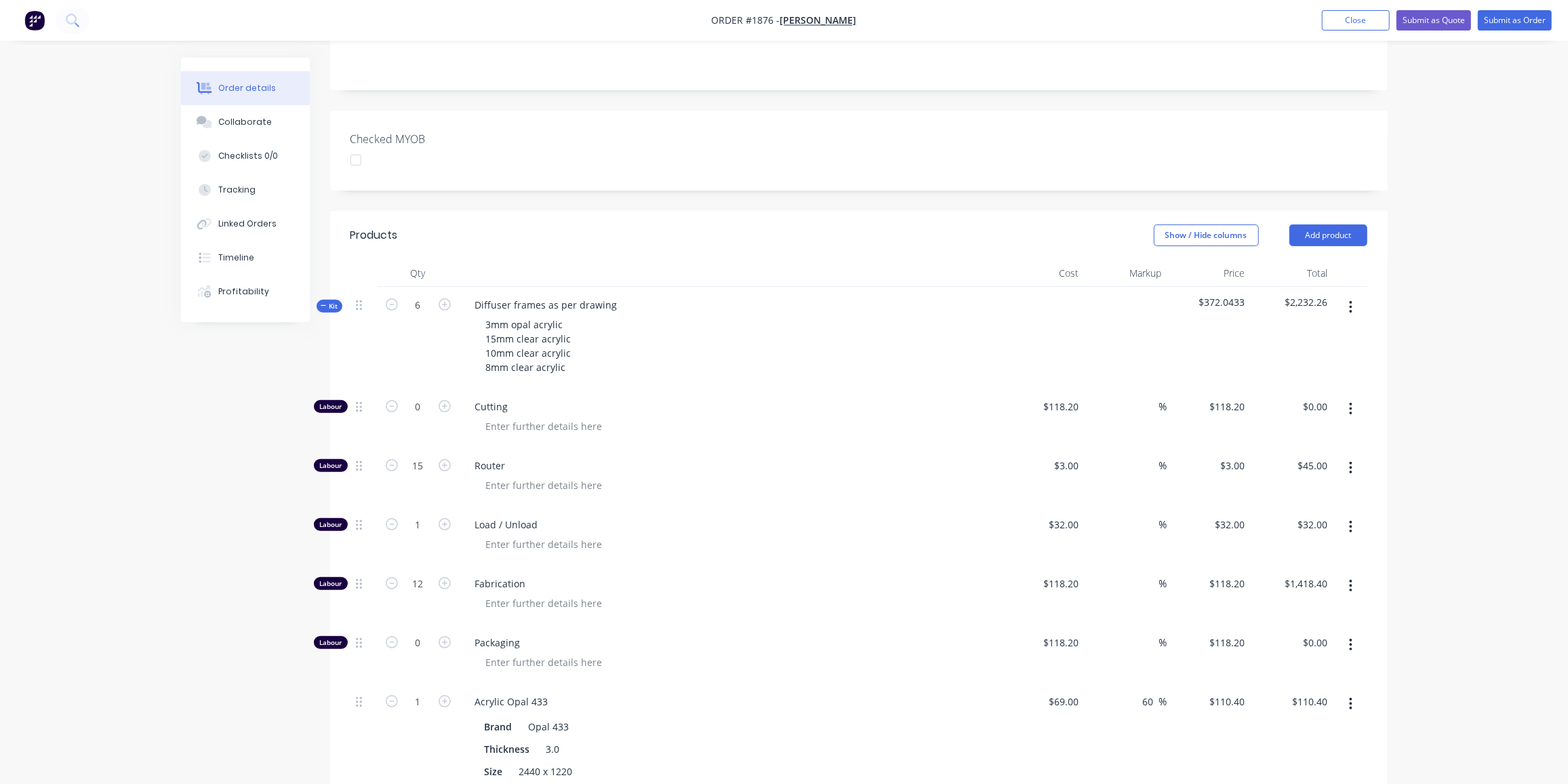
scroll to position [327, 0]
click at [424, 295] on input "6" at bounding box center [417, 305] width 35 height 20
type input "12"
type input "30"
type input "$90.00"
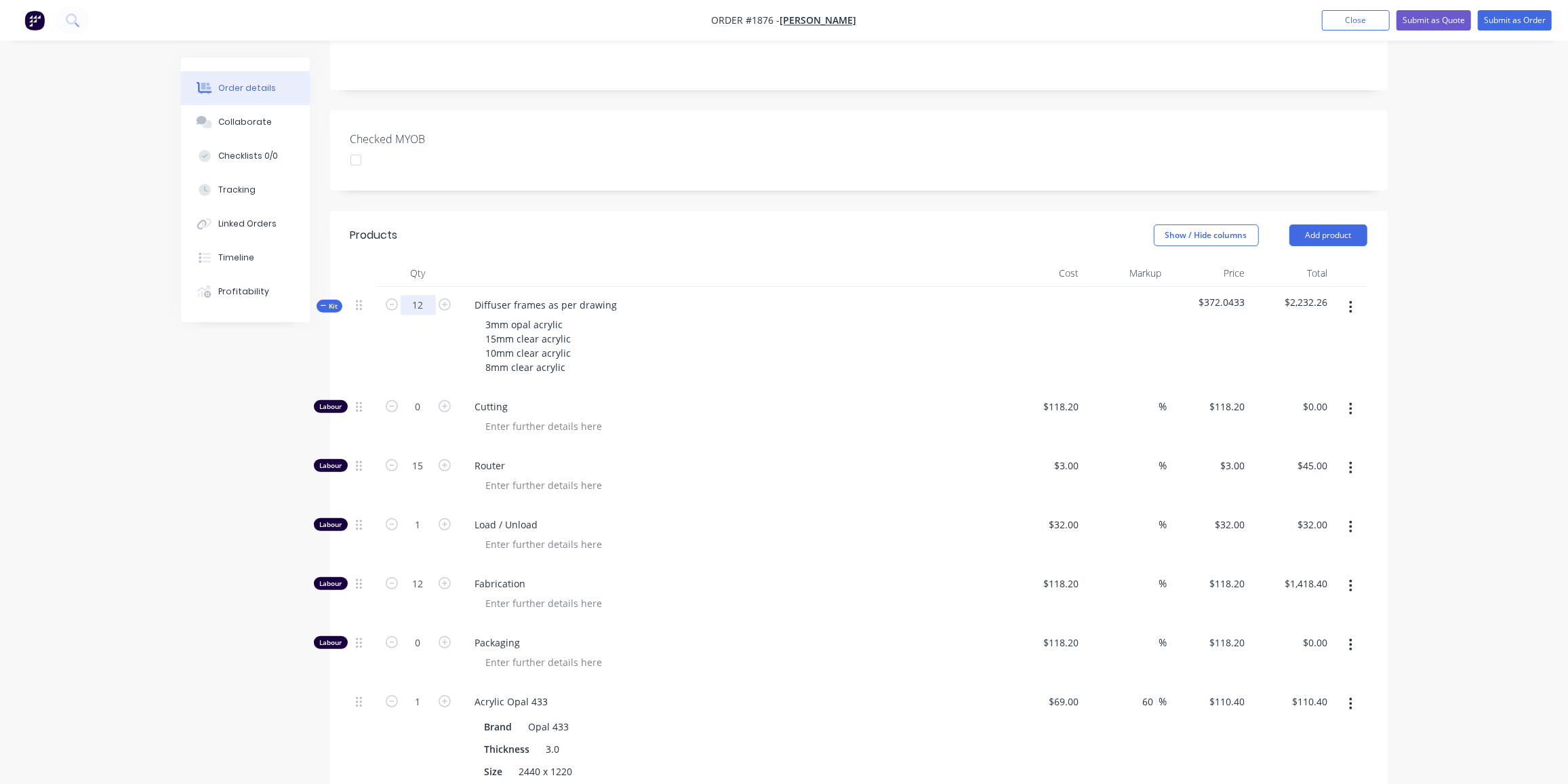
type input "2.0004"
type input "$64.01"
type input "24"
type input "$2,836.80"
type input "2.0004"
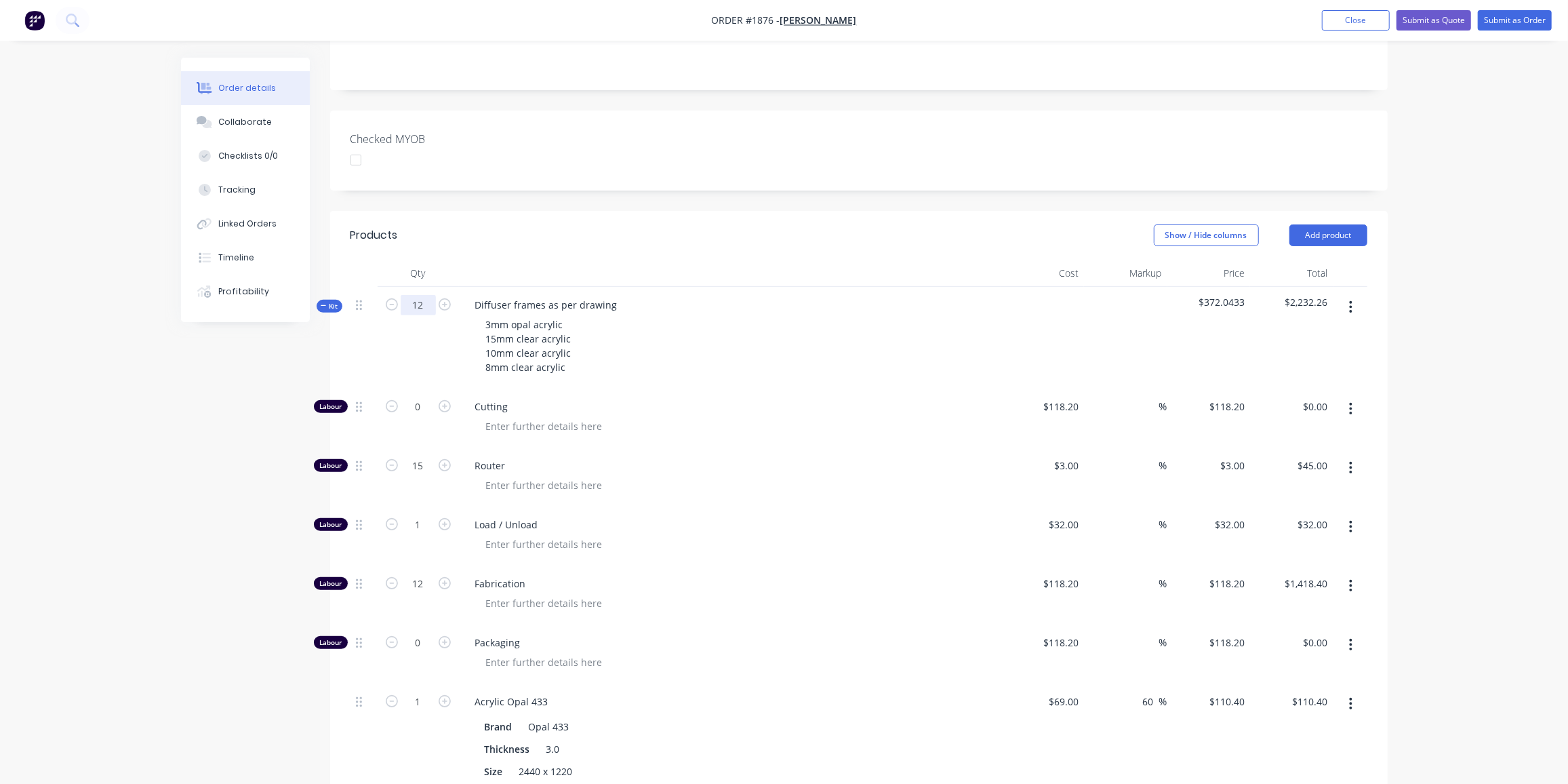
type input "$220.84"
type input "2.0004"
type input "$1,203.44"
type input "0.084"
type input "$49.73"
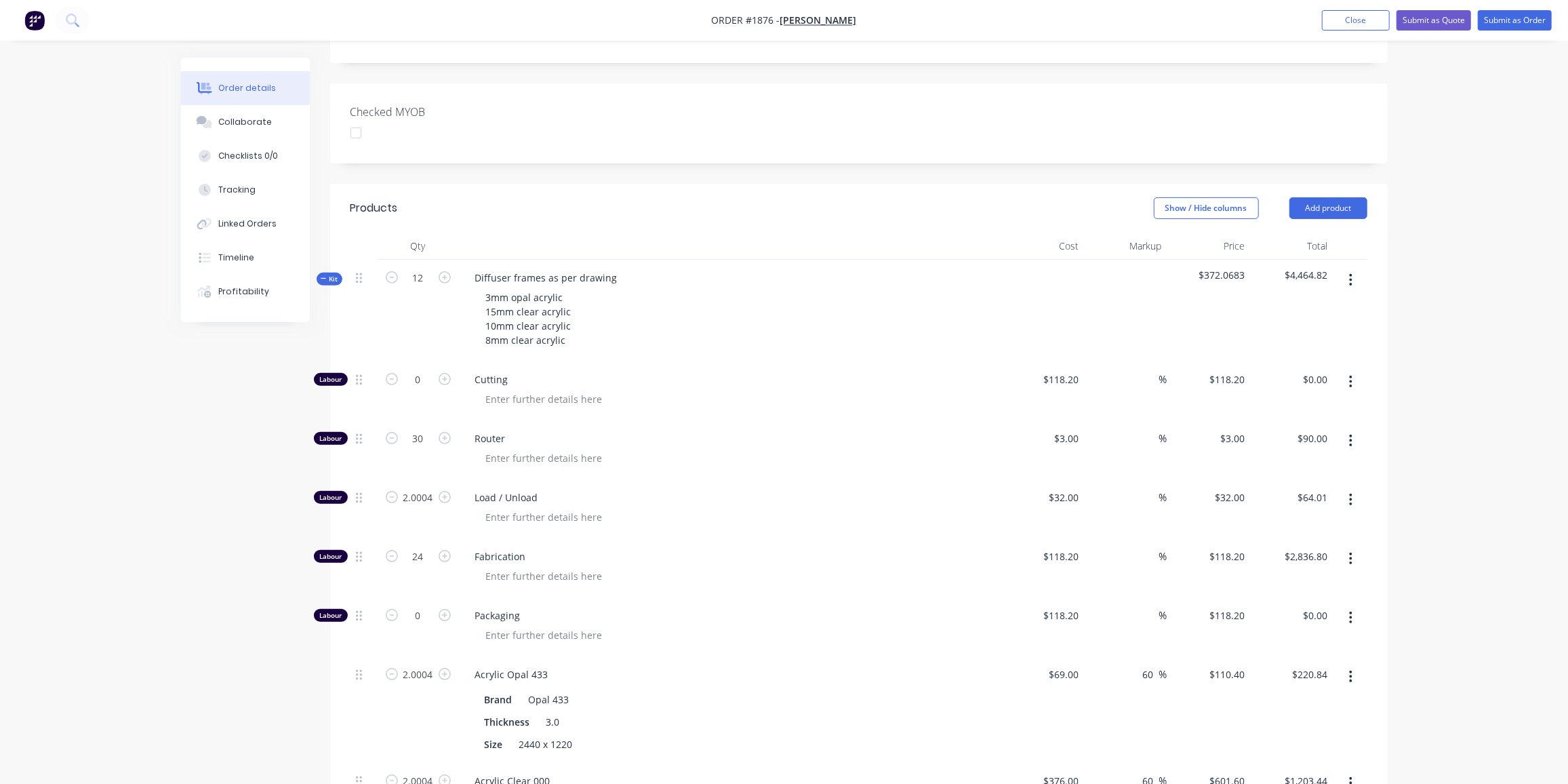
scroll to position [355, 0]
click at [421, 485] on input "2.0004" at bounding box center [417, 495] width 35 height 20
type input "2"
type input "$64.00"
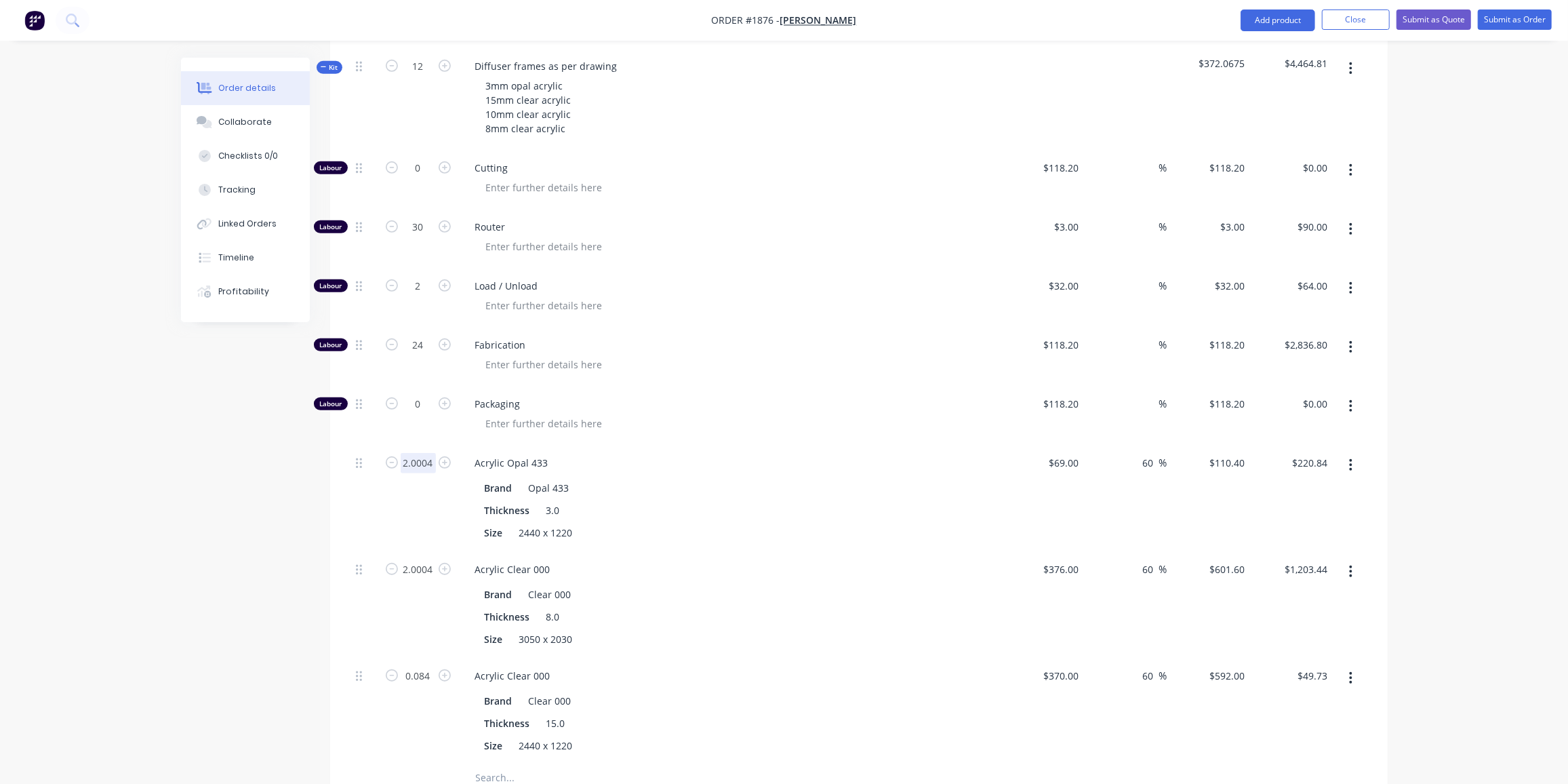
click at [419, 453] on input "2.0004" at bounding box center [417, 464] width 35 height 20
type input "2"
type input "$220.80"
click at [419, 560] on input "2.0004" at bounding box center [417, 570] width 35 height 20
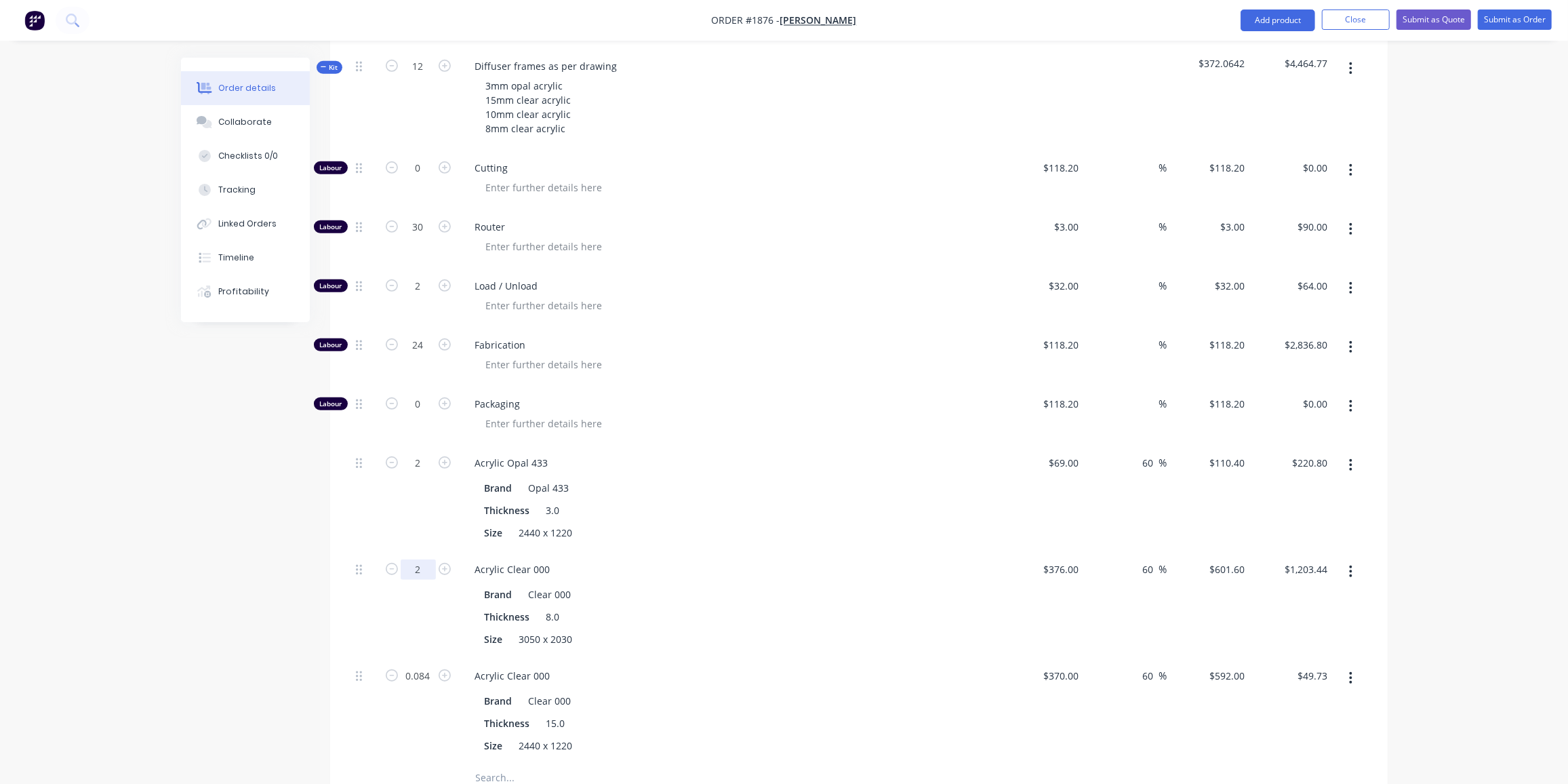
type input "2"
type input "$1,203.20"
click at [420, 666] on input "0.084" at bounding box center [417, 676] width 35 height 20
type input "0.1"
type input "$59.20"
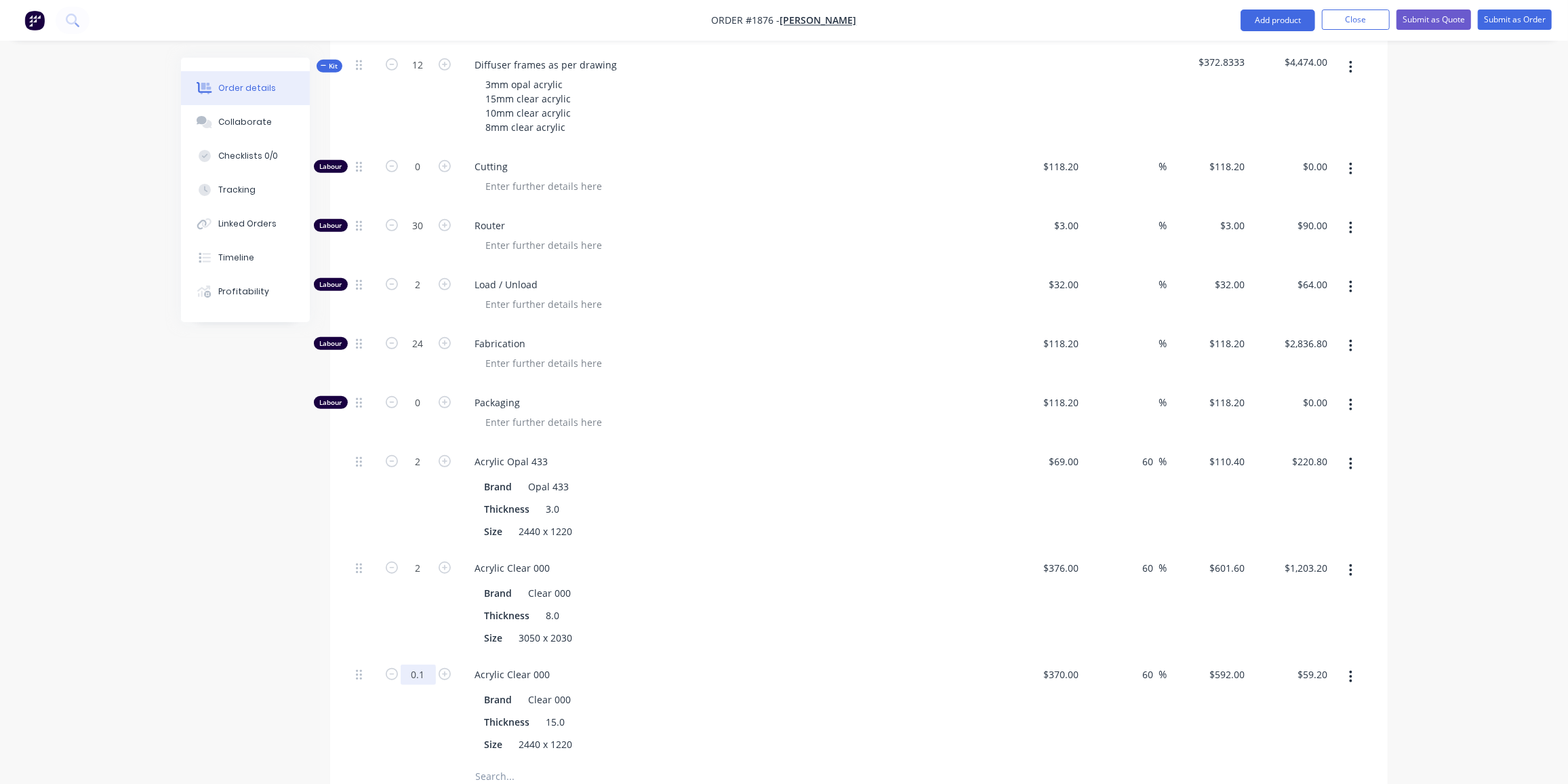
scroll to position [566, 0]
drag, startPoint x: 30, startPoint y: 509, endPoint x: 400, endPoint y: 432, distance: 377.9
click at [33, 508] on div "Order details Collaborate Checklists 0/0 Tracking Linked Orders Timeline Profit…" at bounding box center [784, 307] width 1568 height 1748
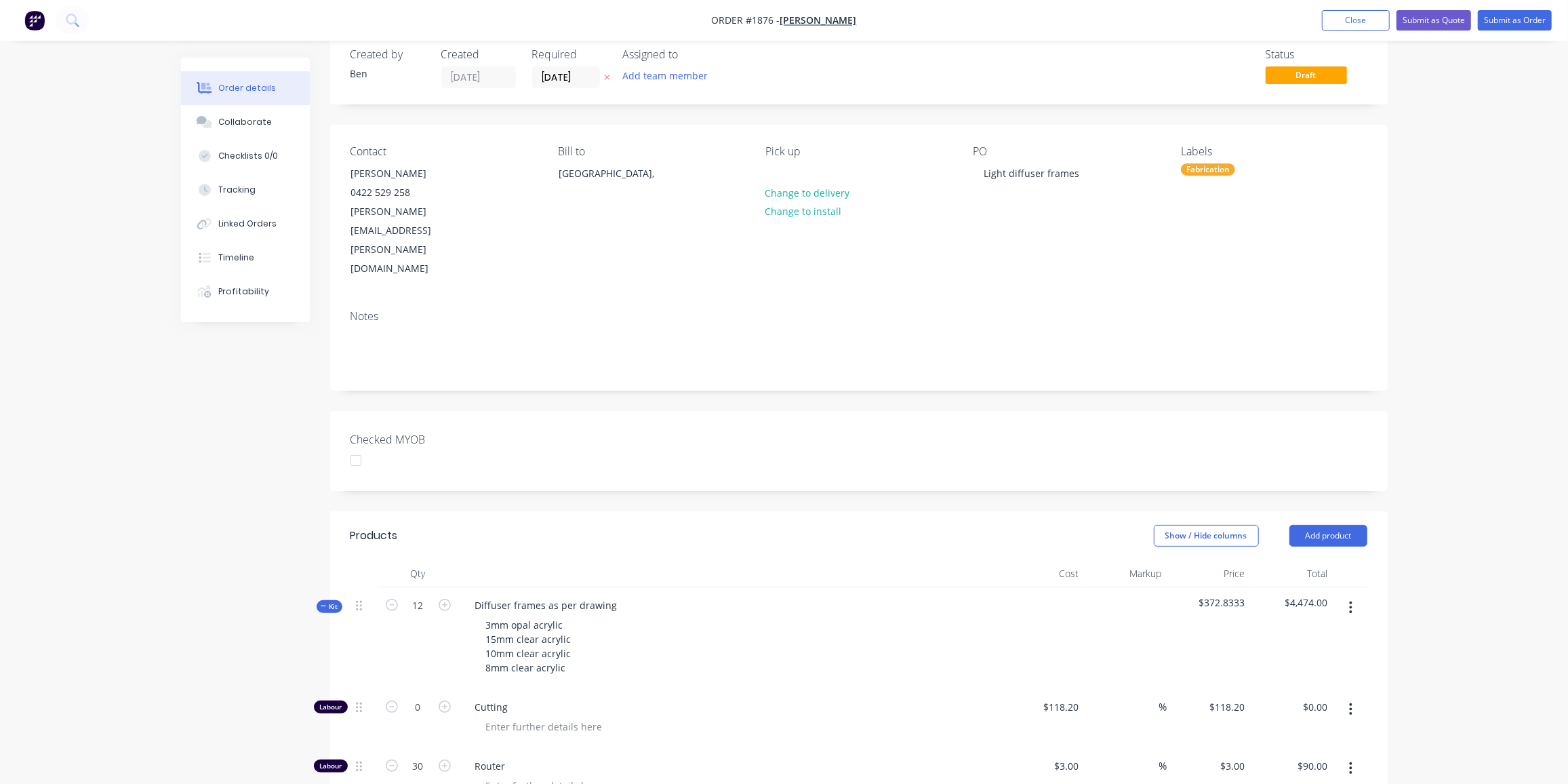
scroll to position [0, 0]
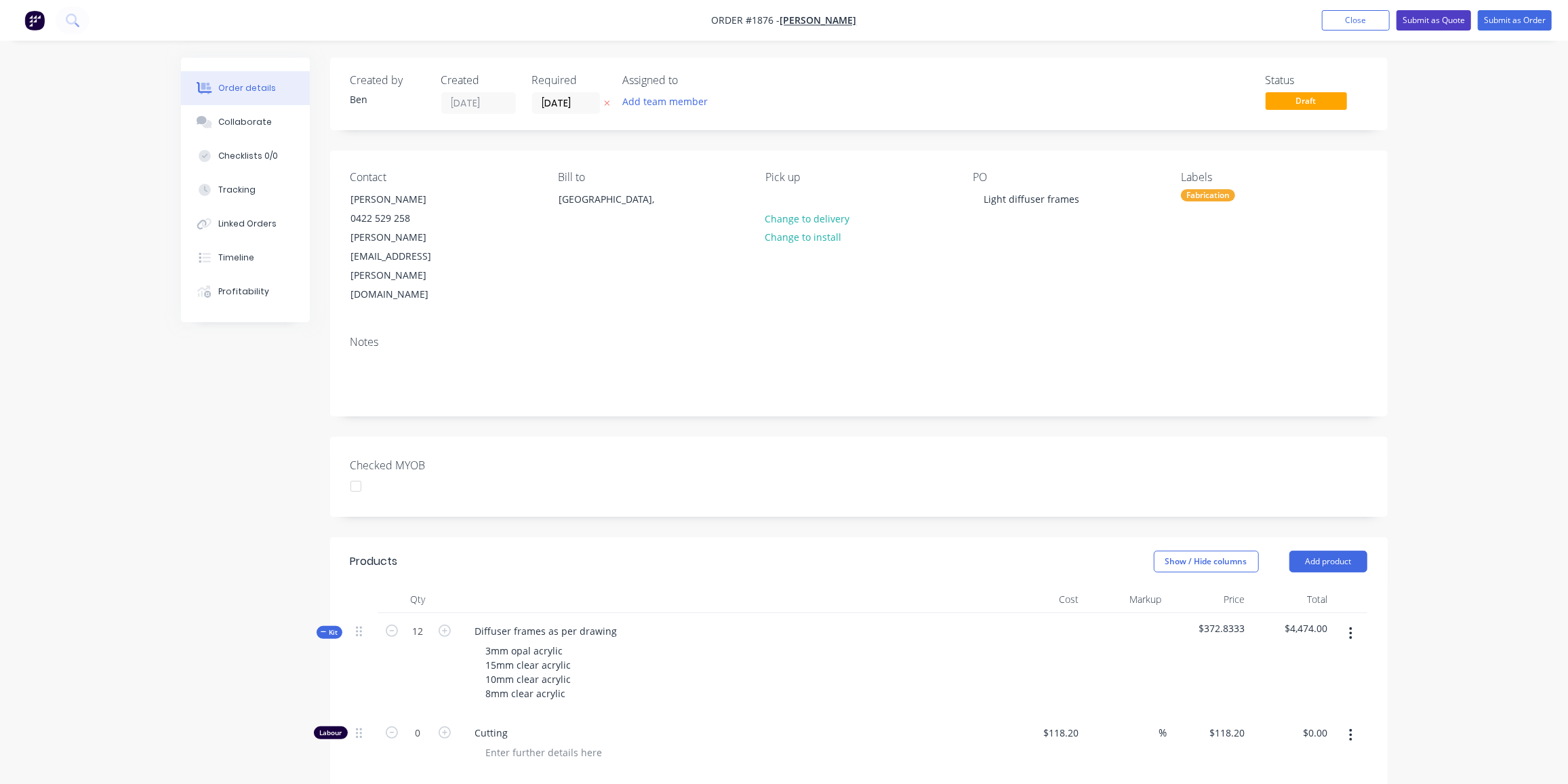
click at [1420, 23] on button "Submit as Quote" at bounding box center [1434, 20] width 75 height 20
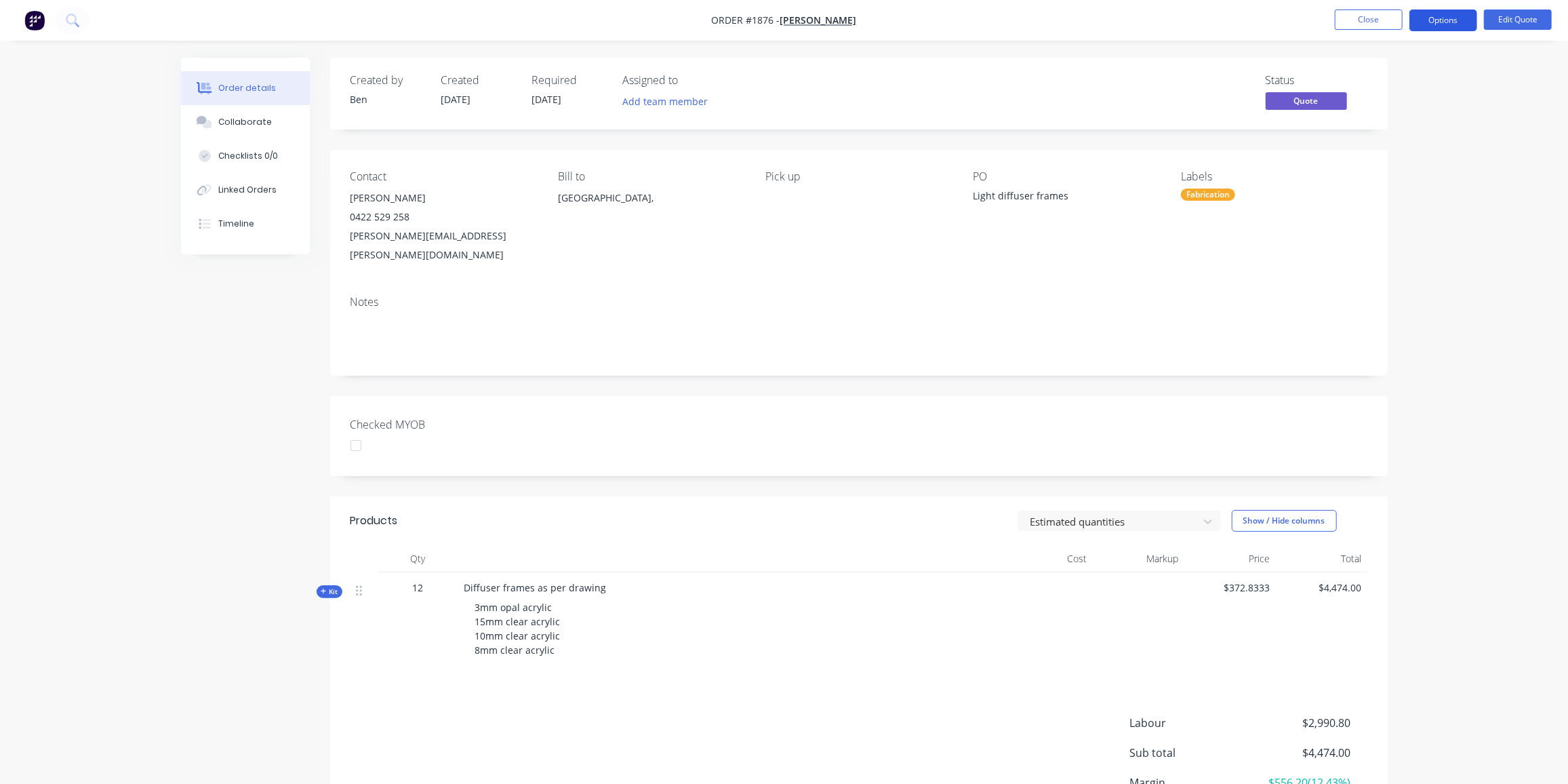
click at [1440, 19] on button "Options" at bounding box center [1443, 20] width 68 height 22
click at [1372, 77] on div "Quote" at bounding box center [1402, 82] width 124 height 19
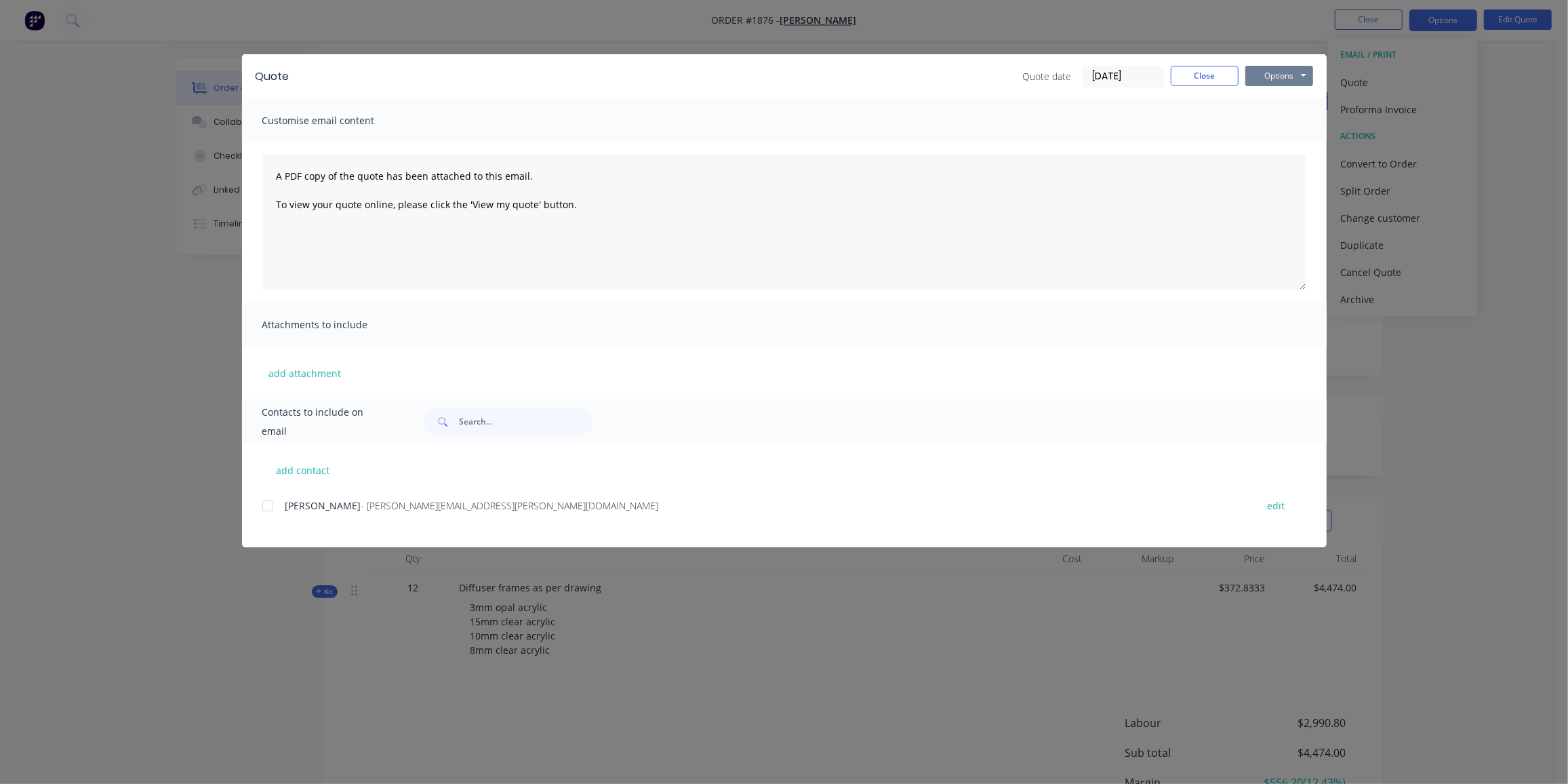
click at [1302, 73] on button "Options" at bounding box center [1279, 76] width 68 height 20
click at [1290, 103] on button "Preview" at bounding box center [1289, 100] width 87 height 23
click at [276, 506] on div at bounding box center [267, 506] width 27 height 27
click at [1280, 77] on button "Options" at bounding box center [1279, 76] width 68 height 20
click at [1286, 142] on button "Email" at bounding box center [1289, 145] width 87 height 23
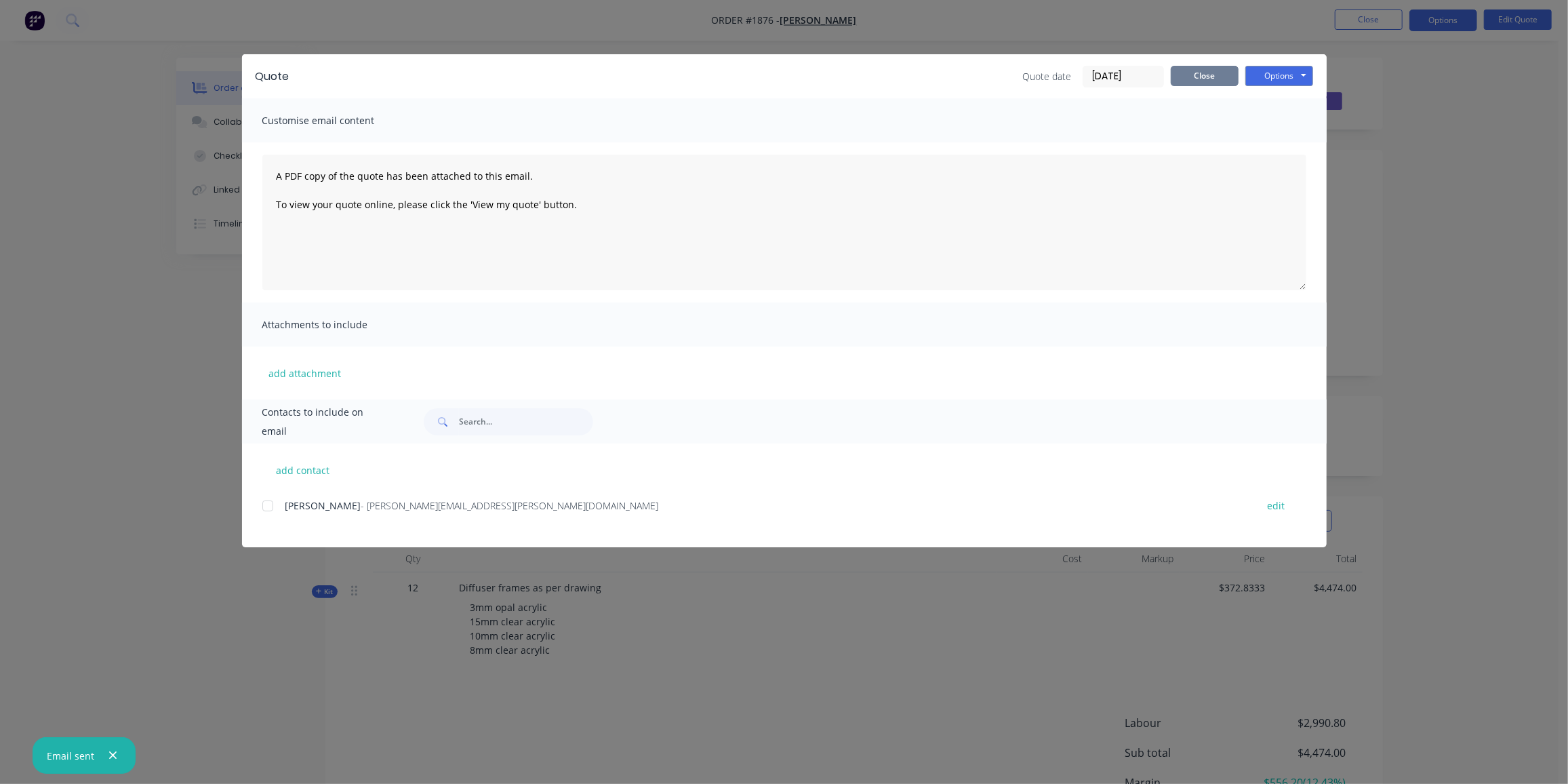
click at [1217, 82] on button "Close" at bounding box center [1204, 76] width 68 height 20
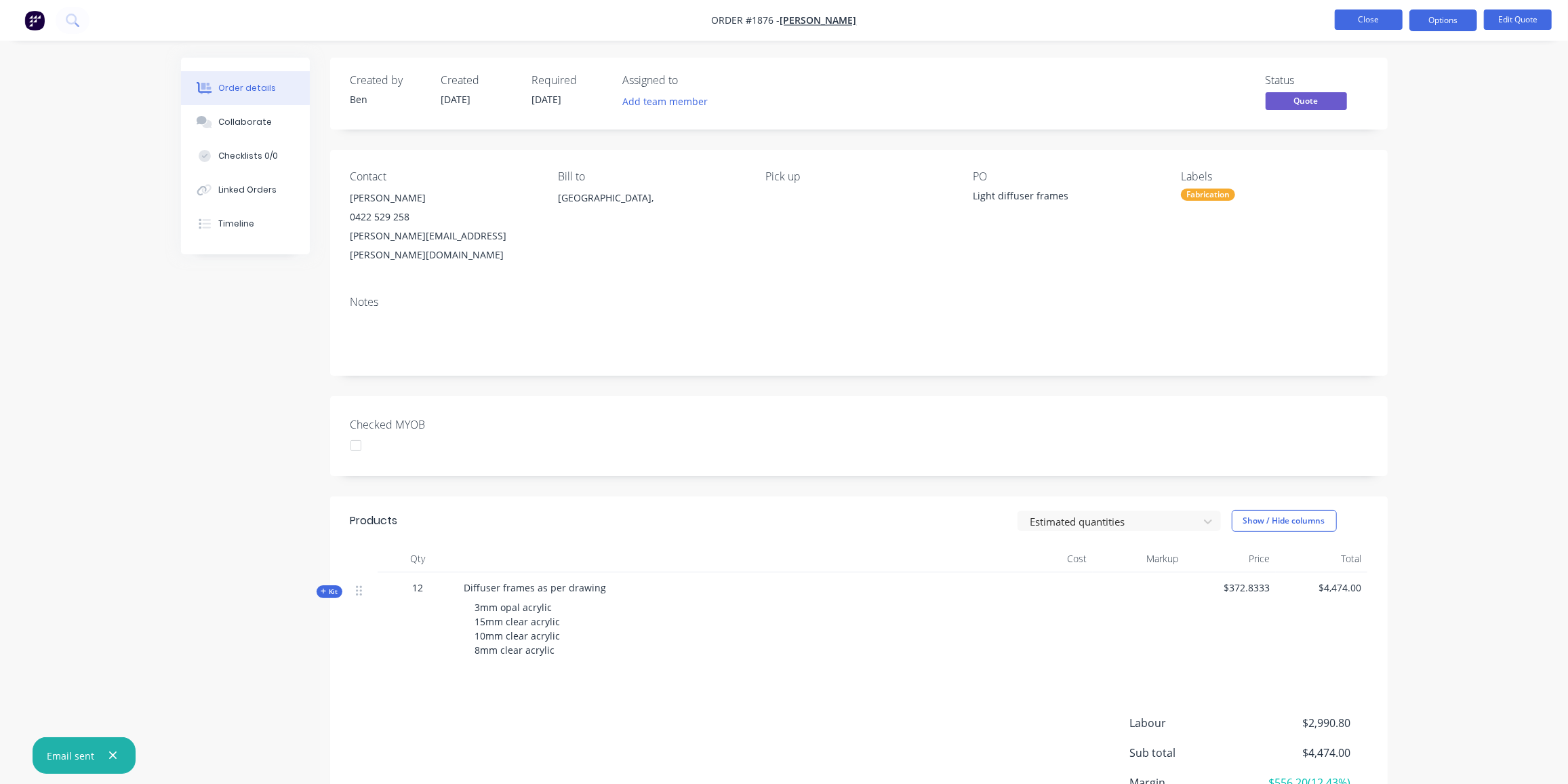
click at [1351, 19] on button "Close" at bounding box center [1368, 19] width 68 height 20
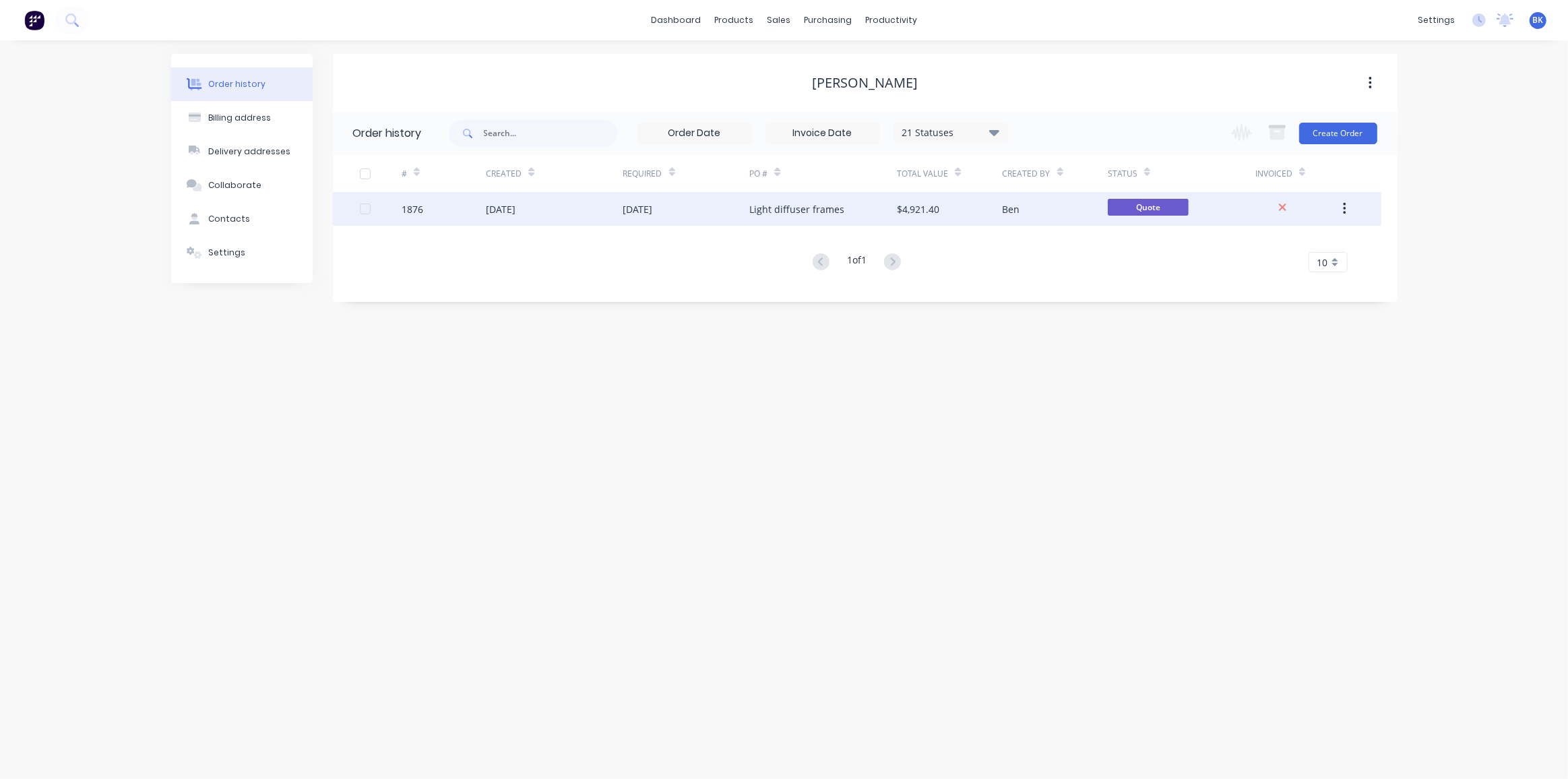
click at [935, 218] on div "$4,921.40" at bounding box center [949, 209] width 105 height 34
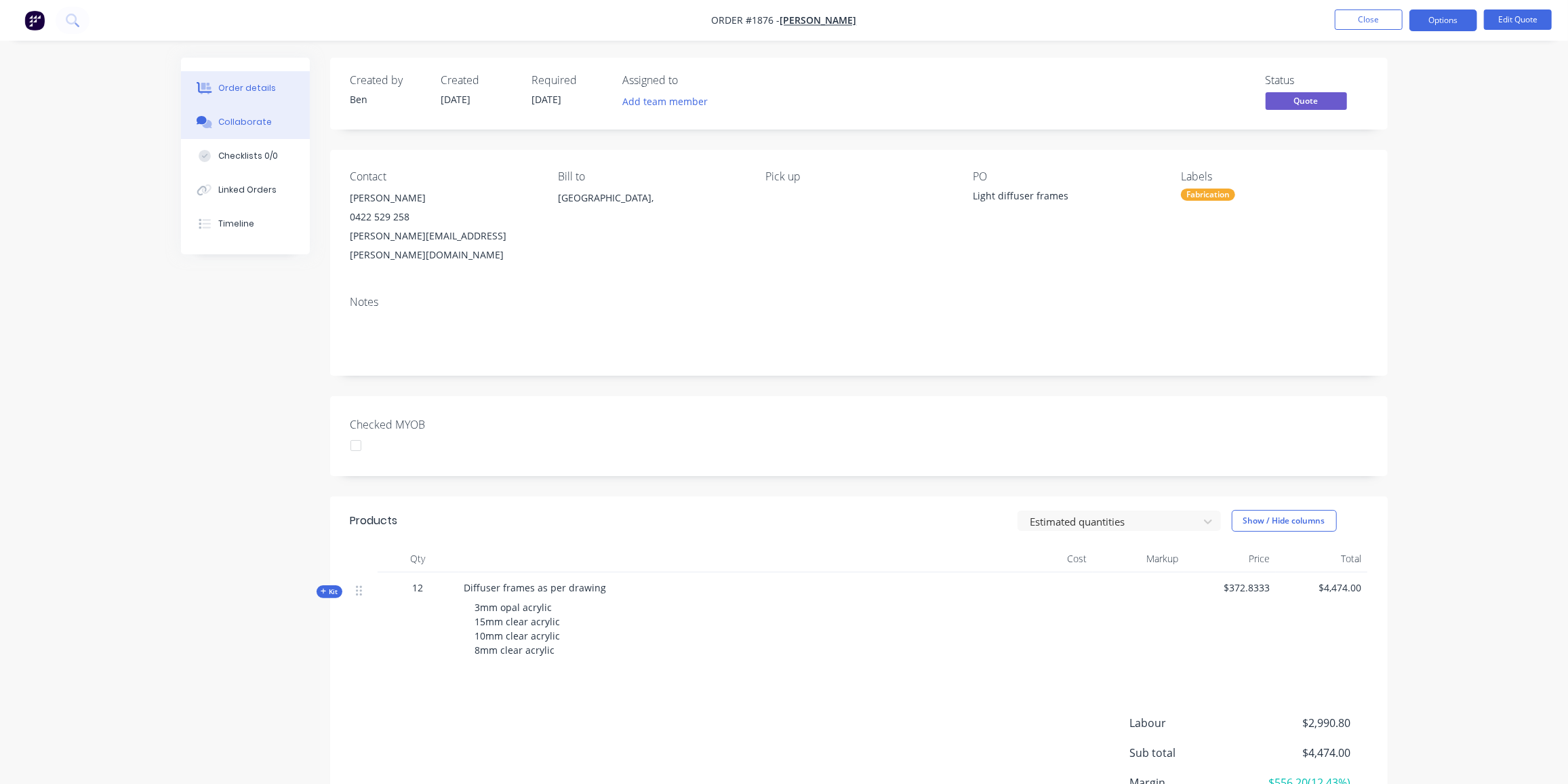
click at [246, 119] on div "Collaborate" at bounding box center [245, 122] width 54 height 12
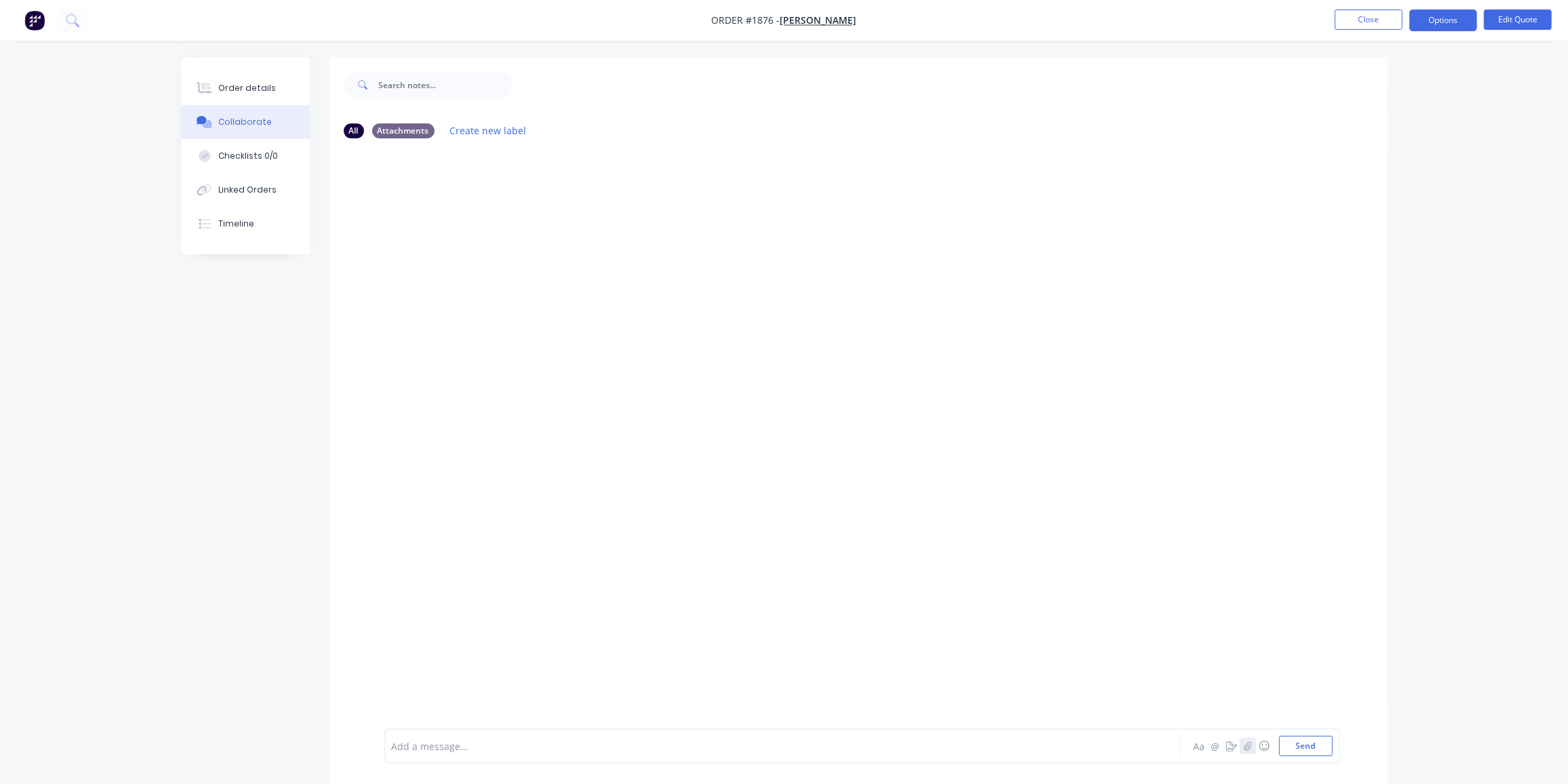
click at [1250, 750] on icon "button" at bounding box center [1248, 746] width 8 height 9
click at [1308, 746] on button "Send" at bounding box center [1306, 746] width 54 height 20
click at [1359, 22] on button "Close" at bounding box center [1368, 19] width 68 height 20
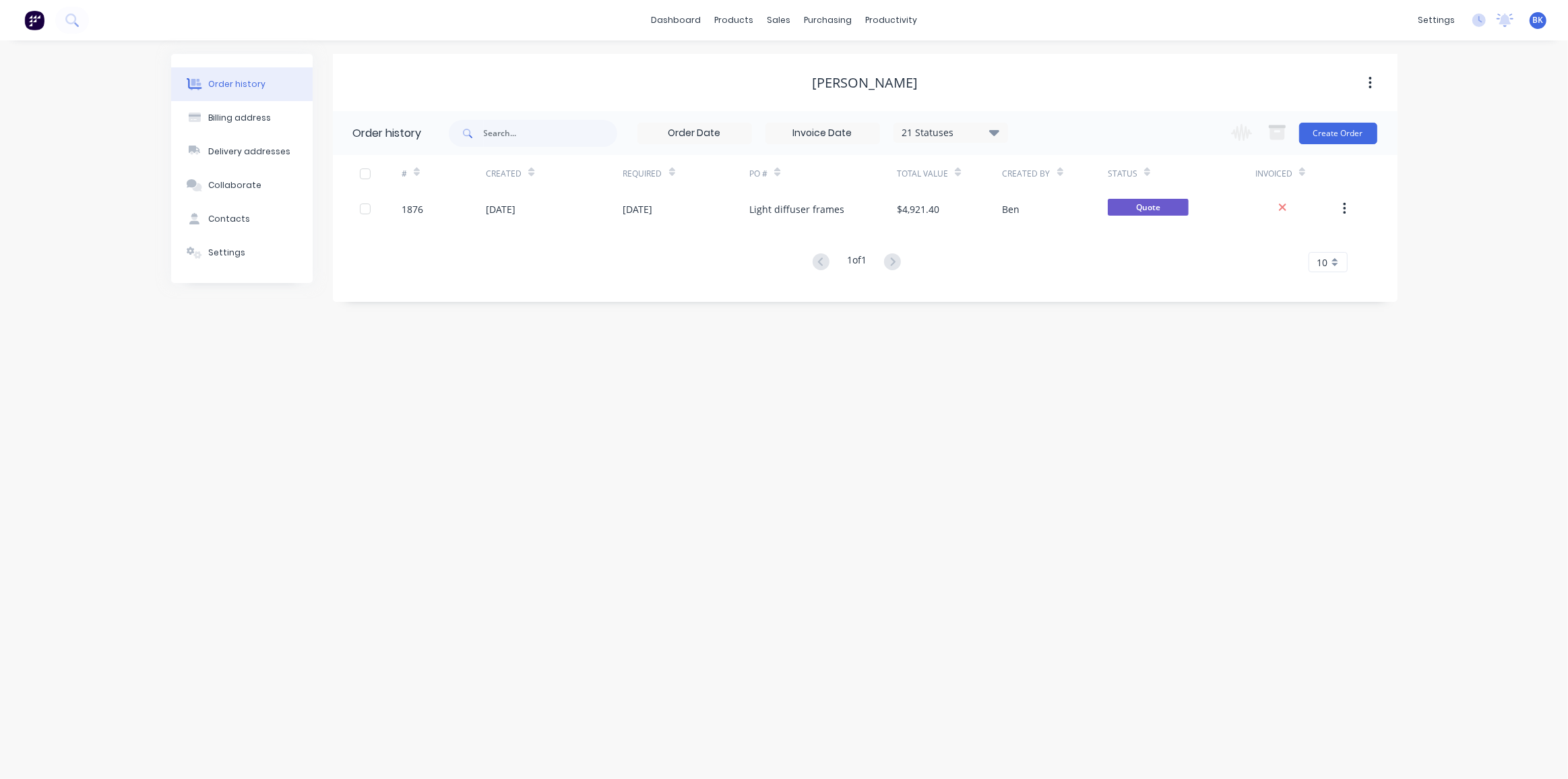
click at [665, 61] on div "Ward Squires" at bounding box center [865, 83] width 1064 height 57
click at [949, 594] on div "Order history Billing address Delivery addresses Collaborate Contacts Settings …" at bounding box center [784, 410] width 1568 height 739
click at [747, 321] on div "Order history Billing address Delivery addresses Collaborate Contacts Settings …" at bounding box center [784, 410] width 1568 height 739
click at [805, 57] on link "Sales Orders" at bounding box center [850, 63] width 178 height 27
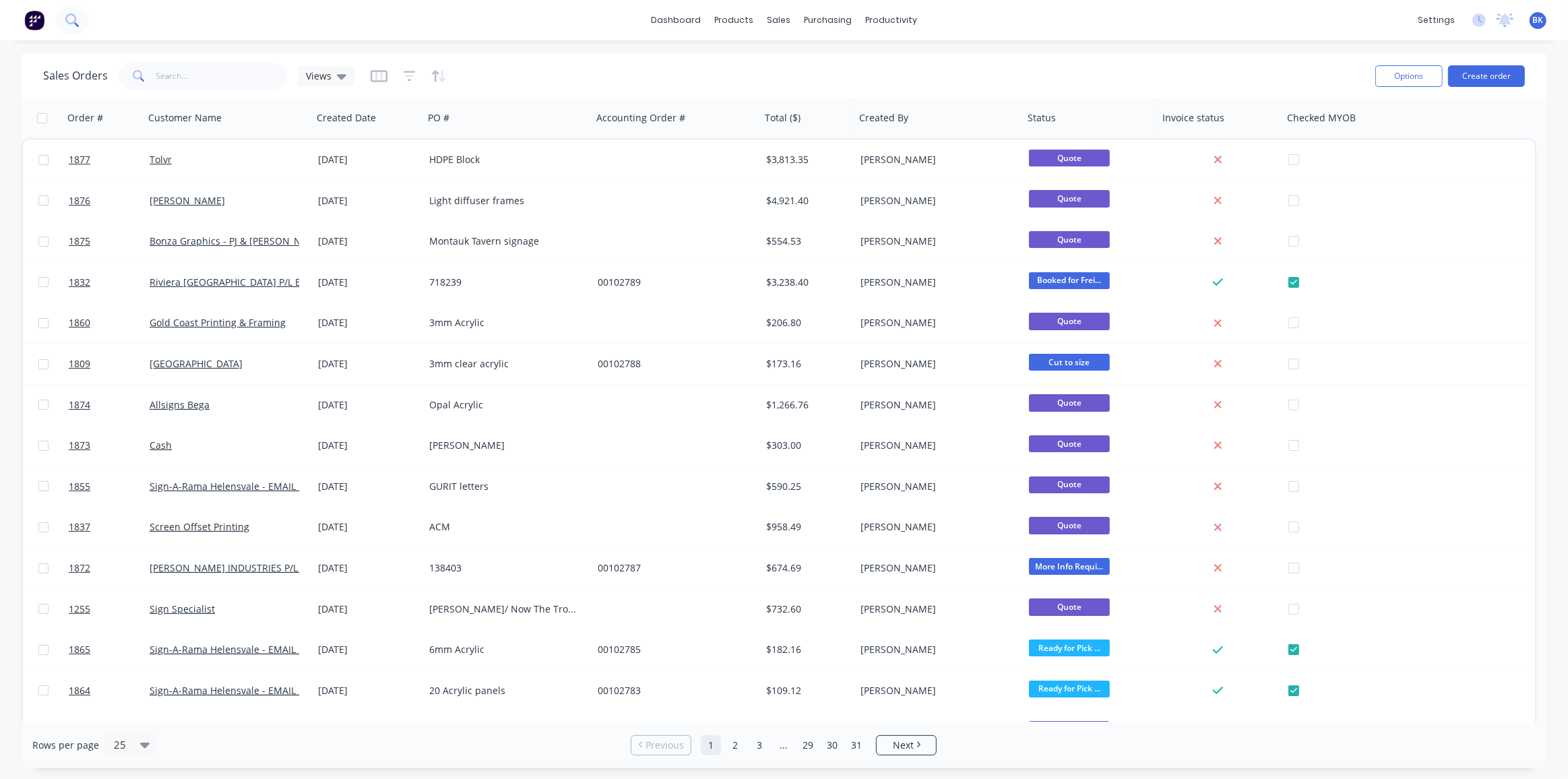
click at [73, 17] on icon at bounding box center [72, 19] width 13 height 13
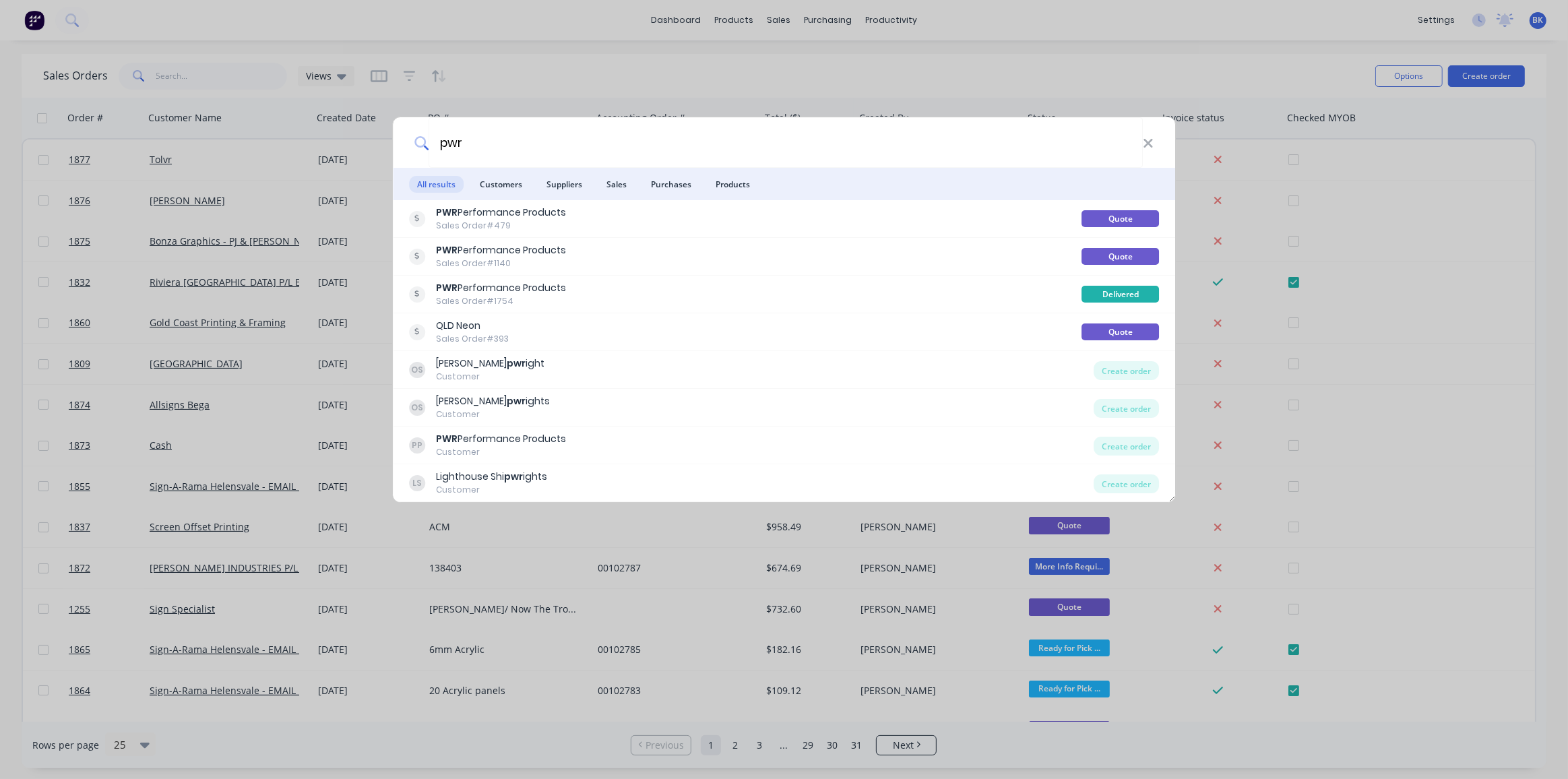
type input "pwr"
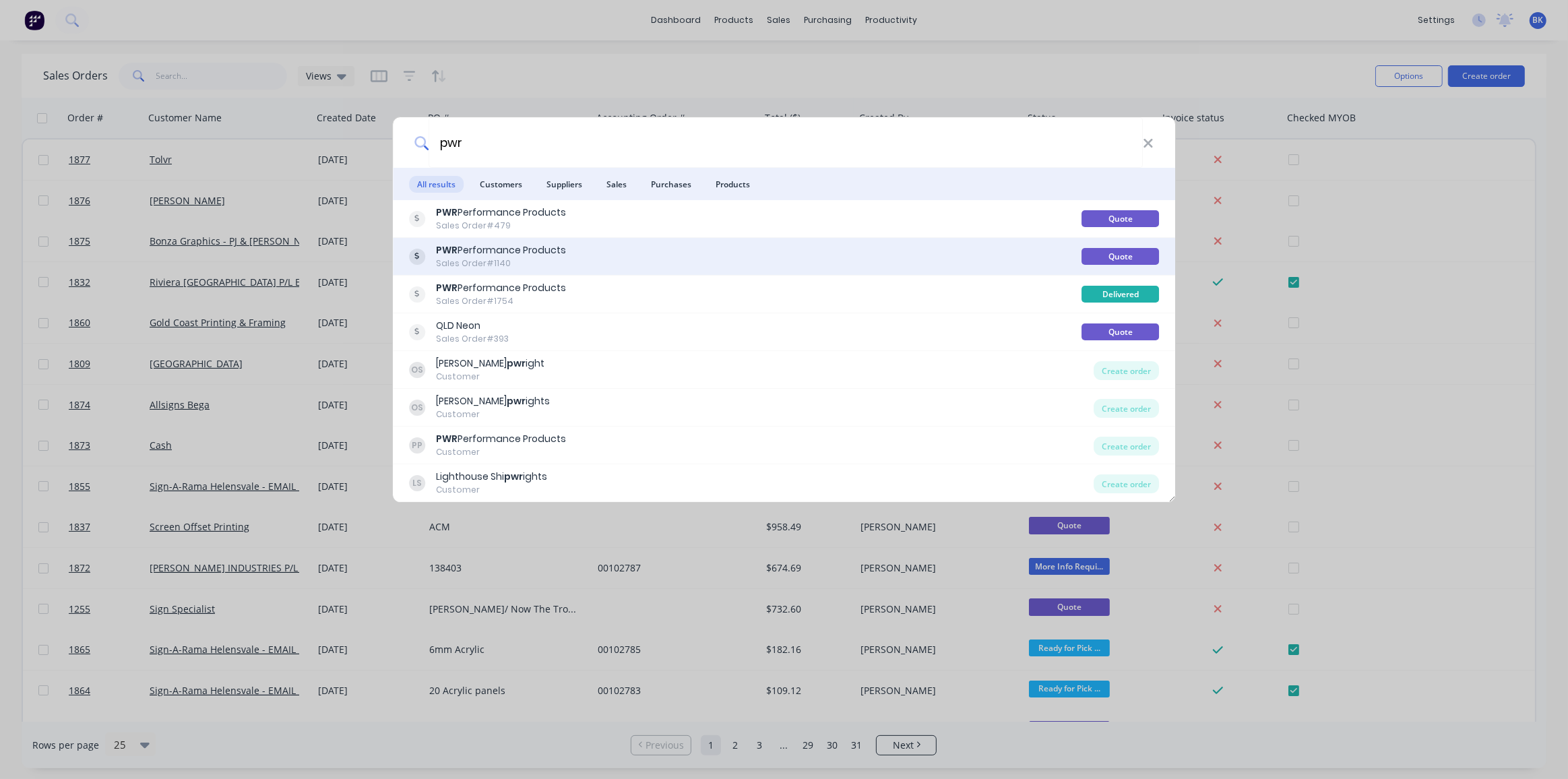
click at [480, 252] on div "PWR Performance Products" at bounding box center [501, 250] width 130 height 14
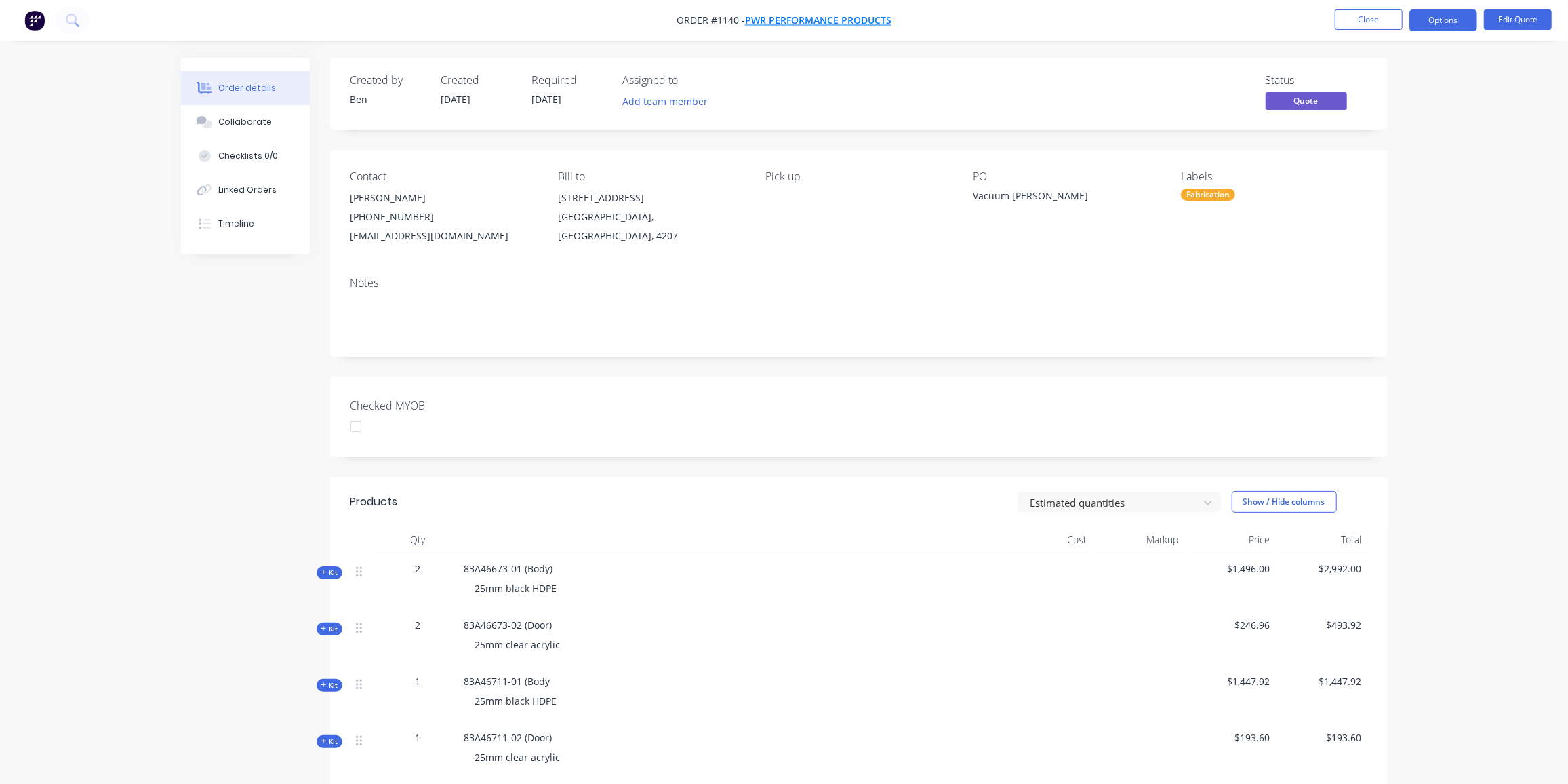
click at [769, 20] on span "PWR Performance Products" at bounding box center [819, 20] width 146 height 13
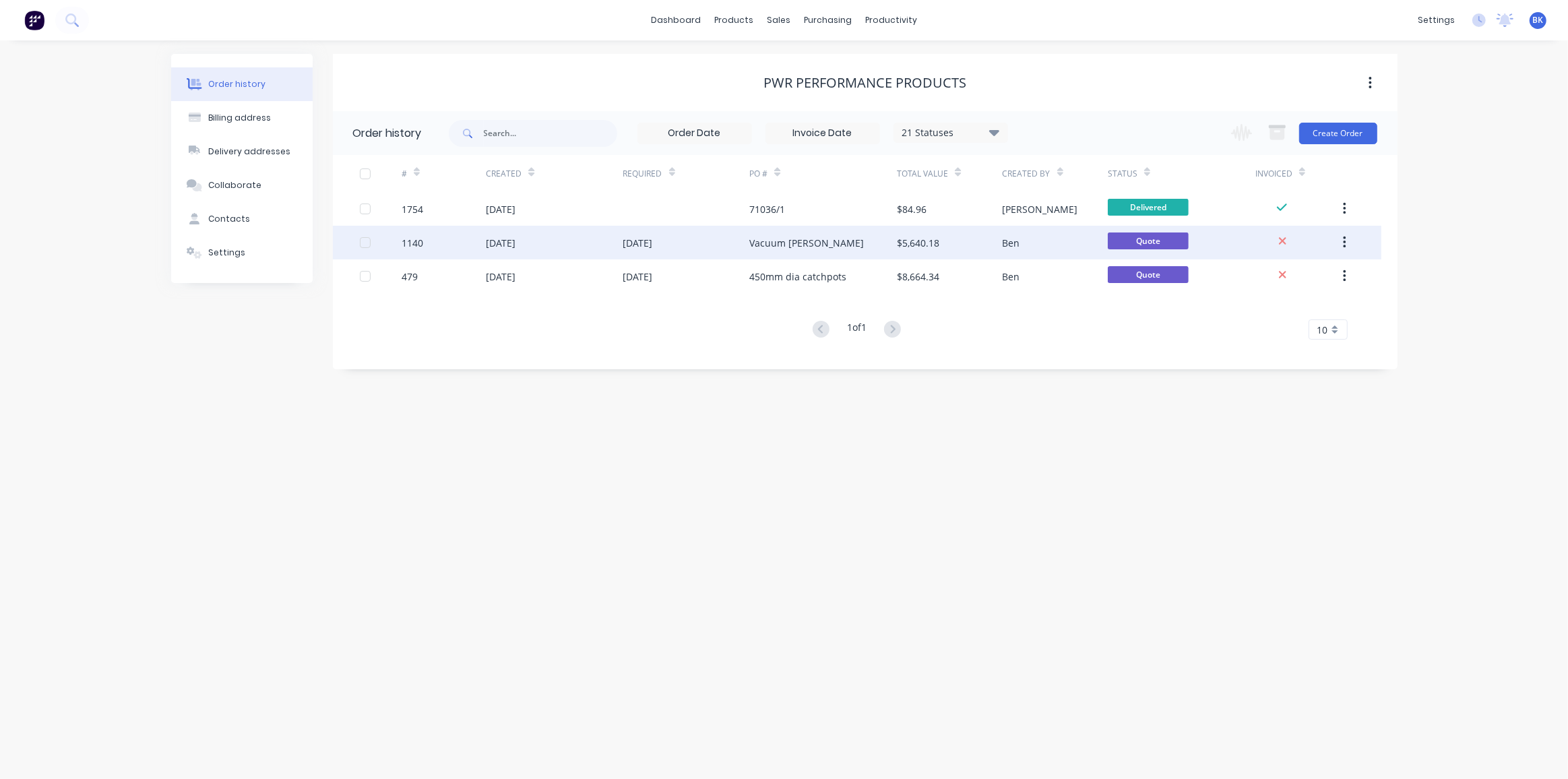
click at [735, 249] on div "14 Aug 2025" at bounding box center [687, 243] width 127 height 34
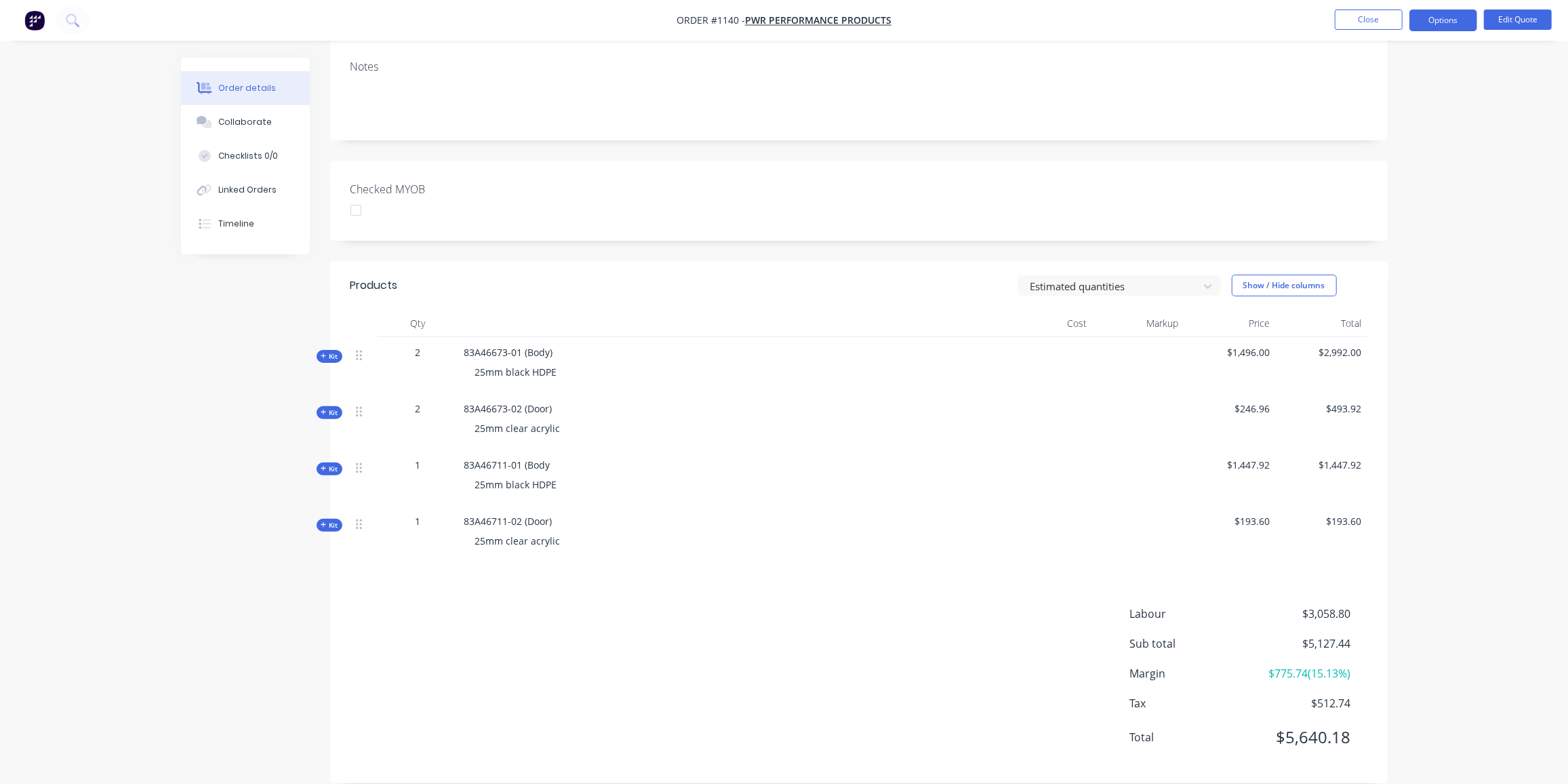
scroll to position [215, 0]
click at [252, 130] on button "Collaborate" at bounding box center [246, 122] width 129 height 34
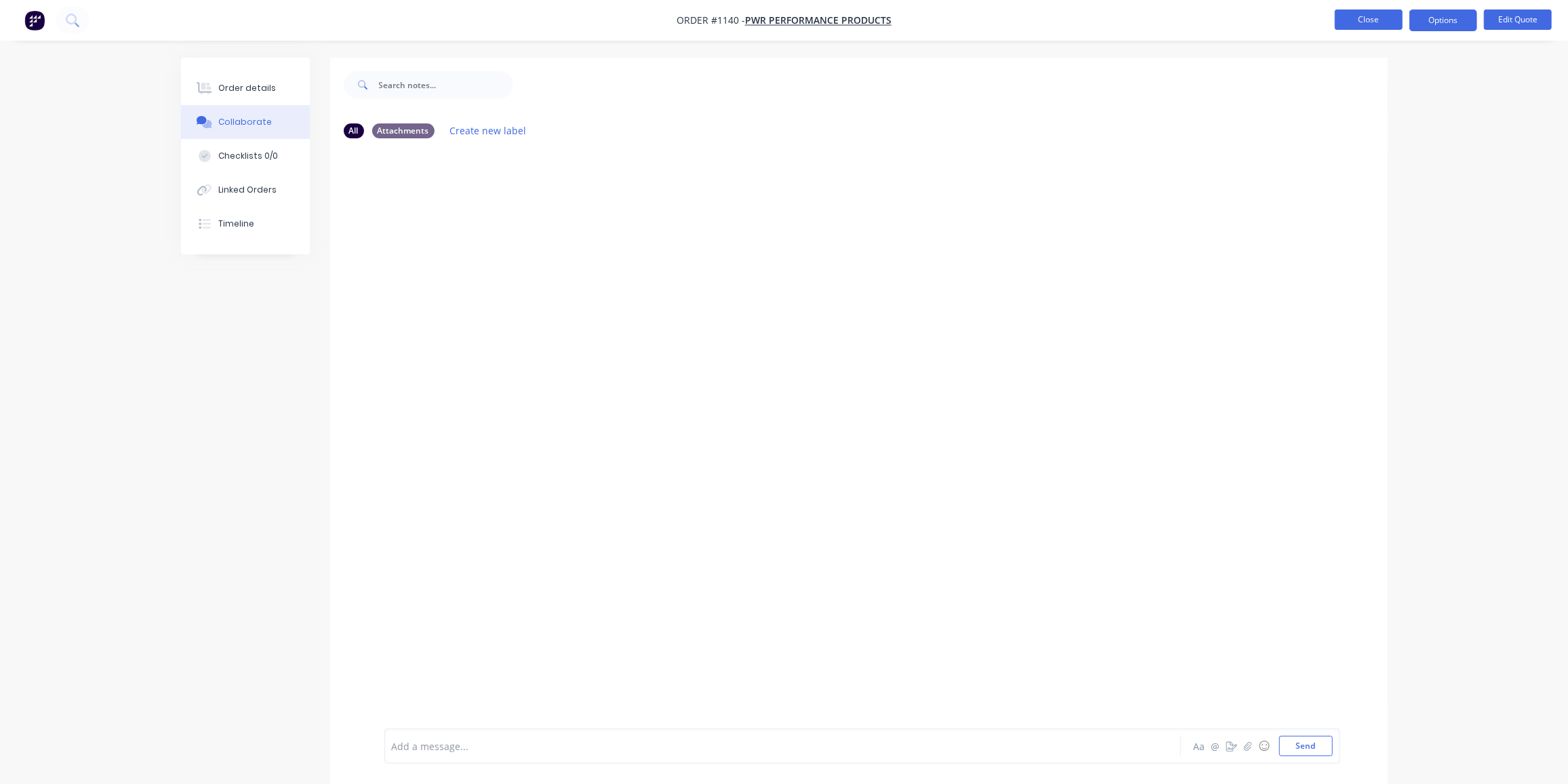
click at [1381, 18] on button "Close" at bounding box center [1368, 19] width 68 height 20
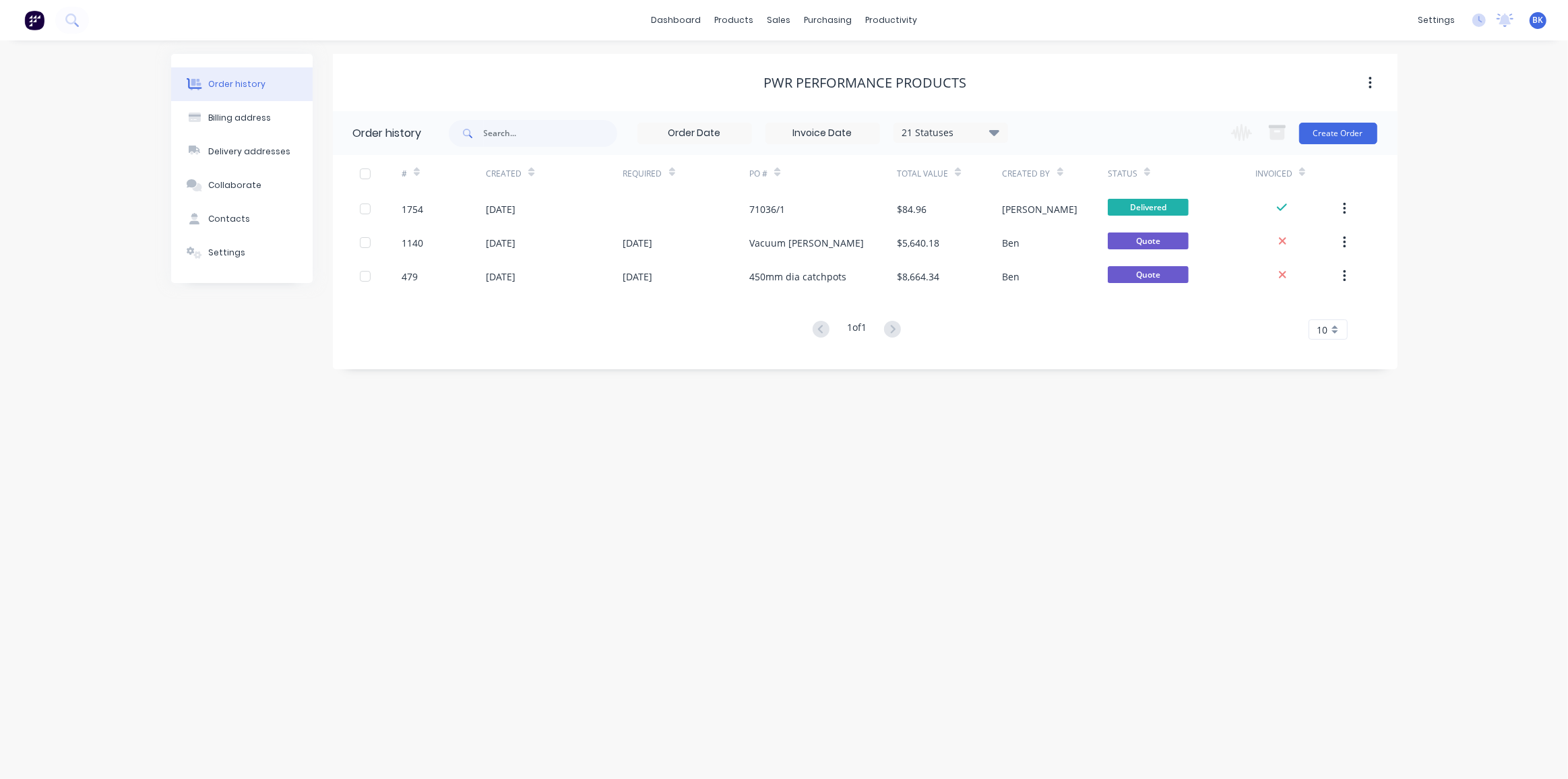
drag, startPoint x: 893, startPoint y: 481, endPoint x: 898, endPoint y: 472, distance: 10.3
click at [894, 478] on div "Order history Billing address Delivery addresses Collaborate Contacts Settings …" at bounding box center [784, 410] width 1568 height 739
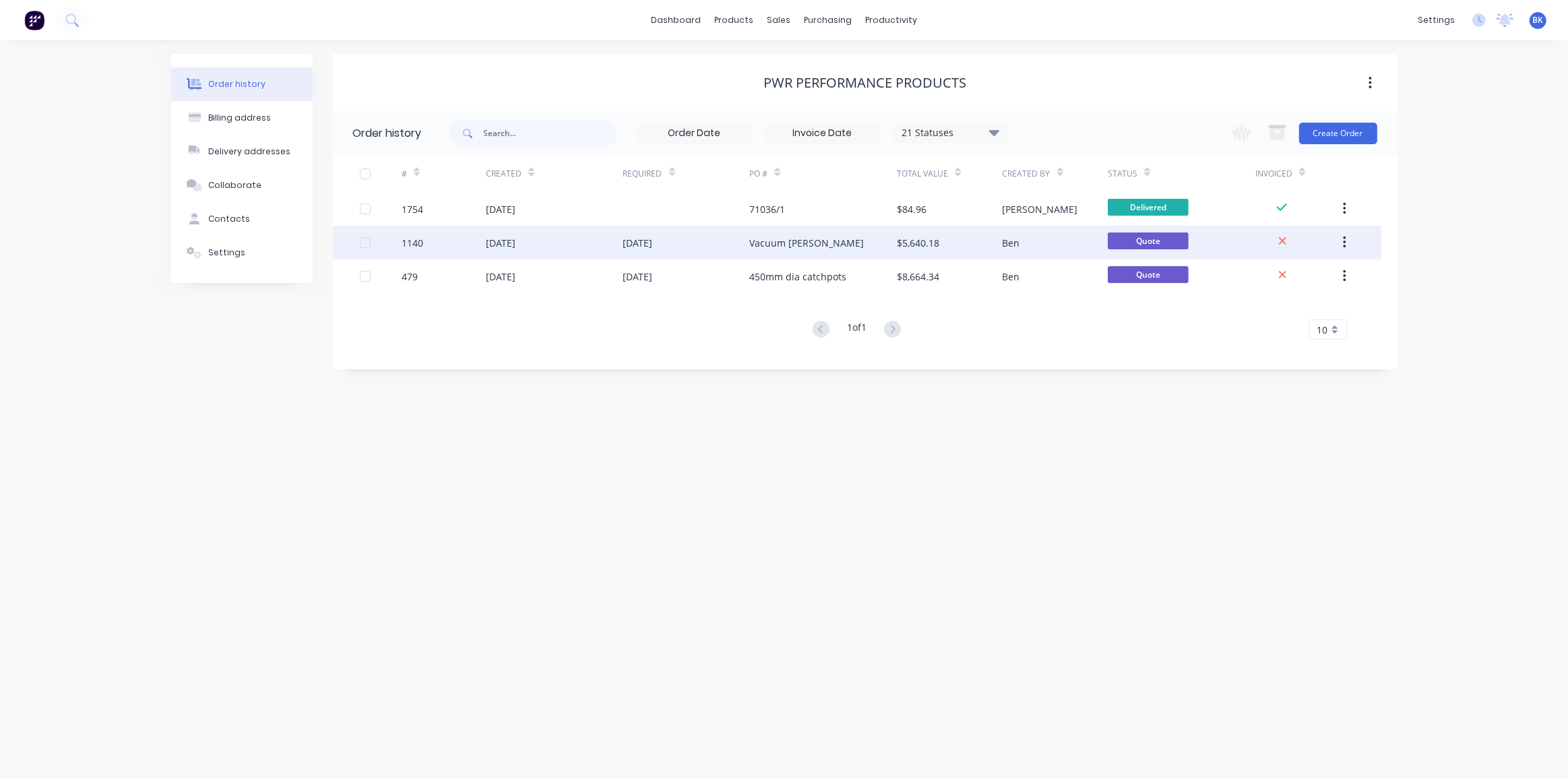
click at [682, 233] on div "14 Aug 2025" at bounding box center [687, 243] width 127 height 34
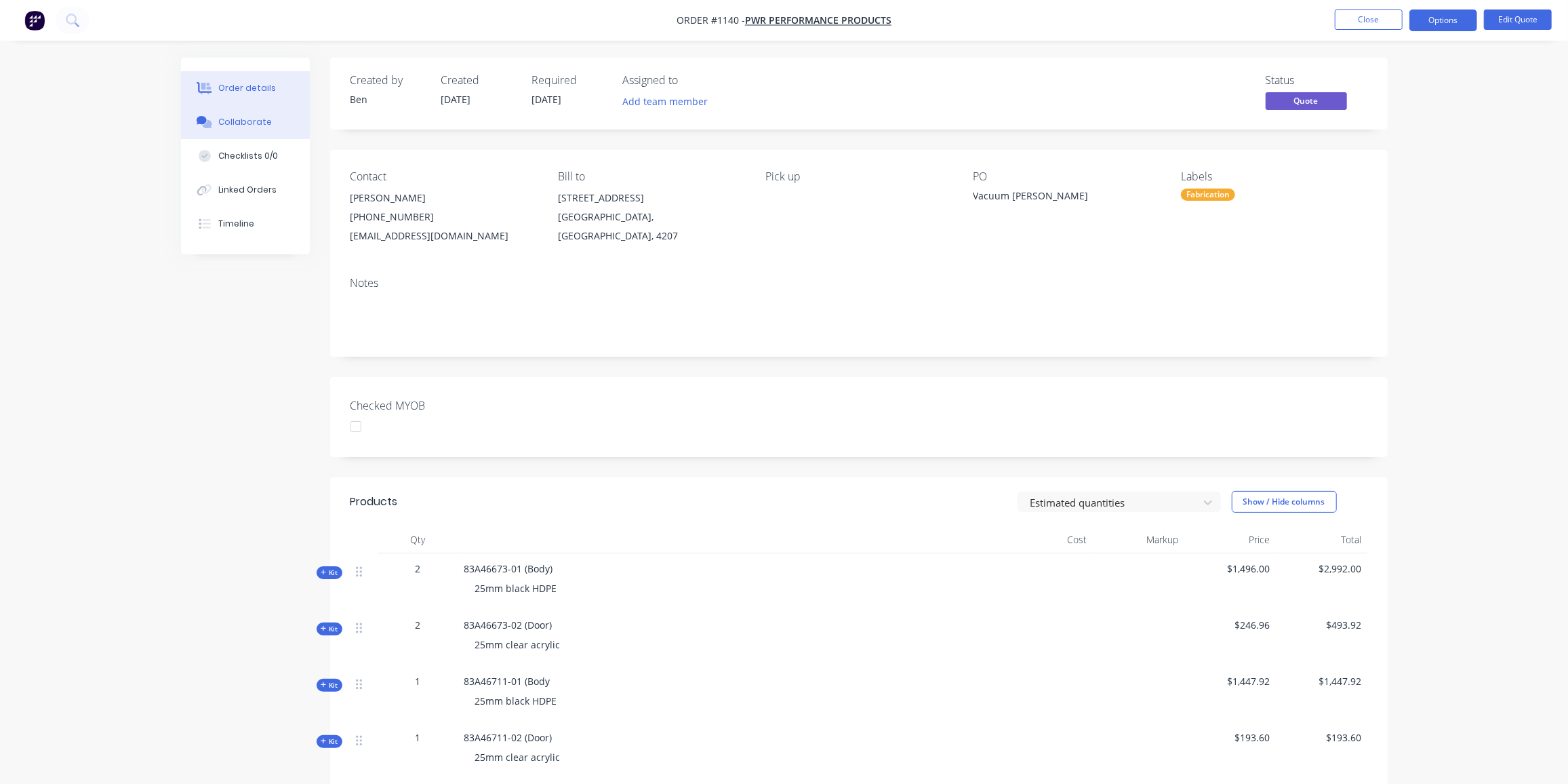
click at [241, 125] on div "Collaborate" at bounding box center [245, 122] width 54 height 12
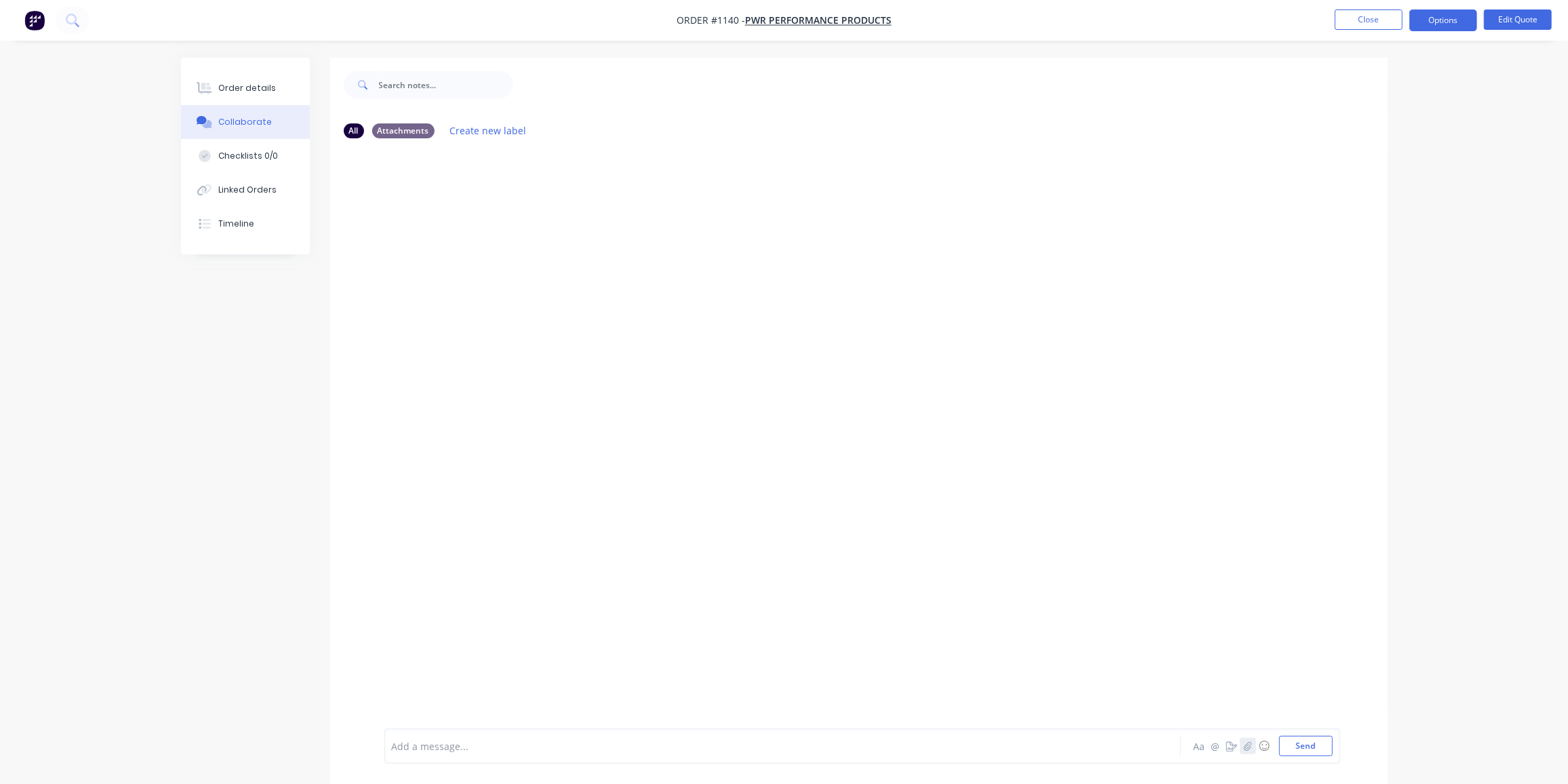
click at [1248, 750] on icon "button" at bounding box center [1248, 746] width 8 height 9
click at [1312, 750] on button "Send" at bounding box center [1306, 746] width 54 height 20
click at [267, 99] on button "Order details" at bounding box center [246, 89] width 129 height 34
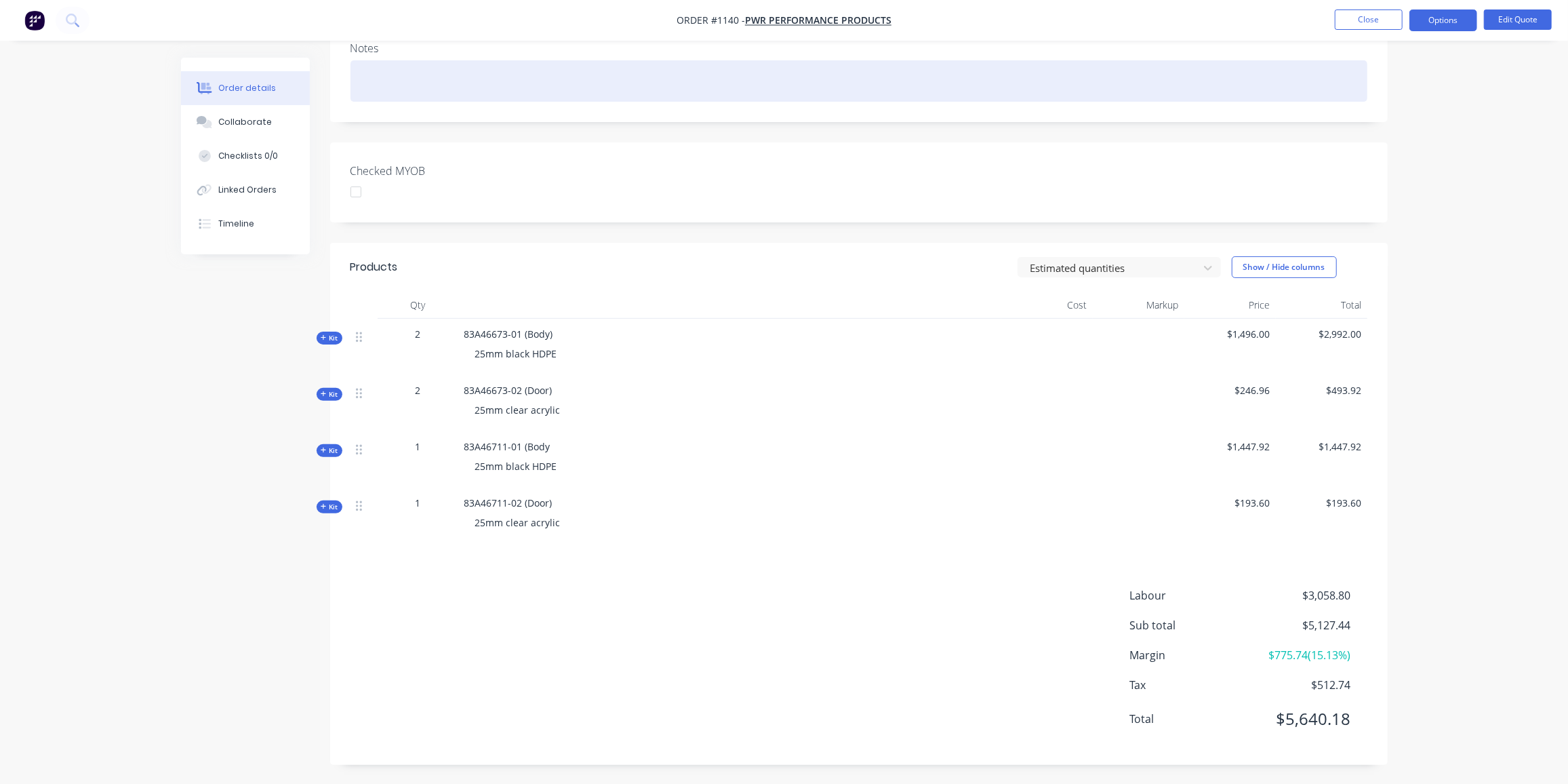
scroll to position [235, 0]
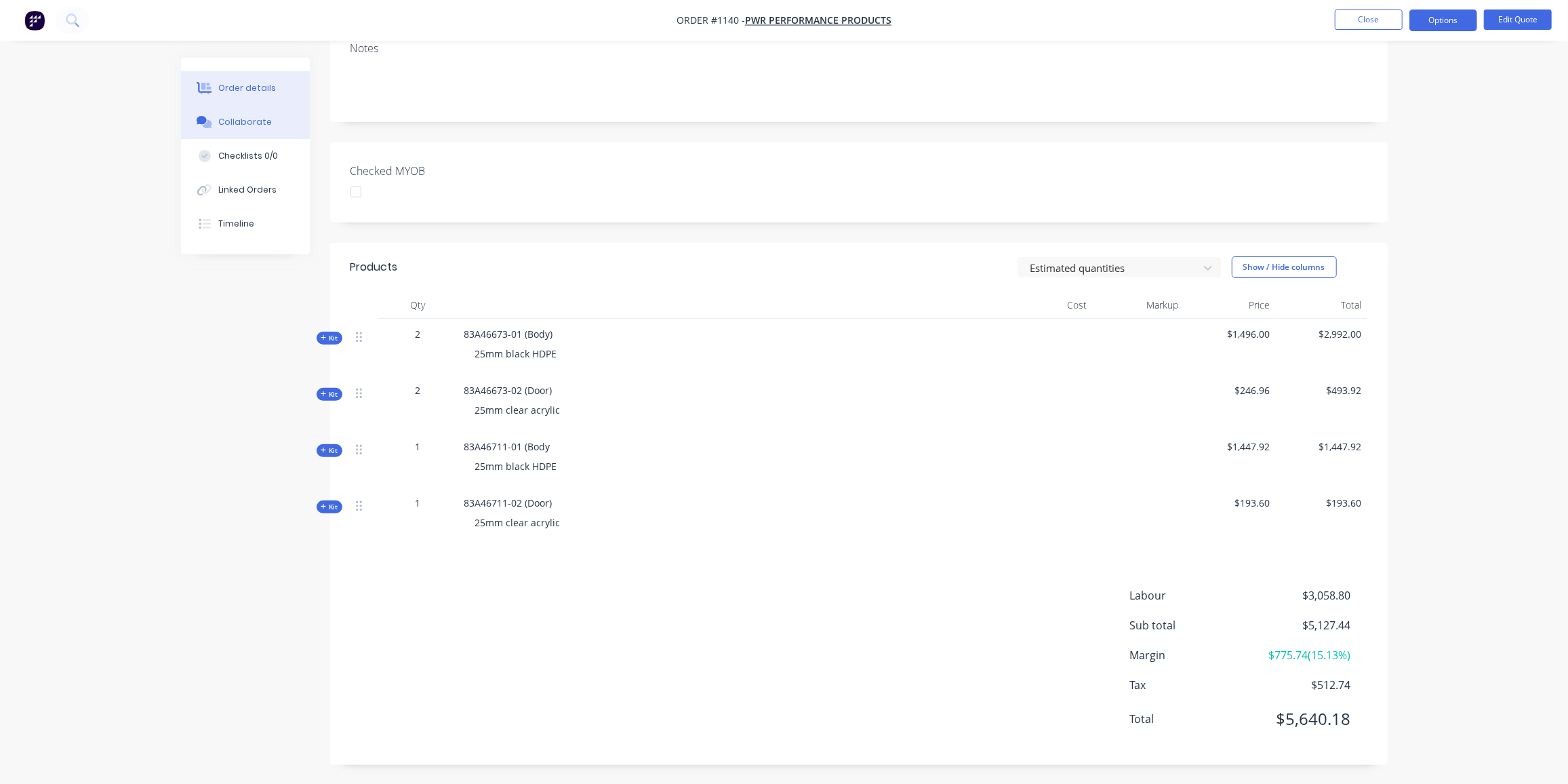
click at [242, 127] on div "Collaborate" at bounding box center [245, 122] width 54 height 12
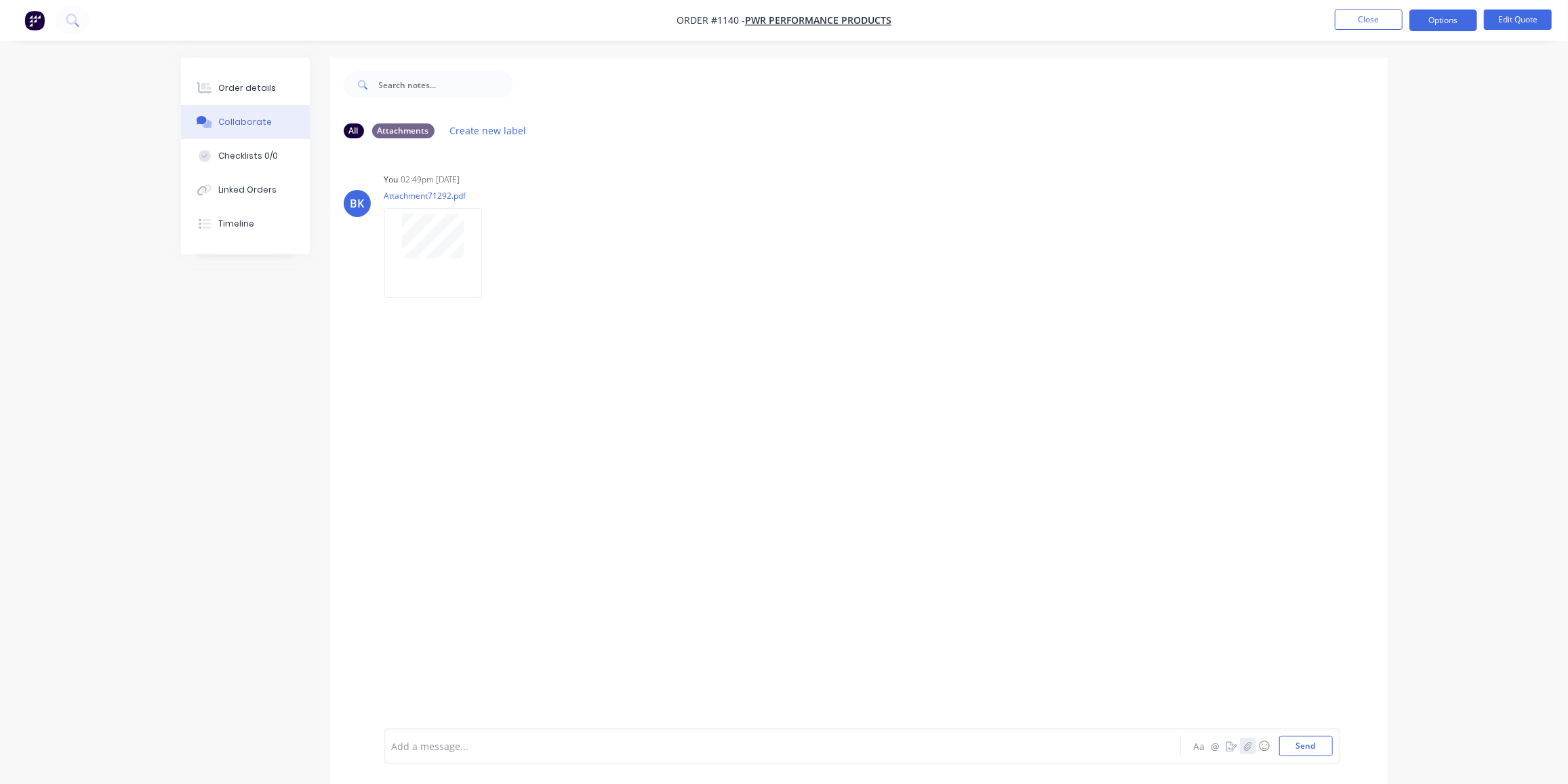
click at [1252, 747] on icon "button" at bounding box center [1248, 745] width 8 height 9
click at [877, 324] on div "BK You 02:49pm 14/10/25 Attachment71292.pdf Labels Download Delete" at bounding box center [859, 439] width 1058 height 579
click at [1310, 747] on button "Send" at bounding box center [1306, 746] width 54 height 20
click at [1369, 19] on button "Close" at bounding box center [1368, 19] width 68 height 20
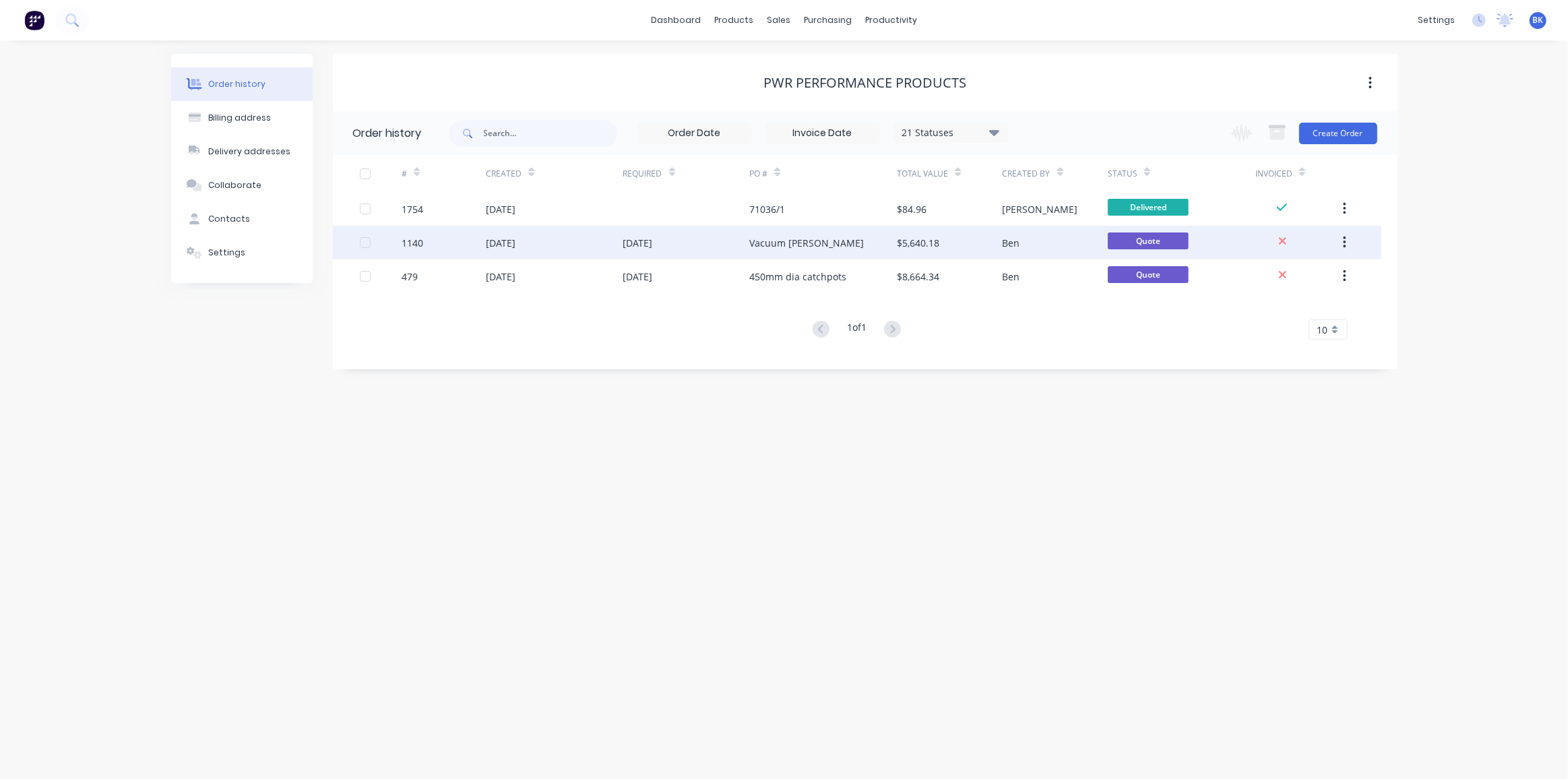
click at [899, 243] on div "$5,640.18" at bounding box center [918, 243] width 42 height 14
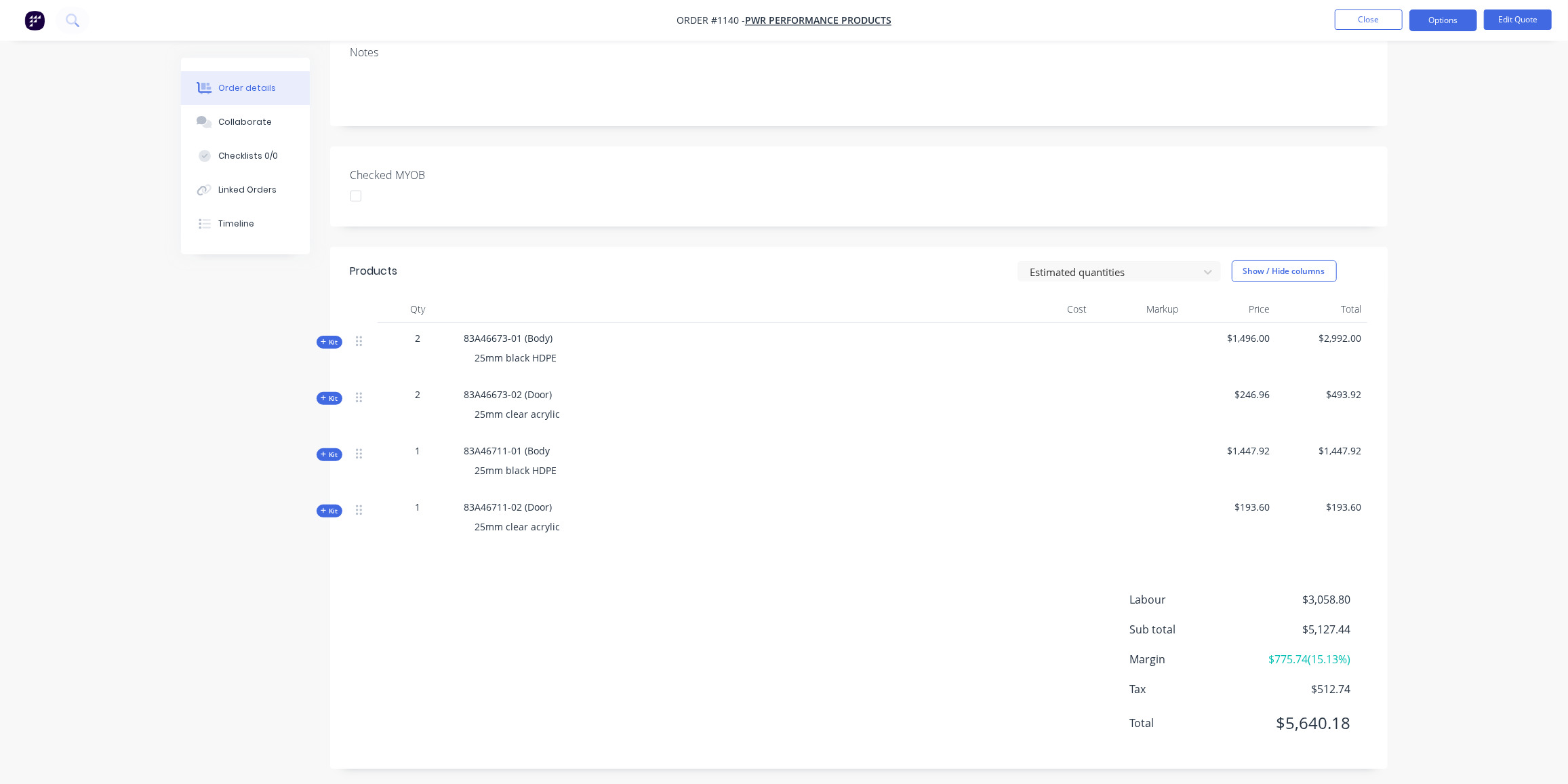
scroll to position [235, 0]
click at [1355, 21] on button "Close" at bounding box center [1368, 19] width 68 height 20
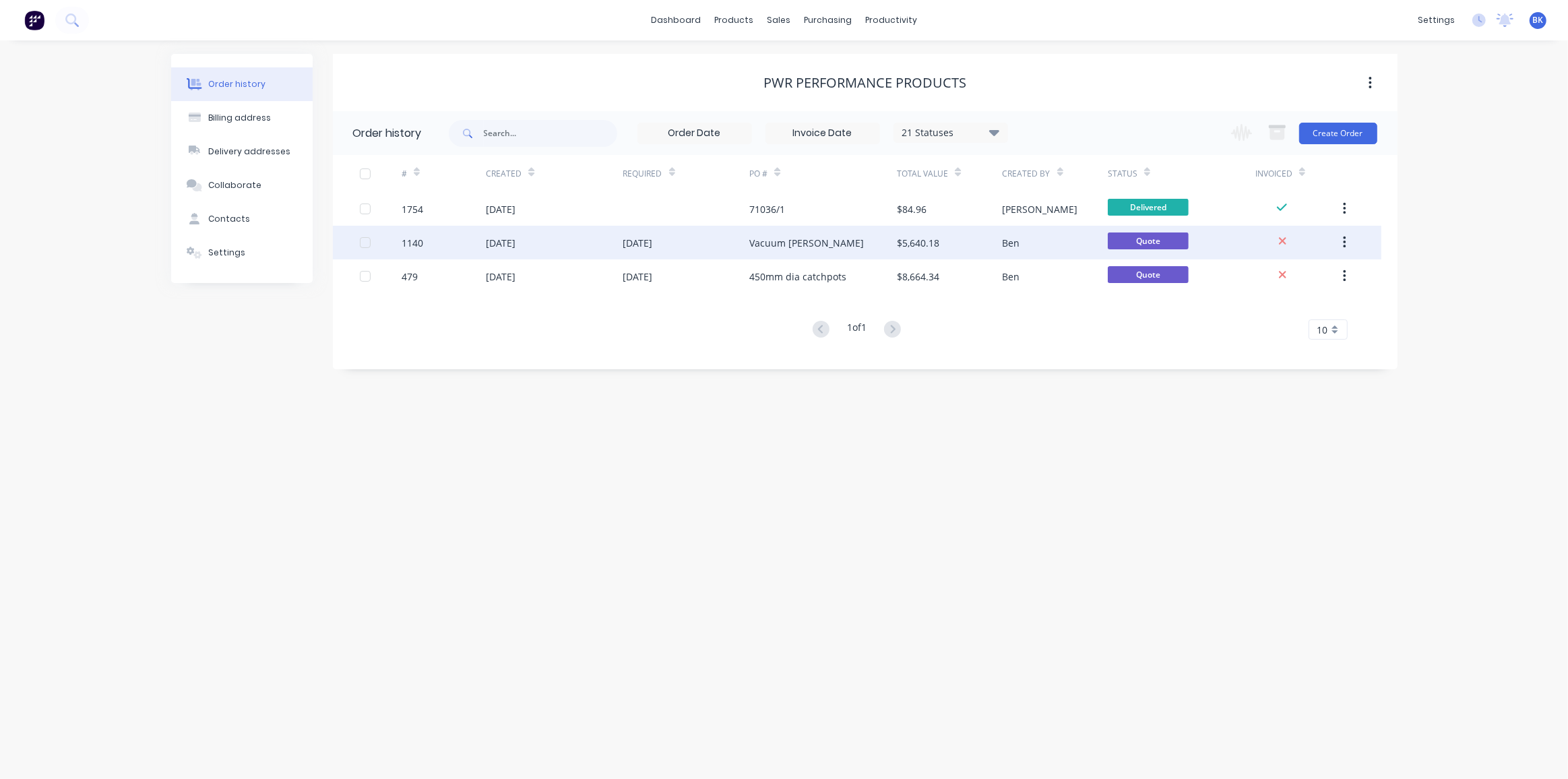
click at [935, 242] on div "$5,640.18" at bounding box center [918, 243] width 42 height 14
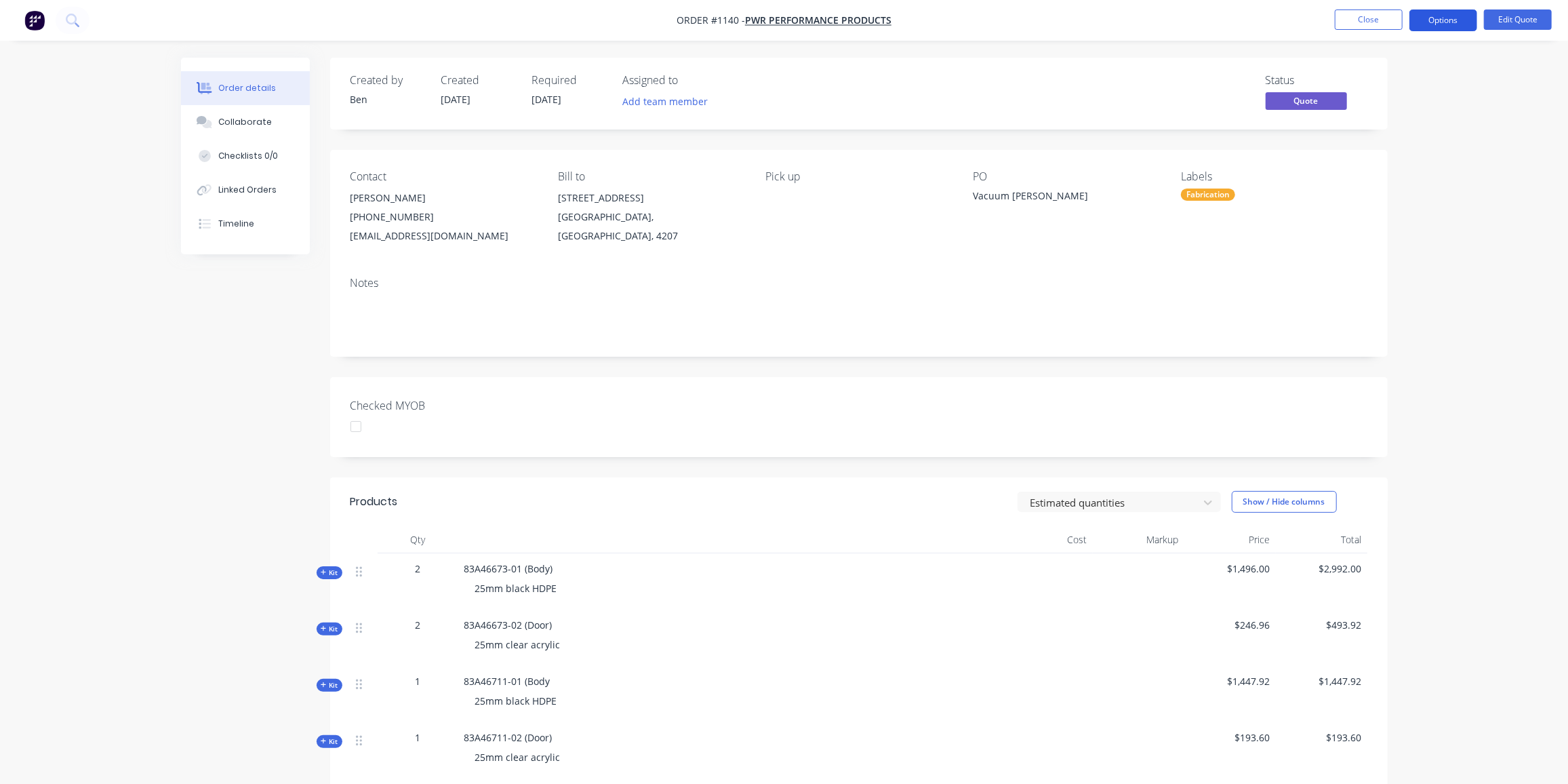
click at [1426, 19] on button "Options" at bounding box center [1443, 20] width 68 height 22
click at [1372, 103] on div "Proforma Invoice" at bounding box center [1402, 109] width 124 height 19
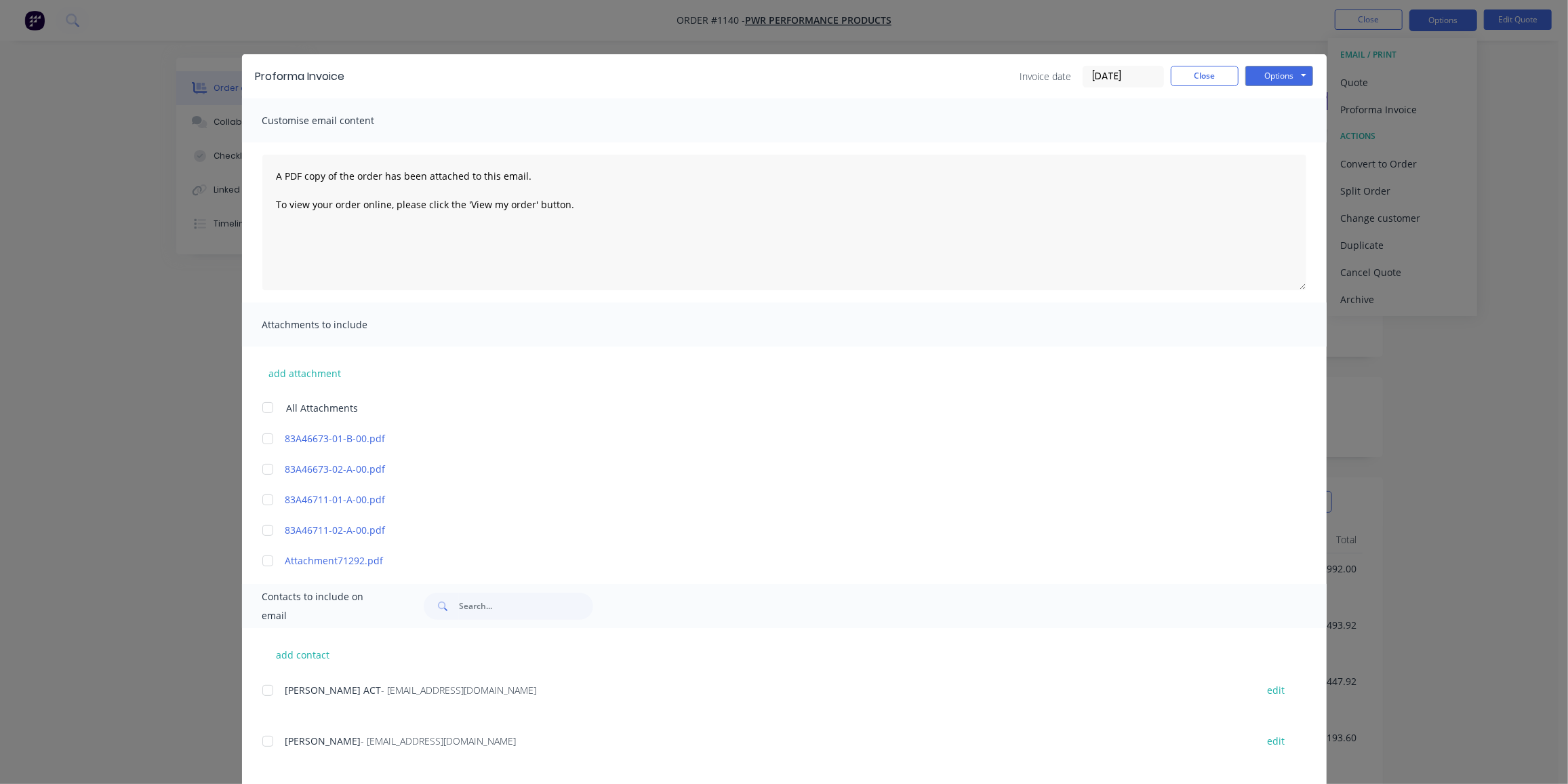
click at [264, 409] on div at bounding box center [267, 408] width 27 height 27
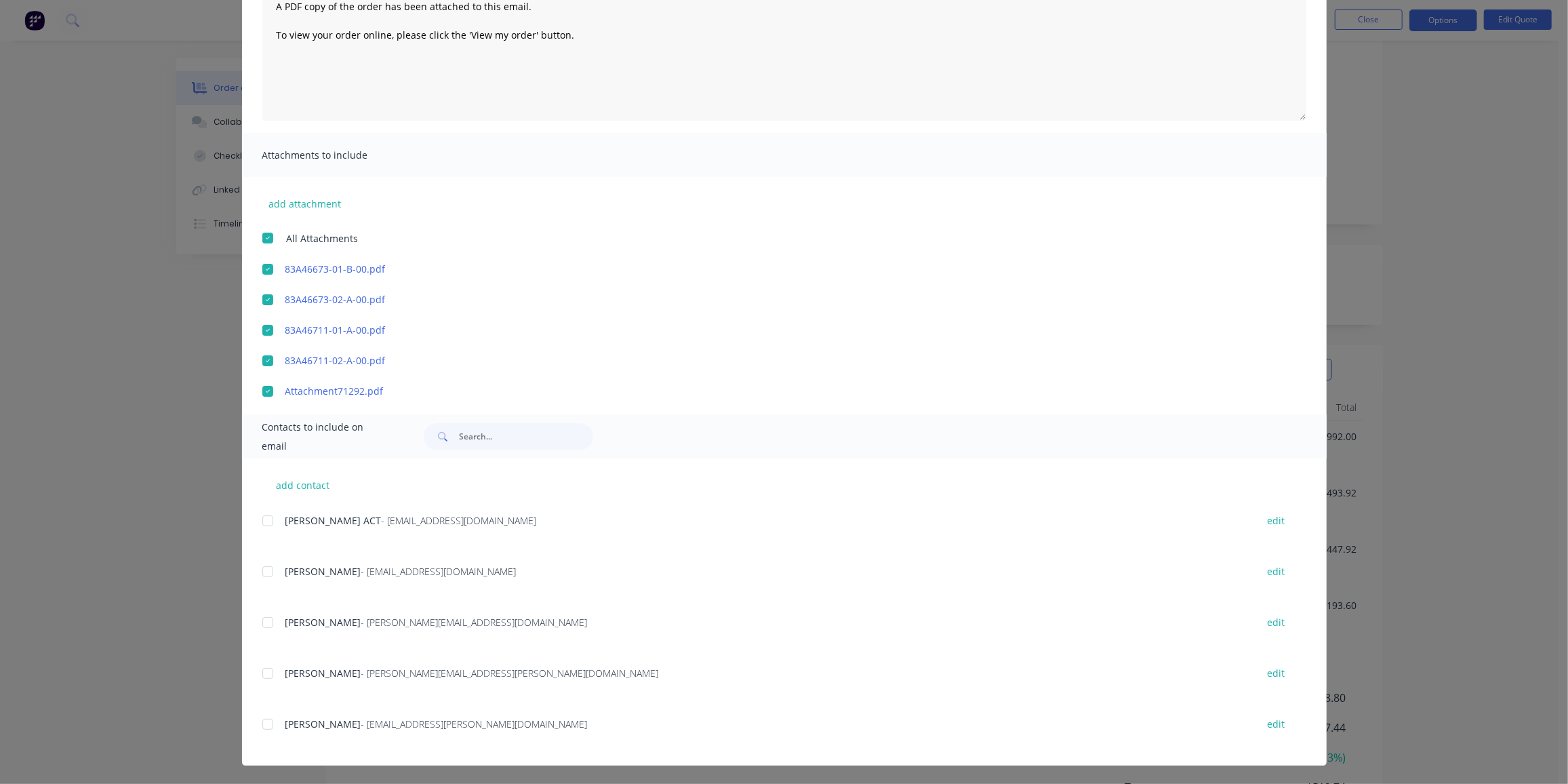
scroll to position [133, 0]
click at [263, 626] on div at bounding box center [267, 622] width 27 height 27
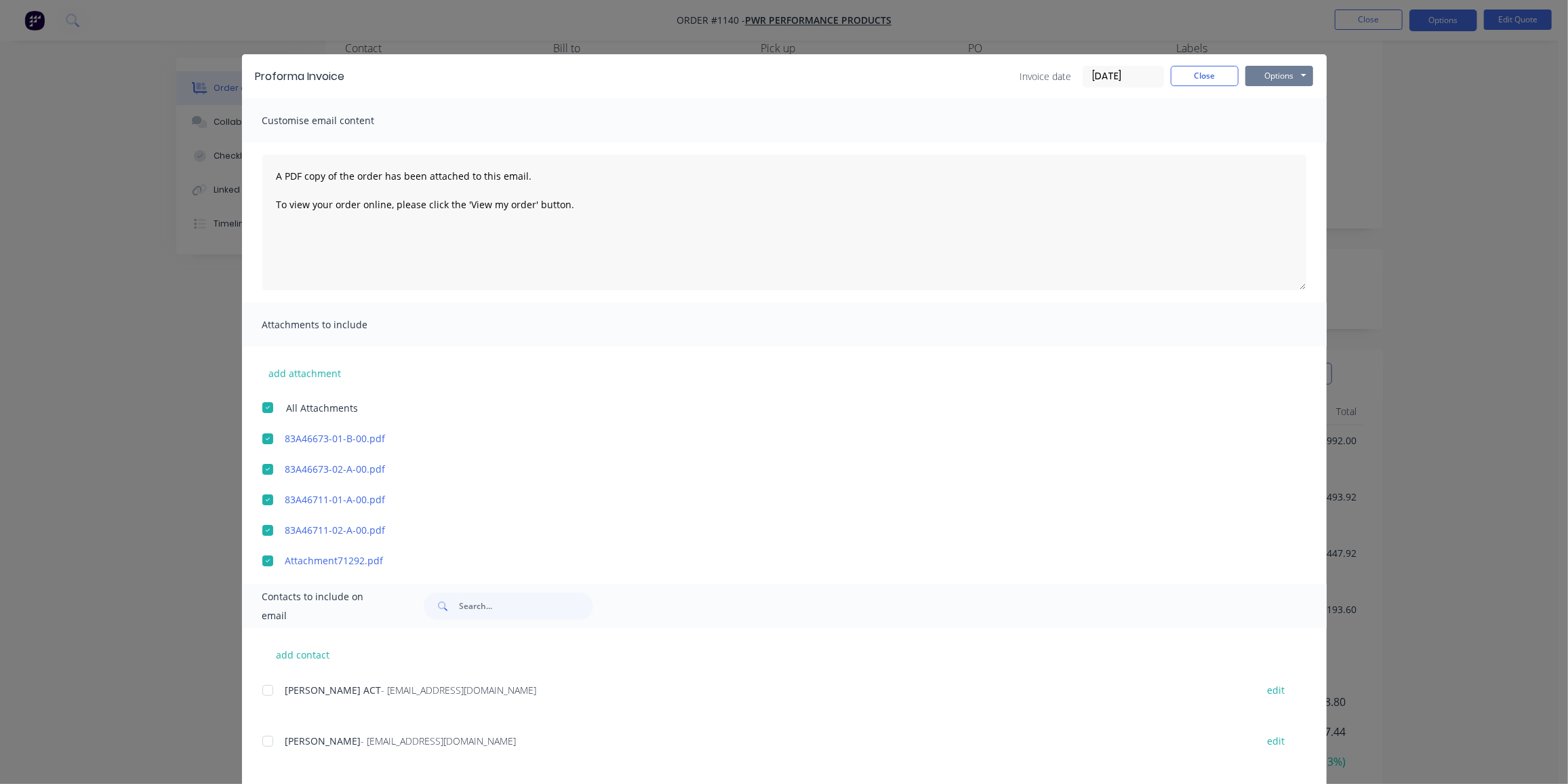
scroll to position [128, 0]
click at [1303, 81] on button "Options" at bounding box center [1279, 76] width 68 height 20
click at [1287, 99] on button "Preview" at bounding box center [1289, 100] width 87 height 23
click at [268, 406] on div at bounding box center [267, 408] width 27 height 27
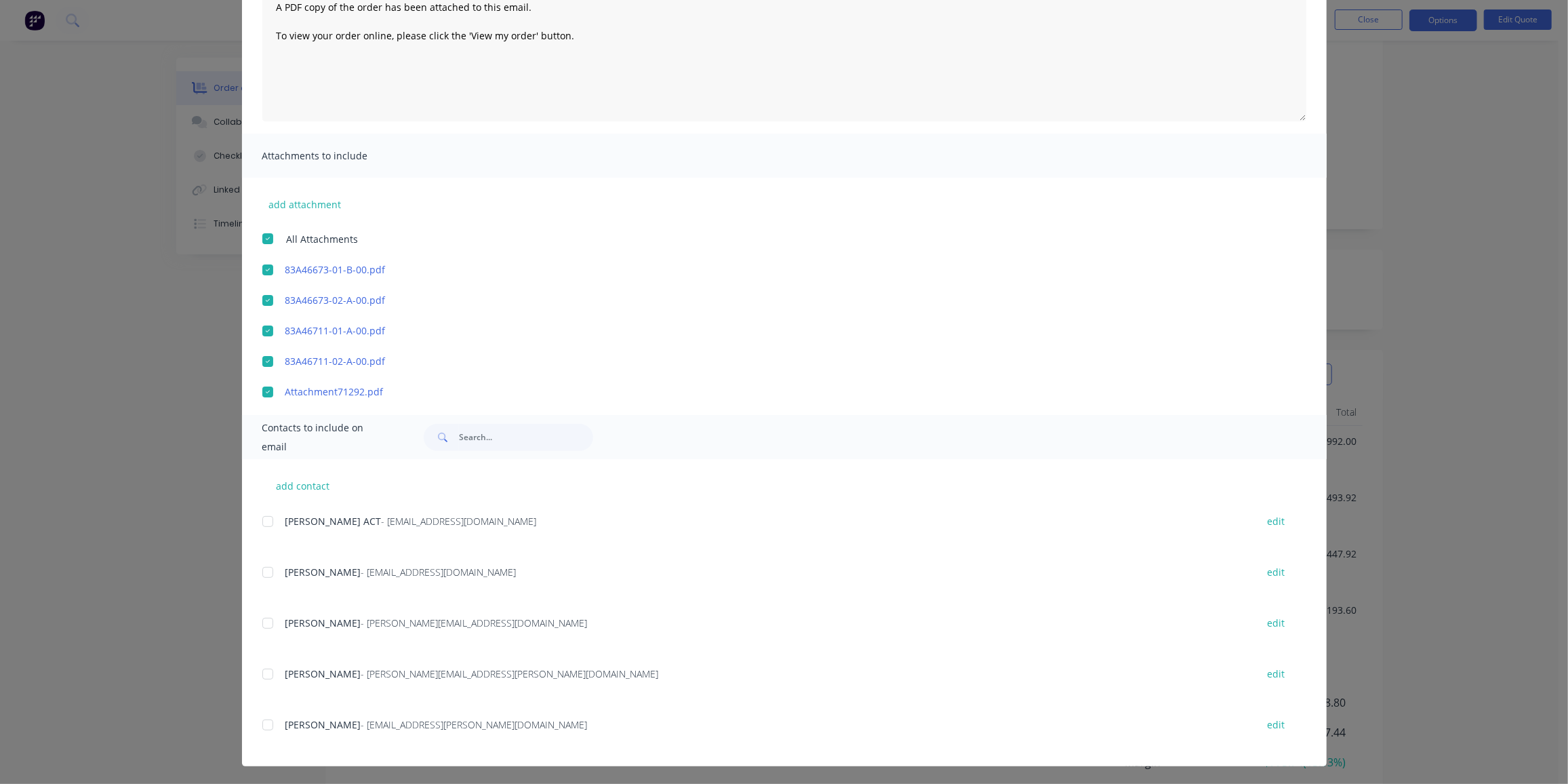
scroll to position [170, 0]
click at [270, 625] on div at bounding box center [267, 622] width 27 height 27
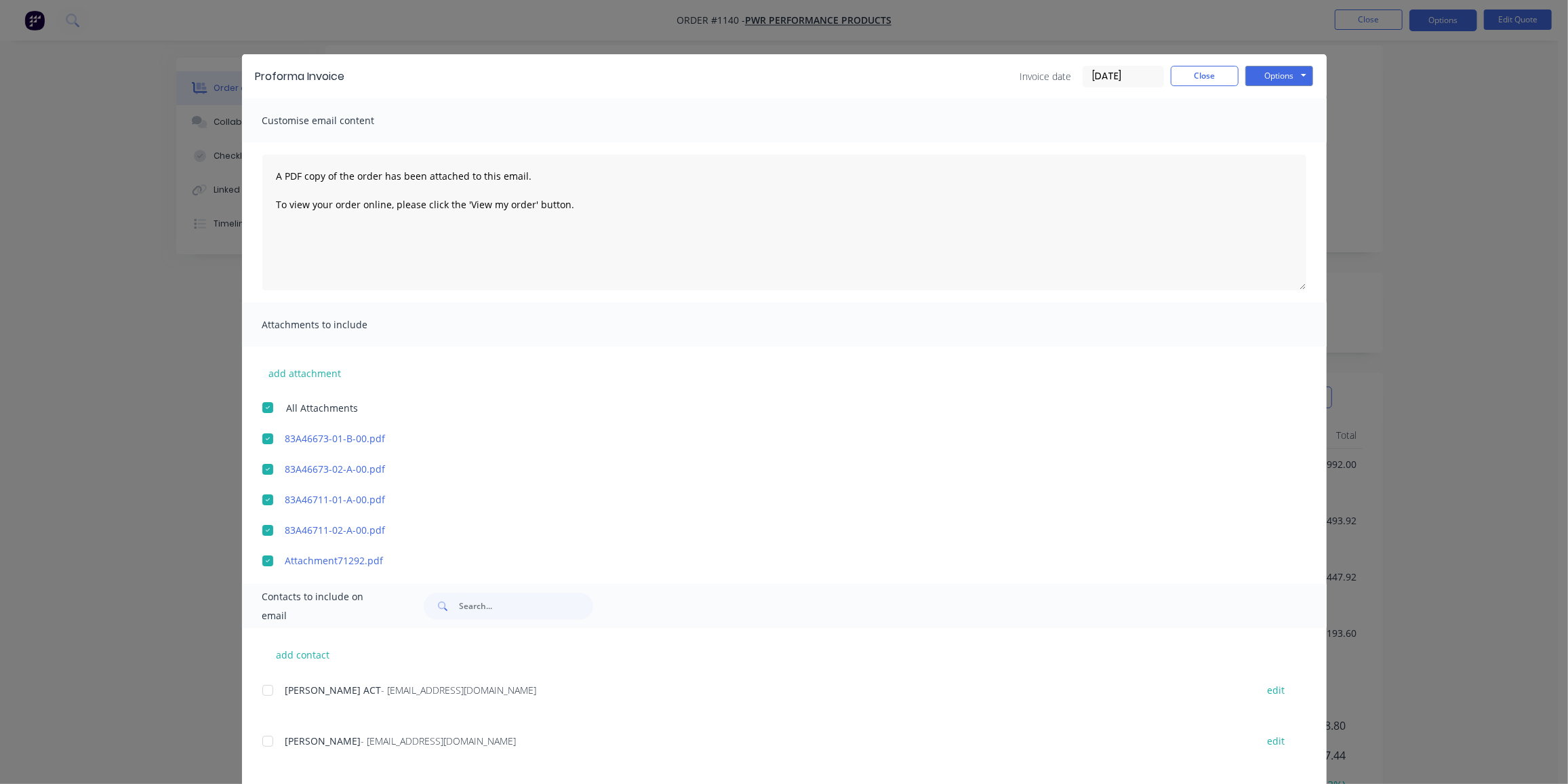
scroll to position [103, 0]
click at [1270, 77] on button "Options" at bounding box center [1279, 76] width 68 height 20
click at [1288, 139] on button "Email" at bounding box center [1289, 145] width 87 height 23
click at [1186, 72] on button "Close" at bounding box center [1204, 76] width 68 height 20
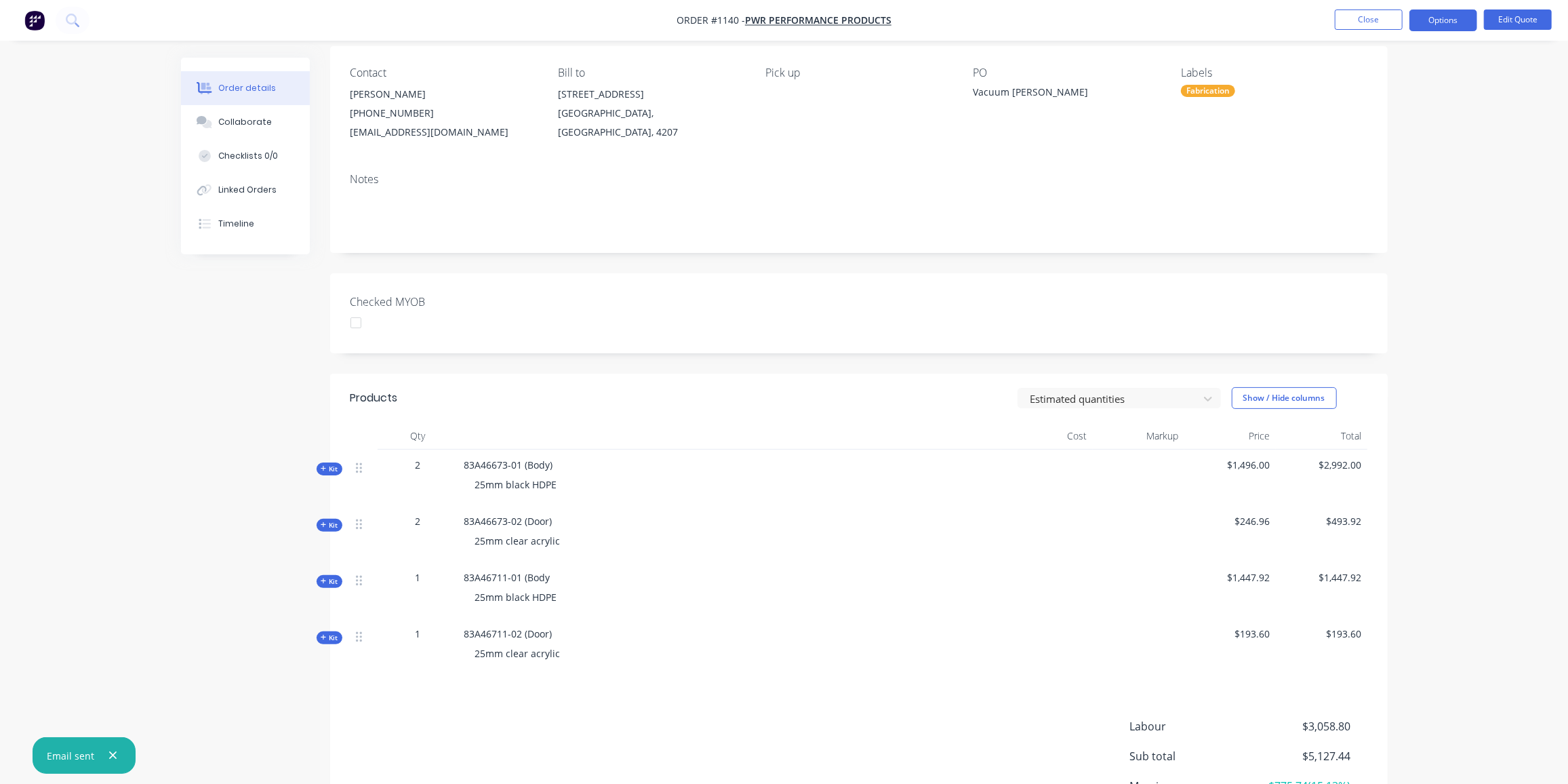
scroll to position [104, 0]
click at [1378, 16] on button "Close" at bounding box center [1368, 19] width 68 height 20
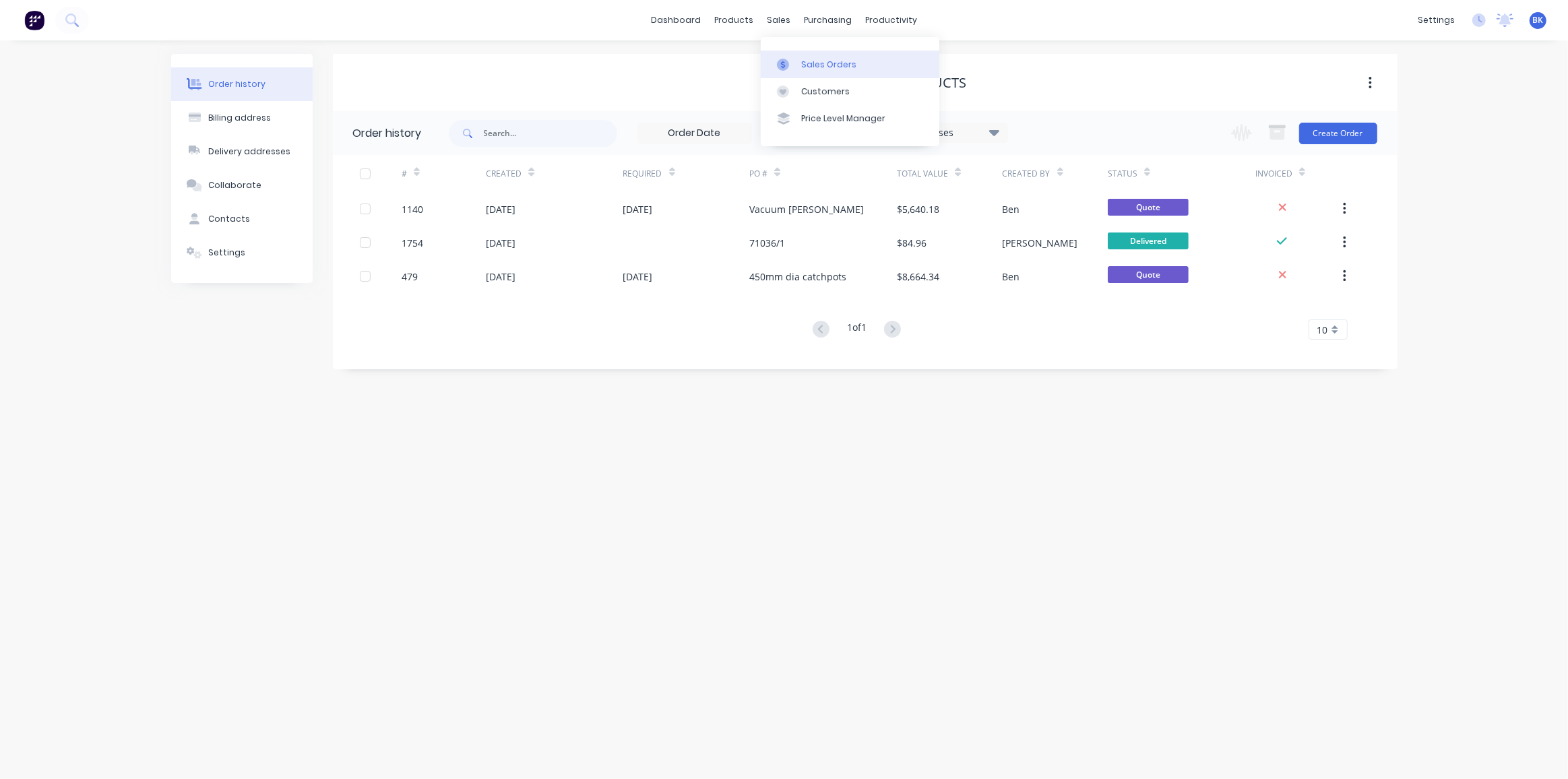
click at [793, 62] on div at bounding box center [787, 65] width 20 height 12
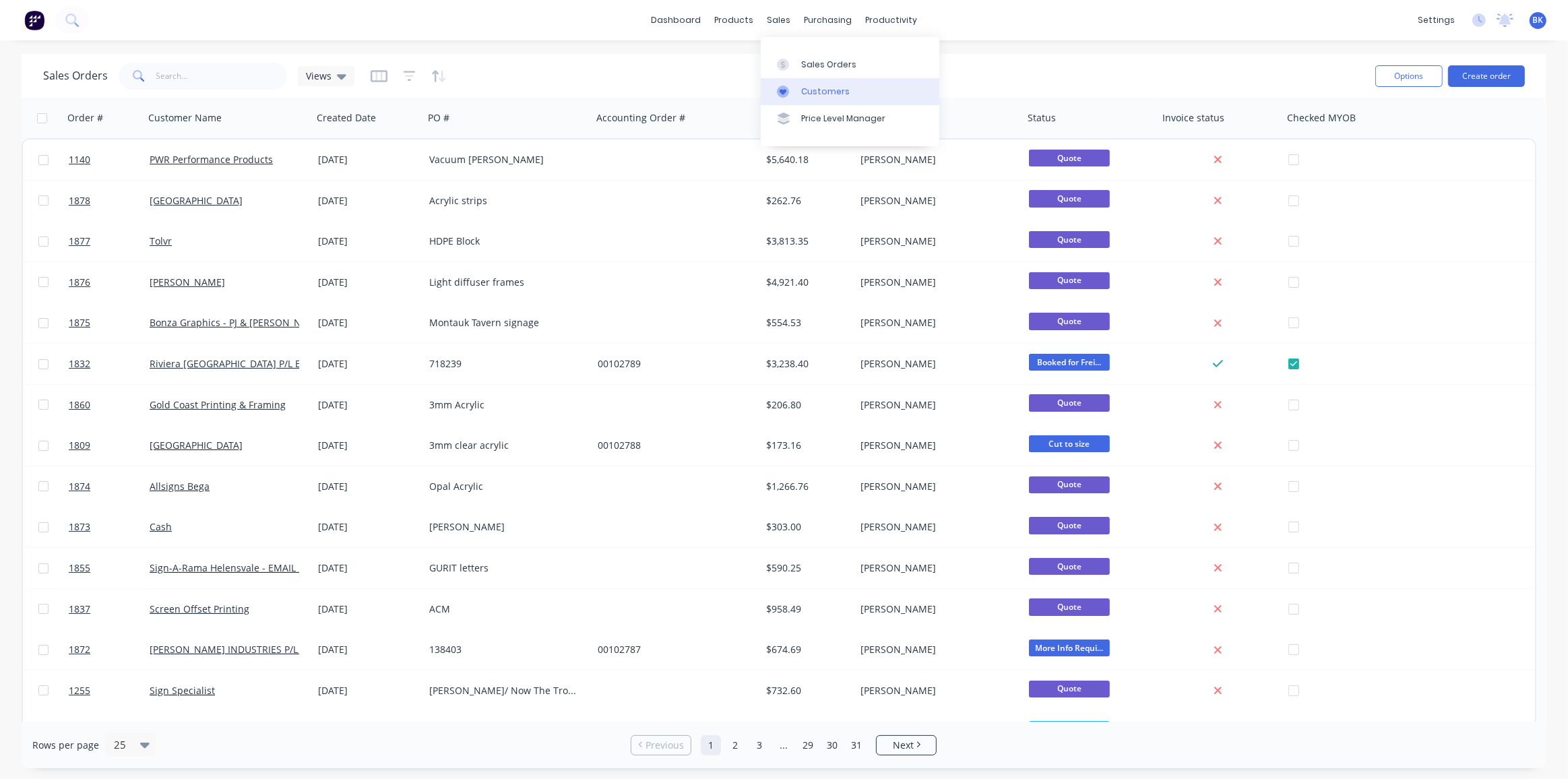
drag, startPoint x: 799, startPoint y: 60, endPoint x: 784, endPoint y: 94, distance: 37.2
click at [799, 60] on link "Sales Orders" at bounding box center [850, 63] width 178 height 27
click at [1499, 71] on button "Create order" at bounding box center [1485, 77] width 76 height 22
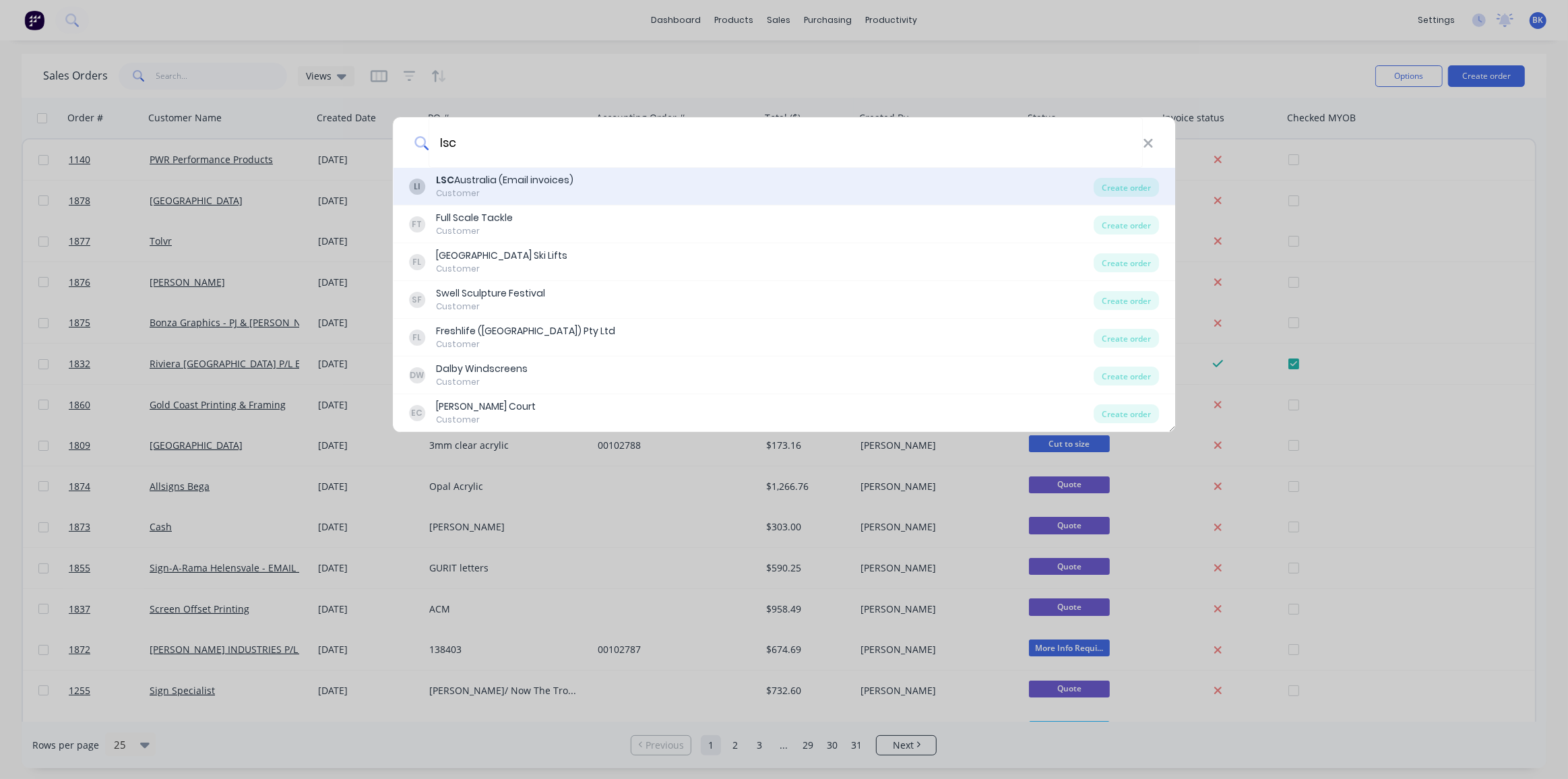
type input "lsc"
click at [498, 187] on div "LSC Australia (Email invoices)" at bounding box center [504, 180] width 137 height 14
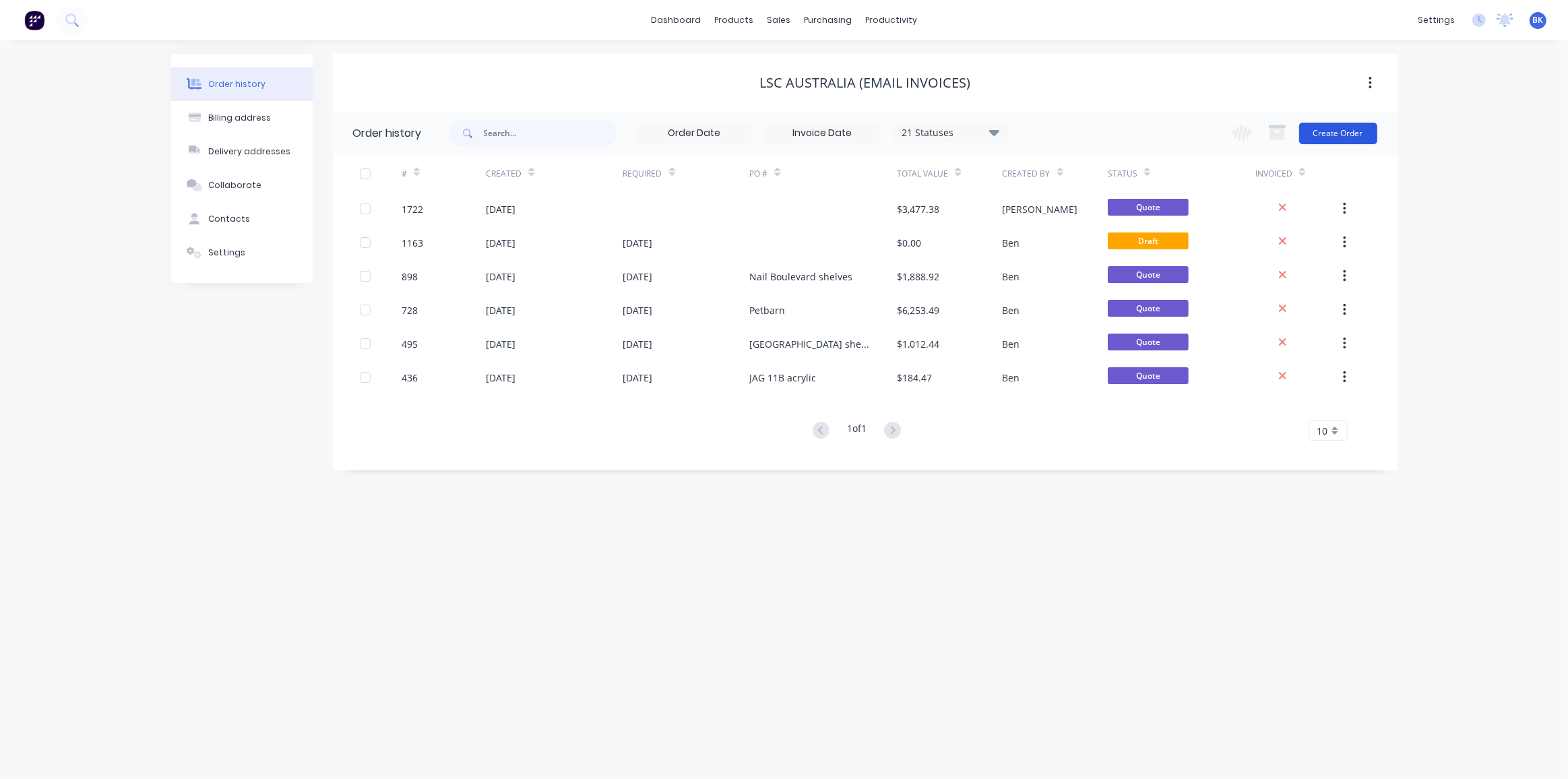
click at [1352, 128] on button "Create Order" at bounding box center [1338, 134] width 78 height 22
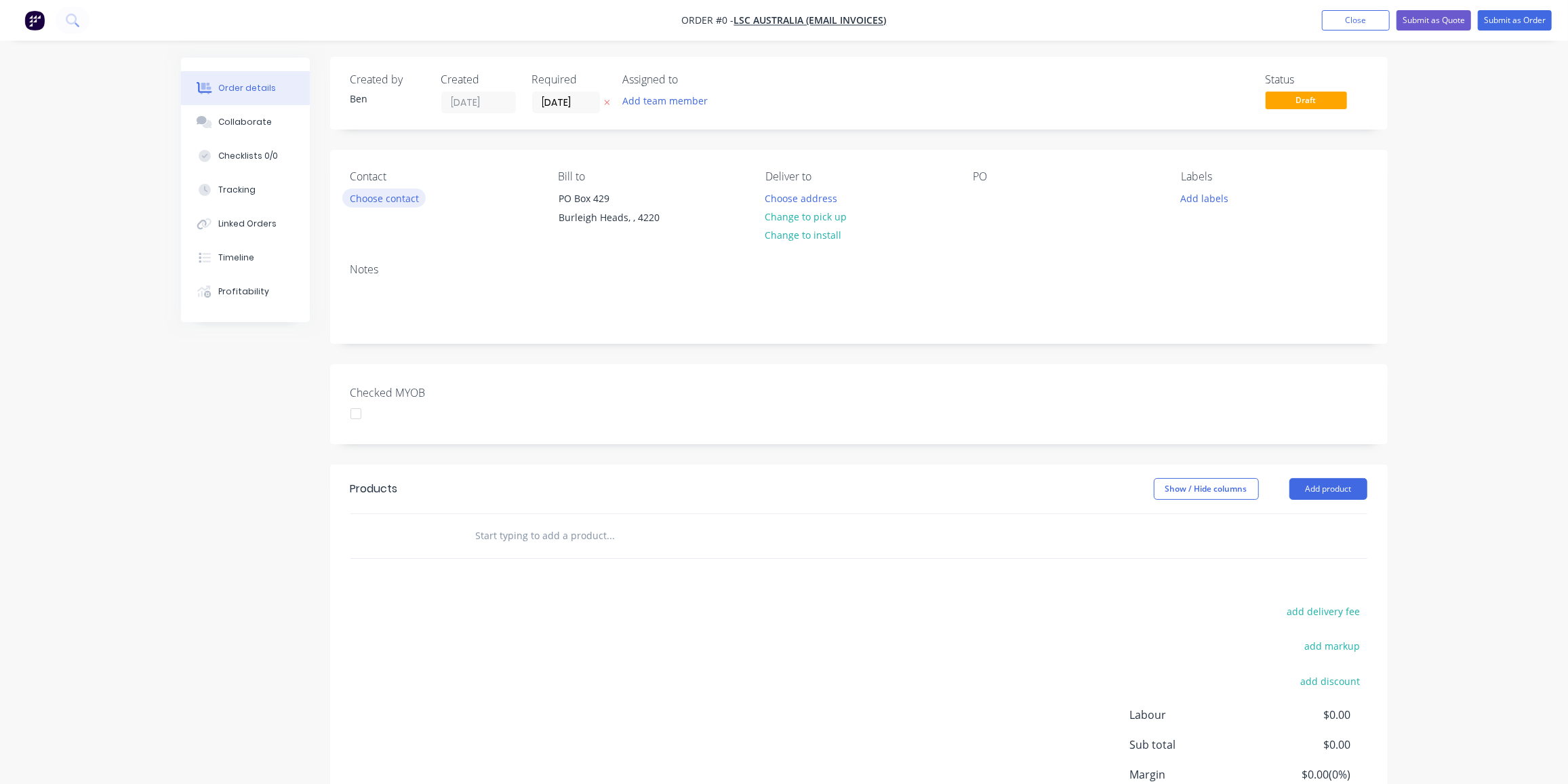
click at [390, 194] on button "Choose contact" at bounding box center [383, 198] width 83 height 19
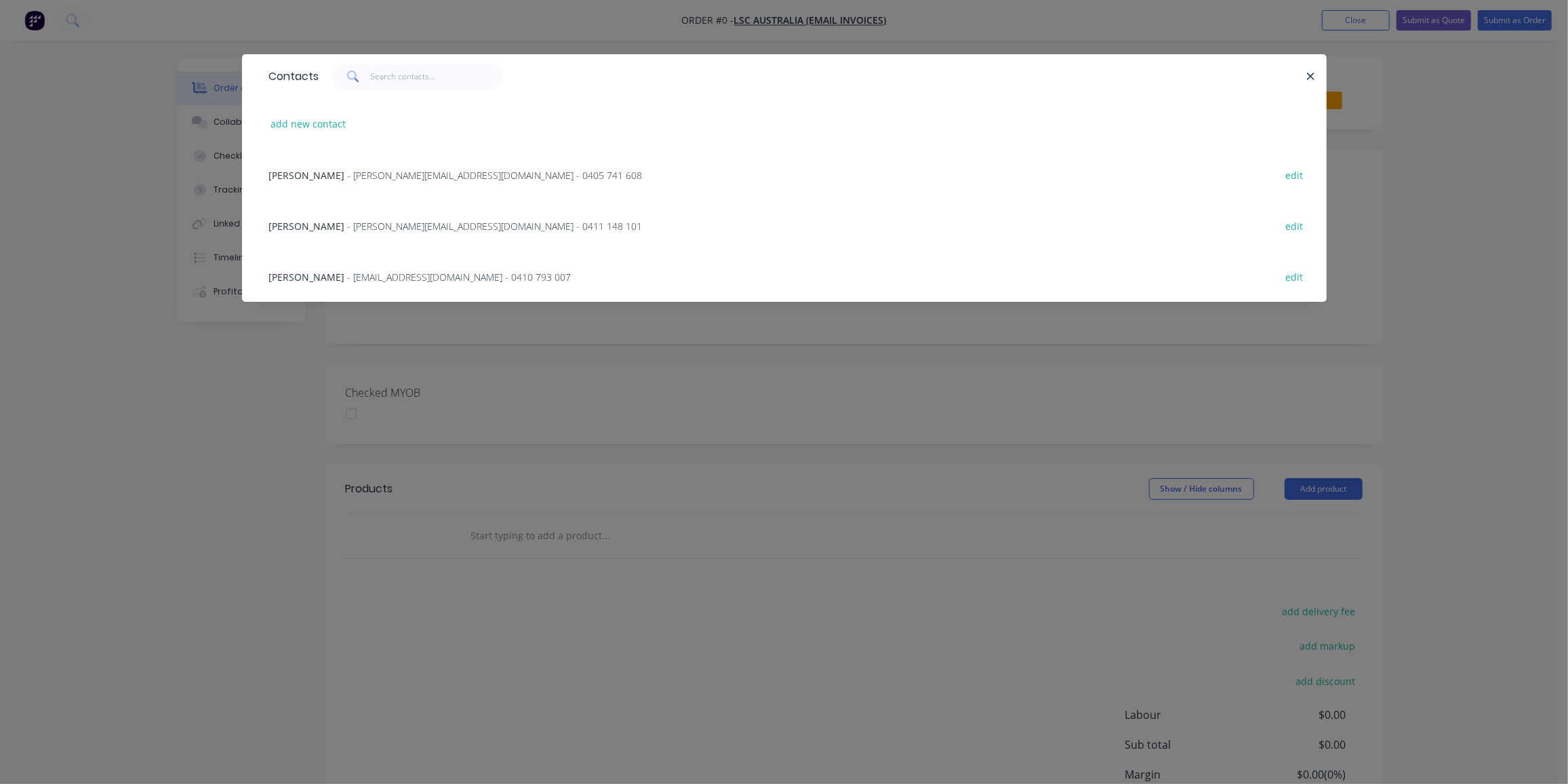
scroll to position [2, 0]
click at [377, 221] on span "- daniel@lscfitouts.com.au - 0411 148 101" at bounding box center [494, 226] width 295 height 13
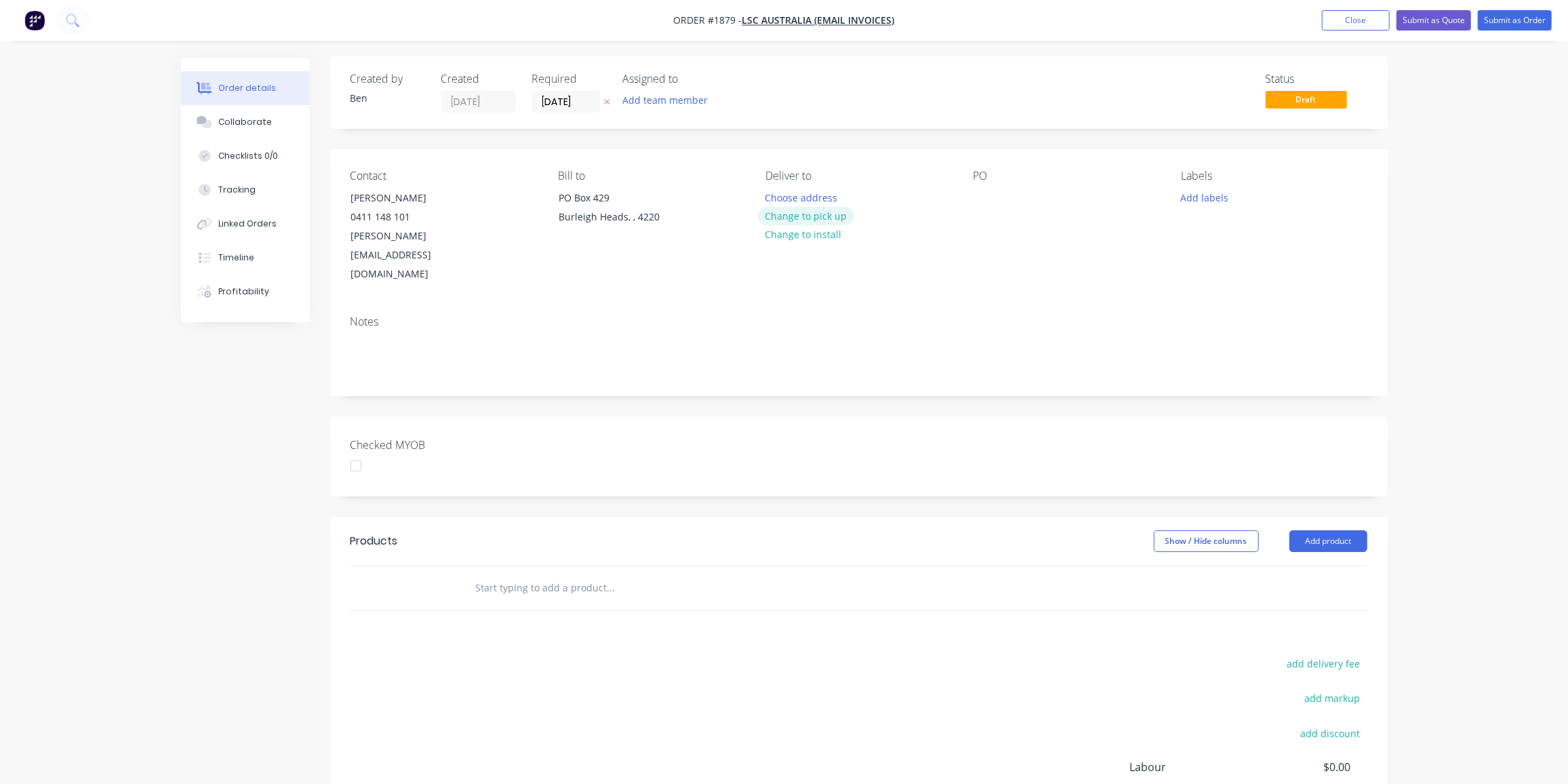
click at [819, 209] on button "Change to pick up" at bounding box center [806, 216] width 96 height 19
click at [986, 192] on div at bounding box center [984, 198] width 22 height 19
click at [984, 207] on div "PO" at bounding box center [1066, 226] width 186 height 114
click at [982, 196] on div at bounding box center [984, 197] width 22 height 19
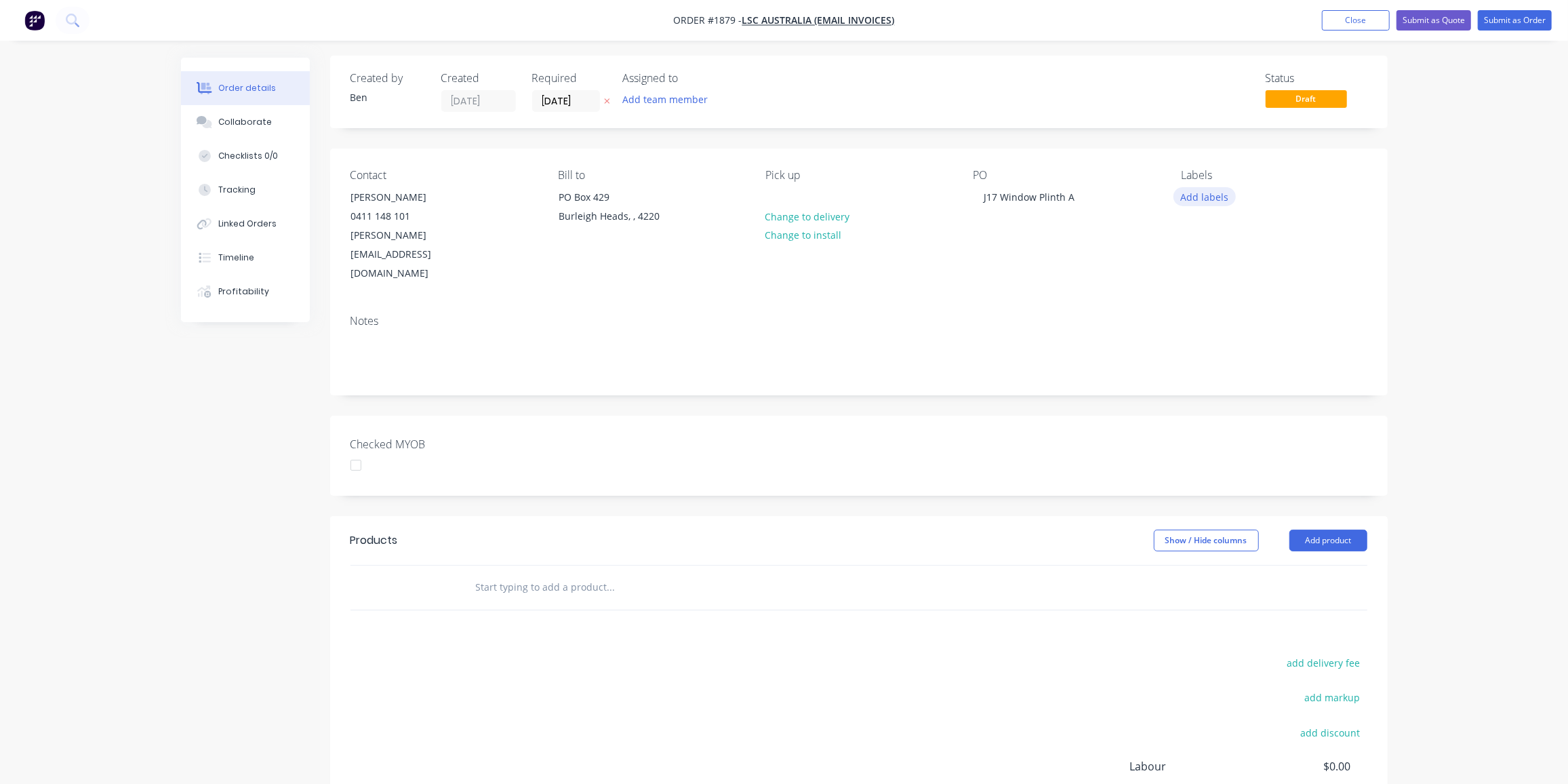
click at [1209, 199] on button "Add labels" at bounding box center [1205, 197] width 62 height 19
click at [1263, 300] on div "Fabrication" at bounding box center [1245, 296] width 54 height 15
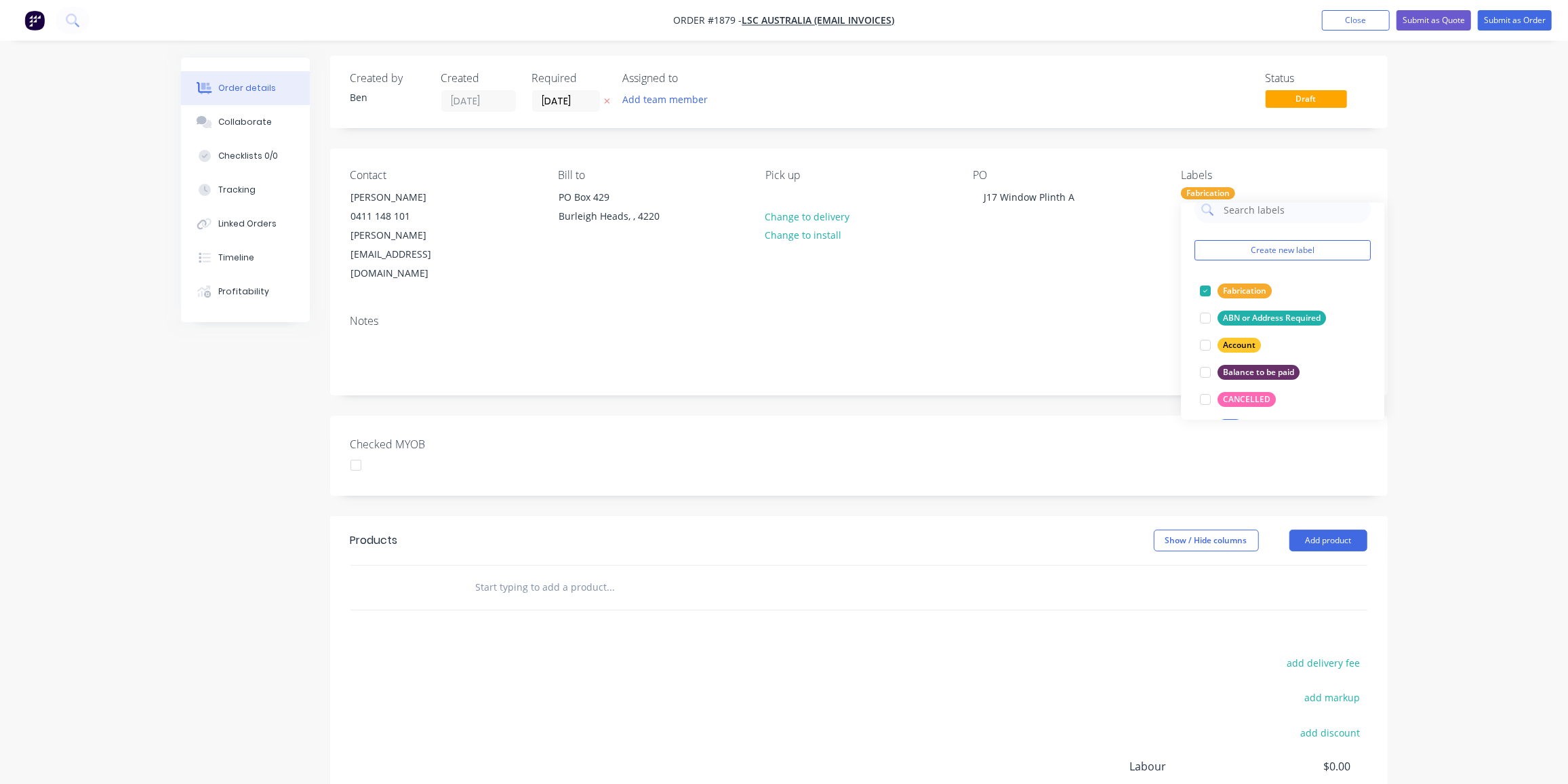
click at [550, 574] on input "text" at bounding box center [610, 587] width 271 height 27
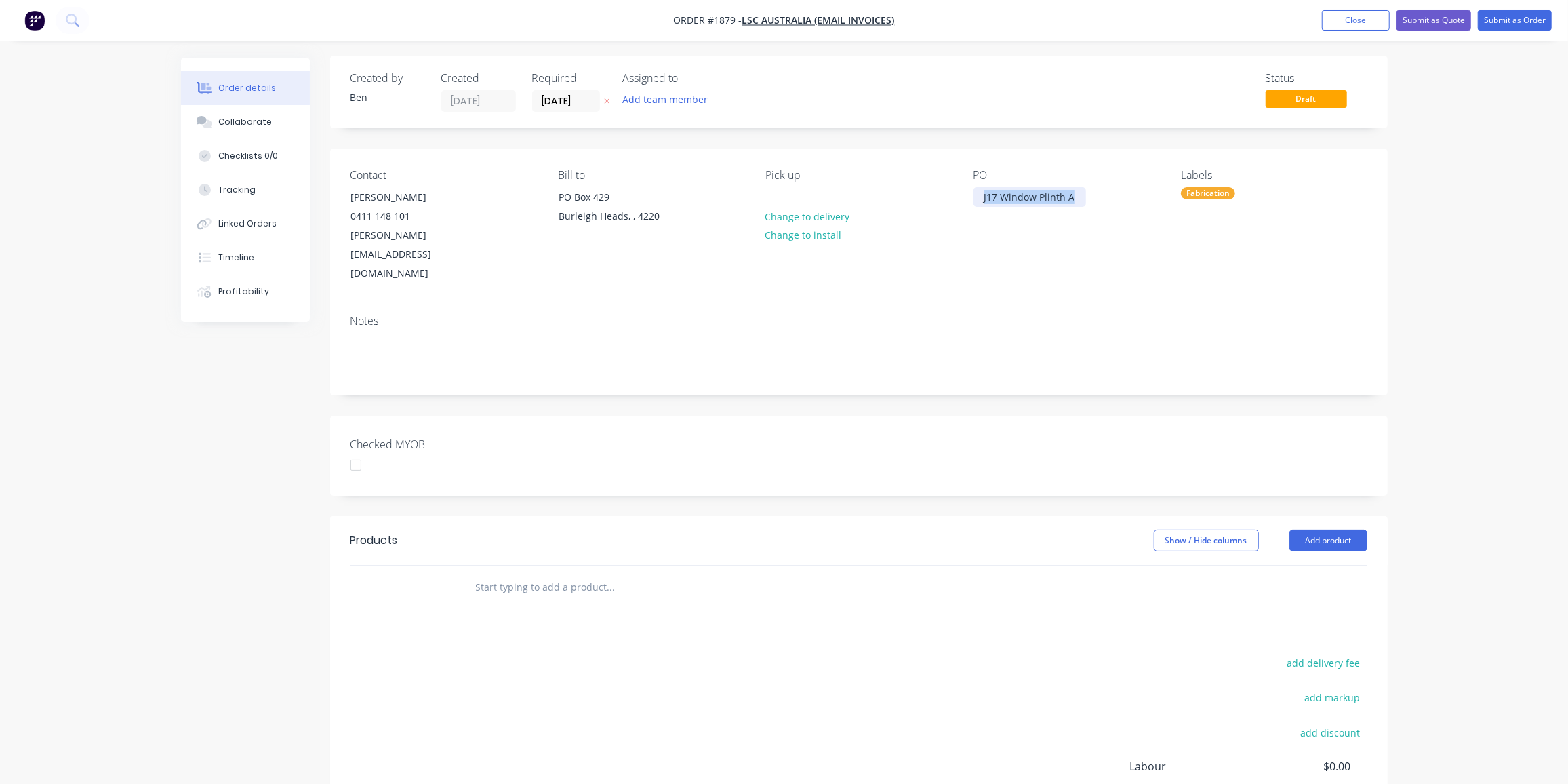
drag, startPoint x: 1075, startPoint y: 199, endPoint x: 979, endPoint y: 204, distance: 96.1
click at [979, 204] on div "J17 Window Plinth A" at bounding box center [1029, 197] width 113 height 19
copy div "J17 Window Plinth A"
click at [581, 574] on input "text" at bounding box center [610, 587] width 271 height 27
paste input "J17 Window Plinth A"
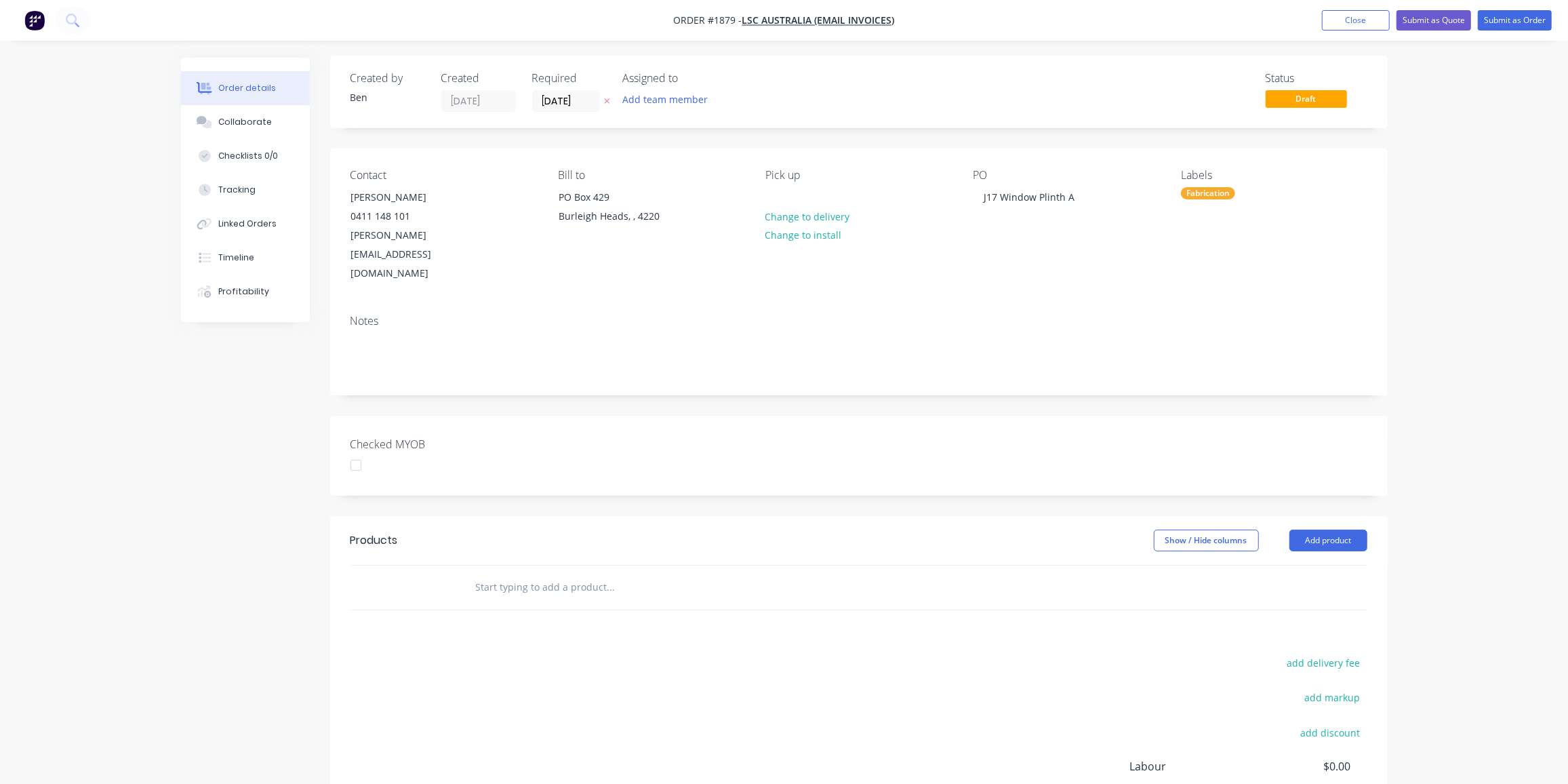
type input "J17 Window Plinth A"
drag, startPoint x: 581, startPoint y: 555, endPoint x: 460, endPoint y: 555, distance: 121.0
click at [460, 565] on div "J17 Window Plinth A Add J17 Window Plinth A to order No results found" at bounding box center [703, 587] width 488 height 44
type input "shopfitt"
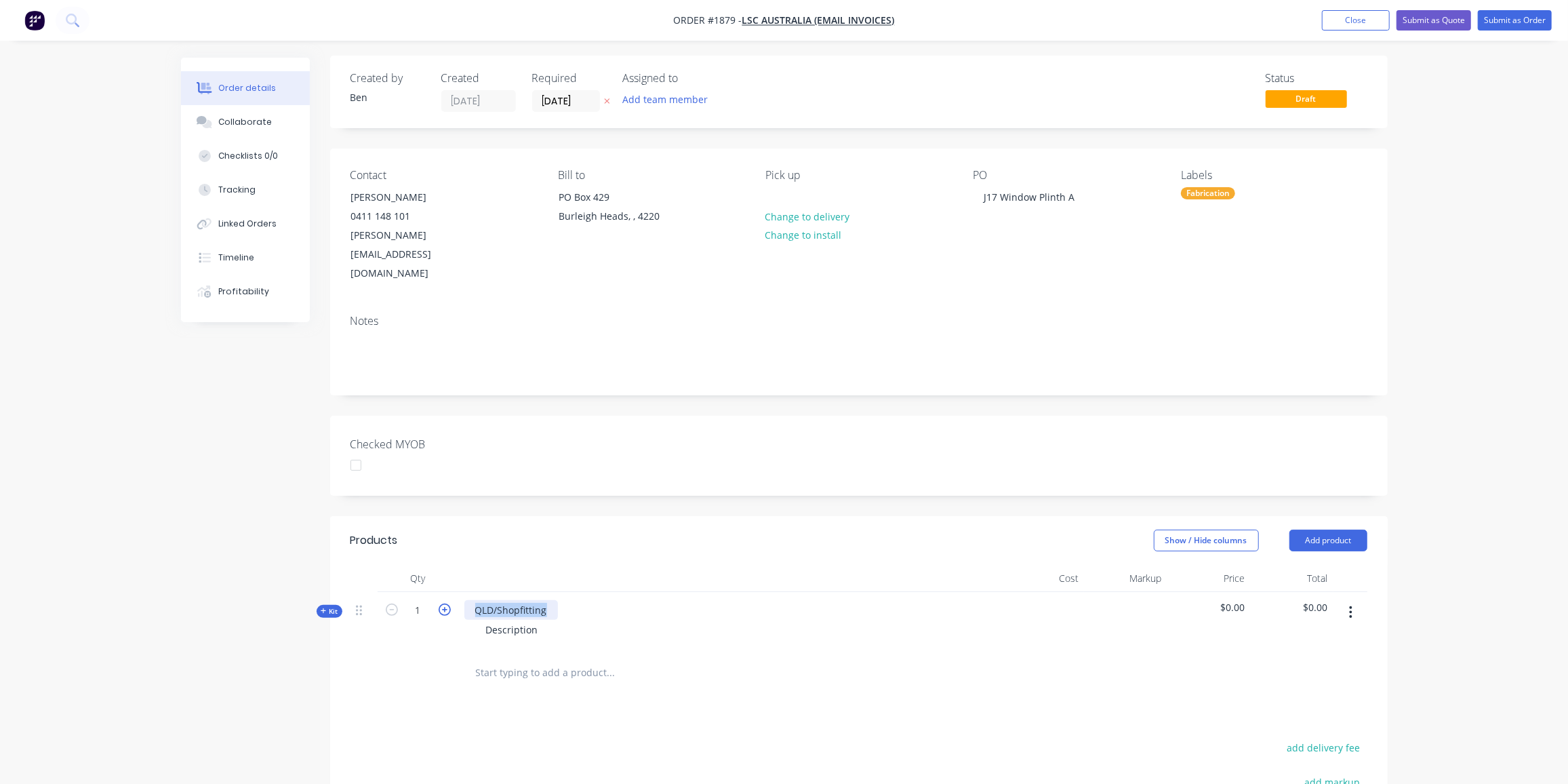
drag, startPoint x: 549, startPoint y: 572, endPoint x: 449, endPoint y: 573, distance: 100.0
click at [449, 592] on div "Kit 1 QLD/Shopfitting Description $0.00 $0.00" at bounding box center [859, 621] width 1017 height 59
click at [447, 604] on icon "button" at bounding box center [445, 610] width 12 height 12
type input "2"
paste div
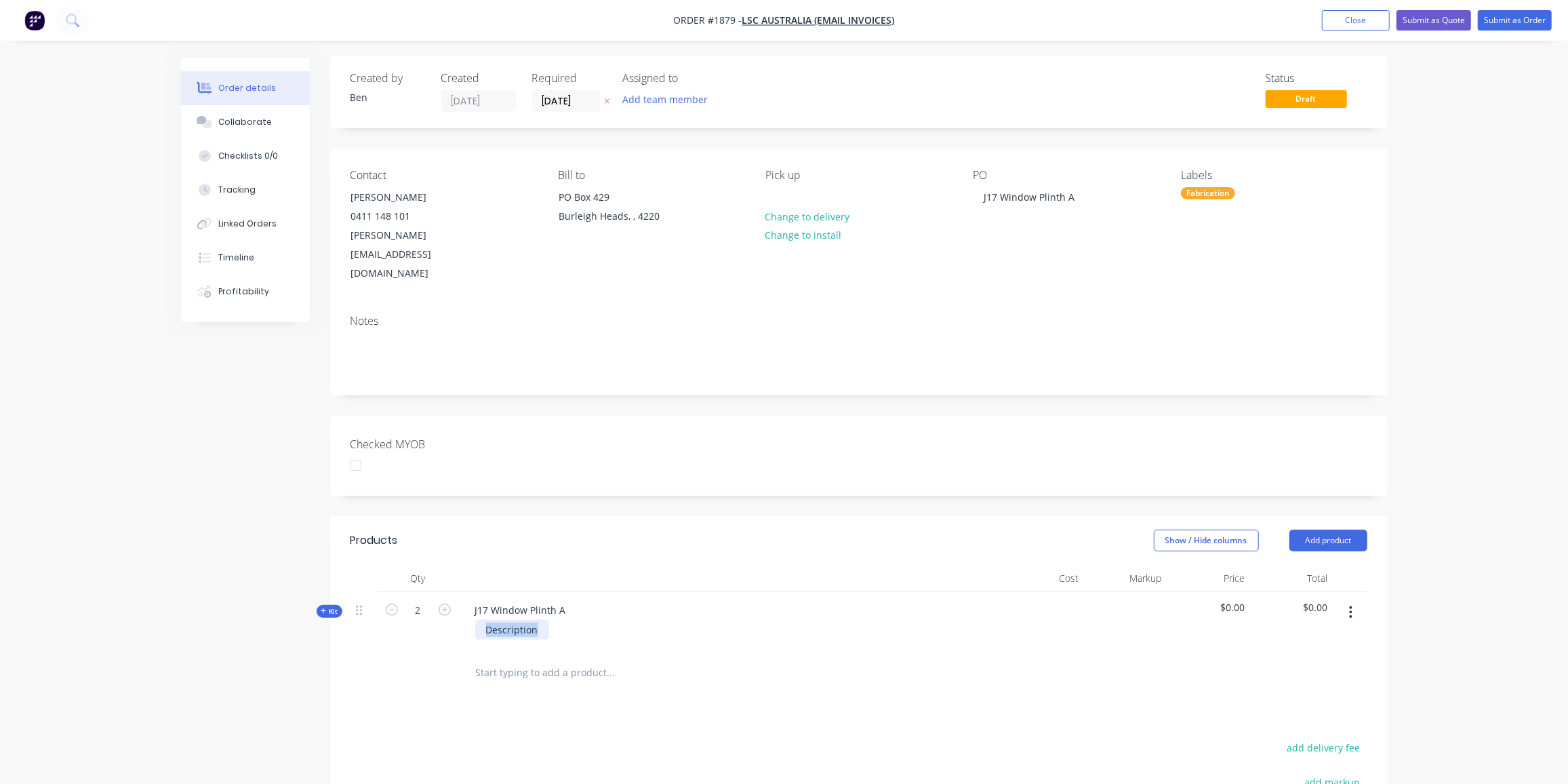
drag, startPoint x: 538, startPoint y: 589, endPoint x: 408, endPoint y: 597, distance: 130.2
click at [408, 597] on div "Kit 2 J17 Window Plinth A Description $0.00 $0.00" at bounding box center [859, 621] width 1017 height 59
drag, startPoint x: 333, startPoint y: 573, endPoint x: 363, endPoint y: 564, distance: 31.3
click at [333, 607] on span "Kit" at bounding box center [330, 611] width 18 height 10
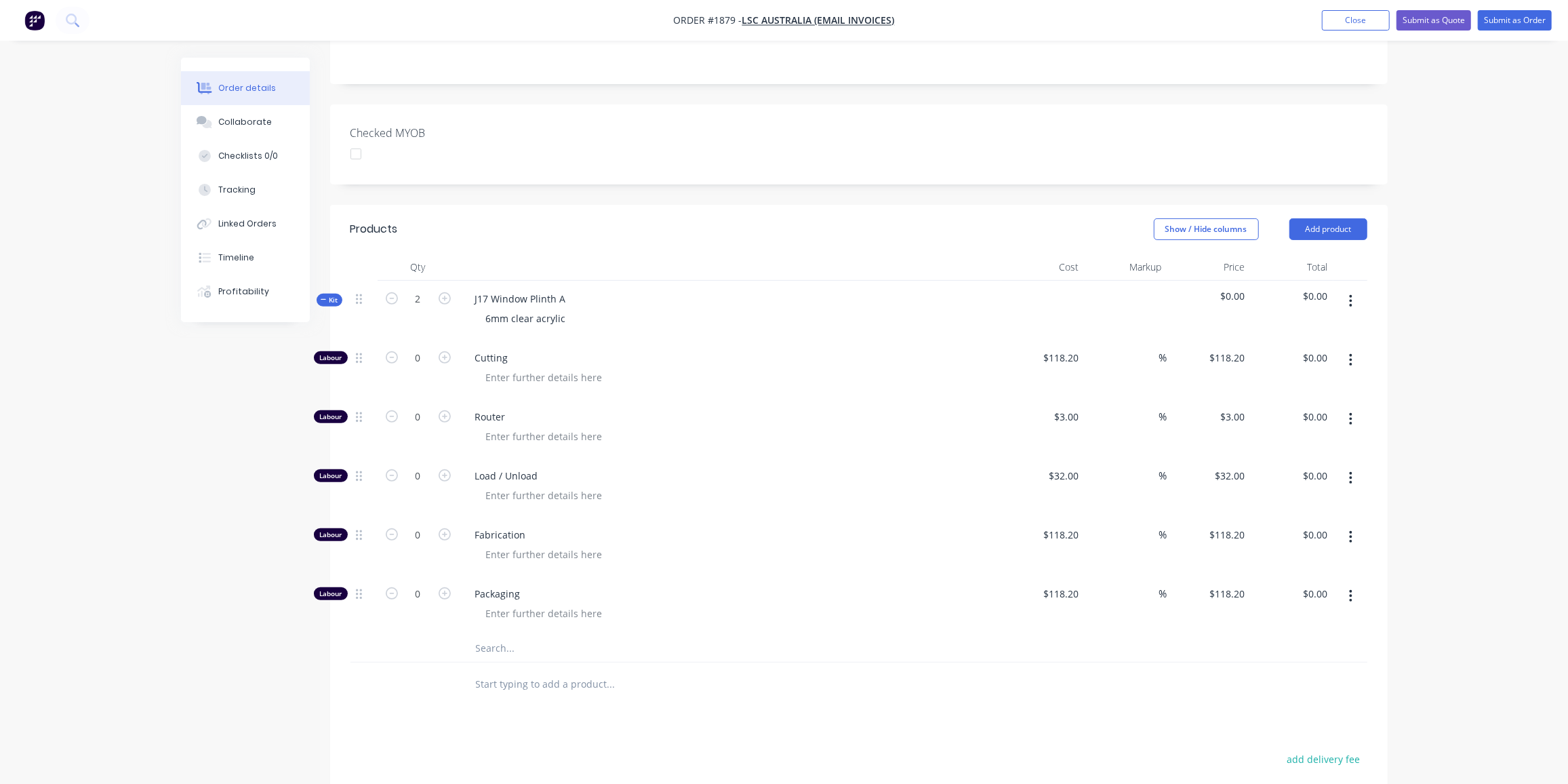
scroll to position [314, 0]
click at [424, 406] on input "0" at bounding box center [417, 416] width 35 height 20
type input "4"
type input "$12.00"
click at [414, 465] on input "0" at bounding box center [417, 475] width 35 height 20
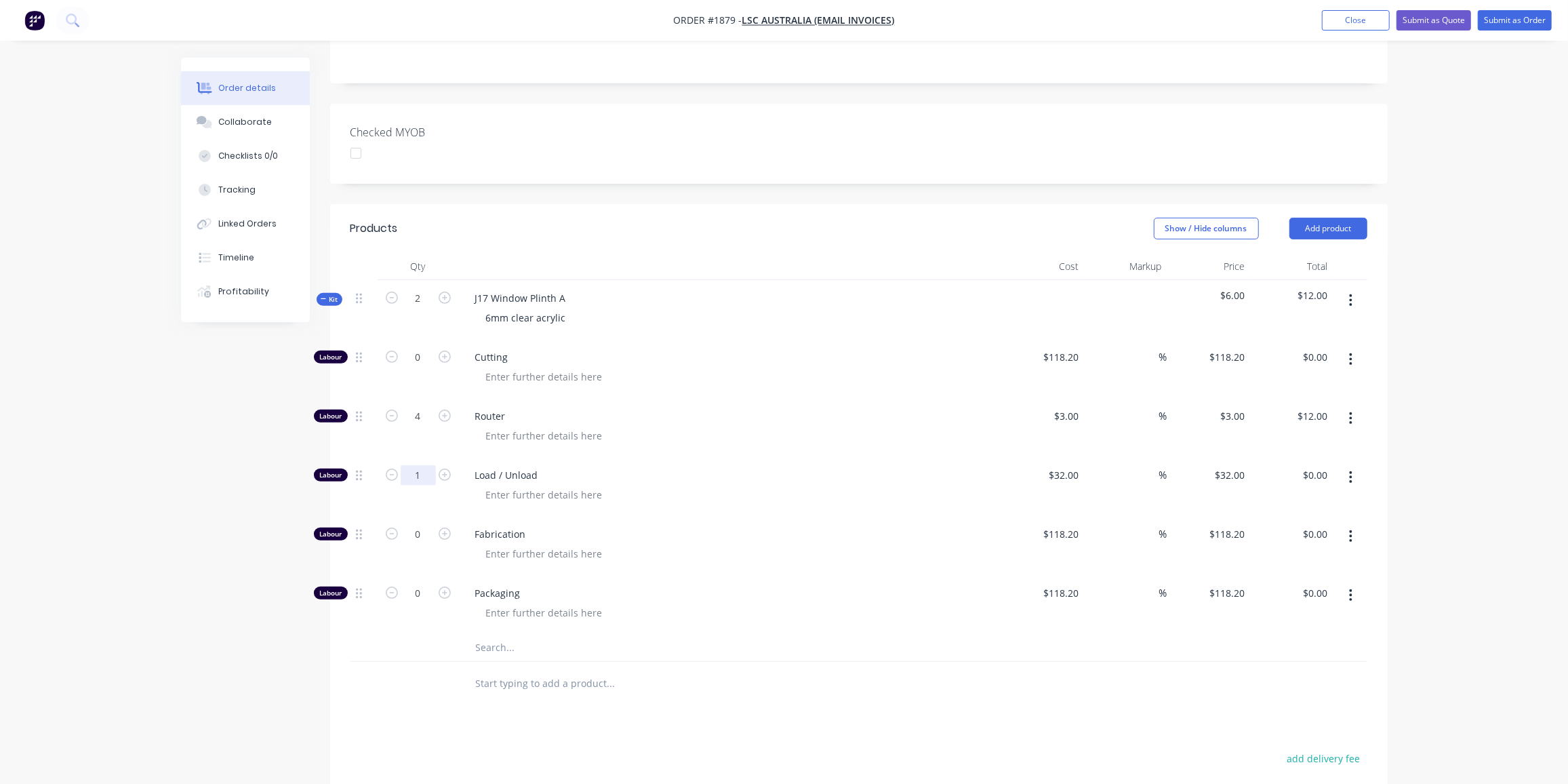
type input "1"
type input "$32.00"
click at [501, 634] on input "text" at bounding box center [610, 647] width 271 height 27
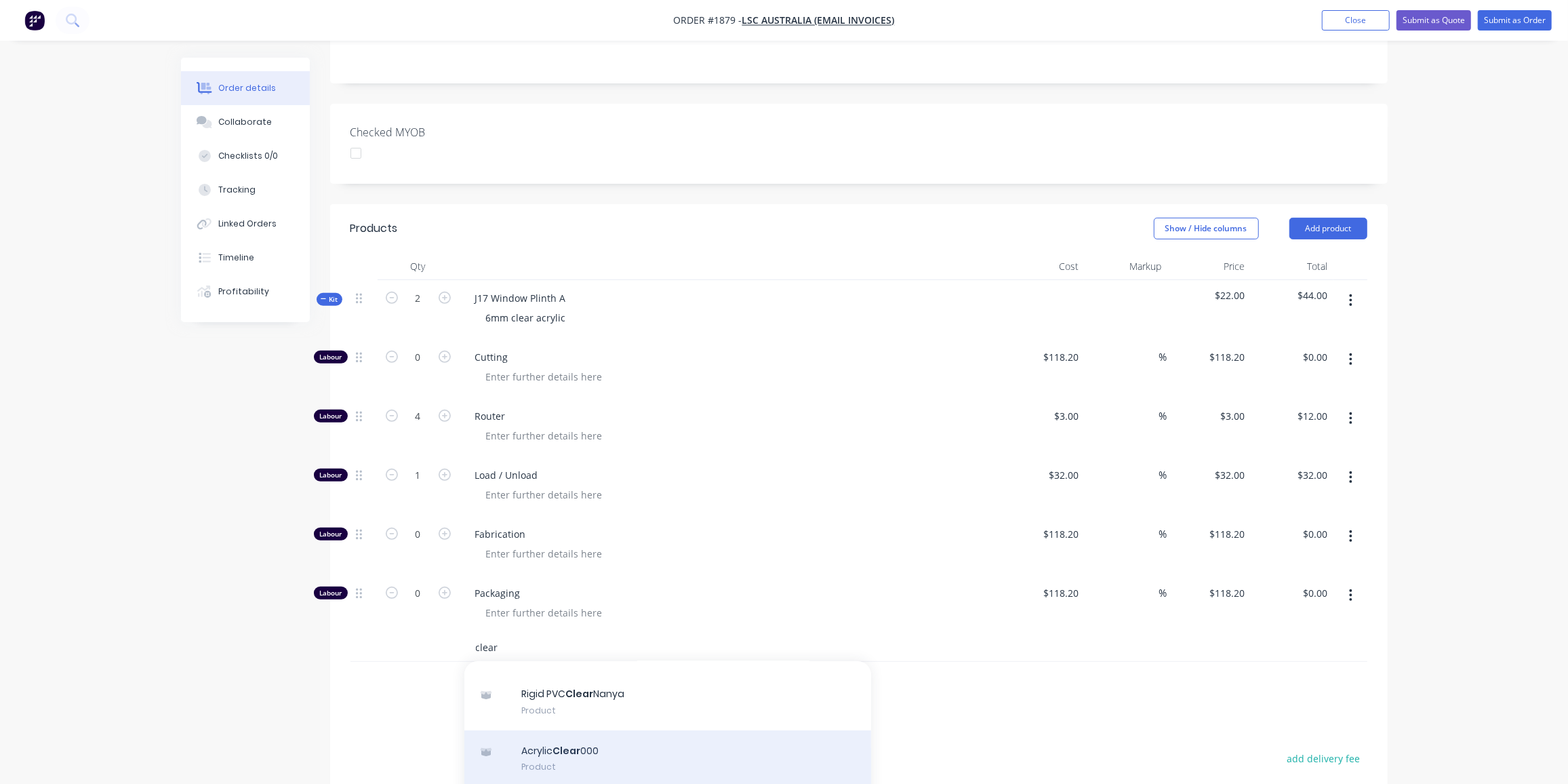
type input "clear"
click at [710, 730] on div "Acrylic Clear 000 Product" at bounding box center [667, 758] width 407 height 57
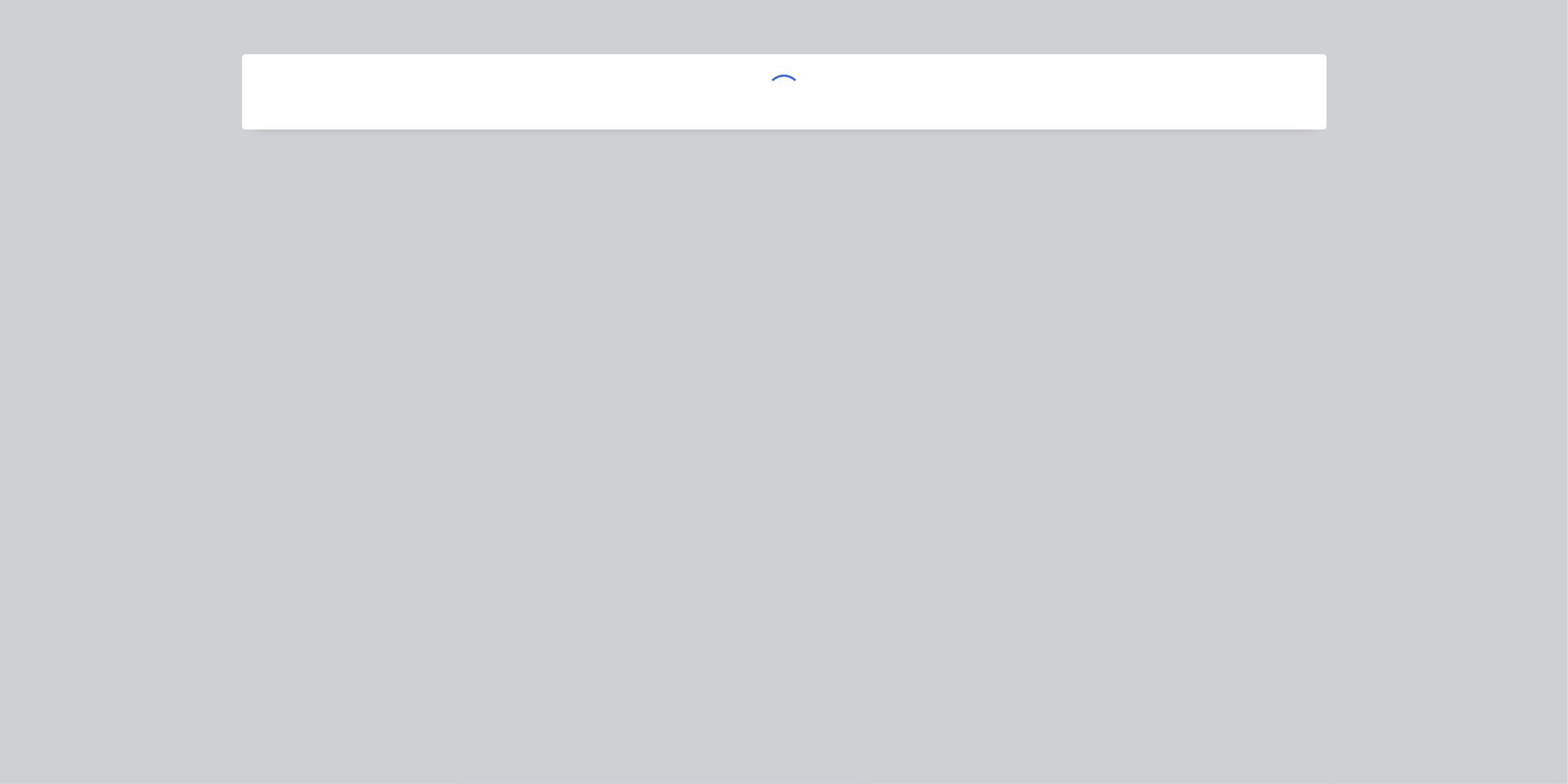
scroll to position [259, 0]
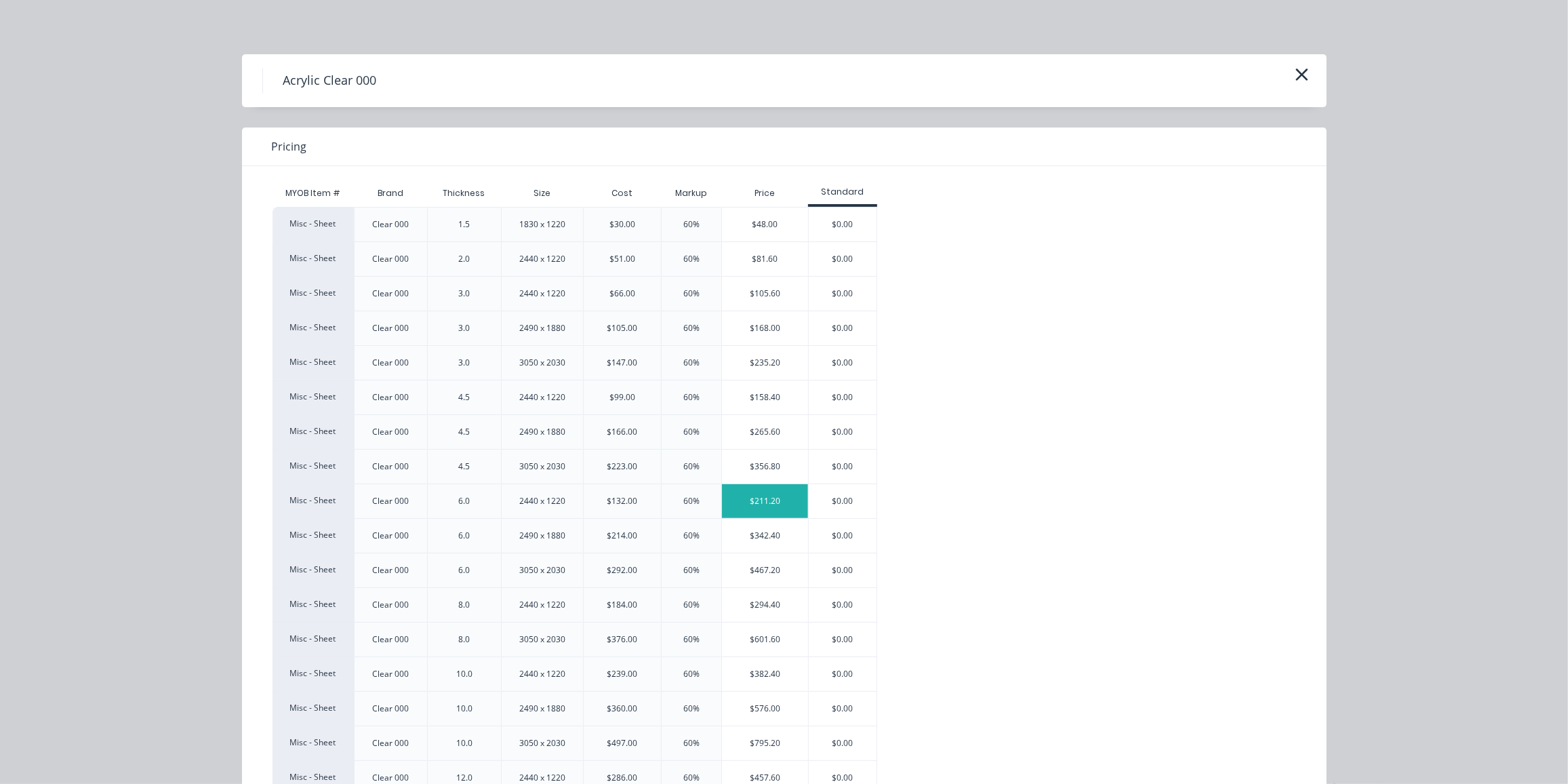
click at [767, 499] on div "$211.20" at bounding box center [765, 502] width 86 height 34
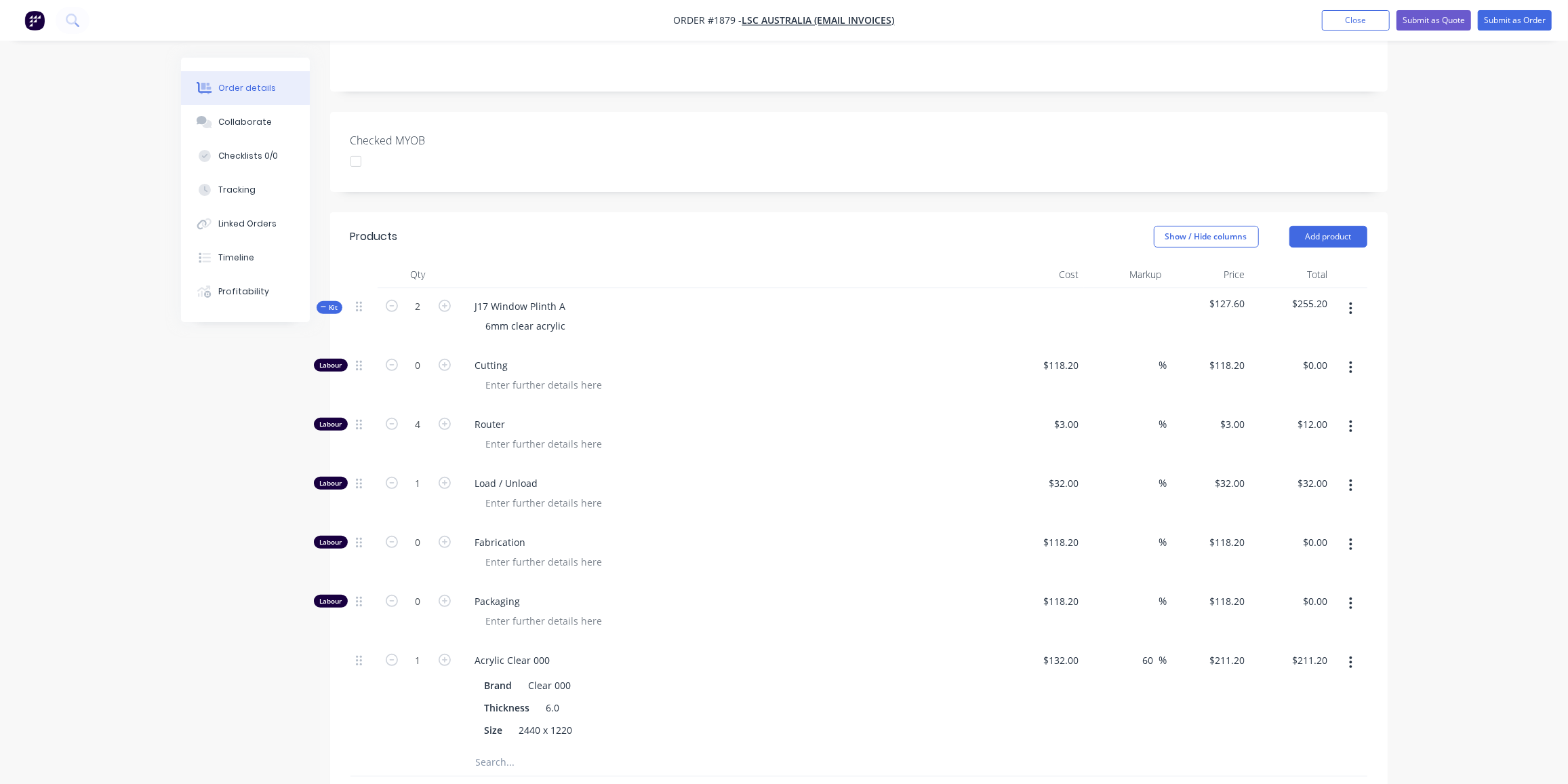
scroll to position [305, 0]
click at [427, 534] on input "0" at bounding box center [417, 544] width 35 height 20
type input "4"
type input "$472.80"
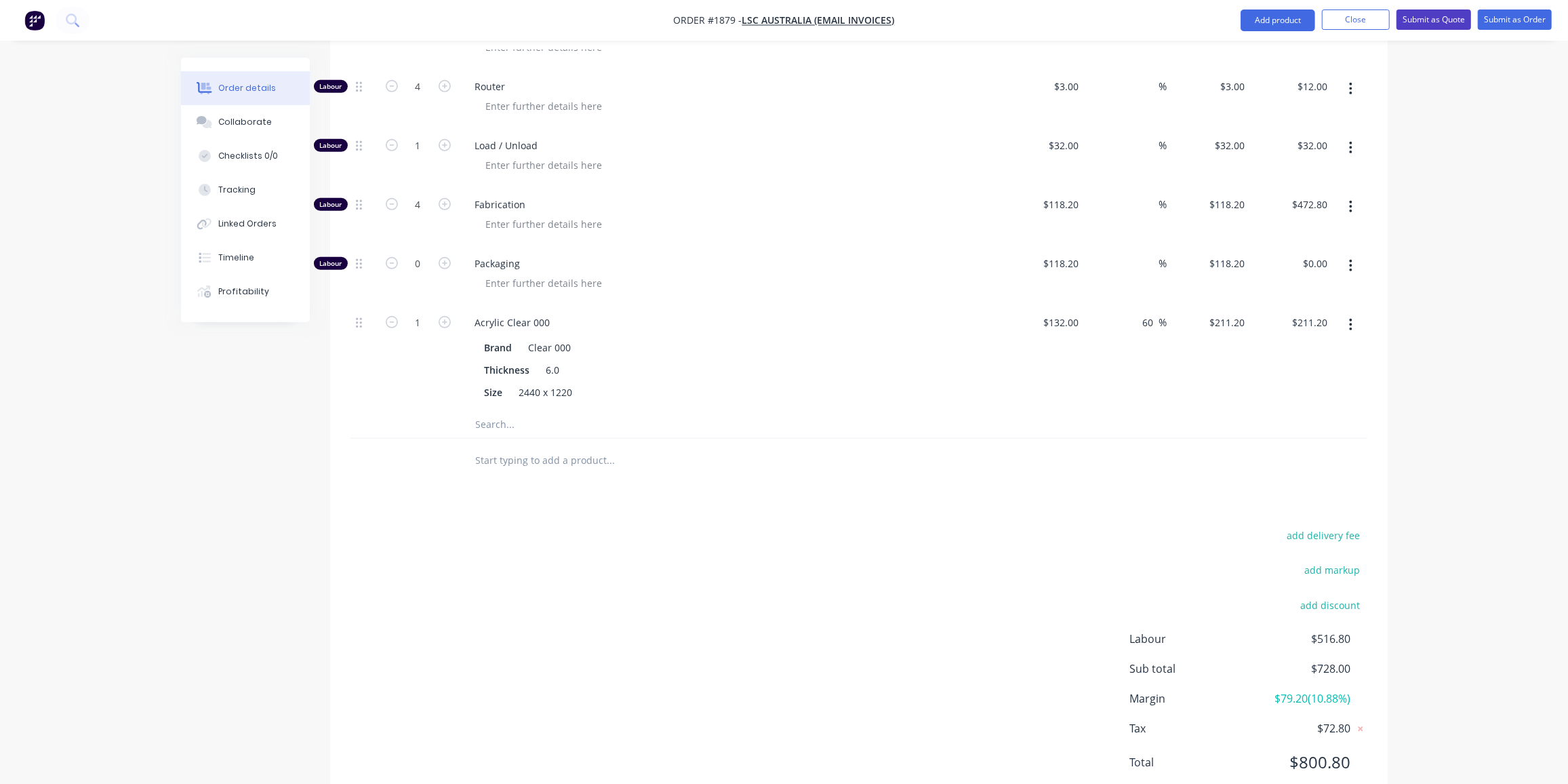
scroll to position [642, 0]
click at [1435, 22] on button "Submit as Quote" at bounding box center [1434, 19] width 75 height 20
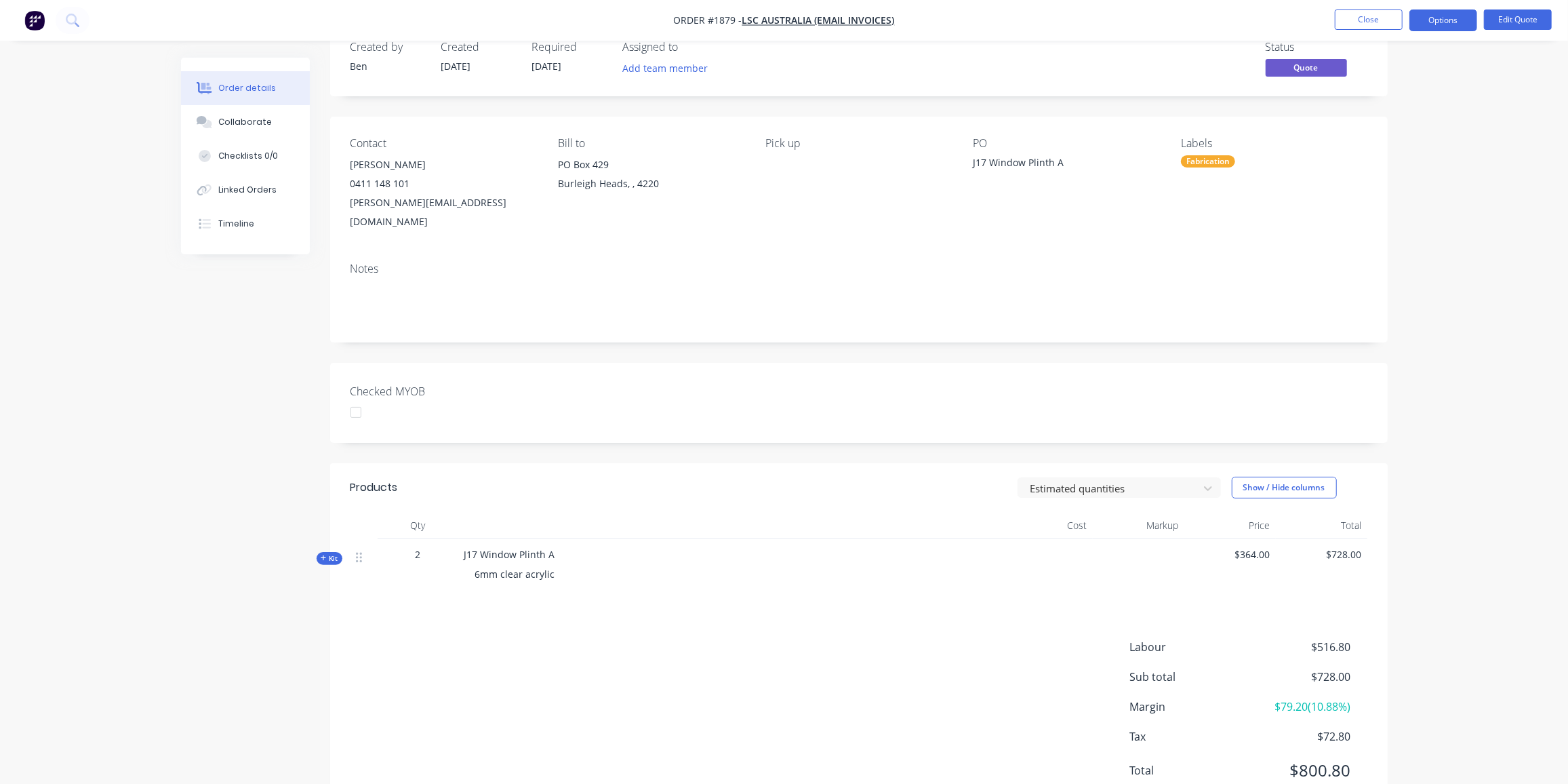
scroll to position [0, 0]
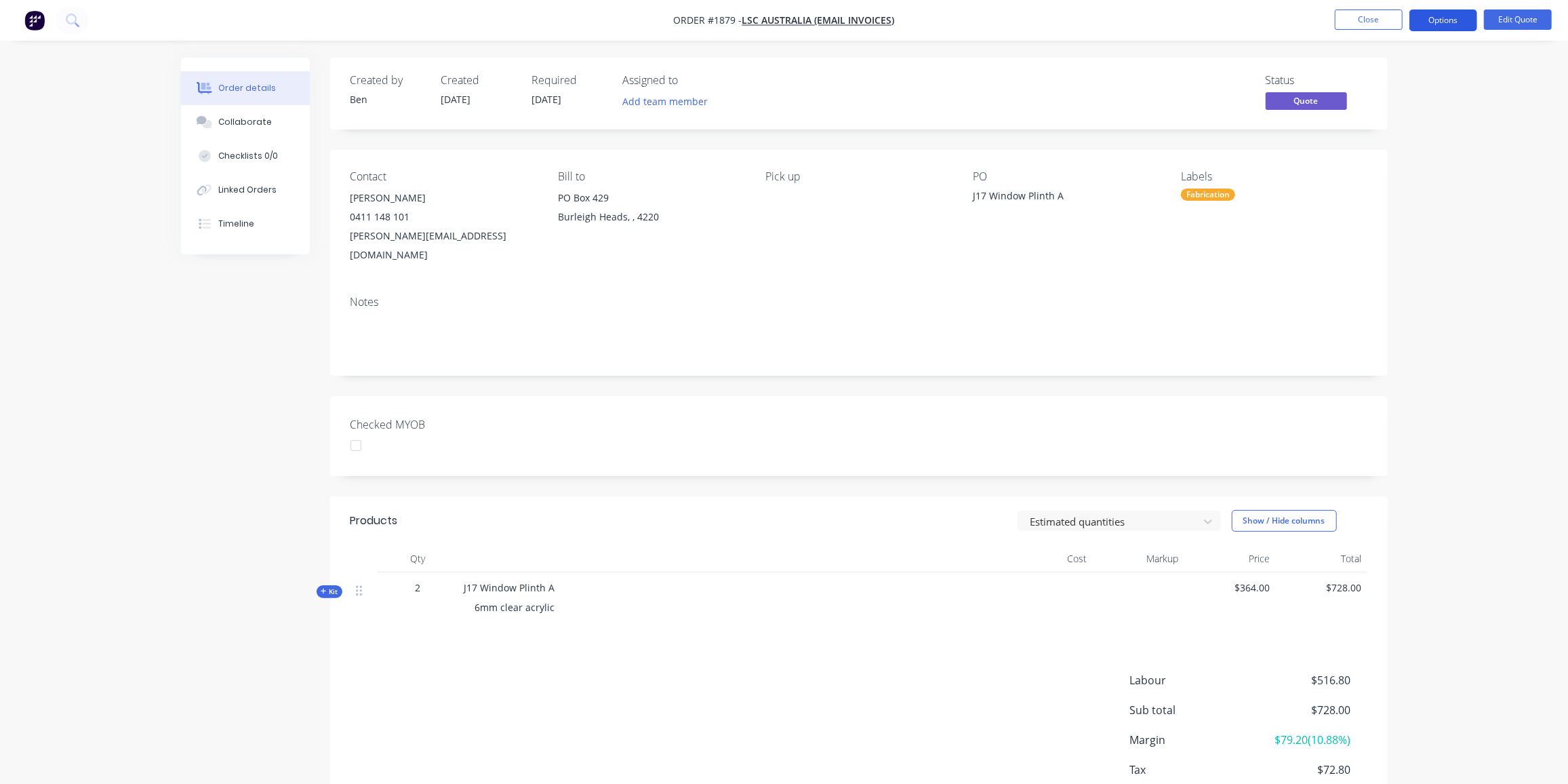
click at [1434, 23] on button "Options" at bounding box center [1443, 20] width 68 height 22
click at [1378, 84] on div "Quote" at bounding box center [1402, 82] width 124 height 19
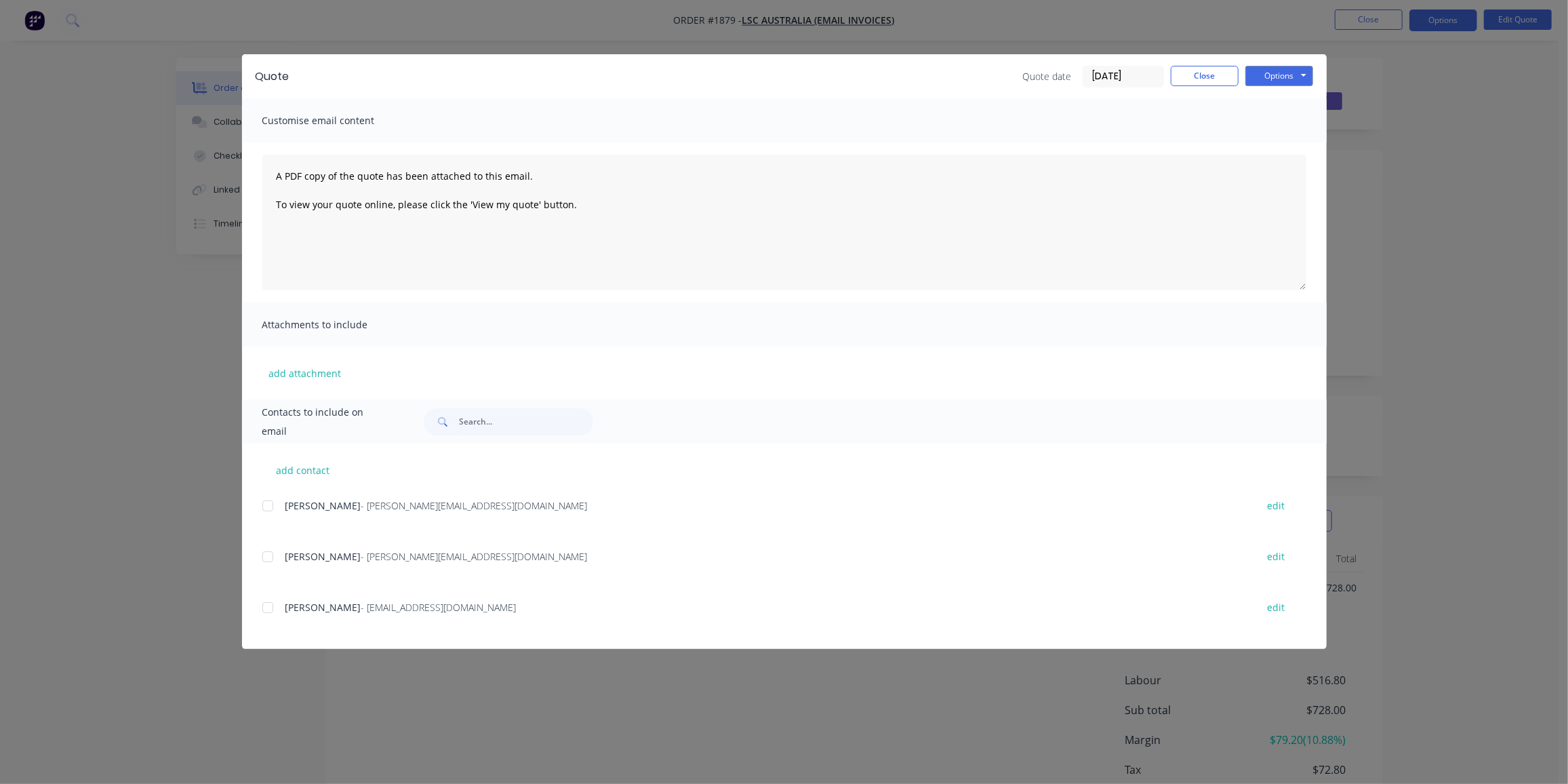
click at [264, 556] on div at bounding box center [267, 557] width 27 height 27
click at [1275, 75] on button "Options" at bounding box center [1279, 76] width 68 height 20
click at [1290, 151] on button "Email" at bounding box center [1289, 145] width 87 height 23
click at [1187, 80] on button "Close" at bounding box center [1204, 76] width 68 height 20
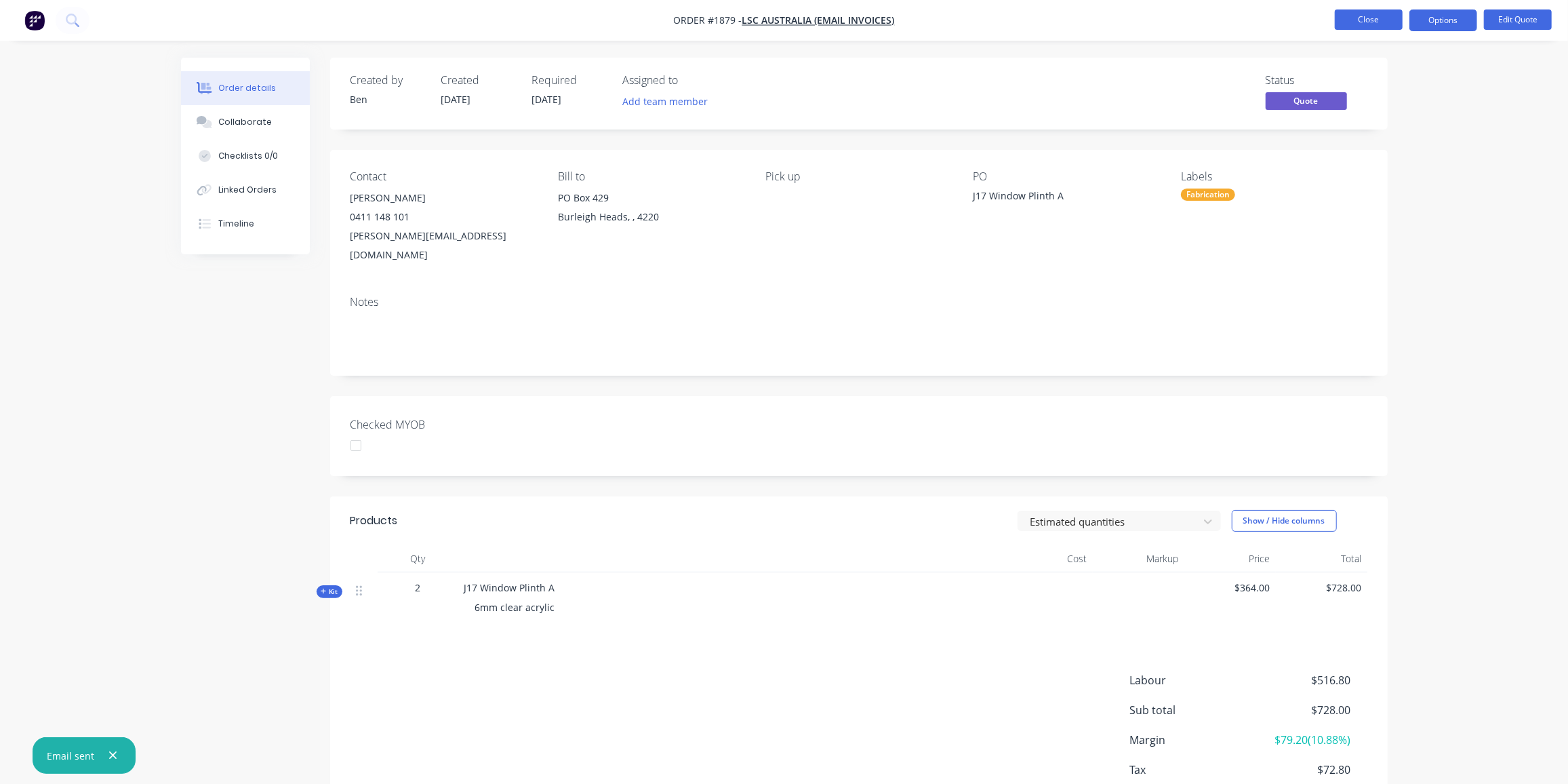
click at [1367, 17] on button "Close" at bounding box center [1368, 19] width 68 height 20
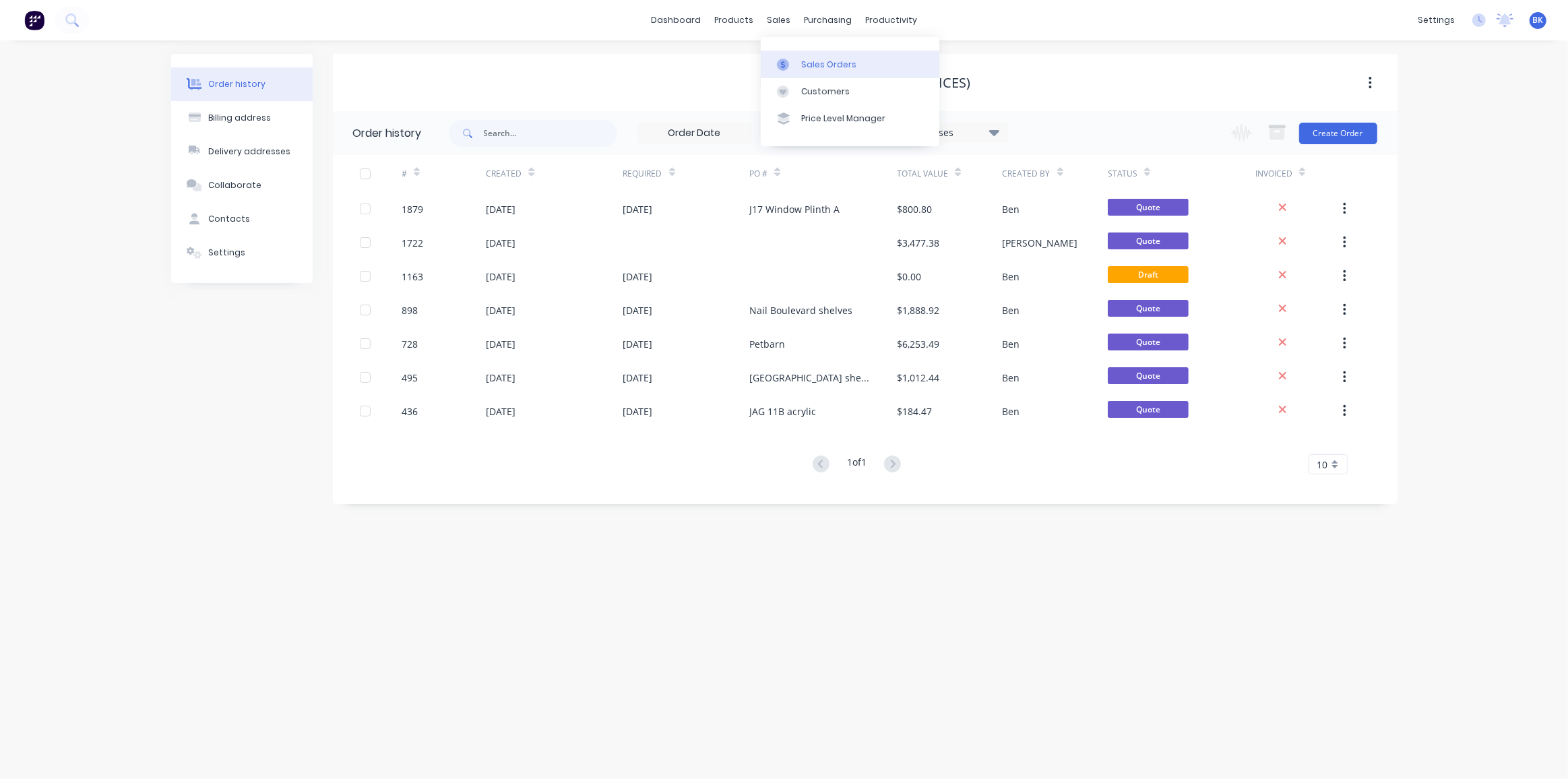
click at [803, 66] on div "Sales Orders" at bounding box center [829, 65] width 56 height 12
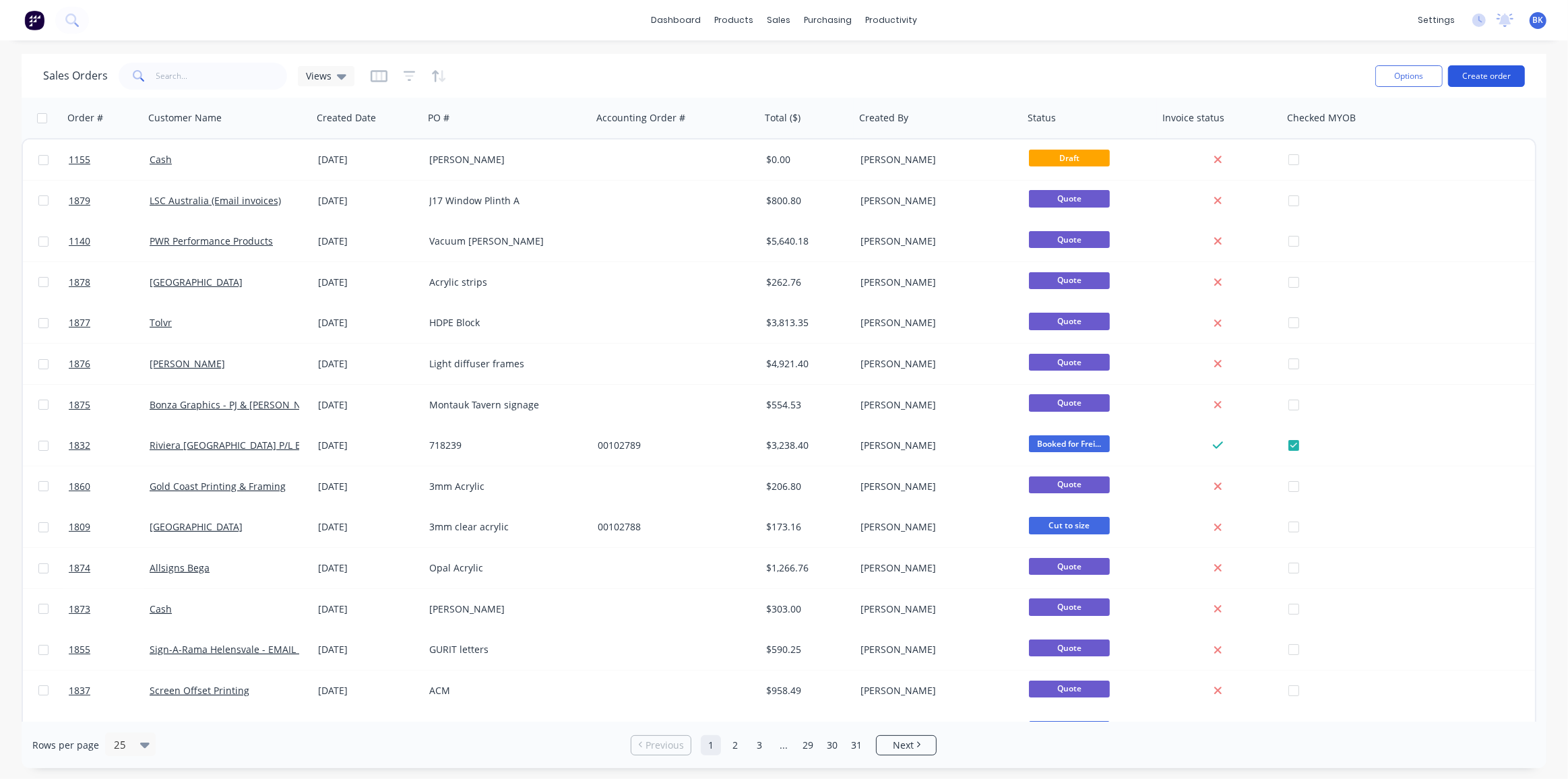
click at [1509, 69] on button "Create order" at bounding box center [1485, 77] width 76 height 22
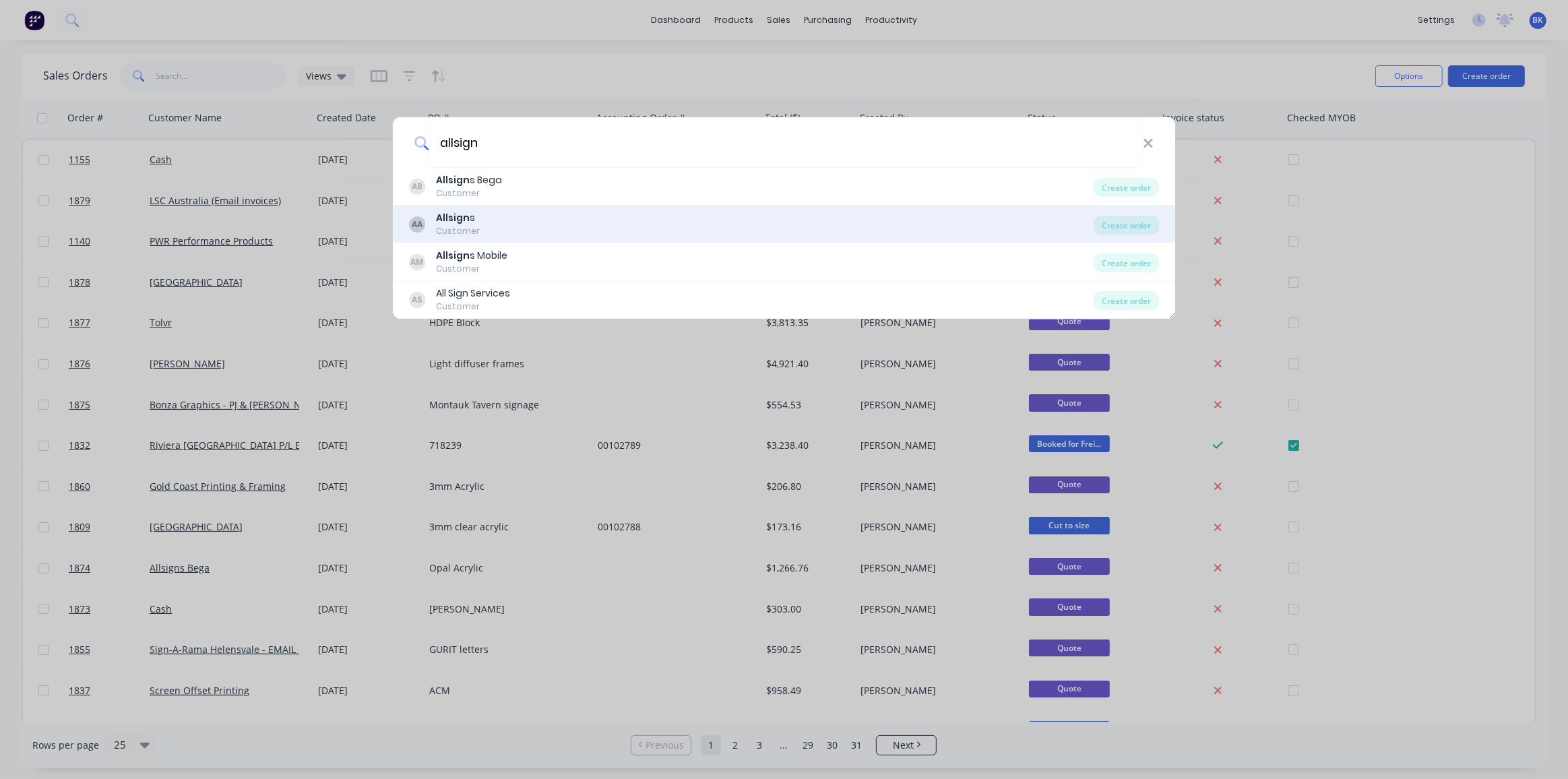
type input "allsign"
click at [496, 226] on div "AA Allsign s Customer" at bounding box center [751, 224] width 685 height 26
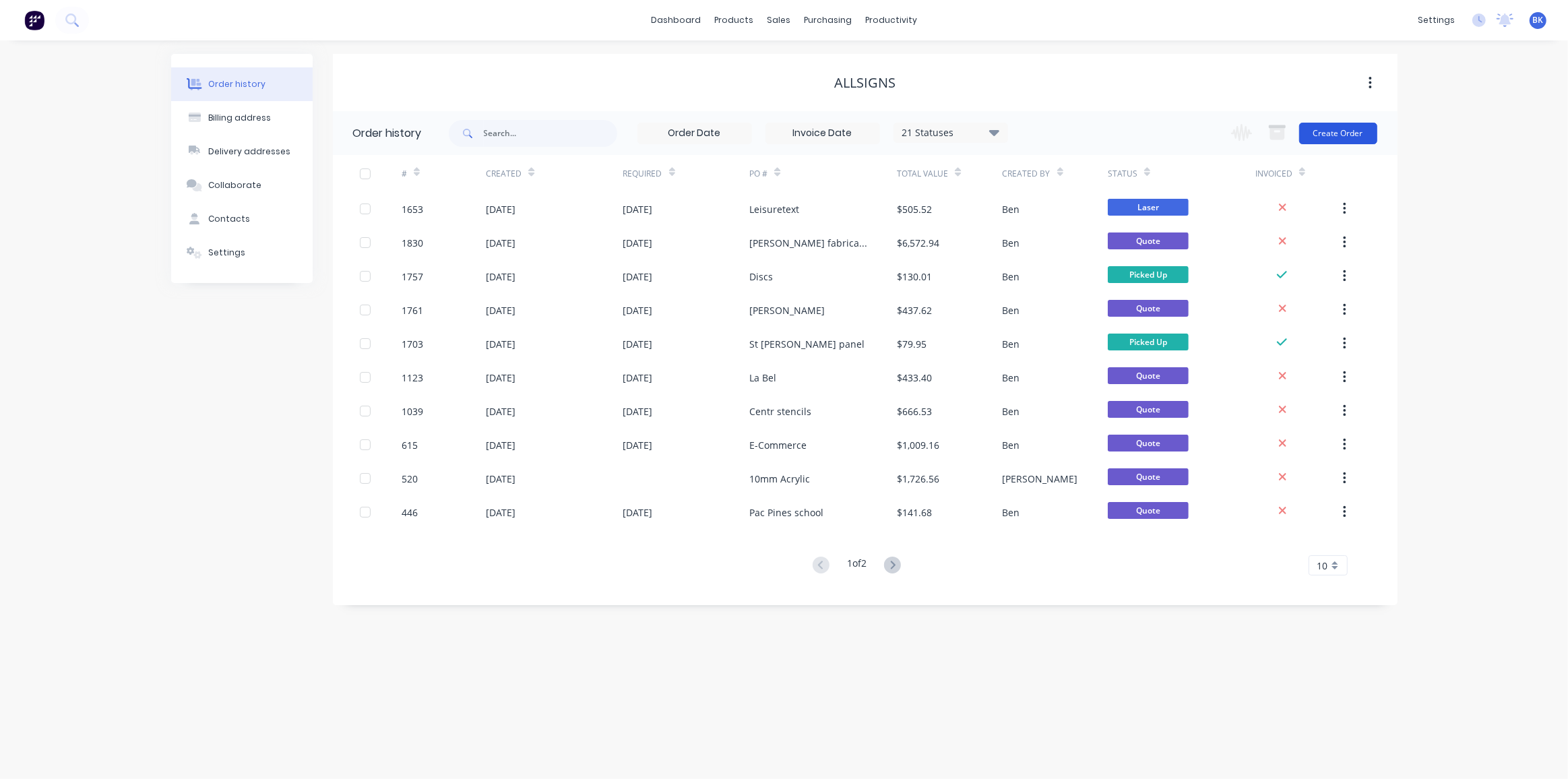
click at [1368, 127] on button "Create Order" at bounding box center [1338, 134] width 78 height 22
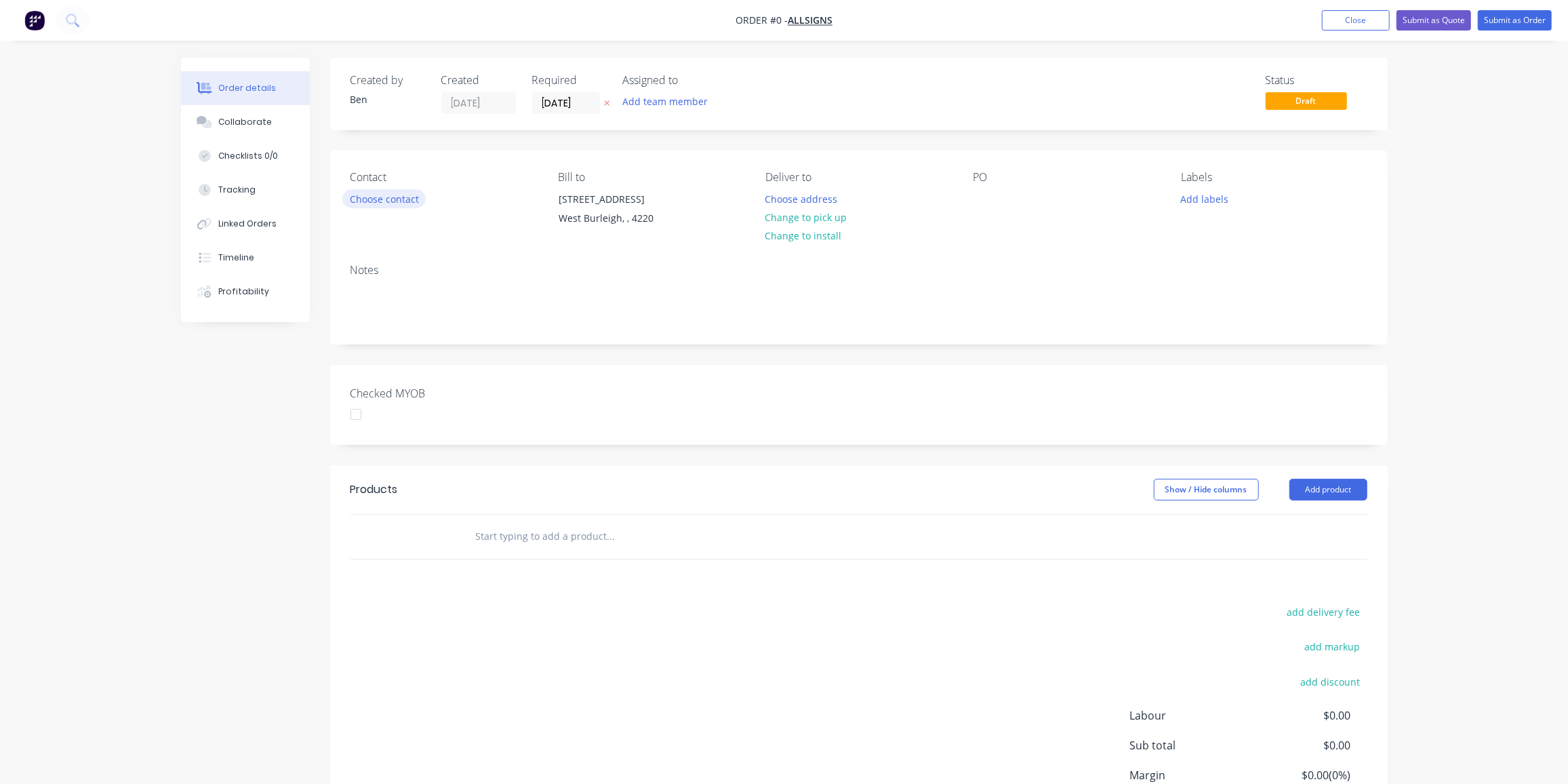
click at [388, 204] on button "Choose contact" at bounding box center [383, 198] width 83 height 19
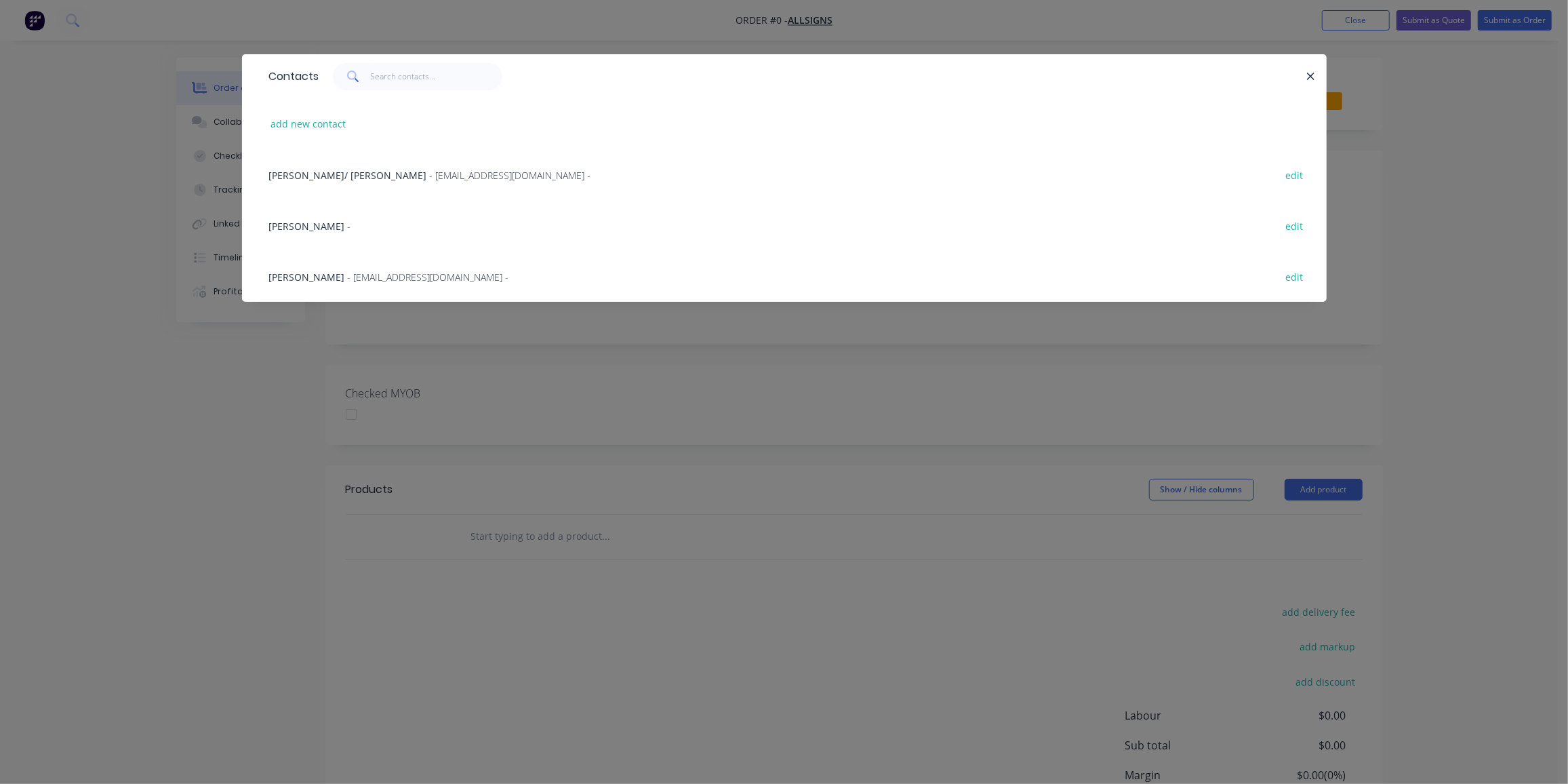
click at [345, 278] on div "Brendan Thacker - art@allsigns.com.au -" at bounding box center [389, 277] width 240 height 14
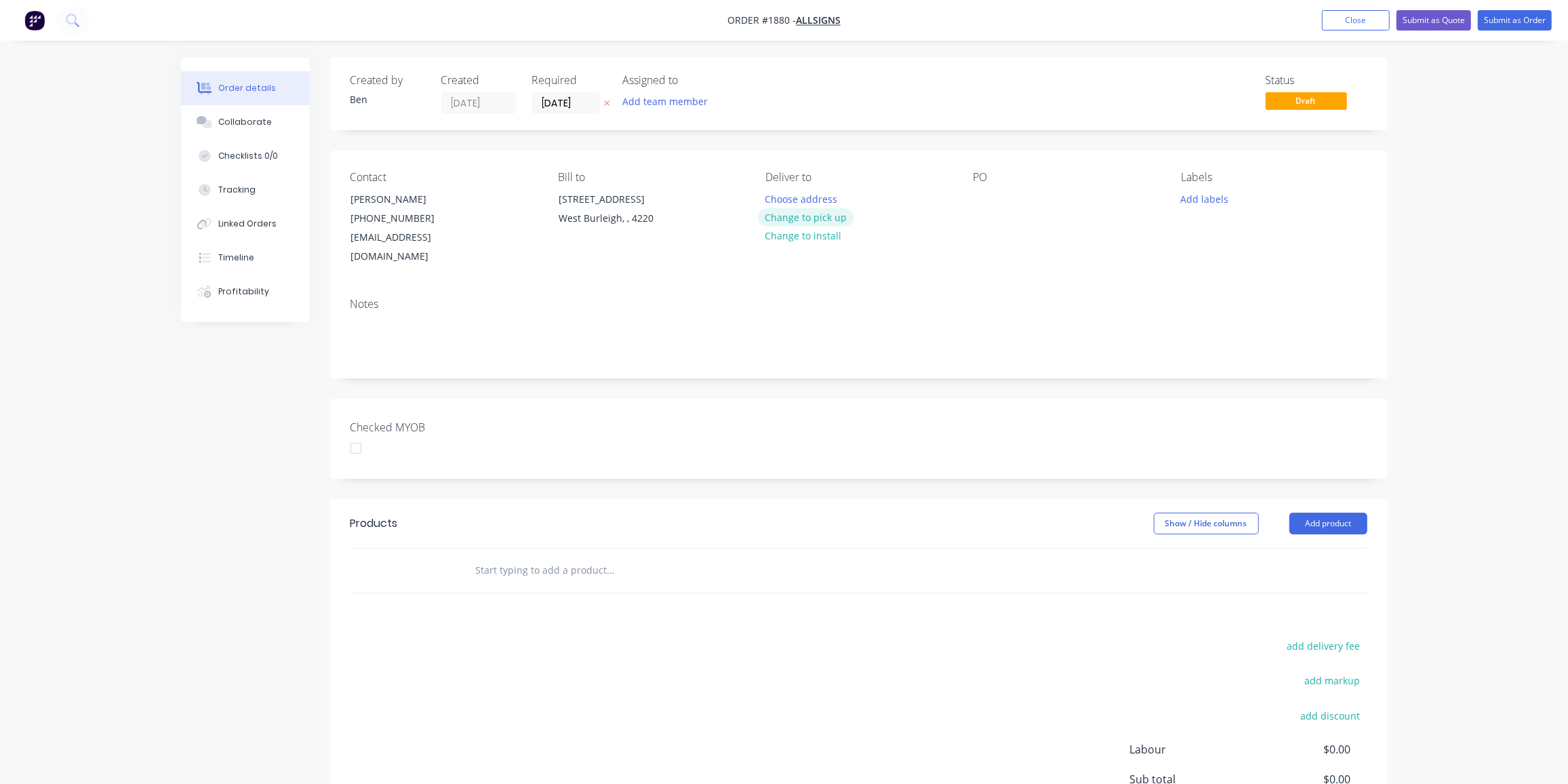
click at [825, 219] on button "Change to pick up" at bounding box center [806, 218] width 96 height 19
click at [984, 199] on div at bounding box center [984, 198] width 22 height 19
click at [1196, 194] on button "Add labels" at bounding box center [1205, 198] width 62 height 19
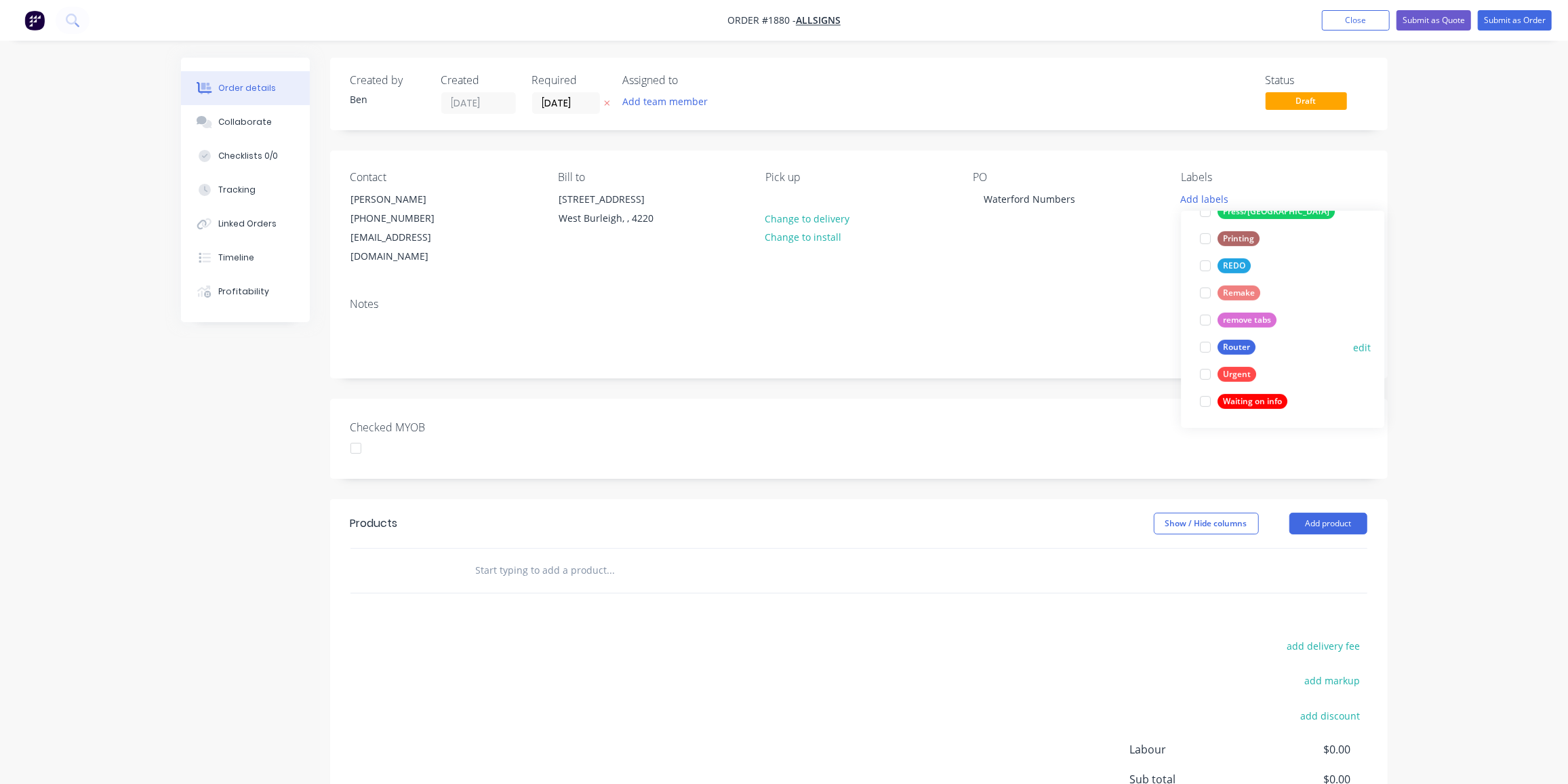
click at [1237, 343] on div "Router" at bounding box center [1236, 347] width 38 height 15
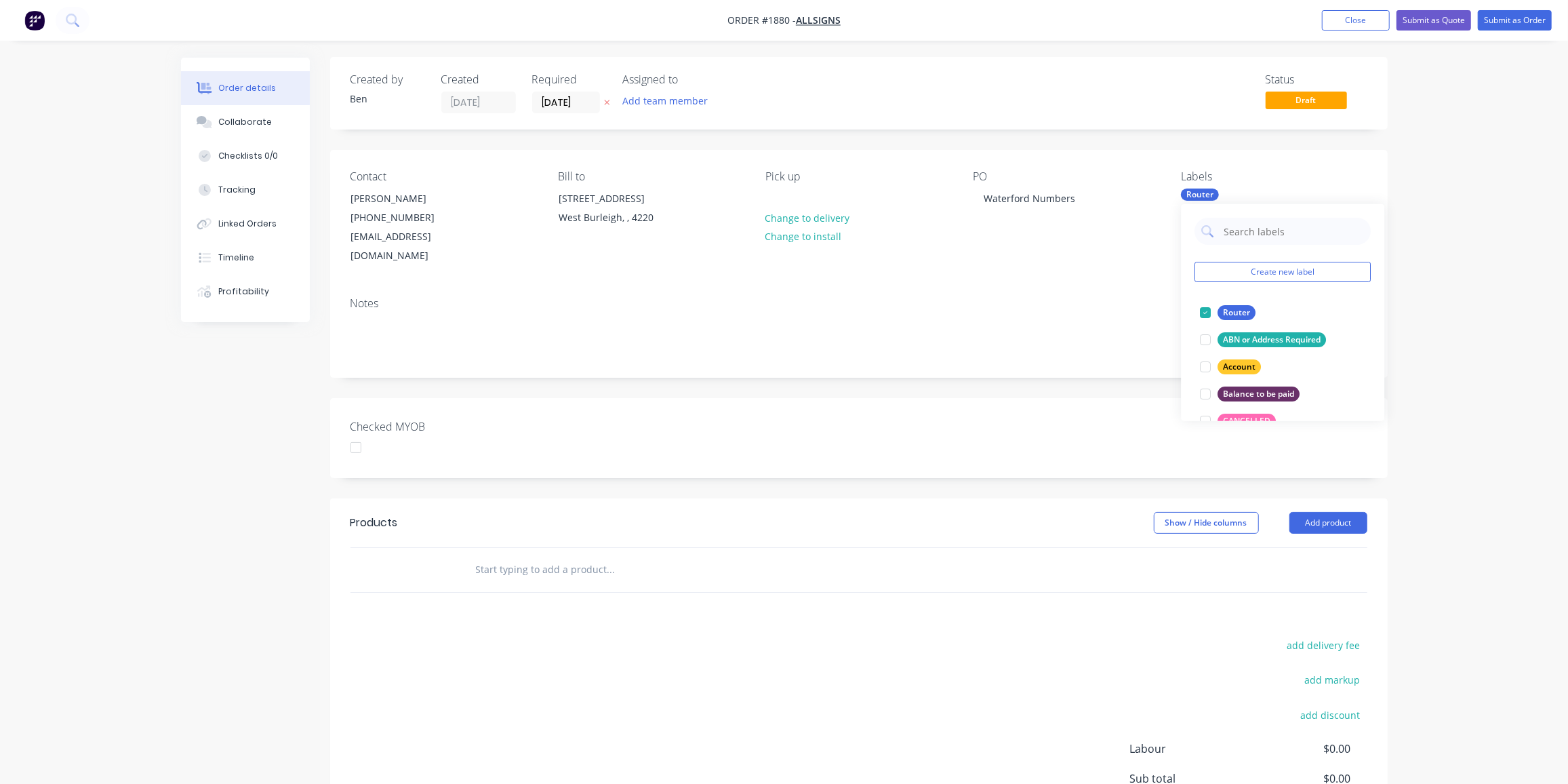
scroll to position [1, 0]
drag, startPoint x: 627, startPoint y: 626, endPoint x: 531, endPoint y: 620, distance: 96.2
click at [627, 636] on div "add delivery fee add markup add discount Labour $0.00 Sub total $0.00 Margin $0…" at bounding box center [859, 767] width 1017 height 262
click at [498, 556] on input "text" at bounding box center [610, 569] width 271 height 27
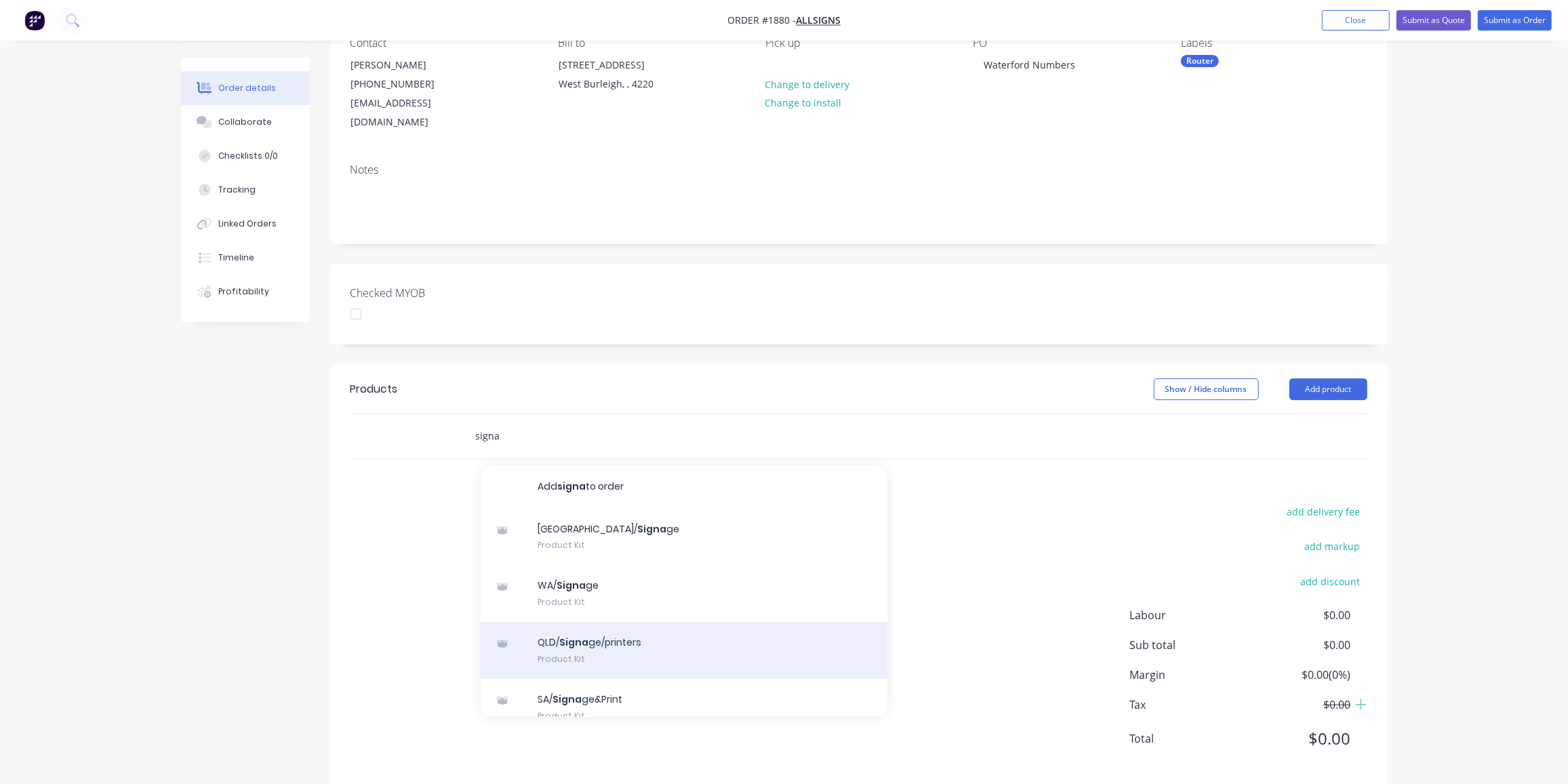
scroll to position [2, 0]
type input "signa"
click at [580, 621] on div "QLD/ Signa ge/printers Product Kit" at bounding box center [683, 649] width 407 height 57
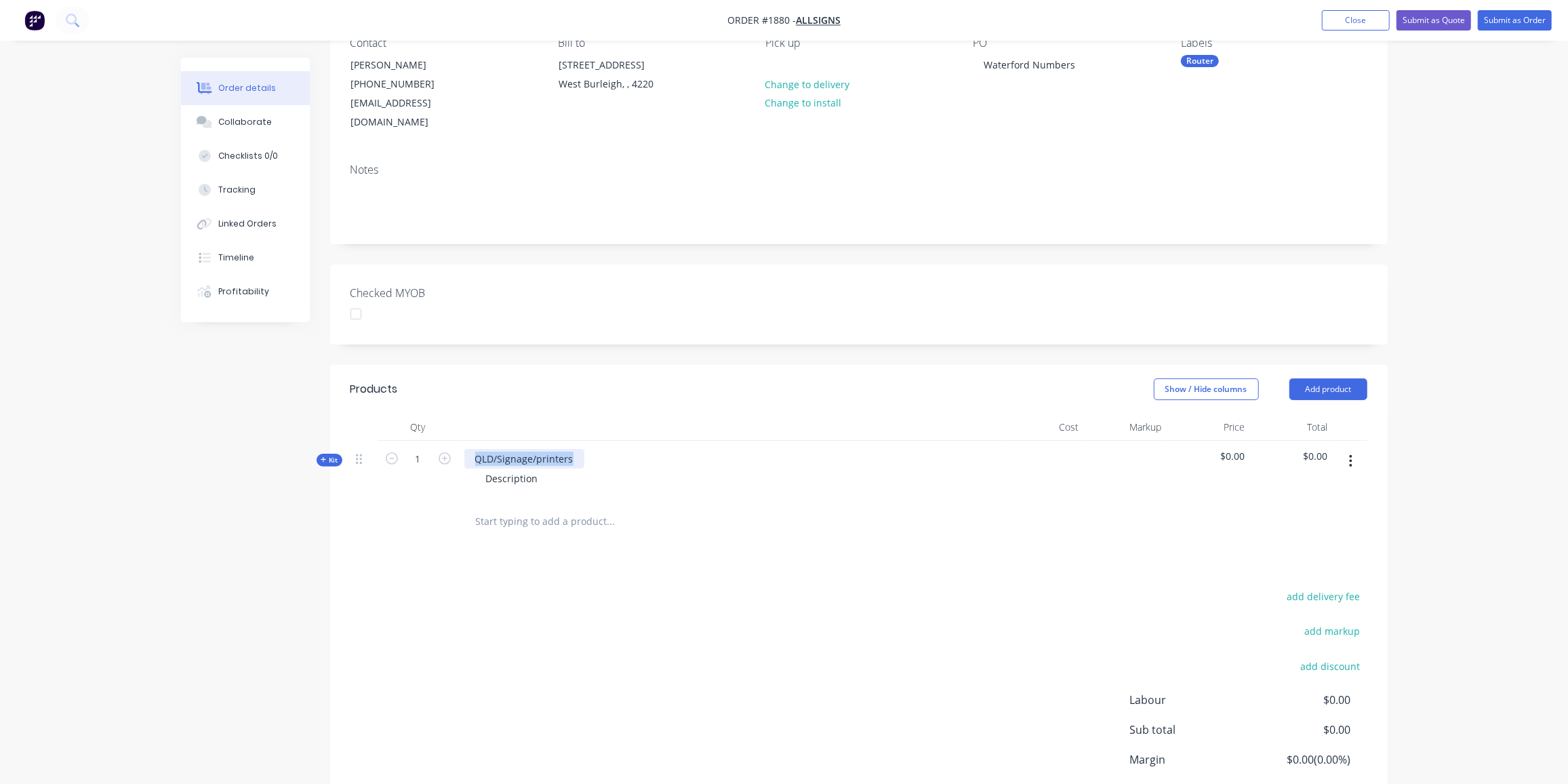
drag, startPoint x: 576, startPoint y: 438, endPoint x: 466, endPoint y: 430, distance: 110.3
click at [466, 449] on div "QLD/Signage/printers" at bounding box center [524, 458] width 120 height 19
drag, startPoint x: 543, startPoint y: 455, endPoint x: 404, endPoint y: 461, distance: 139.1
click at [404, 461] on div "Kit 1 Waterford Numerals Description $0.00 $0.00" at bounding box center [859, 471] width 1017 height 59
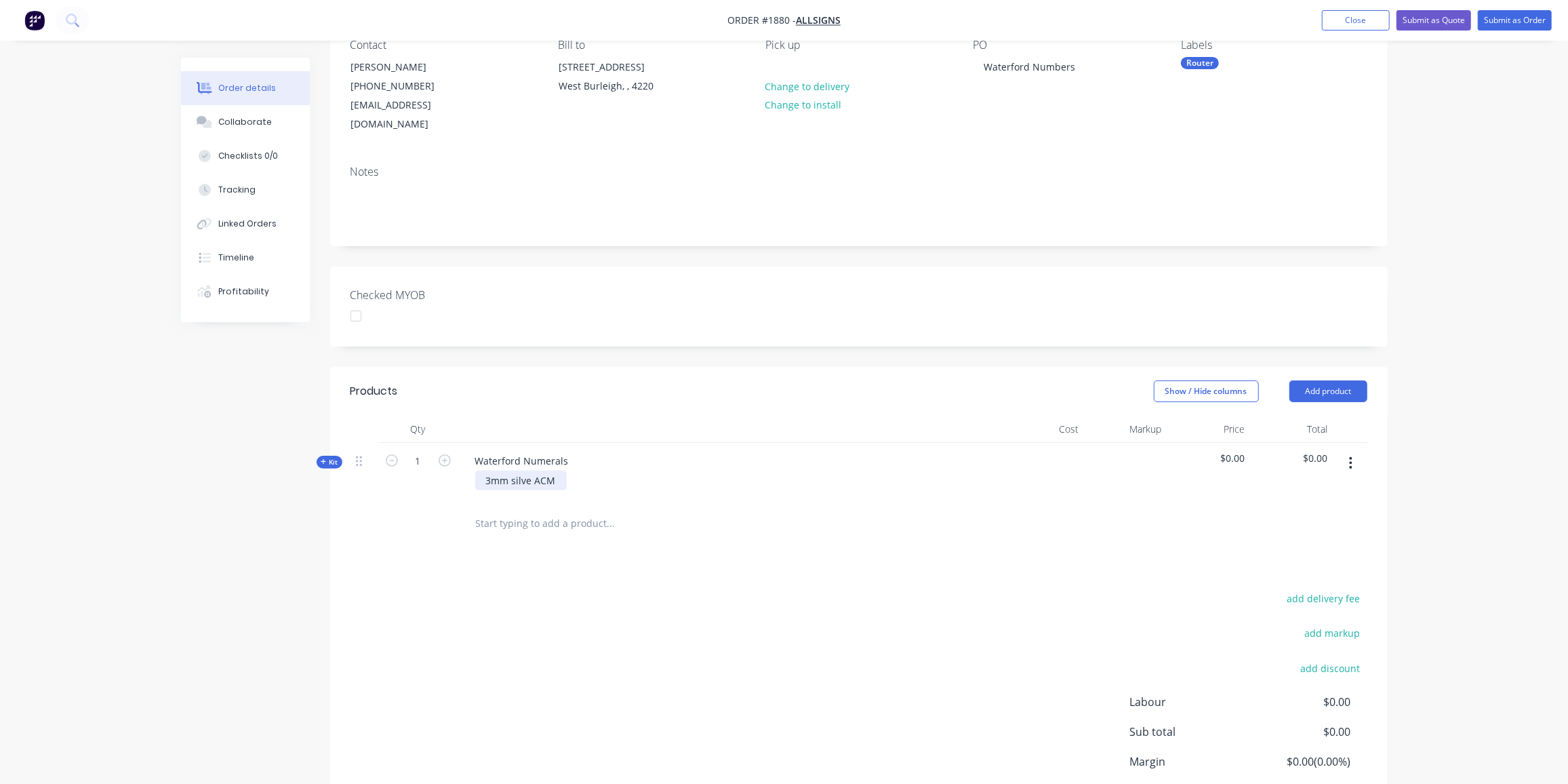
click at [531, 471] on div "3mm silve ACM" at bounding box center [521, 480] width 92 height 19
click at [337, 456] on button "Kit" at bounding box center [329, 462] width 26 height 13
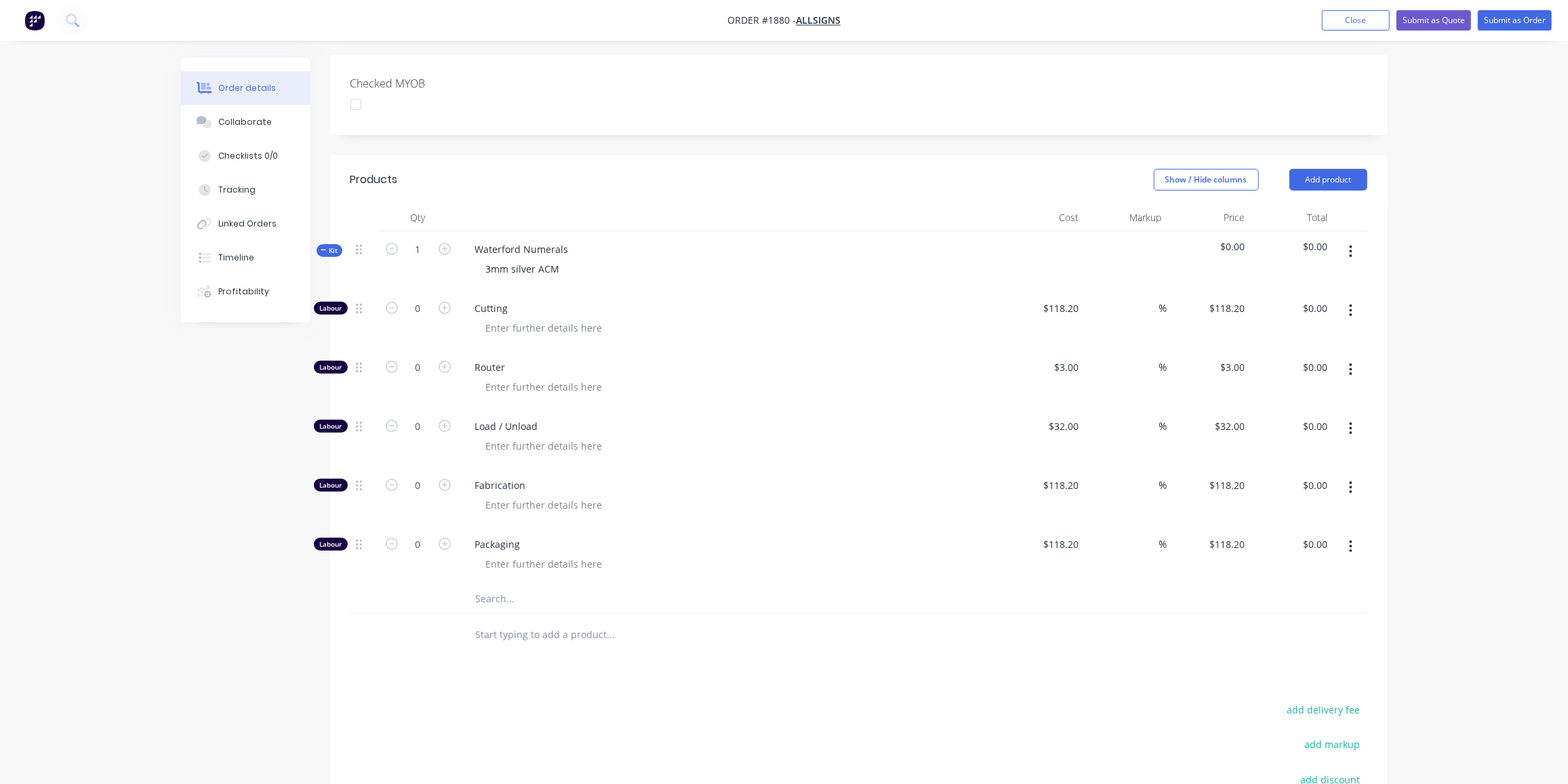
scroll to position [346, 0]
click at [422, 355] on input "0" at bounding box center [417, 366] width 35 height 20
type input "27"
type input "$81.00"
click at [428, 415] on input "0" at bounding box center [417, 425] width 35 height 20
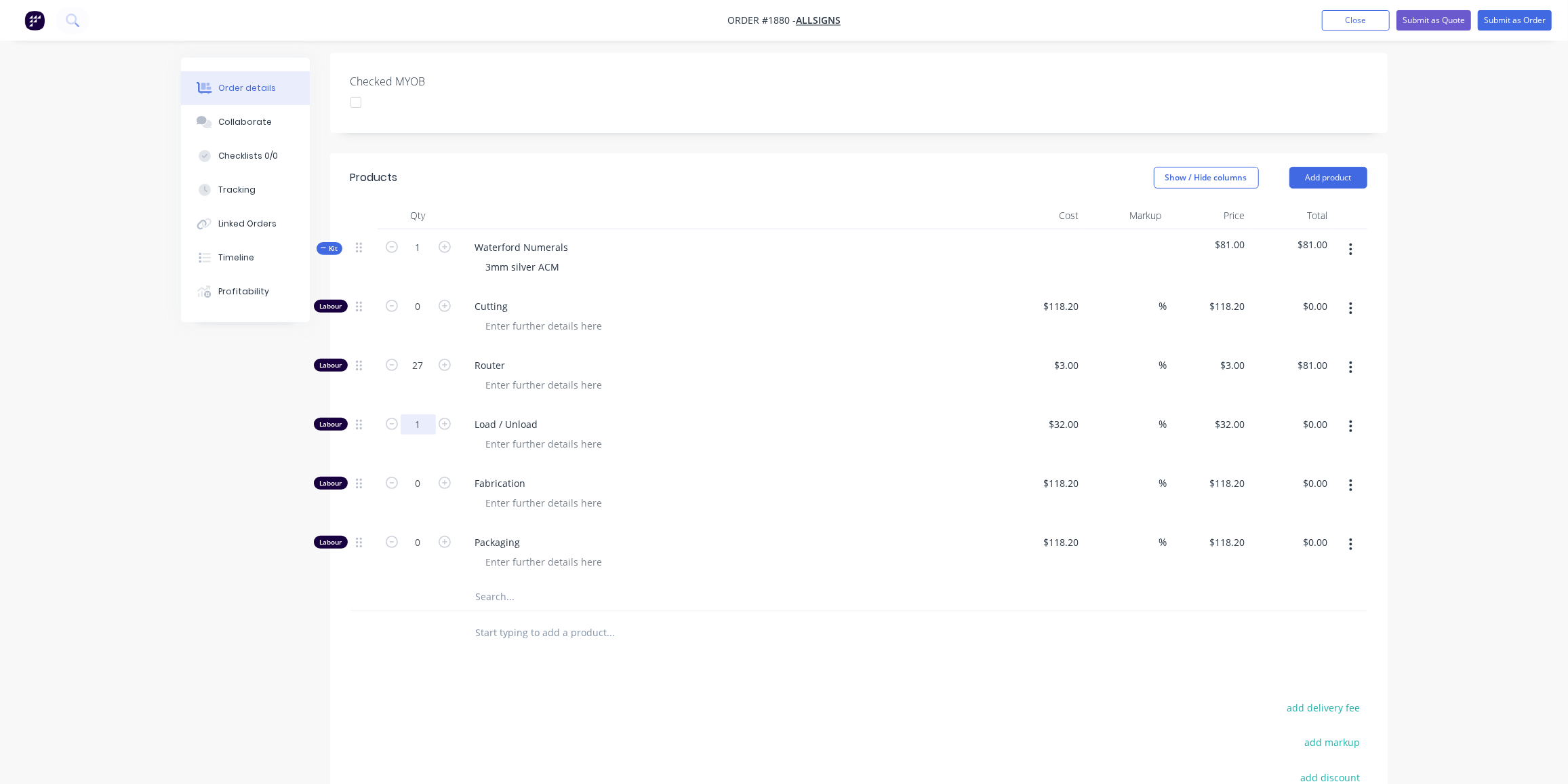
type input "1"
type input "$32.00"
click at [521, 582] on input "text" at bounding box center [610, 595] width 271 height 27
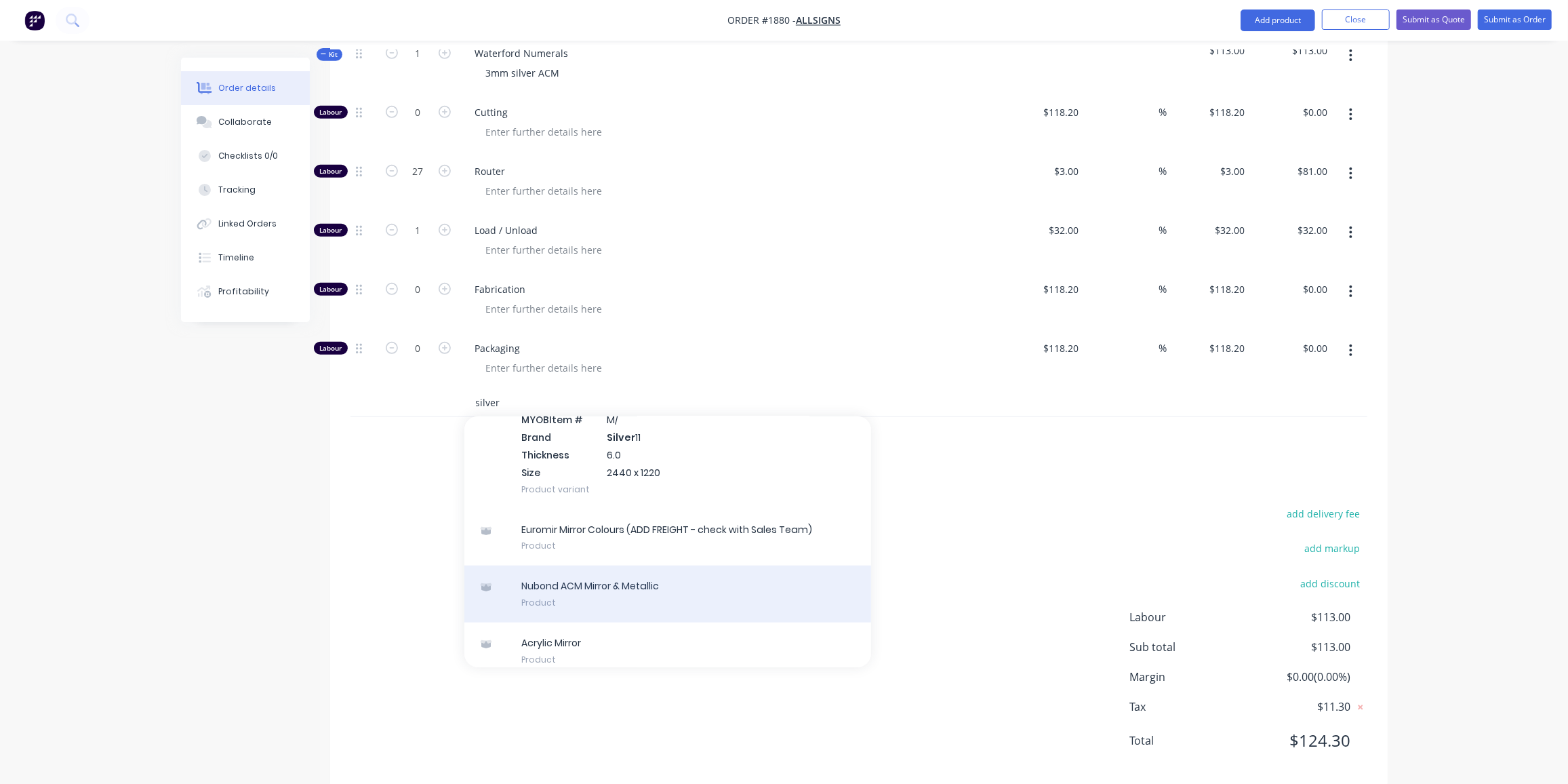
scroll to position [1035, 0]
type input "silver"
click at [618, 565] on div "Nubond ACM Mirror & Metallic Product" at bounding box center [667, 593] width 407 height 57
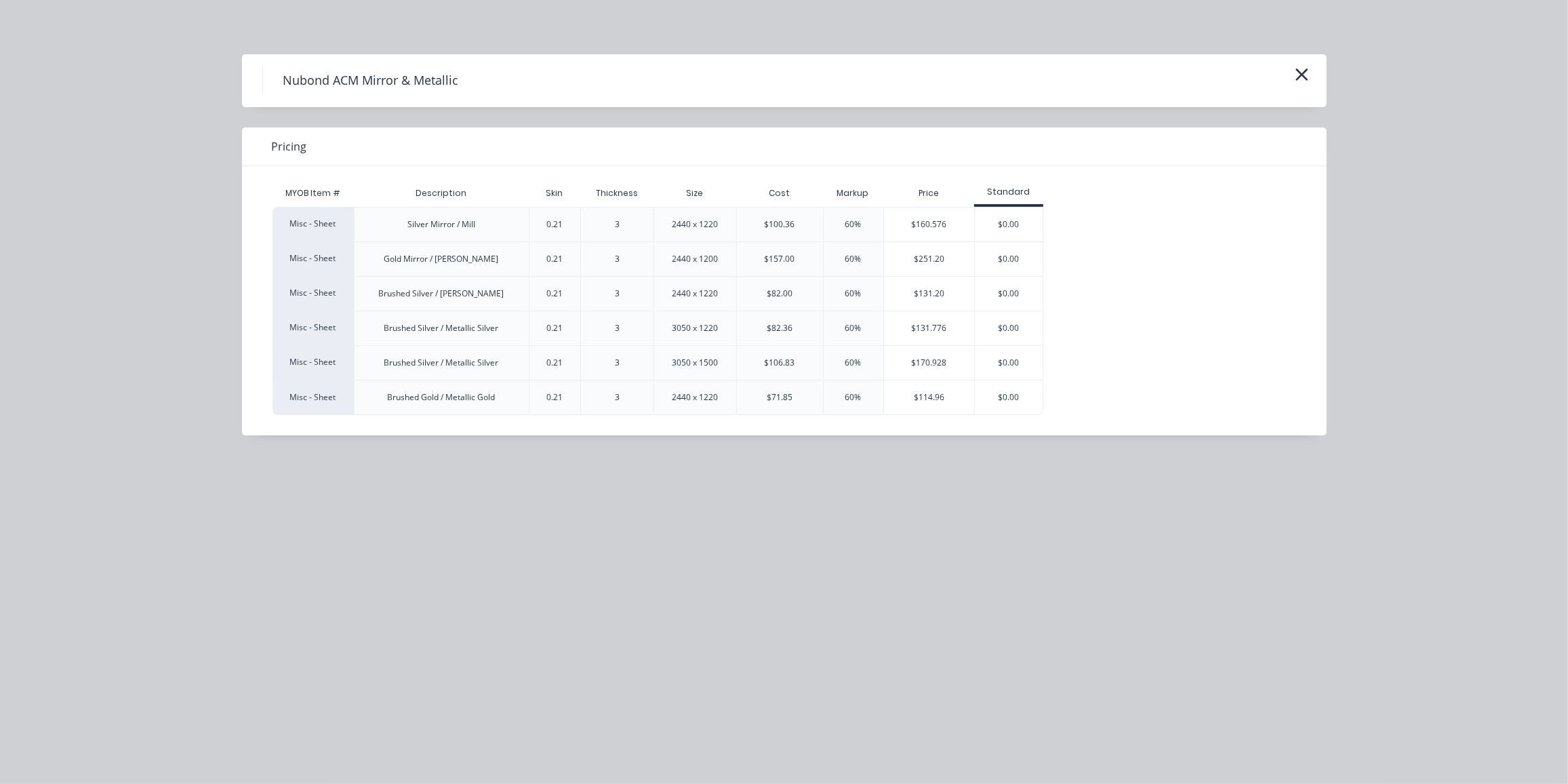
scroll to position [540, 0]
click at [919, 333] on div "$131.776" at bounding box center [929, 328] width 91 height 34
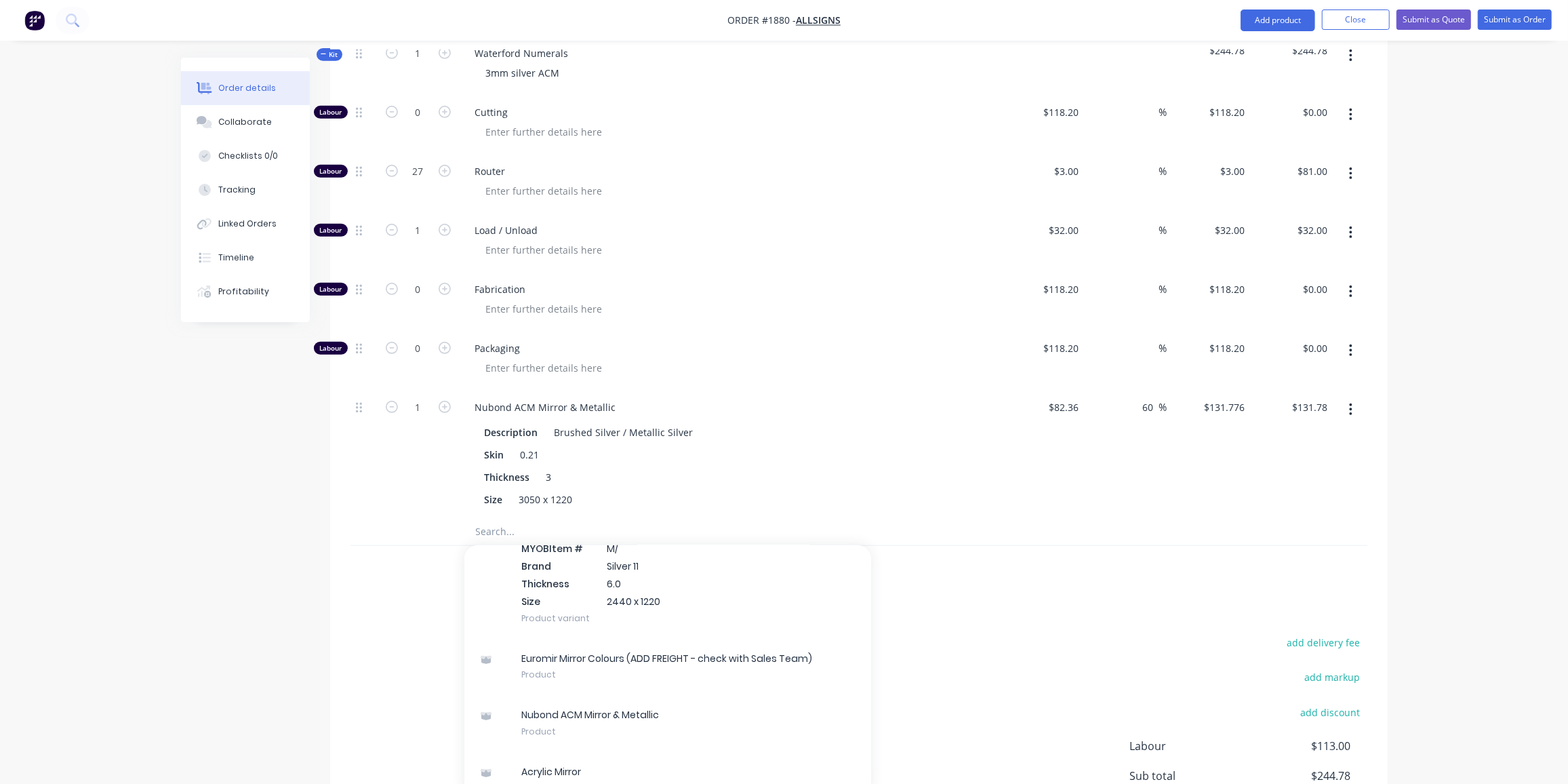
click at [199, 444] on div "Created by Ben Created 14/10/25 Required 14/10/25 Assigned to Add team member S…" at bounding box center [784, 227] width 1207 height 1419
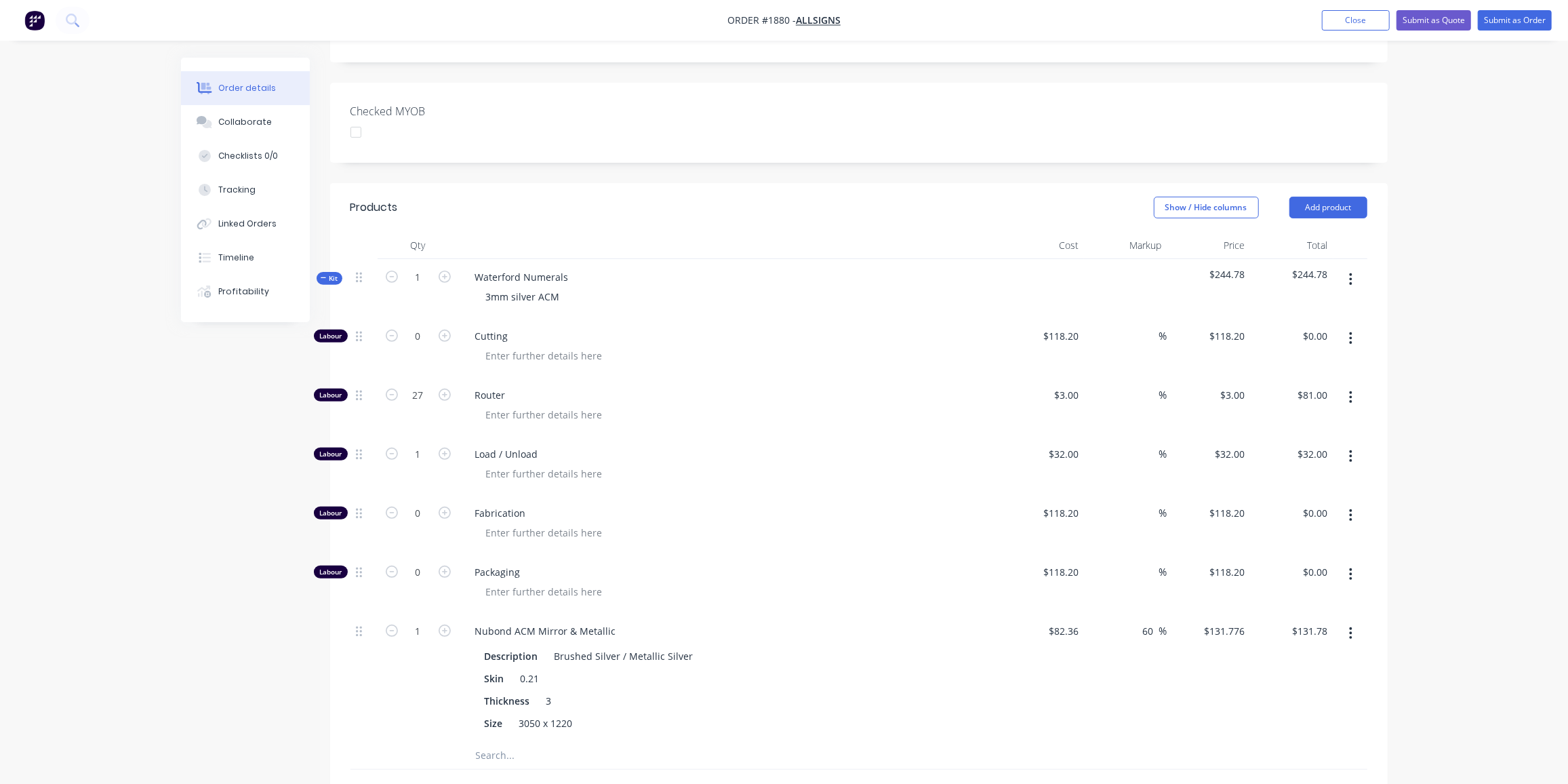
scroll to position [316, 0]
click at [337, 274] on span "Kit" at bounding box center [330, 278] width 18 height 10
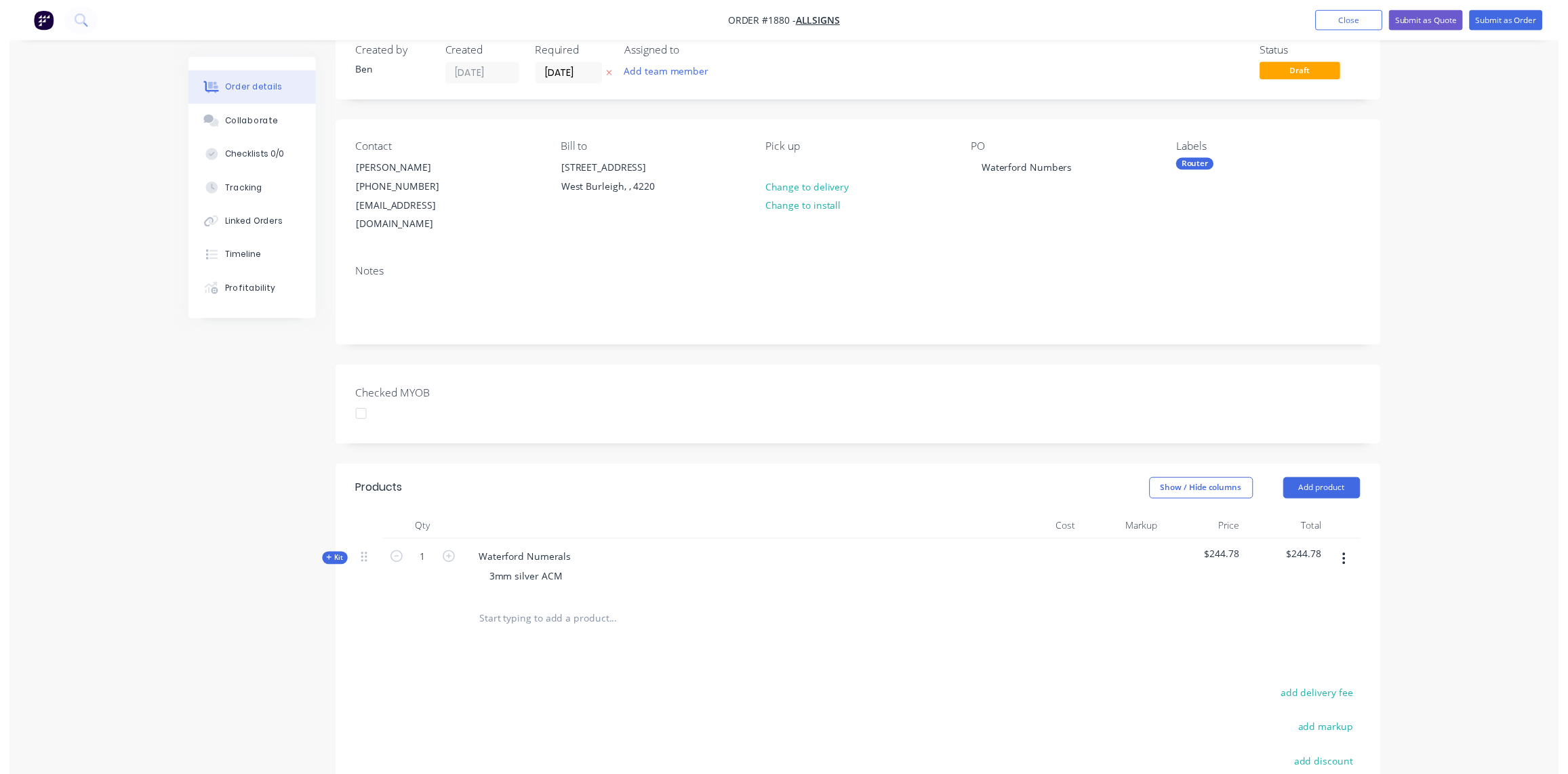
scroll to position [0, 0]
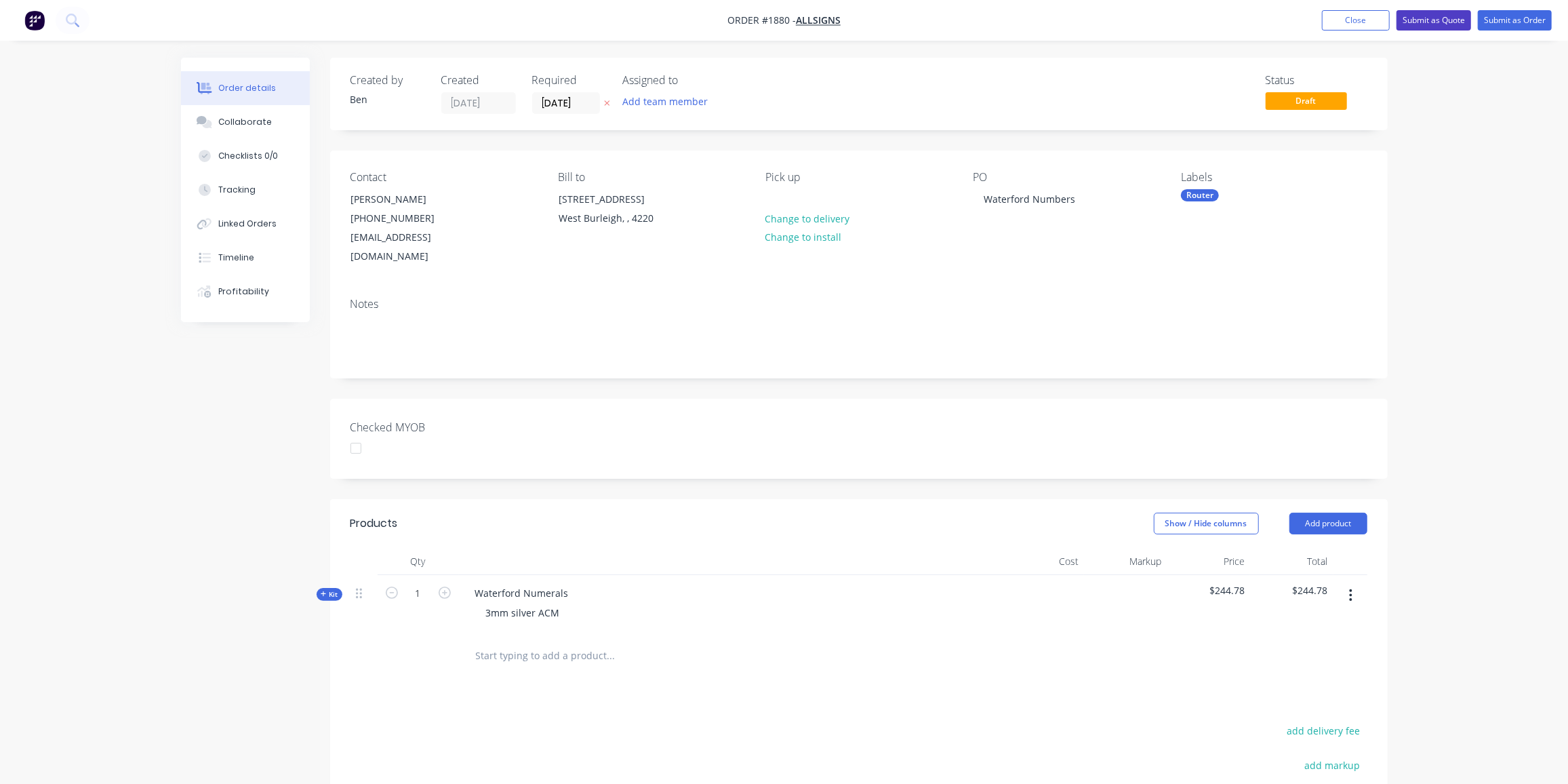
click at [1440, 23] on button "Submit as Quote" at bounding box center [1434, 20] width 75 height 20
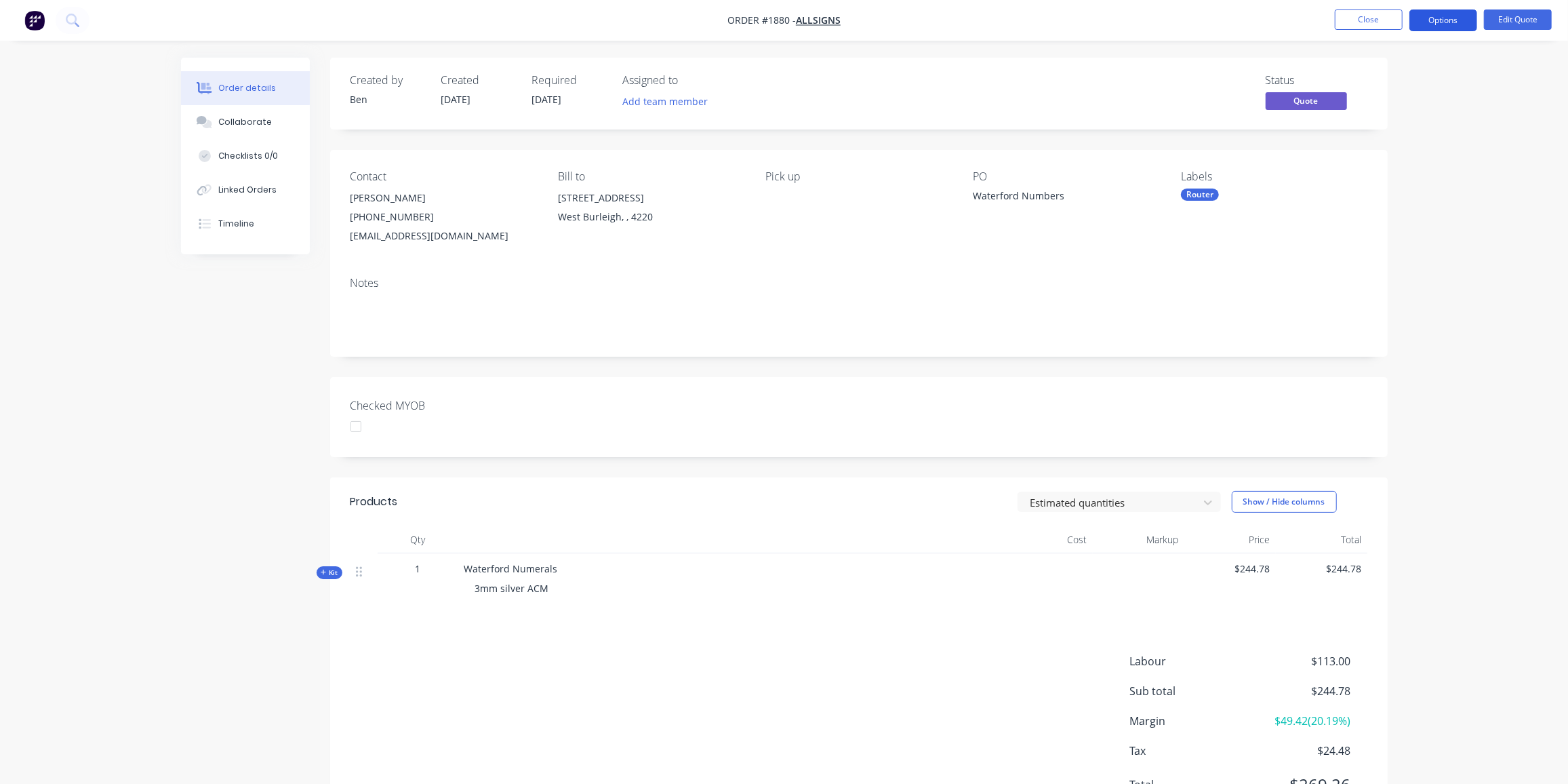
click at [1457, 19] on button "Options" at bounding box center [1443, 20] width 68 height 22
click at [1377, 73] on div "Quote" at bounding box center [1402, 82] width 124 height 19
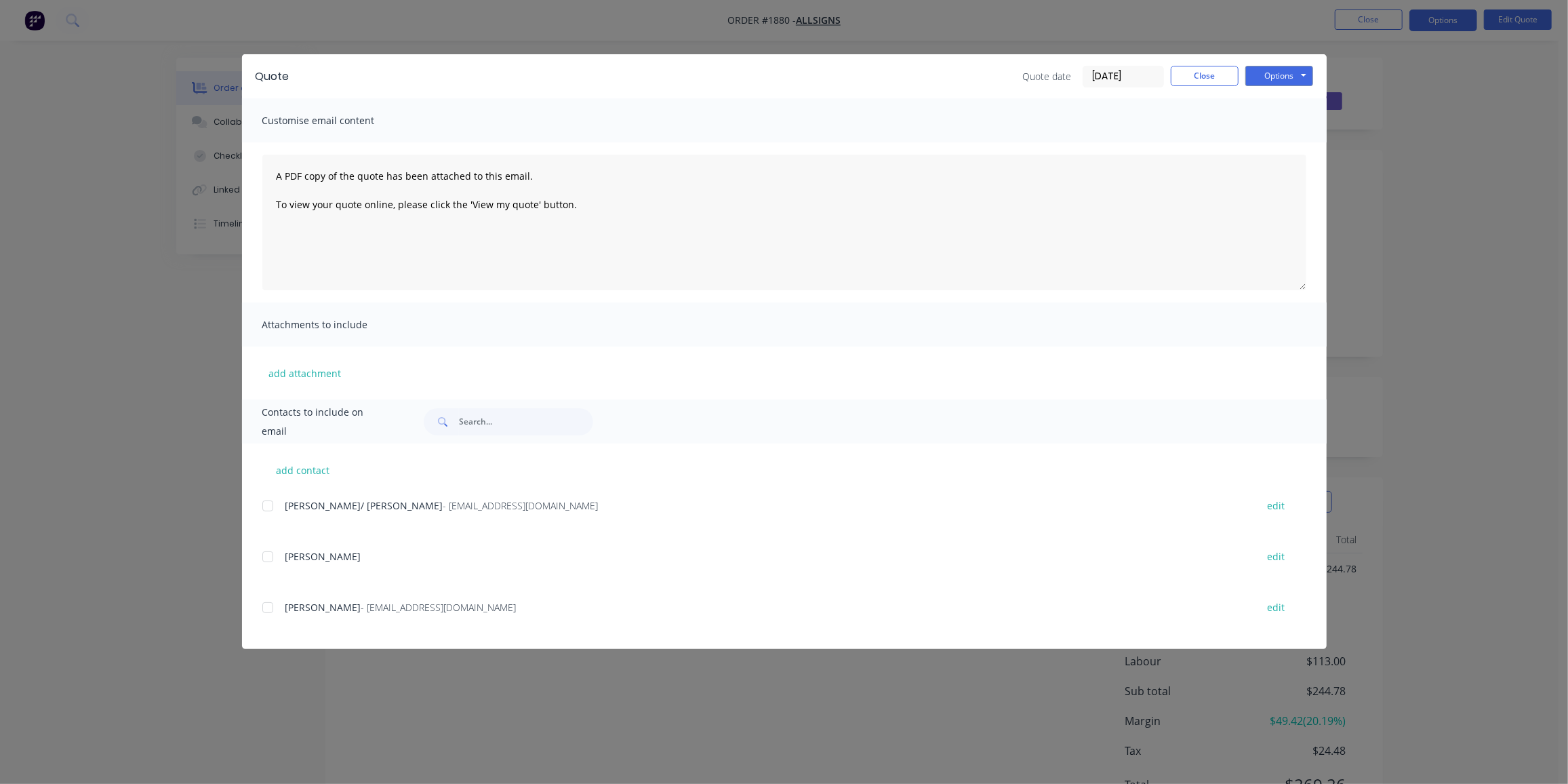
drag, startPoint x: 274, startPoint y: 506, endPoint x: 385, endPoint y: 474, distance: 115.5
click at [274, 504] on div at bounding box center [267, 506] width 27 height 27
click at [268, 504] on div at bounding box center [267, 506] width 27 height 27
click at [268, 611] on div at bounding box center [267, 607] width 27 height 27
click at [1297, 81] on button "Options" at bounding box center [1279, 76] width 68 height 20
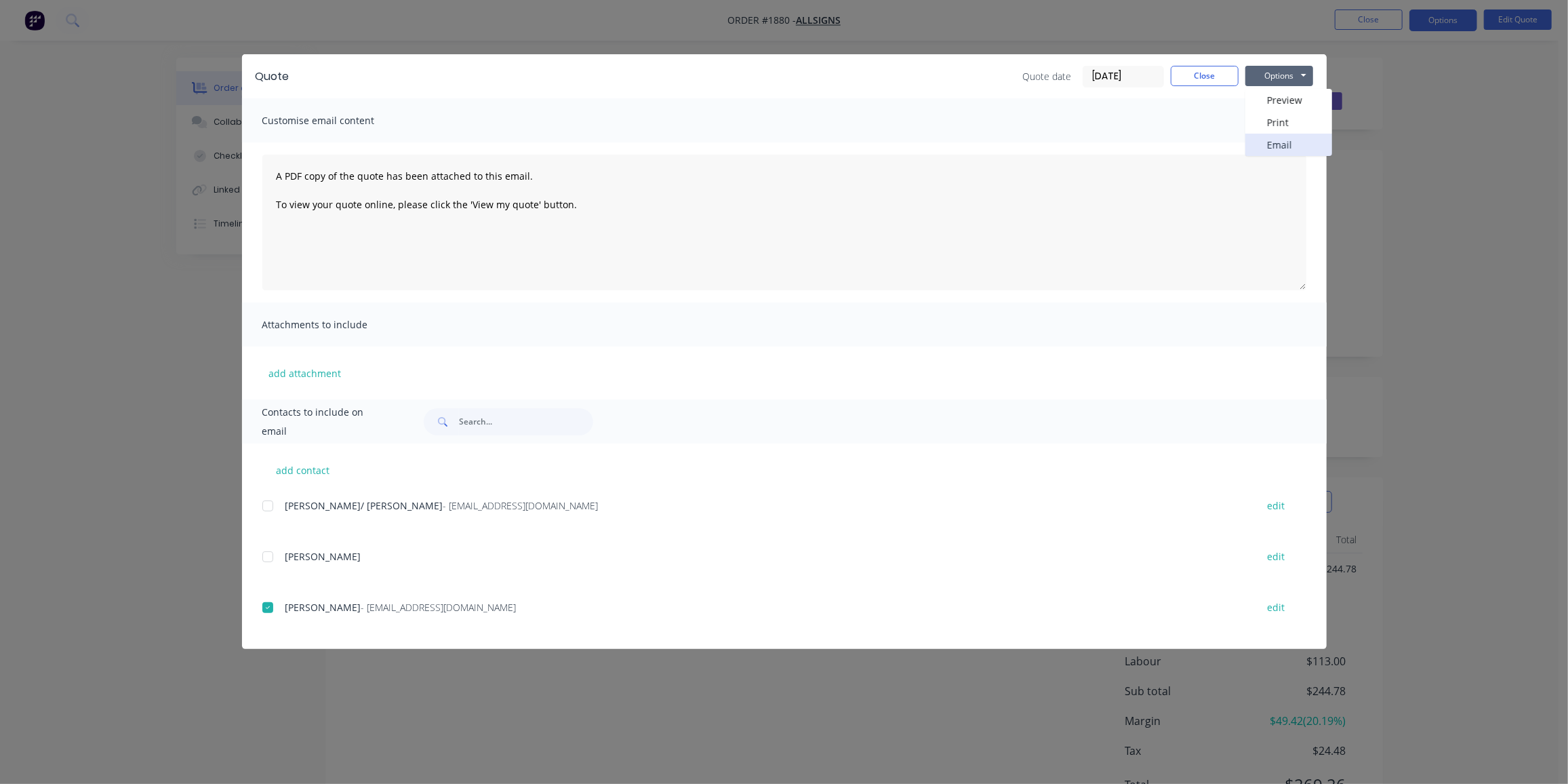
click at [1296, 145] on button "Email" at bounding box center [1289, 145] width 87 height 23
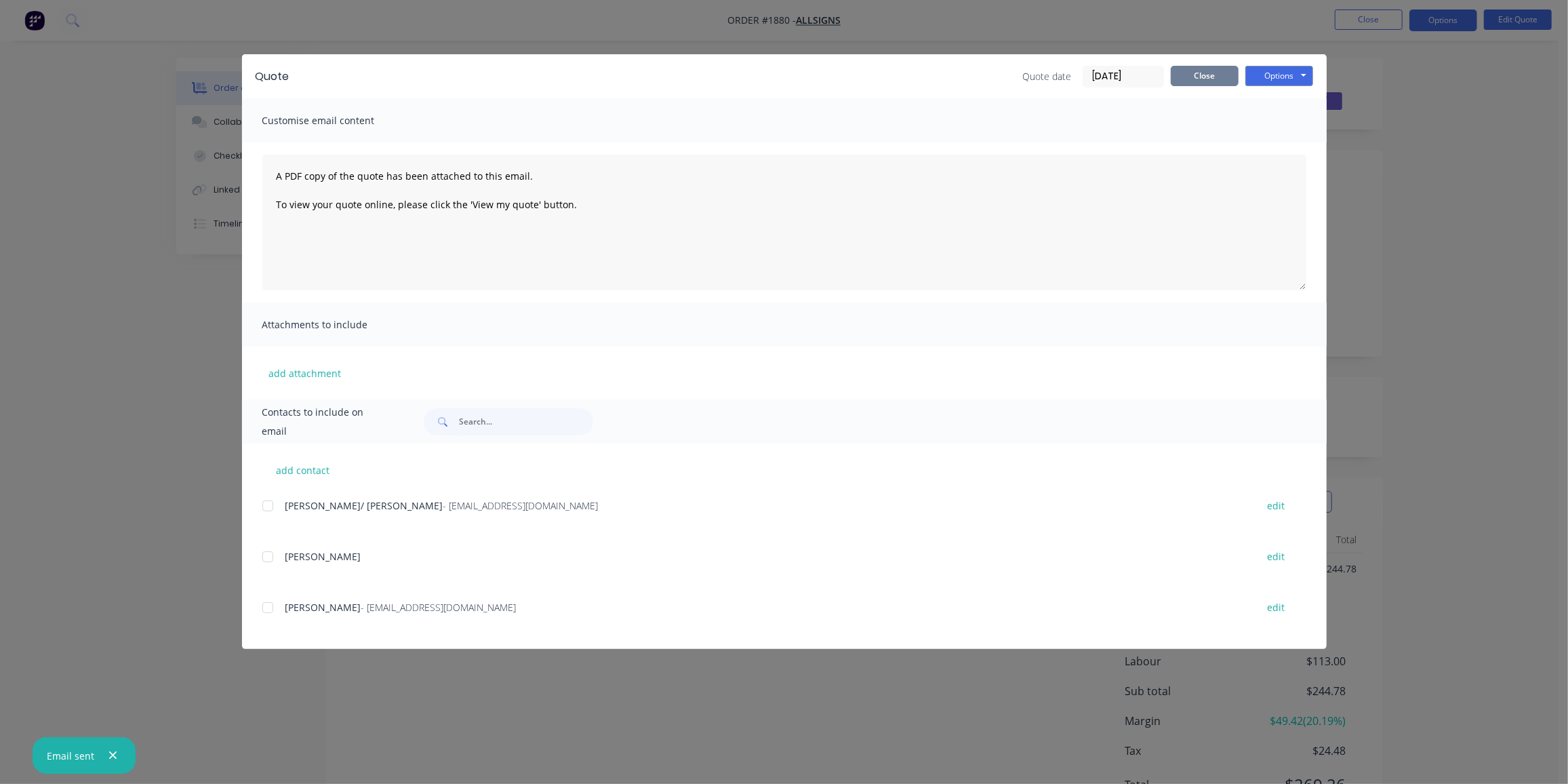
click at [1217, 72] on button "Close" at bounding box center [1204, 76] width 68 height 20
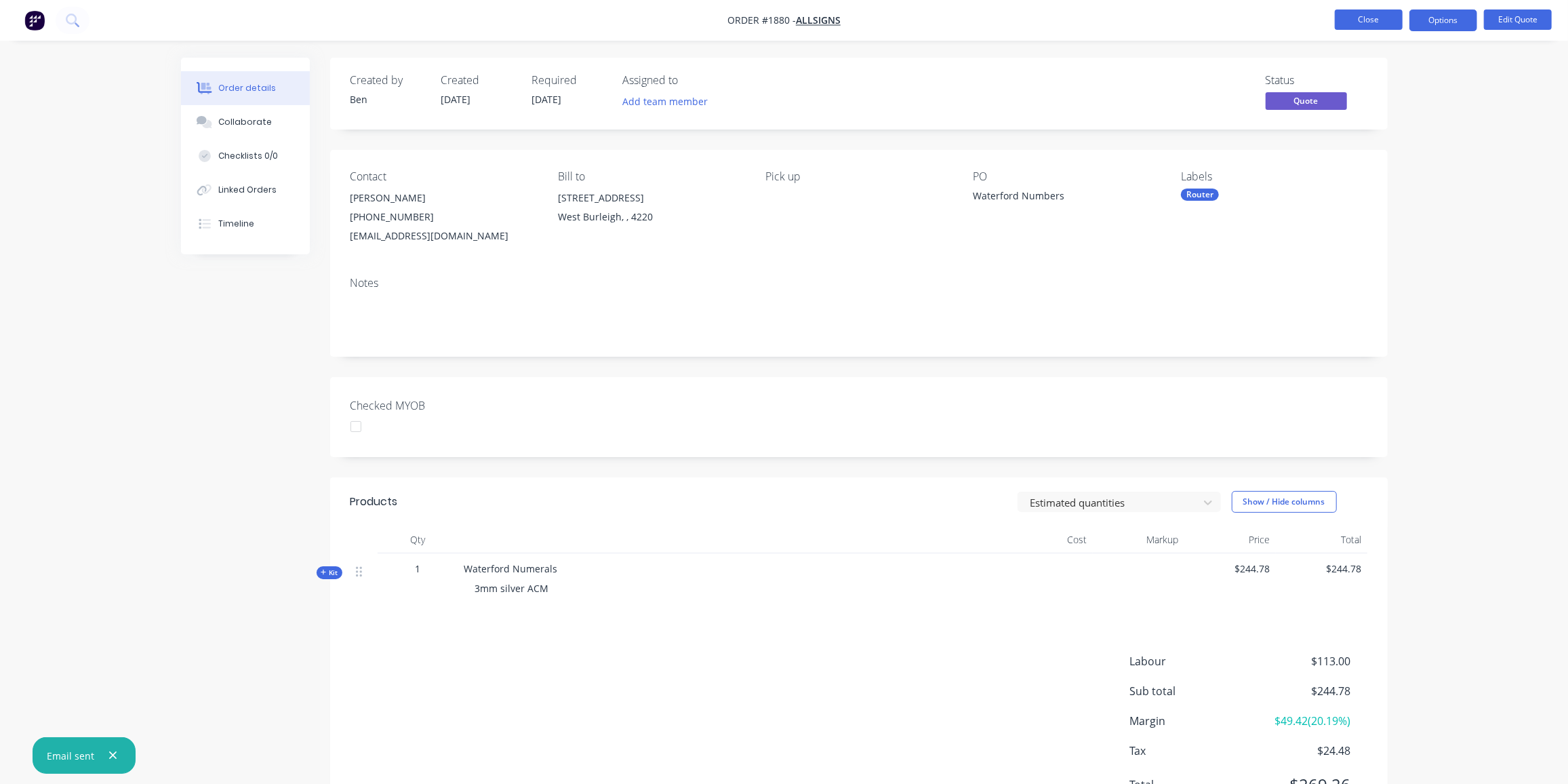
click at [1343, 23] on button "Close" at bounding box center [1368, 19] width 68 height 20
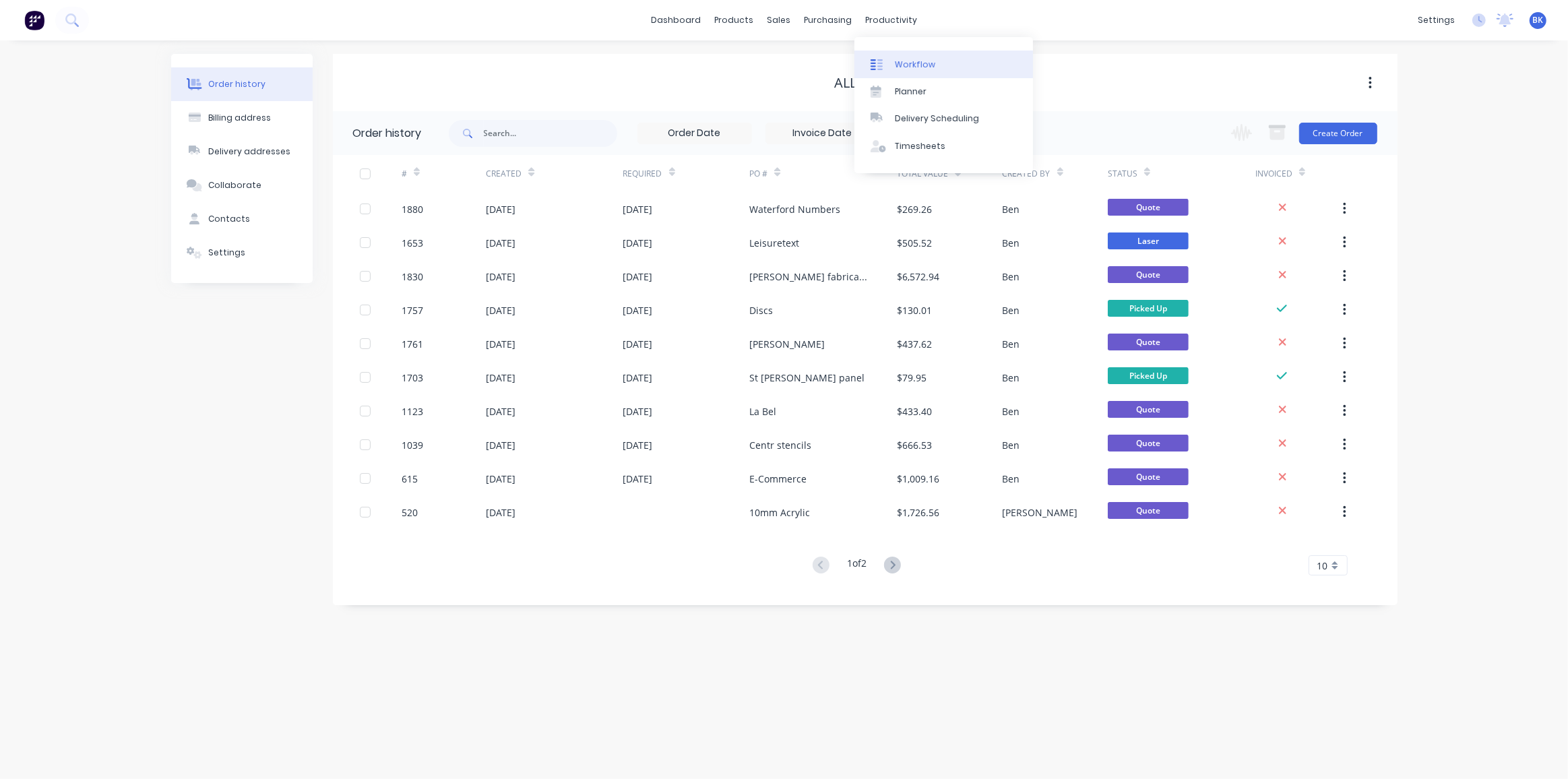
click at [881, 60] on icon at bounding box center [880, 65] width 5 height 11
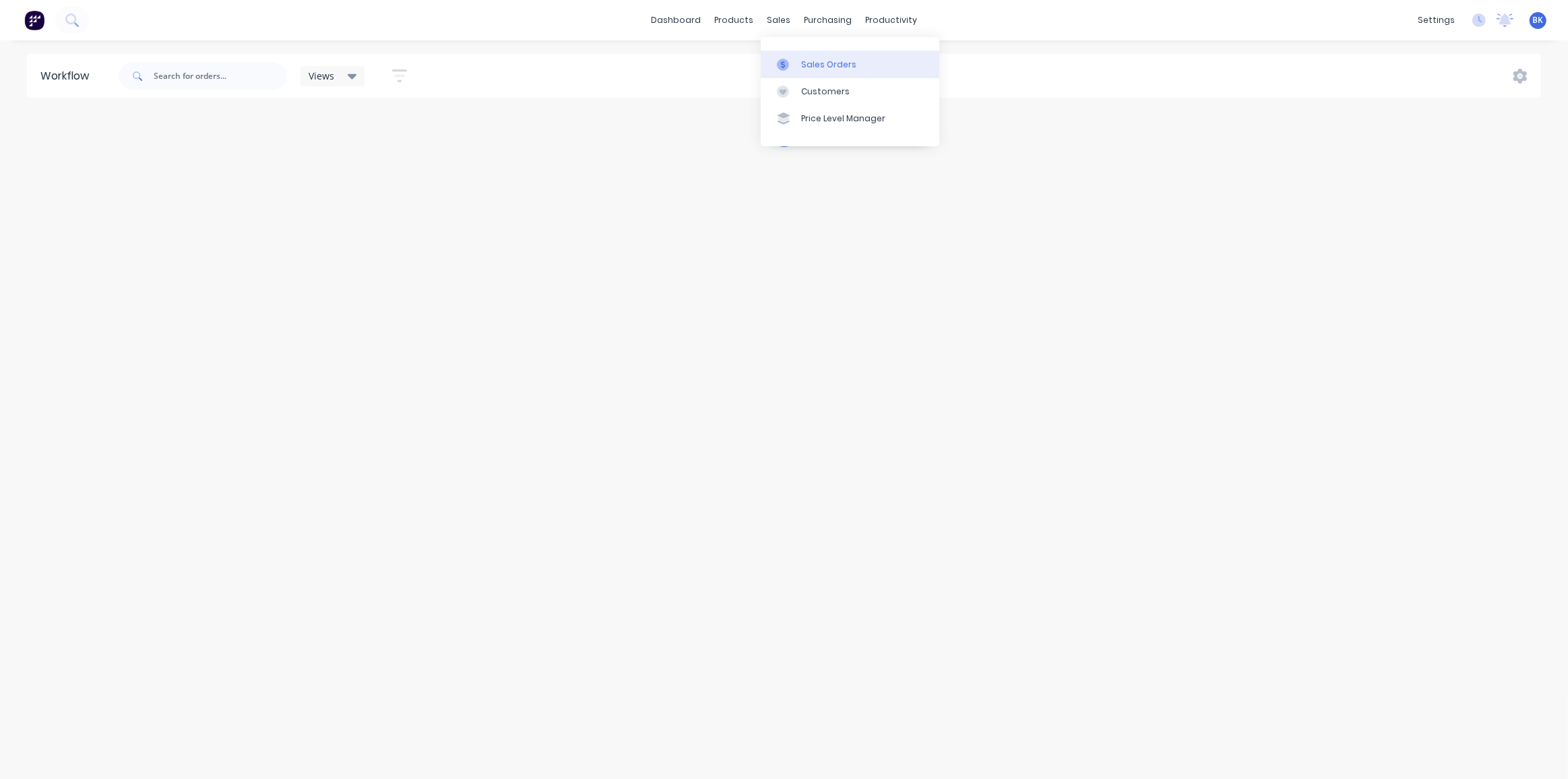
click at [799, 66] on link "Sales Orders" at bounding box center [850, 63] width 178 height 27
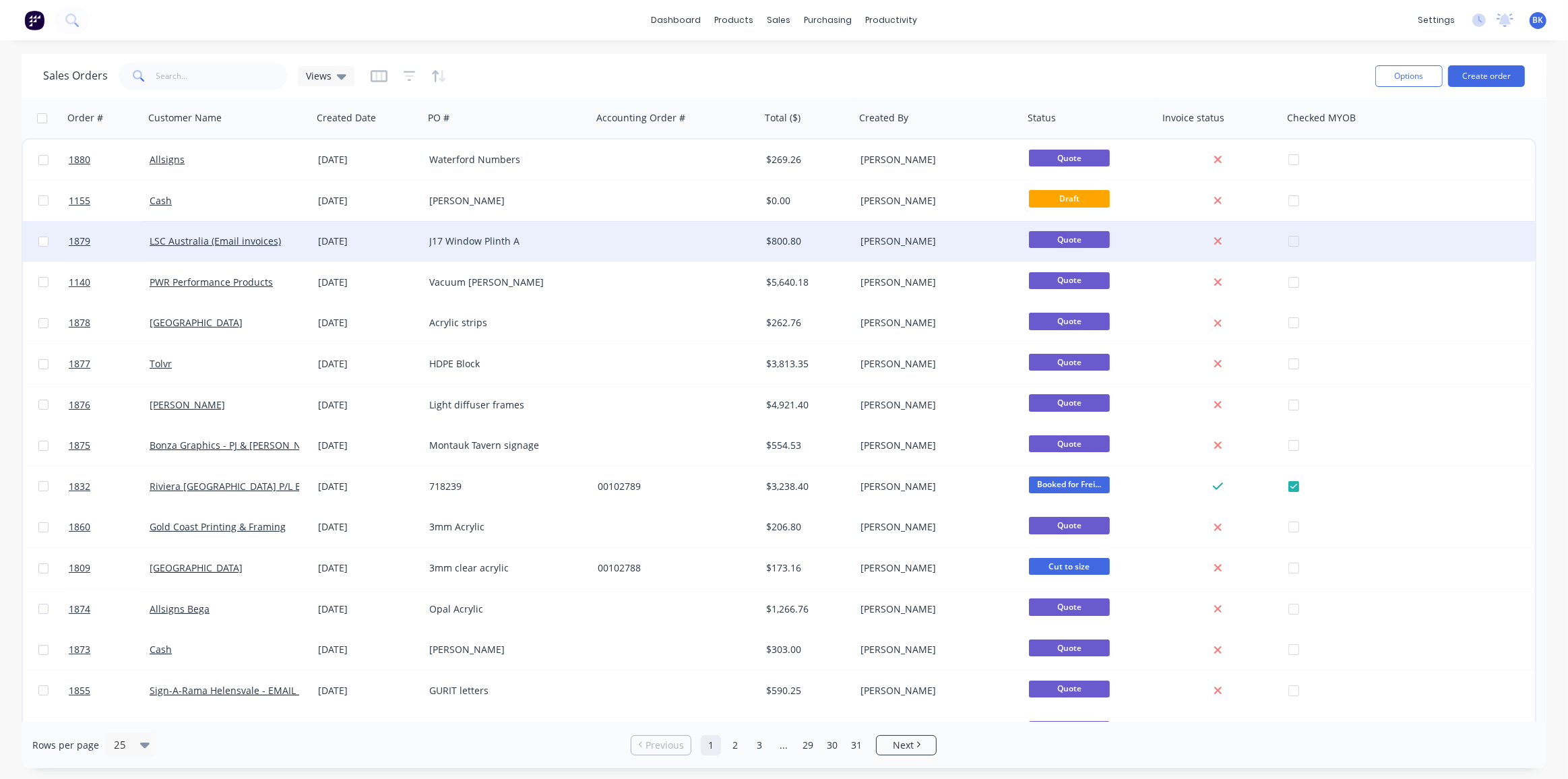
click at [741, 256] on div at bounding box center [677, 241] width 168 height 40
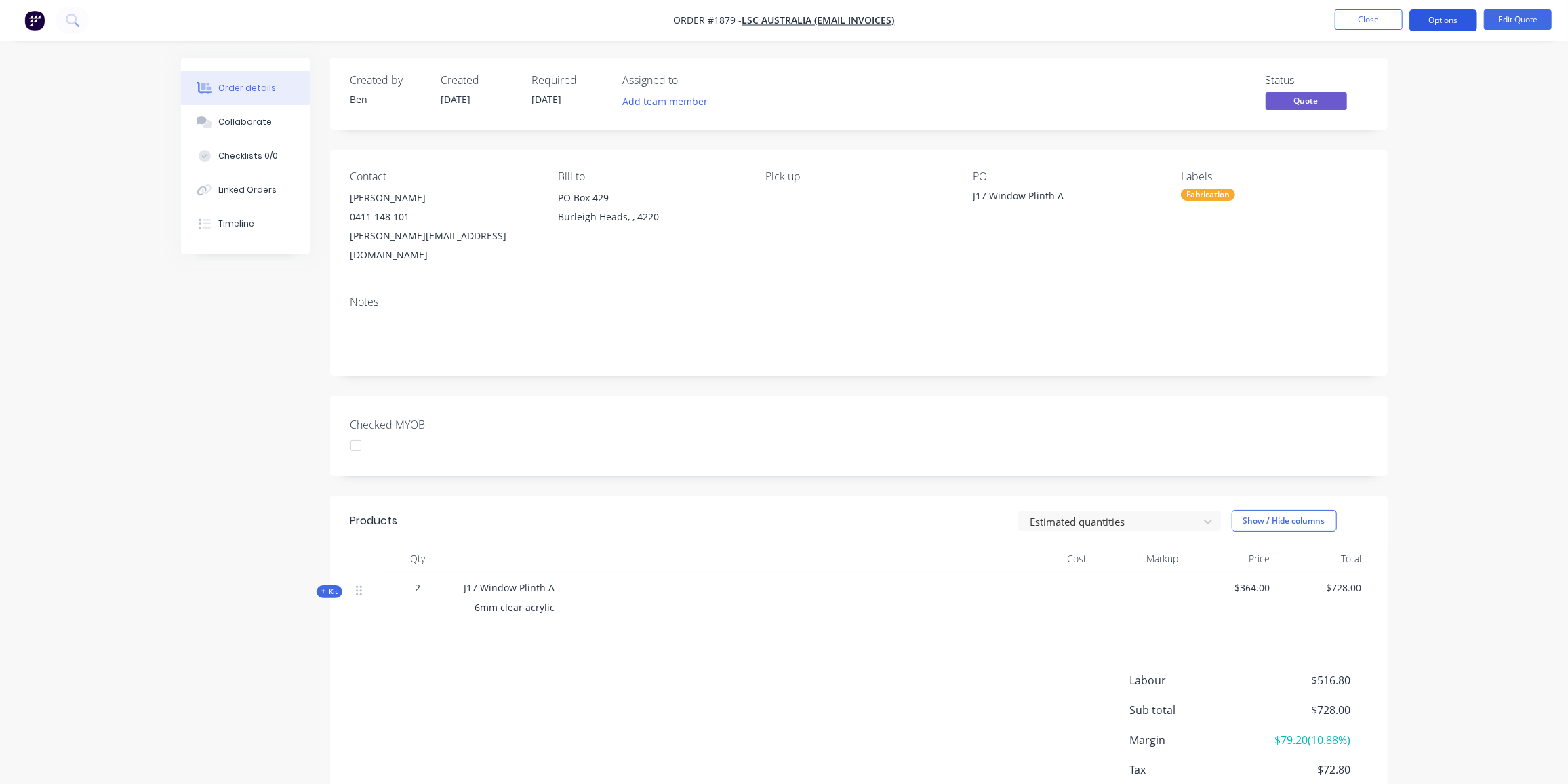
click at [1454, 19] on button "Options" at bounding box center [1443, 20] width 68 height 22
click at [1381, 79] on div "Quote" at bounding box center [1402, 82] width 124 height 19
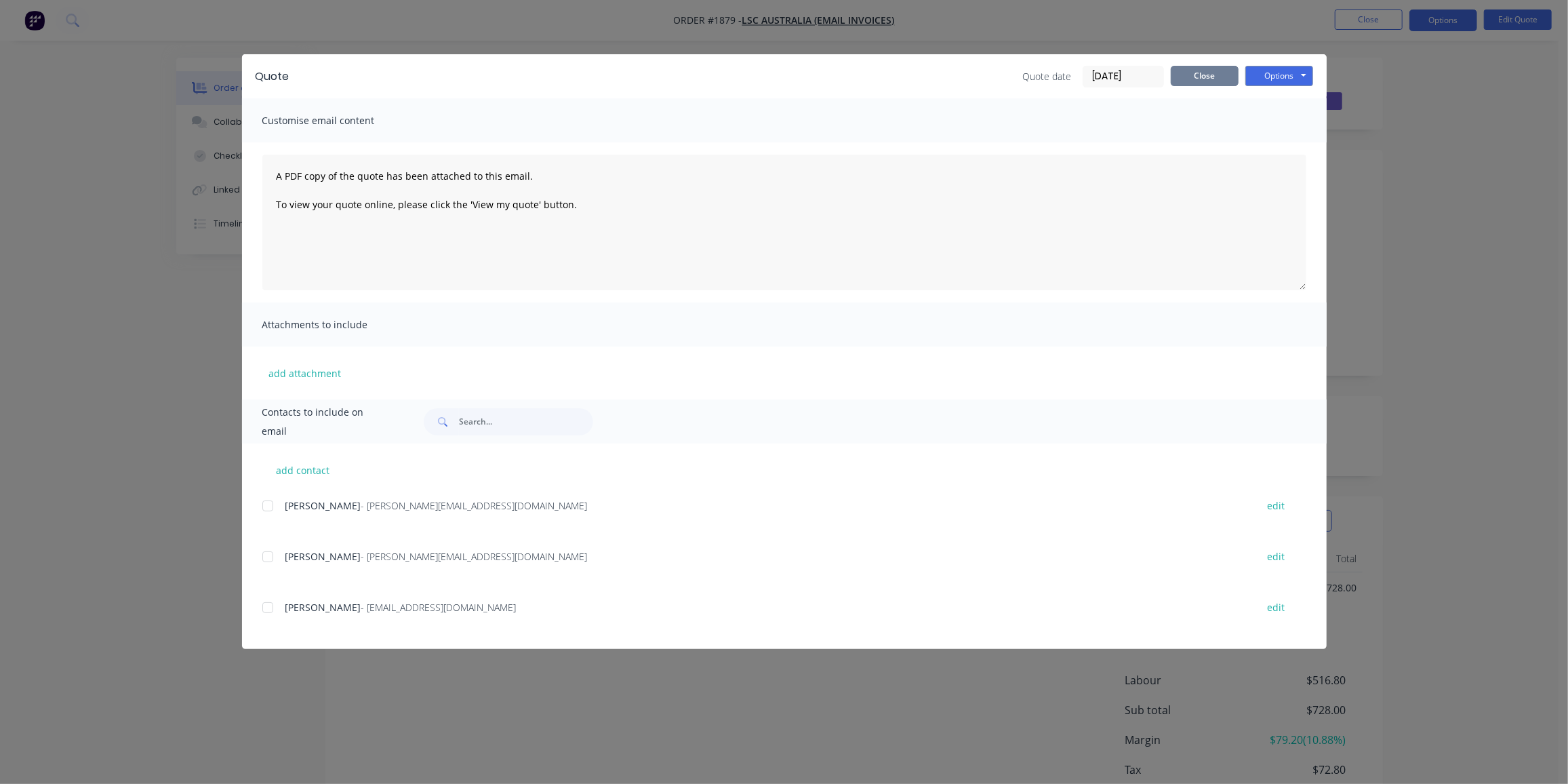
click at [1210, 68] on button "Close" at bounding box center [1204, 76] width 68 height 20
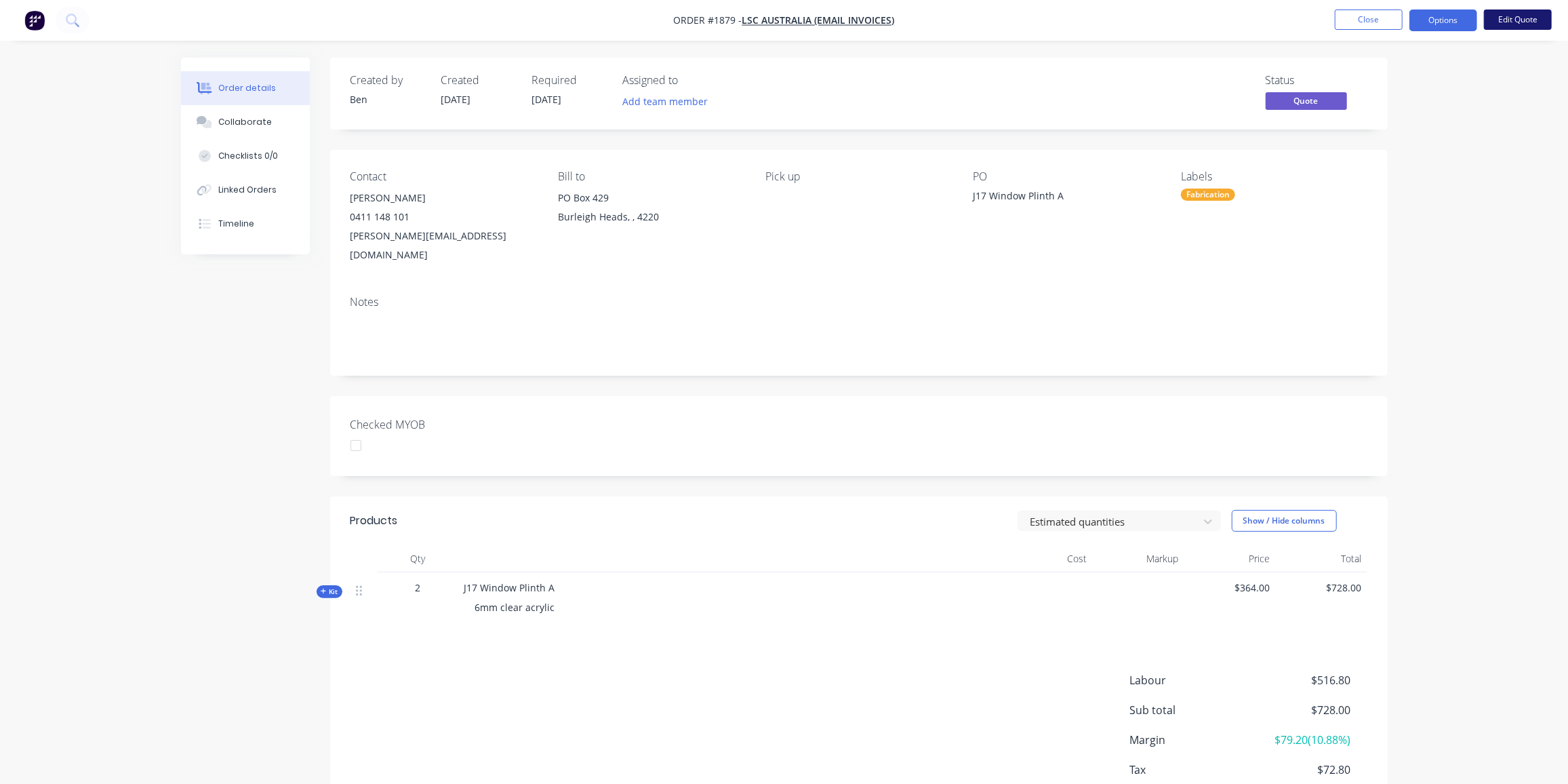
click at [1531, 20] on button "Edit Quote" at bounding box center [1517, 19] width 68 height 20
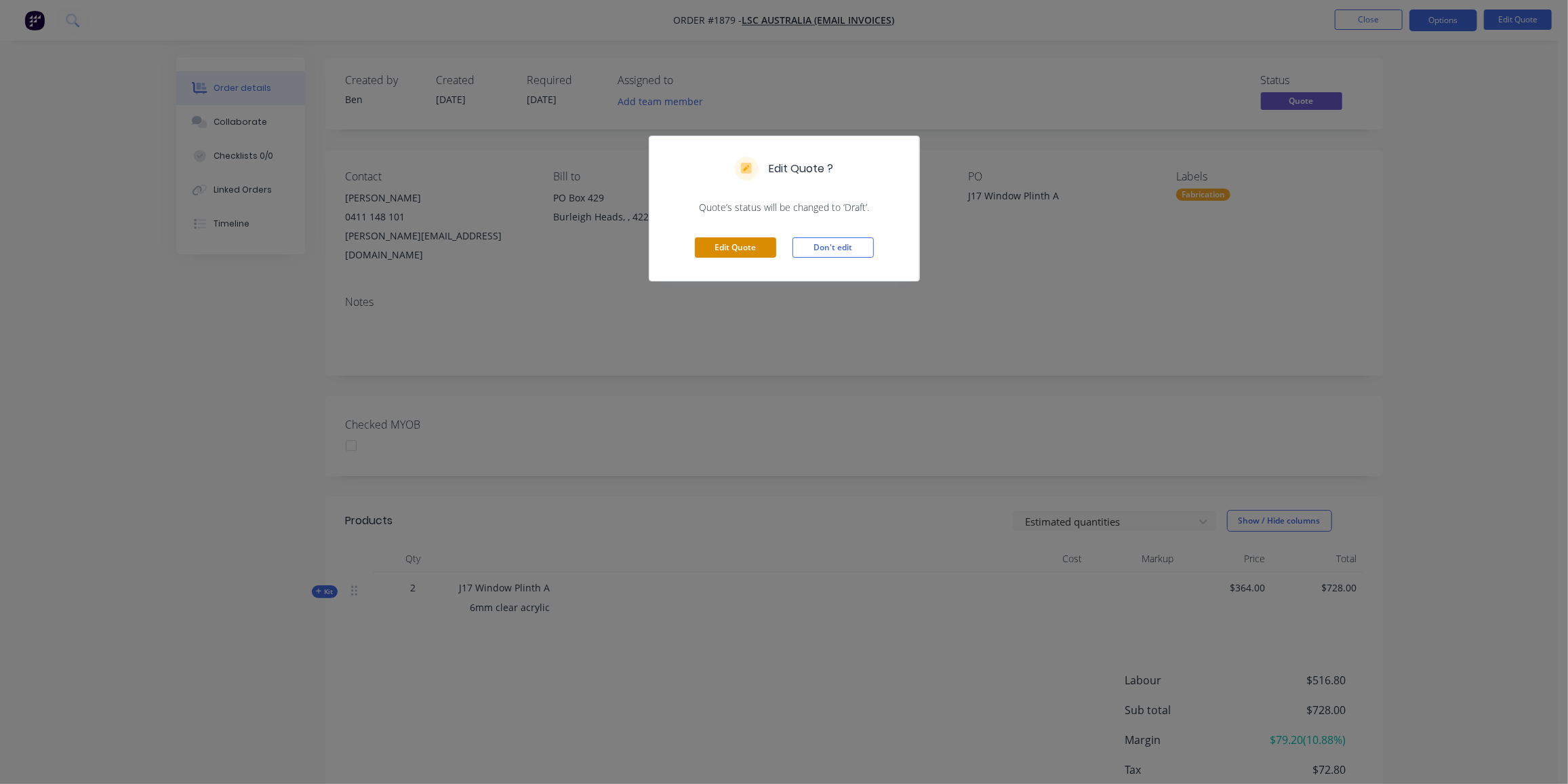
click at [743, 245] on button "Edit Quote" at bounding box center [735, 247] width 82 height 20
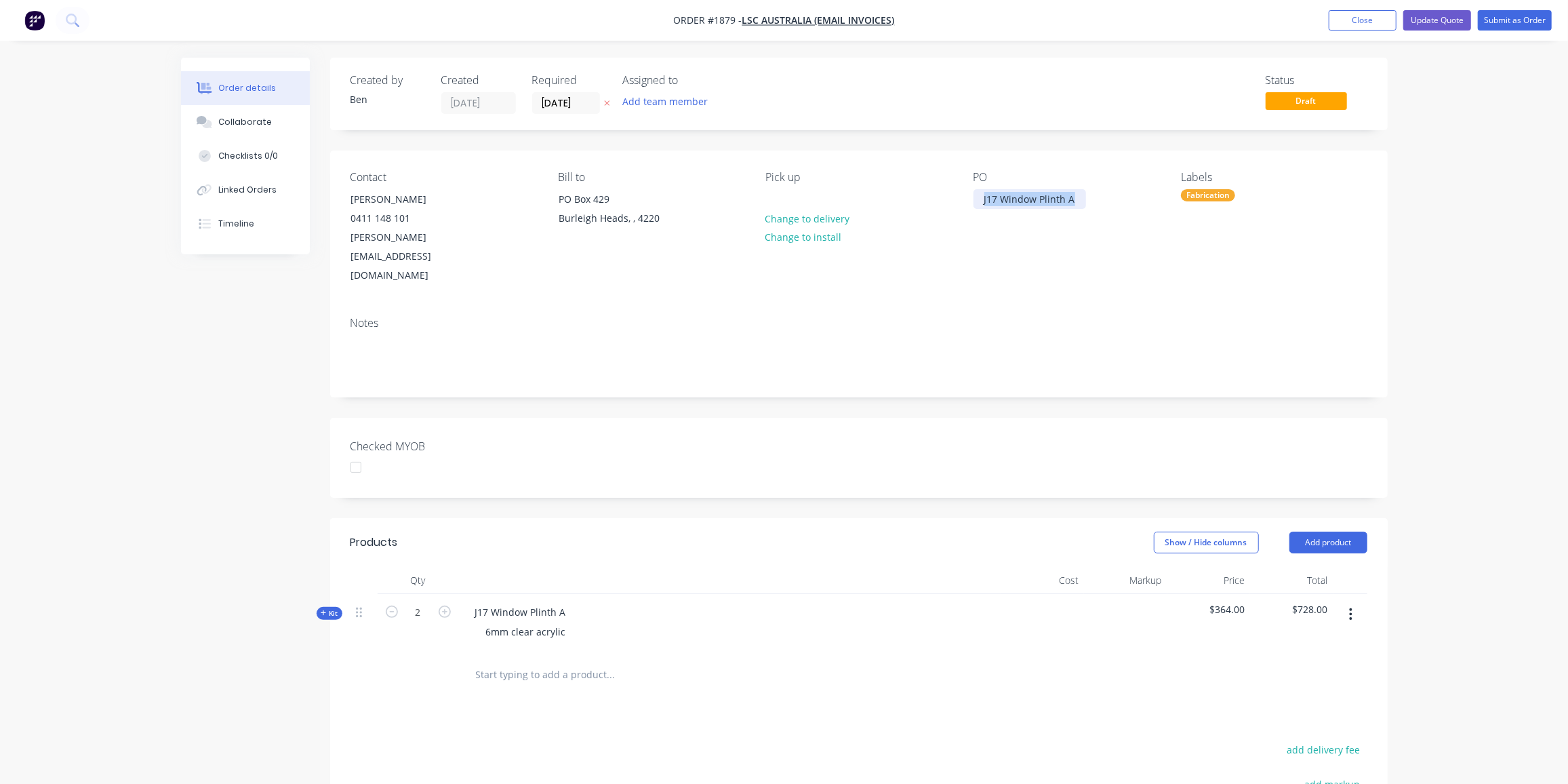
drag, startPoint x: 1078, startPoint y: 199, endPoint x: 971, endPoint y: 204, distance: 107.1
click at [971, 204] on div "Contact Daniel Sherriff 0411 148 101 daniel@lscfitouts.com.au Bill to PO Box 42…" at bounding box center [859, 229] width 1058 height 156
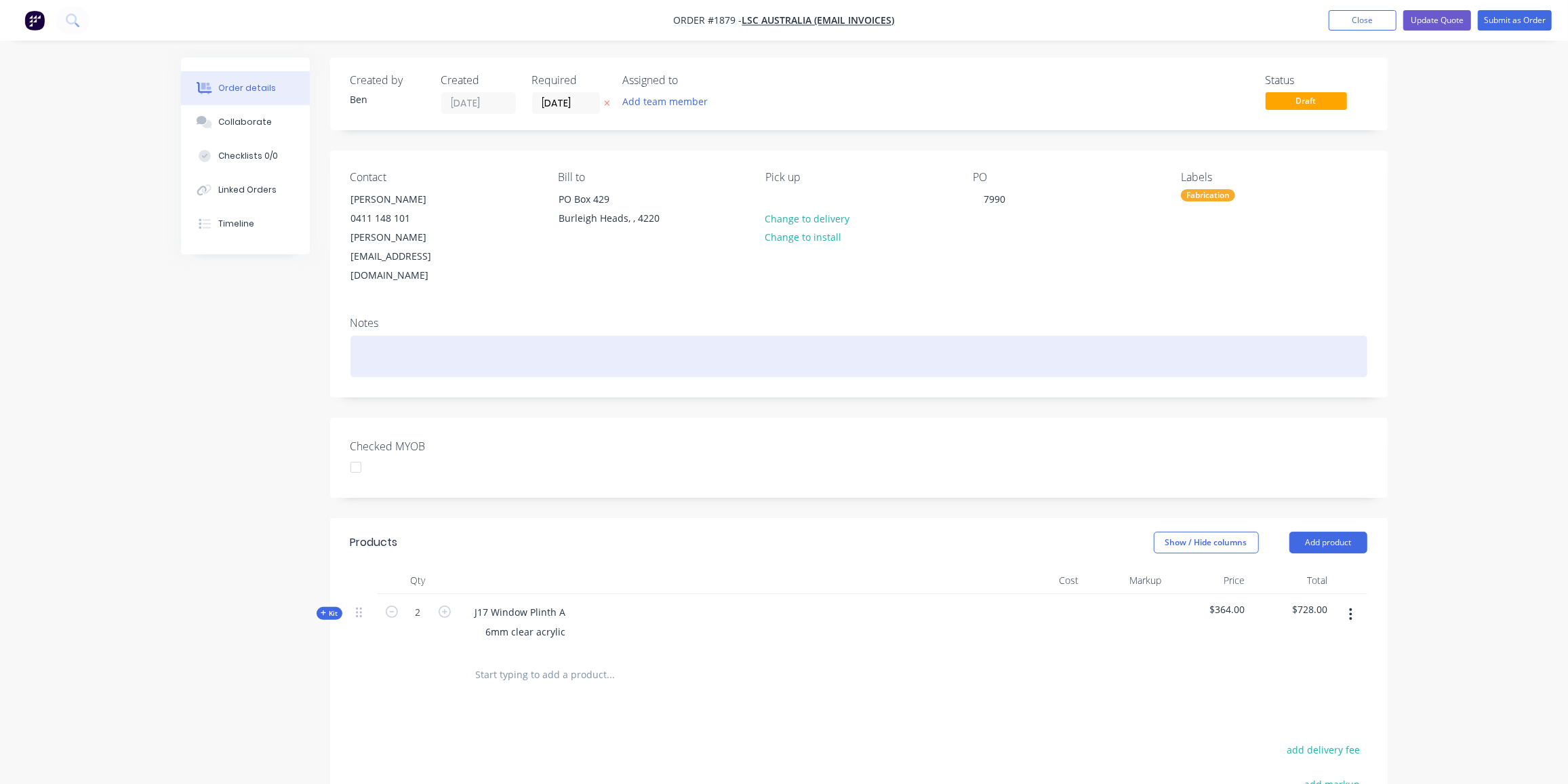
click at [1011, 336] on div at bounding box center [859, 356] width 1017 height 41
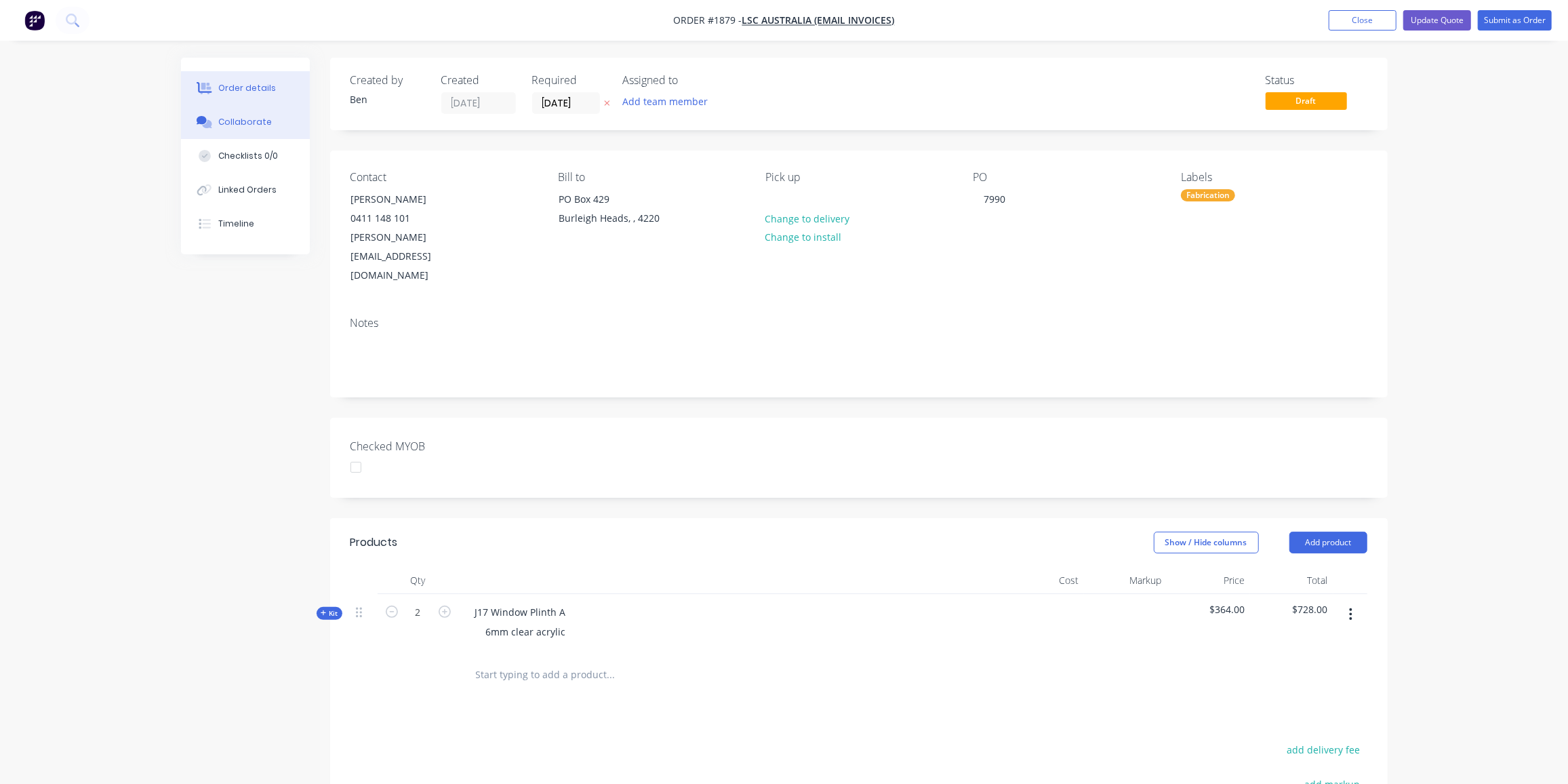
click at [223, 125] on div "Collaborate" at bounding box center [245, 122] width 54 height 12
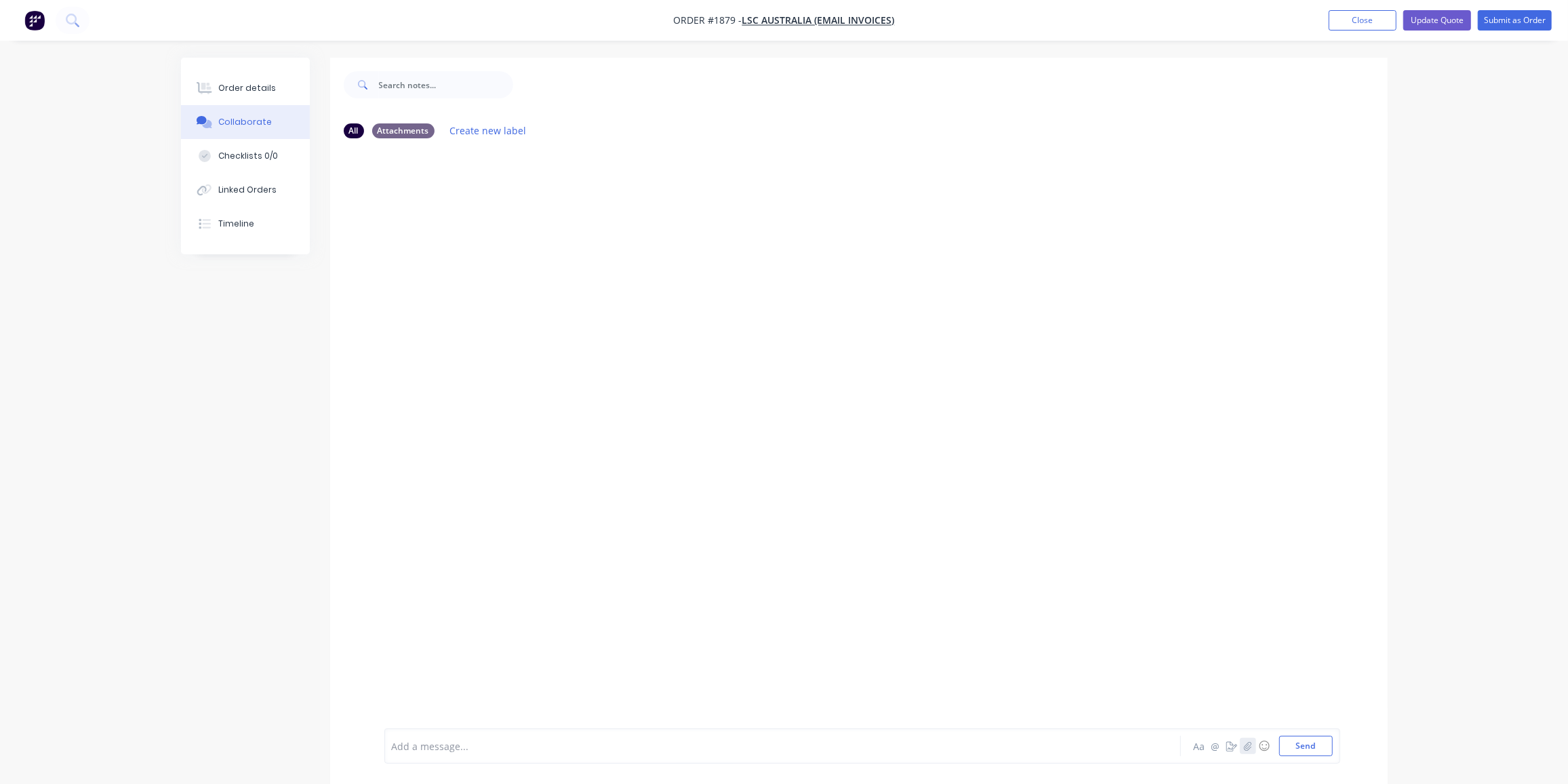
click at [1252, 747] on icon "button" at bounding box center [1248, 745] width 8 height 9
click at [1287, 744] on button "Send" at bounding box center [1306, 746] width 54 height 20
click at [1363, 17] on button "Close" at bounding box center [1362, 20] width 68 height 20
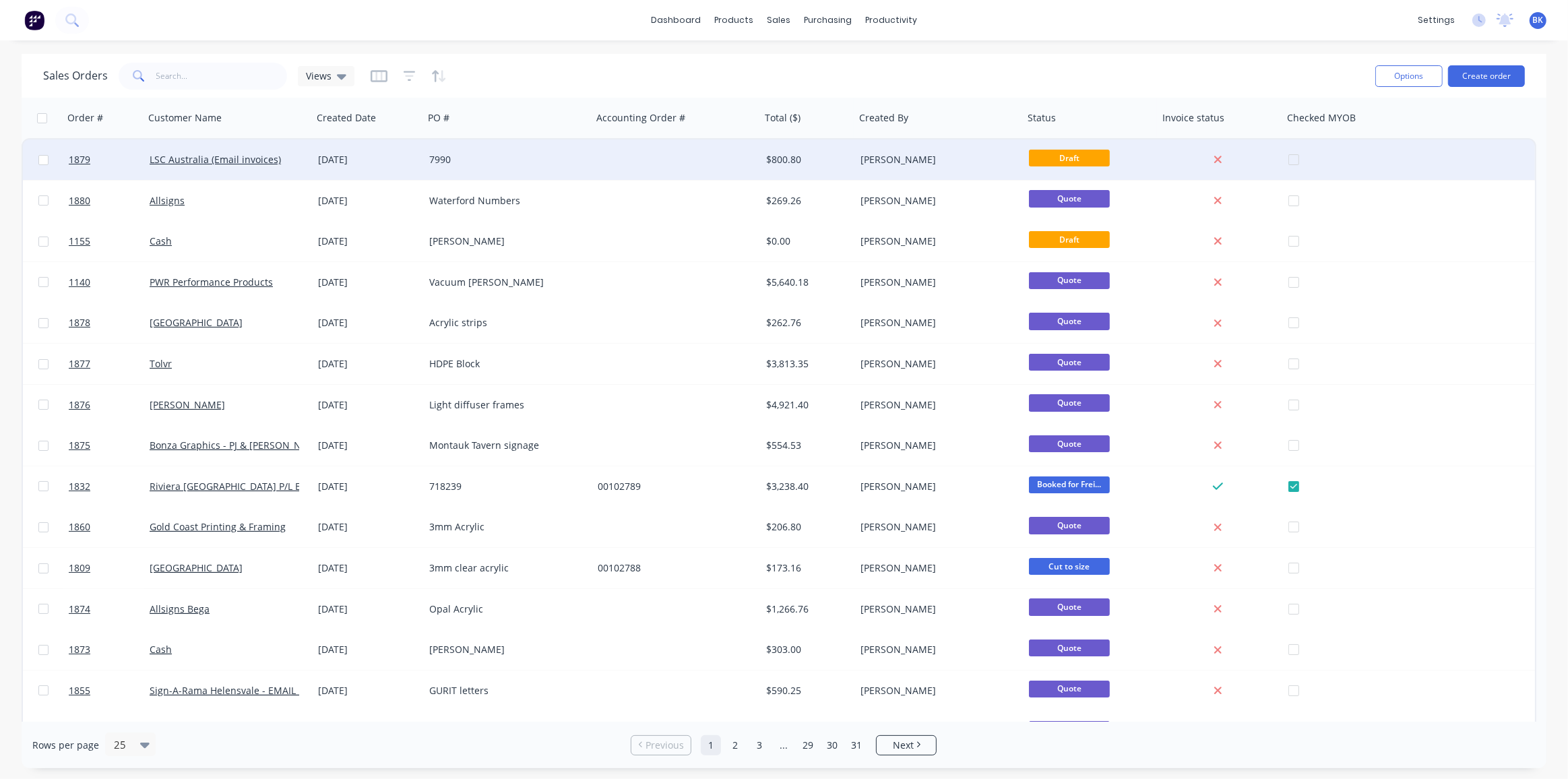
click at [562, 169] on div "7990" at bounding box center [508, 160] width 168 height 40
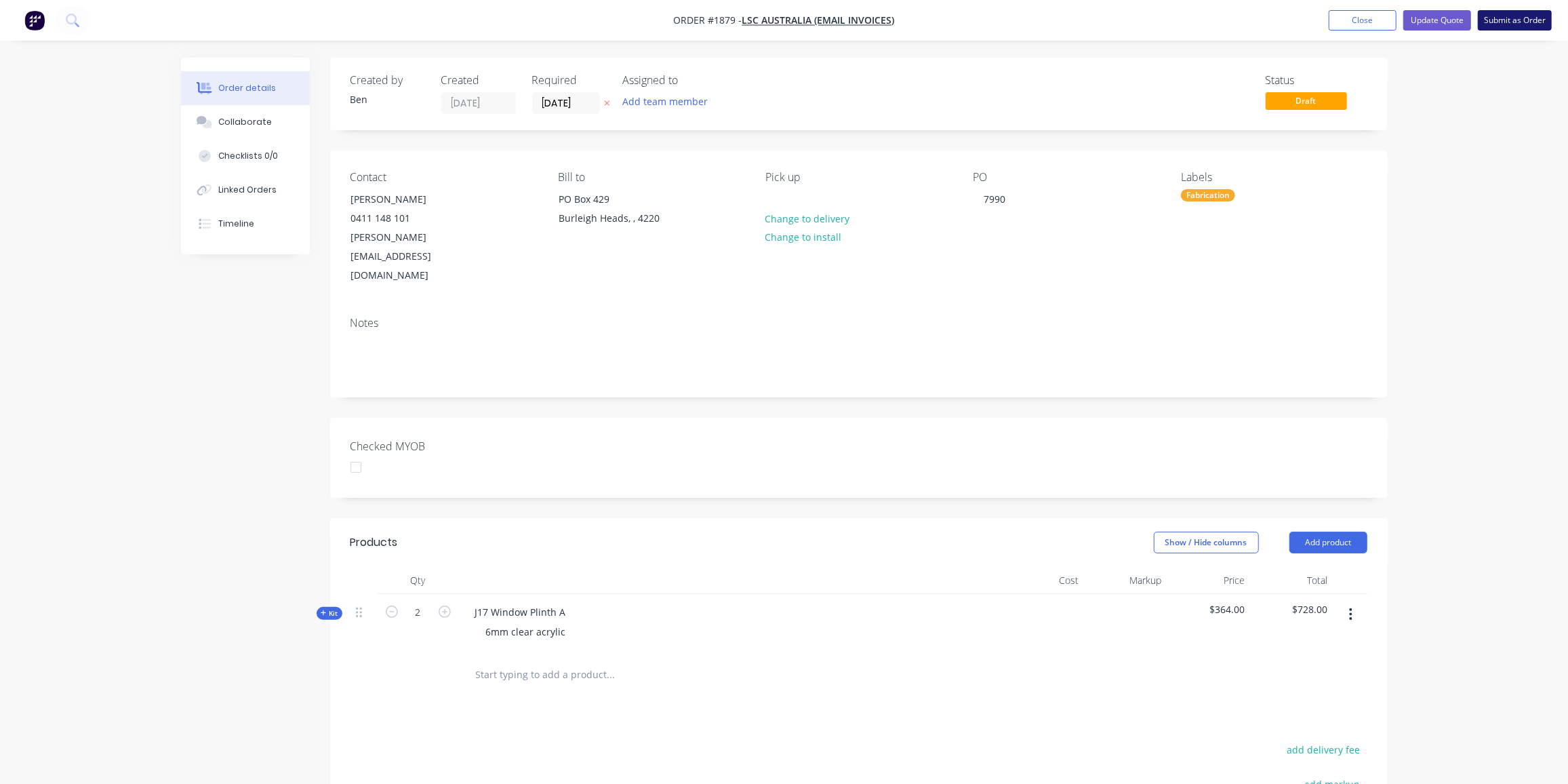
click at [1524, 19] on button "Submit as Order" at bounding box center [1514, 20] width 74 height 20
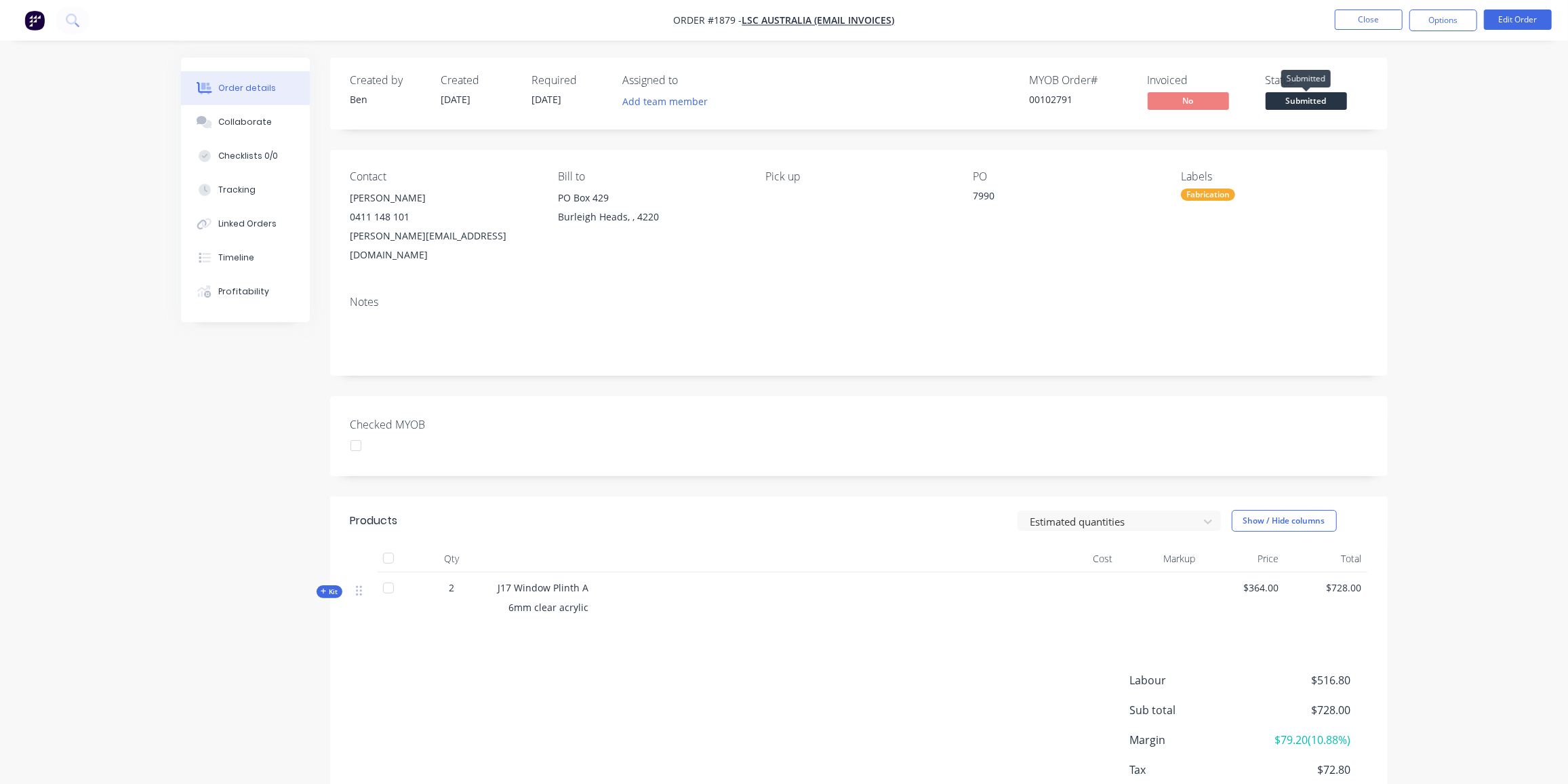
click at [1304, 100] on span "Submitted" at bounding box center [1306, 101] width 82 height 17
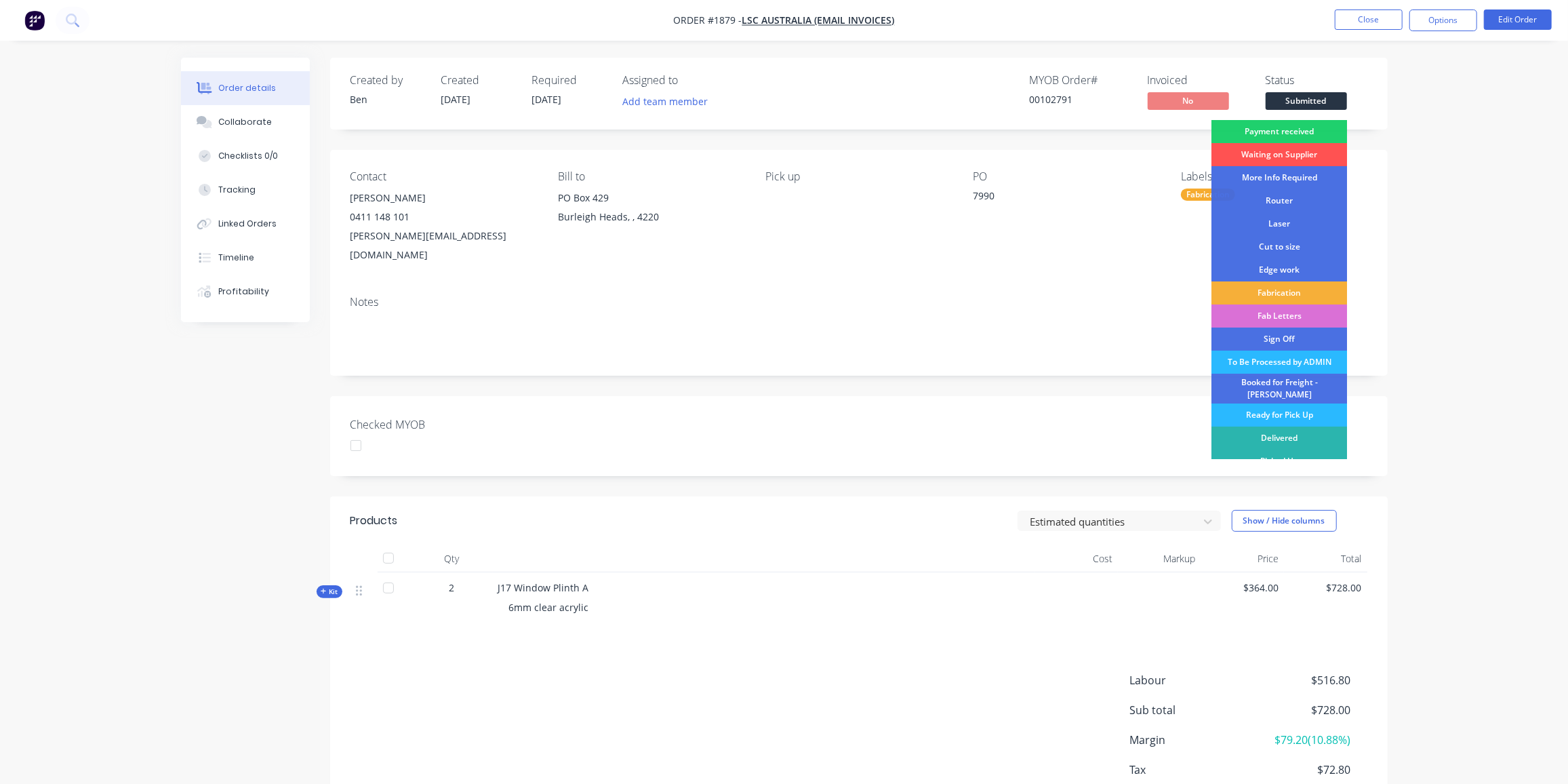
click at [1299, 321] on div "Fab Letters" at bounding box center [1280, 317] width 135 height 23
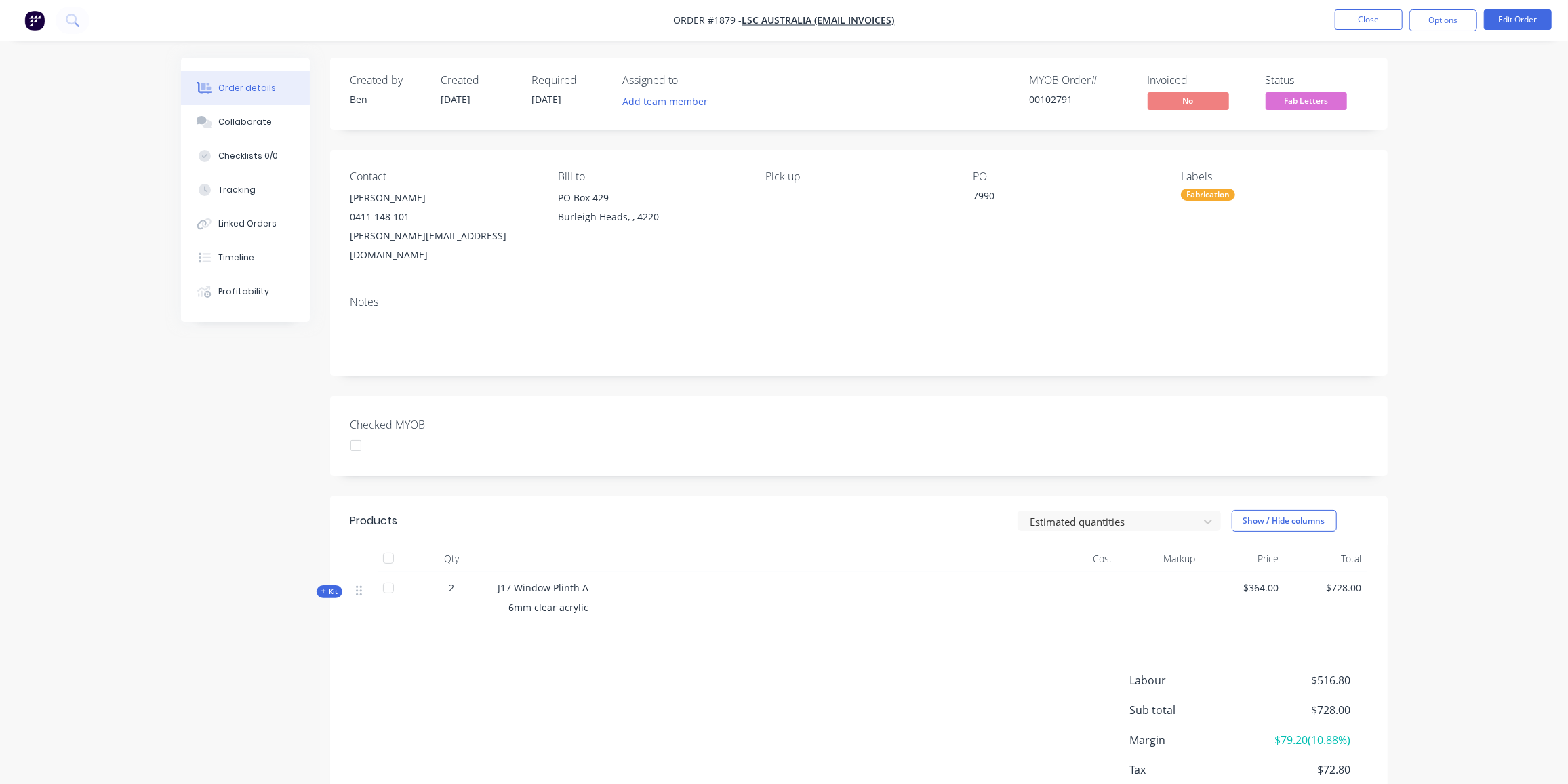
click at [782, 572] on div "J17 Window Plinth A 6mm clear acrylic" at bounding box center [764, 600] width 543 height 56
click at [1370, 13] on button "Close" at bounding box center [1368, 19] width 68 height 20
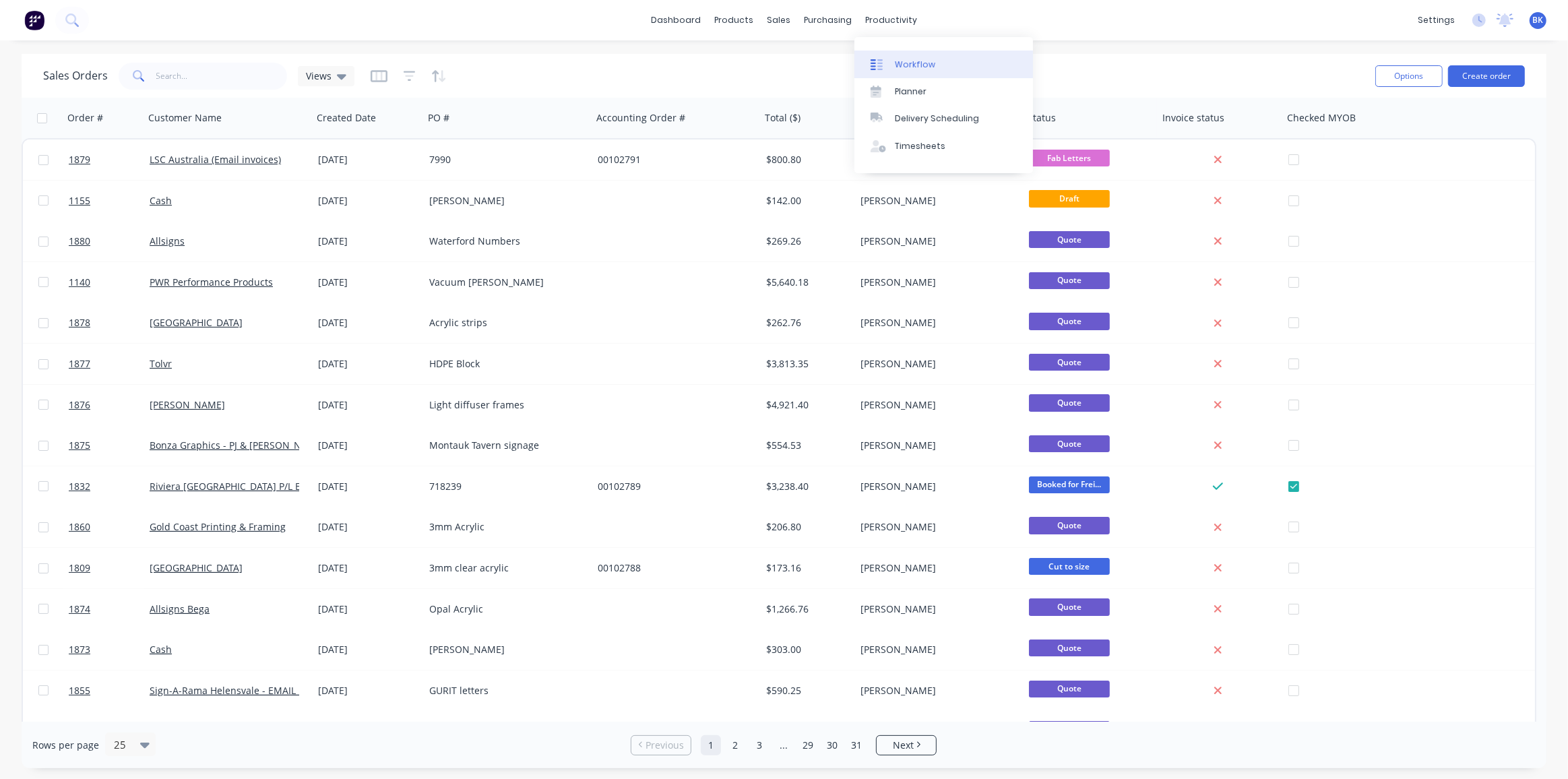
click at [911, 62] on div "Workflow" at bounding box center [915, 65] width 40 height 12
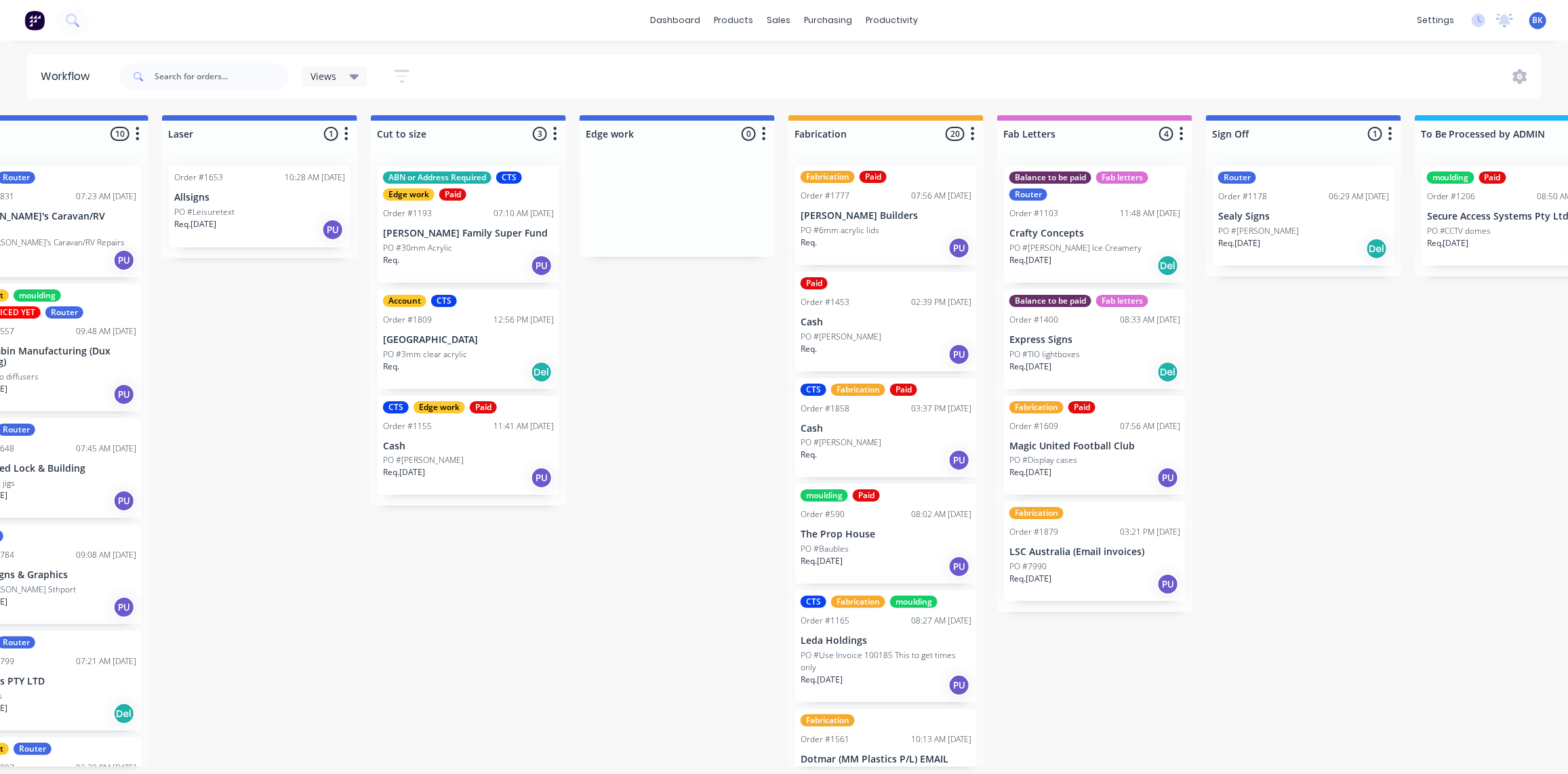
scroll to position [1, 0]
click at [868, 345] on div "Req. PU" at bounding box center [886, 354] width 171 height 23
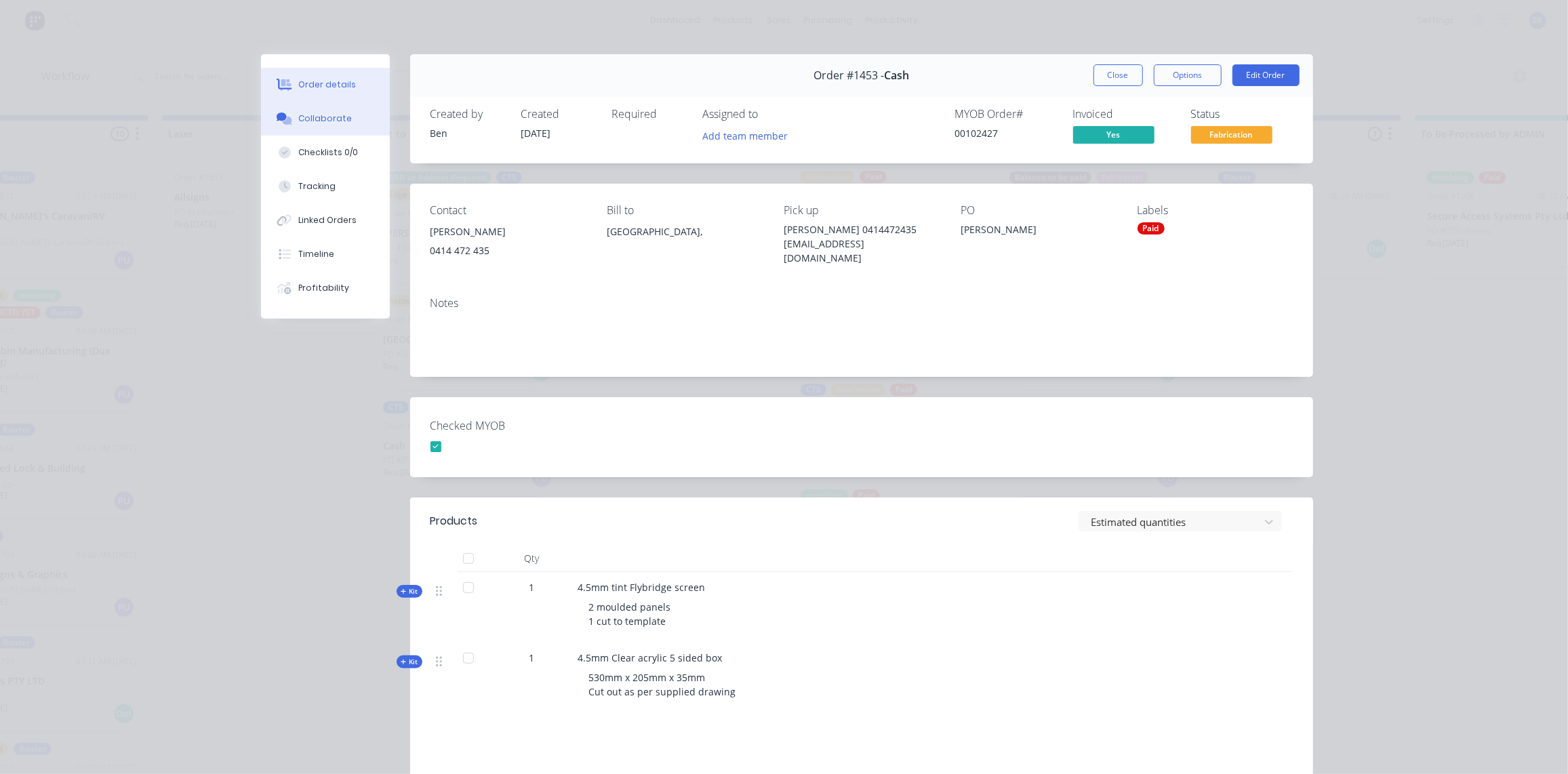
click at [322, 120] on div "Collaborate" at bounding box center [325, 119] width 54 height 12
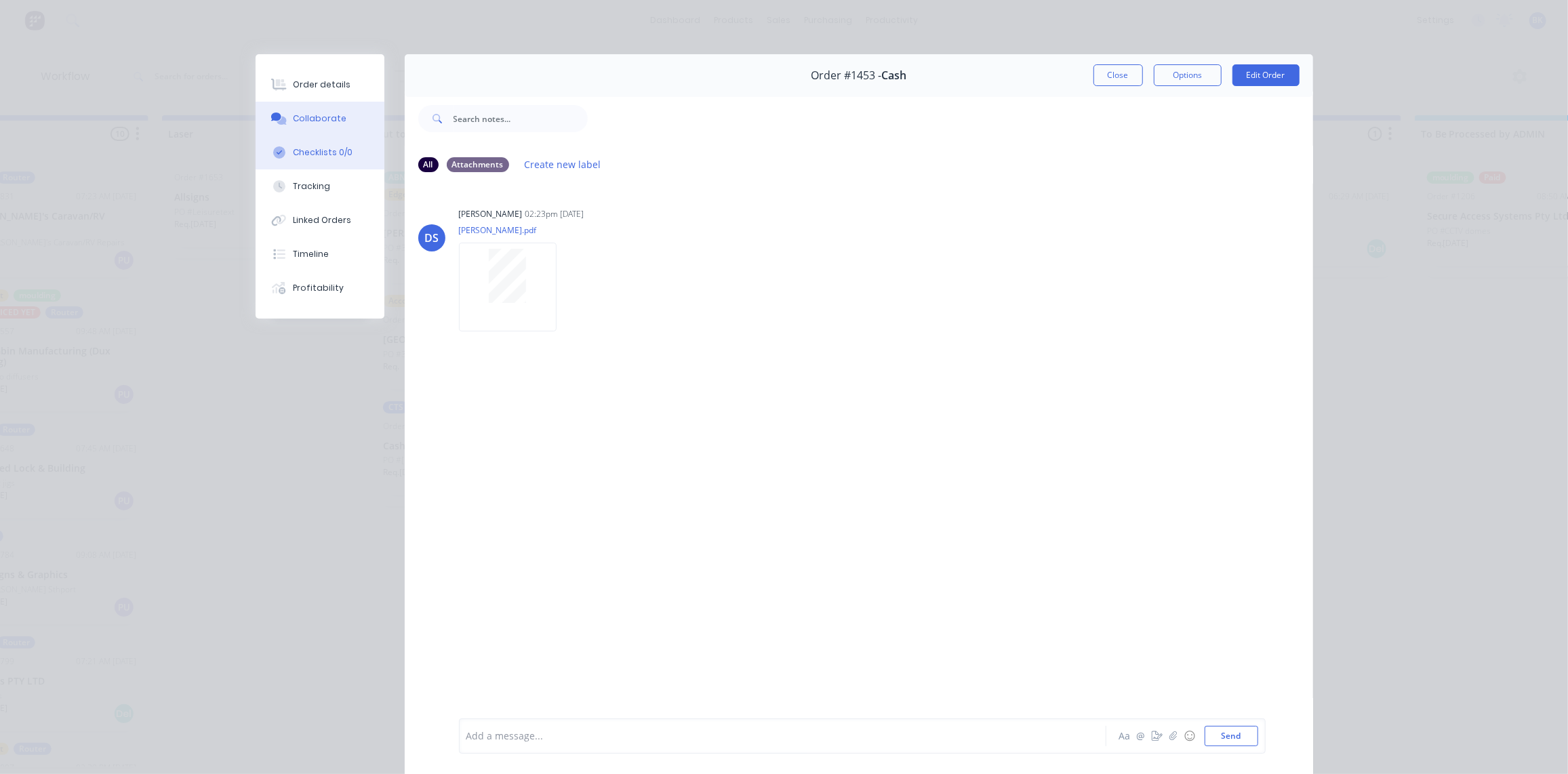
click at [298, 143] on button "Checklists 0/0" at bounding box center [320, 152] width 129 height 34
type textarea "x"
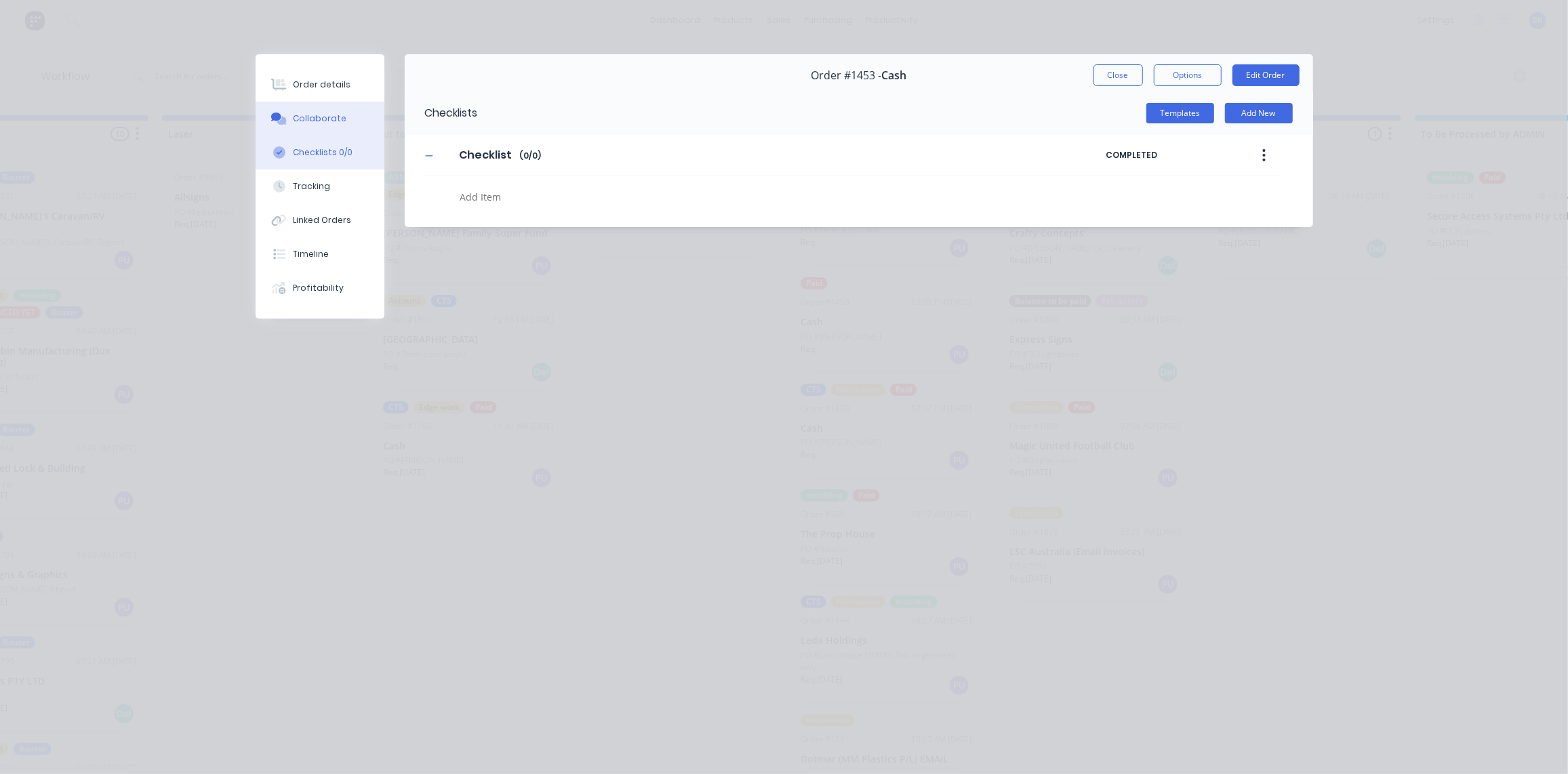
click at [327, 120] on div "Collaborate" at bounding box center [320, 119] width 54 height 12
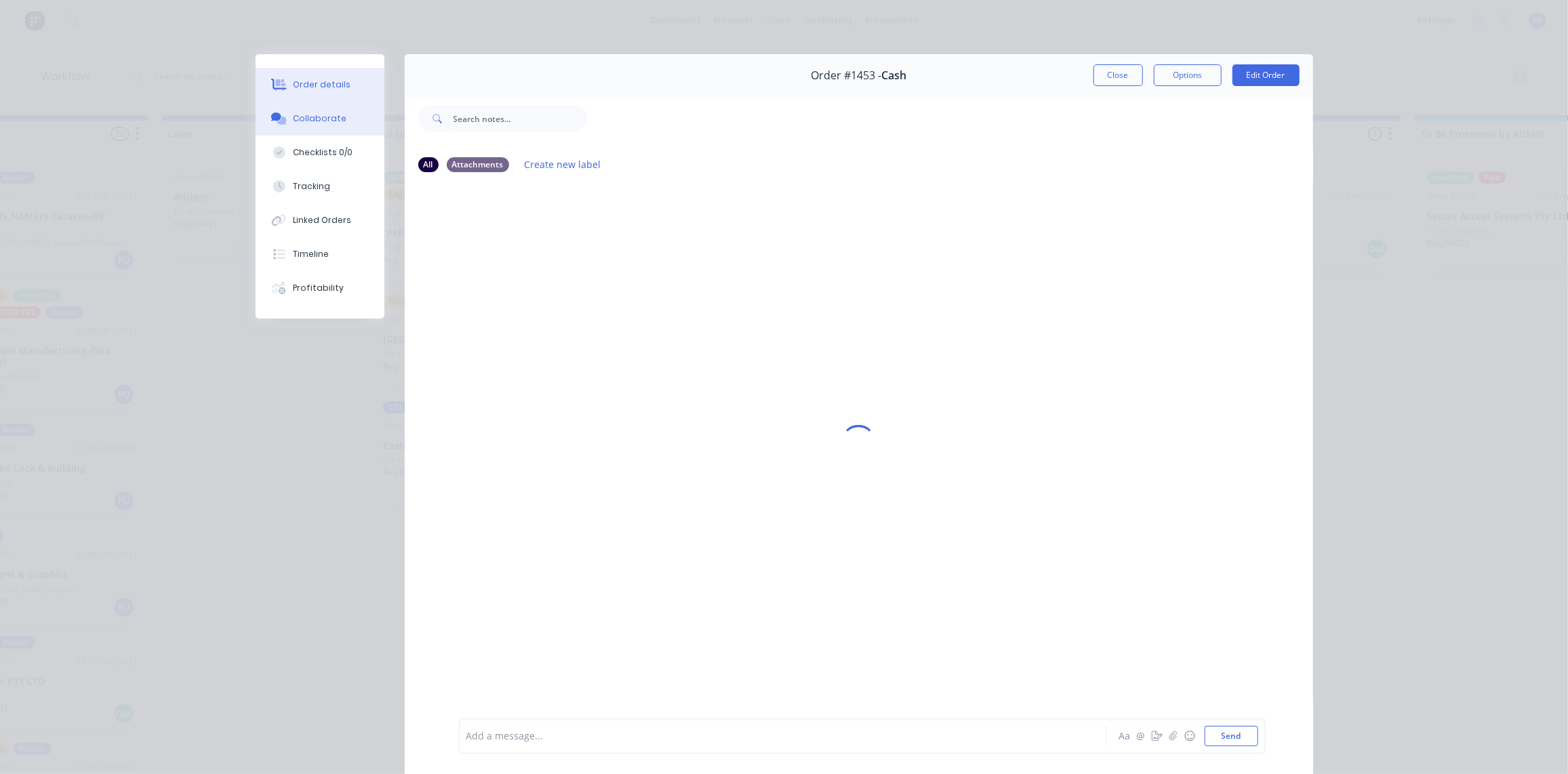
click at [322, 76] on button "Order details" at bounding box center [320, 85] width 129 height 34
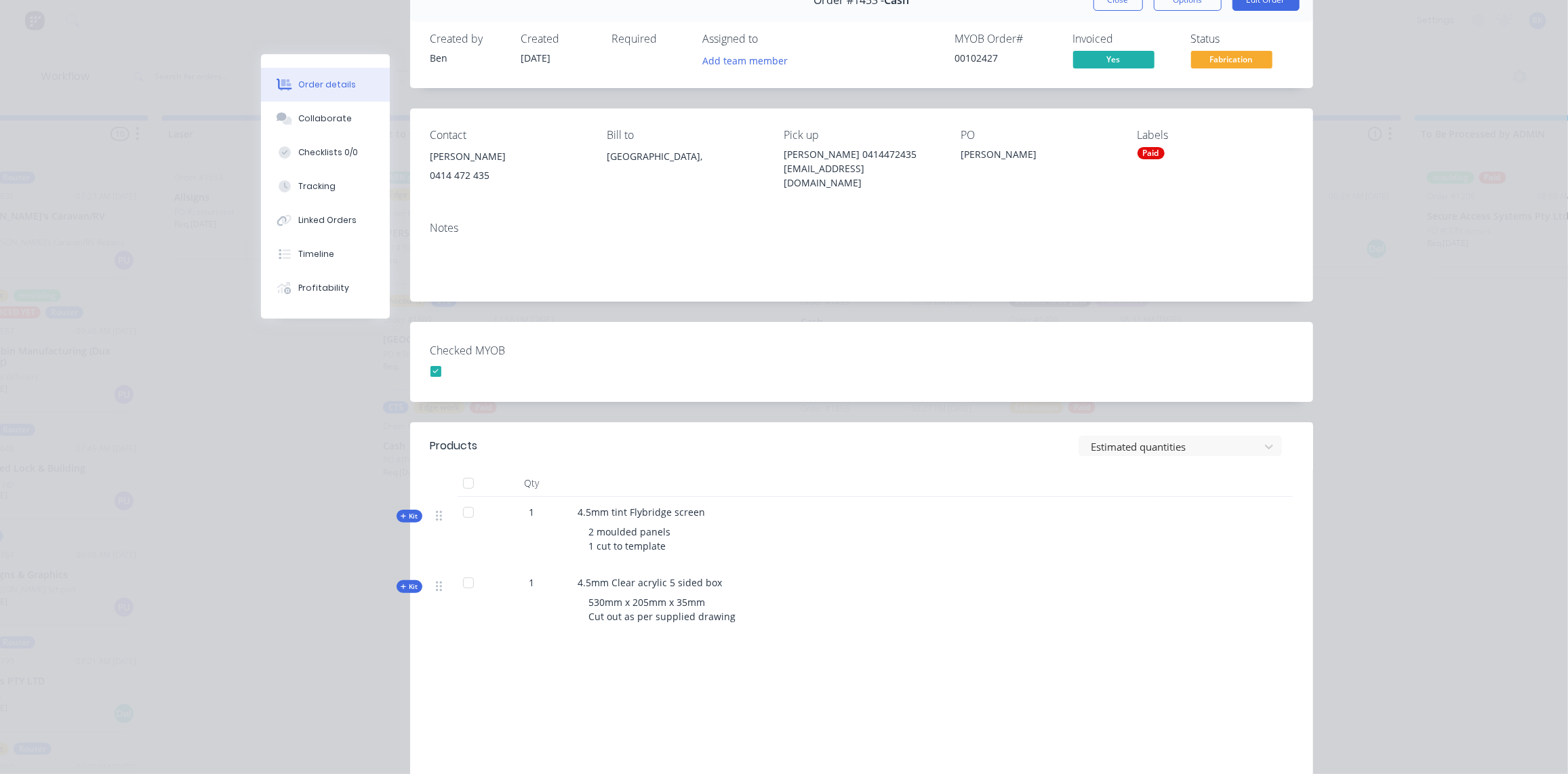
scroll to position [0, 0]
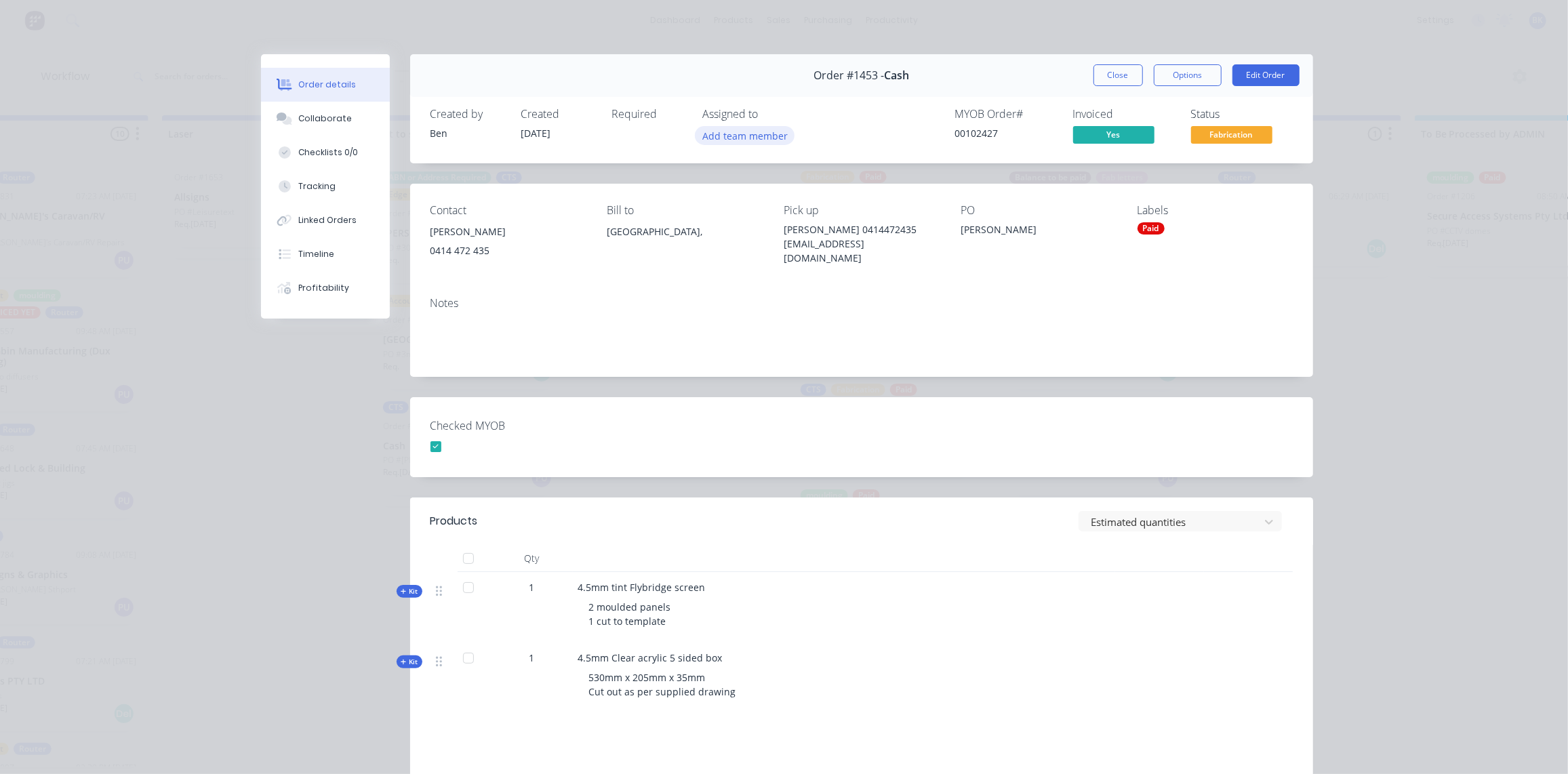
click at [718, 130] on button "Add team member" at bounding box center [745, 135] width 100 height 19
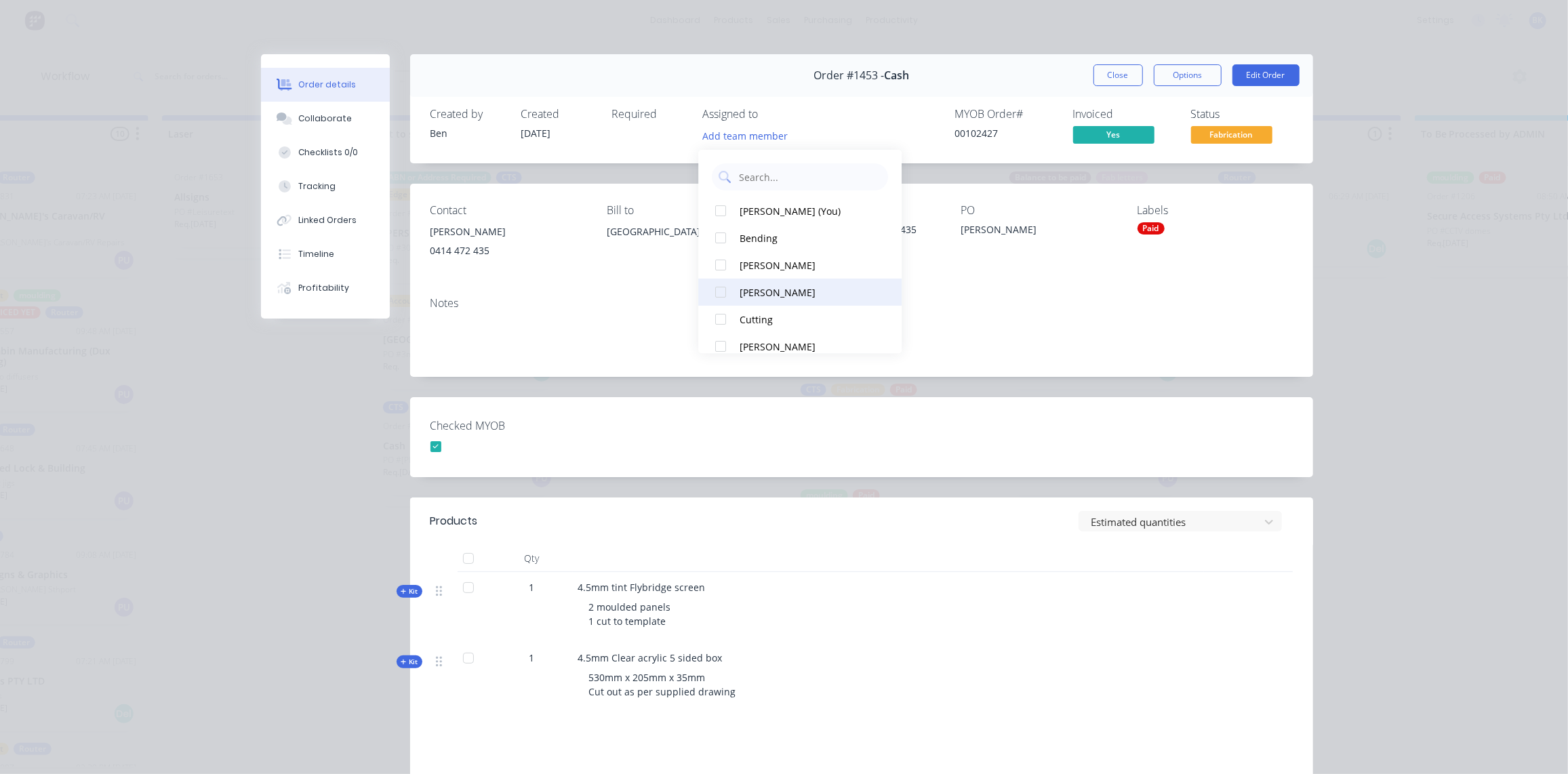
click at [767, 295] on div "[PERSON_NAME]" at bounding box center [808, 292] width 135 height 14
click at [1119, 83] on button "Close" at bounding box center [1119, 75] width 50 height 22
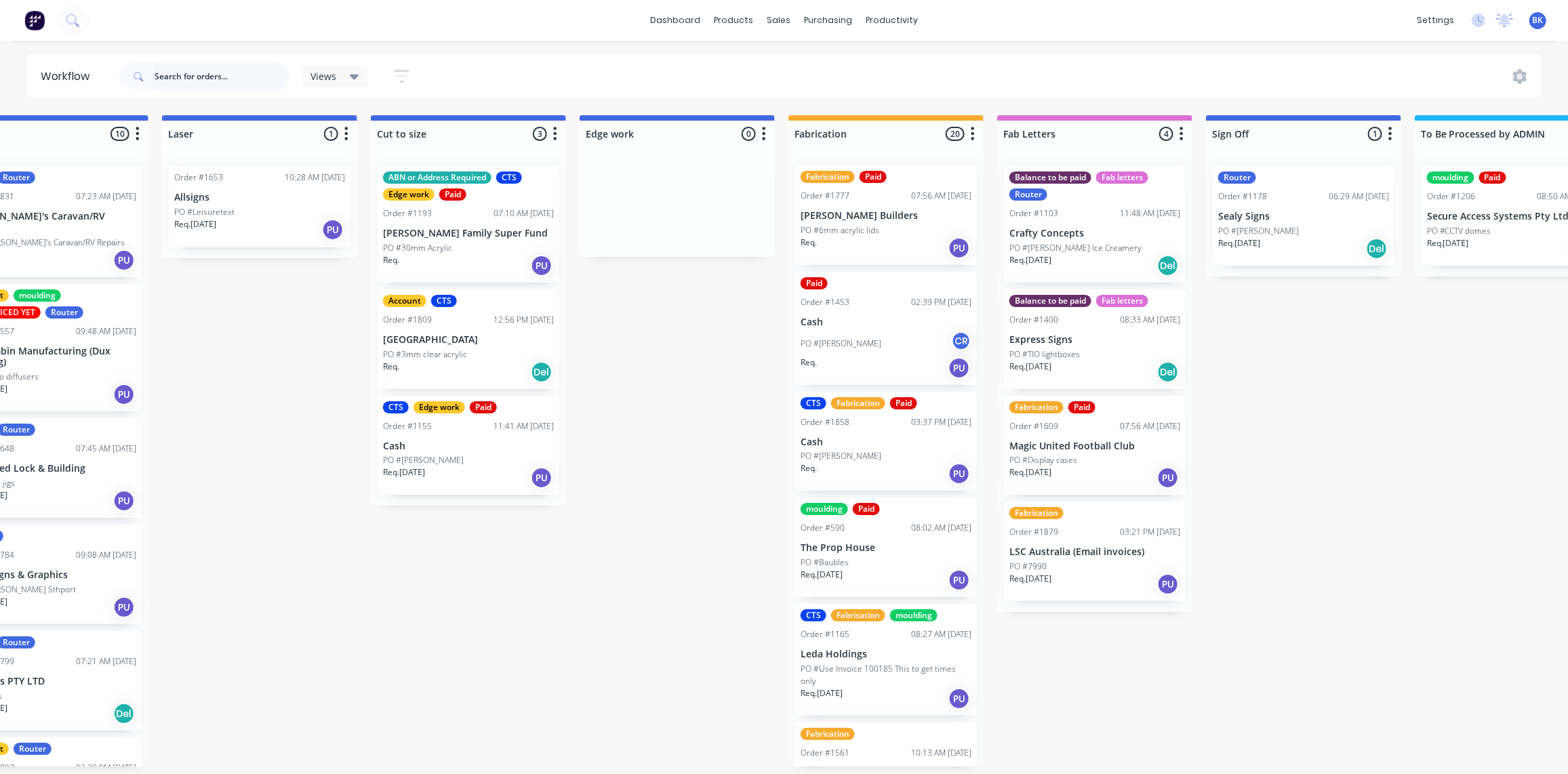
click at [224, 70] on input "text" at bounding box center [222, 76] width 134 height 27
type input "corey"
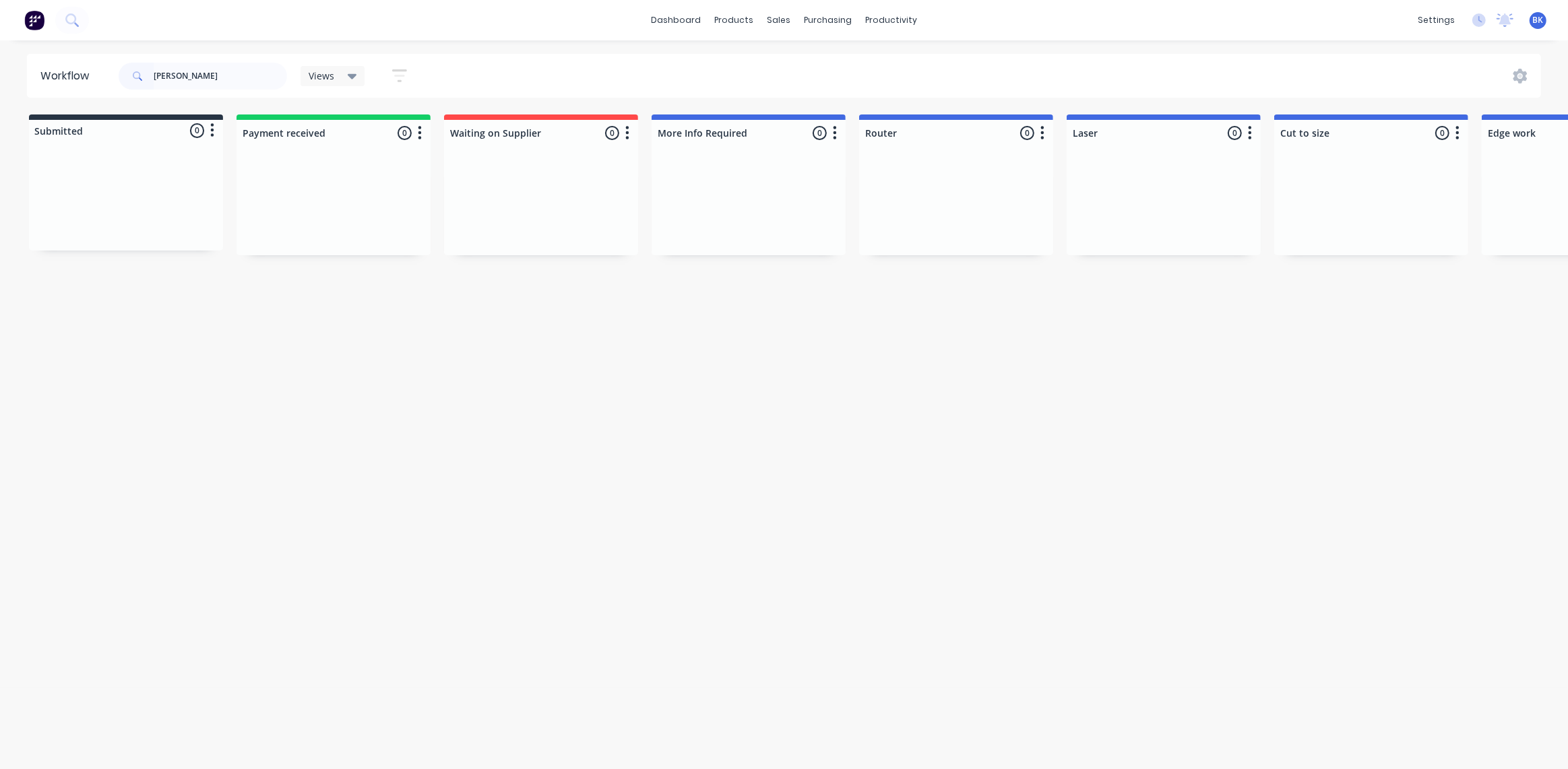
drag, startPoint x: 1394, startPoint y: 245, endPoint x: 1403, endPoint y: 245, distance: 9.0
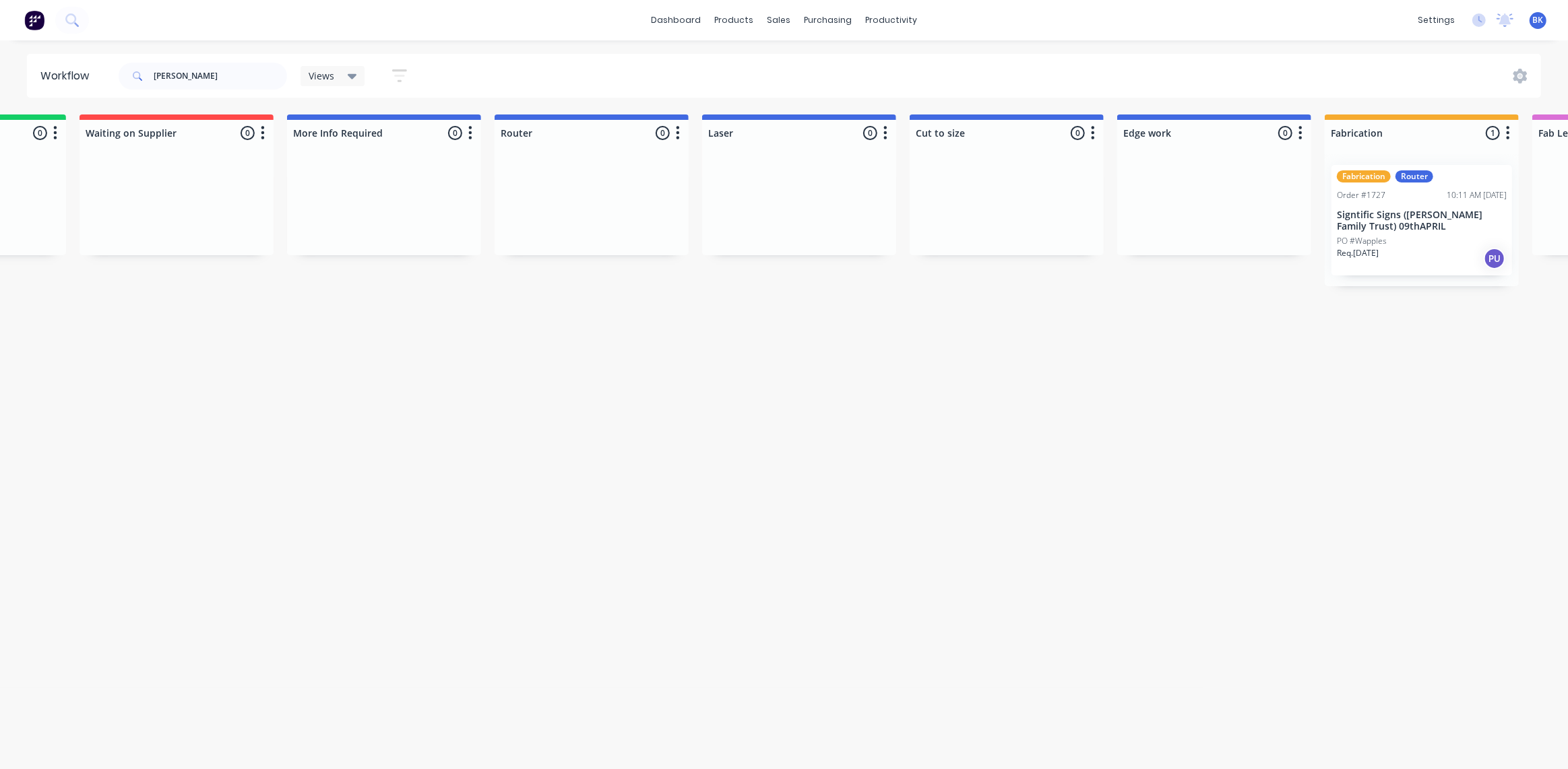
scroll to position [0, 693]
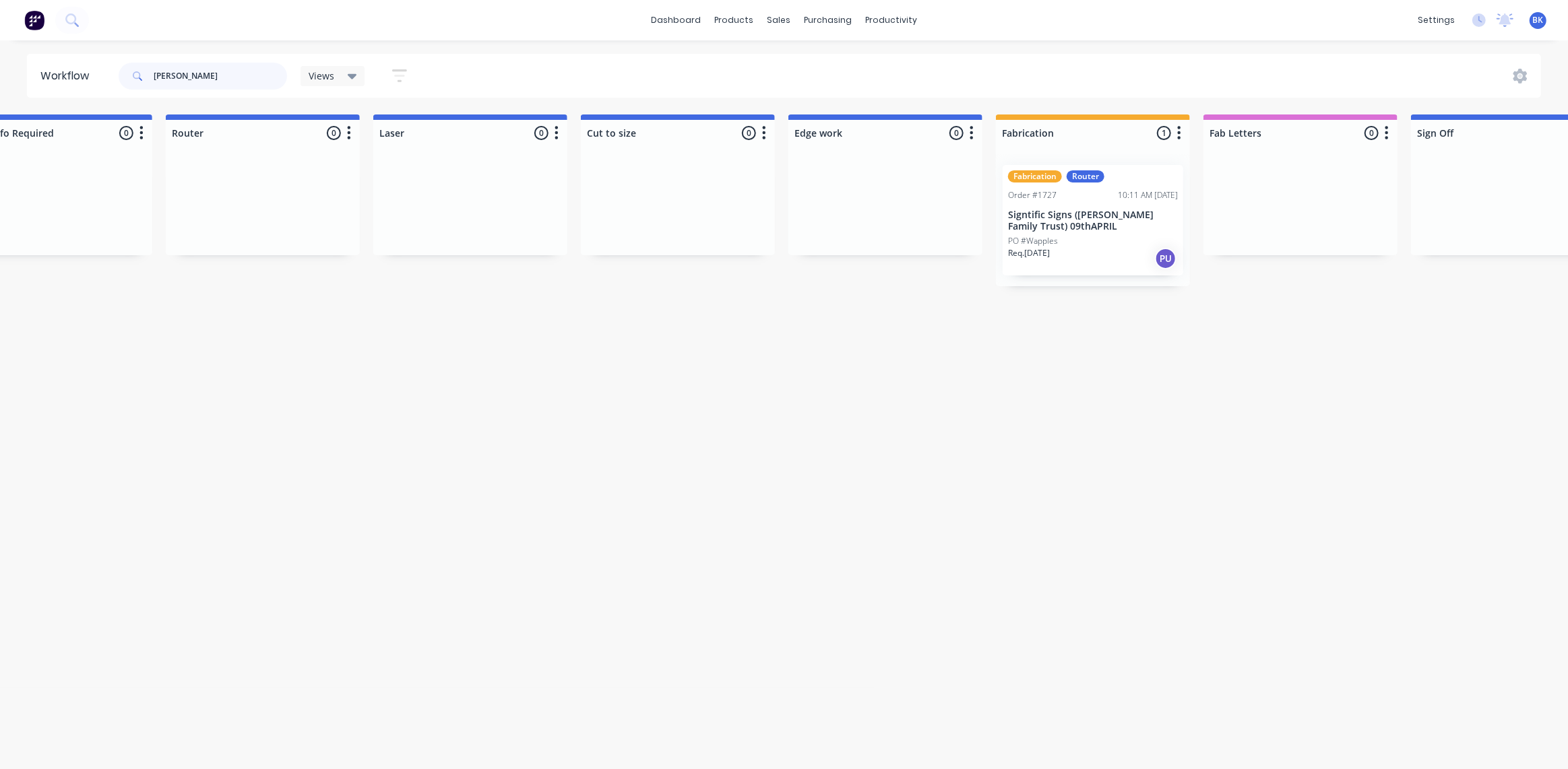
drag, startPoint x: 243, startPoint y: 73, endPoint x: 24, endPoint y: 69, distance: 219.0
click at [24, 69] on div "Workflow corey Views Save new view None (Default) edit Ready for Pick Up edit S…" at bounding box center [784, 76] width 1568 height 44
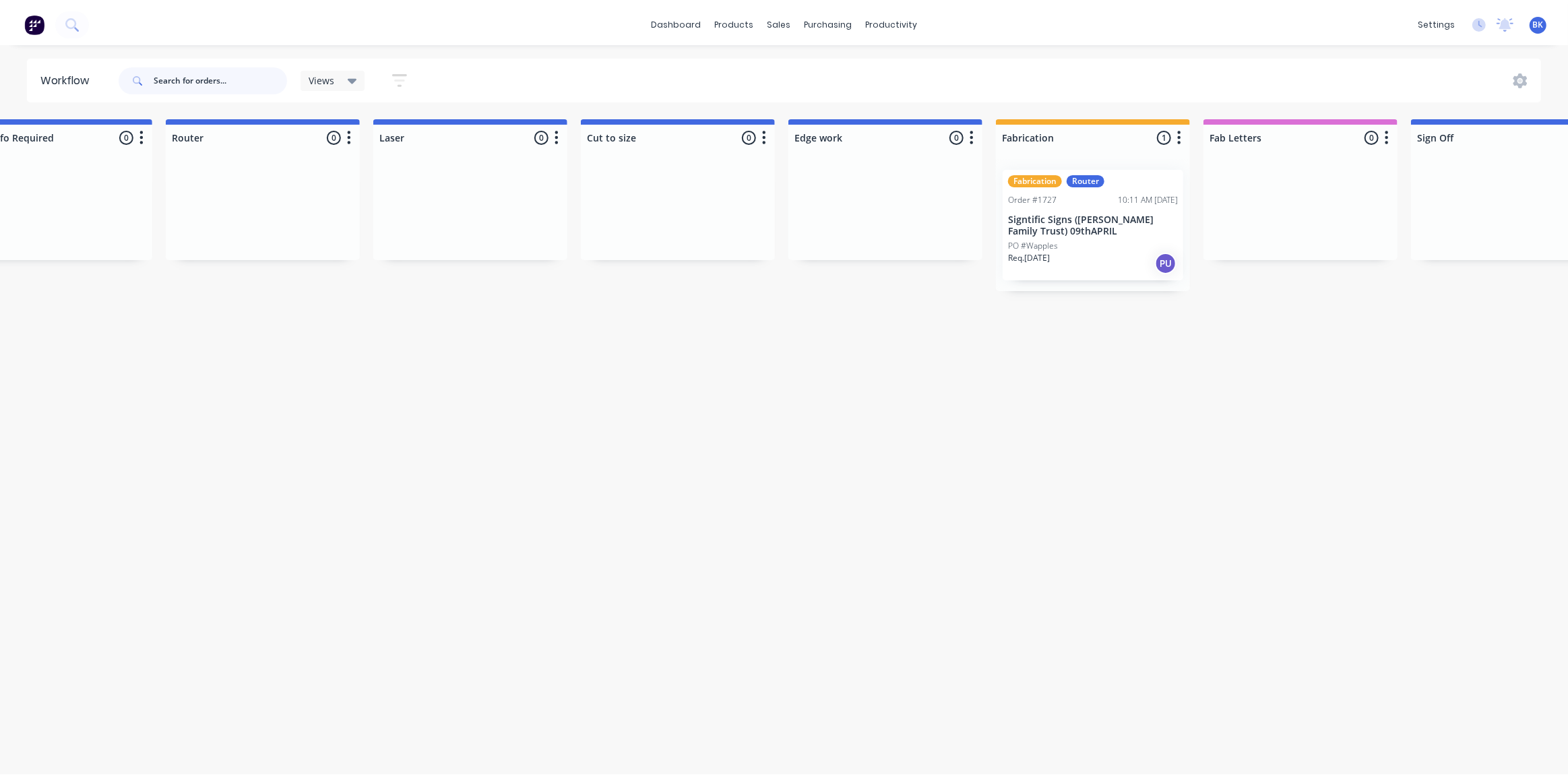
scroll to position [0, 0]
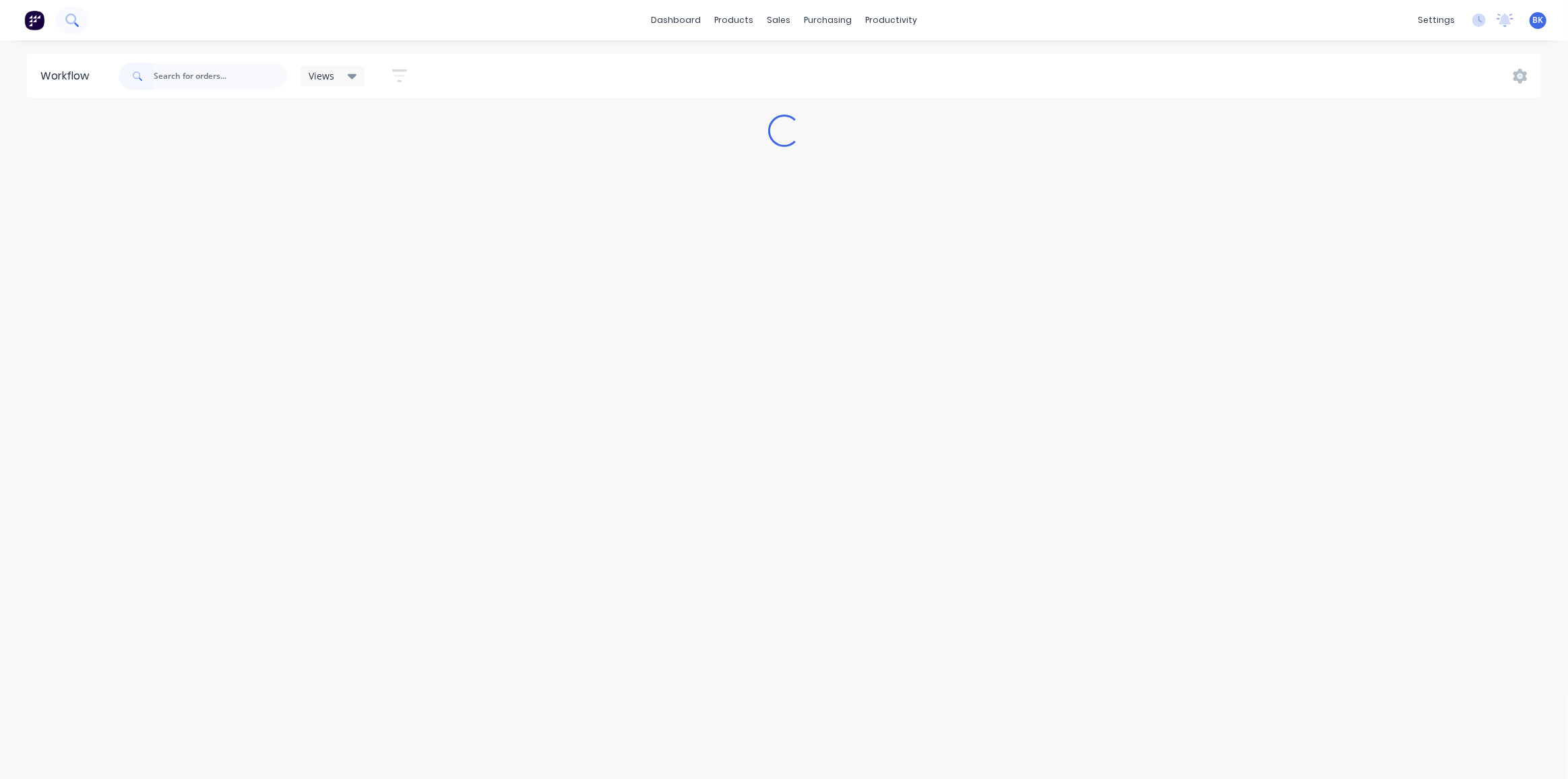
click at [66, 22] on icon at bounding box center [71, 19] width 11 height 11
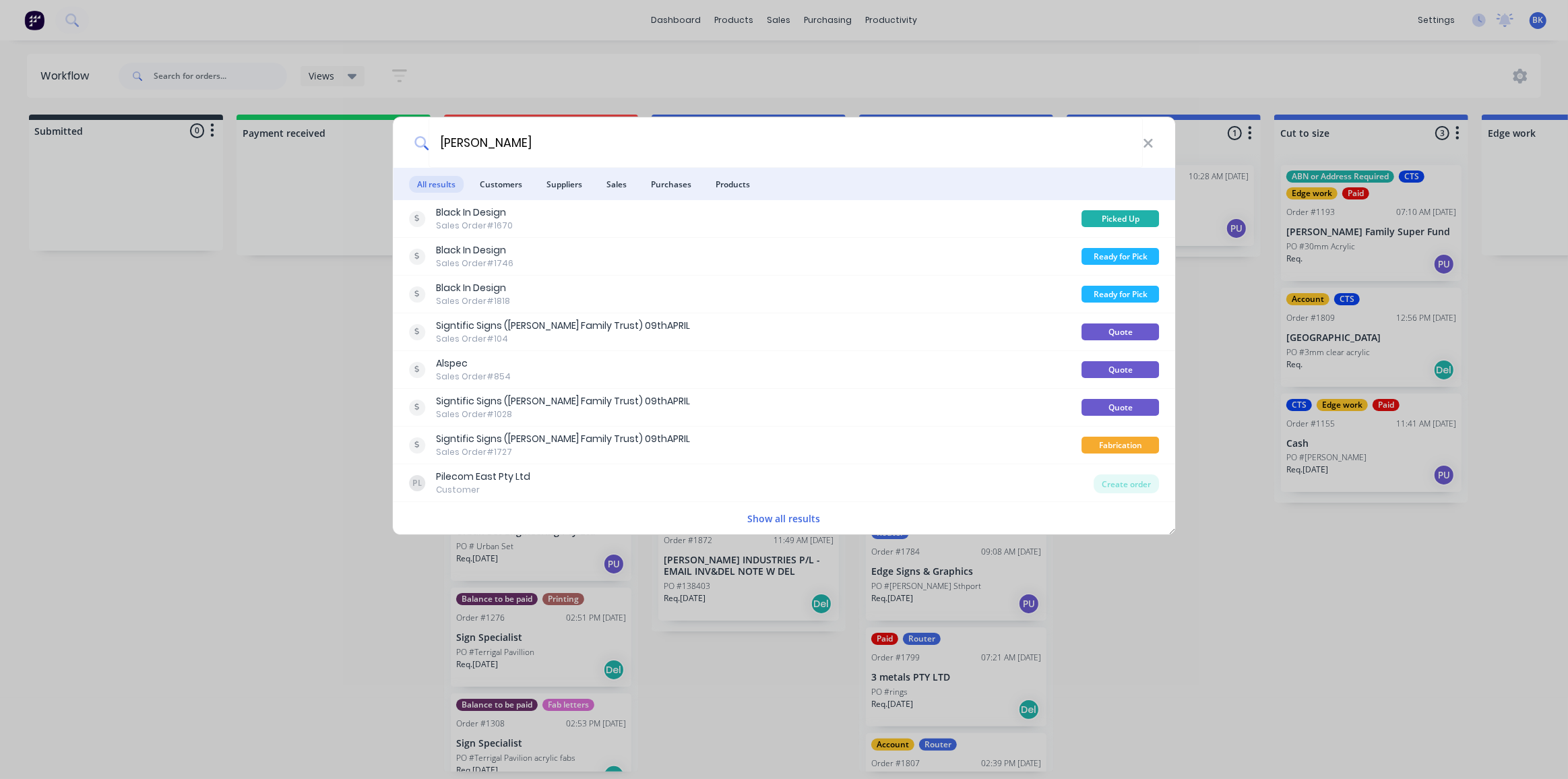
type input "corey"
click at [1156, 145] on div "corey" at bounding box center [783, 142] width 782 height 50
click at [1146, 145] on icon at bounding box center [1147, 143] width 8 height 9
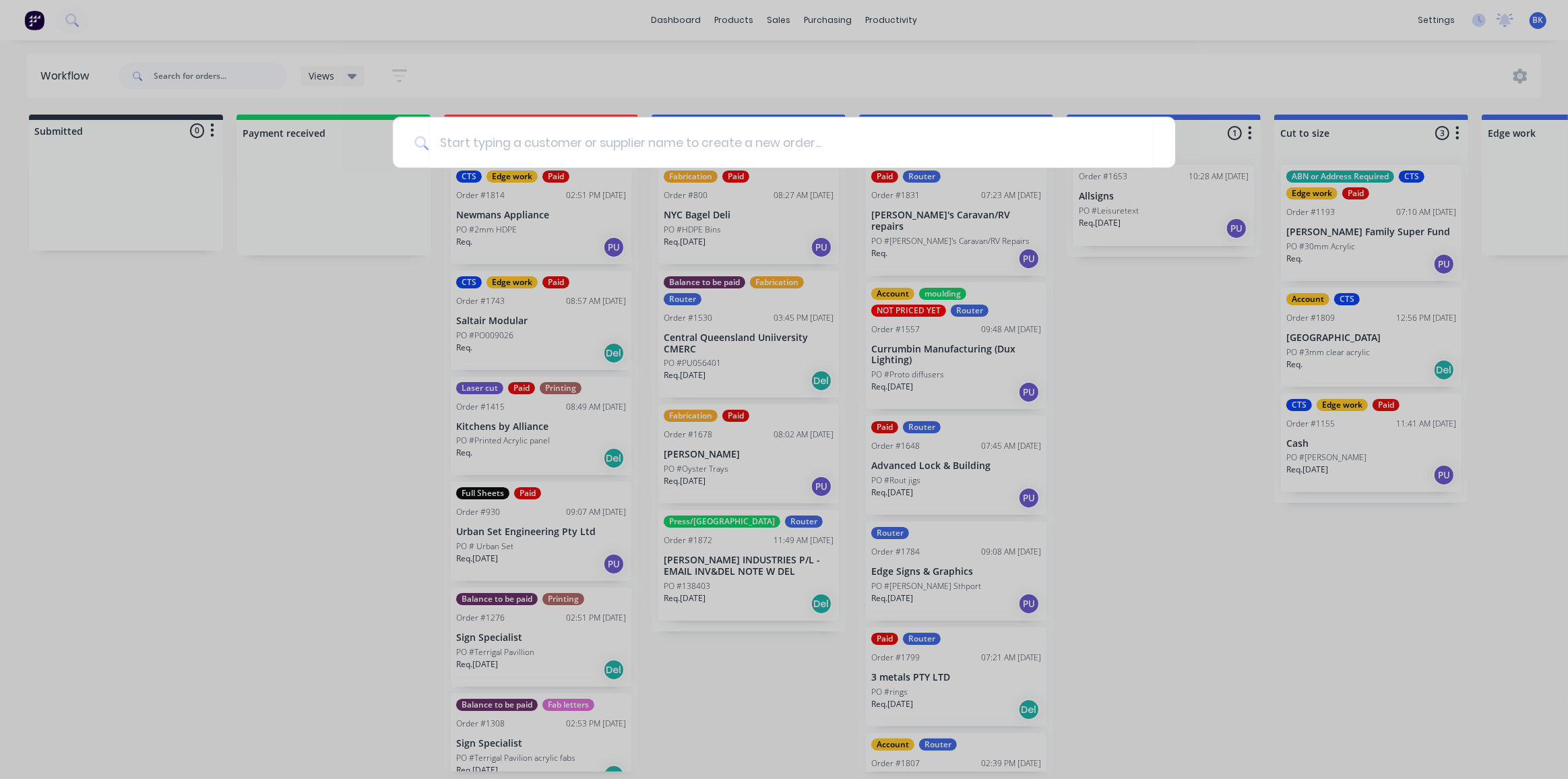
drag, startPoint x: 206, startPoint y: 379, endPoint x: 216, endPoint y: 377, distance: 10.2
click at [210, 379] on div at bounding box center [784, 390] width 1568 height 779
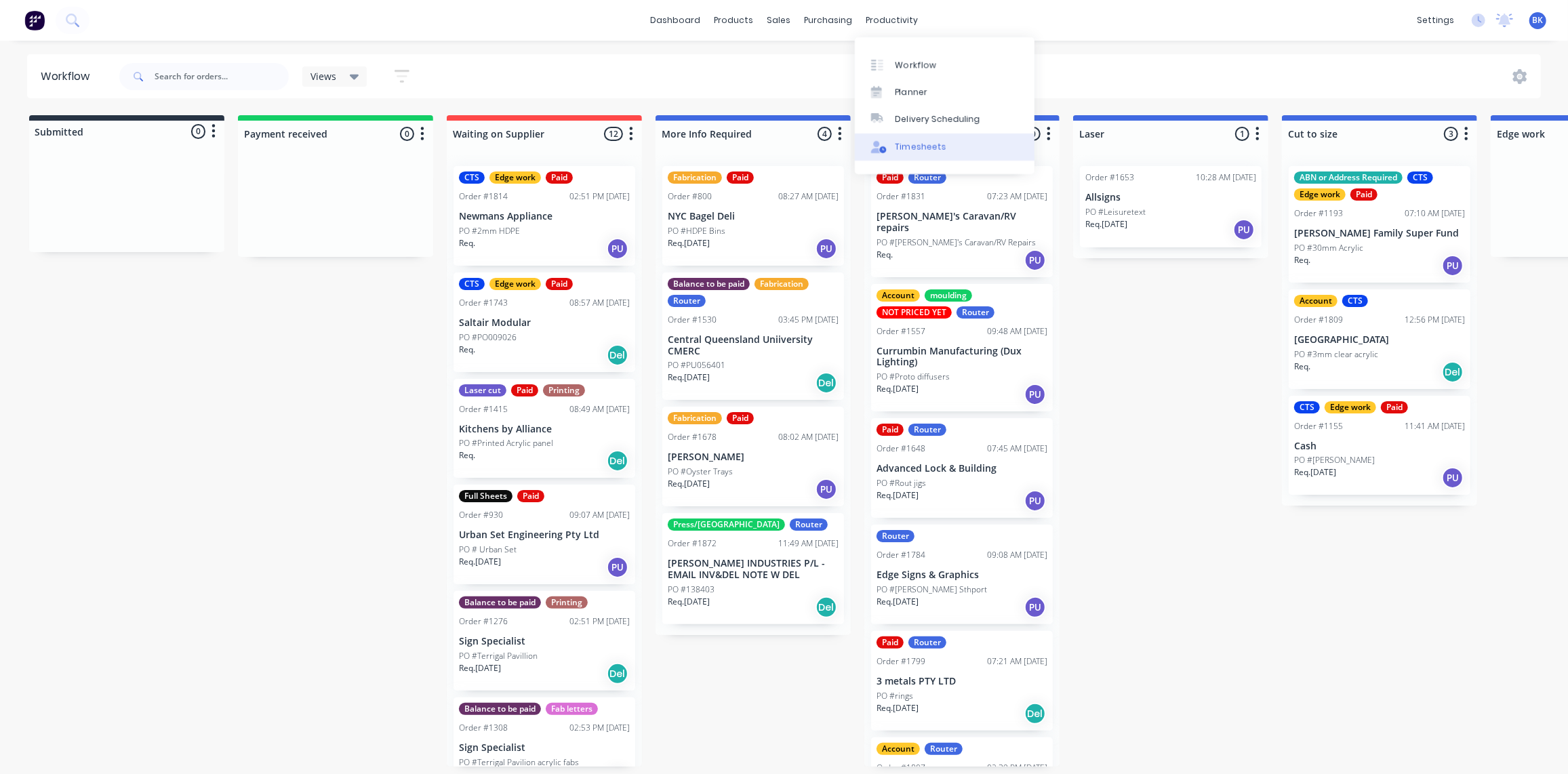
click at [911, 148] on div "Timesheets" at bounding box center [920, 147] width 51 height 12
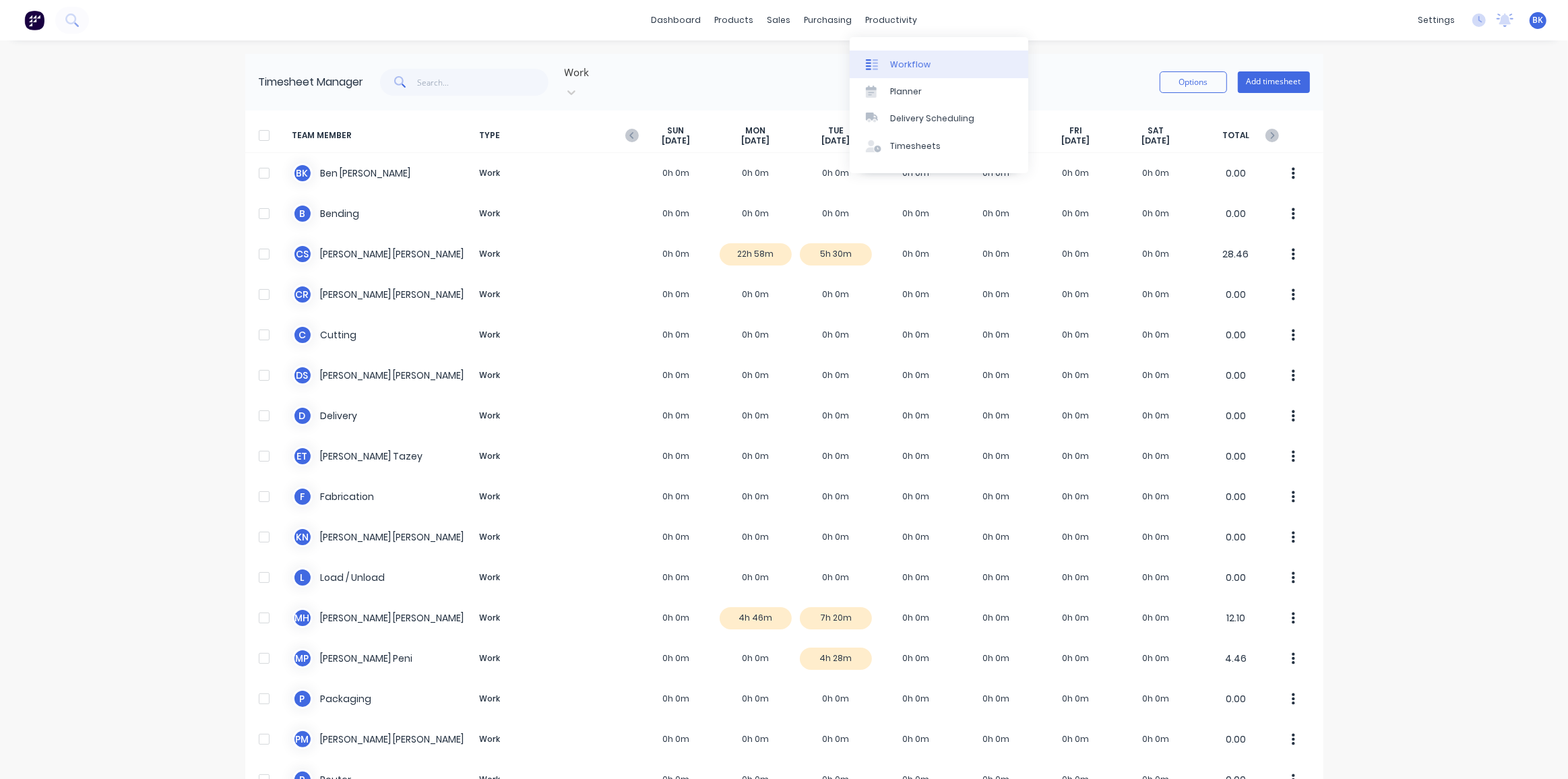
click at [896, 59] on div "Workflow" at bounding box center [910, 65] width 40 height 12
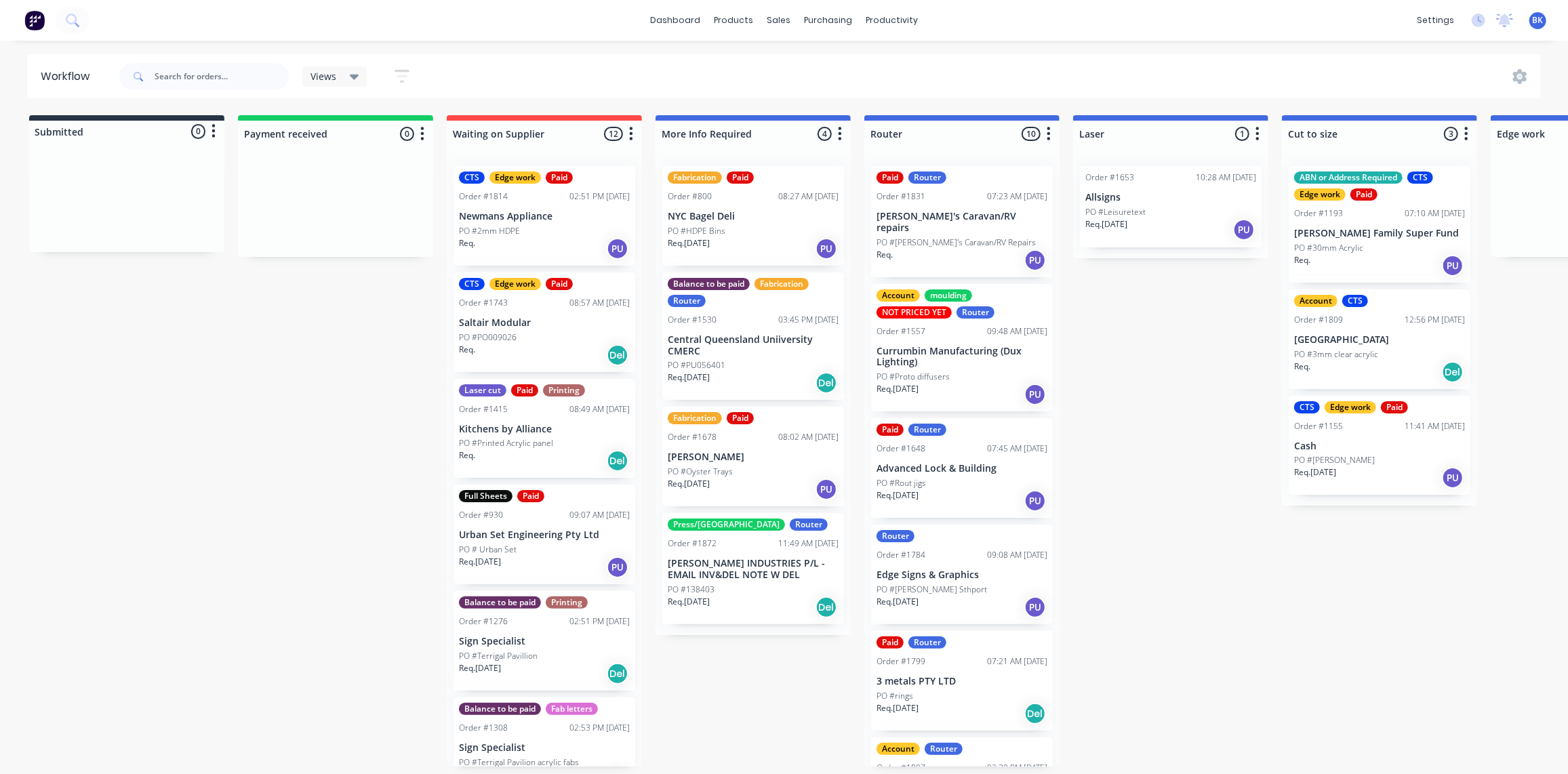
drag, startPoint x: 1126, startPoint y: 326, endPoint x: 1137, endPoint y: 332, distance: 12.5
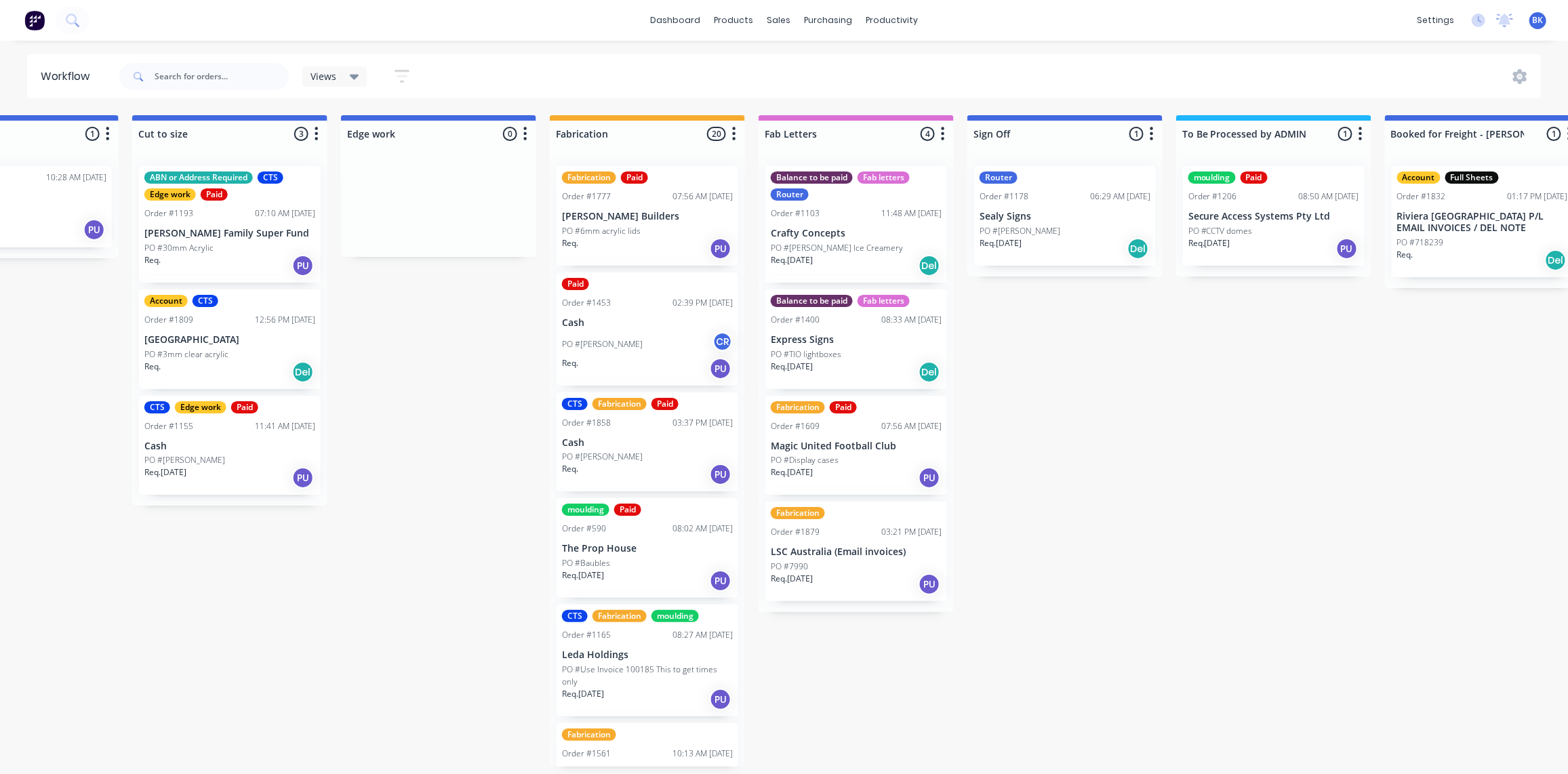
scroll to position [1, 1150]
